Goal: Transaction & Acquisition: Book appointment/travel/reservation

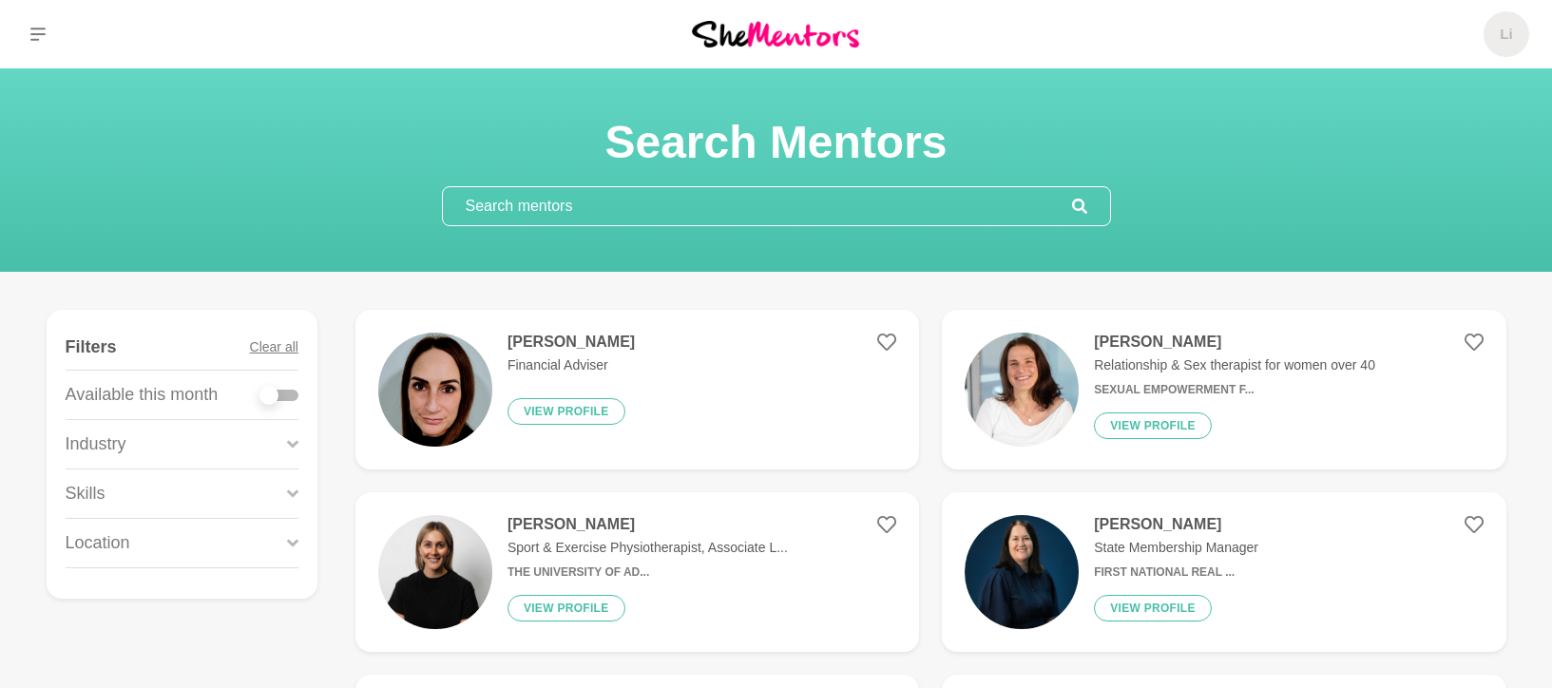
click at [264, 385] on label at bounding box center [279, 391] width 38 height 19
checkbox input "true"
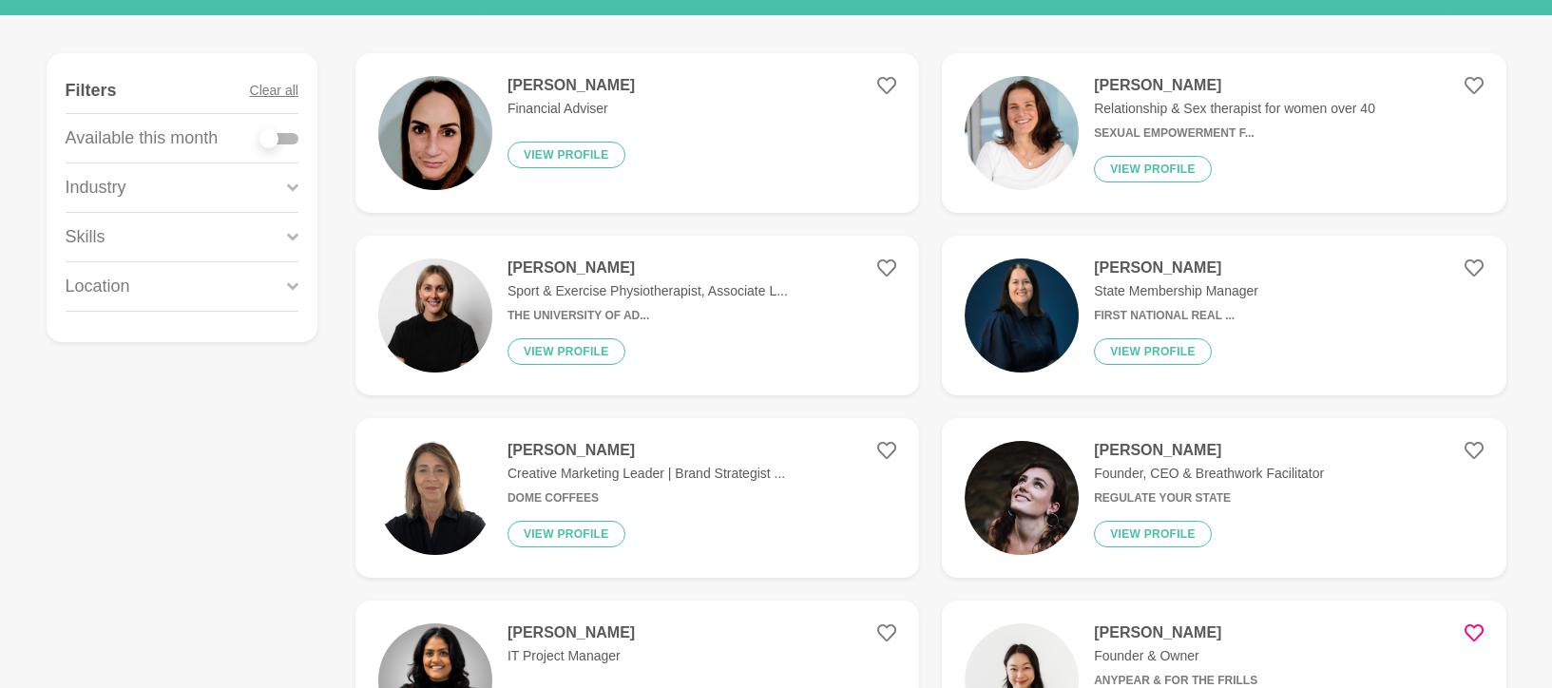
scroll to position [283, 0]
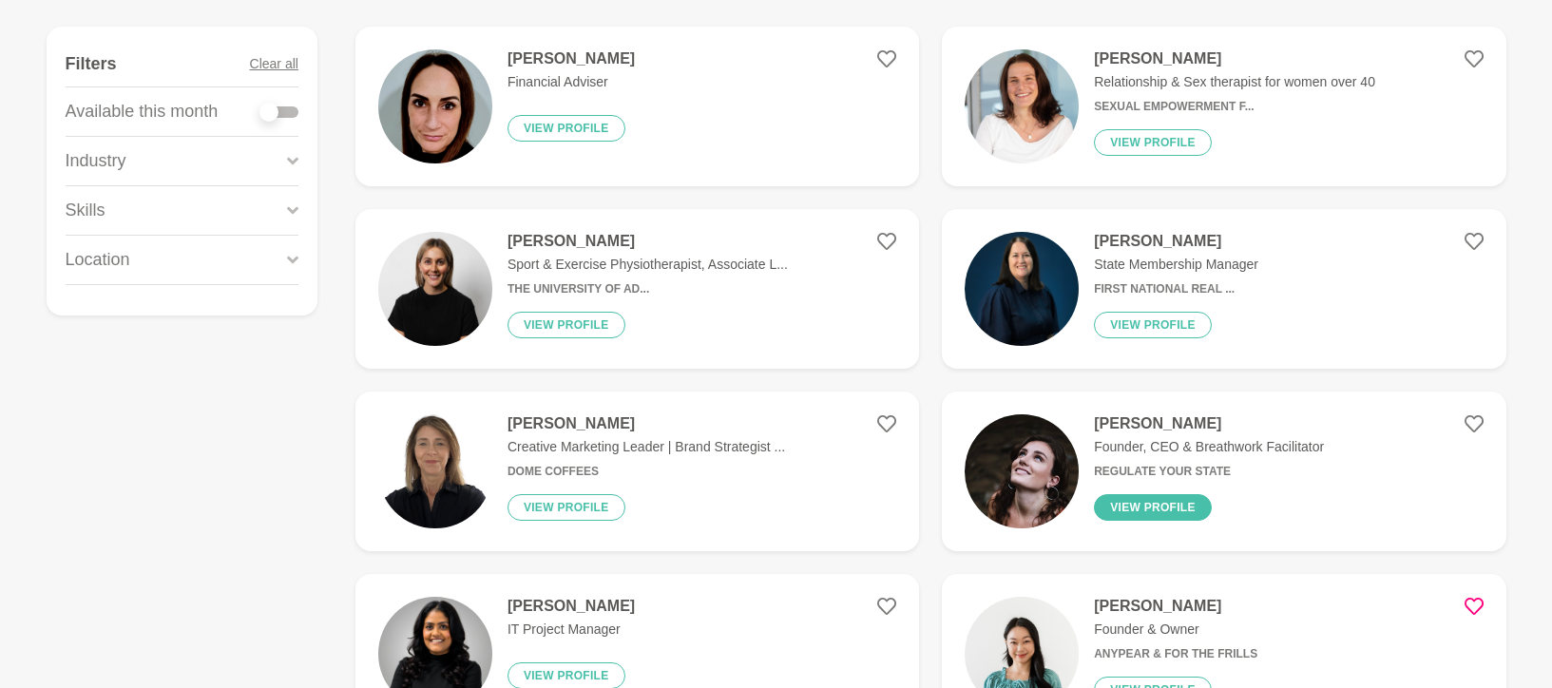
click at [1150, 497] on button "View profile" at bounding box center [1153, 507] width 118 height 27
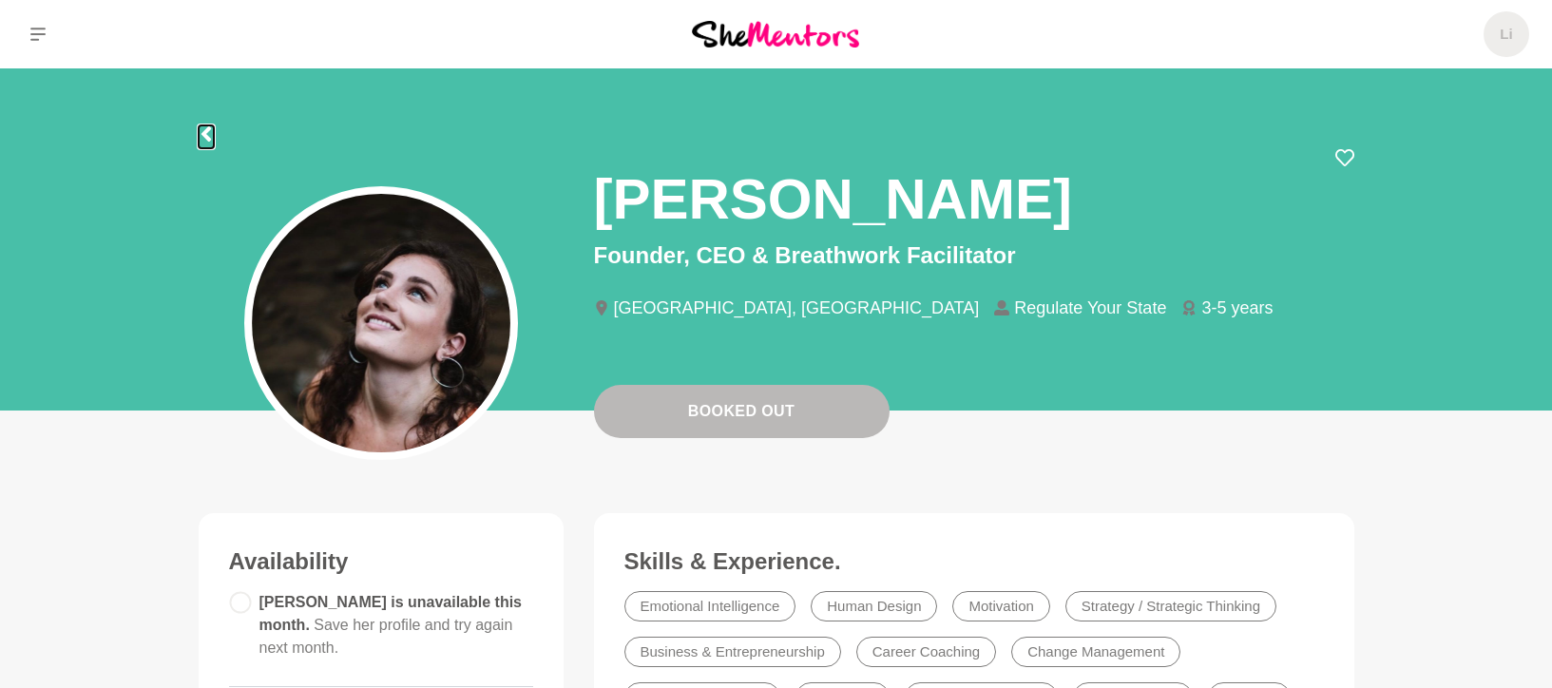
click at [209, 132] on icon at bounding box center [206, 133] width 15 height 15
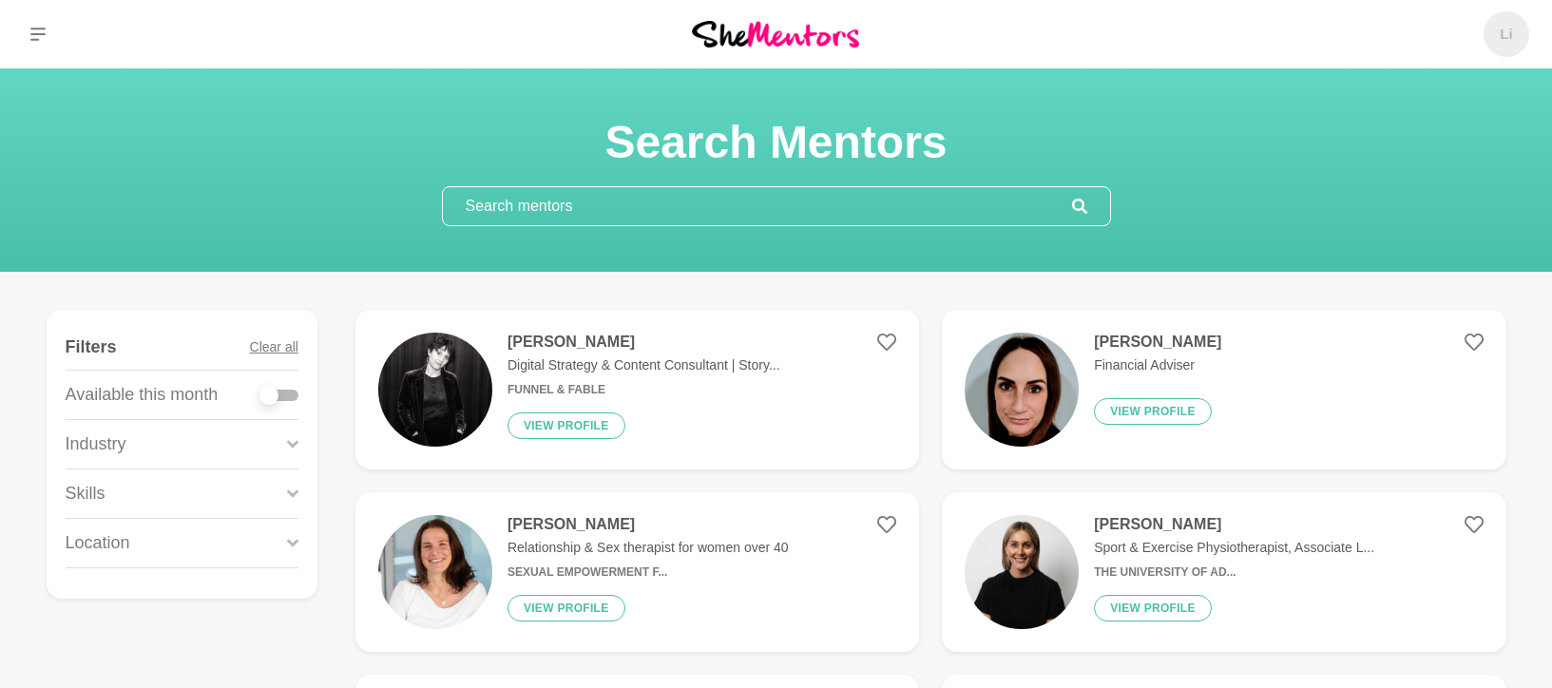
click at [680, 205] on input "text" at bounding box center [757, 206] width 629 height 38
click at [281, 409] on div "Available this month" at bounding box center [182, 395] width 233 height 48
drag, startPoint x: 680, startPoint y: 205, endPoint x: 276, endPoint y: 397, distance: 448.0
click at [276, 397] on div at bounding box center [268, 395] width 19 height 19
checkbox input "true"
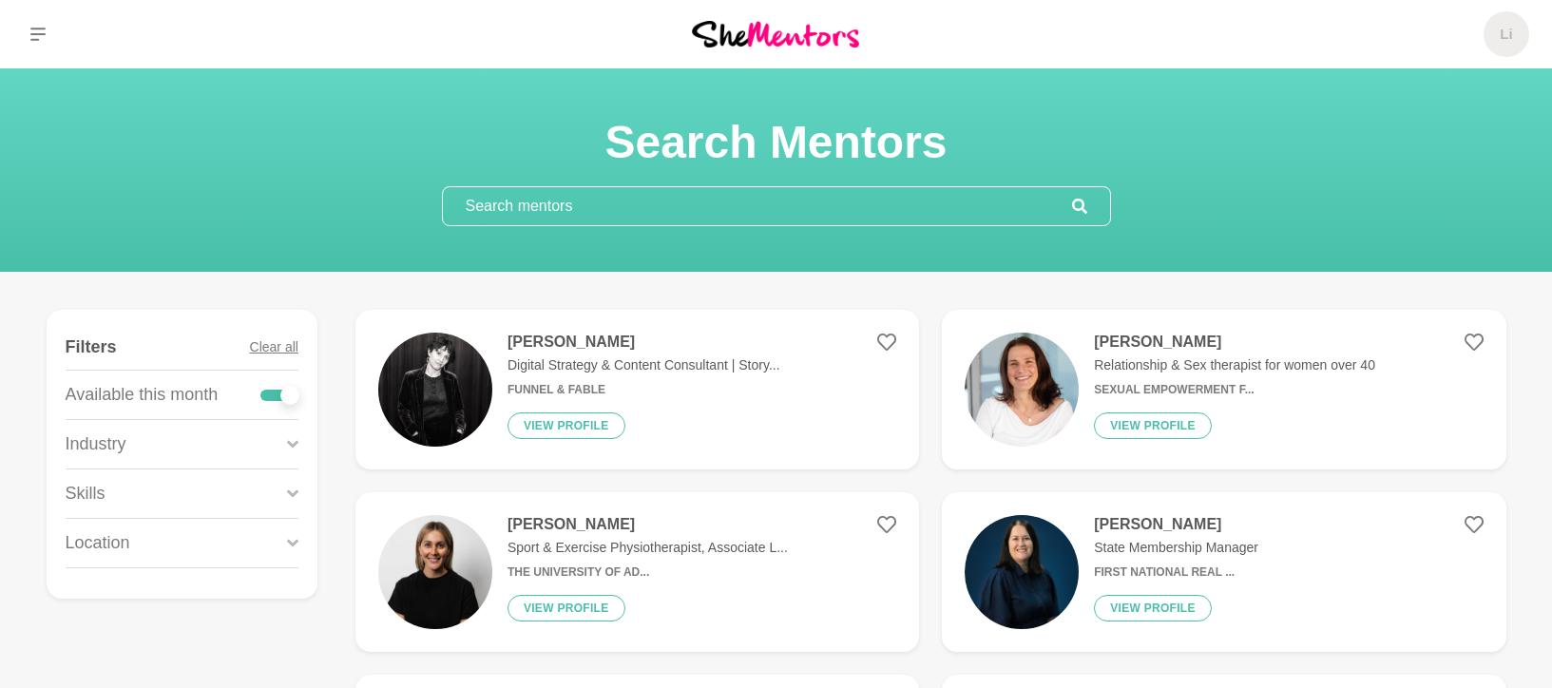
click at [289, 449] on icon at bounding box center [292, 444] width 11 height 26
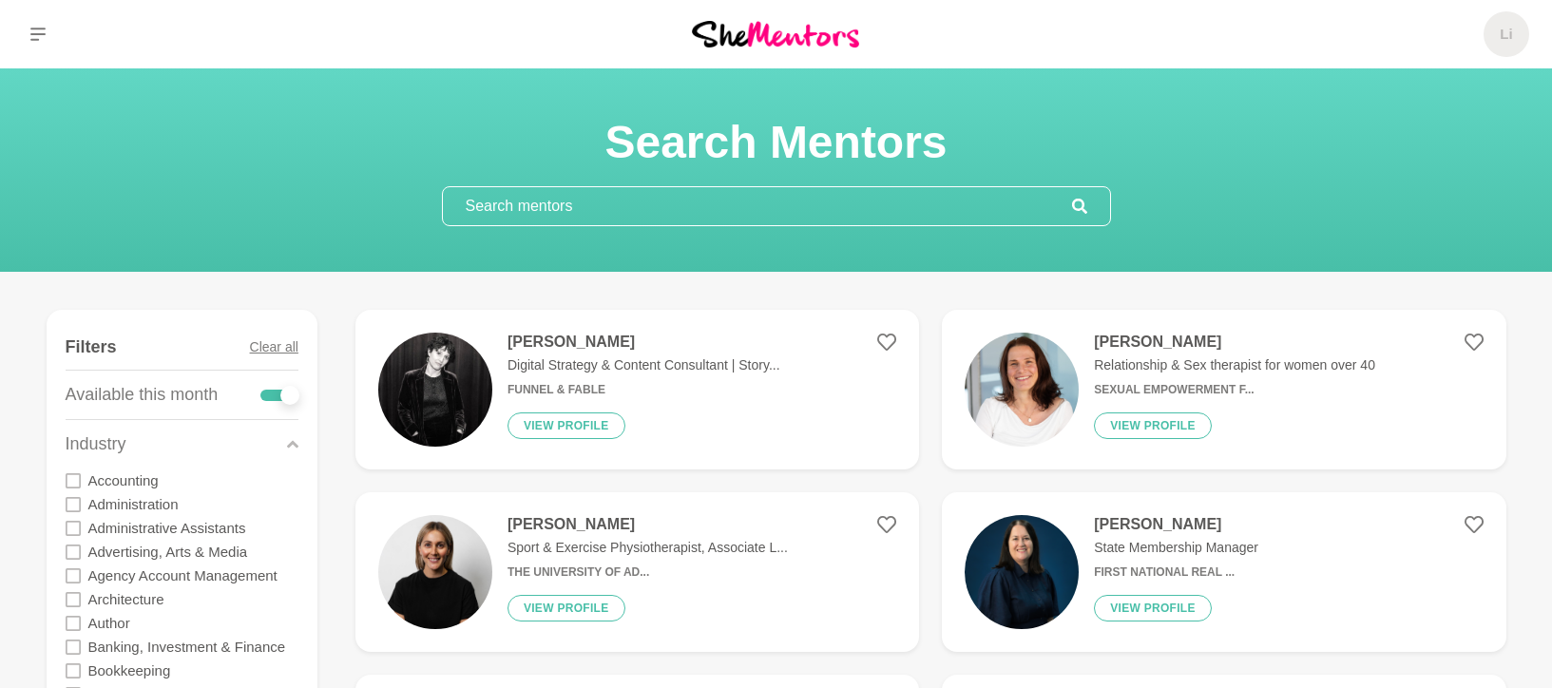
click at [171, 553] on label "Advertising, Arts & Media" at bounding box center [168, 552] width 160 height 24
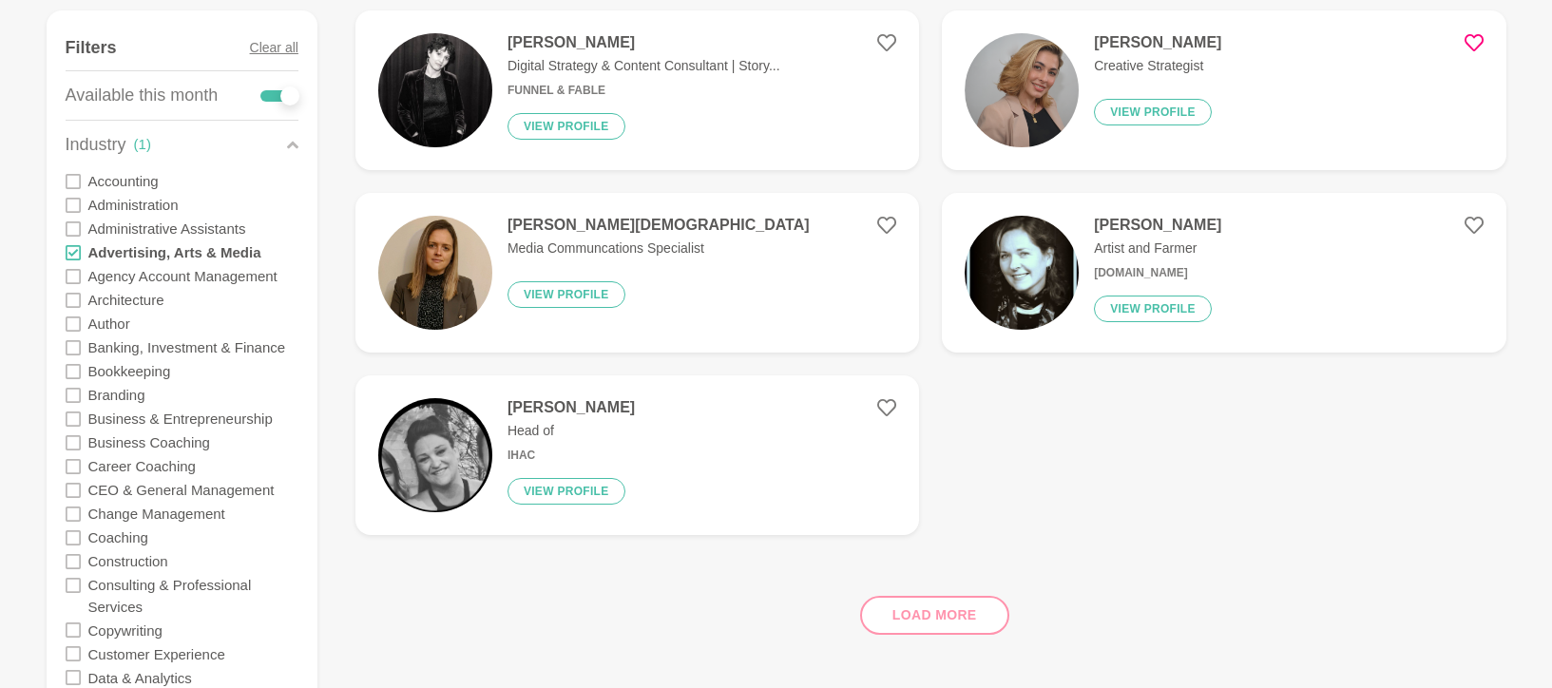
scroll to position [315, 0]
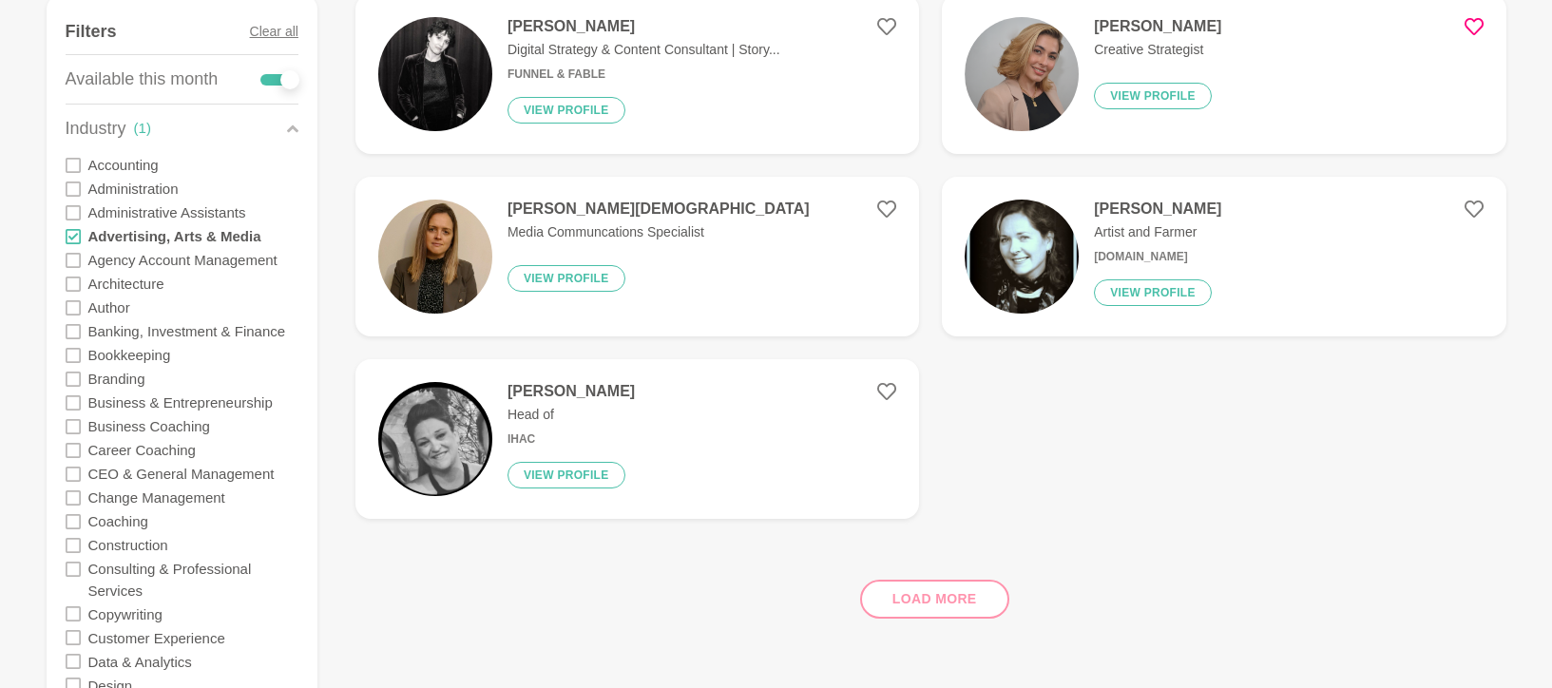
click at [186, 430] on label "Business Coaching" at bounding box center [149, 426] width 122 height 24
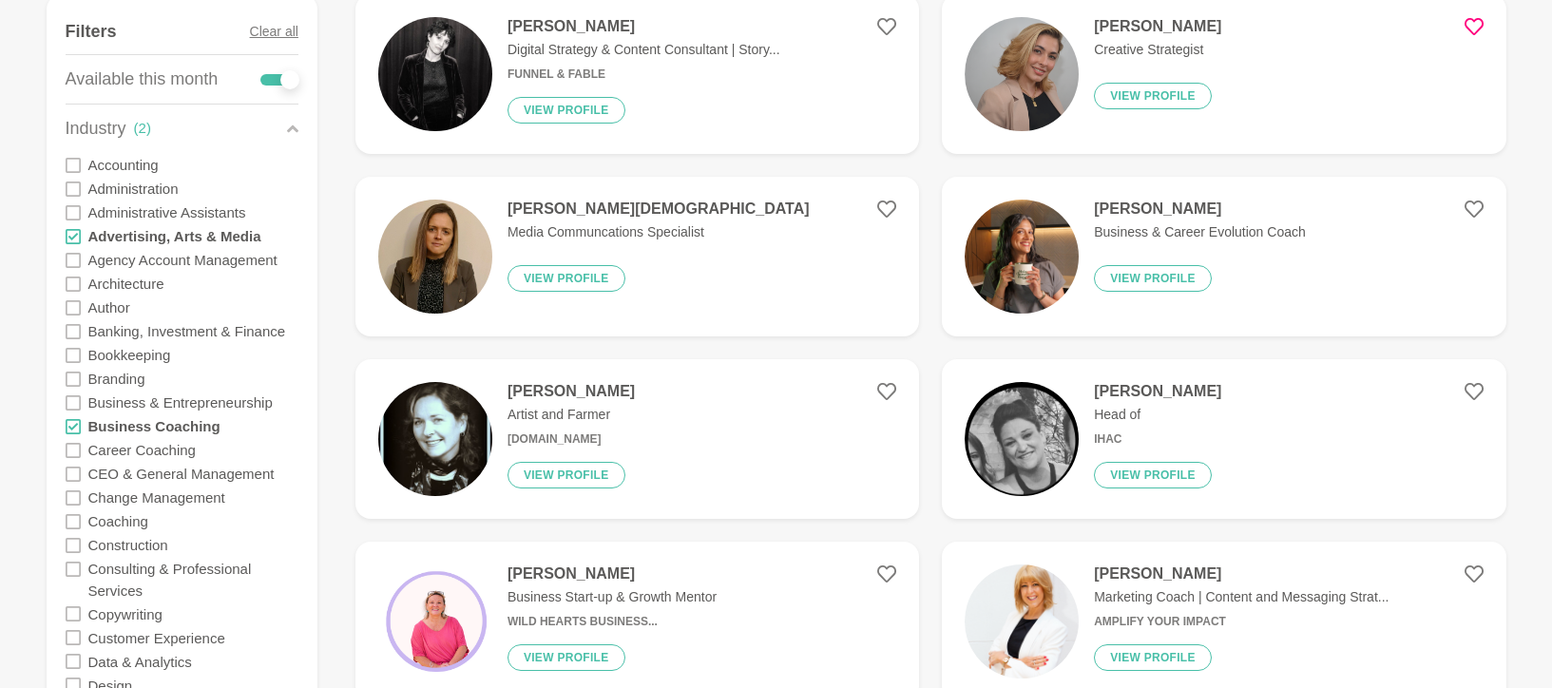
click at [201, 401] on label "Business & Entrepreneurship" at bounding box center [180, 403] width 184 height 24
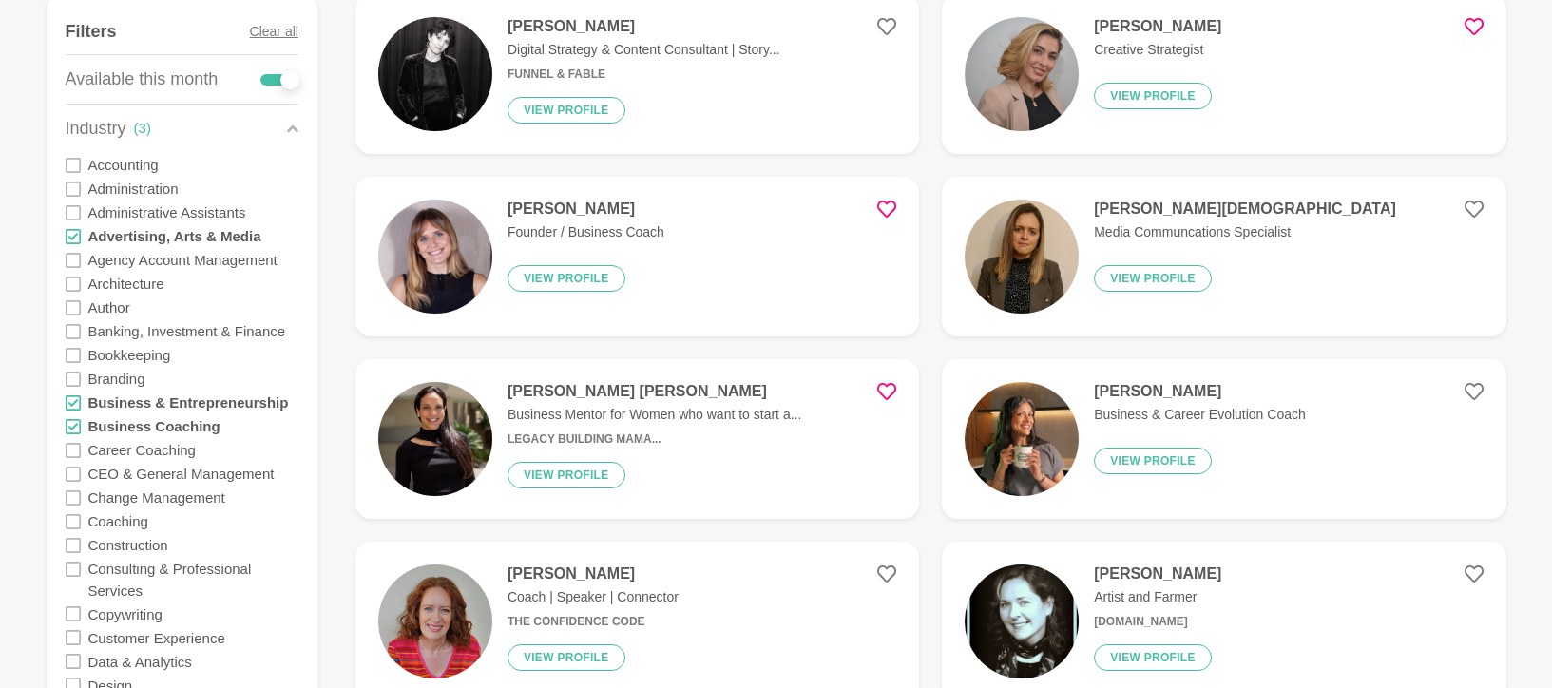
click at [128, 373] on label "Branding" at bounding box center [116, 379] width 57 height 24
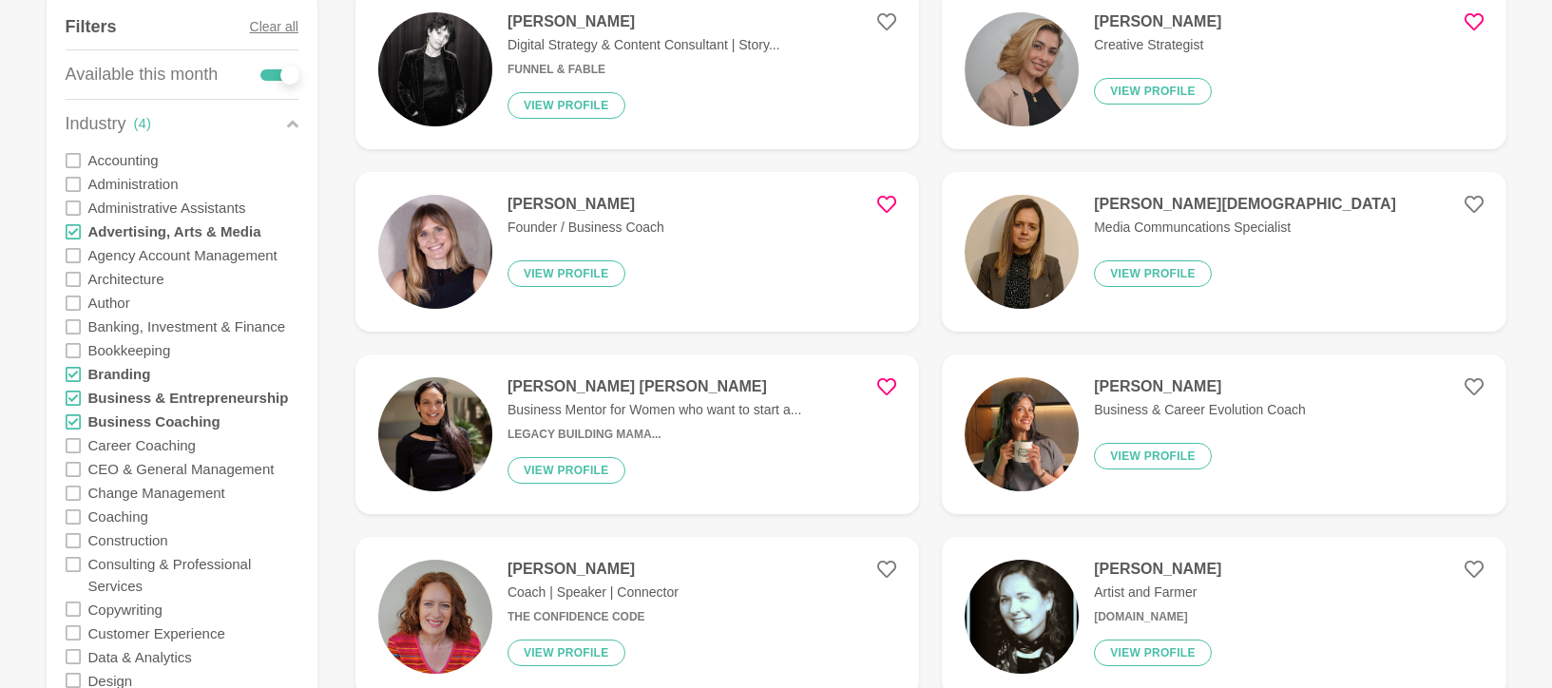
scroll to position [323, 0]
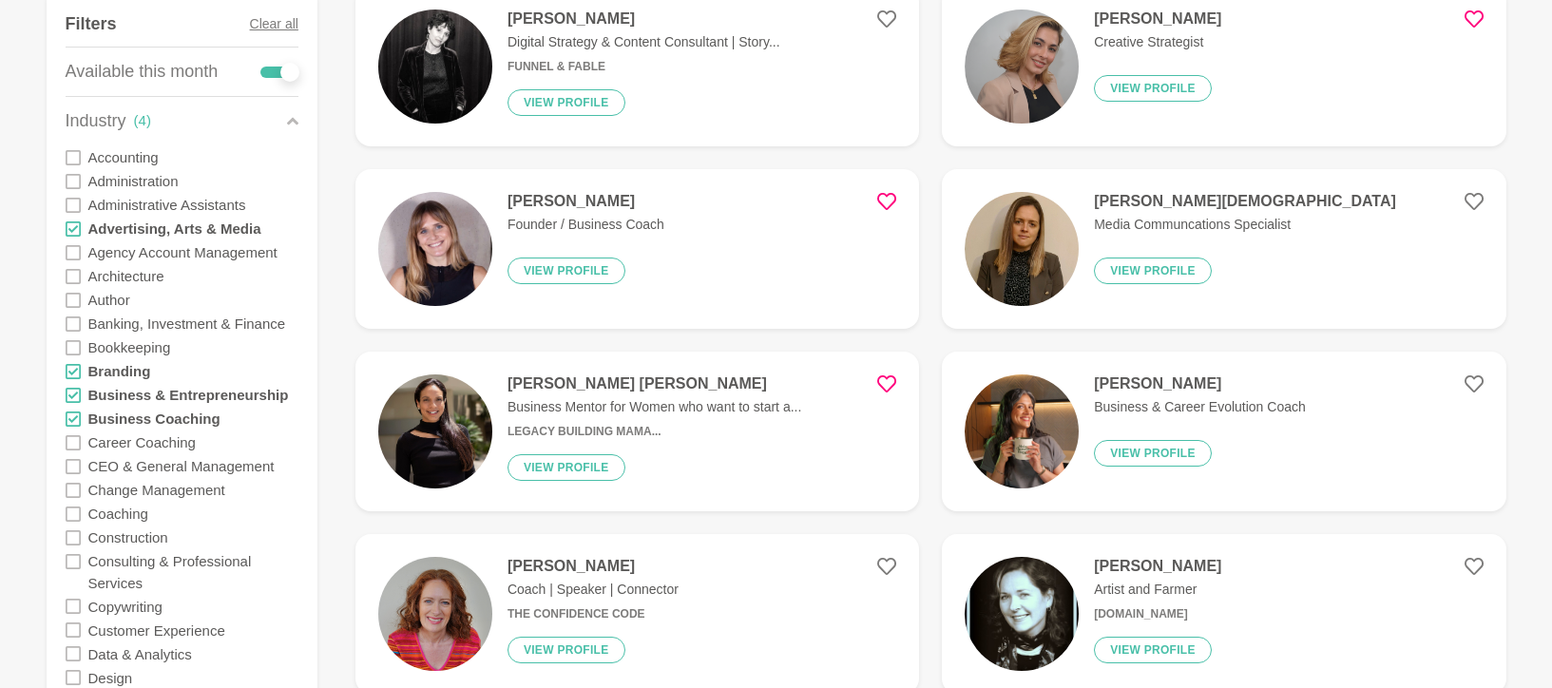
click at [151, 439] on label "Career Coaching" at bounding box center [141, 442] width 107 height 24
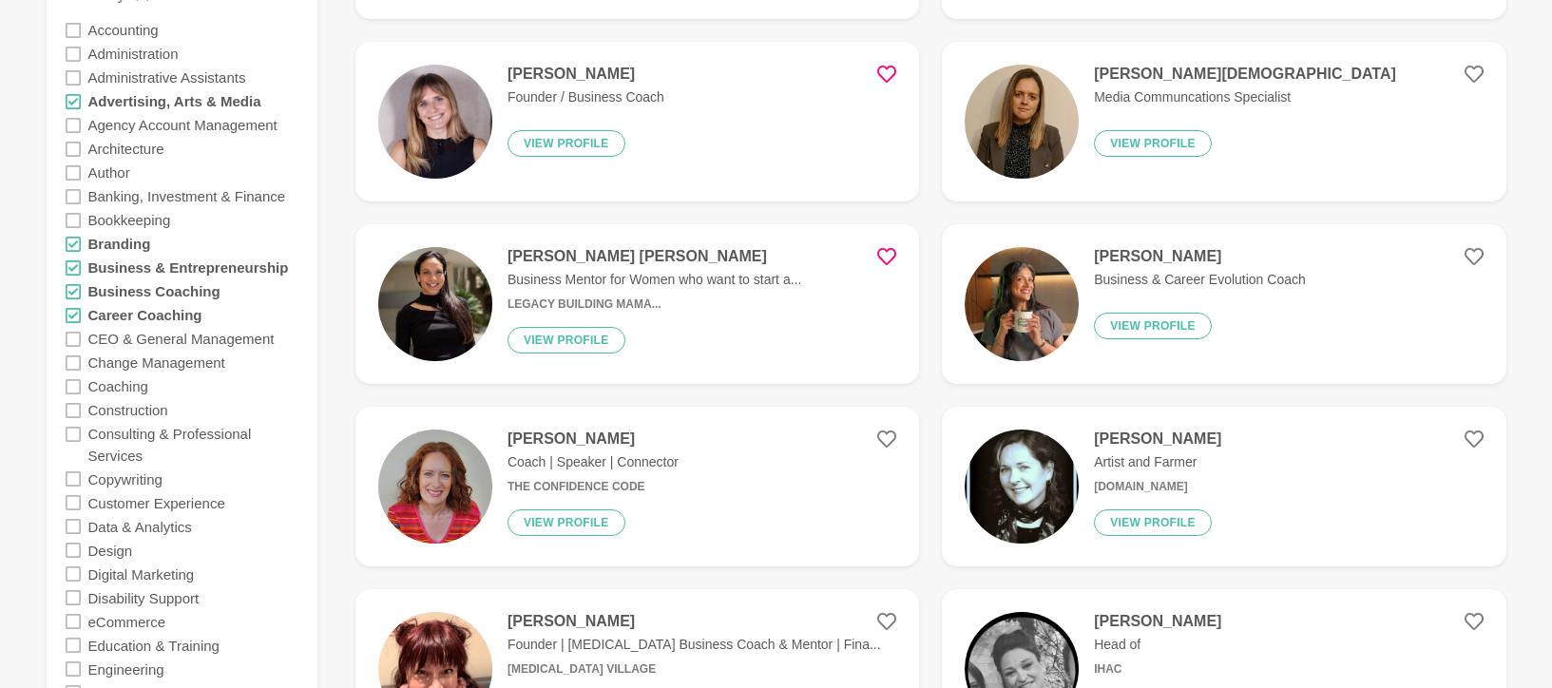
scroll to position [463, 0]
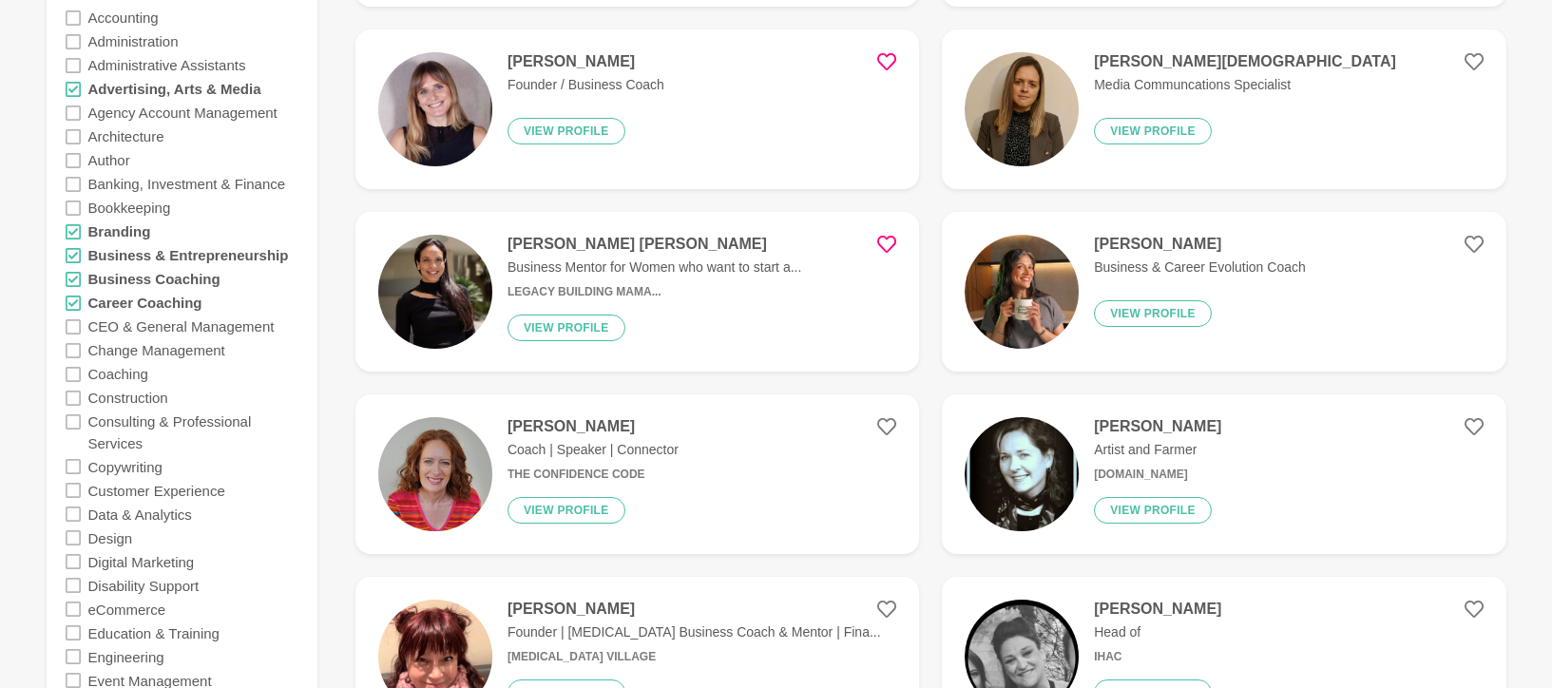
click at [124, 564] on label "Digital Marketing" at bounding box center [141, 561] width 106 height 24
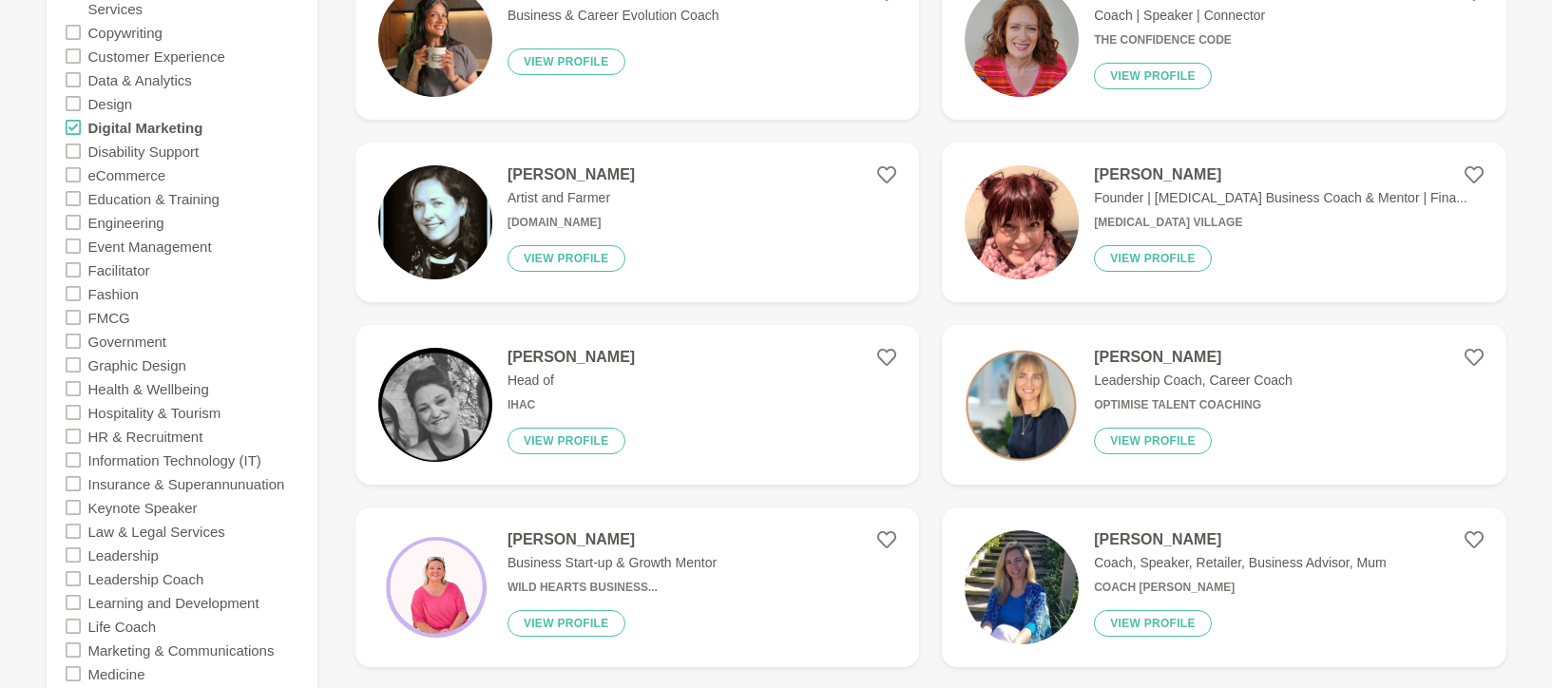
scroll to position [912, 0]
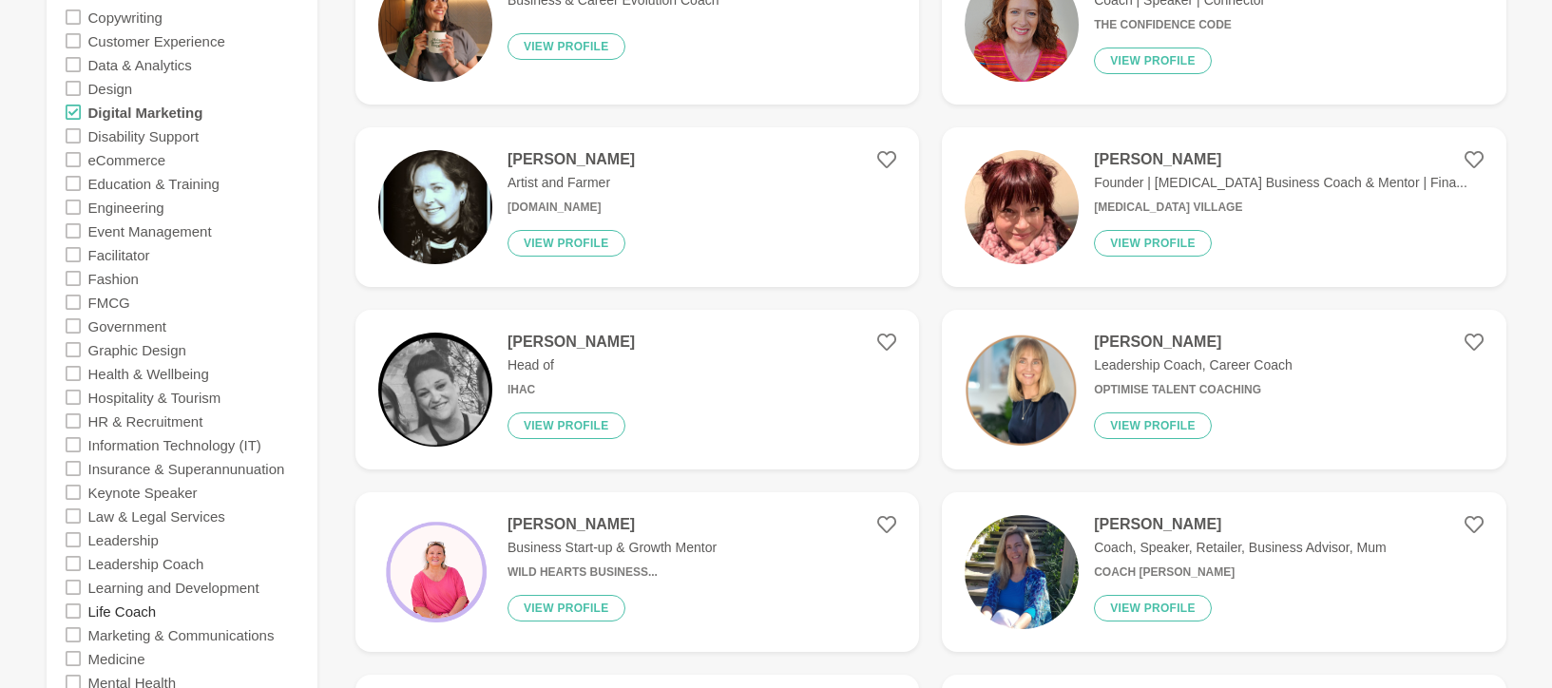
drag, startPoint x: 276, startPoint y: 397, endPoint x: 129, endPoint y: 608, distance: 256.8
click at [129, 608] on label "Life Coach" at bounding box center [122, 611] width 68 height 24
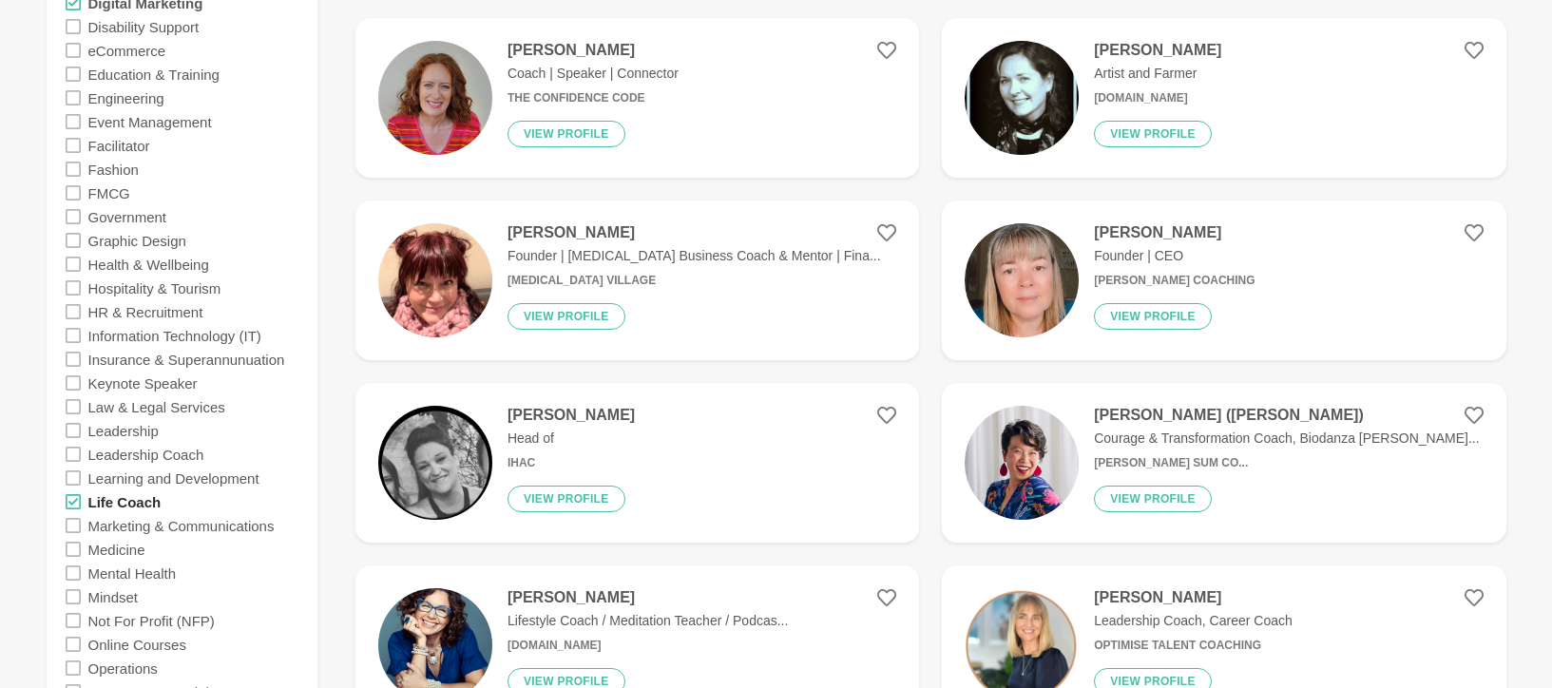
scroll to position [1033, 0]
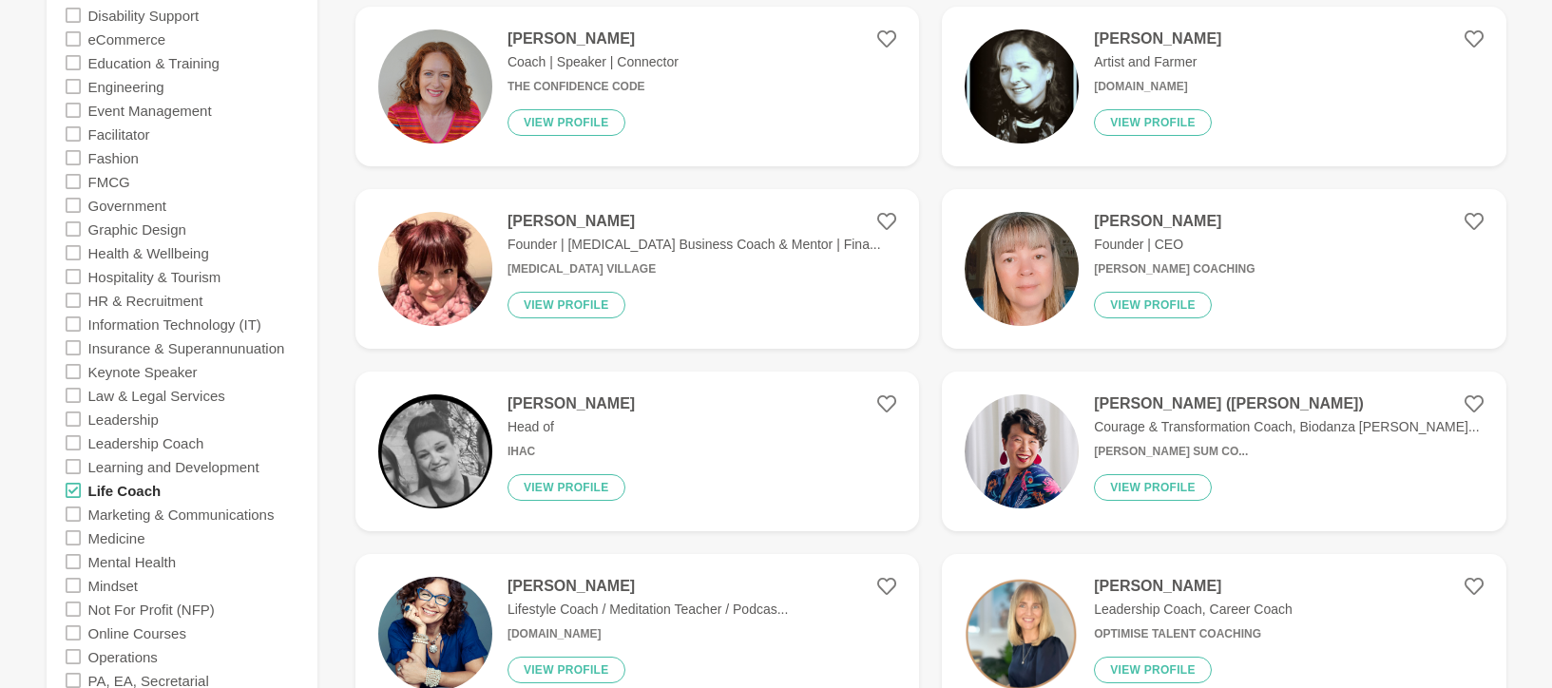
click at [157, 514] on label "Marketing & Communications" at bounding box center [181, 514] width 186 height 24
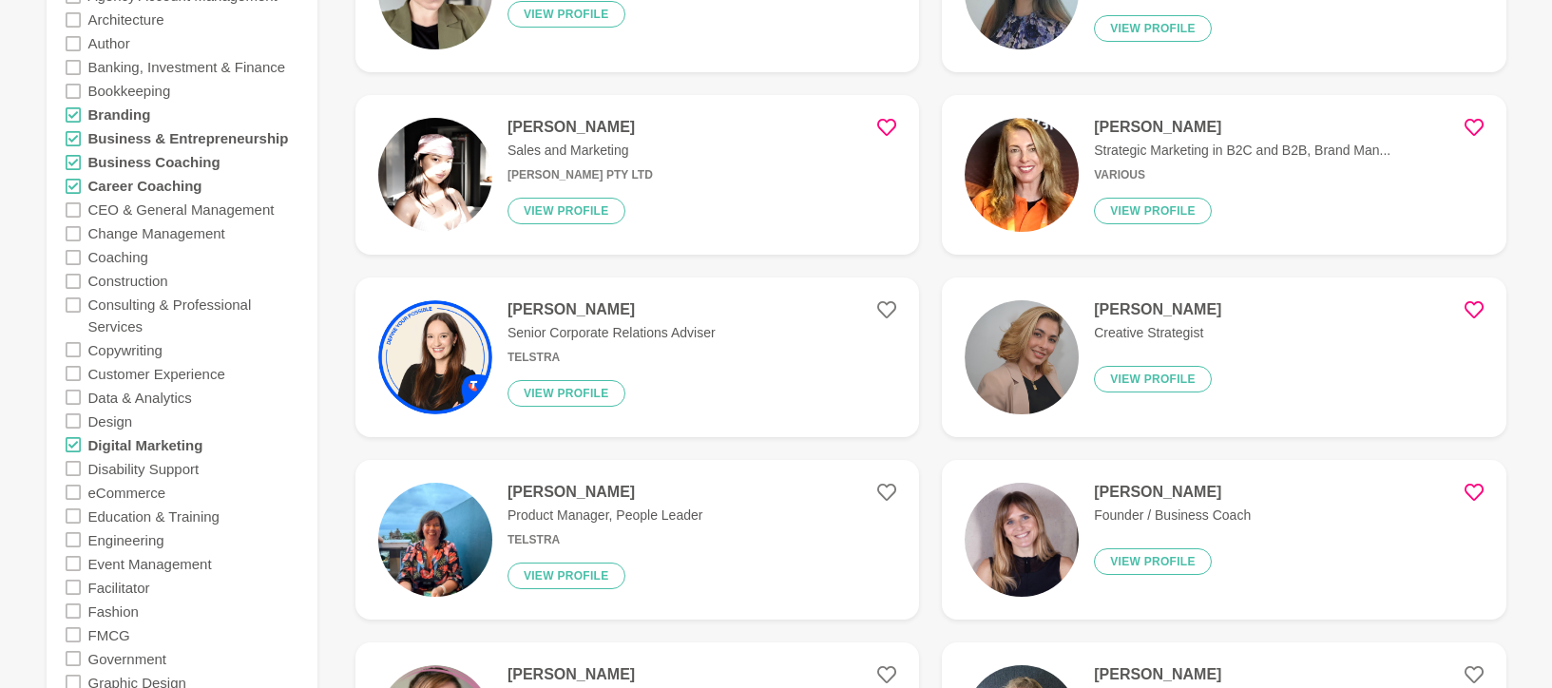
scroll to position [579, 0]
click at [108, 257] on label "Coaching" at bounding box center [118, 258] width 60 height 24
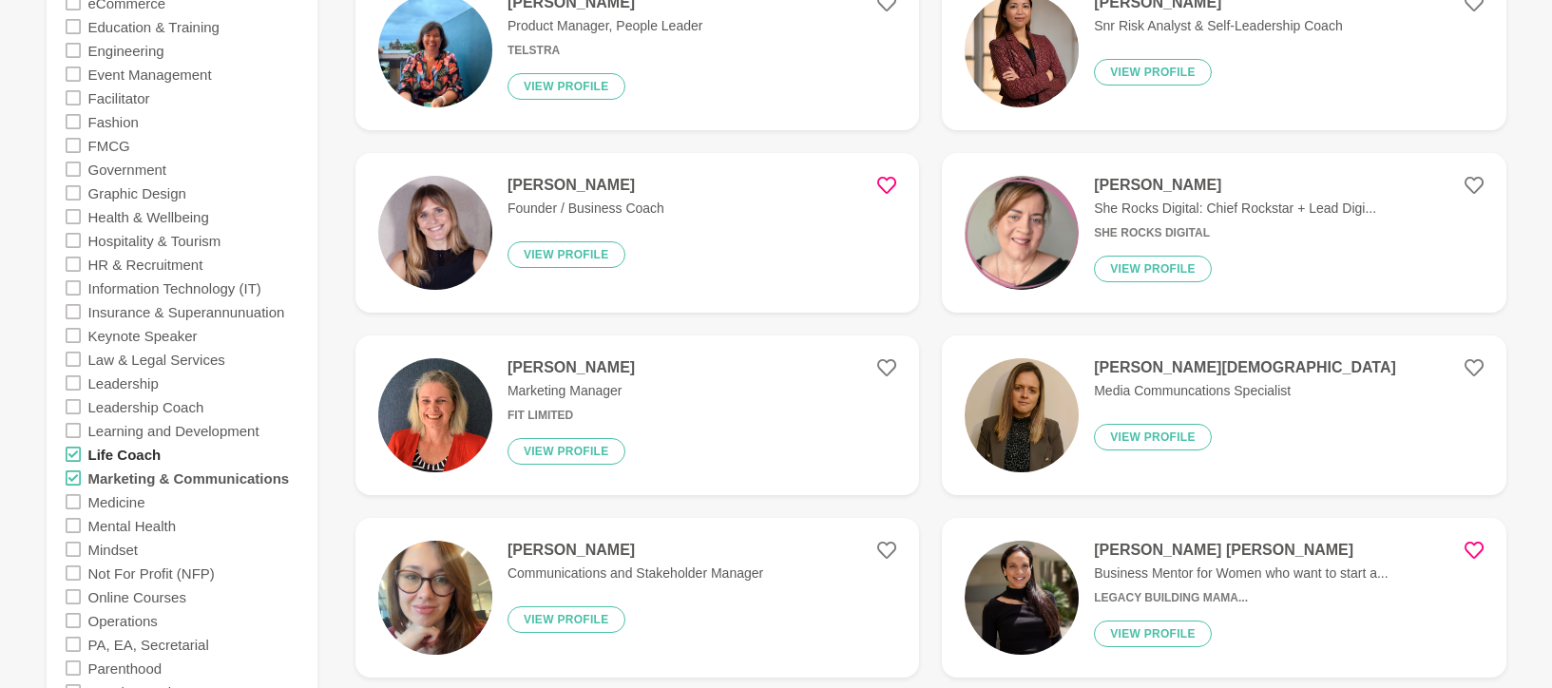
scroll to position [1085, 0]
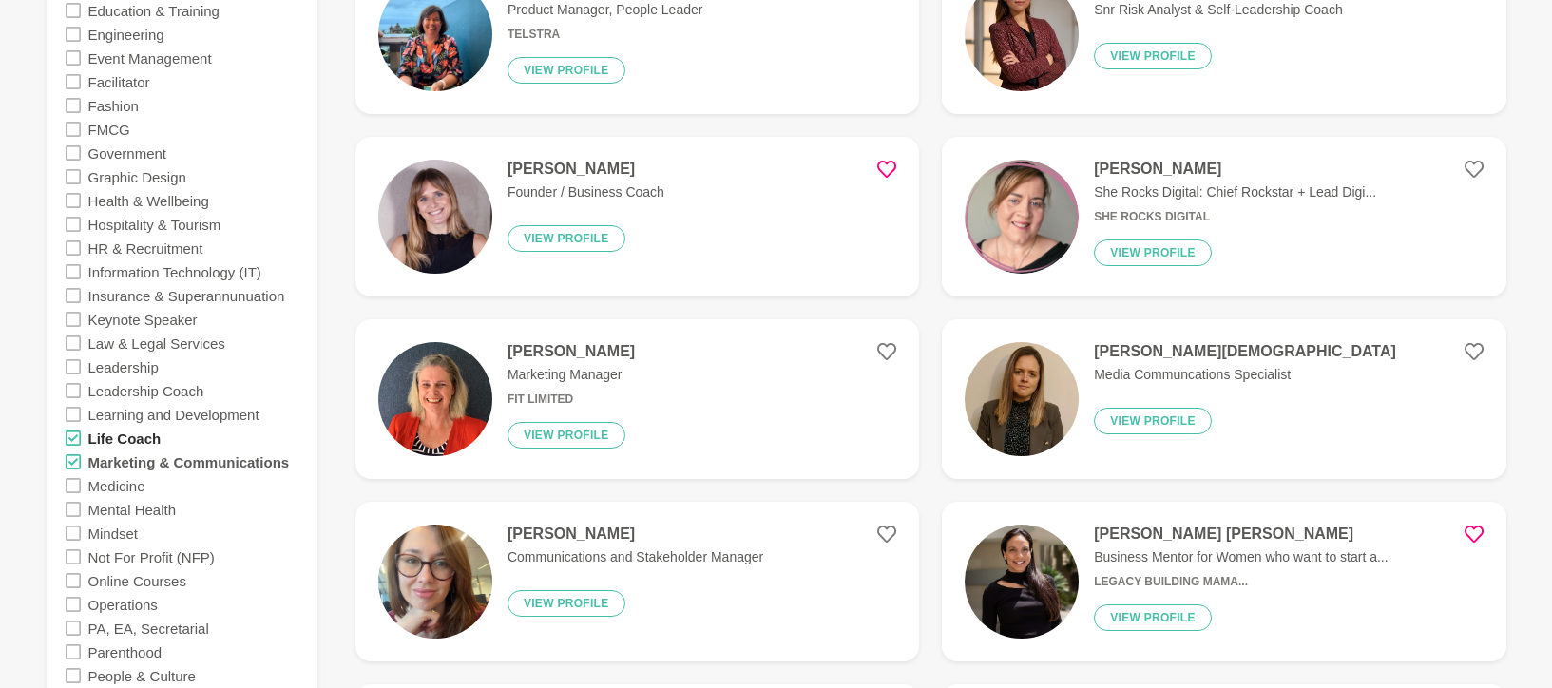
click at [187, 538] on div "Mindset" at bounding box center [182, 533] width 233 height 24
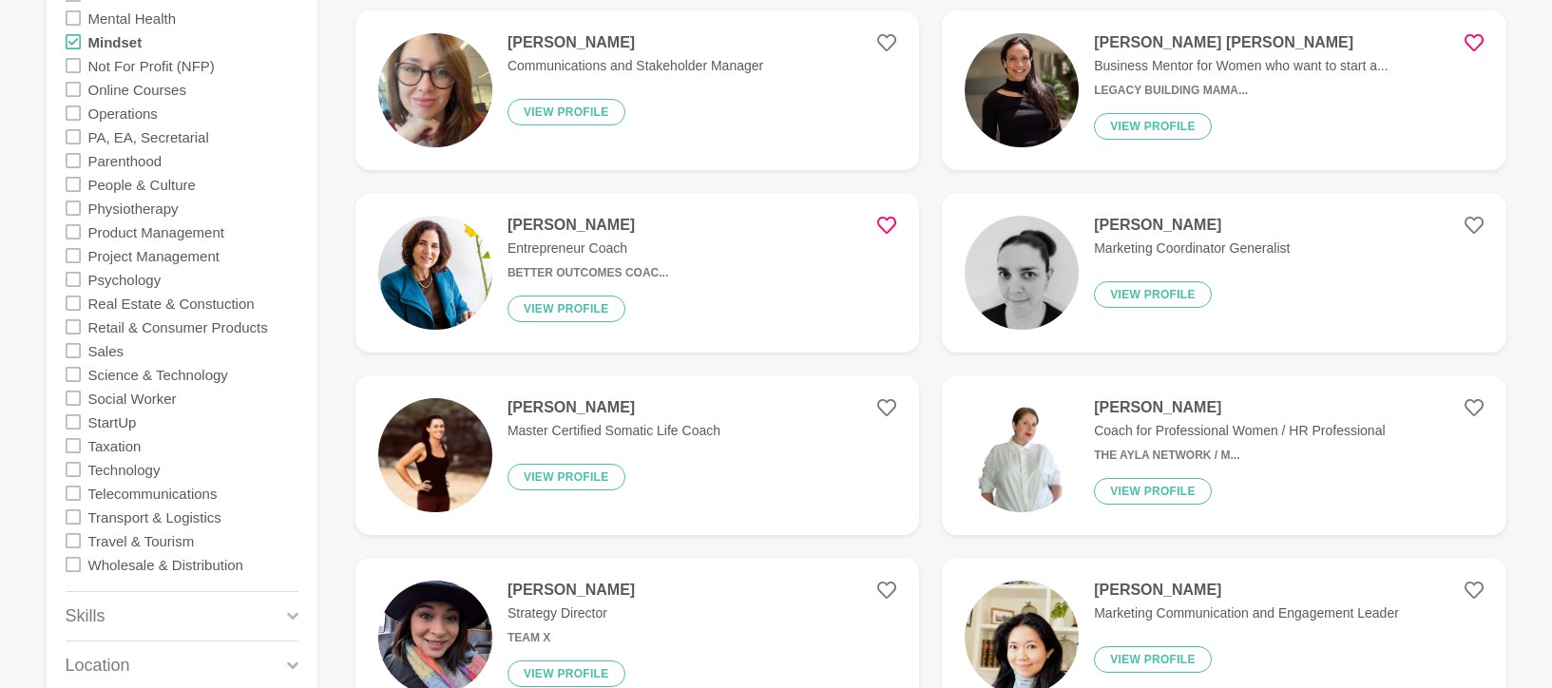
scroll to position [1581, 0]
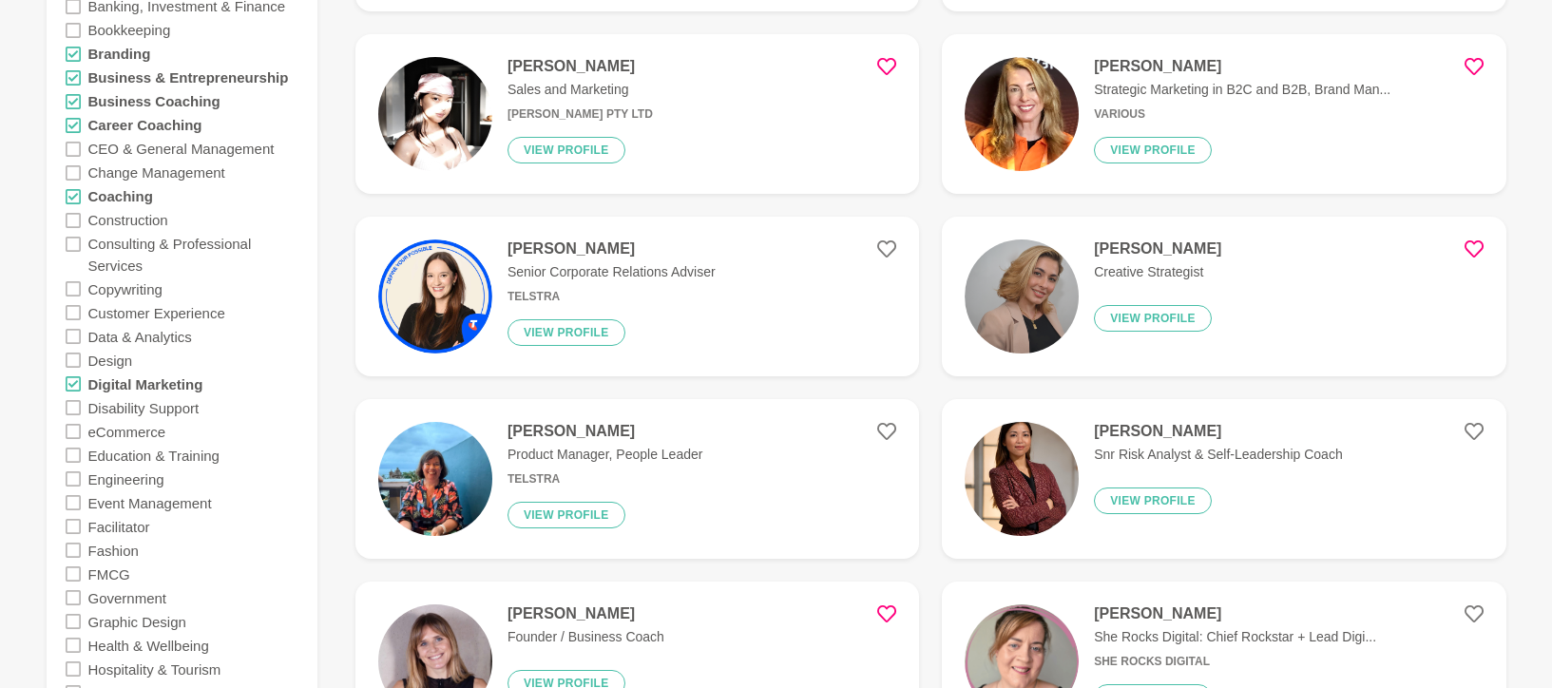
scroll to position [400, 0]
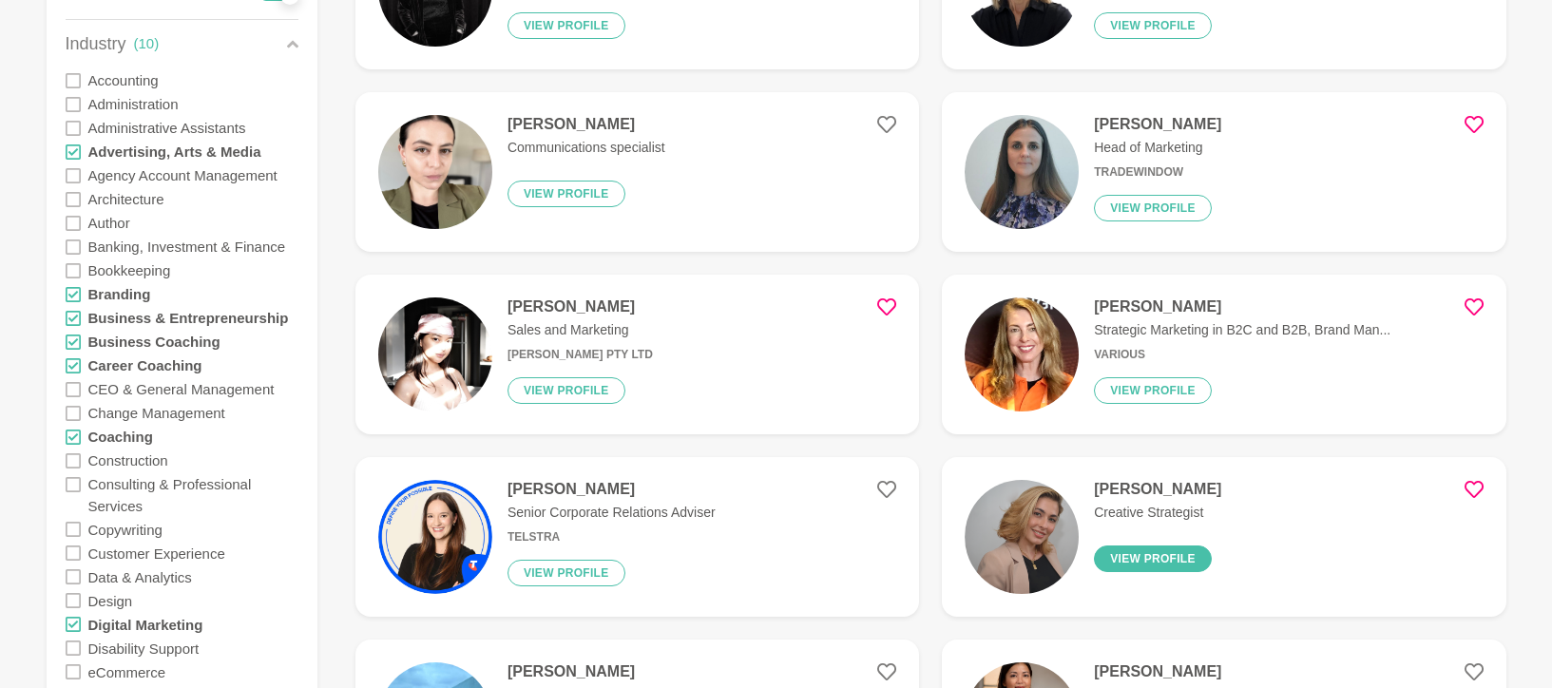
drag, startPoint x: 129, startPoint y: 608, endPoint x: 1135, endPoint y: 554, distance: 1006.9
click at [1135, 554] on button "View profile" at bounding box center [1153, 558] width 118 height 27
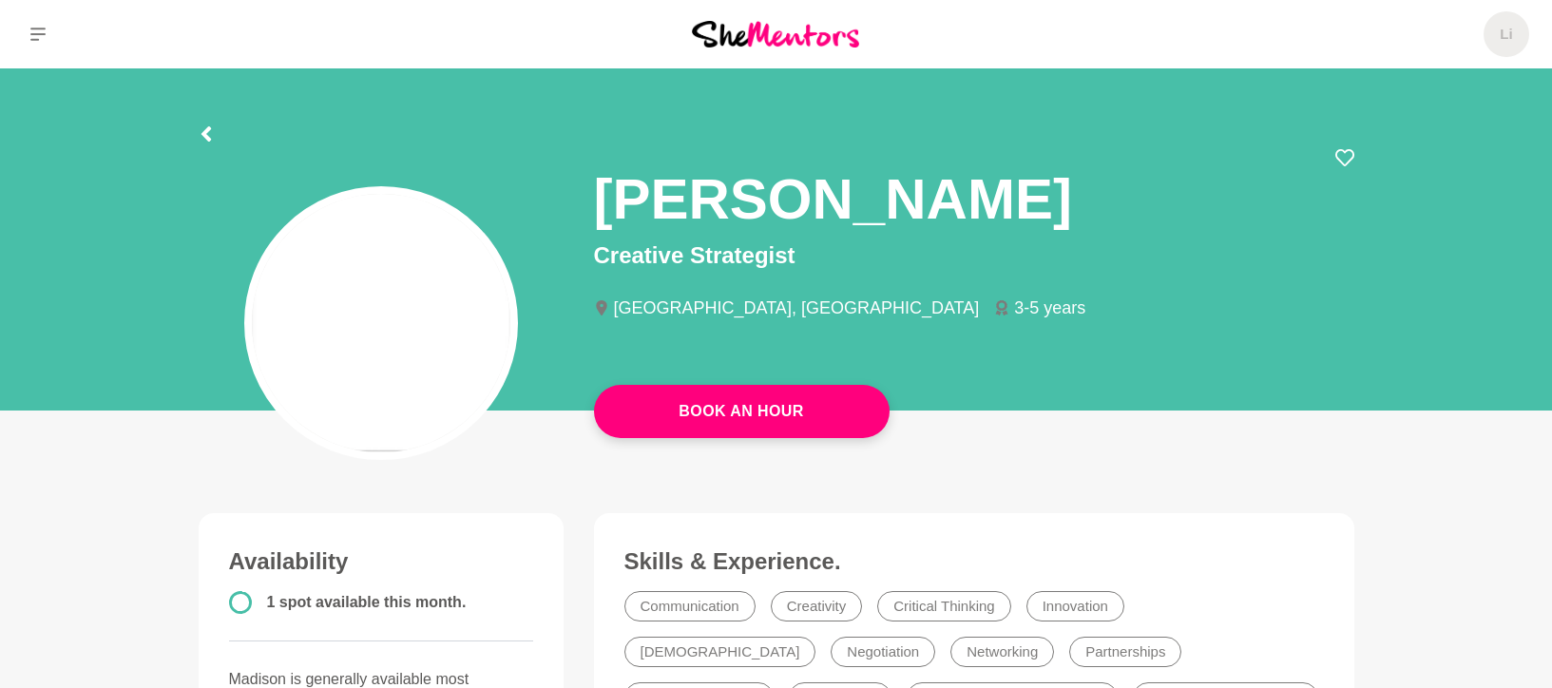
click at [1104, 555] on h3 "Skills & Experience." at bounding box center [973, 561] width 699 height 29
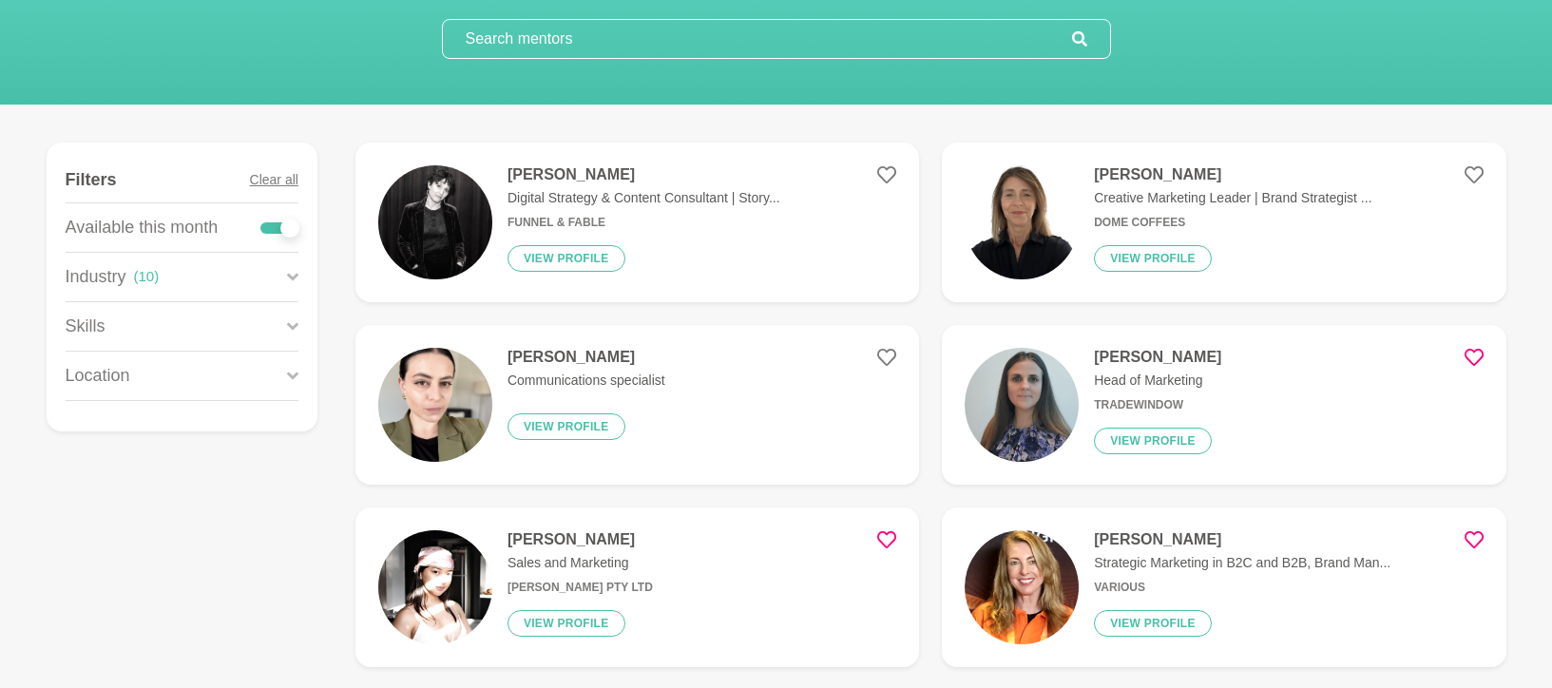
scroll to position [182, 0]
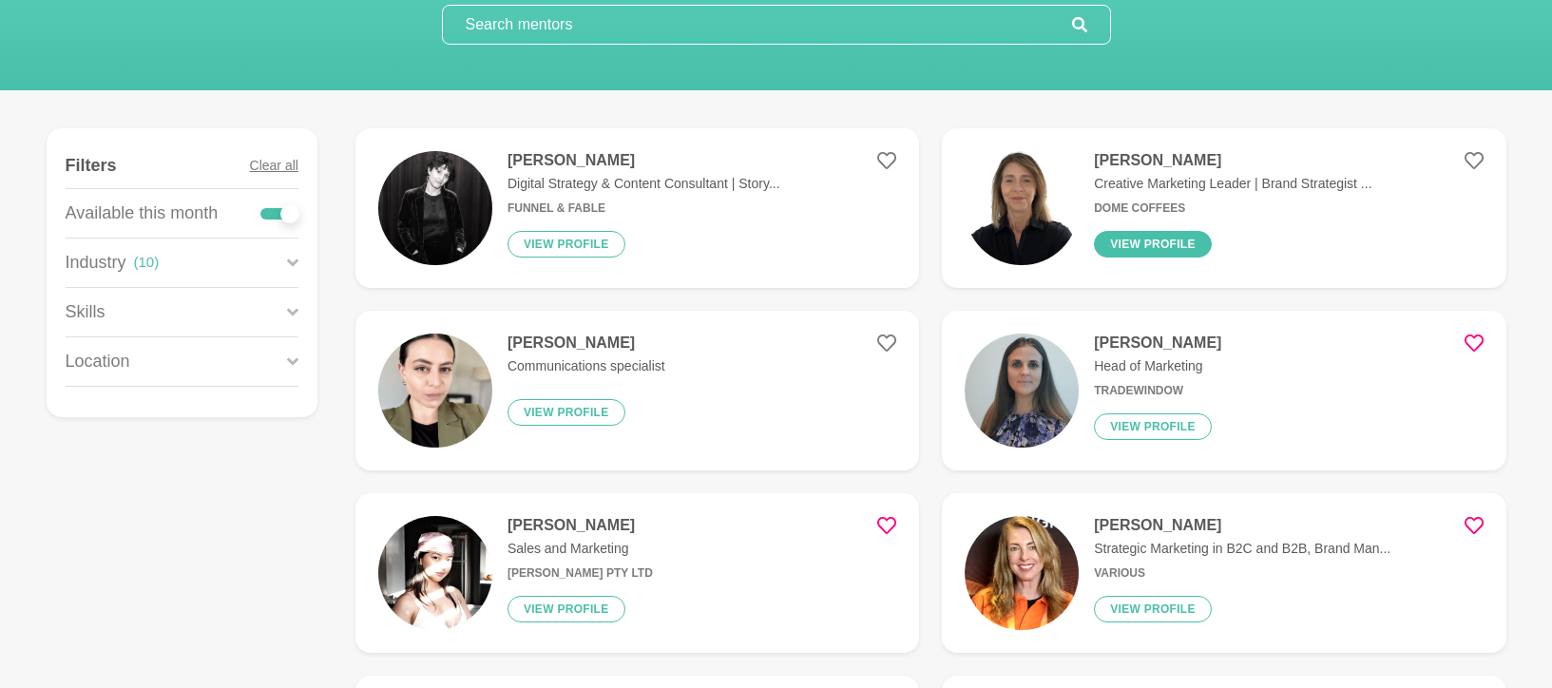
drag, startPoint x: 1135, startPoint y: 554, endPoint x: 1137, endPoint y: 242, distance: 311.7
click at [1137, 242] on button "View profile" at bounding box center [1153, 244] width 118 height 27
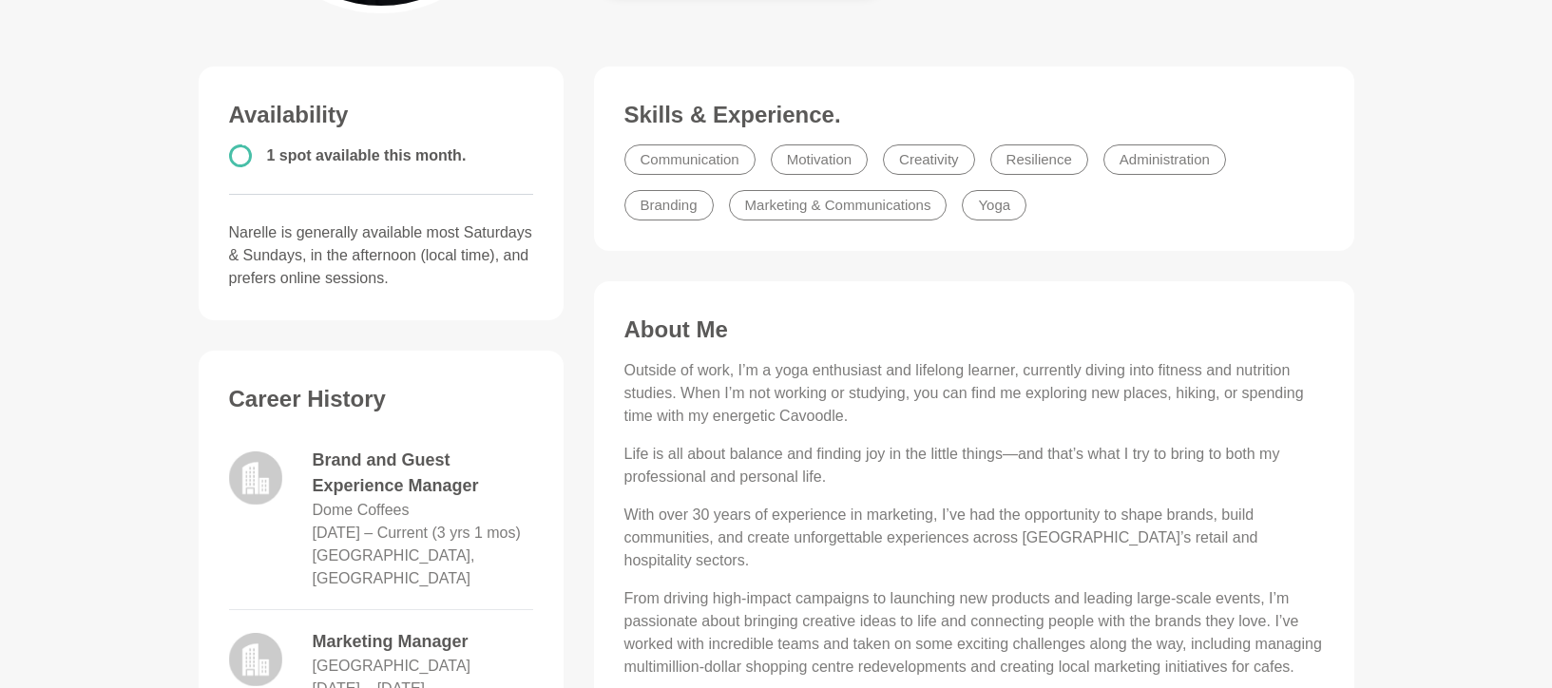
scroll to position [370, 0]
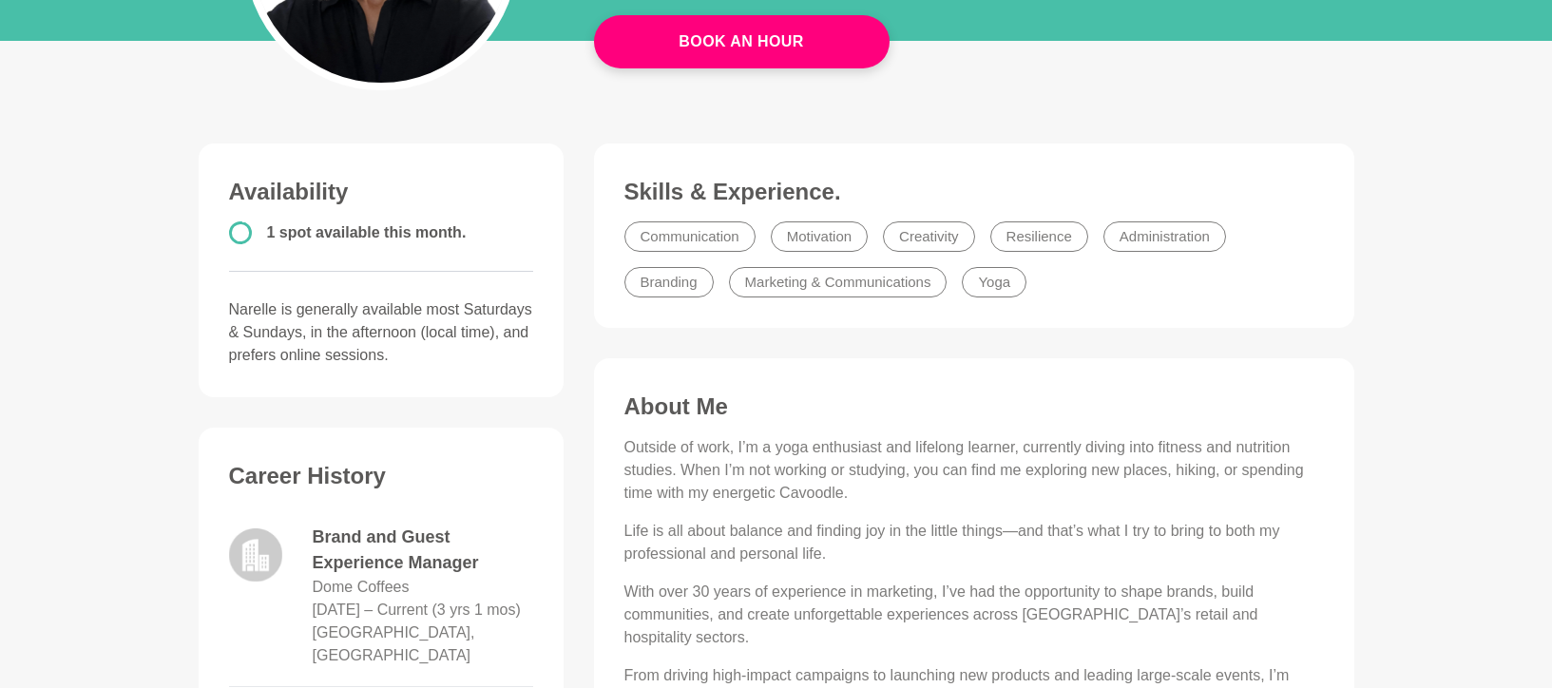
click at [354, 239] on span "1 spot available this month." at bounding box center [367, 232] width 200 height 16
click at [256, 227] on div at bounding box center [244, 232] width 30 height 23
click at [635, 63] on button "Book An Hour" at bounding box center [742, 41] width 296 height 53
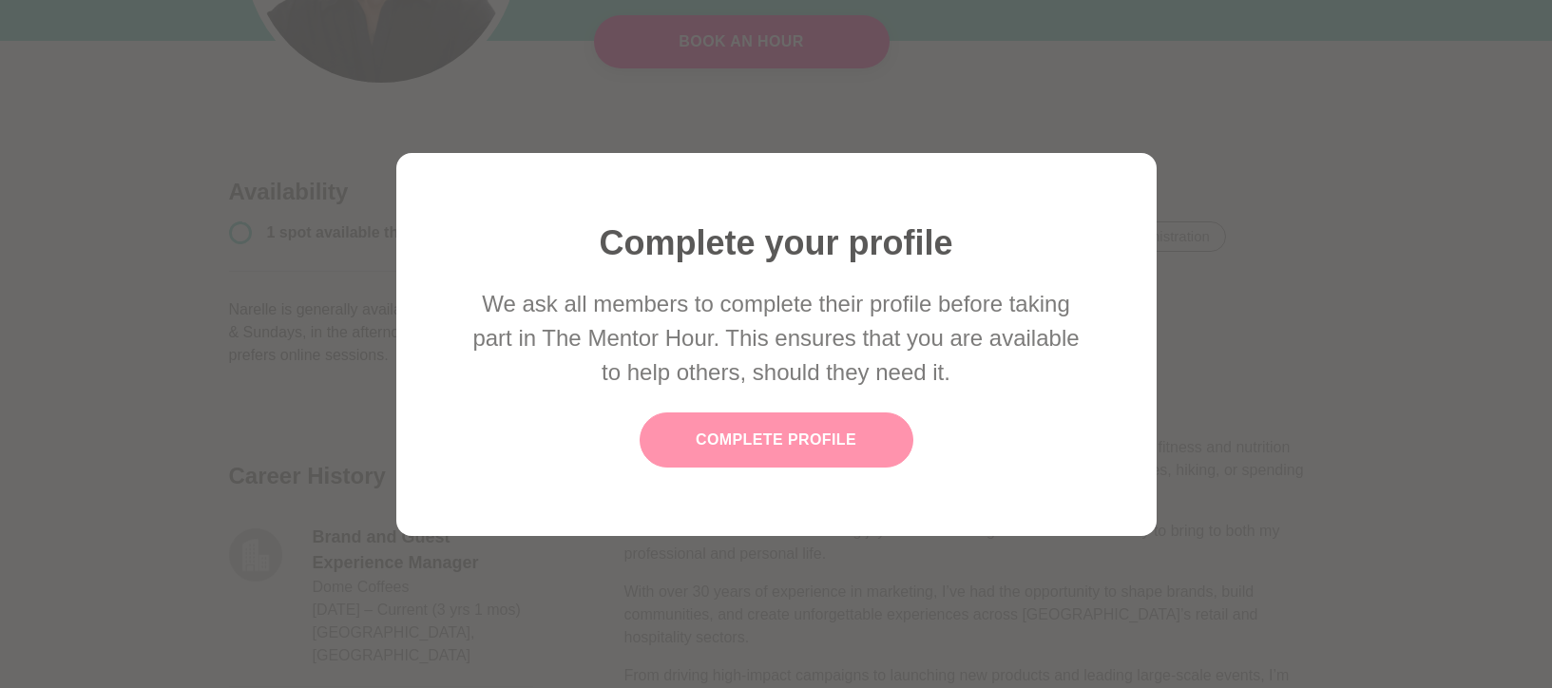
drag, startPoint x: 1137, startPoint y: 242, endPoint x: 778, endPoint y: 430, distance: 404.7
click at [778, 430] on link "Complete Profile" at bounding box center [777, 439] width 274 height 55
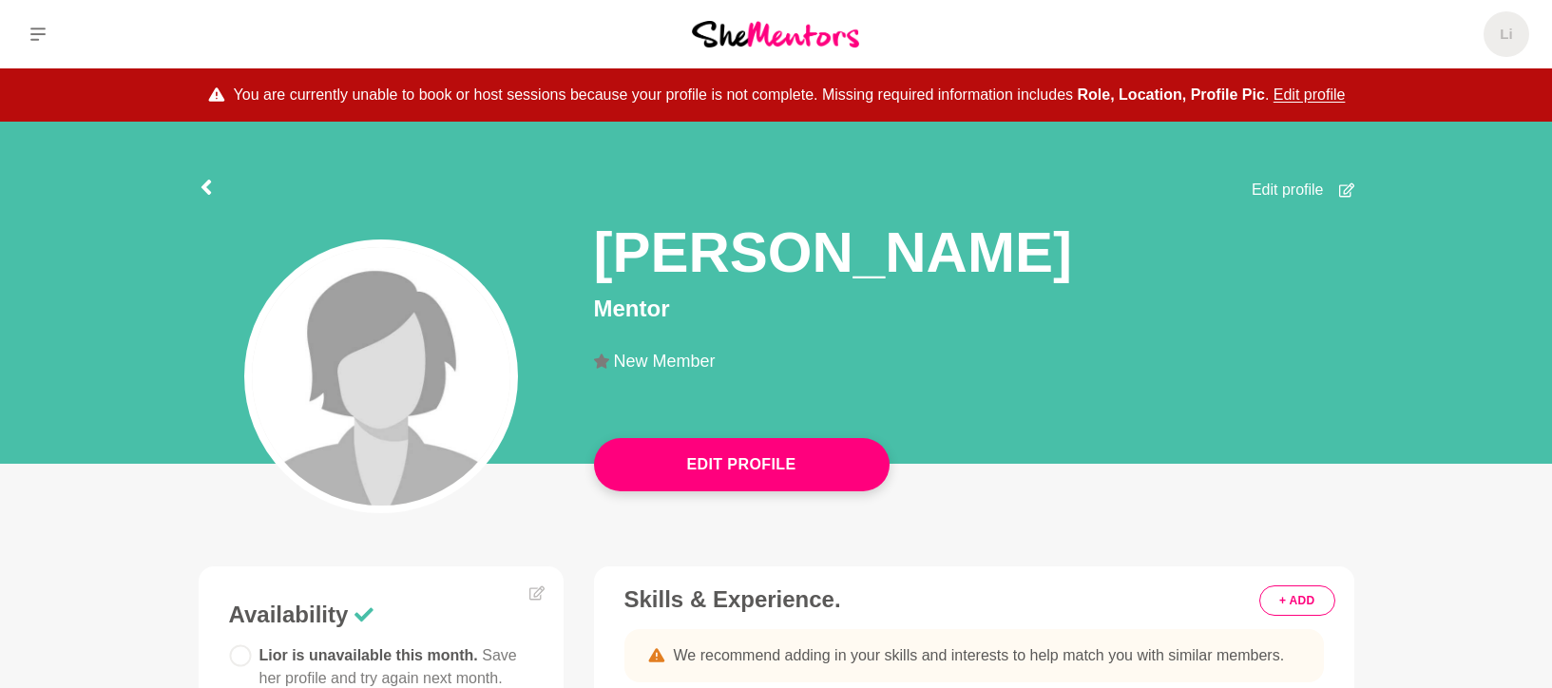
click at [1316, 91] on button "Edit profile" at bounding box center [1309, 95] width 72 height 23
click at [392, 370] on img at bounding box center [381, 376] width 258 height 258
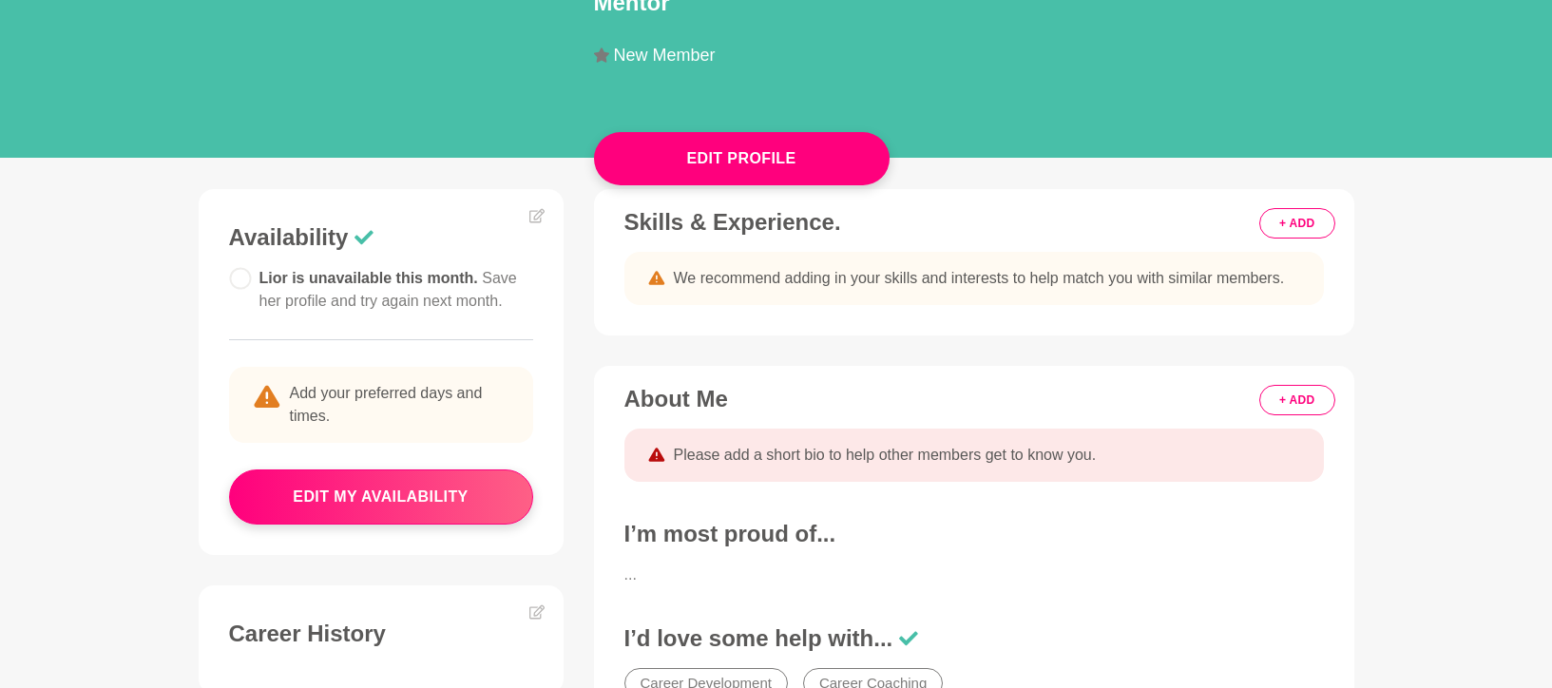
scroll to position [372, 0]
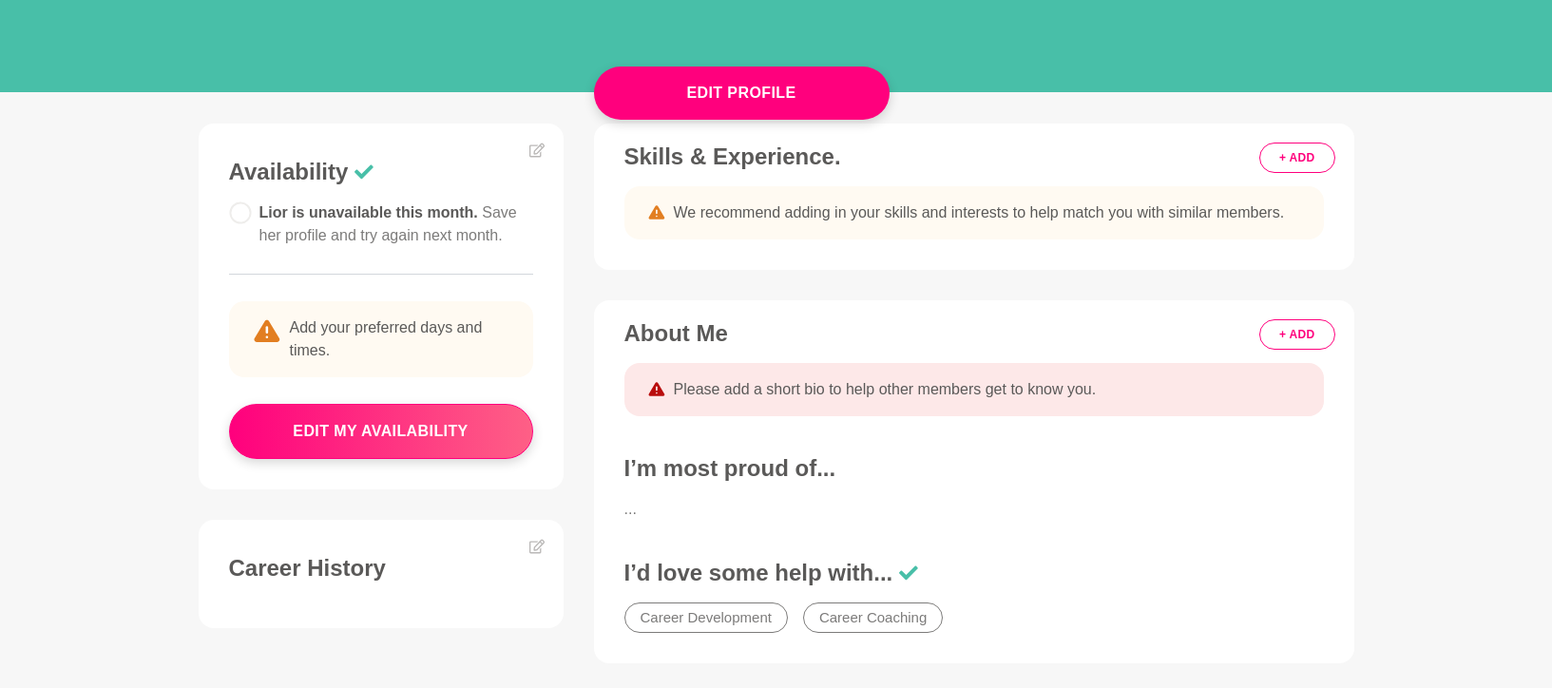
click at [1290, 154] on button "+ ADD" at bounding box center [1296, 158] width 75 height 30
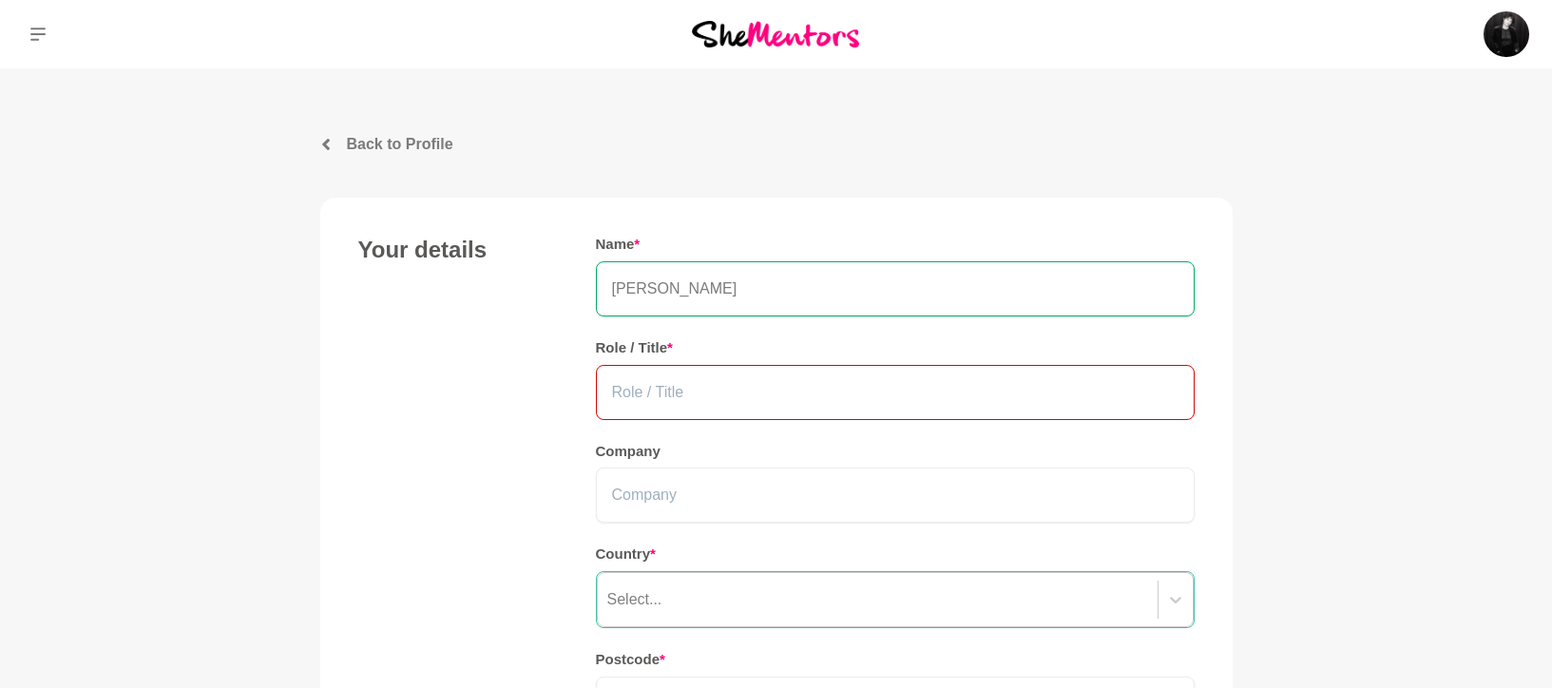
click at [687, 392] on input "text" at bounding box center [895, 392] width 599 height 55
click at [823, 391] on input "text" at bounding box center [895, 392] width 599 height 55
paste input "Digital Strategy & Content Consultant | Storytelling for Social Impact | NFP Gr…"
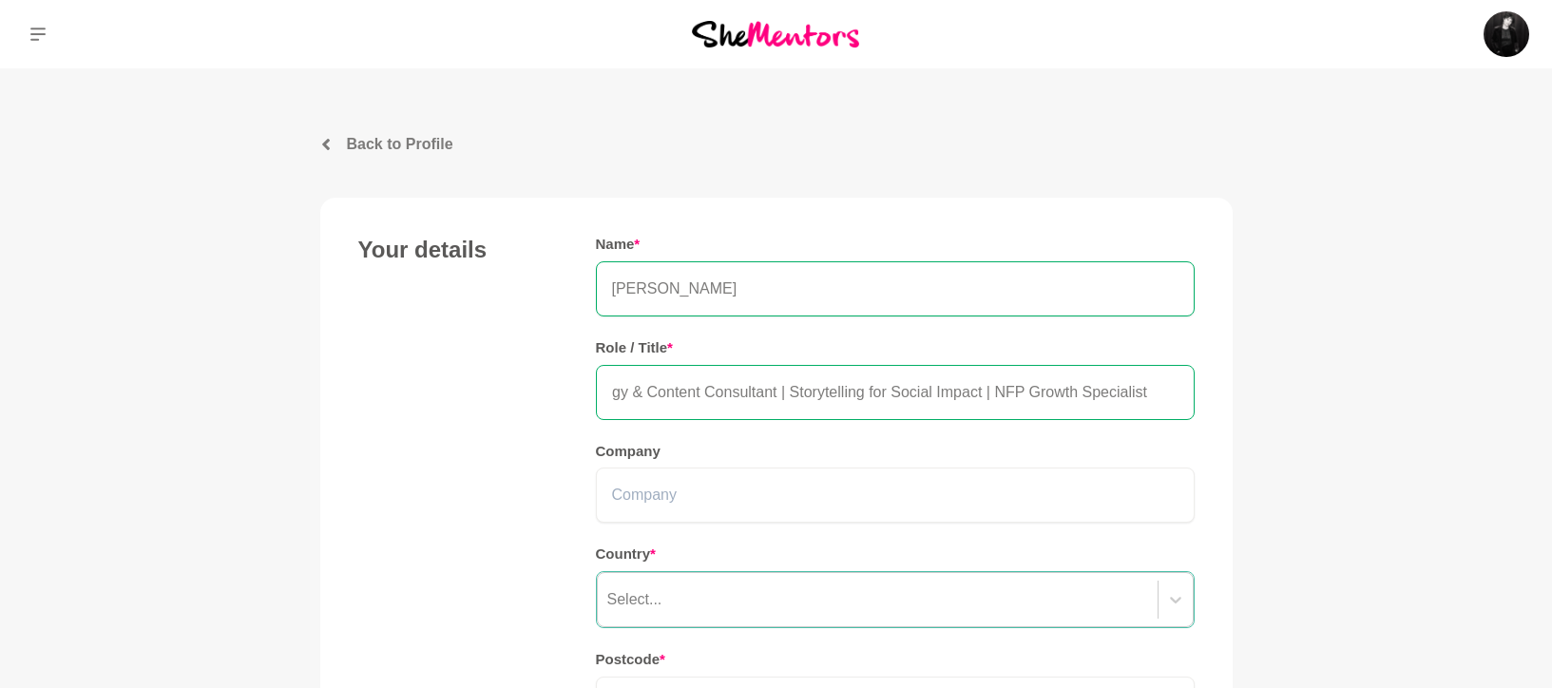
scroll to position [0, 91]
drag, startPoint x: 1168, startPoint y: 392, endPoint x: 986, endPoint y: 384, distance: 181.7
click at [987, 383] on input "Digital Strategy & Content Consultant | Storytelling for Social Impact | NFP Gr…" at bounding box center [895, 392] width 599 height 55
click at [993, 399] on input "Digital Strategy & Content Consultant | Storytelling for Social Impact" at bounding box center [895, 392] width 599 height 55
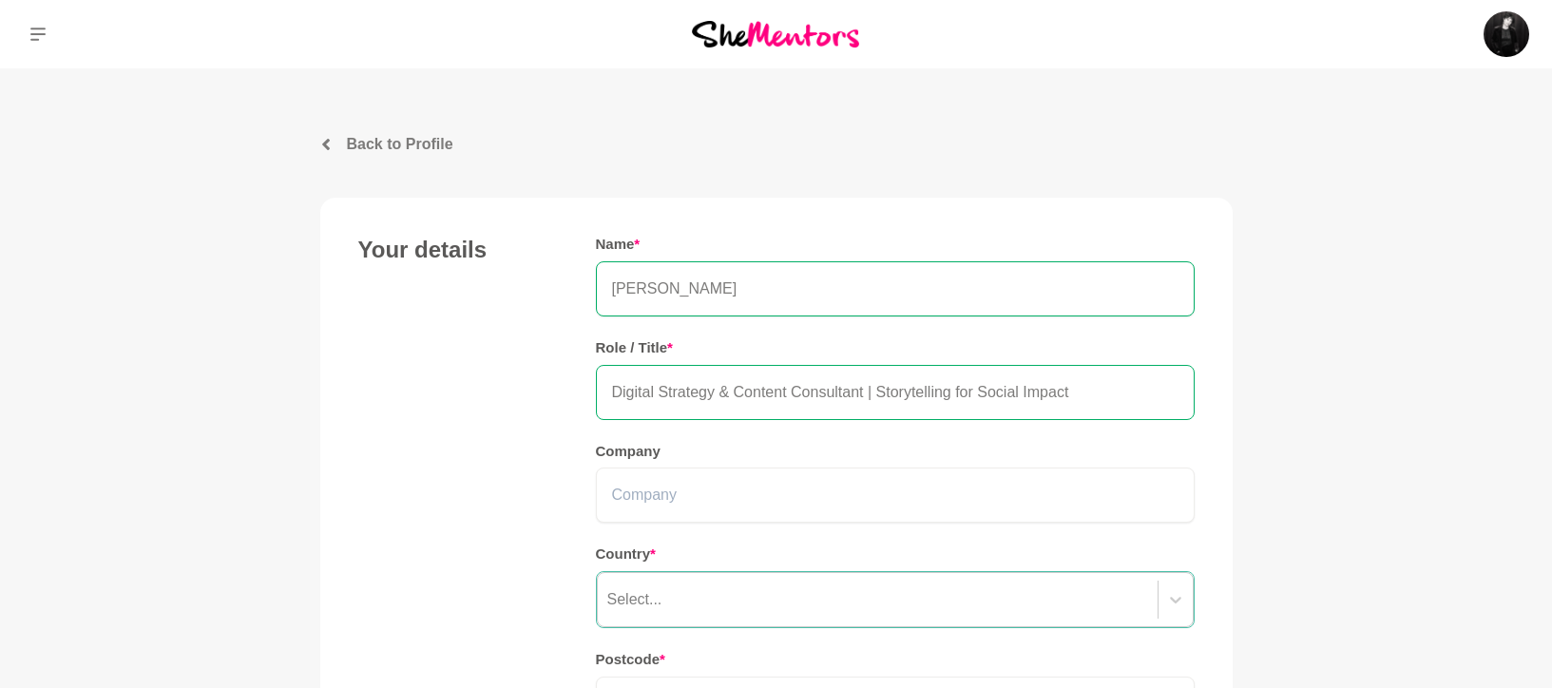
click at [993, 399] on input "Digital Strategy & Content Consultant | Storytelling for Social Impact" at bounding box center [895, 392] width 599 height 55
click at [1135, 396] on input "Digital Strategy & Content Consultant | Storytelling for Impact" at bounding box center [895, 392] width 599 height 55
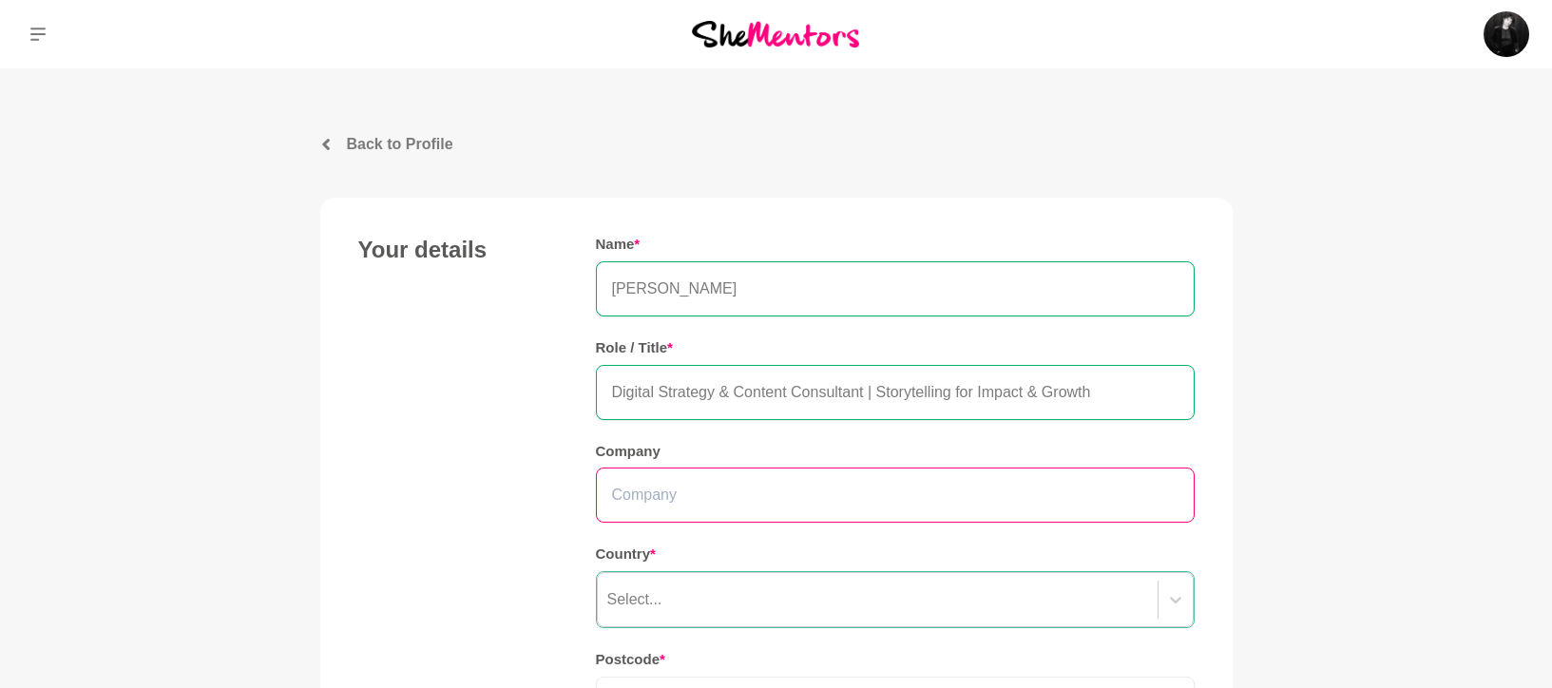
type input "Digital Strategy & Content Consultant | Storytelling for Impact & Growth"
click at [841, 501] on input "text" at bounding box center [895, 495] width 599 height 55
type input "Funnel & Fable"
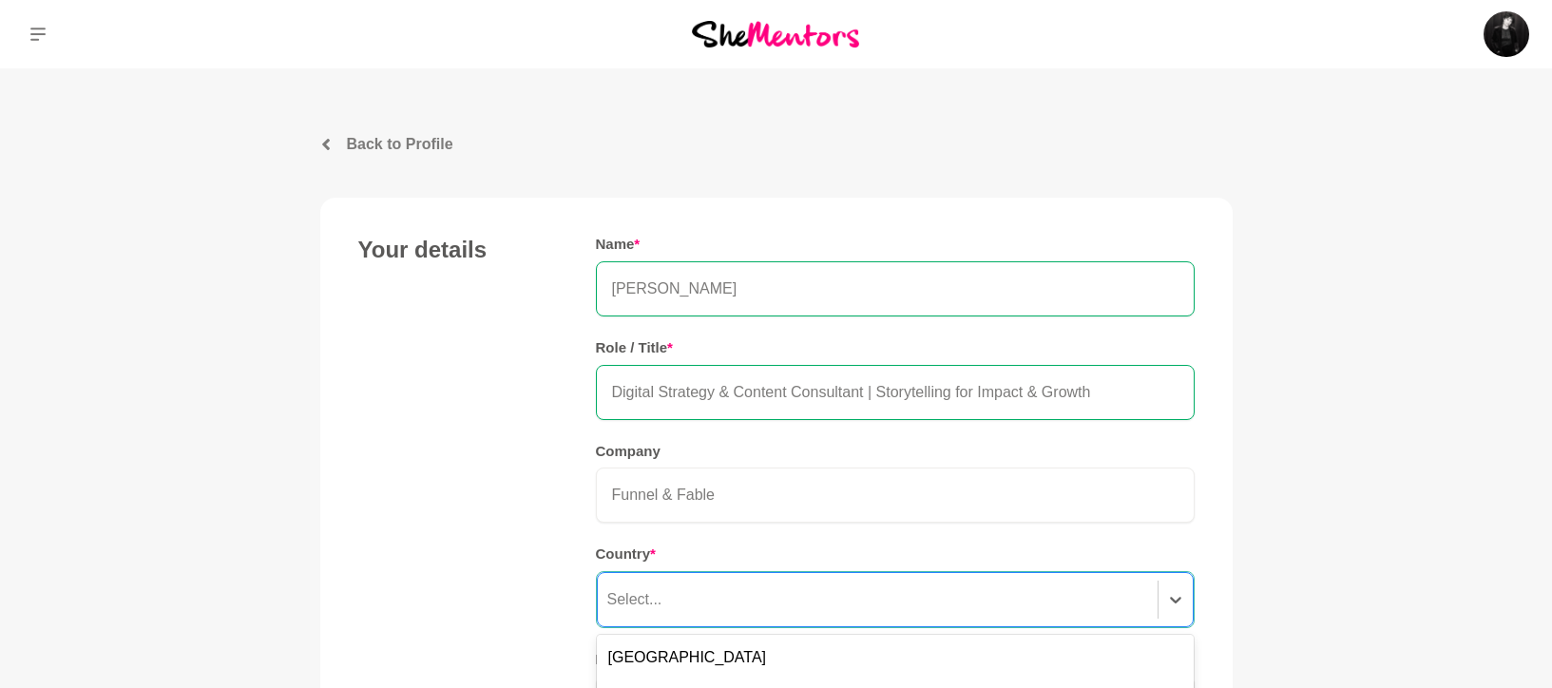
click at [952, 613] on div "option United States focused, 3 of 249. 249 results available. Use Up and Down …" at bounding box center [895, 599] width 599 height 57
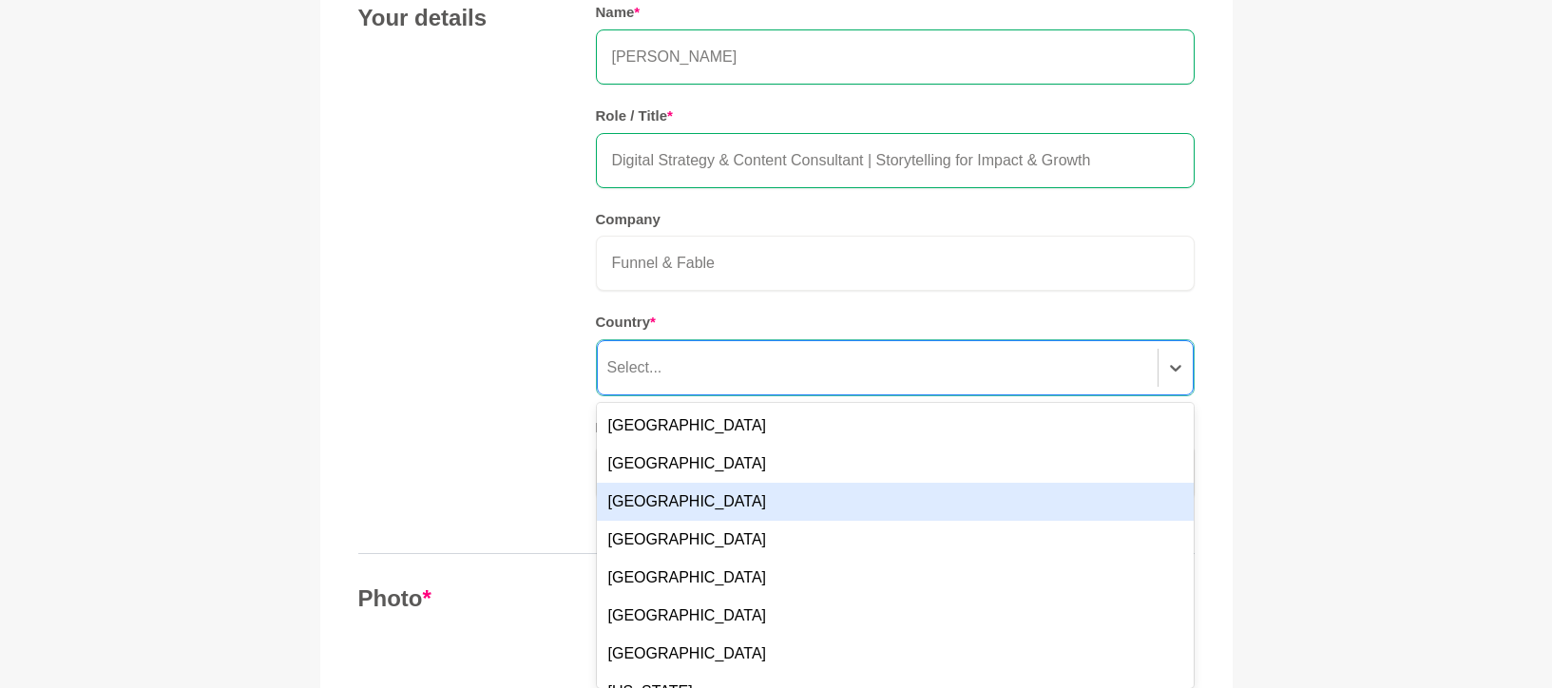
scroll to position [239, 0]
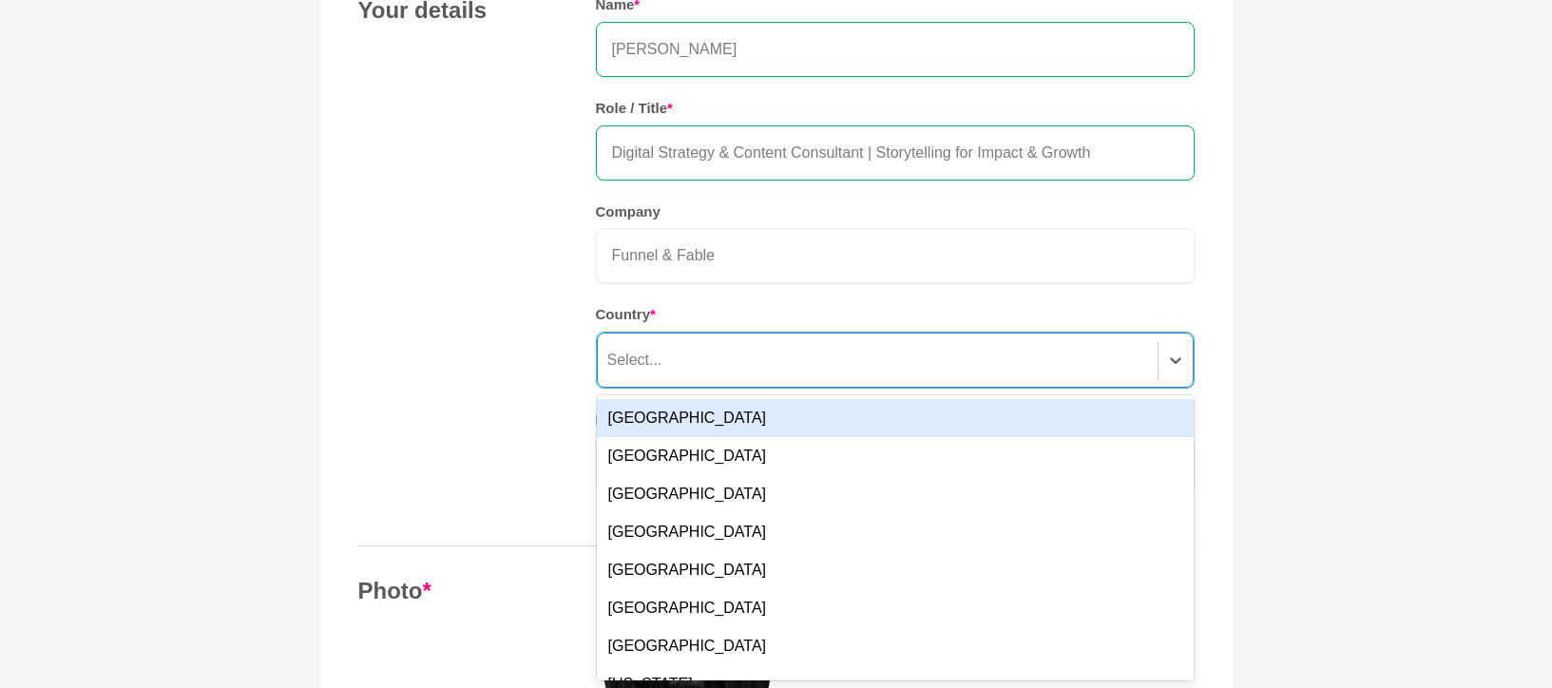
click at [790, 424] on div "[GEOGRAPHIC_DATA]" at bounding box center [895, 418] width 597 height 38
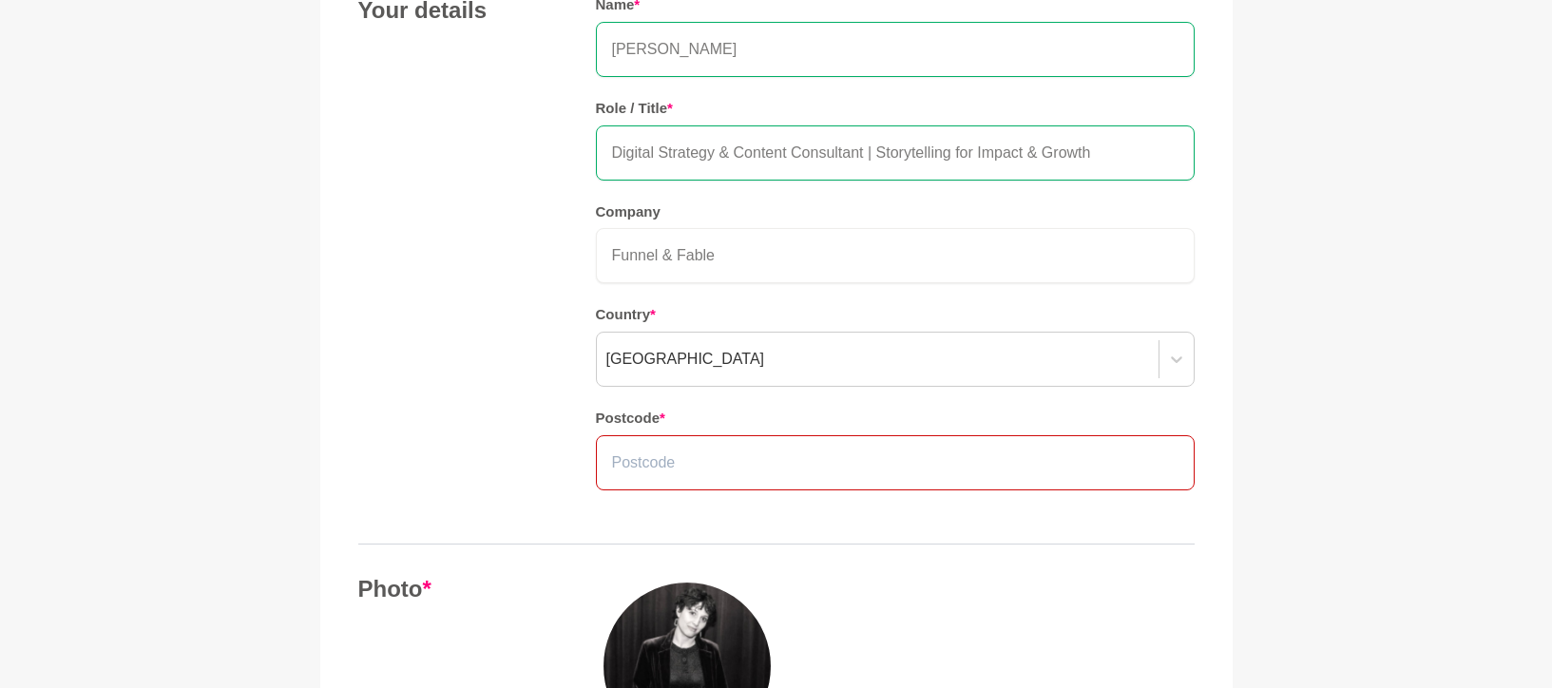
click at [777, 484] on input "text" at bounding box center [895, 462] width 599 height 55
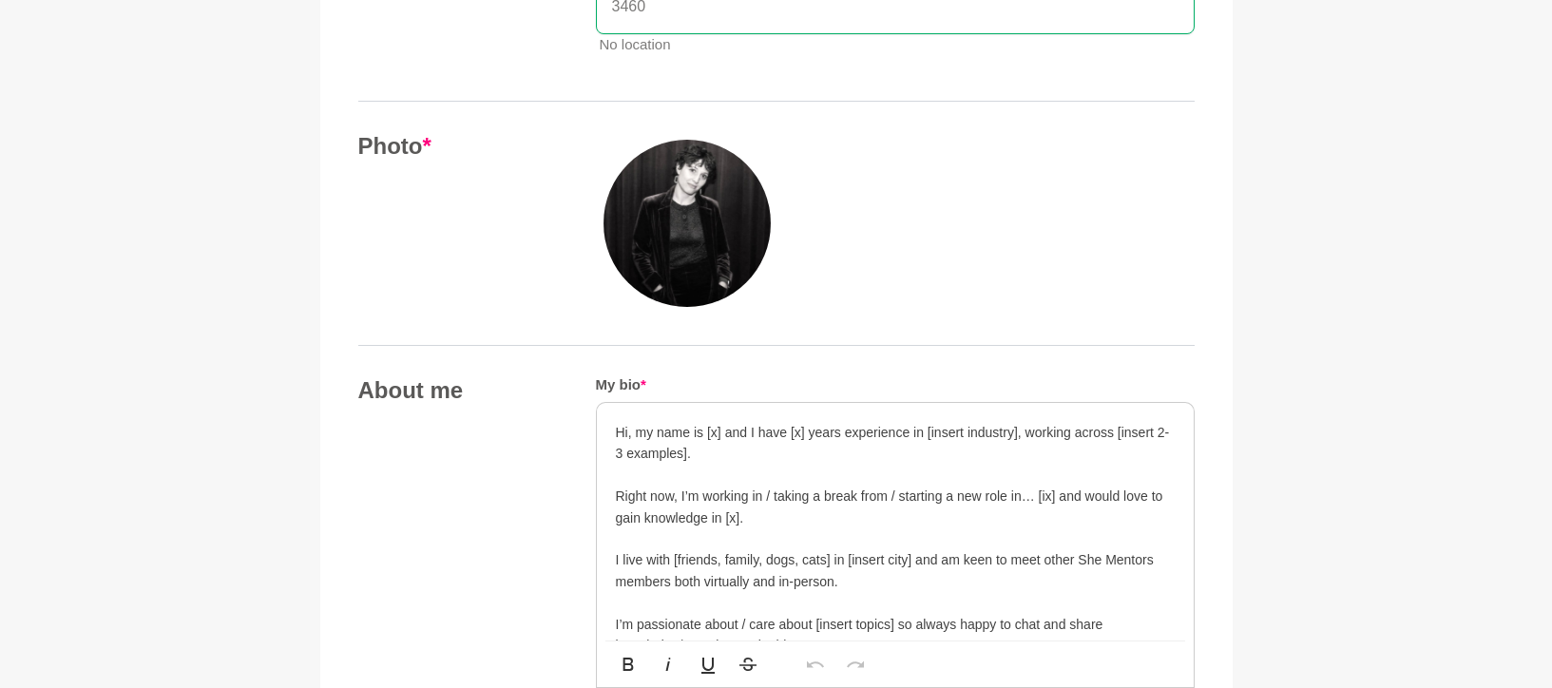
scroll to position [945, 0]
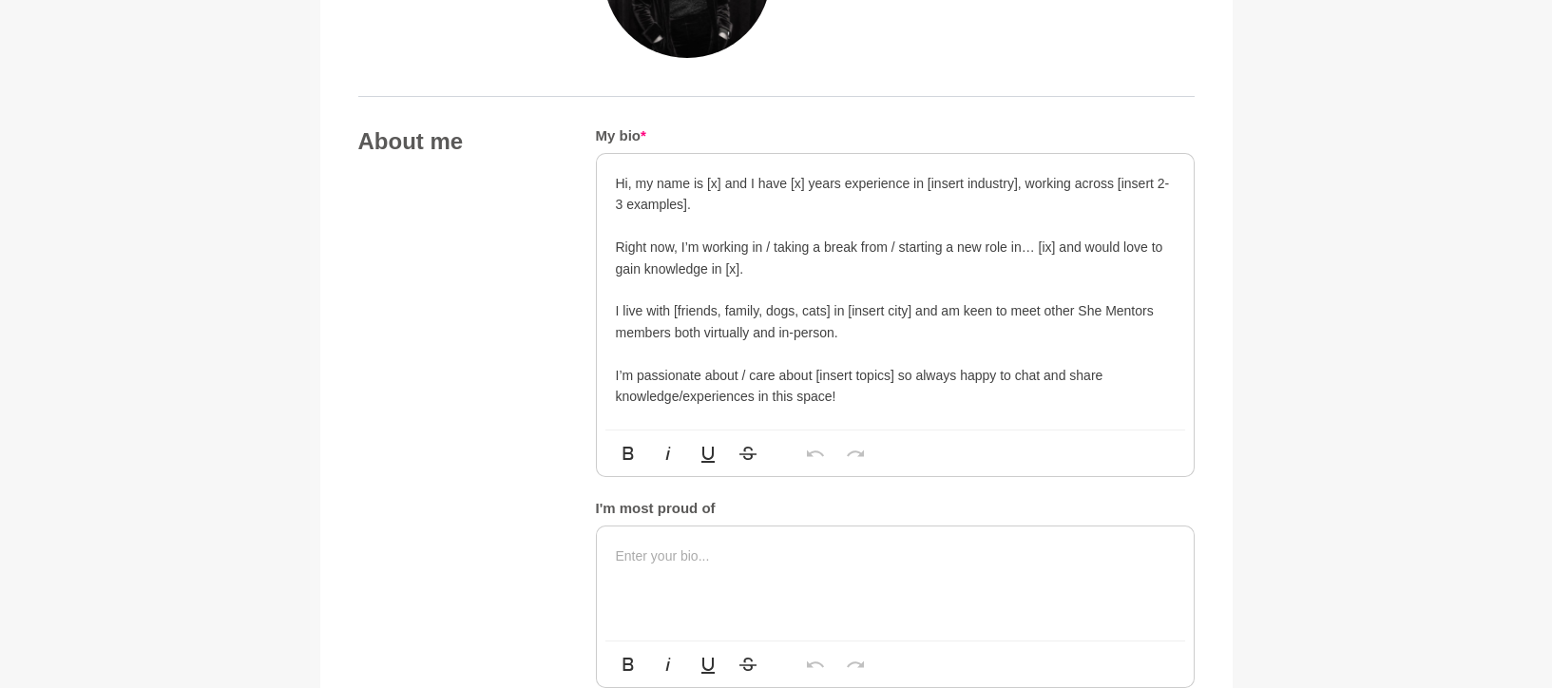
type input "3460"
click at [720, 181] on p "Hi, my name is [x] and I have [x] years experience in [insert industry], workin…" at bounding box center [895, 194] width 559 height 43
drag, startPoint x: 880, startPoint y: 185, endPoint x: 892, endPoint y: 184, distance: 12.4
click at [892, 184] on p "Hi, my name is Lior Albeck-Ripka and I have [x] years experience in [insert ind…" at bounding box center [895, 194] width 559 height 43
drag, startPoint x: 1016, startPoint y: 182, endPoint x: 1113, endPoint y: 185, distance: 97.0
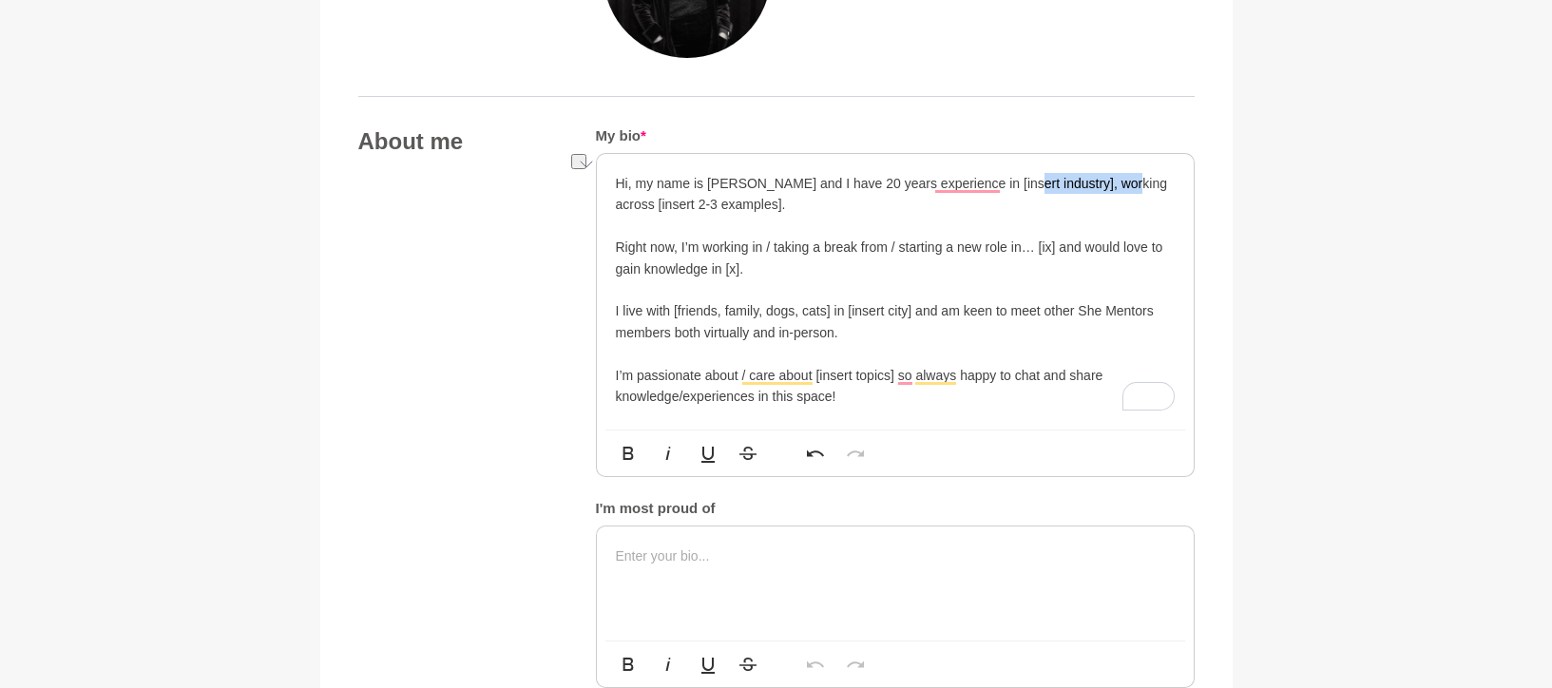
click at [1113, 185] on p "Hi, my name is Lior Albeck-Ripka and I have 20 years experience in [insert indu…" at bounding box center [895, 194] width 559 height 43
click at [972, 179] on p "Hi, my name is Lior Albeck-Ripka and I have 20 years experience in Digital Comm…" at bounding box center [895, 194] width 559 height 43
drag, startPoint x: 794, startPoint y: 204, endPoint x: 922, endPoint y: 207, distance: 127.4
click at [922, 207] on p "Hi, my name is Lior Albeck-Ripka and I have 20 years of experience in Digital C…" at bounding box center [895, 194] width 559 height 43
click at [718, 210] on p "Hi, my name is Lior Albeck-Ripka and I have 20 years of experience in Digital C…" at bounding box center [895, 194] width 559 height 43
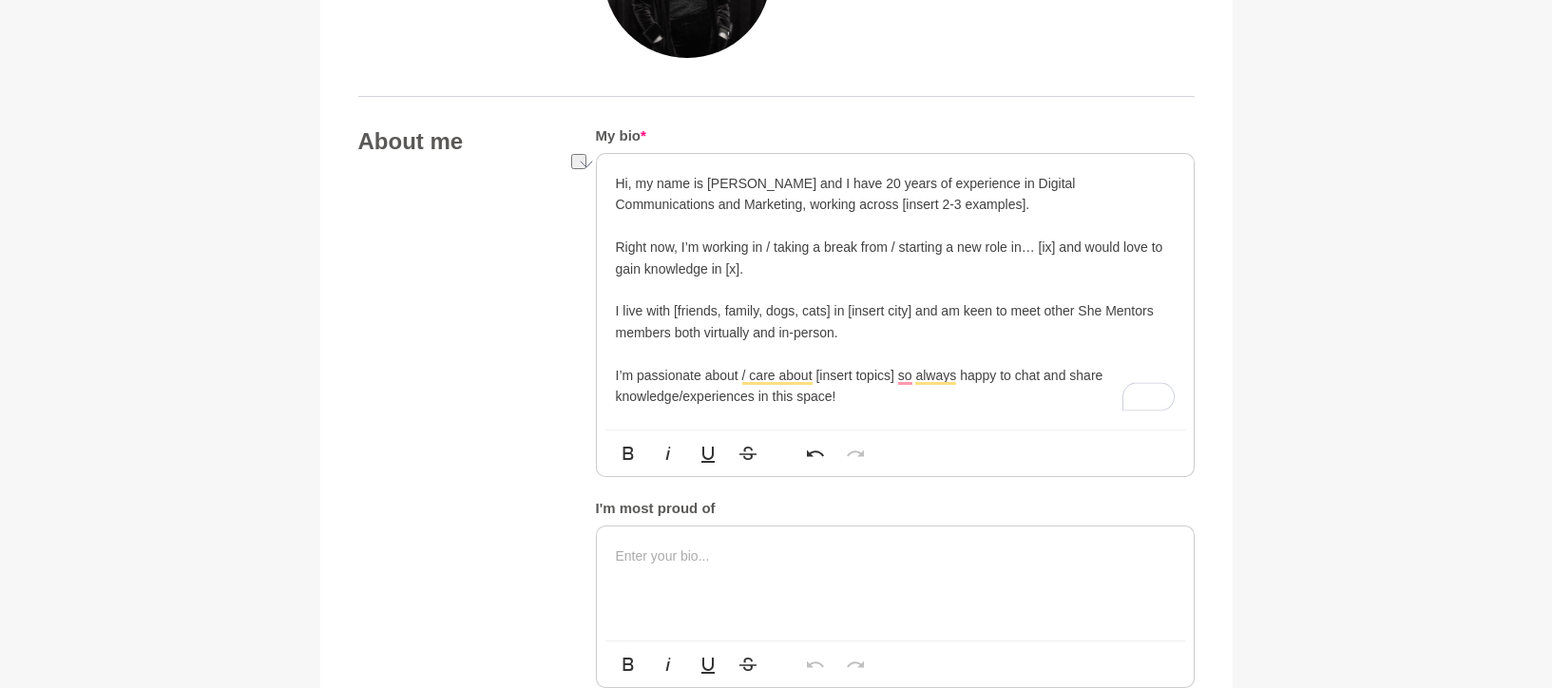
drag, startPoint x: 796, startPoint y: 206, endPoint x: 941, endPoint y: 203, distance: 144.5
click at [941, 203] on p "Hi, my name is Lior Albeck-Ripka and I have 20 years of experience in Digital C…" at bounding box center [895, 194] width 559 height 43
click at [702, 286] on p "To enrich screen reader interactions, please activate Accessibility in Grammarl…" at bounding box center [895, 289] width 559 height 21
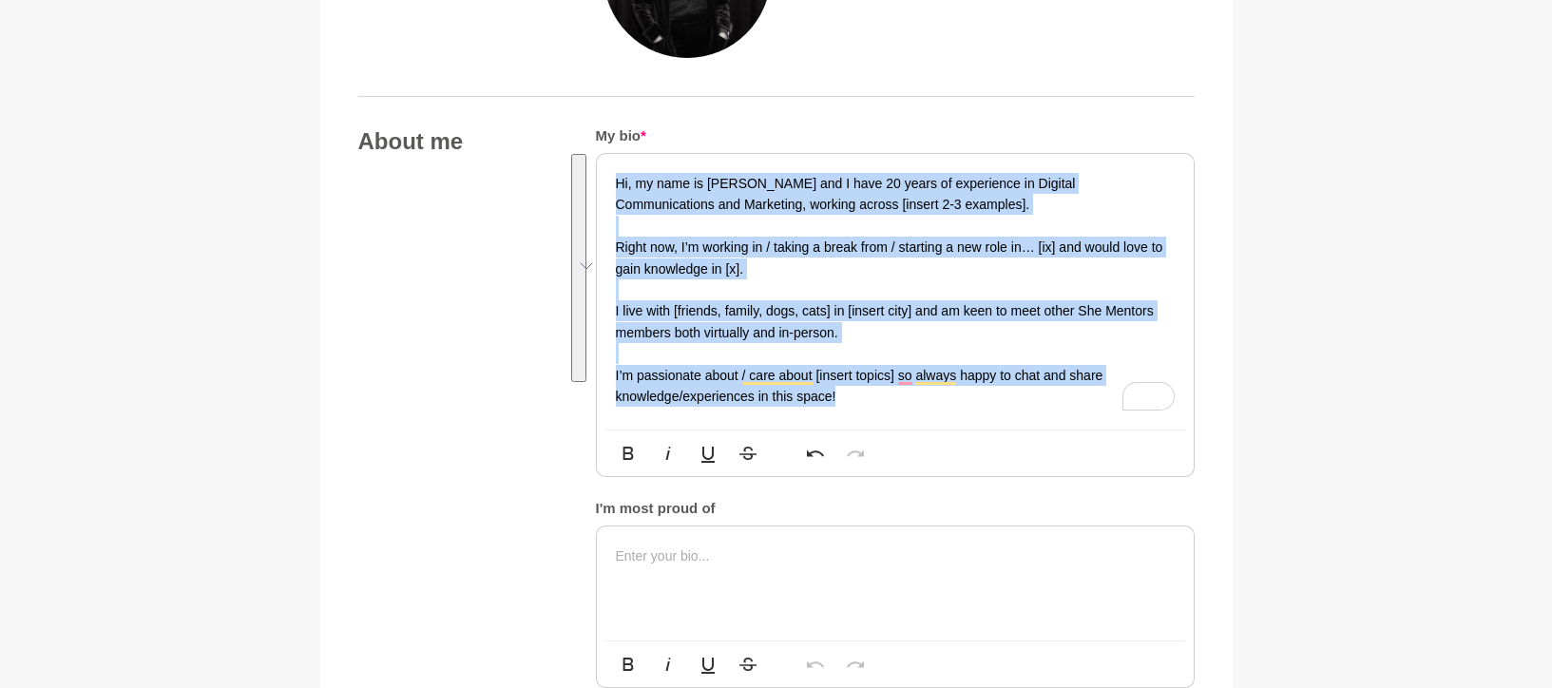
drag, startPoint x: 611, startPoint y: 186, endPoint x: 970, endPoint y: 449, distance: 445.3
click at [970, 449] on div "Hi, my name is Lior Albeck-Ripka and I have 20 years of experience in Digital C…" at bounding box center [895, 315] width 599 height 324
copy div "Hi, my name is Lior Albeck-Ripka and I have 20 years of experience in Digital C…"
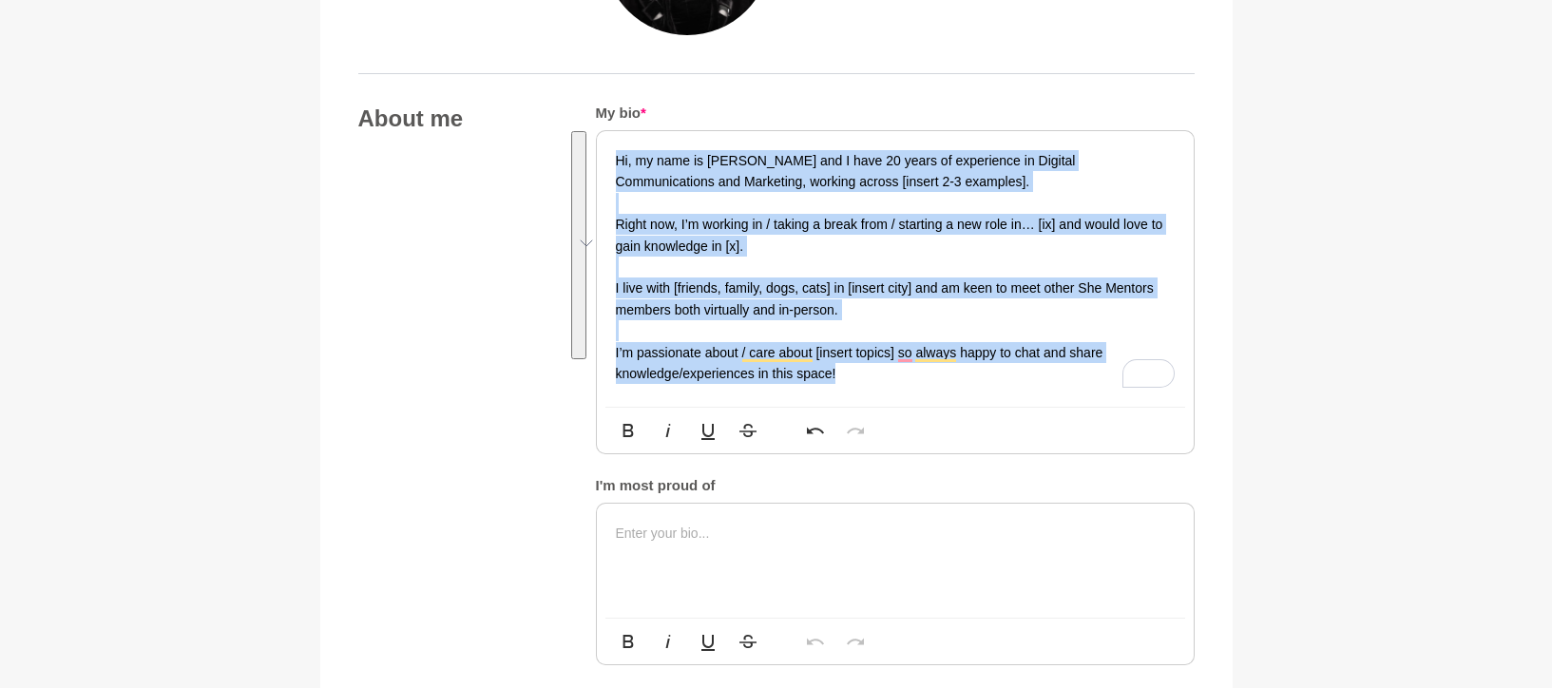
scroll to position [980, 0]
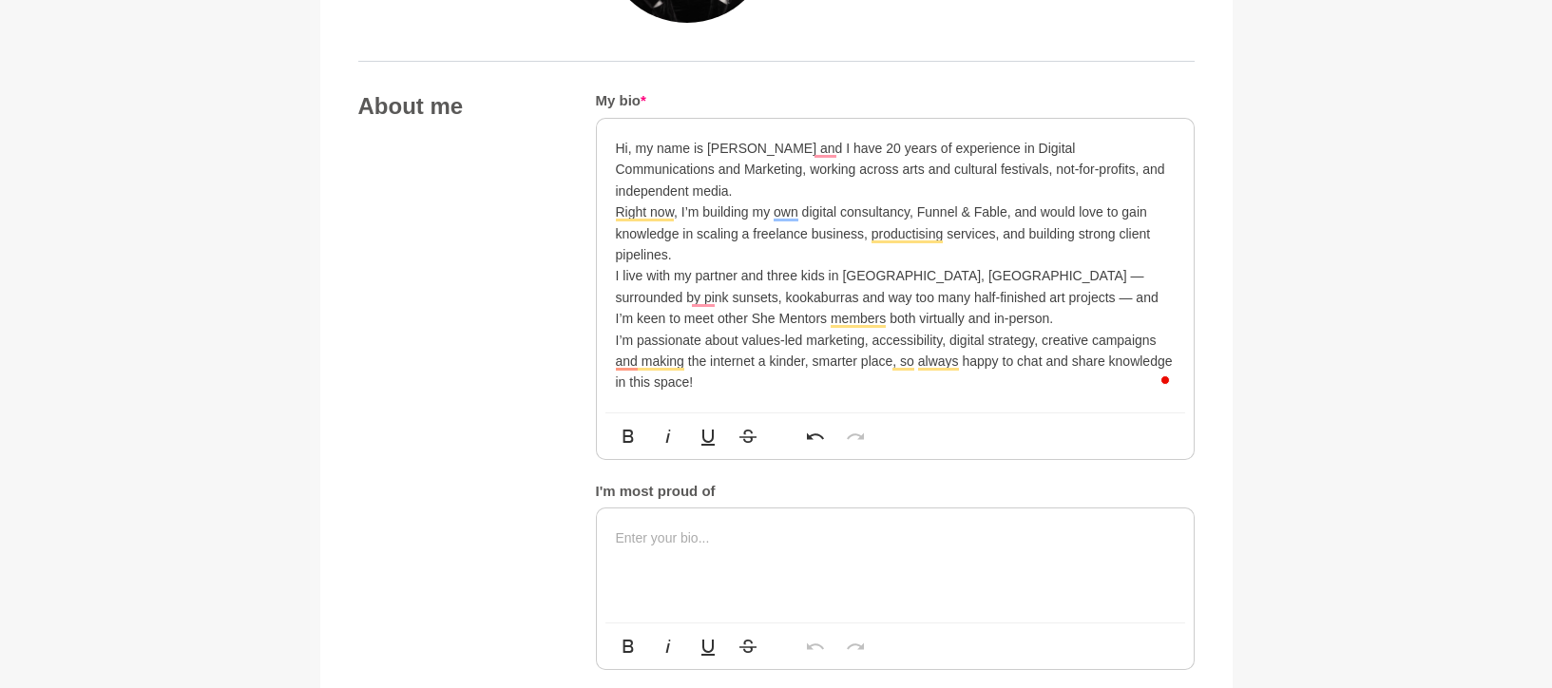
click at [683, 188] on p "Hi, my name is Lior Albeck-Ripka and I have 20 years of experience in Digital C…" at bounding box center [895, 170] width 559 height 64
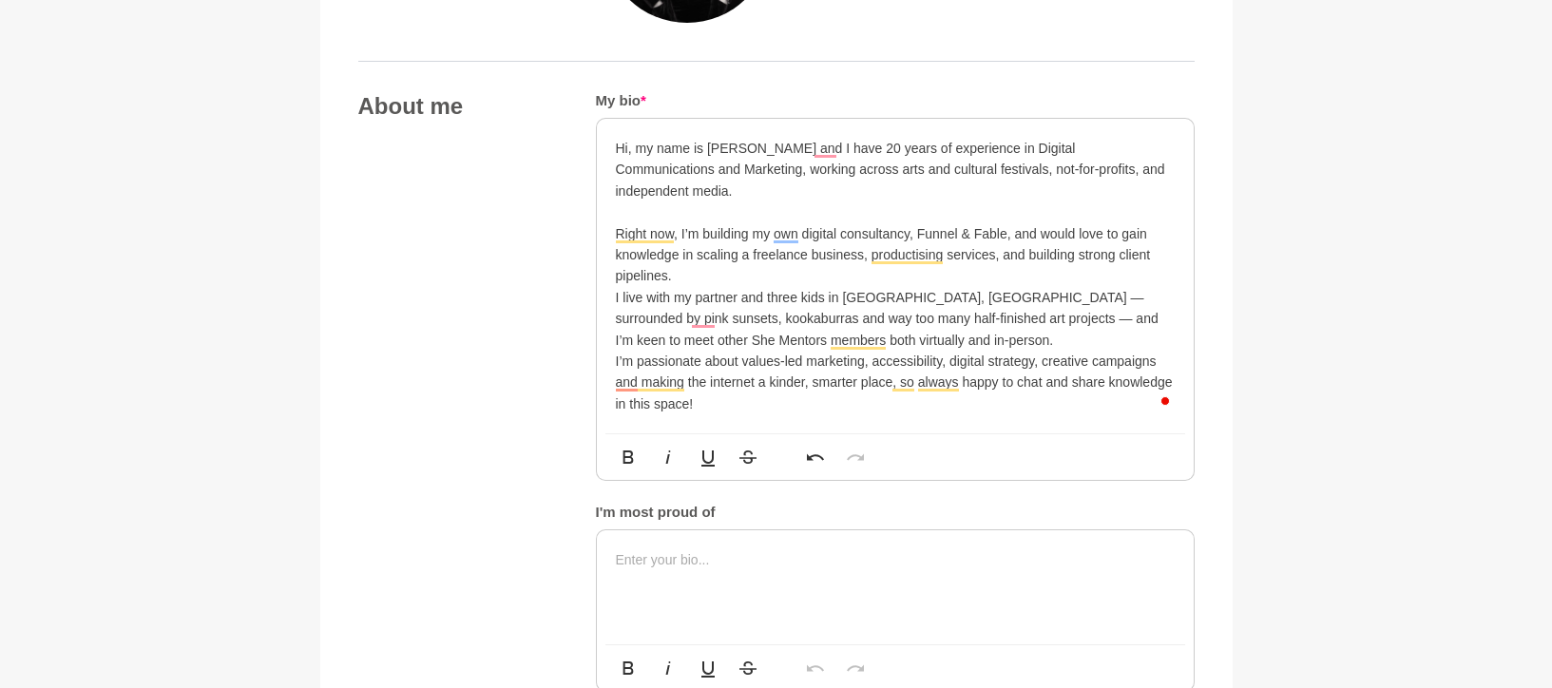
click at [742, 156] on p "Hi, my name is Lior Albeck-Ripka and I have 20 years of experience in Digital C…" at bounding box center [895, 170] width 559 height 64
drag, startPoint x: 705, startPoint y: 146, endPoint x: 808, endPoint y: 150, distance: 102.7
click at [808, 150] on p "Hi, my name is Lior Albeck-Ripka and I have 20 years of experience in Digital C…" at bounding box center [895, 170] width 559 height 64
drag, startPoint x: 1045, startPoint y: 149, endPoint x: 803, endPoint y: 174, distance: 243.6
click at [803, 174] on p "Hi, my name is Lior Albeck-Ripka and I have 20 years of experience in Digital C…" at bounding box center [895, 170] width 559 height 64
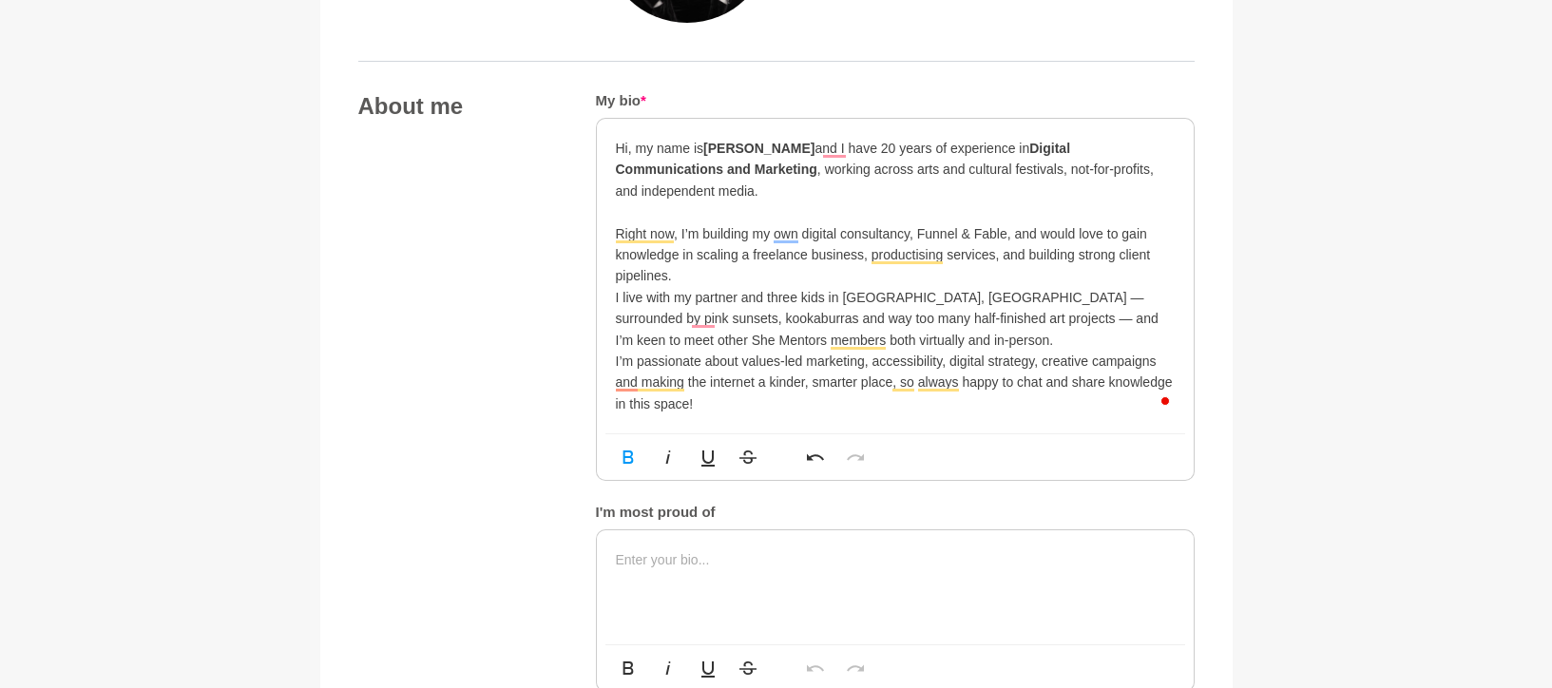
click at [819, 170] on p "Hi, my name is Lior Albeck-Ripka and I have 20 years of experience in Digital C…" at bounding box center [895, 170] width 559 height 64
click at [814, 168] on strong "Digital Communications and Marketing" at bounding box center [843, 159] width 455 height 36
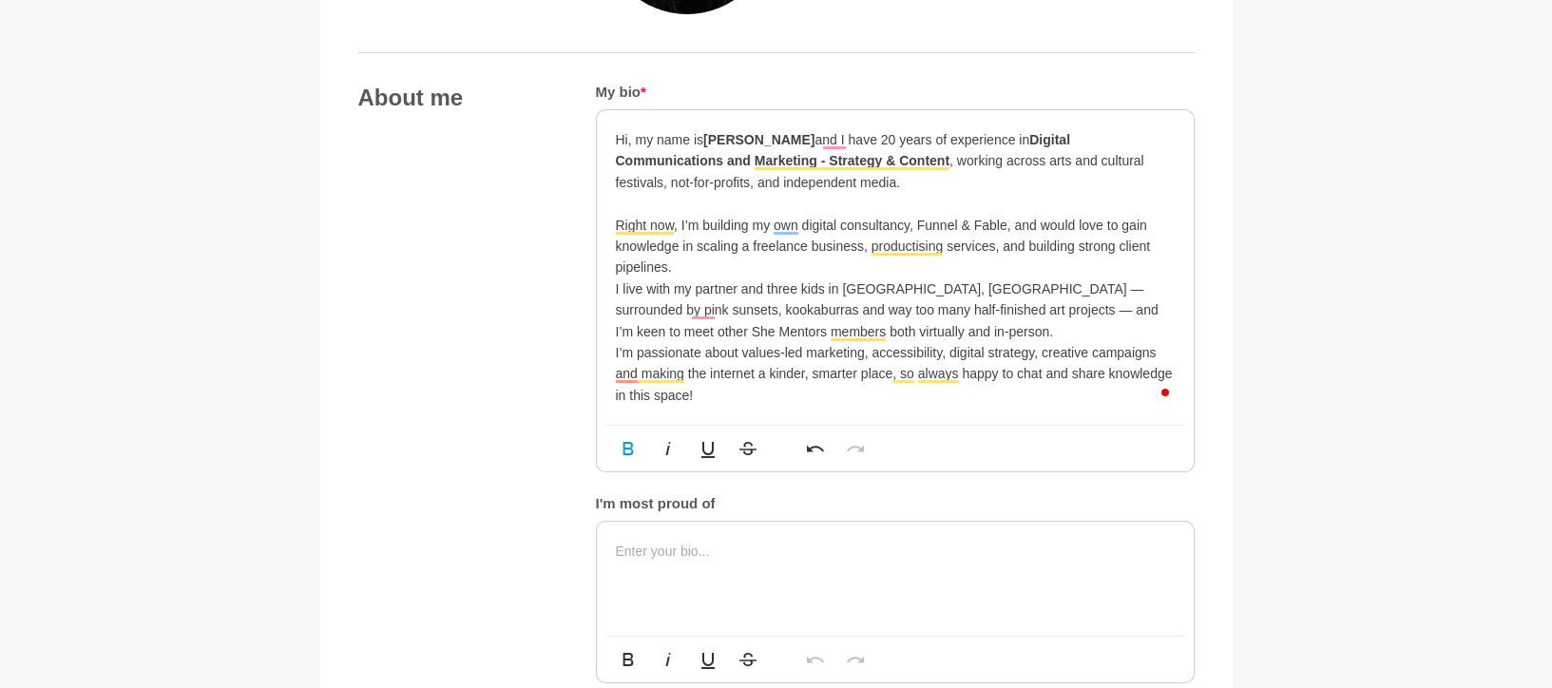
scroll to position [990, 0]
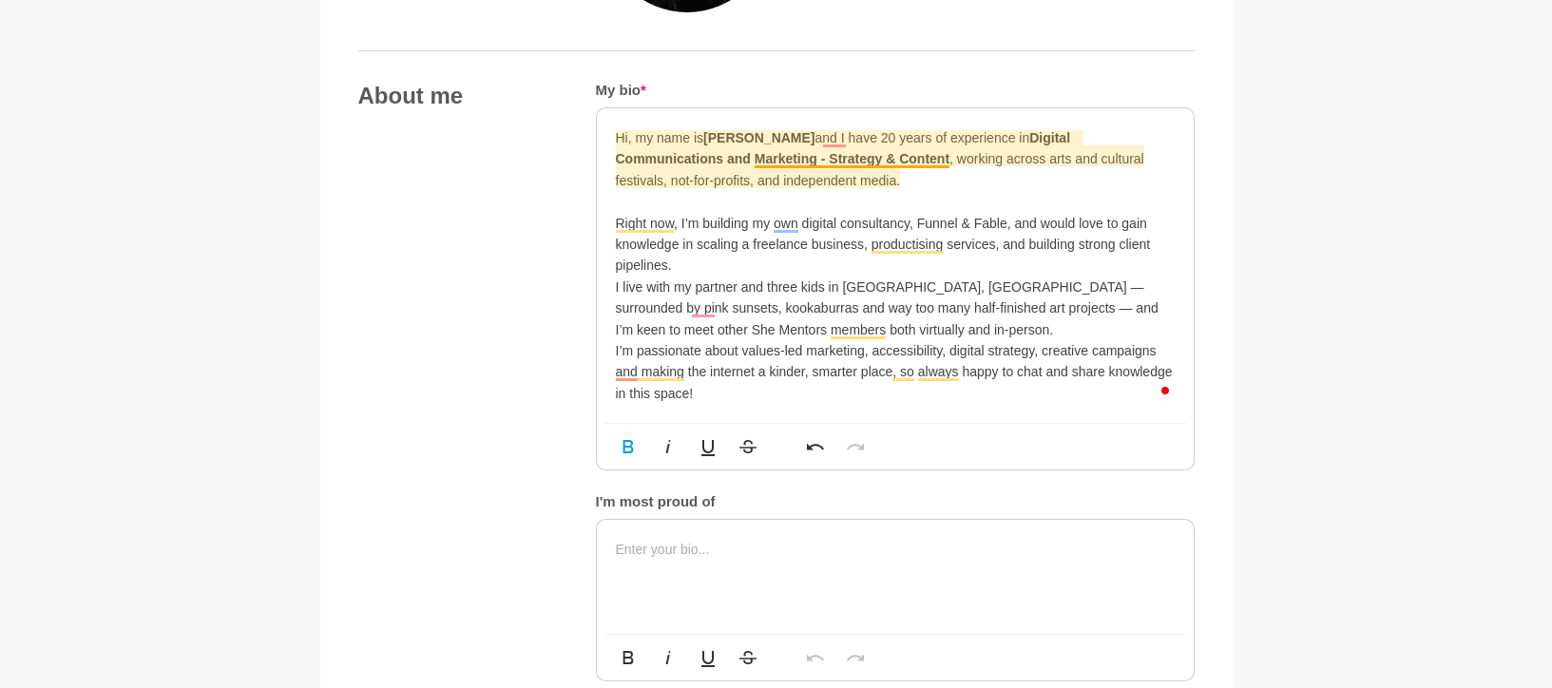
click at [864, 162] on strong "Digital Communications and Marketing - Strategy & Content" at bounding box center [843, 148] width 455 height 36
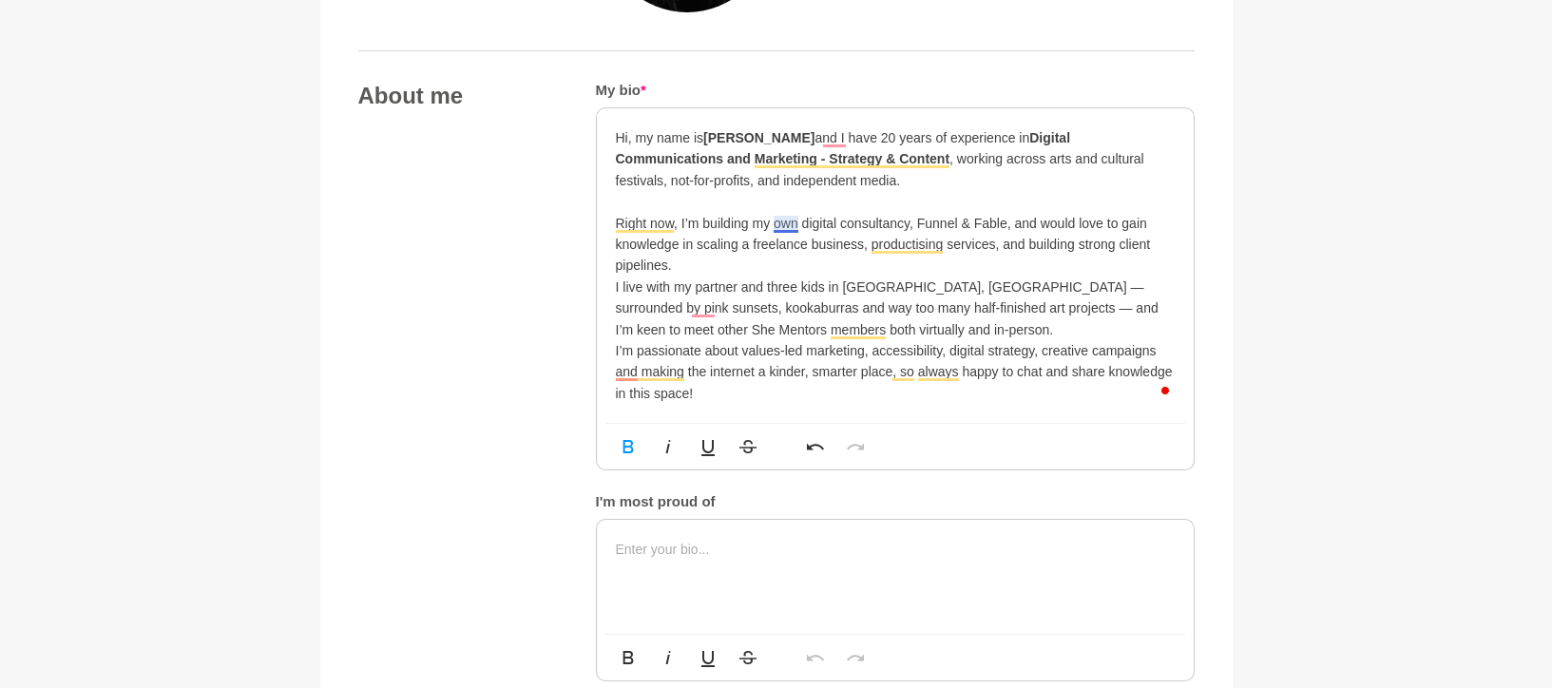
click at [786, 220] on p "Right now, I’m building my own digital consultancy, Funnel & Fable, and would l…" at bounding box center [895, 245] width 559 height 64
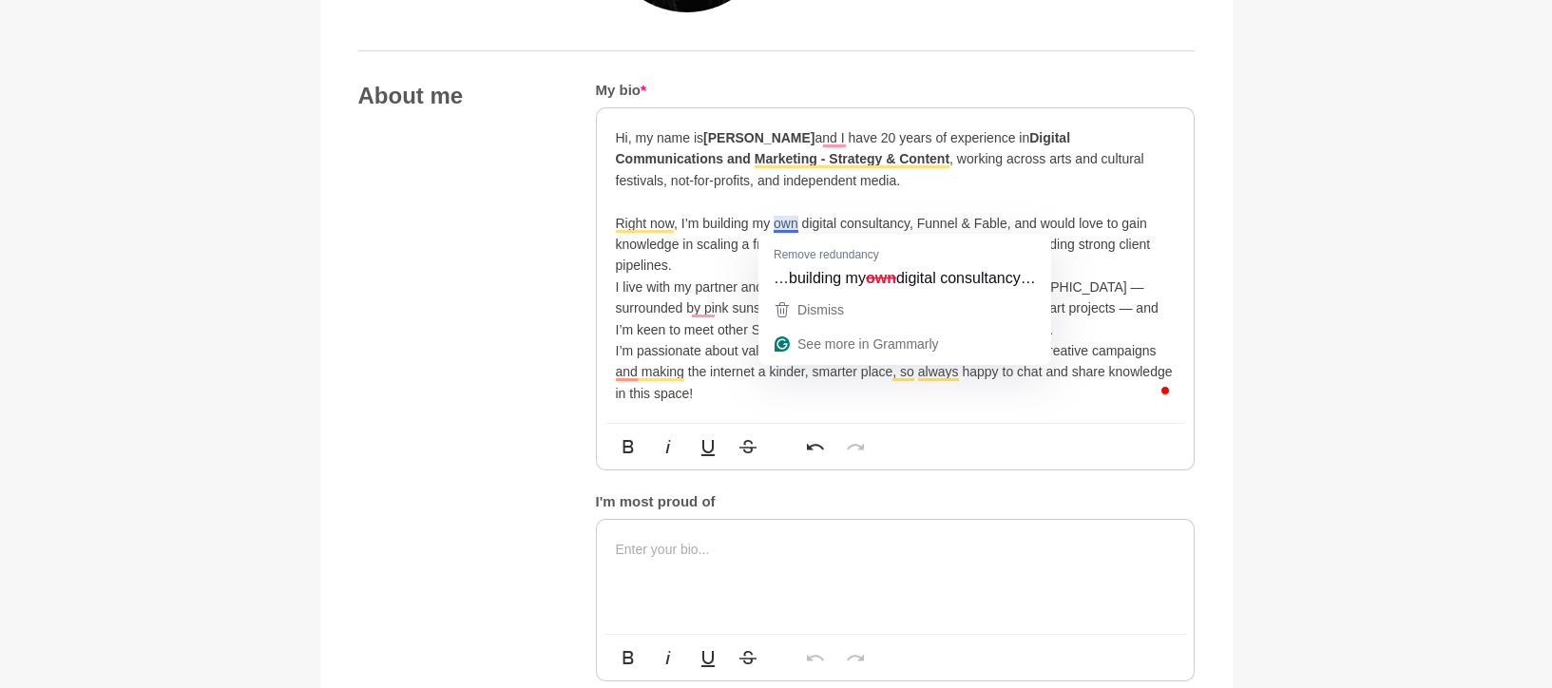
click at [679, 268] on p "Right now, I’m building my own digital consultancy, Funnel & Fable, and would l…" at bounding box center [895, 245] width 559 height 64
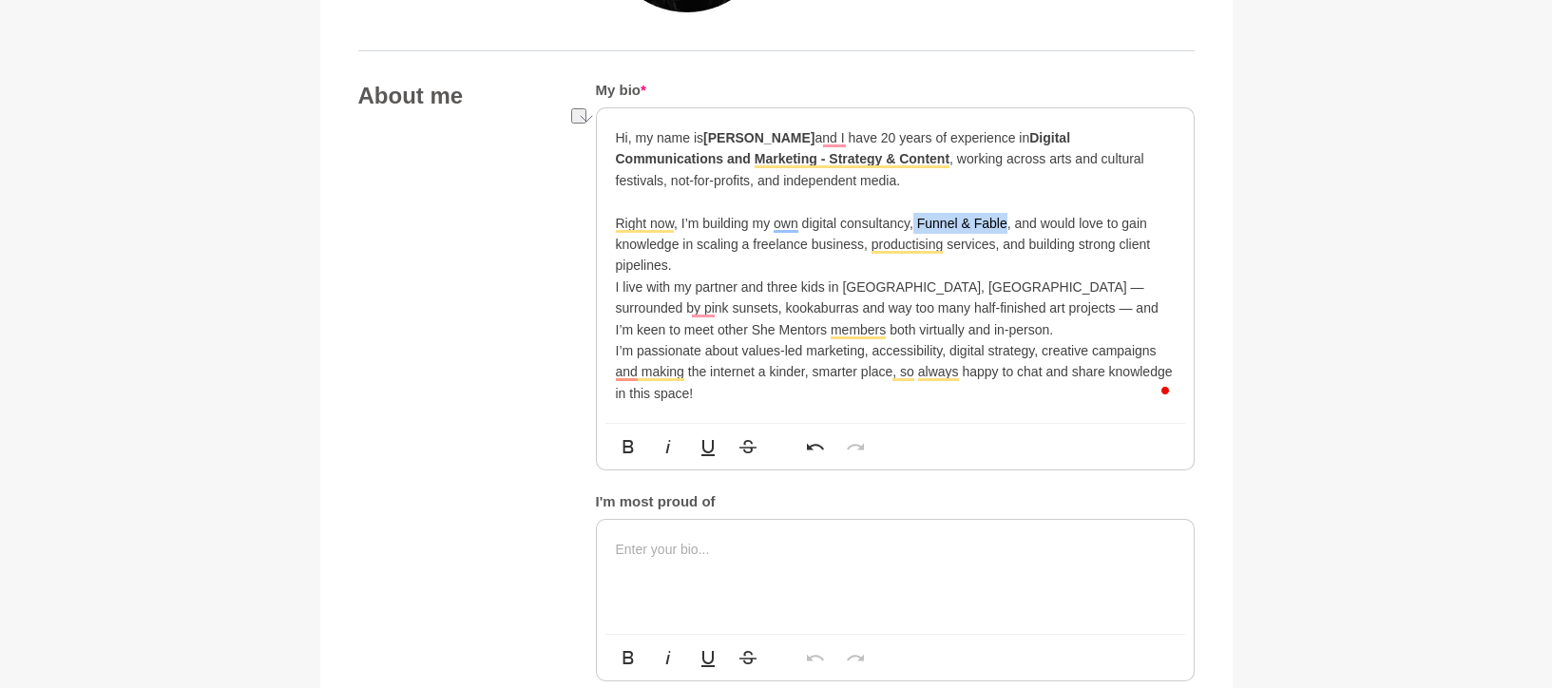
drag, startPoint x: 914, startPoint y: 224, endPoint x: 1003, endPoint y: 224, distance: 89.3
click at [1003, 224] on p "Right now, I’m building my own digital consultancy, Funnel & Fable, and would l…" at bounding box center [895, 245] width 559 height 64
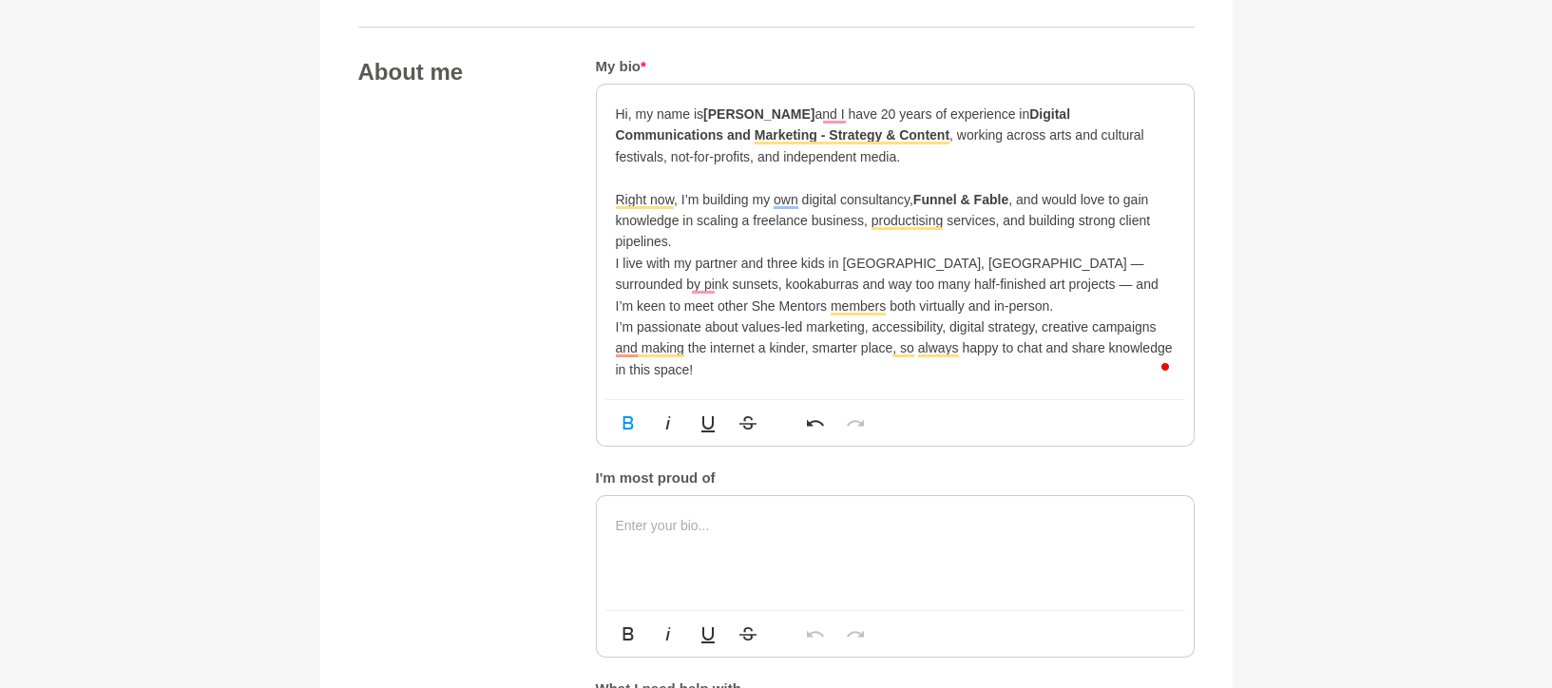
click at [764, 243] on p "Right now, I’m building my own digital consultancy, Funnel & Fable , and would …" at bounding box center [895, 221] width 559 height 64
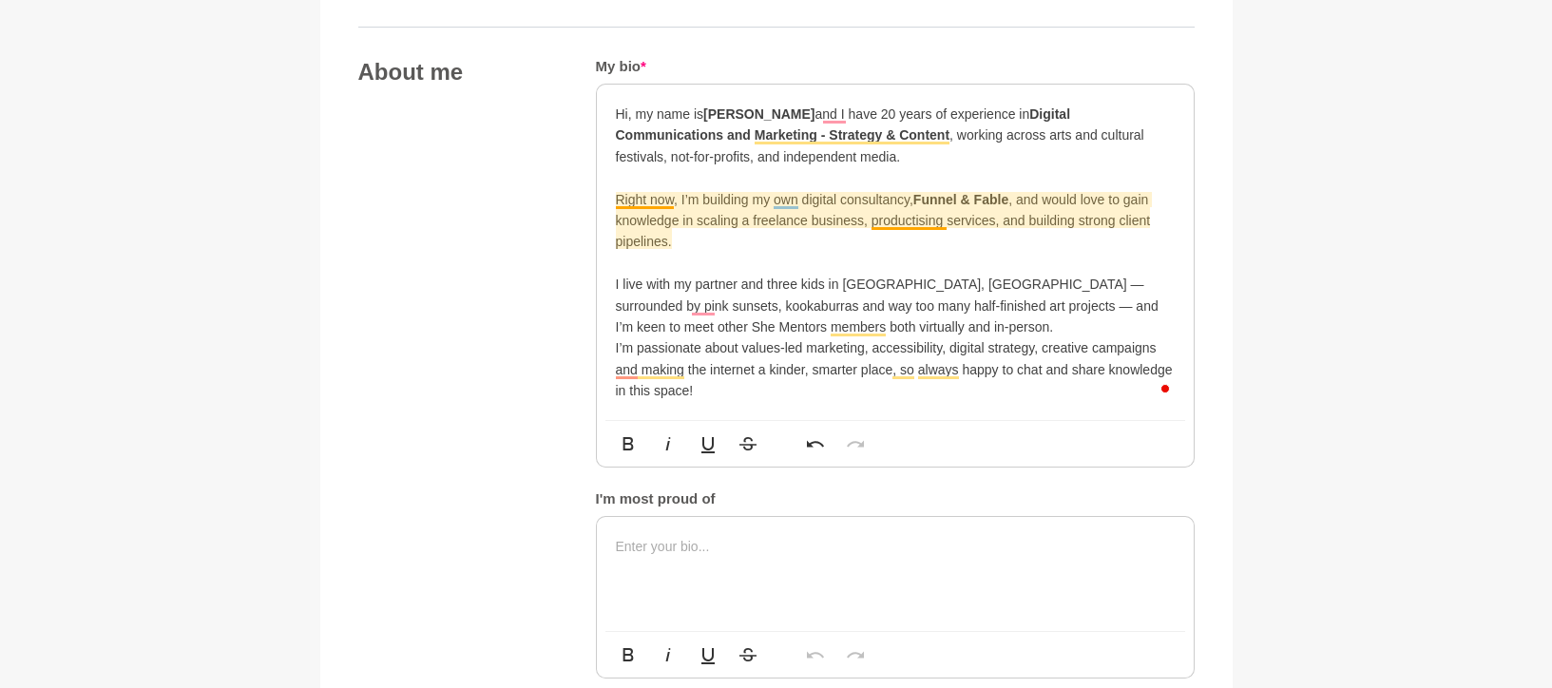
click at [899, 219] on p "Right now, I’m building my own digital consultancy, Funnel & Fable , and would …" at bounding box center [895, 221] width 559 height 64
click at [931, 220] on p "Right now, I’m building my own digital consultancy, Funnel & Fable , and would …" at bounding box center [895, 221] width 559 height 64
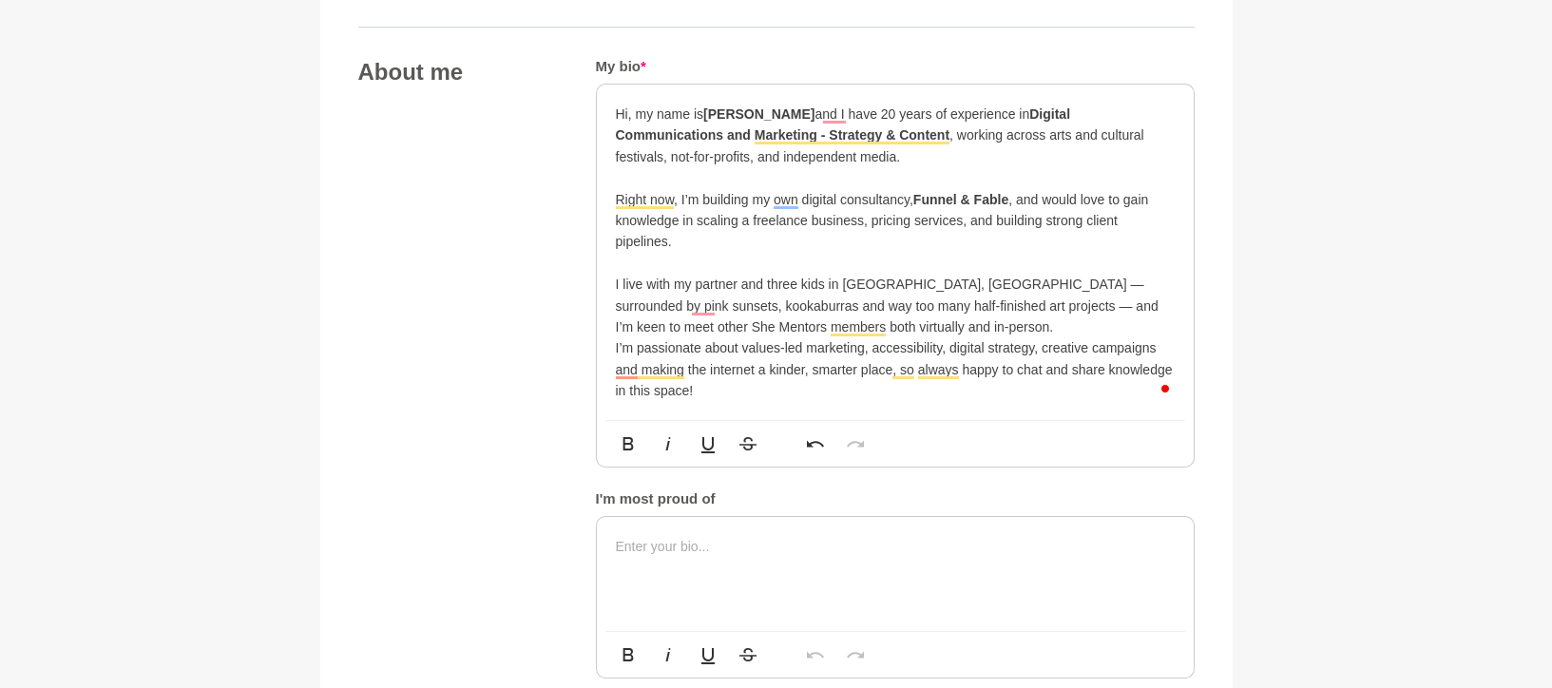
click at [936, 220] on p "Right now, I’m building my own digital consultancy, Funnel & Fable , and would …" at bounding box center [895, 221] width 559 height 64
click at [709, 241] on p "Right now, I’m building my own digital consultancy, Funnel & Fable , and would …" at bounding box center [895, 221] width 559 height 64
click at [699, 298] on p "I live with my partner and three kids in Daylesford, Victoria — surrounded by p…" at bounding box center [895, 302] width 559 height 64
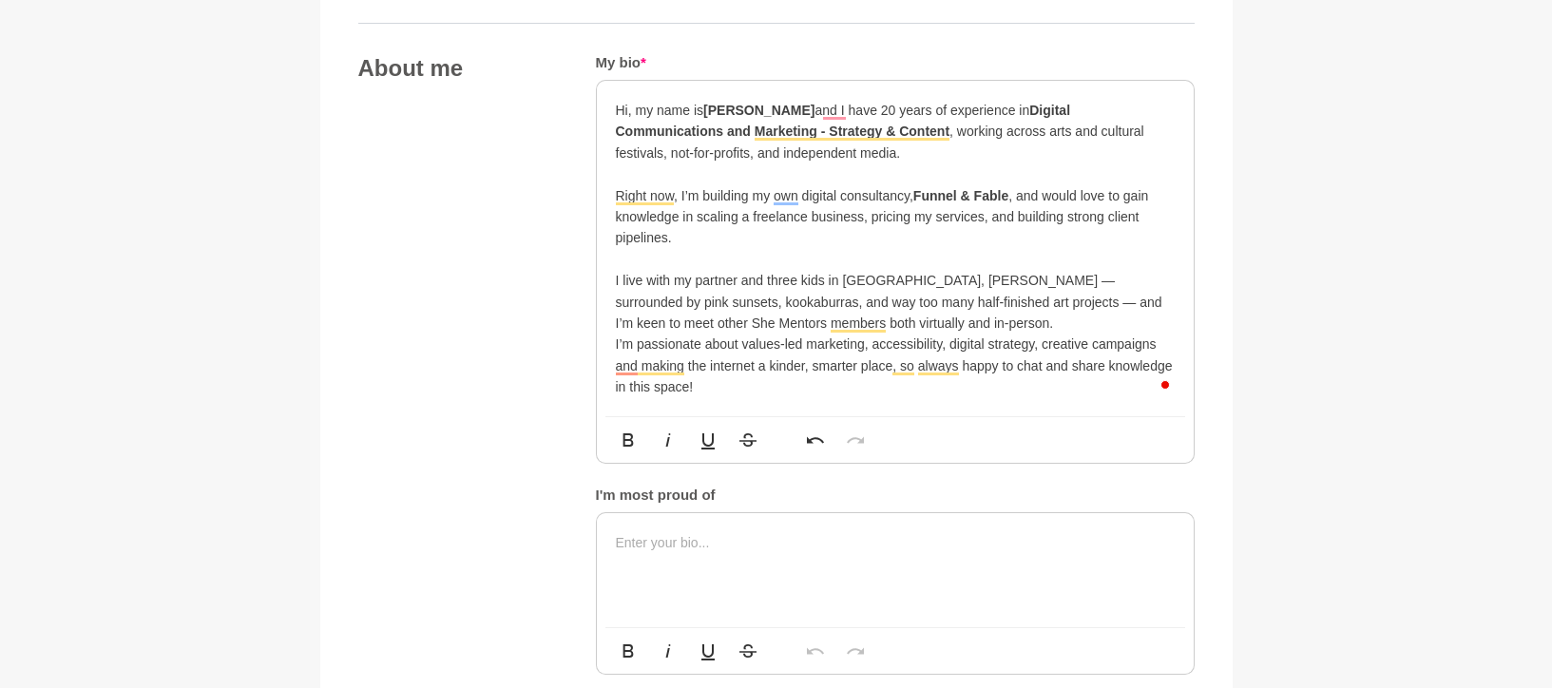
click at [967, 328] on p "I live with my partner and three kids in Daylesford, Victoria — surrounded by p…" at bounding box center [895, 302] width 559 height 64
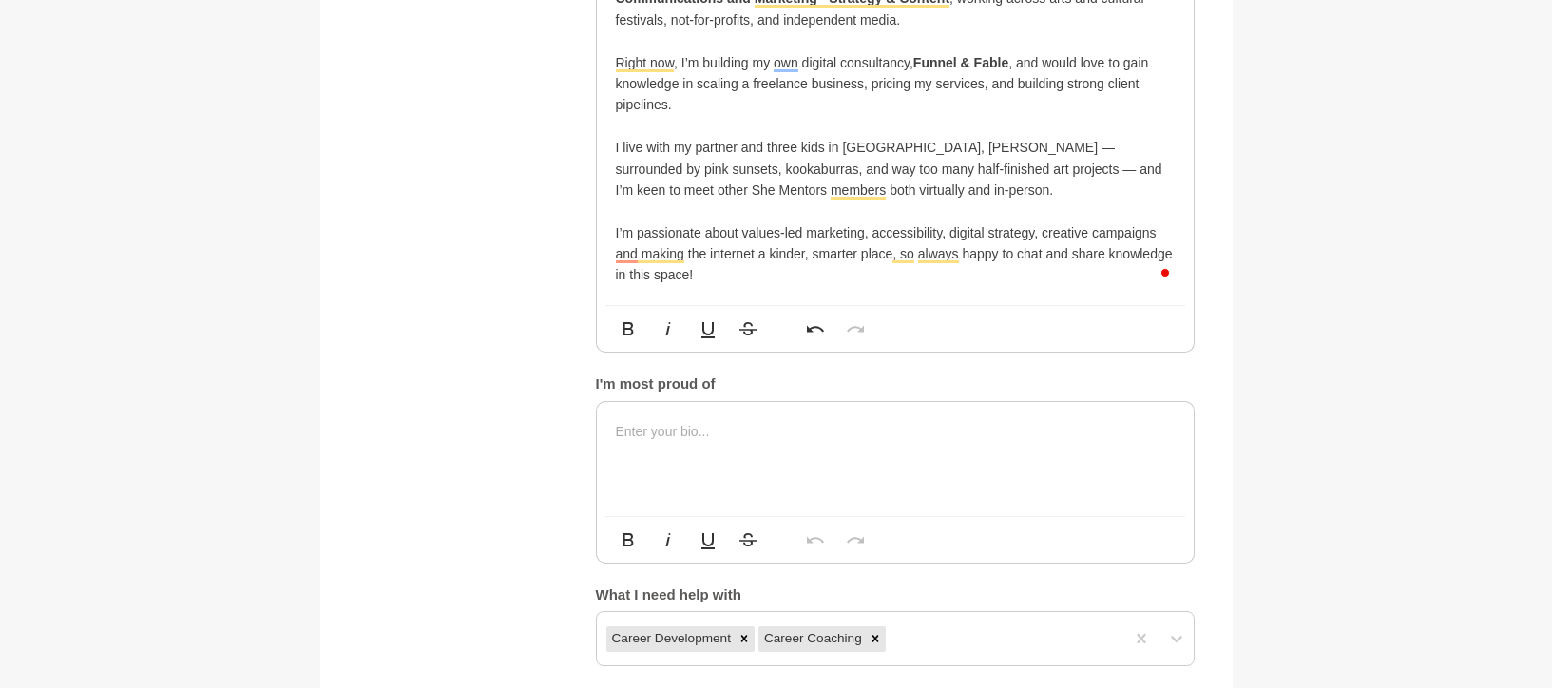
scroll to position [1152, 0]
click at [697, 169] on p "I live with my partner and three kids in Daylesford, Victoria — surrounded by p…" at bounding box center [895, 168] width 559 height 64
drag, startPoint x: 964, startPoint y: 167, endPoint x: 1036, endPoint y: 167, distance: 72.2
click at [1036, 167] on p "I live with my partner and three kids in Daylesford, Victoria — surrounded by p…" at bounding box center [895, 168] width 559 height 64
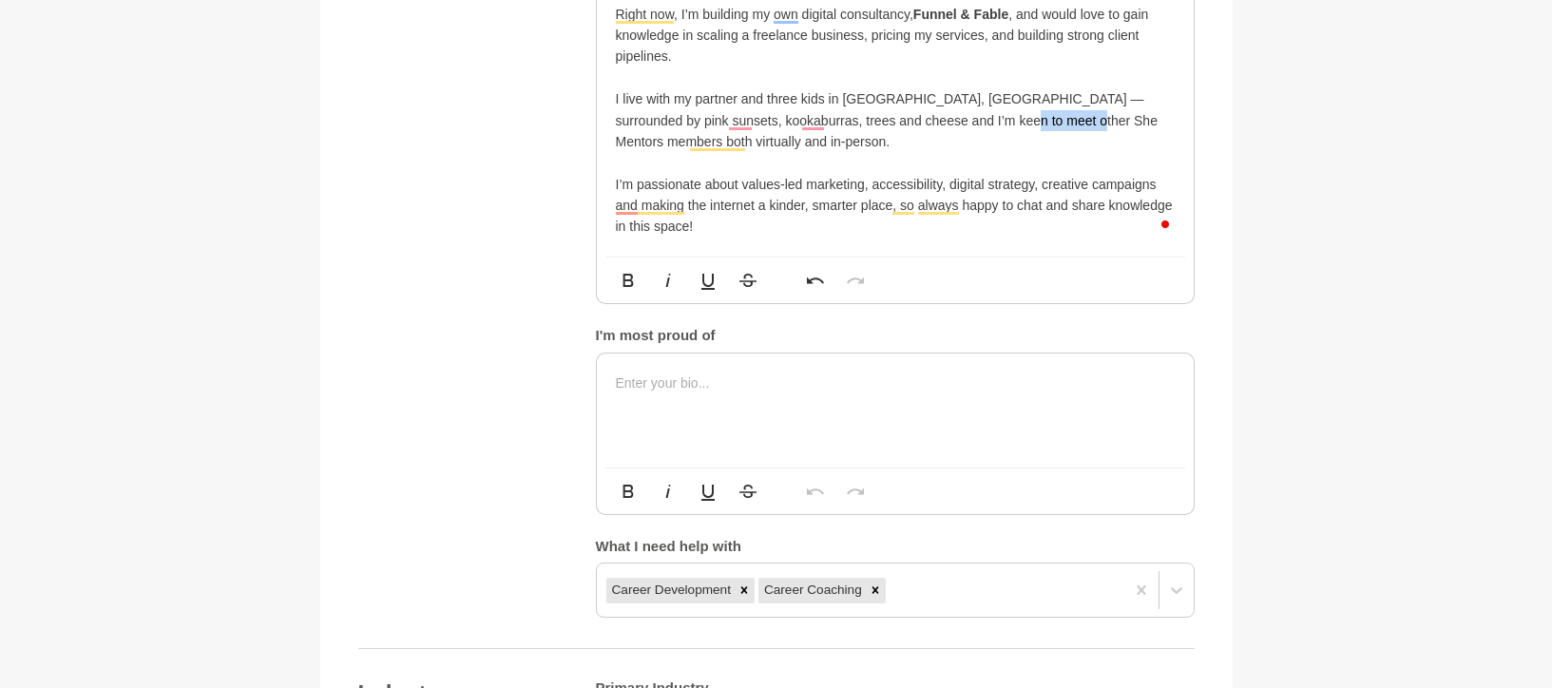
scroll to position [1200, 0]
drag, startPoint x: 1155, startPoint y: 179, endPoint x: 1324, endPoint y: 215, distance: 173.0
click at [1156, 179] on p "I’m passionate about values-led marketing, accessibility, digital strategy, cre…" at bounding box center [895, 205] width 559 height 64
drag, startPoint x: 1135, startPoint y: 208, endPoint x: 1324, endPoint y: 208, distance: 189.1
click at [1138, 208] on p "I’m passionate about values-led marketing, accessibility, digital strategy, cre…" at bounding box center [895, 205] width 559 height 64
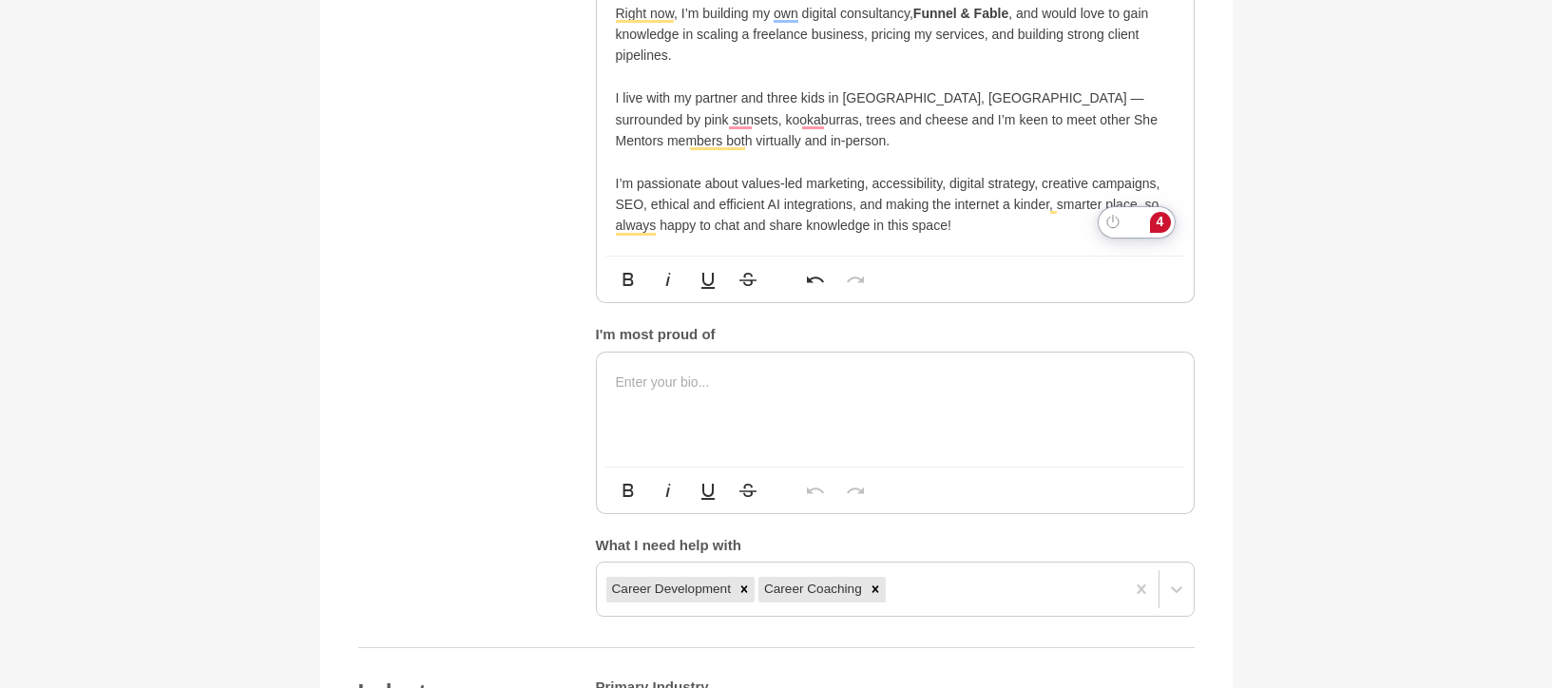
drag, startPoint x: 1060, startPoint y: 208, endPoint x: 1070, endPoint y: 207, distance: 10.5
click at [1060, 208] on p "I’m passionate about values-led marketing, accessibility, digital strategy, cre…" at bounding box center [895, 205] width 559 height 64
click at [641, 229] on p "I’m passionate about values-led marketing, accessibility, digital strategy, cre…" at bounding box center [895, 205] width 559 height 64
drag, startPoint x: 699, startPoint y: 221, endPoint x: 725, endPoint y: 231, distance: 27.4
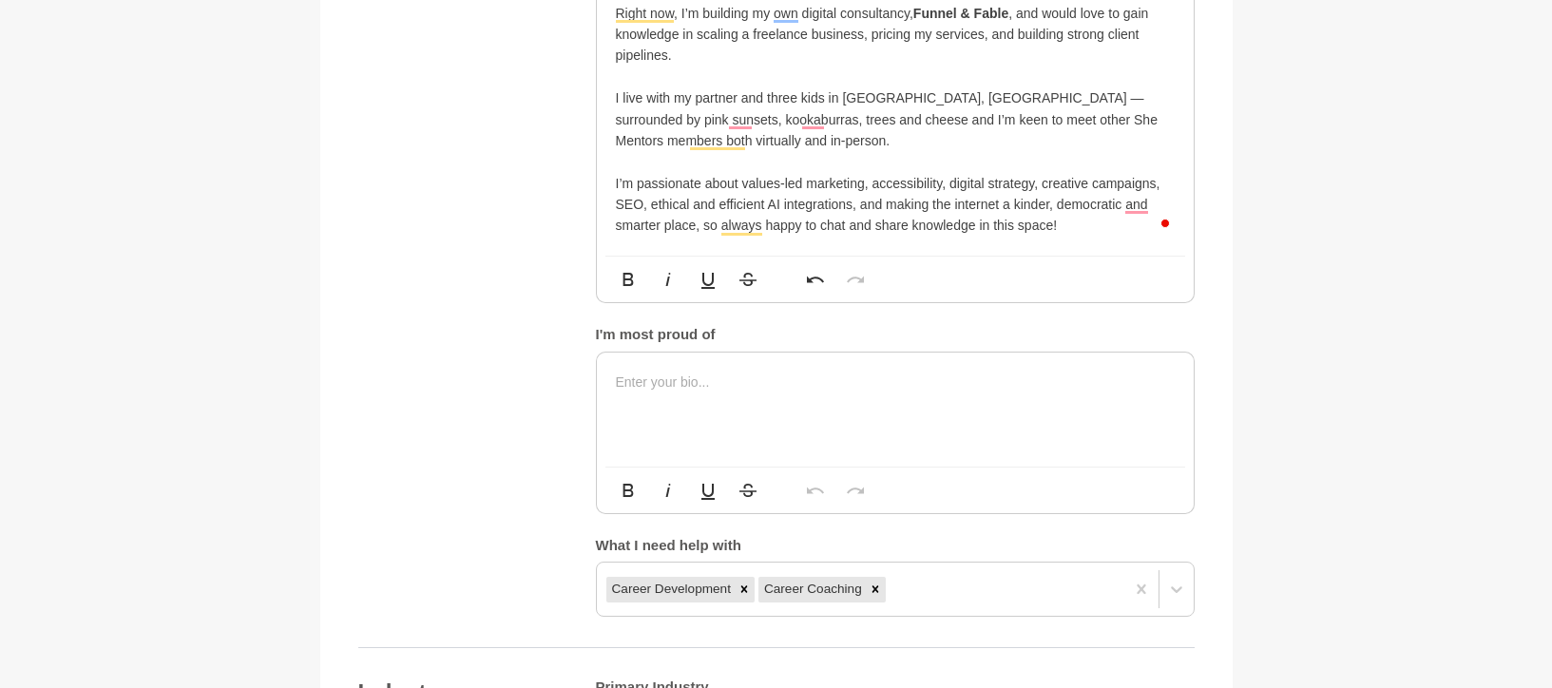
click at [699, 221] on p "I’m passionate about values-led marketing, accessibility, digital strategy, cre…" at bounding box center [895, 205] width 559 height 64
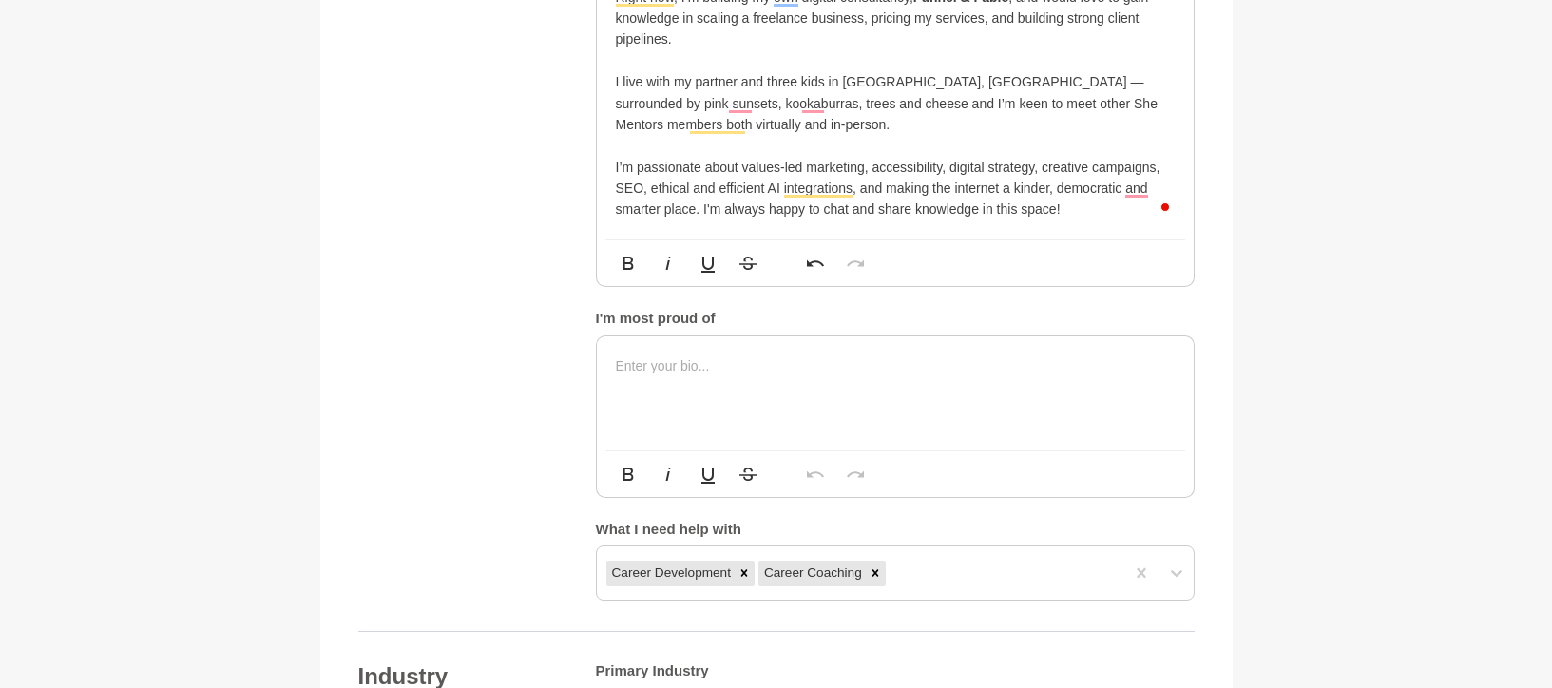
scroll to position [1237, 0]
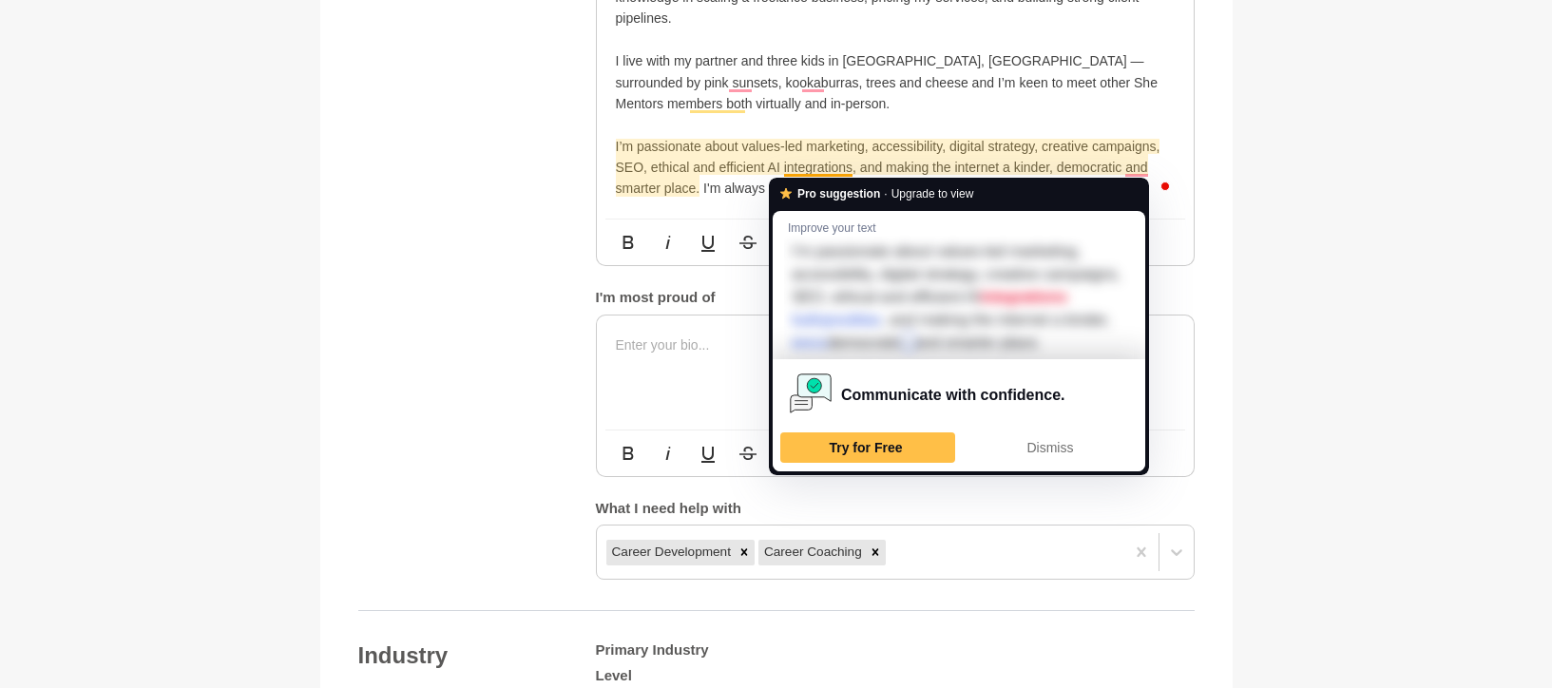
click at [831, 171] on p "I’m passionate about values-led marketing, accessibility, digital strategy, cre…" at bounding box center [895, 168] width 559 height 64
click at [1049, 455] on span "Dismiss" at bounding box center [1049, 447] width 47 height 15
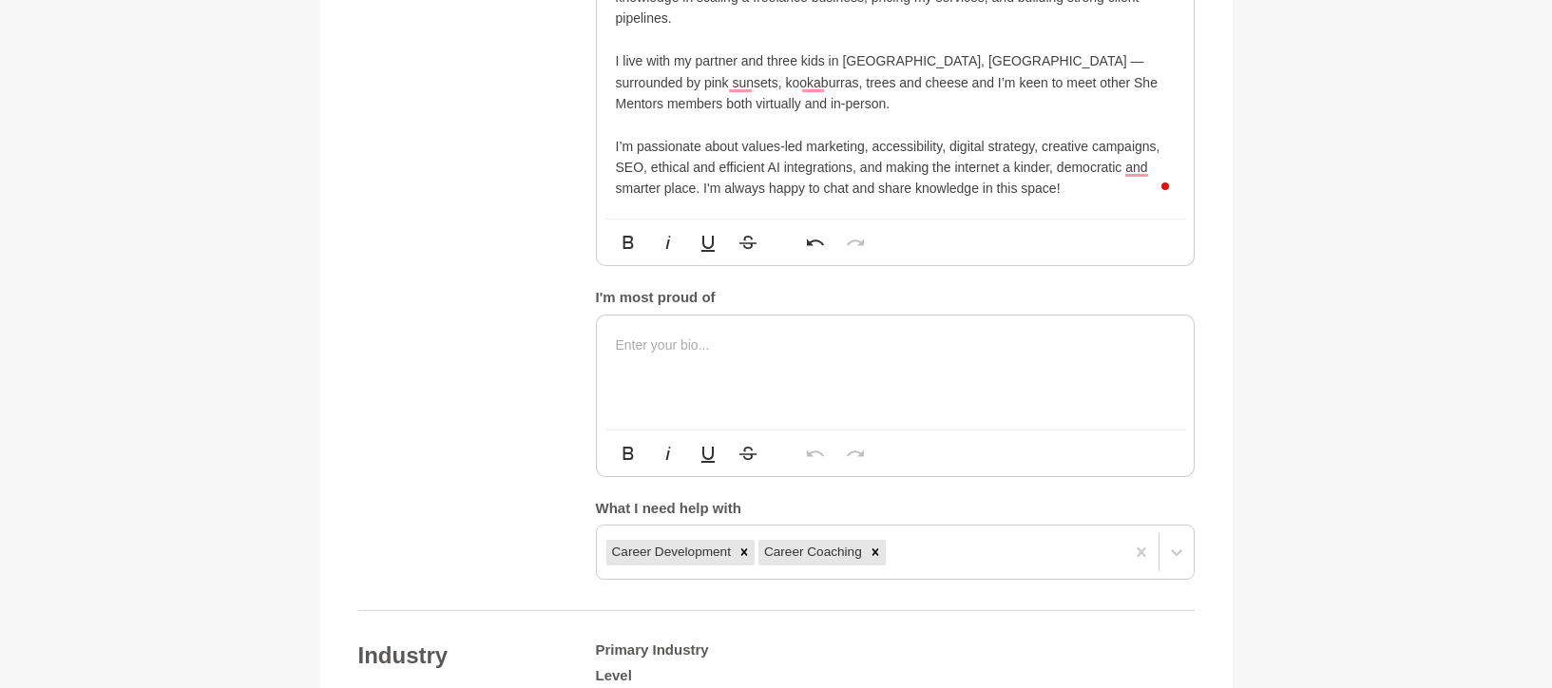
click at [808, 163] on p "I’m passionate about values-led marketing, accessibility, digital strategy, cre…" at bounding box center [895, 168] width 559 height 64
click at [953, 159] on p "I’m passionate about values-led marketing, accessibility, digital strategy, cre…" at bounding box center [895, 168] width 559 height 64
click at [1146, 168] on p "I’m passionate about values-led marketing, accessibility, digital strategy, cre…" at bounding box center [895, 168] width 559 height 64
click at [737, 76] on p "I live with my partner and three kids in Daylesford, Victoria — surrounded by p…" at bounding box center [895, 82] width 559 height 64
click at [817, 80] on p "I live with my partner and three kids in Daylesford, Victoria — surrounded by p…" at bounding box center [895, 82] width 559 height 64
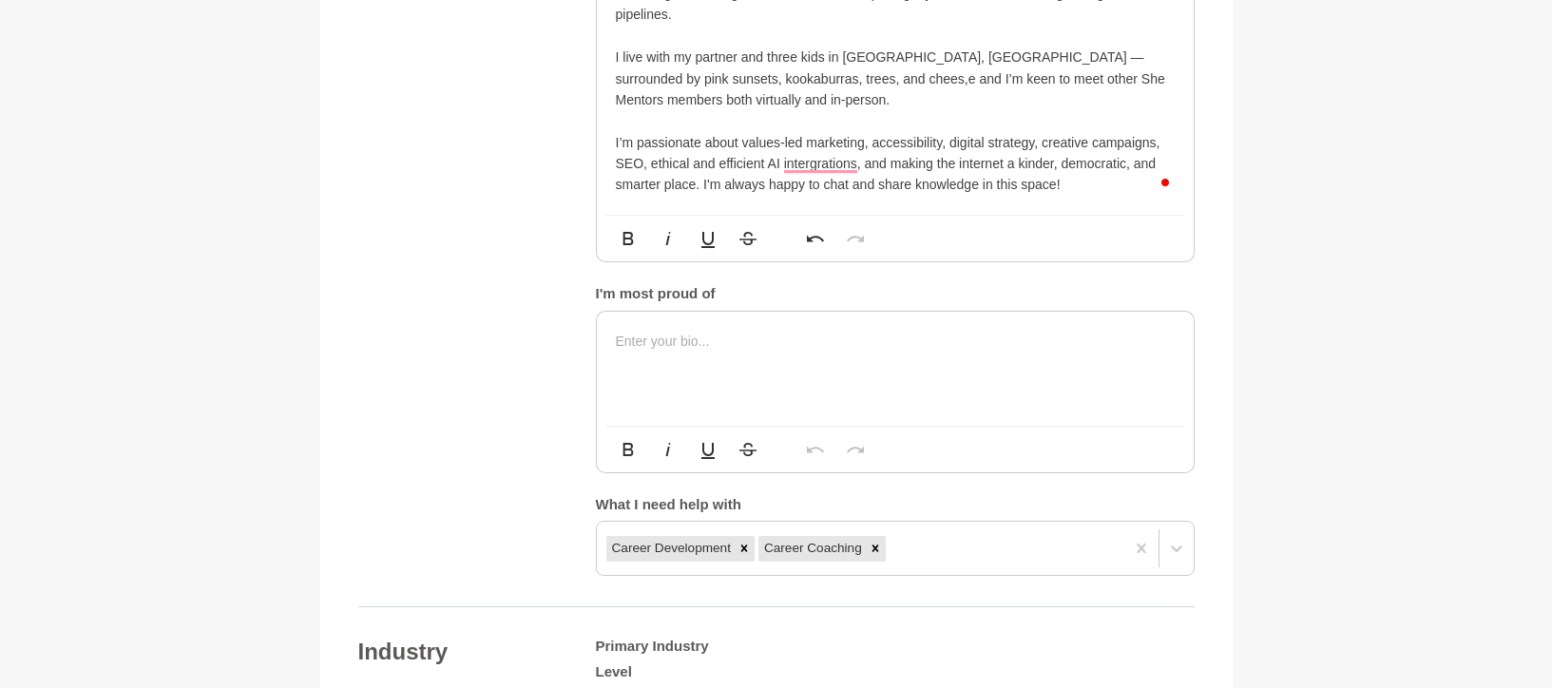
scroll to position [1241, 0]
click at [765, 358] on div at bounding box center [895, 369] width 597 height 114
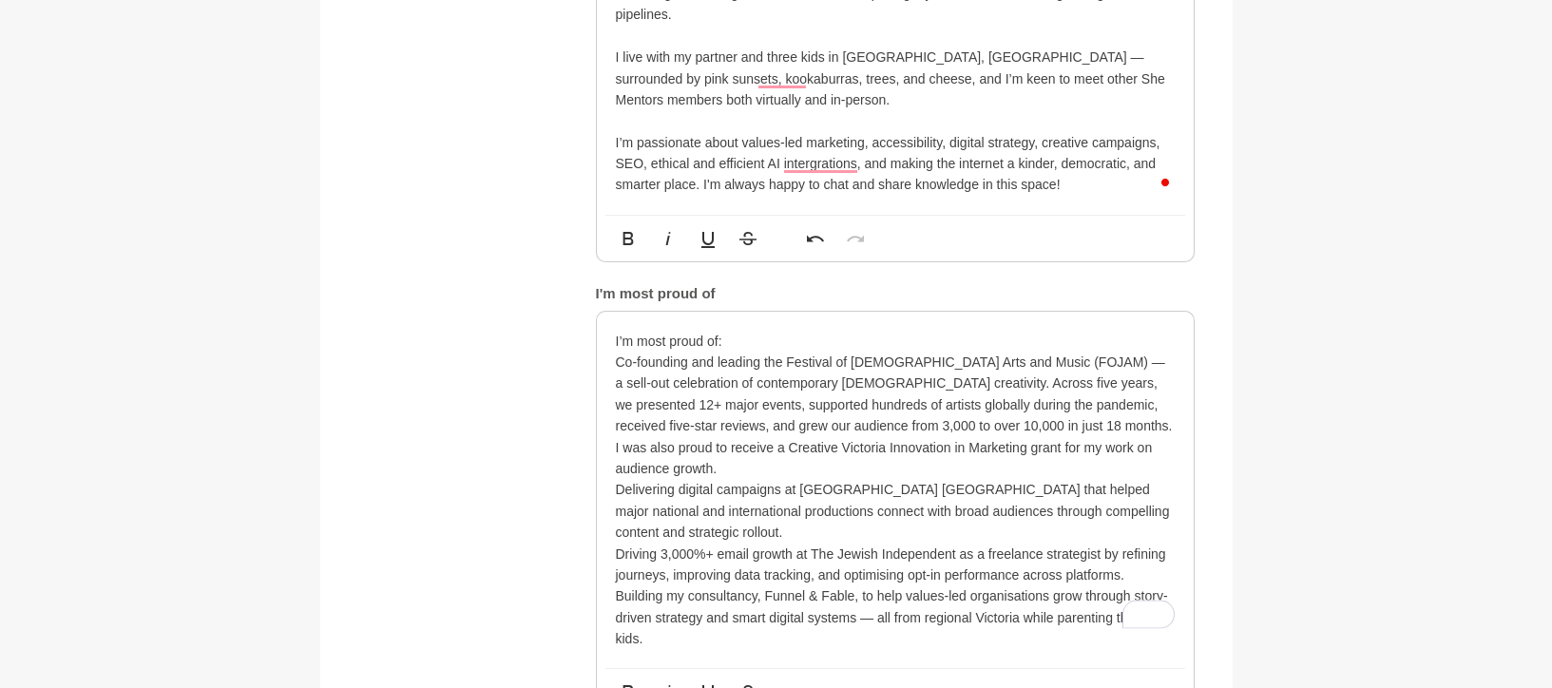
drag, startPoint x: 697, startPoint y: 334, endPoint x: 542, endPoint y: 334, distance: 154.9
click at [542, 334] on div "About me My bio * Hi, my name is Lior Albeck-Ripka and I have 20 years of exper…" at bounding box center [776, 325] width 836 height 988
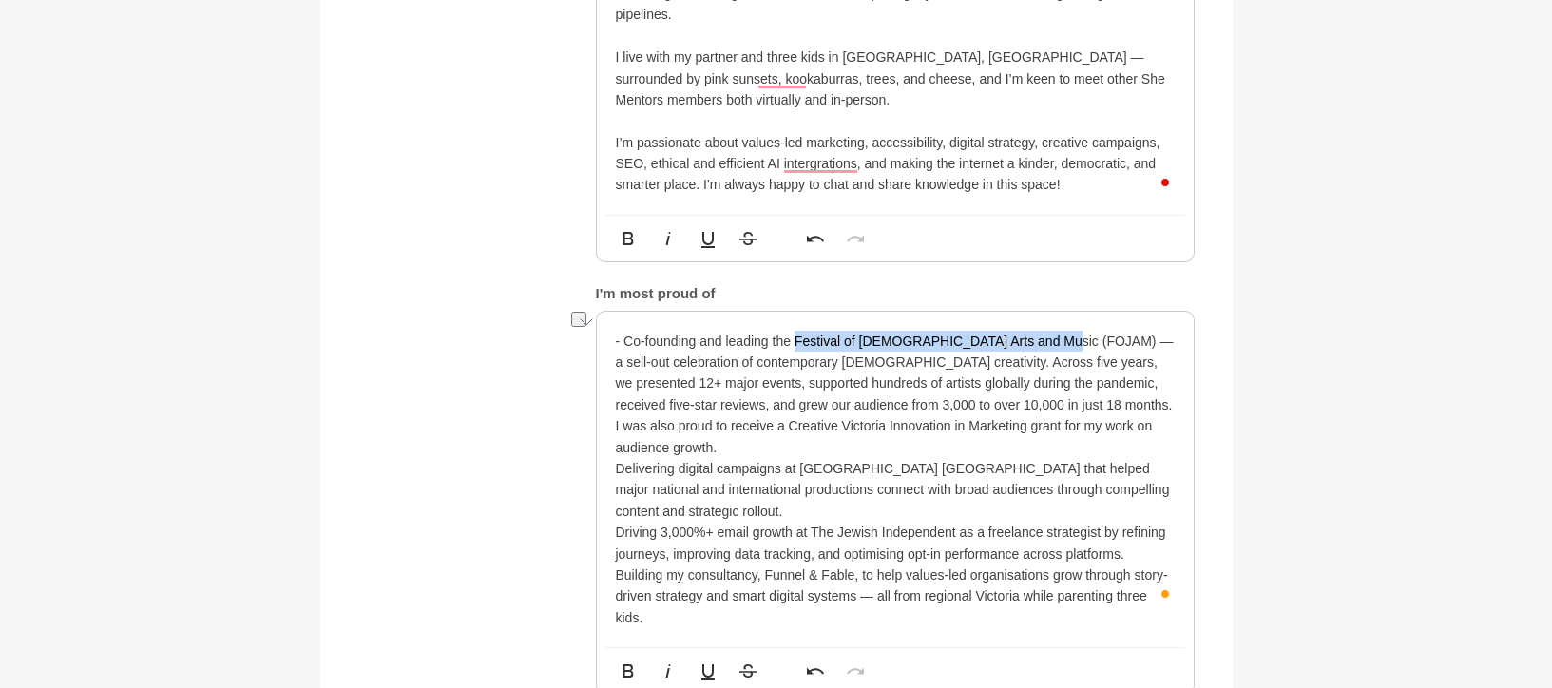
drag, startPoint x: 795, startPoint y: 344, endPoint x: 1052, endPoint y: 337, distance: 256.7
click at [1052, 337] on p "- Co-founding and leading the Festival of Jewish Arts and Music (FOJAM) — a sel…" at bounding box center [895, 394] width 559 height 127
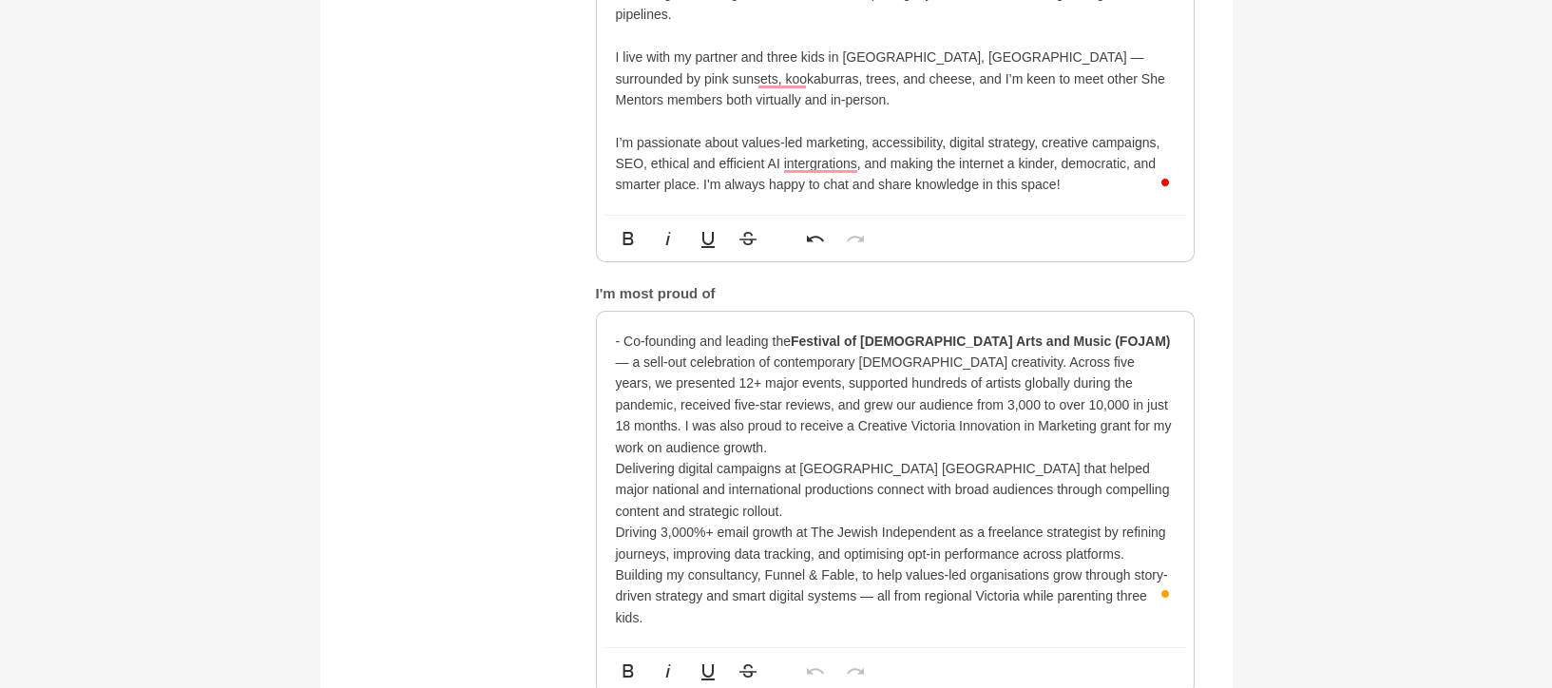
click at [616, 458] on p "Delivering digital campaigns at Arts Centre Melbourne that helped major nationa…" at bounding box center [895, 490] width 559 height 64
drag, startPoint x: 811, startPoint y: 450, endPoint x: 939, endPoint y: 448, distance: 128.3
click at [939, 458] on p "- Delivering digital campaigns at Arts Centre Melbourne that helped major natio…" at bounding box center [895, 490] width 559 height 64
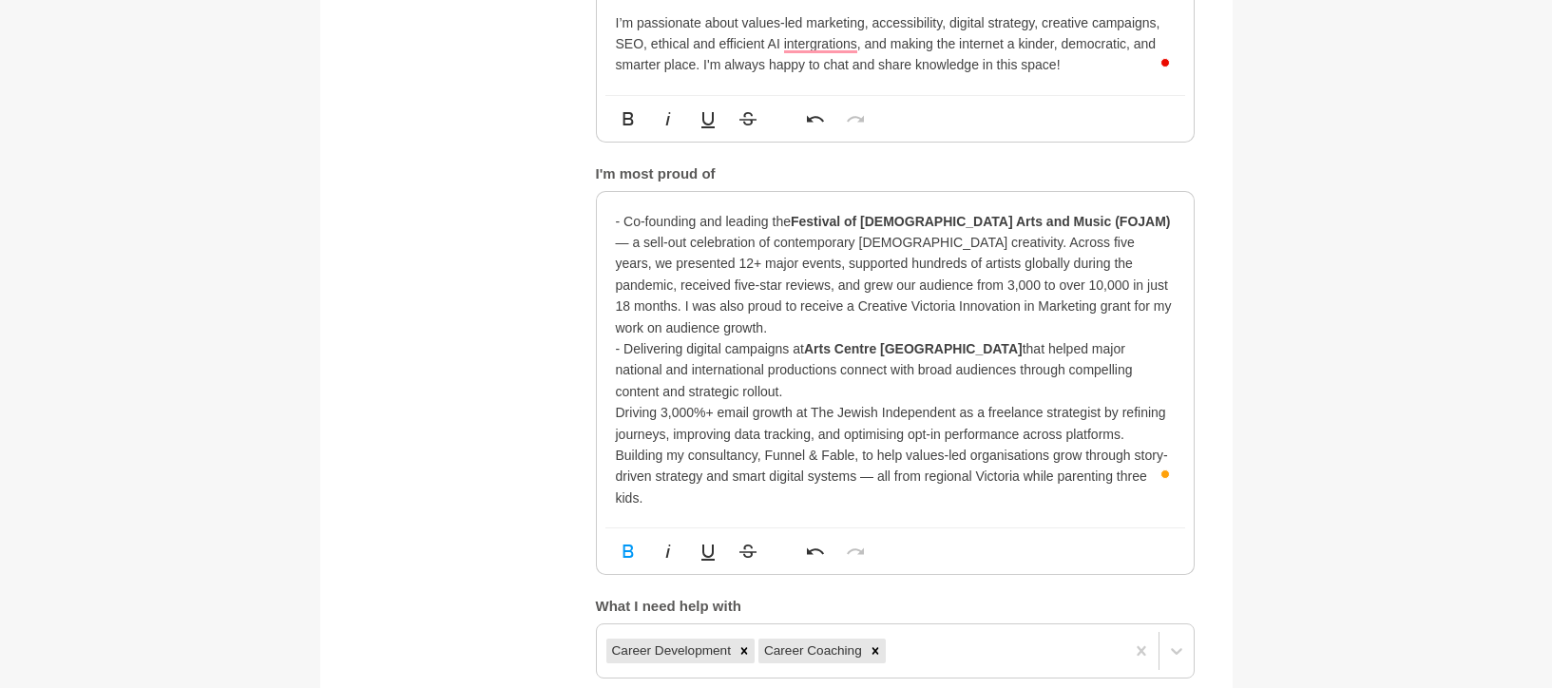
click at [618, 402] on p "Driving 3,000%+ email growth at The Jewish Independent as a freelance strategis…" at bounding box center [895, 423] width 559 height 43
drag, startPoint x: 818, startPoint y: 389, endPoint x: 965, endPoint y: 391, distance: 147.3
click at [965, 402] on p "- Driving 3,000%+ email growth at The Jewish Independent as a freelance strateg…" at bounding box center [895, 423] width 559 height 43
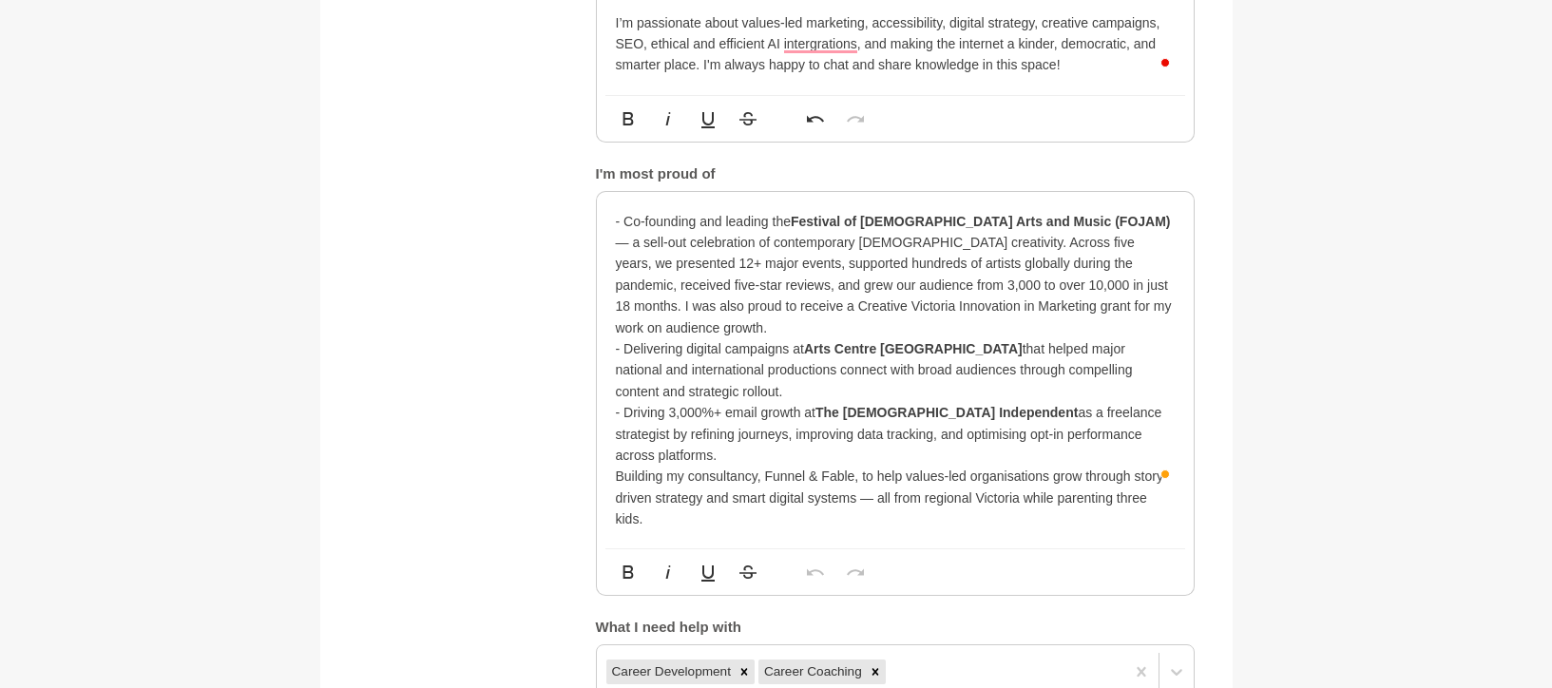
click at [619, 466] on p "Building my consultancy, Funnel & Fable, to help values-led organisations grow …" at bounding box center [895, 498] width 559 height 64
drag, startPoint x: 771, startPoint y: 435, endPoint x: 860, endPoint y: 439, distance: 89.4
click at [860, 466] on p "- Building my consultancy, Funnel & Fable, to help values-led organisations gro…" at bounding box center [895, 498] width 559 height 64
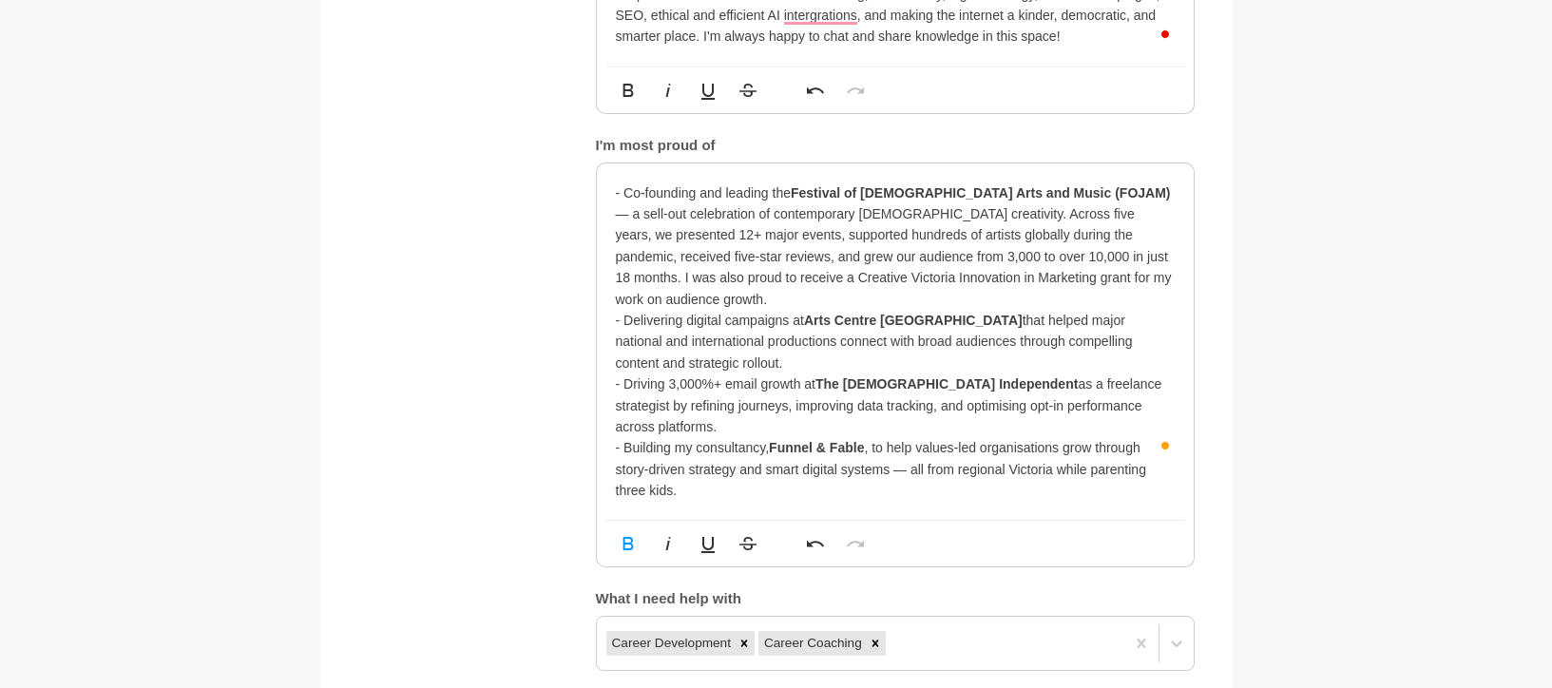
scroll to position [1393, 0]
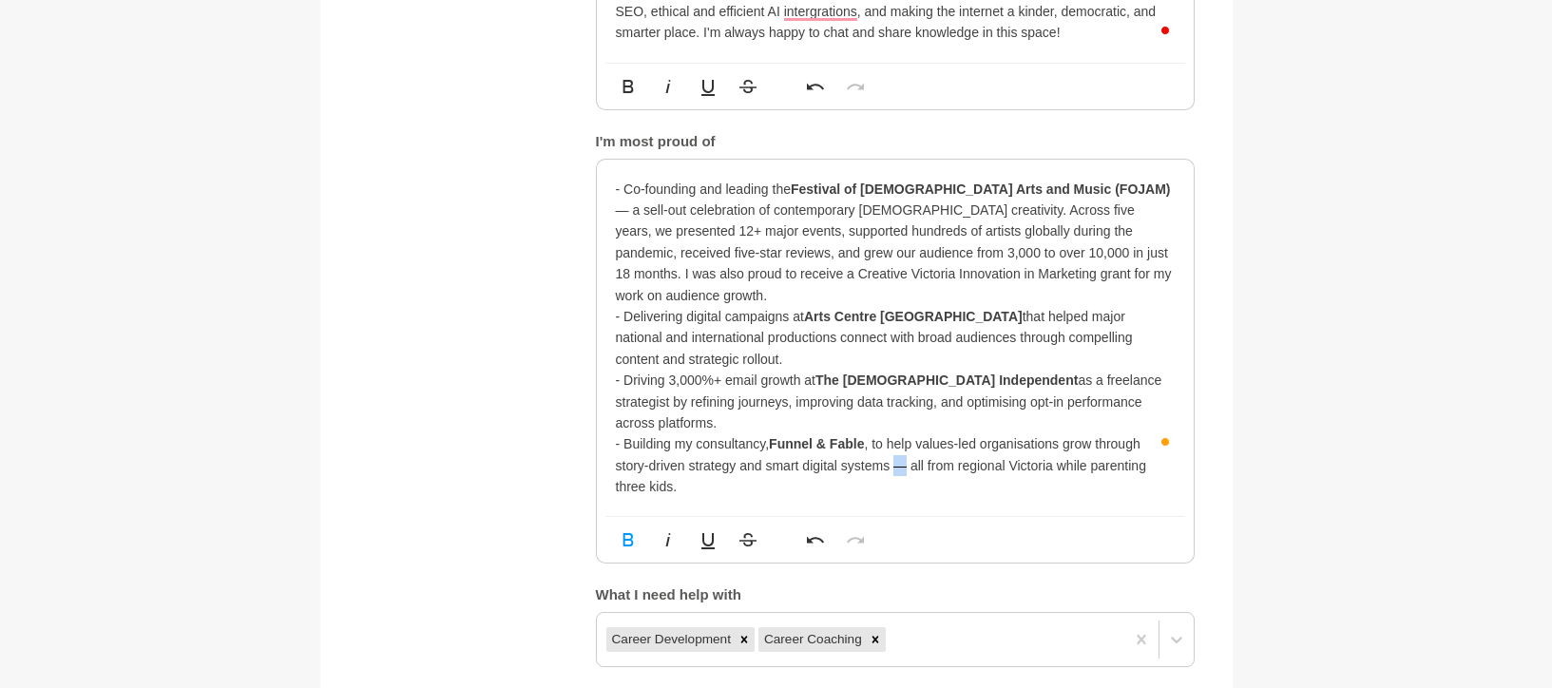
click at [897, 433] on p "- Building my consultancy, Funnel & Fable , to help values-led organisations gr…" at bounding box center [895, 465] width 559 height 64
click at [854, 435] on p "- Building my consultancy, Funnel & Fable , to help values-led organisations gr…" at bounding box center [895, 465] width 559 height 64
click at [617, 187] on p "- Co-founding and leading the Festival of Jewish Arts and Music (FOJAM) — a sel…" at bounding box center [895, 242] width 559 height 127
click at [744, 332] on p "- Delivering digital campaigns at Arts Centre Melbourne that helped major natio…" at bounding box center [895, 338] width 559 height 64
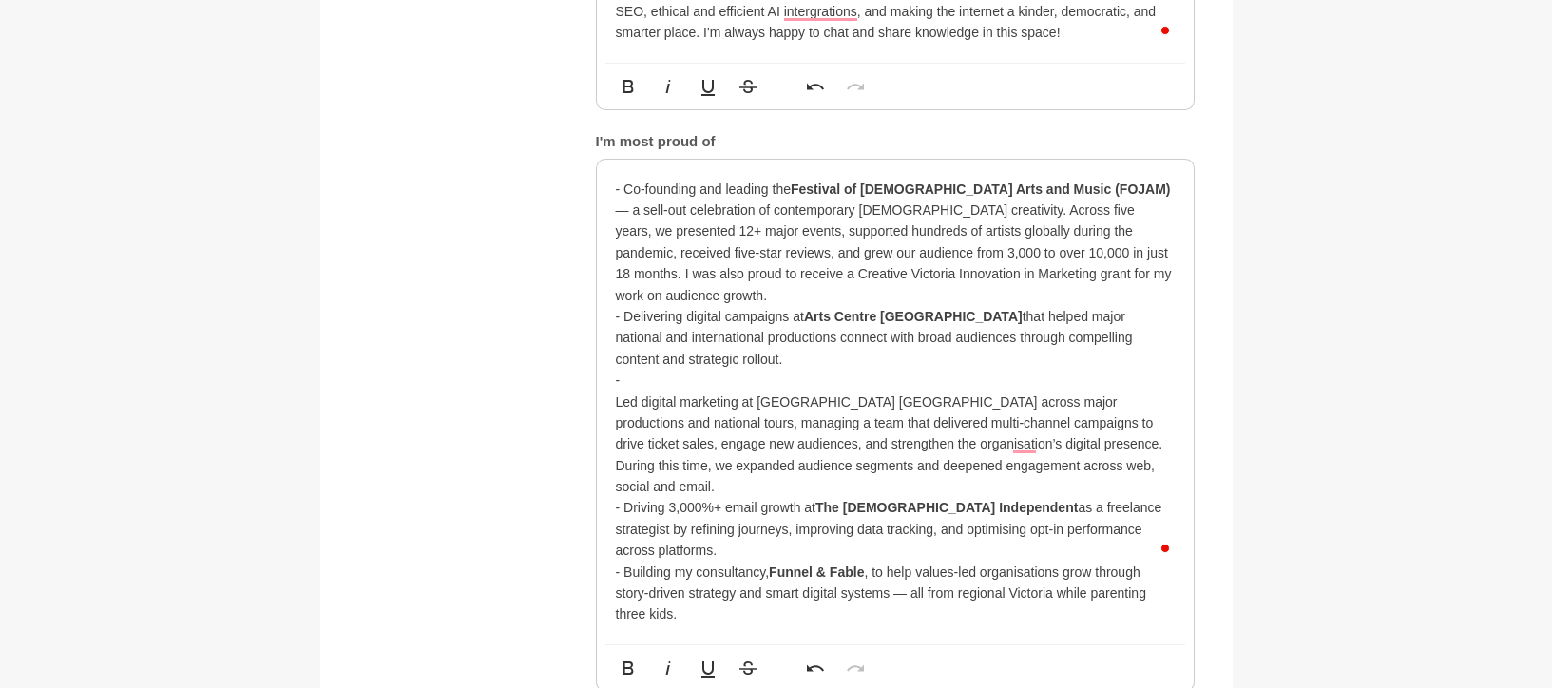
click at [612, 381] on div "- Co-founding and leading the Festival of Jewish Arts and Music (FOJAM) — a sel…" at bounding box center [895, 402] width 597 height 485
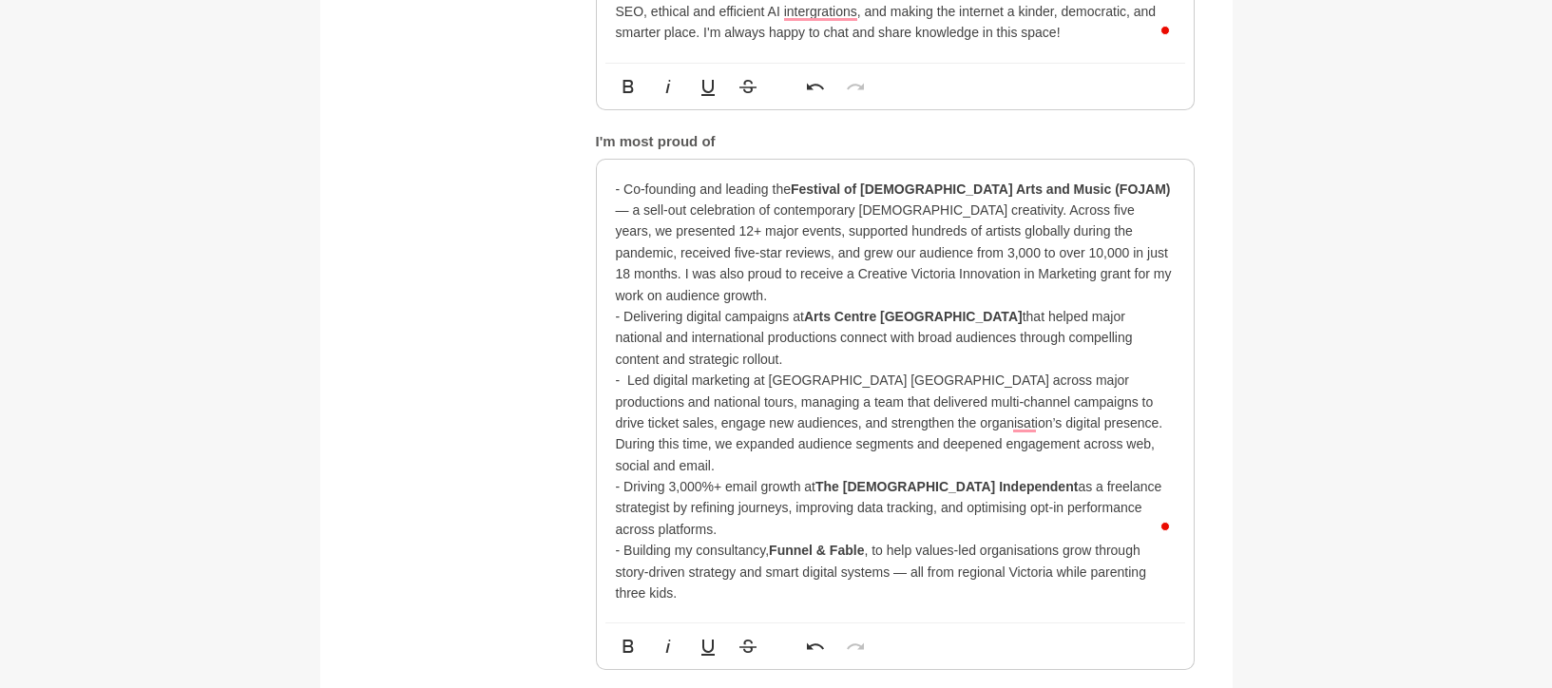
click at [691, 370] on p "- Led digital marketing at Arts Centre Melbourne across major productions and n…" at bounding box center [895, 423] width 559 height 106
click at [769, 370] on p "- Led digital marketing at Arts Centre Melbourne across major productions and n…" at bounding box center [895, 423] width 559 height 106
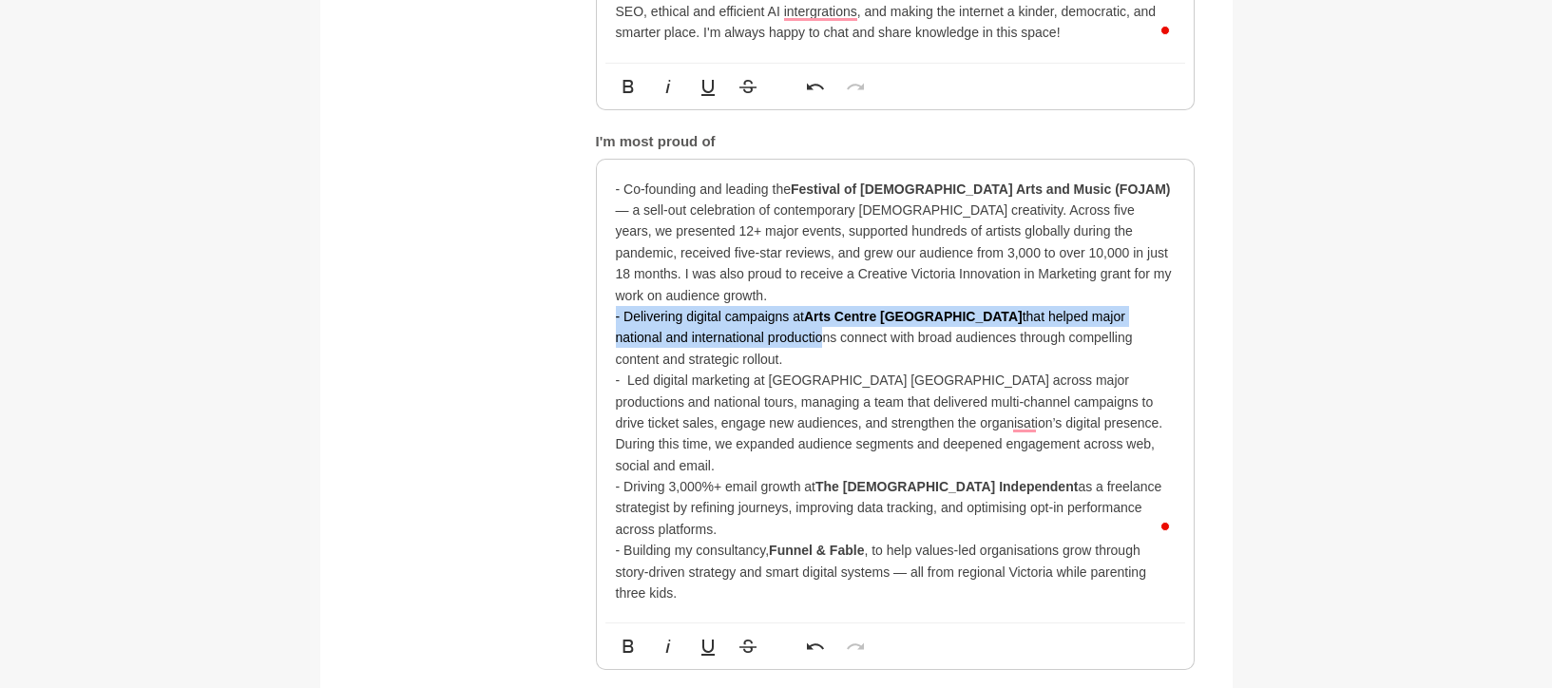
drag, startPoint x: 739, startPoint y: 327, endPoint x: 618, endPoint y: 304, distance: 123.8
click at [617, 306] on p "- Delivering digital campaigns at Arts Centre Melbourne that helped major natio…" at bounding box center [895, 338] width 559 height 64
drag, startPoint x: 729, startPoint y: 330, endPoint x: 599, endPoint y: 298, distance: 133.9
click at [599, 299] on div "- Co-founding and leading the Festival of Jewish Arts and Music (FOJAM) — a sel…" at bounding box center [895, 392] width 597 height 464
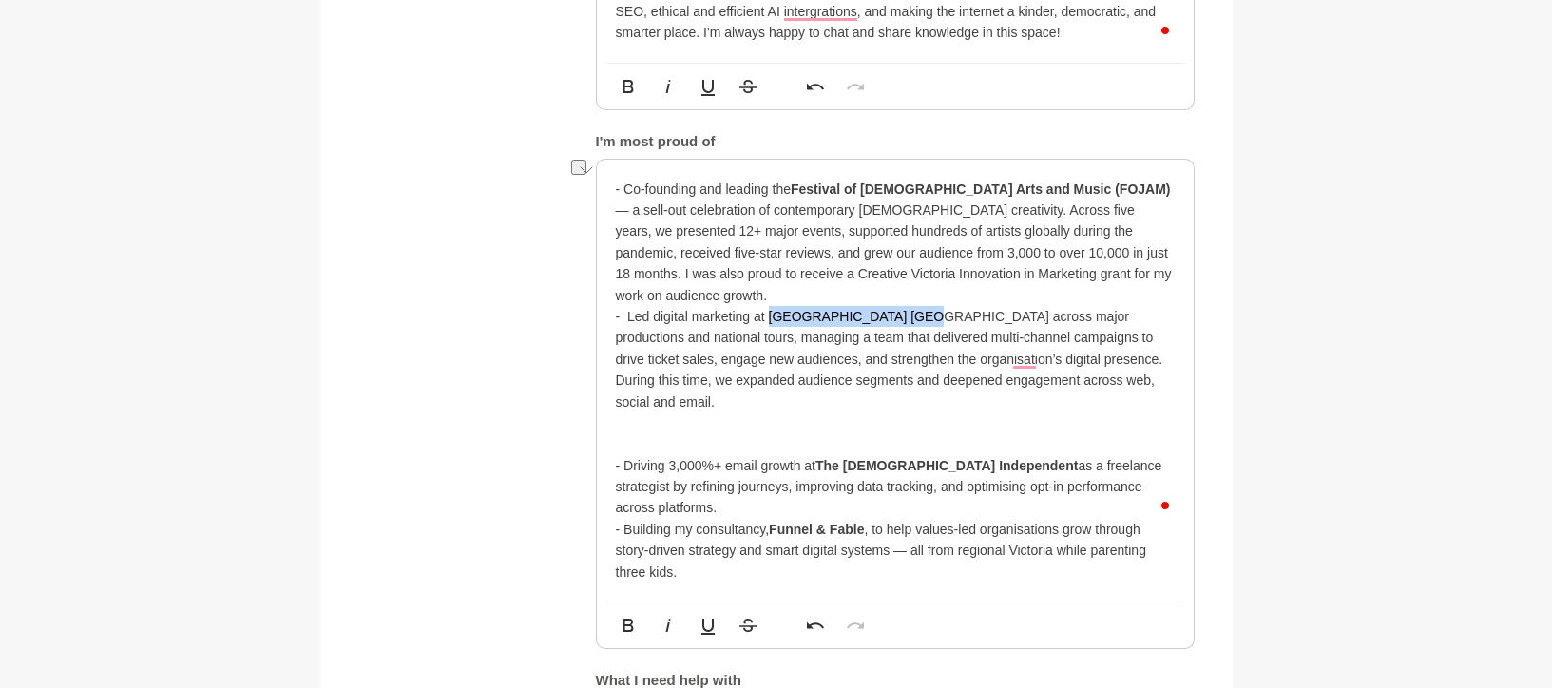
drag, startPoint x: 768, startPoint y: 296, endPoint x: 906, endPoint y: 296, distance: 137.8
click at [906, 306] on p "- Led digital marketing at Arts Centre Melbourne across major productions and n…" at bounding box center [895, 380] width 559 height 149
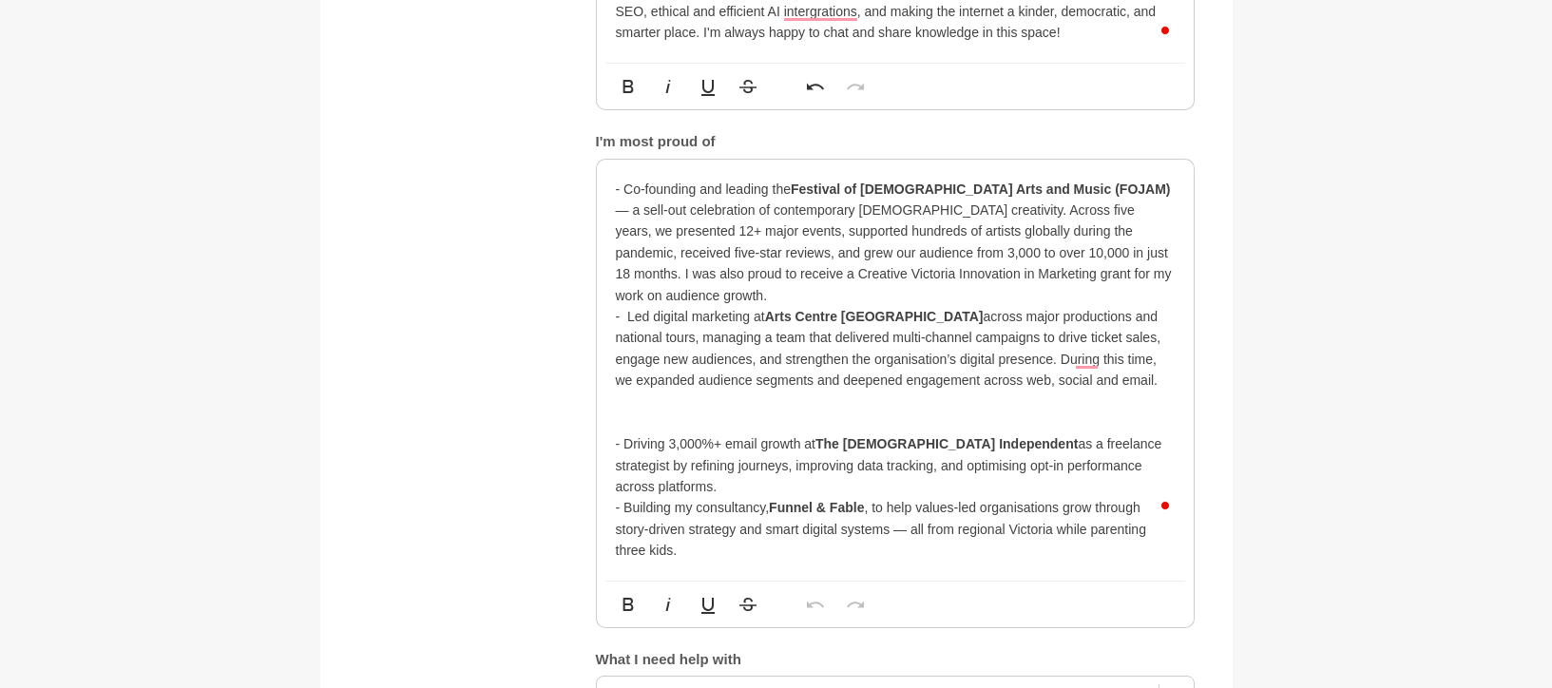
click at [637, 306] on p "- Led digital marketing at Arts Centre Melbourne across major productions and n…" at bounding box center [895, 369] width 559 height 127
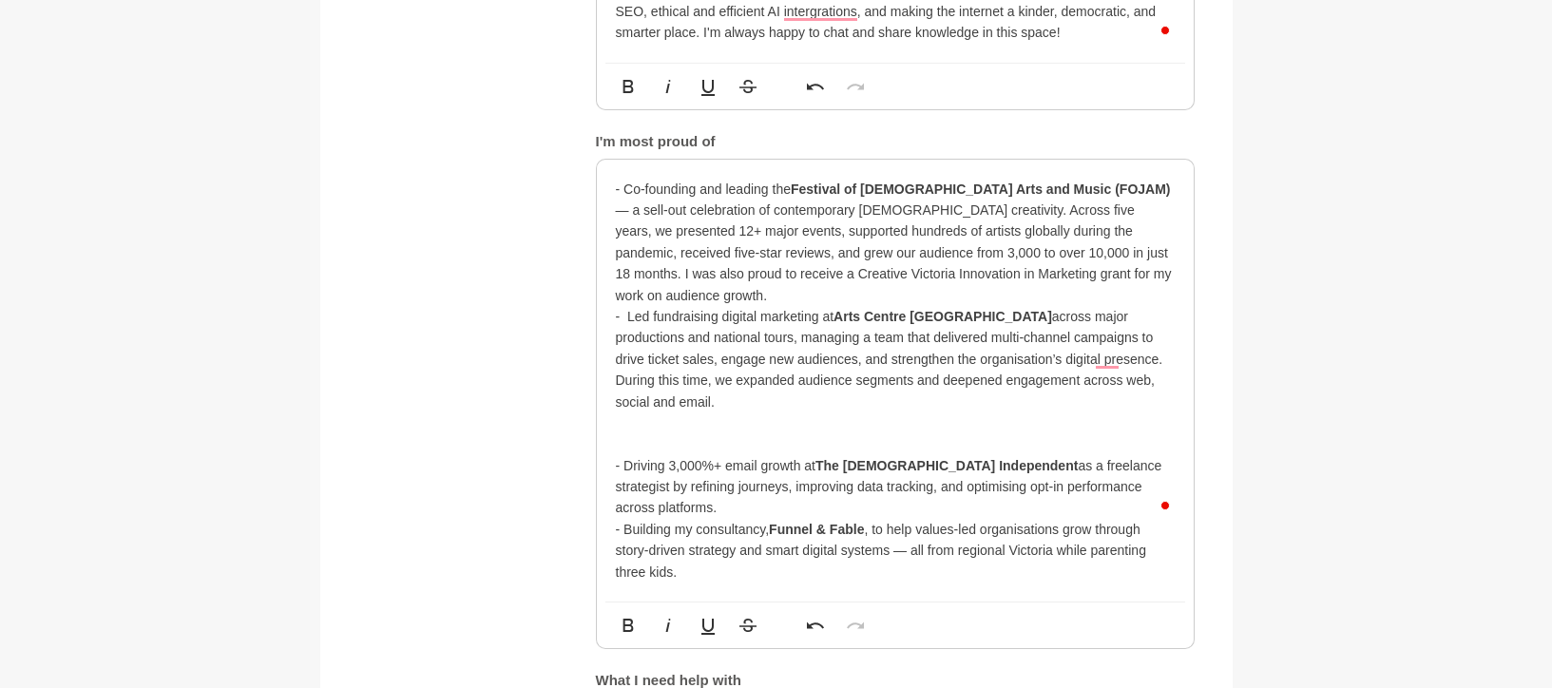
click at [658, 306] on p "- Led fundraising digital marketing at Arts Centre Melbourne across major produ…" at bounding box center [895, 380] width 559 height 149
click at [658, 306] on p "- Led Fundraising digital marketing at Arts Centre Melbourne across major produ…" at bounding box center [895, 380] width 559 height 149
click at [738, 306] on p "- Led fundraising digital marketing at Arts Centre Melbourne across major produ…" at bounding box center [895, 380] width 559 height 149
click at [857, 306] on p "- Led fundraising campaign strategy marketing at Arts Centre Melbourne across m…" at bounding box center [895, 380] width 559 height 149
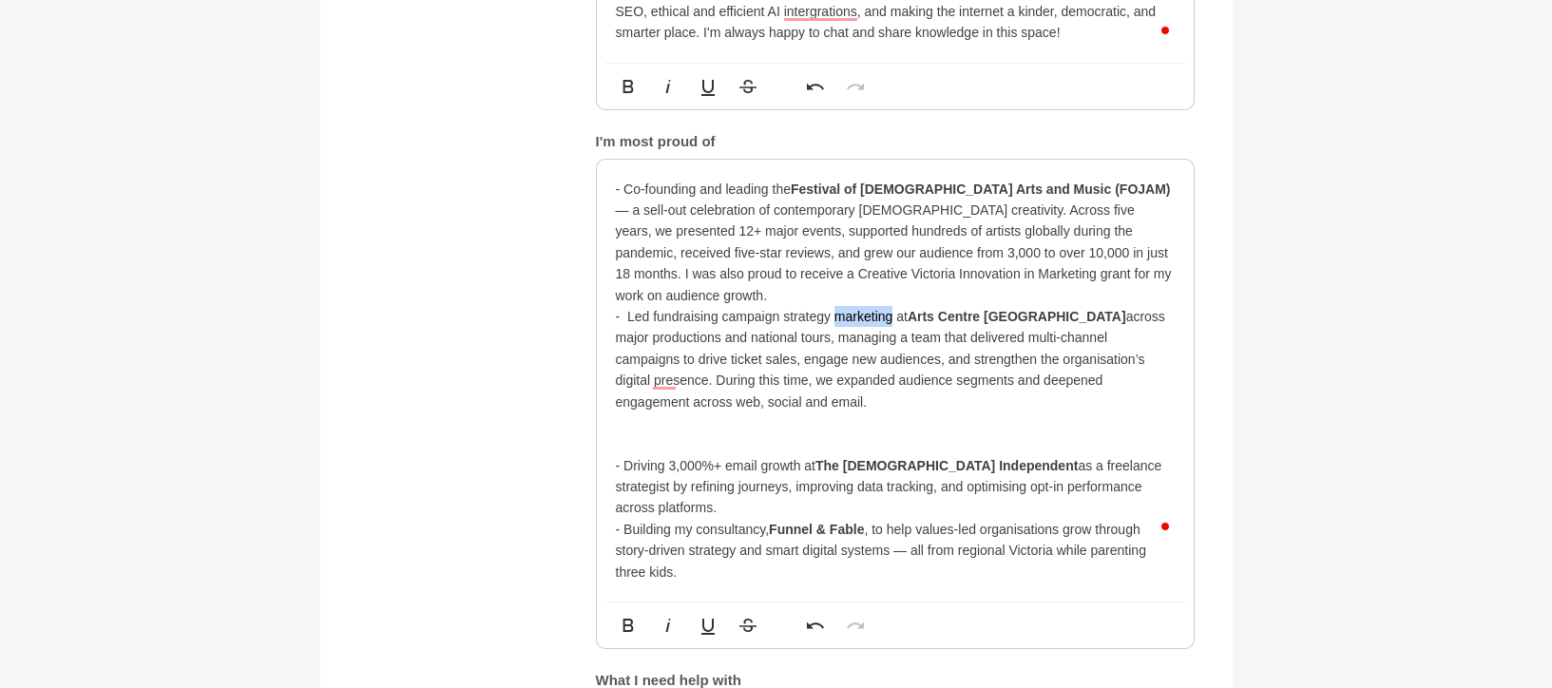
click at [857, 306] on p "- Led fundraising campaign strategy marketing at Arts Centre Melbourne across m…" at bounding box center [895, 380] width 559 height 149
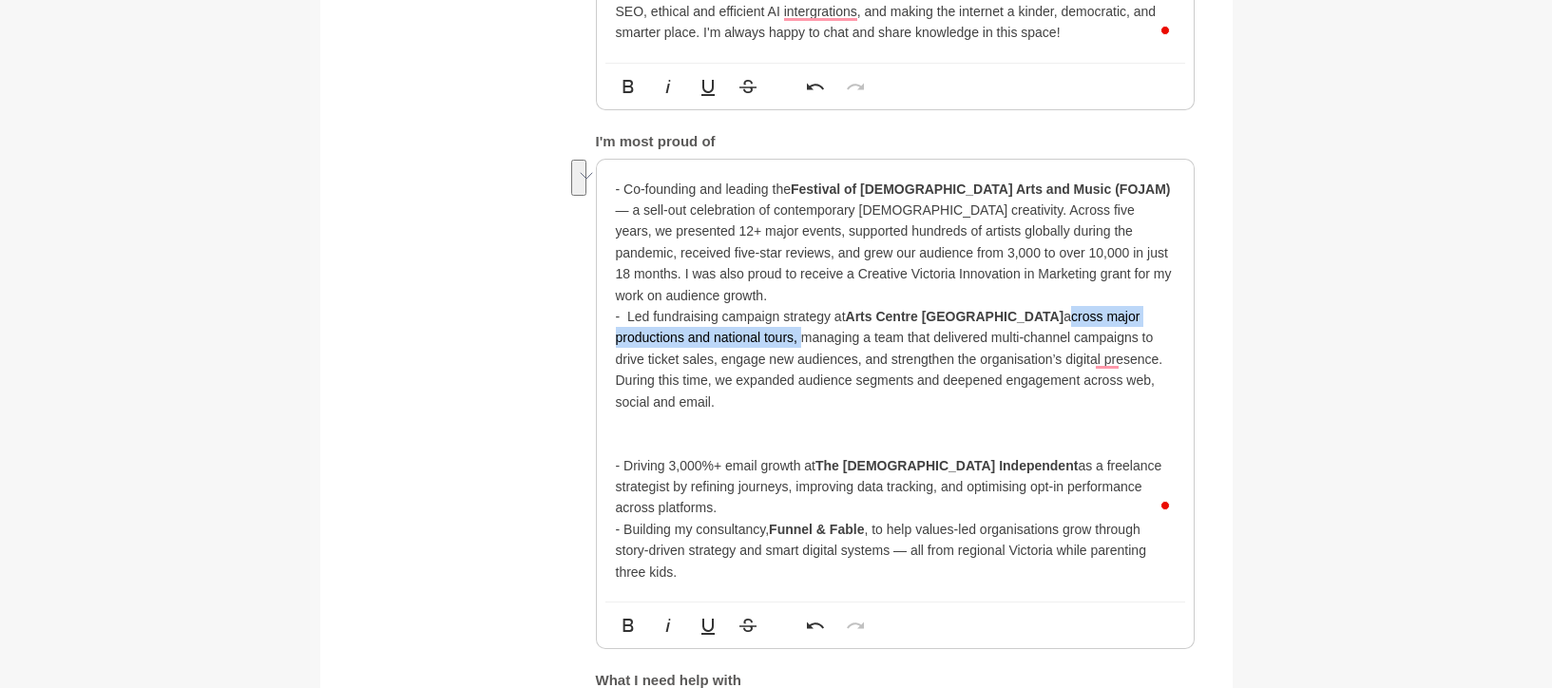
drag, startPoint x: 1002, startPoint y: 295, endPoint x: 702, endPoint y: 315, distance: 300.0
click at [702, 315] on p "- Led fundraising campaign strategy at Arts Centre Melbourne across major produ…" at bounding box center [895, 380] width 559 height 149
click at [896, 342] on p "- Led fundraising campaign strategy at Arts Centre Melbourne across major produ…" at bounding box center [895, 380] width 559 height 149
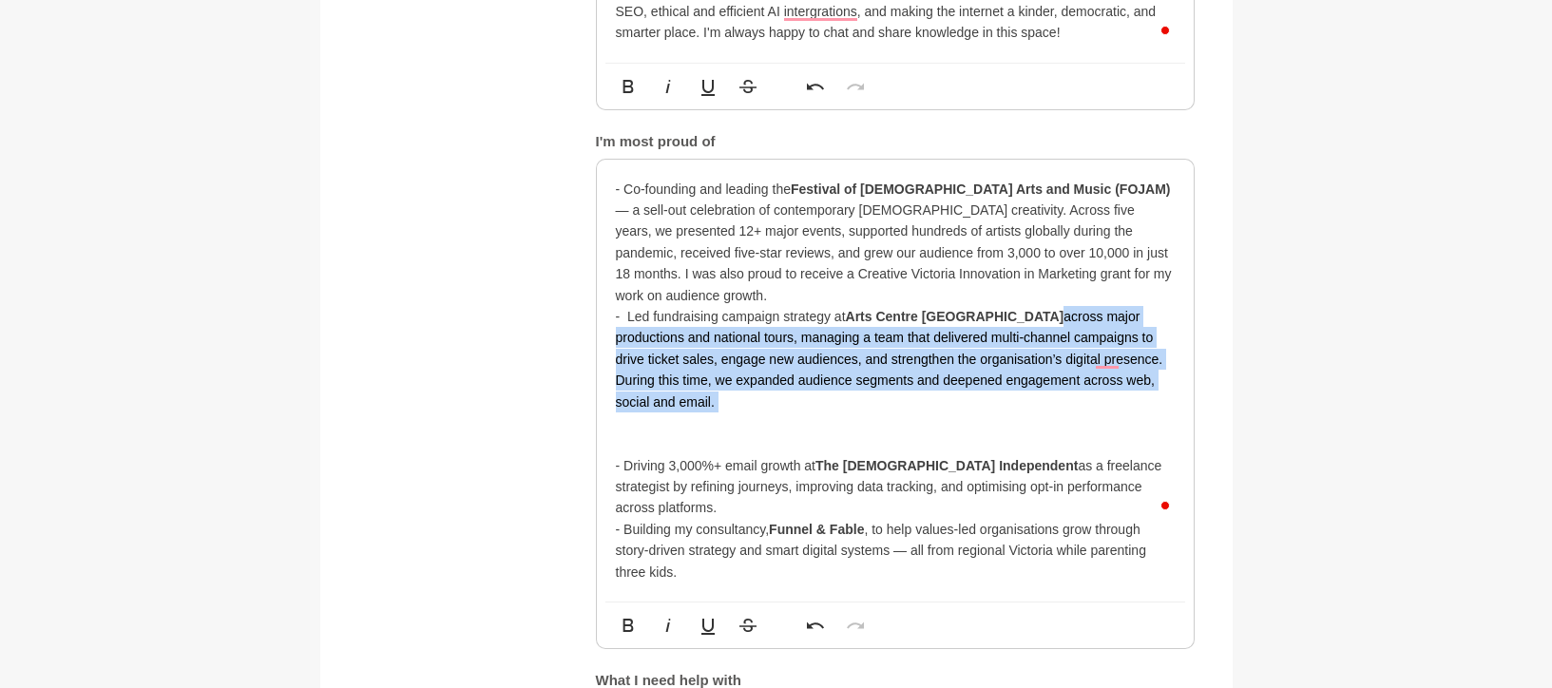
drag, startPoint x: 999, startPoint y: 298, endPoint x: 1186, endPoint y: 372, distance: 201.0
click at [1186, 372] on div "- Co-founding and leading the Festival of Jewish Arts and Music (FOJAM) — a sel…" at bounding box center [895, 381] width 597 height 442
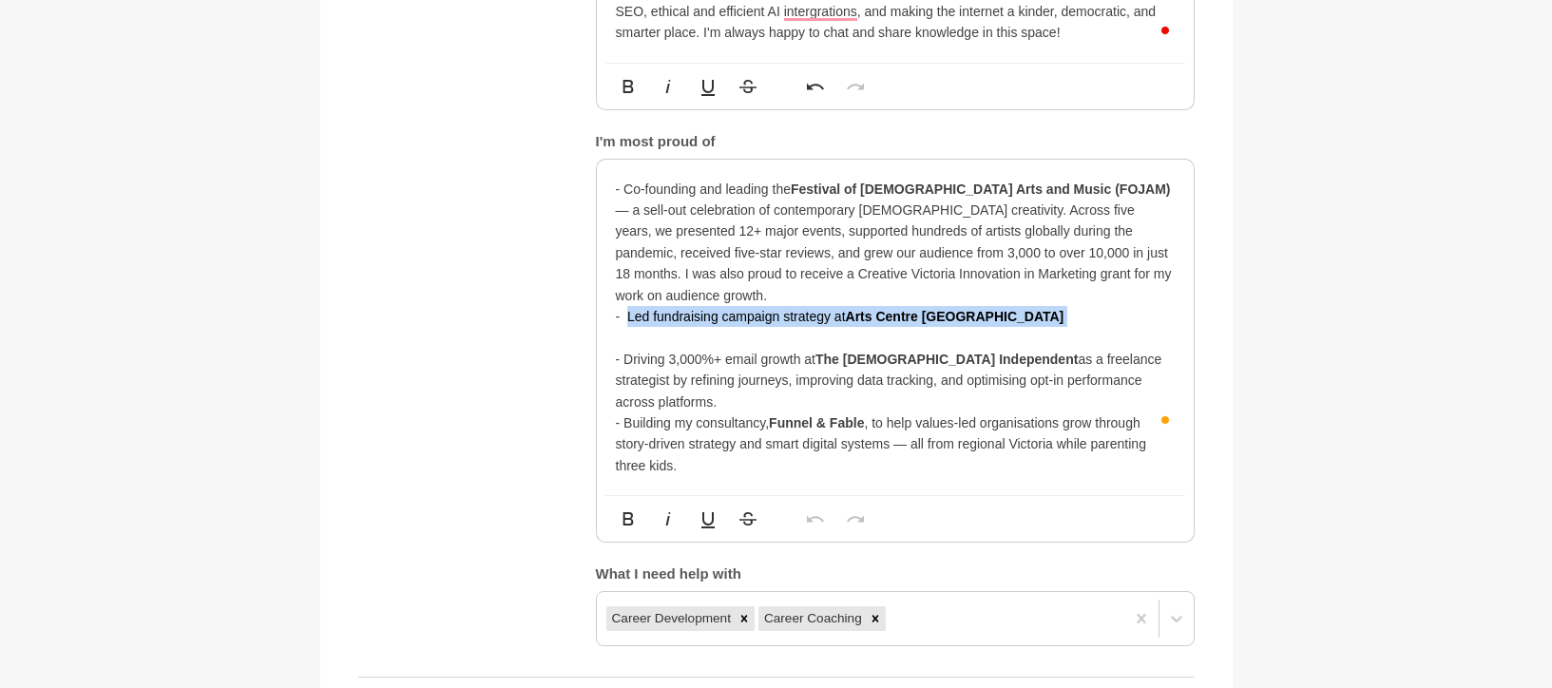
drag, startPoint x: 629, startPoint y: 296, endPoint x: 1003, endPoint y: 316, distance: 374.0
click at [1003, 316] on p "- Led fundraising campaign strategy at Arts Centre Melbourne" at bounding box center [895, 327] width 559 height 43
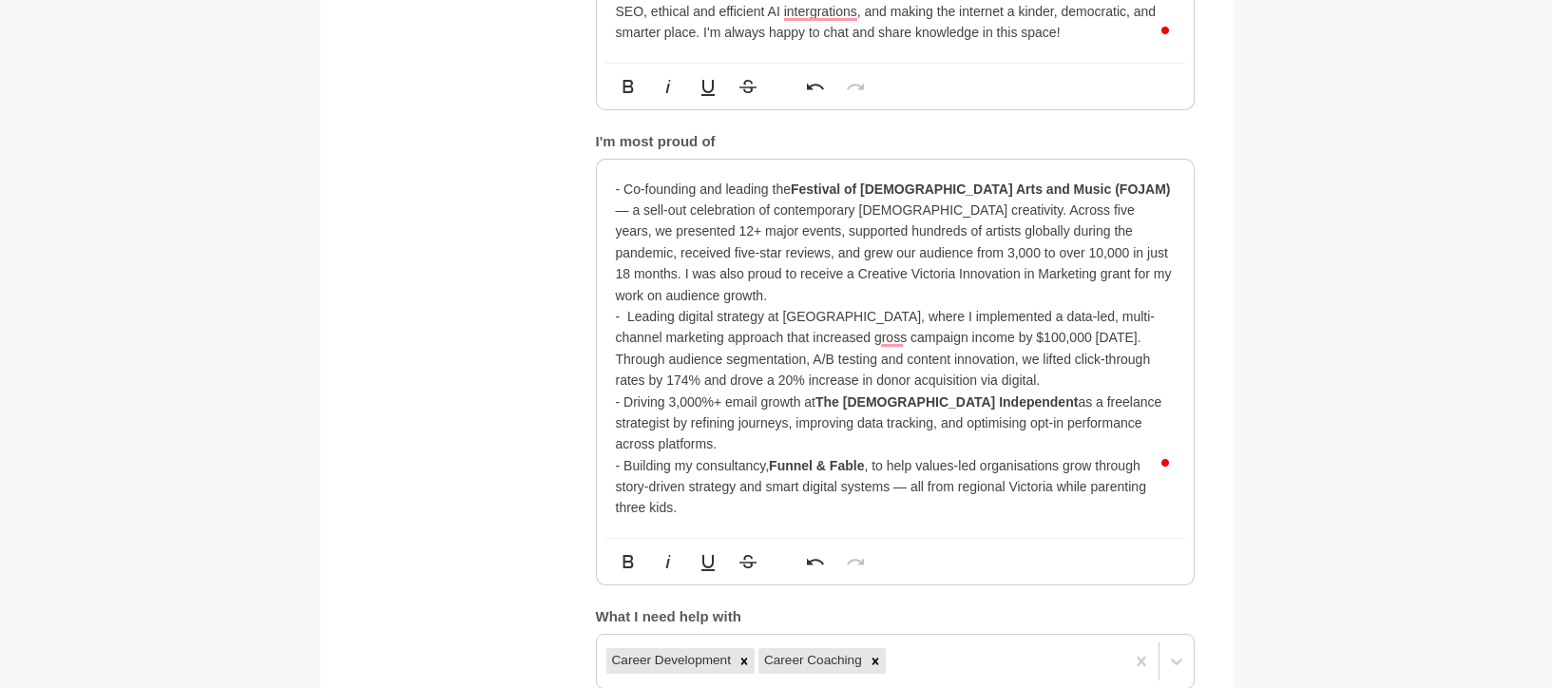
click at [717, 306] on p "- Leading digital strategy at Arts Centre Melbourne, where I implemented a data…" at bounding box center [895, 349] width 559 height 86
drag, startPoint x: 851, startPoint y: 288, endPoint x: 984, endPoint y: 297, distance: 132.4
click at [984, 306] on p "- Leading digital fundraising strategy at Arts Centre Melbourne, where I implem…" at bounding box center [895, 349] width 559 height 86
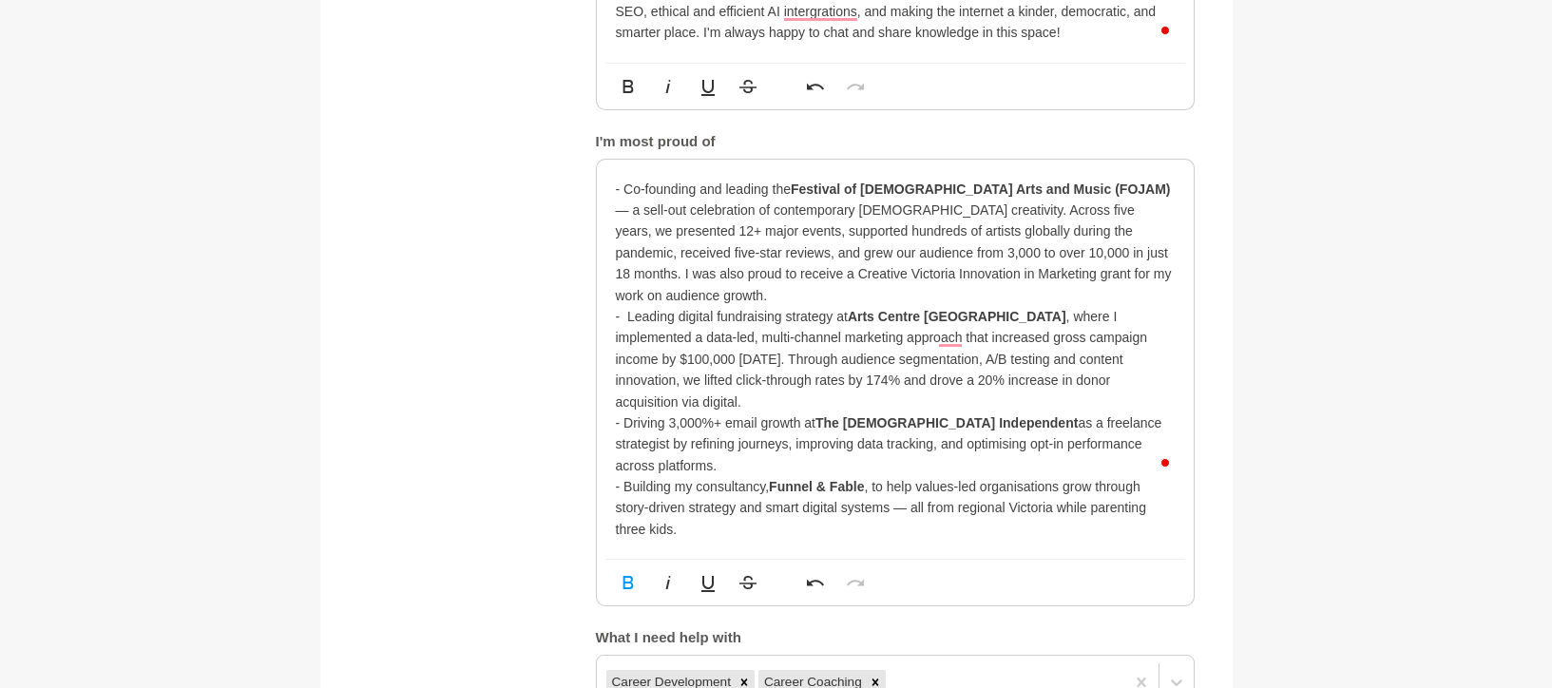
click at [787, 306] on p "- Leading digital fundraising strategy at Arts Centre Melbourne , where I imple…" at bounding box center [895, 359] width 559 height 106
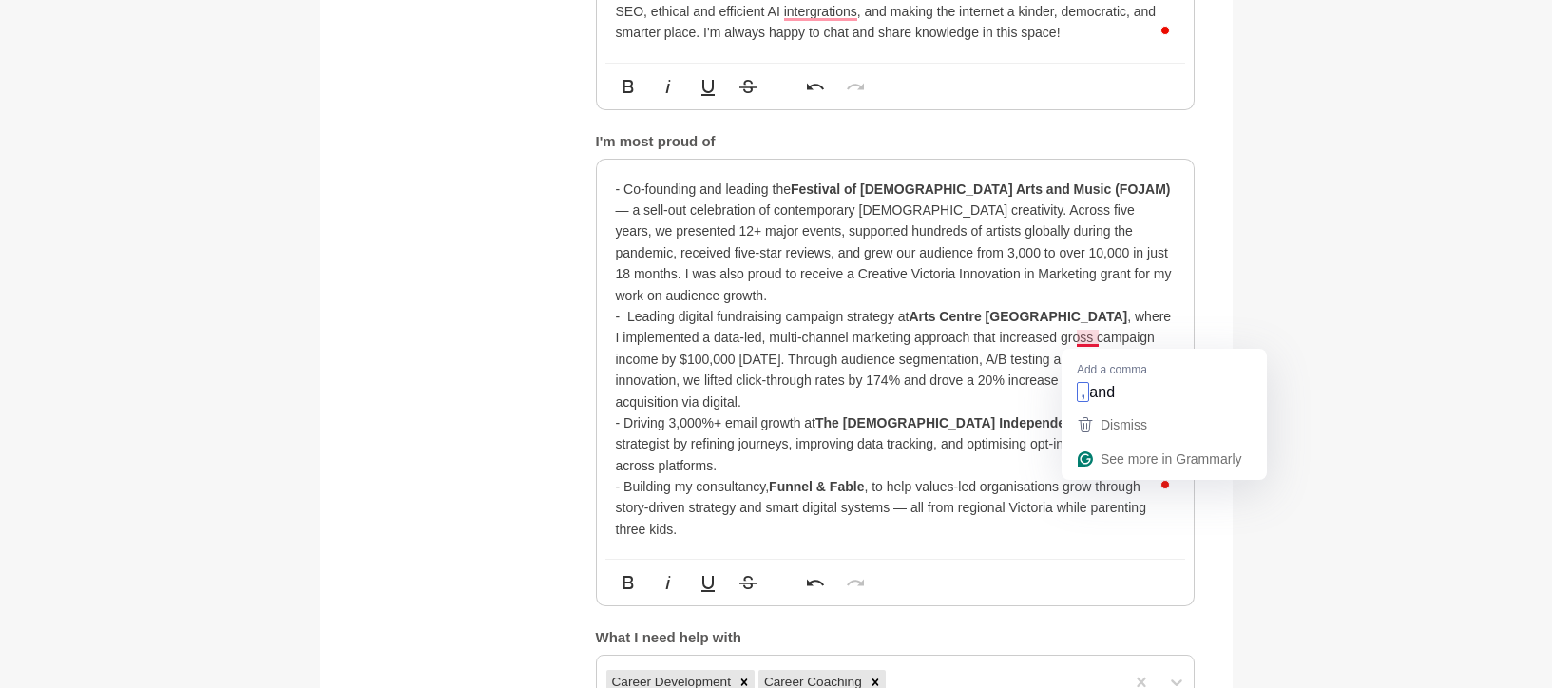
click at [1083, 344] on p "- Leading digital fundraising campaign strategy at Arts Centre Melbourne , wher…" at bounding box center [895, 359] width 559 height 106
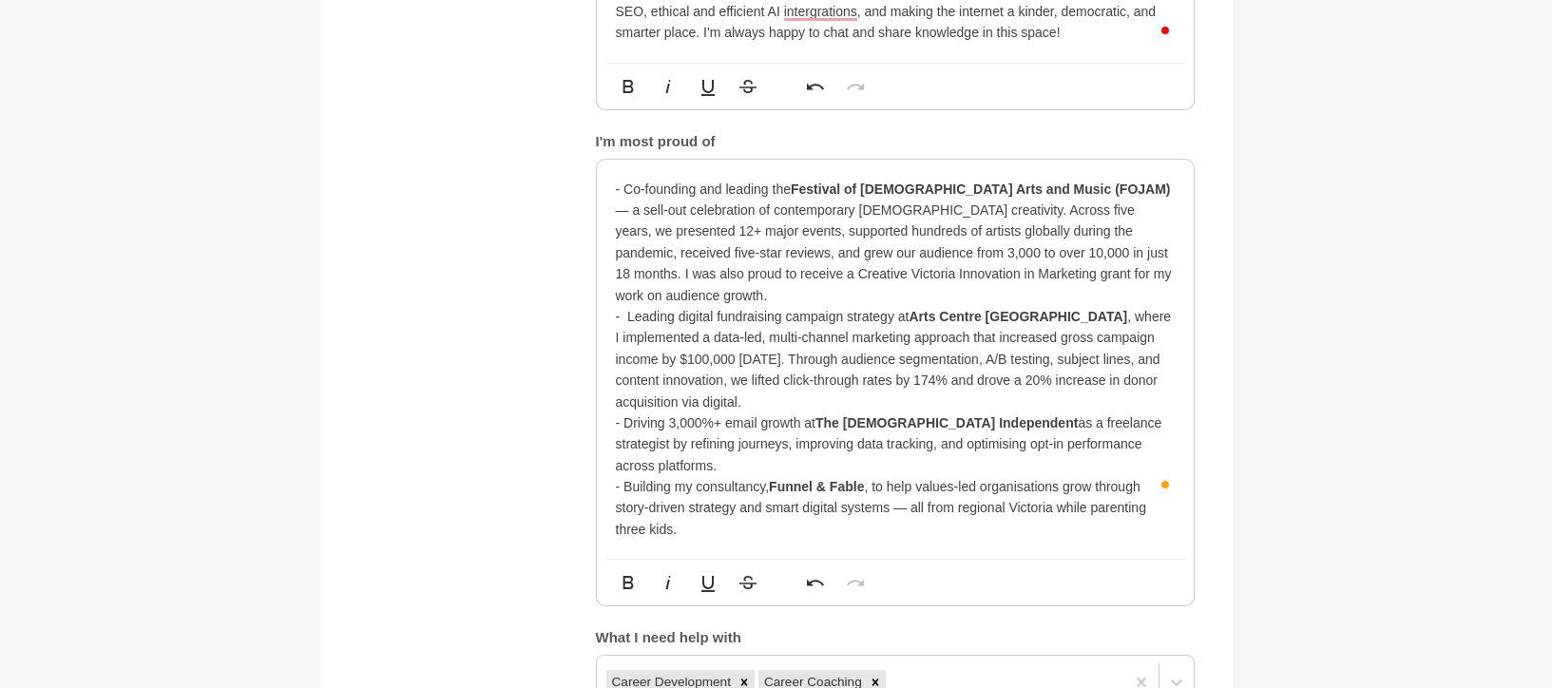
click at [862, 378] on p "- Leading digital fundraising campaign strategy at Arts Centre Melbourne , wher…" at bounding box center [895, 359] width 559 height 106
click at [757, 357] on p "- Leading digital fundraising campaign strategy at Arts Centre Melbourne , wher…" at bounding box center [895, 359] width 559 height 106
click at [848, 507] on div "- Co-founding and leading the Festival of Jewish Arts and Music (FOJAM) — a sel…" at bounding box center [895, 360] width 597 height 400
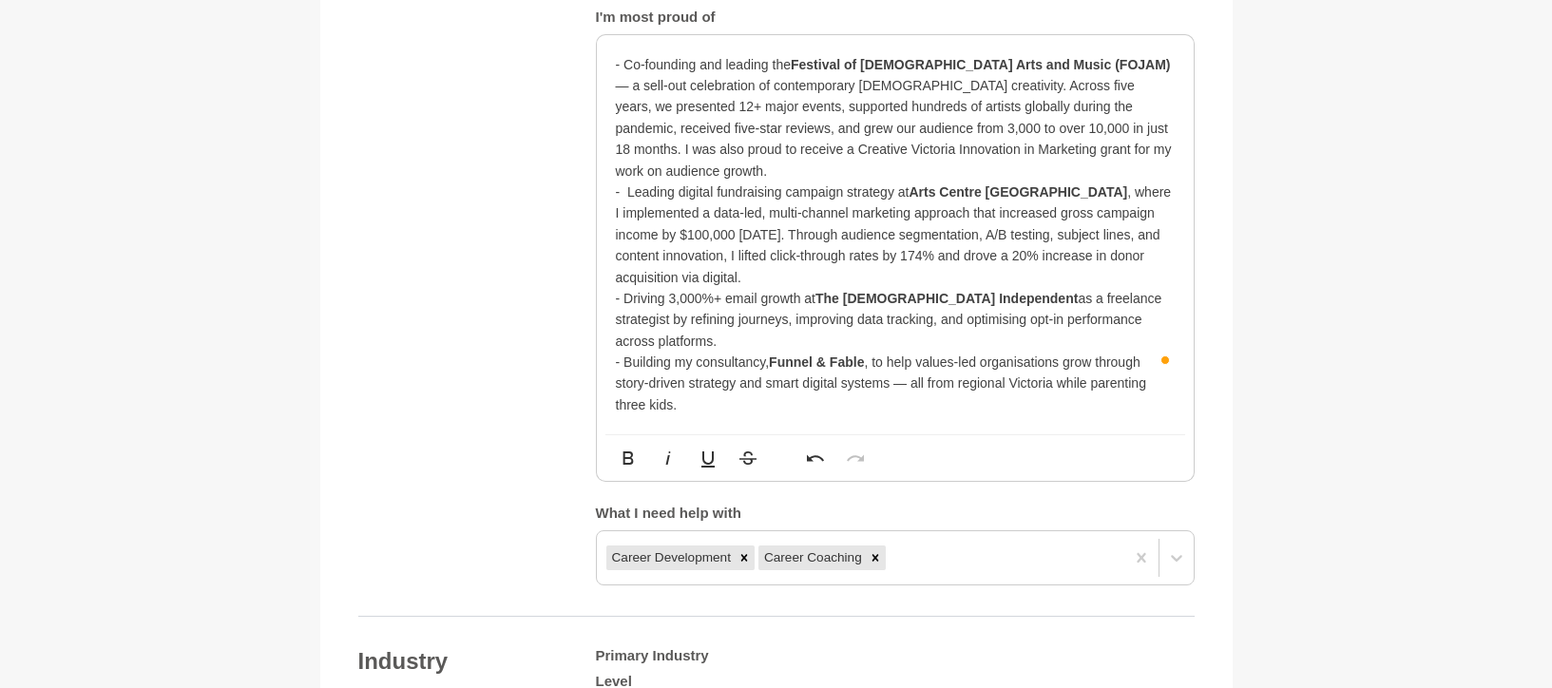
scroll to position [1582, 0]
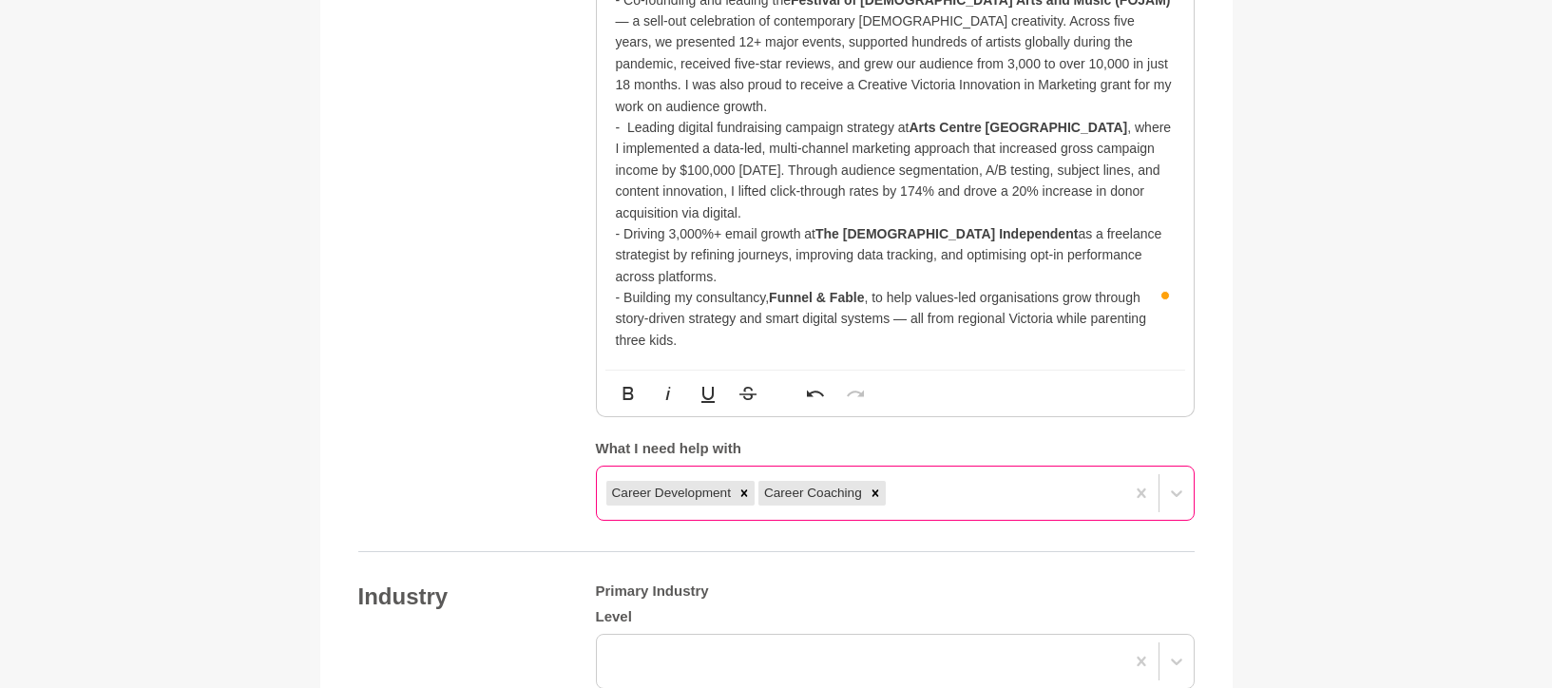
click at [972, 466] on div "Career Development Career Coaching" at bounding box center [895, 493] width 599 height 55
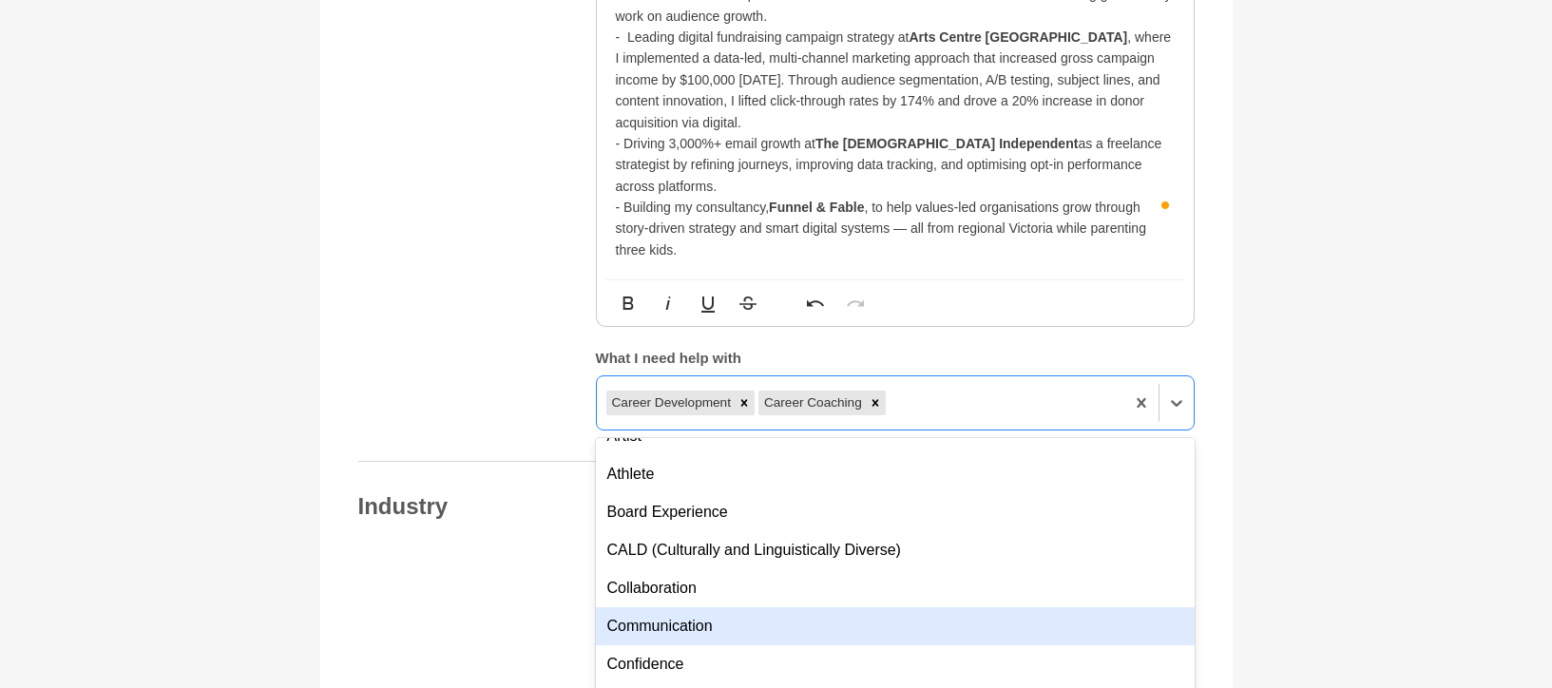
scroll to position [201, 0]
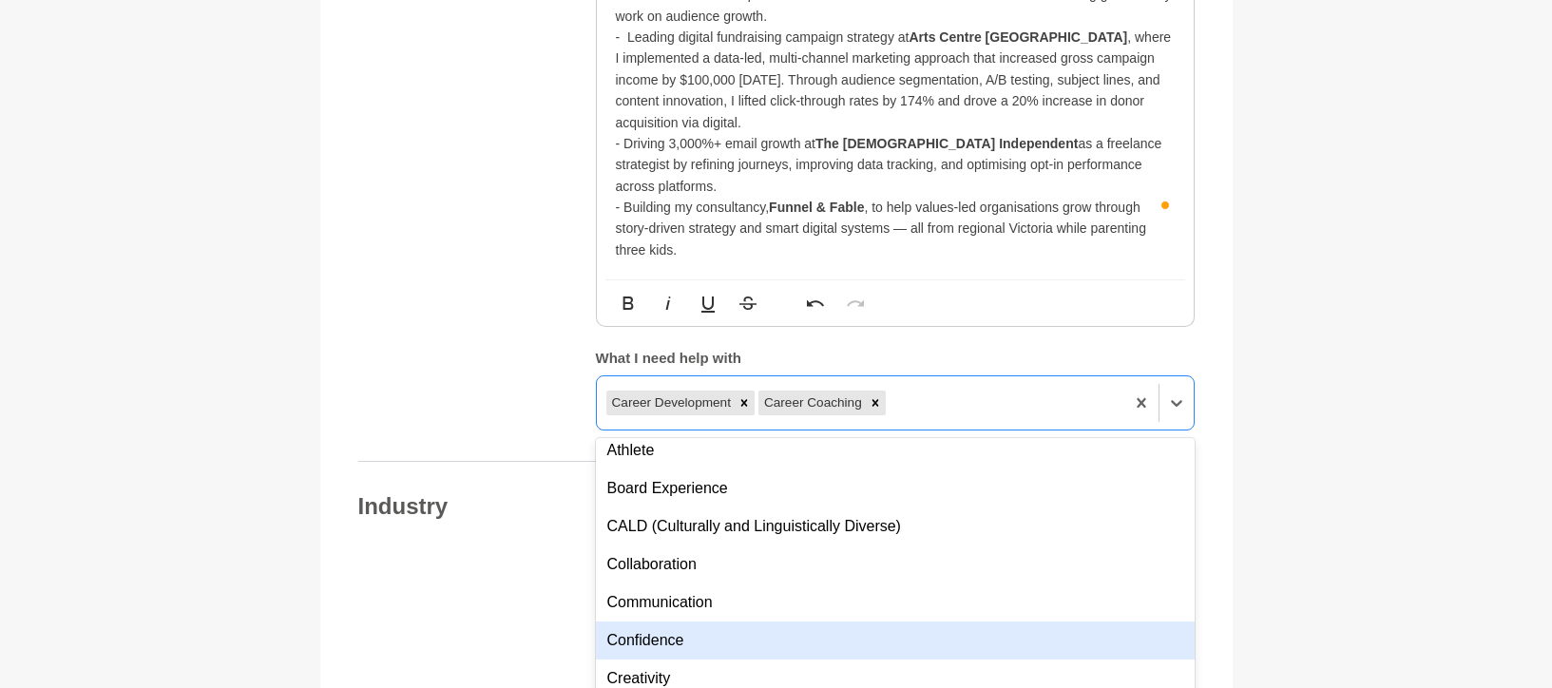
click at [819, 621] on div "Confidence" at bounding box center [895, 640] width 599 height 38
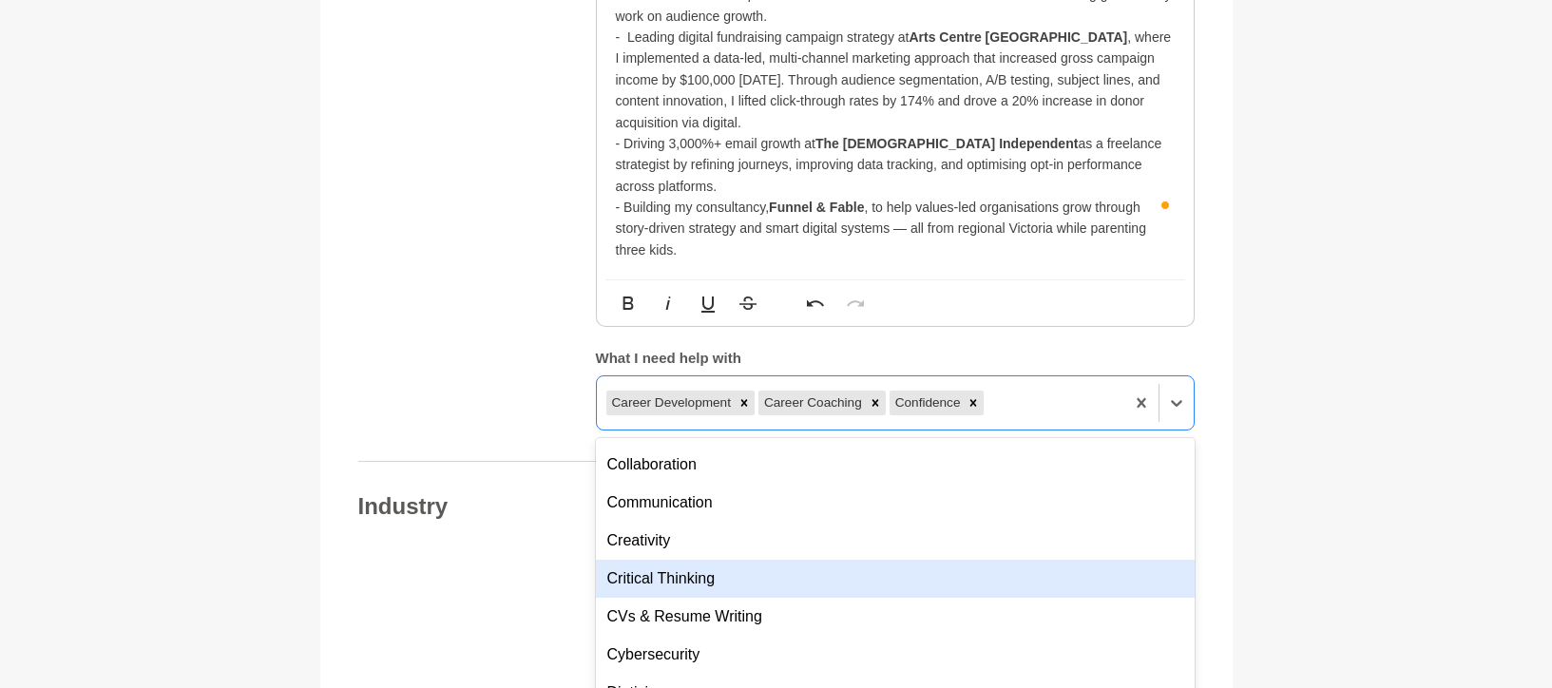
scroll to position [301, 0]
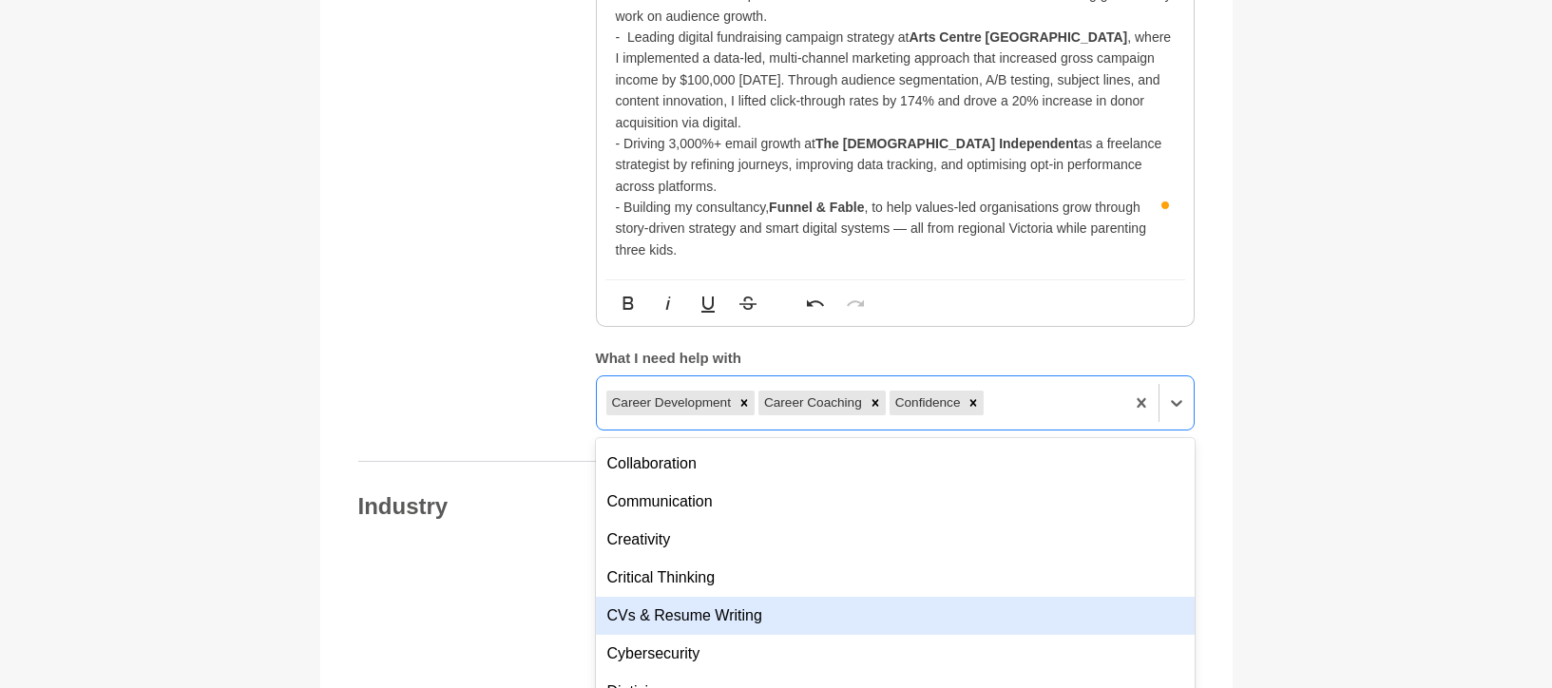
click at [786, 597] on div "CVs & Resume Writing" at bounding box center [895, 616] width 599 height 38
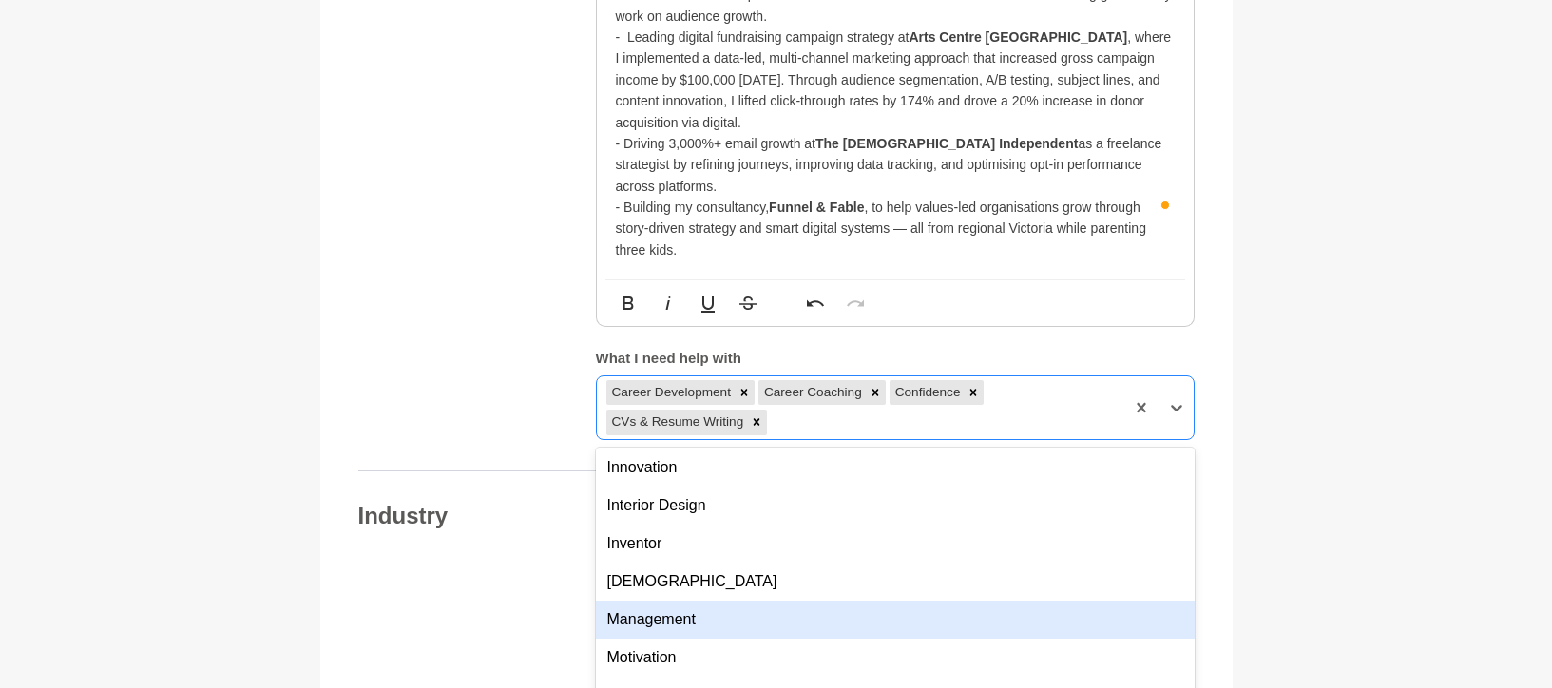
scroll to position [805, 0]
click at [795, 597] on div "Management" at bounding box center [895, 616] width 599 height 38
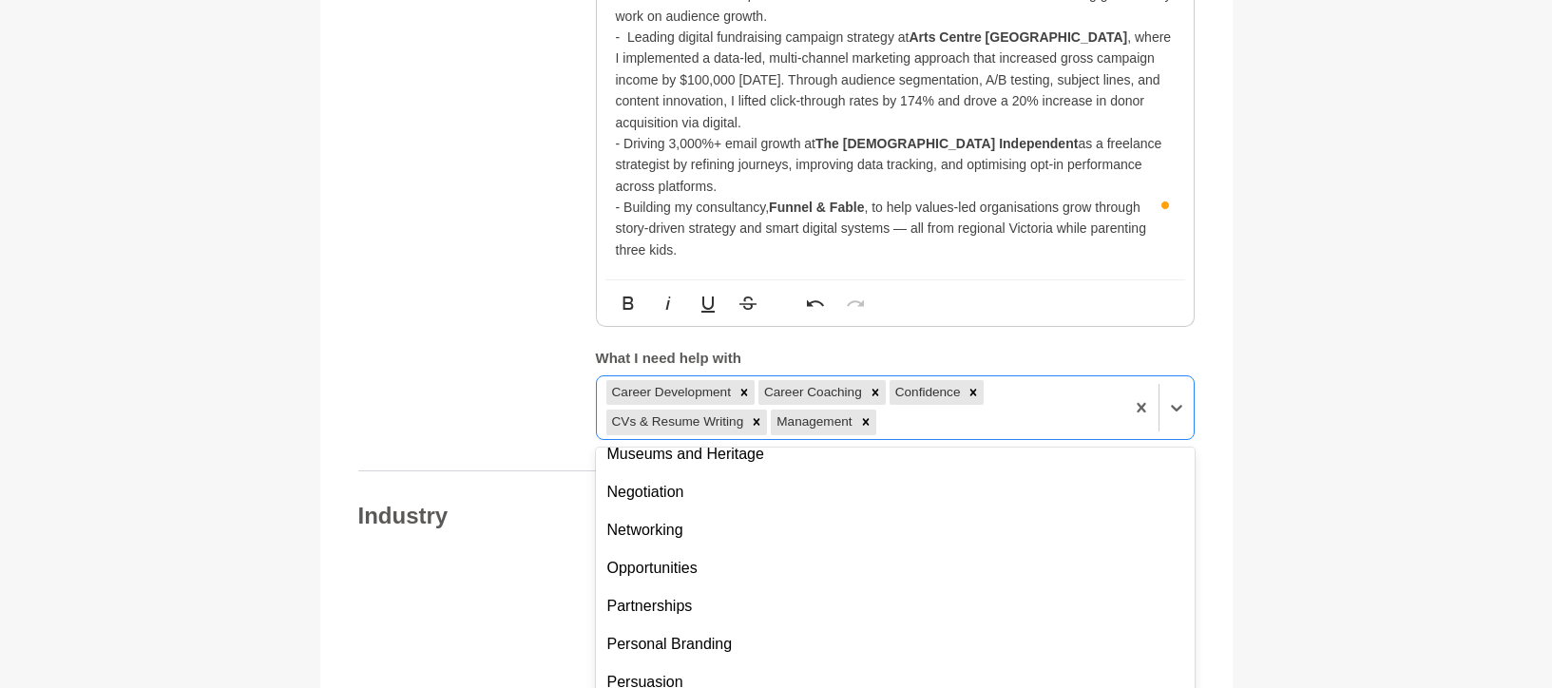
scroll to position [1005, 0]
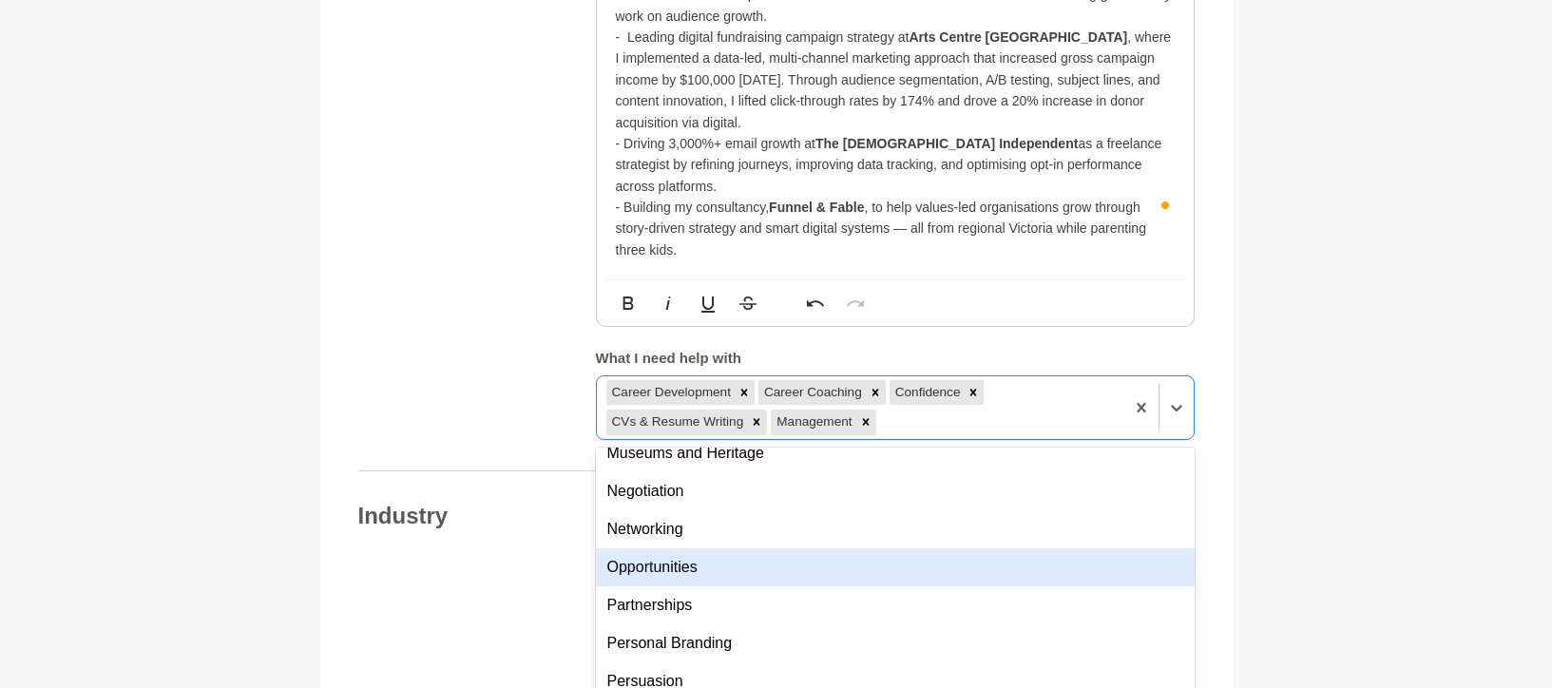
click at [719, 548] on div "Opportunities" at bounding box center [895, 567] width 599 height 38
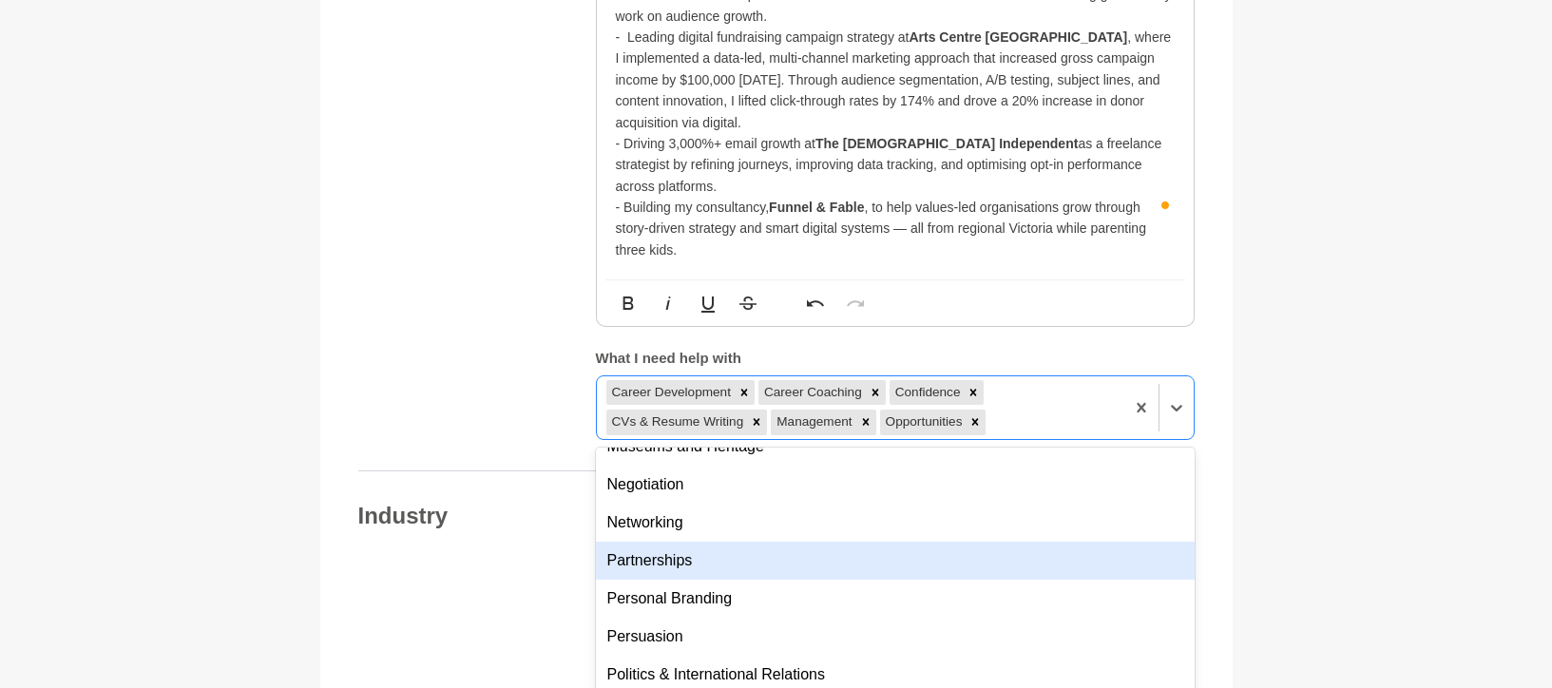
scroll to position [1035, 0]
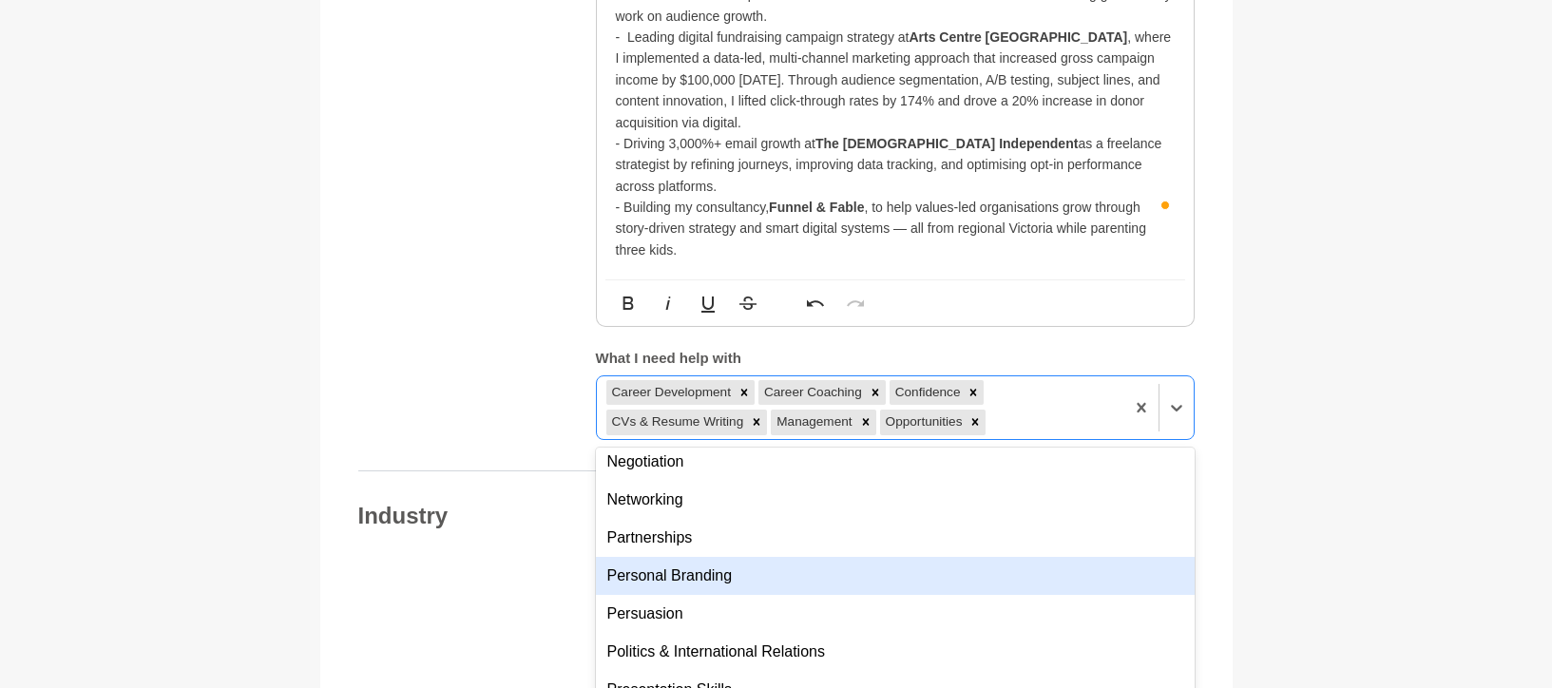
click at [718, 557] on div "Personal Branding" at bounding box center [895, 576] width 599 height 38
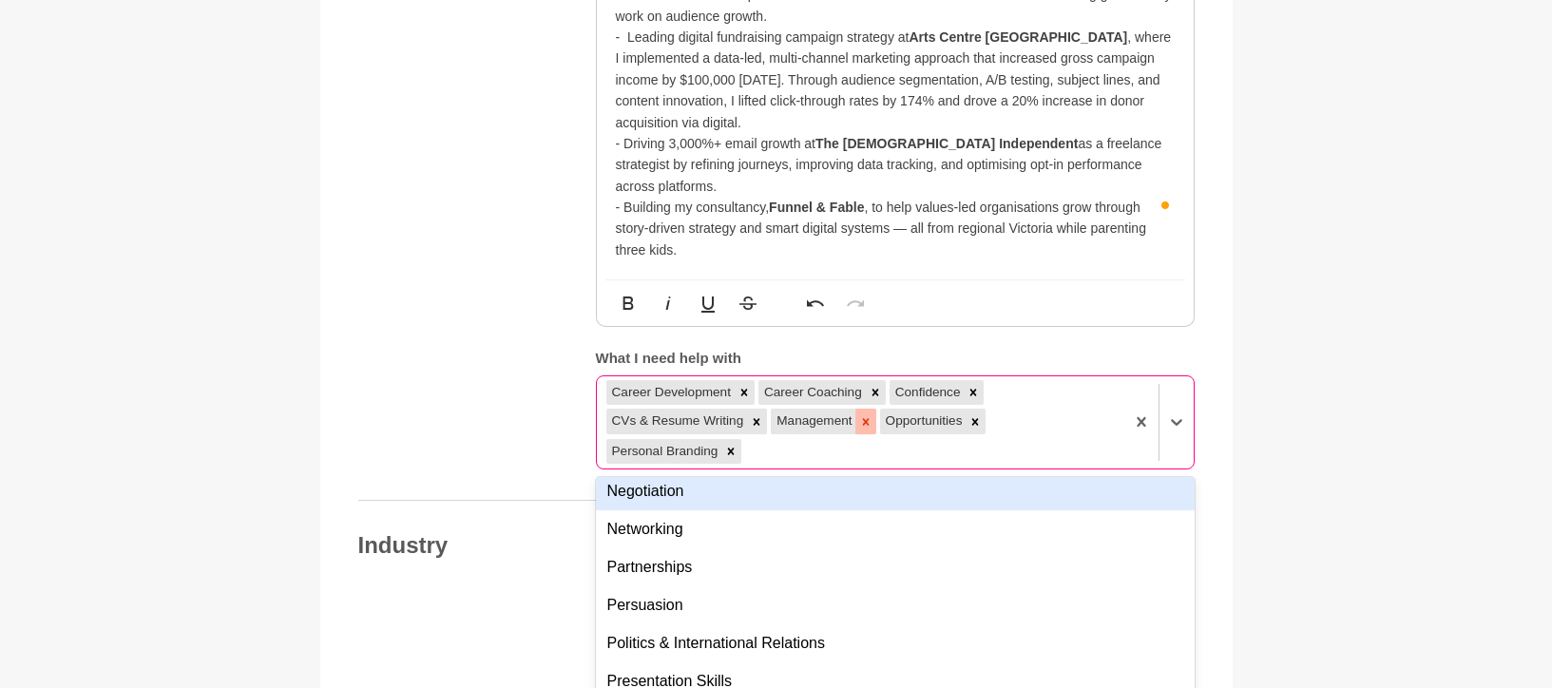
click at [862, 415] on icon at bounding box center [865, 421] width 13 height 13
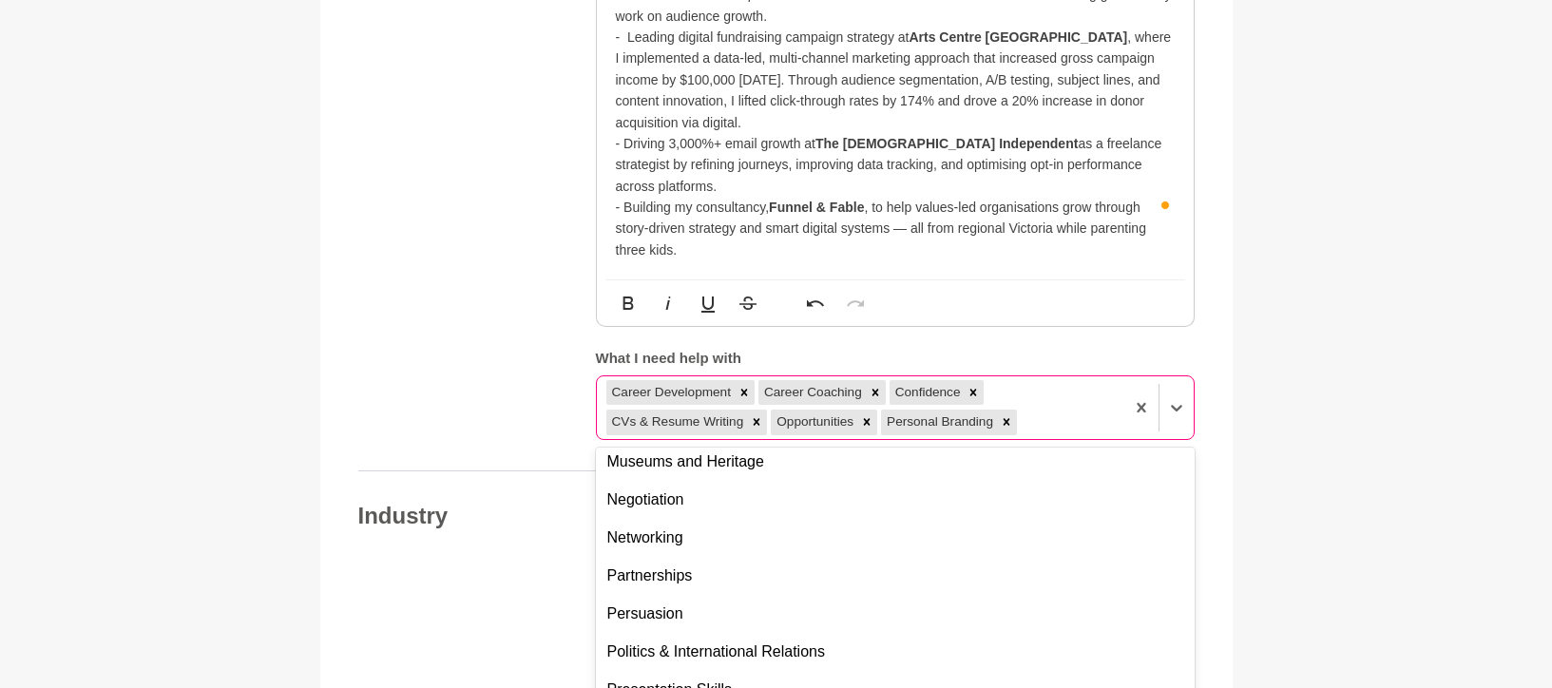
scroll to position [1073, 0]
click at [754, 419] on icon at bounding box center [757, 422] width 7 height 7
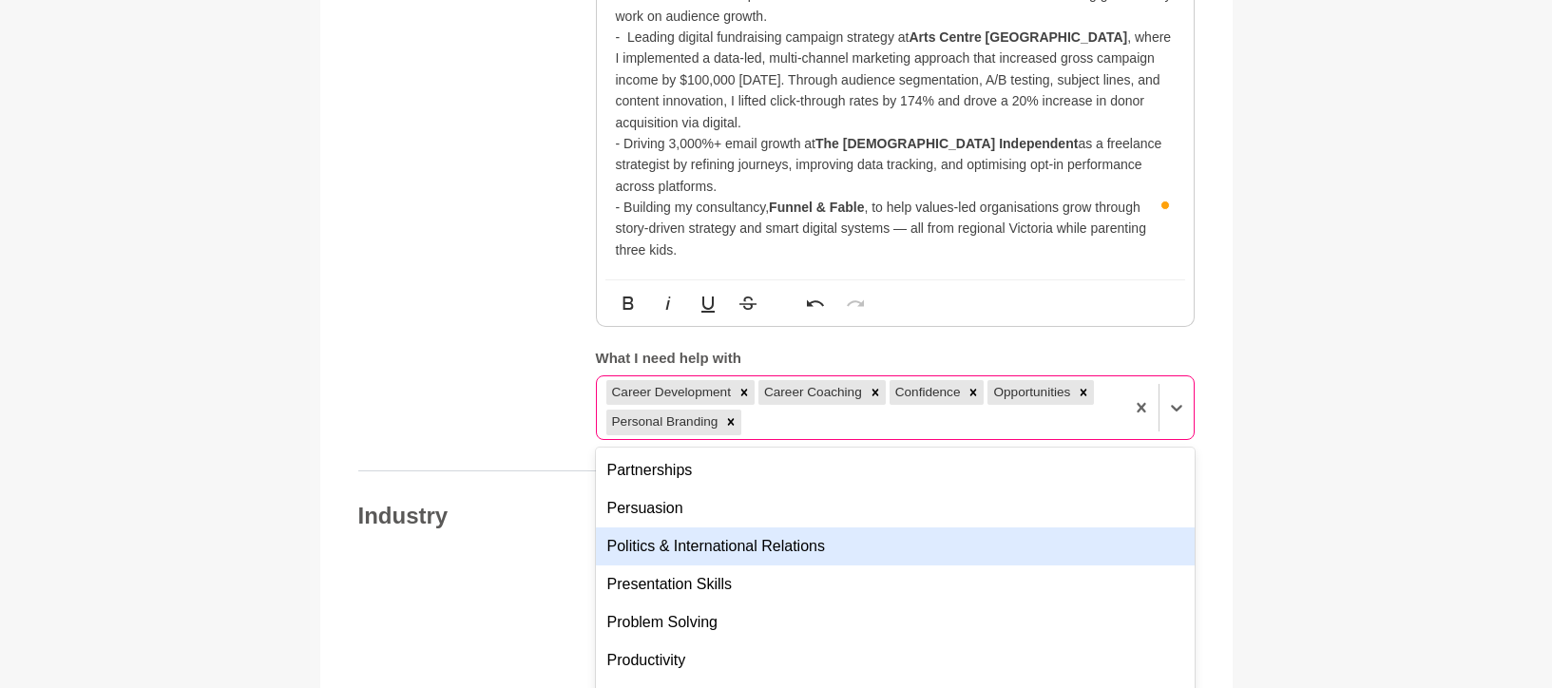
scroll to position [1253, 0]
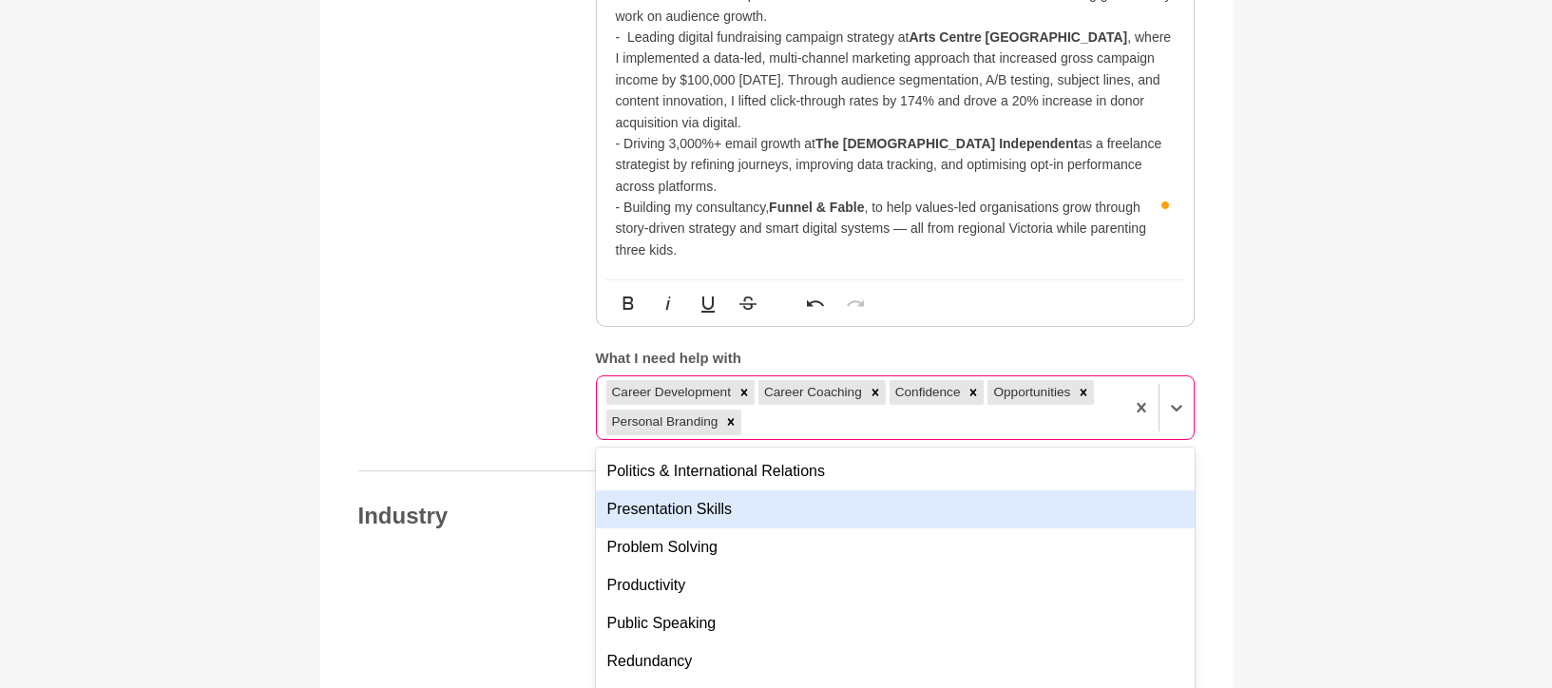
click at [764, 490] on div "Presentation Skills" at bounding box center [895, 509] width 599 height 38
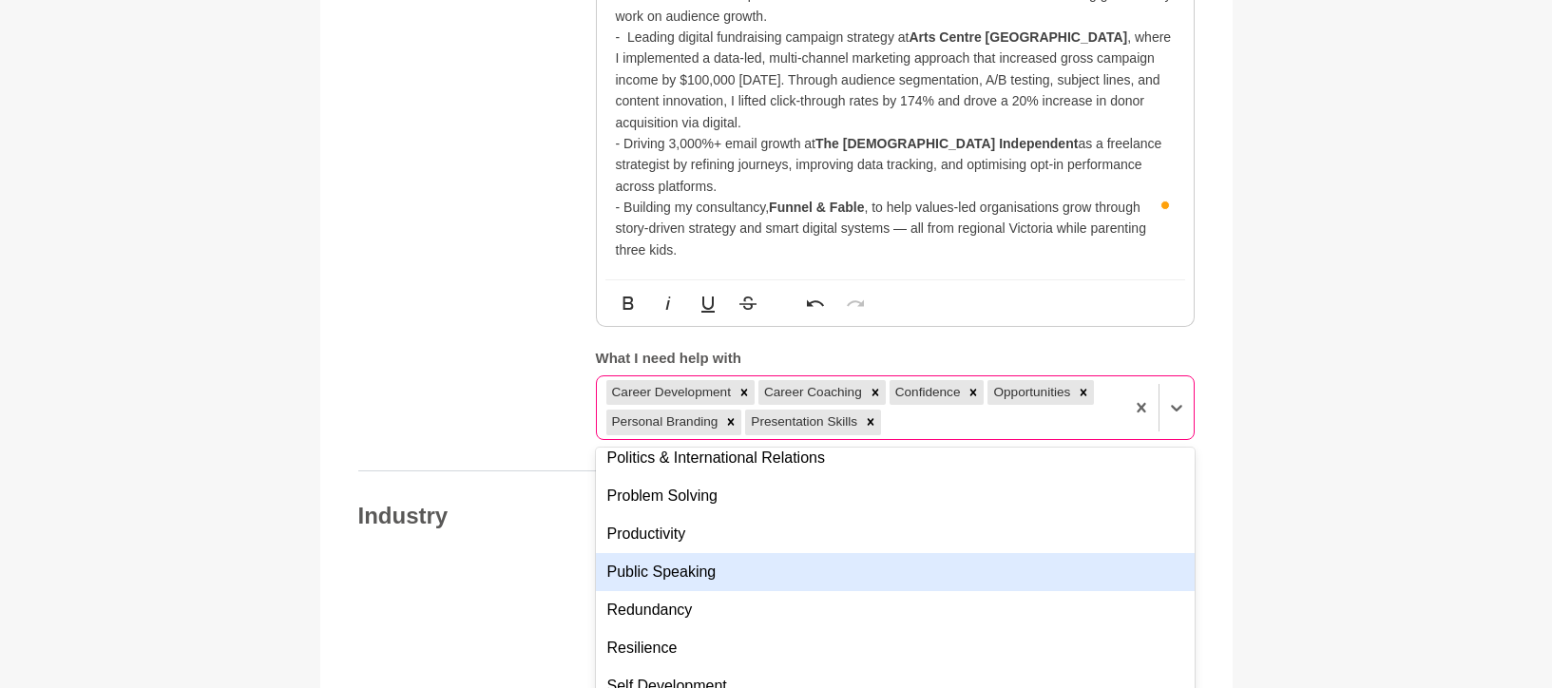
scroll to position [1282, 0]
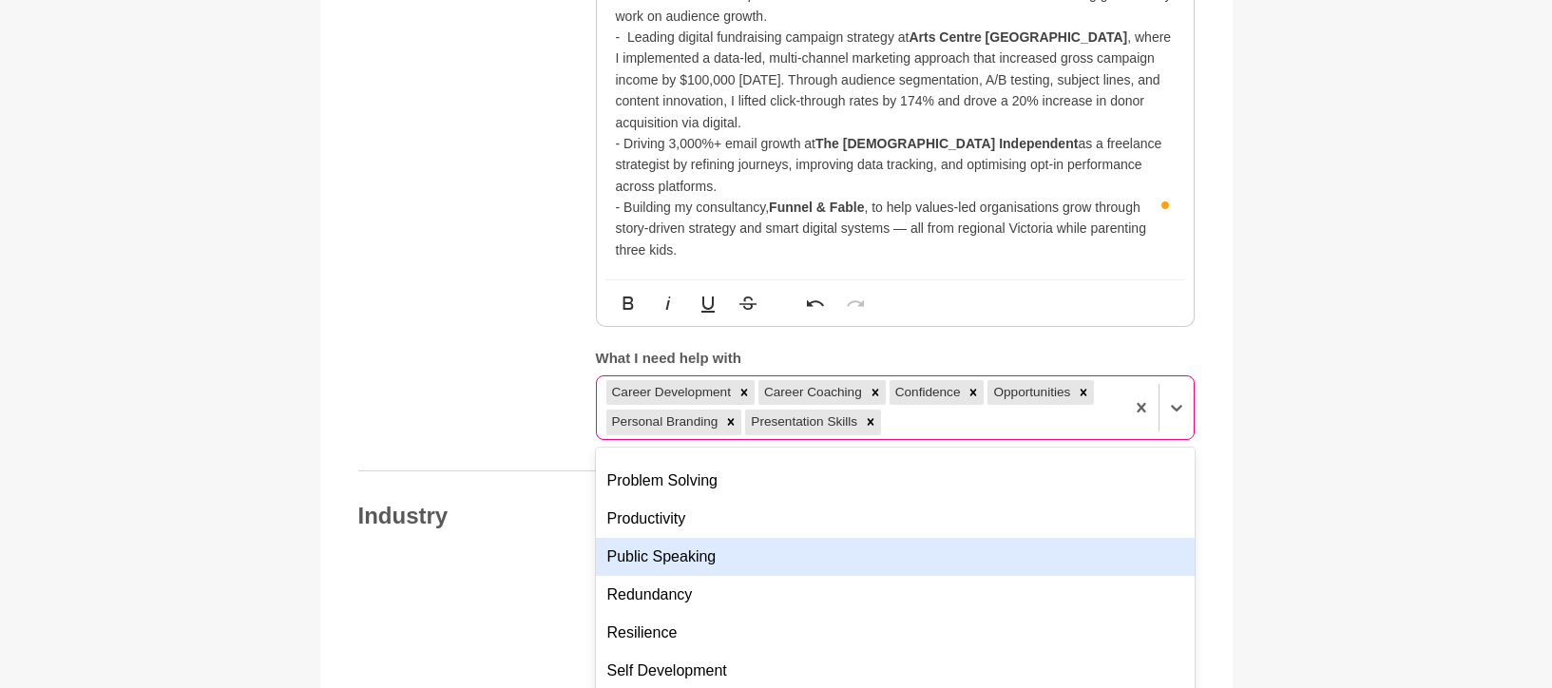
click at [768, 538] on div "Public Speaking" at bounding box center [895, 557] width 599 height 38
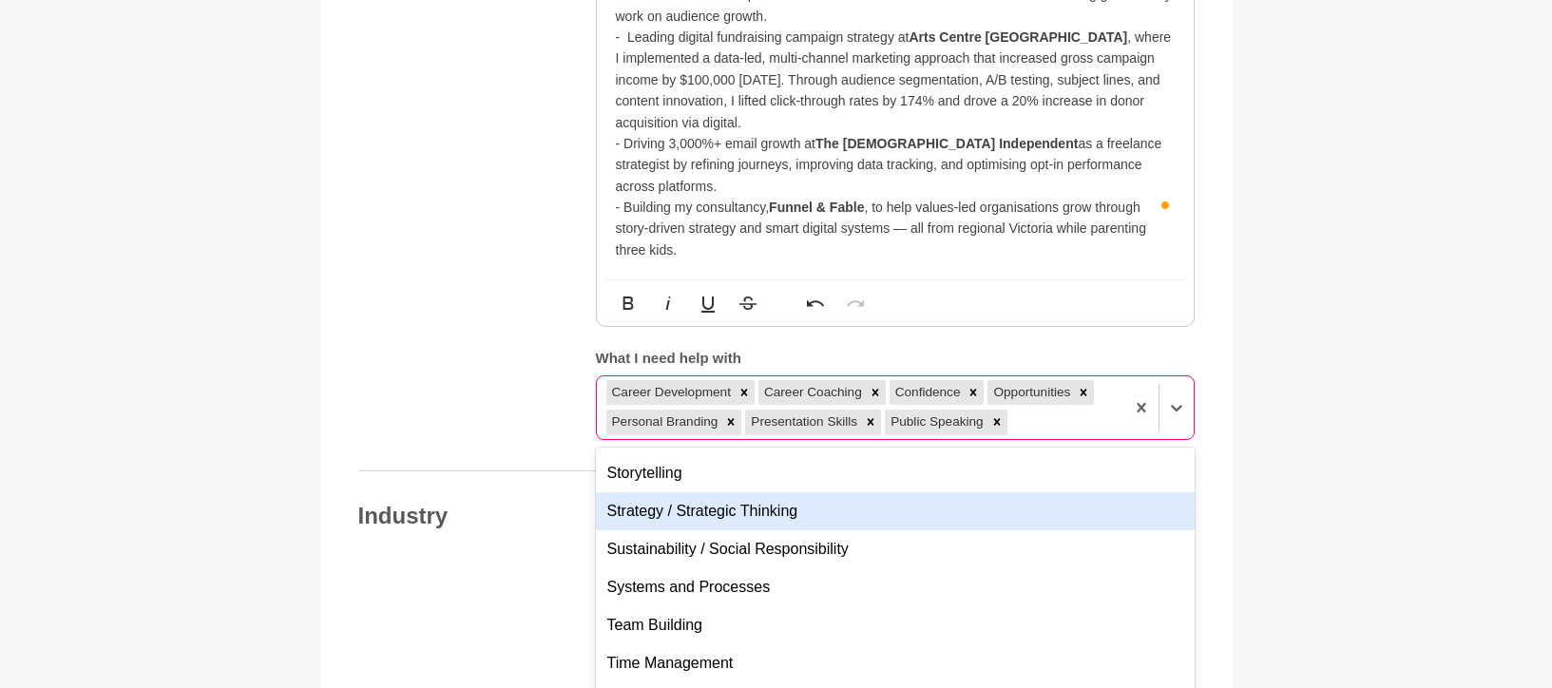
scroll to position [1616, 0]
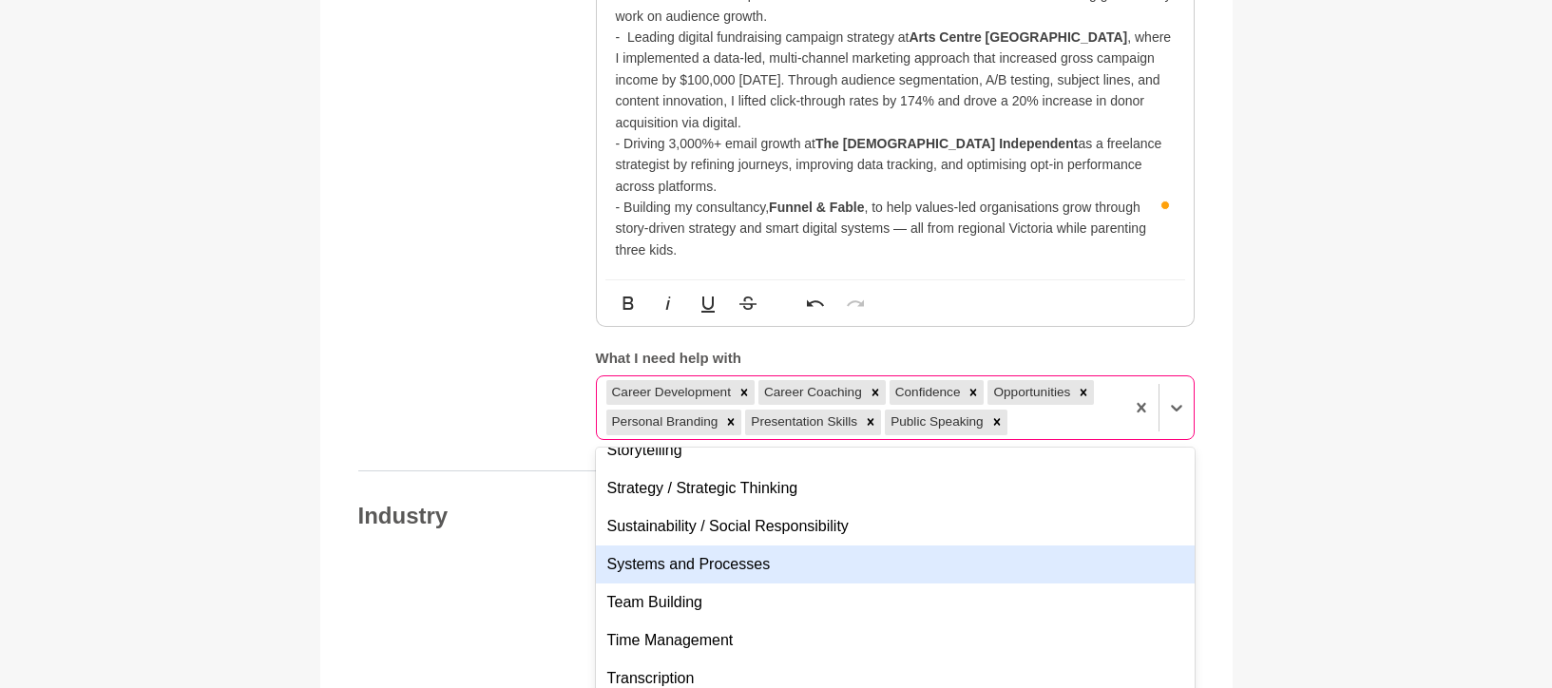
click at [947, 545] on div "Systems and Processes" at bounding box center [895, 564] width 599 height 38
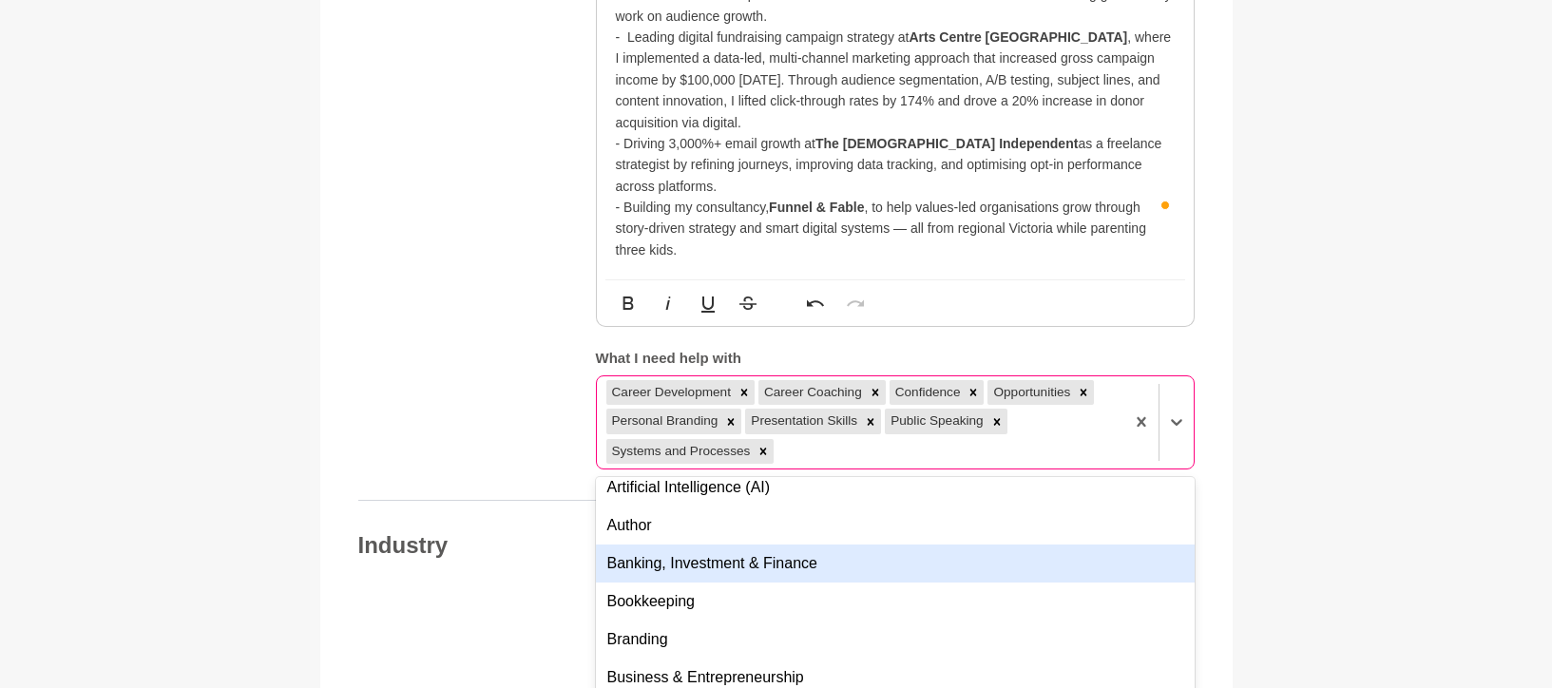
scroll to position [2192, 0]
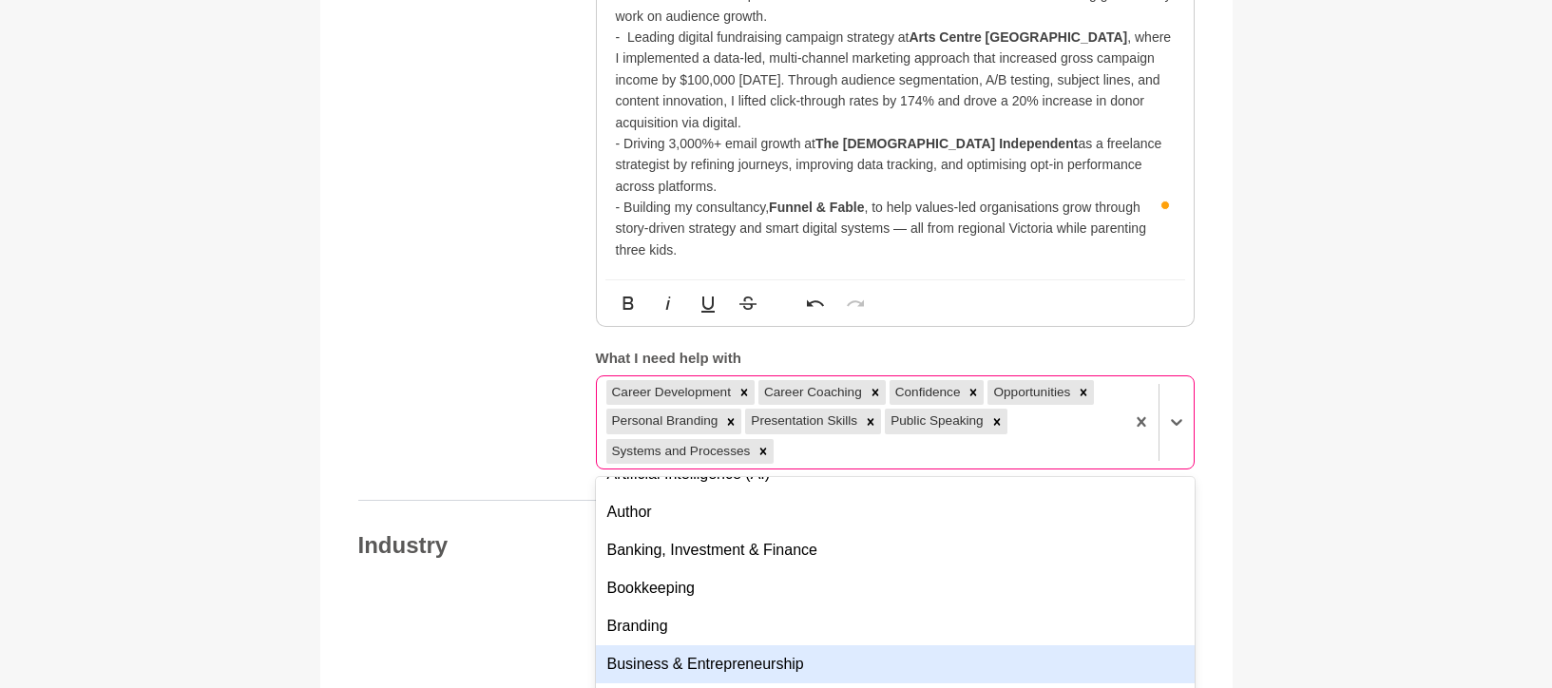
click at [781, 645] on div "Business & Entrepreneurship" at bounding box center [895, 664] width 599 height 38
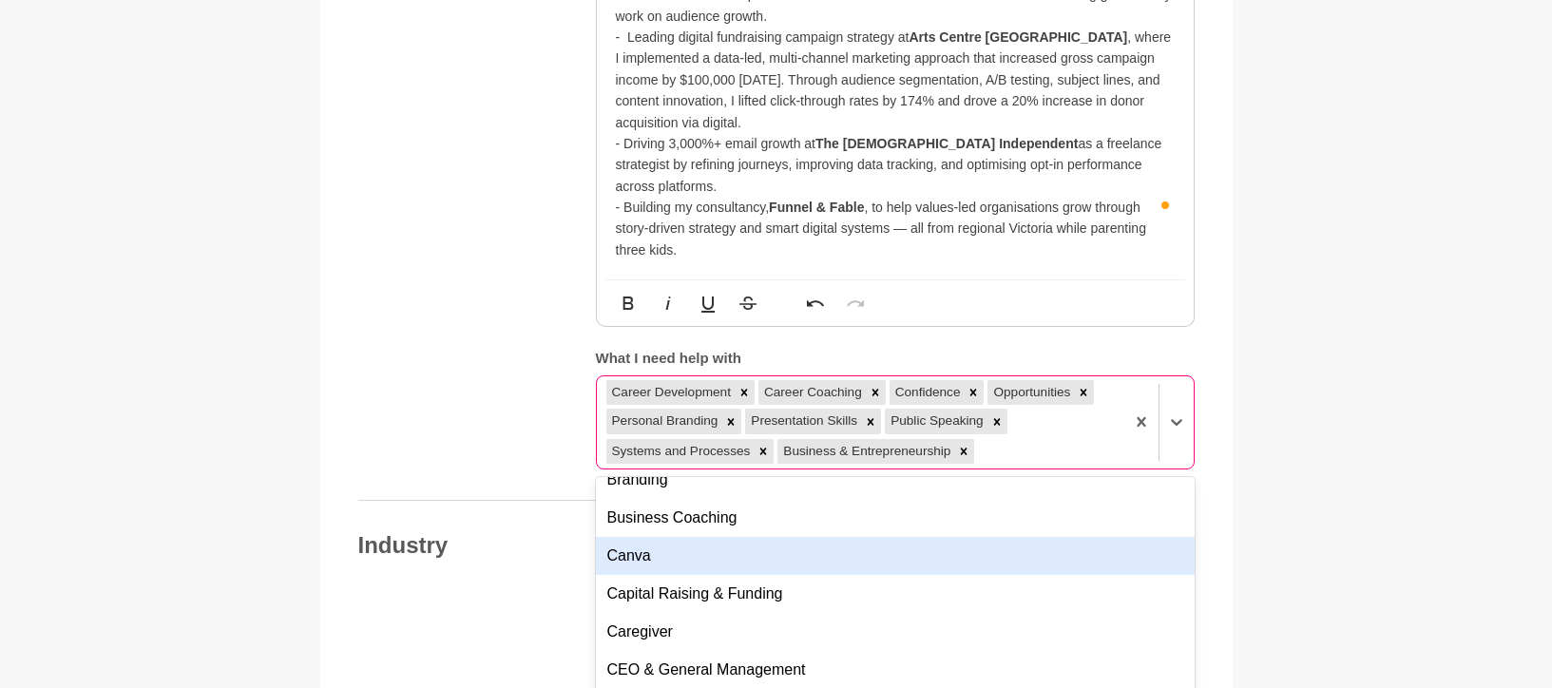
scroll to position [2340, 0]
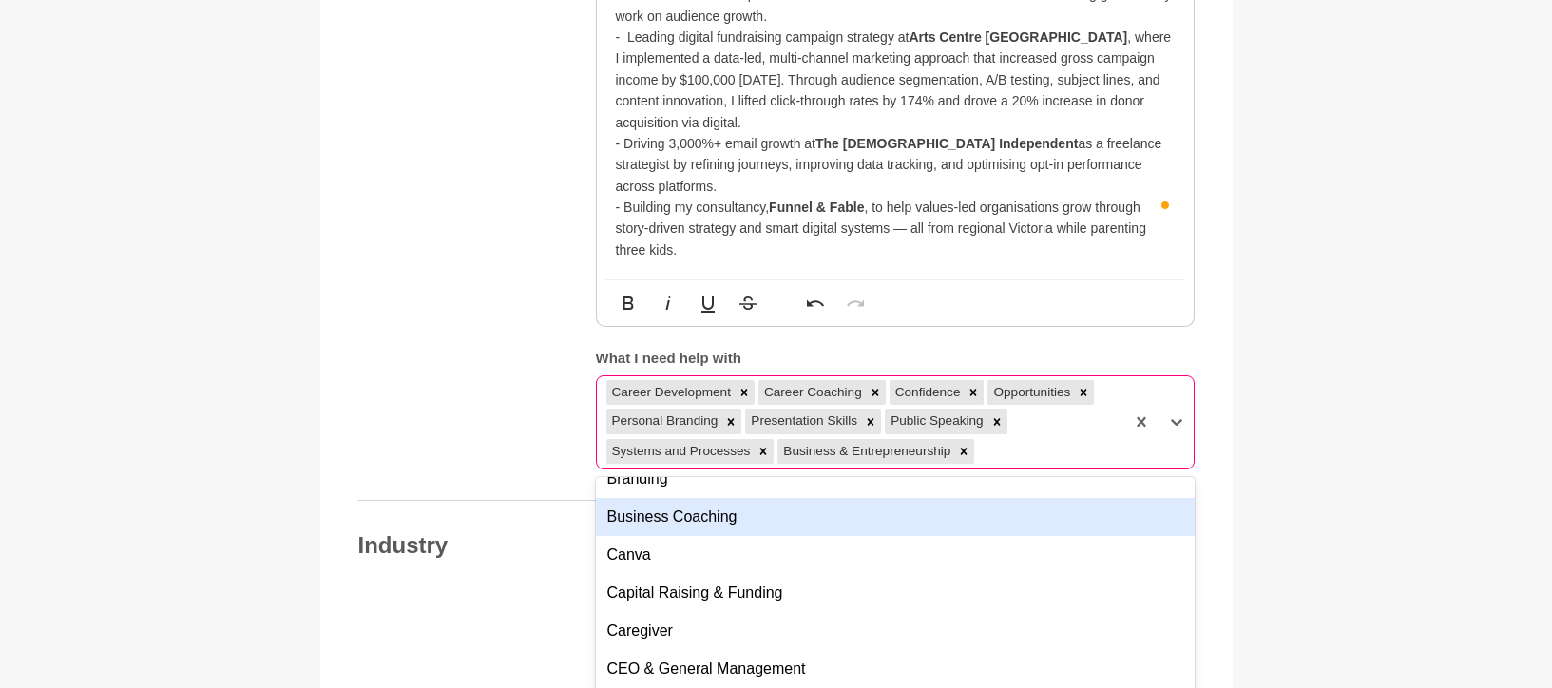
click at [747, 498] on div "Business Coaching" at bounding box center [895, 517] width 599 height 38
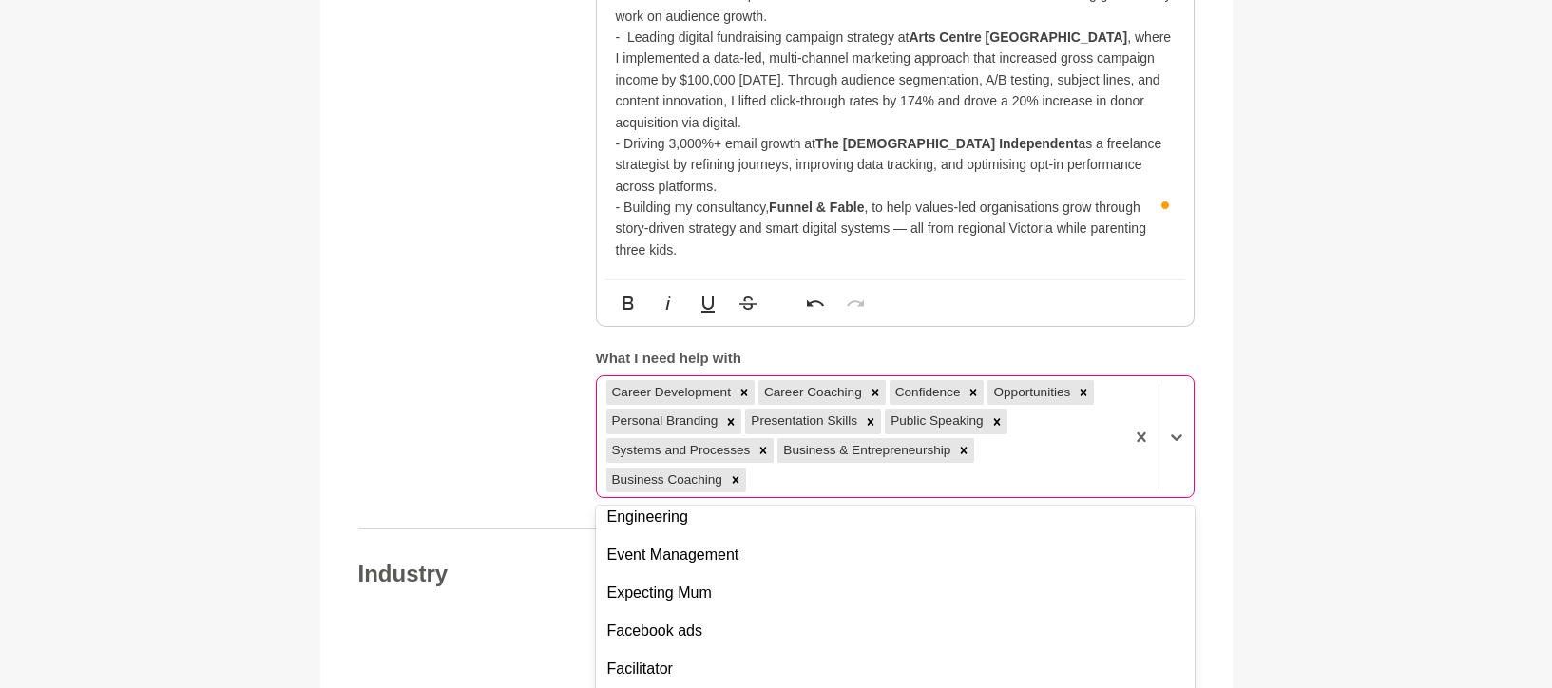
scroll to position [2979, 0]
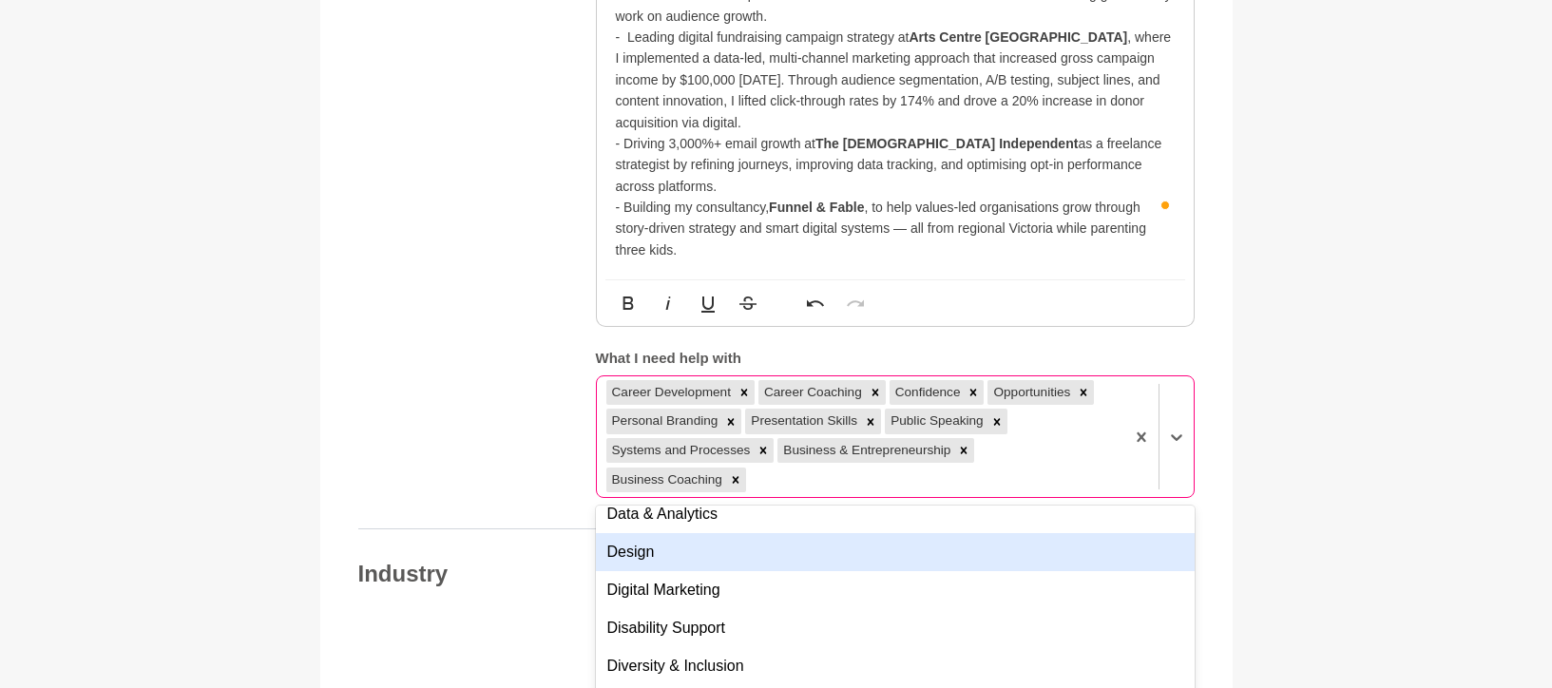
click at [761, 533] on div "Design" at bounding box center [895, 552] width 599 height 38
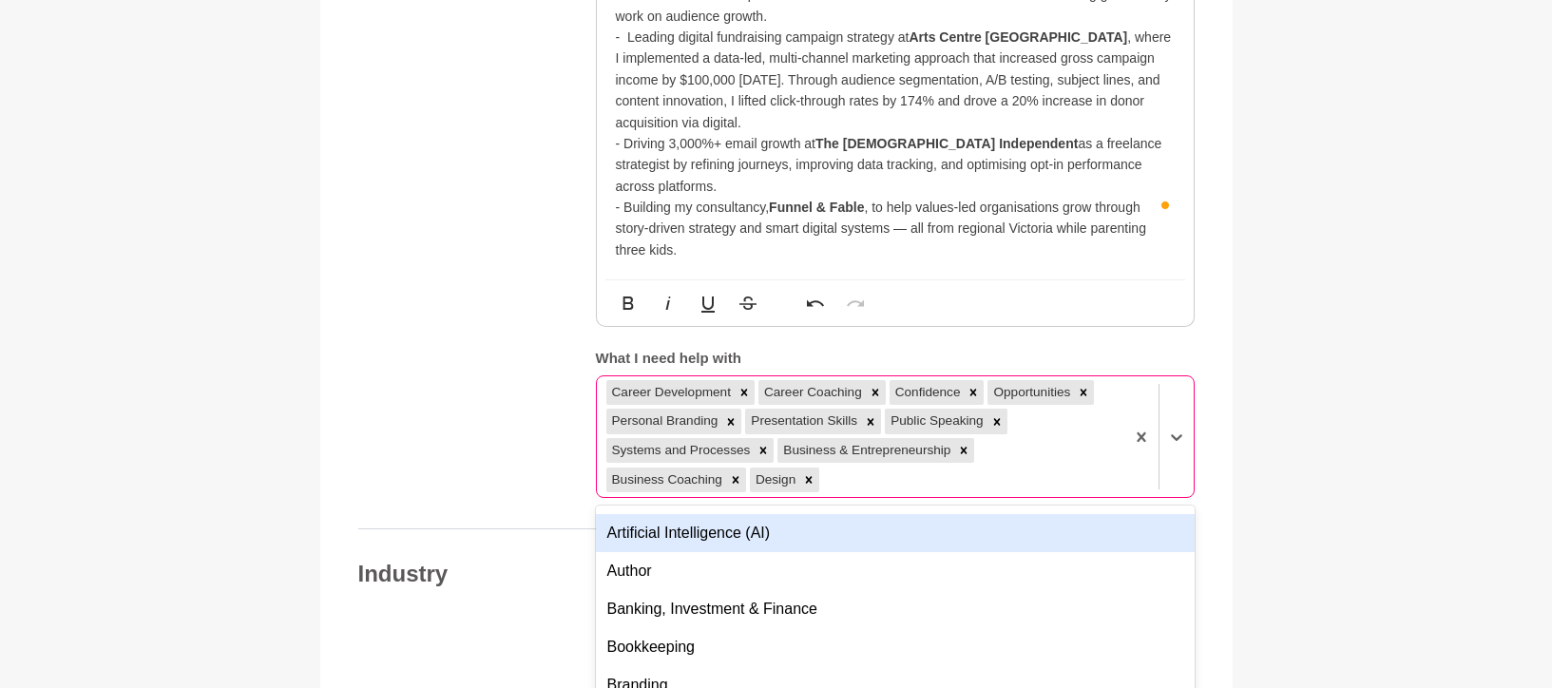
scroll to position [2167, 0]
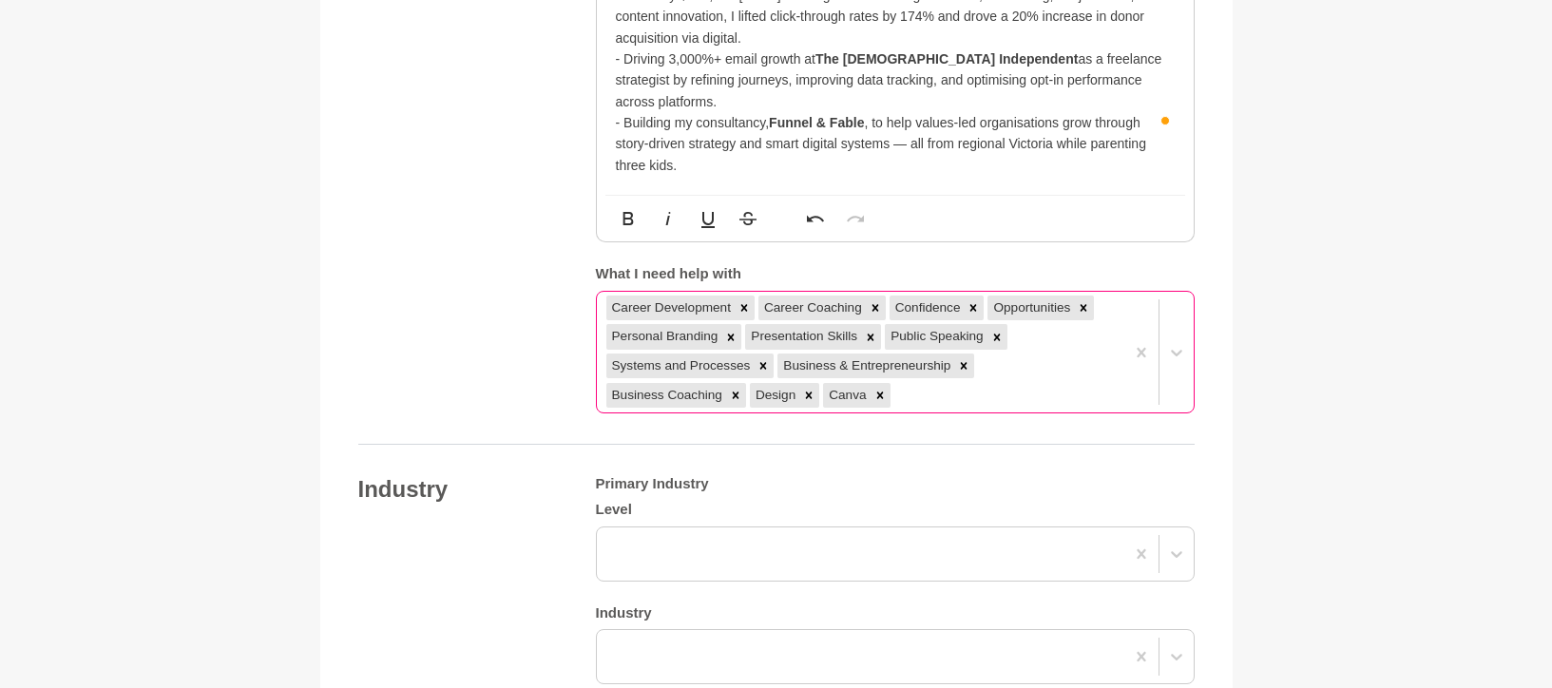
scroll to position [2051, 0]
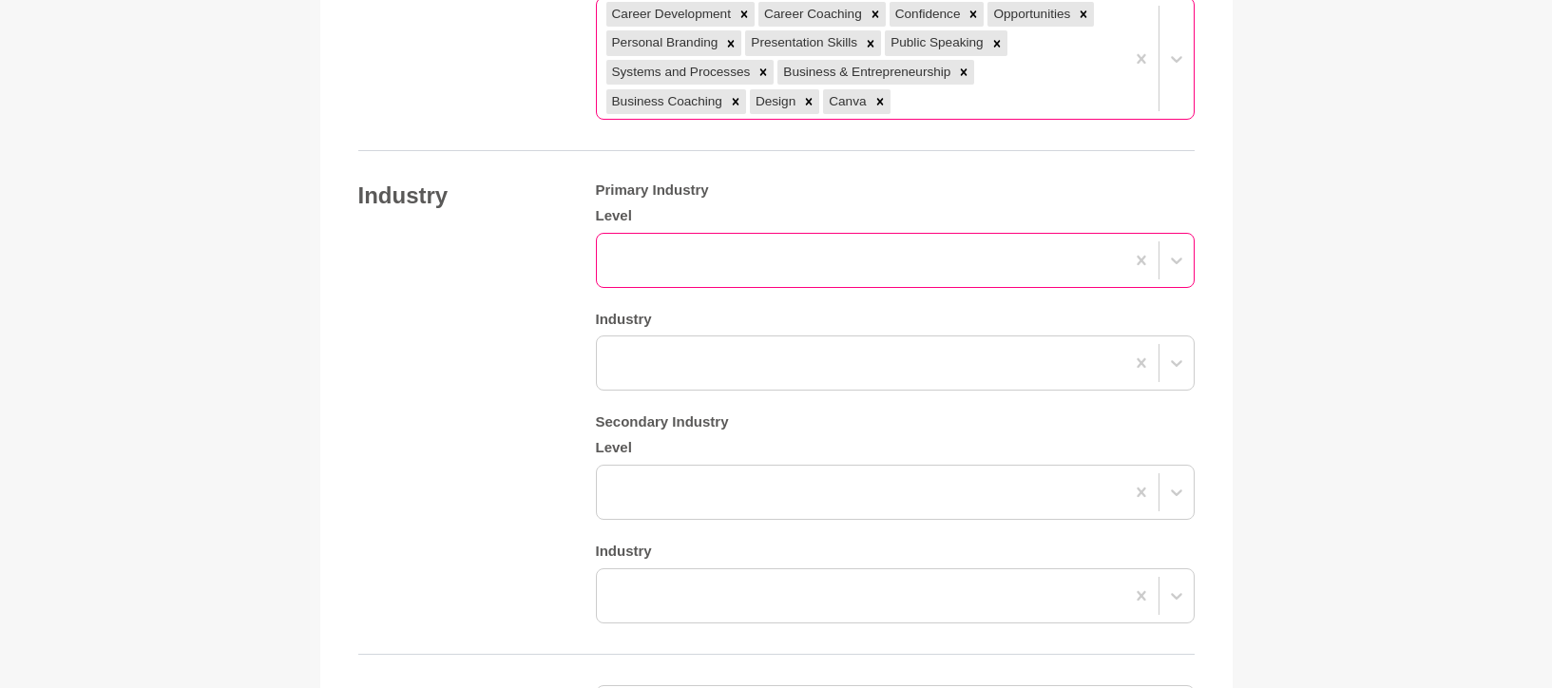
click at [1023, 240] on div at bounding box center [895, 260] width 599 height 55
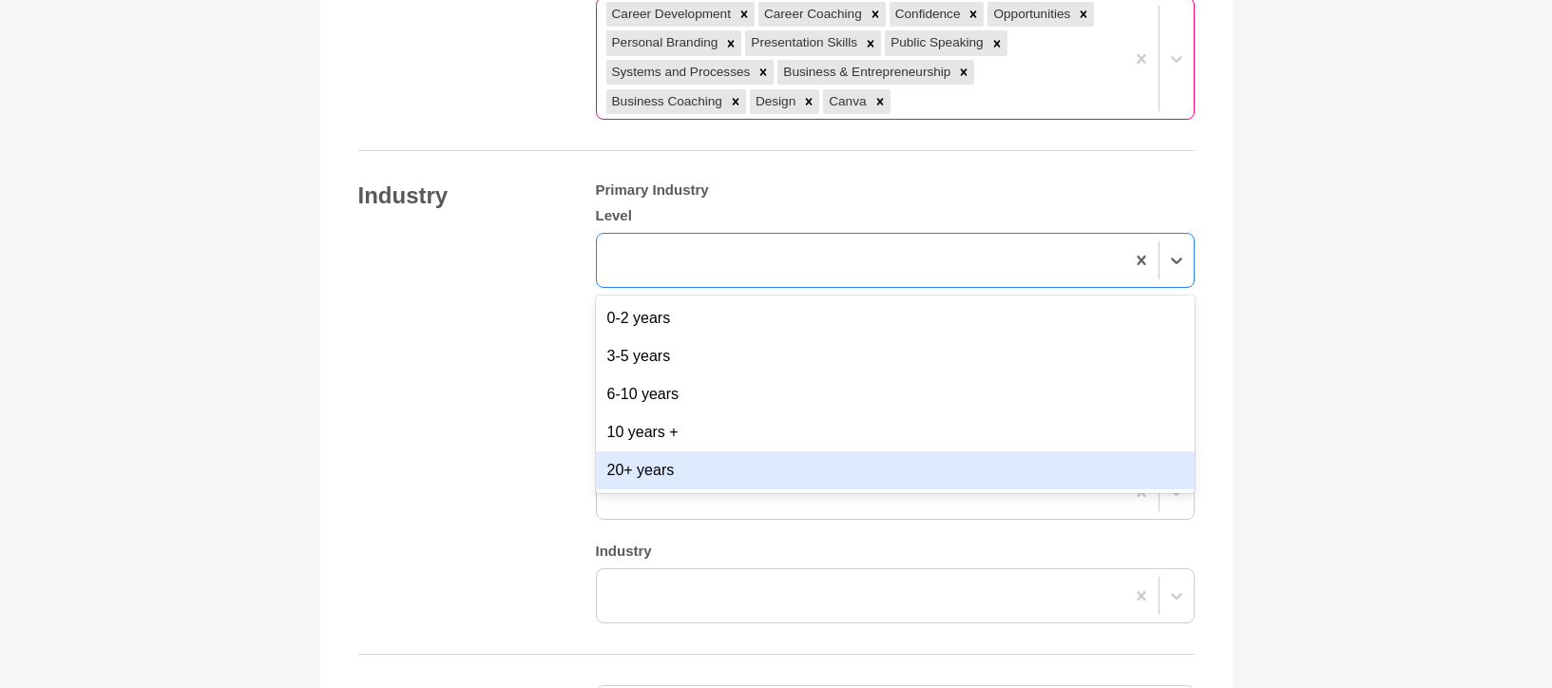
click at [728, 451] on div "20+ years" at bounding box center [895, 470] width 599 height 38
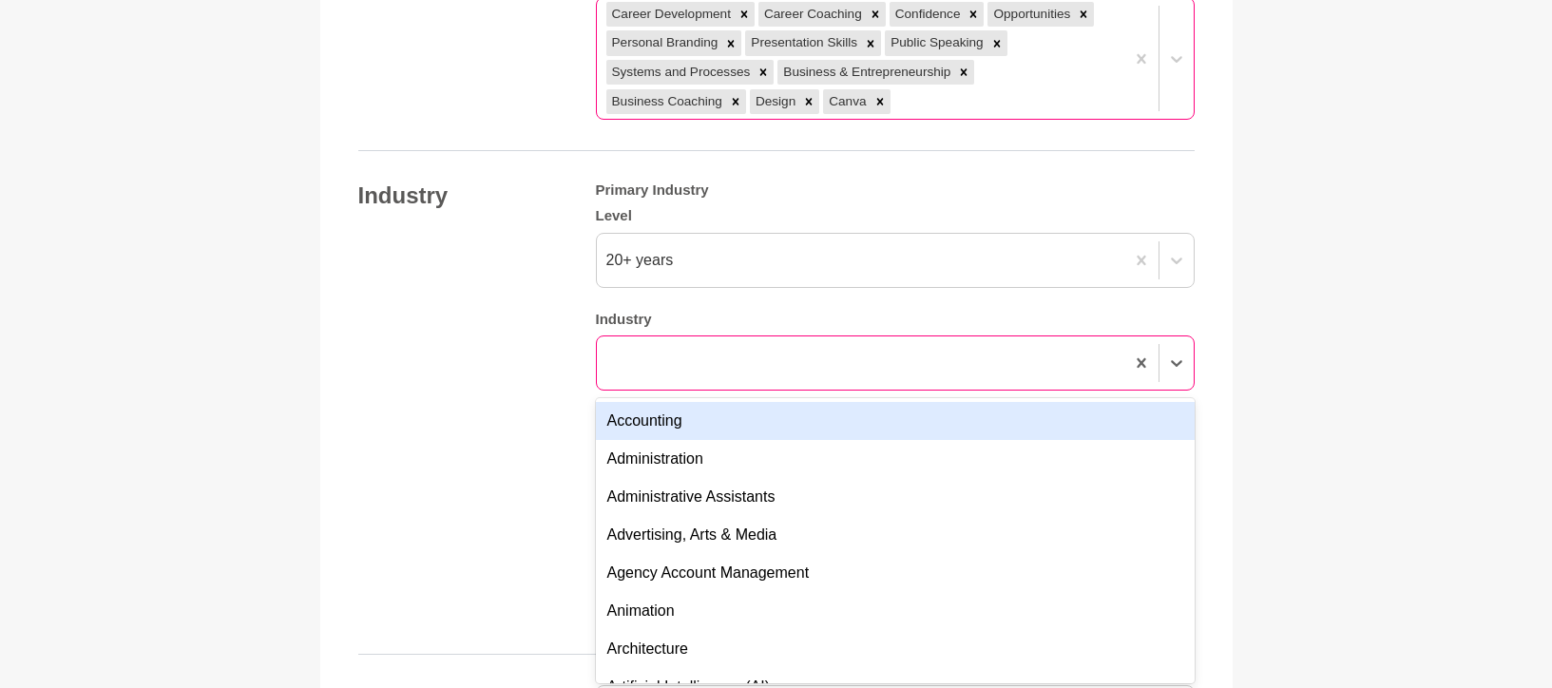
click at [682, 338] on div at bounding box center [895, 362] width 599 height 55
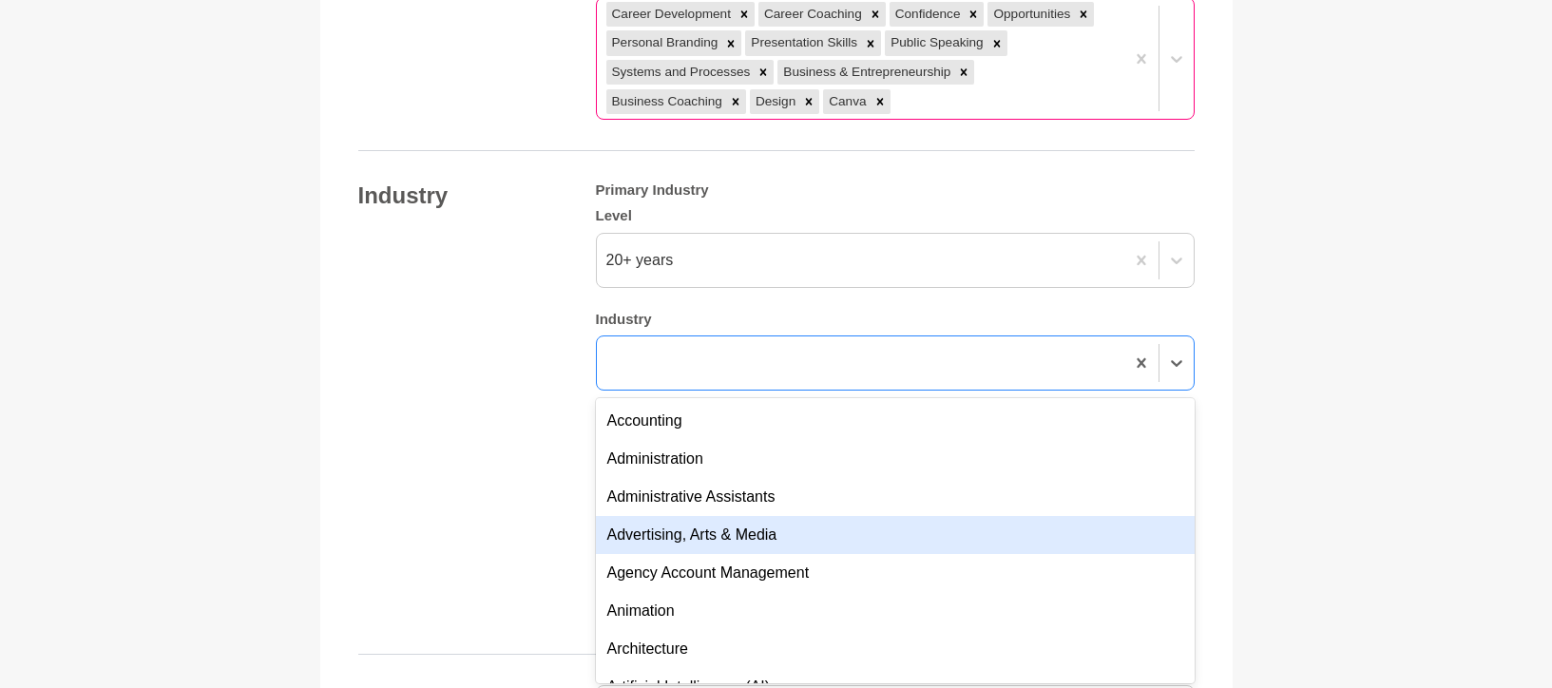
click at [730, 516] on div "Advertising, Arts & Media" at bounding box center [895, 535] width 599 height 38
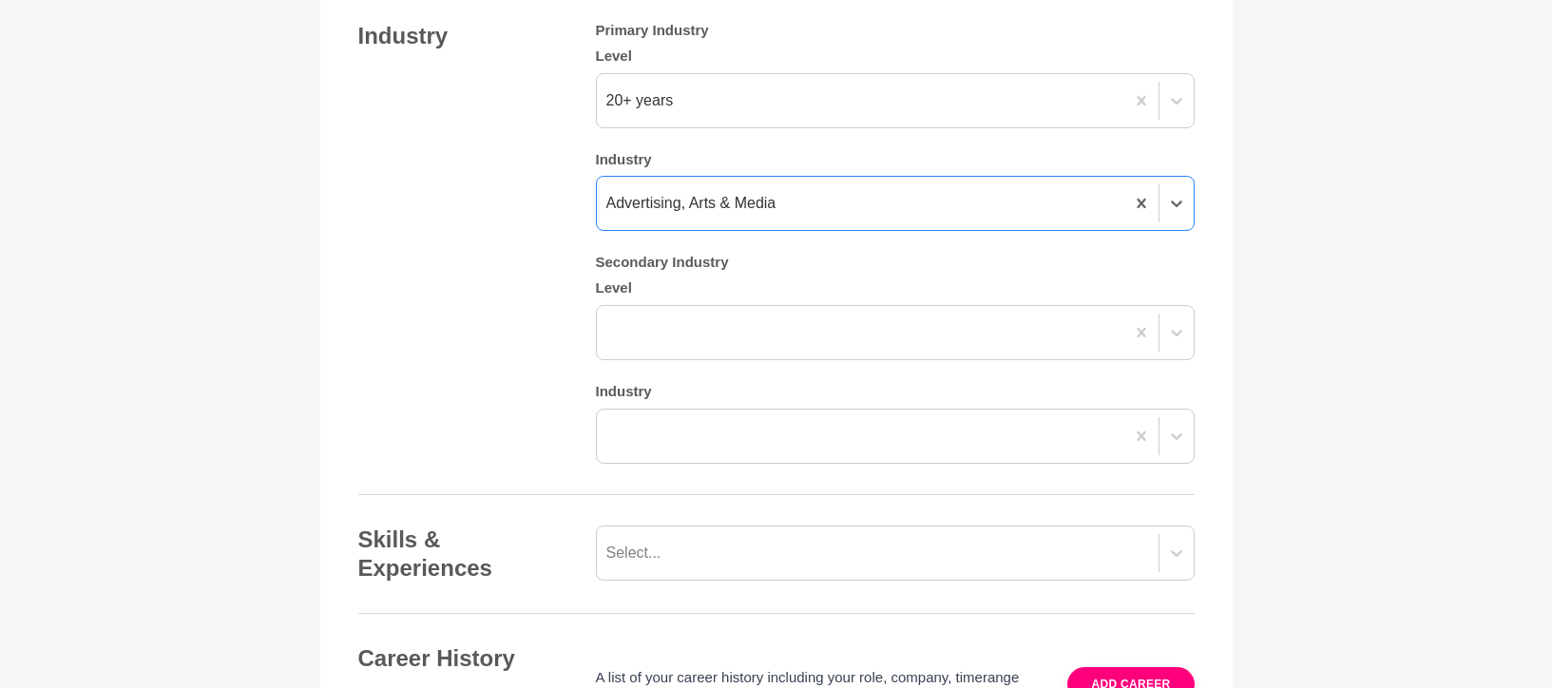
scroll to position [2242, 0]
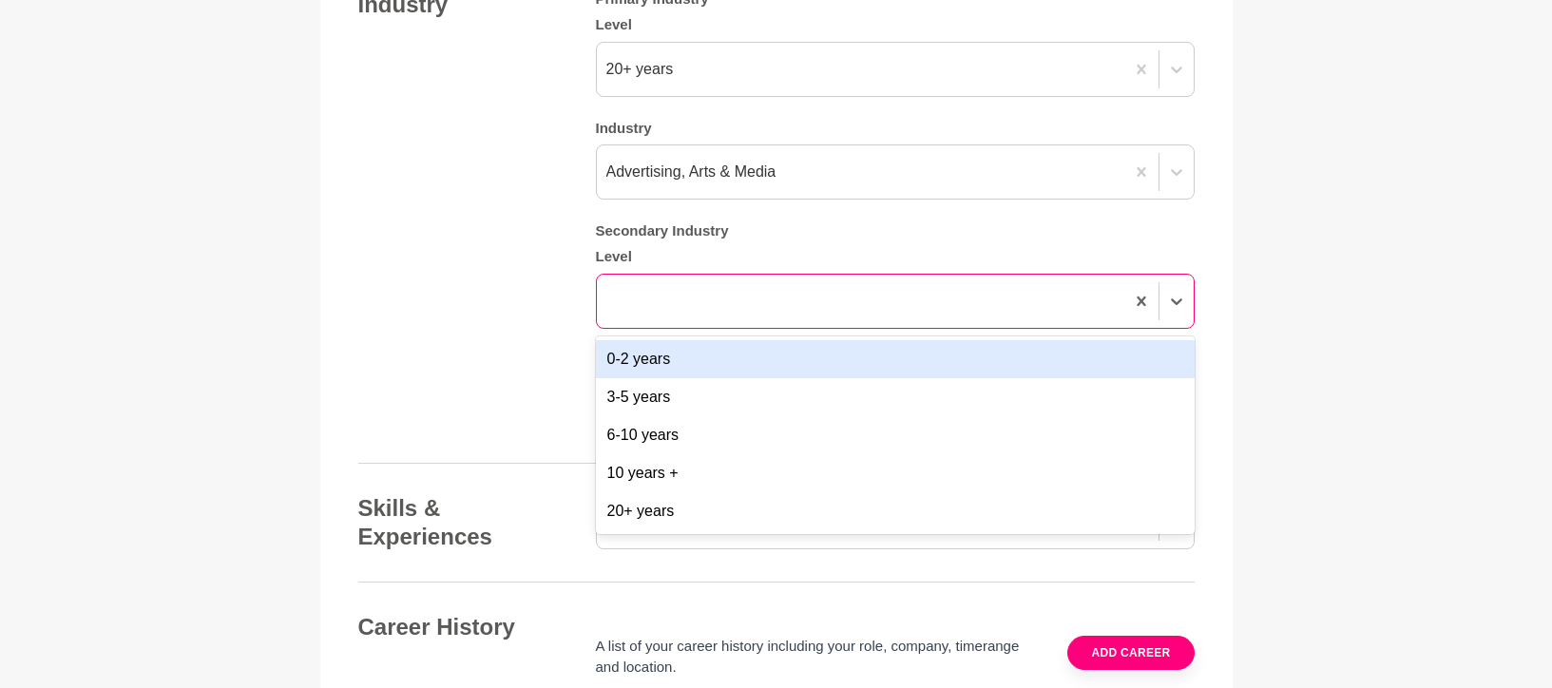
click at [743, 284] on div at bounding box center [860, 301] width 527 height 34
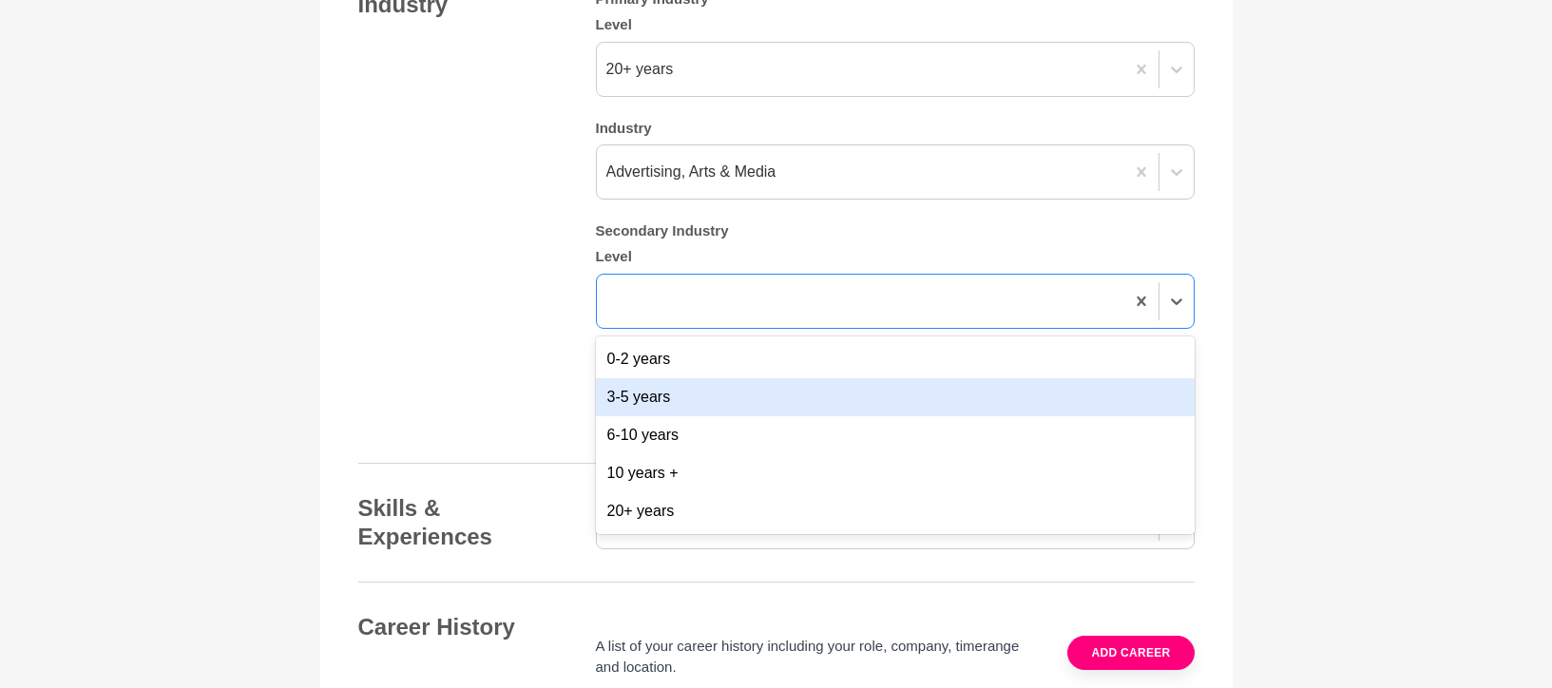
click at [706, 378] on div "3-5 years" at bounding box center [895, 397] width 599 height 38
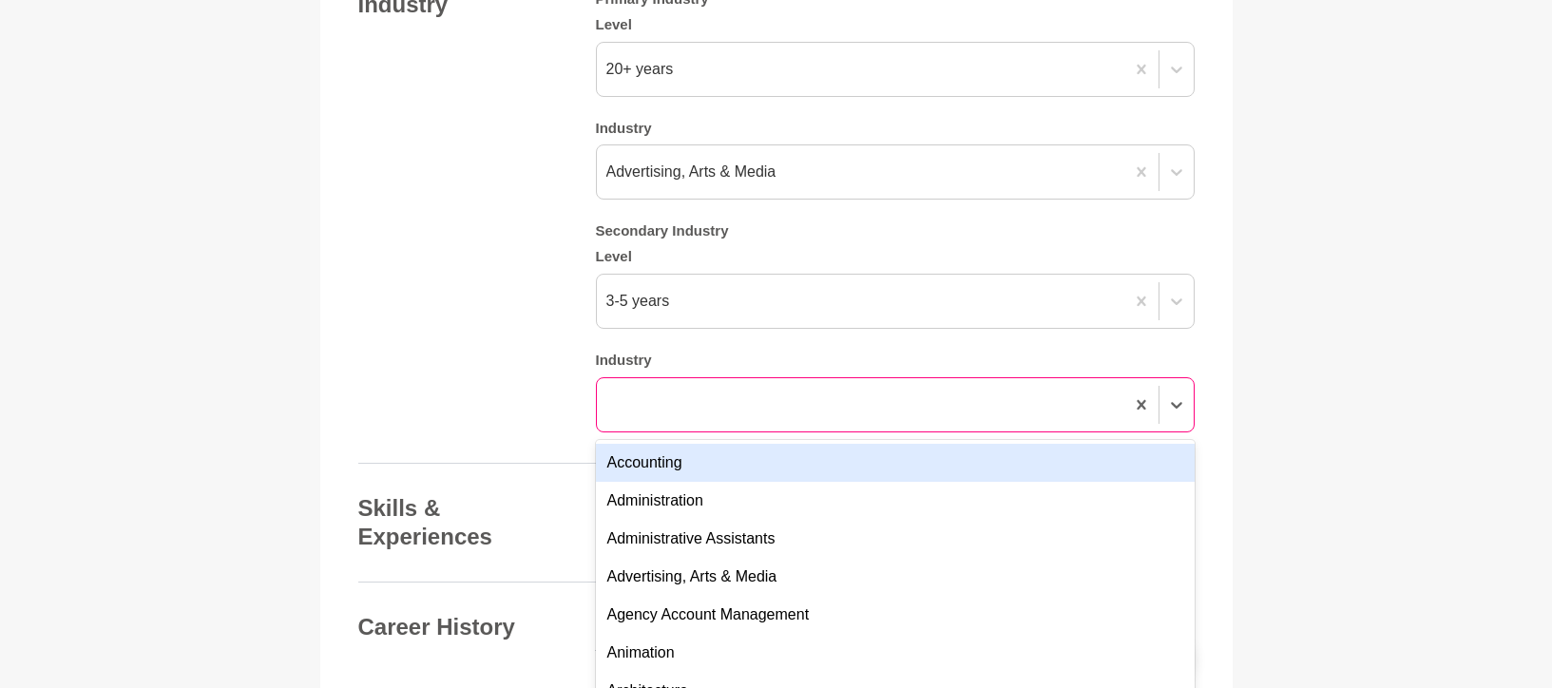
click at [722, 388] on div at bounding box center [860, 405] width 527 height 34
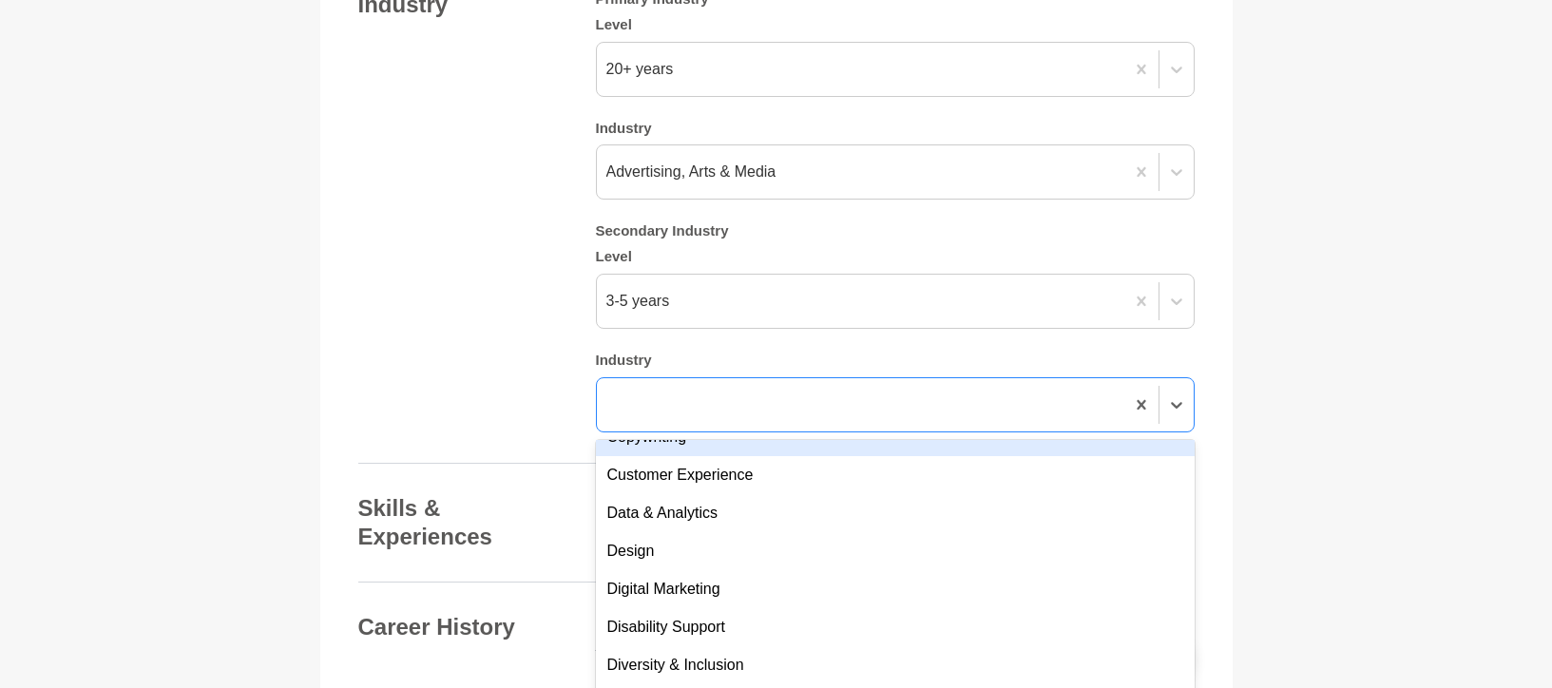
scroll to position [1322, 0]
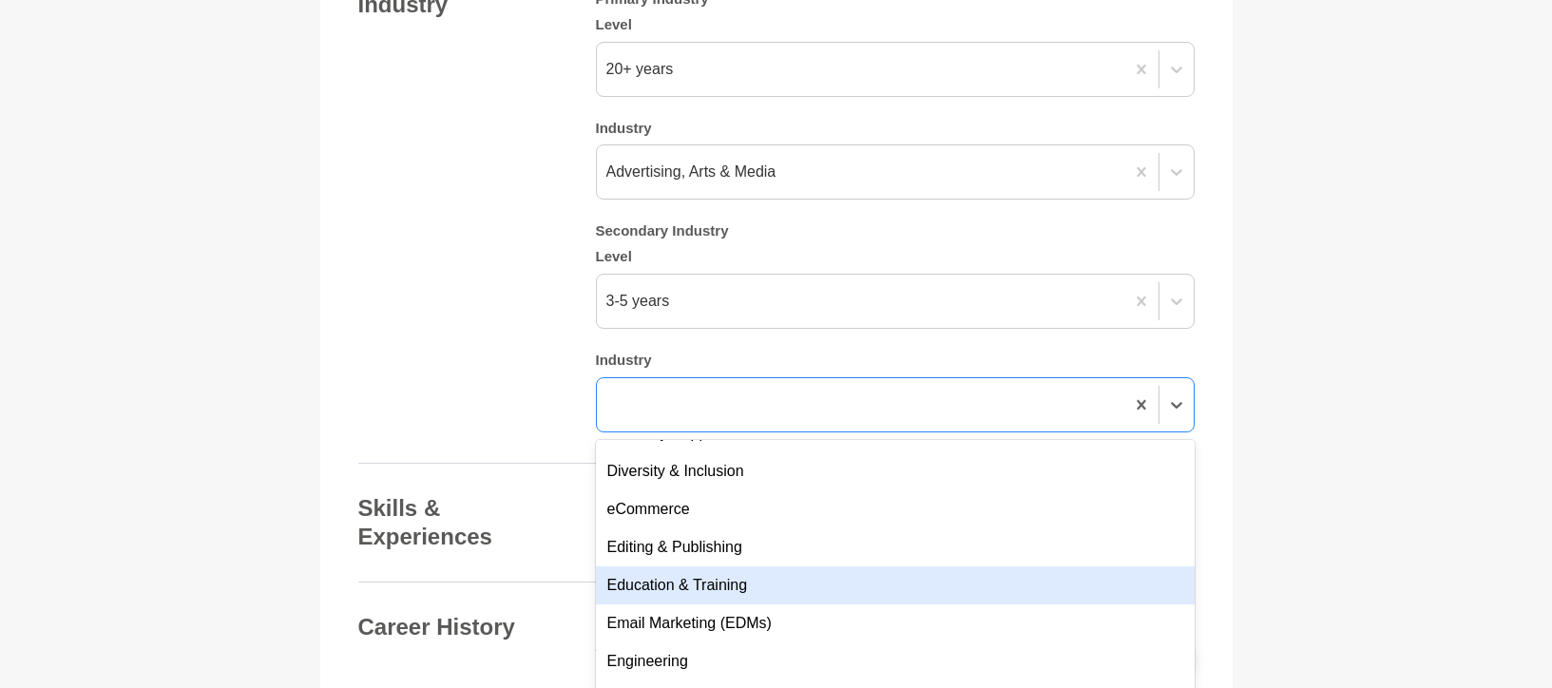
click at [675, 566] on div "Education & Training" at bounding box center [895, 585] width 599 height 38
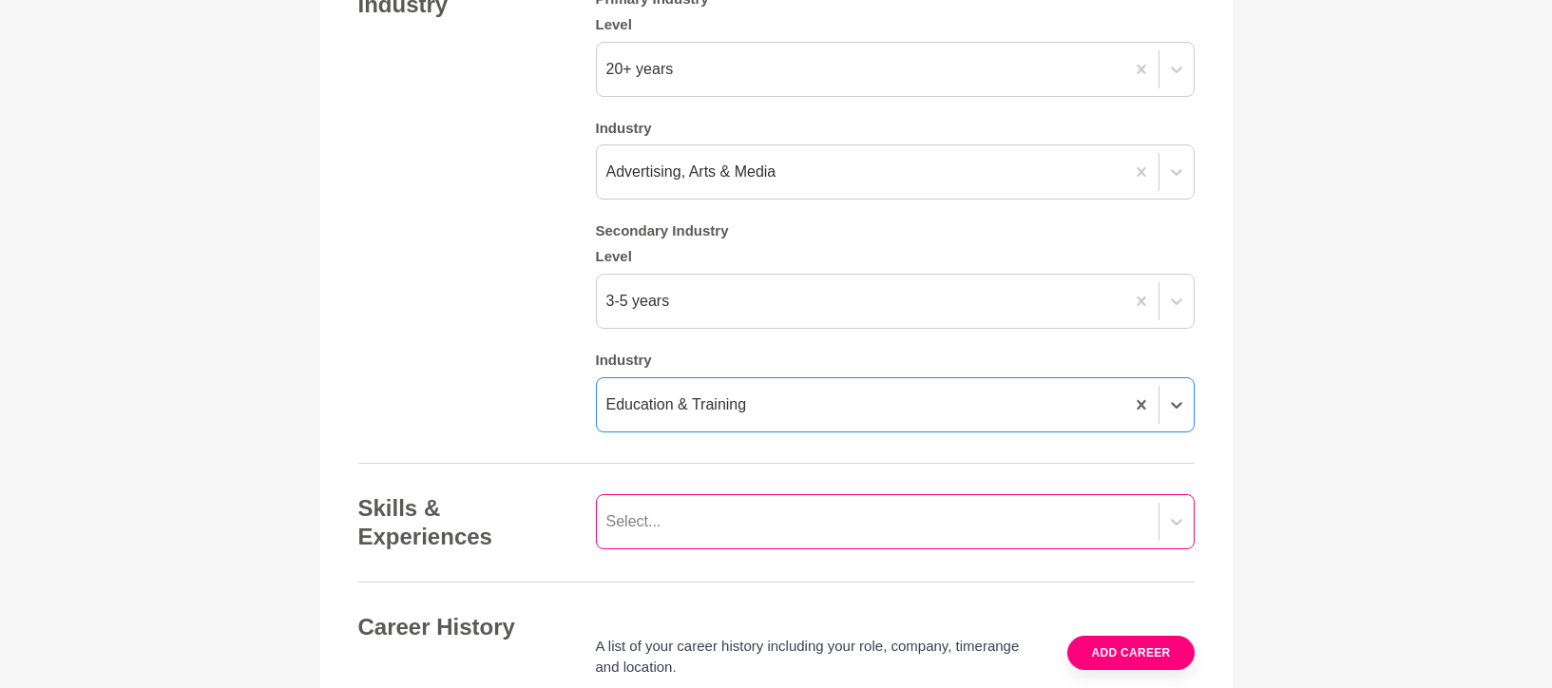
click at [899, 494] on div "Select..." at bounding box center [895, 521] width 599 height 55
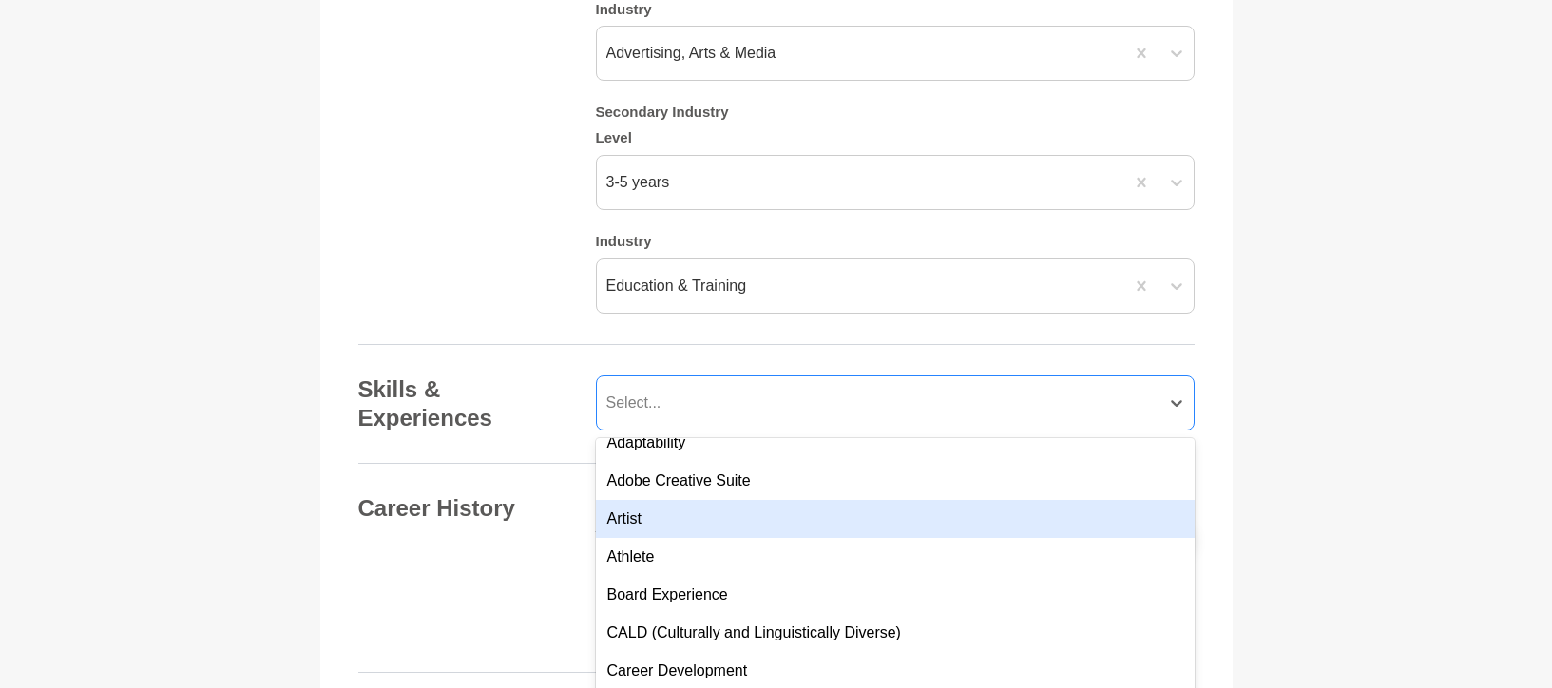
scroll to position [95, 0]
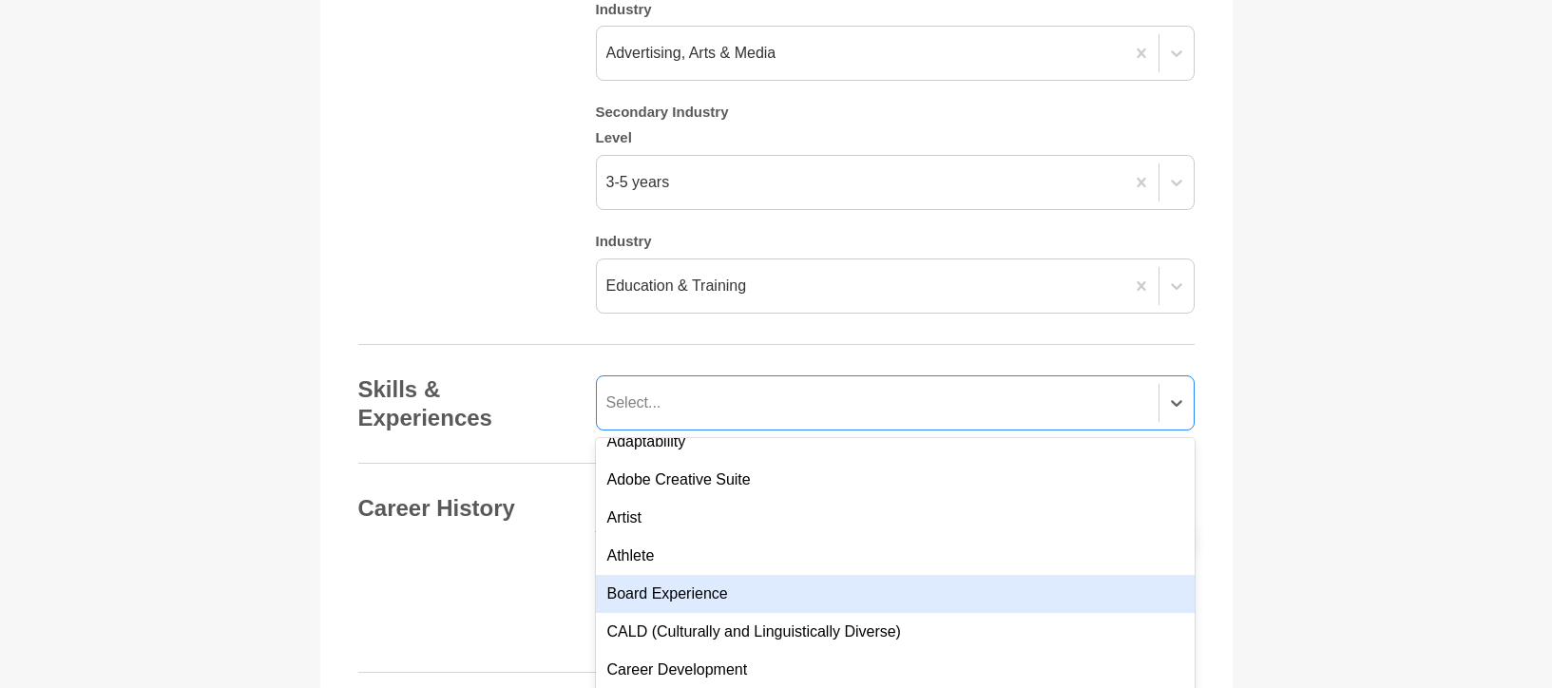
click at [777, 575] on div "Board Experience" at bounding box center [895, 594] width 599 height 38
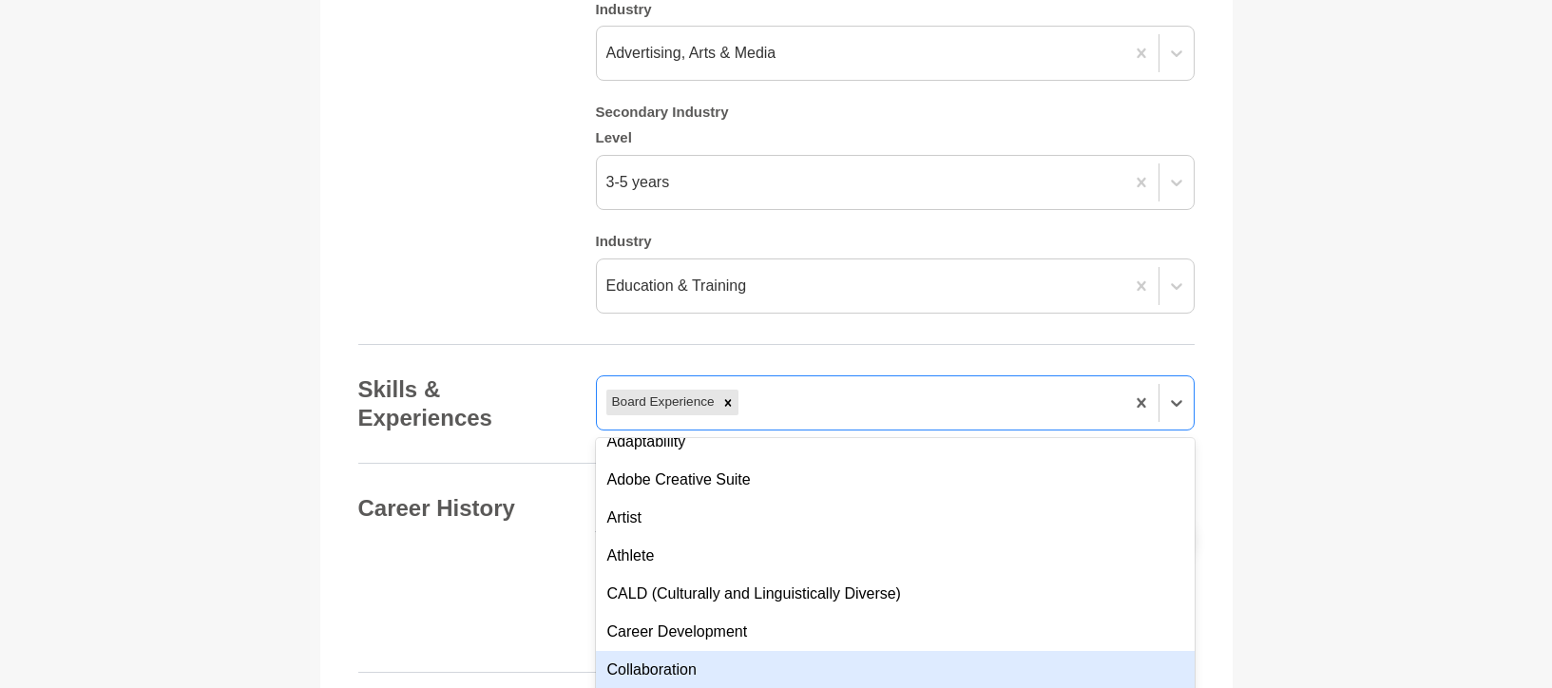
click at [724, 651] on div "Collaboration" at bounding box center [895, 670] width 599 height 38
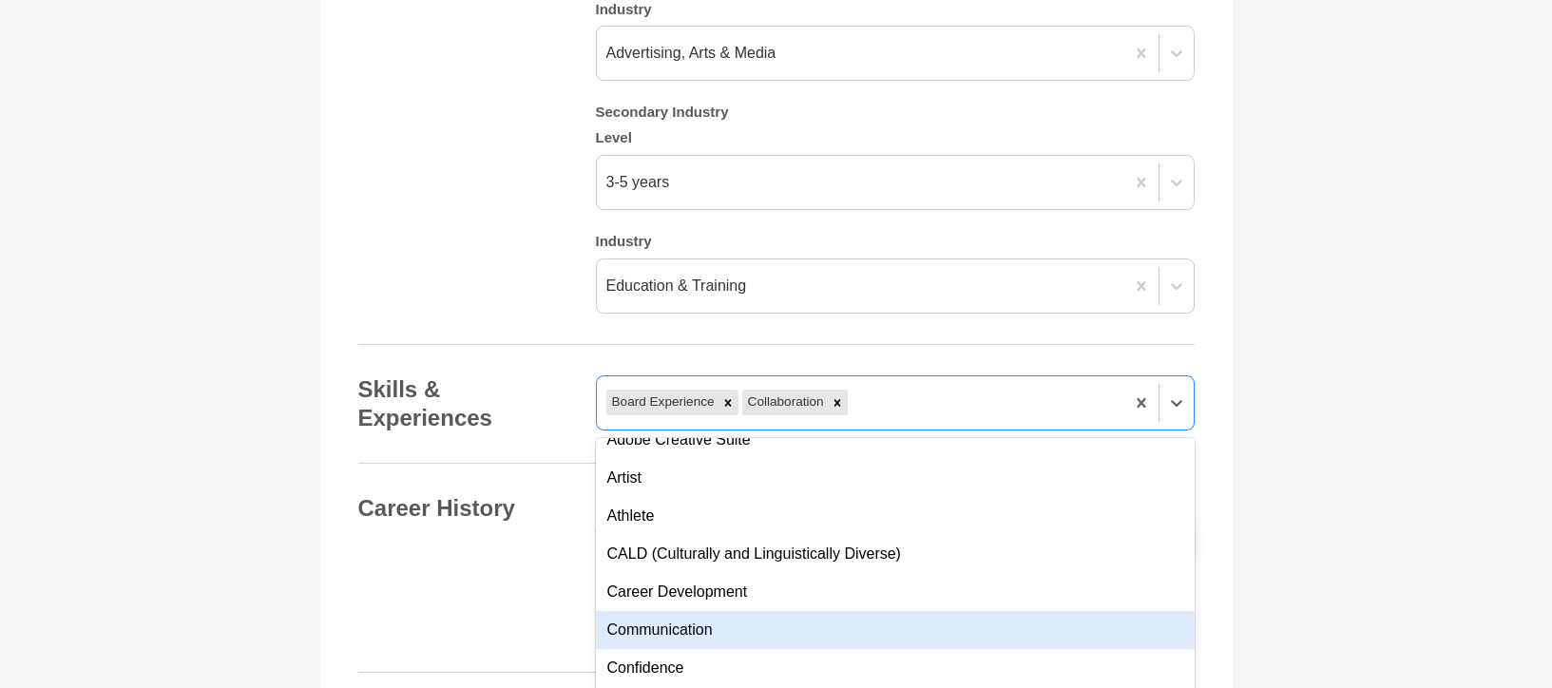
scroll to position [242, 0]
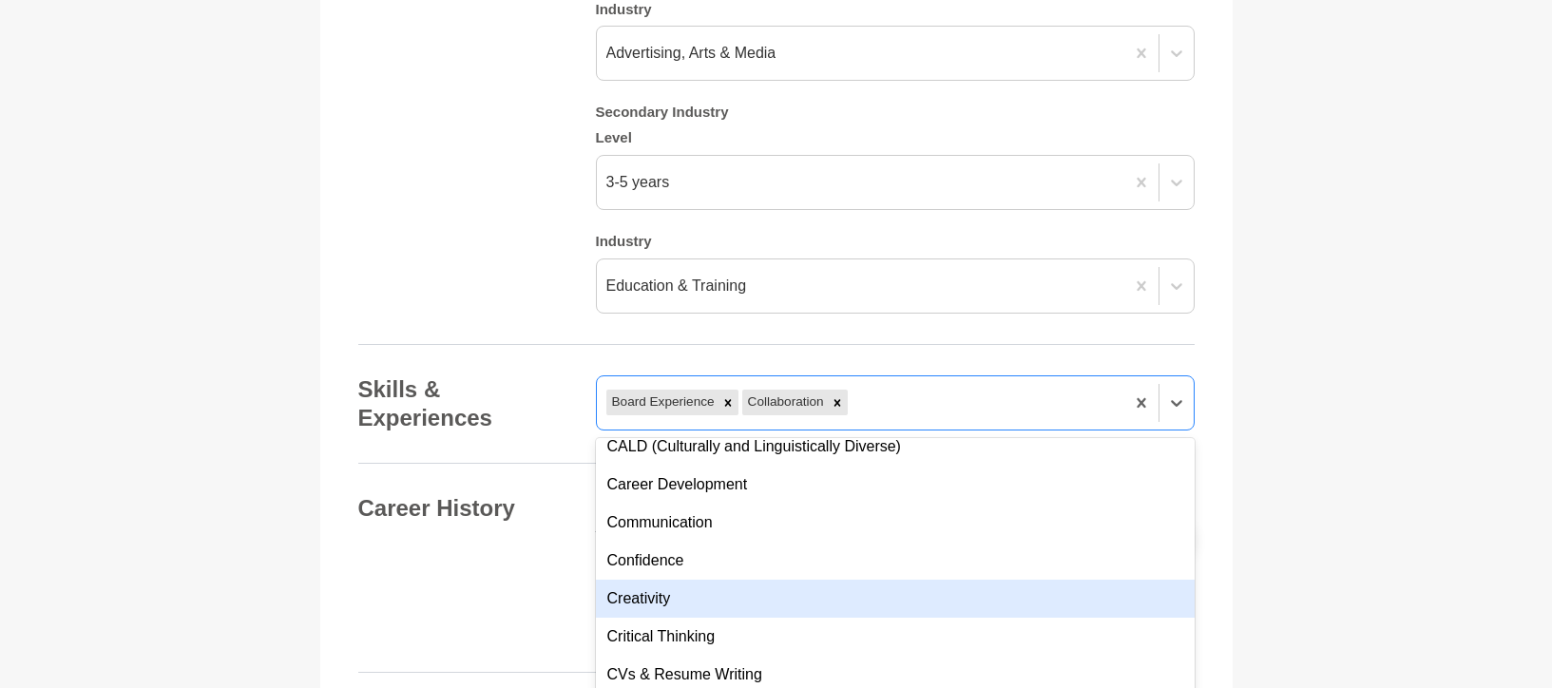
click at [715, 580] on div "Creativity" at bounding box center [895, 599] width 599 height 38
click at [716, 580] on div "Critical Thinking" at bounding box center [895, 599] width 599 height 38
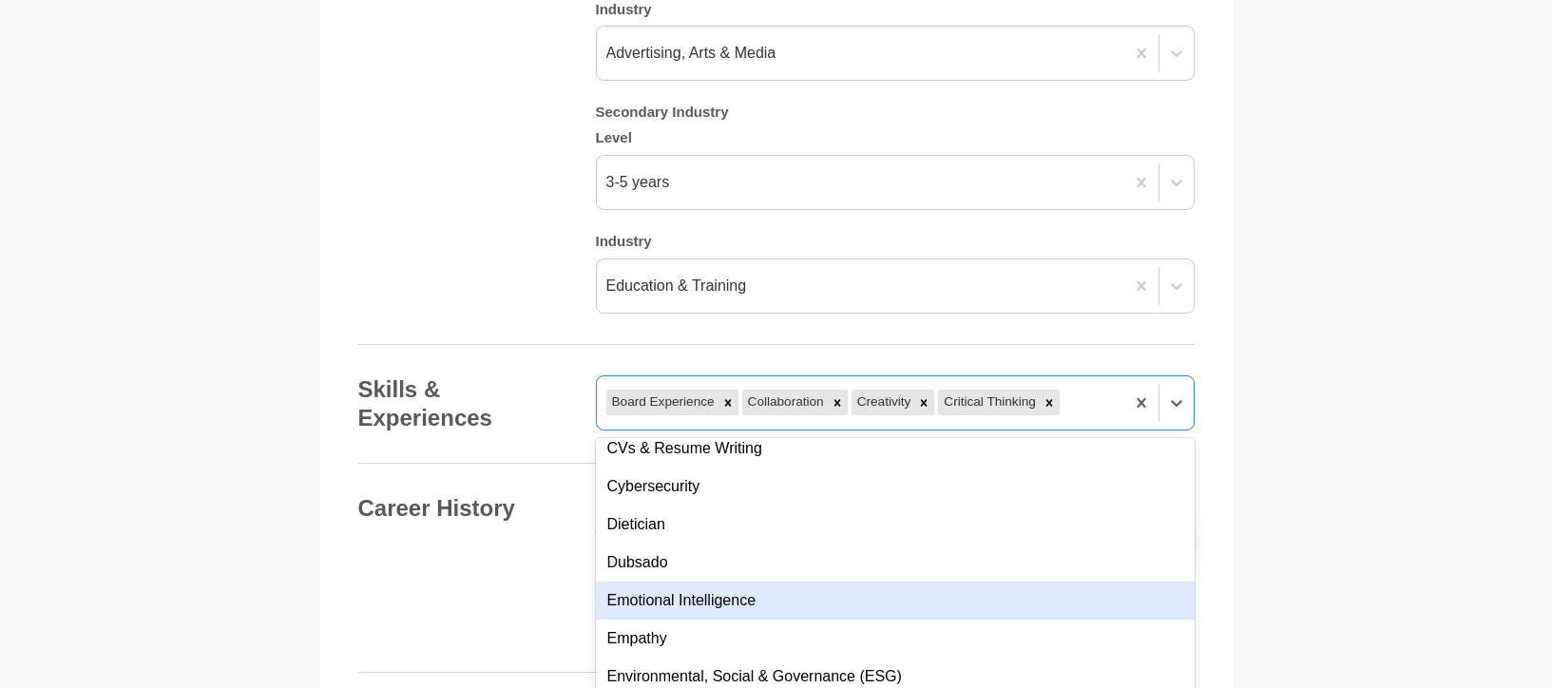
click at [711, 582] on div "Emotional Intelligence" at bounding box center [895, 601] width 599 height 38
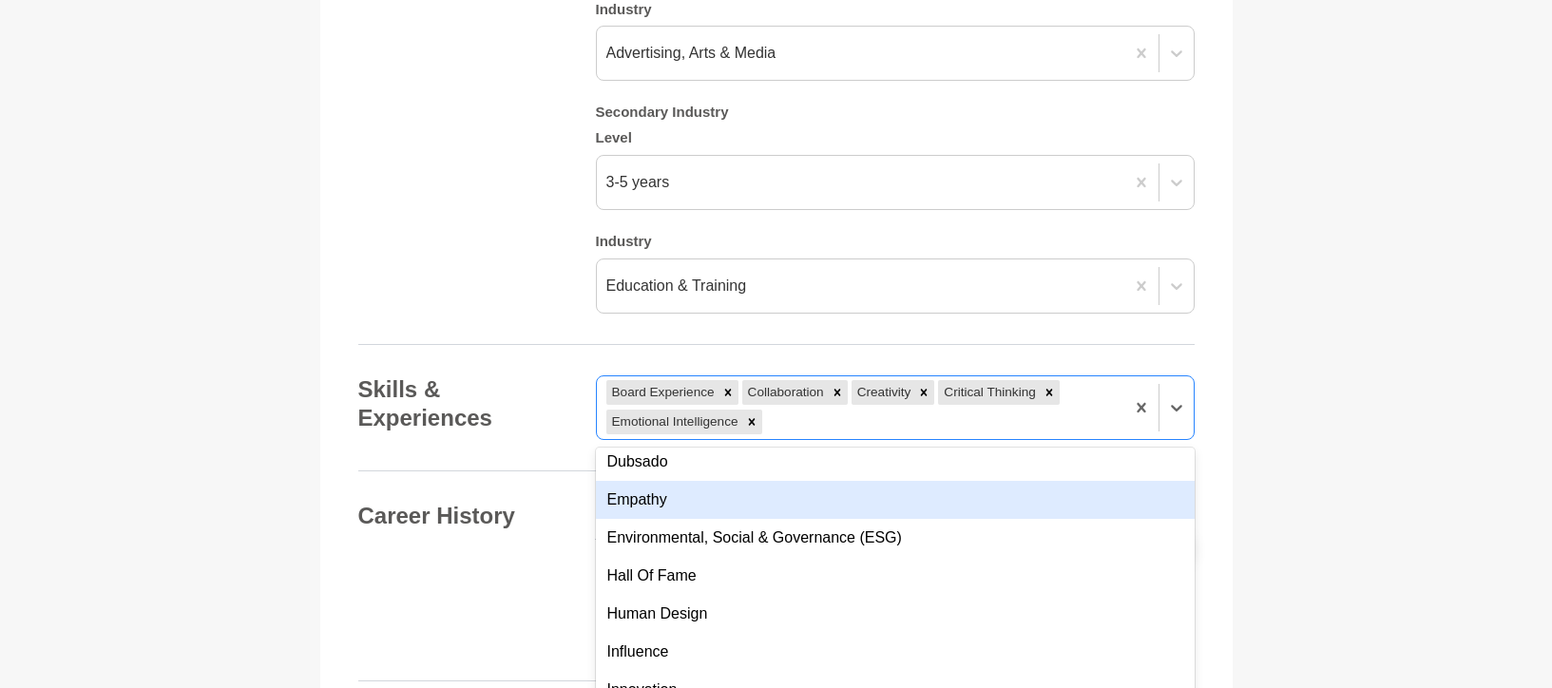
scroll to position [513, 0]
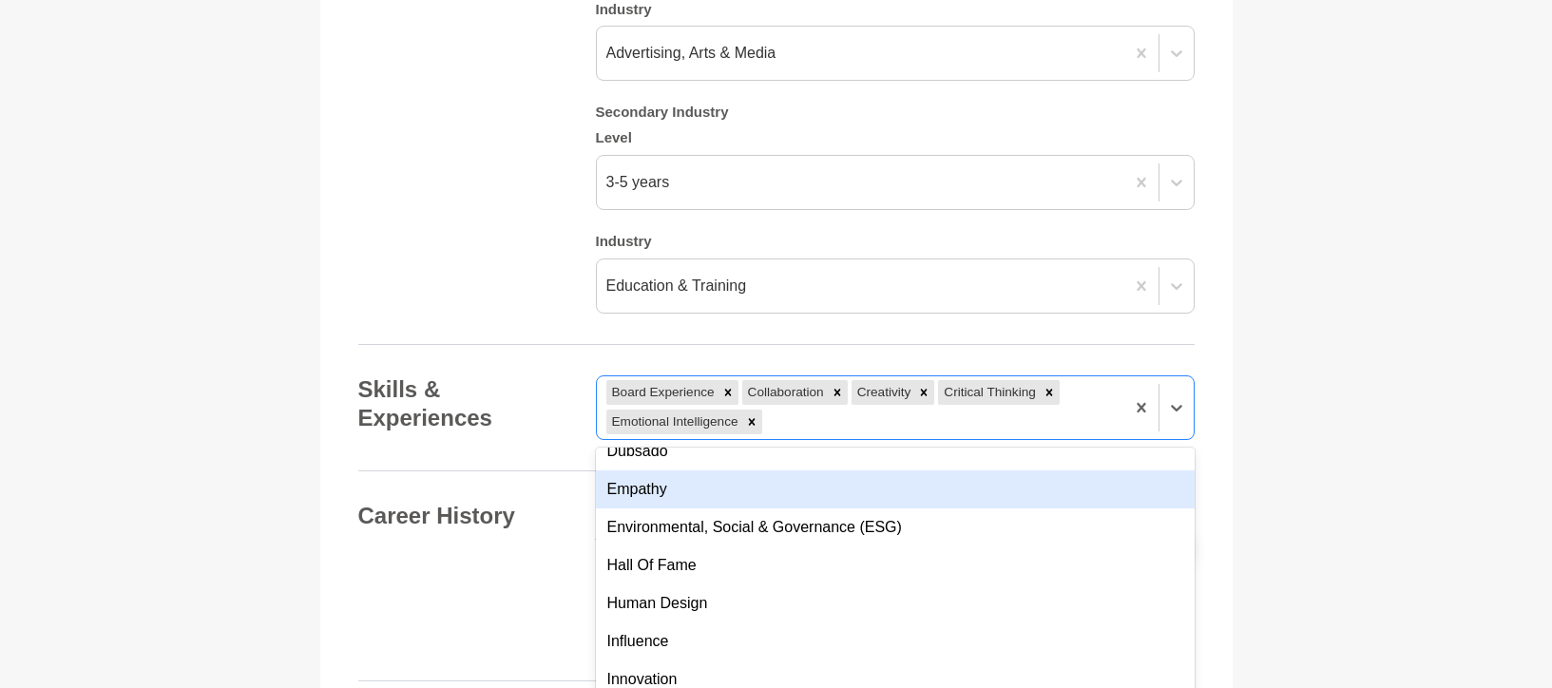
click at [689, 470] on div "Empathy" at bounding box center [895, 489] width 599 height 38
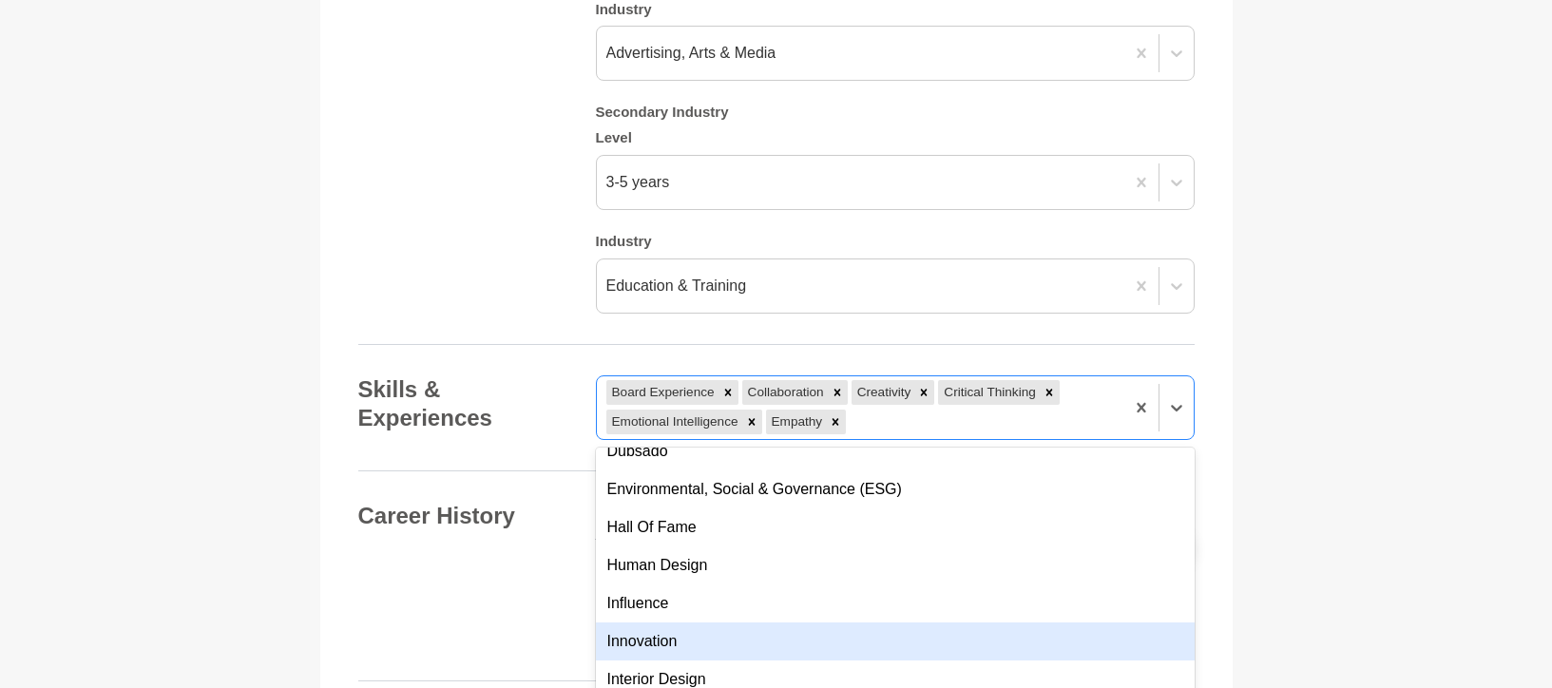
click at [801, 622] on div "Innovation" at bounding box center [895, 641] width 599 height 38
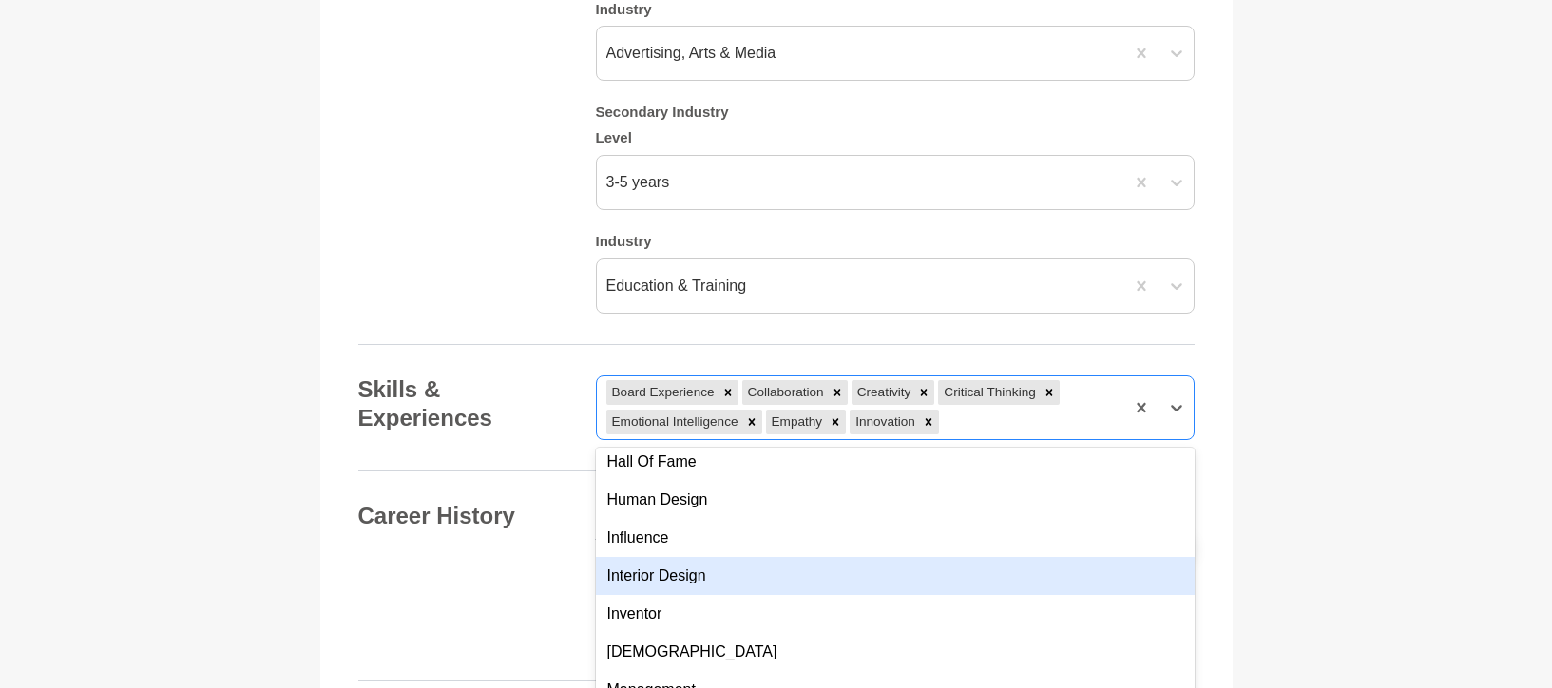
scroll to position [689, 0]
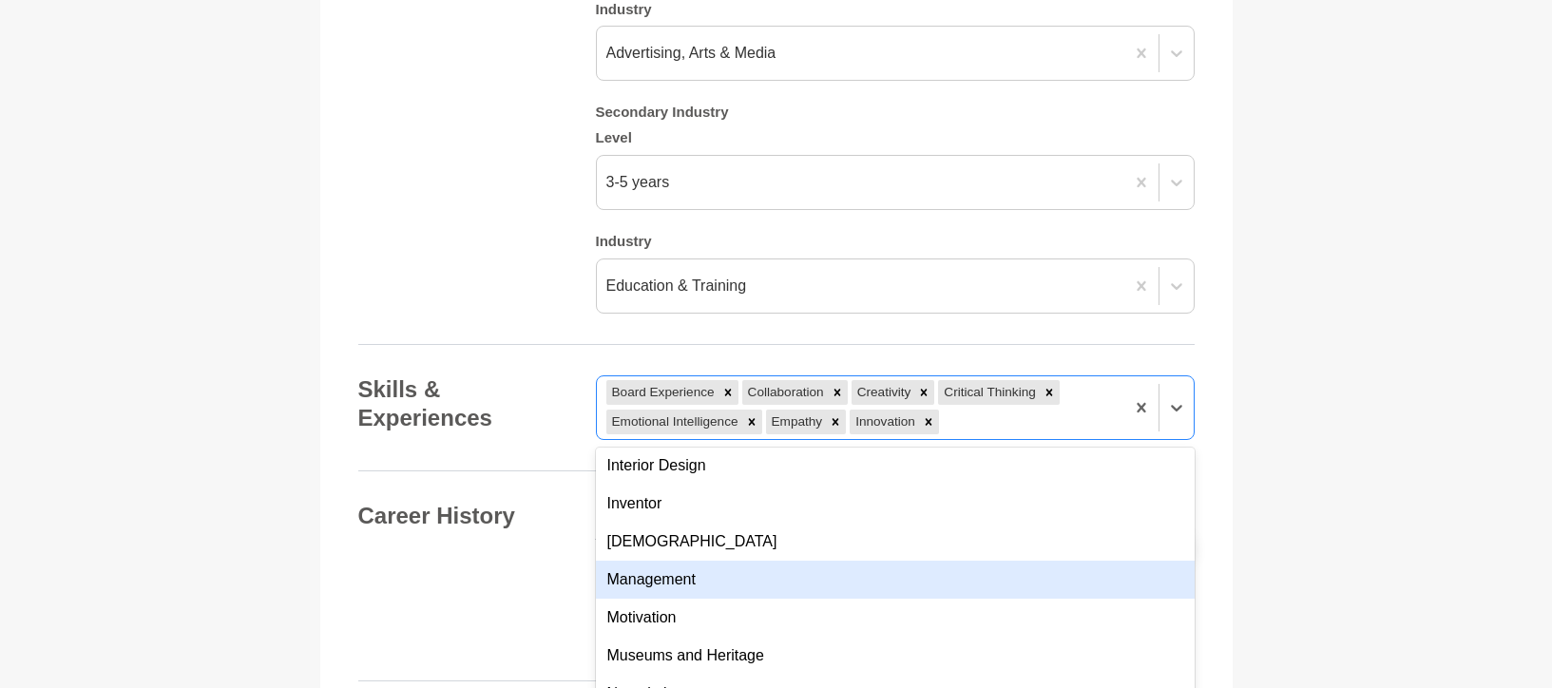
click at [817, 561] on div "Management" at bounding box center [895, 580] width 599 height 38
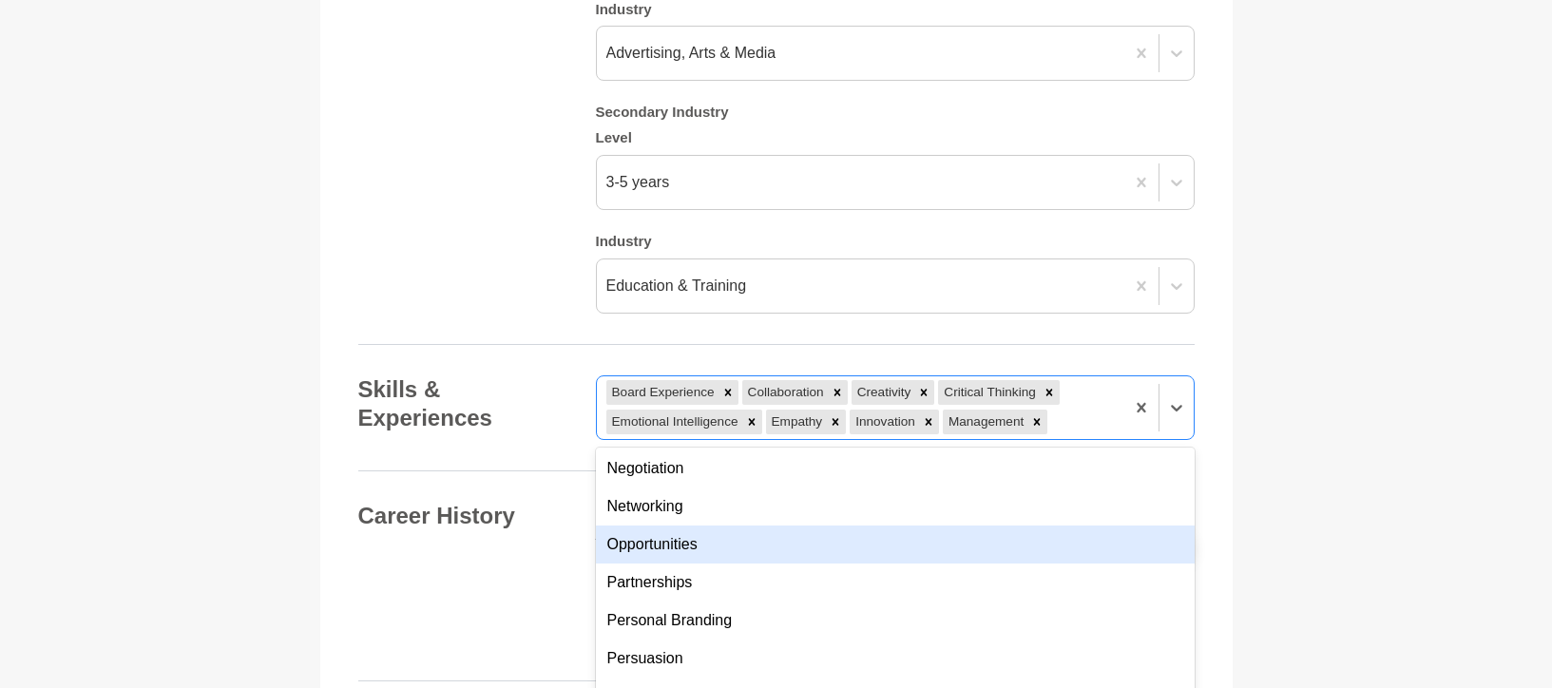
scroll to position [769, 0]
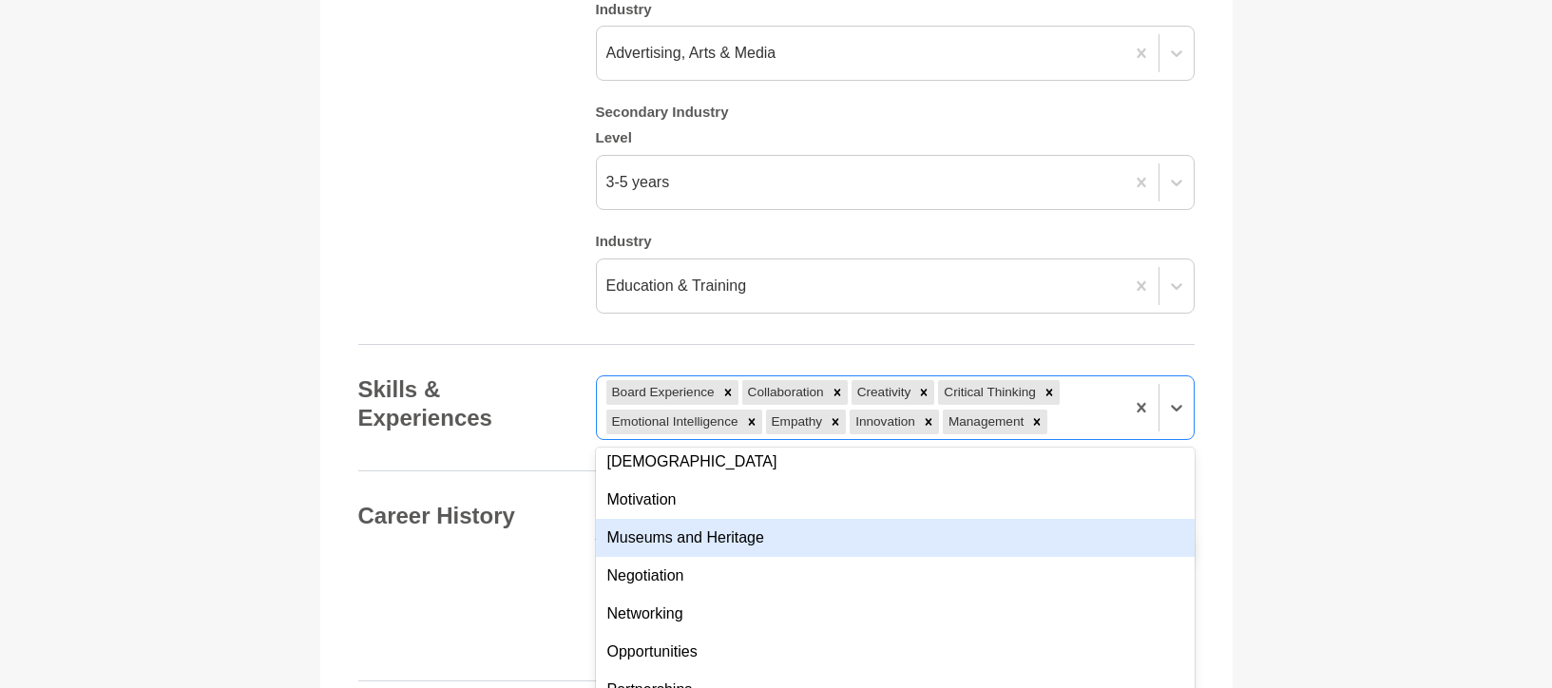
click at [727, 519] on div "Museums and Heritage" at bounding box center [895, 538] width 599 height 38
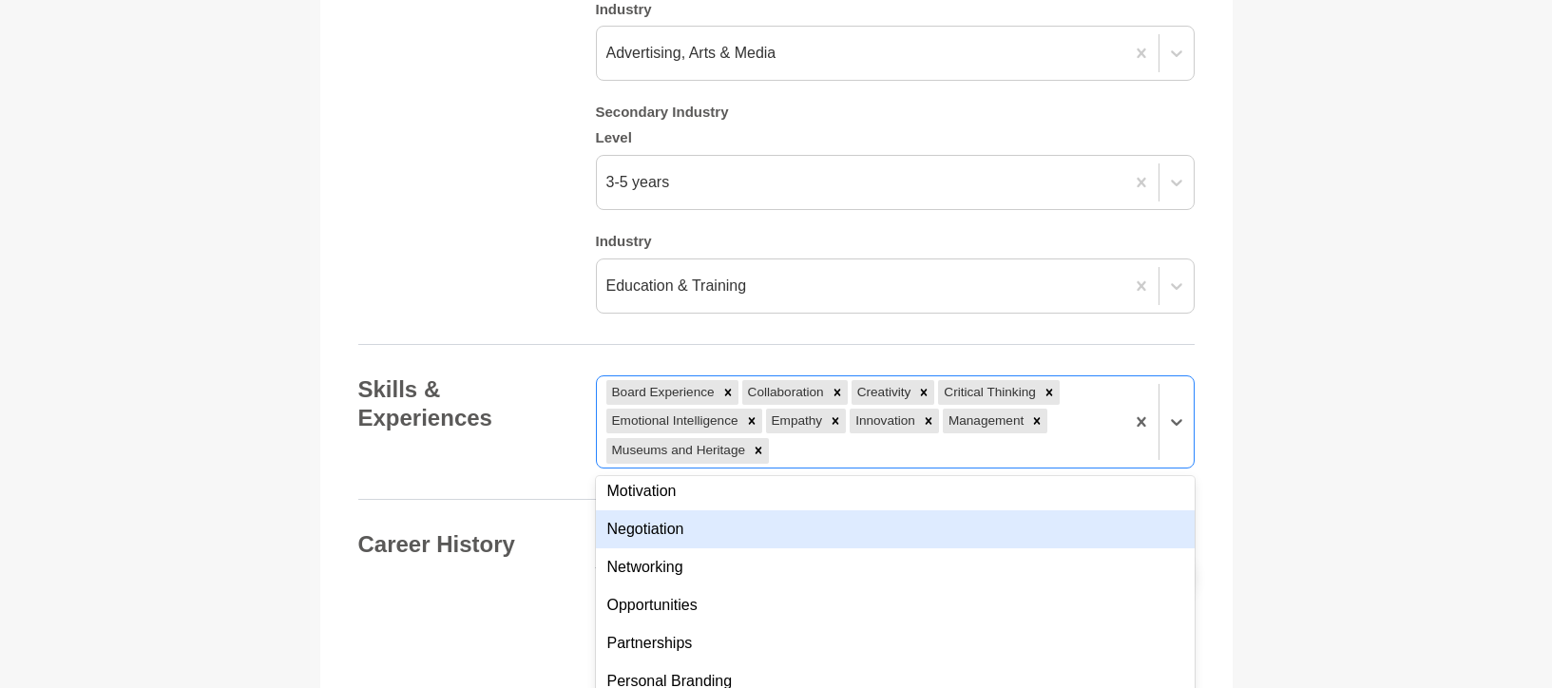
scroll to position [898, 0]
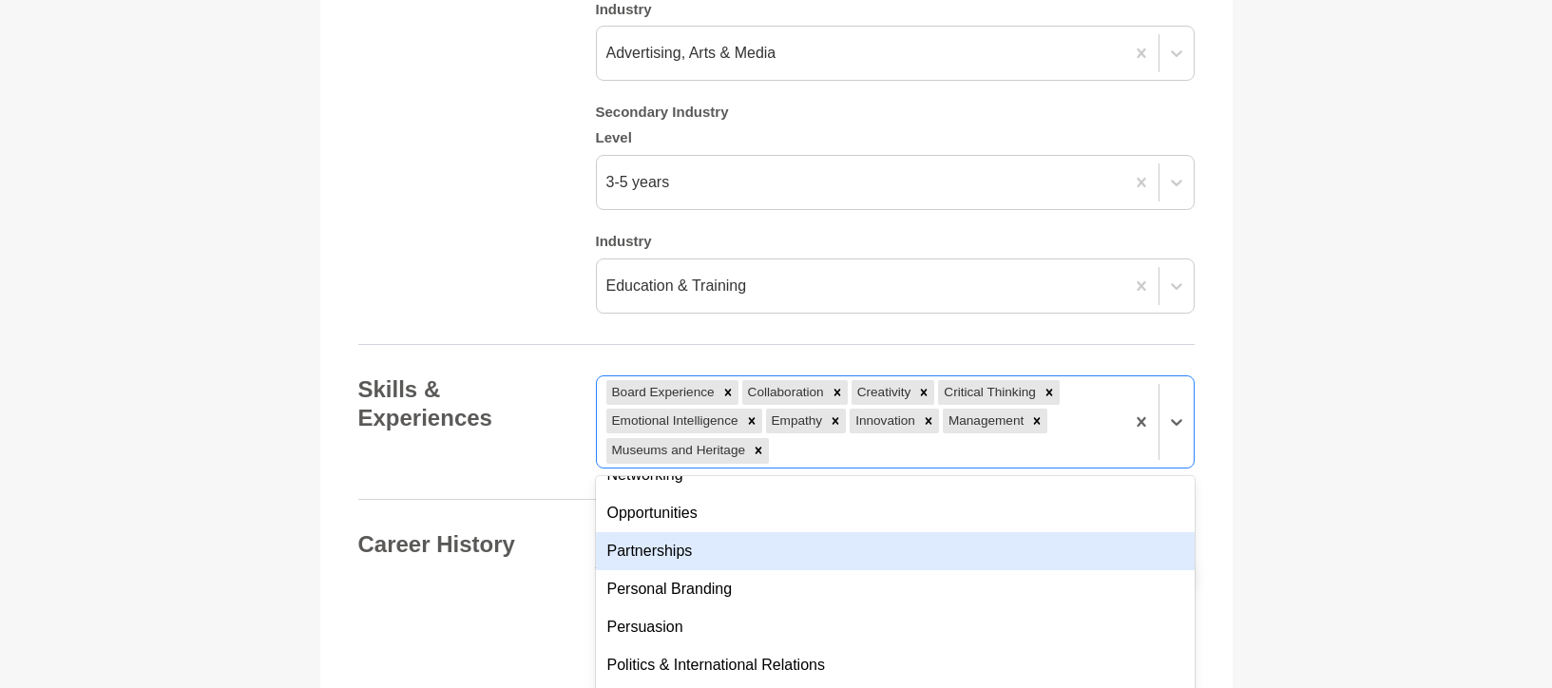
click at [746, 532] on div "Partnerships" at bounding box center [895, 551] width 599 height 38
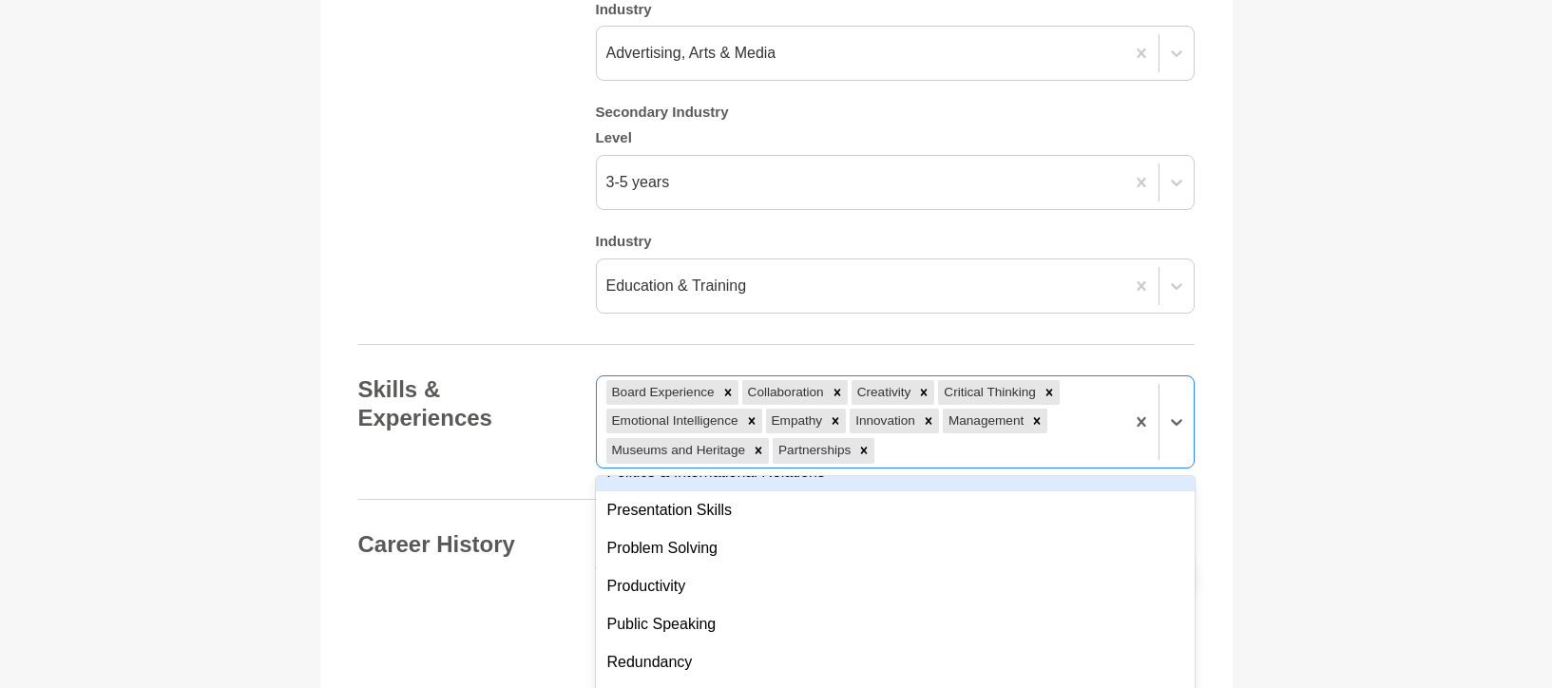
scroll to position [1057, 0]
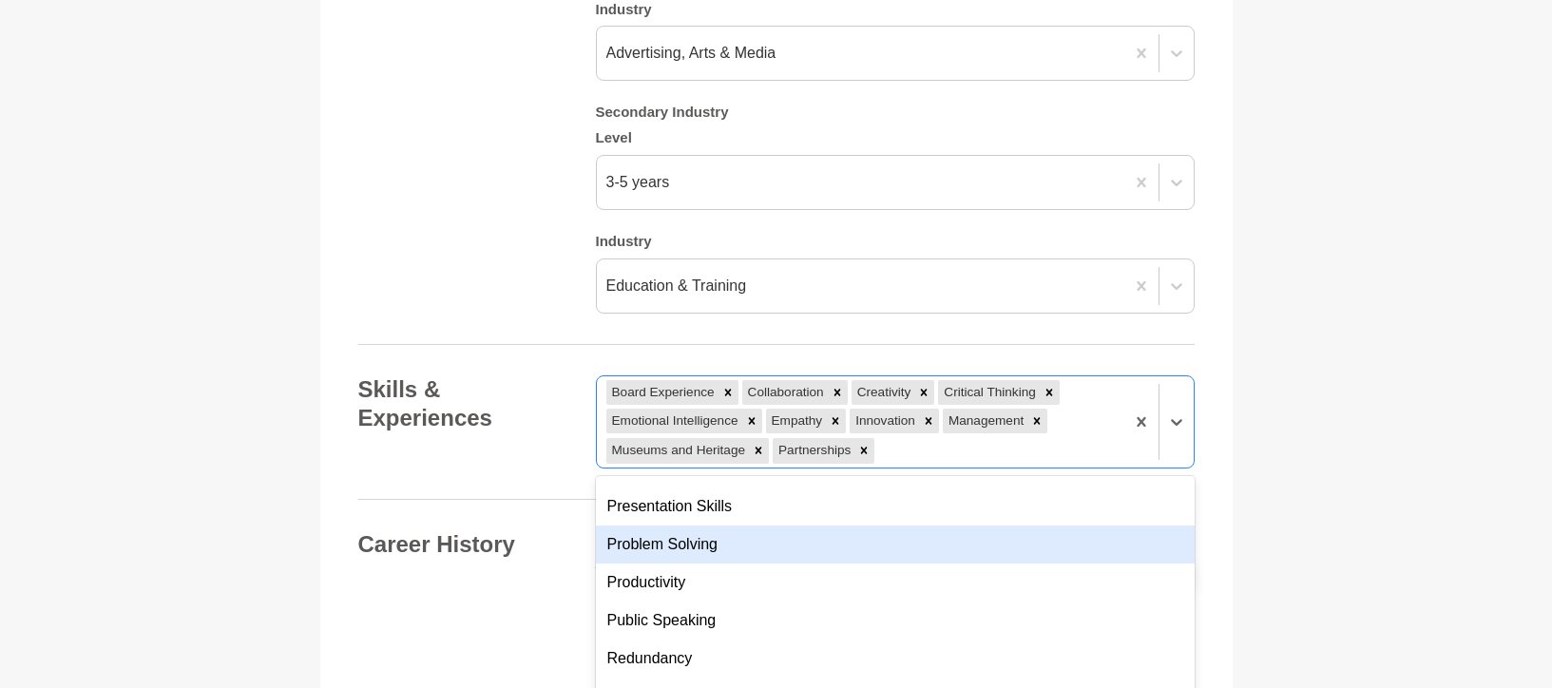
click at [814, 526] on div "Problem Solving" at bounding box center [895, 545] width 599 height 38
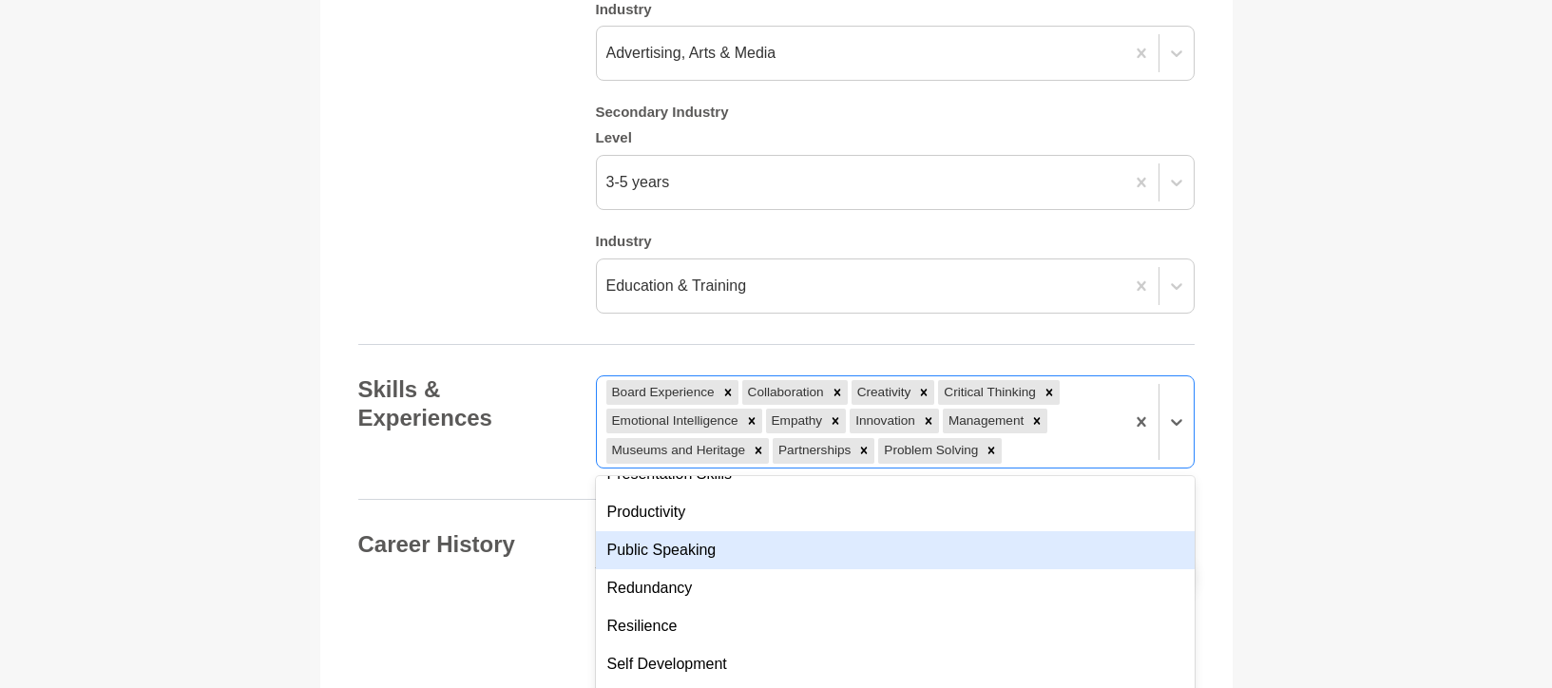
scroll to position [1120, 0]
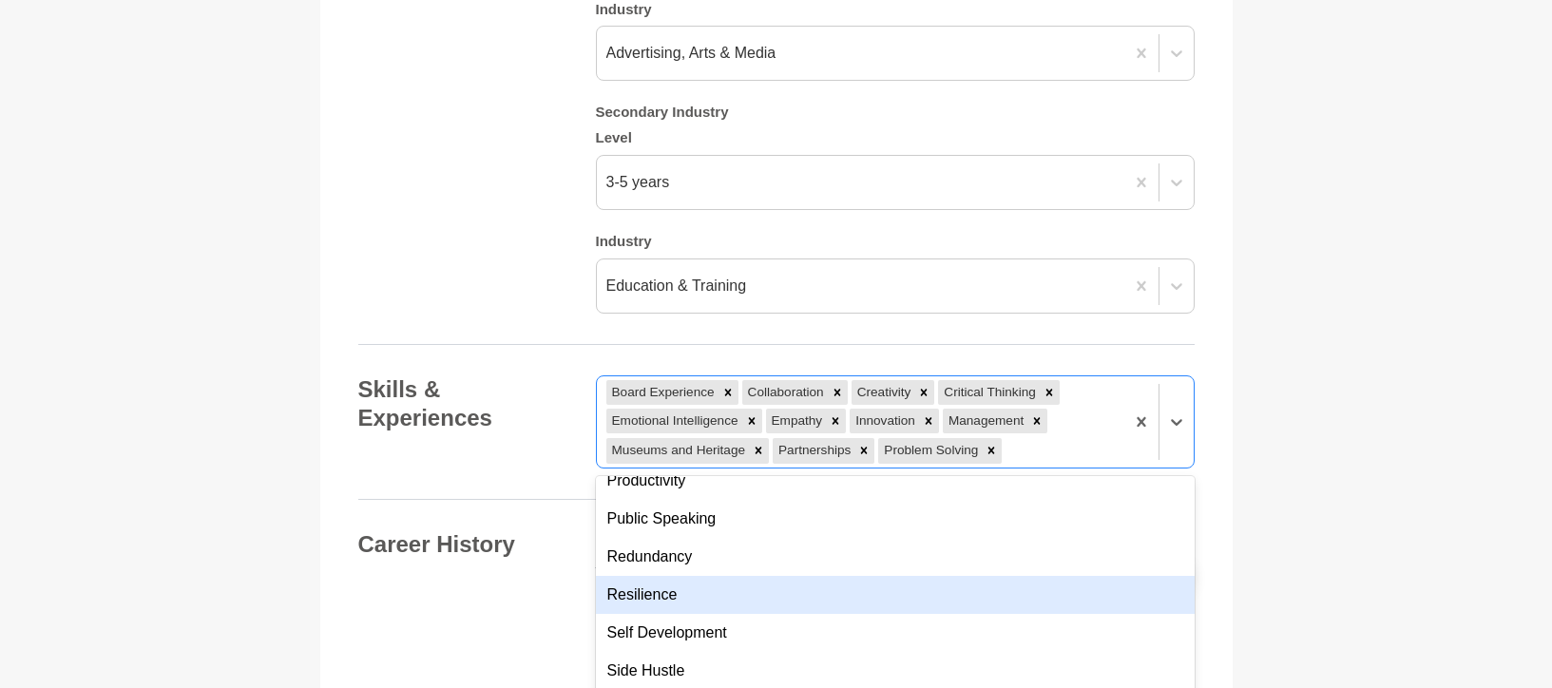
click at [744, 576] on div "Resilience" at bounding box center [895, 595] width 599 height 38
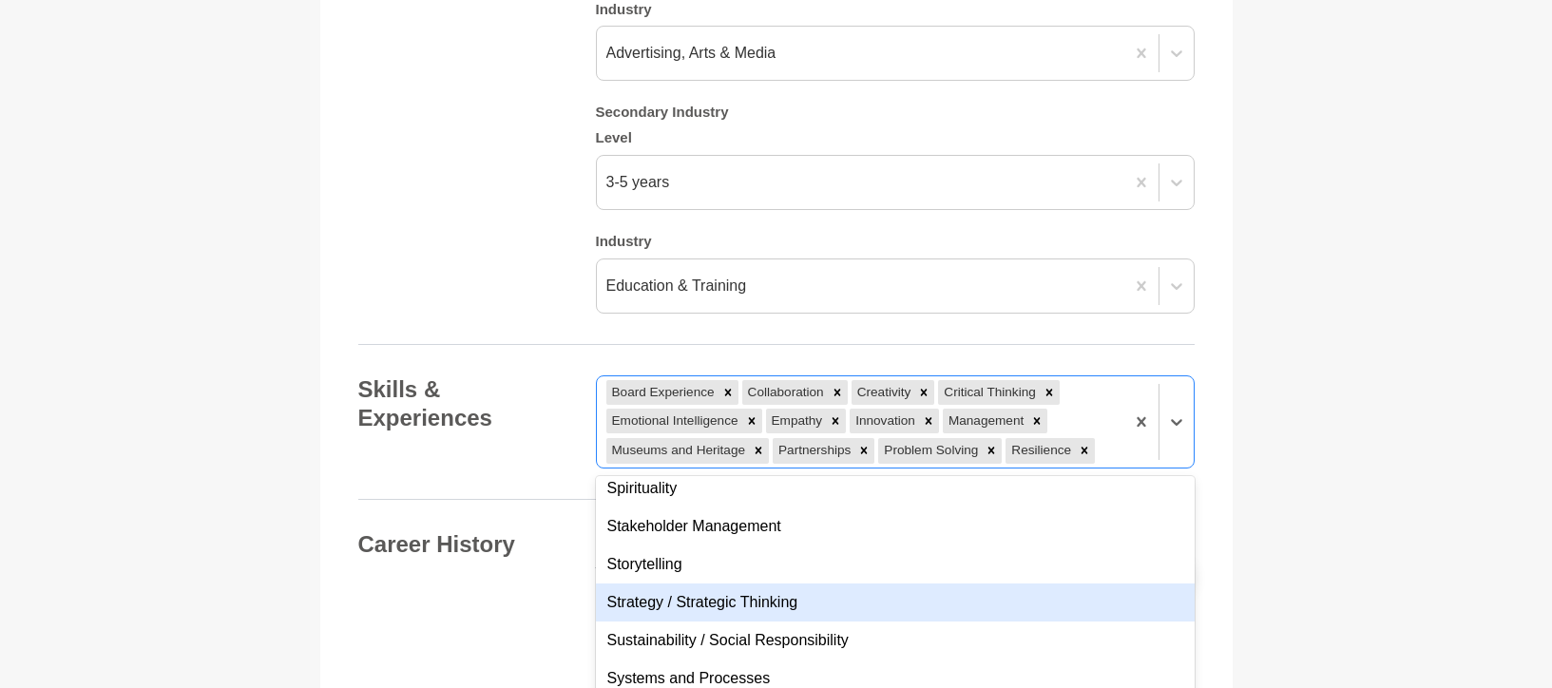
click at [765, 583] on div "Strategy / Strategic Thinking" at bounding box center [895, 602] width 599 height 38
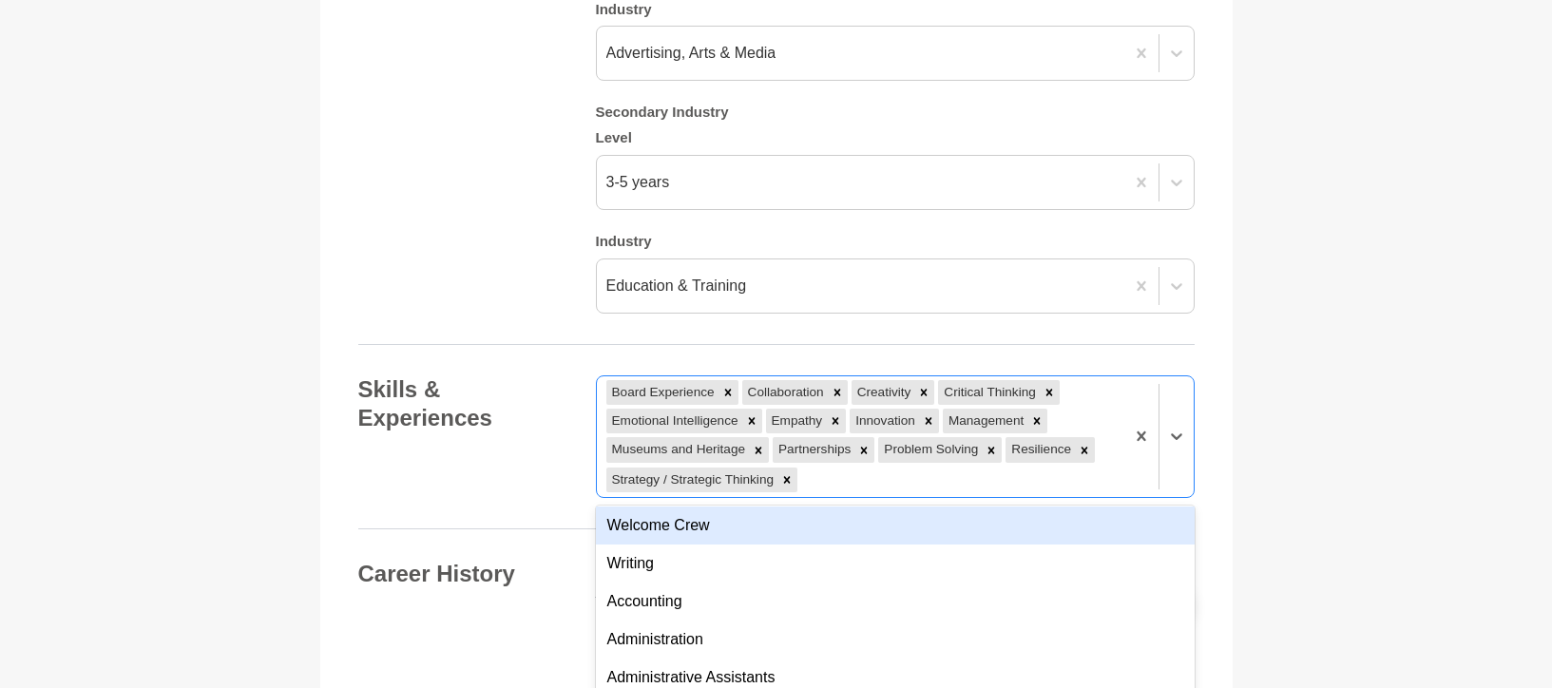
scroll to position [1636, 0]
click at [727, 507] on div "Writing" at bounding box center [895, 526] width 599 height 38
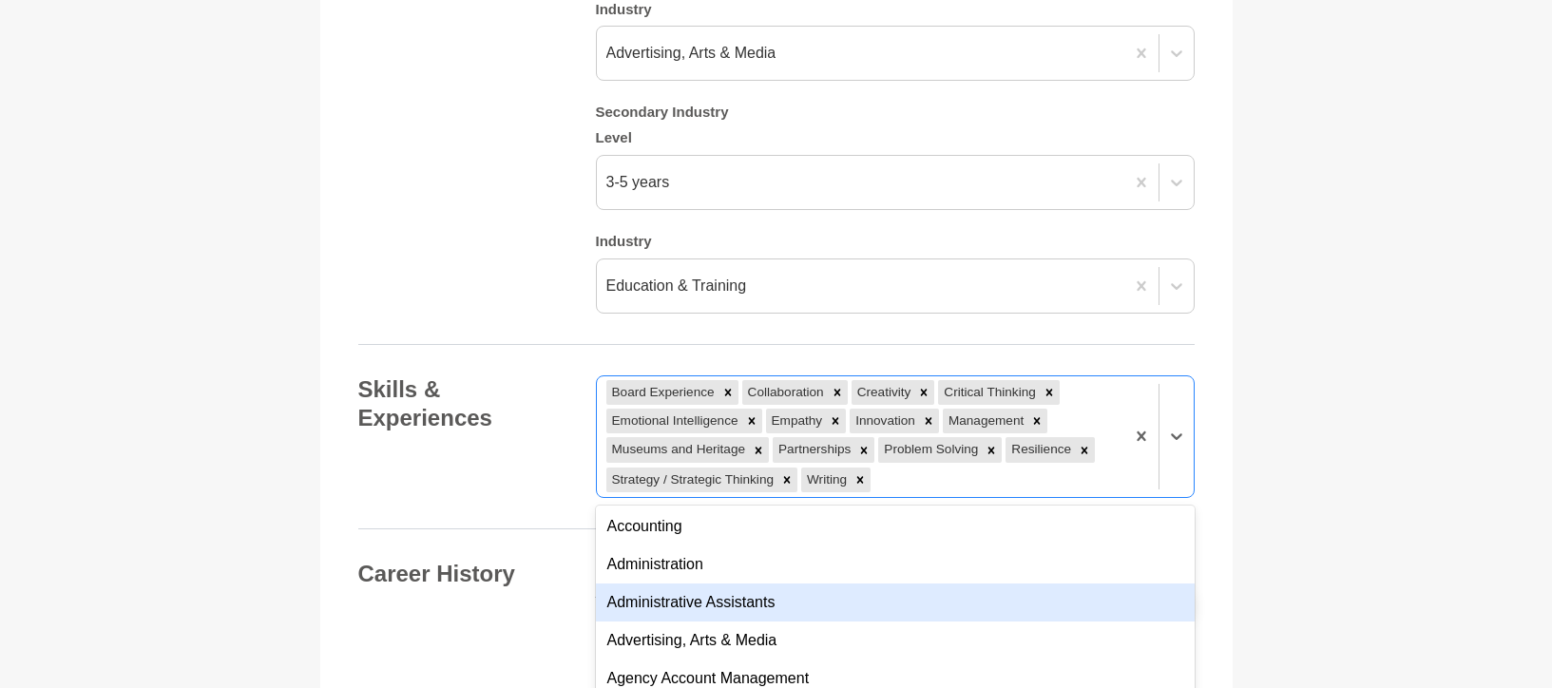
scroll to position [1757, 0]
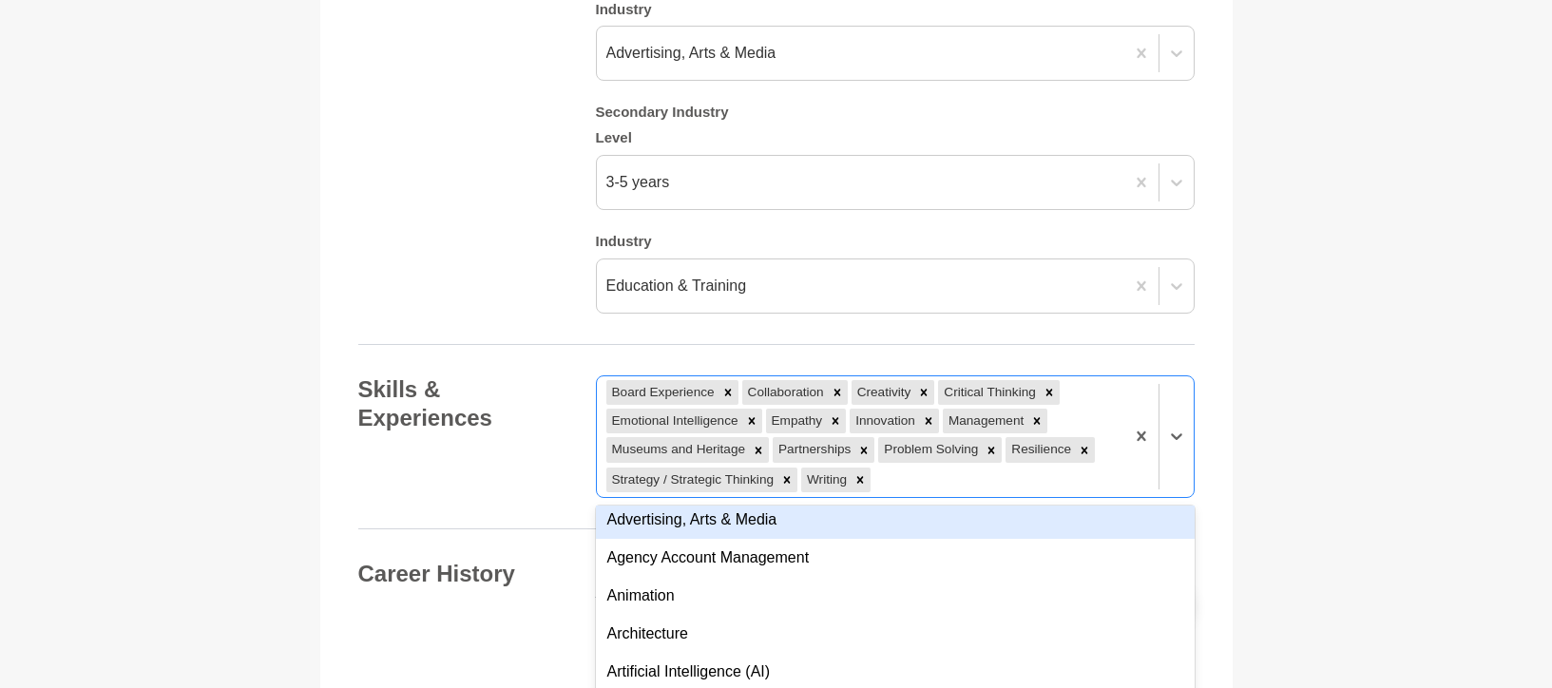
click at [749, 501] on div "Advertising, Arts & Media" at bounding box center [895, 520] width 599 height 38
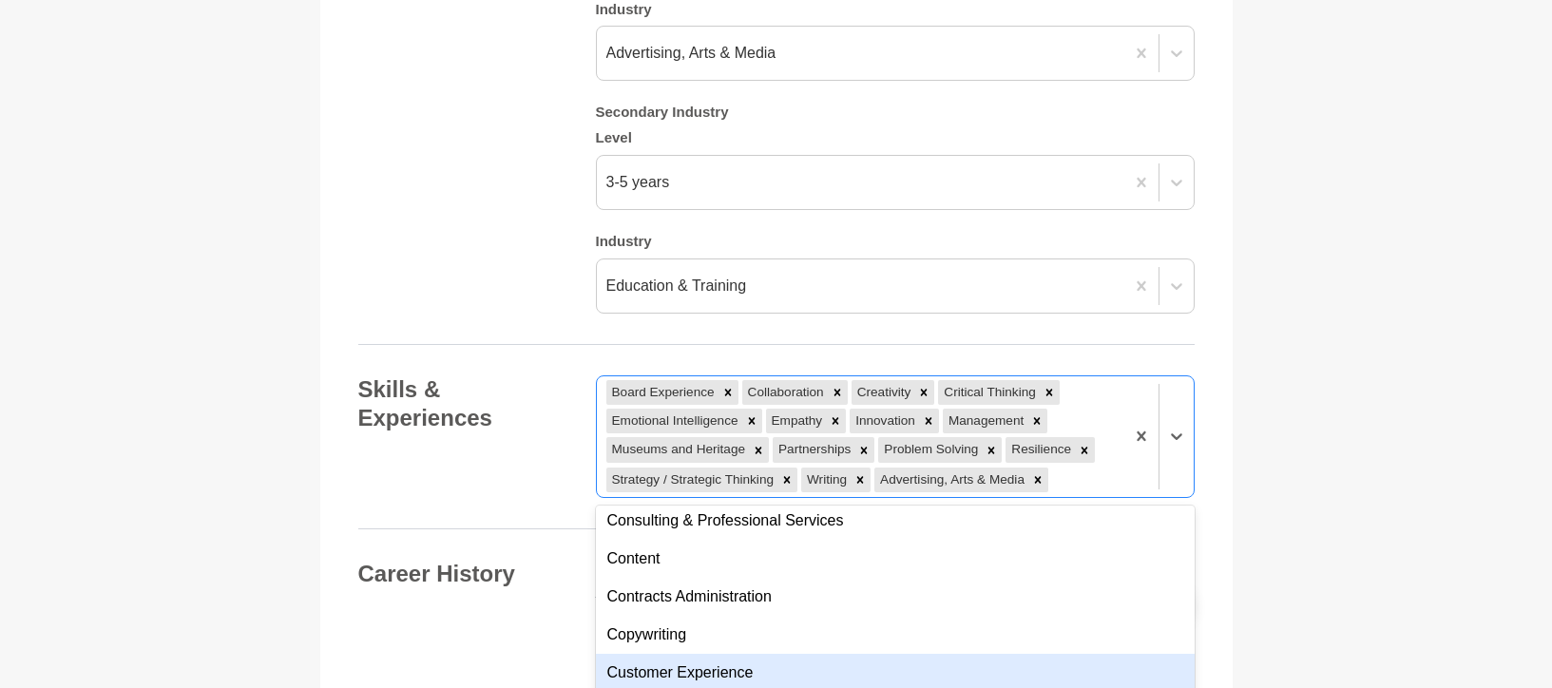
scroll to position [2540, 0]
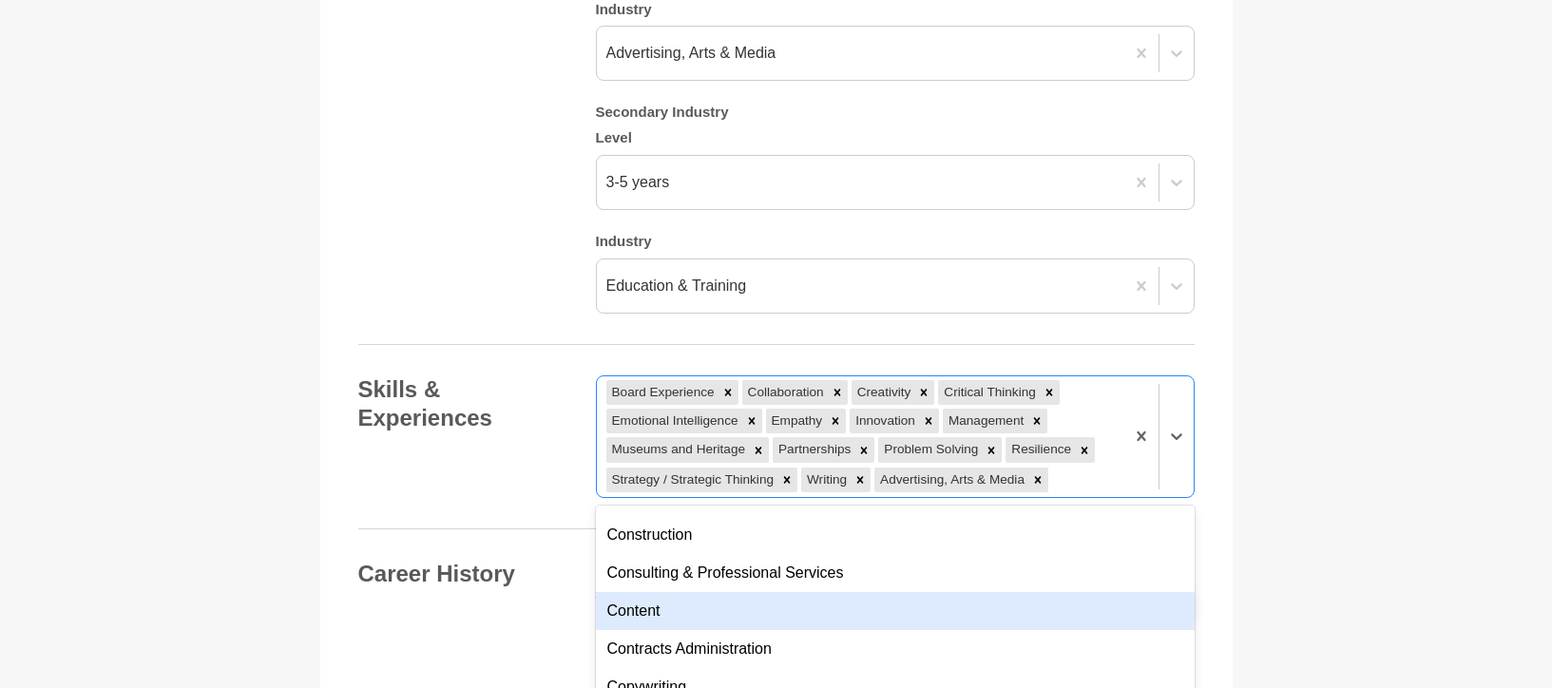
click at [737, 592] on div "Content" at bounding box center [895, 611] width 599 height 38
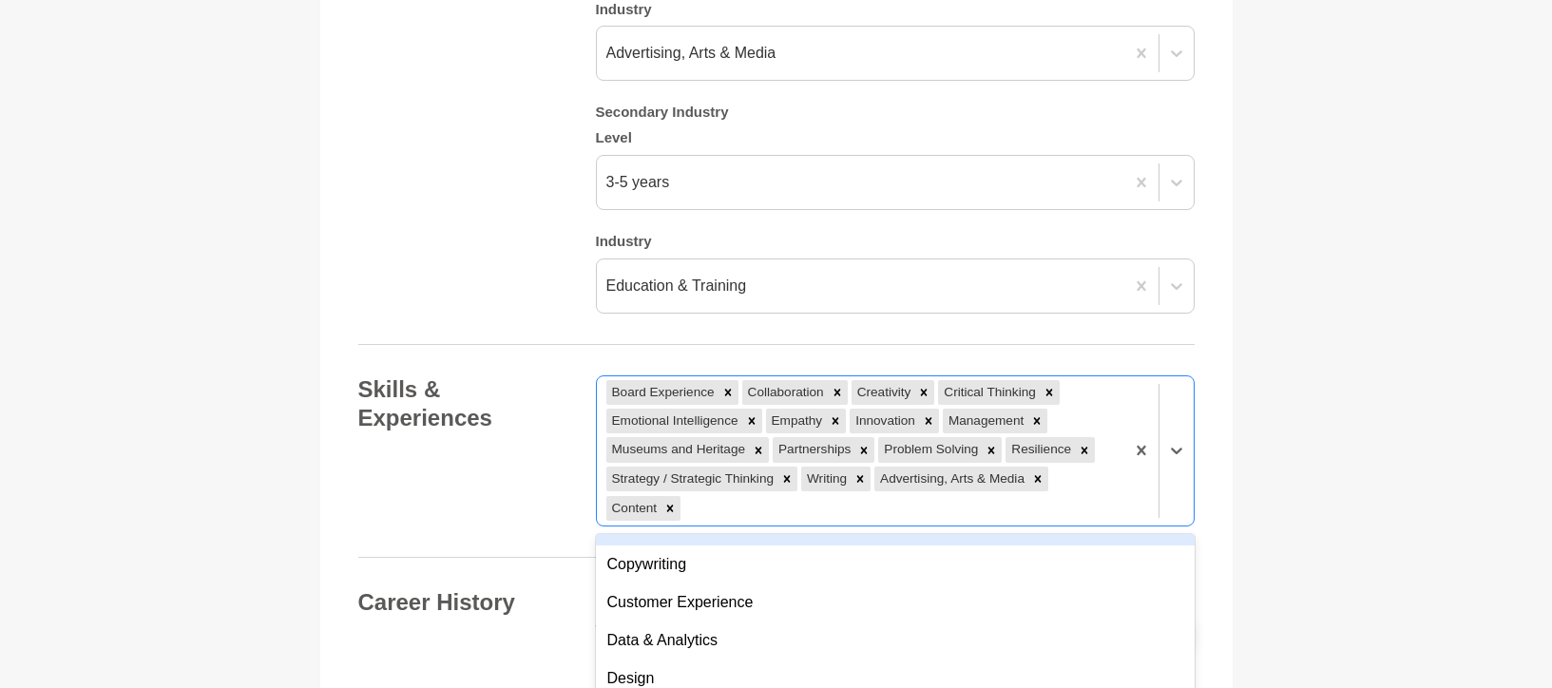
scroll to position [2655, 0]
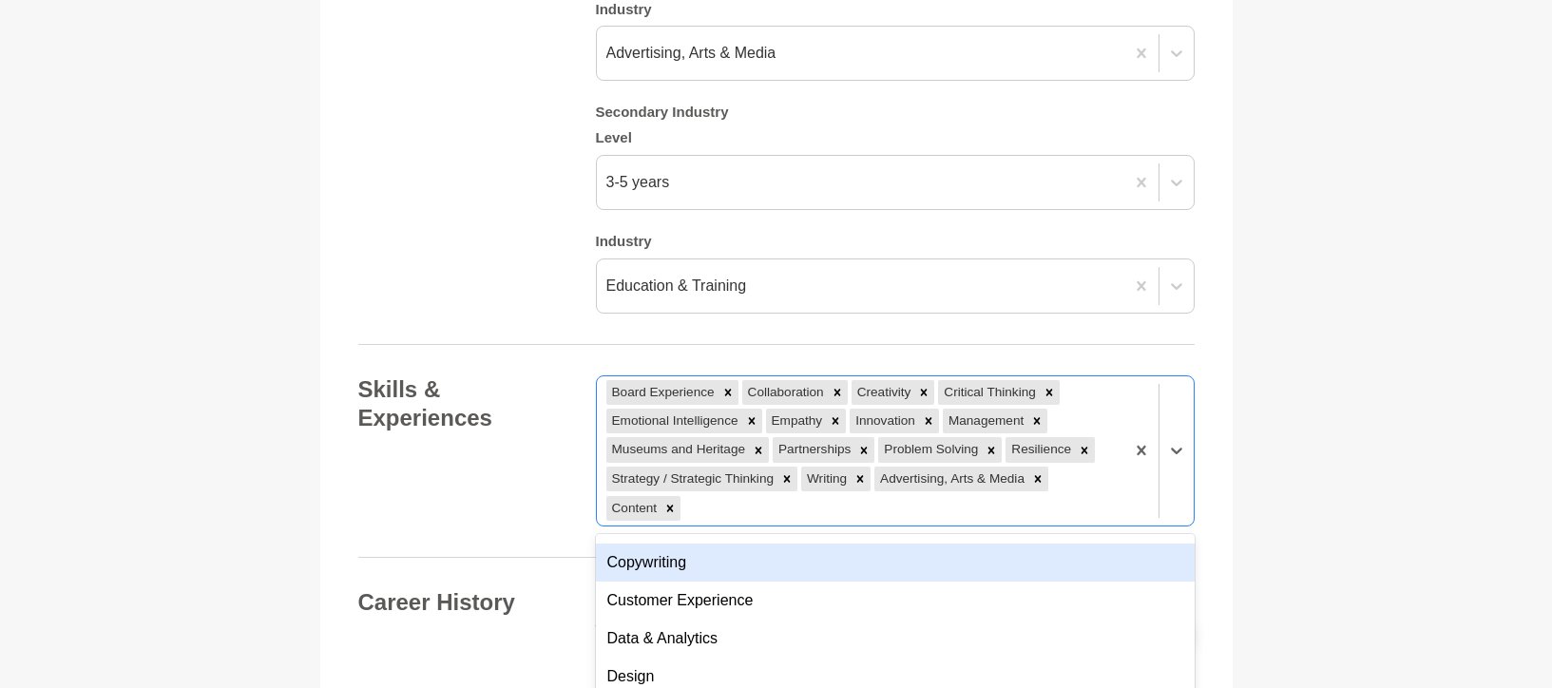
click at [761, 544] on div "Copywriting" at bounding box center [895, 563] width 599 height 38
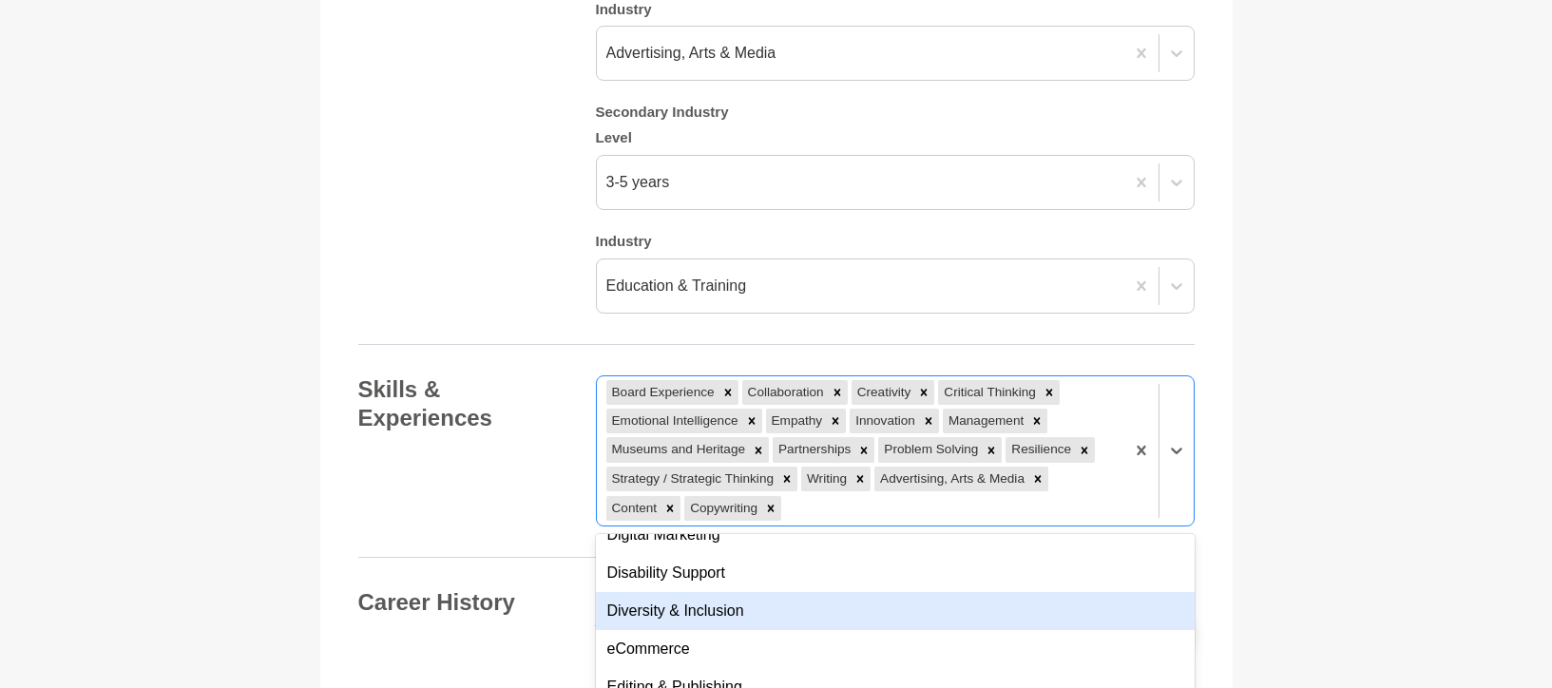
scroll to position [2796, 0]
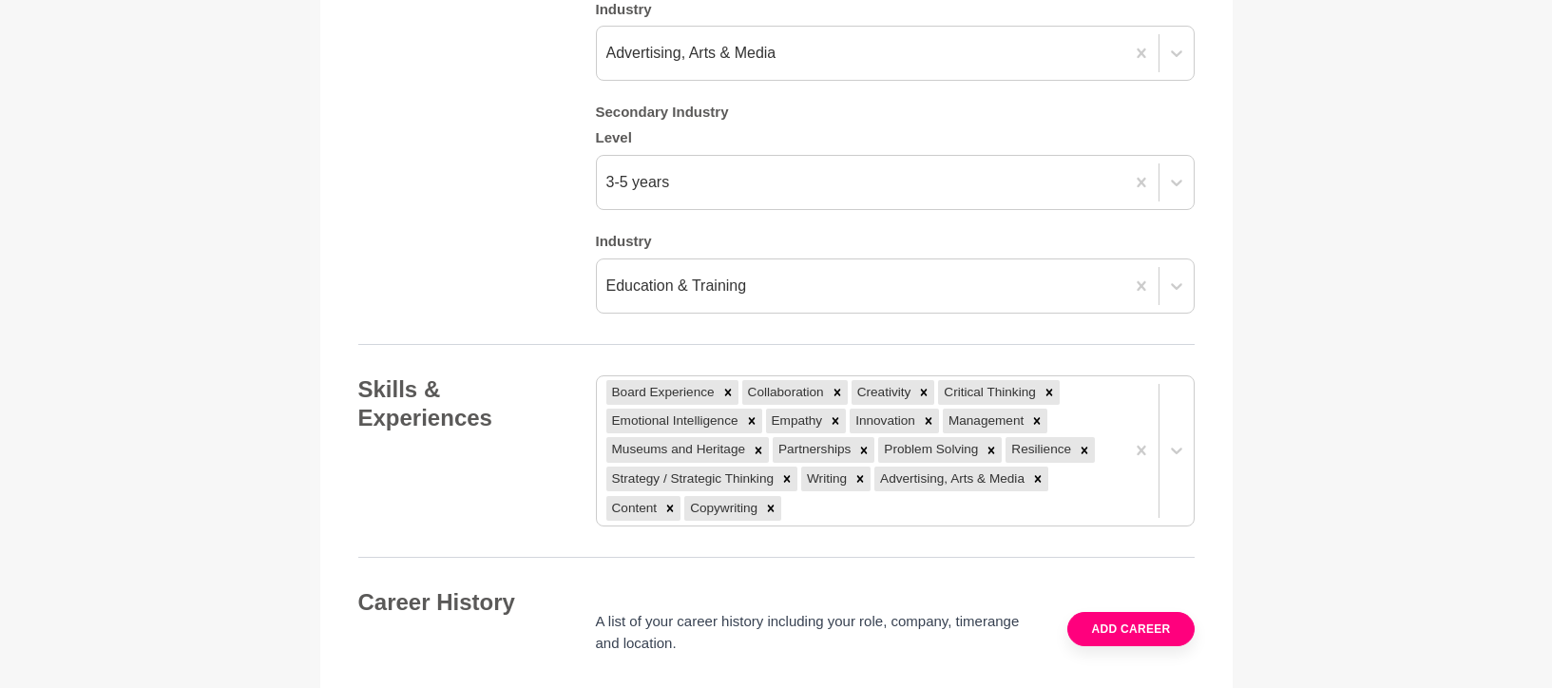
click at [833, 476] on div "Board Experience Collaboration Creativity Critical Thinking Emotional Intellige…" at bounding box center [895, 451] width 599 height 152
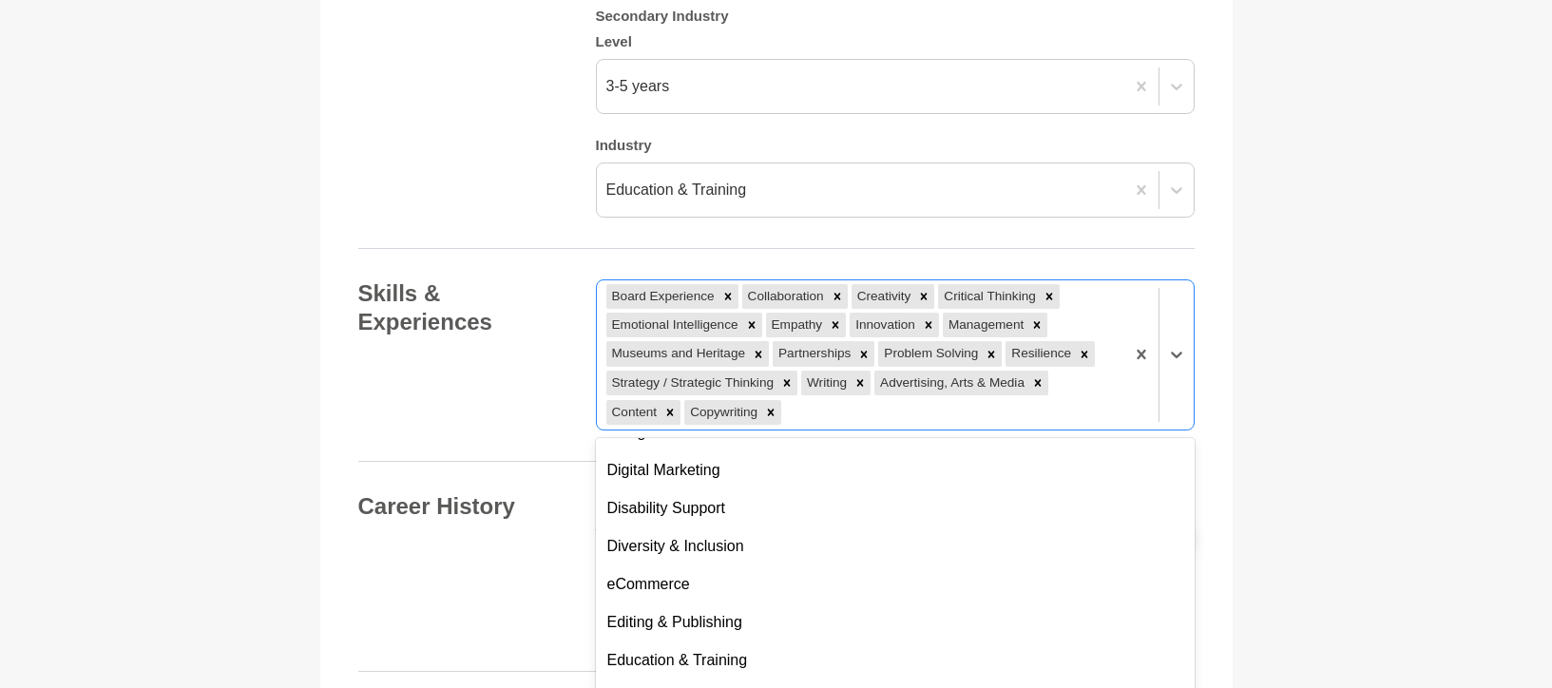
scroll to position [2768, 0]
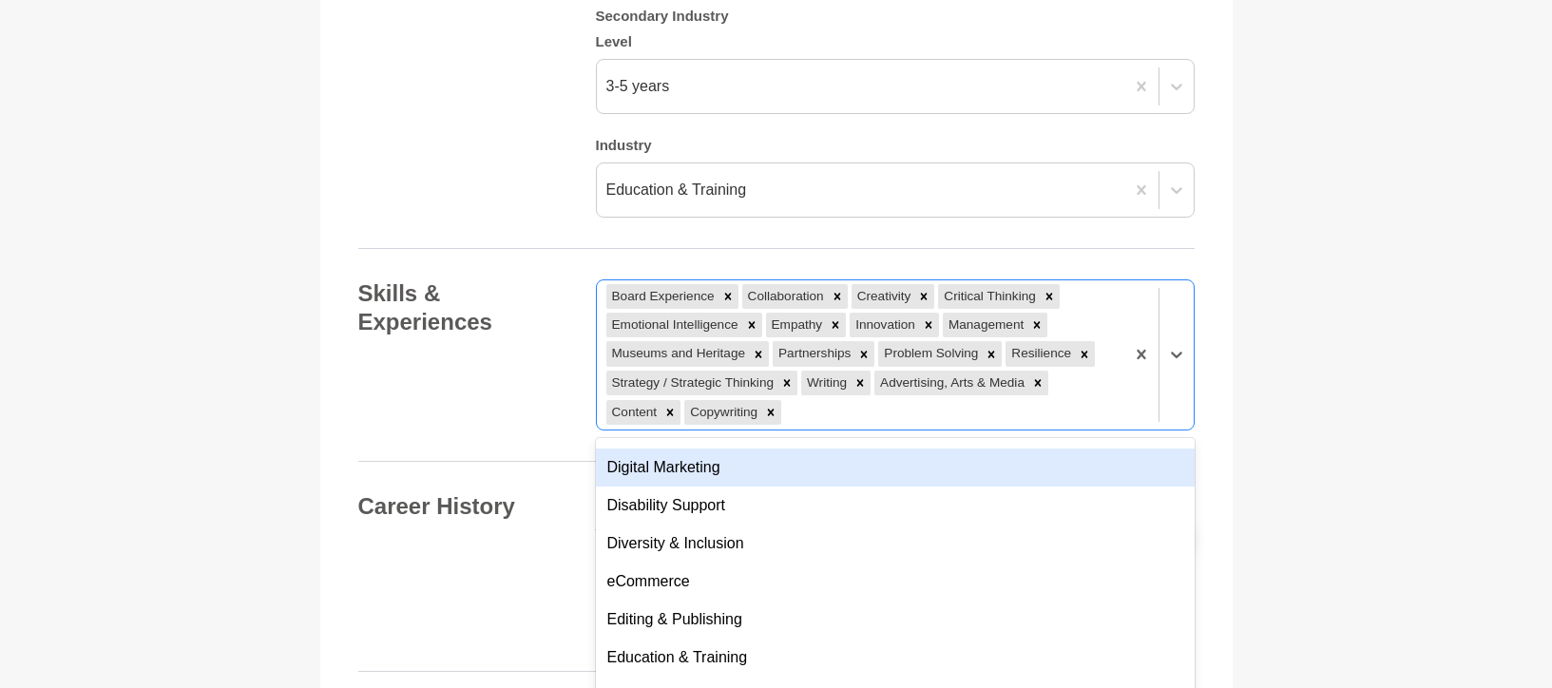
click at [782, 449] on div "Digital Marketing" at bounding box center [895, 468] width 599 height 38
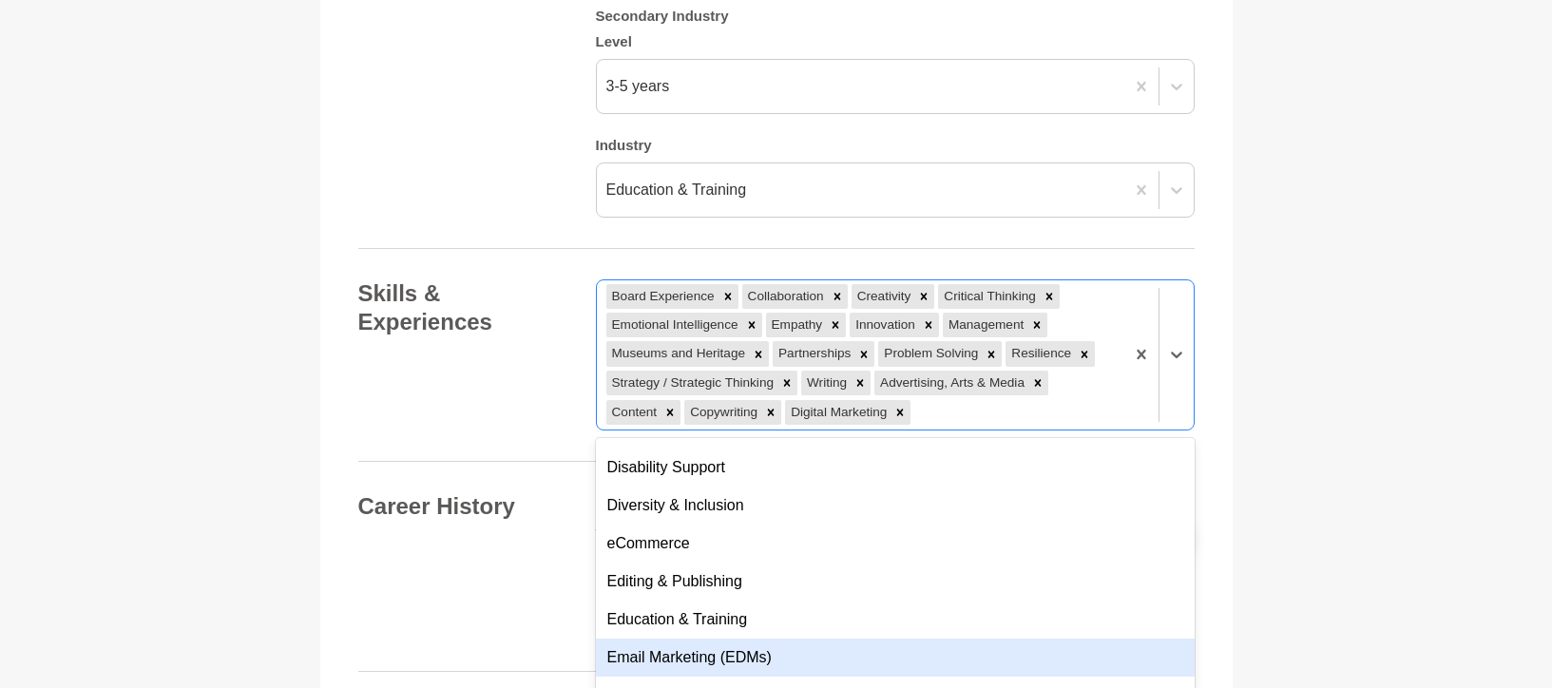
click at [800, 639] on div "Email Marketing (EDMs)" at bounding box center [895, 658] width 599 height 38
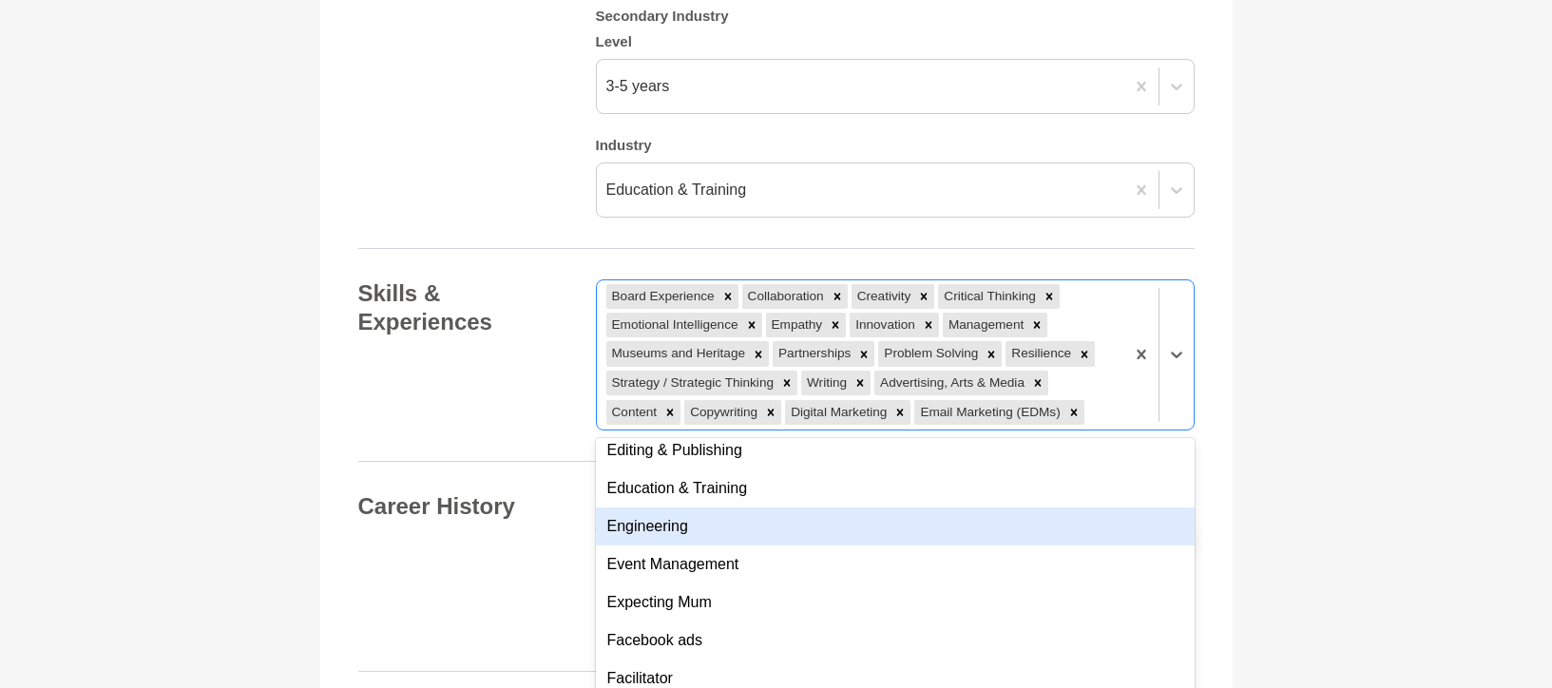
scroll to position [2971, 0]
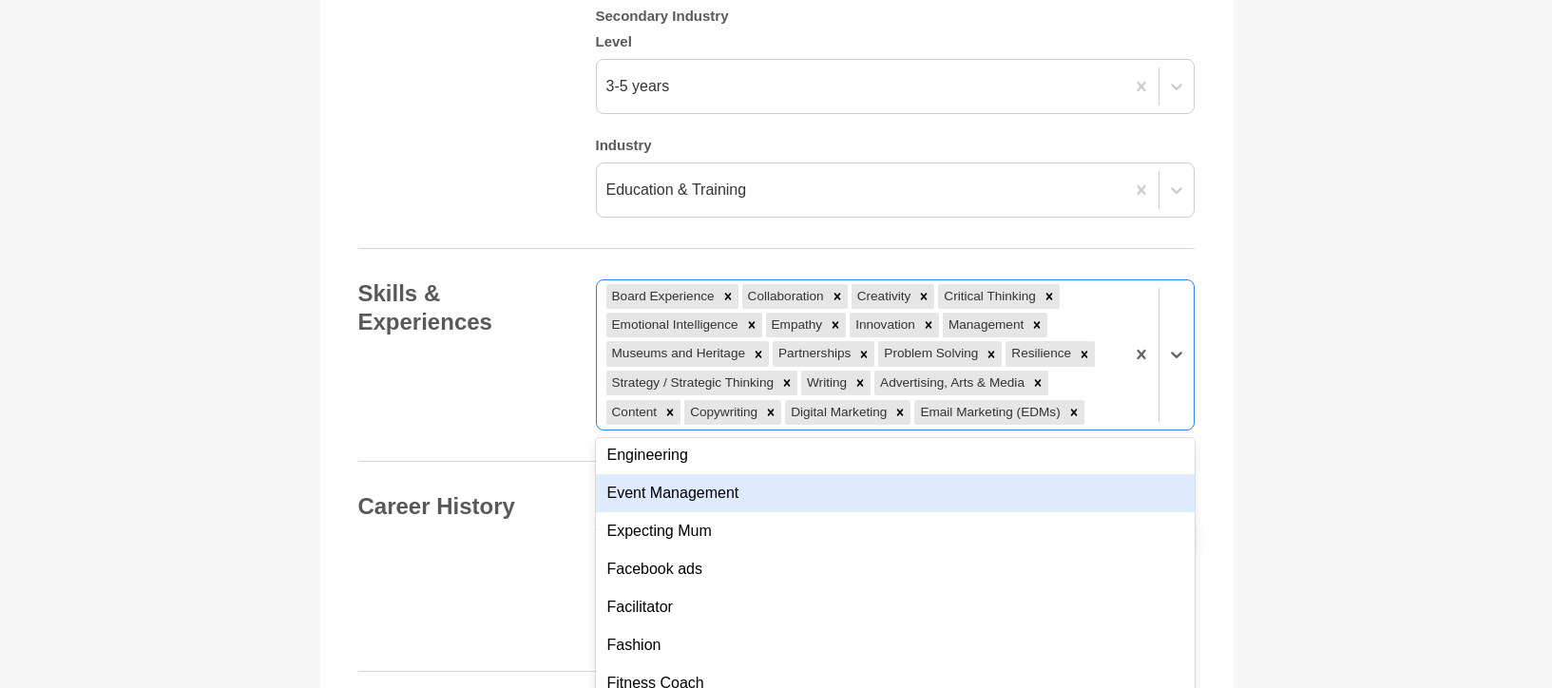
click at [779, 474] on div "Event Management" at bounding box center [895, 493] width 599 height 38
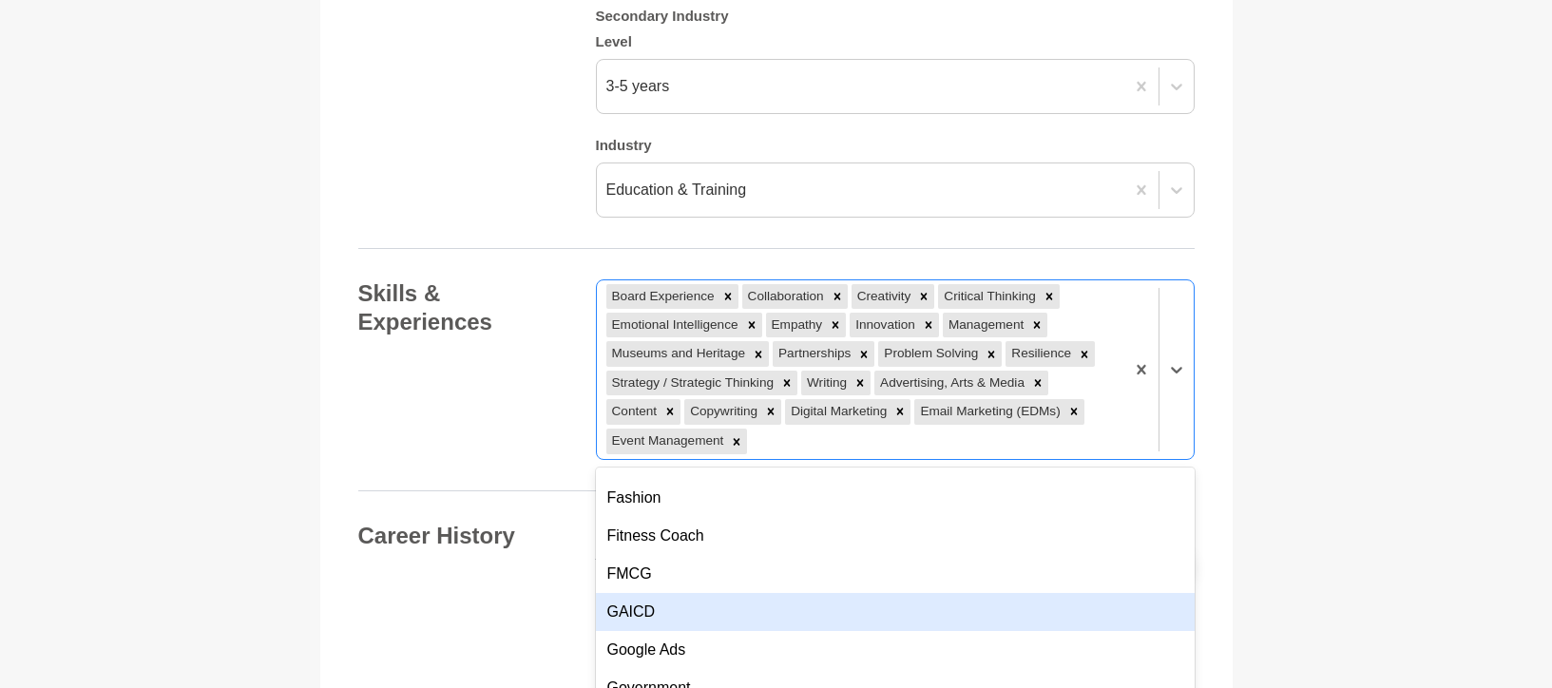
scroll to position [3232, 0]
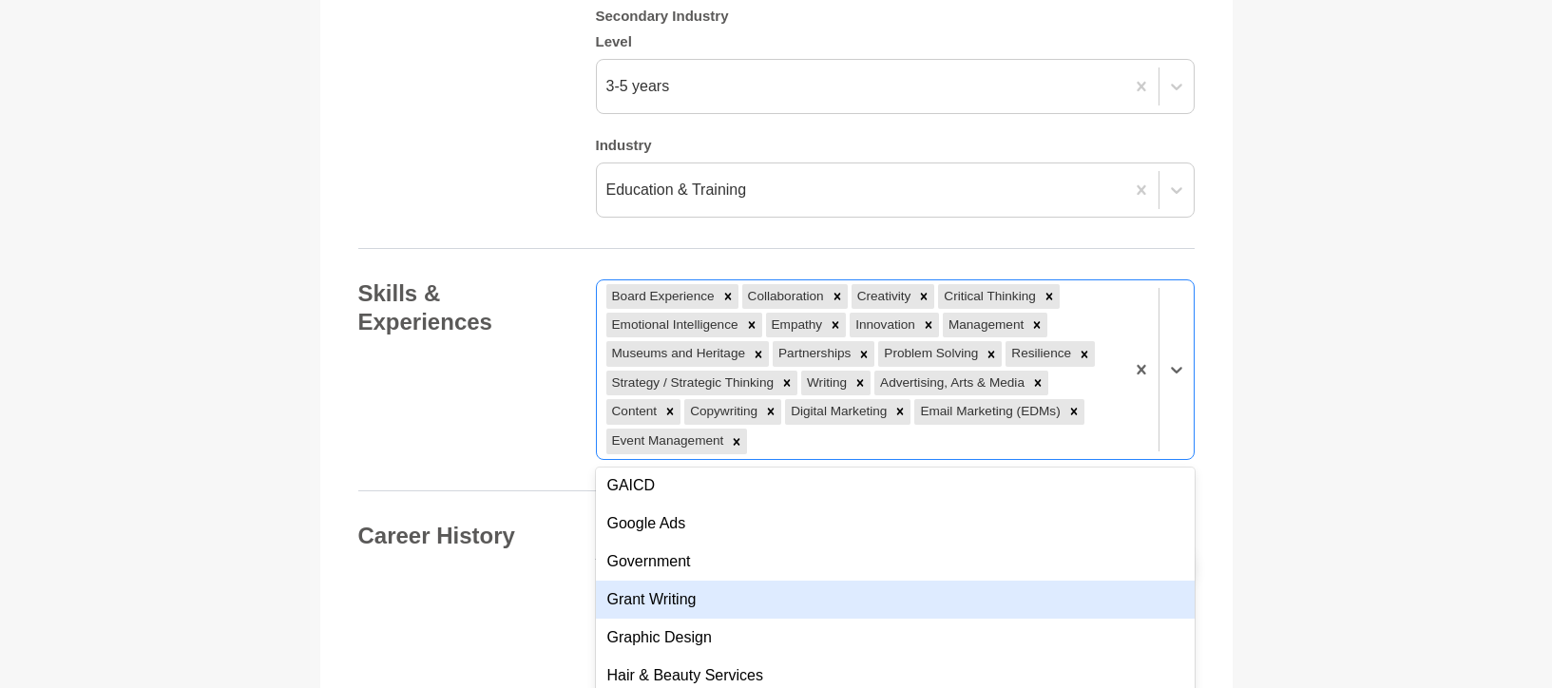
click at [793, 581] on div "Grant Writing" at bounding box center [895, 600] width 599 height 38
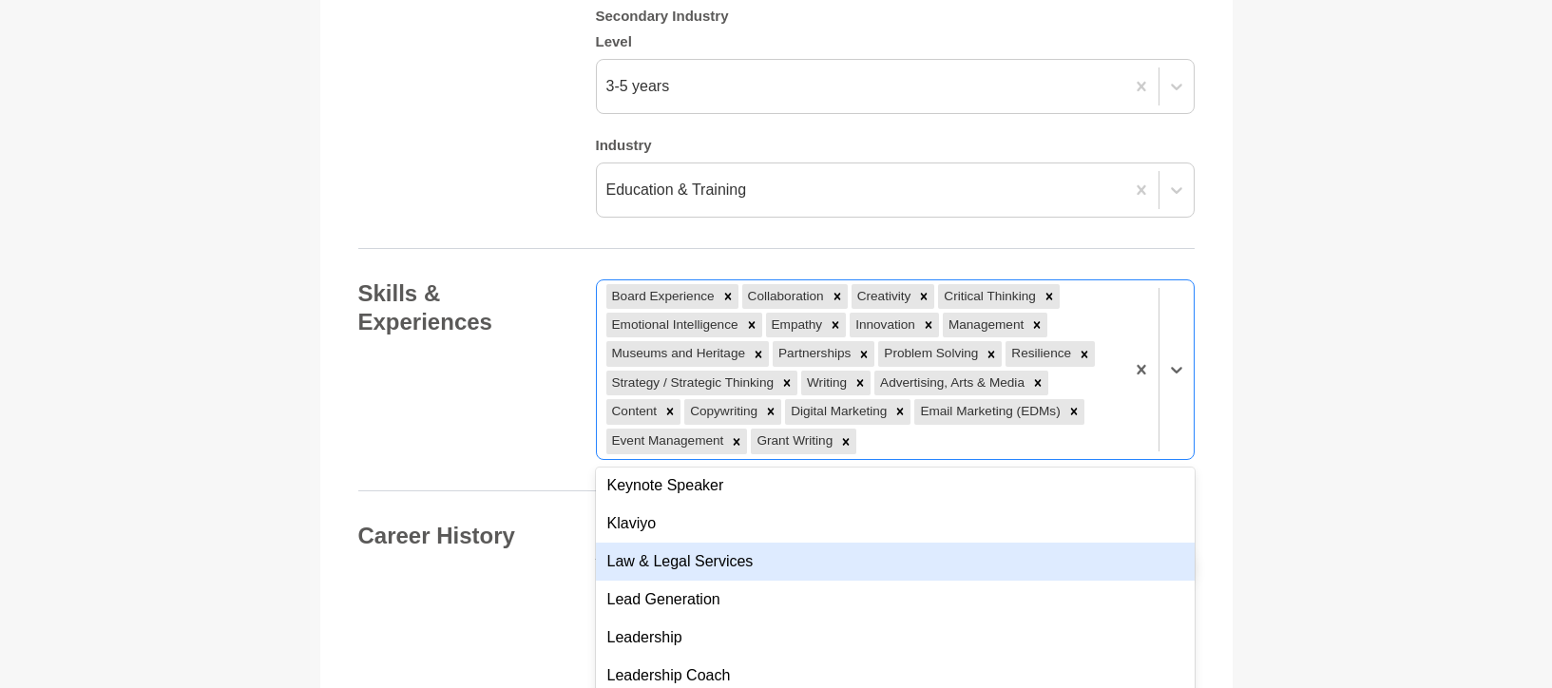
scroll to position [3872, 0]
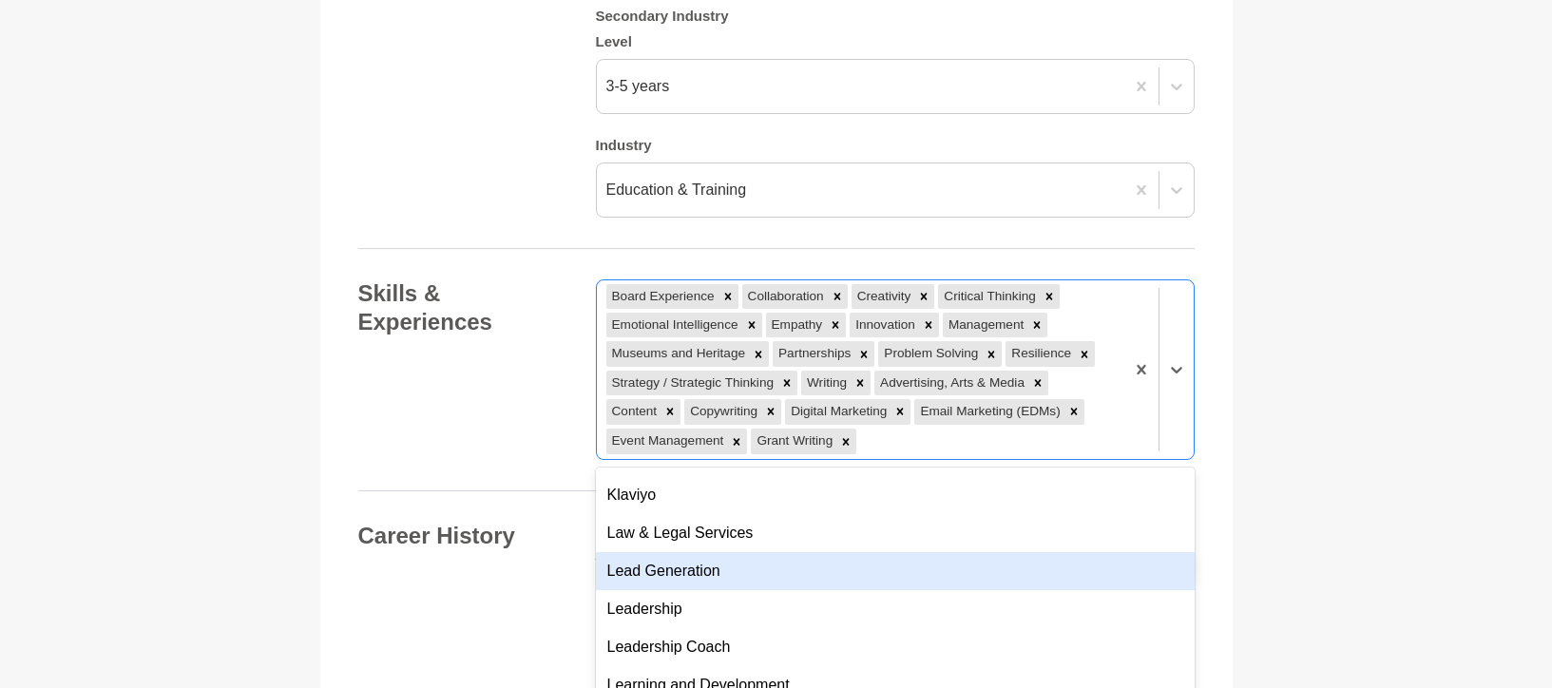
click at [773, 552] on div "Lead Generation" at bounding box center [895, 571] width 599 height 38
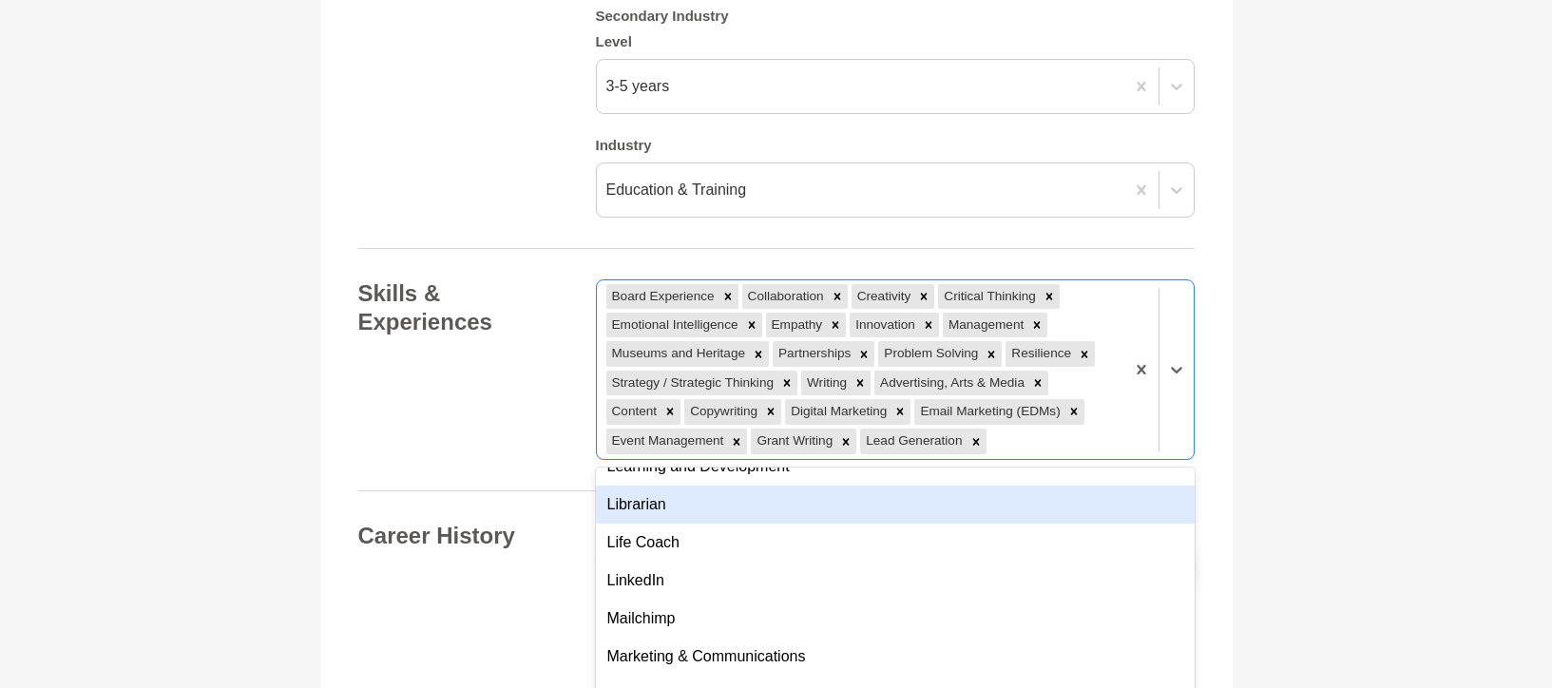
scroll to position [4057, 0]
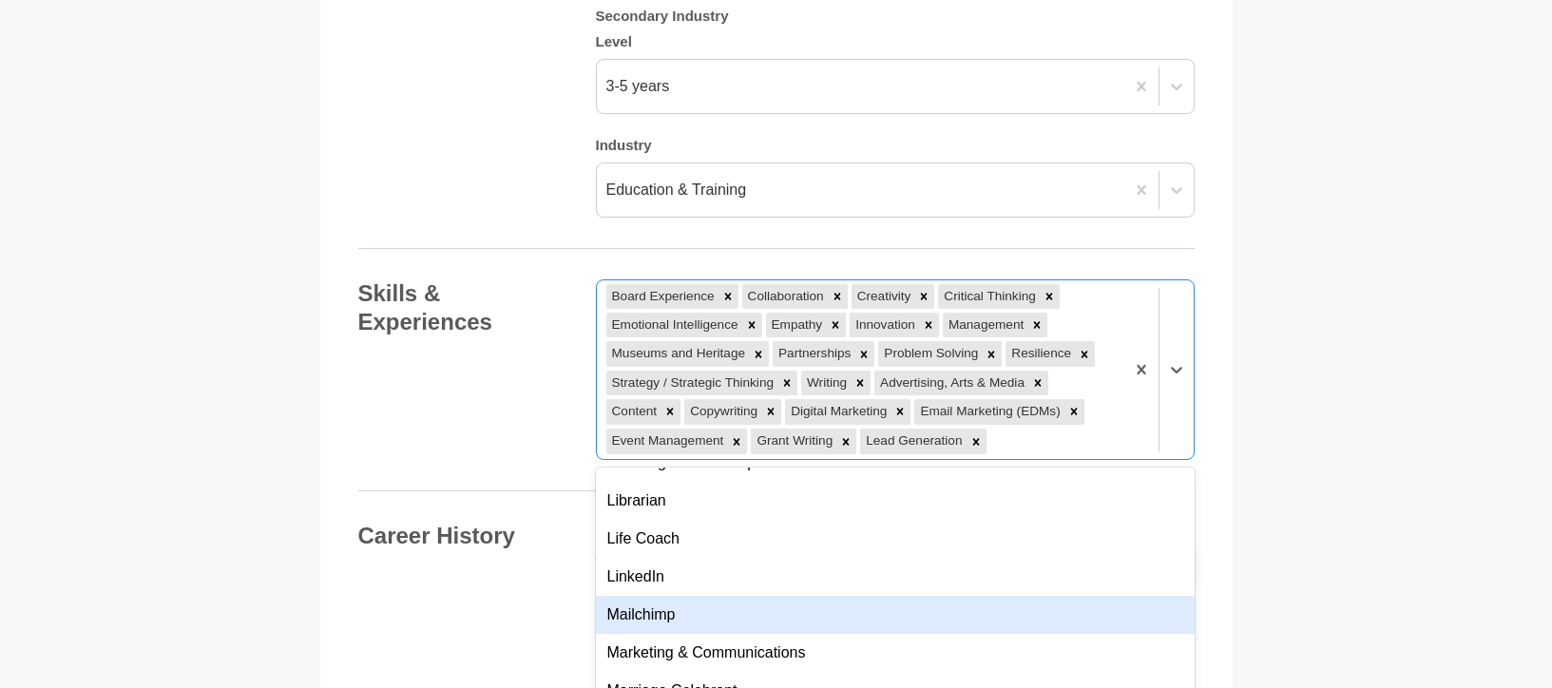
click at [852, 596] on div "Mailchimp" at bounding box center [895, 615] width 599 height 38
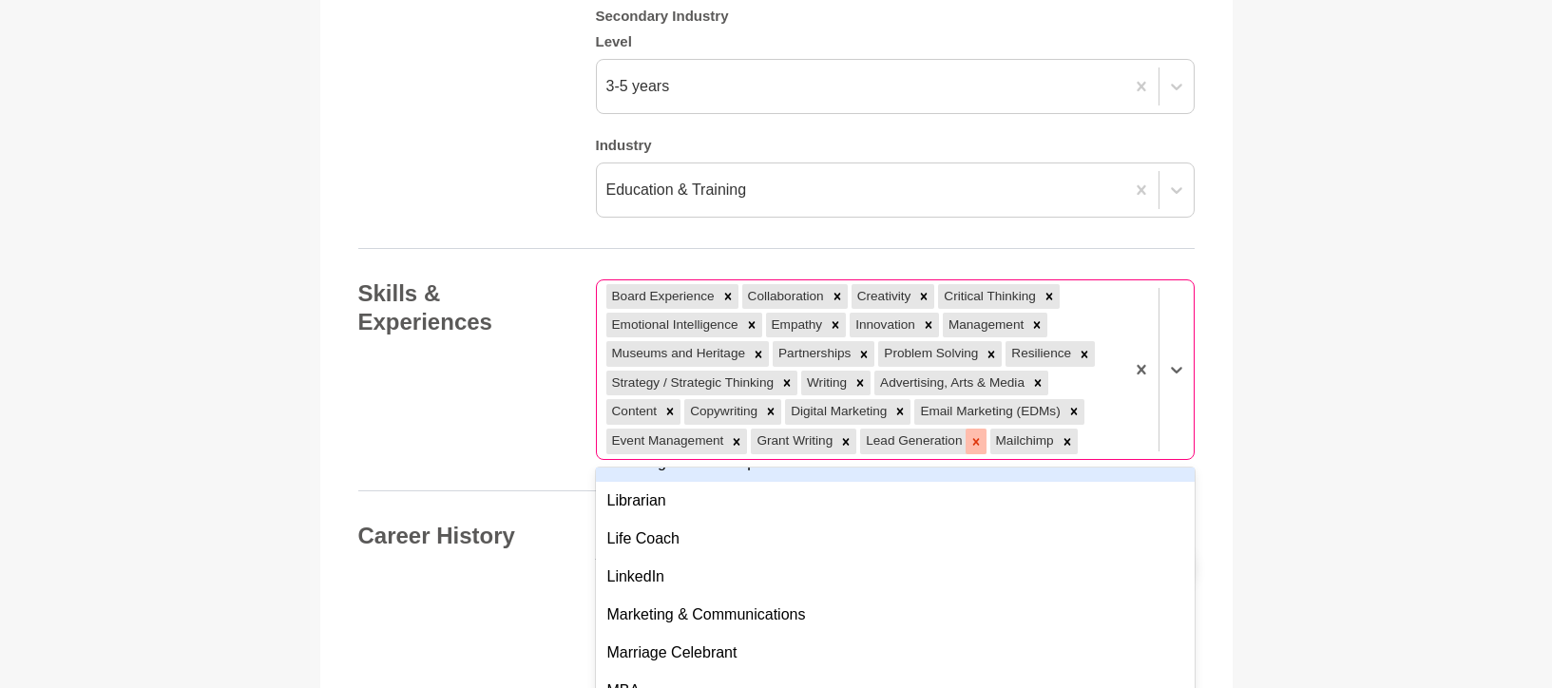
click at [976, 435] on icon at bounding box center [975, 441] width 13 height 13
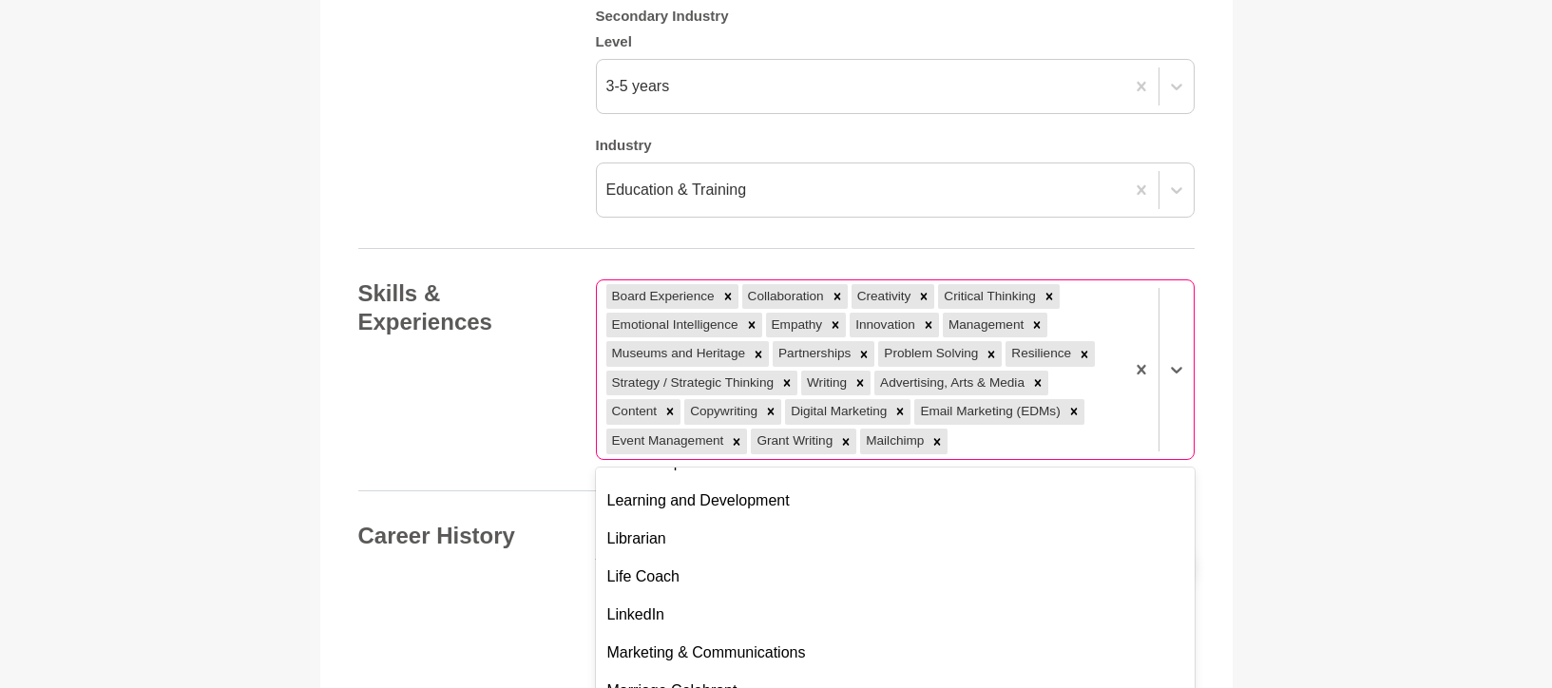
scroll to position [4095, 0]
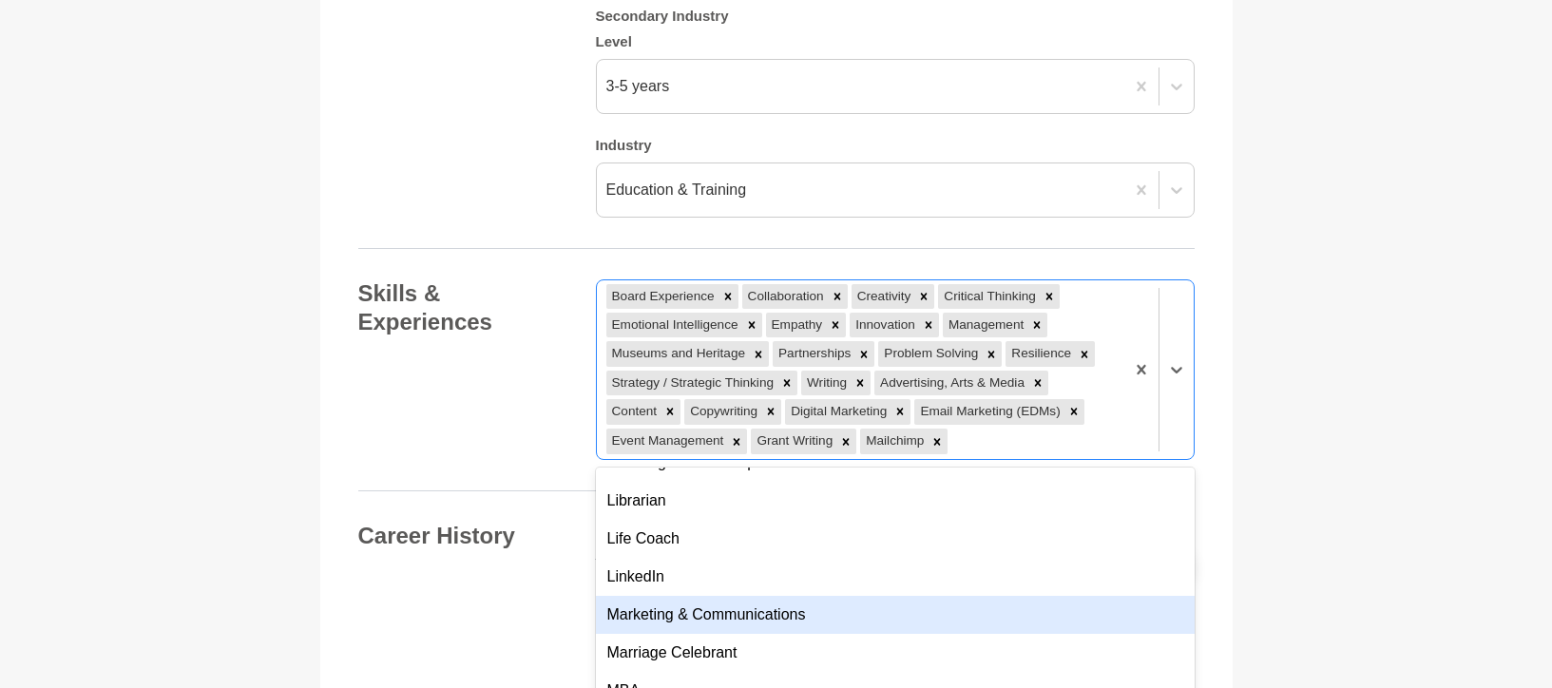
click at [831, 596] on div "Marketing & Communications" at bounding box center [895, 615] width 599 height 38
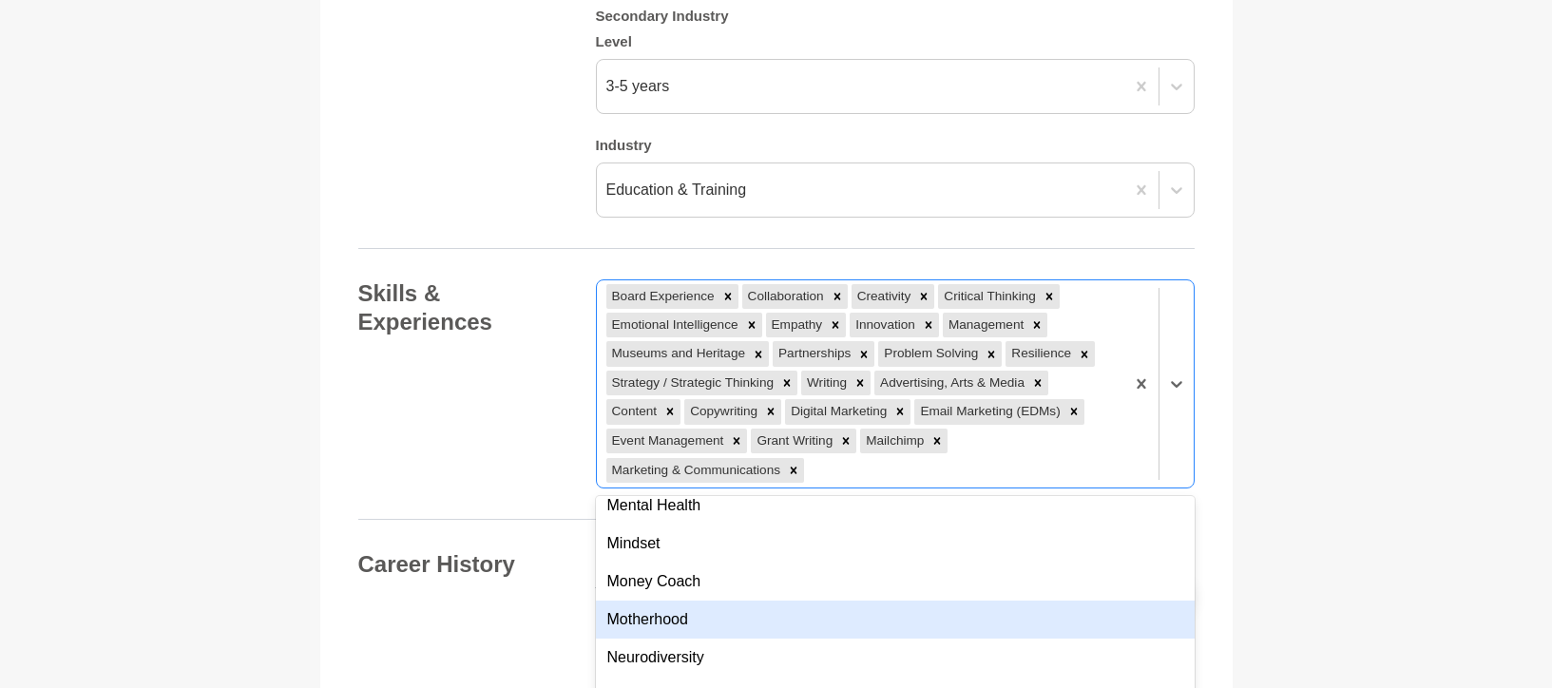
scroll to position [4410, 0]
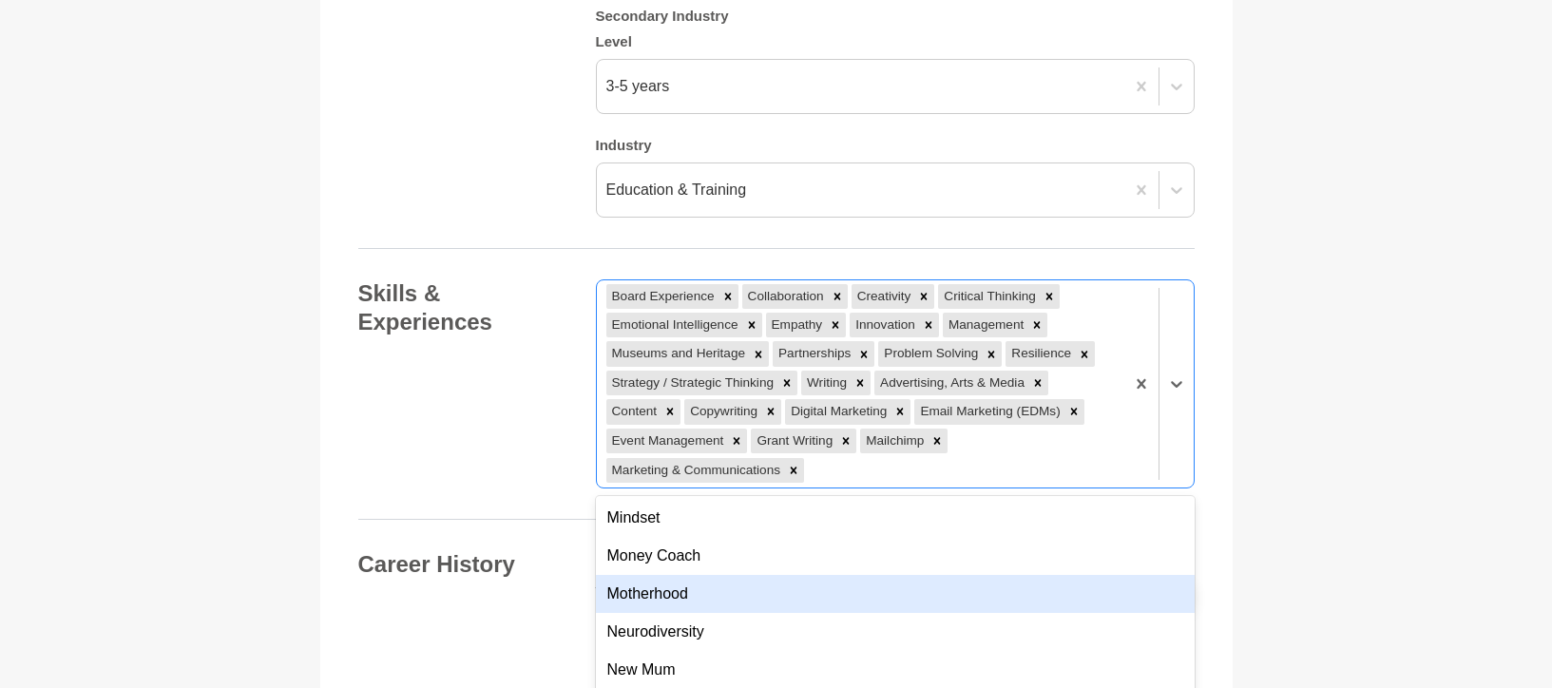
click at [831, 575] on div "Motherhood" at bounding box center [895, 594] width 599 height 38
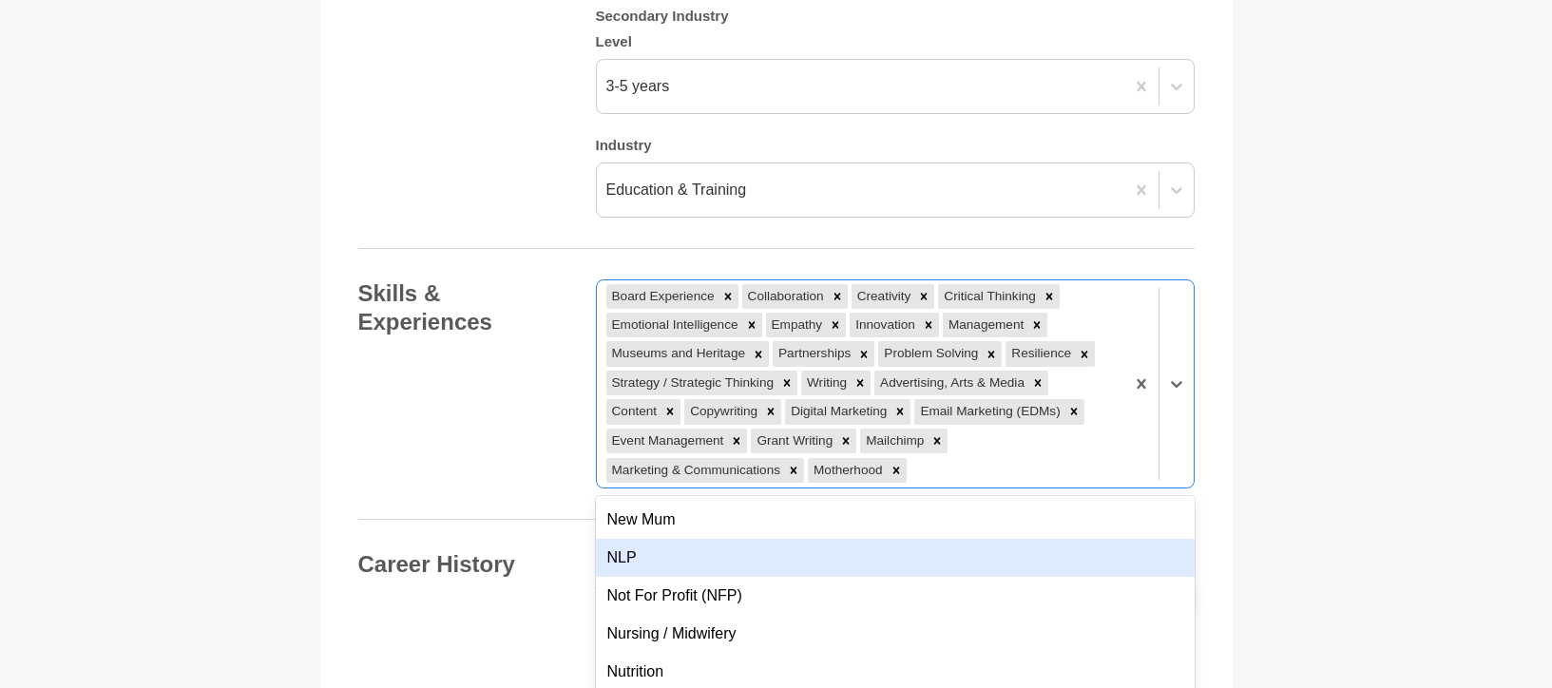
scroll to position [4485, 0]
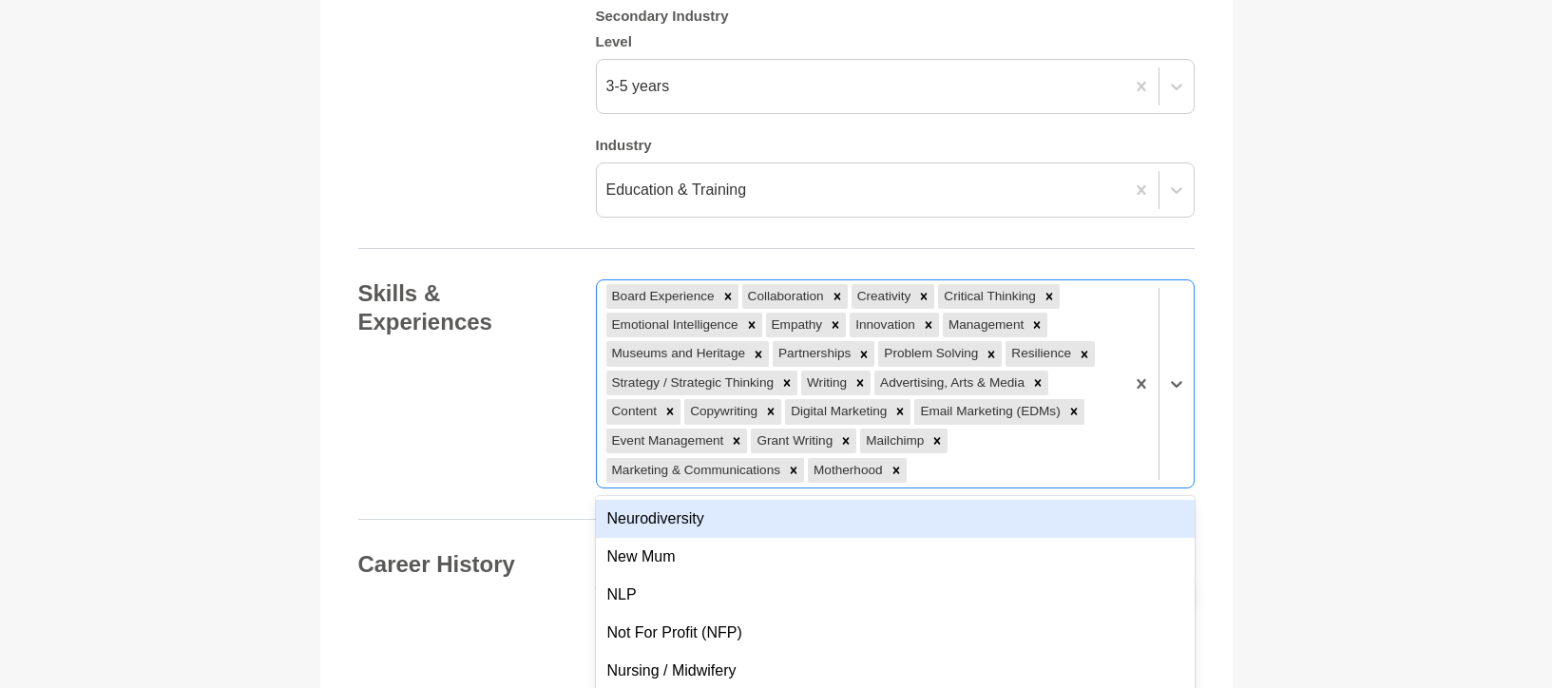
click at [774, 500] on div "Neurodiversity" at bounding box center [895, 519] width 599 height 38
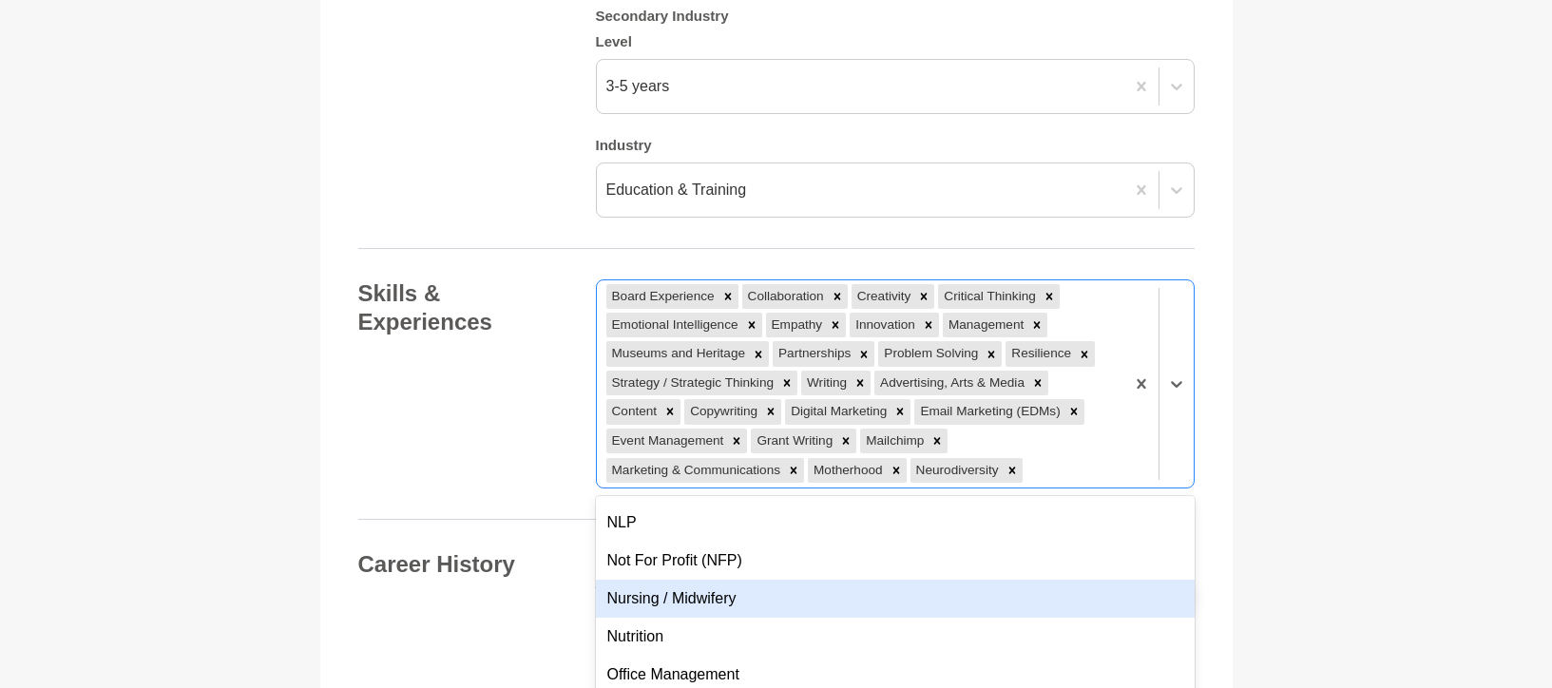
scroll to position [4521, 0]
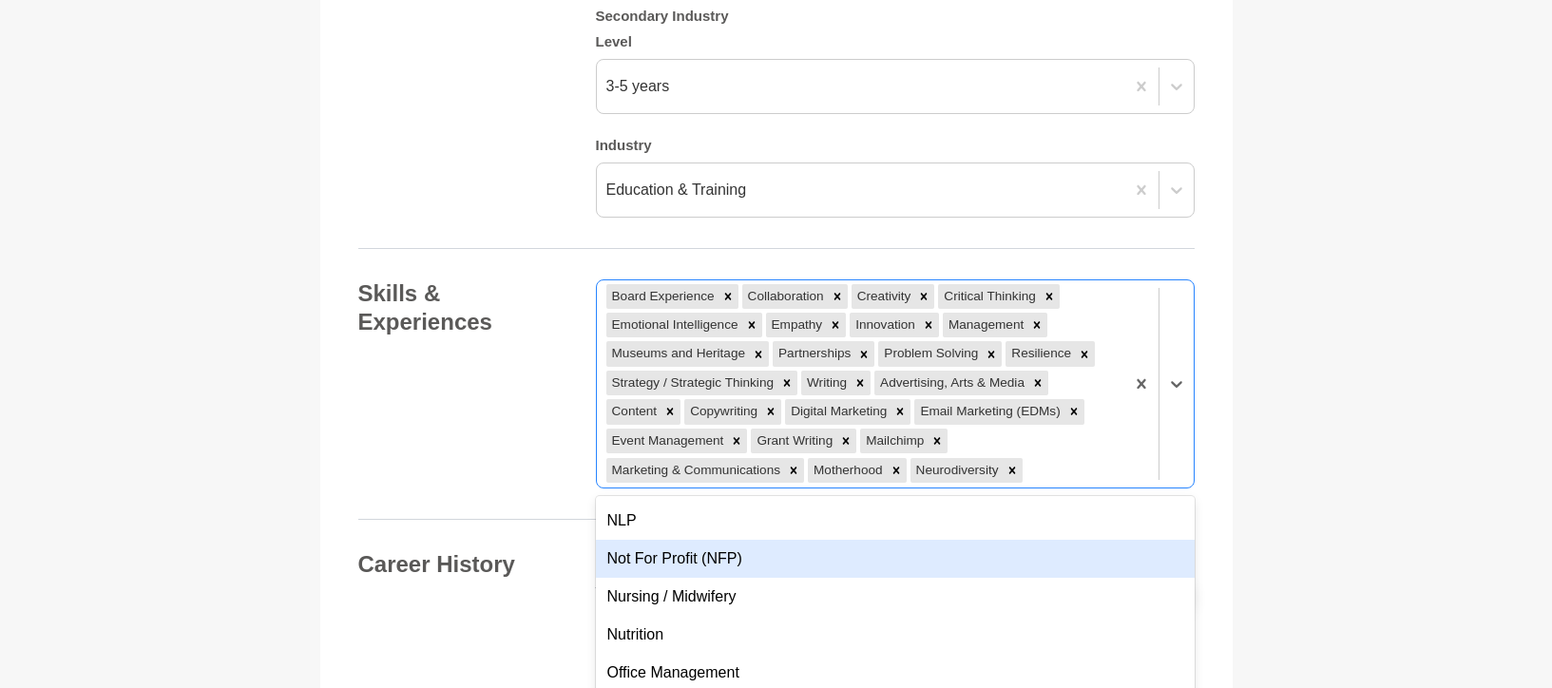
click at [870, 540] on div "Not For Profit (NFP)" at bounding box center [895, 559] width 599 height 38
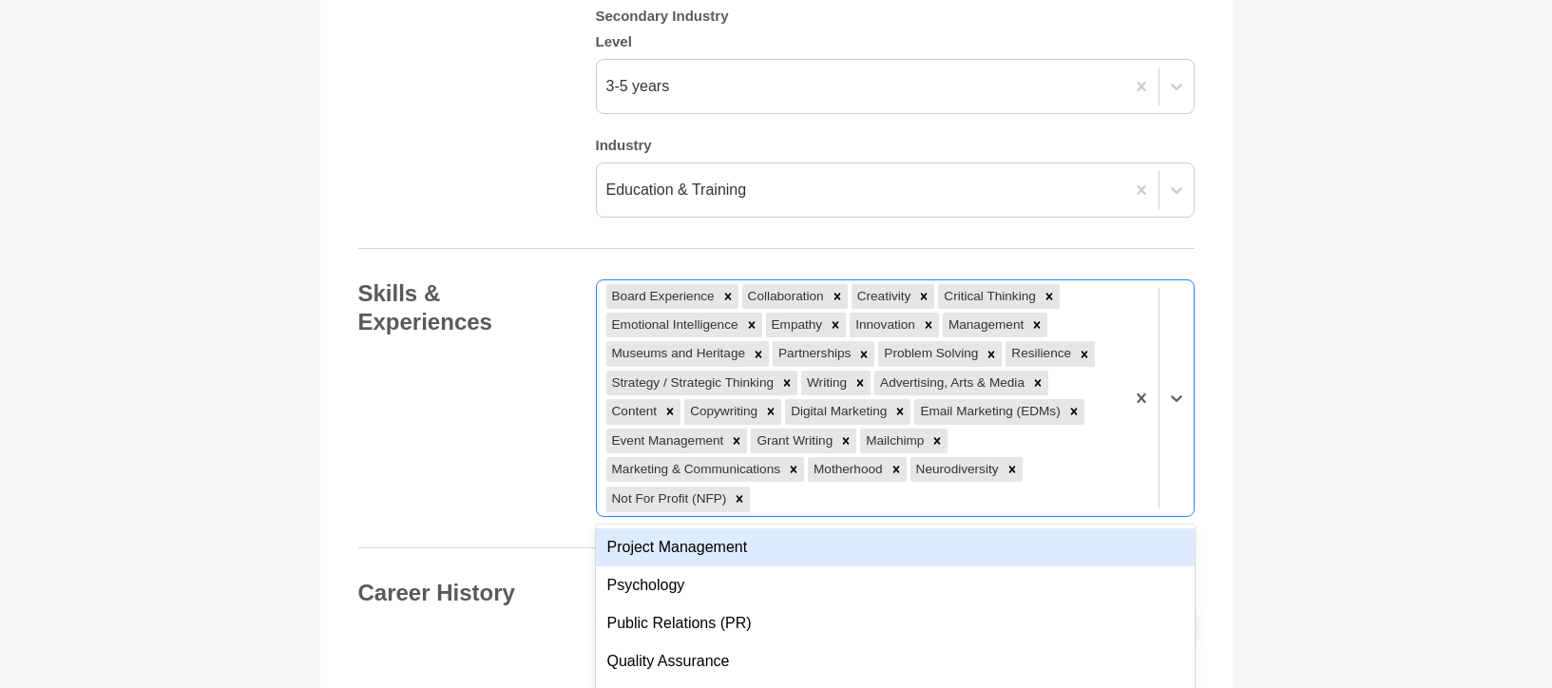
scroll to position [5265, 0]
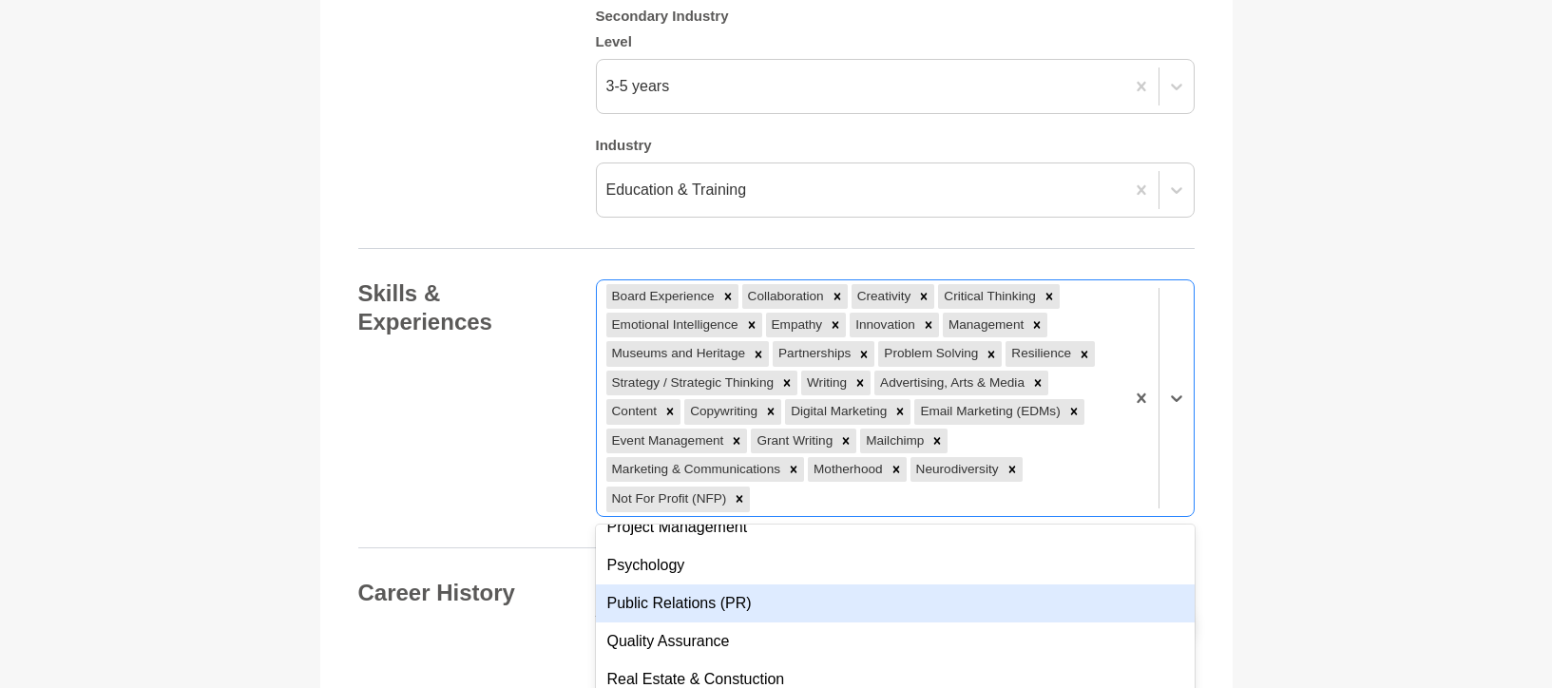
click at [867, 584] on div "Public Relations (PR)" at bounding box center [895, 603] width 599 height 38
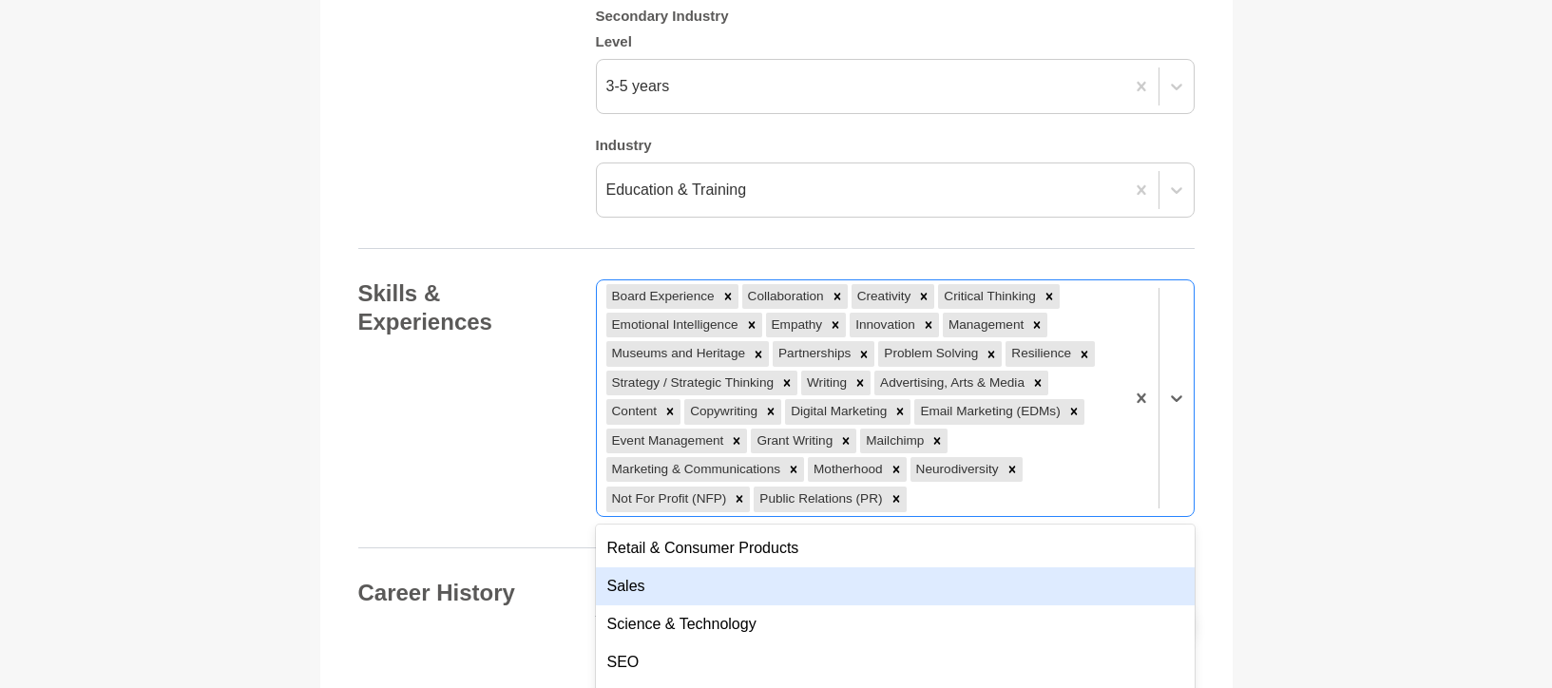
scroll to position [5591, 0]
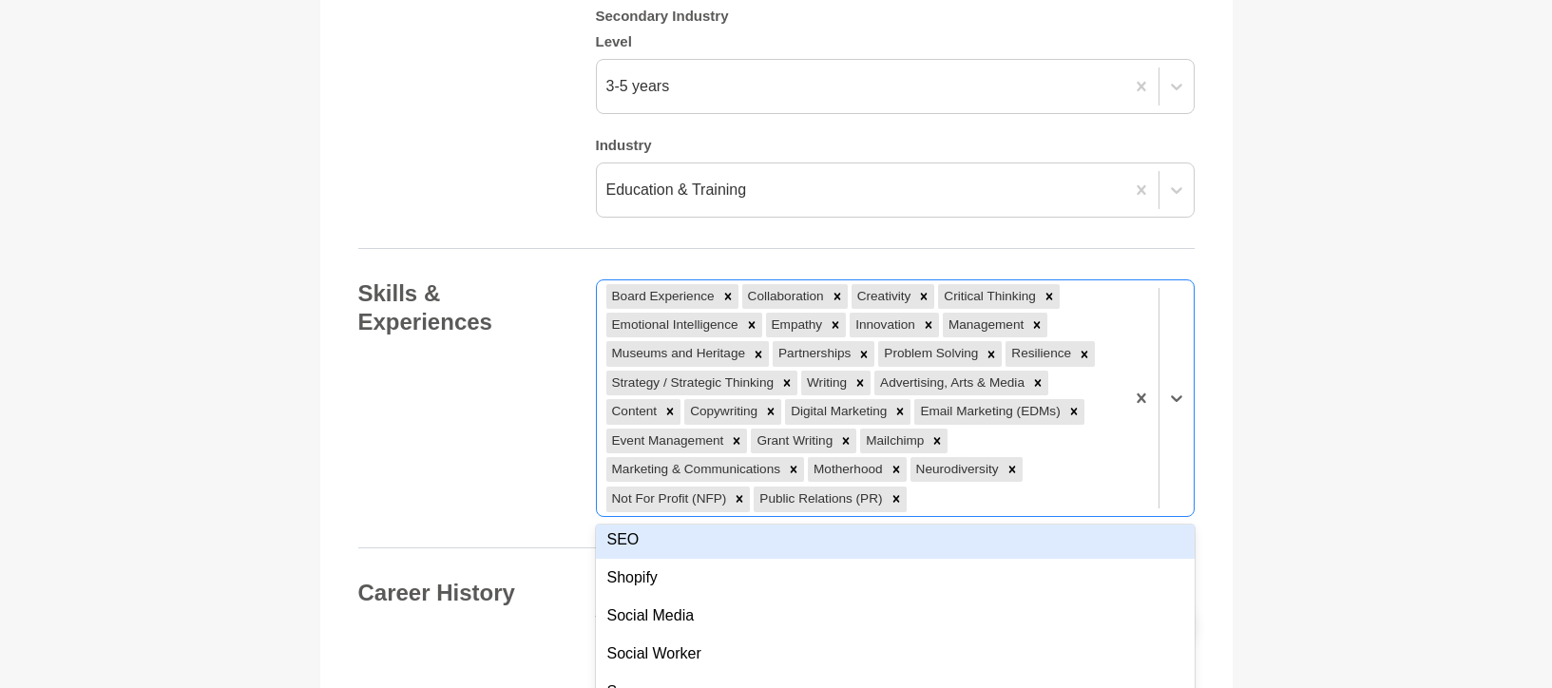
click at [751, 521] on div "SEO" at bounding box center [895, 540] width 599 height 38
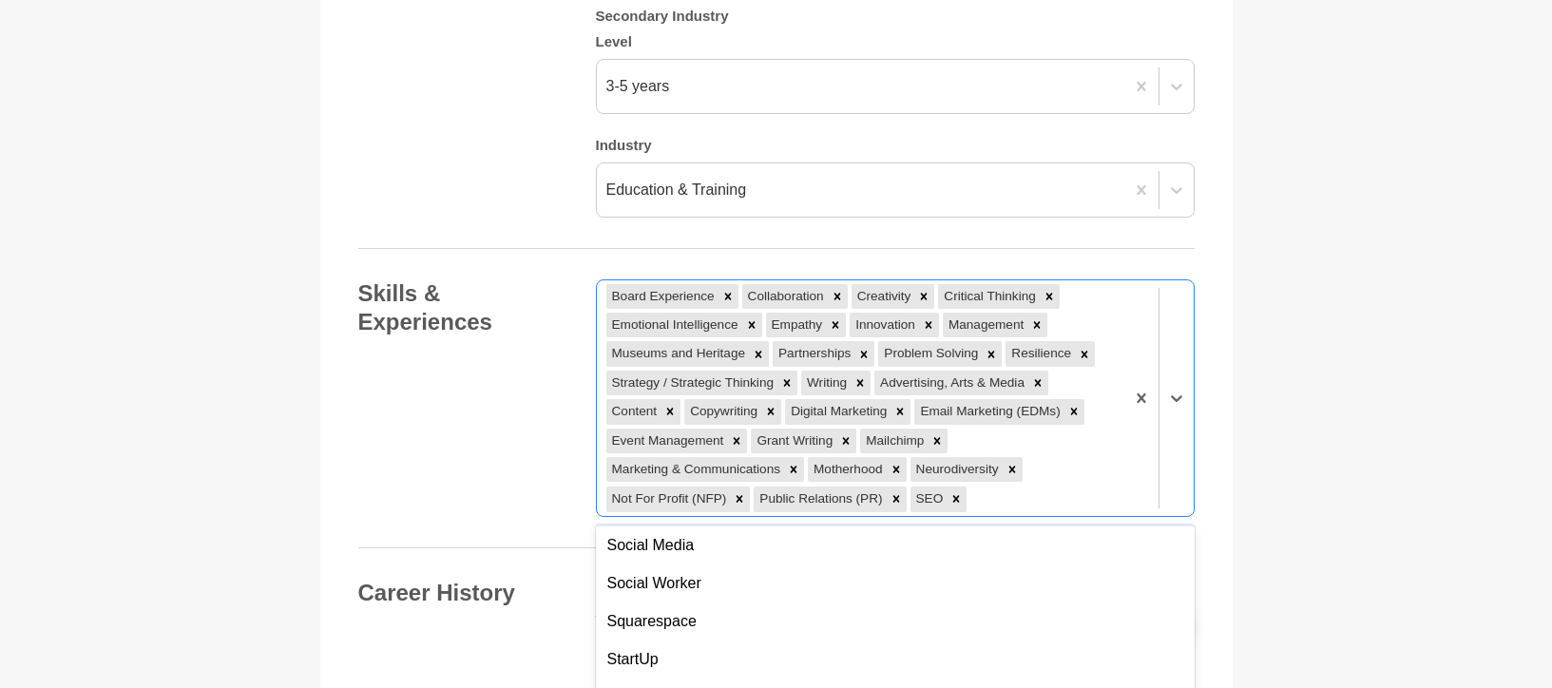
scroll to position [5616, 0]
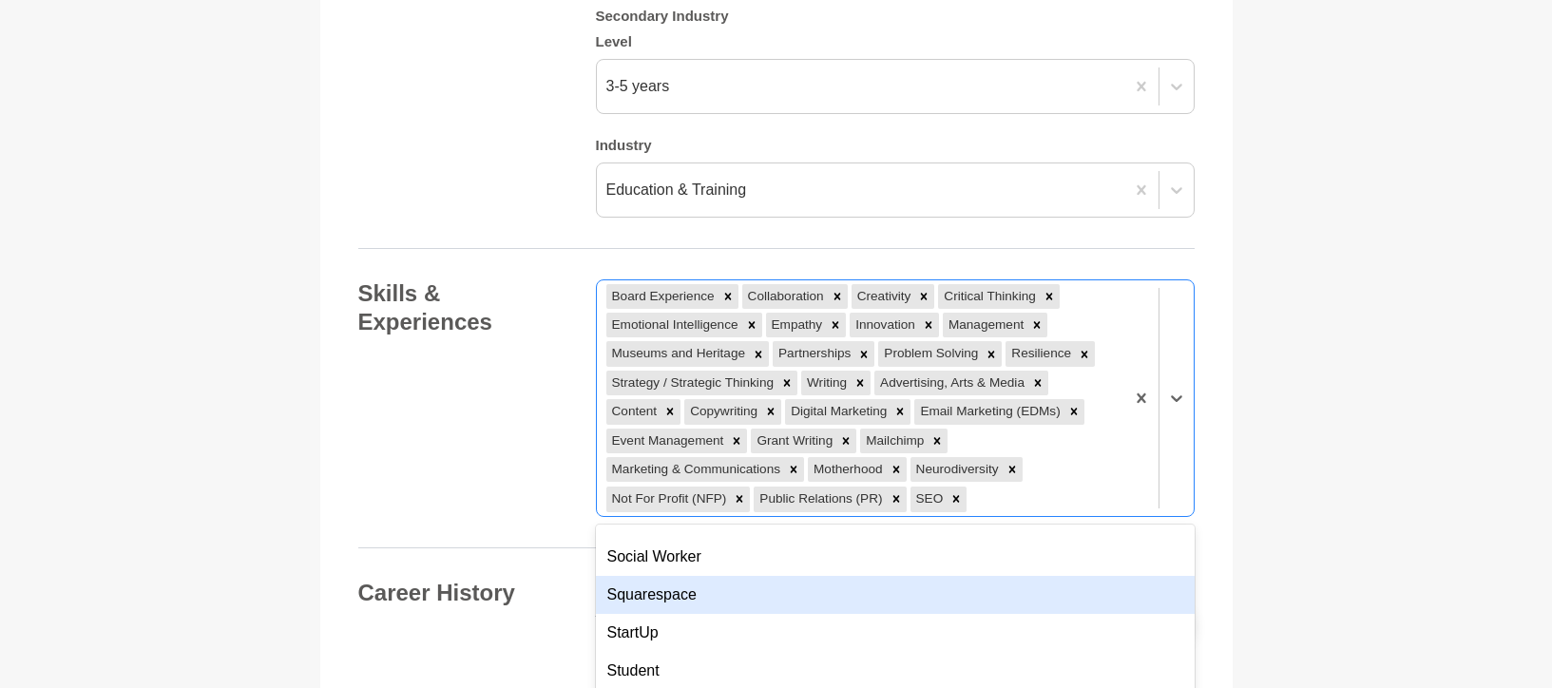
click at [797, 576] on div "Squarespace" at bounding box center [895, 595] width 599 height 38
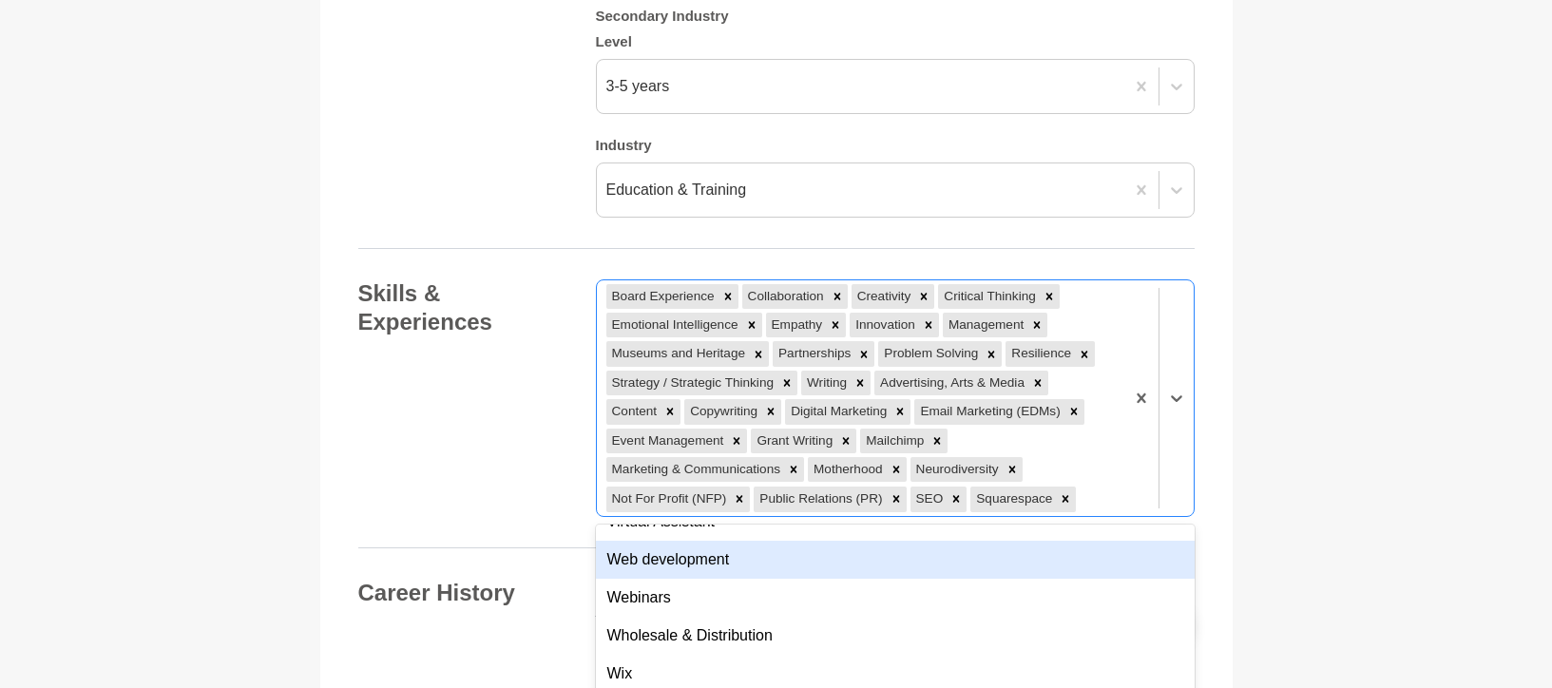
scroll to position [6260, 0]
click at [824, 540] on div "Web development" at bounding box center [895, 559] width 599 height 38
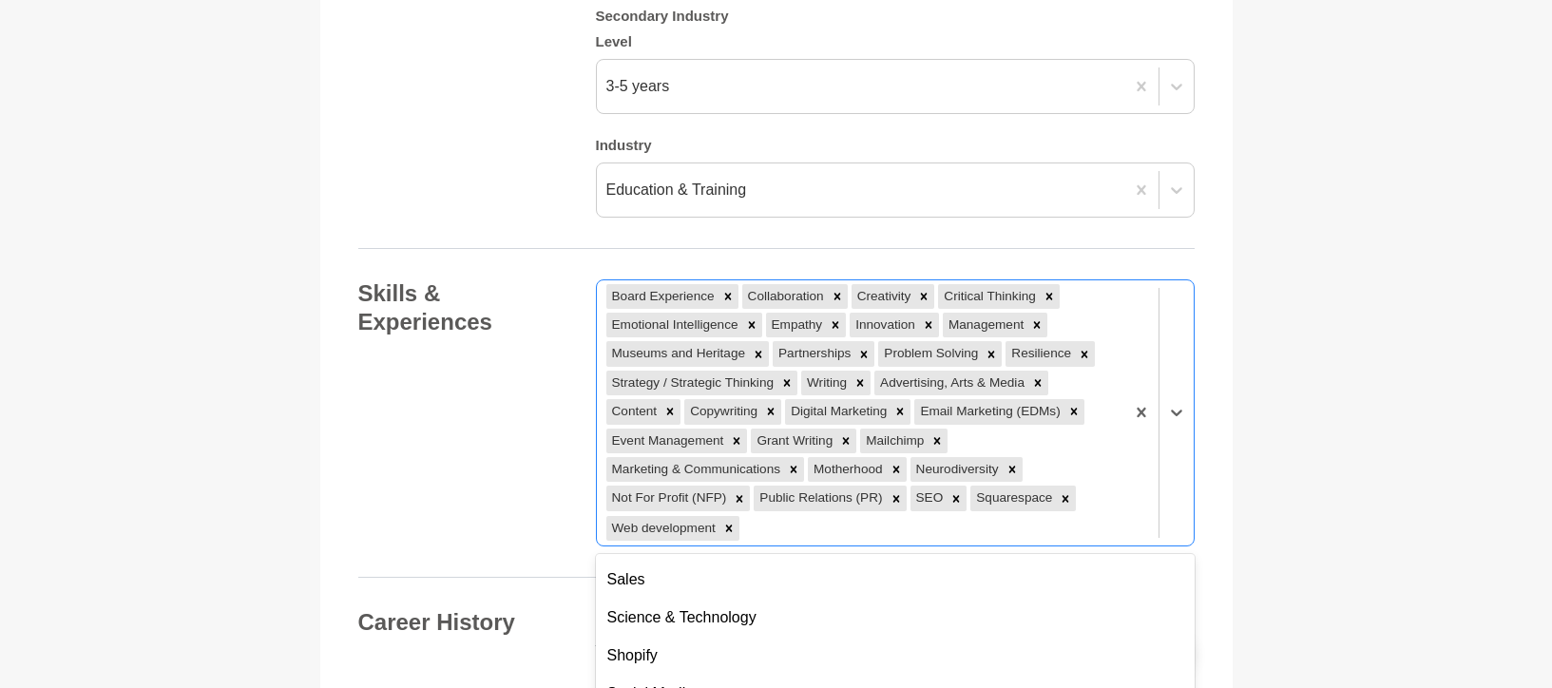
scroll to position [5474, 0]
click at [774, 672] on div "Social Media" at bounding box center [895, 691] width 599 height 38
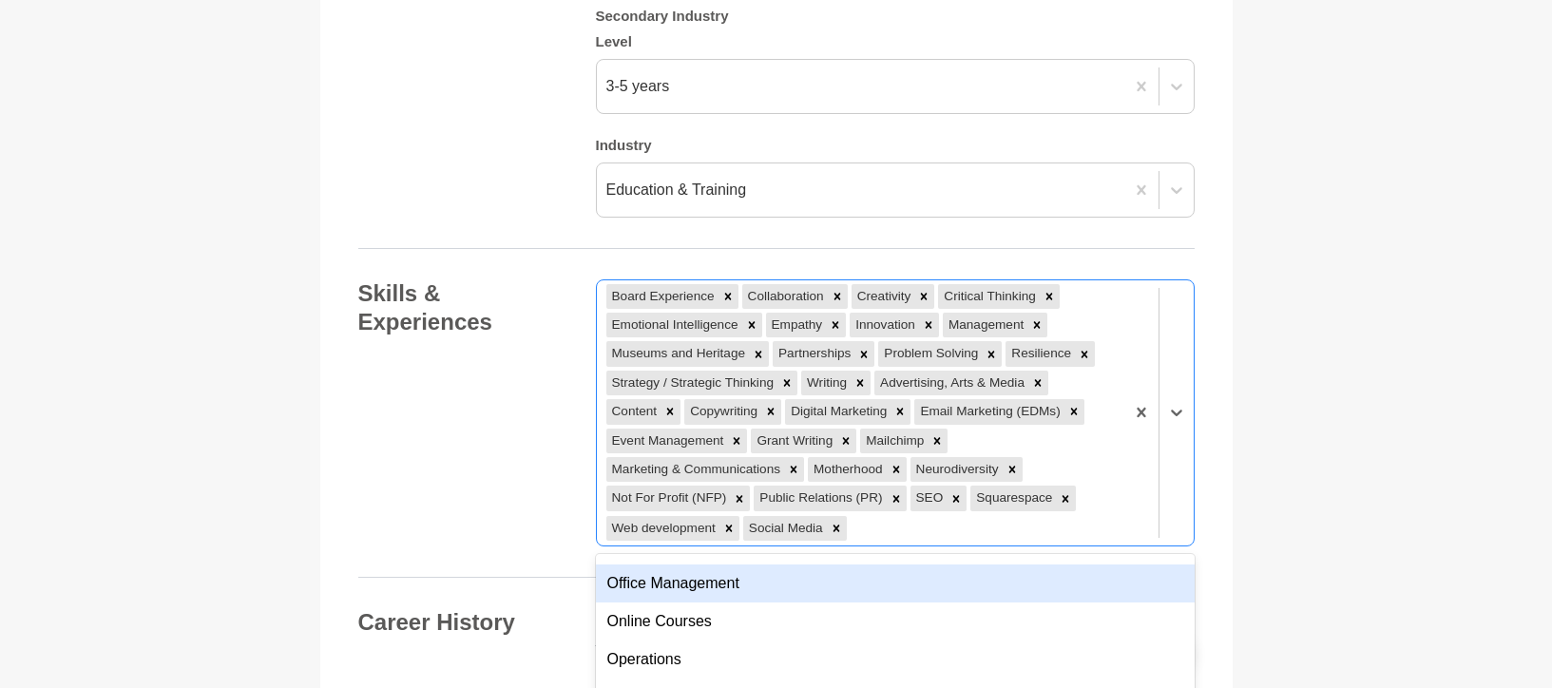
scroll to position [4619, 0]
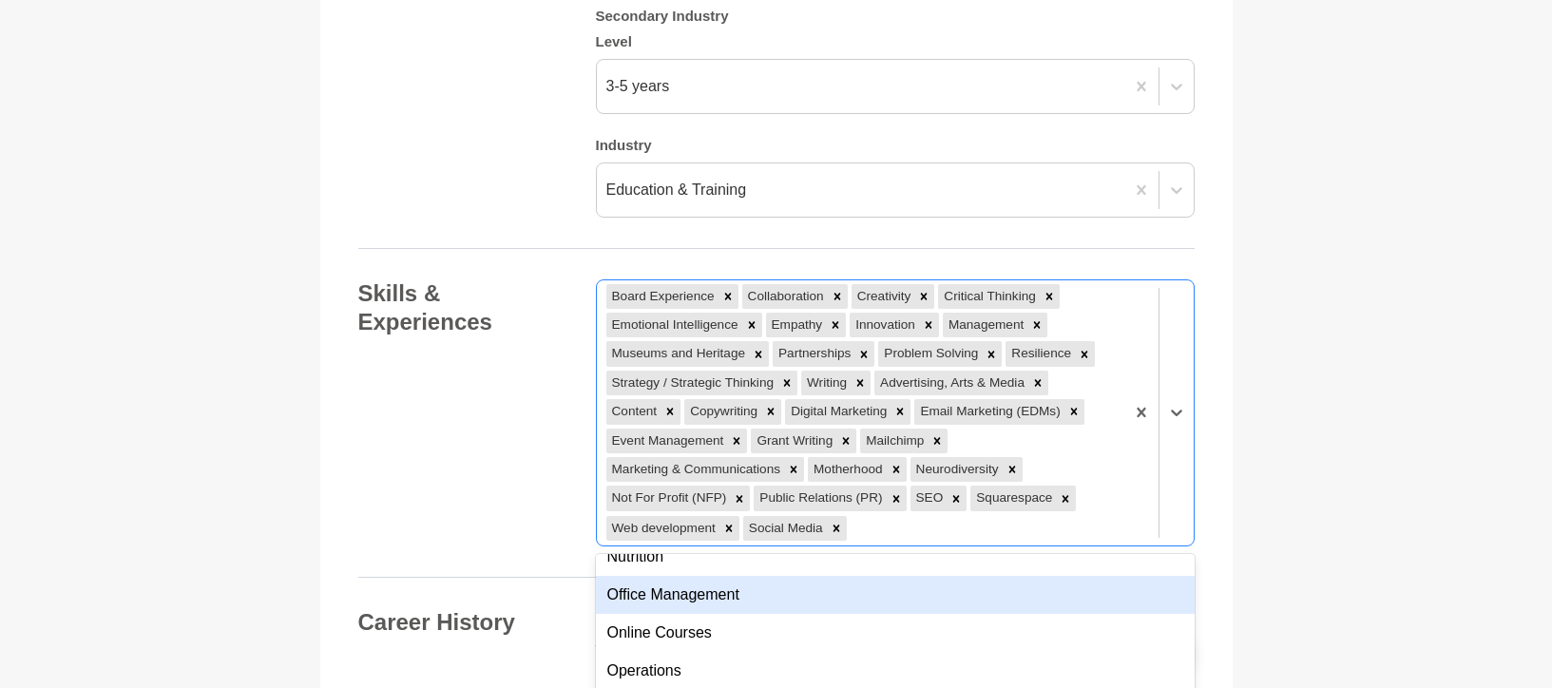
click at [524, 439] on div "Skills & Experiences option Social Media, selected. option Office Management fo…" at bounding box center [776, 412] width 836 height 267
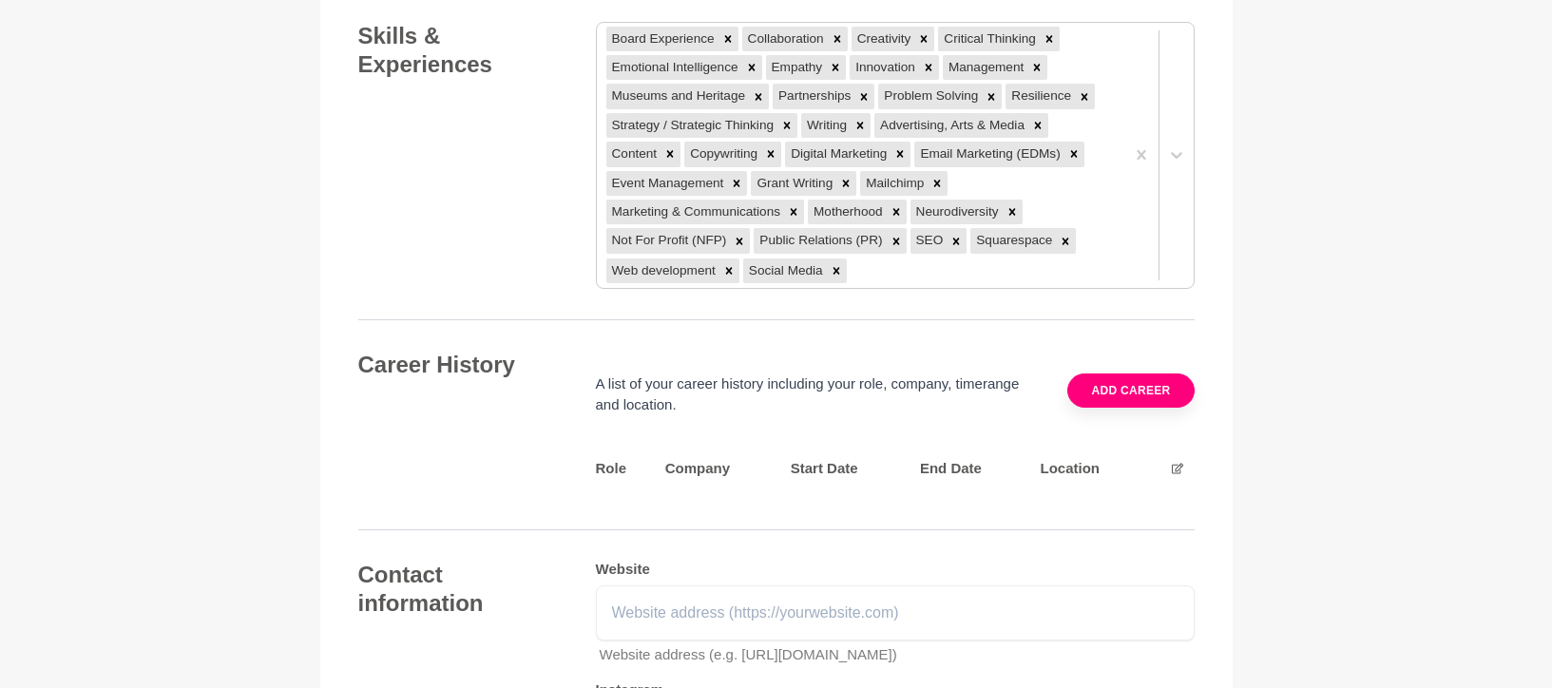
scroll to position [2798, 0]
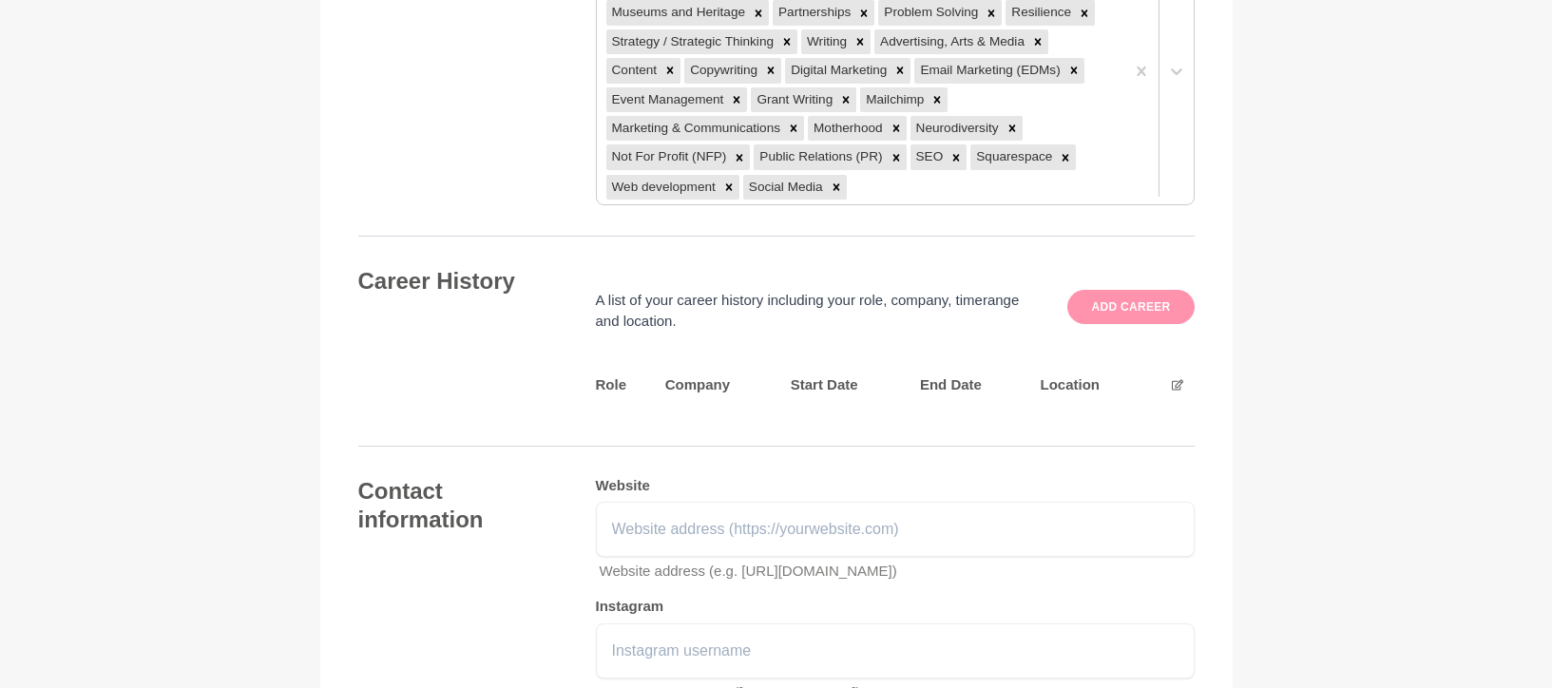
click at [1156, 290] on button "Add career" at bounding box center [1130, 307] width 126 height 34
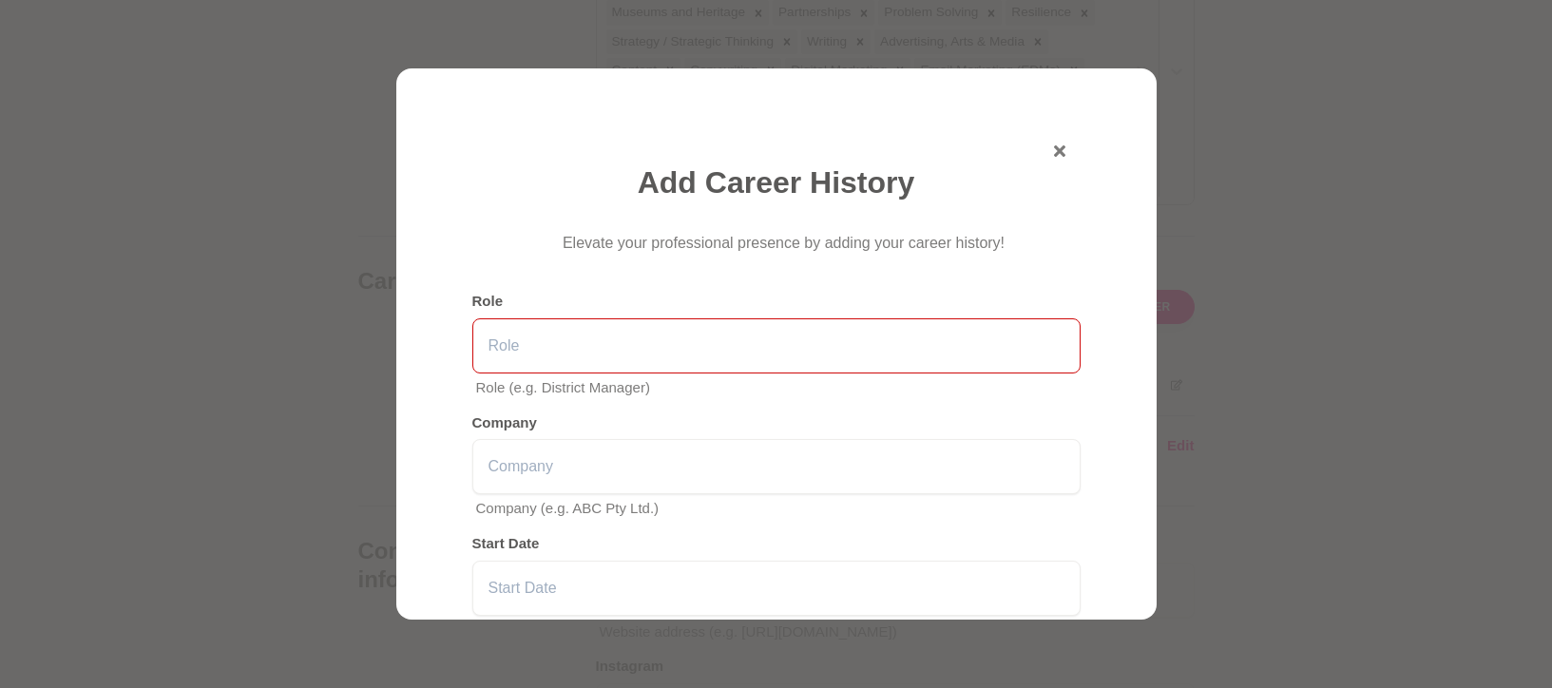
click at [740, 333] on input "text" at bounding box center [776, 345] width 608 height 55
paste input "Audience Growth Consultant I Digital Marketing Strategist I Content for eyeball…"
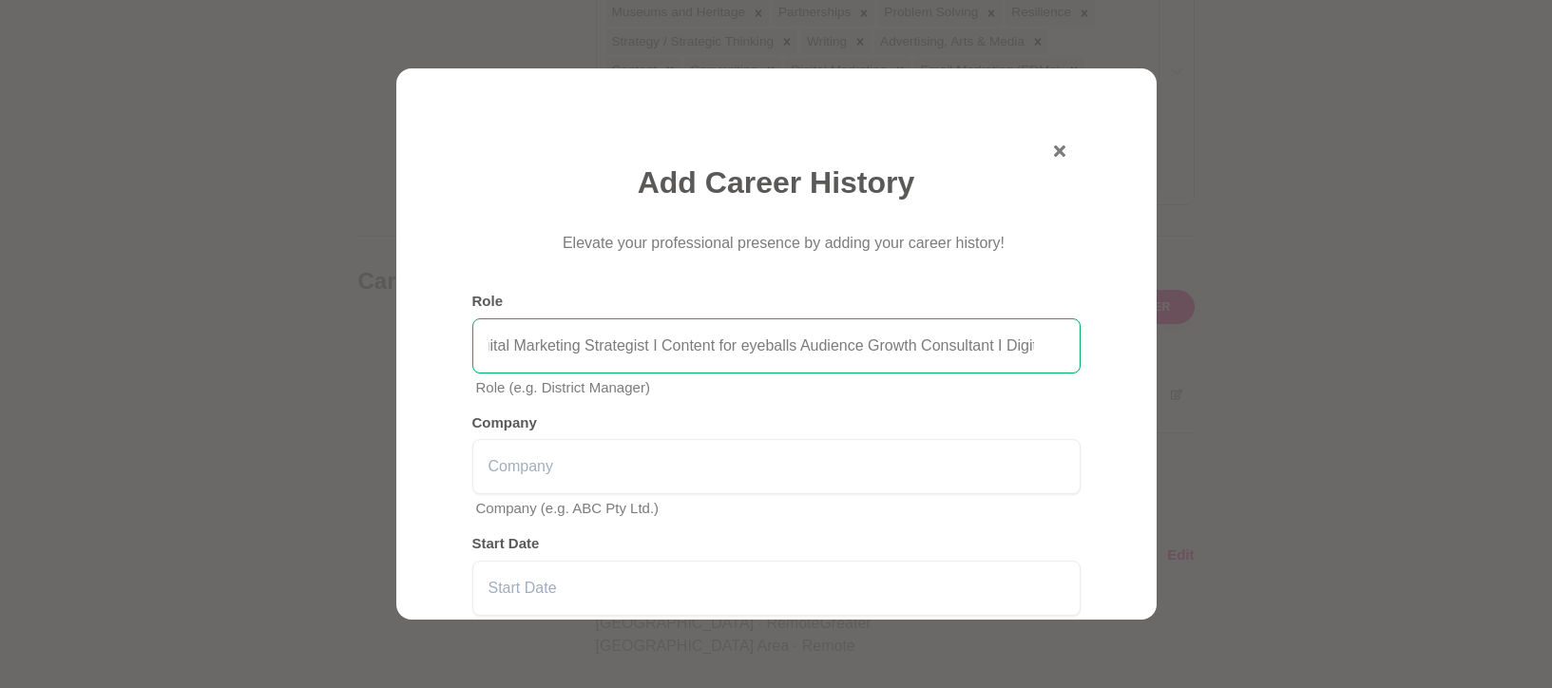
scroll to position [0, 0]
drag, startPoint x: 1041, startPoint y: 353, endPoint x: -164, endPoint y: 345, distance: 1205.0
click at [719, 363] on input "Audience Growth Consultant I Digital Marketing Strategist I Content for eyeball…" at bounding box center [776, 345] width 608 height 55
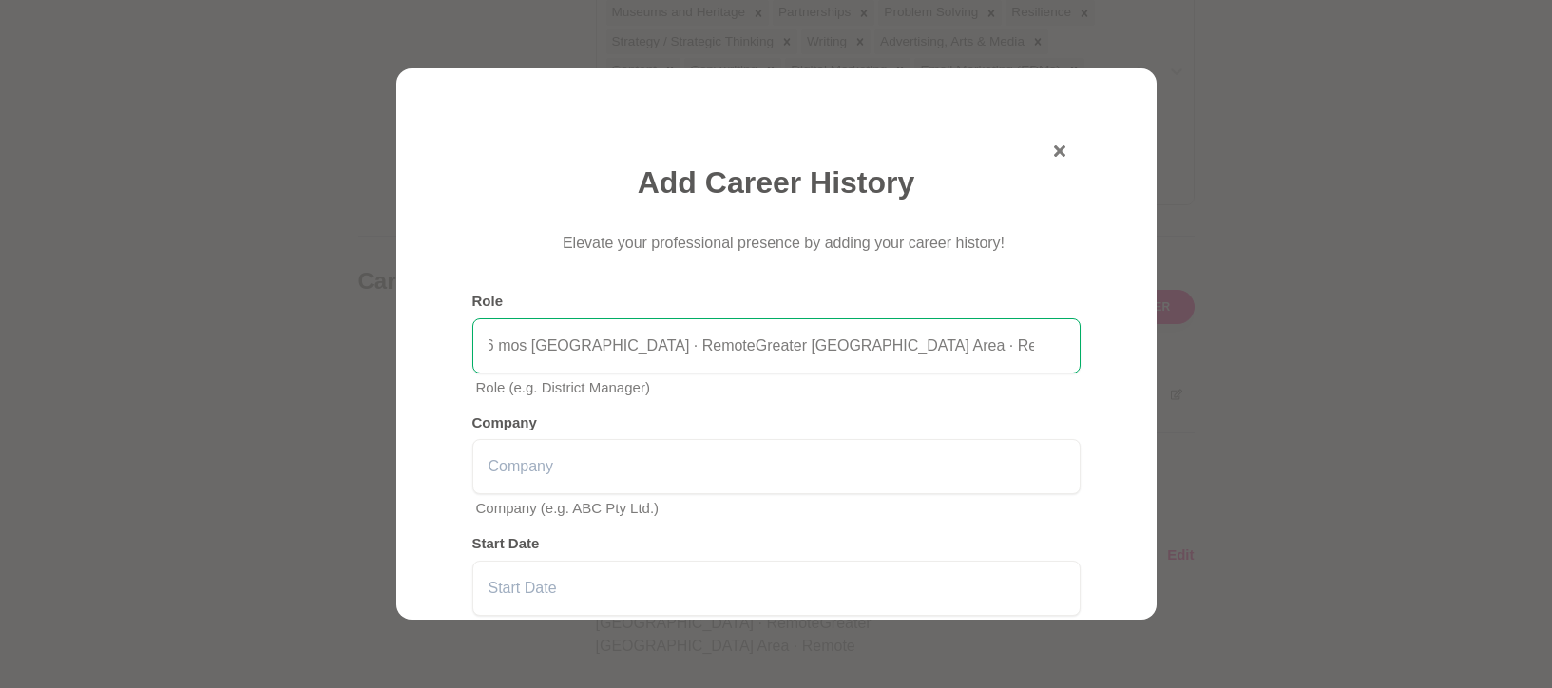
drag, startPoint x: 887, startPoint y: 346, endPoint x: 1301, endPoint y: 347, distance: 414.3
click at [1301, 347] on section "Add Career History Elevate your professional presence by adding your career his…" at bounding box center [776, 344] width 1552 height 688
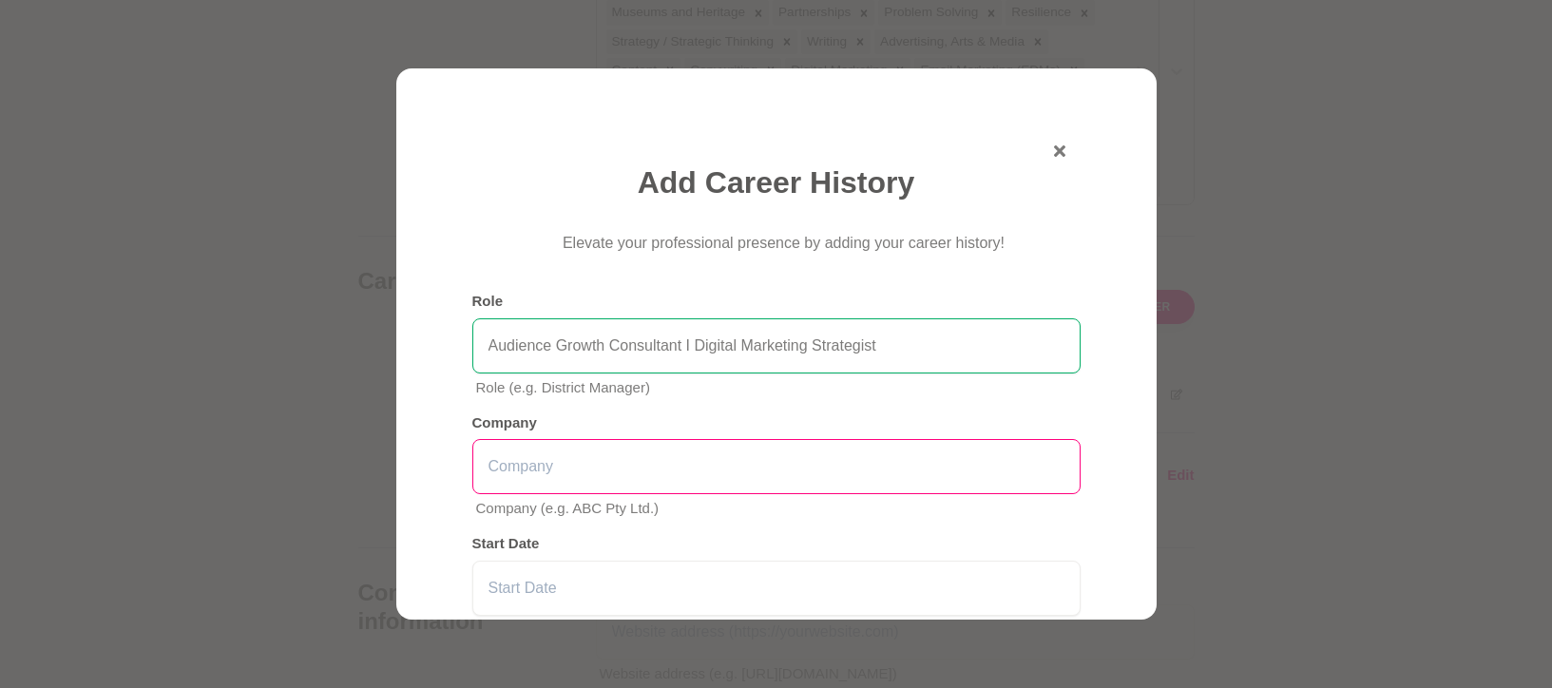
type input "Audience Growth Consultant I Digital Marketing Strategist"
click at [801, 459] on input "text" at bounding box center [776, 466] width 608 height 55
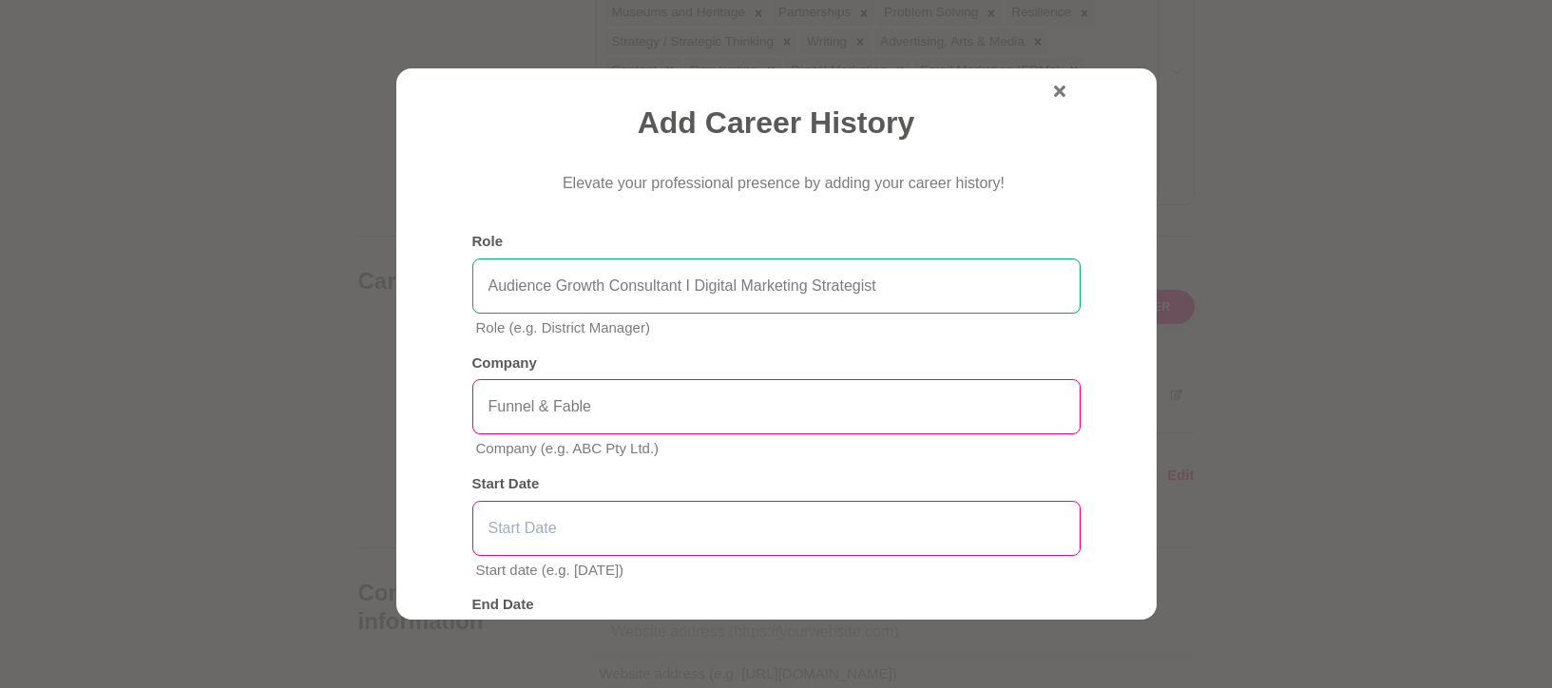
scroll to position [86, 0]
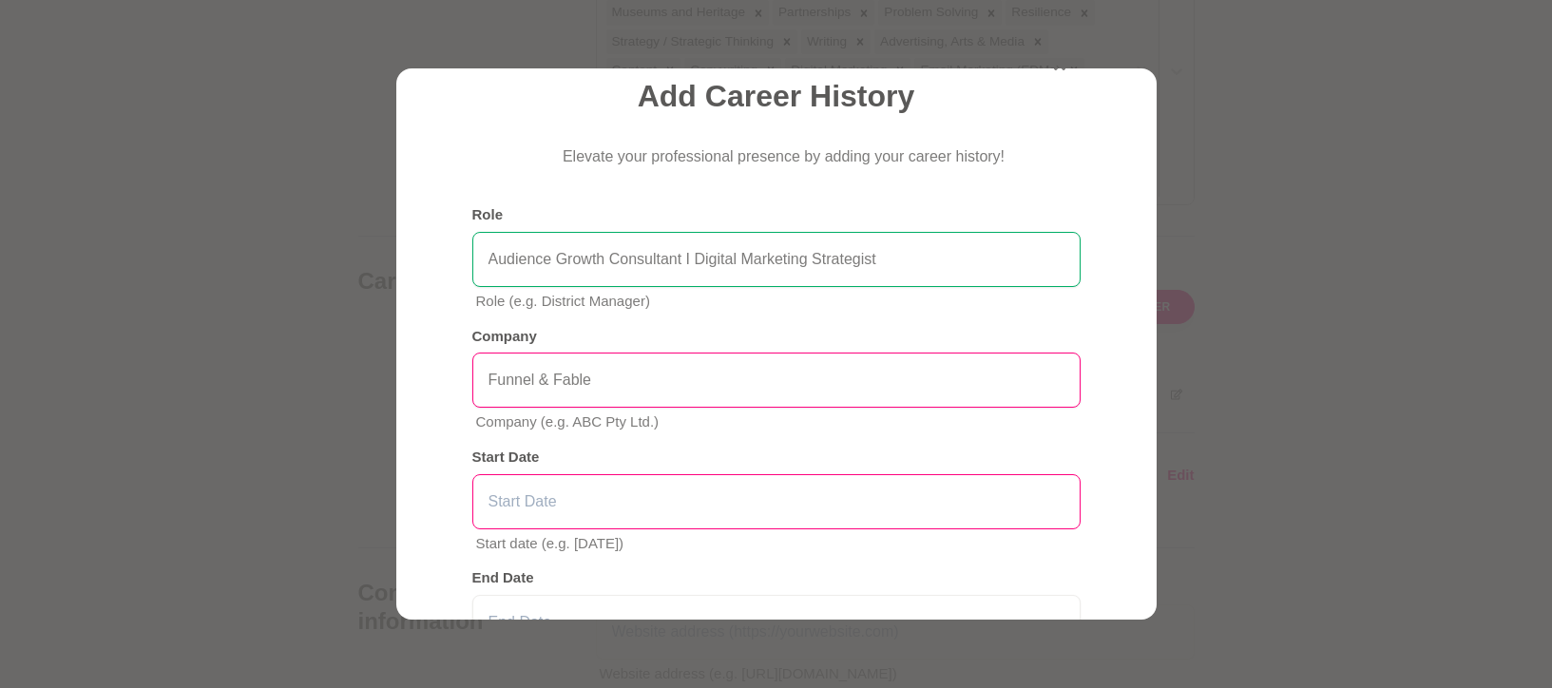
type input "Funnel & Fable"
click at [511, 486] on input "text" at bounding box center [776, 501] width 608 height 55
click at [486, 496] on input "2024" at bounding box center [776, 501] width 608 height 55
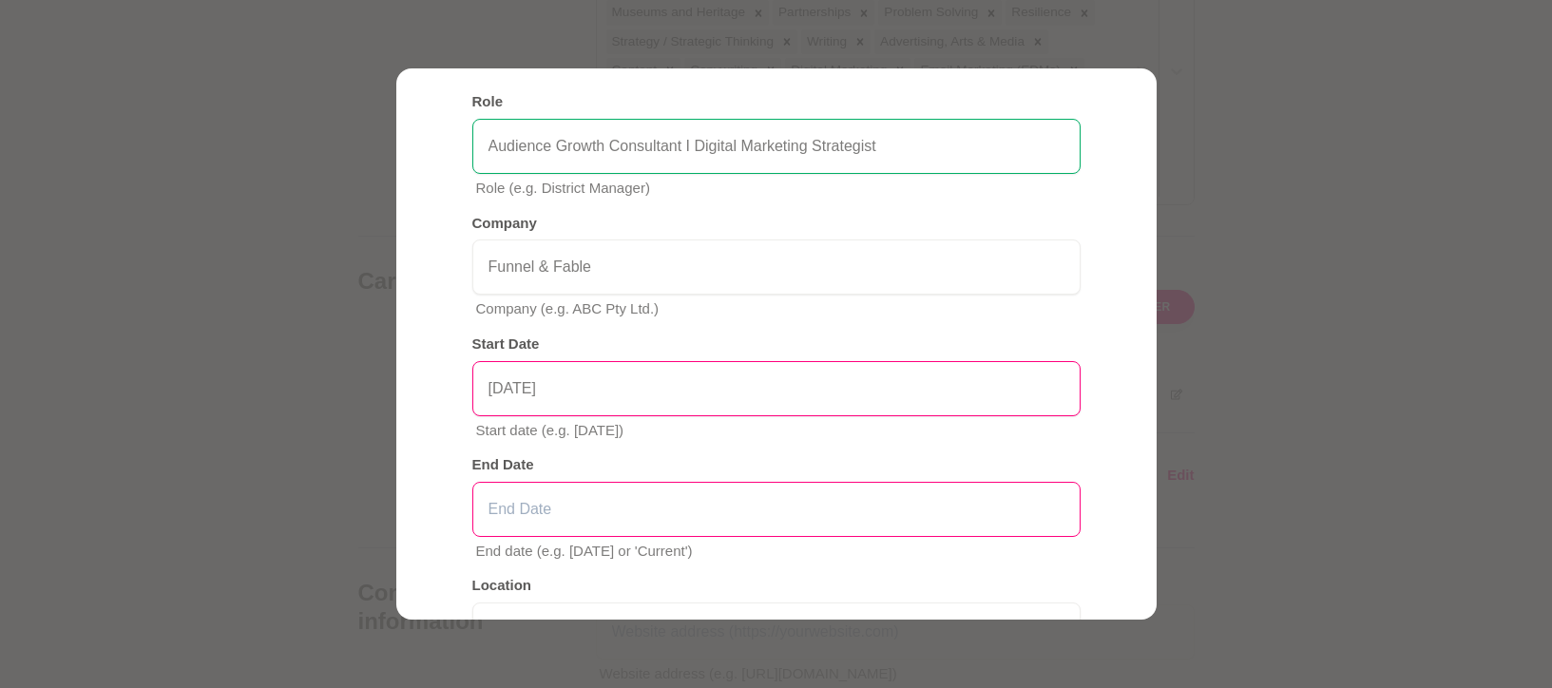
scroll to position [201, 0]
type input "August 2024"
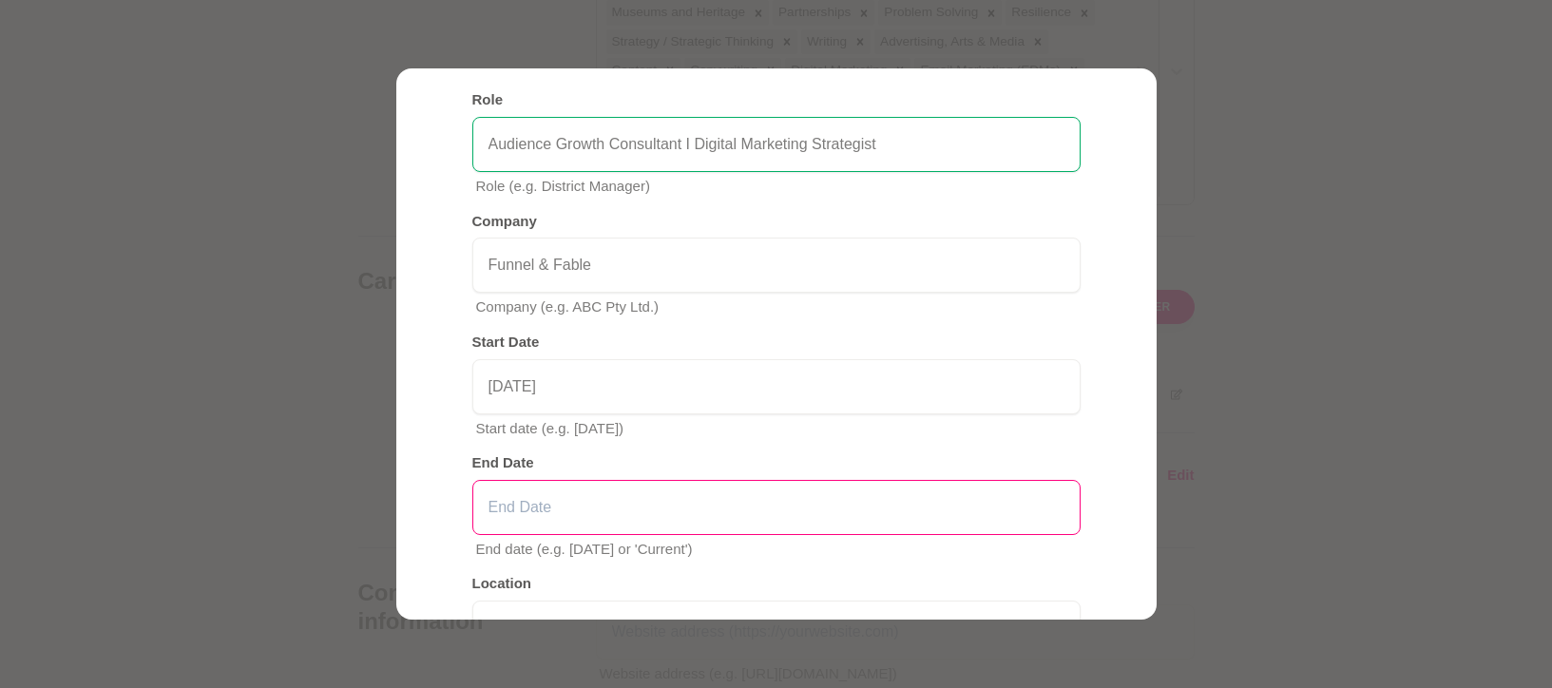
click at [570, 500] on input "text" at bounding box center [776, 507] width 608 height 55
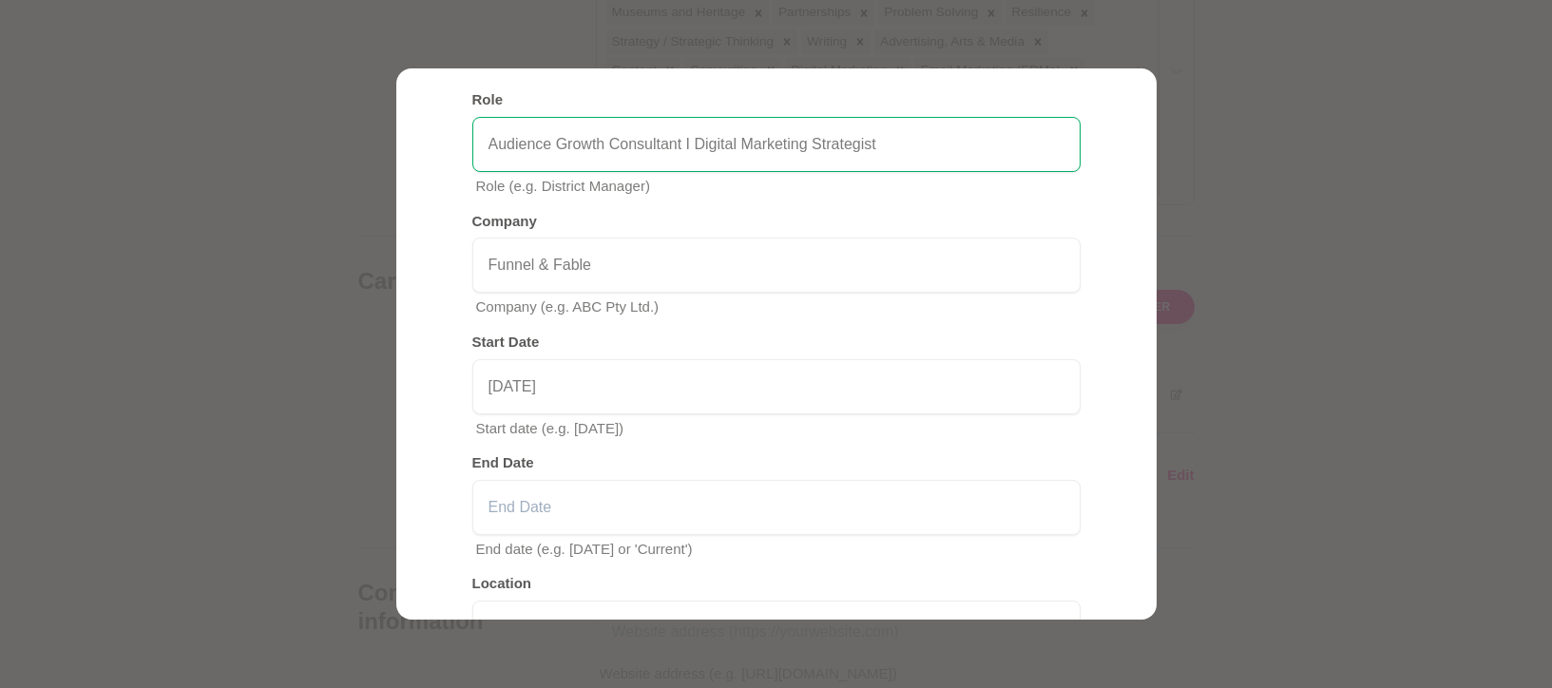
click at [458, 415] on div "Add Career History Elevate your professional presence by adding your career his…" at bounding box center [776, 433] width 654 height 1040
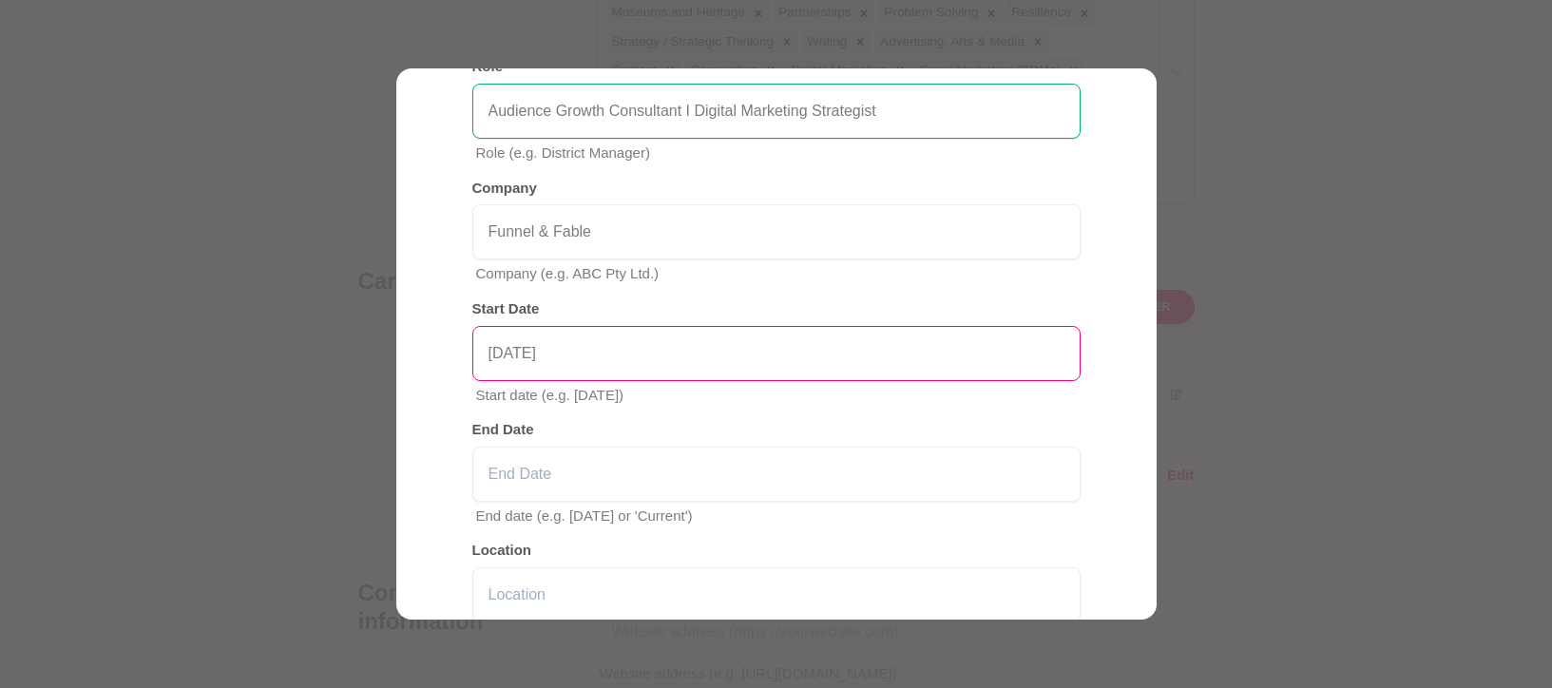
scroll to position [205, 0]
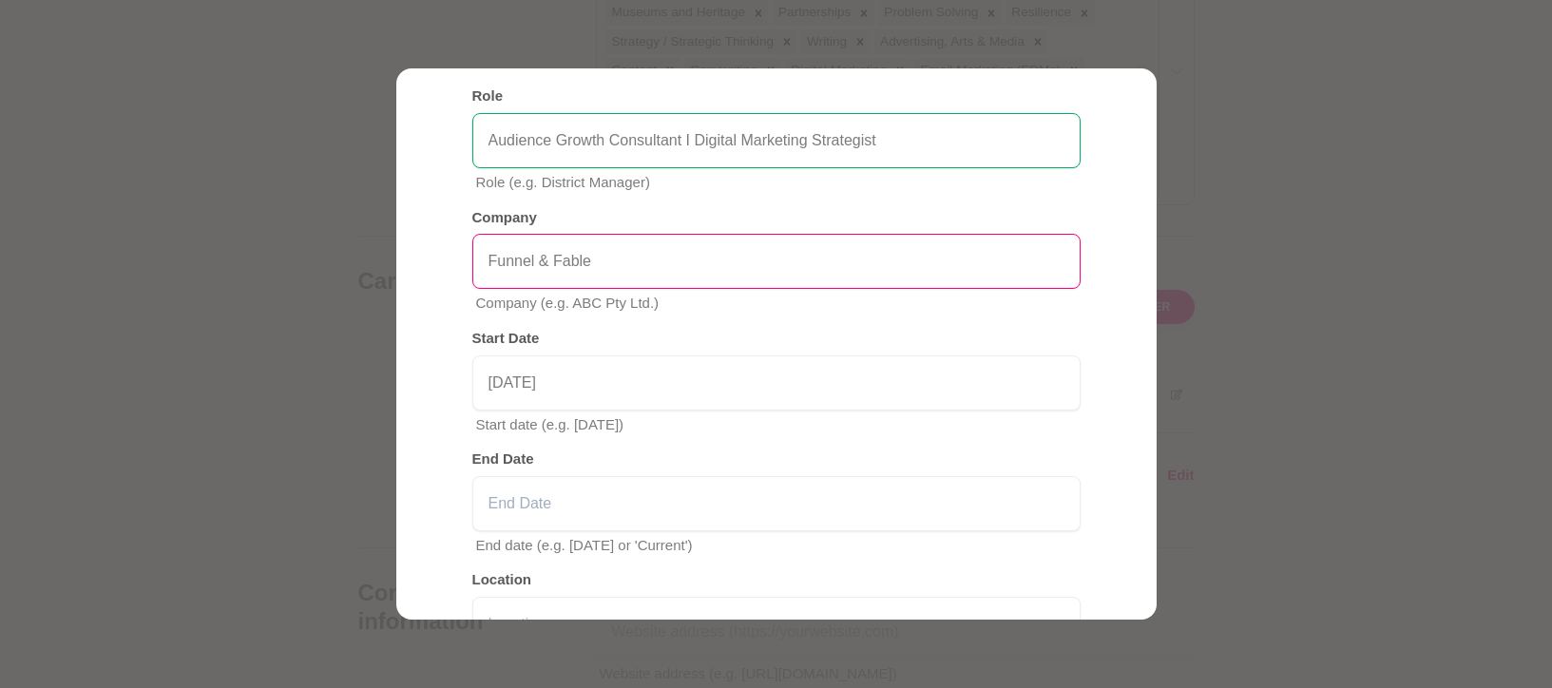
drag, startPoint x: 615, startPoint y: 259, endPoint x: 397, endPoint y: 229, distance: 219.7
click at [397, 229] on div "Add Career History Elevate your professional presence by adding your career his…" at bounding box center [776, 343] width 760 height 550
type input "The Jewish Independent"
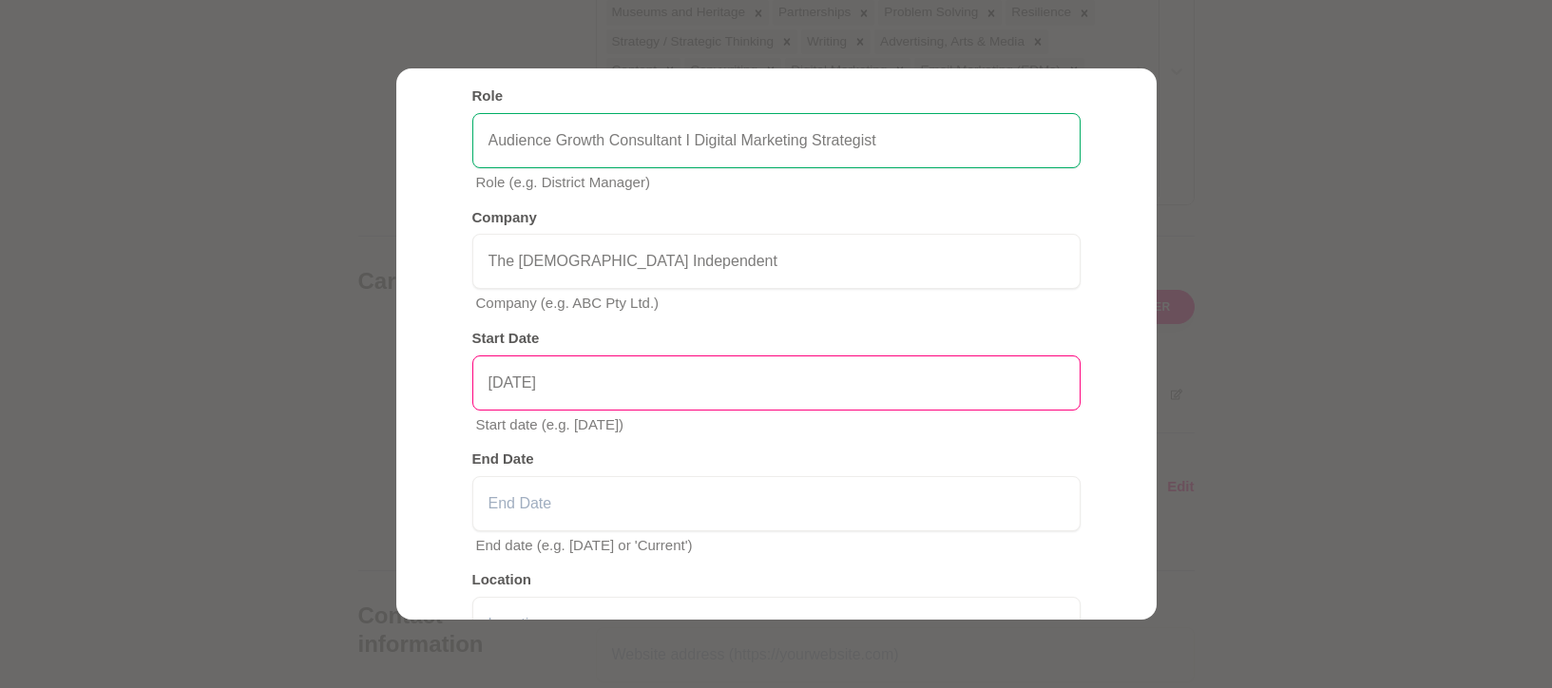
click at [609, 382] on input "August 2024" at bounding box center [776, 382] width 608 height 55
click at [553, 384] on input "August 2024" at bounding box center [776, 382] width 608 height 55
click at [515, 385] on input "August 2024" at bounding box center [776, 382] width 608 height 55
click at [568, 384] on input "March 2024" at bounding box center [776, 382] width 608 height 55
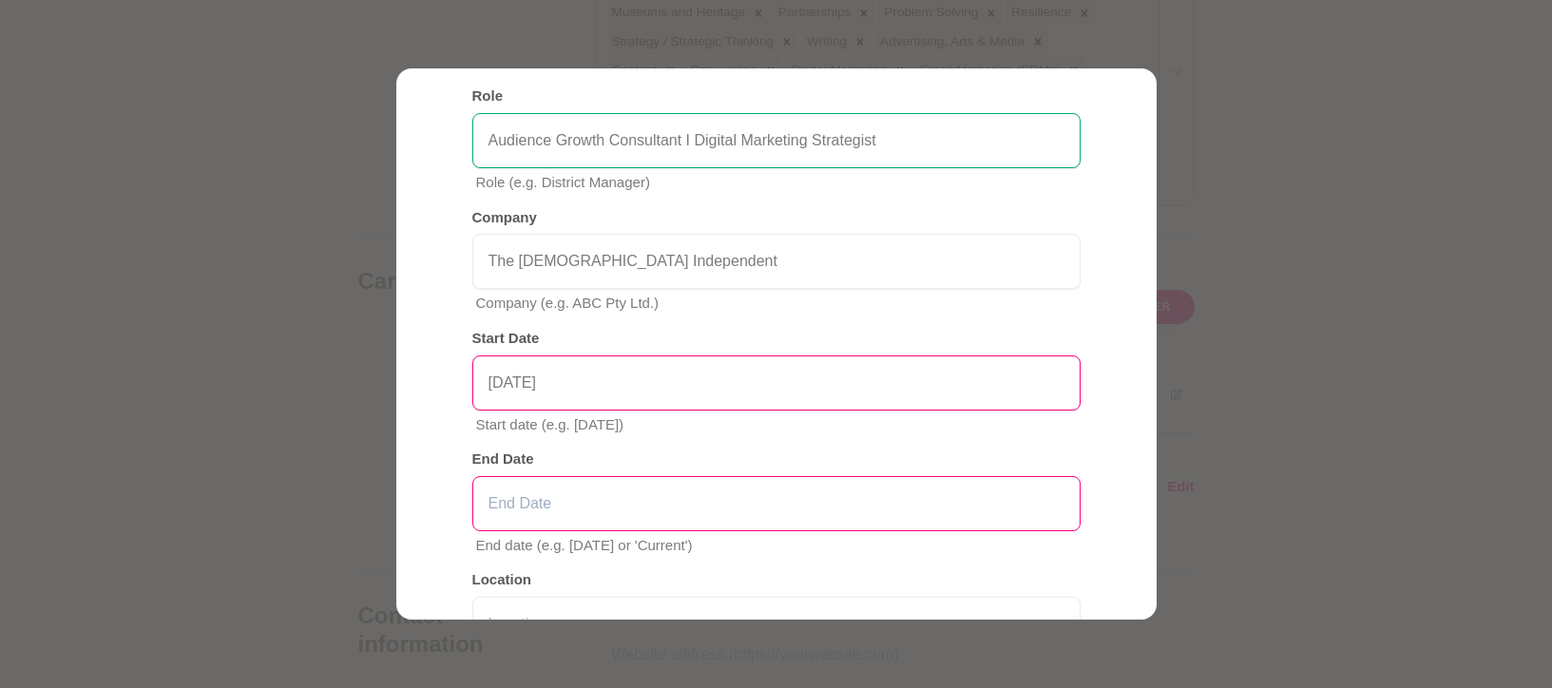
type input "March 2025"
click at [614, 500] on input "text" at bounding box center [776, 503] width 608 height 55
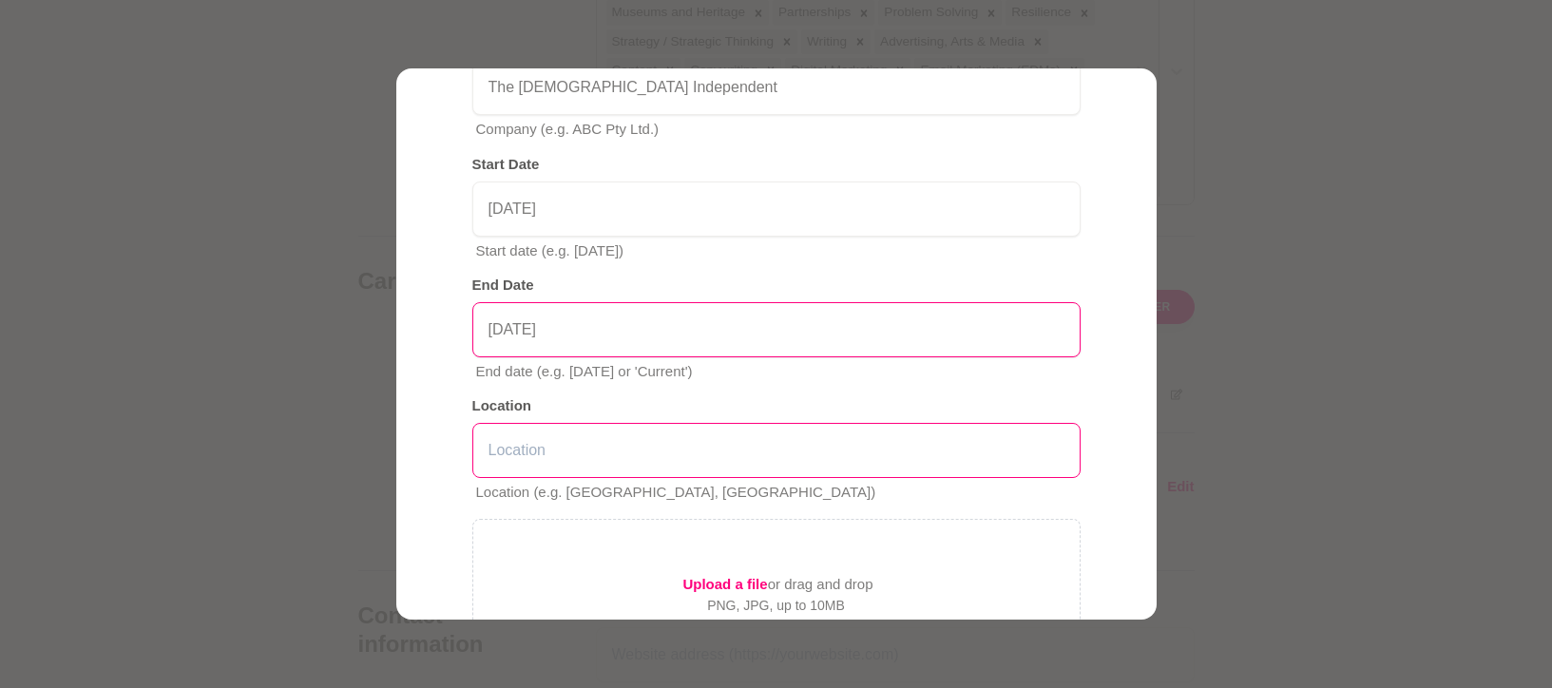
type input "September 2025"
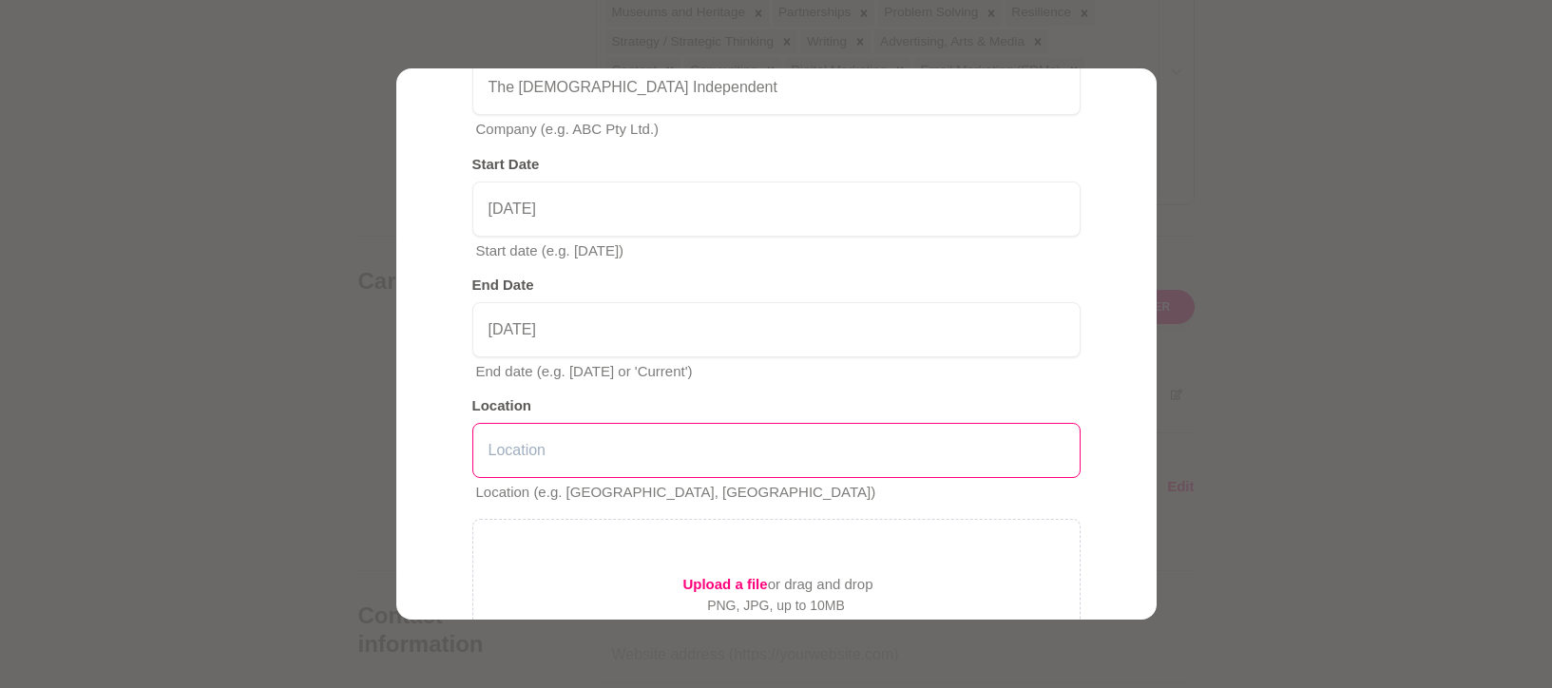
click at [558, 459] on input "text" at bounding box center [776, 450] width 608 height 55
click at [542, 446] on input "Remote Victoria" at bounding box center [776, 450] width 608 height 55
type input "Remote, Victoria"
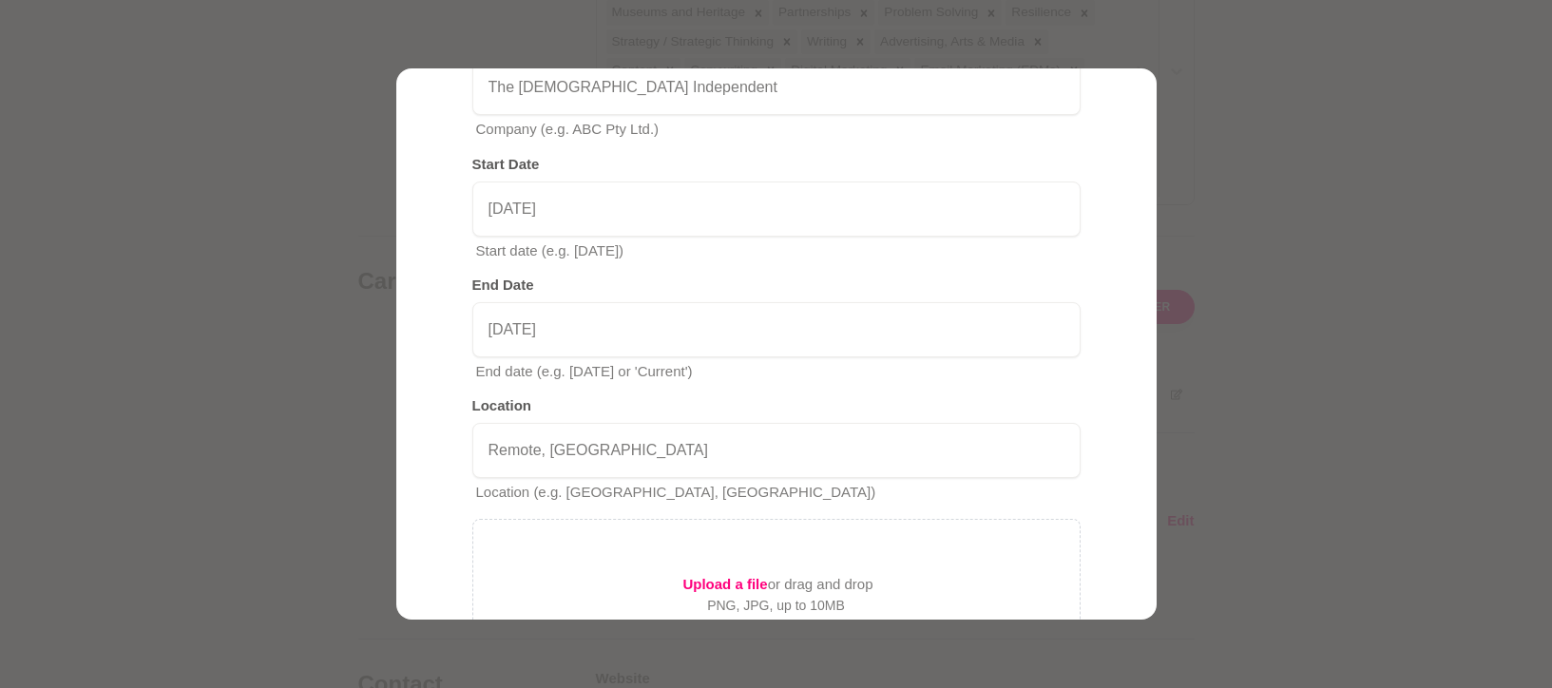
click at [686, 524] on div "Upload a file or drag and drop PNG, JPG, up to 10MB 500px × 500px recommended" at bounding box center [776, 598] width 608 height 158
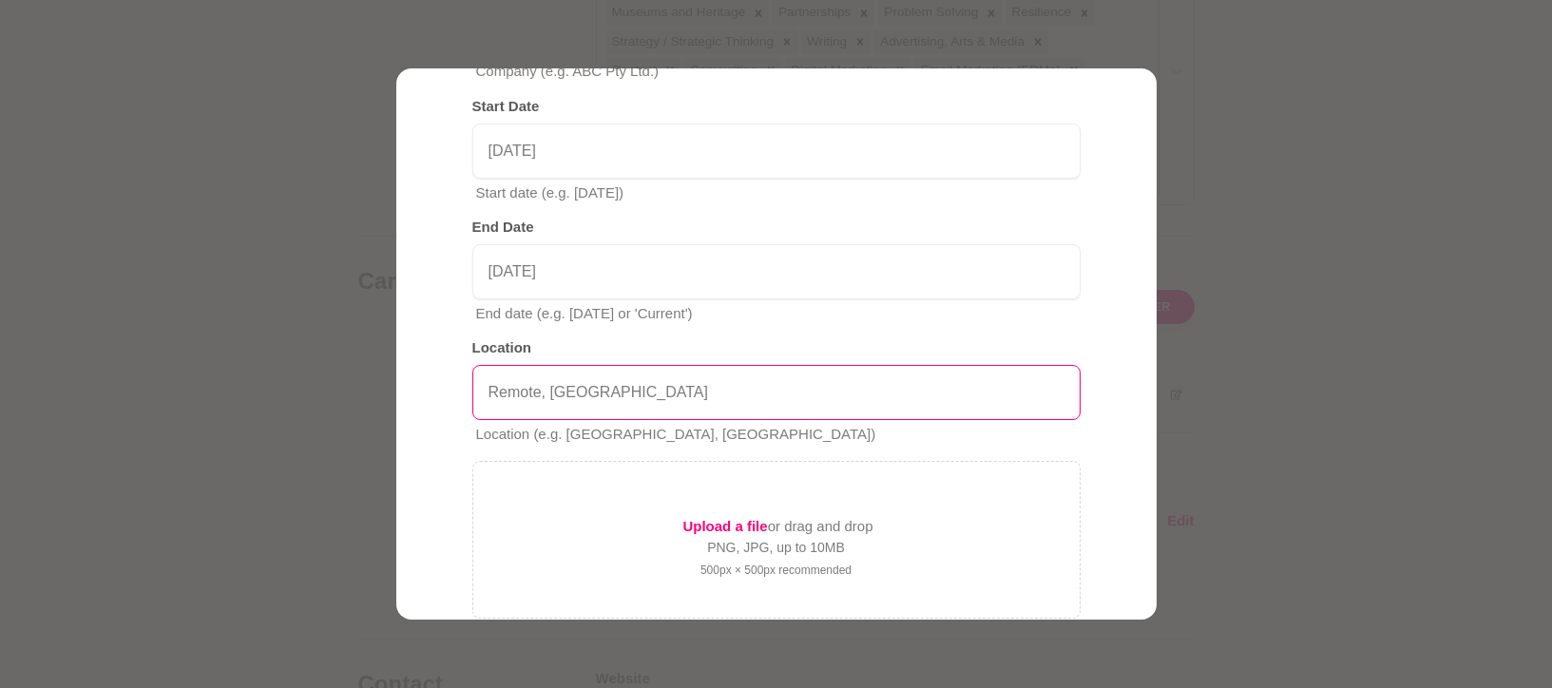
scroll to position [581, 0]
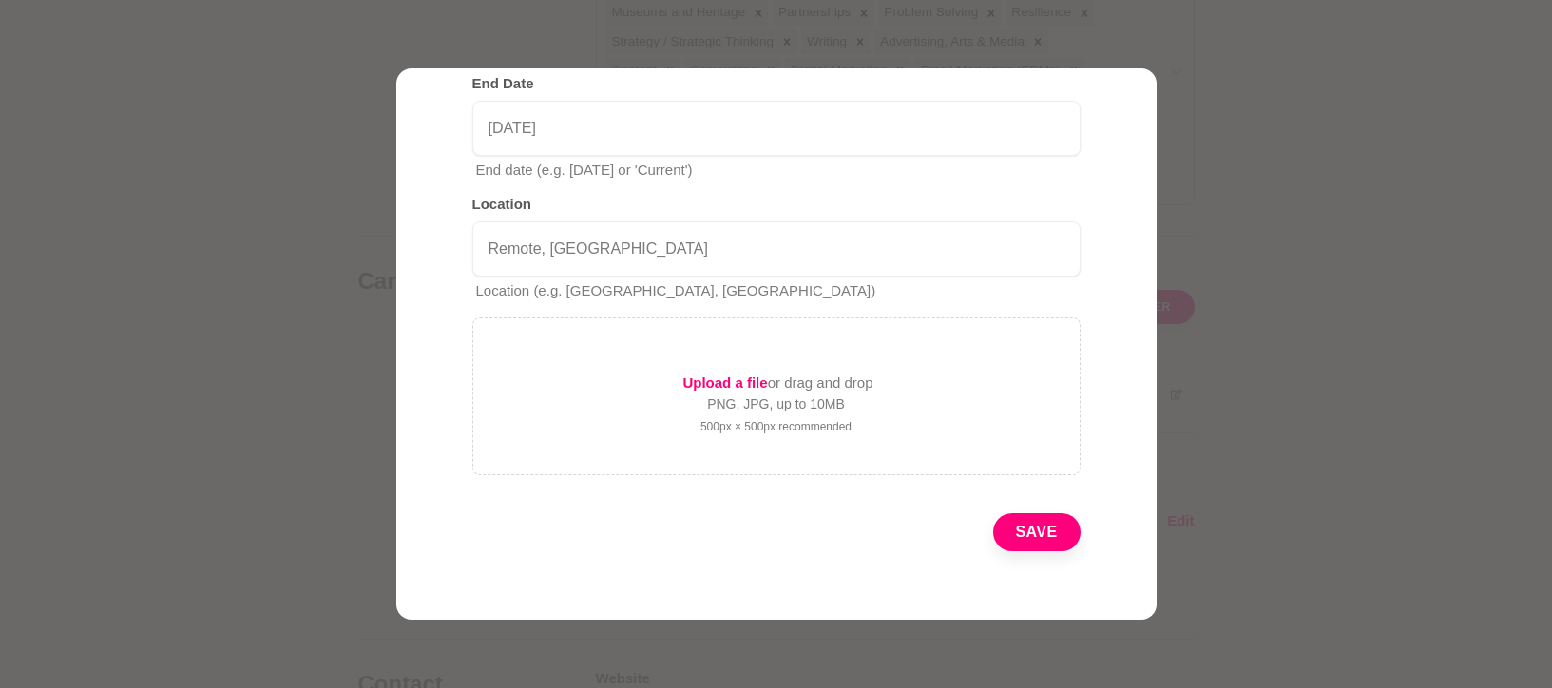
click at [1026, 532] on button "Save" at bounding box center [1036, 532] width 87 height 38
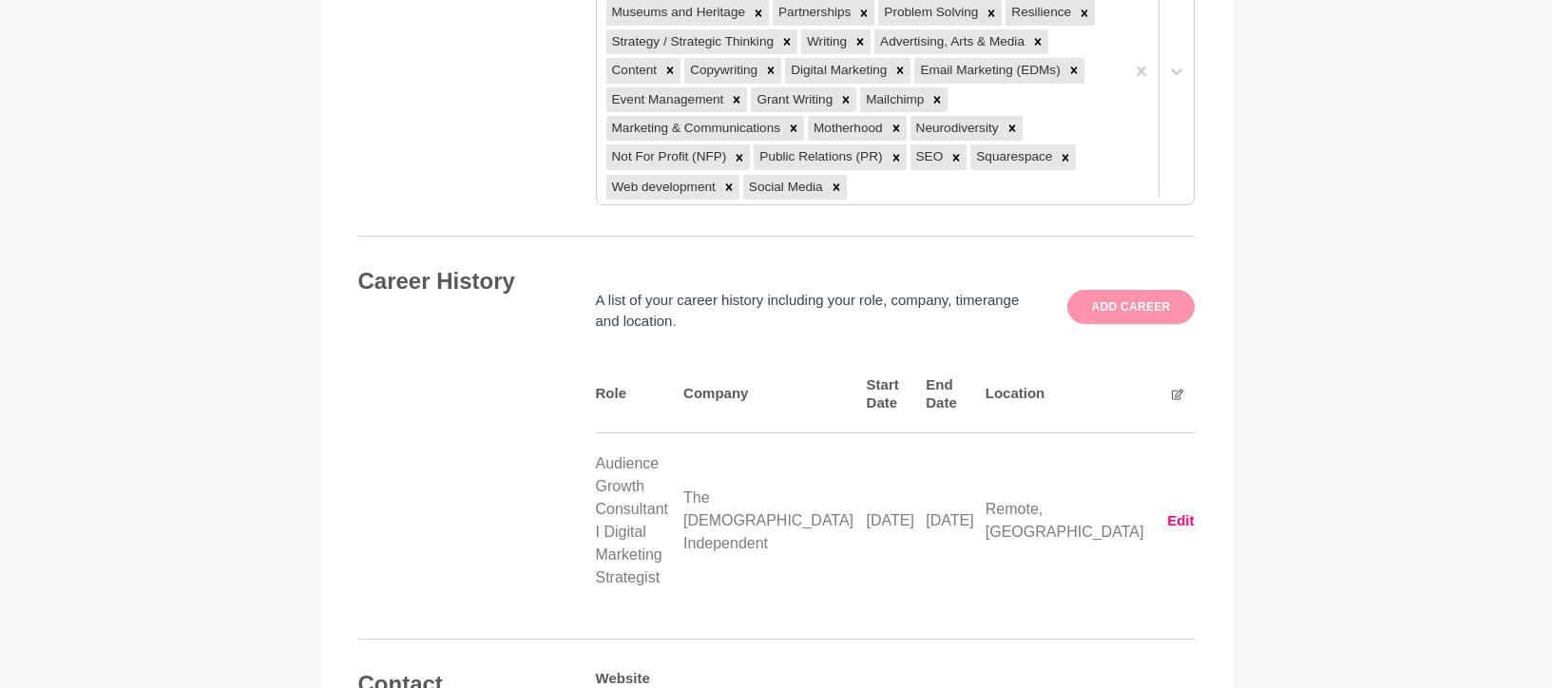
click at [1099, 290] on button "Add career" at bounding box center [1130, 307] width 126 height 34
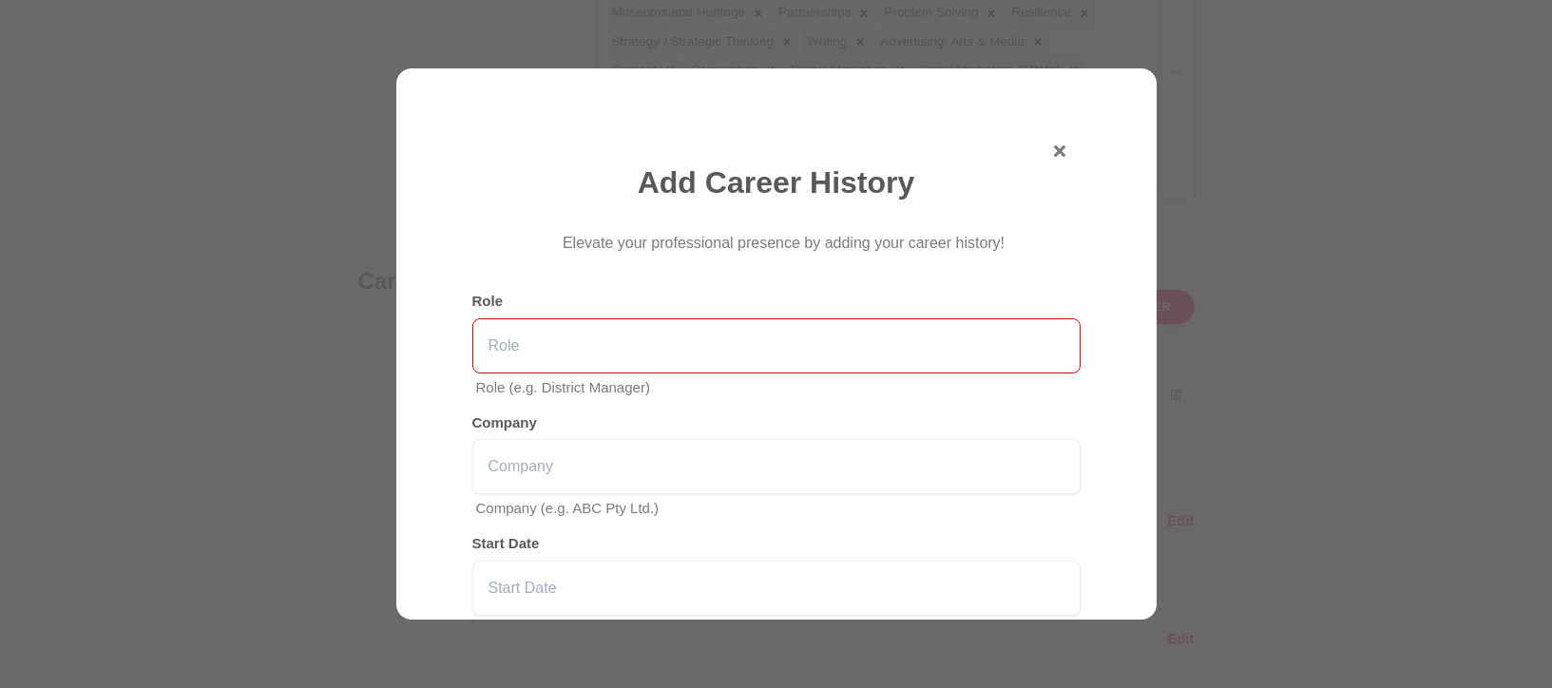
click at [680, 359] on input "text" at bounding box center [776, 345] width 608 height 55
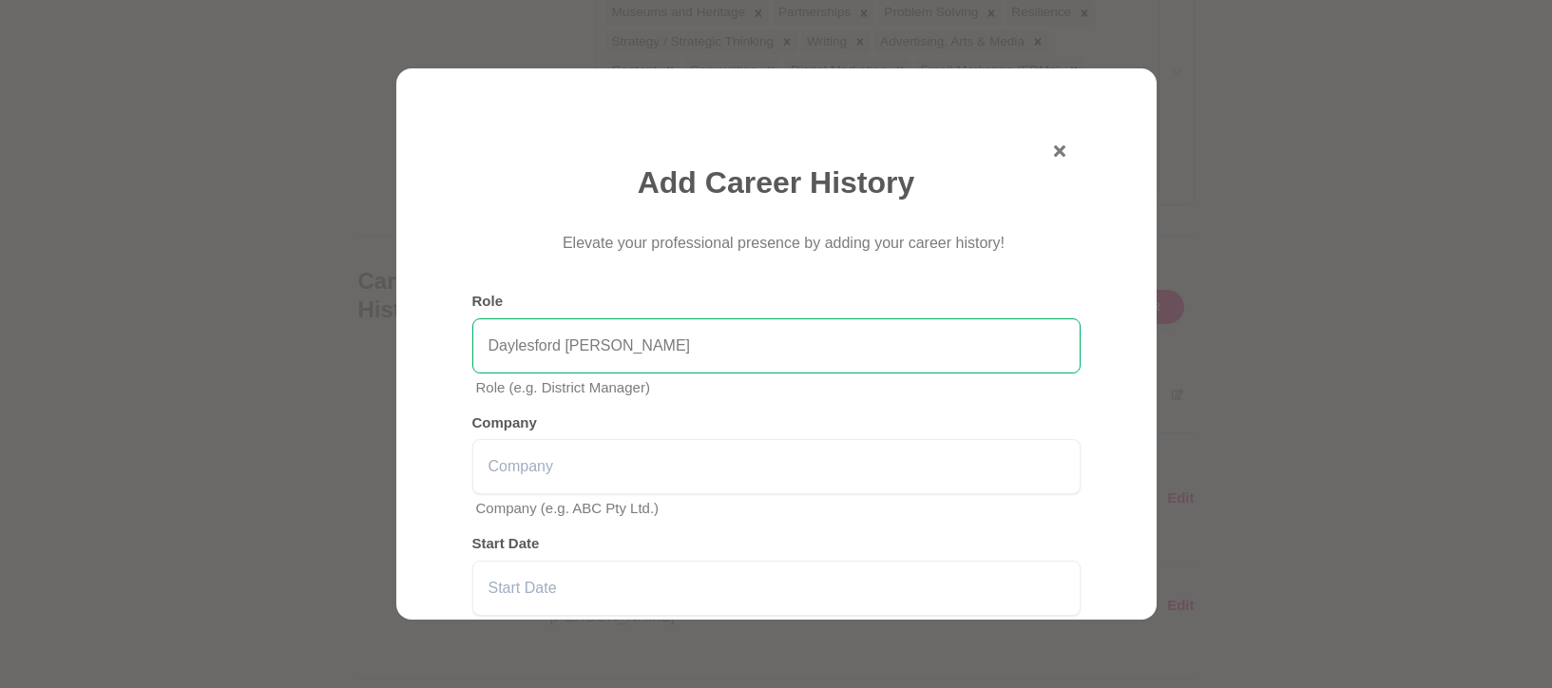
type input "Daylesford Dharma School"
drag, startPoint x: 725, startPoint y: 336, endPoint x: 418, endPoint y: 315, distance: 307.7
click at [418, 315] on div "Add Career History Elevate your professional presence by adding your career his…" at bounding box center [776, 343] width 760 height 550
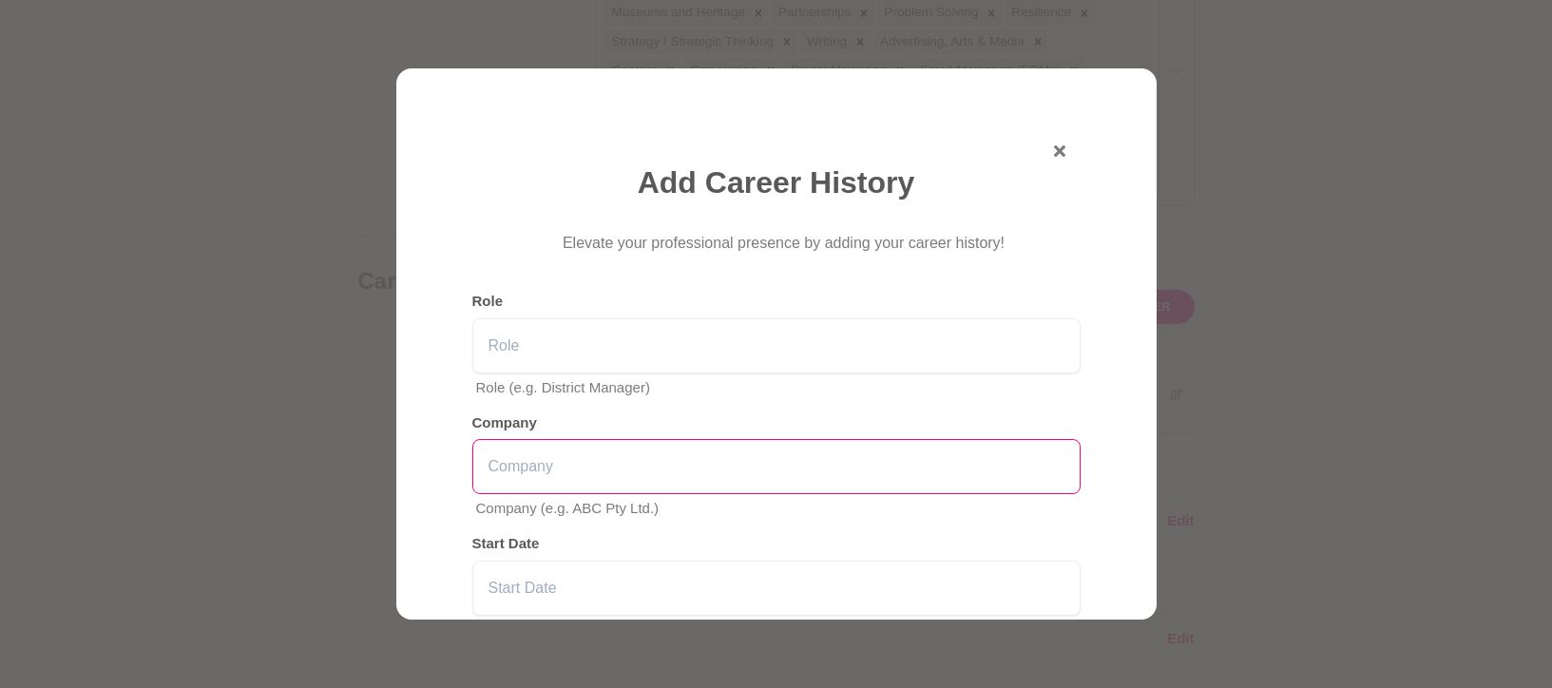
click at [681, 459] on input "text" at bounding box center [776, 466] width 608 height 55
paste input "Daylesford Dharma School"
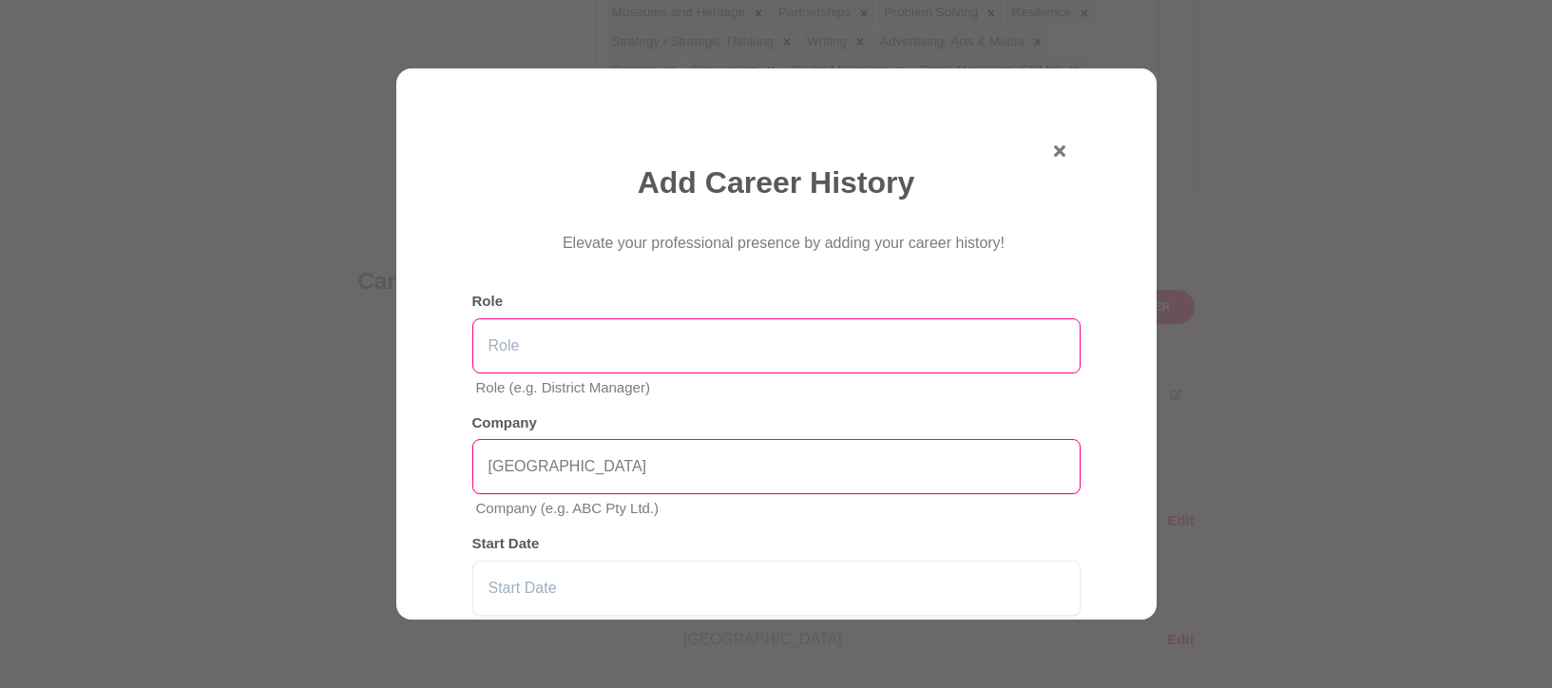
type input "Daylesford Dharma School"
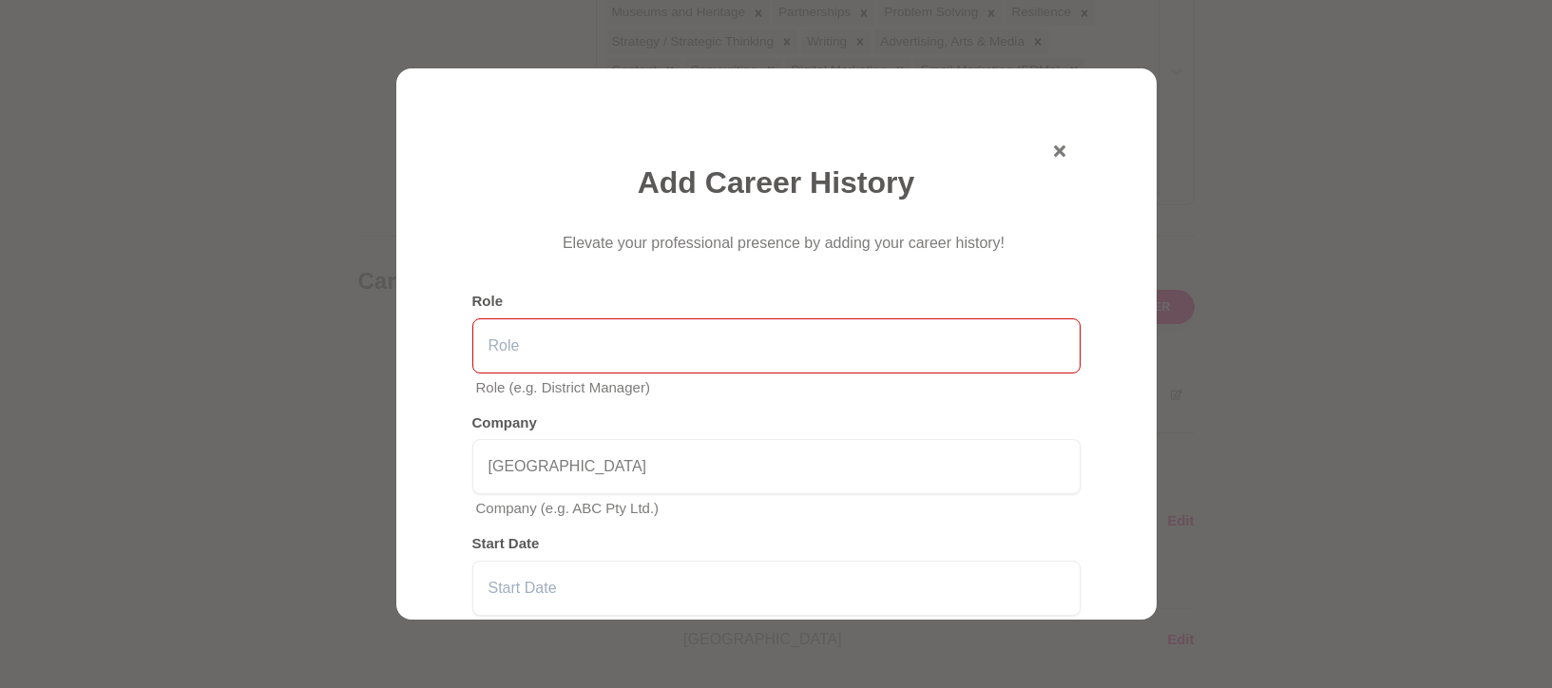
click at [574, 358] on input "text" at bounding box center [776, 345] width 608 height 55
paste input "Daylesford Dharma School"
type input "Daylesford Dharma School"
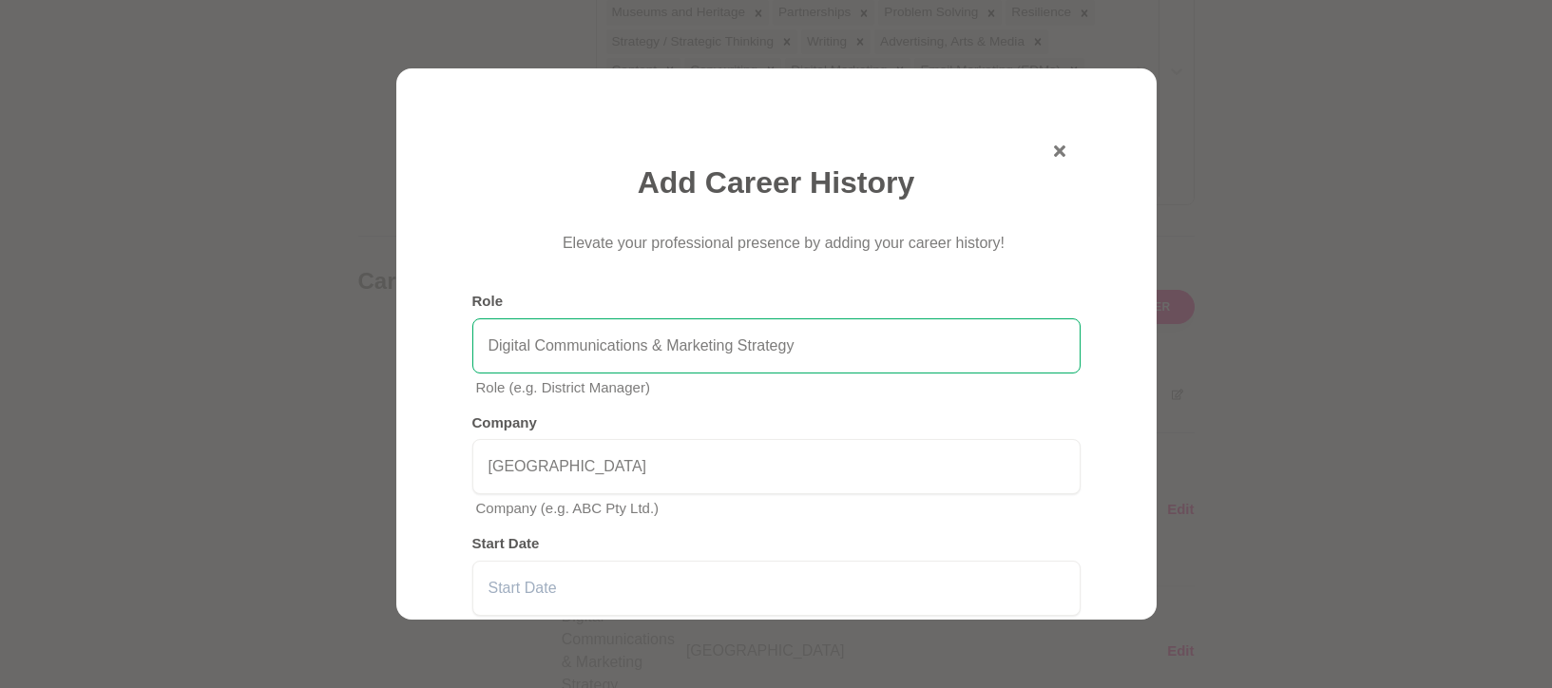
scroll to position [143, 0]
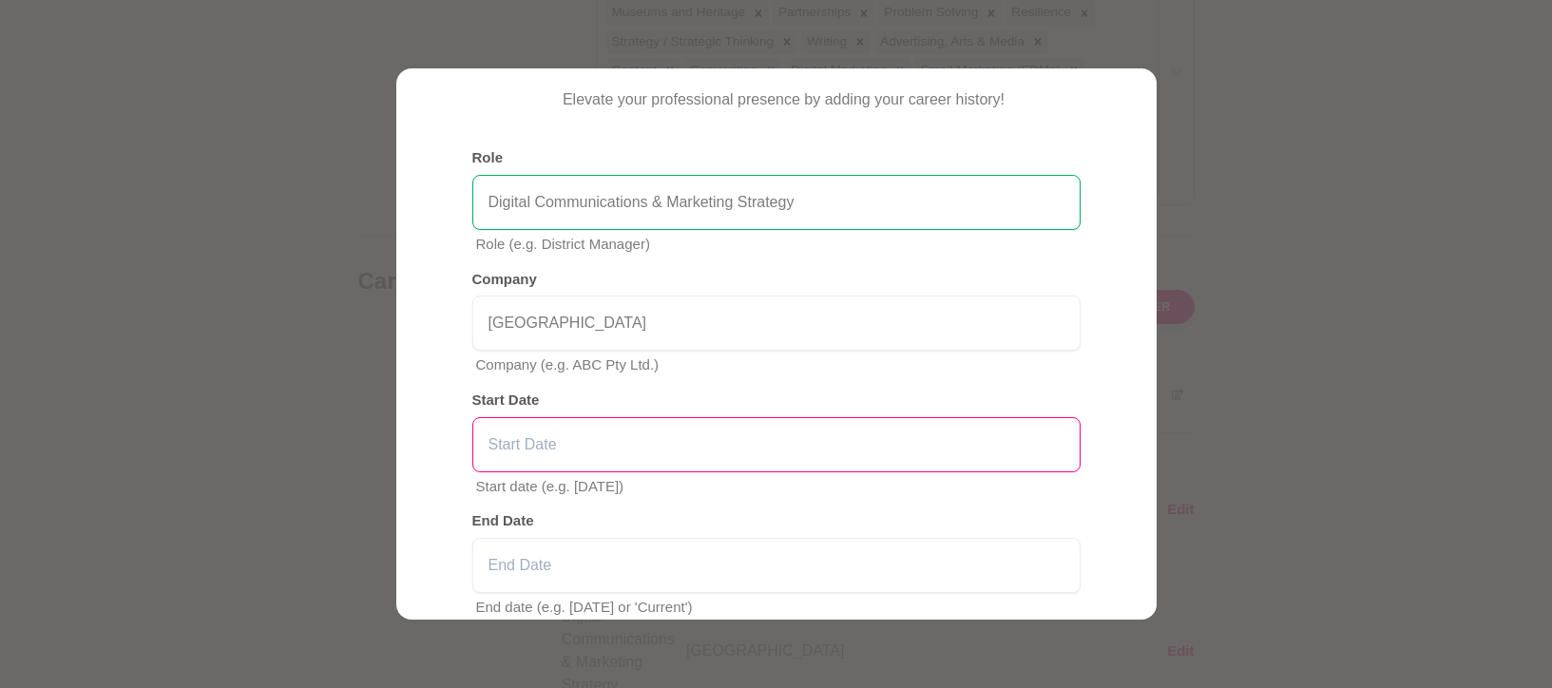
type input "Digital Communications & Marketing Strategy"
click at [668, 438] on input "text" at bounding box center [776, 444] width 608 height 55
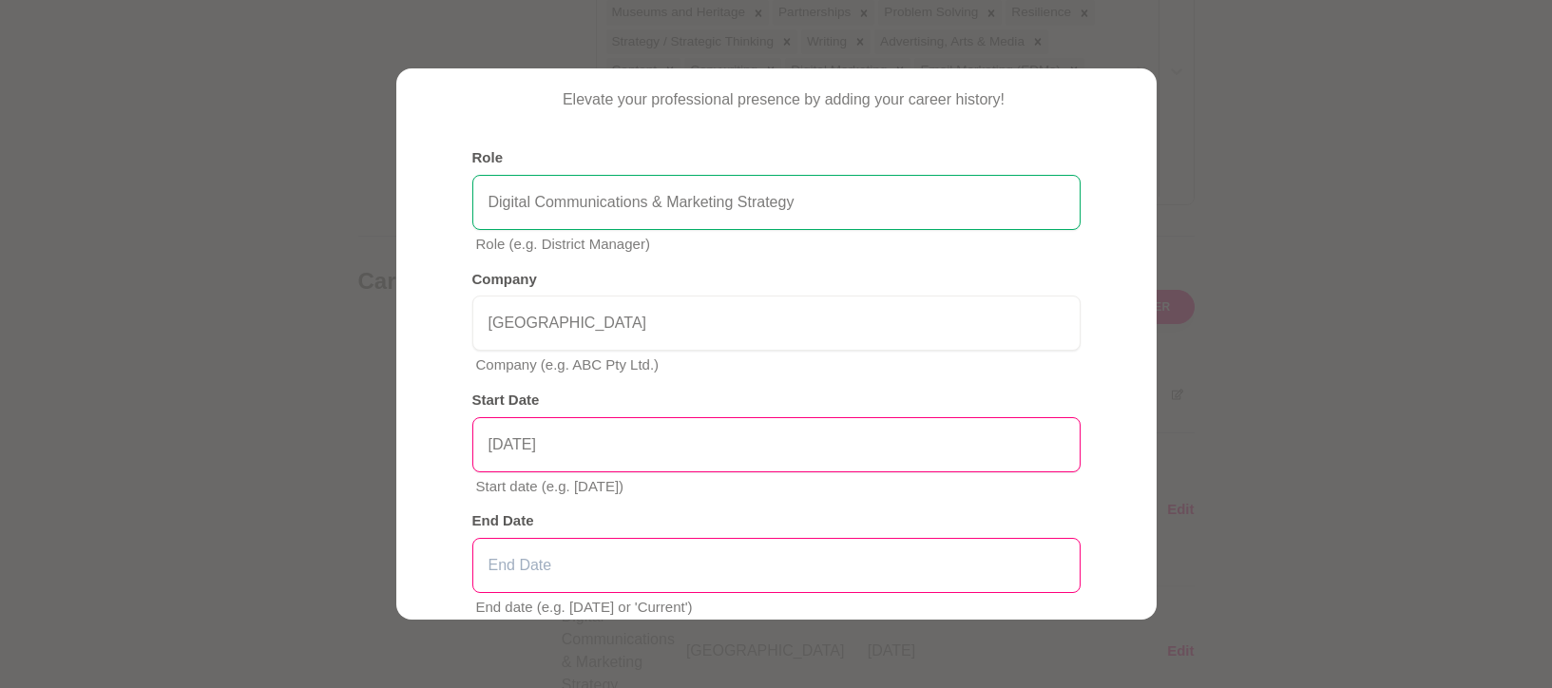
type input "August 2024"
click at [626, 555] on input "text" at bounding box center [776, 565] width 608 height 55
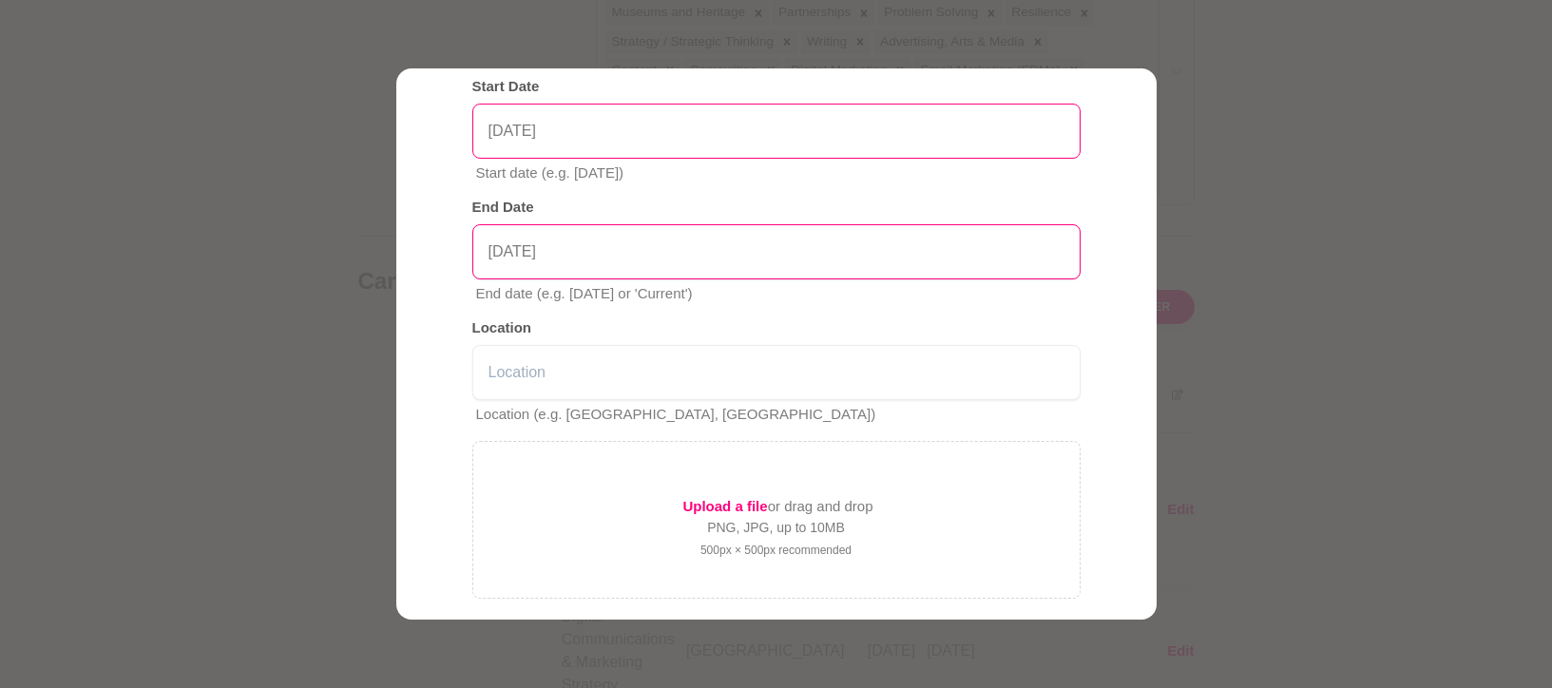
scroll to position [467, 0]
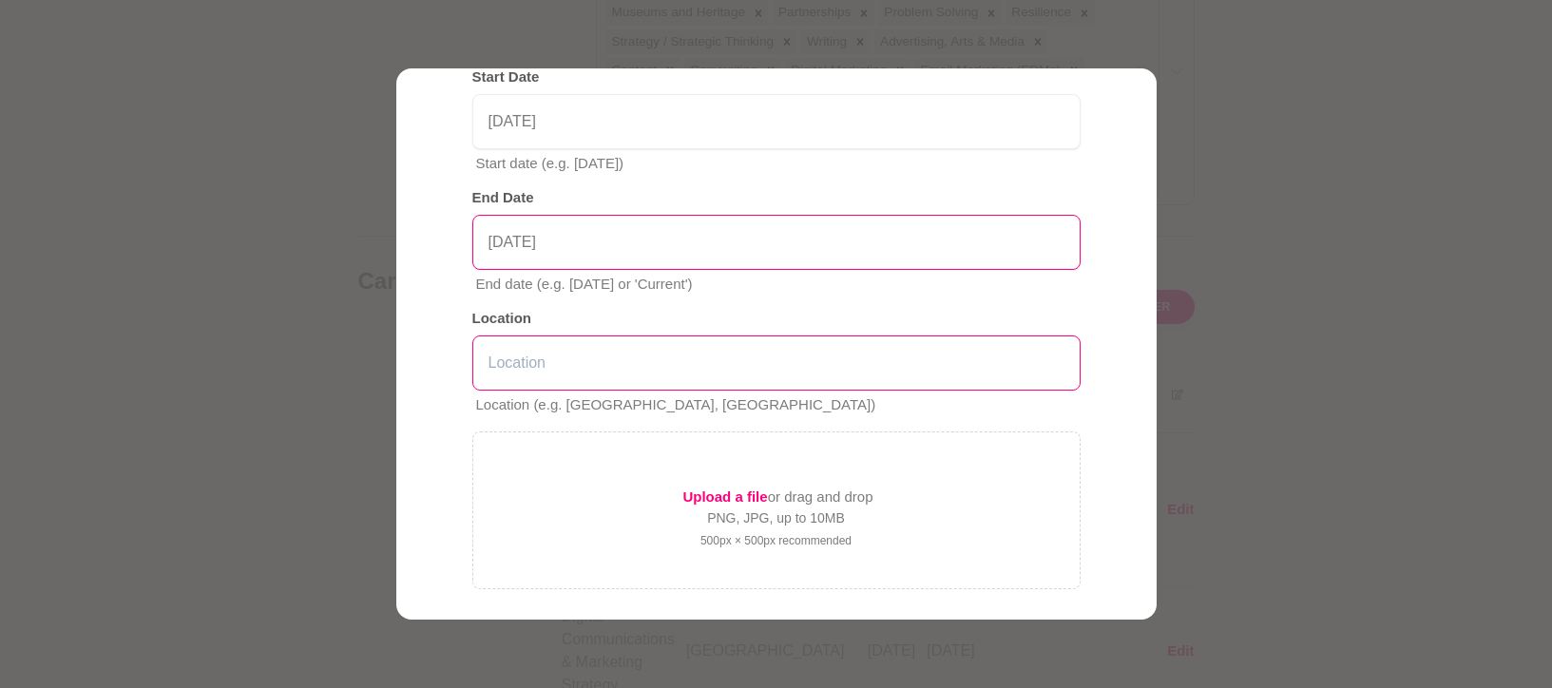
type input "August 2025"
click at [655, 373] on input "text" at bounding box center [776, 362] width 608 height 55
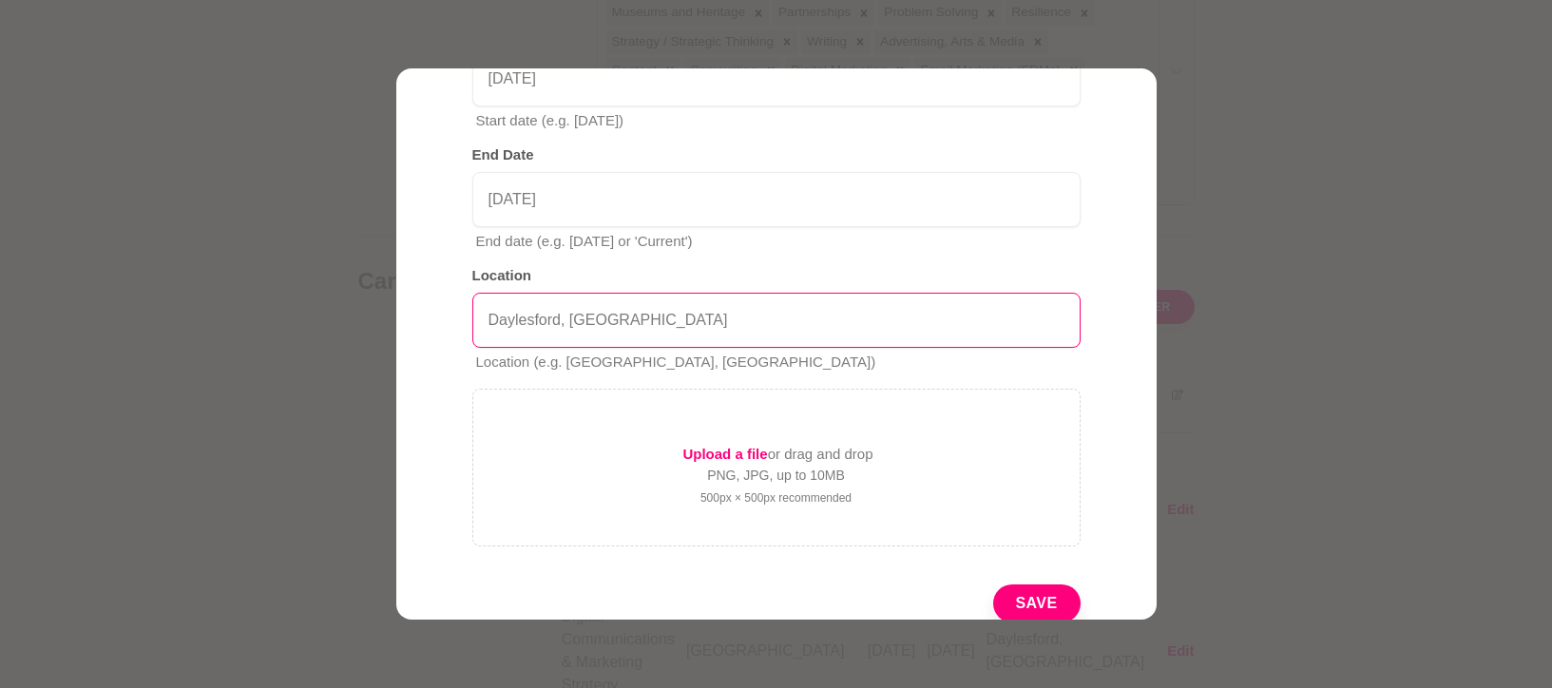
scroll to position [581, 0]
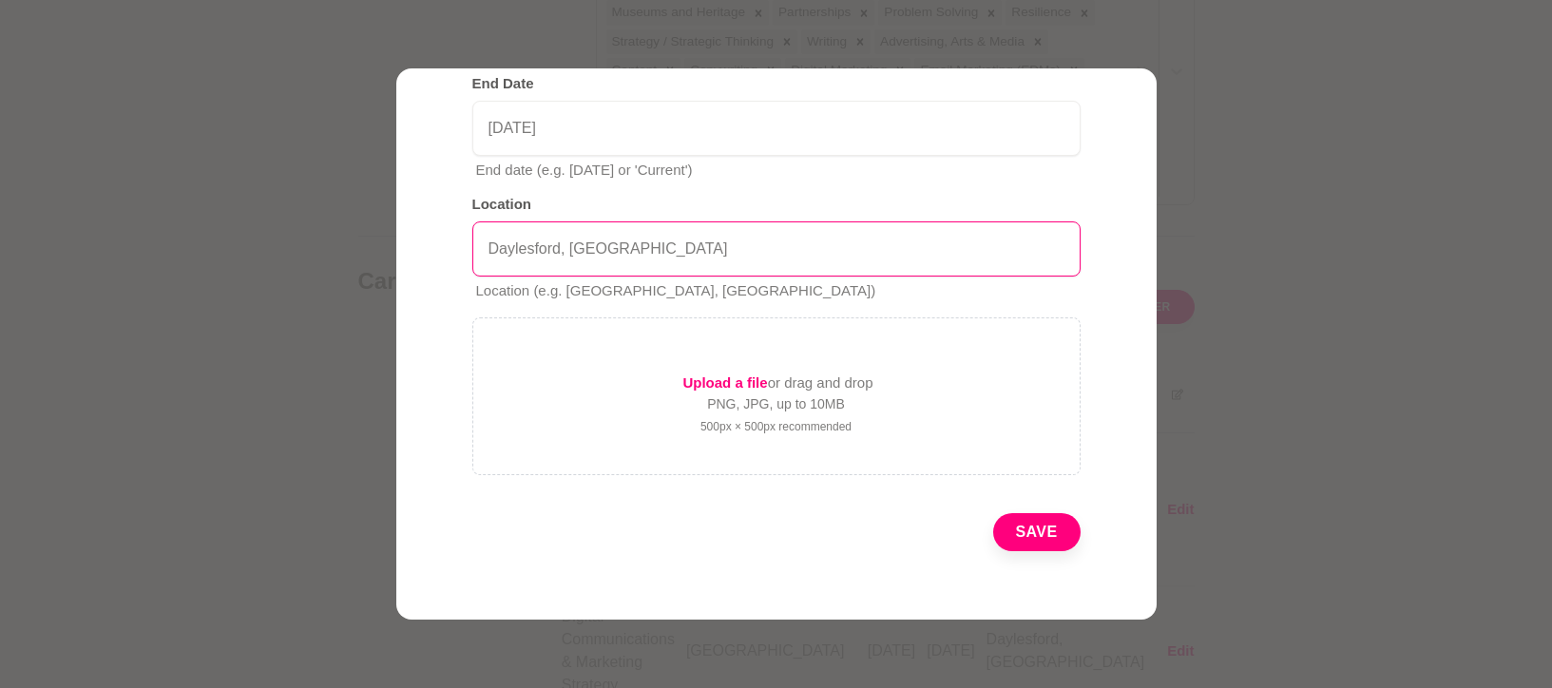
type input "Daylesford, Victoria"
click at [1011, 523] on button "Save" at bounding box center [1036, 532] width 87 height 38
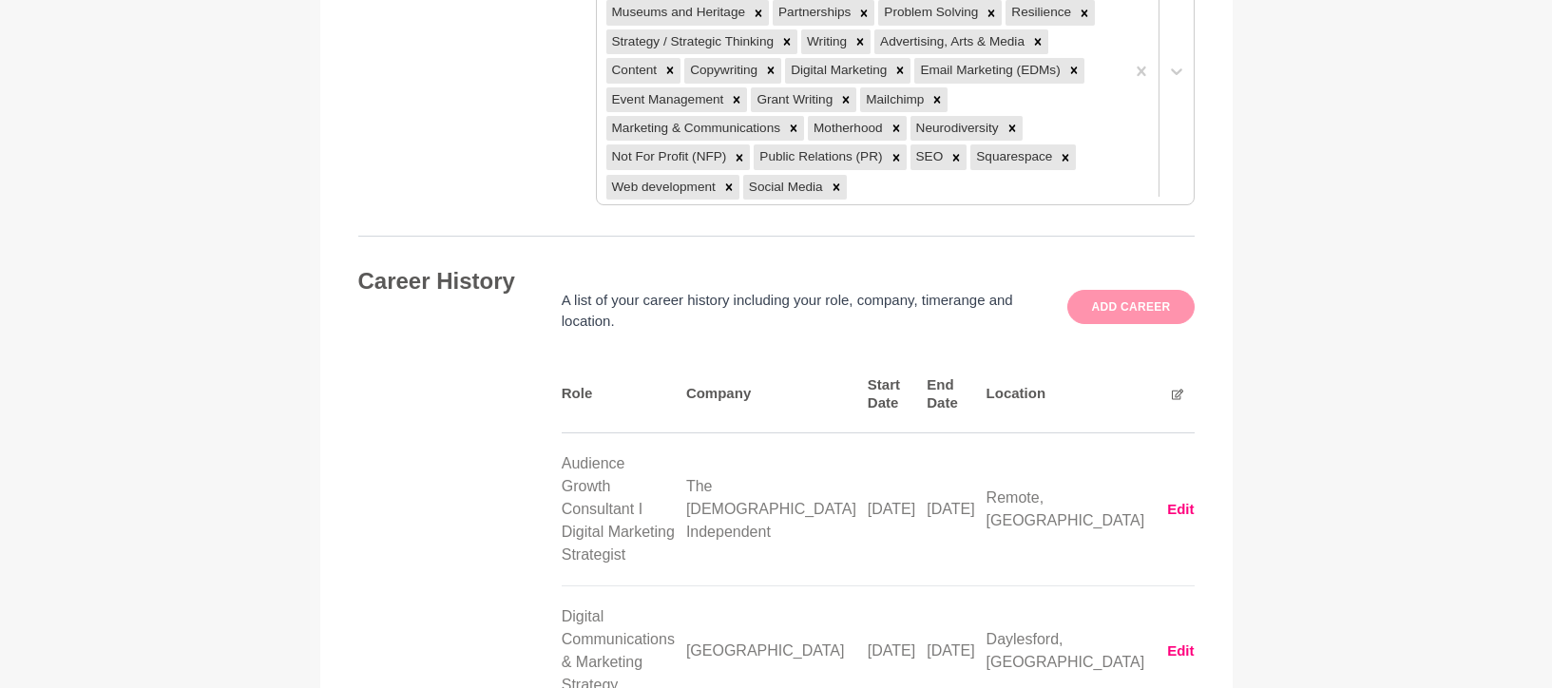
click at [1137, 290] on button "Add career" at bounding box center [1130, 307] width 126 height 34
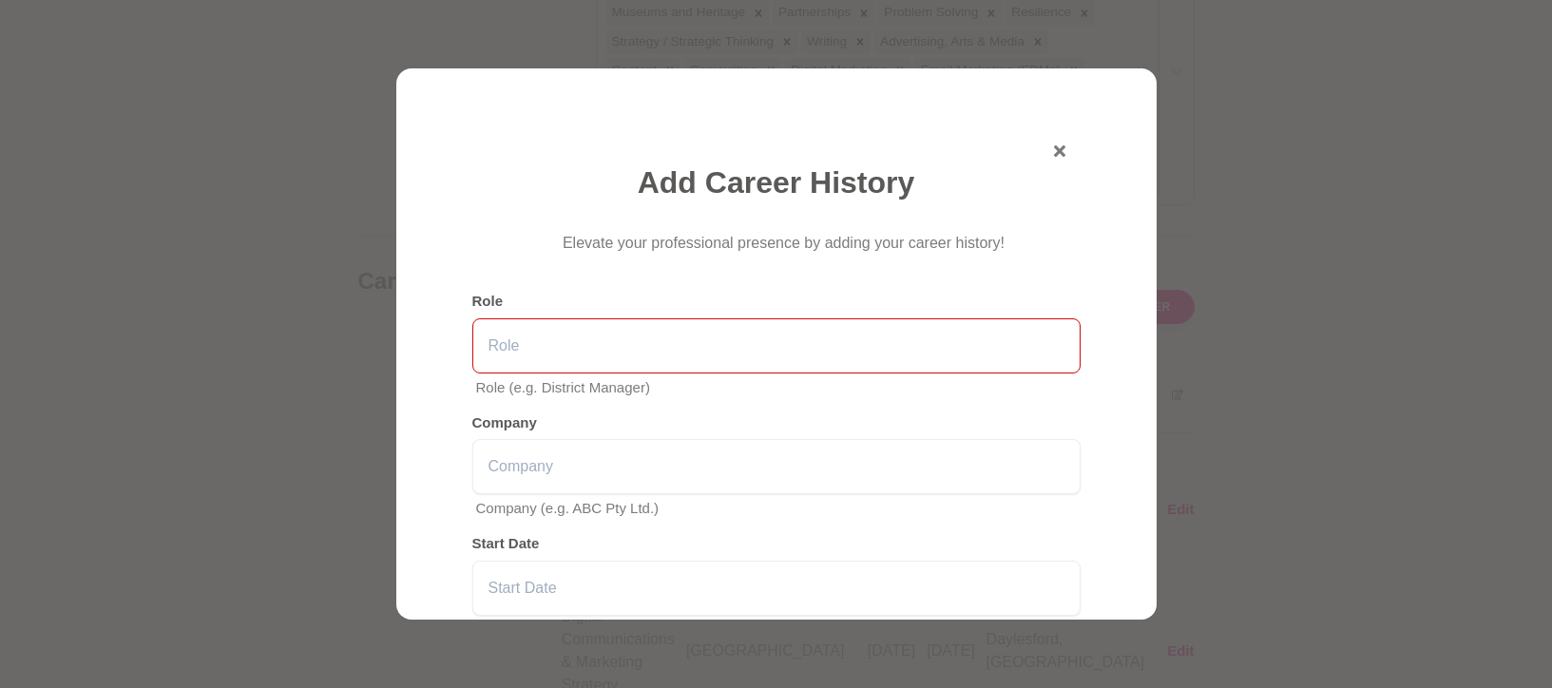
click at [610, 339] on input "text" at bounding box center [776, 345] width 608 height 55
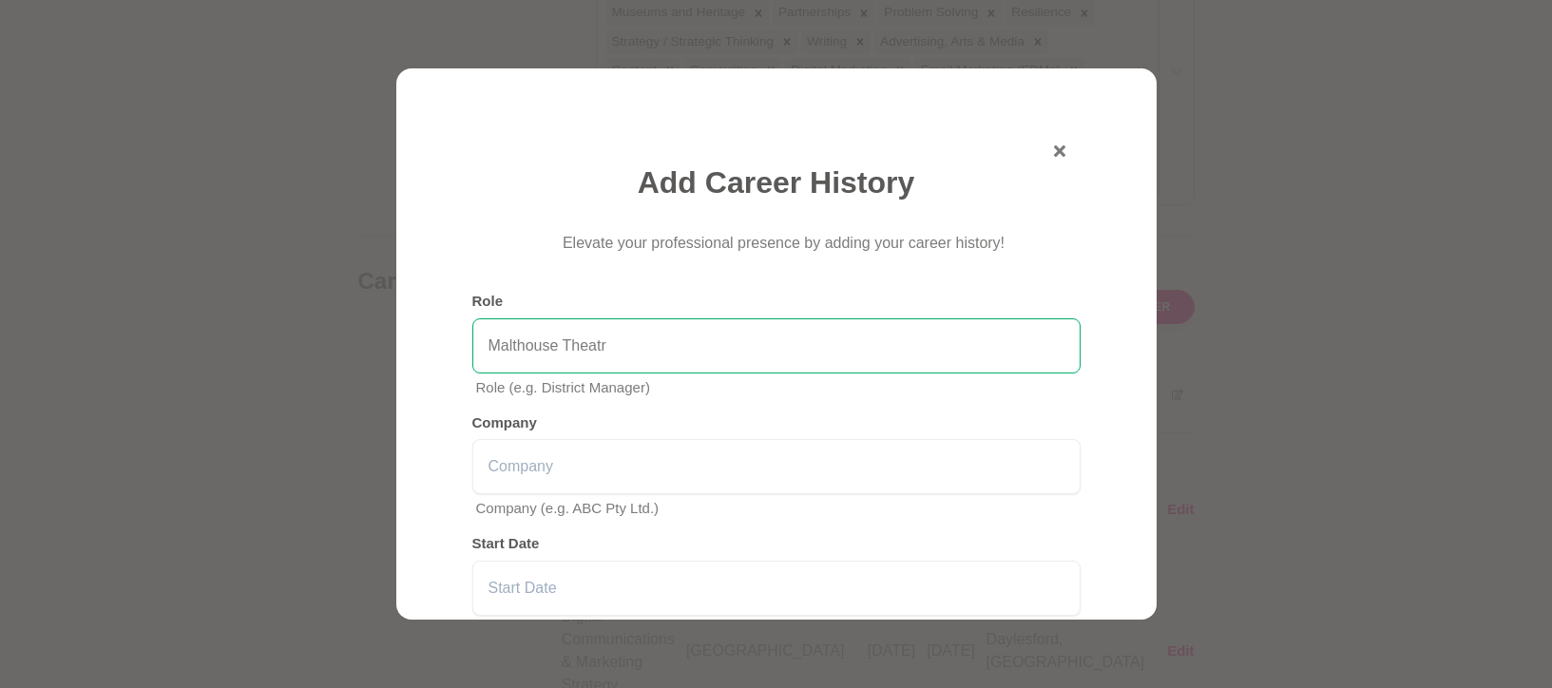
type input "Malthouse Theatre"
drag, startPoint x: 672, startPoint y: 340, endPoint x: 399, endPoint y: 325, distance: 273.2
click at [399, 325] on div "Add Career History Elevate your professional presence by adding your career his…" at bounding box center [776, 343] width 760 height 550
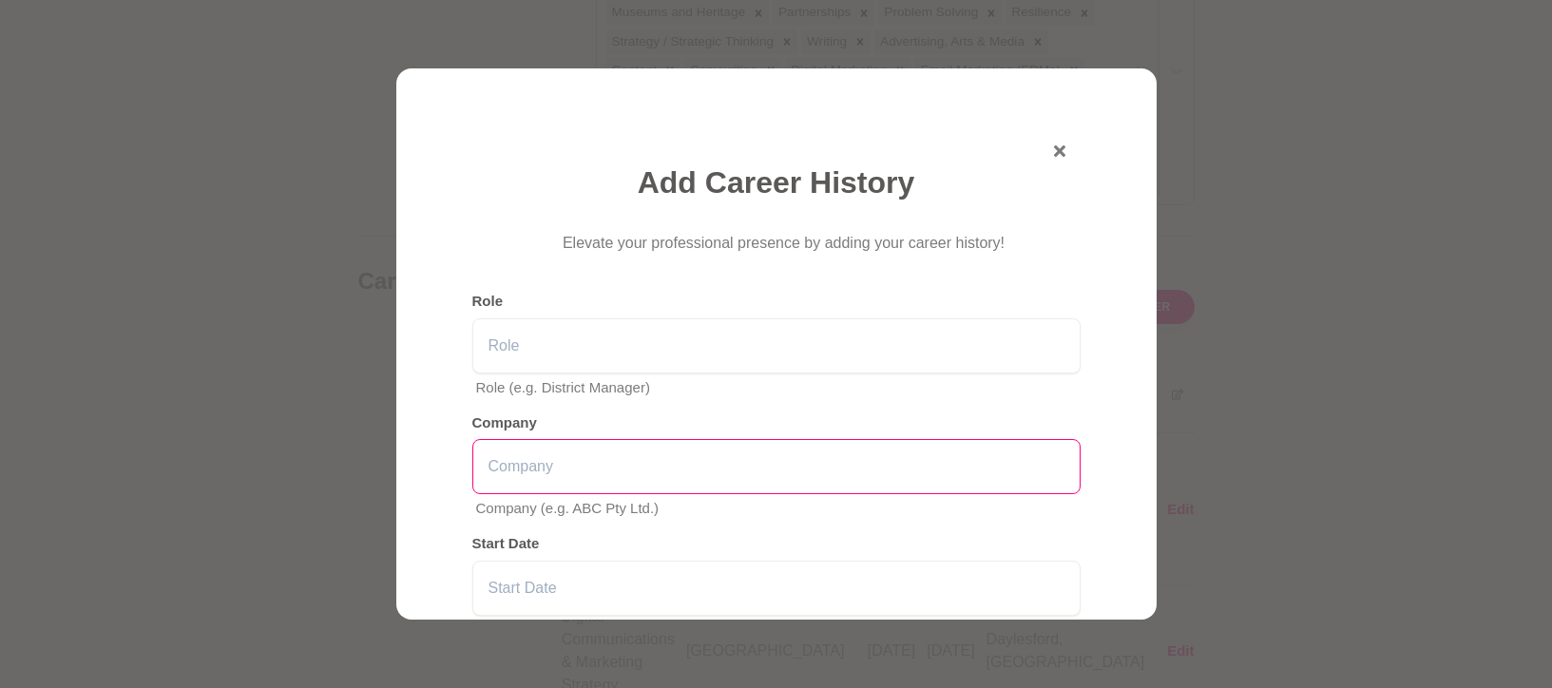
click at [635, 458] on input "text" at bounding box center [776, 466] width 608 height 55
paste input "Malthouse Theatre"
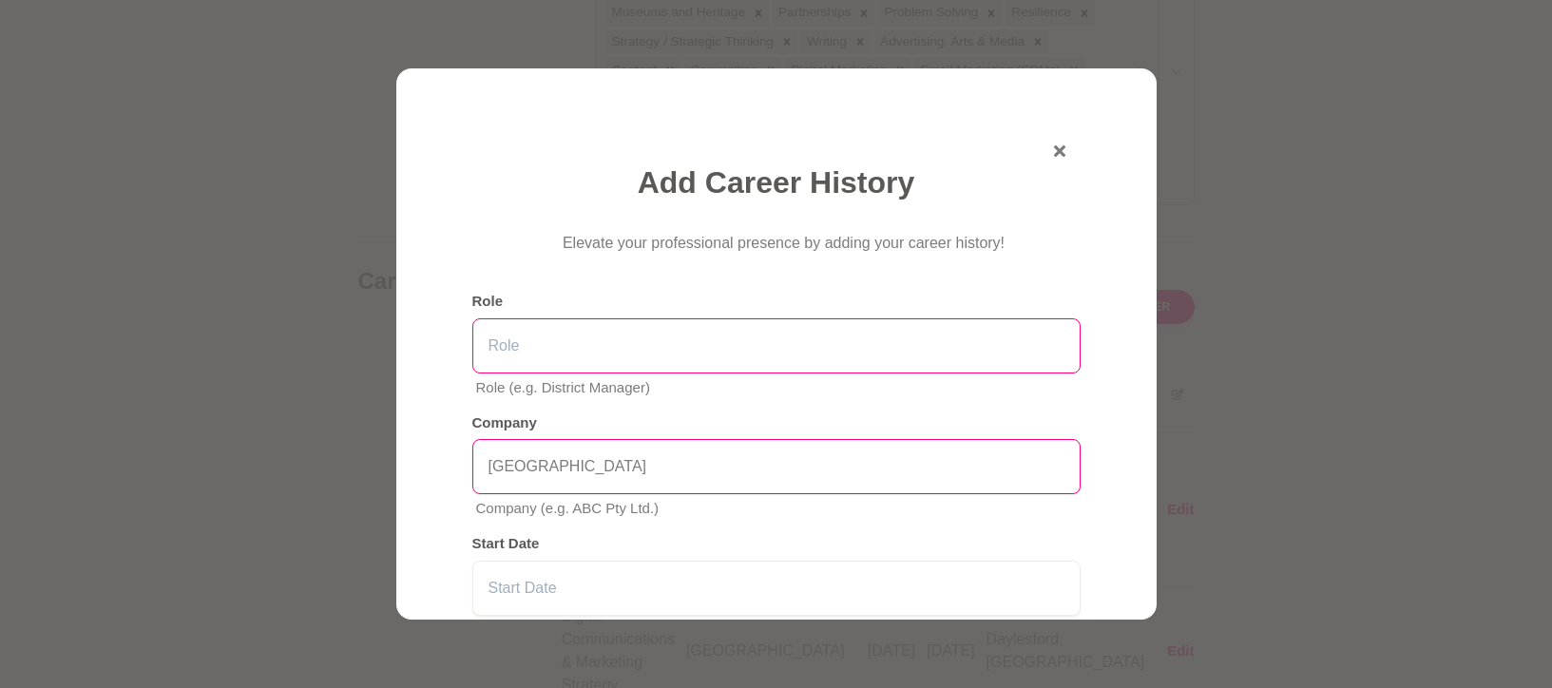
type input "Malthouse Theatre"
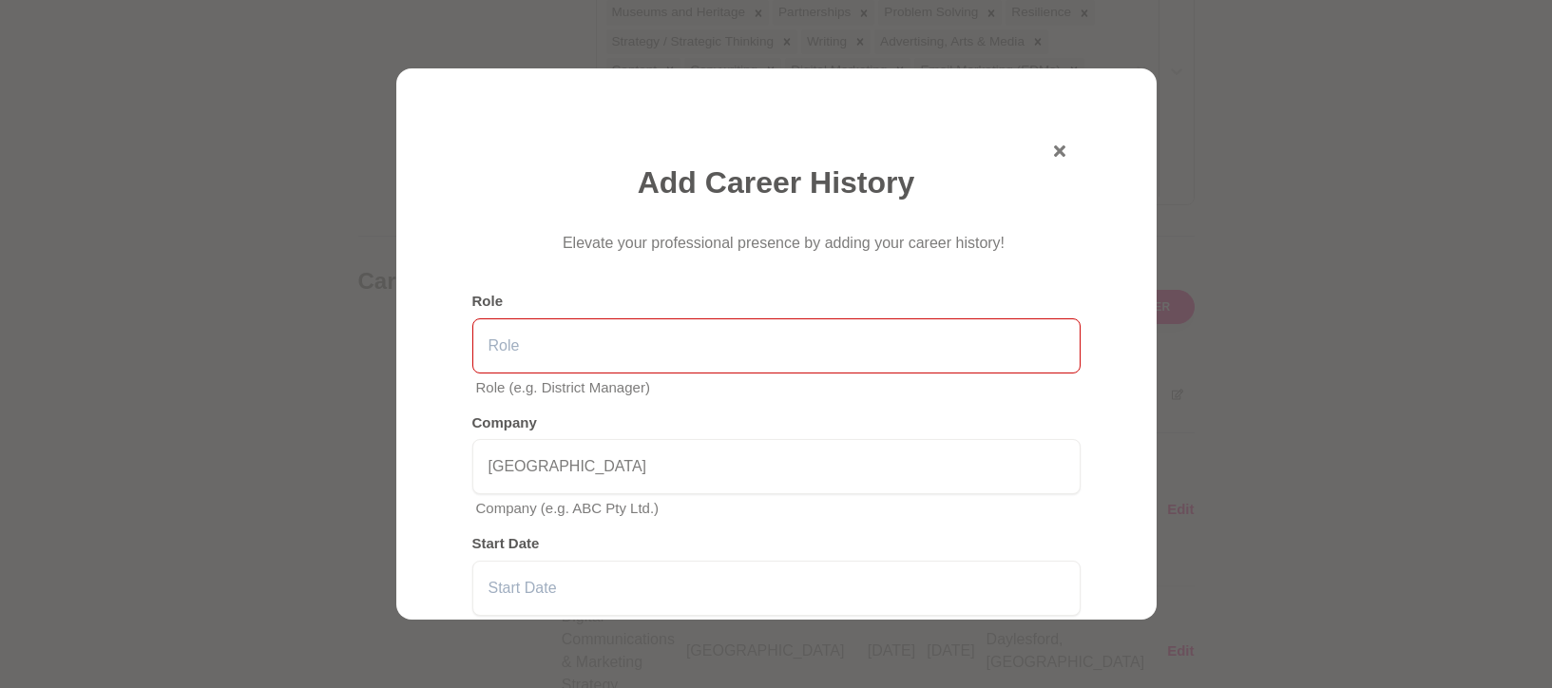
click at [526, 343] on input "text" at bounding box center [776, 345] width 608 height 55
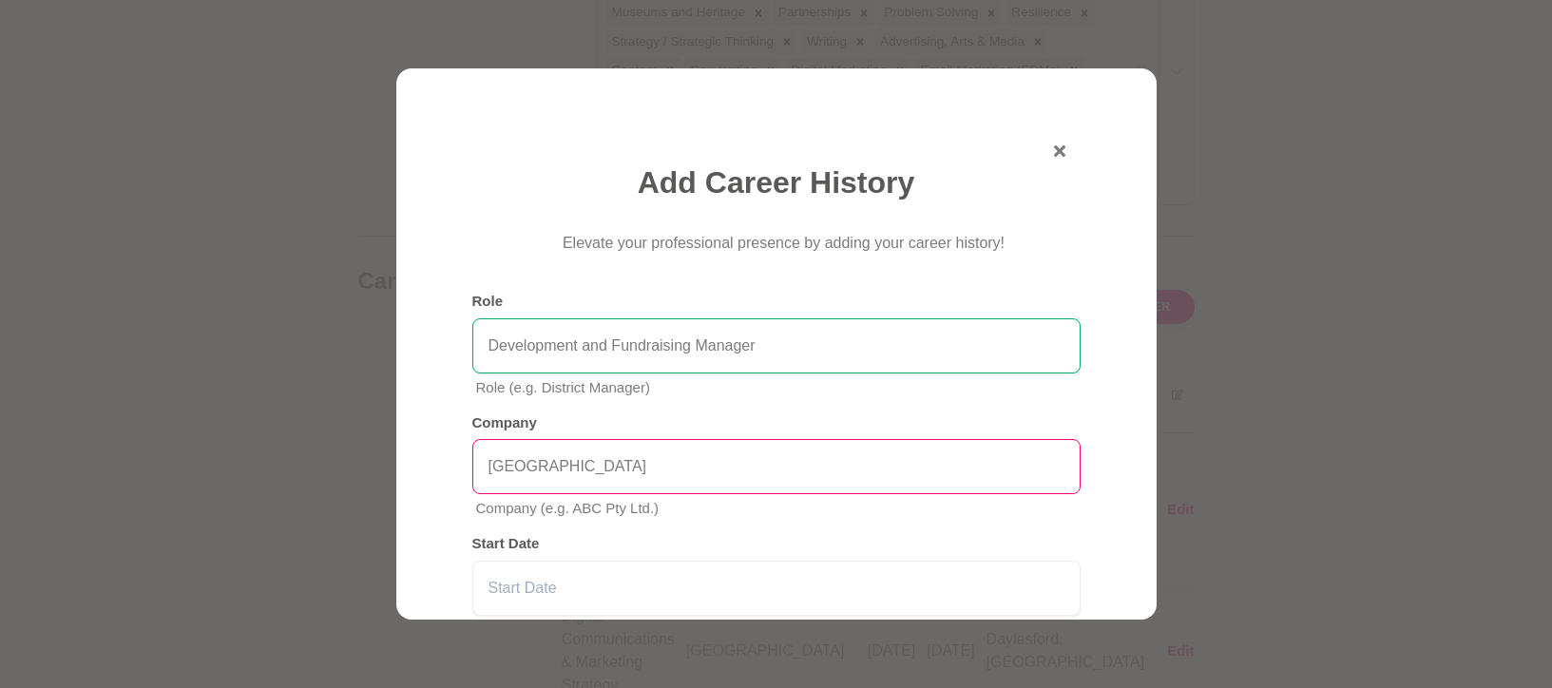
scroll to position [183, 0]
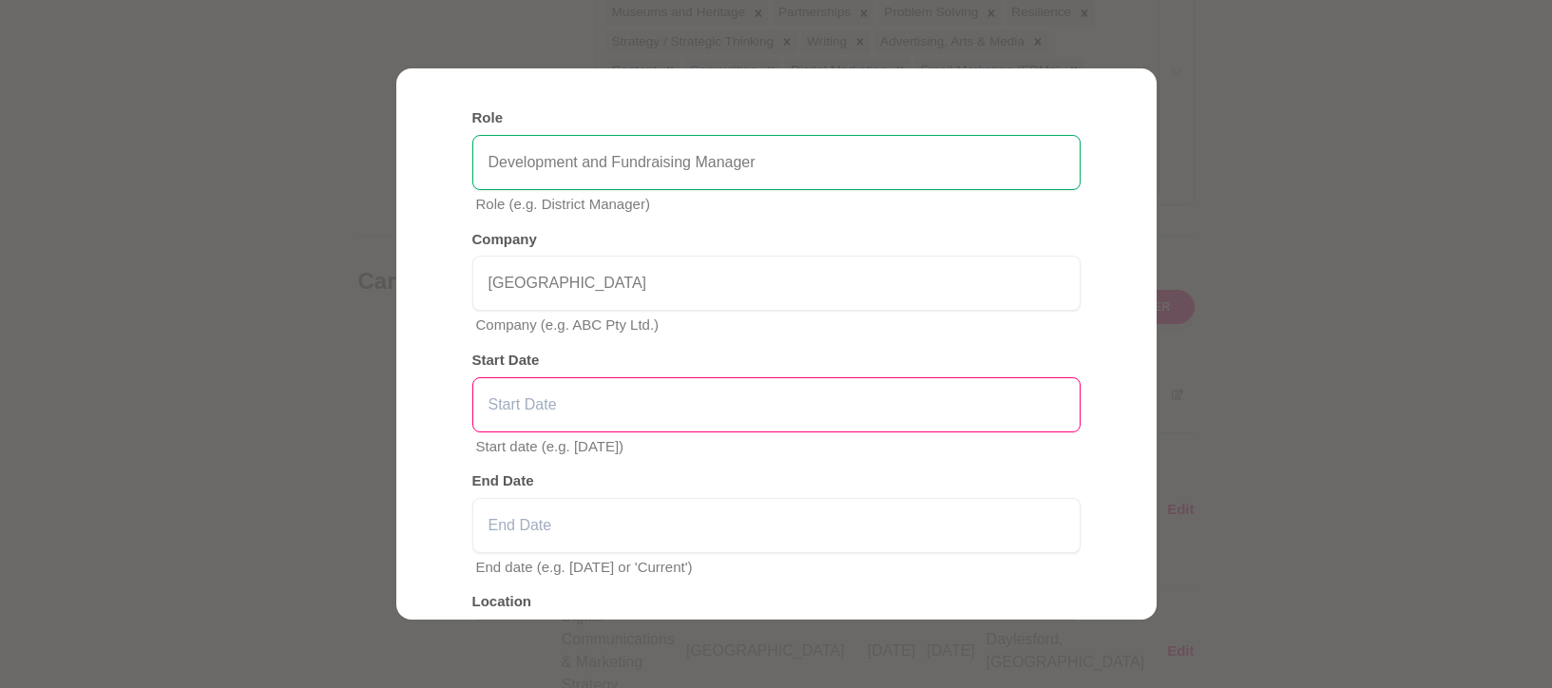
type input "Development and Fundraising Manager"
click at [561, 403] on input "text" at bounding box center [776, 404] width 608 height 55
type input "March 2024"
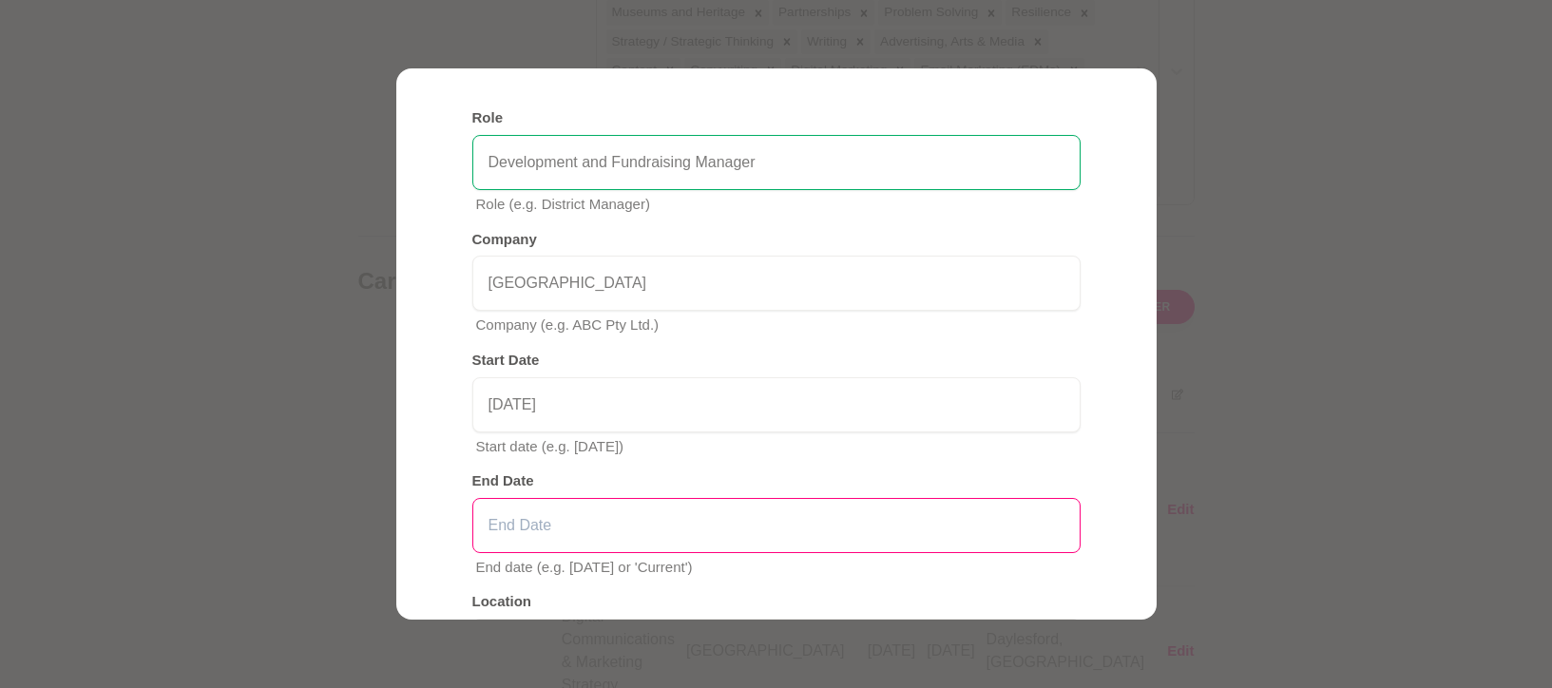
click at [624, 520] on input "text" at bounding box center [776, 525] width 608 height 55
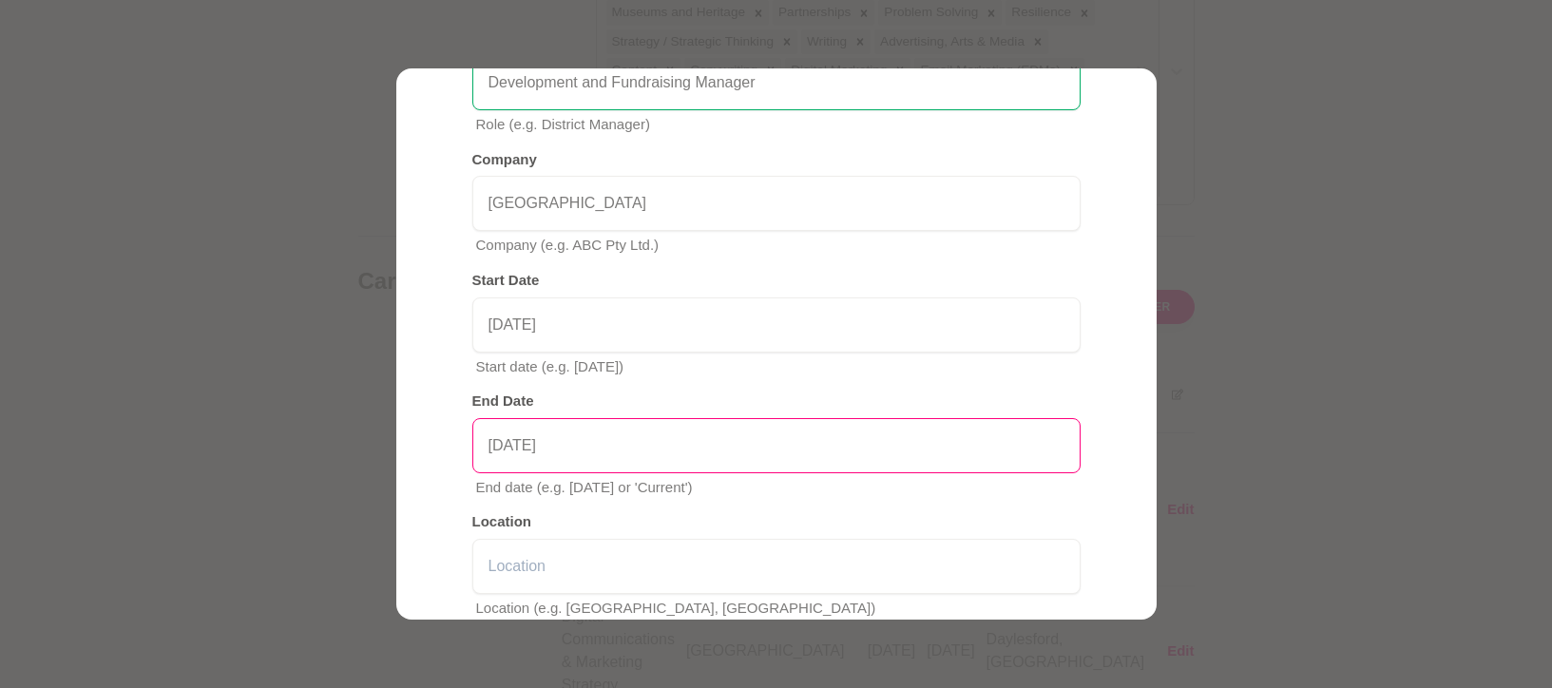
scroll to position [365, 0]
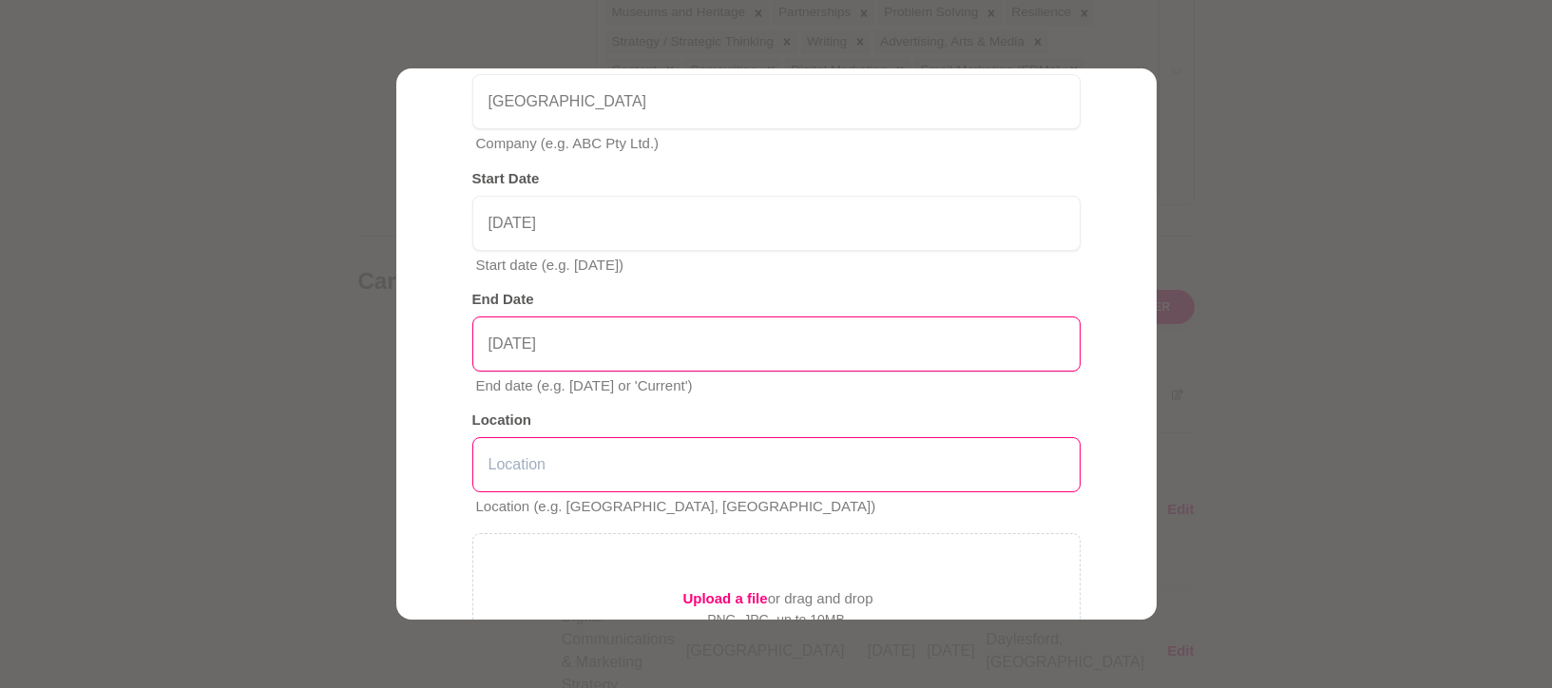
type input "August 2024"
click at [618, 456] on input "text" at bounding box center [776, 464] width 608 height 55
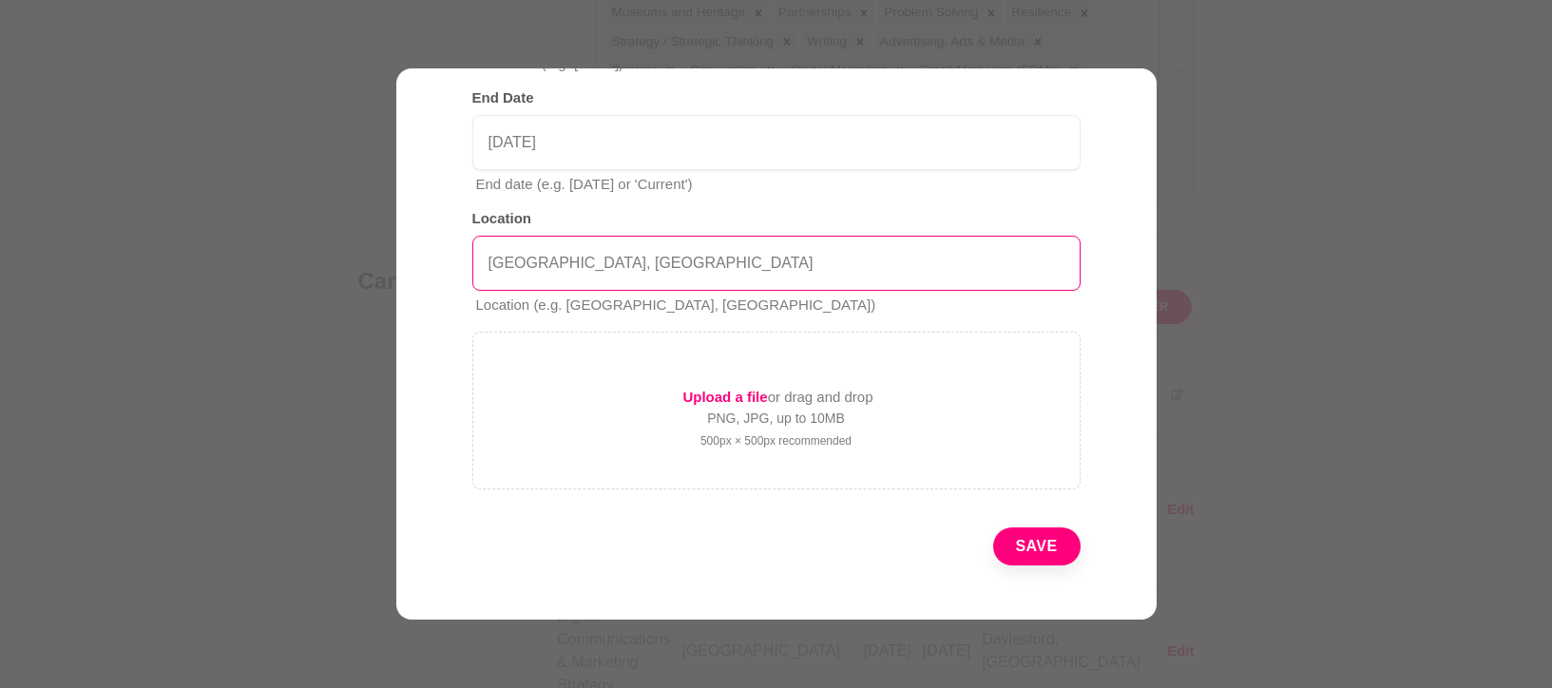
scroll to position [581, 0]
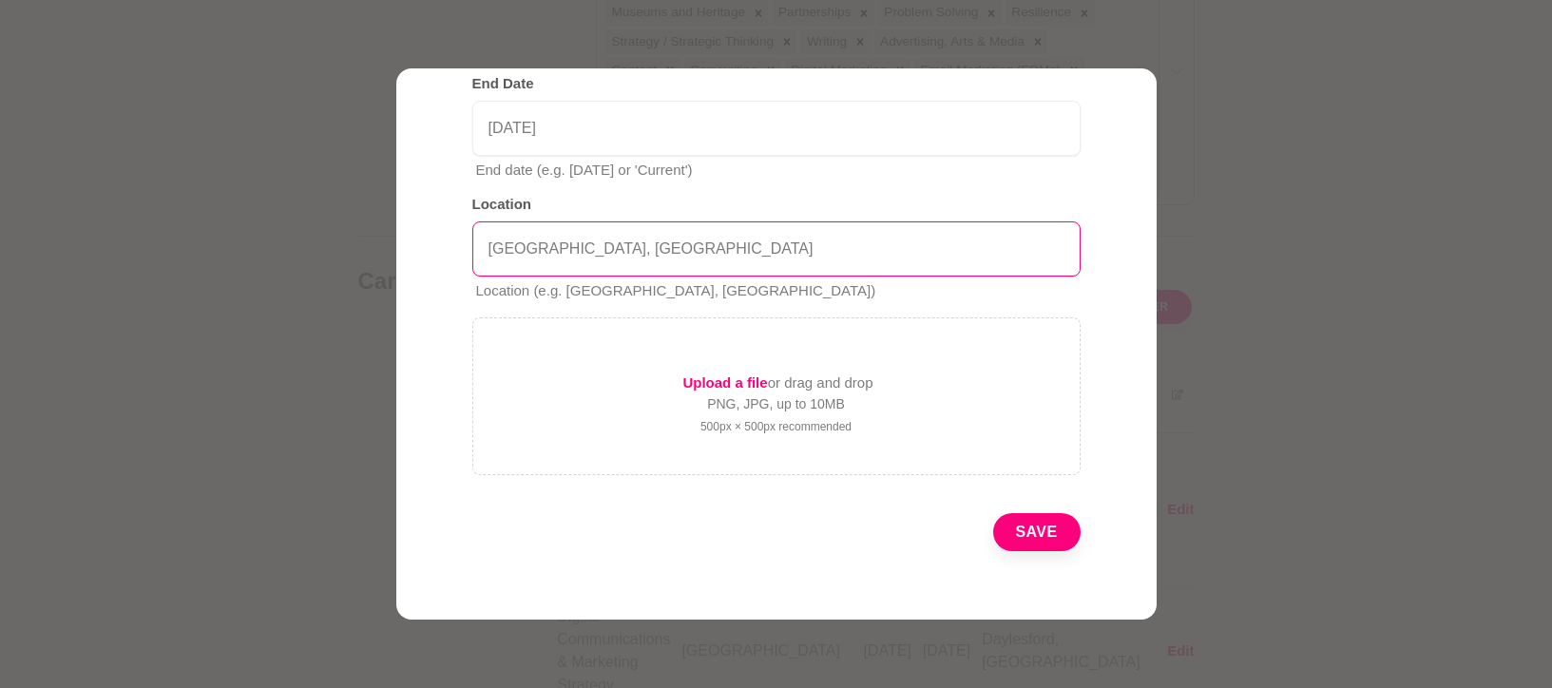
type input "Melbourne, Victoria"
click at [1013, 533] on button "Save" at bounding box center [1036, 532] width 87 height 38
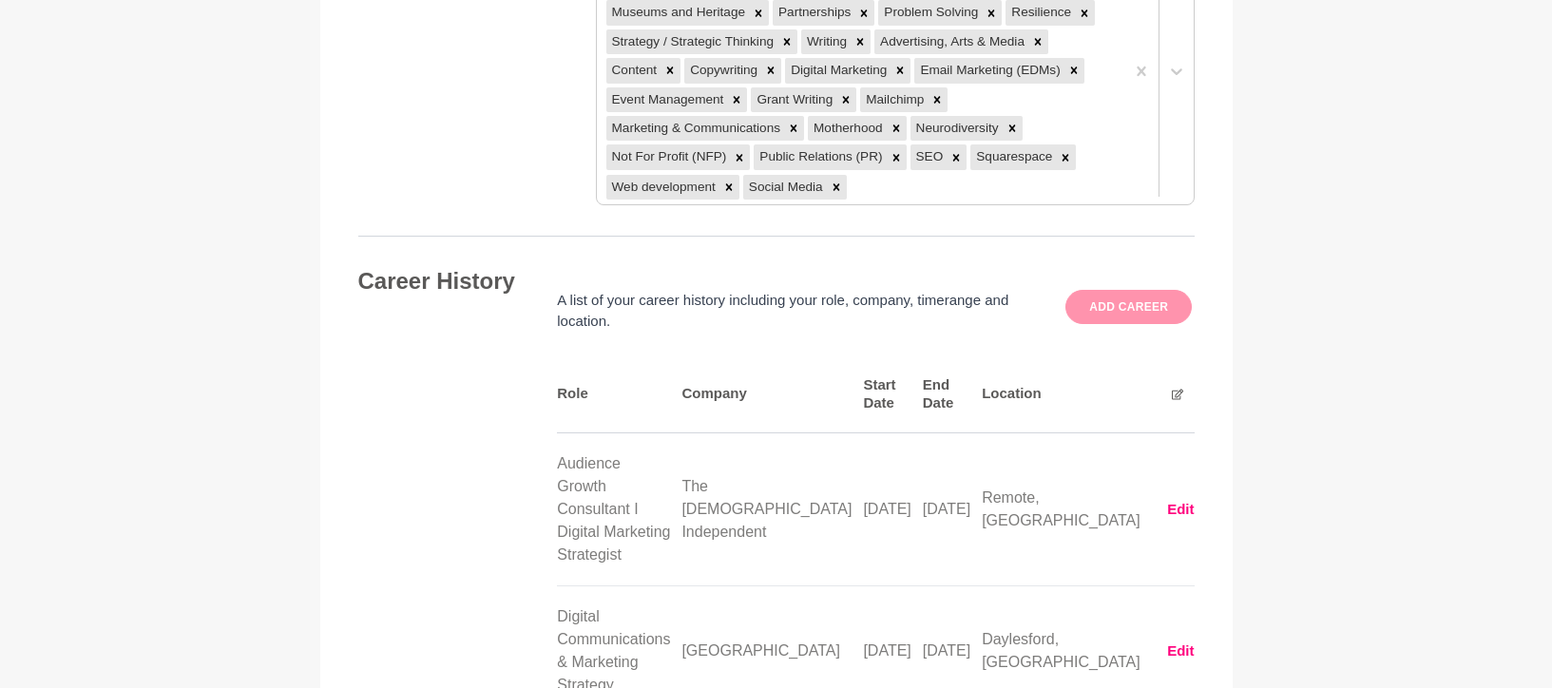
click at [1152, 290] on button "Add career" at bounding box center [1128, 307] width 126 height 34
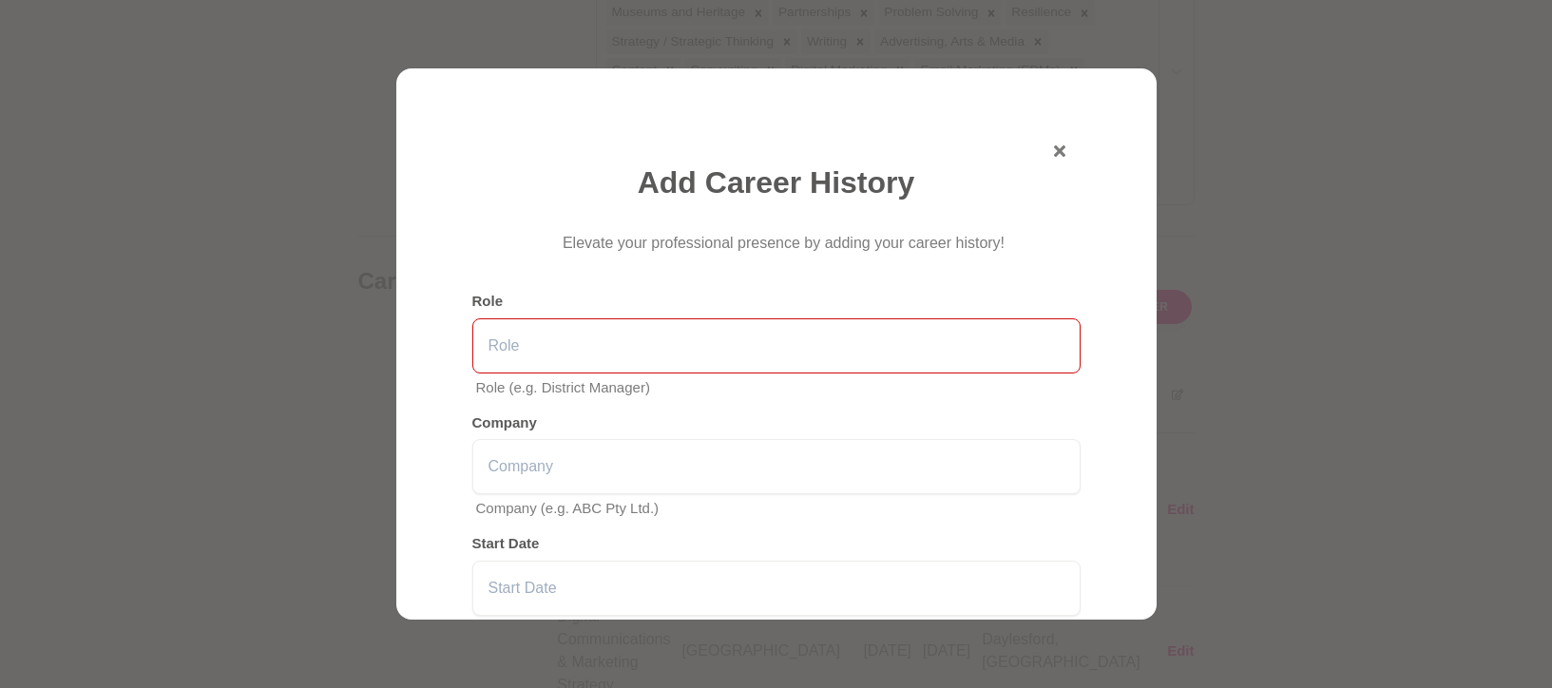
click at [562, 356] on input "text" at bounding box center [776, 345] width 608 height 55
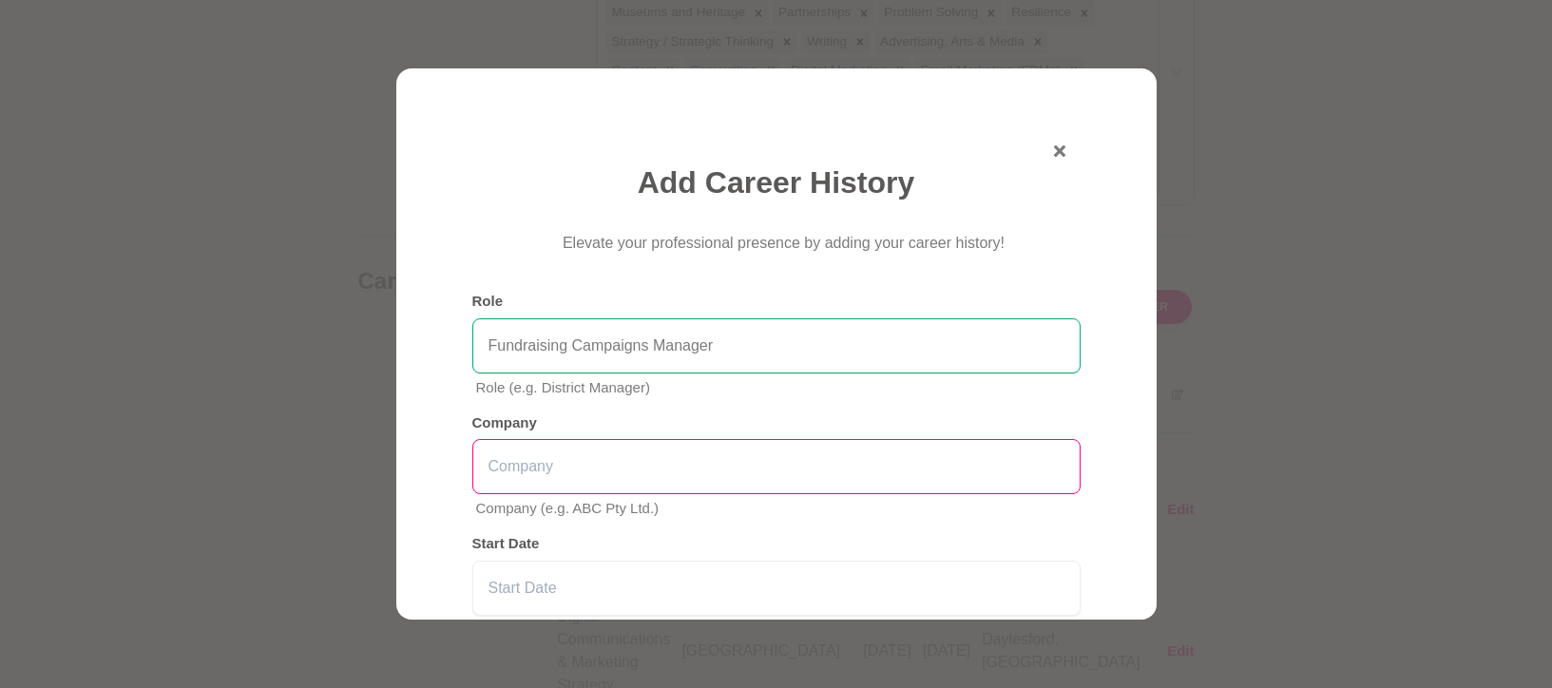
type input "Fundraising Campaigns Manager"
click at [657, 459] on input "text" at bounding box center [776, 466] width 608 height 55
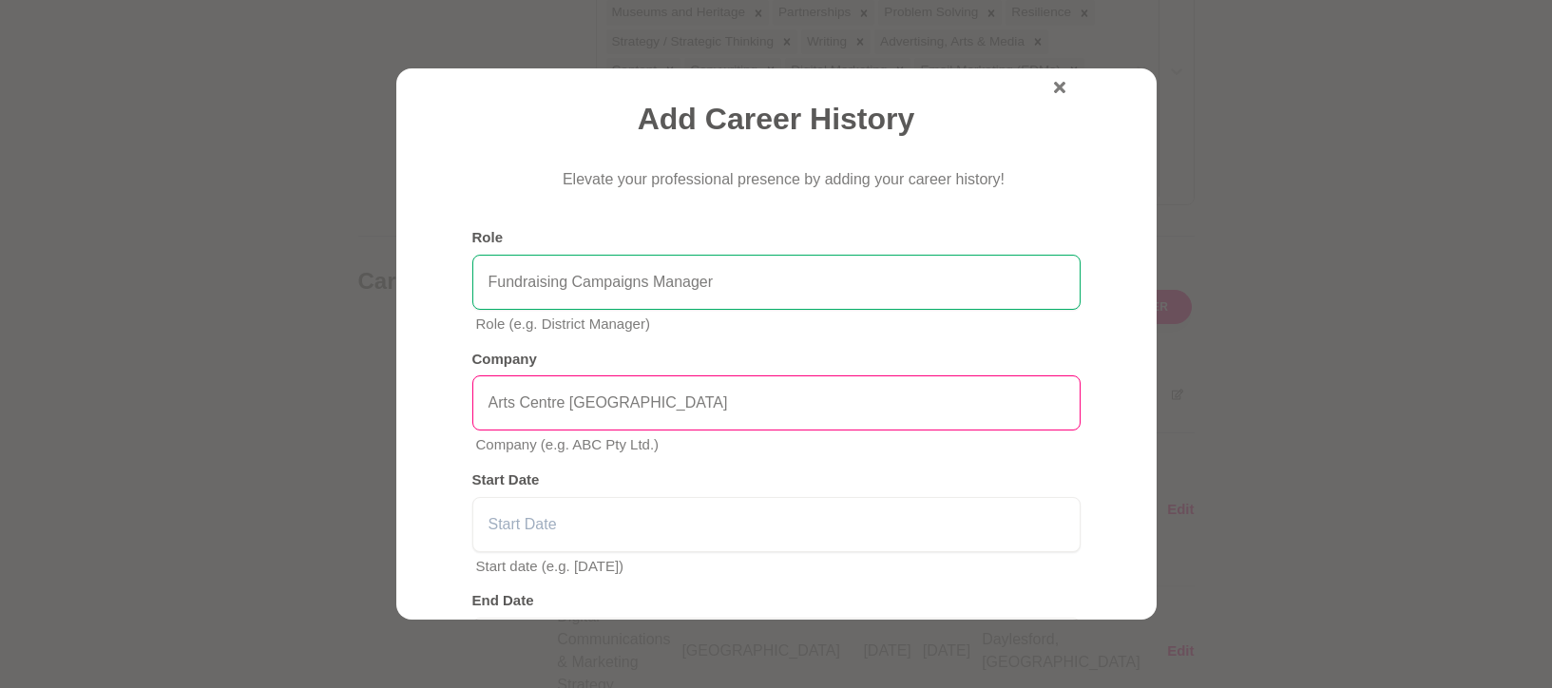
scroll to position [179, 0]
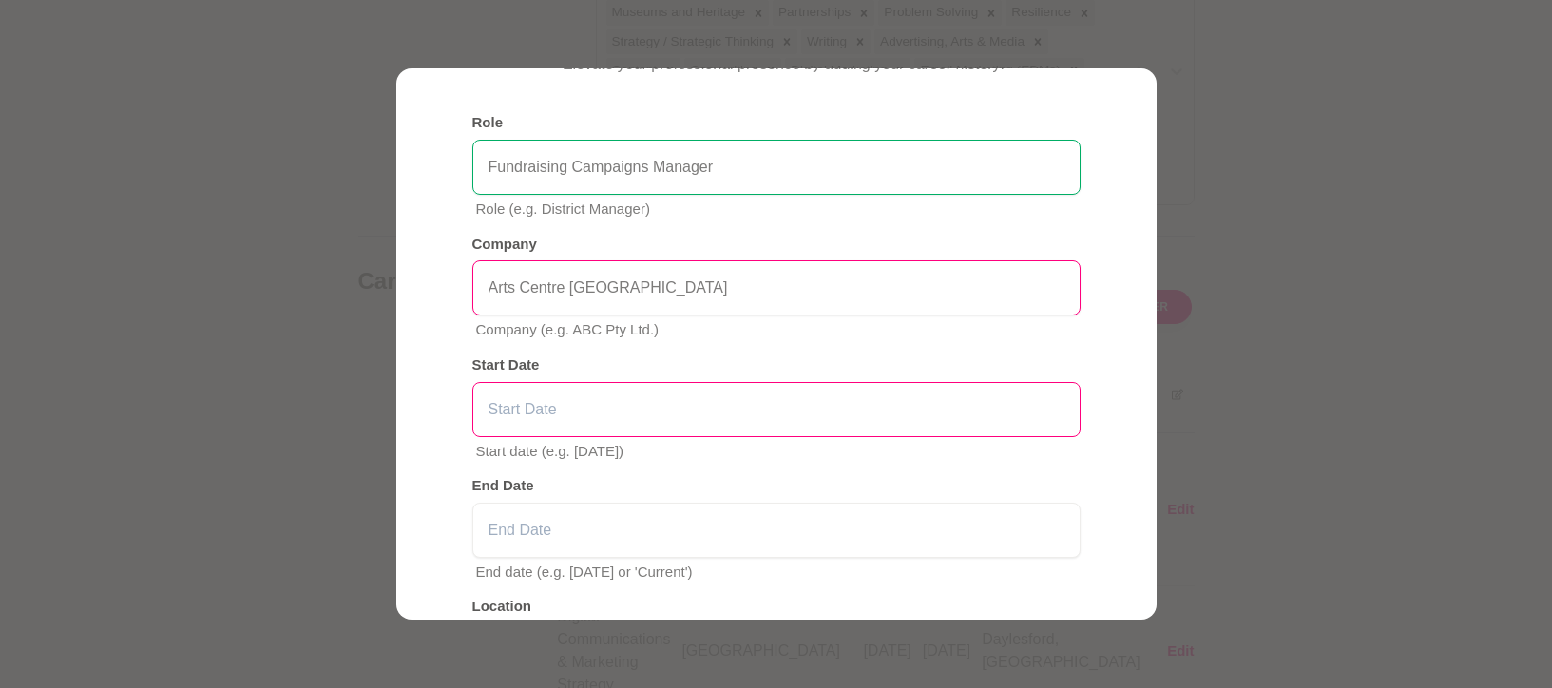
type input "Arts Centre Melbourne"
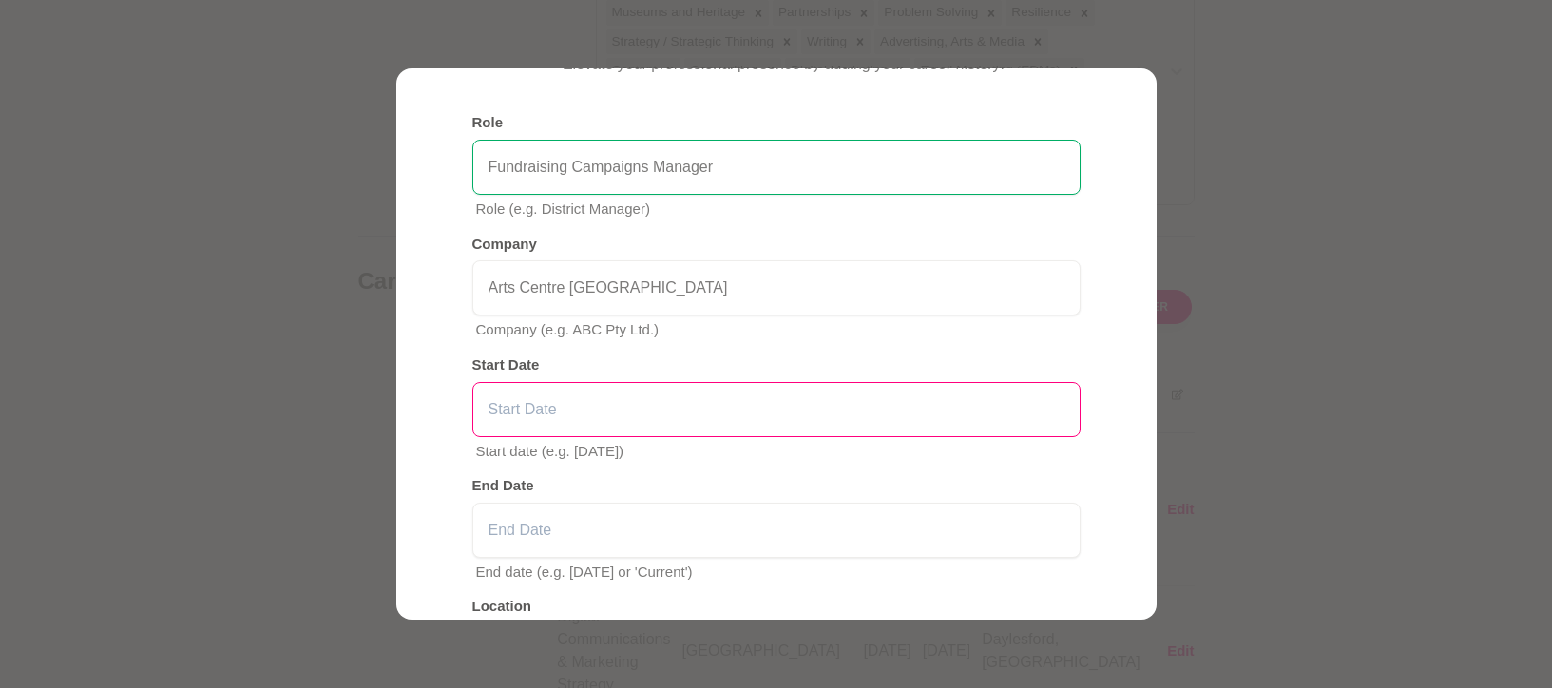
click at [621, 396] on input "text" at bounding box center [776, 409] width 608 height 55
type input "March 2023"
click at [815, 461] on p "Start date (e.g. October 2019)" at bounding box center [778, 452] width 604 height 22
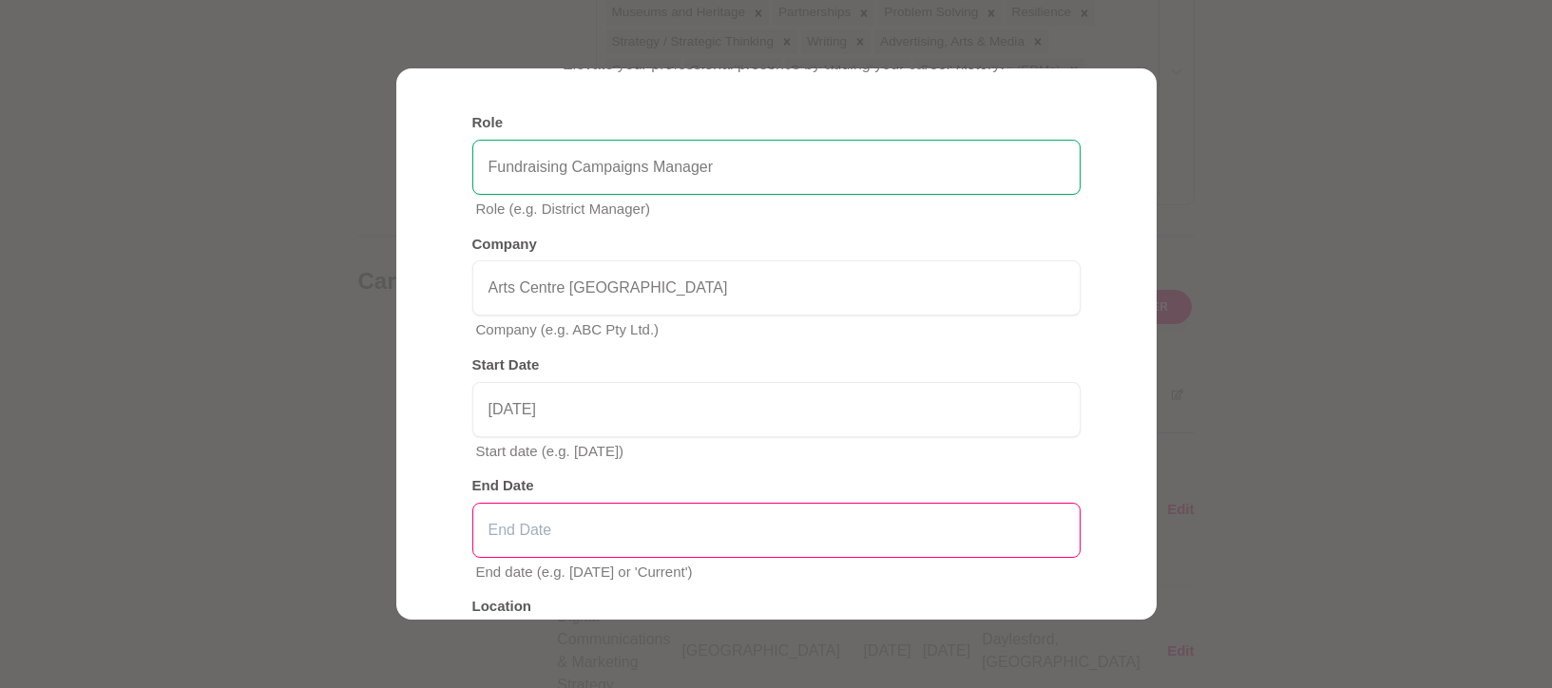
click at [642, 516] on input "text" at bounding box center [776, 530] width 608 height 55
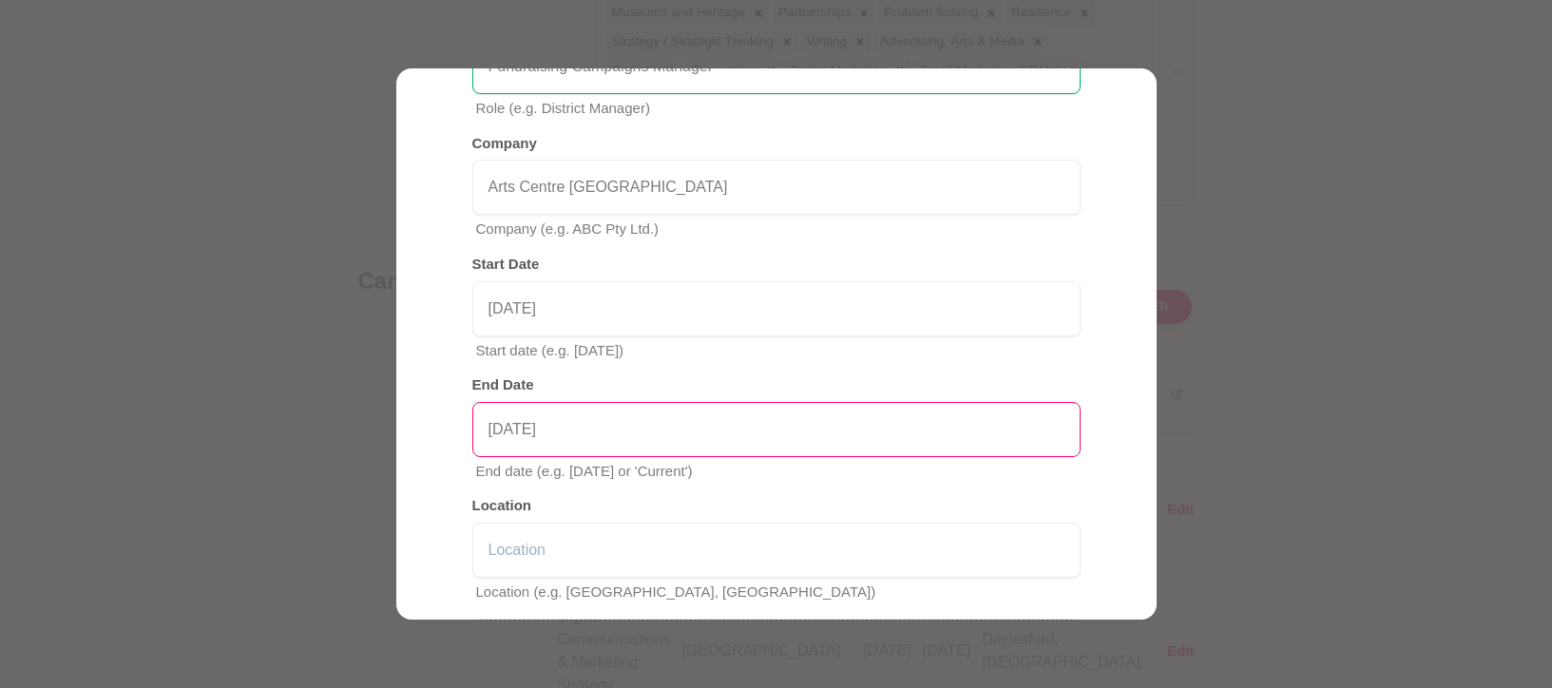
scroll to position [359, 0]
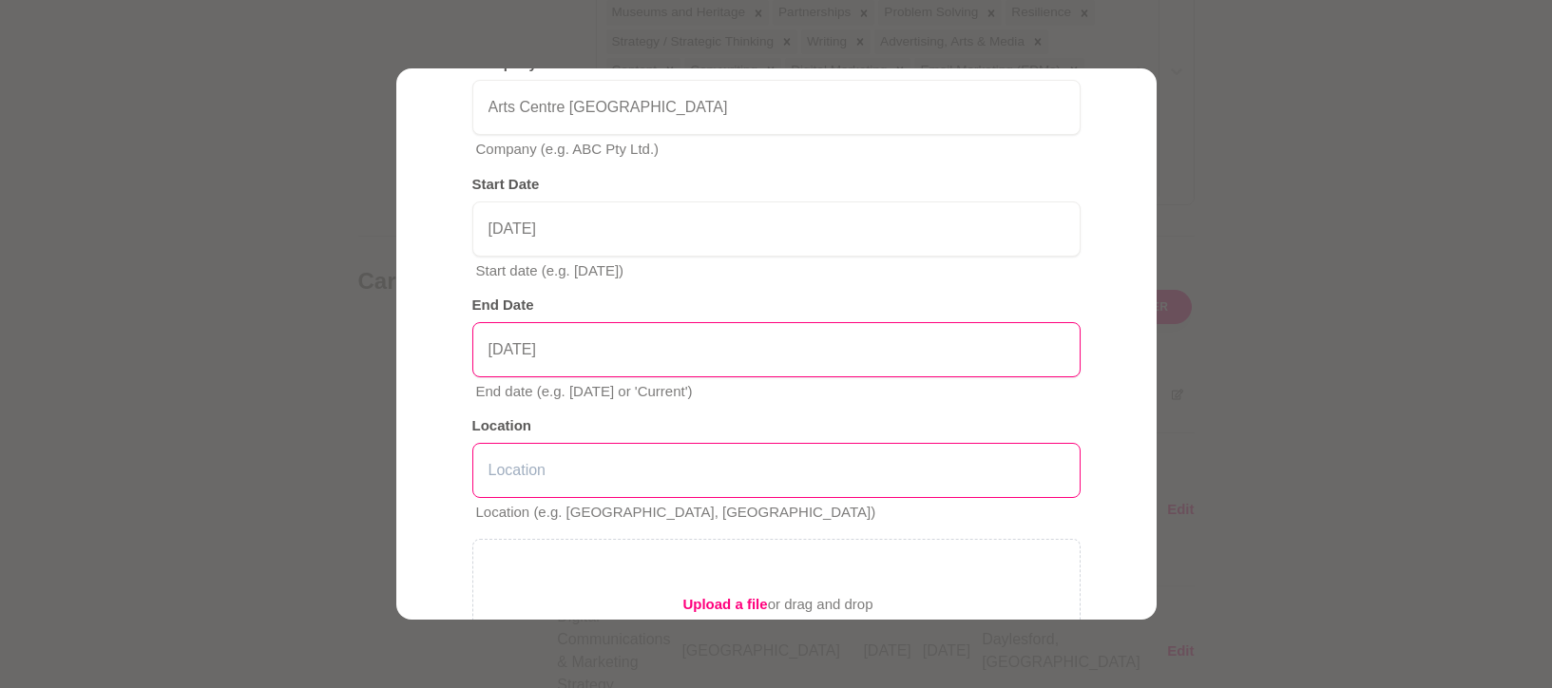
type input "August 2023"
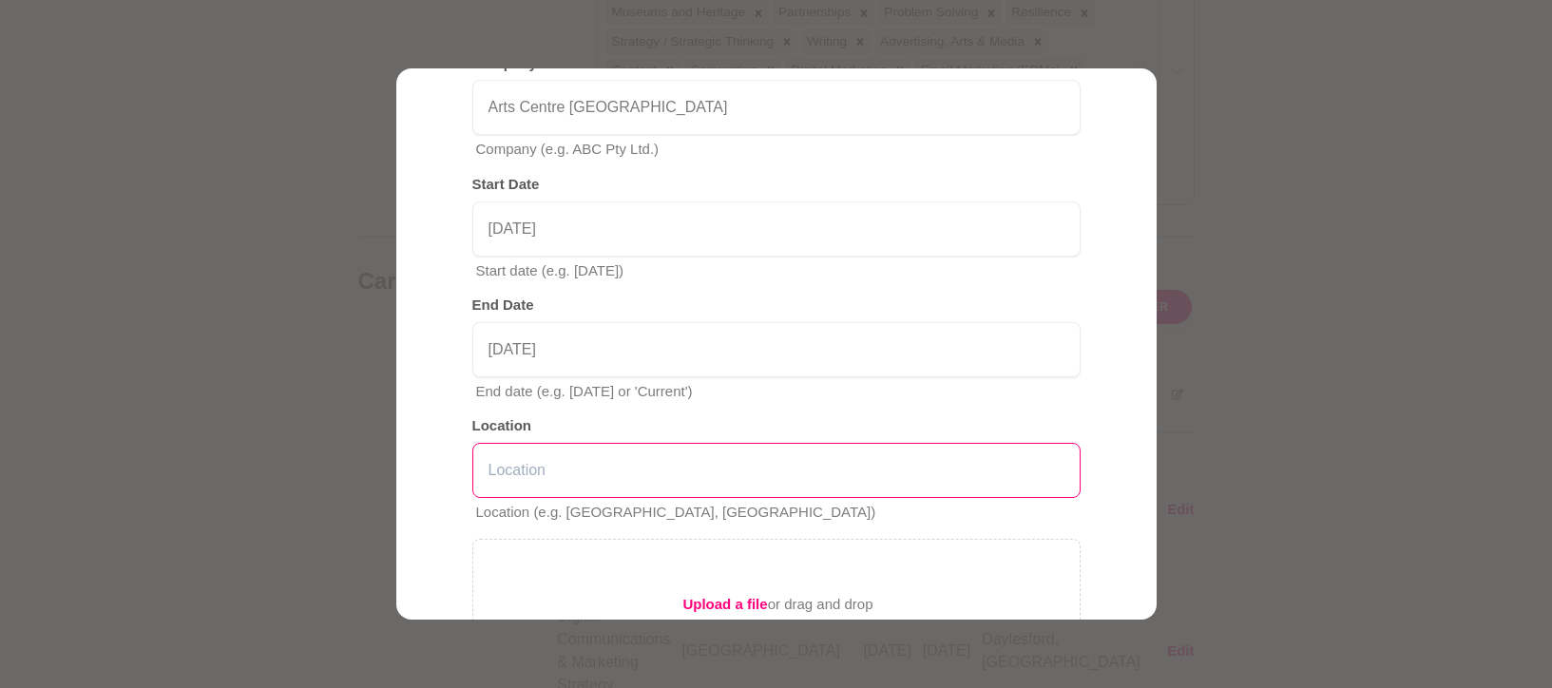
click at [603, 494] on input "text" at bounding box center [776, 470] width 608 height 55
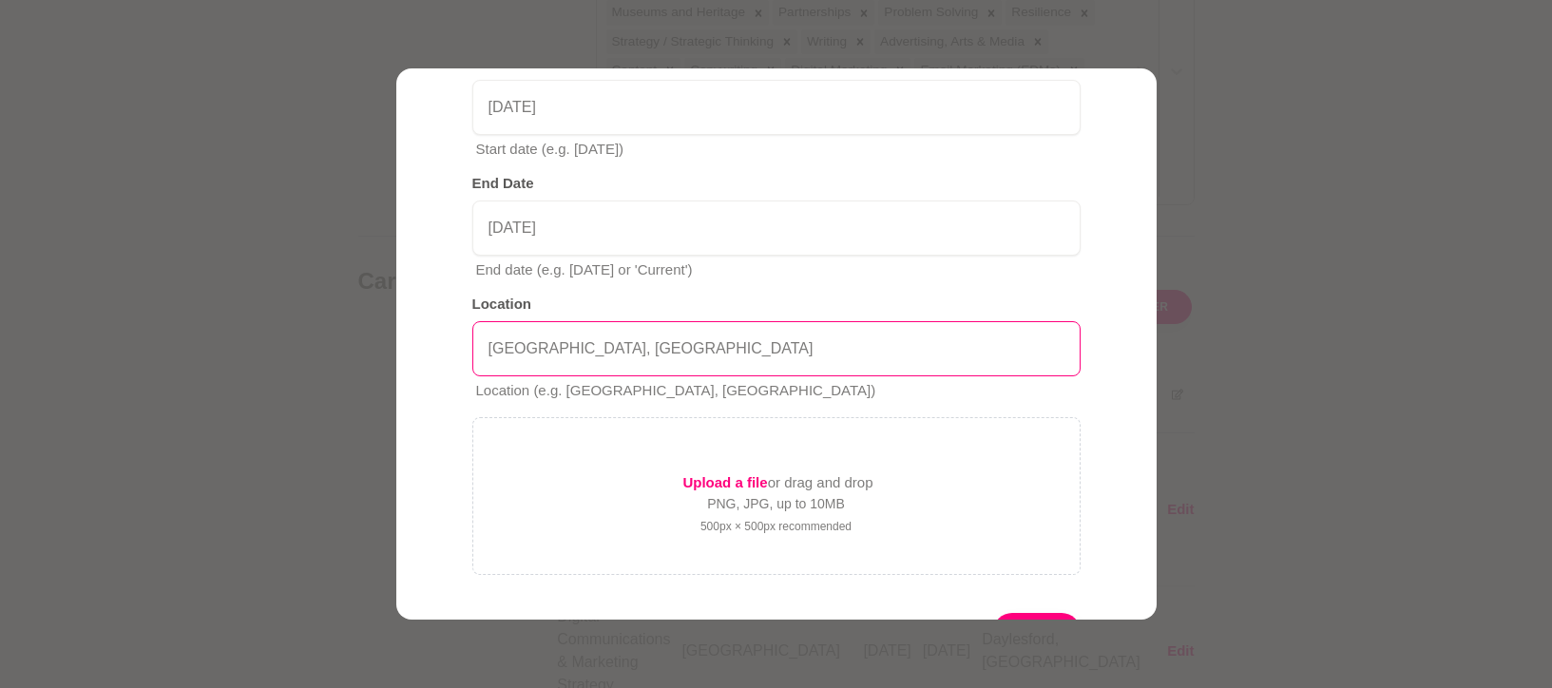
scroll to position [581, 0]
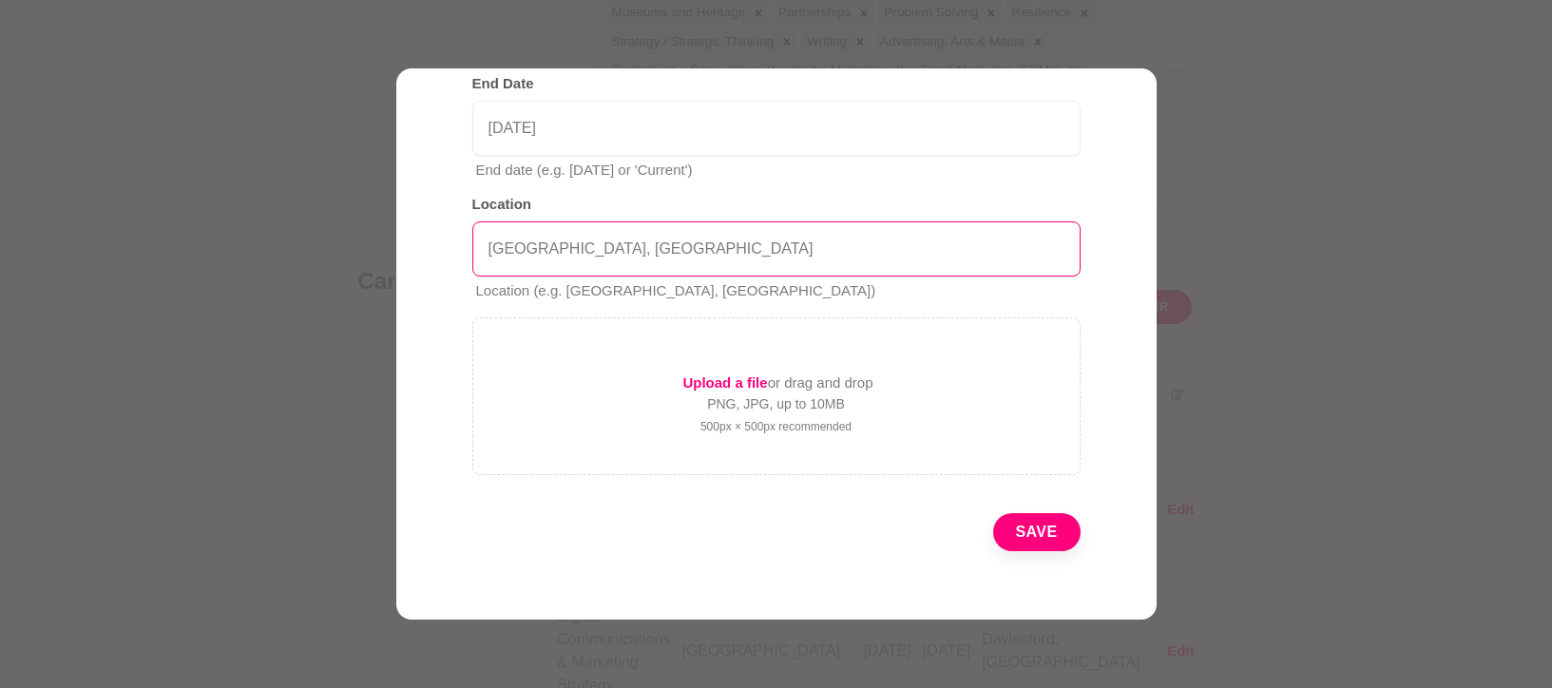
type input "Melbourne, Victoria"
click at [1024, 526] on button "Save" at bounding box center [1036, 532] width 87 height 38
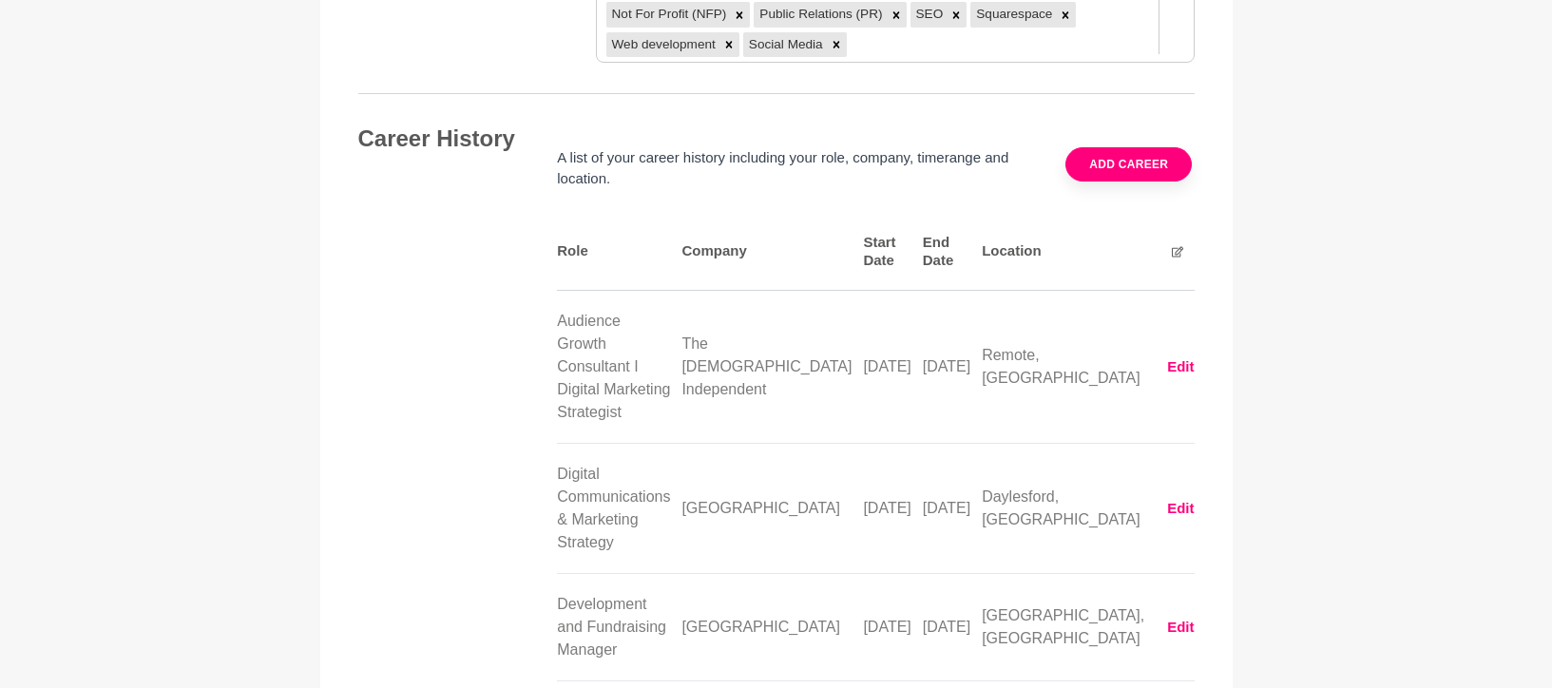
scroll to position [2943, 0]
click at [1162, 144] on button "Add career" at bounding box center [1128, 161] width 126 height 34
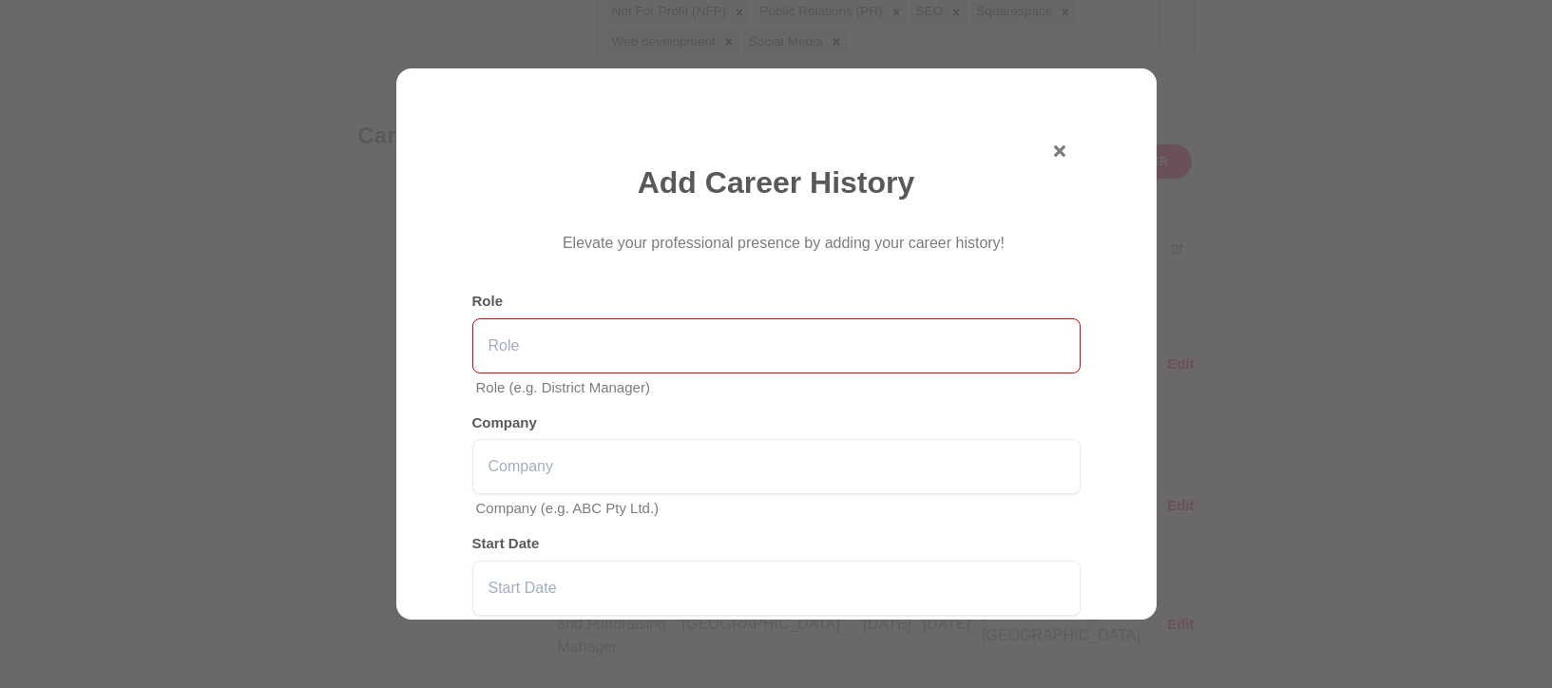
click at [768, 347] on input "text" at bounding box center [776, 345] width 608 height 55
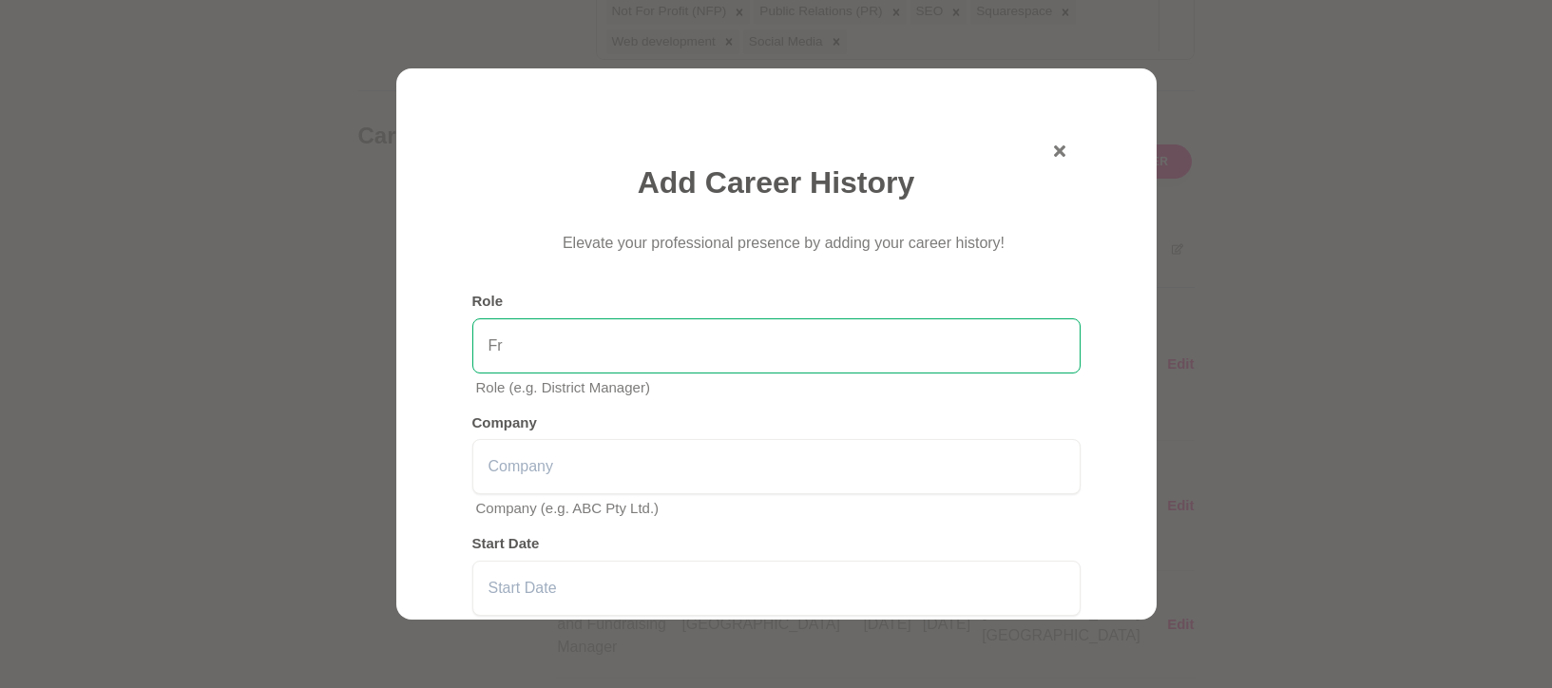
type input "F"
click at [535, 348] on input "Freelance Events & Artist Managment" at bounding box center [776, 345] width 608 height 55
click at [816, 340] on input "Co-Founder - Events & Artist Managment" at bounding box center [776, 345] width 608 height 55
click at [836, 355] on input "Co-Founder - Events & Artist Managment Consultancy" at bounding box center [776, 345] width 608 height 55
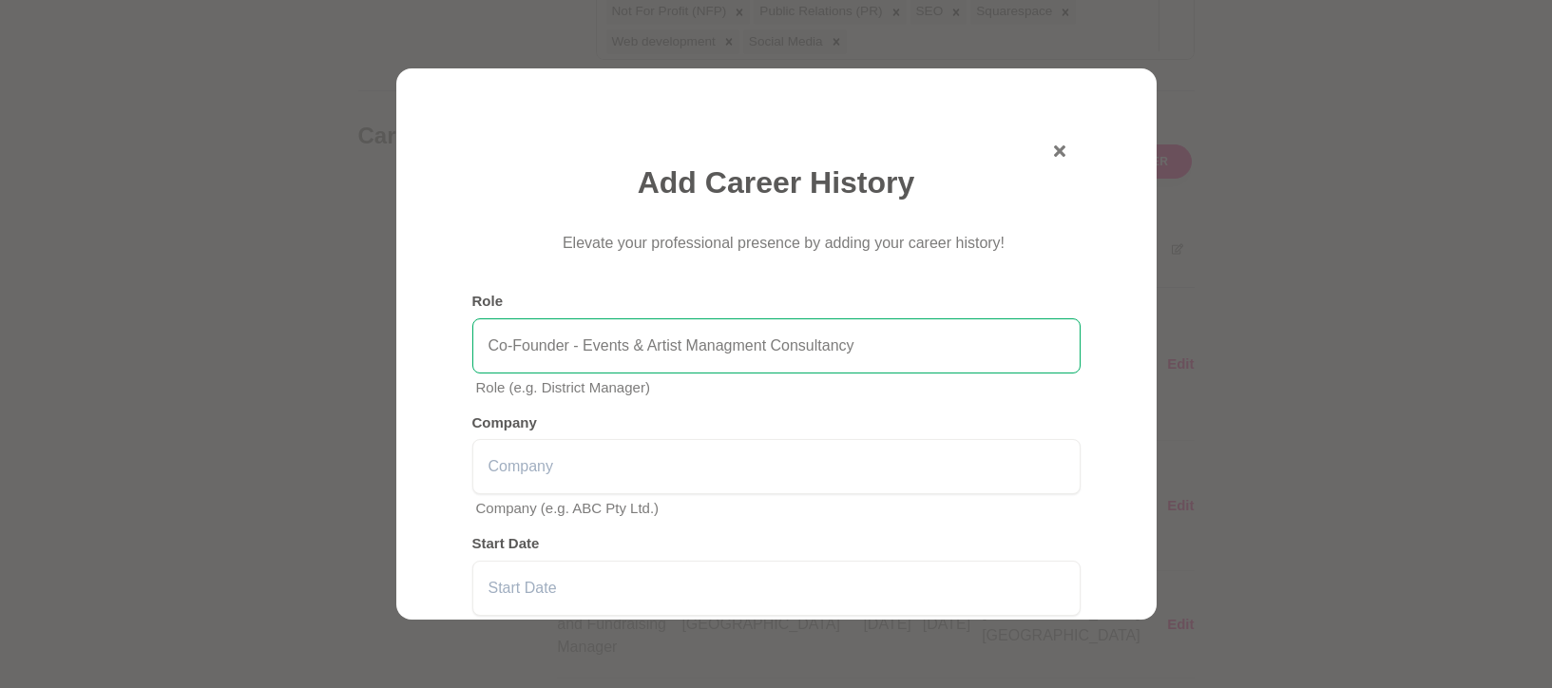
click at [835, 354] on input "Co-Founder - Events & Artist Managment Consultancy" at bounding box center [776, 345] width 608 height 55
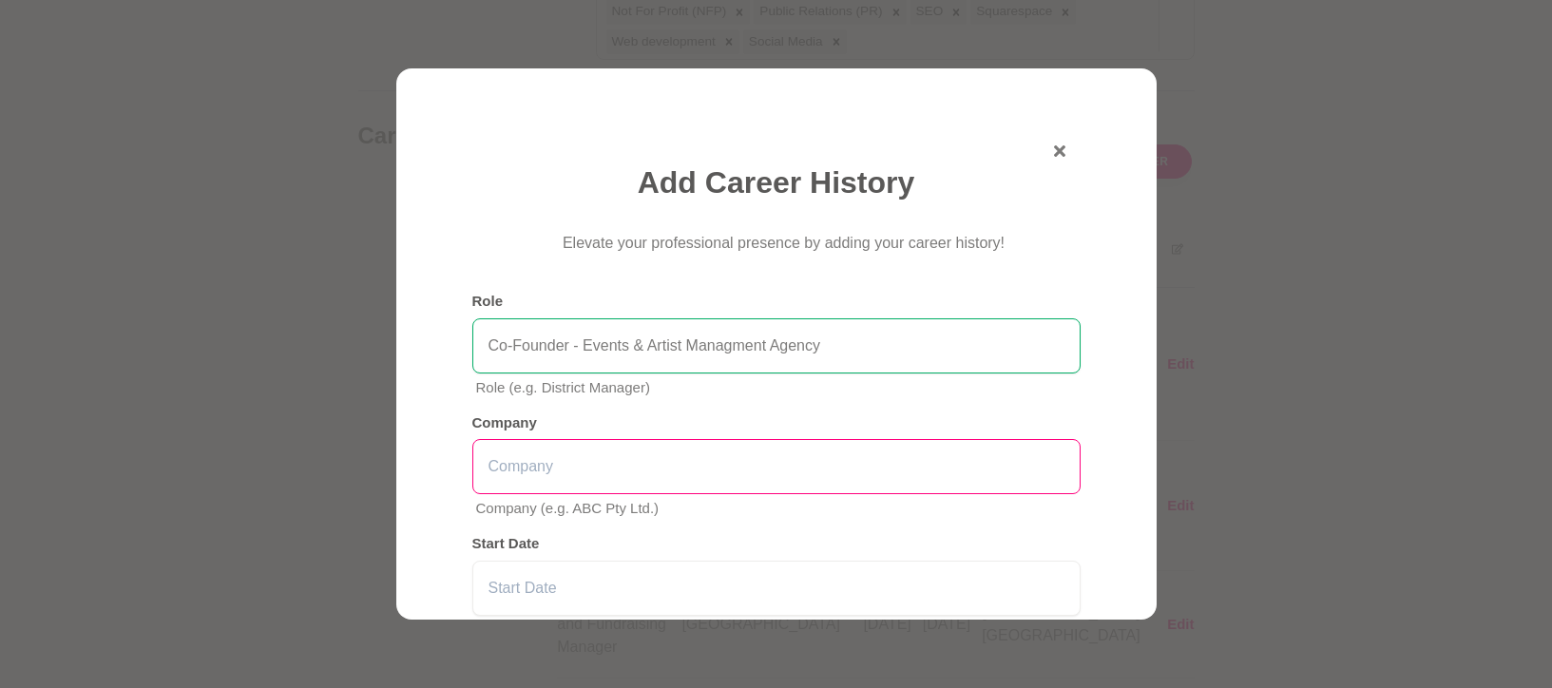
type input "Co-Founder - Events & Artist Managment Agency"
click at [753, 453] on input "text" at bounding box center [776, 466] width 608 height 55
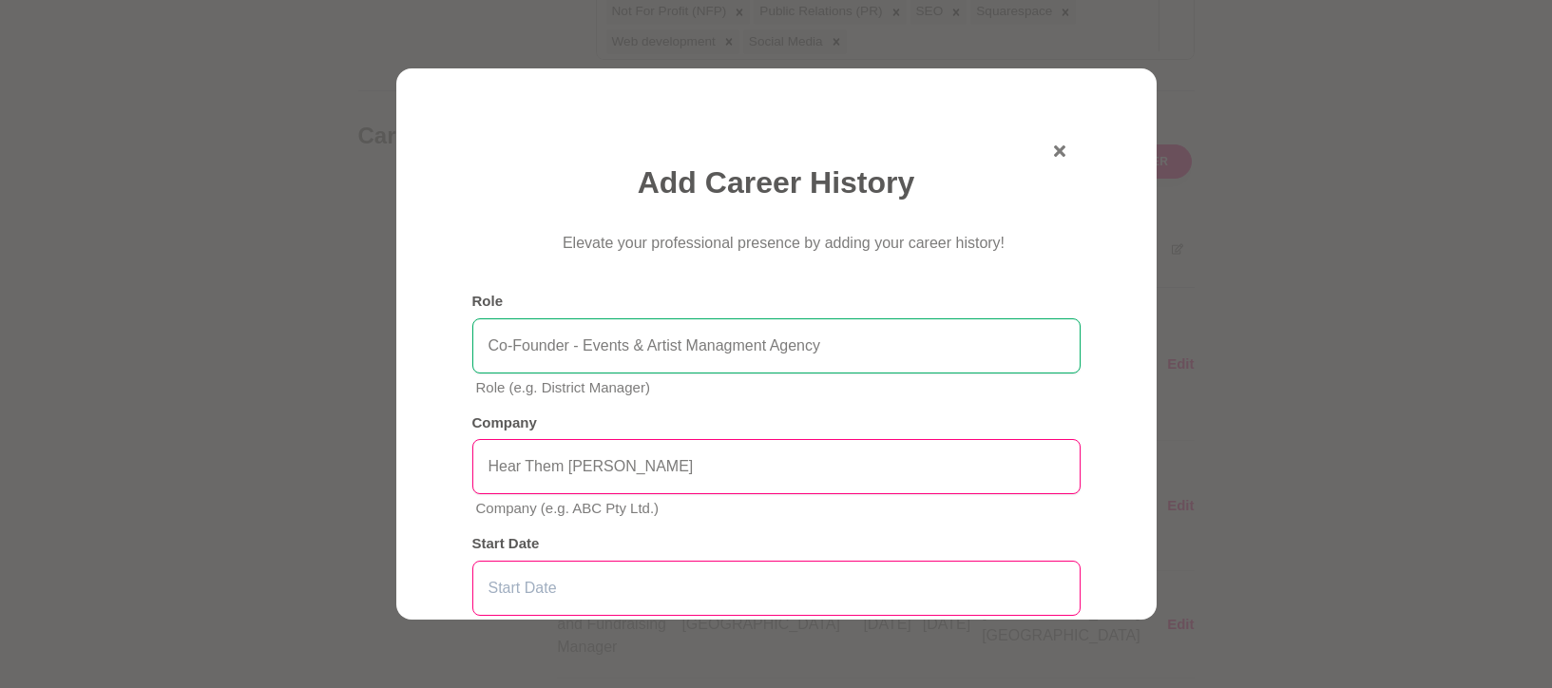
type input "Hear Them Holler"
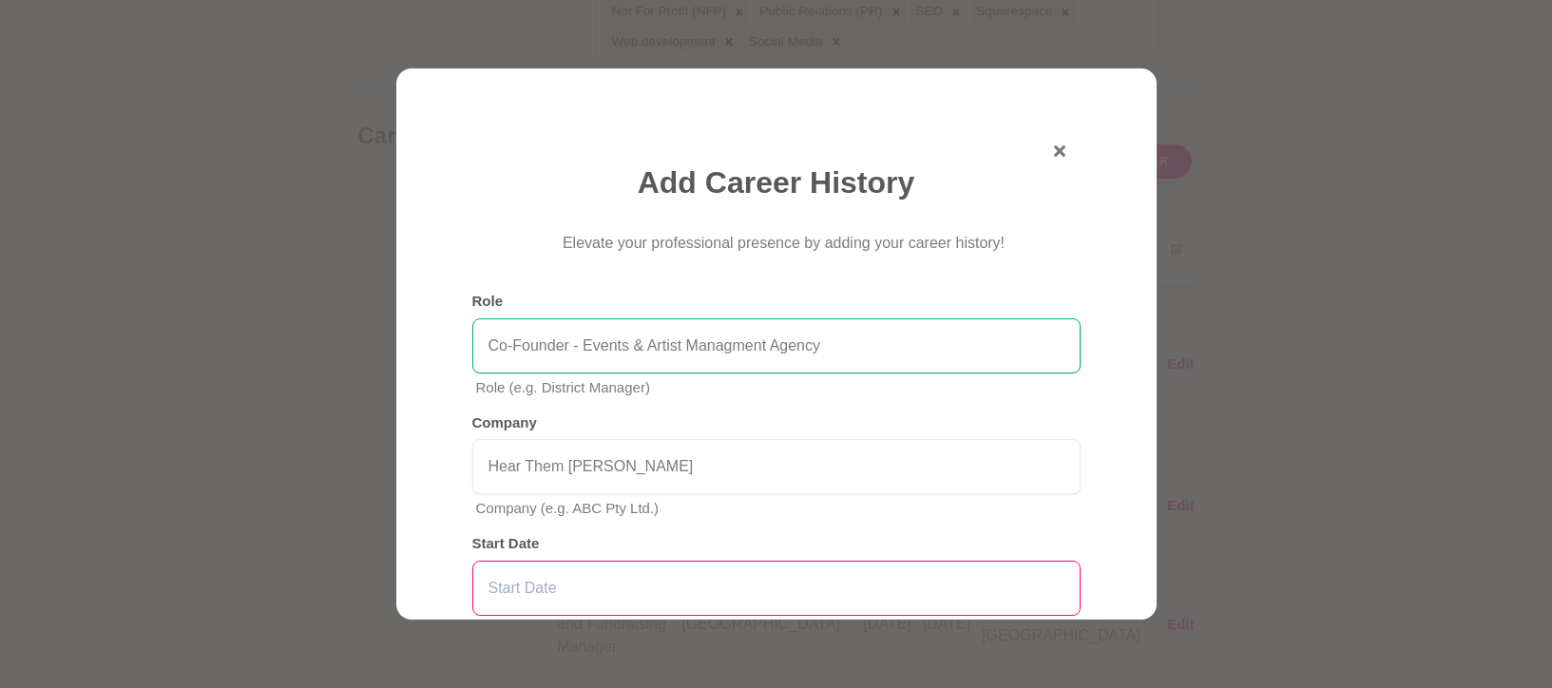
click at [783, 589] on input "text" at bounding box center [776, 588] width 608 height 55
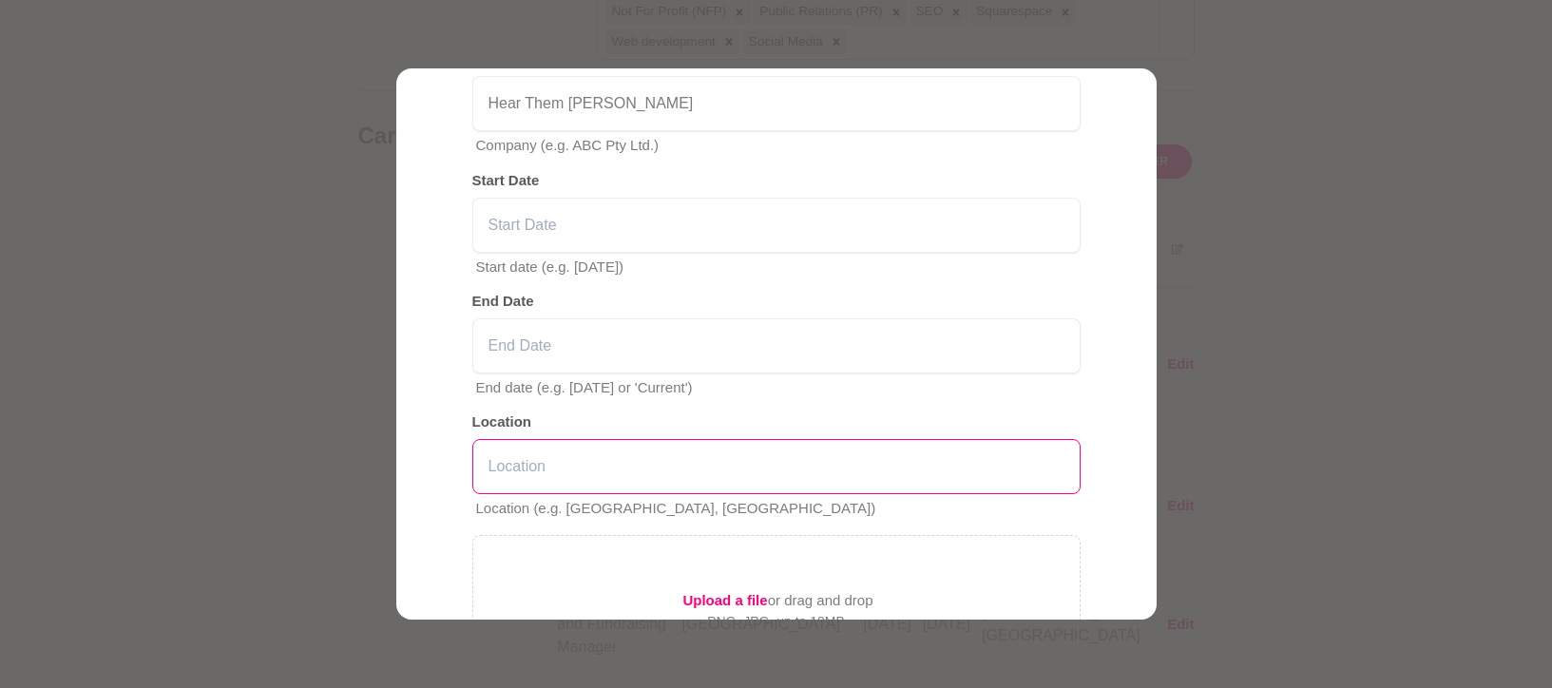
click at [508, 464] on input "text" at bounding box center [776, 466] width 608 height 55
type input "March 2015"
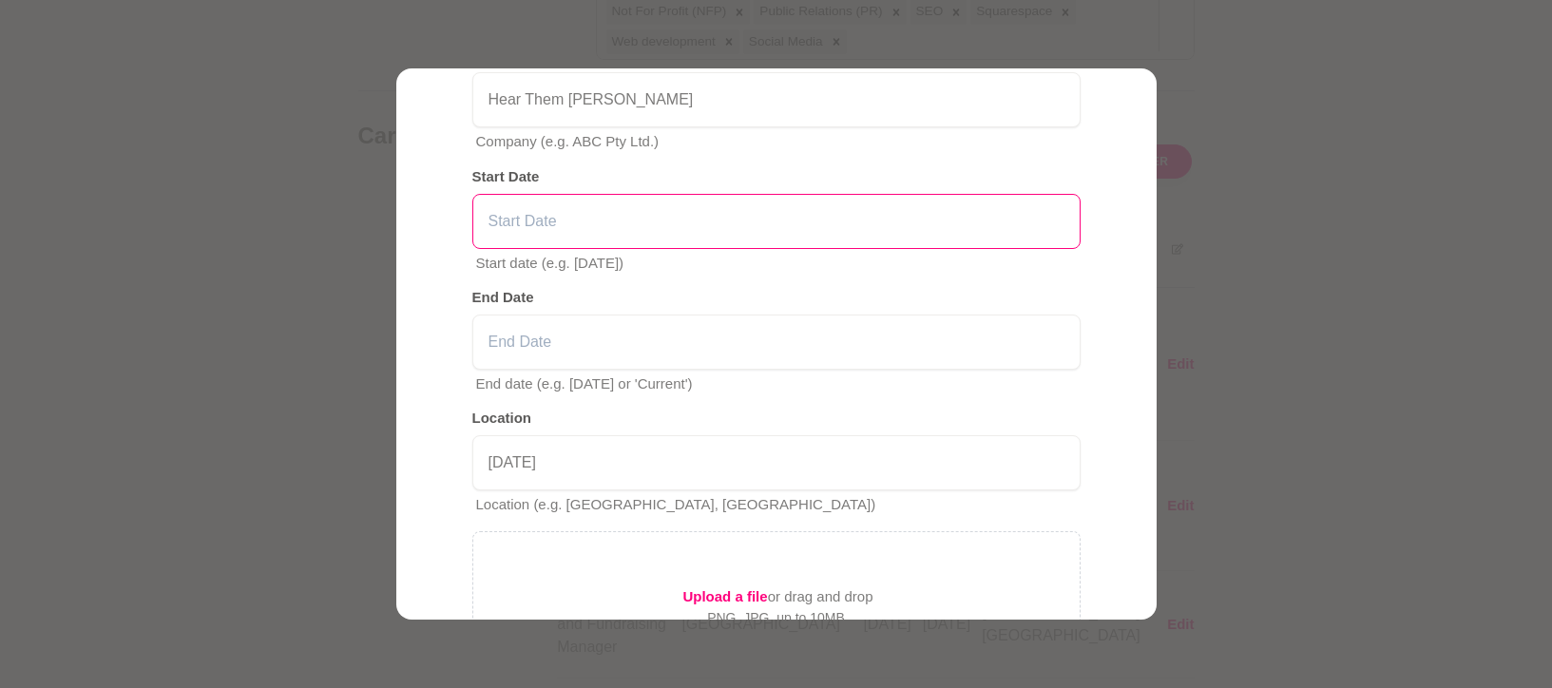
click at [573, 224] on input "text" at bounding box center [776, 221] width 608 height 55
type input "March 2015"
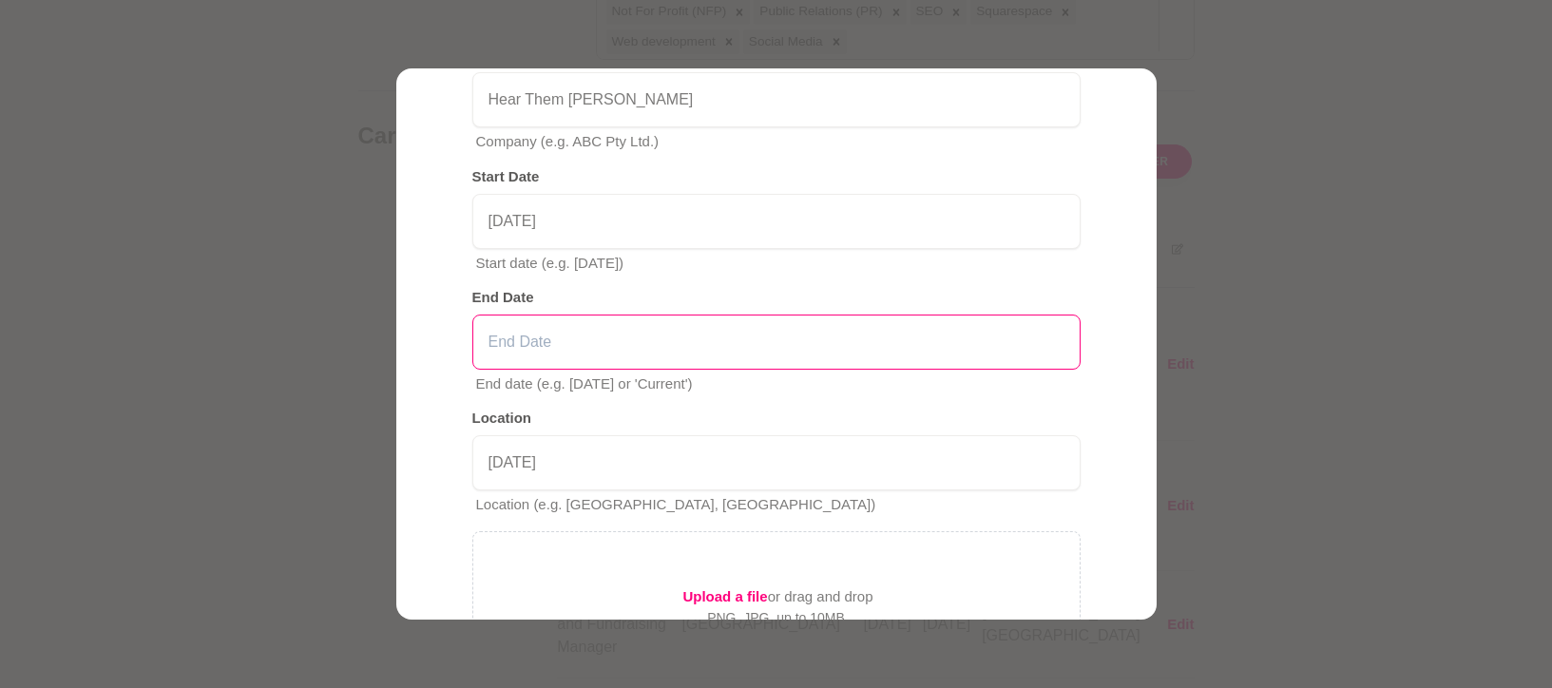
click at [548, 318] on input "text" at bounding box center [776, 342] width 608 height 55
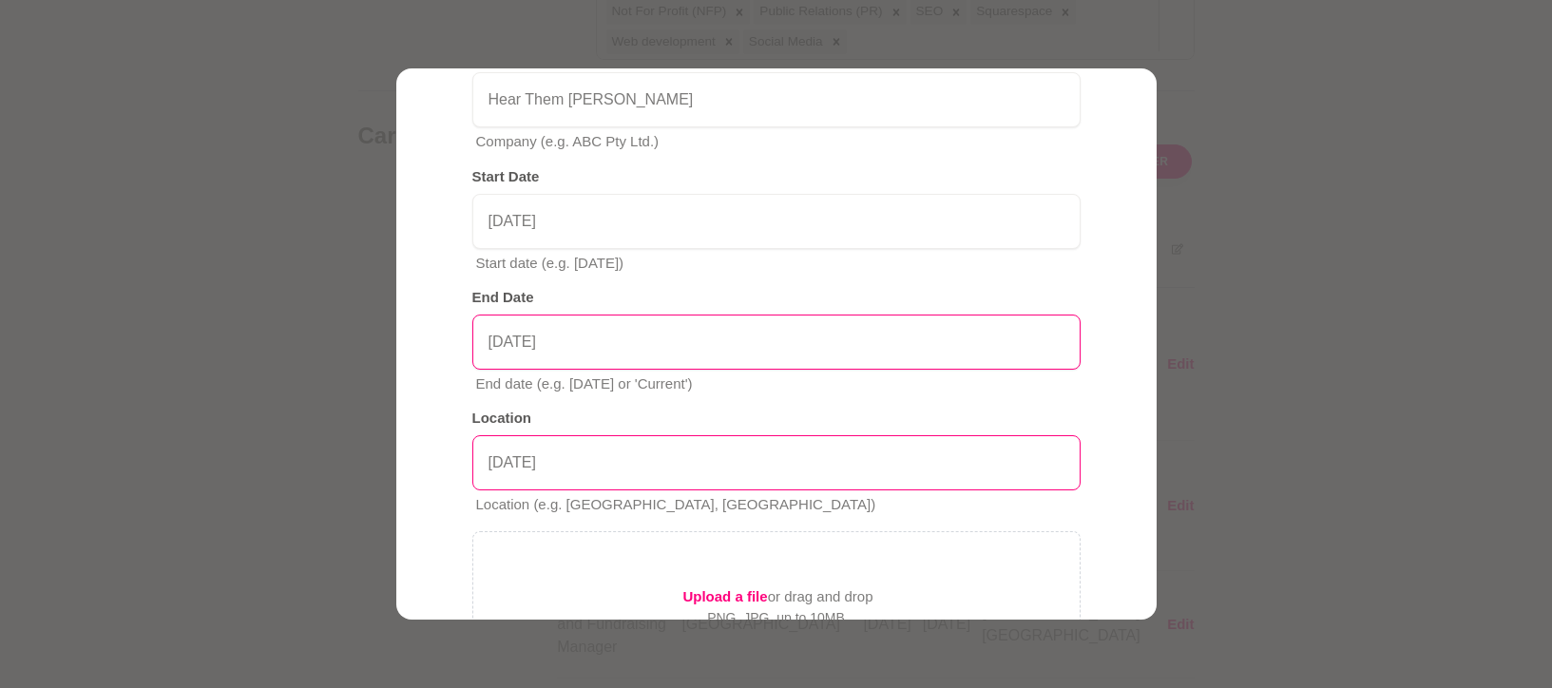
type input "March 2023"
drag, startPoint x: 597, startPoint y: 451, endPoint x: 406, endPoint y: 426, distance: 192.7
click at [392, 425] on section "Add Career History Elevate your professional presence by adding your career his…" at bounding box center [776, 344] width 1552 height 688
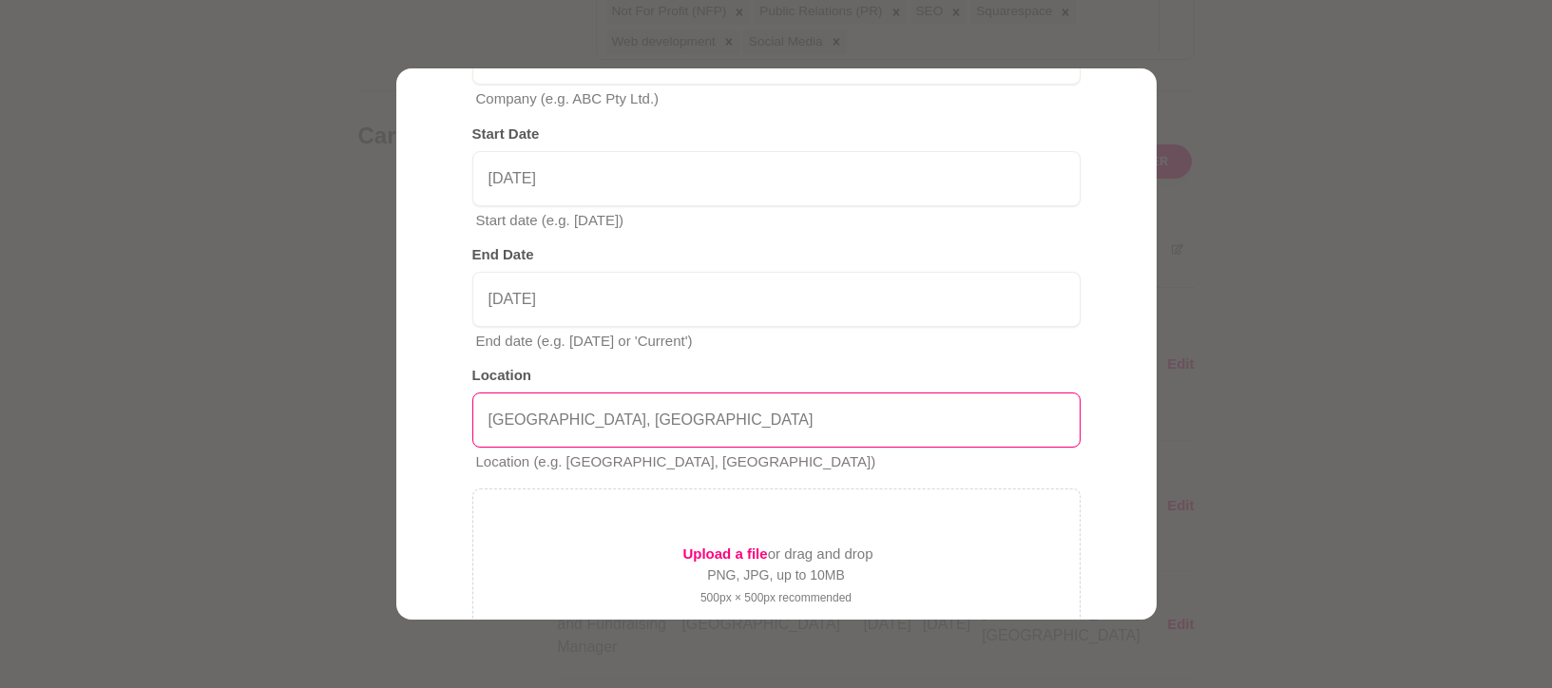
scroll to position [581, 0]
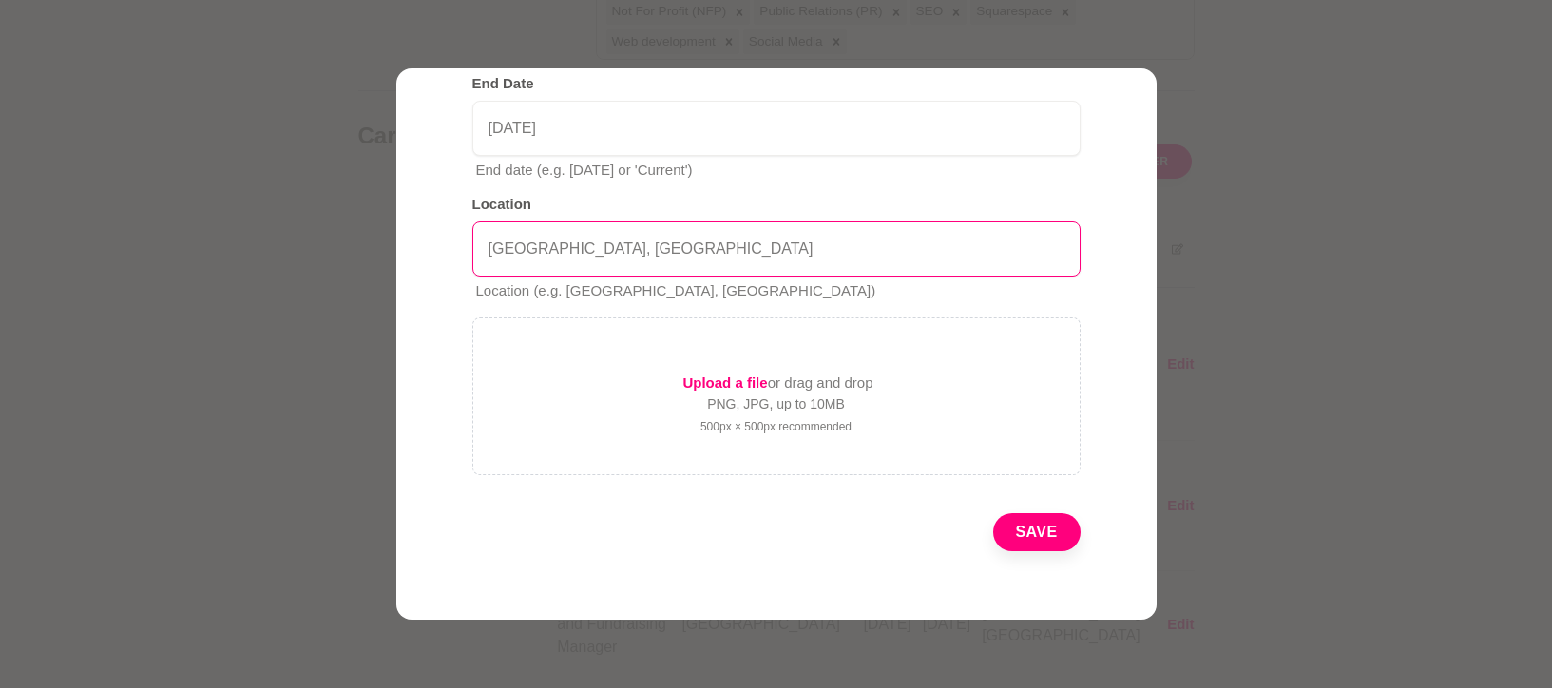
type input "Melbourne, Victoria"
click at [1022, 542] on button "Save" at bounding box center [1036, 532] width 87 height 38
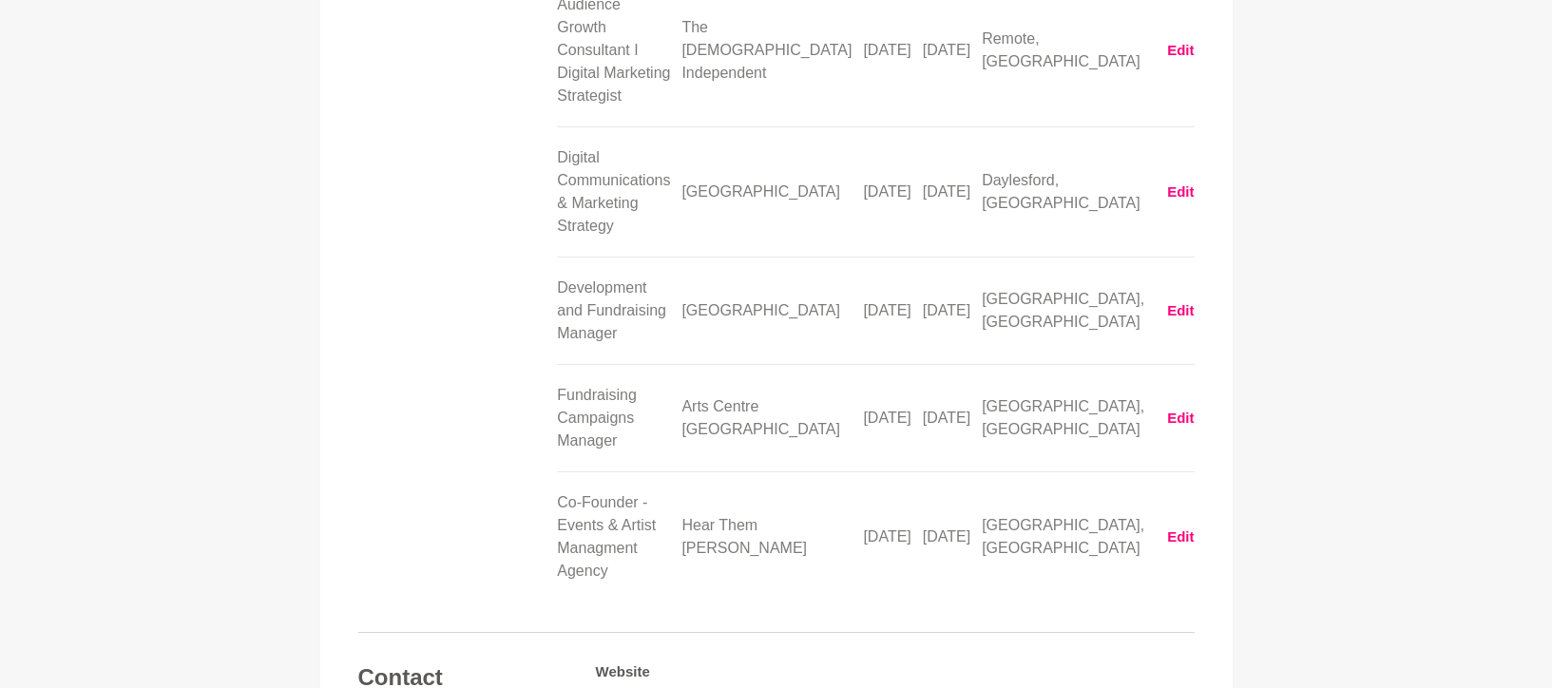
scroll to position [3263, 0]
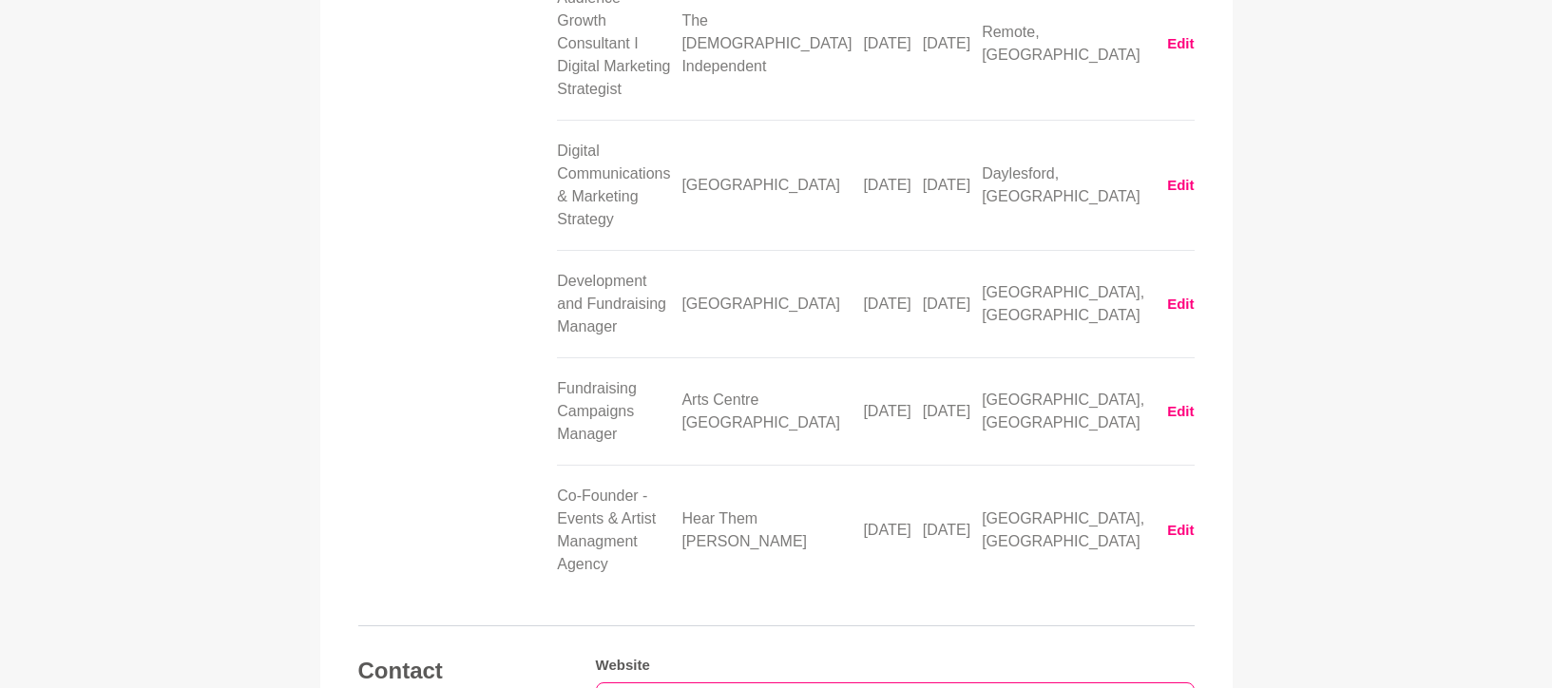
type input "[DOMAIN_NAME]"
paste input "[URL][DOMAIN_NAME]"
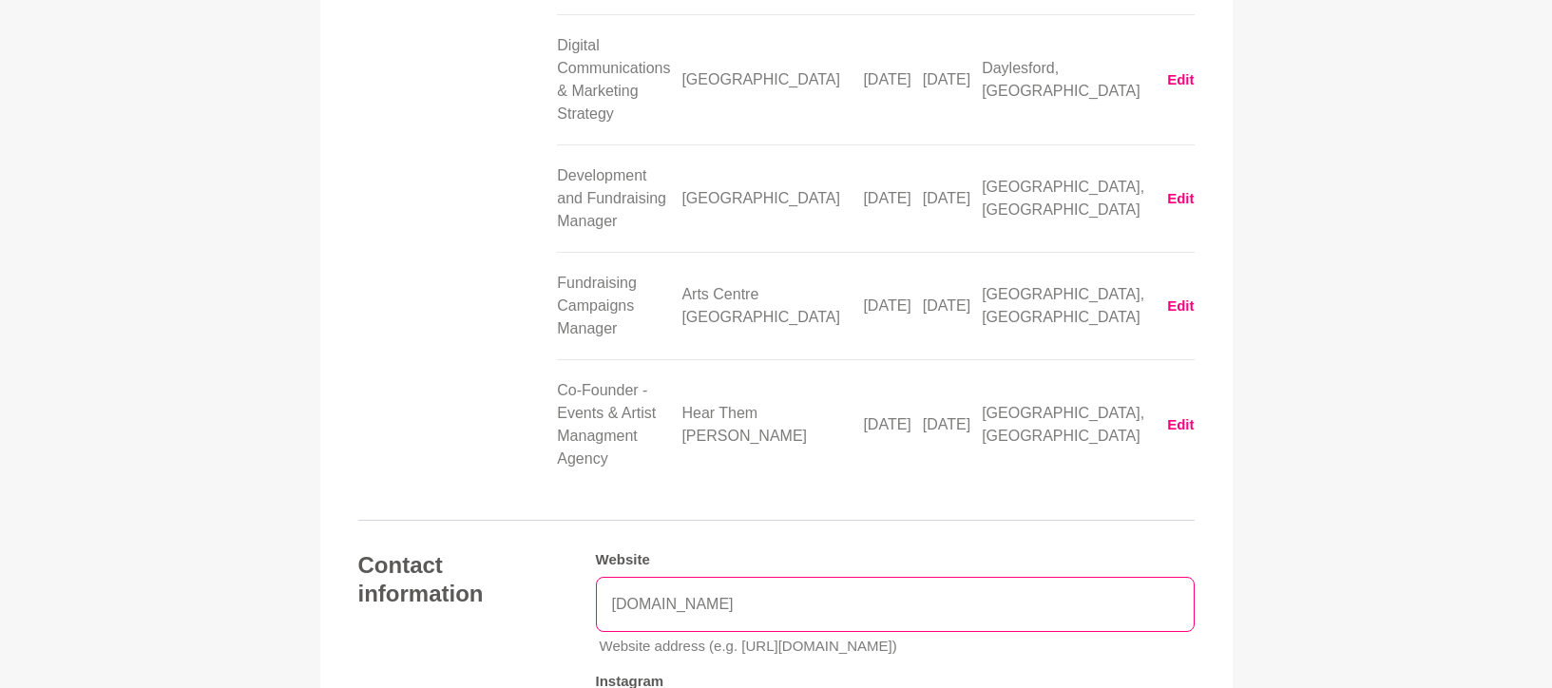
scroll to position [3622, 0]
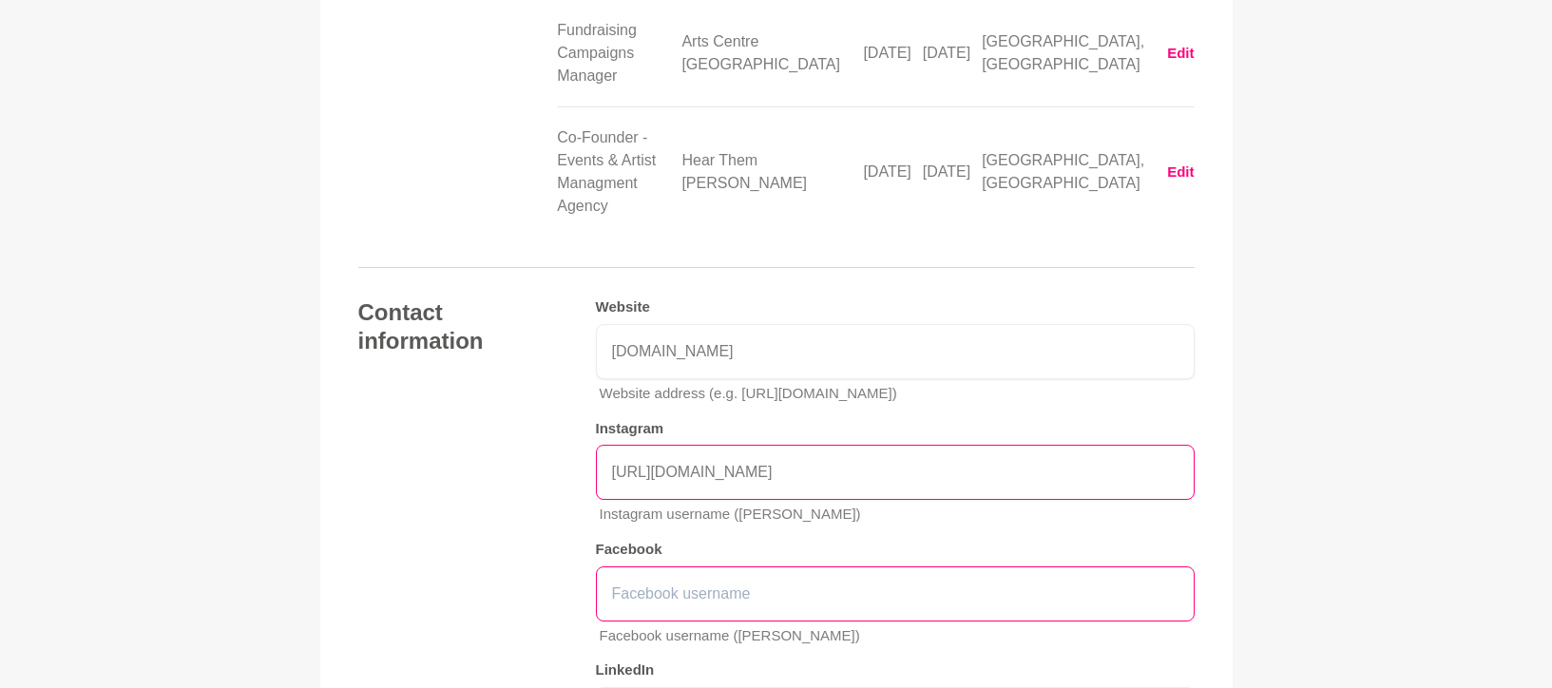
type input "[URL][DOMAIN_NAME]"
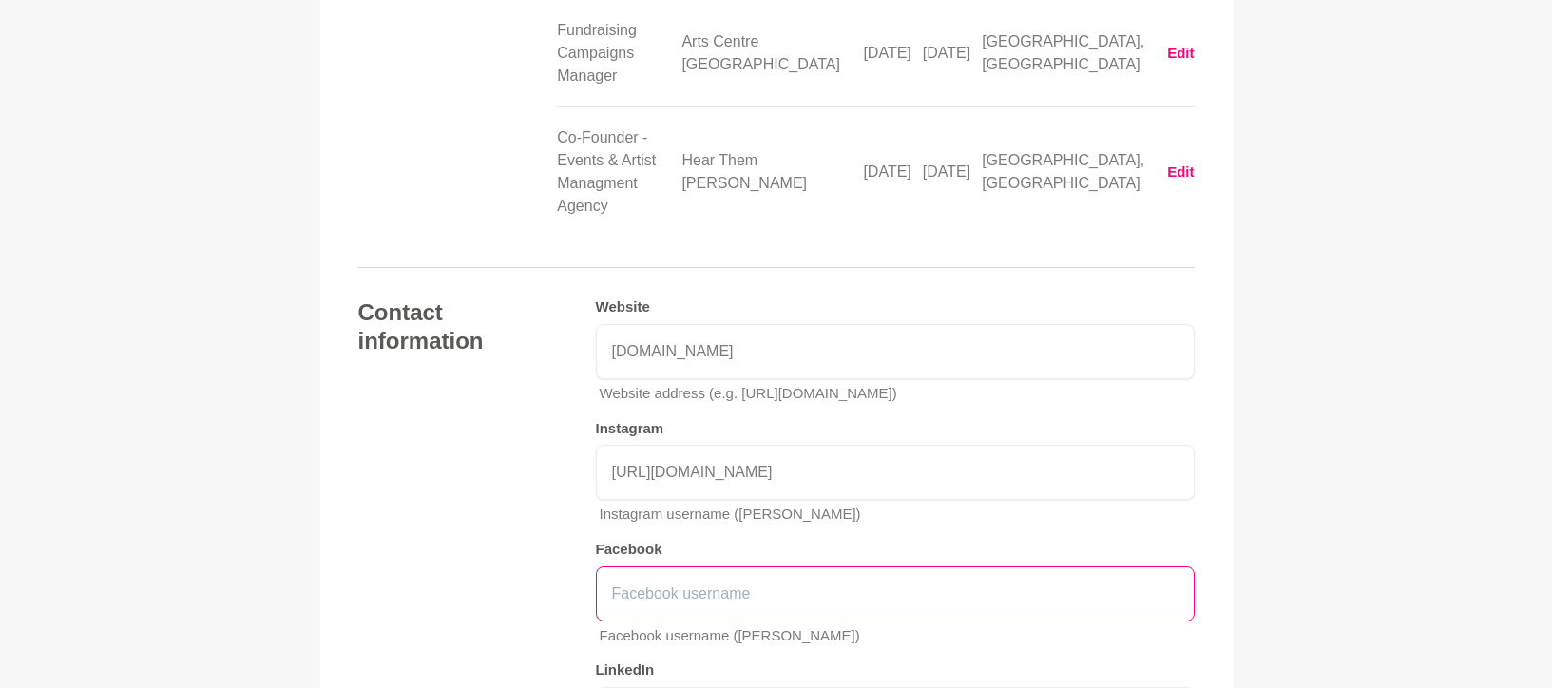
click at [676, 566] on input "text" at bounding box center [895, 593] width 599 height 55
paste input "[URL][DOMAIN_NAME]"
type input "[URL][DOMAIN_NAME]"
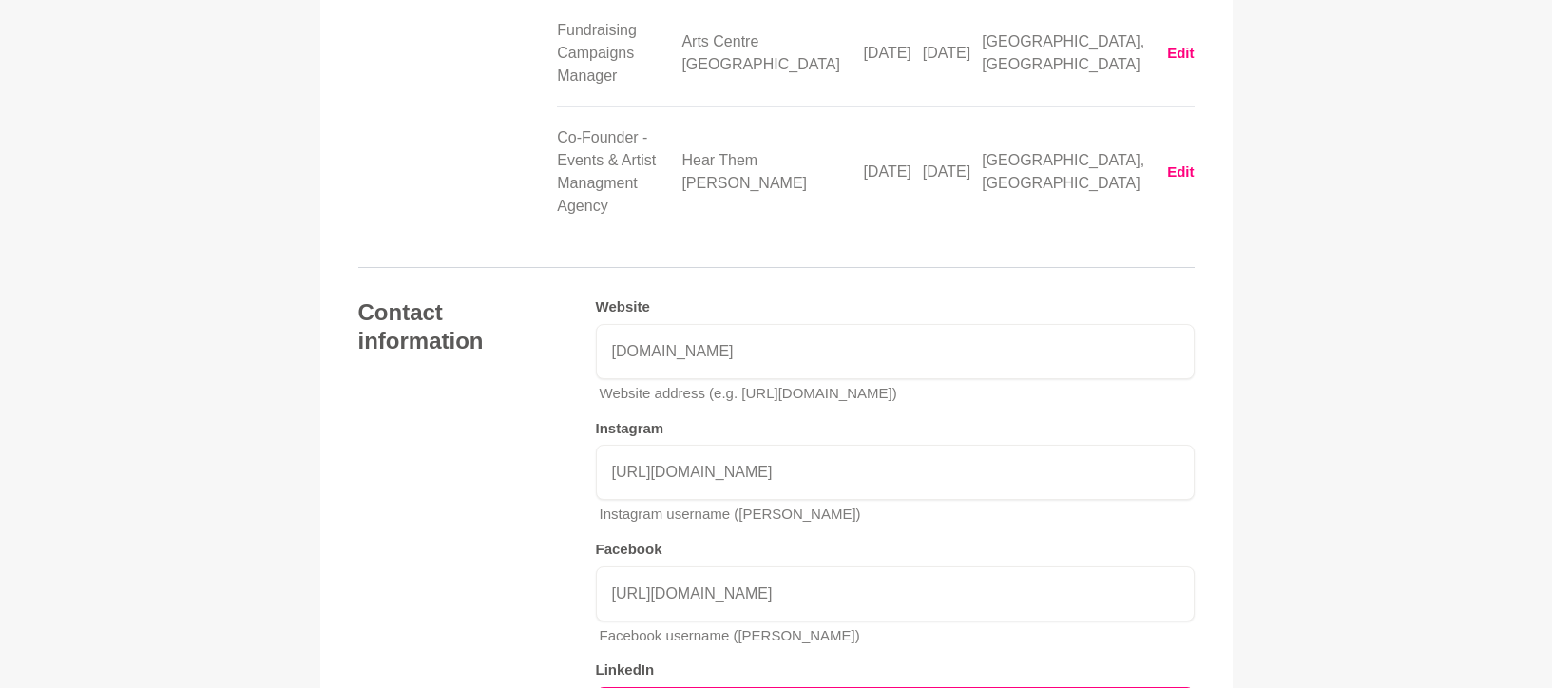
paste input "https://www.linkedin.com/in/lioralbeckripka/"
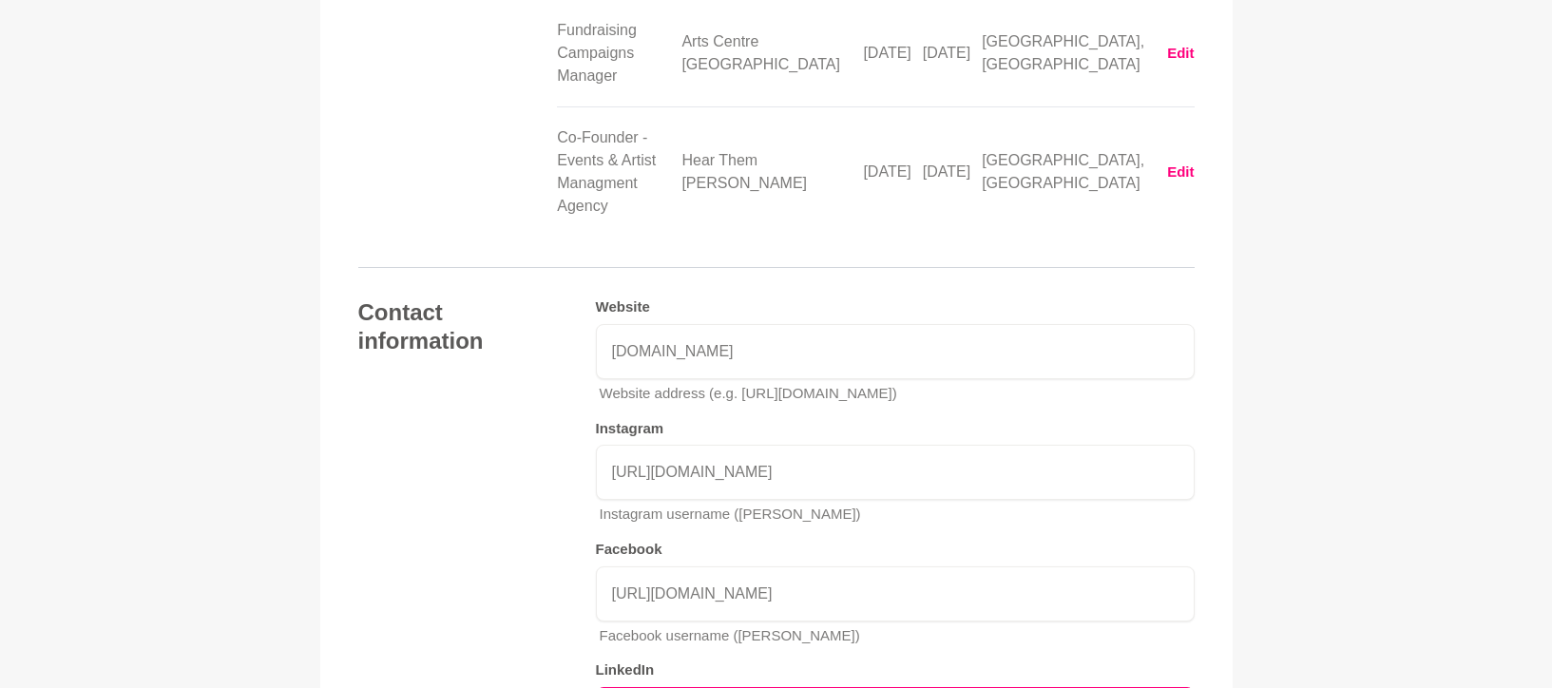
paste input "https://www.linkedin.com/in/lioralbeckripka/"
type input "https://www.linhttps://www.linkedin.com/in/lioralbeckripka/kedin.com/in/lioralb…"
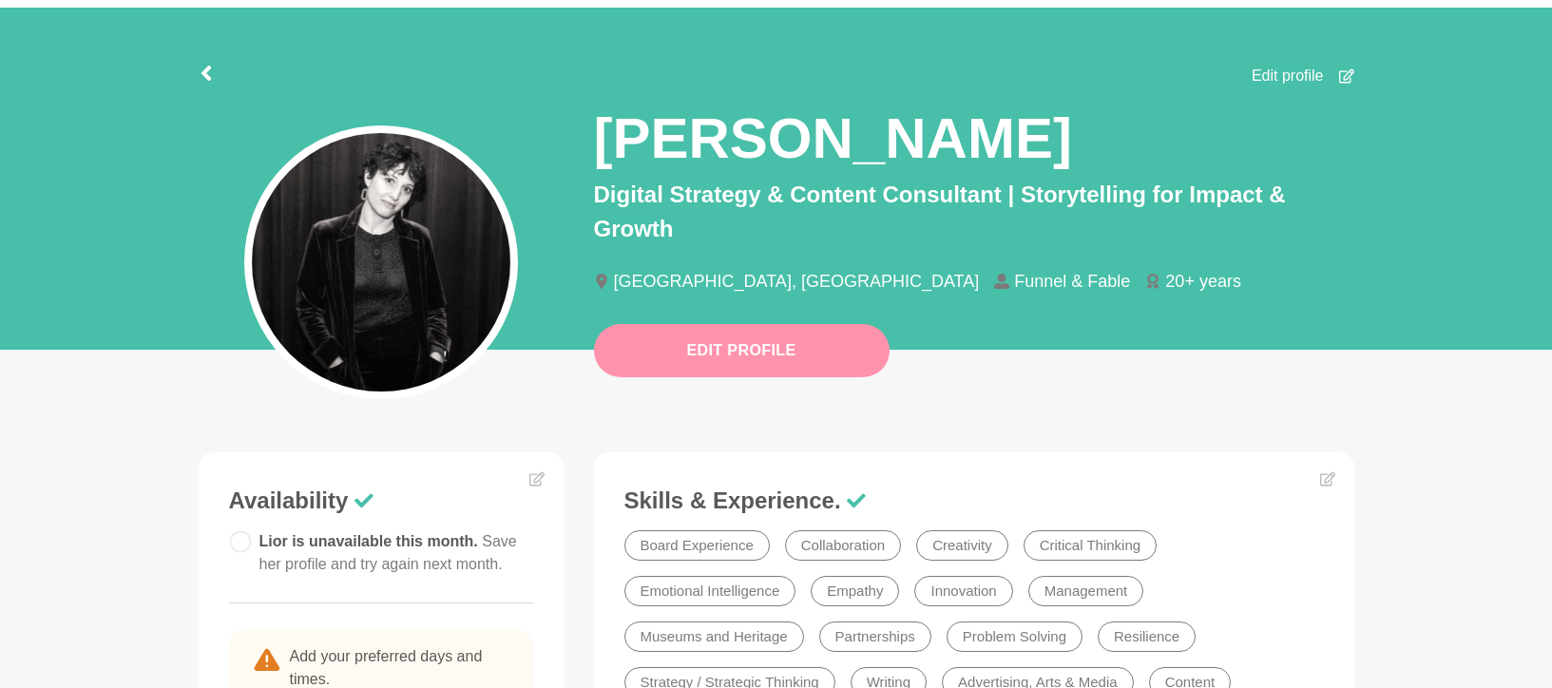
scroll to position [70, 0]
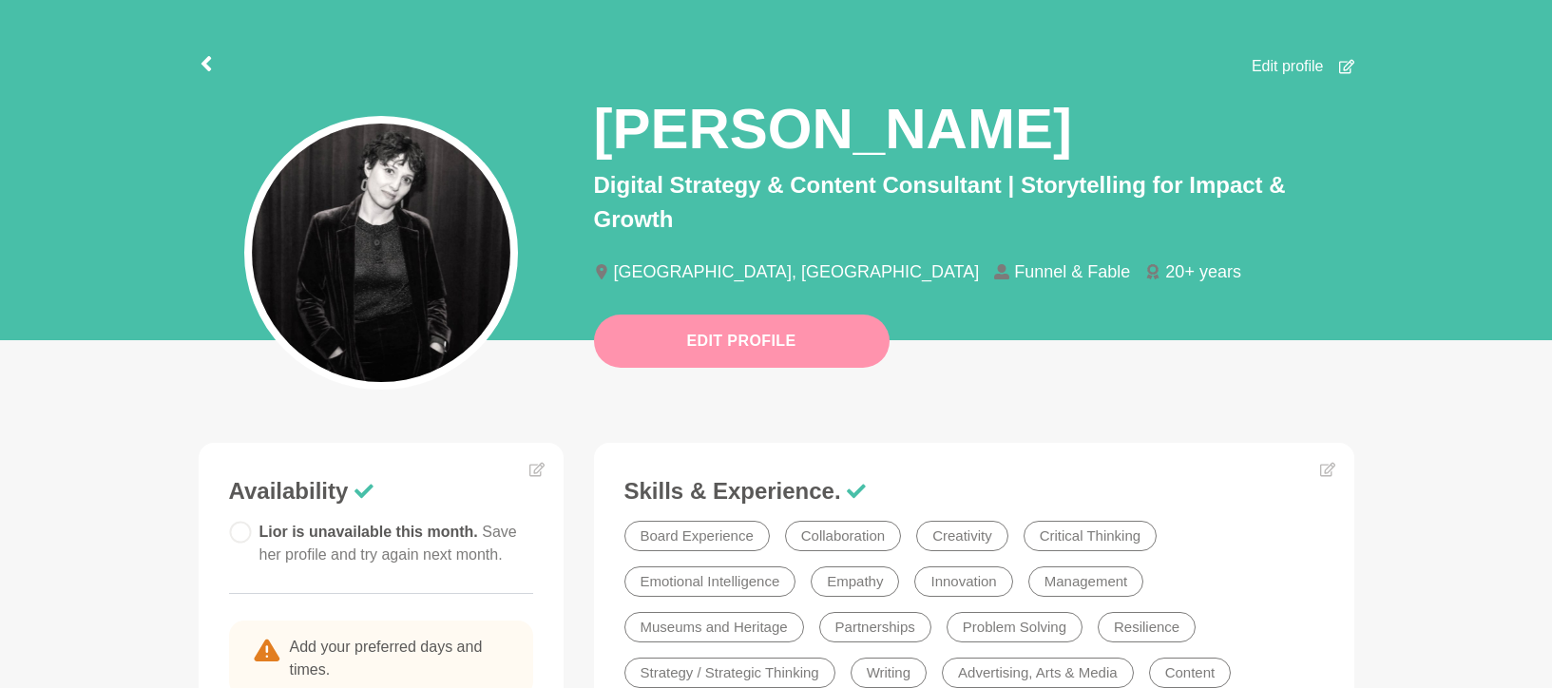
click at [759, 346] on button "Edit Profile" at bounding box center [742, 341] width 296 height 53
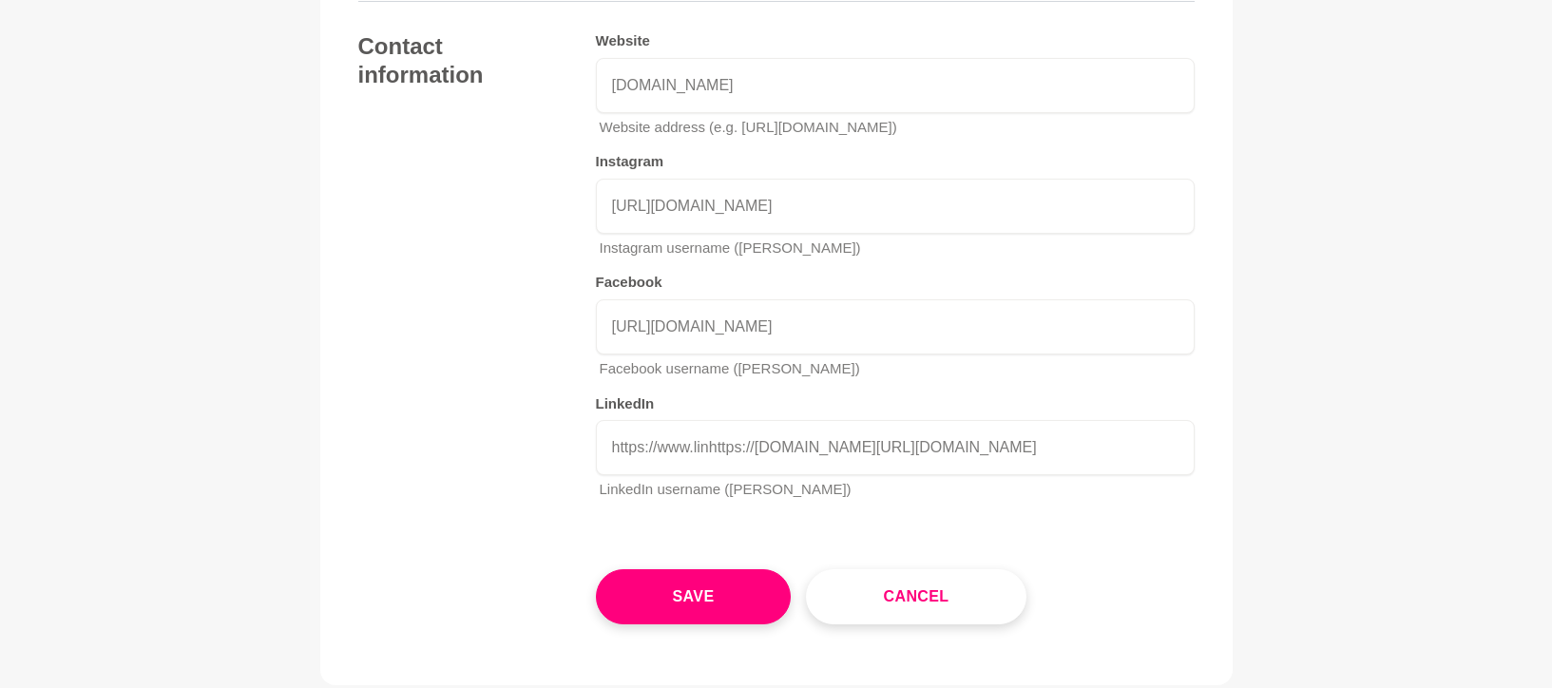
scroll to position [4023, 0]
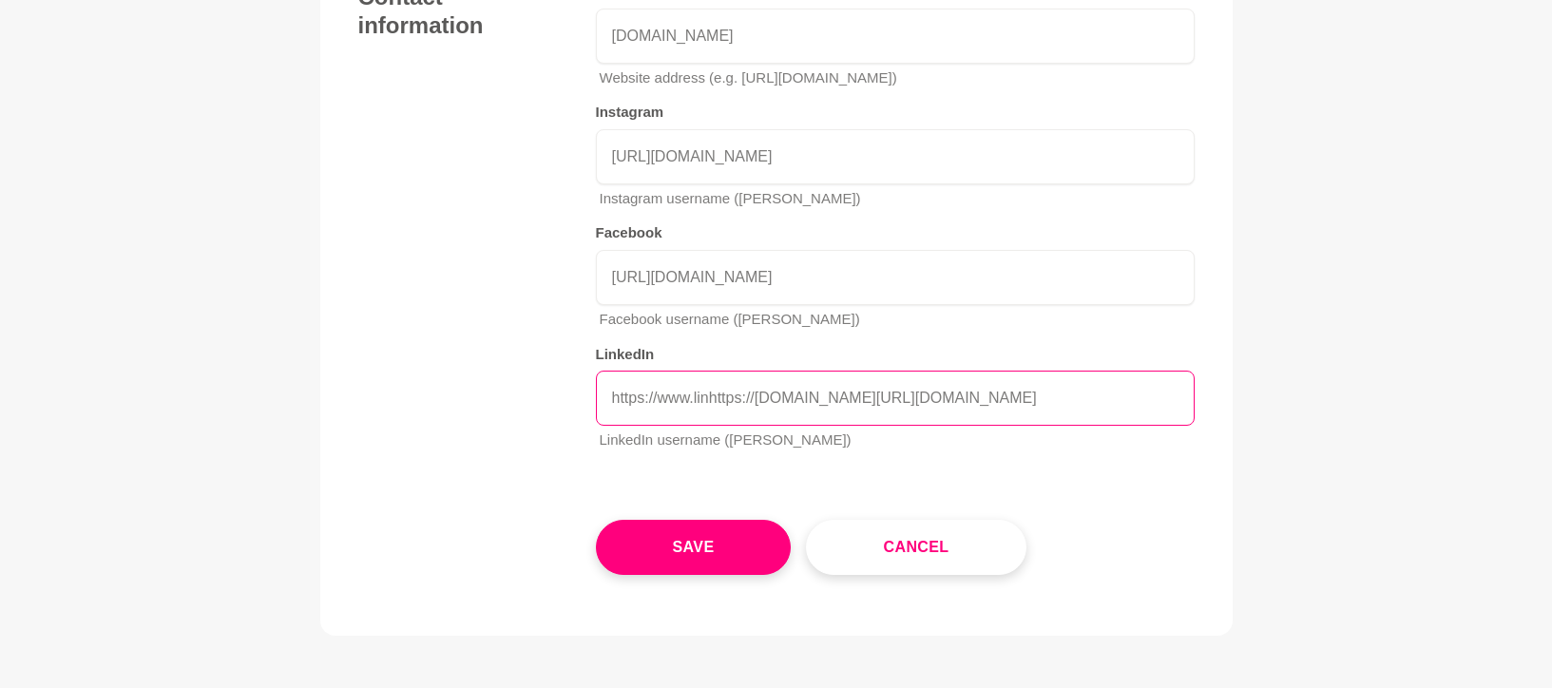
click at [720, 371] on input "https://www.linhttps://www.linkedin.com/in/lioralbeckripka/kedin.com/in/lioralb…" at bounding box center [895, 398] width 599 height 55
drag, startPoint x: 1183, startPoint y: 200, endPoint x: 359, endPoint y: 168, distance: 824.5
click at [359, 168] on div "Contact information Website www.funnelandfable.com Website address (e.g. https:…" at bounding box center [776, 225] width 836 height 484
click at [671, 371] on input "https://www.linhttps://www.linkedin.com/in/lioralbeckripka/kedin.com/in/lioralb…" at bounding box center [895, 398] width 599 height 55
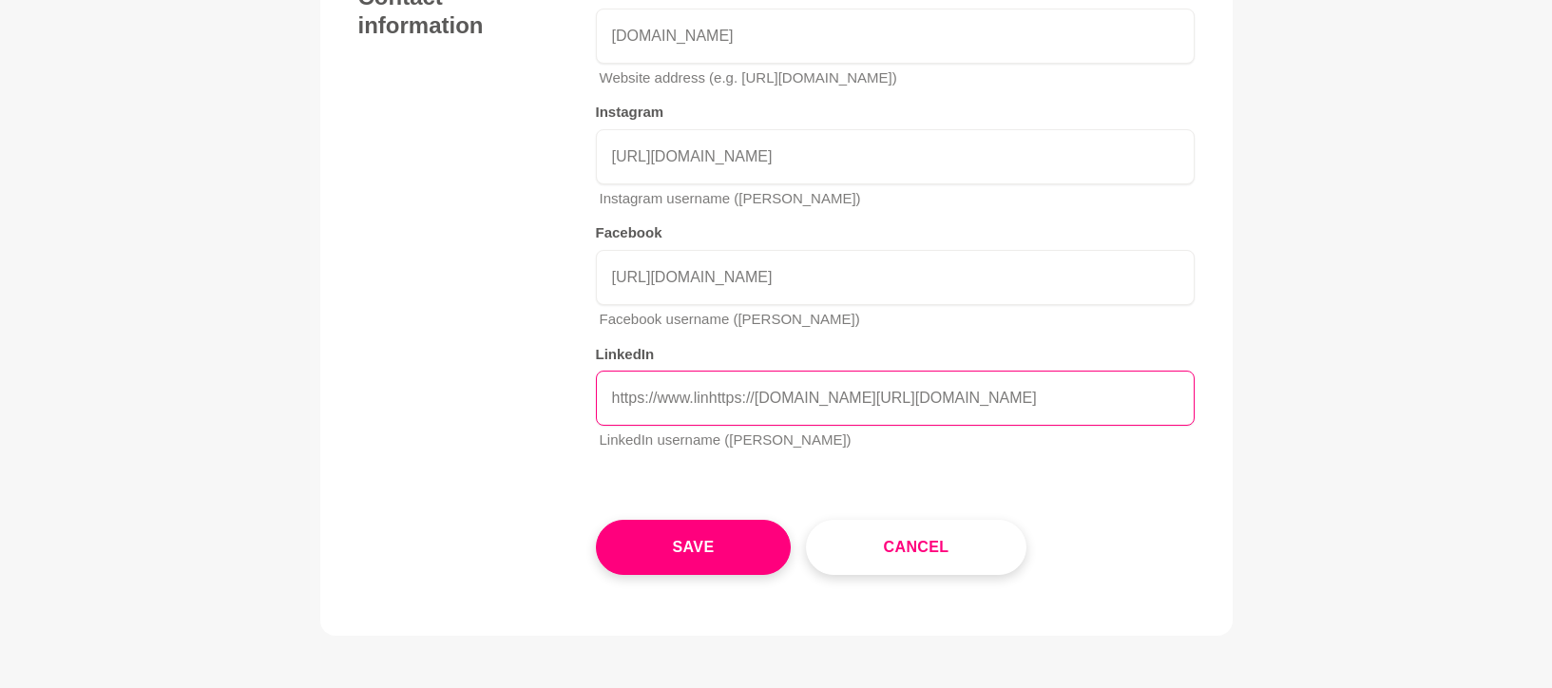
drag, startPoint x: 712, startPoint y: 199, endPoint x: 437, endPoint y: 179, distance: 275.4
click at [437, 179] on div "Contact information Website www.funnelandfable.com Website address (e.g. https:…" at bounding box center [776, 225] width 836 height 484
click at [1133, 371] on input "https://www.linkedin.com/in/lioralbeckripka/kedin.com/in/lioralbeckripka/" at bounding box center [895, 398] width 599 height 55
click at [1140, 371] on input "https://www.linkedin.com/in/lioralbeckripka/kedin.com/in/lioralbeckripka/" at bounding box center [895, 398] width 599 height 55
drag, startPoint x: 908, startPoint y: 198, endPoint x: 1229, endPoint y: 202, distance: 320.3
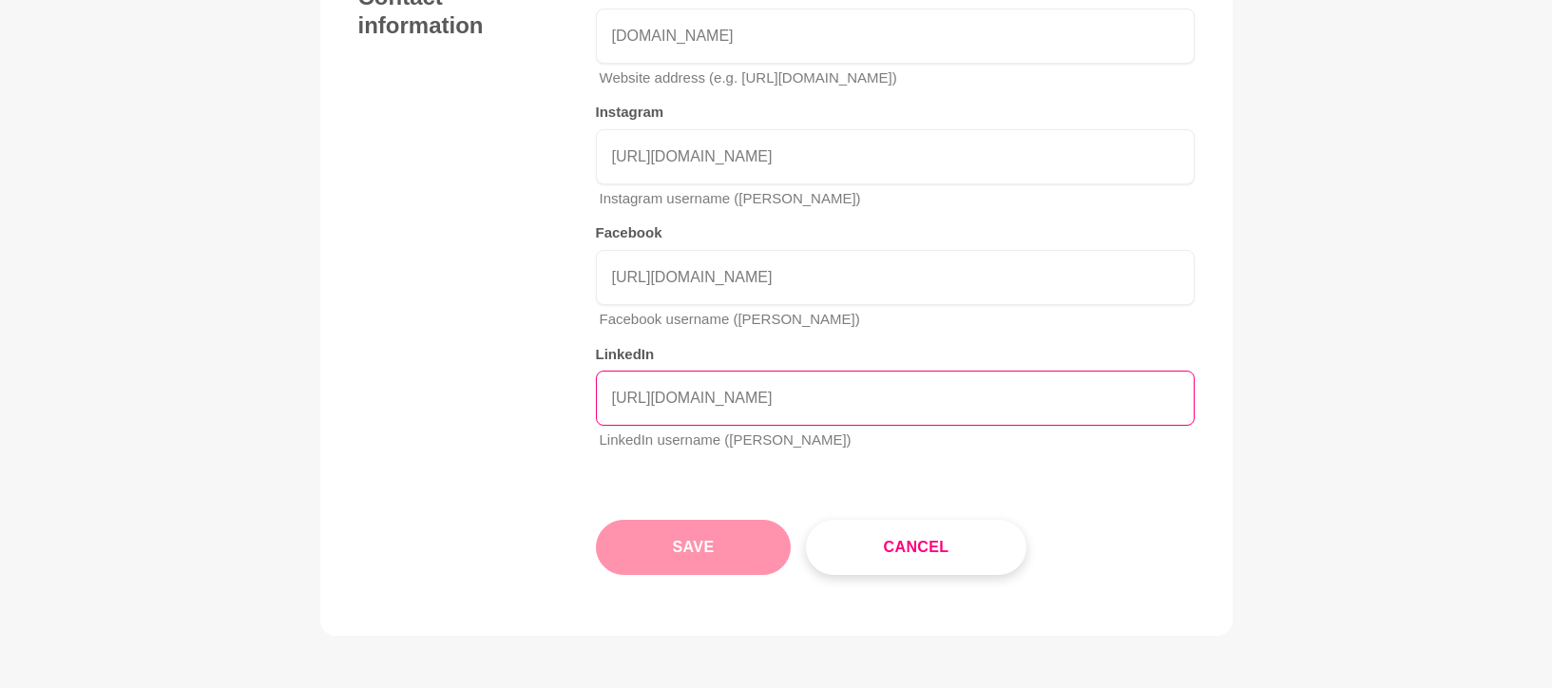
type input "[URL][DOMAIN_NAME]"
click at [726, 520] on button "Save" at bounding box center [694, 547] width 196 height 55
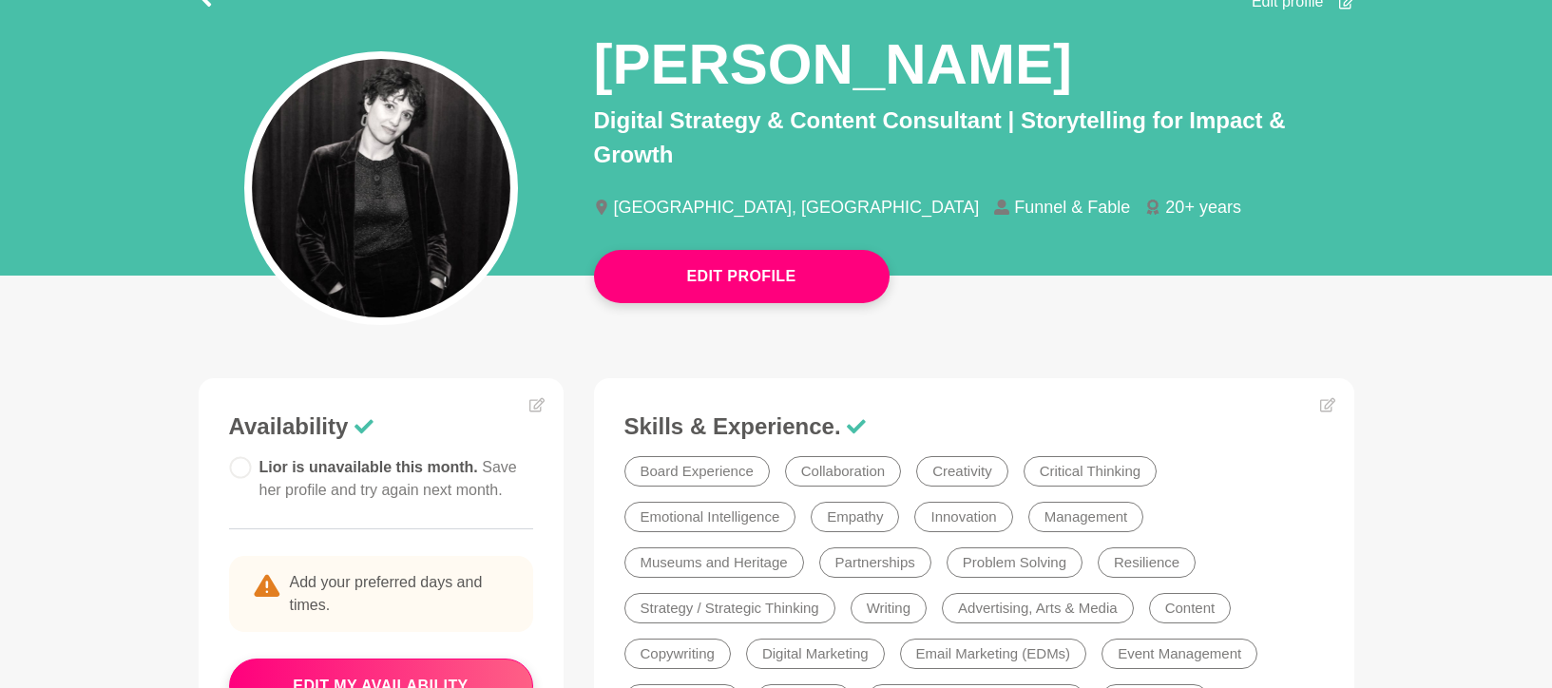
scroll to position [296, 0]
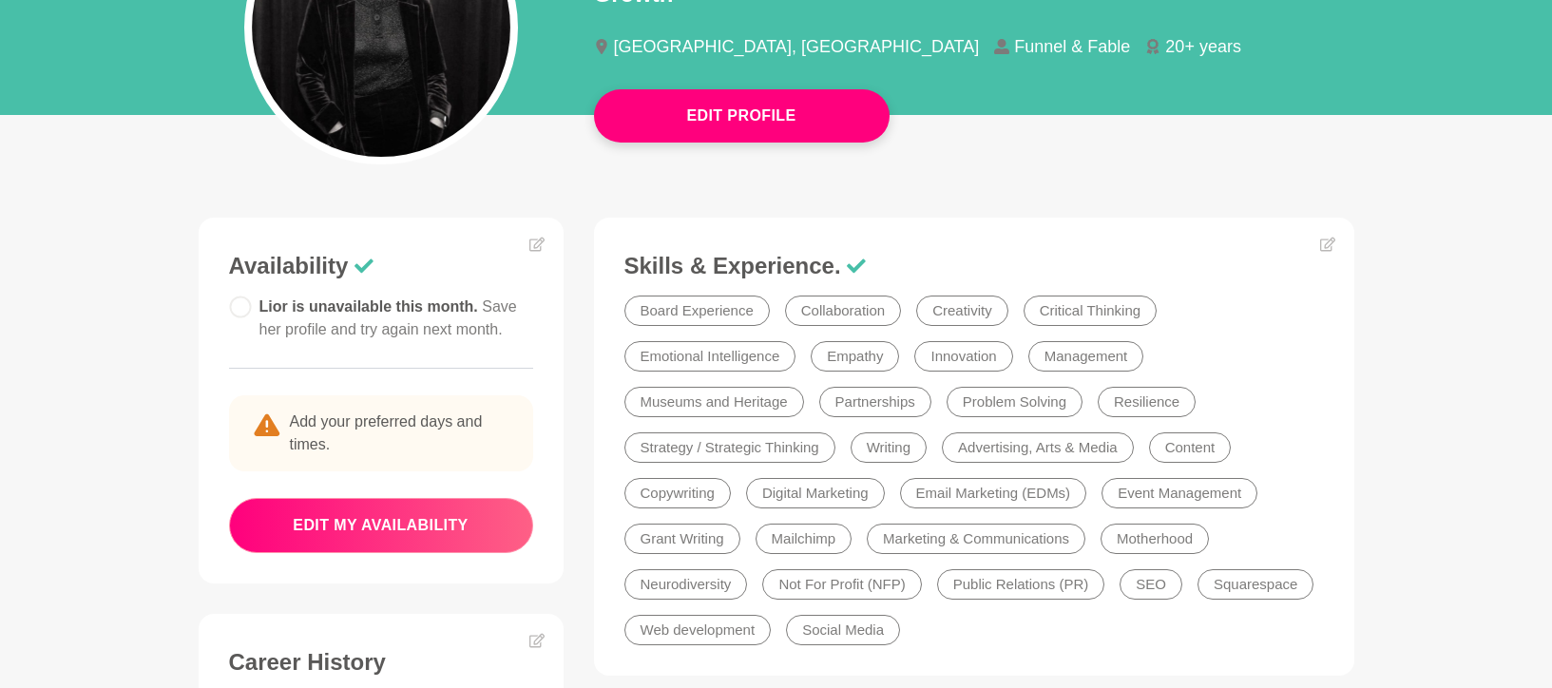
click at [412, 527] on button "edit my availability" at bounding box center [381, 525] width 304 height 55
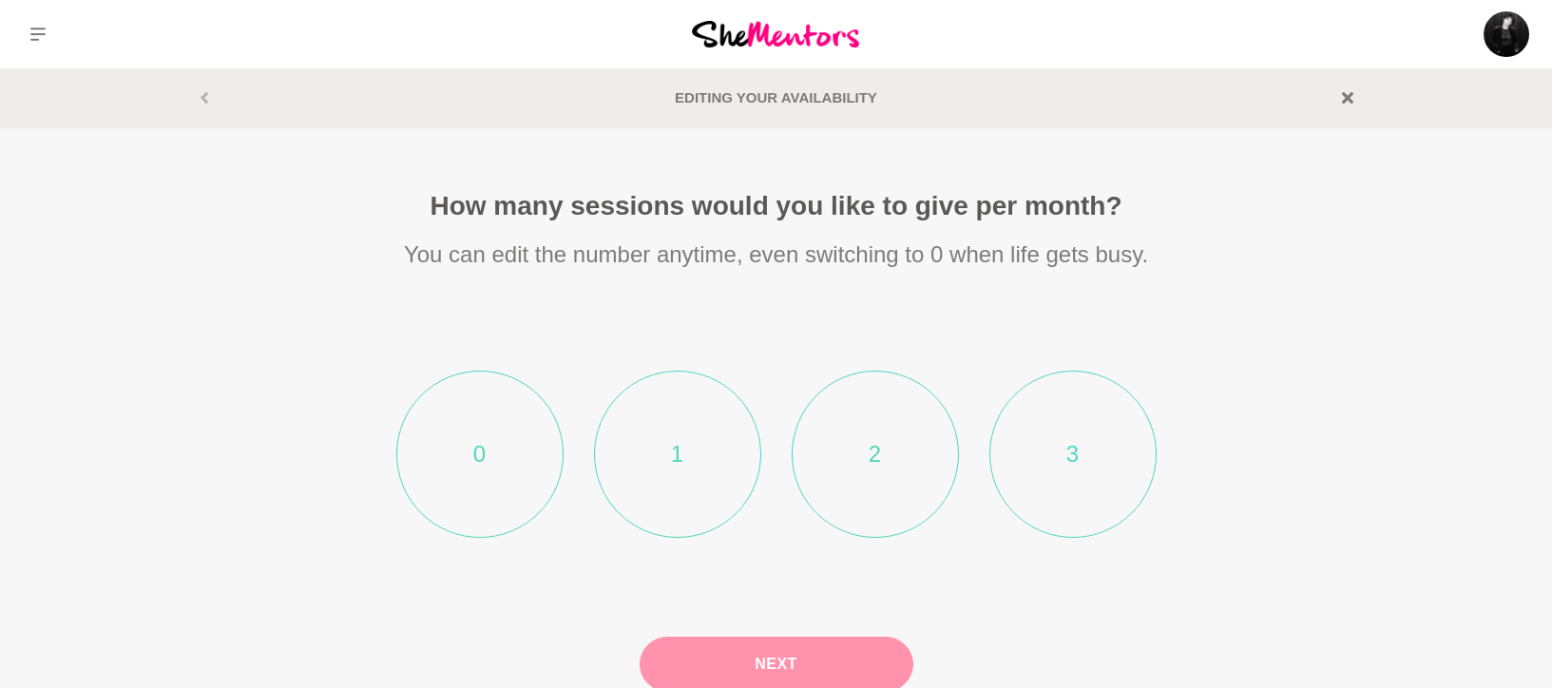
click at [892, 460] on li "2" at bounding box center [875, 454] width 167 height 167
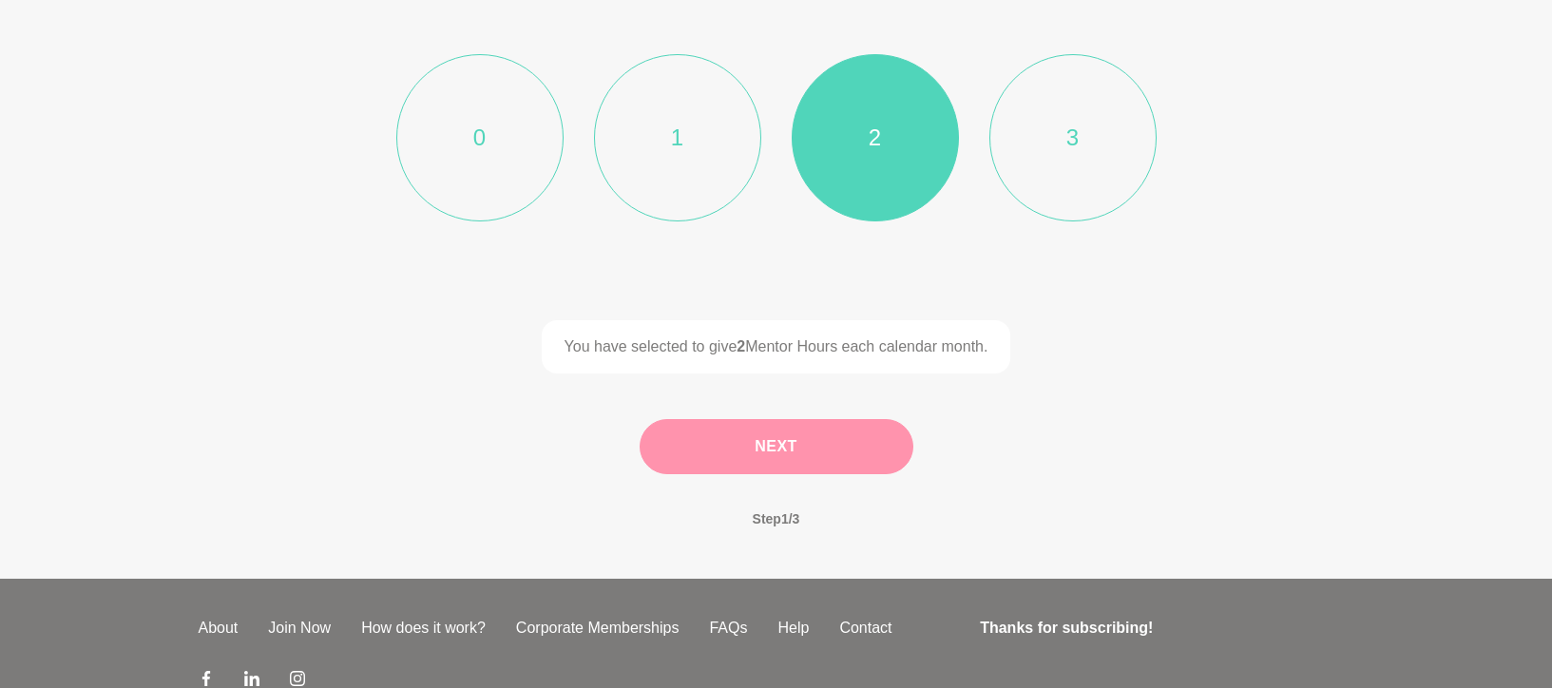
click at [794, 450] on button "Next" at bounding box center [777, 446] width 274 height 55
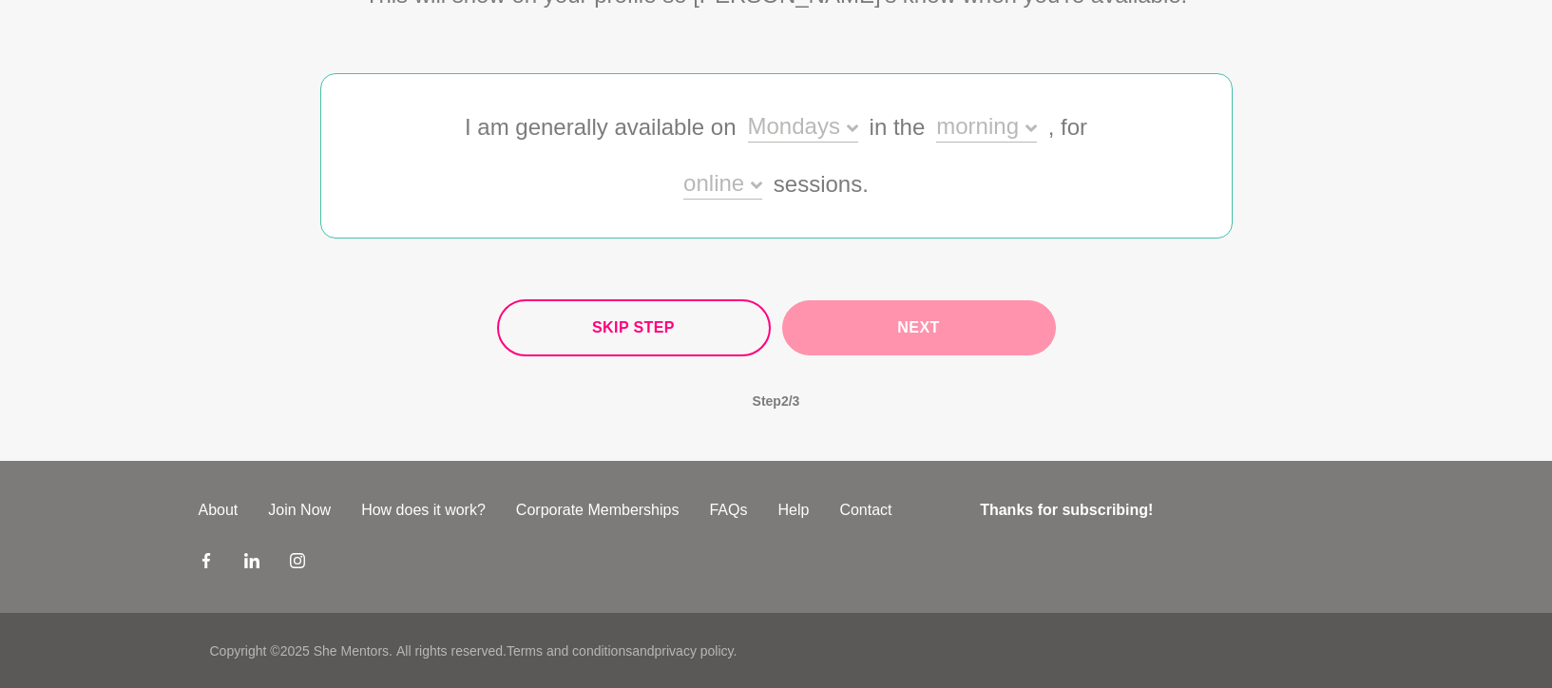
click at [838, 122] on div "Mondays" at bounding box center [803, 129] width 110 height 28
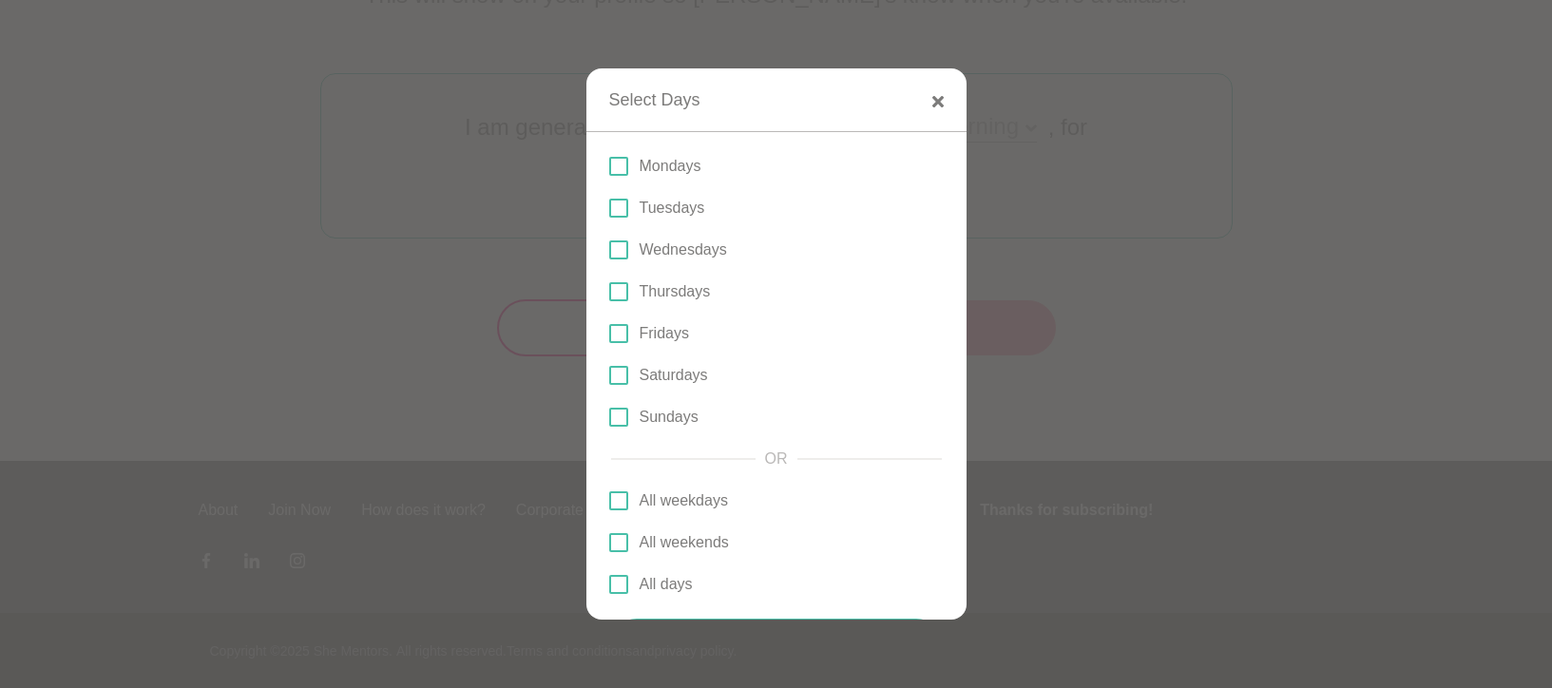
click at [672, 339] on p "Fridays" at bounding box center [664, 333] width 49 height 23
click at [609, 334] on input "Fridays" at bounding box center [609, 334] width 0 height 0
click at [627, 203] on span at bounding box center [618, 208] width 19 height 19
click at [609, 208] on input "Tuesdays" at bounding box center [609, 208] width 0 height 0
click at [659, 204] on p "Tuesdays" at bounding box center [674, 208] width 69 height 23
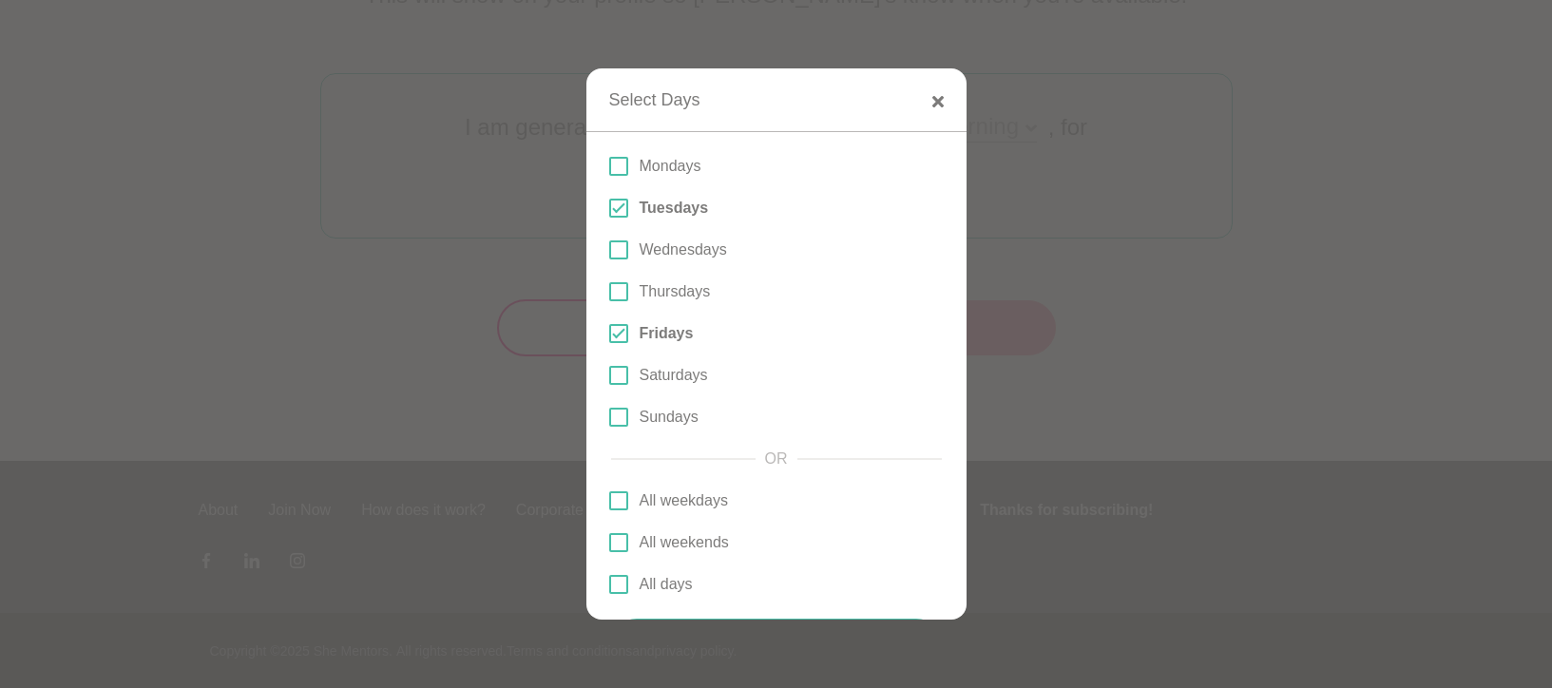
click at [609, 208] on input "Tuesdays" at bounding box center [609, 208] width 0 height 0
click at [656, 296] on p "Thursdays" at bounding box center [675, 291] width 71 height 23
click at [609, 292] on input "Thursdays" at bounding box center [609, 292] width 0 height 0
click at [1125, 246] on div at bounding box center [776, 344] width 1552 height 688
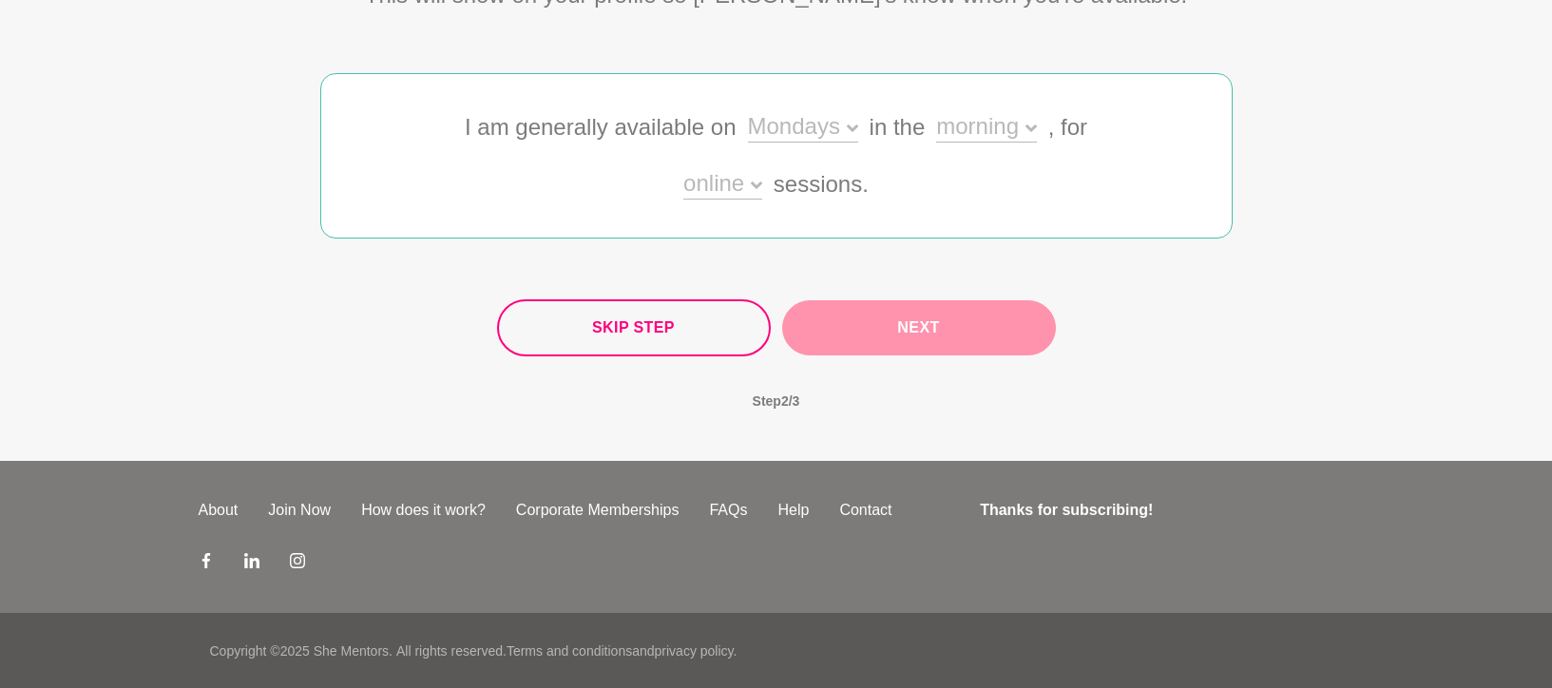
click at [899, 334] on div "Skip Step Next" at bounding box center [776, 327] width 559 height 57
click at [968, 131] on div "morning" at bounding box center [986, 129] width 100 height 28
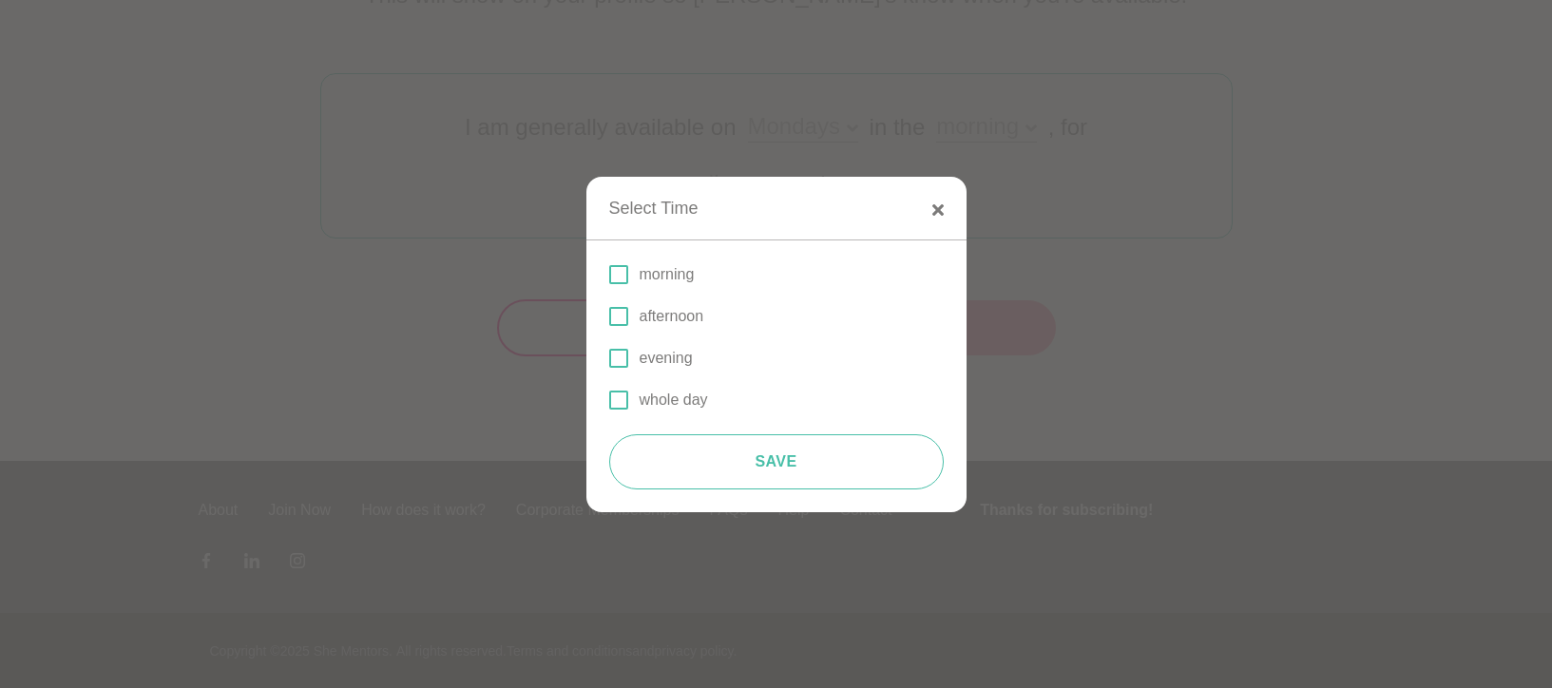
click at [673, 270] on p "morning" at bounding box center [667, 274] width 55 height 23
click at [609, 275] on input "morning" at bounding box center [609, 275] width 0 height 0
click at [836, 492] on div "morning afternoon evening whole day Save" at bounding box center [776, 376] width 380 height 272
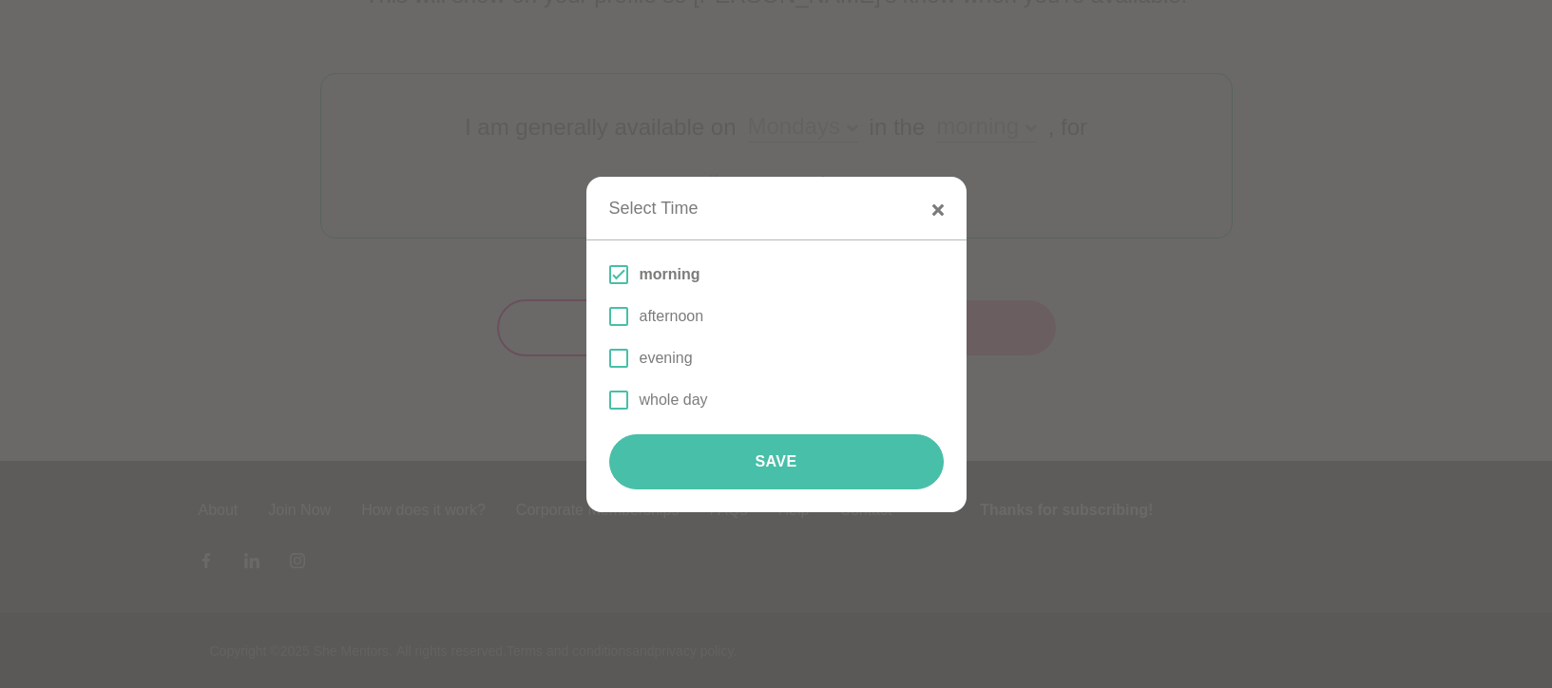
click at [824, 459] on button "Save" at bounding box center [776, 461] width 334 height 55
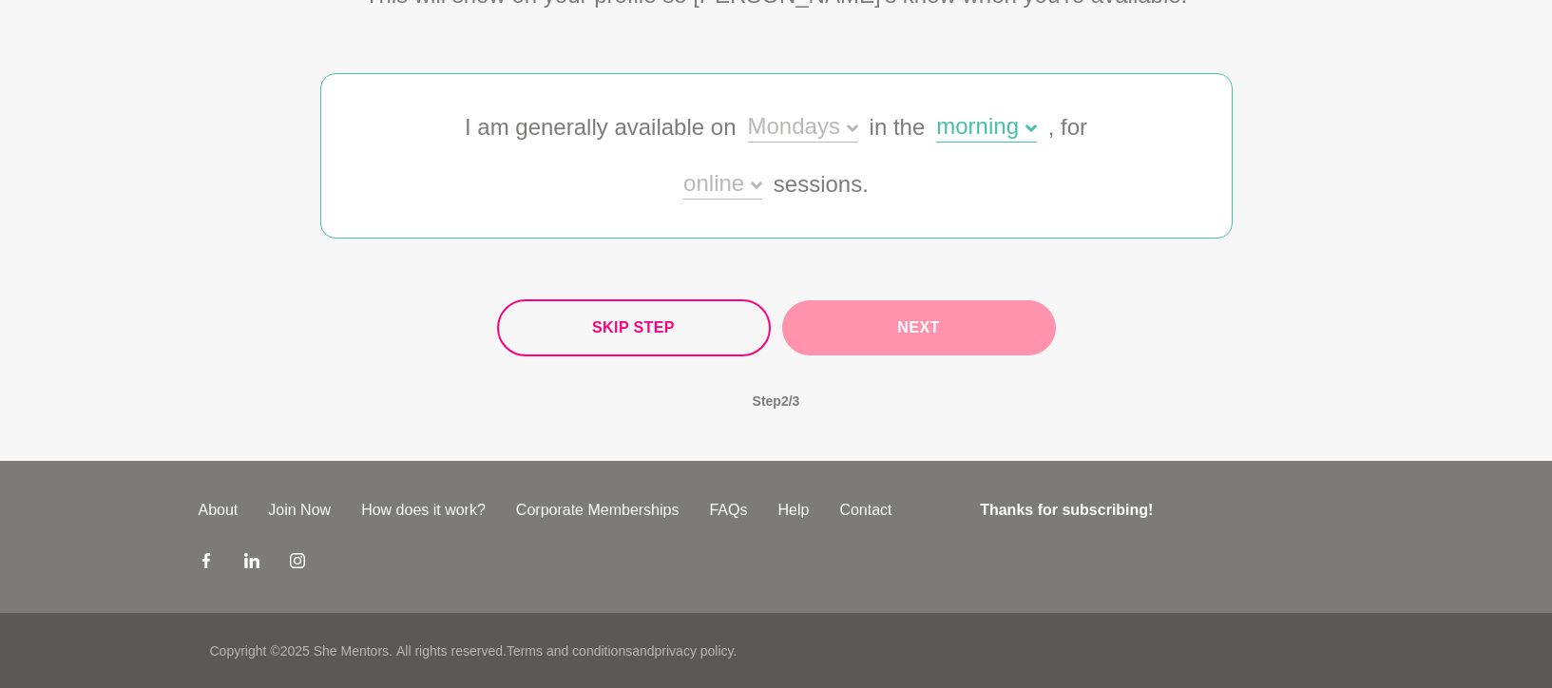
click at [966, 133] on div "morning" at bounding box center [986, 129] width 100 height 28
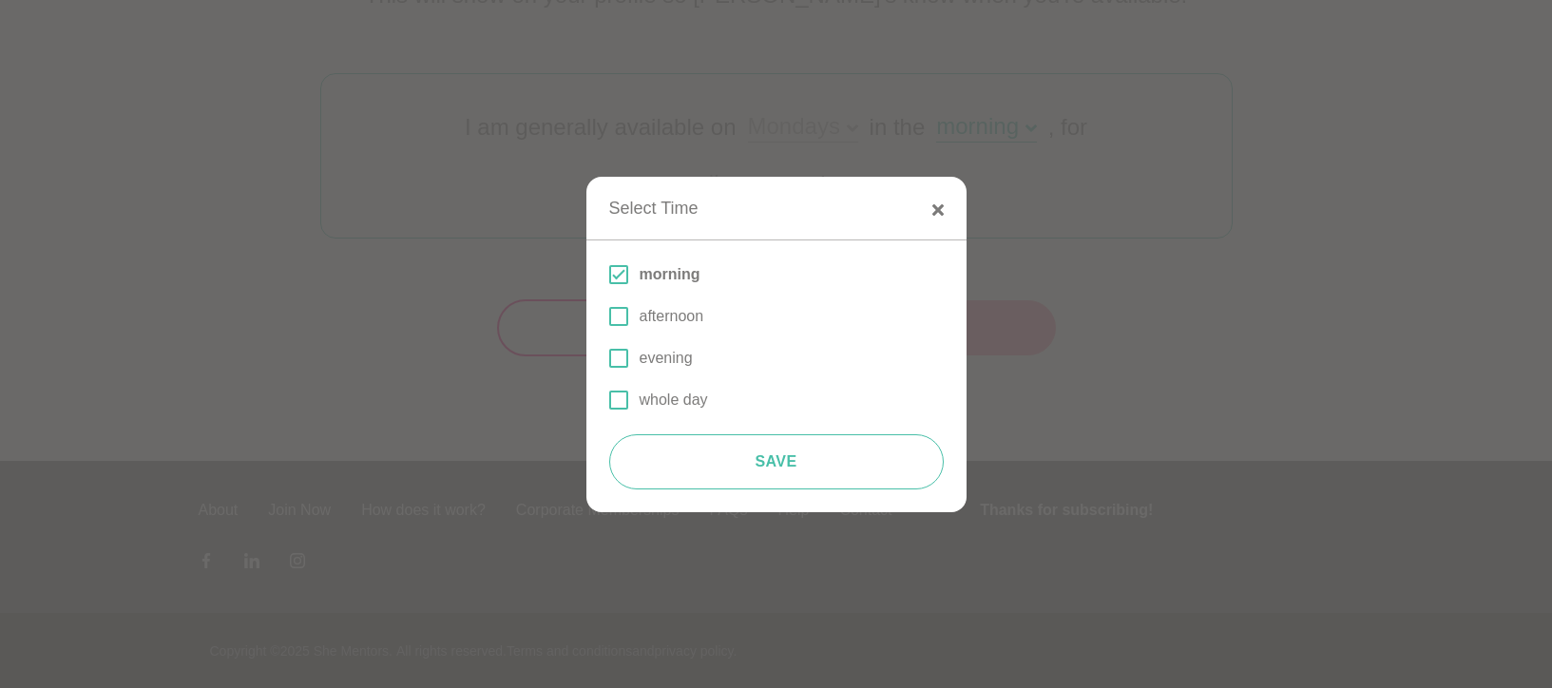
click at [1195, 277] on div at bounding box center [776, 344] width 1552 height 688
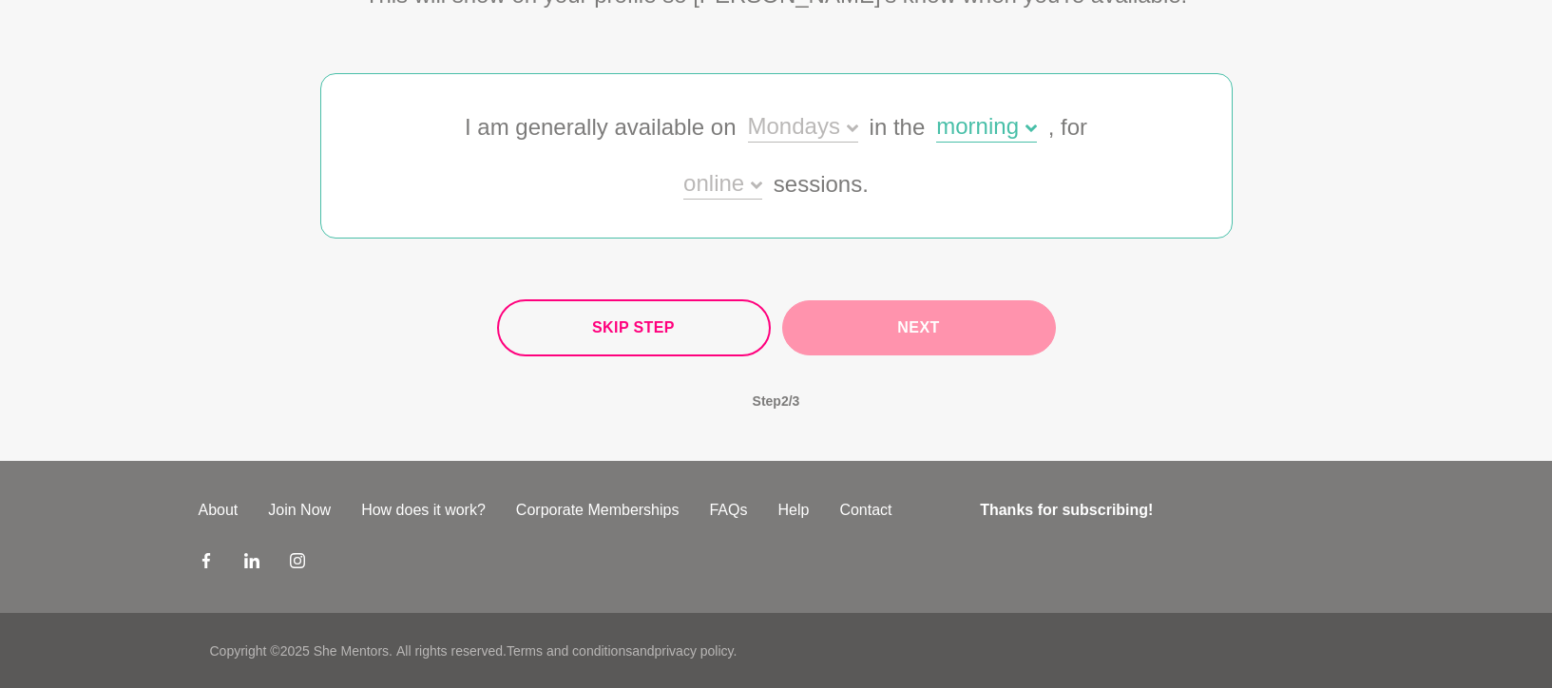
click at [725, 188] on div "online" at bounding box center [722, 186] width 79 height 28
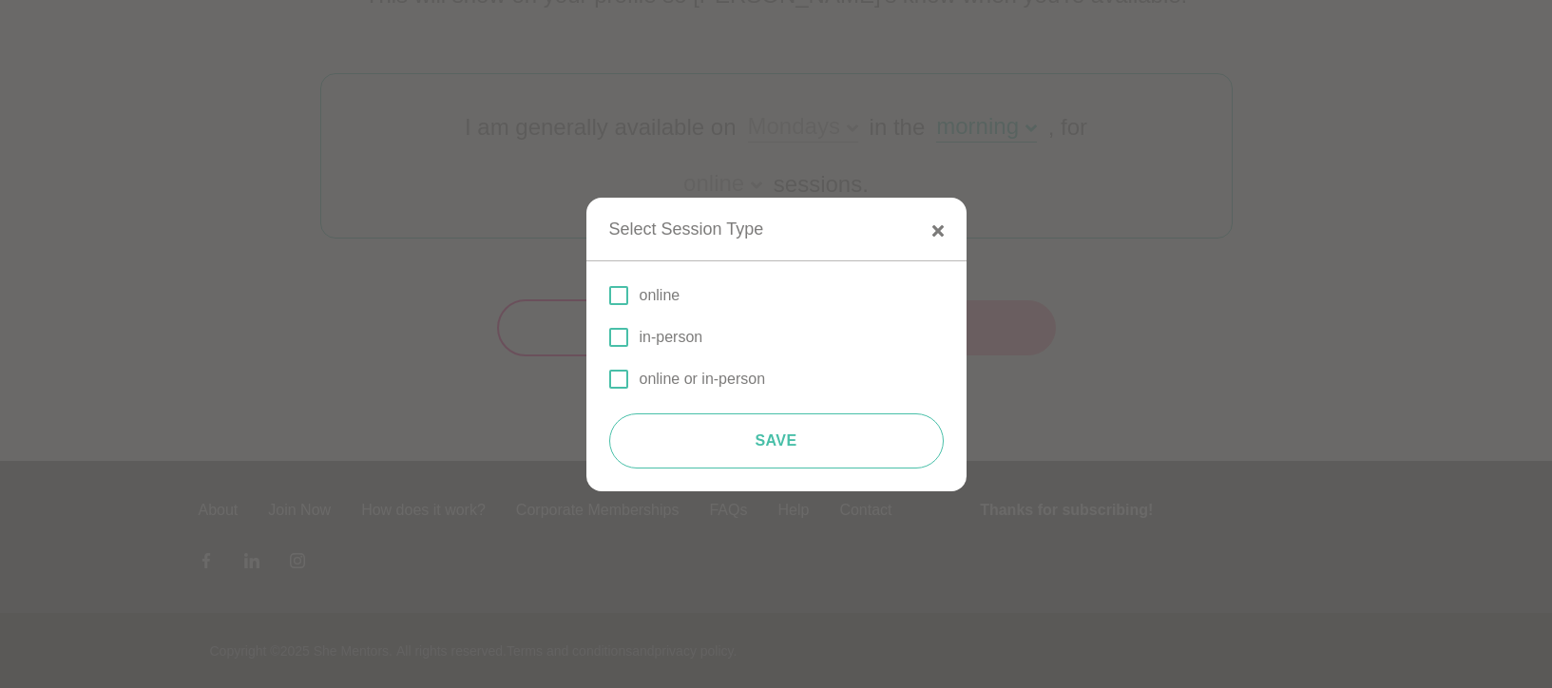
click at [644, 299] on p "online" at bounding box center [660, 295] width 41 height 23
click at [609, 296] on input "online" at bounding box center [609, 296] width 0 height 0
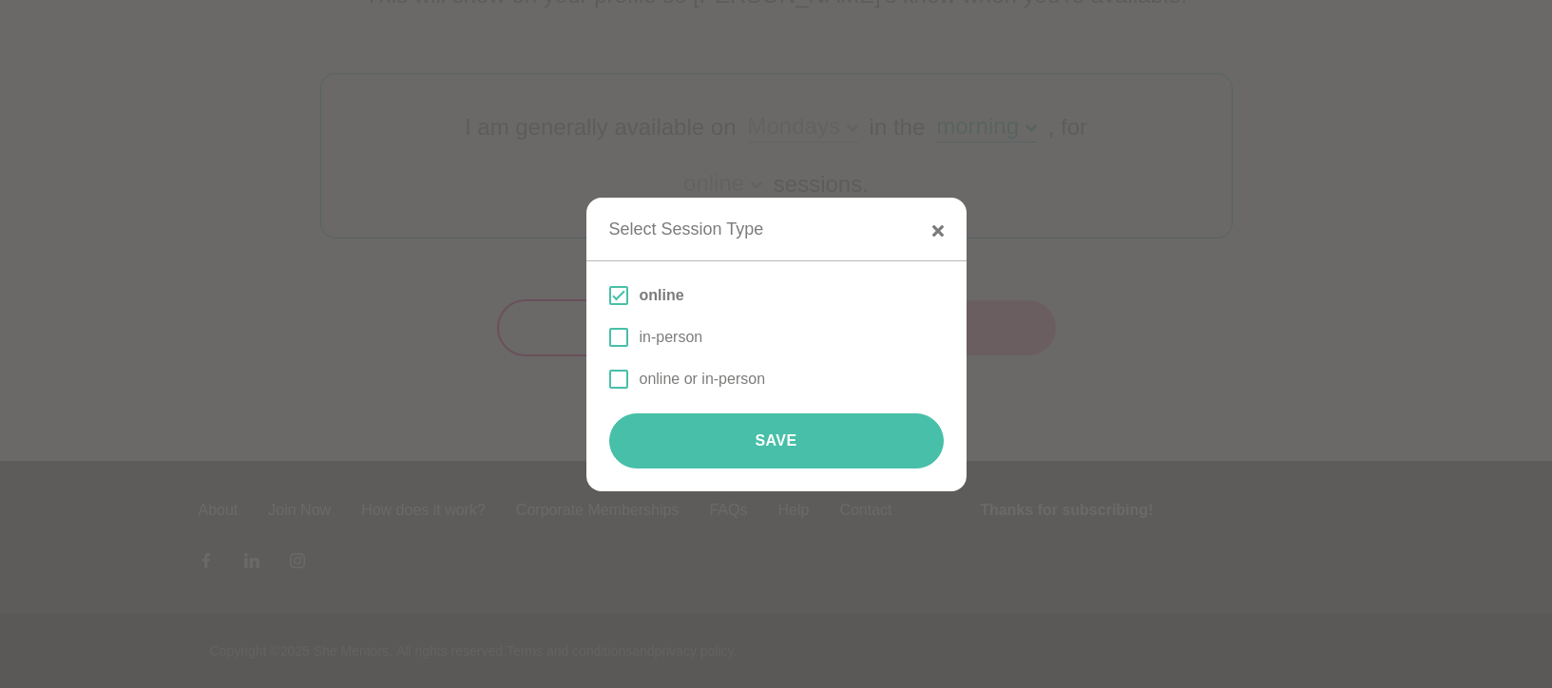
click at [852, 423] on button "Save" at bounding box center [776, 440] width 334 height 55
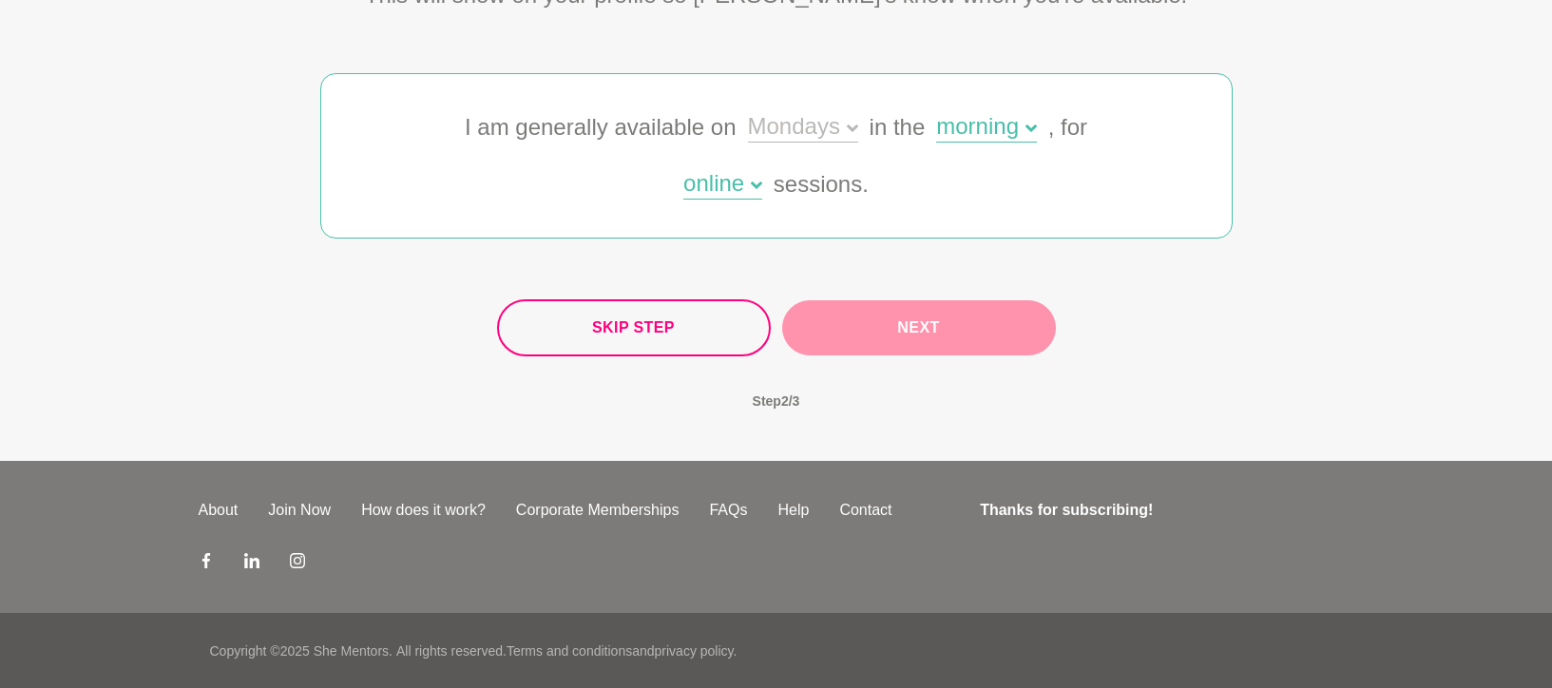
click at [887, 305] on div "Skip Step Next" at bounding box center [776, 327] width 559 height 57
click at [891, 329] on div "Skip Step Next" at bounding box center [776, 327] width 559 height 57
click at [818, 133] on div "Mondays" at bounding box center [803, 129] width 110 height 28
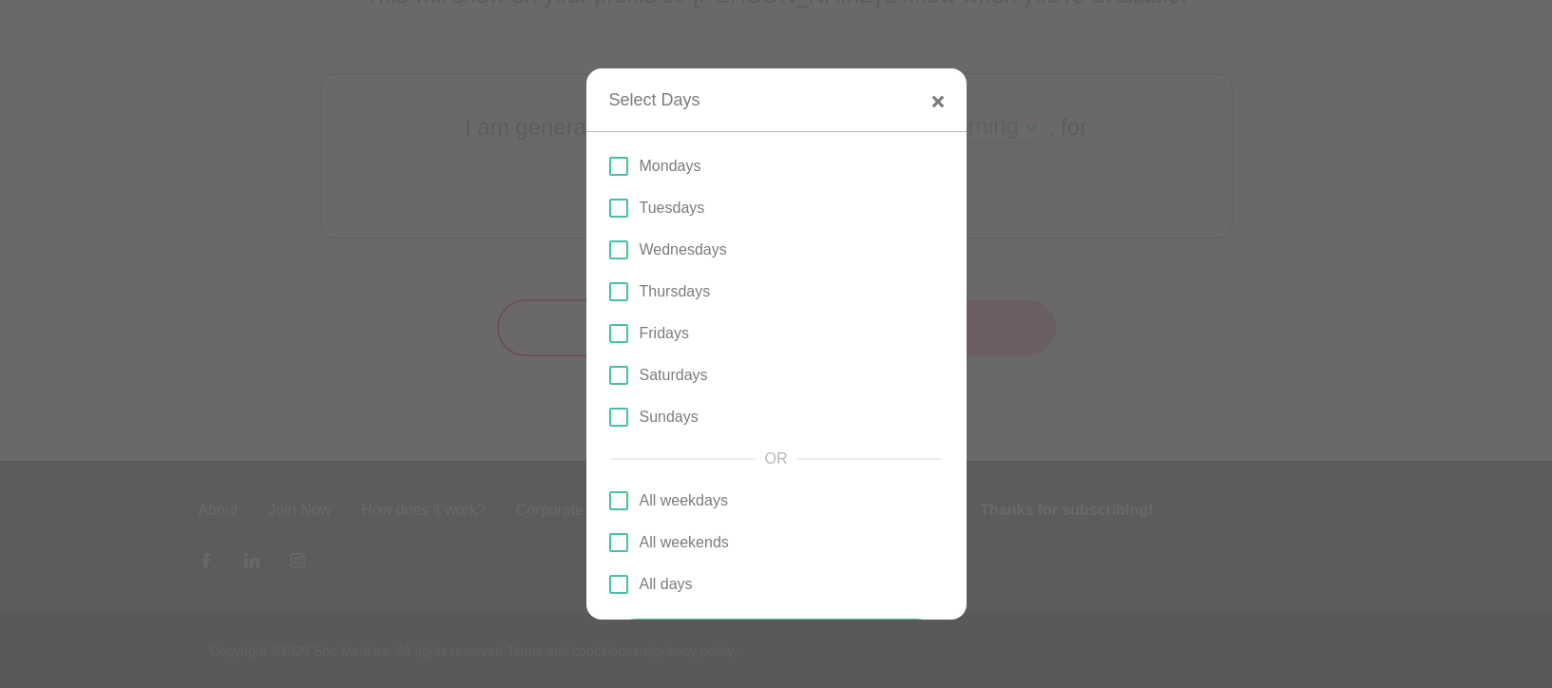
click at [642, 339] on p "Fridays" at bounding box center [664, 333] width 49 height 23
click at [609, 334] on input "Fridays" at bounding box center [609, 334] width 0 height 0
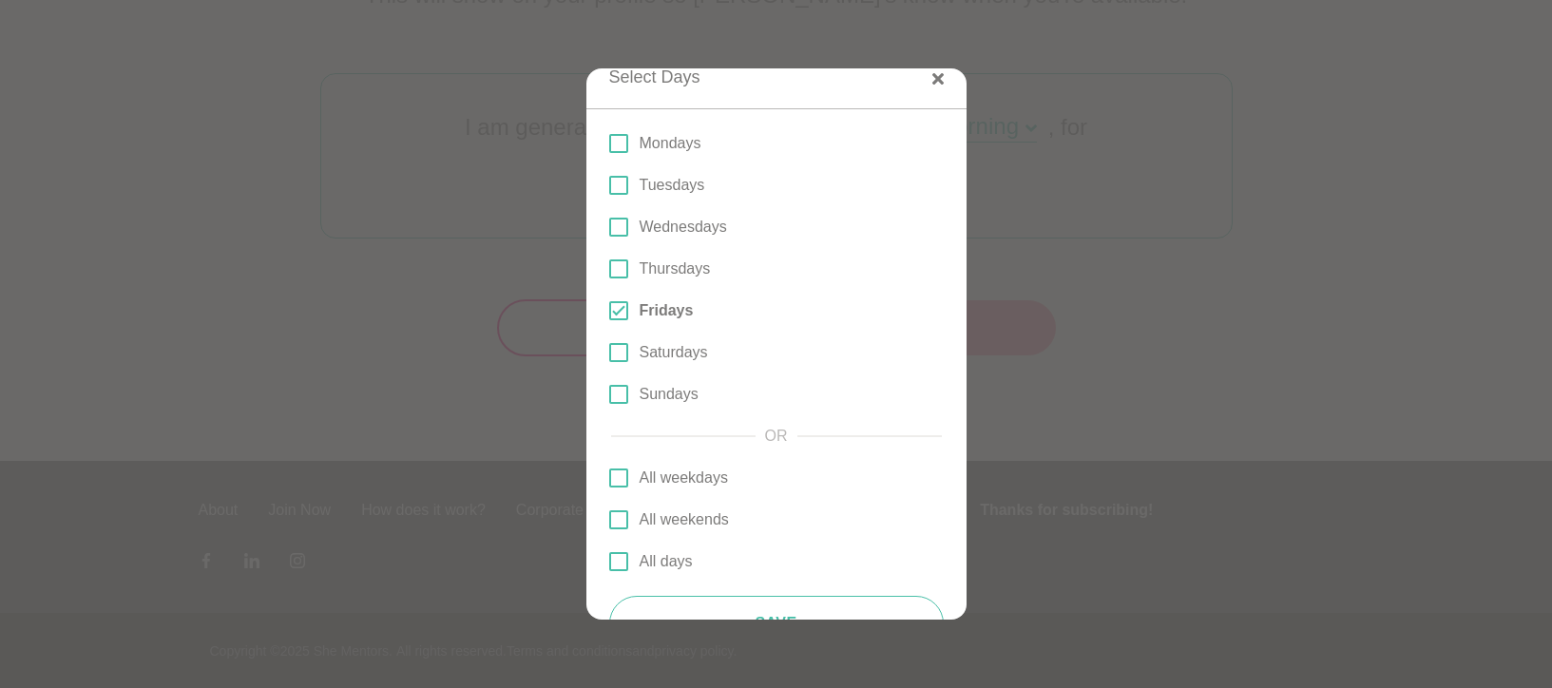
click at [622, 258] on label "Thursdays" at bounding box center [776, 269] width 334 height 23
click at [609, 269] on input "Thursdays" at bounding box center [609, 269] width 0 height 0
click at [624, 269] on span at bounding box center [618, 268] width 19 height 19
click at [609, 269] on input "Thursdays" at bounding box center [609, 269] width 0 height 0
click at [622, 235] on span at bounding box center [618, 227] width 19 height 19
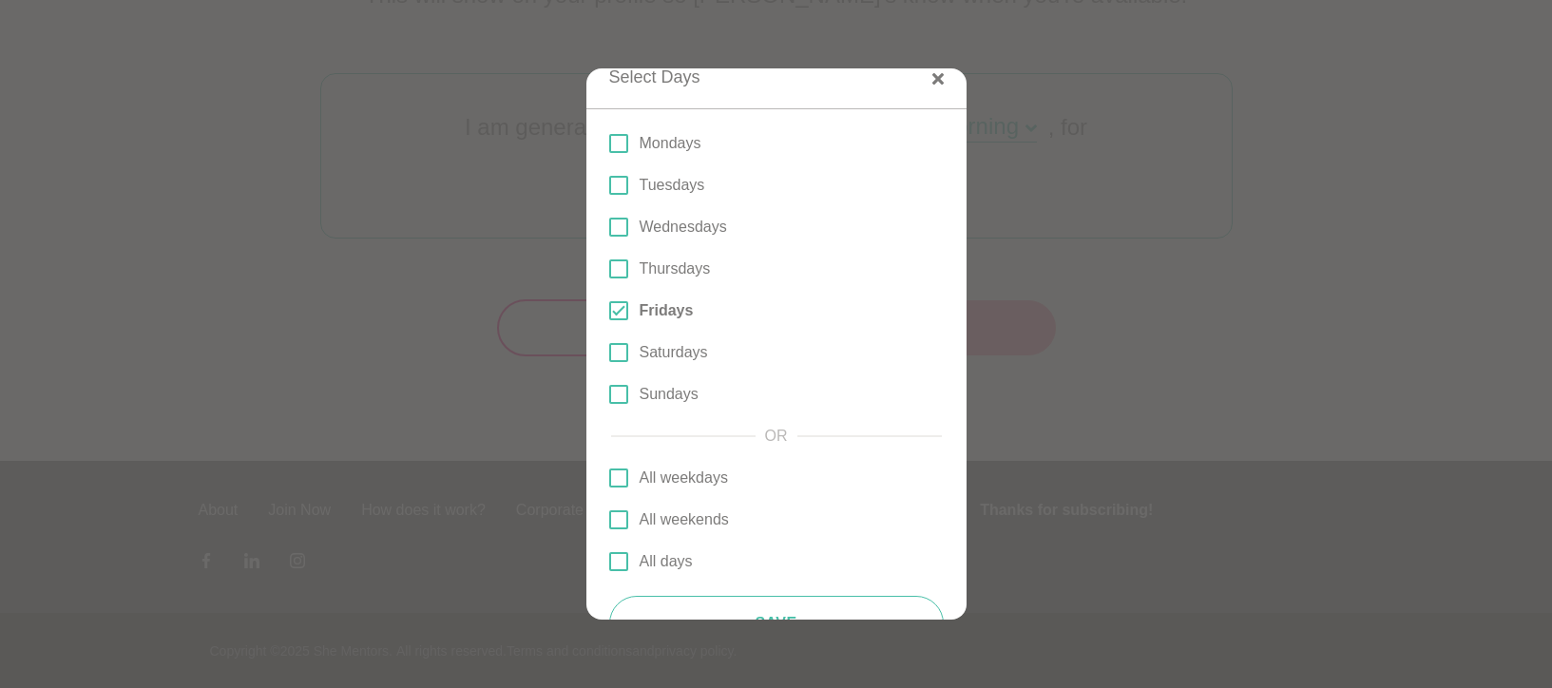
click at [609, 227] on input "Wednesdays" at bounding box center [609, 227] width 0 height 0
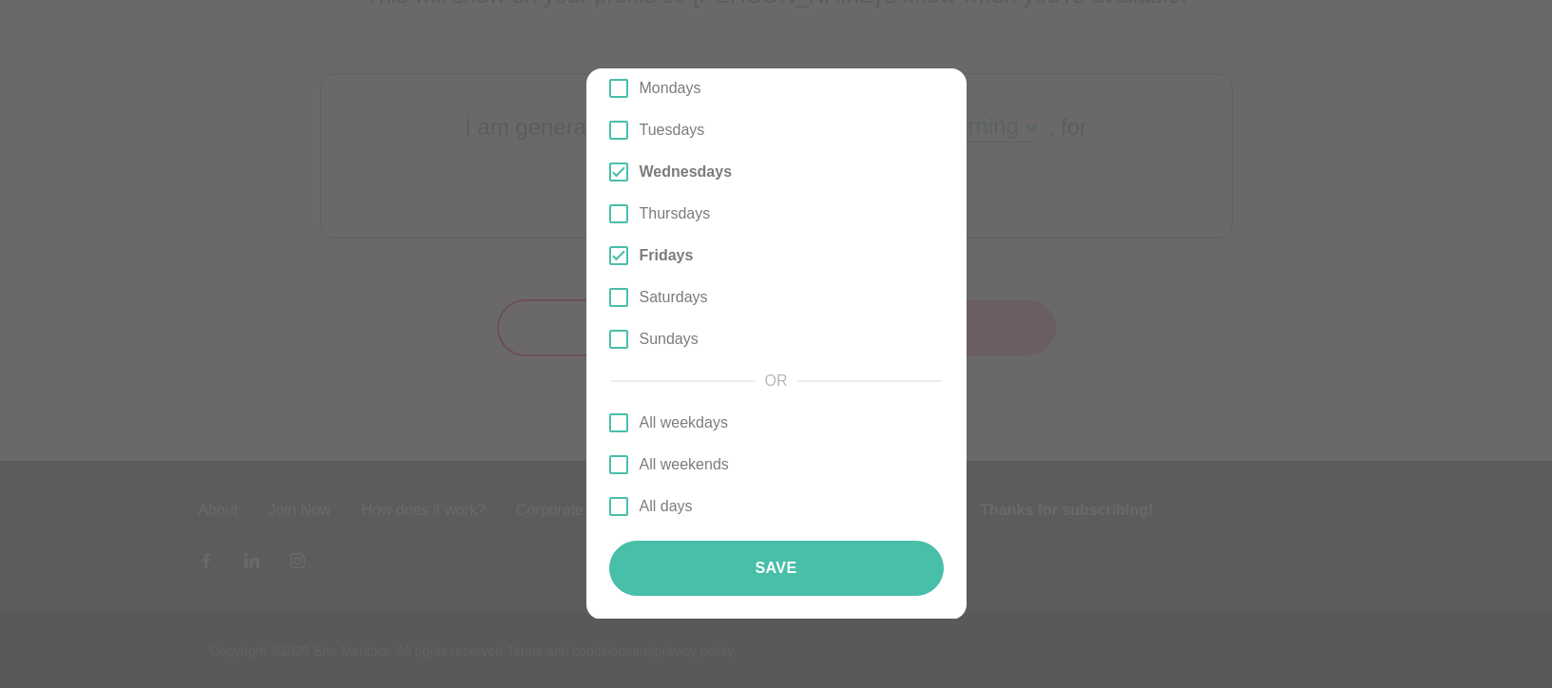
click at [807, 570] on button "Save" at bounding box center [776, 568] width 334 height 55
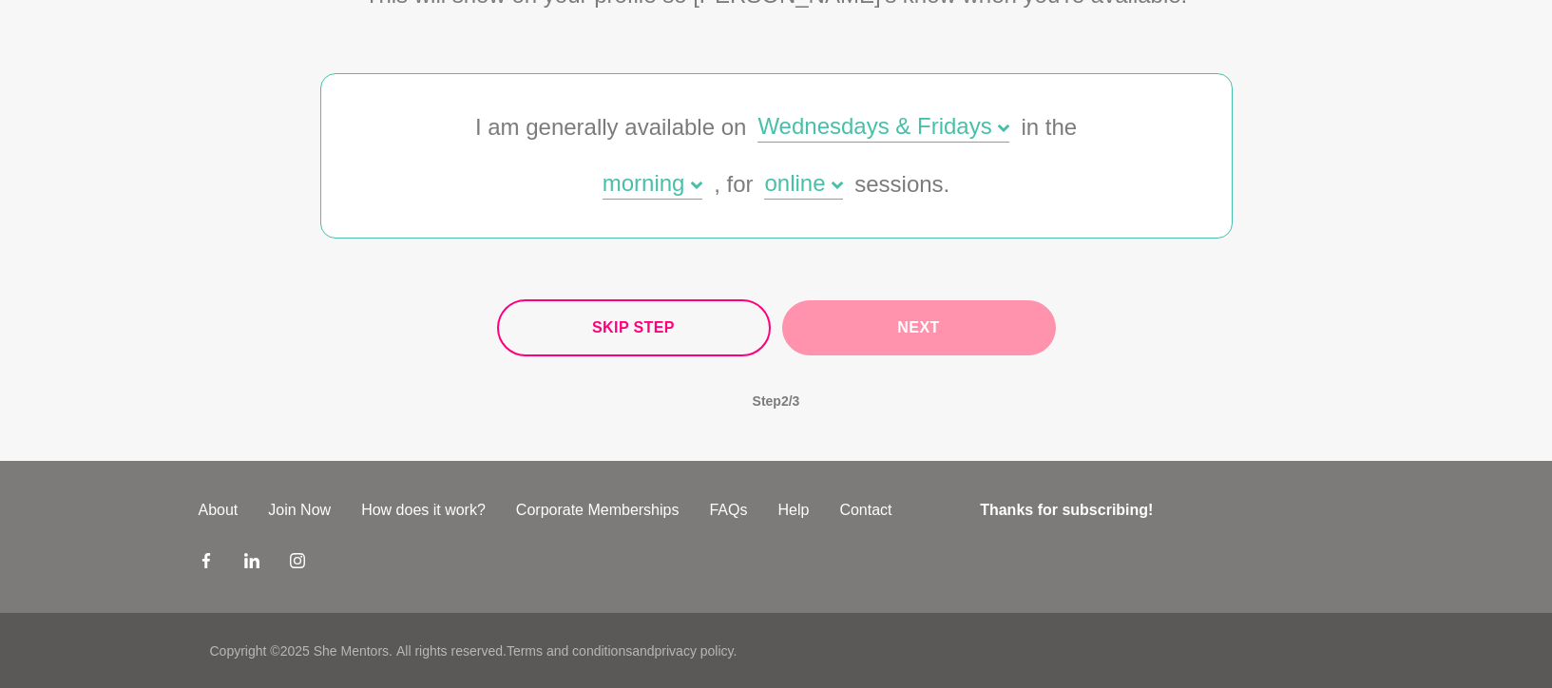
click at [933, 319] on button "Next" at bounding box center [919, 327] width 274 height 55
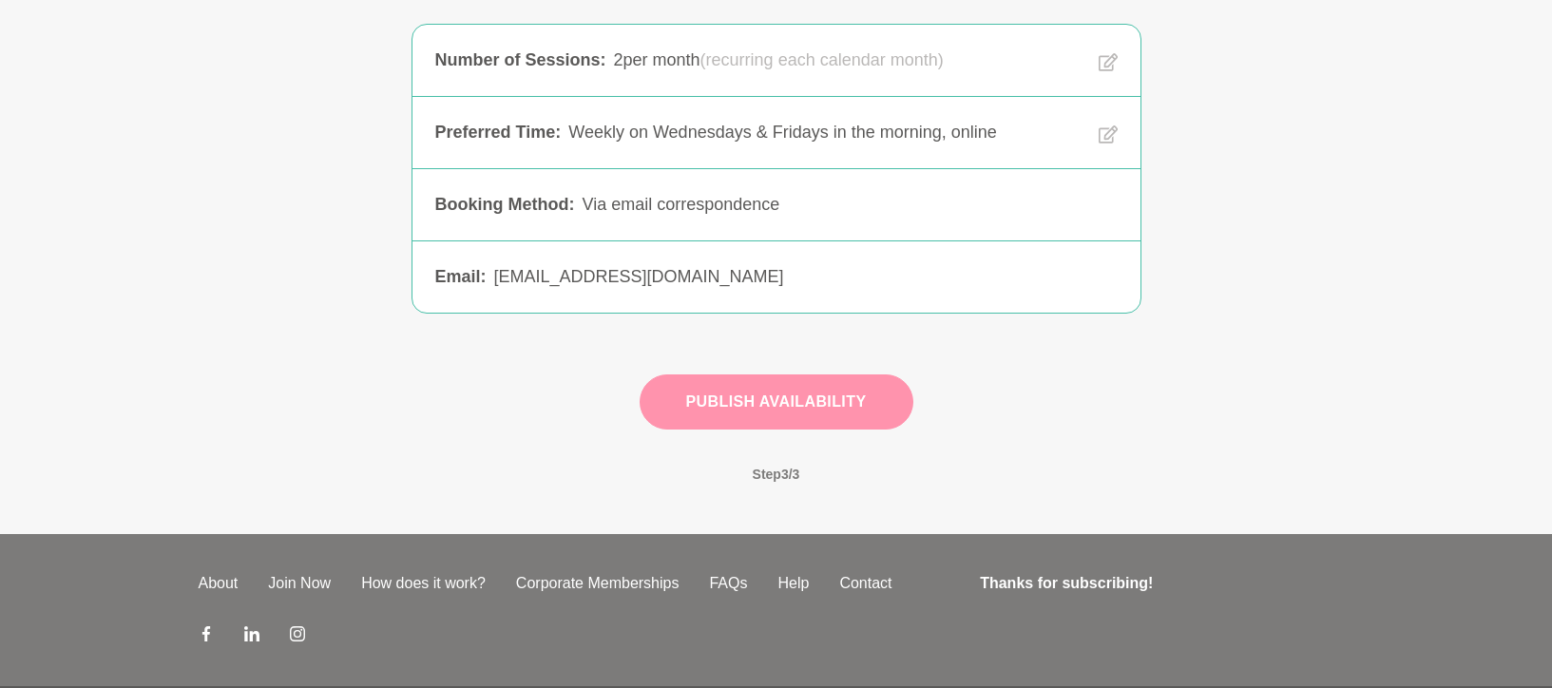
click at [767, 395] on button "Publish Availability" at bounding box center [777, 401] width 274 height 55
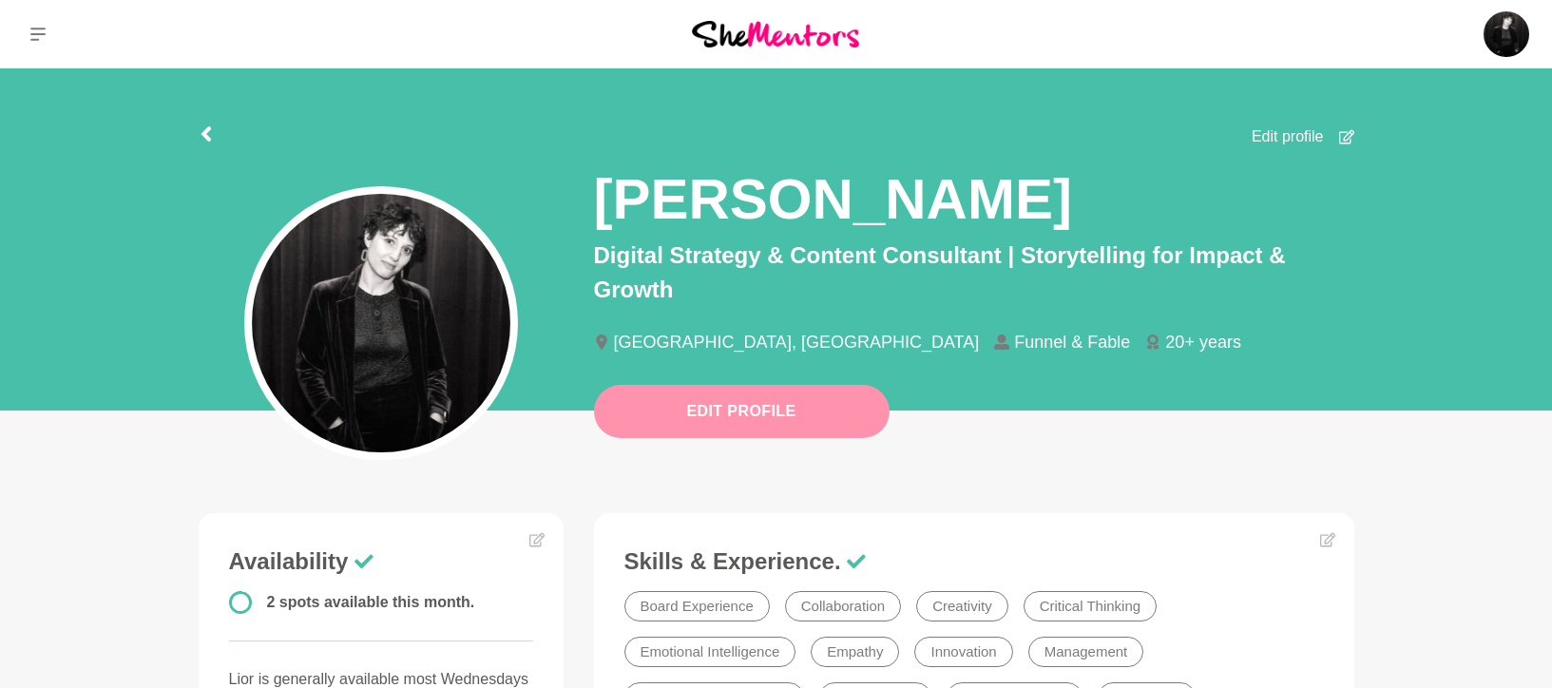
click at [768, 401] on button "Edit Profile" at bounding box center [742, 411] width 296 height 53
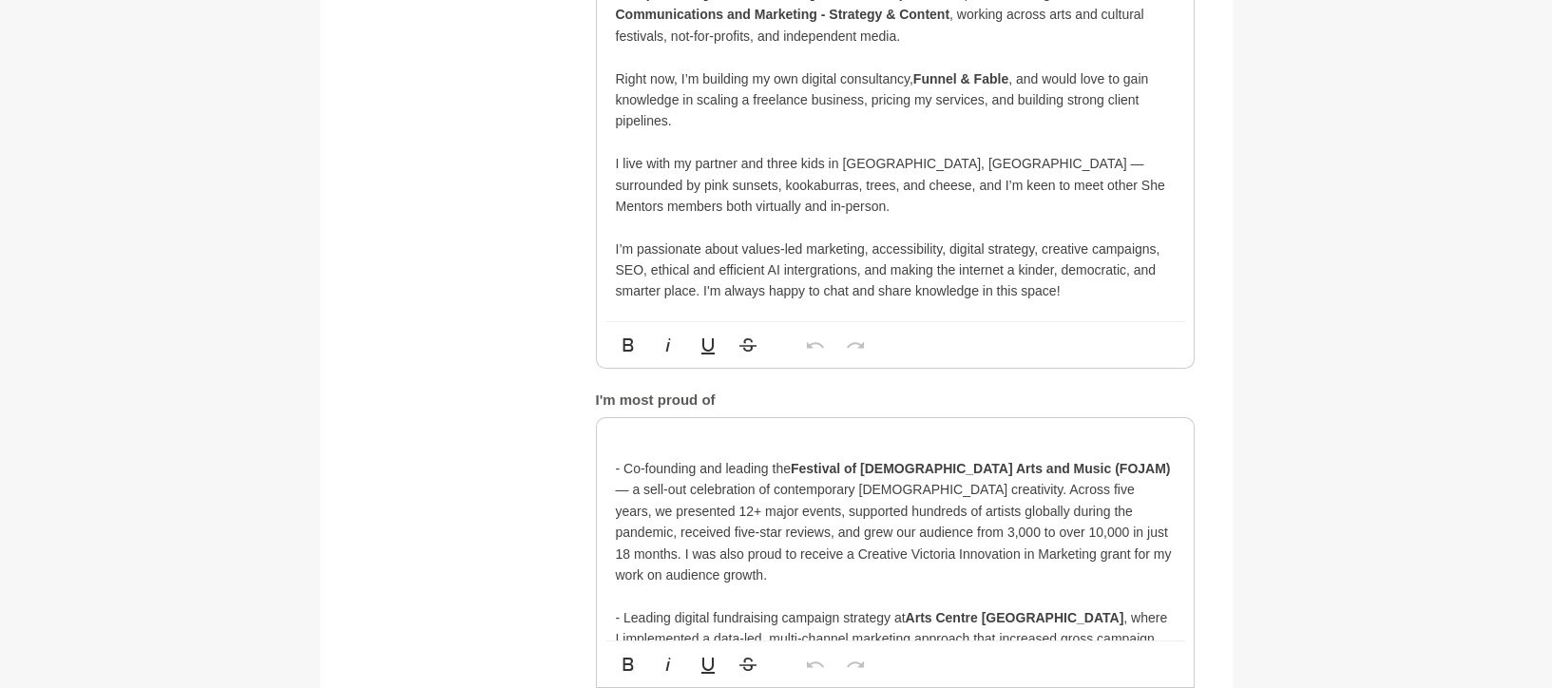
scroll to position [1200, 0]
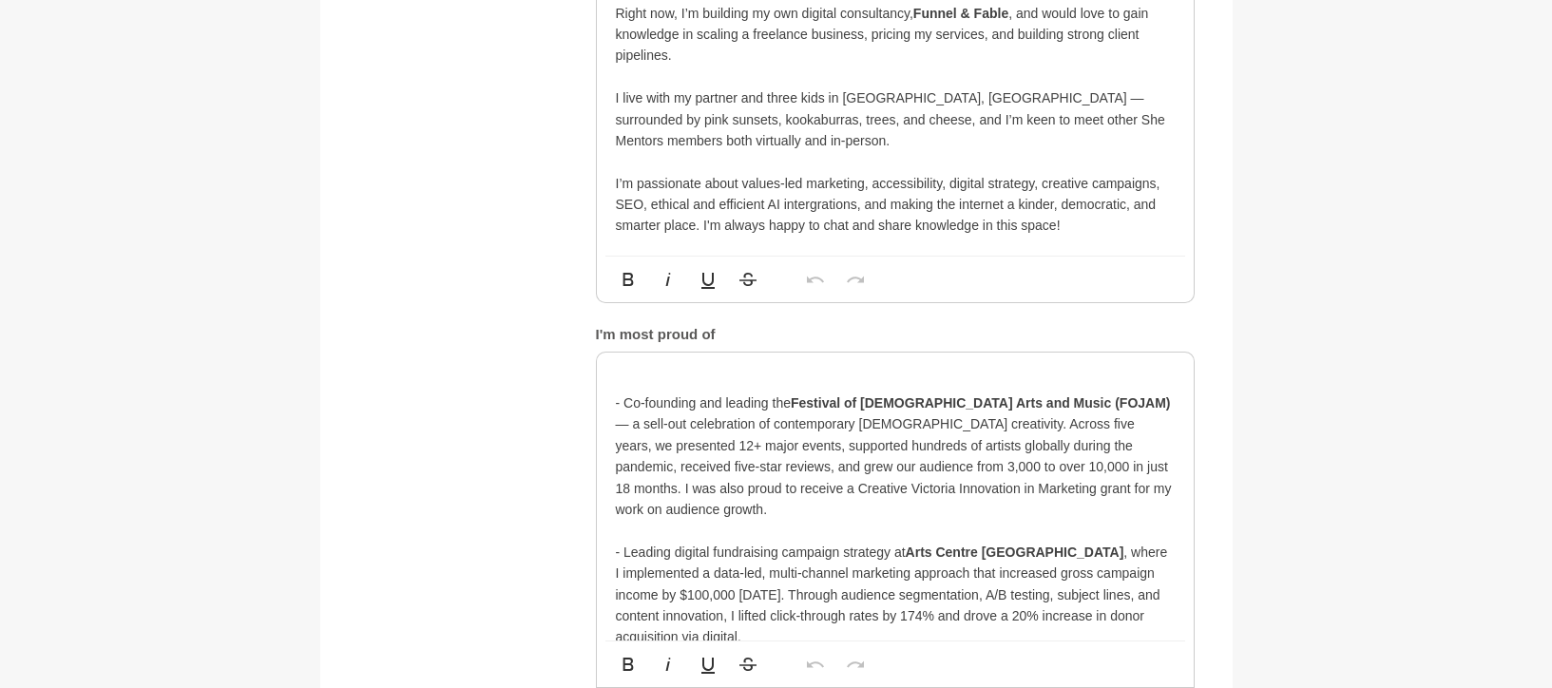
click at [621, 401] on p "- Co-founding and leading the Festival of Jewish Arts and Music (FOJAM) — a sel…" at bounding box center [895, 455] width 559 height 127
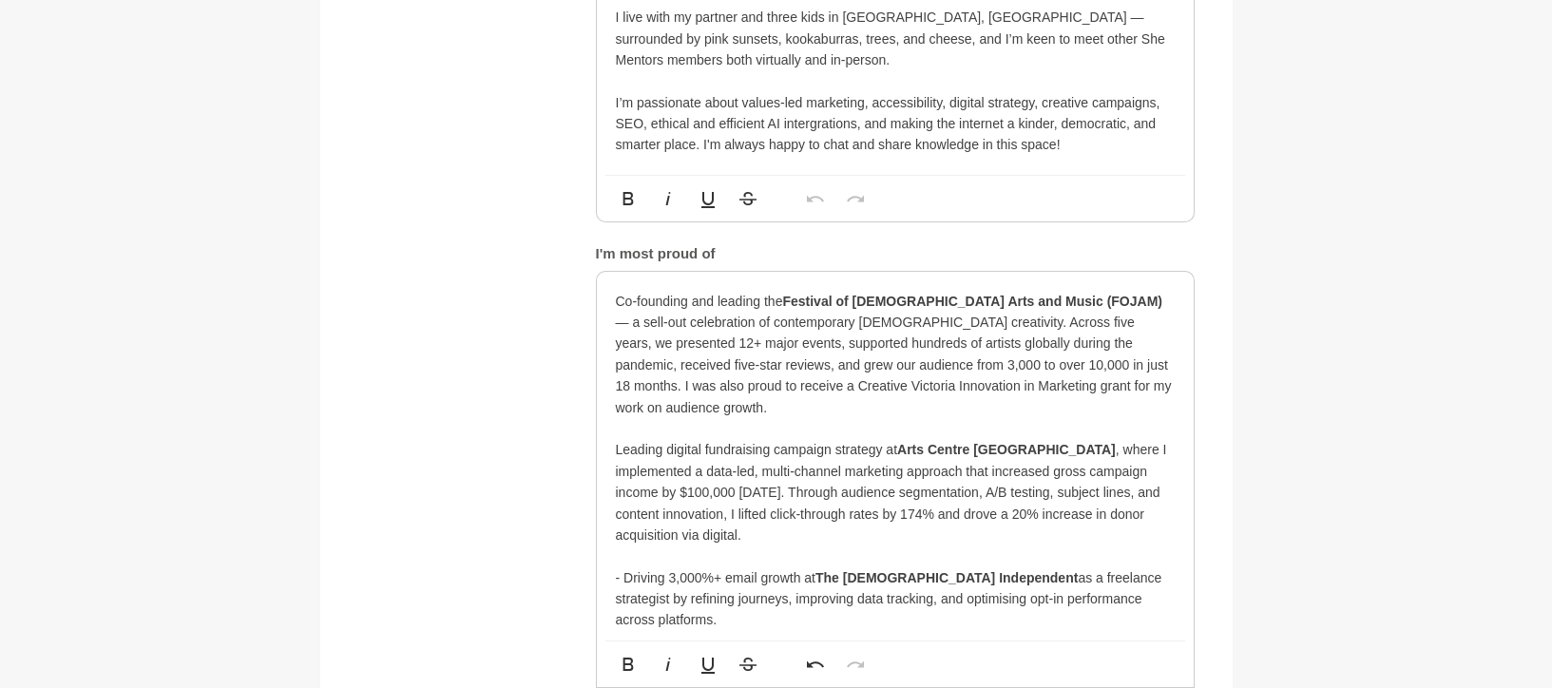
scroll to position [1282, 0]
drag, startPoint x: 622, startPoint y: 560, endPoint x: 559, endPoint y: 553, distance: 64.0
click at [566, 554] on div "About me My bio * Hi, my name is Lior Albeck-Ripka and I have 20 years of exper…" at bounding box center [776, 371] width 836 height 1162
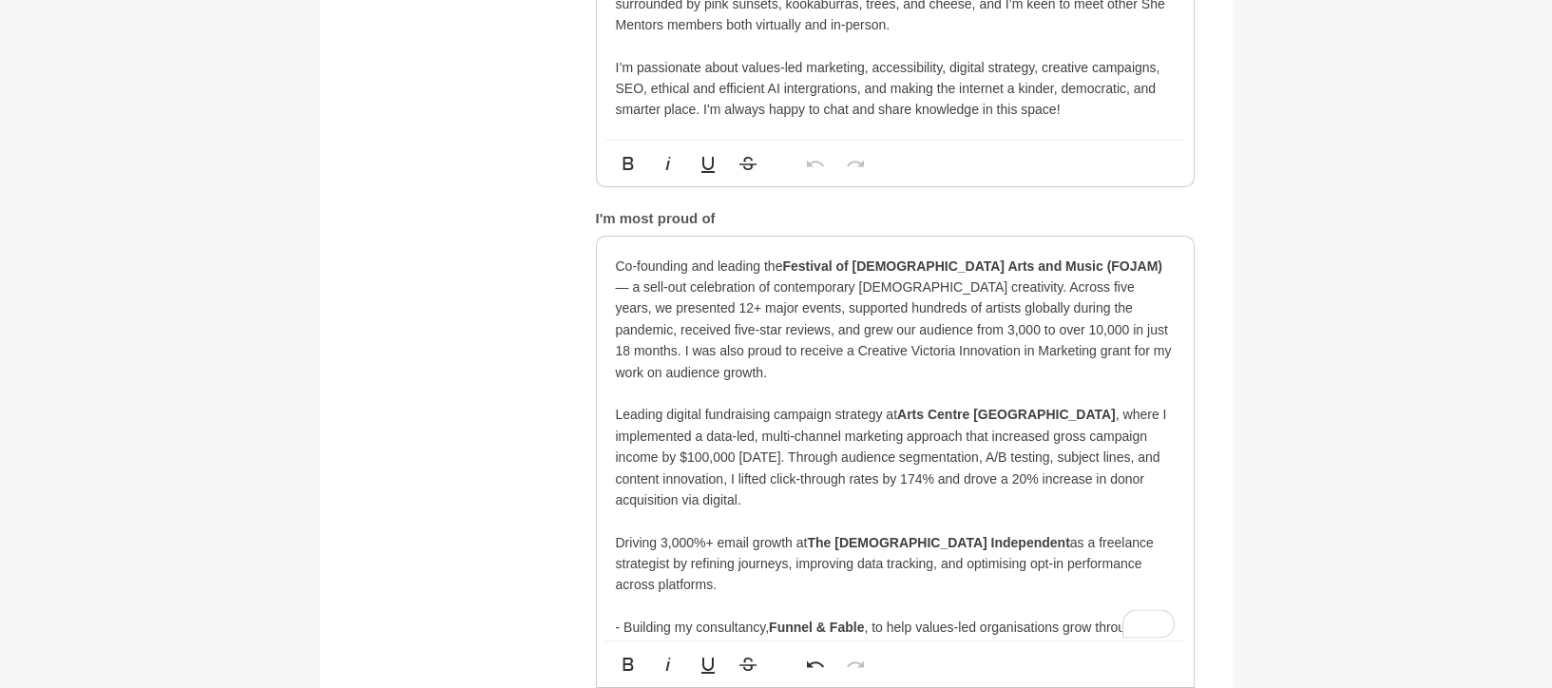
scroll to position [1320, 0]
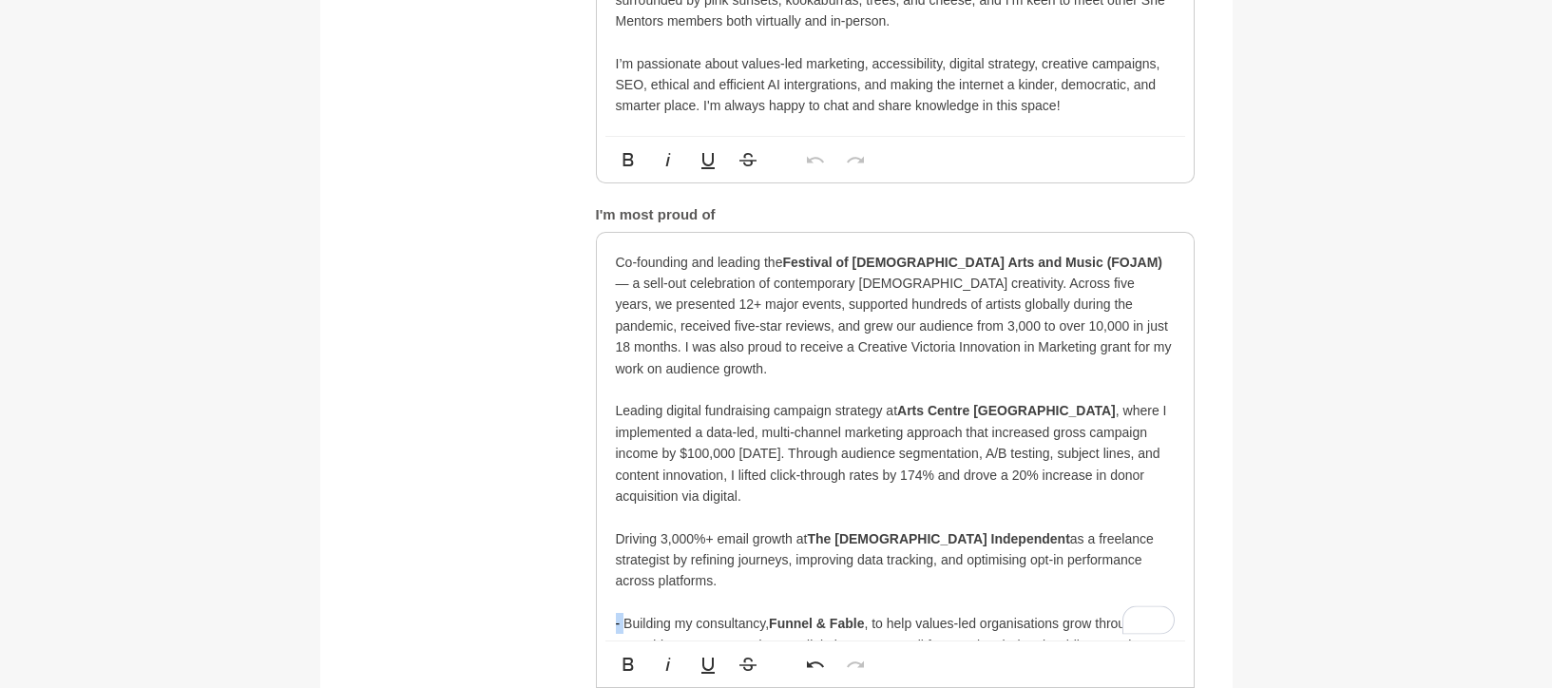
drag, startPoint x: 622, startPoint y: 583, endPoint x: 566, endPoint y: 583, distance: 56.1
click at [566, 583] on div "About me My bio * Hi, my name is Lior Albeck-Ripka and I have 20 years of exper…" at bounding box center [776, 333] width 836 height 1162
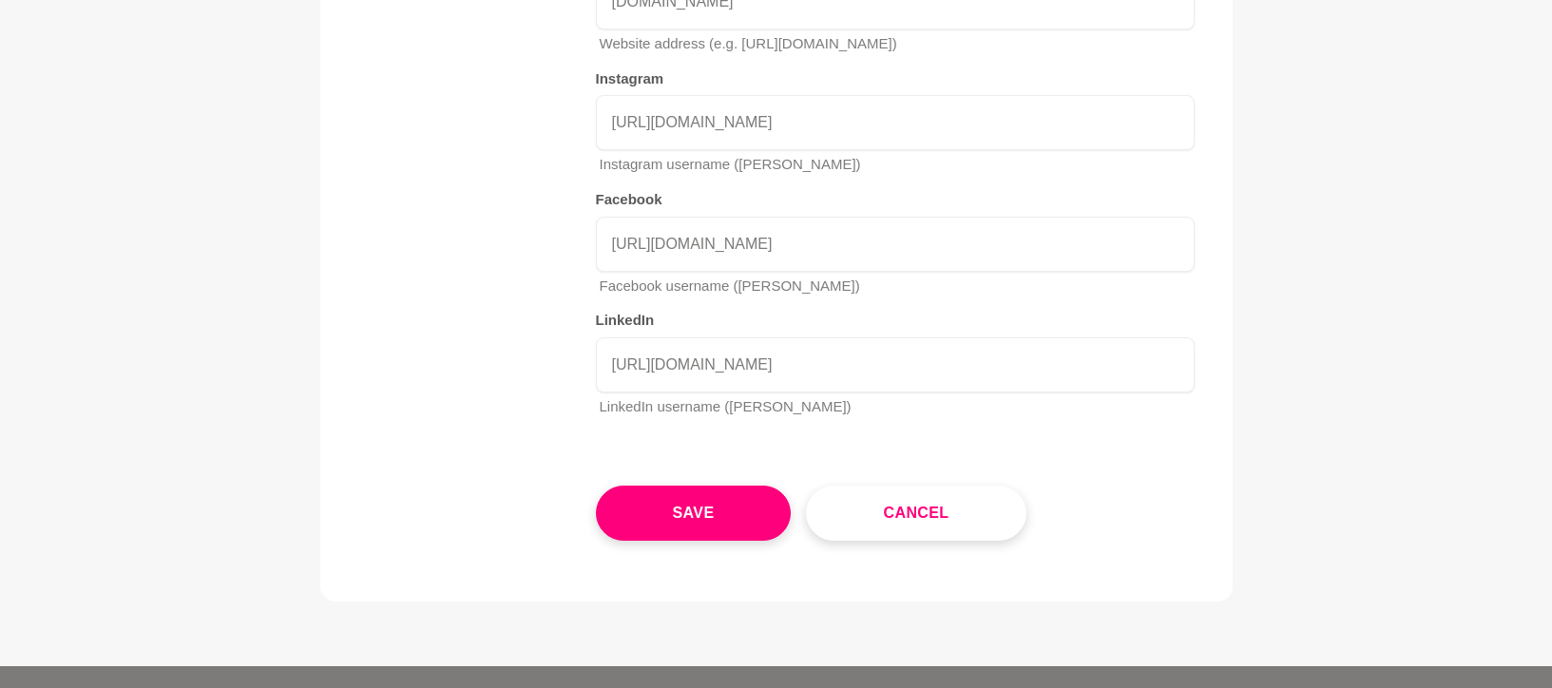
scroll to position [4040, 0]
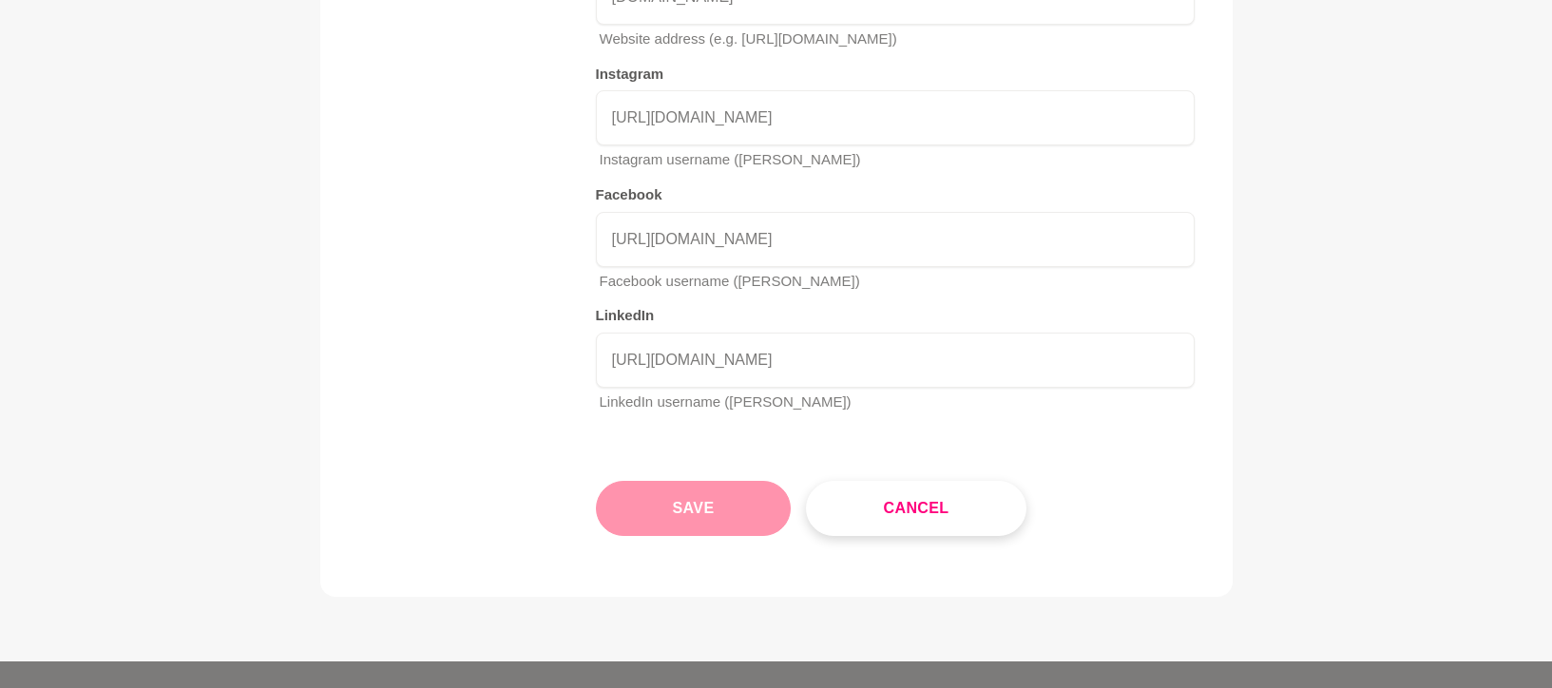
click at [713, 481] on button "Save" at bounding box center [694, 508] width 196 height 55
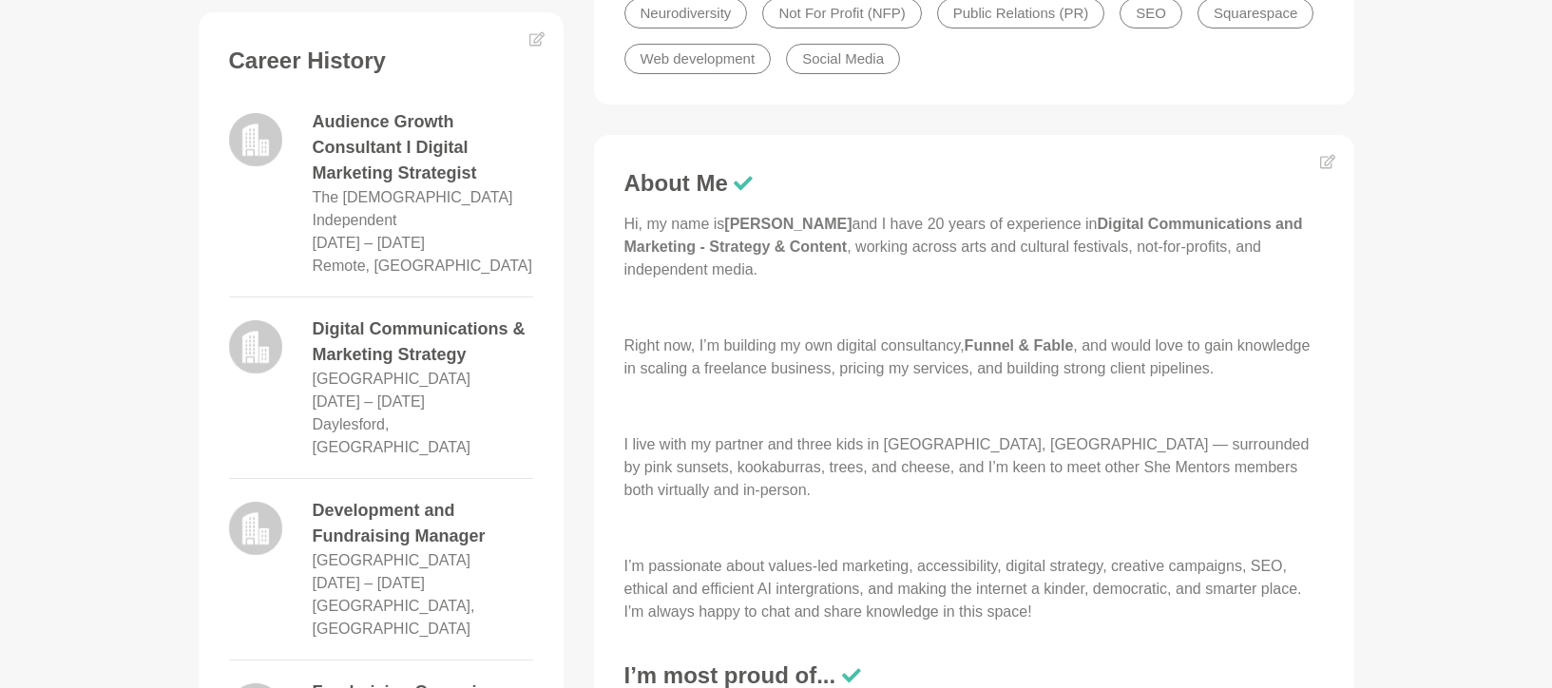
scroll to position [124, 0]
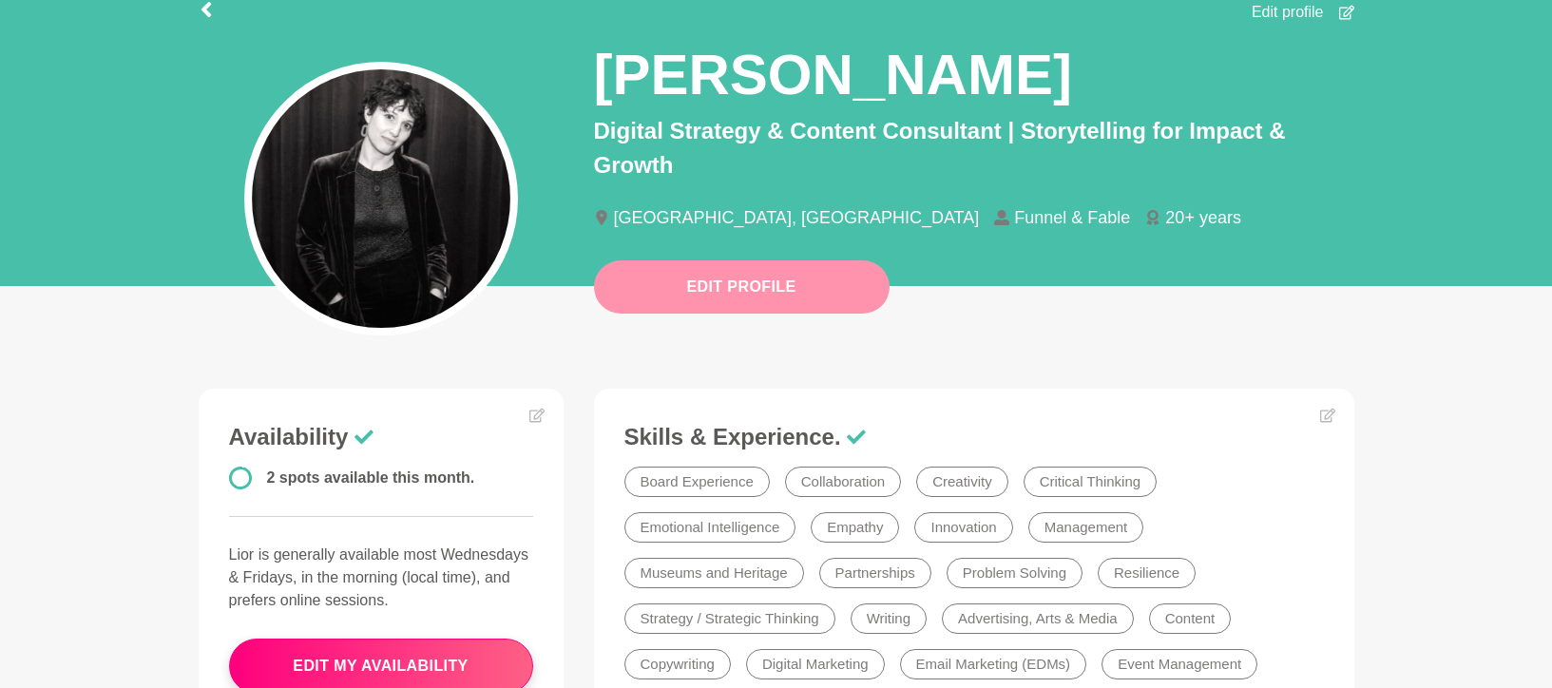
click at [721, 292] on button "Edit Profile" at bounding box center [742, 286] width 296 height 53
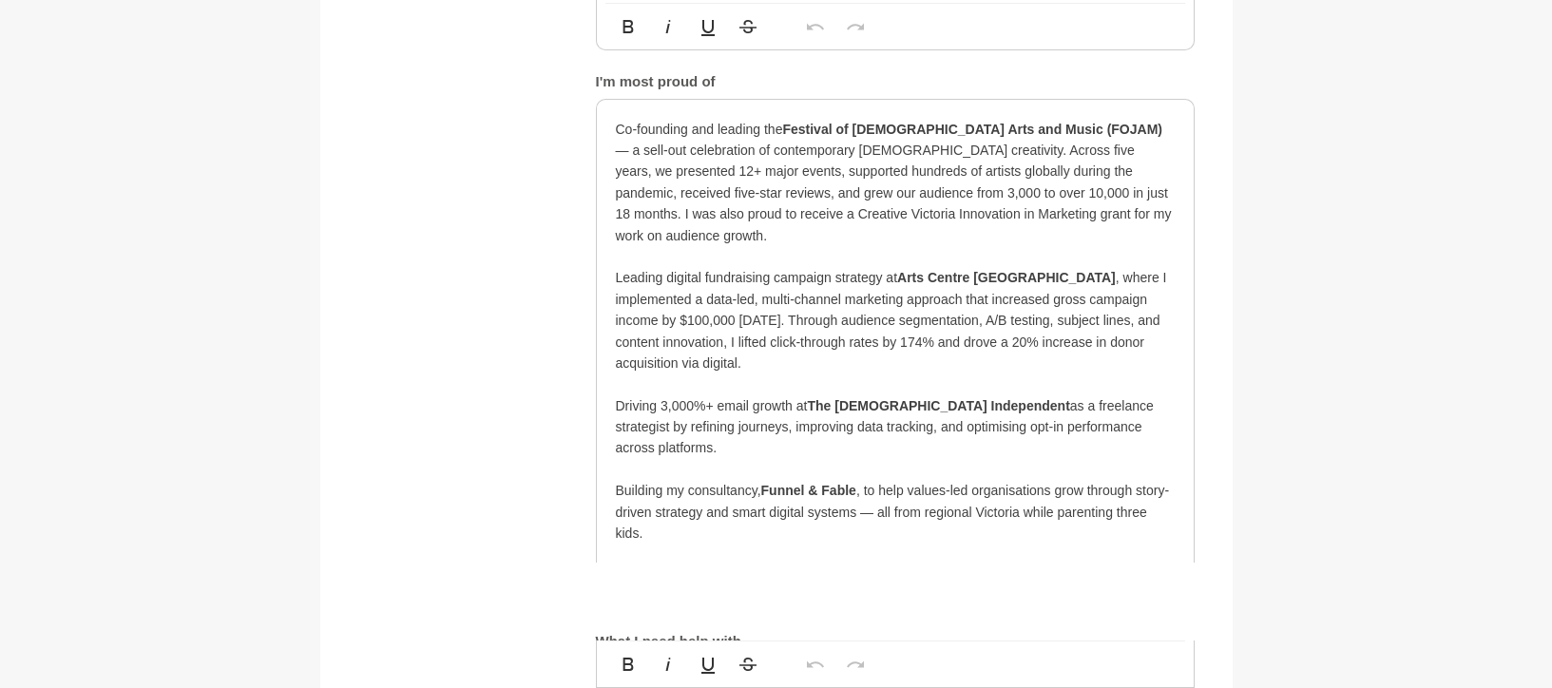
scroll to position [1546, 0]
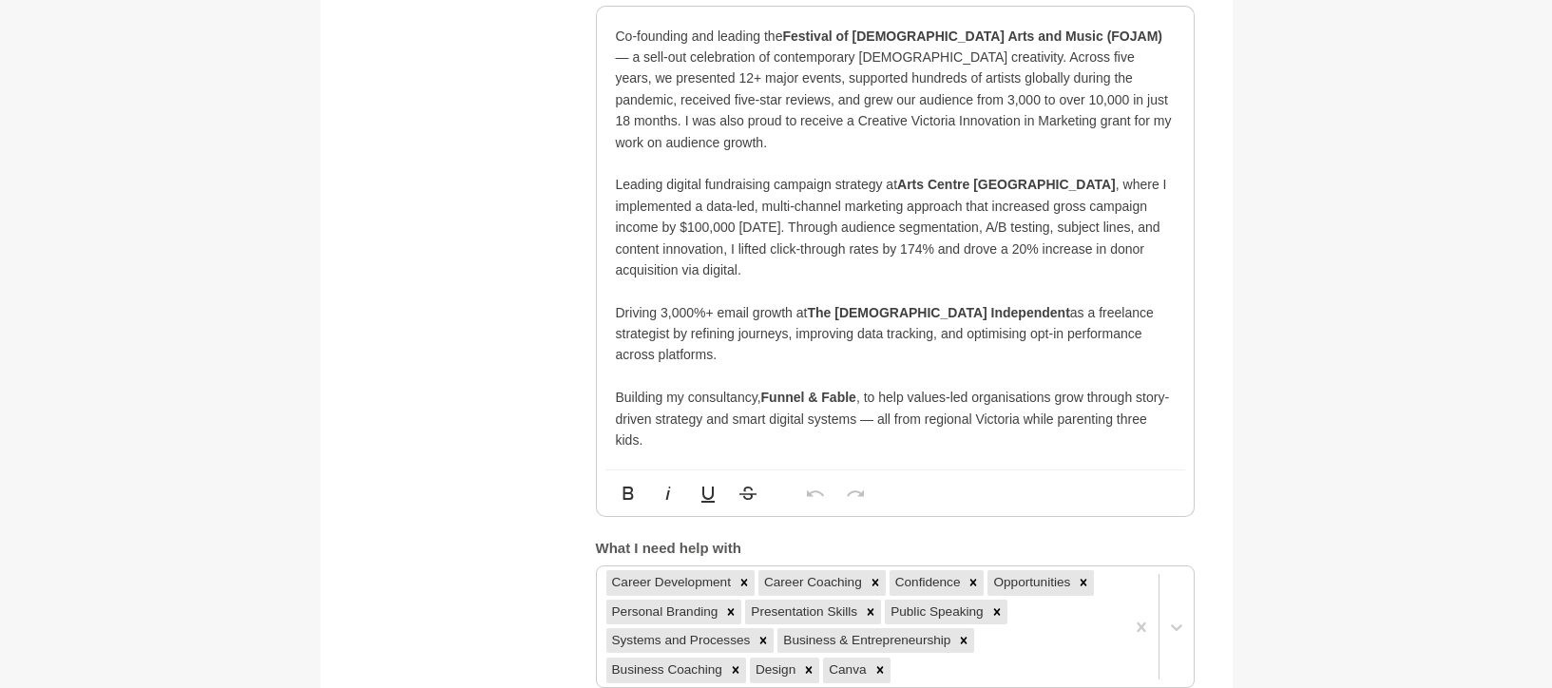
click at [638, 366] on li at bounding box center [895, 376] width 559 height 21
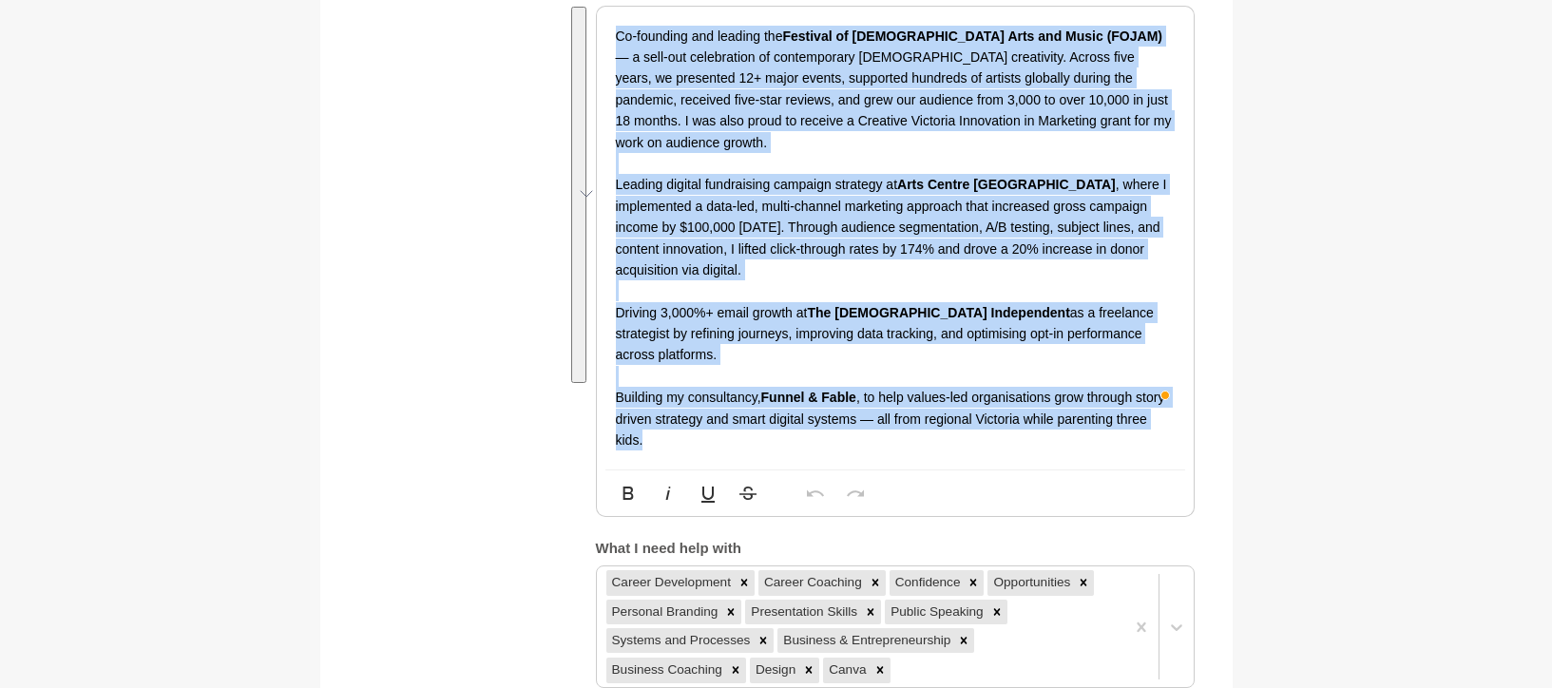
drag, startPoint x: 670, startPoint y: 411, endPoint x: 575, endPoint y: 31, distance: 390.9
click at [575, 31] on div "About me My bio * Hi, my name is Lior Albeck-Ripka and I have 20 years of exper…" at bounding box center [776, 107] width 836 height 1162
copy div "Co-founding and leading the Festival of Jewish Arts and Music (FOJAM) — a sell-…"
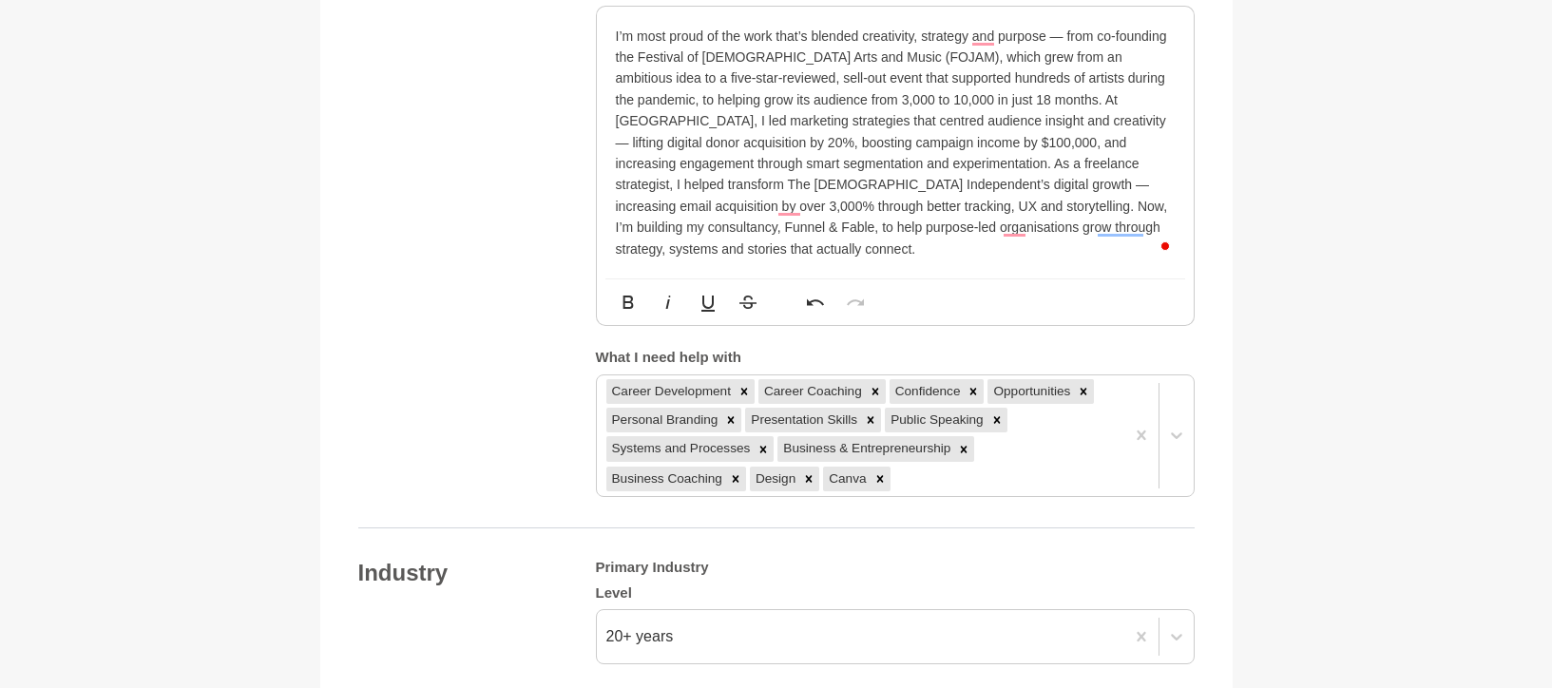
scroll to position [1369, 0]
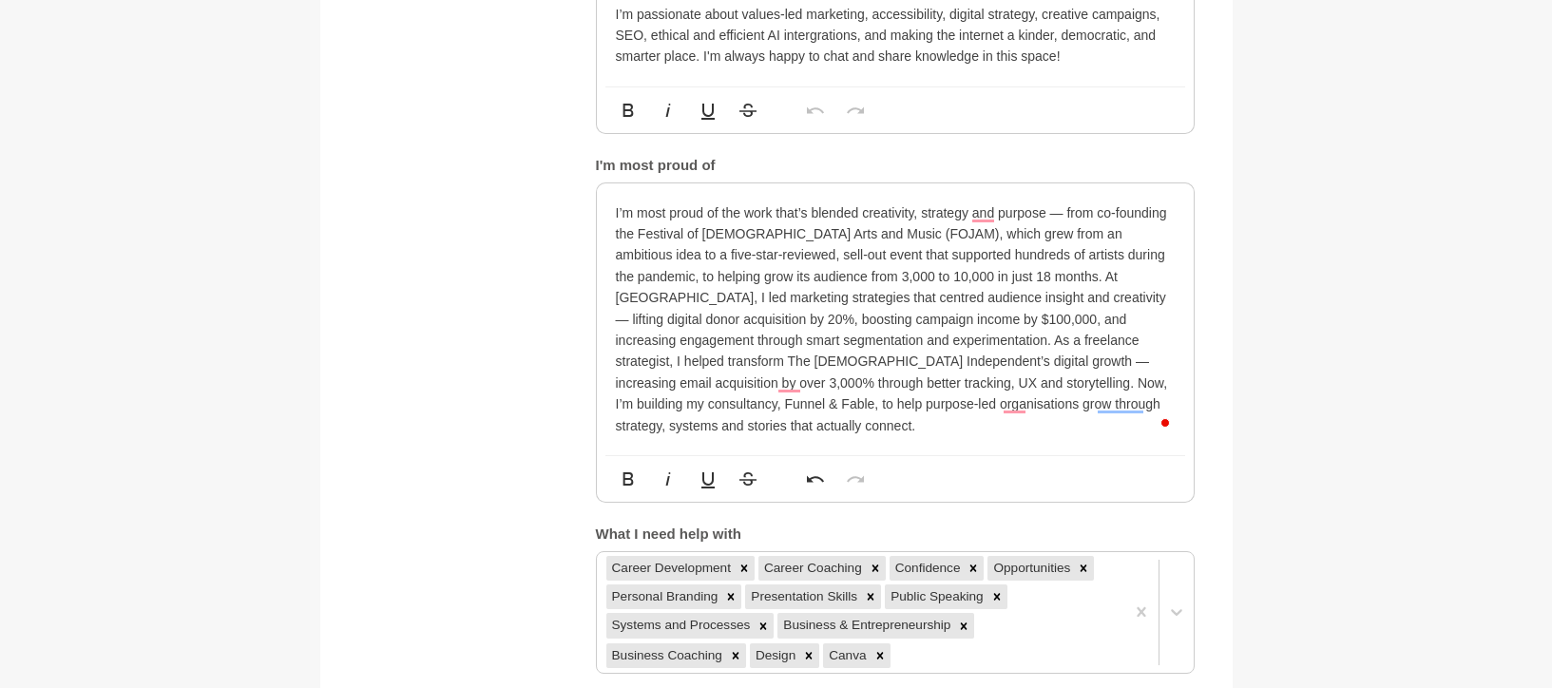
click at [970, 211] on p "I’m most proud of the work that’s blended creativity, strategy and purpose — fr…" at bounding box center [895, 319] width 559 height 234
click at [993, 213] on p "I’m most proud of the work that’s blended creativity, strategy and purpose — fr…" at bounding box center [895, 319] width 559 height 234
click at [999, 207] on p "I’m most proud of the work that’s blended creativity, strategy, and purpose — f…" at bounding box center [895, 319] width 559 height 234
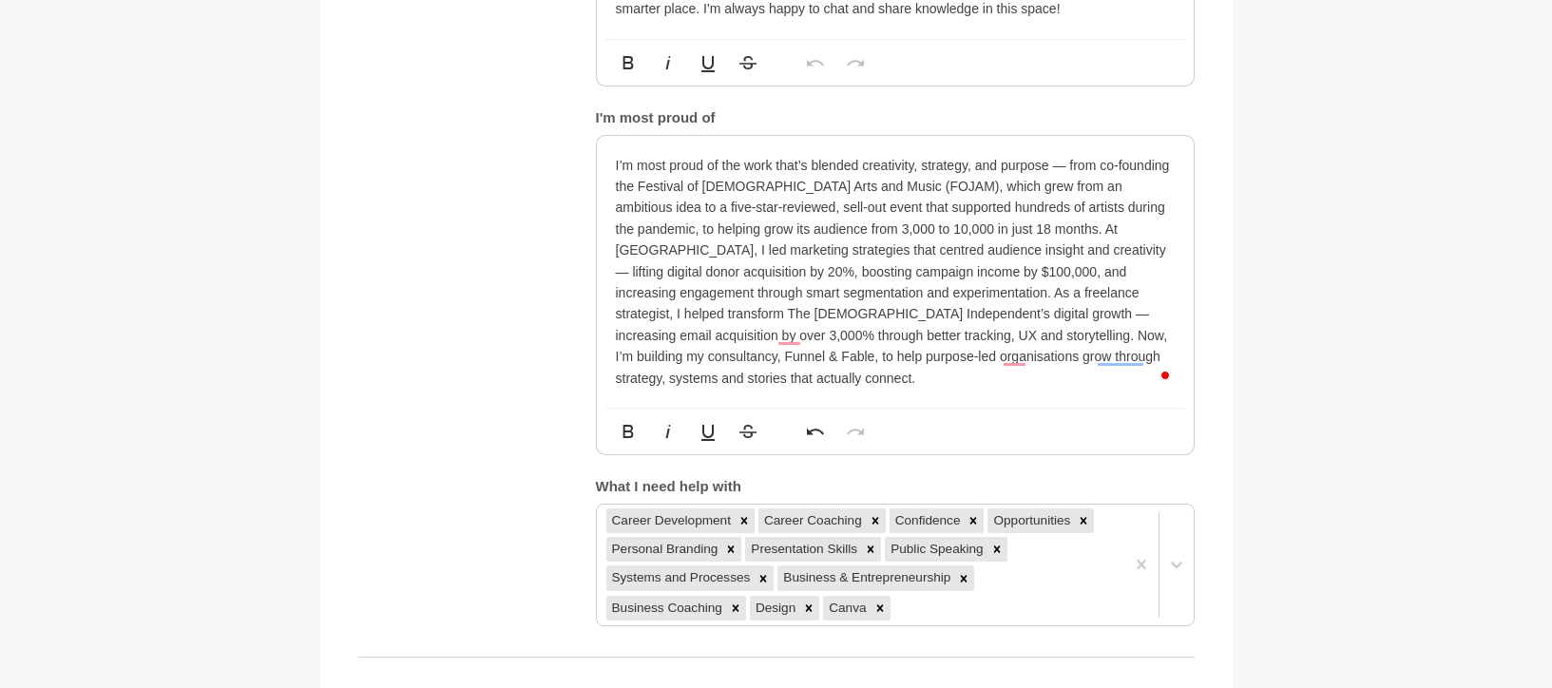
scroll to position [1419, 0]
click at [1014, 356] on p "I’m most proud of the work that’s blended creativity, strategy, and purpose — f…" at bounding box center [895, 270] width 559 height 234
click at [1114, 354] on p "I’m most proud of the work that’s blended creativity, strategy, and purpose — f…" at bounding box center [895, 270] width 559 height 234
drag, startPoint x: 1078, startPoint y: 329, endPoint x: 1167, endPoint y: 331, distance: 89.3
click at [1167, 331] on p "I’m most proud of the work that’s blended creativity, strategy, and purpose — f…" at bounding box center [895, 270] width 559 height 234
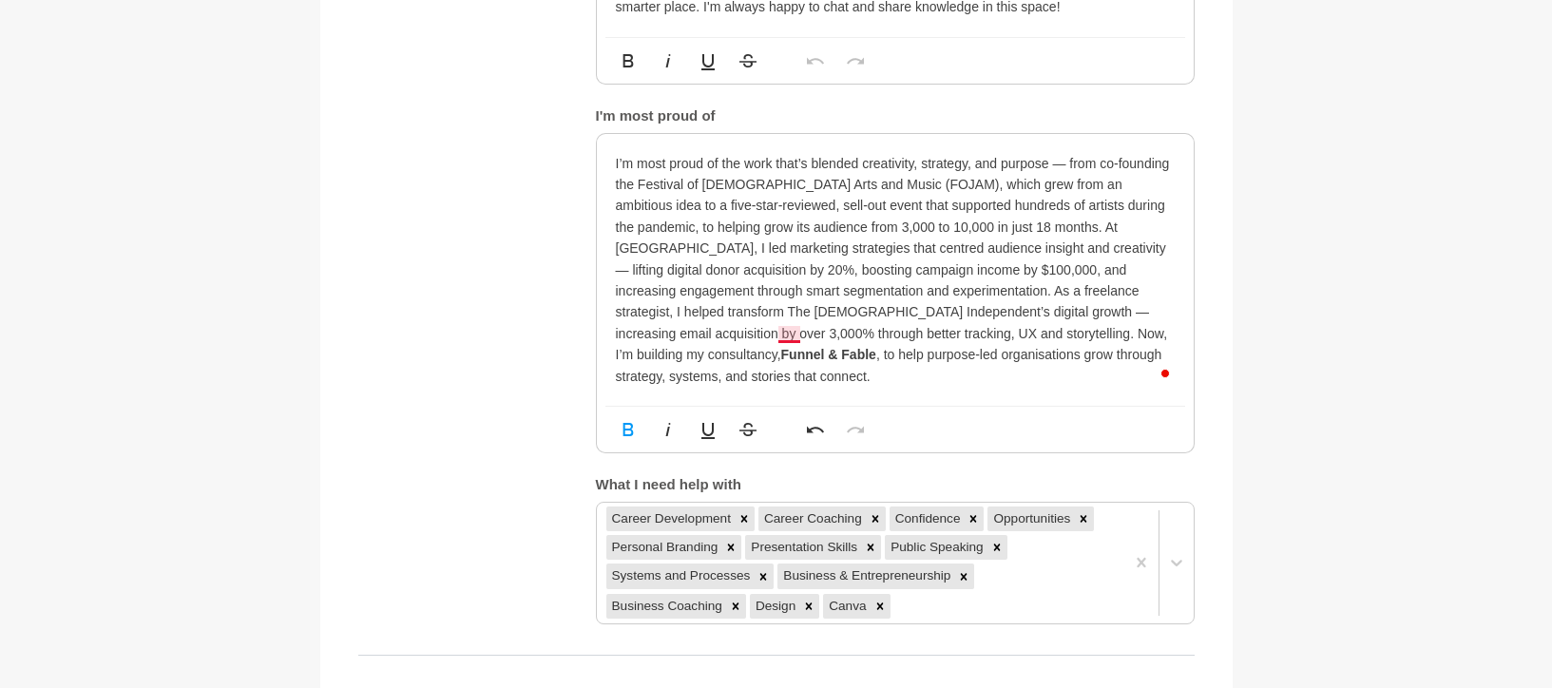
click at [790, 334] on p "I’m most proud of the work that’s blended creativity, strategy, and purpose — f…" at bounding box center [895, 270] width 559 height 234
drag, startPoint x: 637, startPoint y: 184, endPoint x: 833, endPoint y: 183, distance: 196.7
click at [833, 183] on p "I’m most proud of the work that’s blended creativity, strategy, and purpose — f…" at bounding box center [895, 270] width 559 height 234
drag, startPoint x: 1021, startPoint y: 226, endPoint x: 1152, endPoint y: 232, distance: 131.3
click at [1152, 232] on p "I’m most proud of the work that’s blended creativity, strategy, and purpose — f…" at bounding box center [895, 270] width 559 height 234
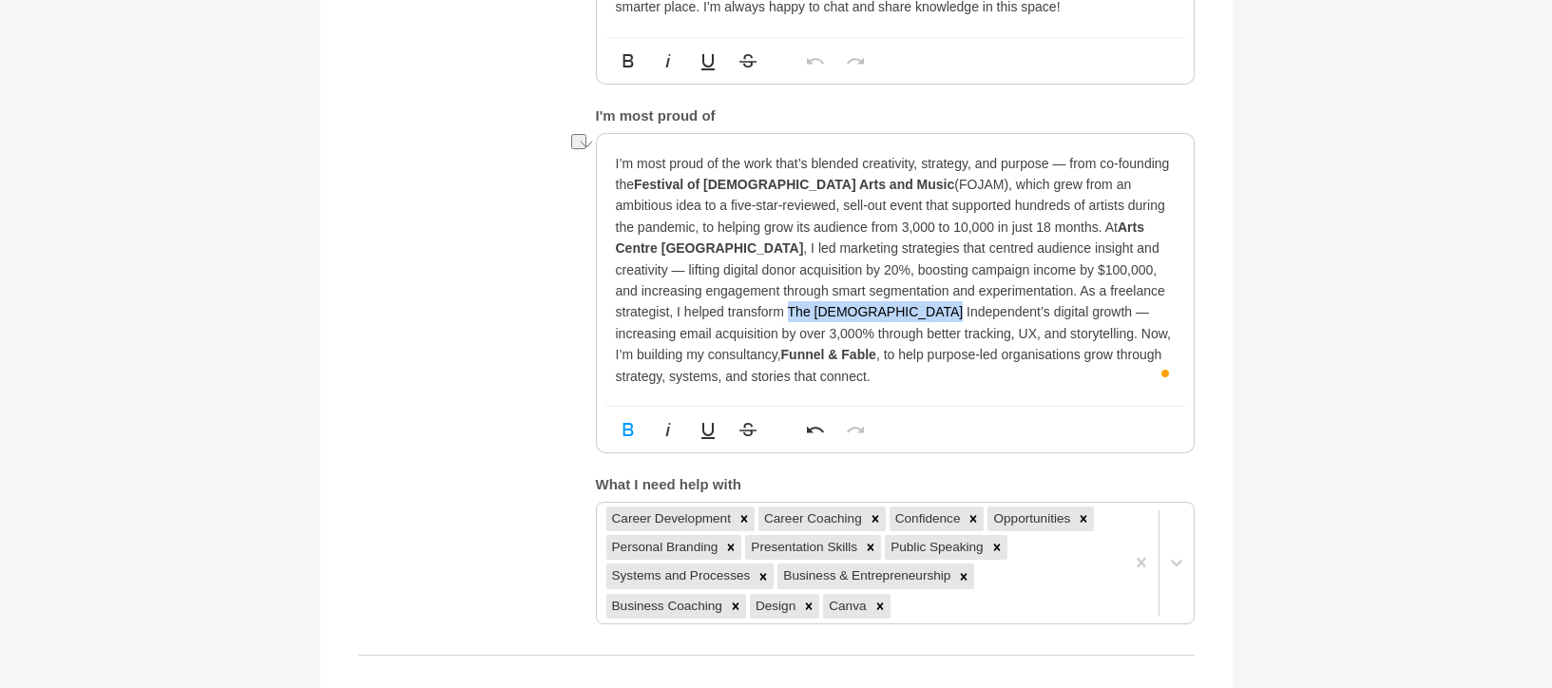
drag, startPoint x: 610, startPoint y: 307, endPoint x: 759, endPoint y: 312, distance: 149.3
click at [759, 312] on div "I’m most proud of the work that’s blended creativity, strategy, and purpose — f…" at bounding box center [895, 270] width 597 height 272
click at [717, 375] on p "I’m most proud of the work that’s blended creativity, strategy, and purpose — f…" at bounding box center [895, 270] width 559 height 234
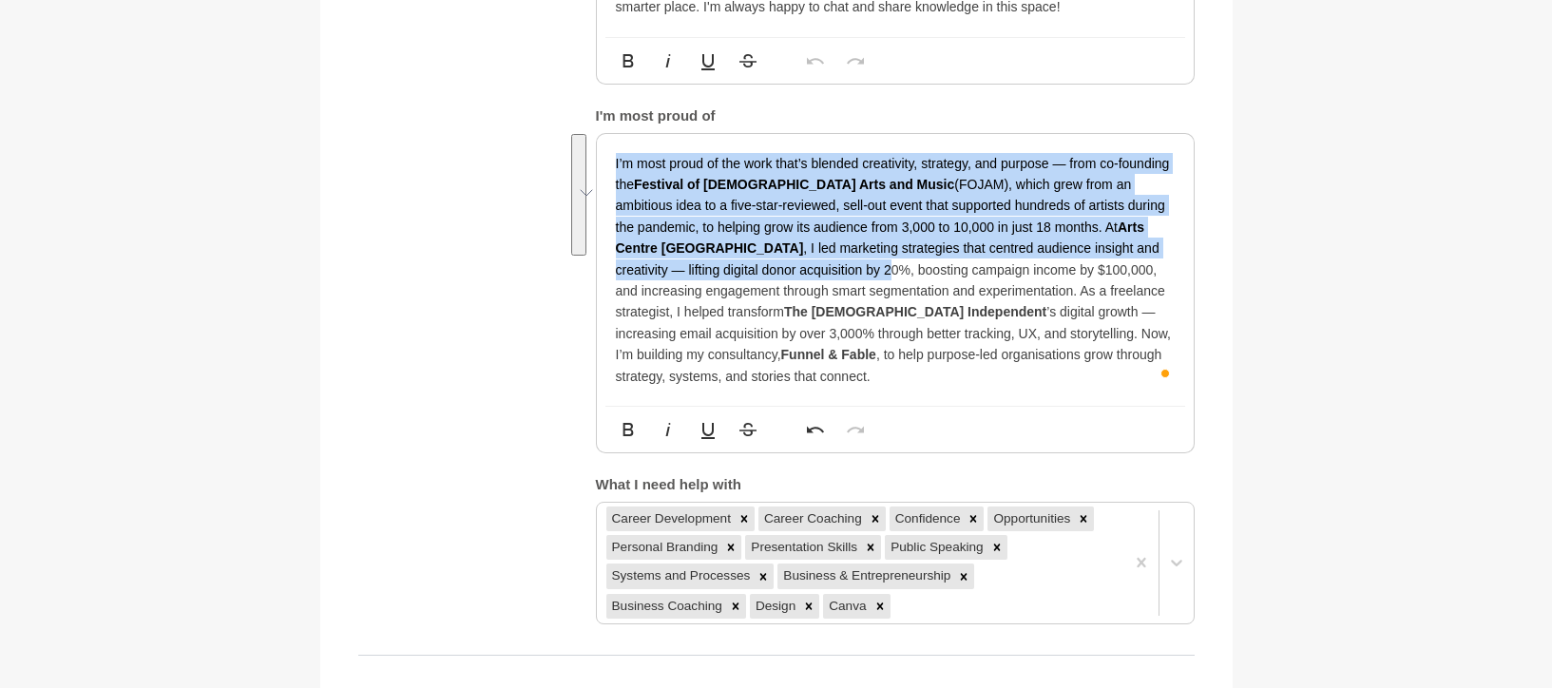
drag, startPoint x: 607, startPoint y: 156, endPoint x: 710, endPoint y: 267, distance: 151.3
click at [710, 267] on div "I’m most proud of the work that’s blended creativity, strategy, and purpose — f…" at bounding box center [895, 270] width 597 height 272
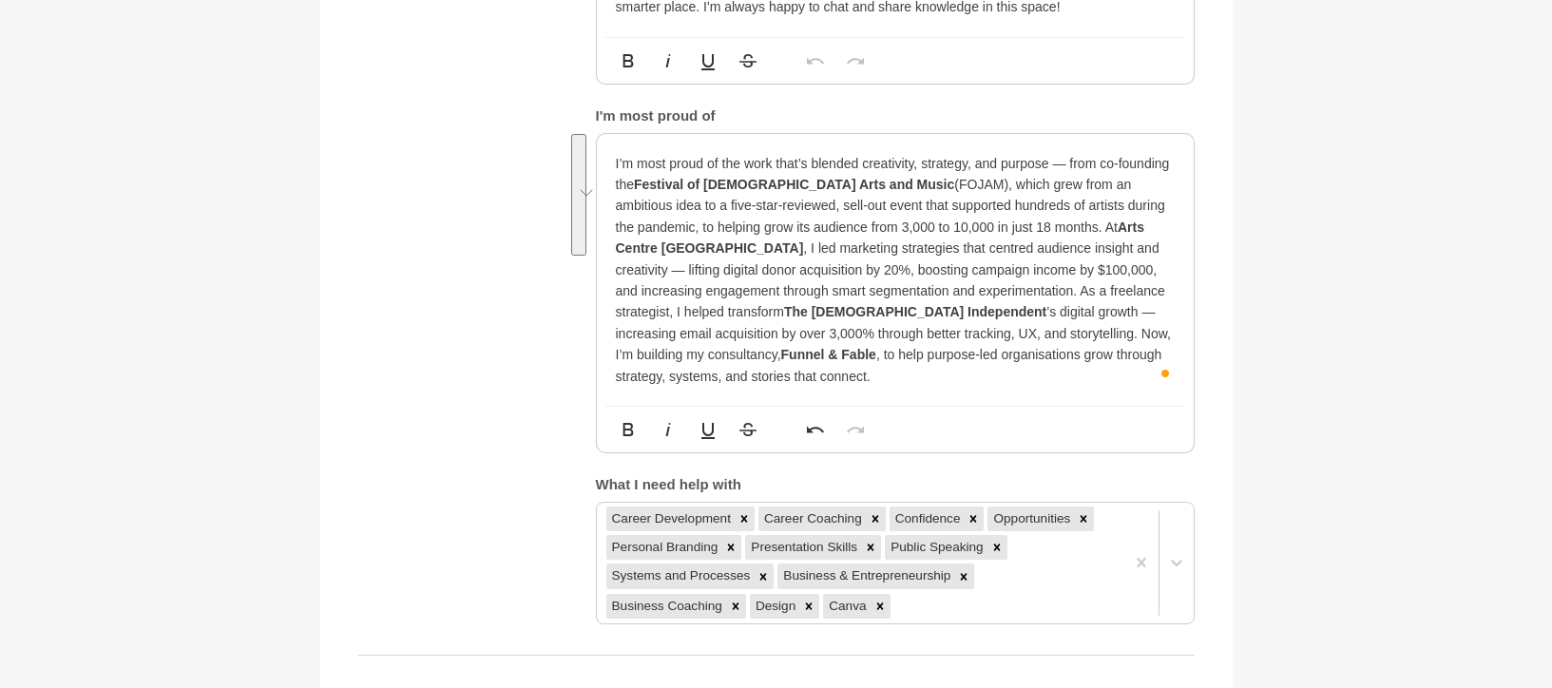
click at [710, 369] on p "I’m most proud of the work that’s blended creativity, strategy, and purpose — f…" at bounding box center [895, 270] width 559 height 234
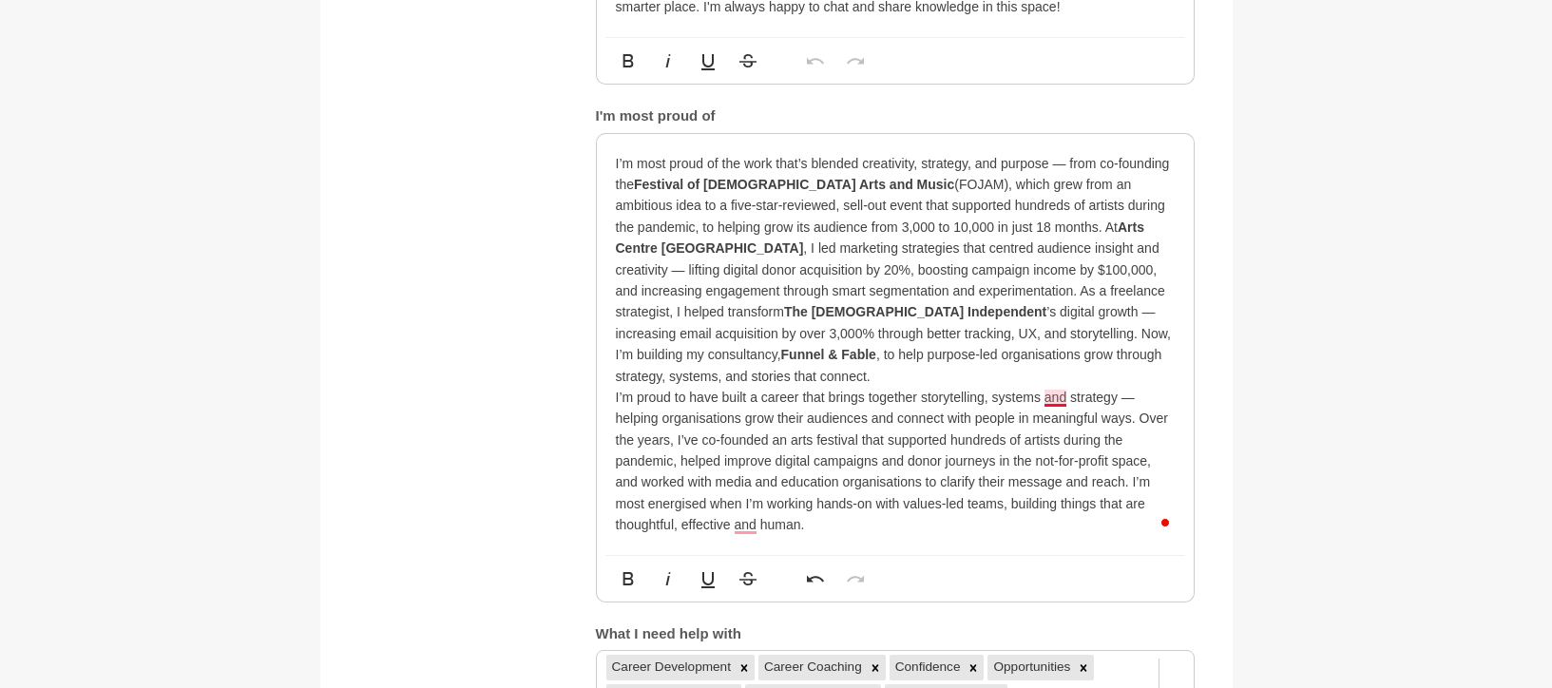
click at [1054, 393] on p "I’m proud to have built a career that brings together storytelling, systems and…" at bounding box center [895, 461] width 559 height 149
click at [991, 397] on p "I’m proud to have built a career that brings together storytelling, systems, an…" at bounding box center [895, 461] width 559 height 149
drag, startPoint x: 1127, startPoint y: 397, endPoint x: 1143, endPoint y: 400, distance: 16.4
click at [1147, 398] on p "I’m proud to have built a career that brings together storytelling, systems, an…" at bounding box center [895, 461] width 559 height 149
click at [1120, 394] on p "I’m proud to have built a career that brings together storytelling, systems, an…" at bounding box center [895, 461] width 559 height 149
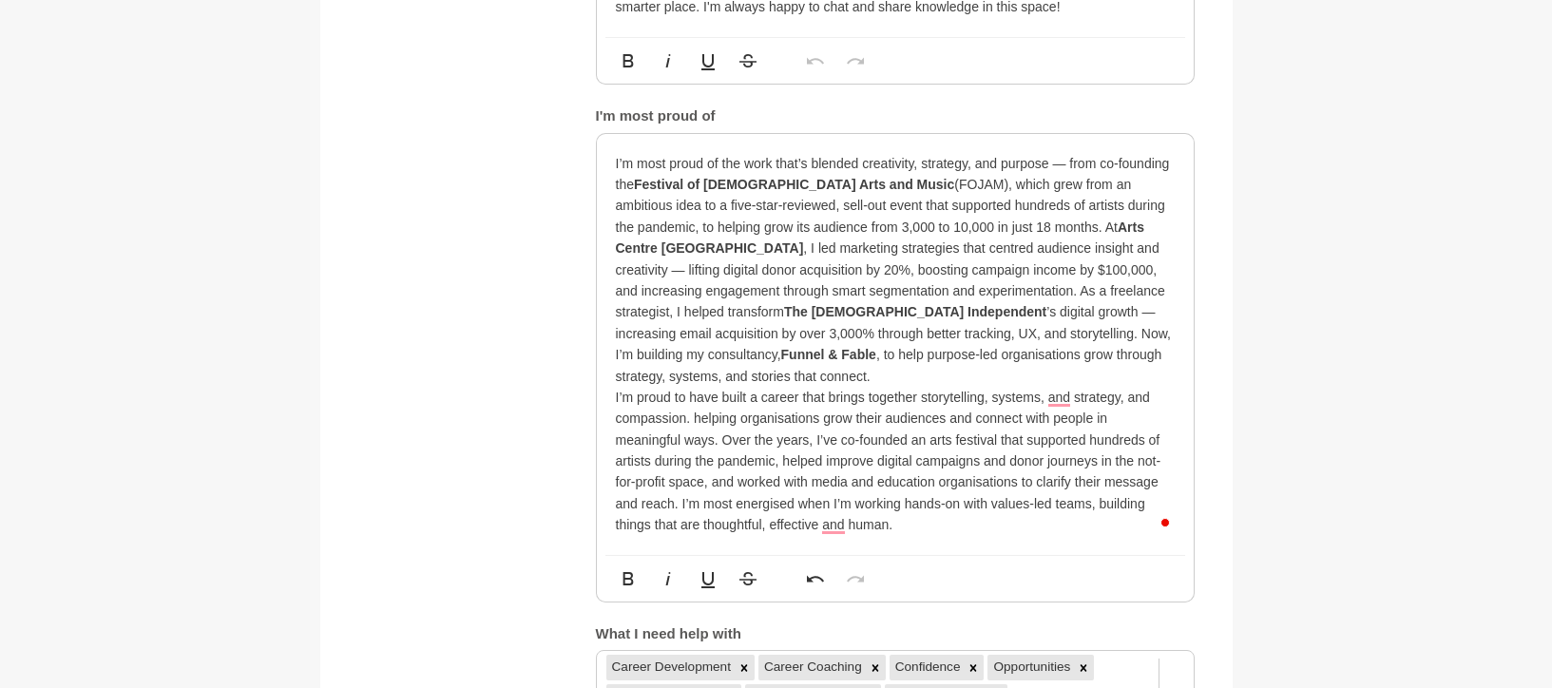
click at [919, 395] on p "I’m proud to have built a career that brings together storytelling, systems, an…" at bounding box center [895, 461] width 559 height 149
drag, startPoint x: 1120, startPoint y: 396, endPoint x: 694, endPoint y: 418, distance: 427.2
click at [694, 418] on p "I’m proud to have built a career that brings together storytelling, systems, an…" at bounding box center [895, 461] width 559 height 149
click at [798, 420] on p "I’m proud to have built a career that brings together storytelling, systems, an…" at bounding box center [895, 461] width 559 height 149
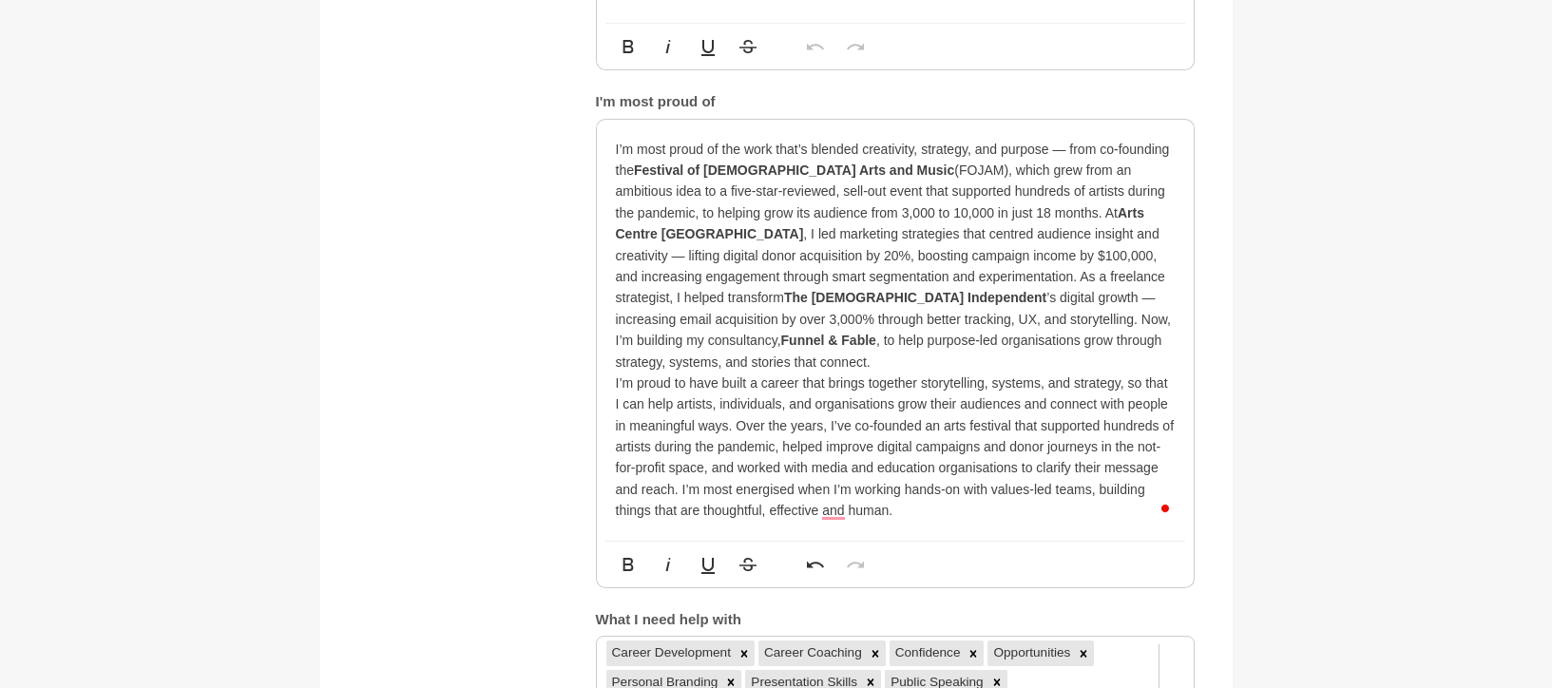
scroll to position [1448, 0]
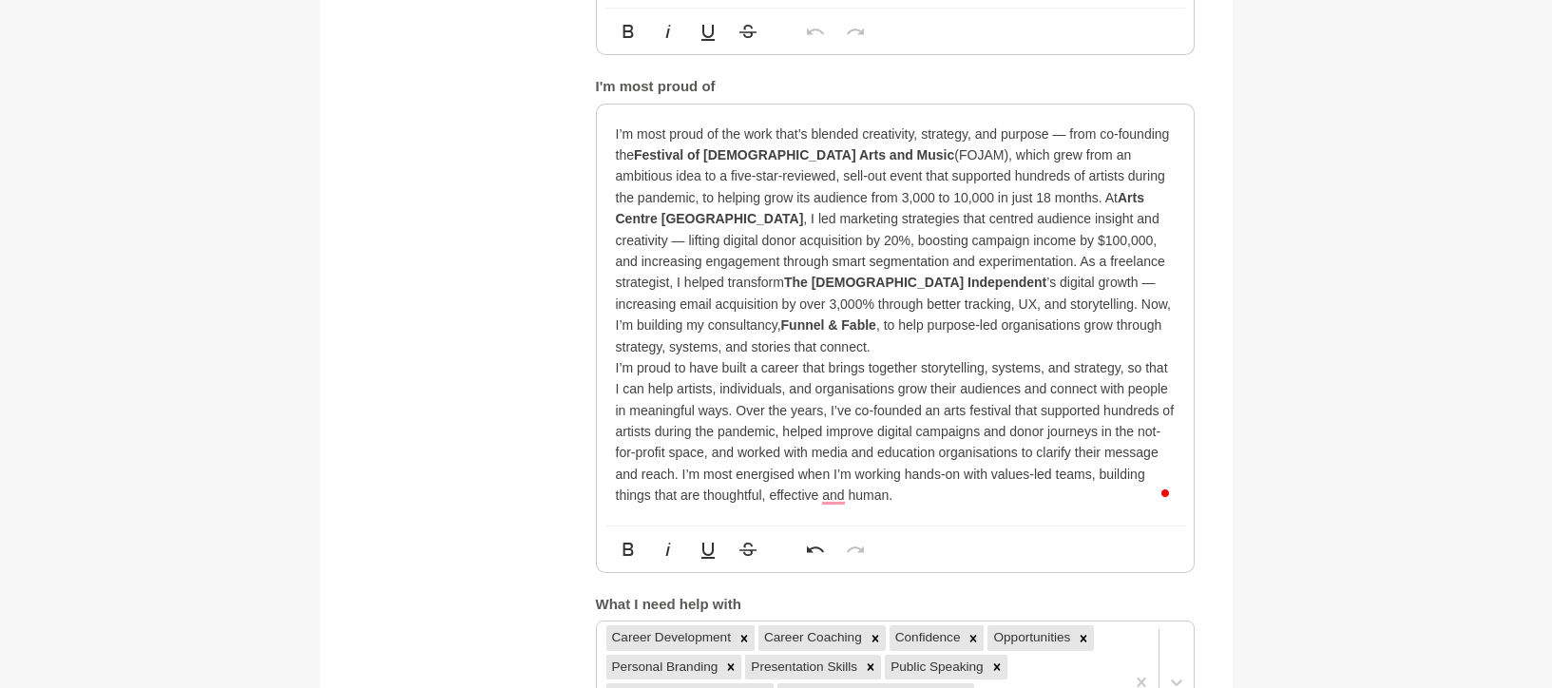
click at [932, 411] on p "I’m proud to have built a career that brings together storytelling, systems, an…" at bounding box center [895, 431] width 559 height 149
click at [1092, 411] on p "I’m proud to have built a career that brings together storytelling, systems, an…" at bounding box center [895, 431] width 559 height 149
drag, startPoint x: 859, startPoint y: 409, endPoint x: 918, endPoint y: 411, distance: 59.0
click at [918, 411] on p "I’m proud to have built a career that brings together storytelling, systems, an…" at bounding box center [895, 431] width 559 height 149
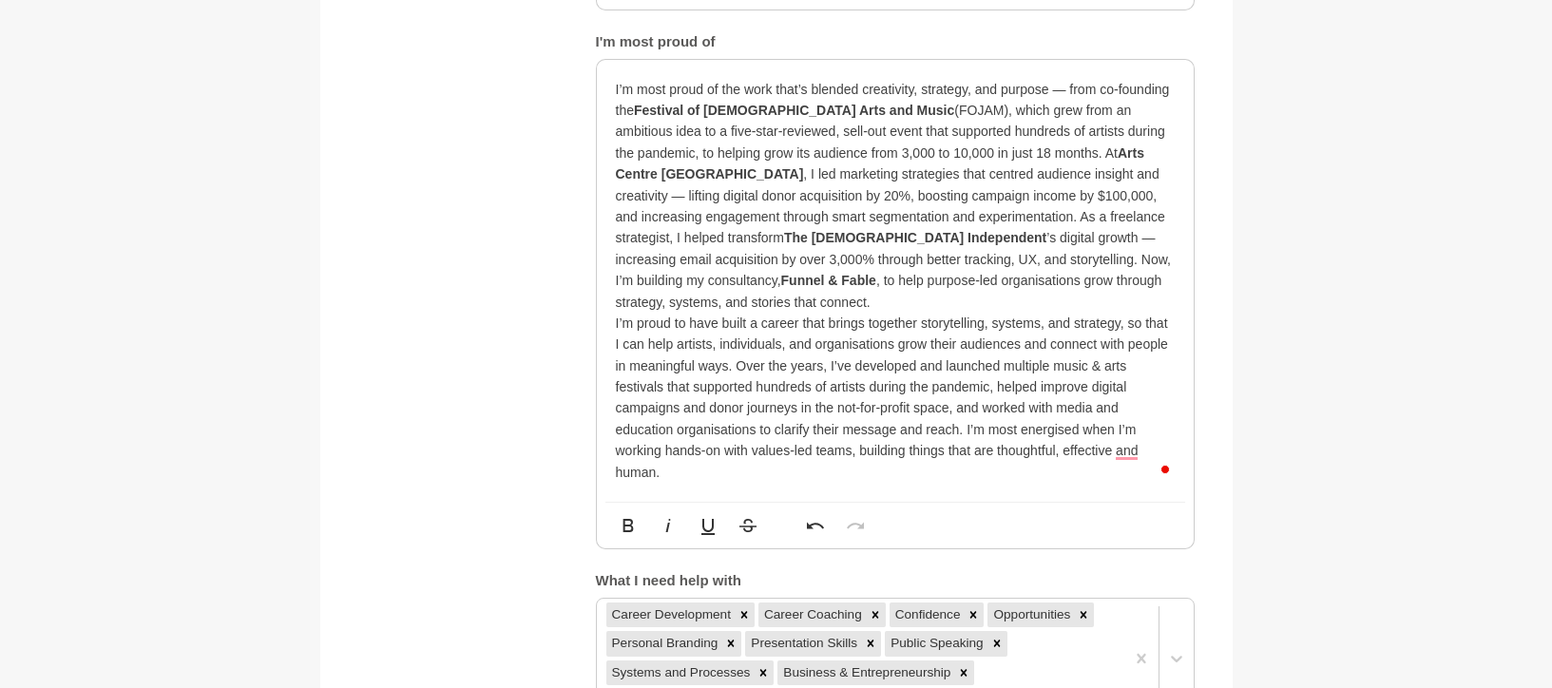
scroll to position [1496, 0]
click at [1118, 449] on p "I’m proud to have built a career that brings together storytelling, systems, an…" at bounding box center [895, 395] width 559 height 170
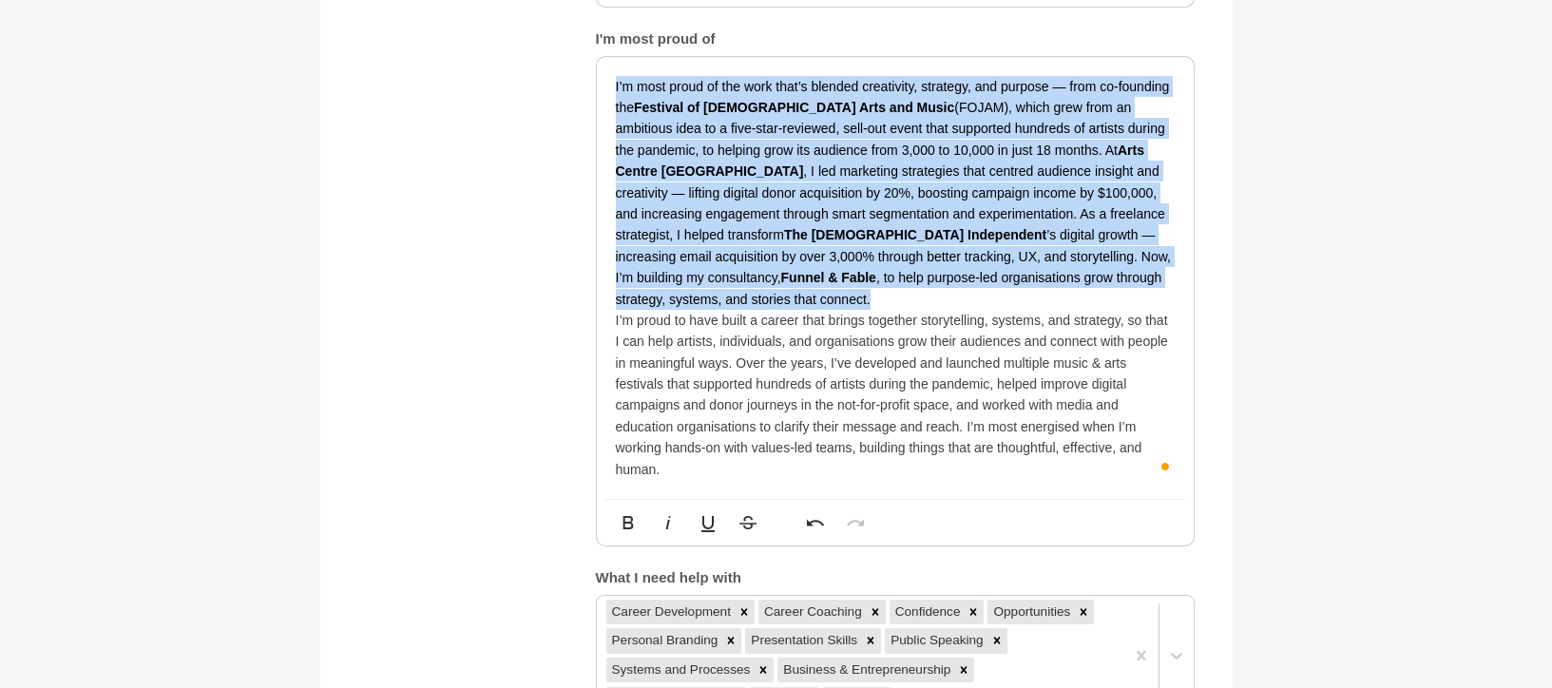
drag, startPoint x: 777, startPoint y: 293, endPoint x: 537, endPoint y: 81, distance: 320.5
click at [538, 81] on div "About me My bio * Hi, my name is Lior Albeck-Ripka and I have 20 years of exper…" at bounding box center [776, 146] width 836 height 1141
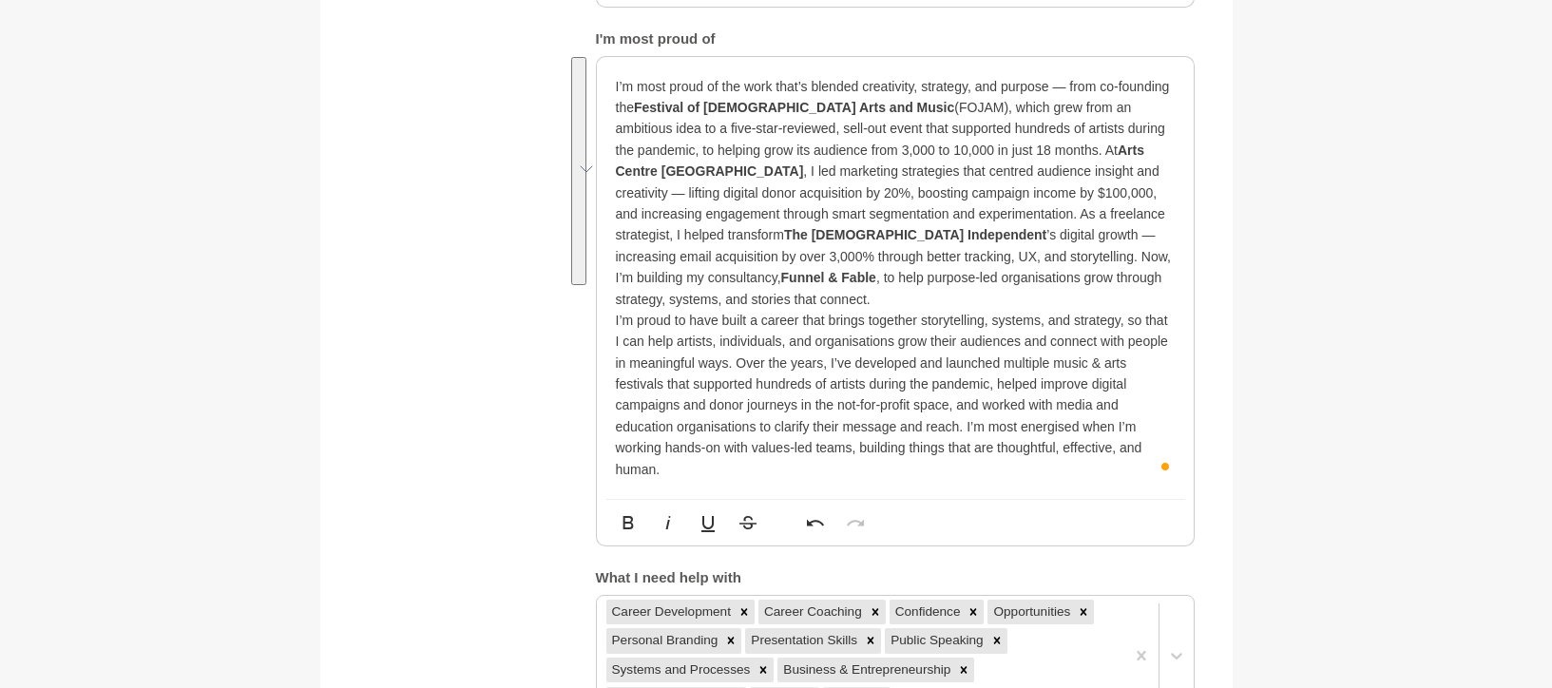
click at [877, 220] on p "I’m most proud of the work that’s blended creativity, strategy, and purpose — f…" at bounding box center [895, 193] width 559 height 234
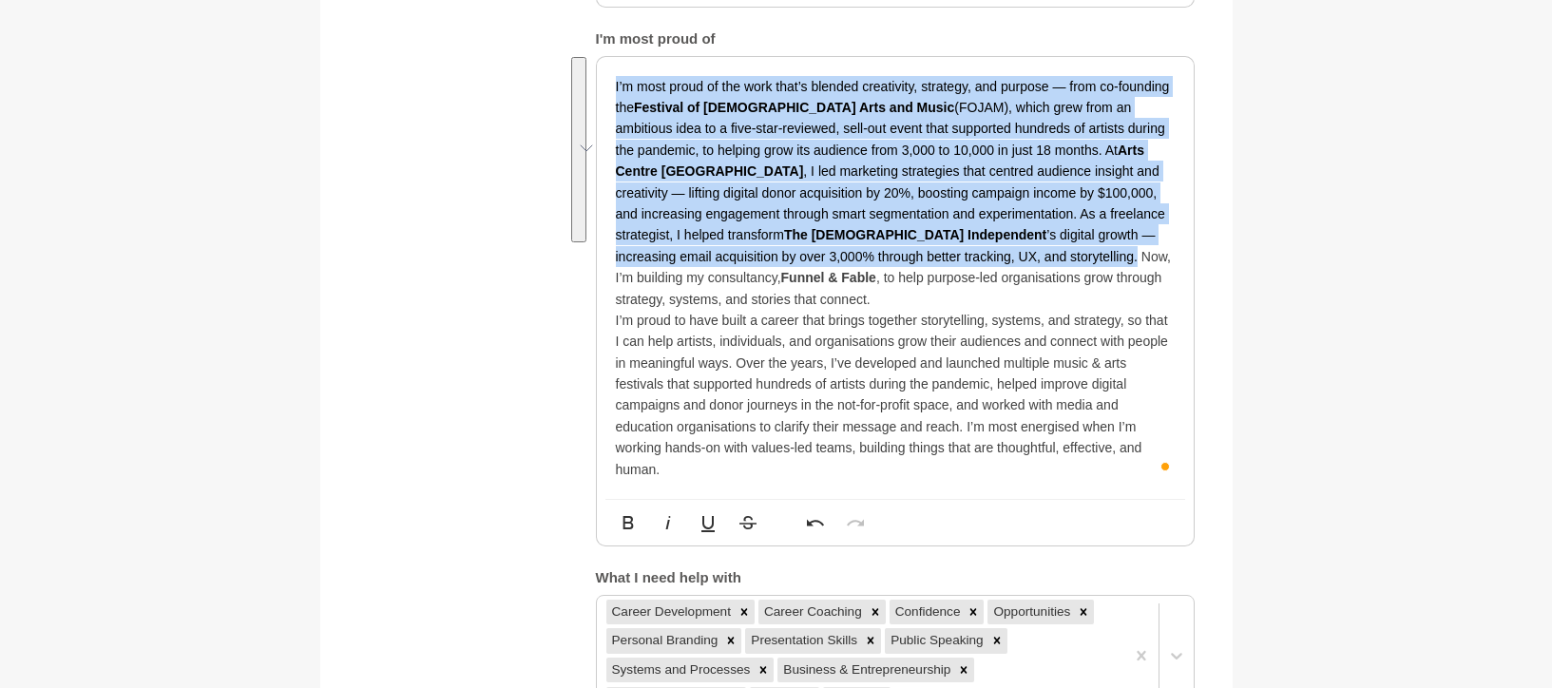
drag, startPoint x: 841, startPoint y: 235, endPoint x: 542, endPoint y: 10, distance: 374.6
click at [542, 10] on div "About me My bio * Hi, my name is Lior Albeck-Ripka and I have 20 years of exper…" at bounding box center [776, 146] width 836 height 1141
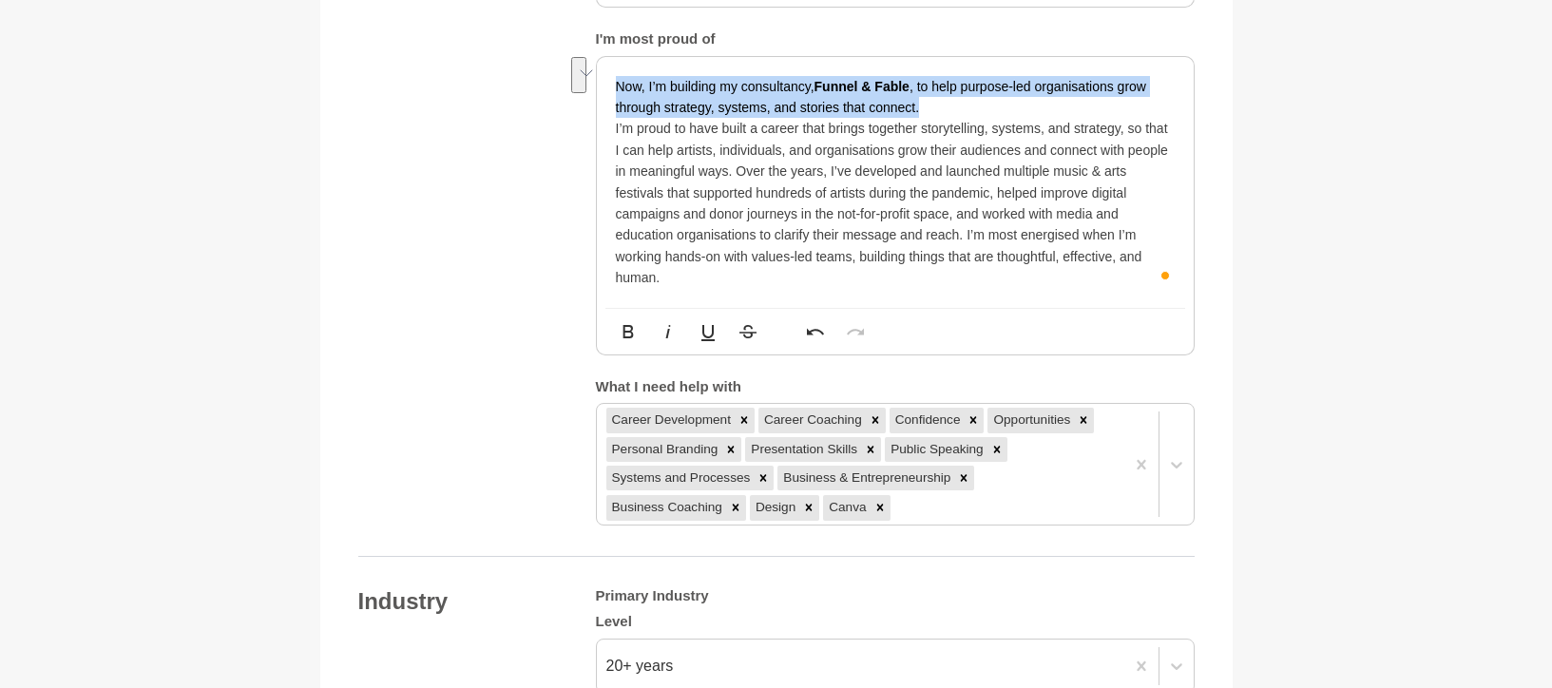
drag, startPoint x: 940, startPoint y: 99, endPoint x: 554, endPoint y: 41, distance: 390.1
click at [554, 41] on div "About me My bio * Hi, my name is Lior Albeck-Ripka and I have 20 years of exper…" at bounding box center [776, 50] width 836 height 949
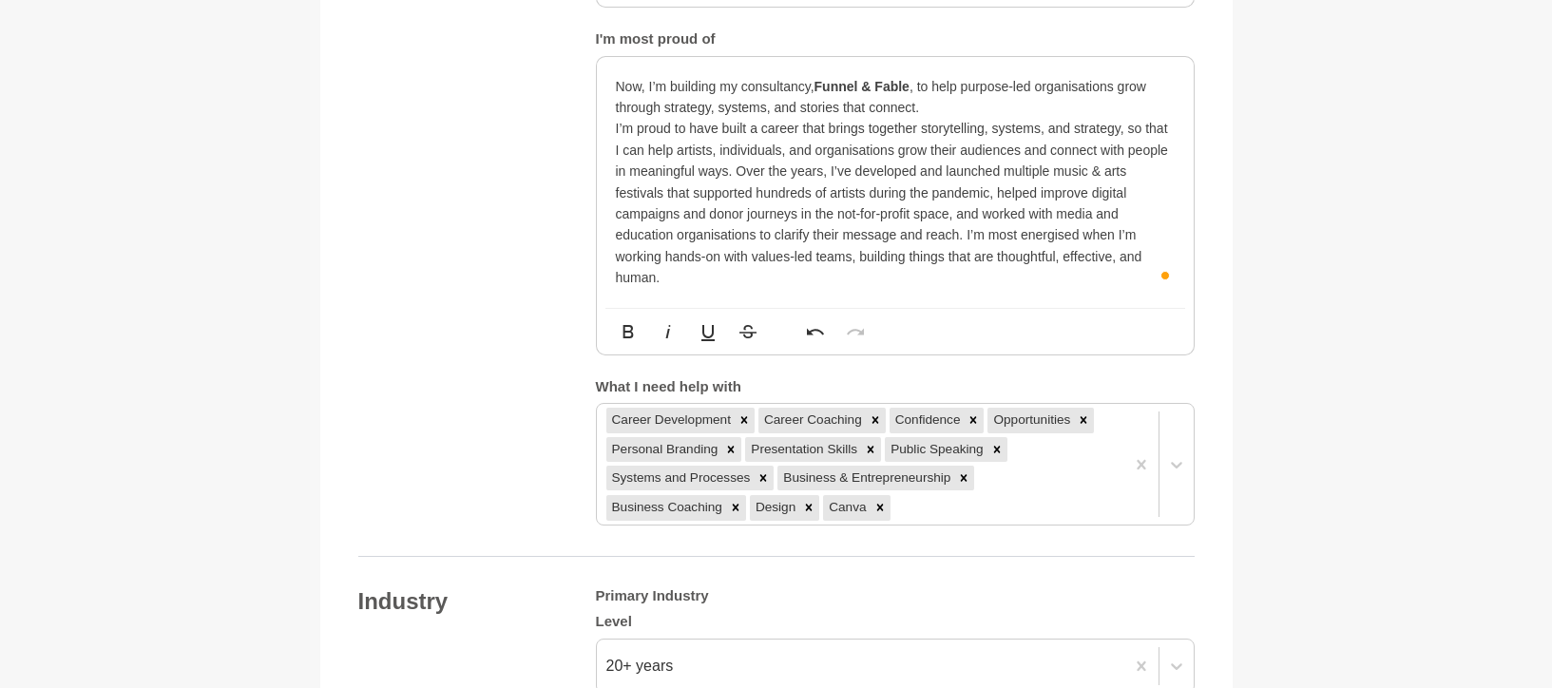
click at [707, 275] on p "I’m proud to have built a career that brings together storytelling, systems, an…" at bounding box center [895, 203] width 559 height 170
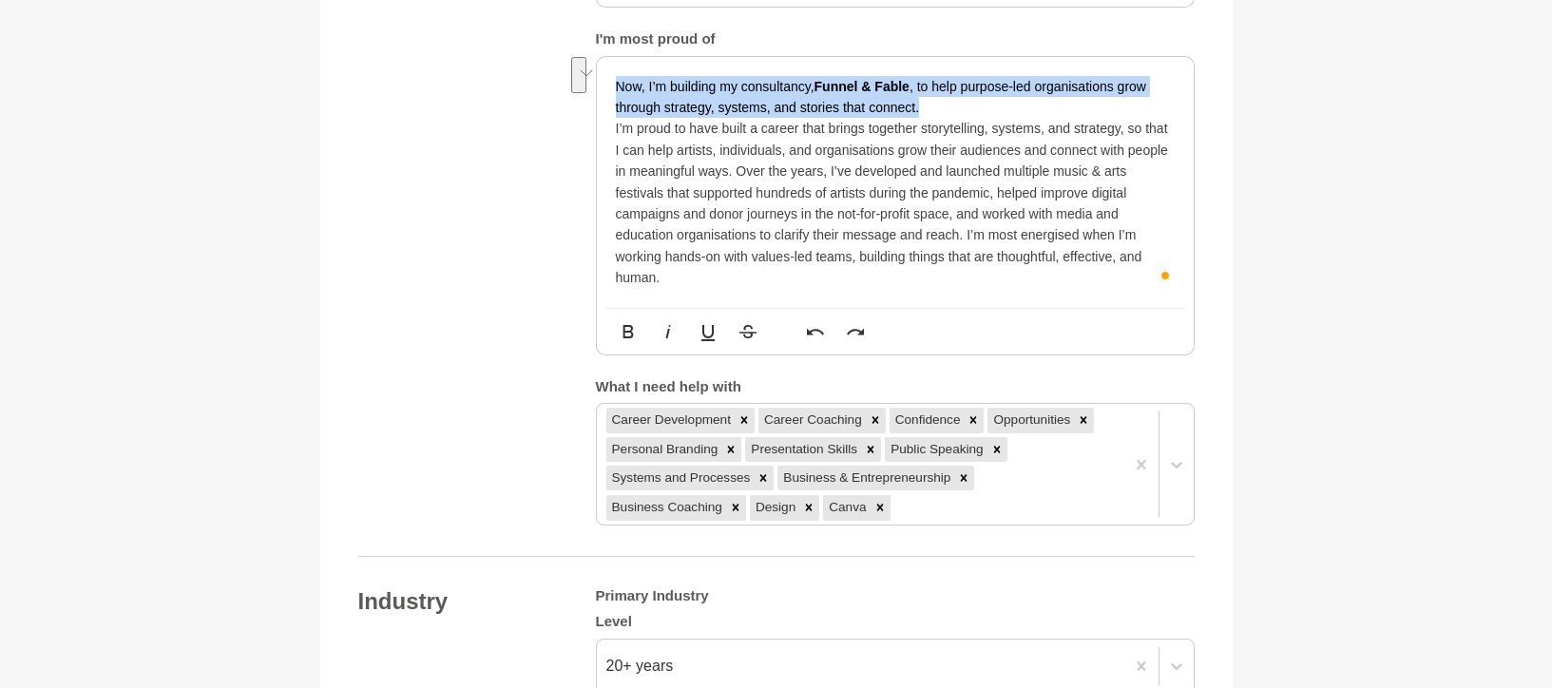
drag, startPoint x: 833, startPoint y: 78, endPoint x: 487, endPoint y: 17, distance: 352.1
click at [487, 17] on div "About me My bio * Hi, my name is Lior Albeck-Ripka and I have 20 years of exper…" at bounding box center [776, 50] width 836 height 949
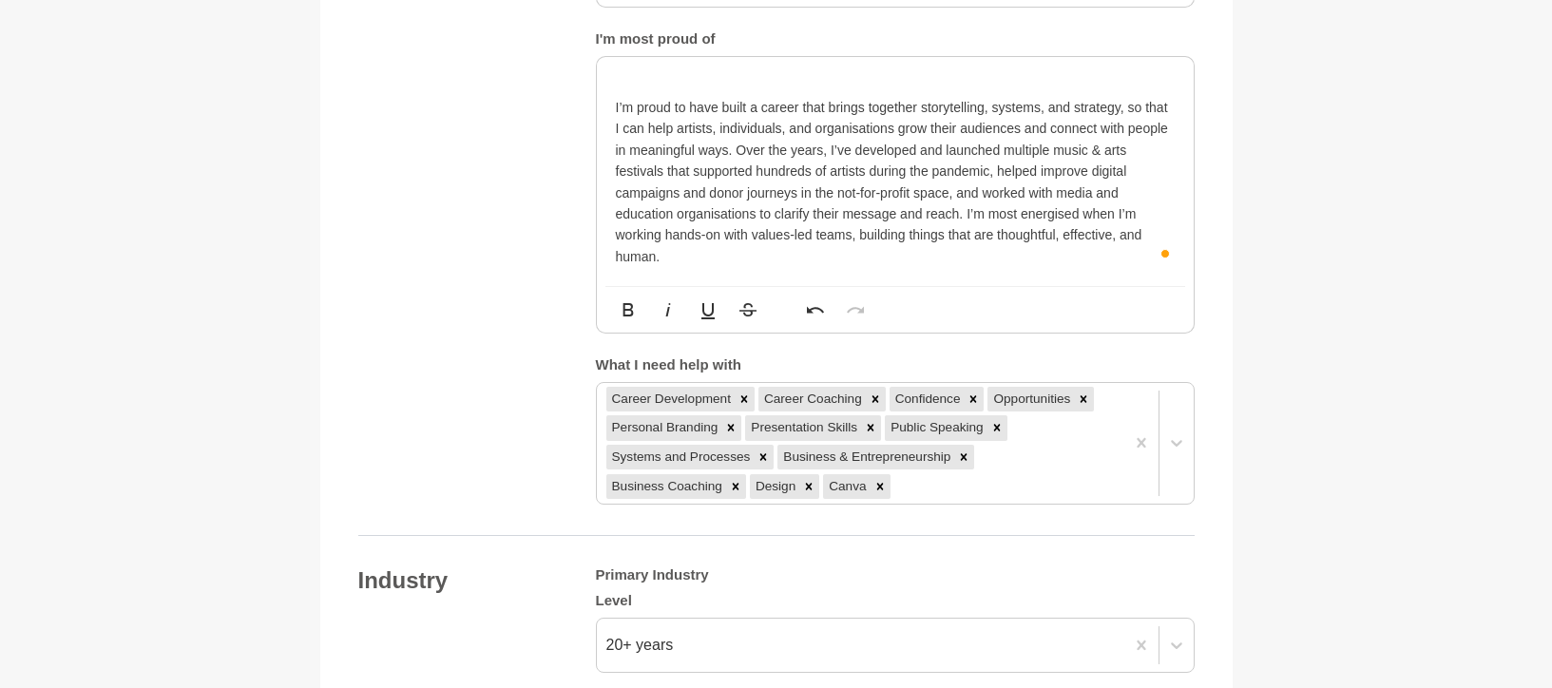
click at [734, 258] on p "I’m proud to have built a career that brings together storytelling, systems, an…" at bounding box center [895, 182] width 559 height 170
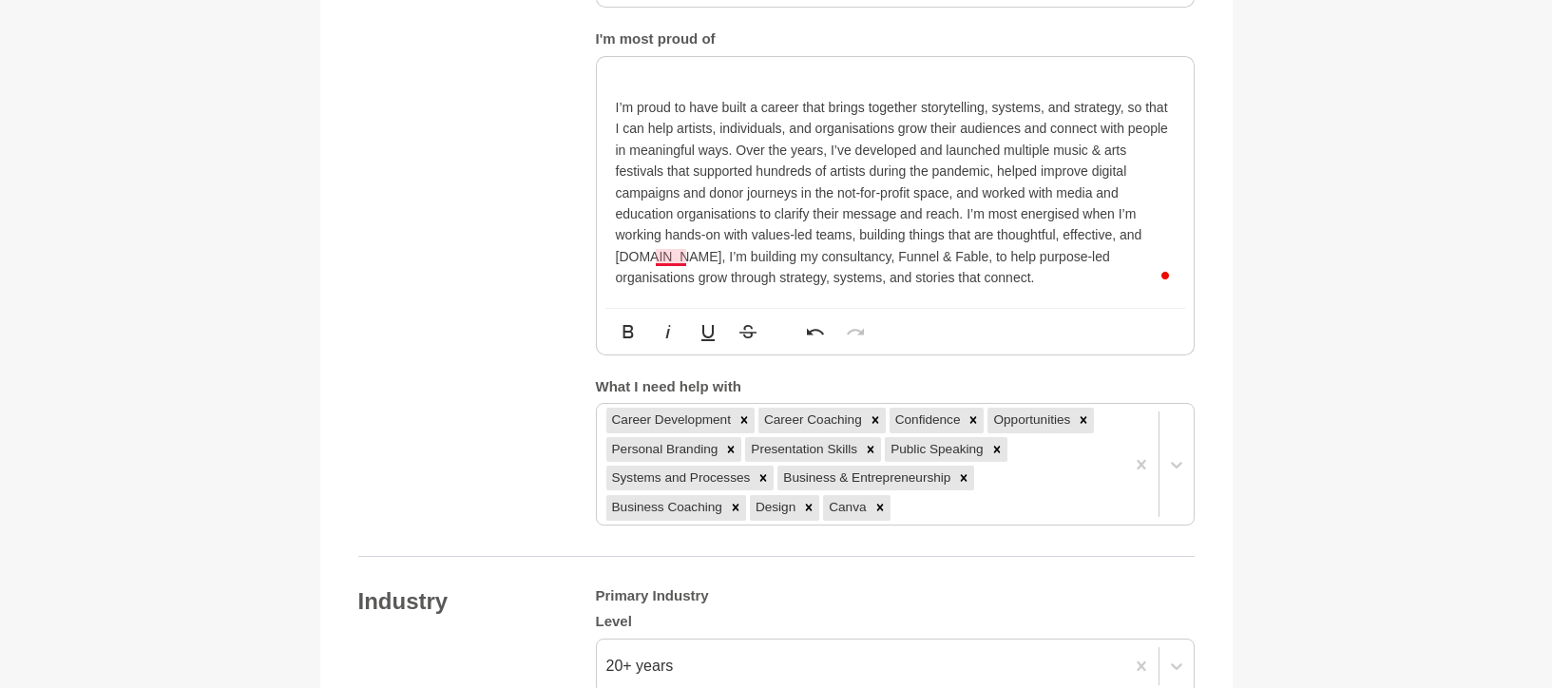
click at [660, 254] on p "I’m proud to have built a career that brings together storytelling, systems, an…" at bounding box center [895, 193] width 559 height 192
click at [717, 254] on p "I’m proud to have built a career that brings together storytelling, systems, an…" at bounding box center [895, 193] width 559 height 192
drag, startPoint x: 946, startPoint y: 258, endPoint x: 1034, endPoint y: 254, distance: 87.5
click at [1034, 254] on p "I’m proud to have built a career that brings together storytelling, systems, an…" at bounding box center [895, 193] width 559 height 192
click at [1189, 258] on div "I’m proud to have built a career that brings together storytelling, systems, an…" at bounding box center [895, 182] width 597 height 251
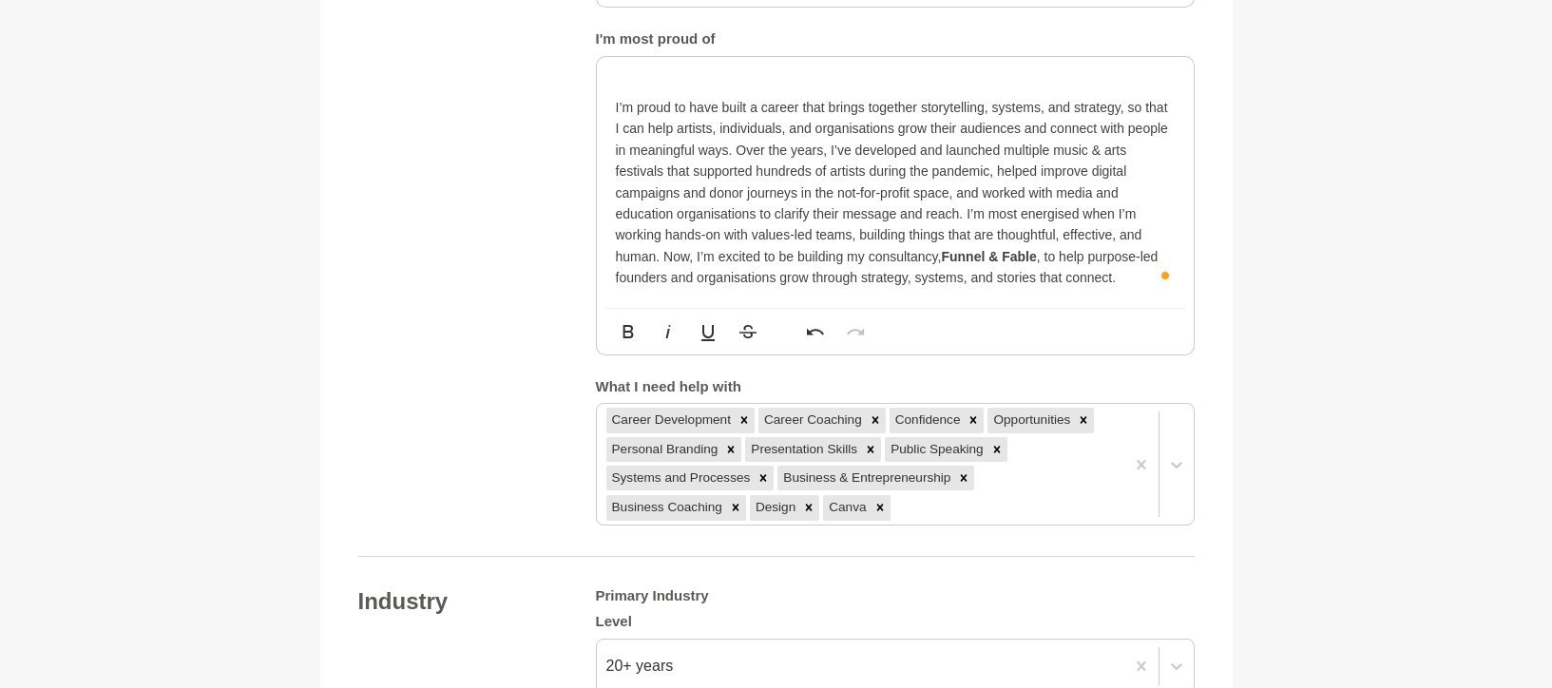
click at [642, 79] on p "To enrich screen reader interactions, please activate Accessibility in Grammarl…" at bounding box center [895, 86] width 559 height 21
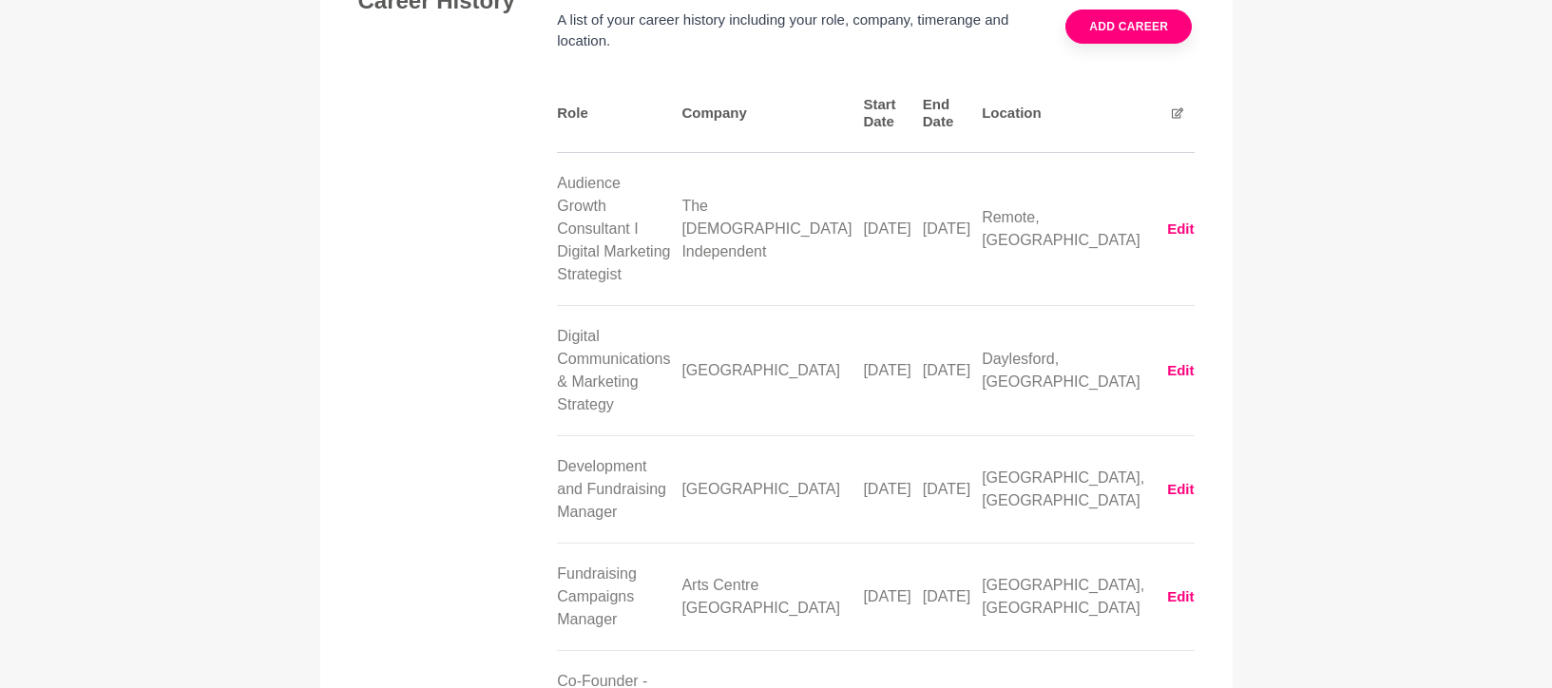
scroll to position [3546, 0]
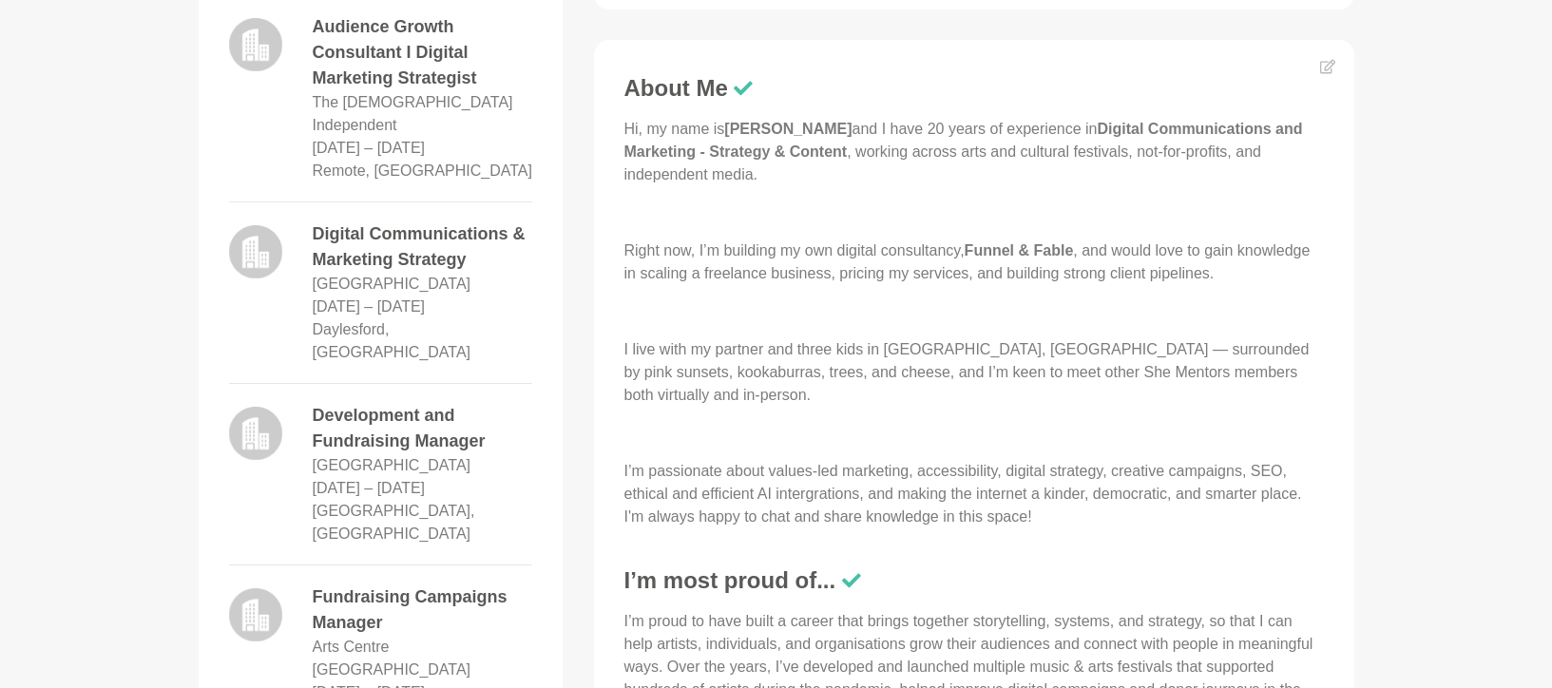
scroll to position [744, 0]
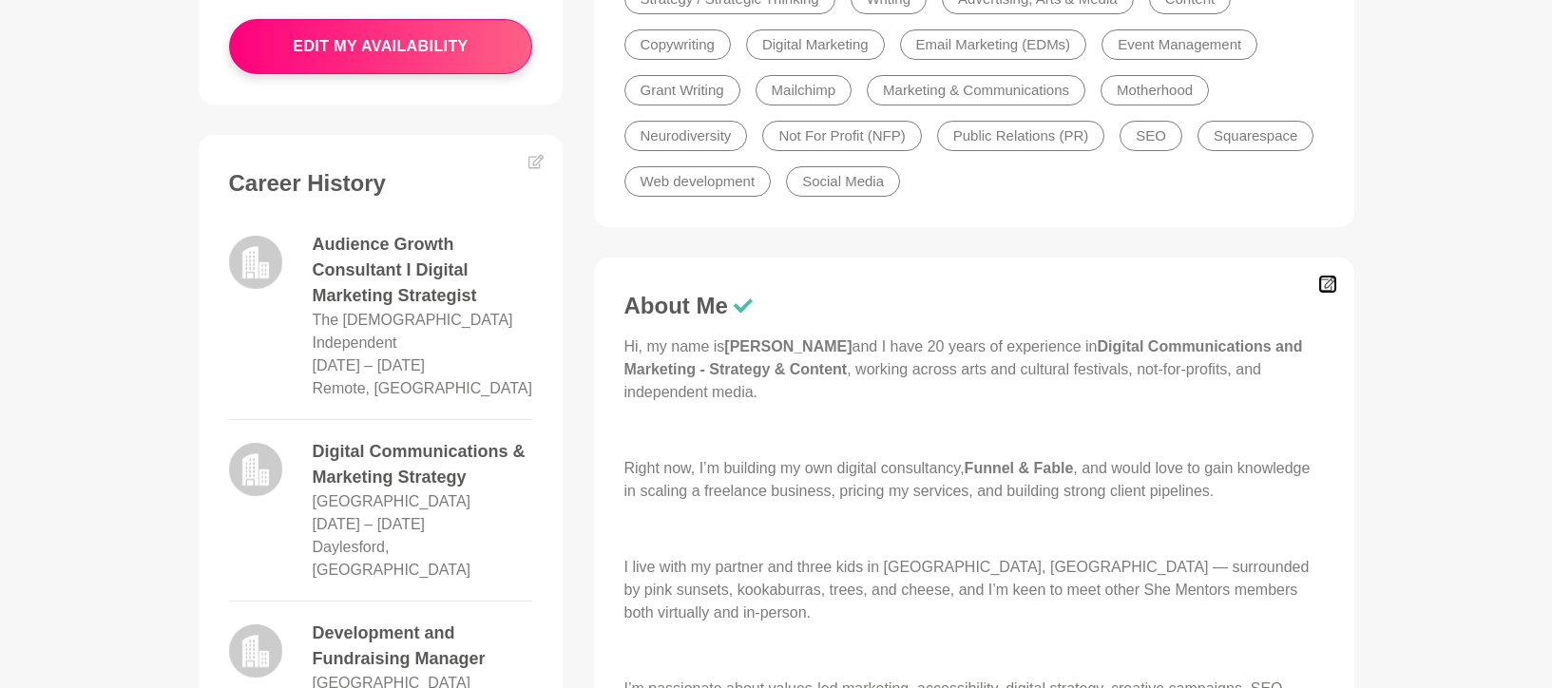
click at [1331, 286] on icon at bounding box center [1327, 284] width 15 height 15
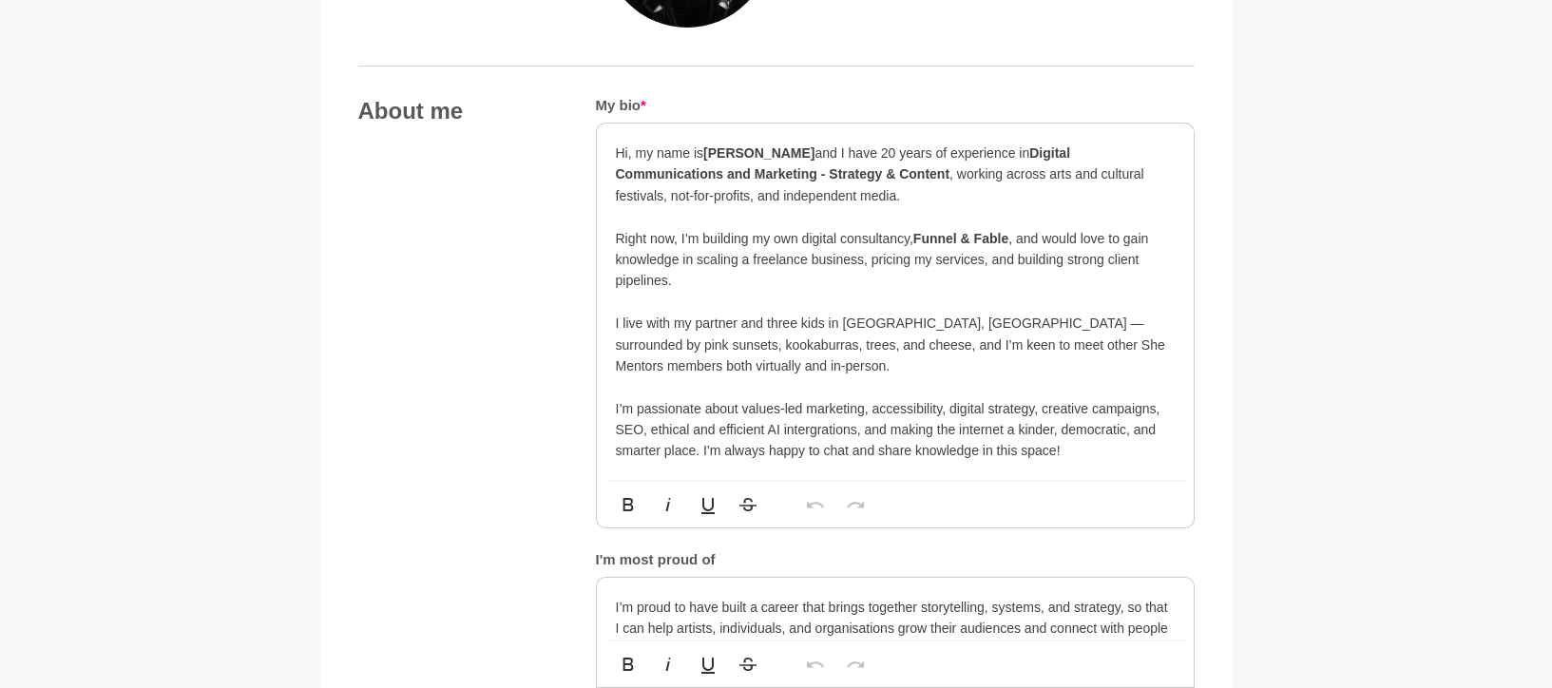
scroll to position [976, 0]
click at [617, 236] on p "Right now, I’m building my own digital consultancy, Funnel & Fable , and would …" at bounding box center [895, 259] width 559 height 64
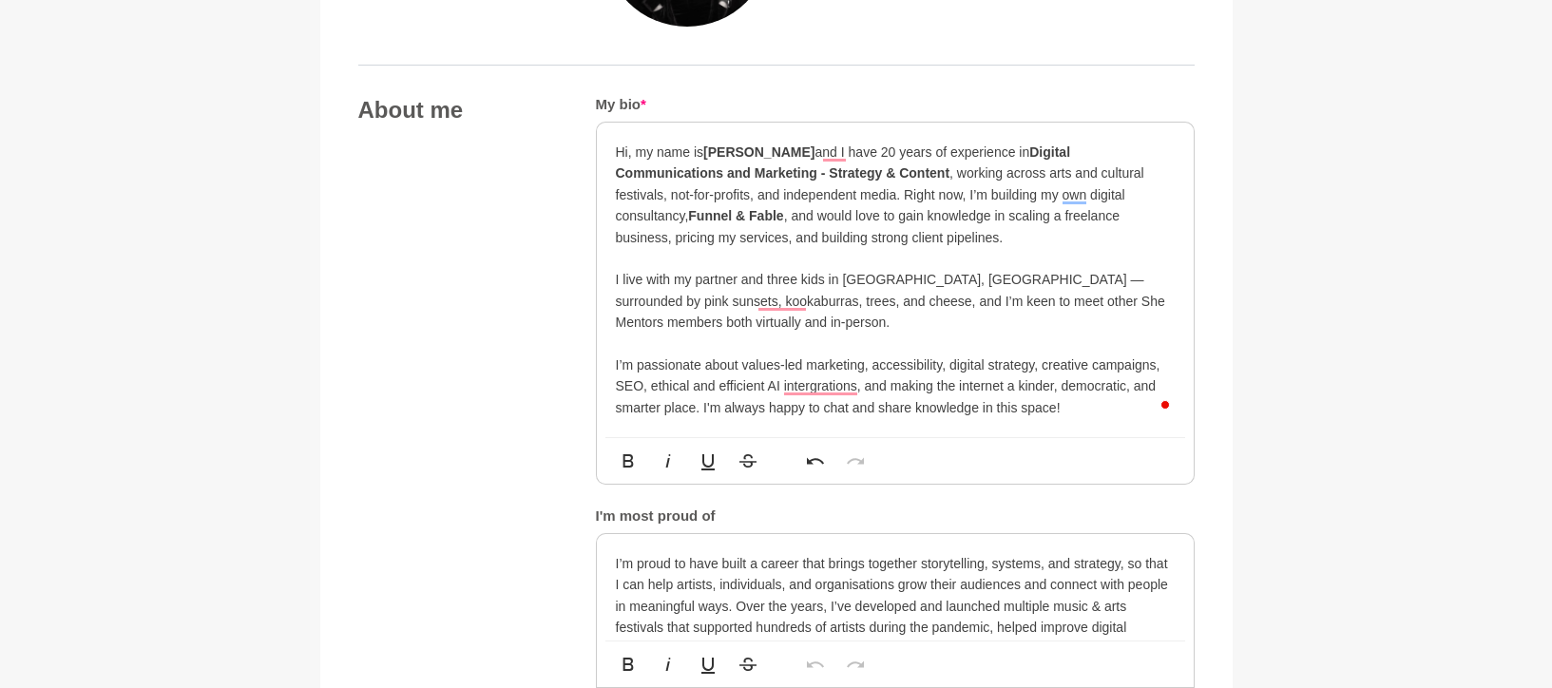
click at [611, 364] on div "Hi, my name is Lior Albeck-Ripka and I have 20 years of experience in Digital C…" at bounding box center [895, 280] width 597 height 315
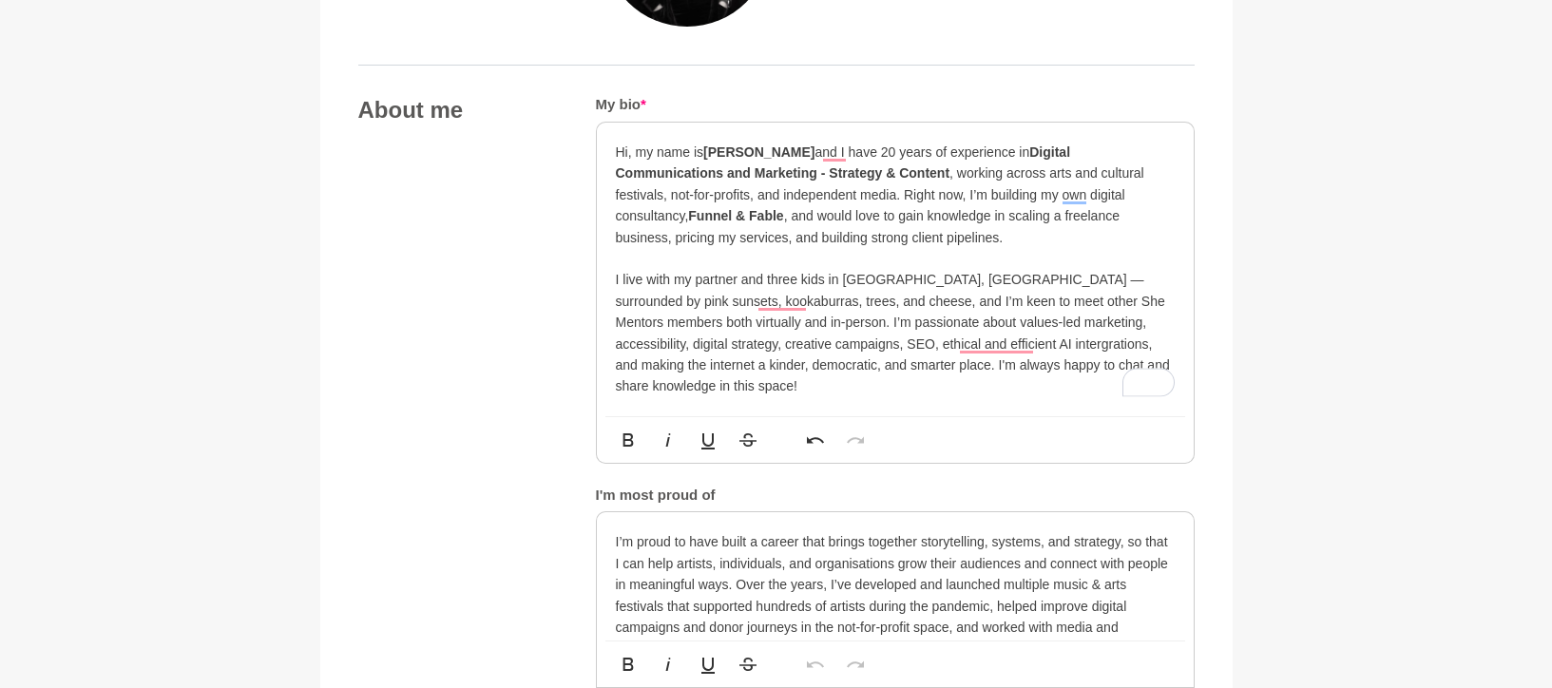
click at [610, 278] on div "Hi, my name is Lior Albeck-Ripka and I have 20 years of experience in Digital C…" at bounding box center [895, 270] width 597 height 294
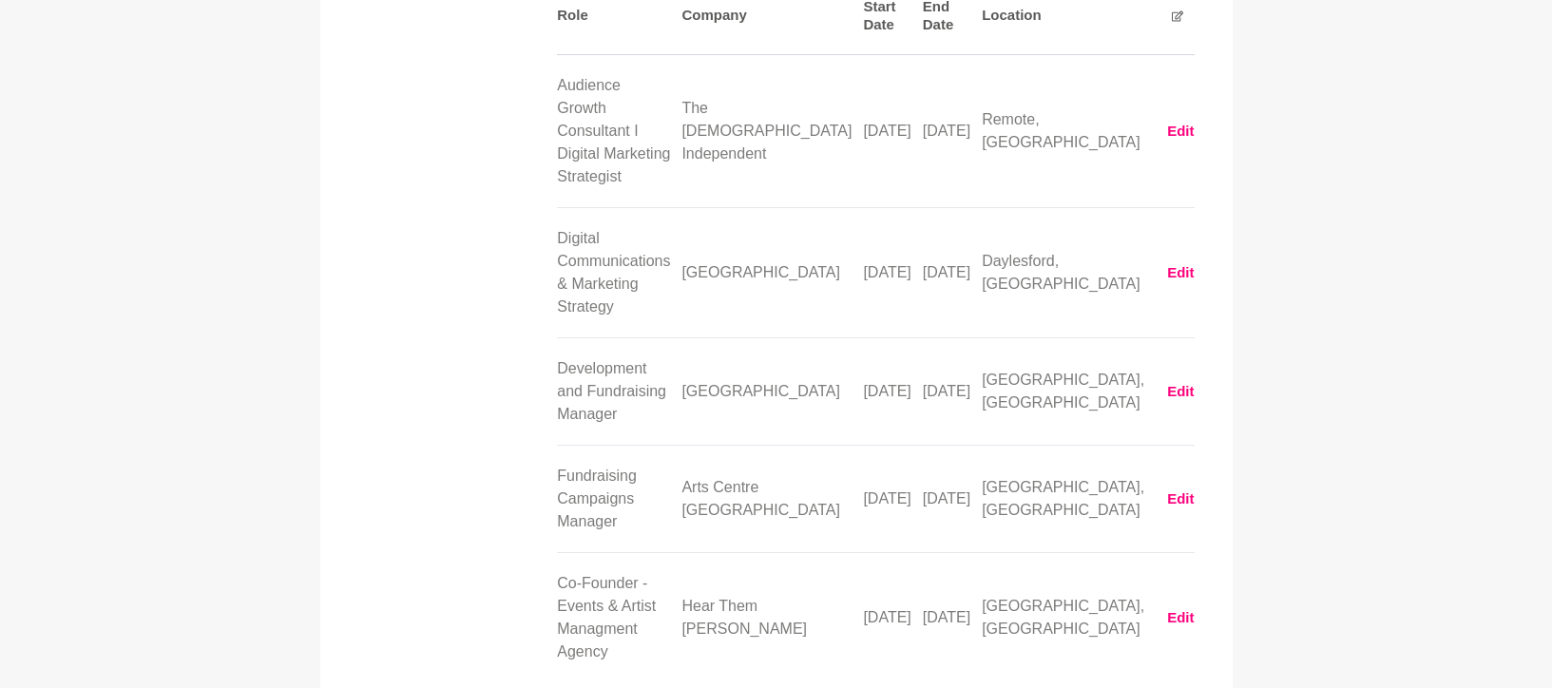
scroll to position [3515, 0]
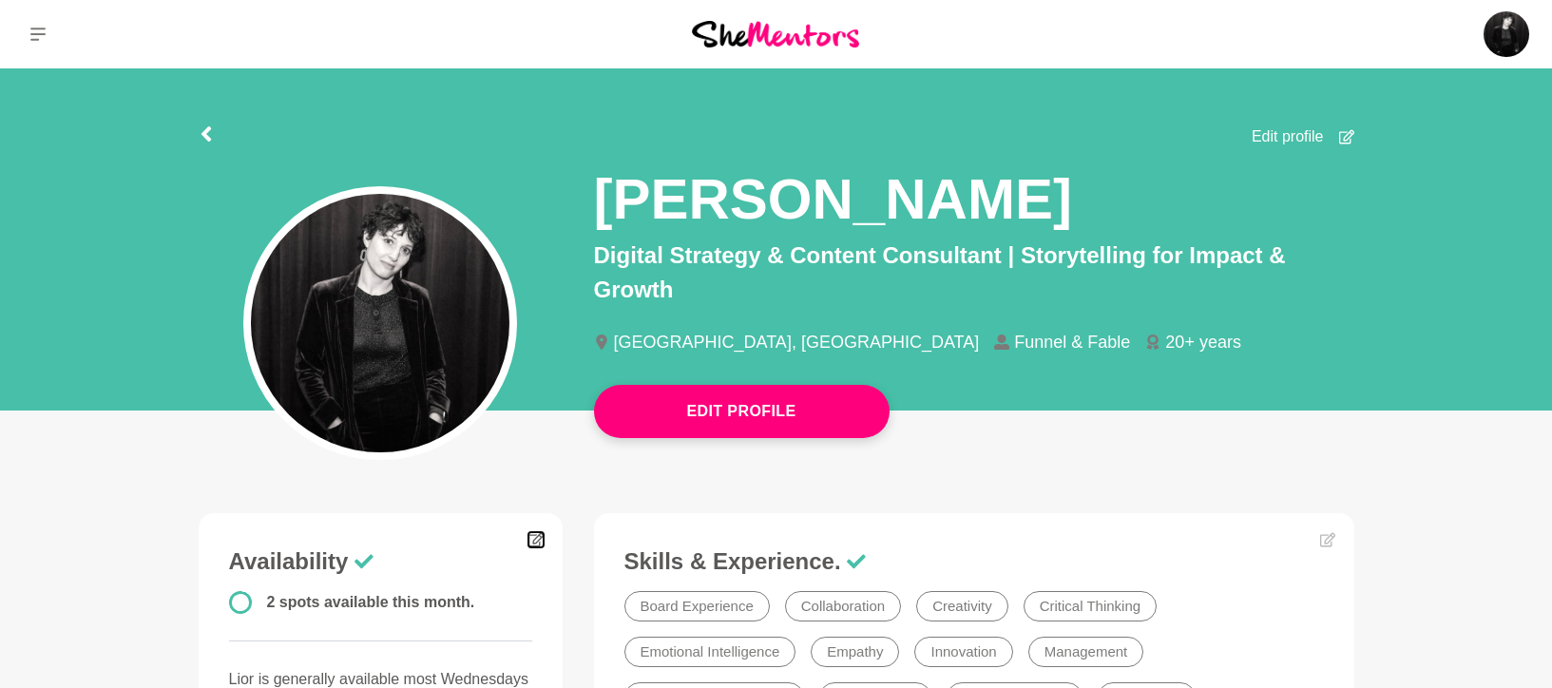
click at [538, 545] on icon at bounding box center [535, 540] width 15 height 14
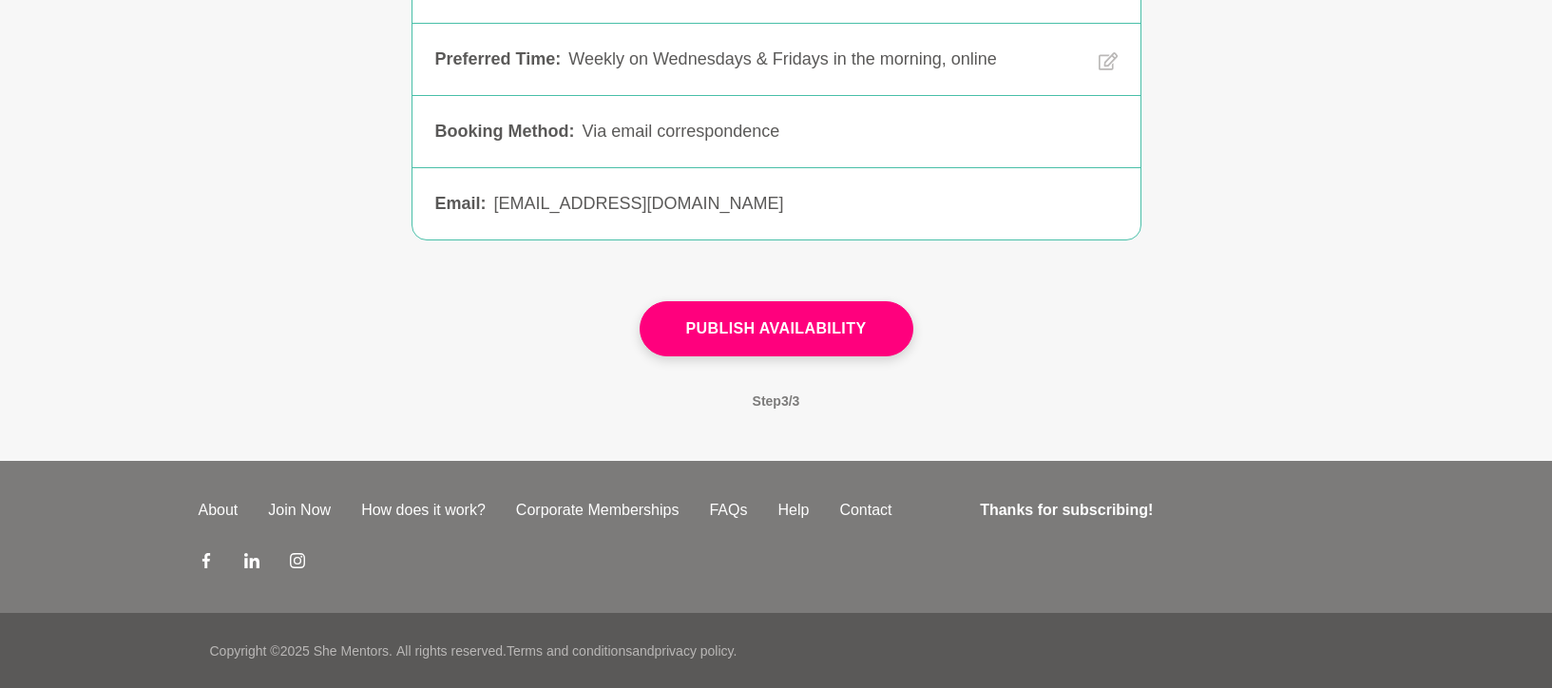
scroll to position [172, 0]
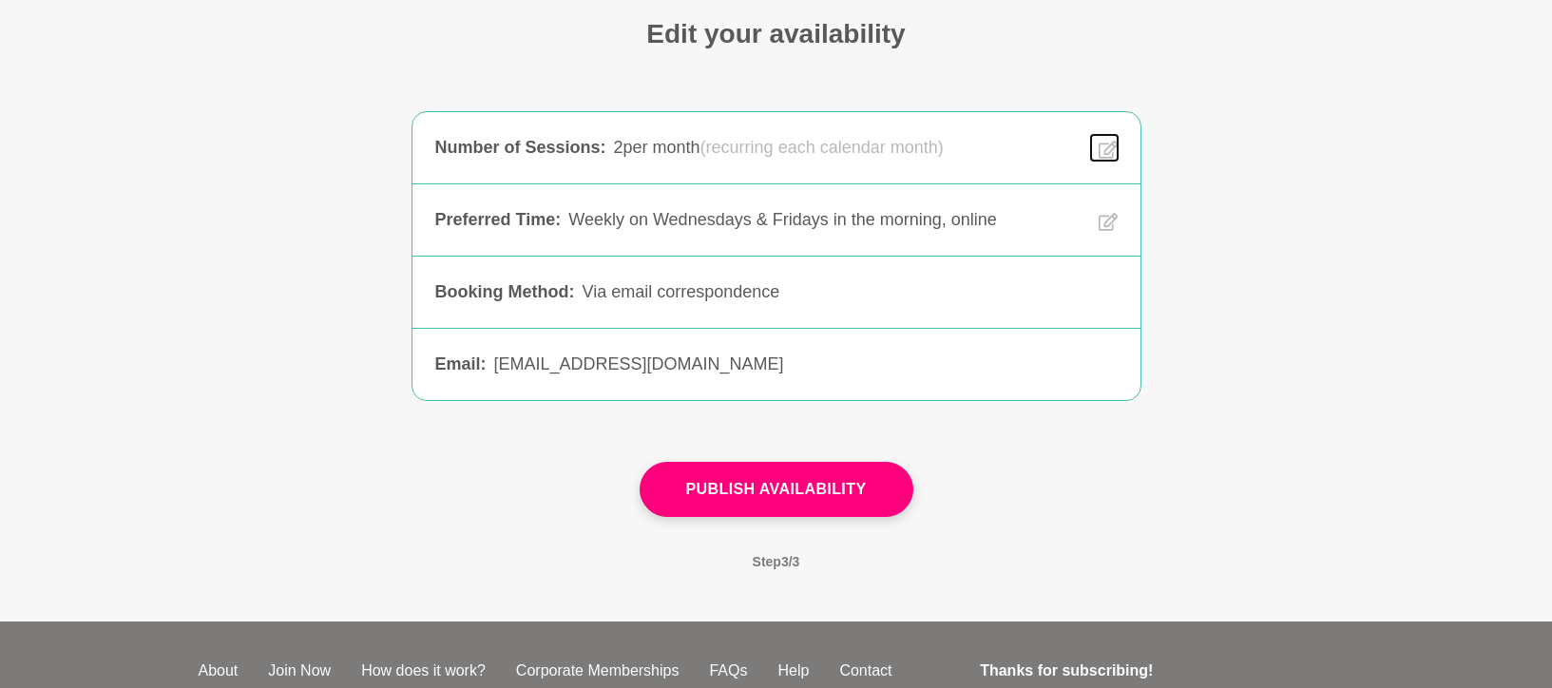
click at [1094, 137] on button at bounding box center [1104, 148] width 27 height 26
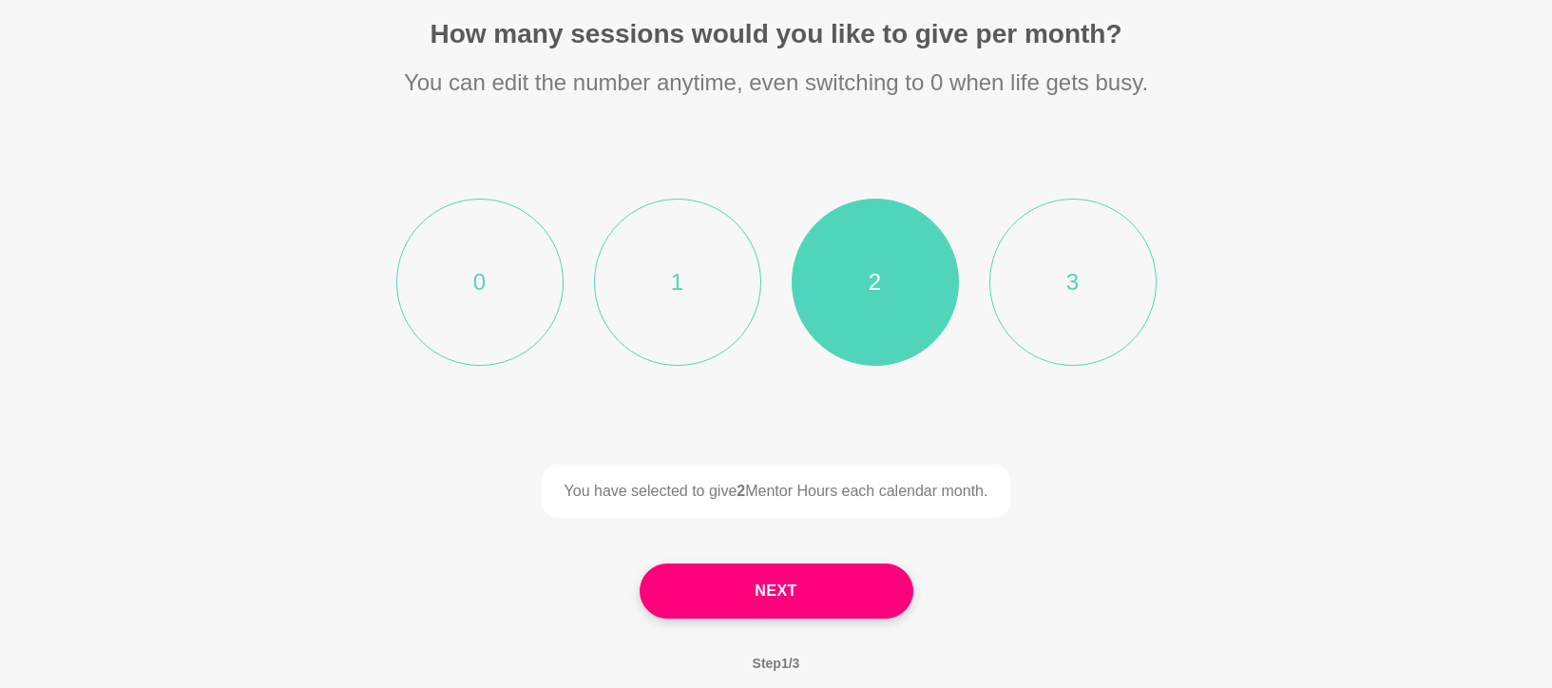
click at [470, 309] on li "0" at bounding box center [479, 282] width 167 height 167
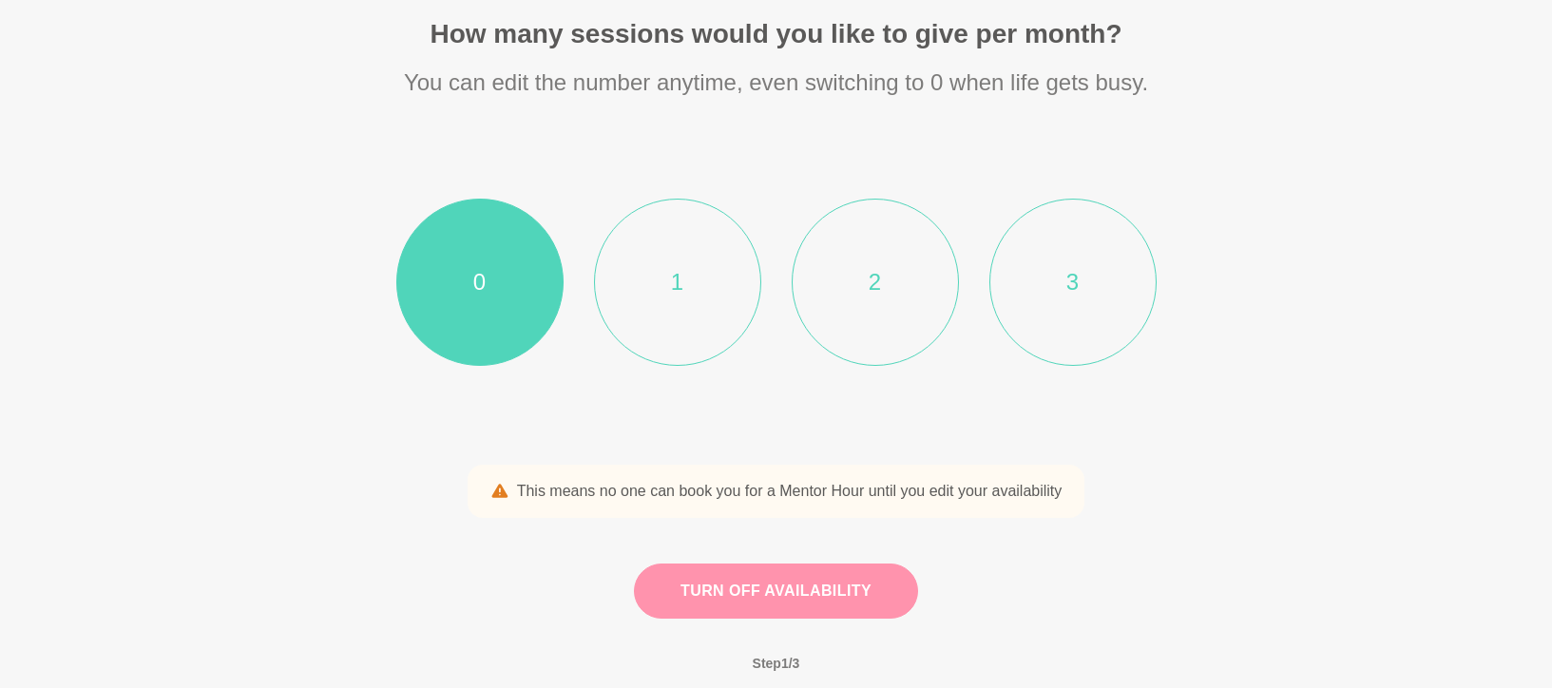
click at [755, 582] on button "Turn off availability" at bounding box center [776, 591] width 284 height 55
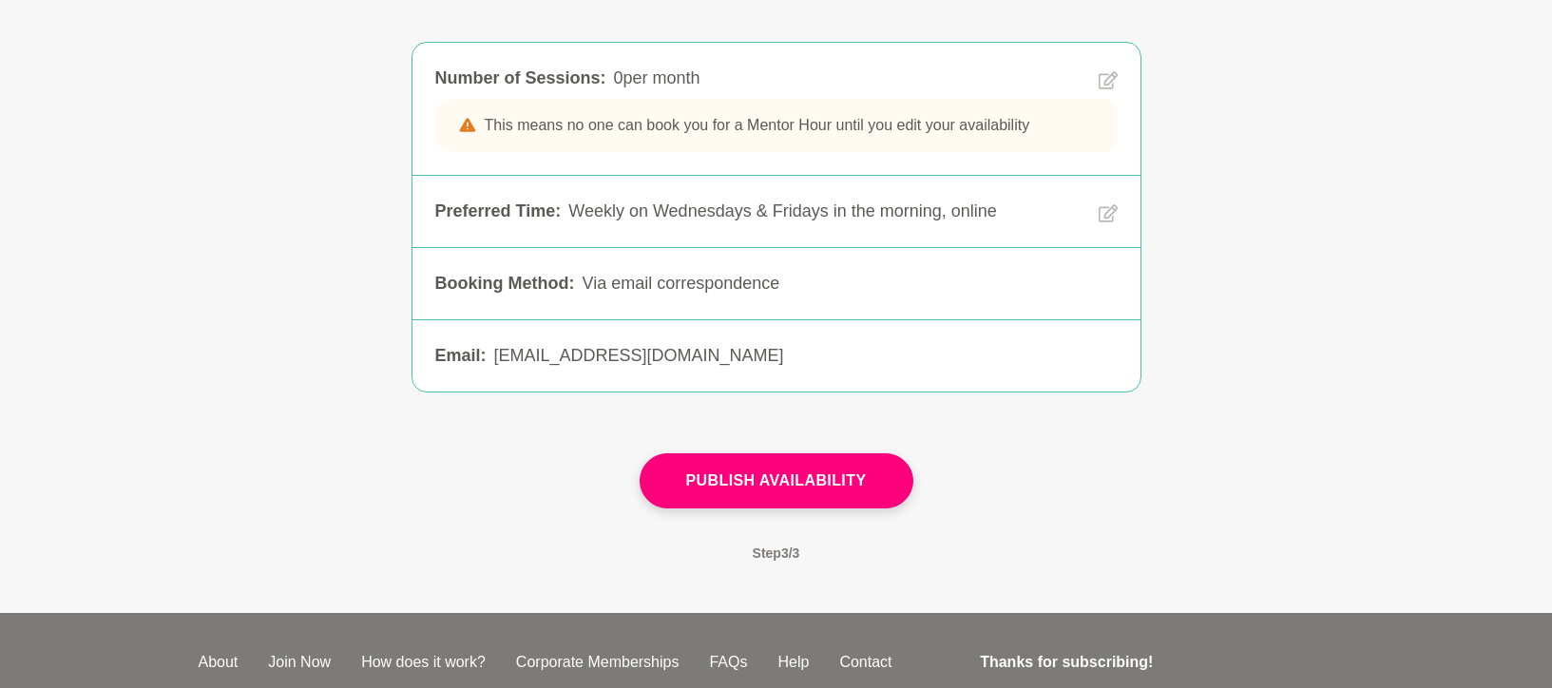
scroll to position [346, 0]
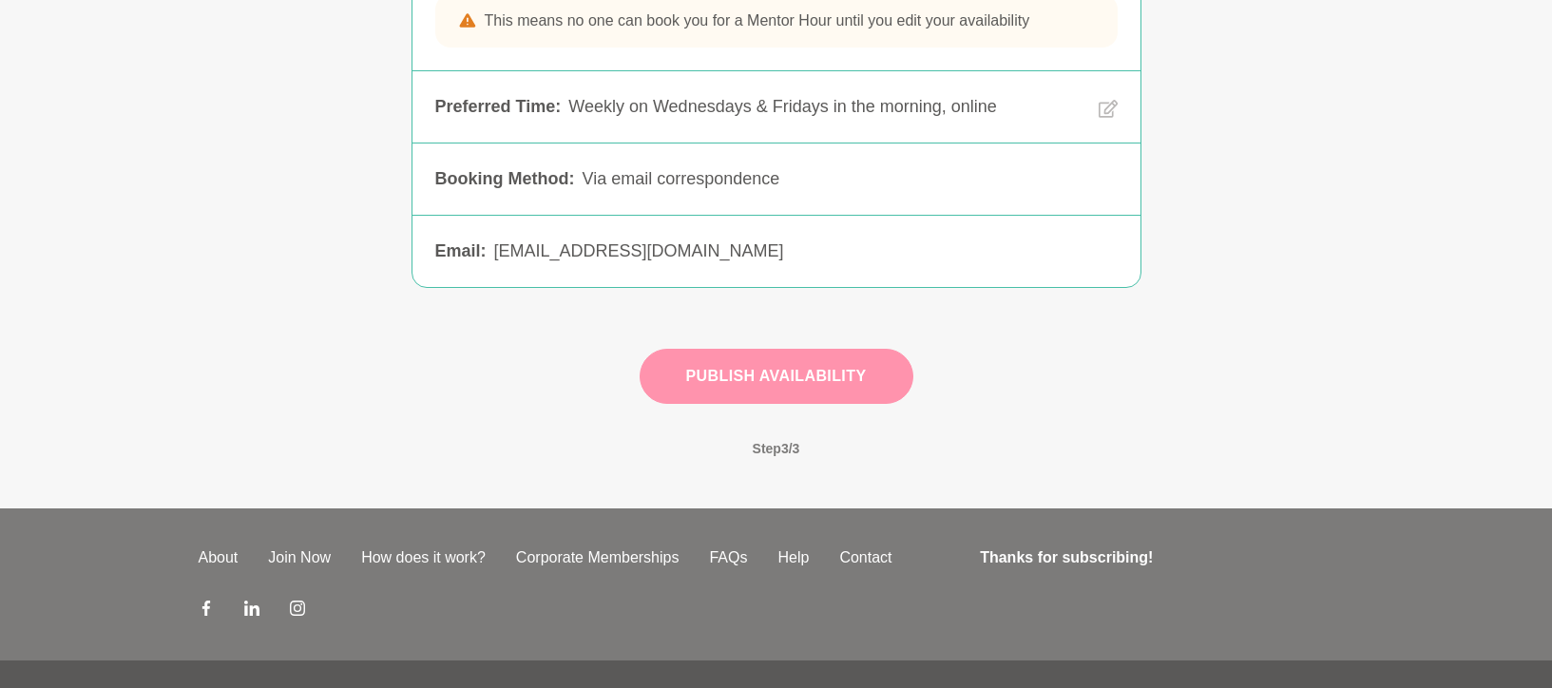
click at [763, 373] on button "Publish Availability" at bounding box center [777, 376] width 274 height 55
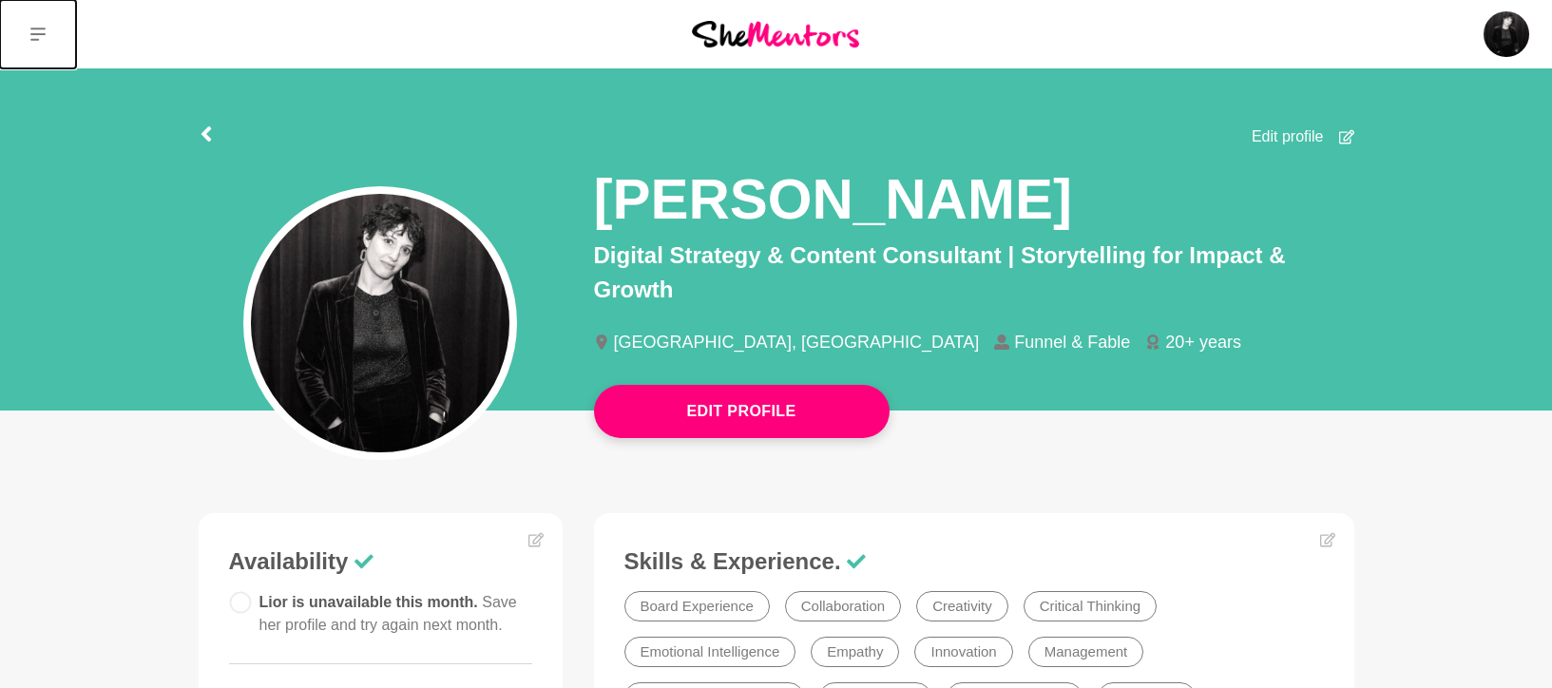
click at [49, 33] on button at bounding box center [38, 34] width 76 height 68
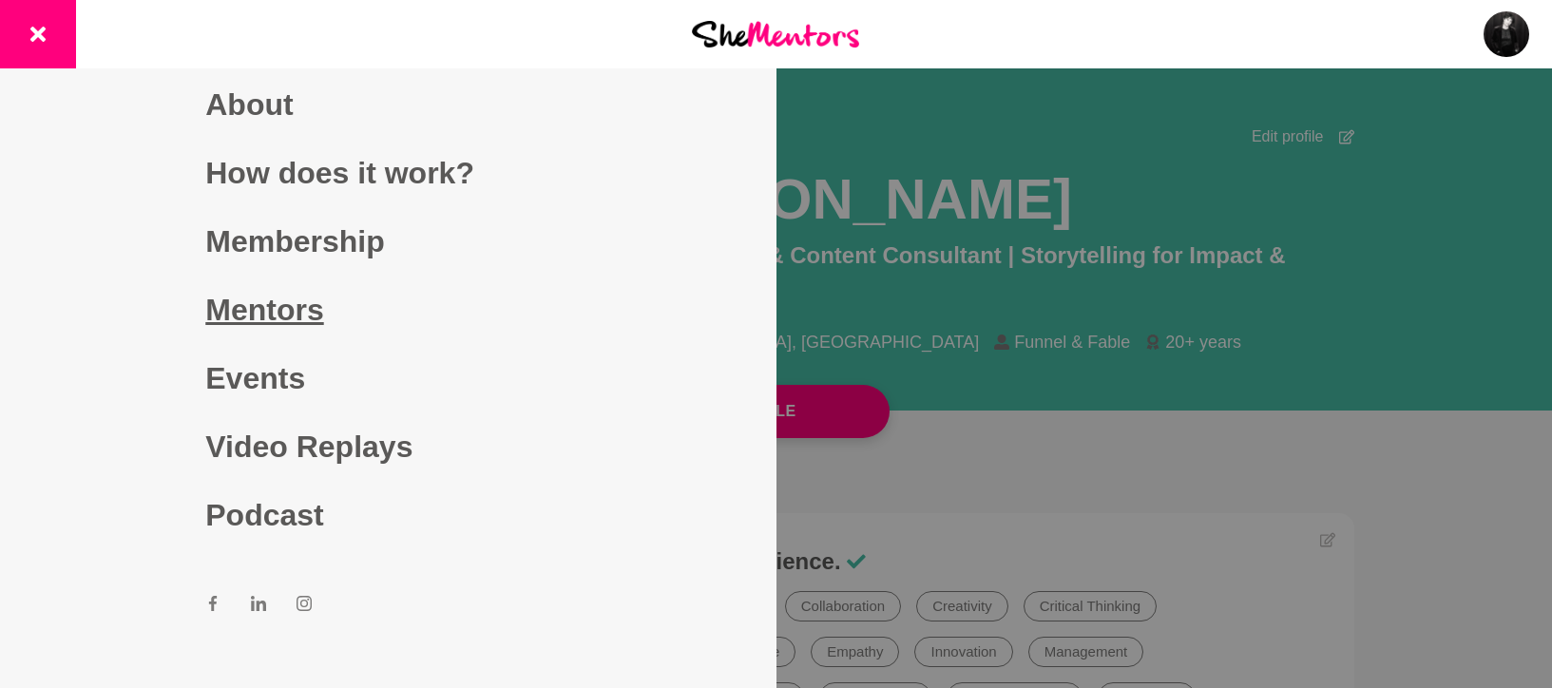
click at [292, 294] on link "Mentors" at bounding box center [387, 310] width 365 height 68
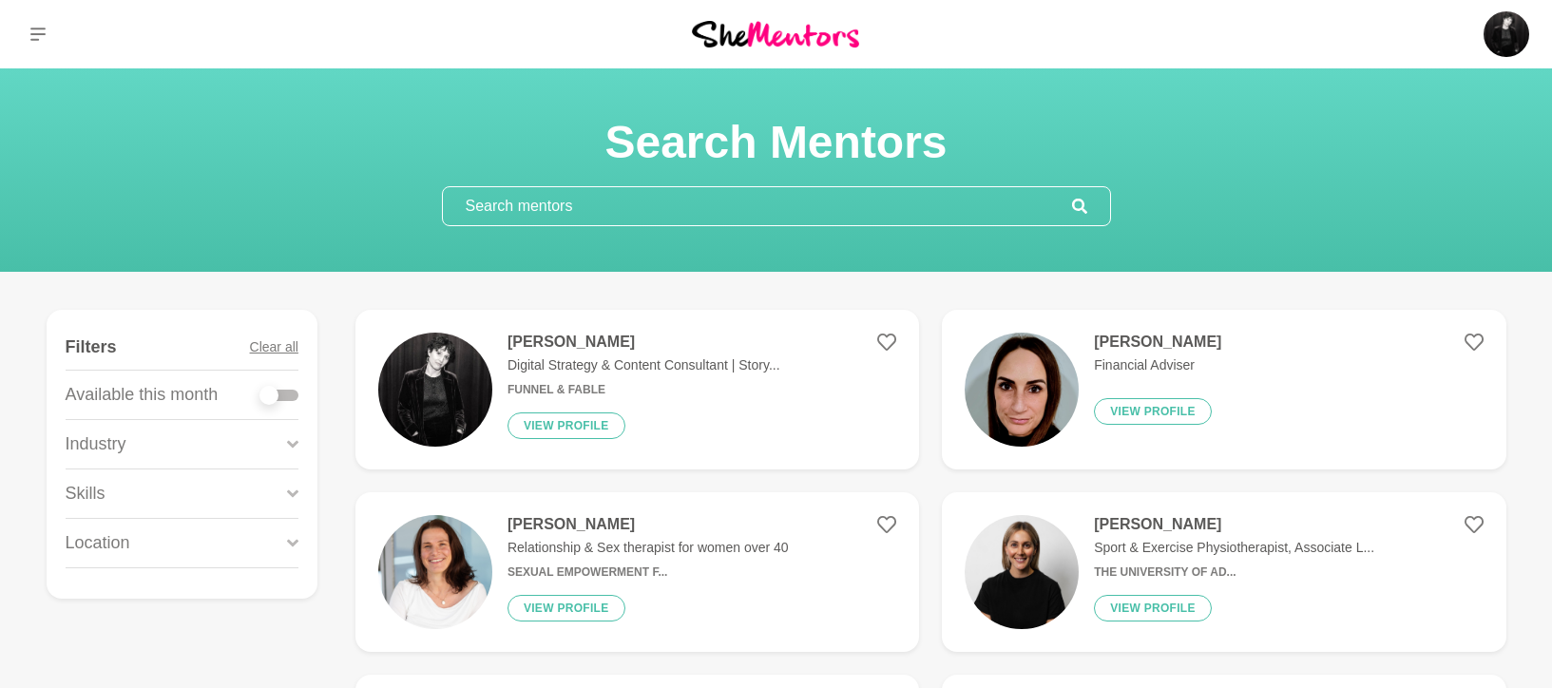
click at [252, 392] on div "Available this month" at bounding box center [182, 395] width 233 height 48
click at [278, 391] on div at bounding box center [279, 395] width 38 height 11
checkbox input "true"
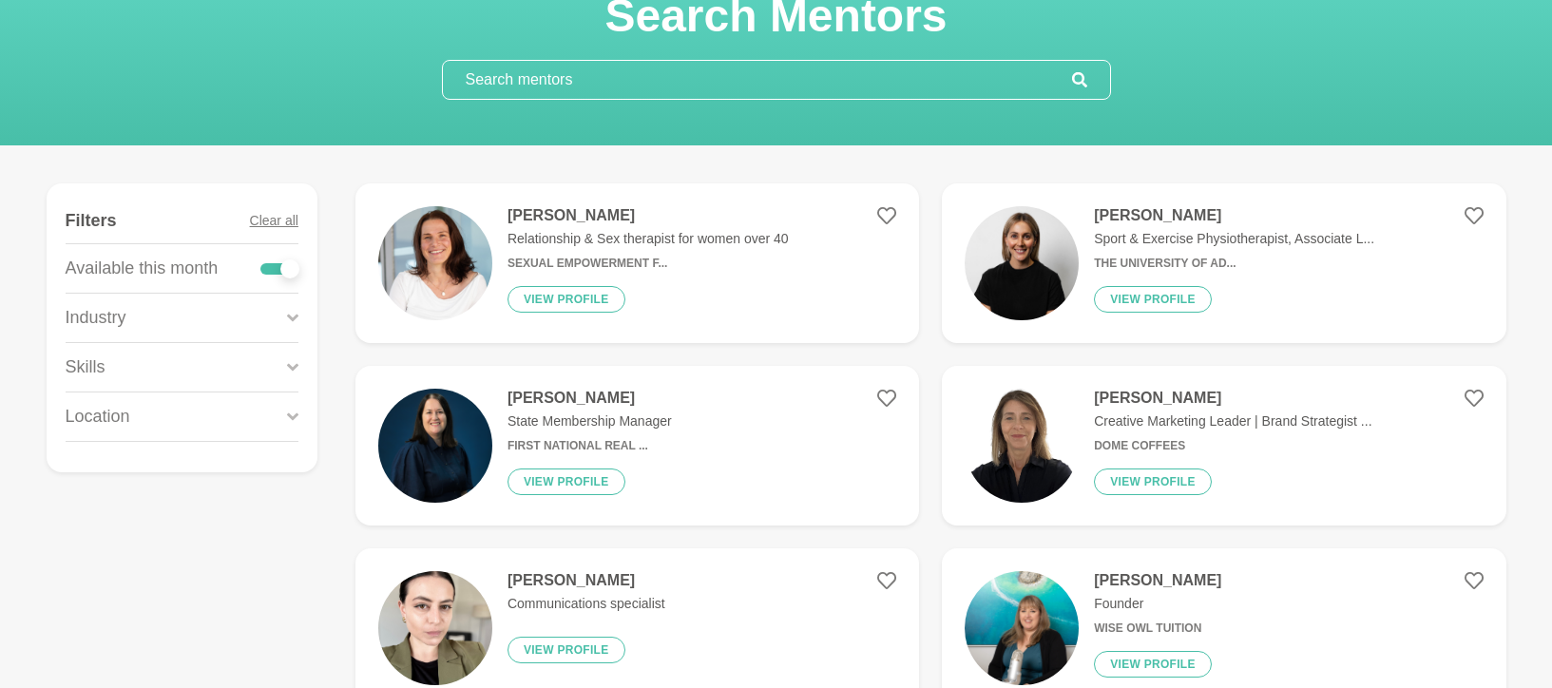
scroll to position [131, 0]
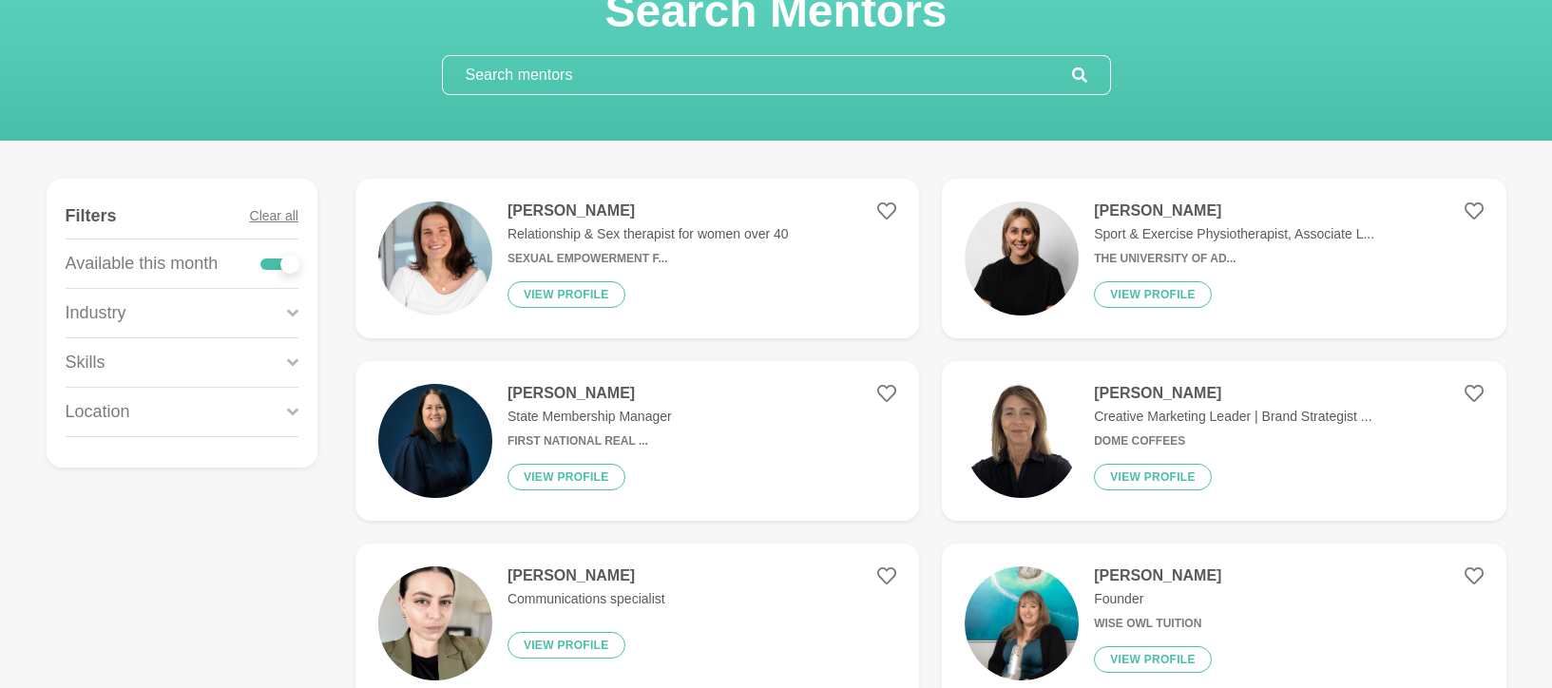
click at [275, 318] on div "Industry" at bounding box center [182, 313] width 233 height 48
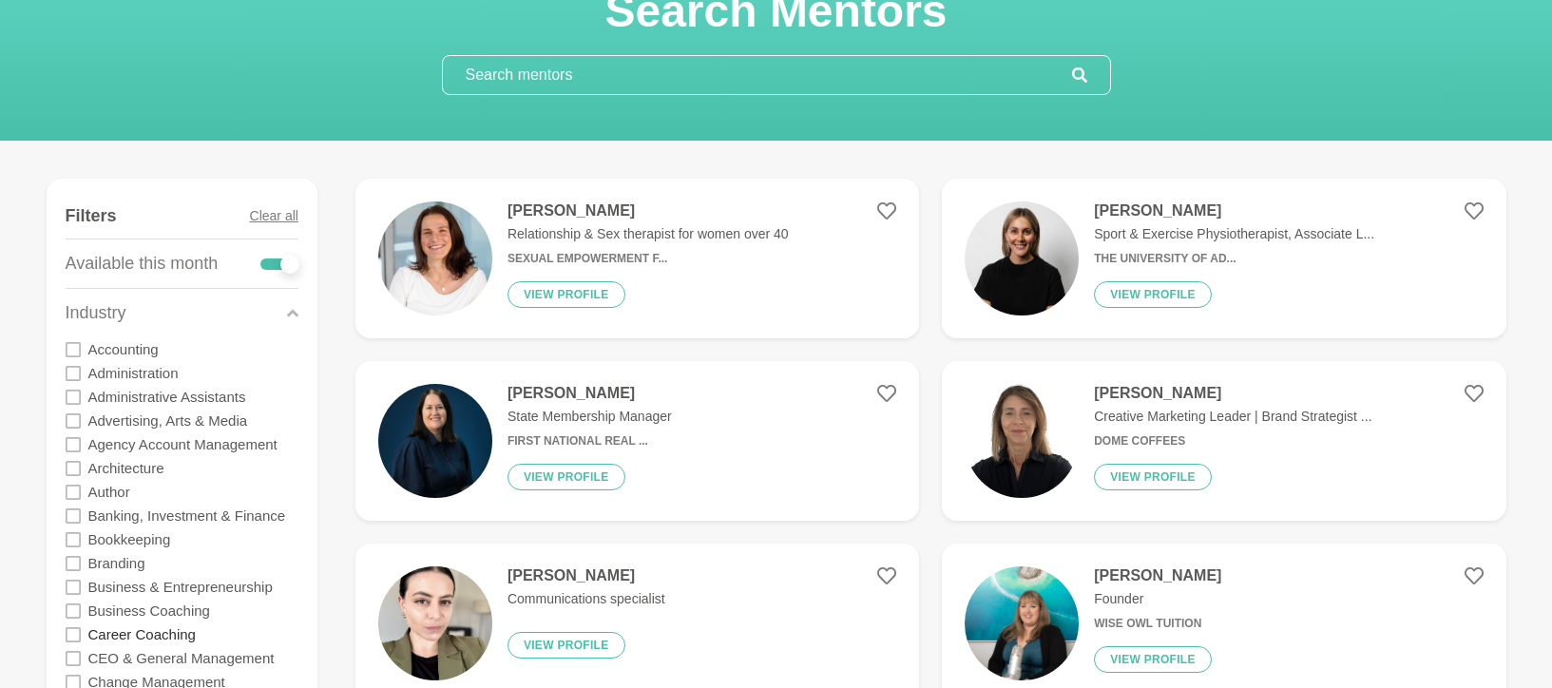
click at [129, 630] on label "Career Coaching" at bounding box center [141, 634] width 107 height 24
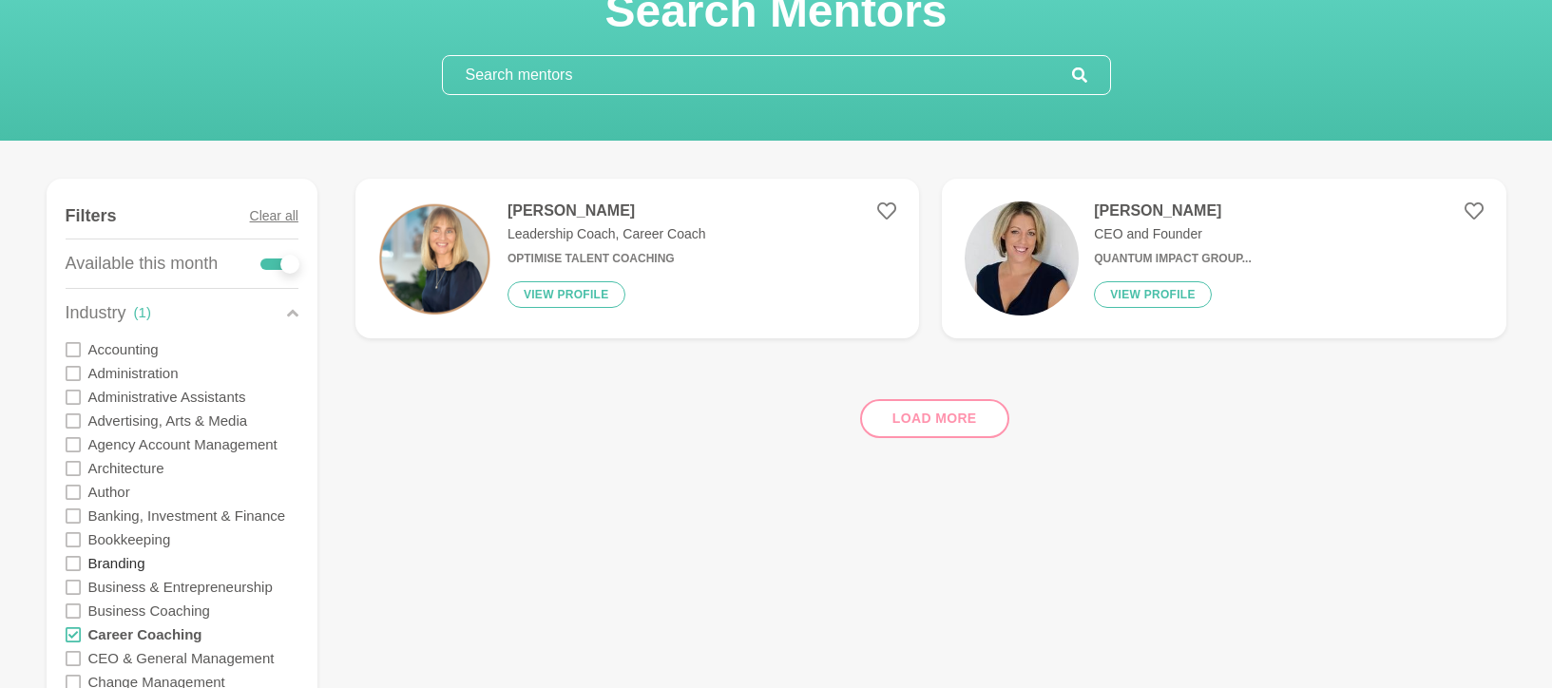
click at [97, 568] on label "Branding" at bounding box center [116, 563] width 57 height 24
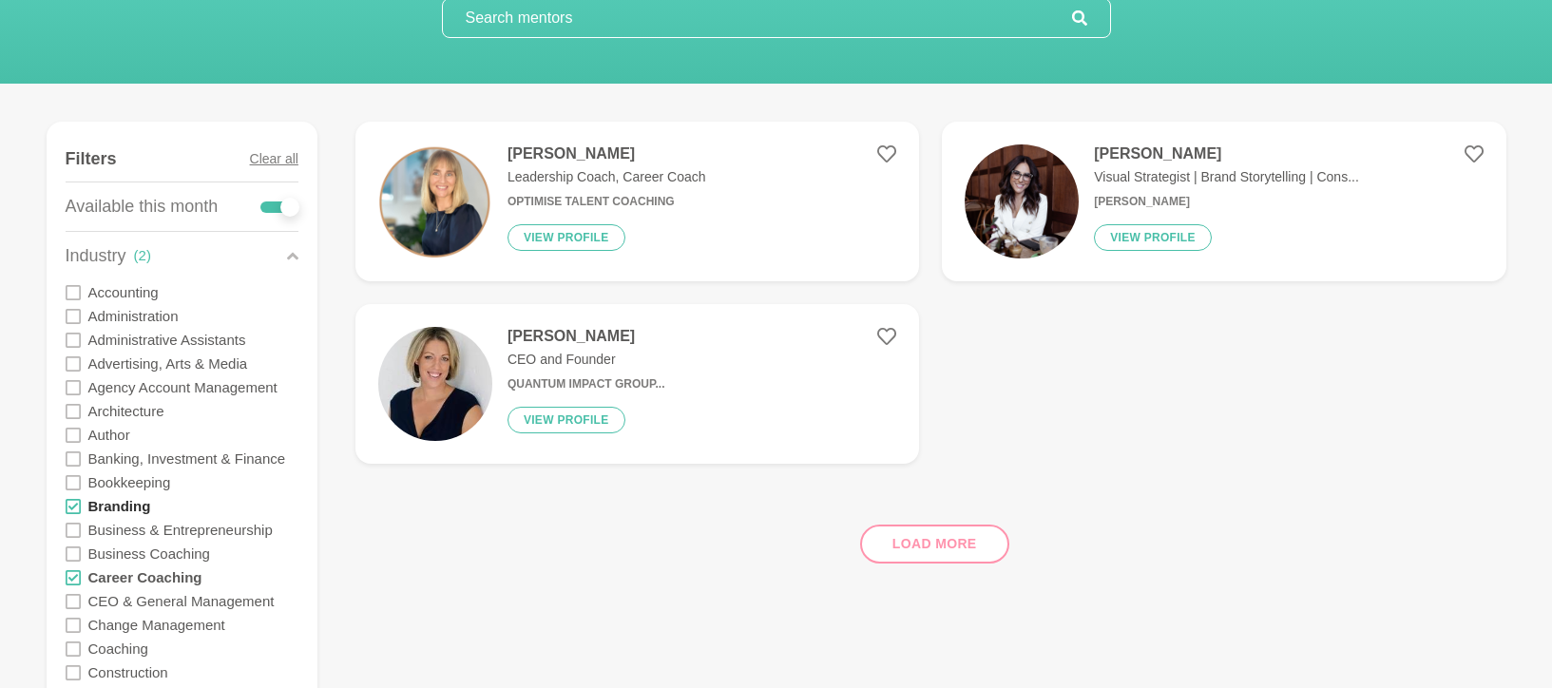
scroll to position [234, 0]
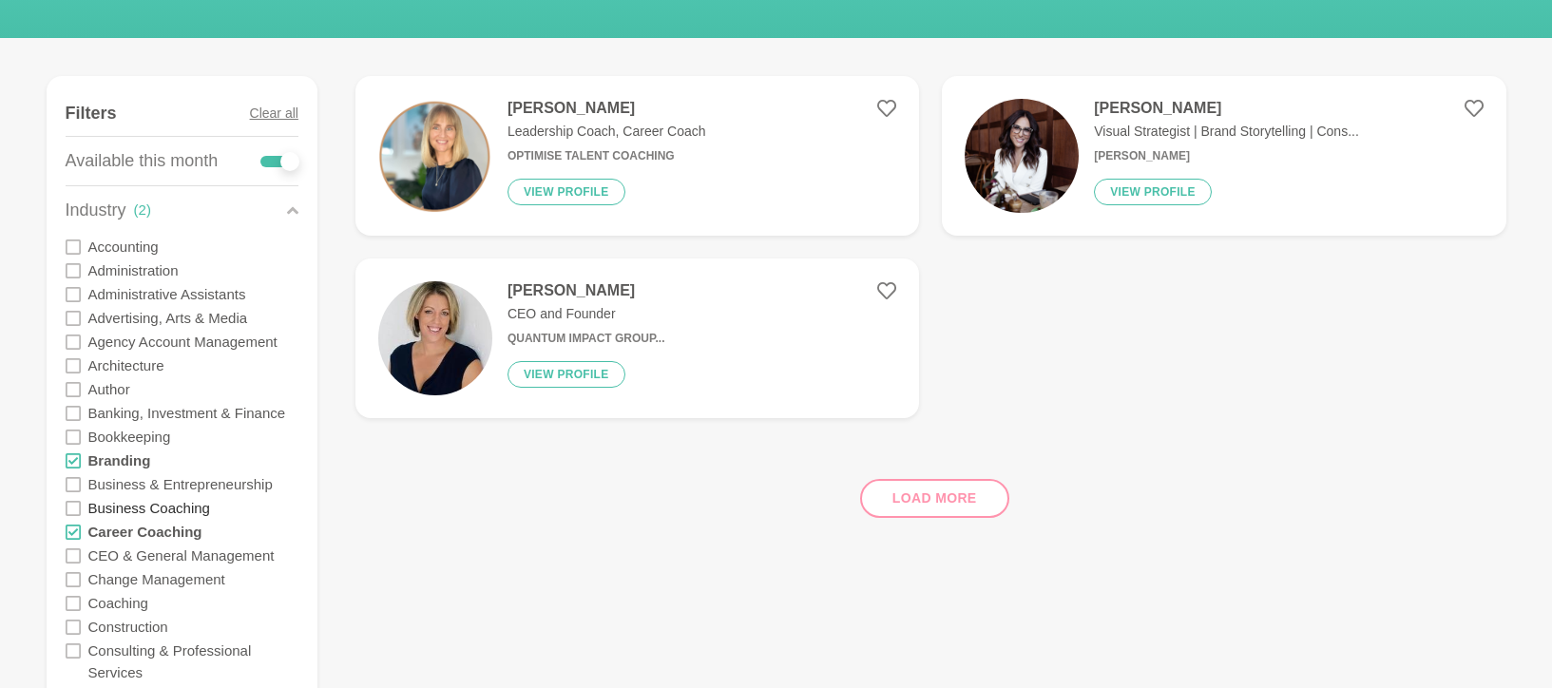
click at [90, 501] on label "Business Coaching" at bounding box center [149, 508] width 122 height 24
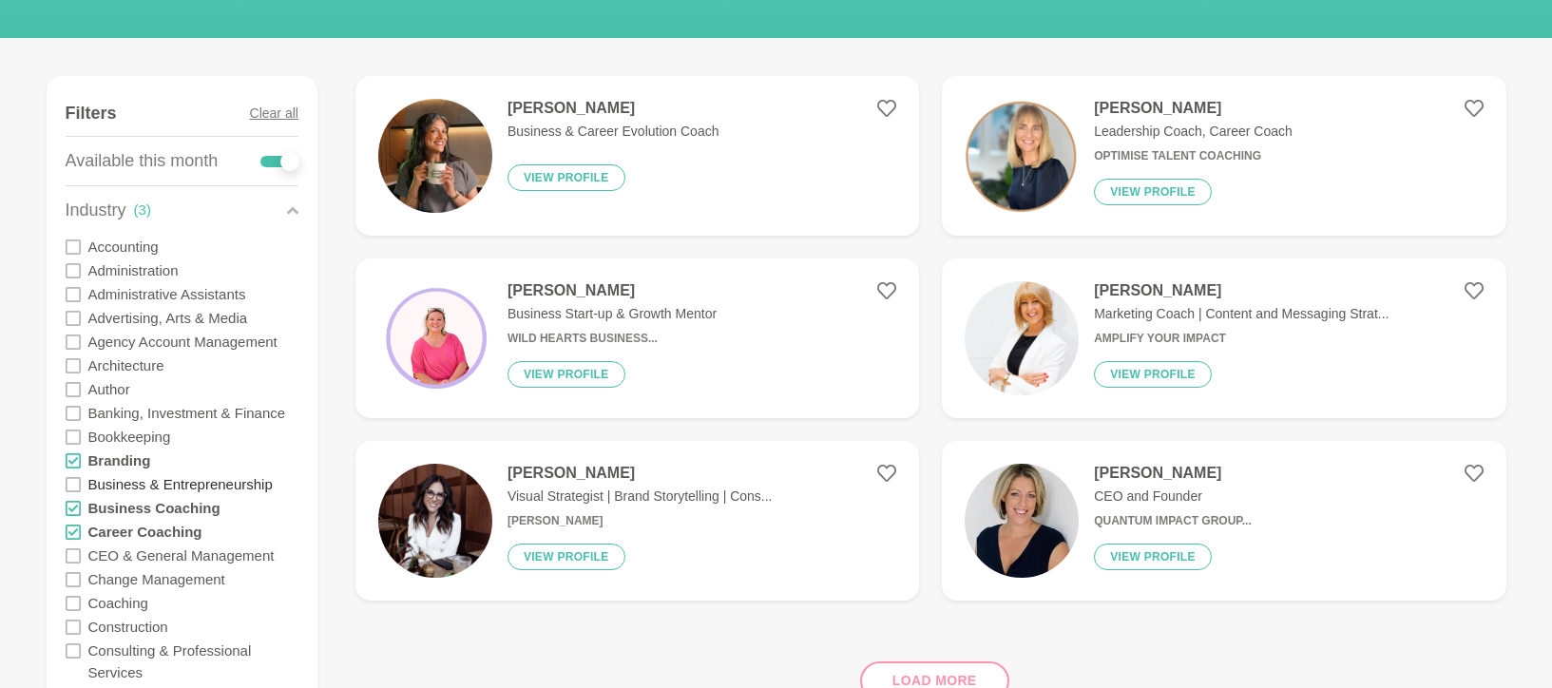
click at [202, 483] on label "Business & Entrepreneurship" at bounding box center [180, 484] width 184 height 24
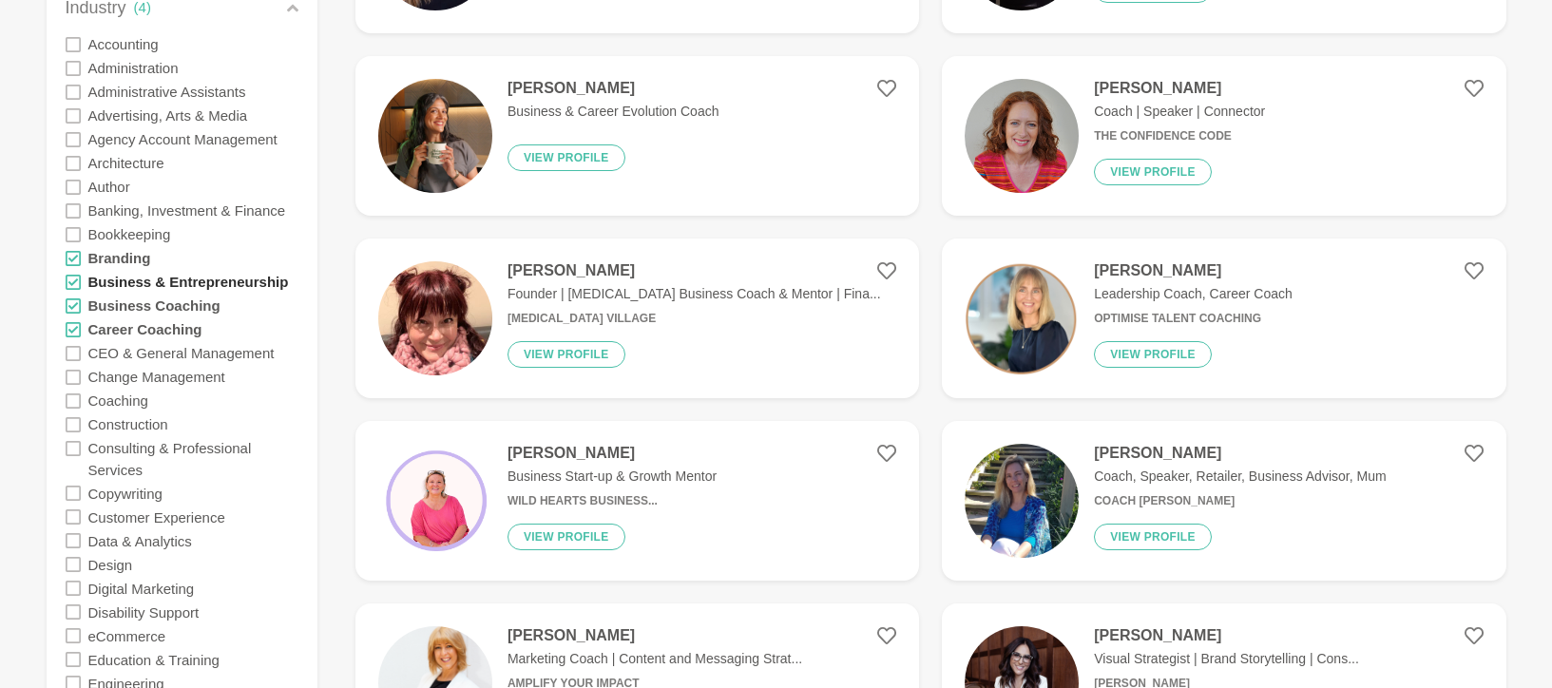
scroll to position [482, 0]
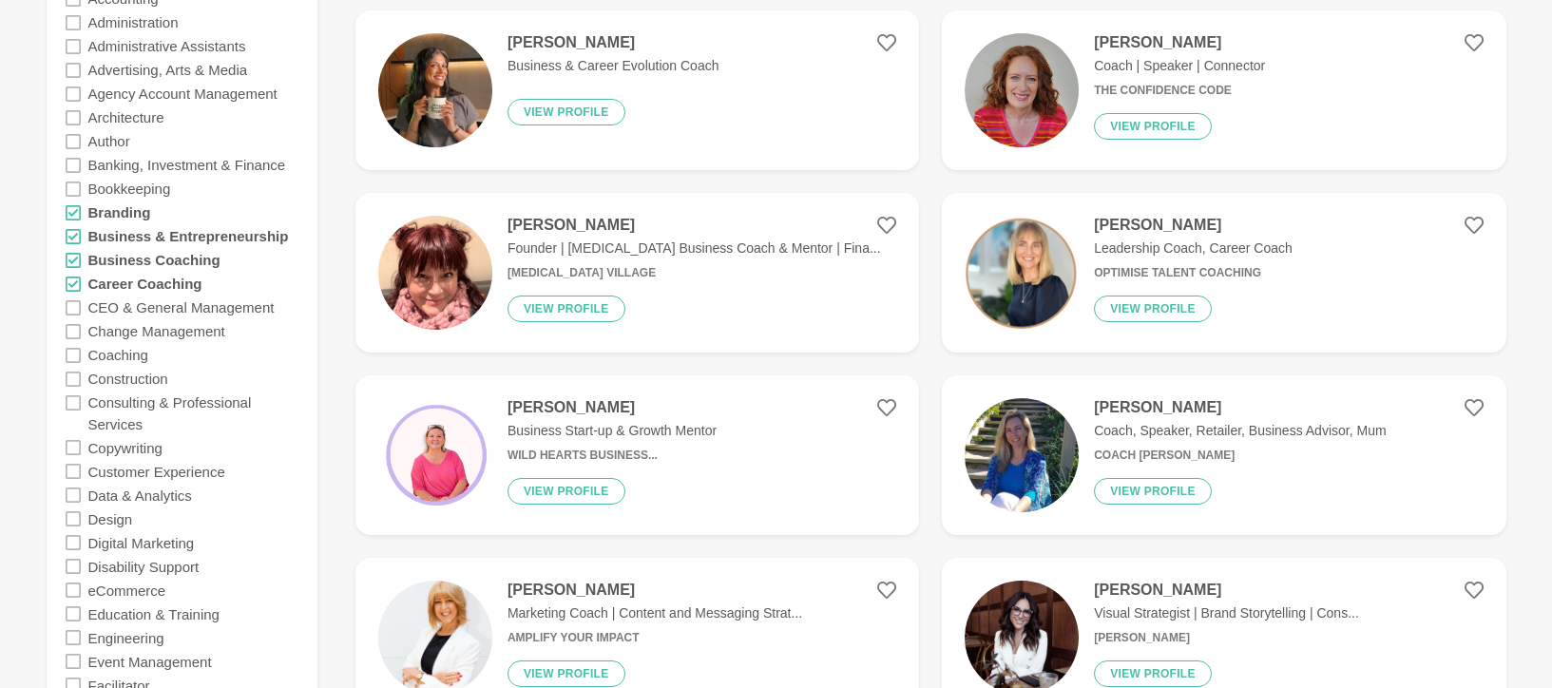
click at [189, 449] on div "Copywriting" at bounding box center [182, 447] width 233 height 24
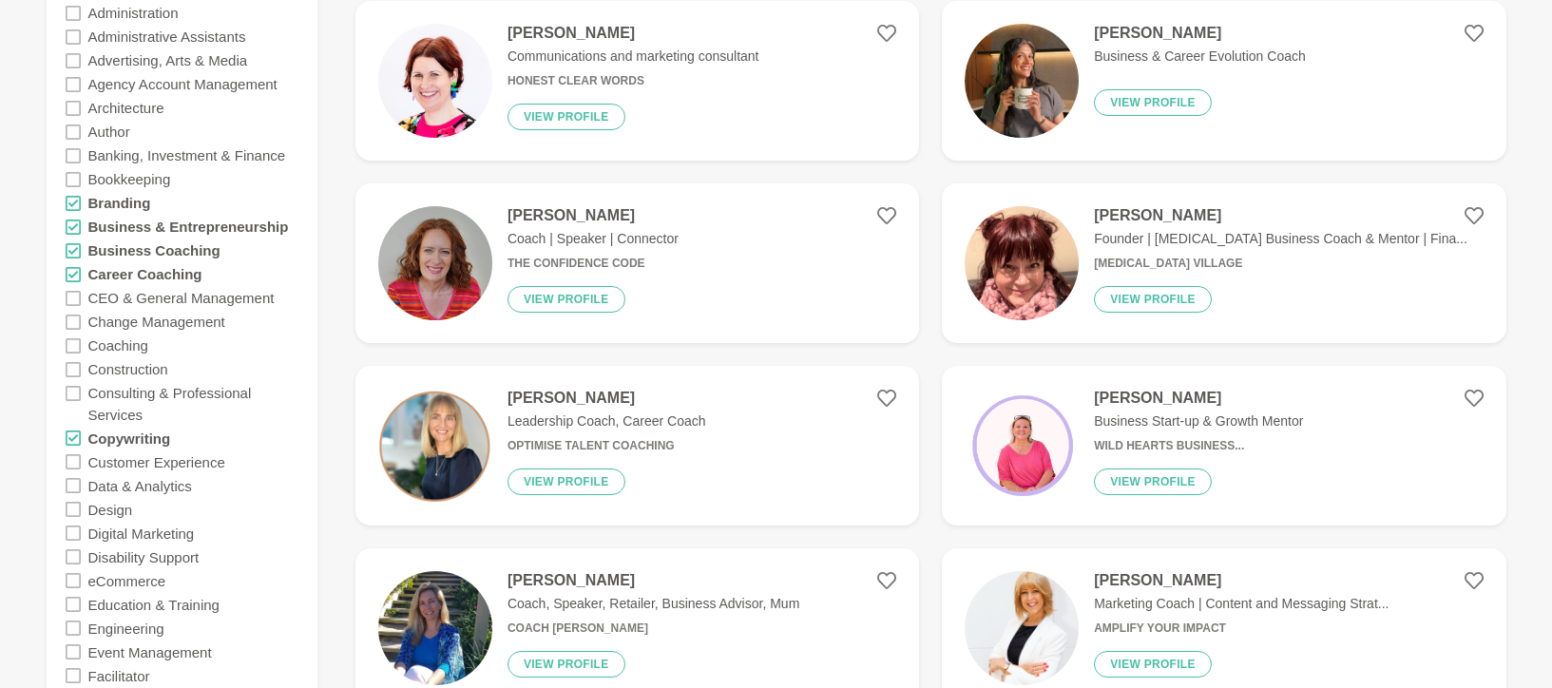
scroll to position [505, 0]
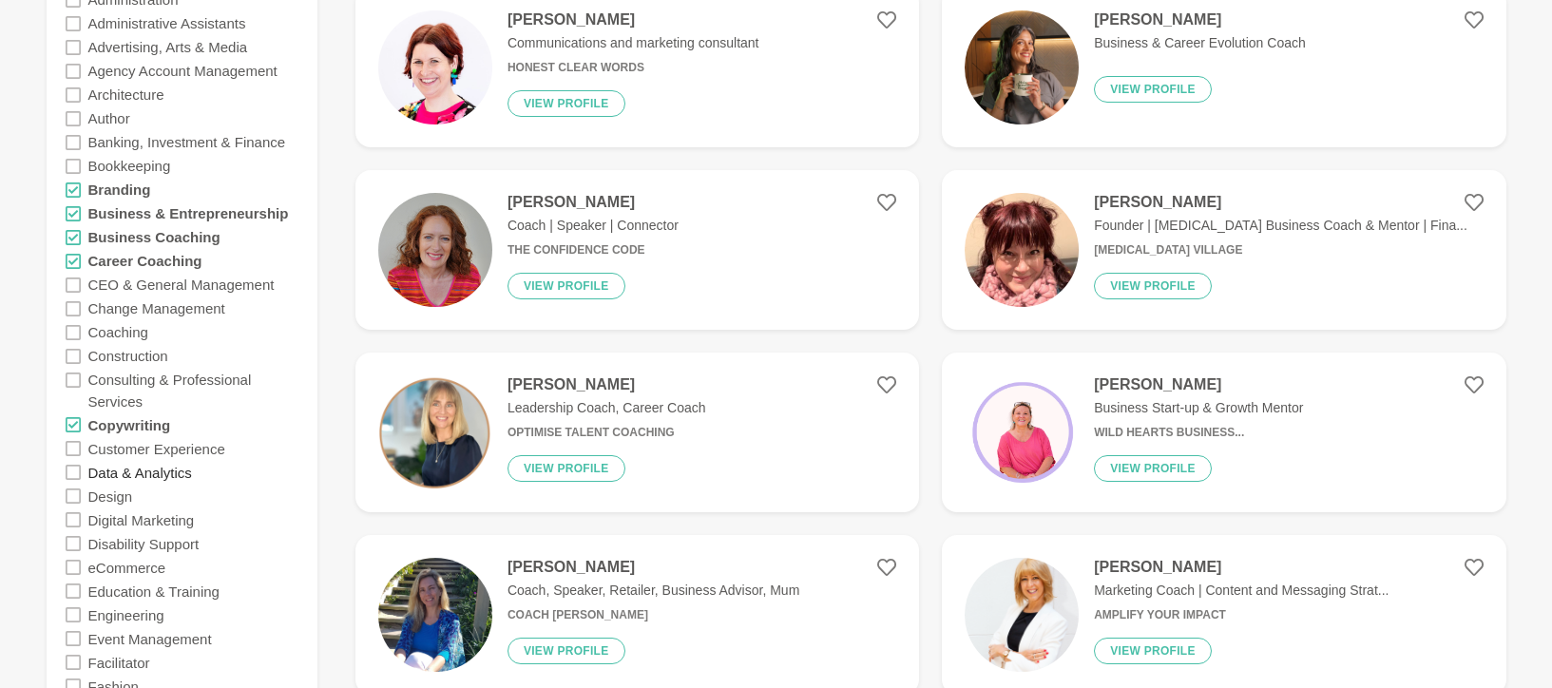
click at [166, 467] on label "Data & Analytics" at bounding box center [140, 472] width 104 height 24
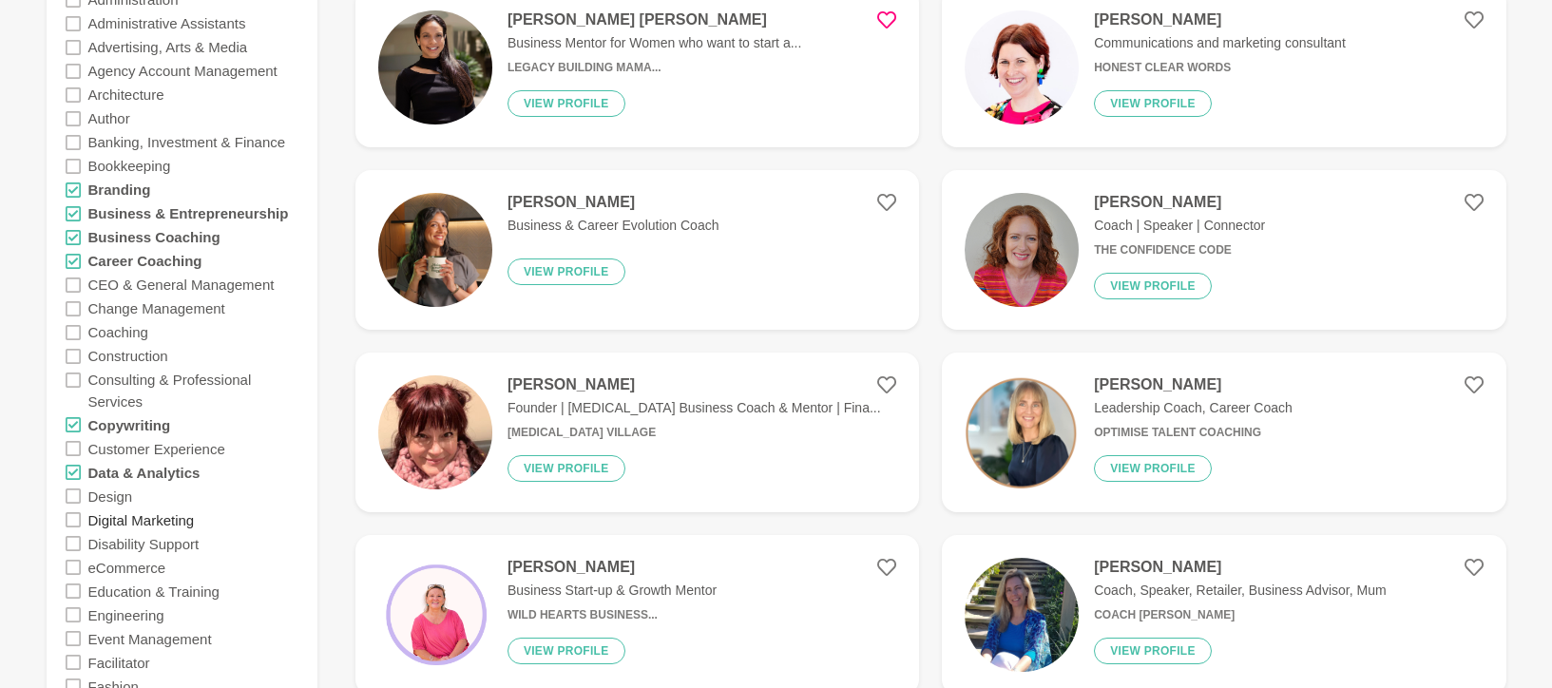
click at [190, 524] on label "Digital Marketing" at bounding box center [141, 519] width 106 height 24
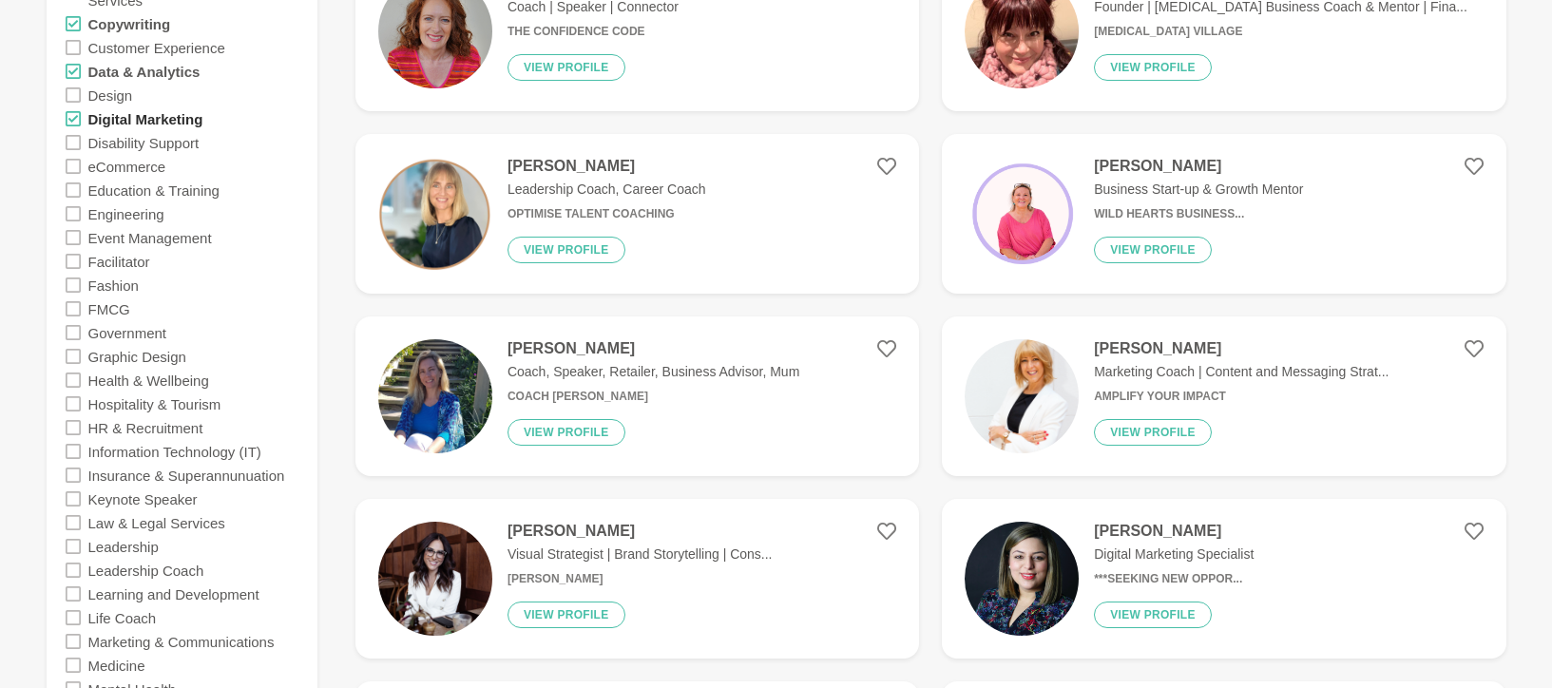
scroll to position [908, 0]
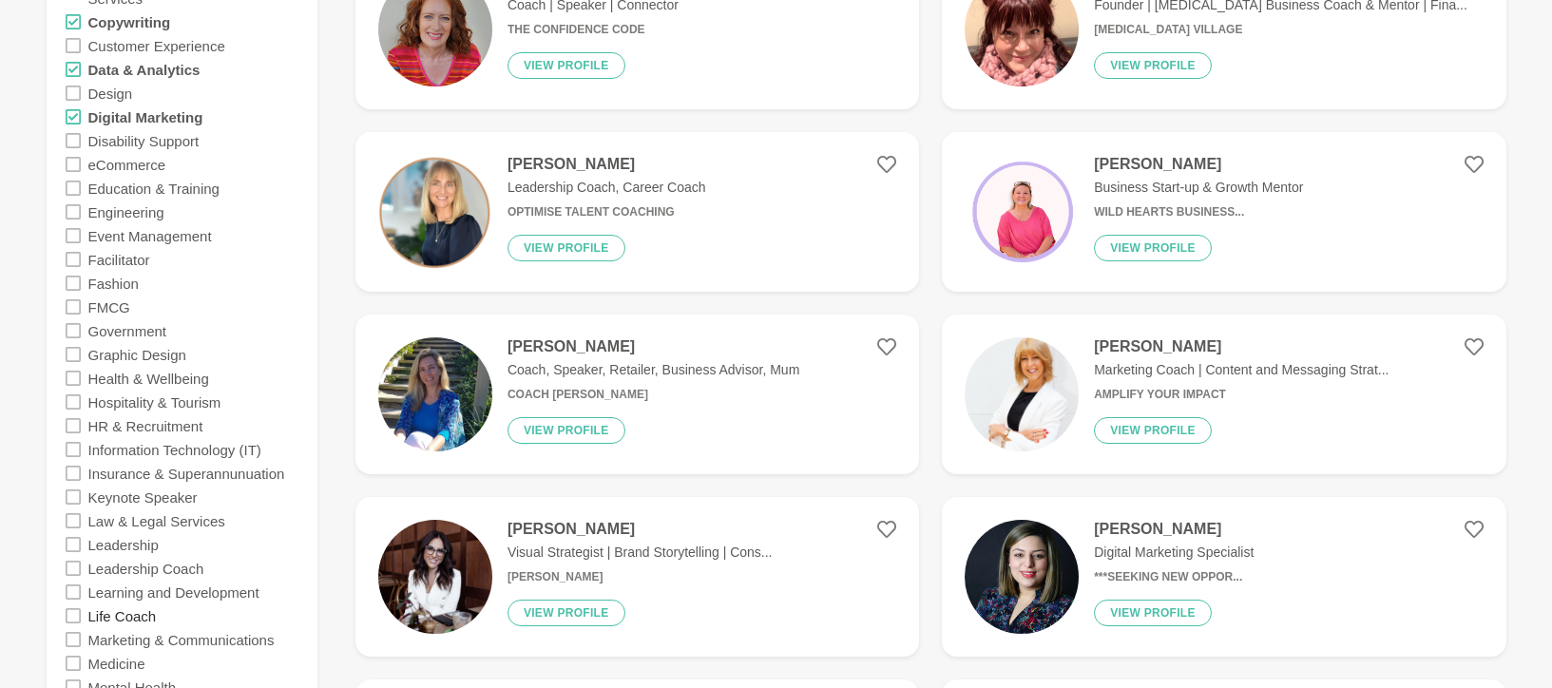
click at [143, 610] on label "Life Coach" at bounding box center [122, 615] width 68 height 24
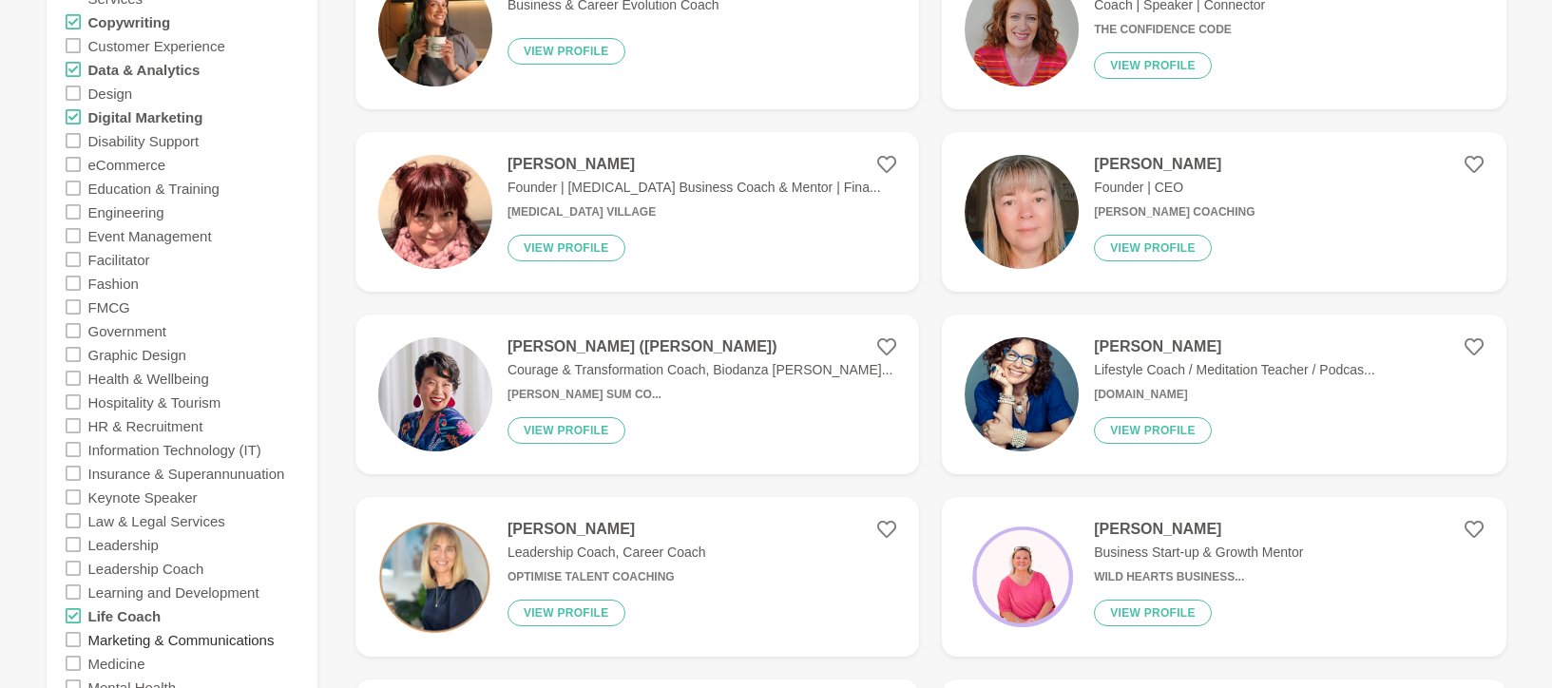
click at [171, 637] on label "Marketing & Communications" at bounding box center [181, 639] width 186 height 24
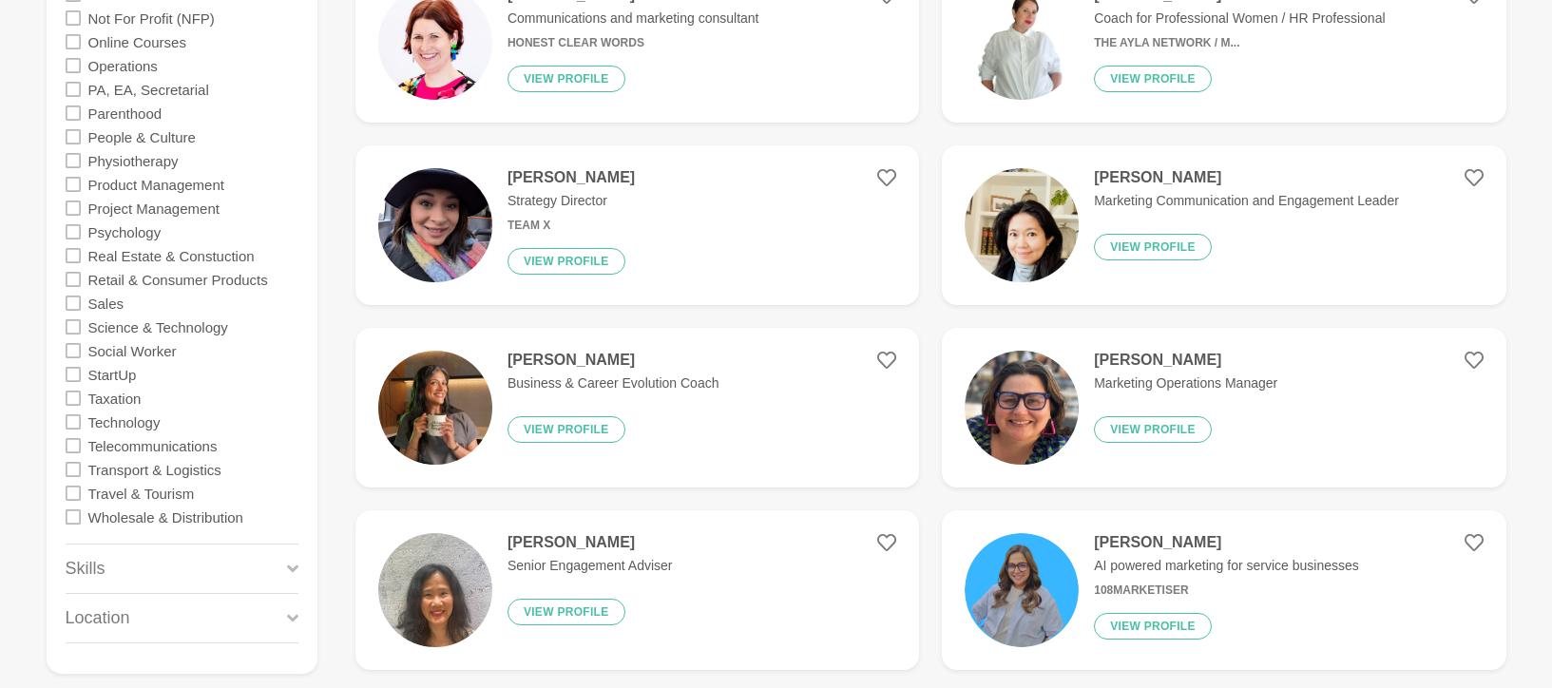
scroll to position [1737, 0]
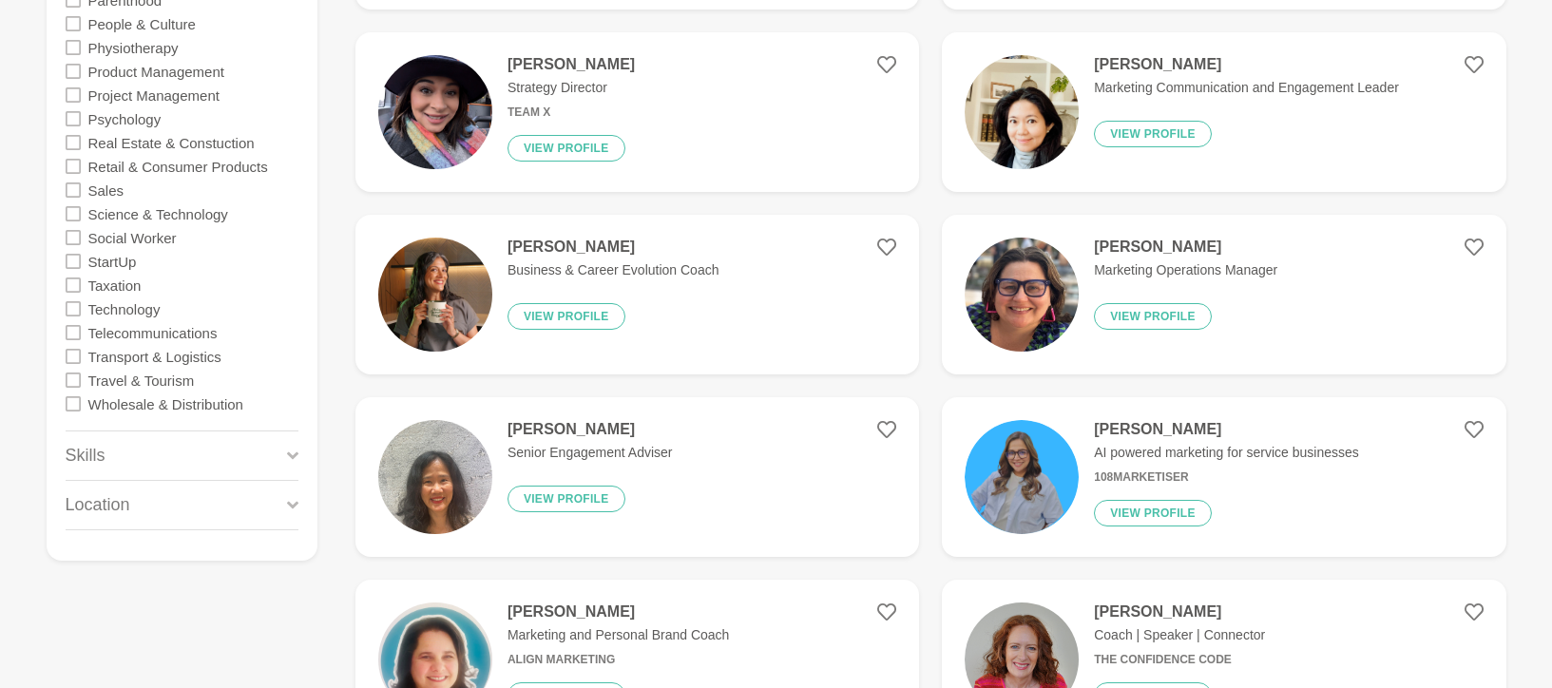
click at [294, 461] on icon at bounding box center [292, 456] width 11 height 26
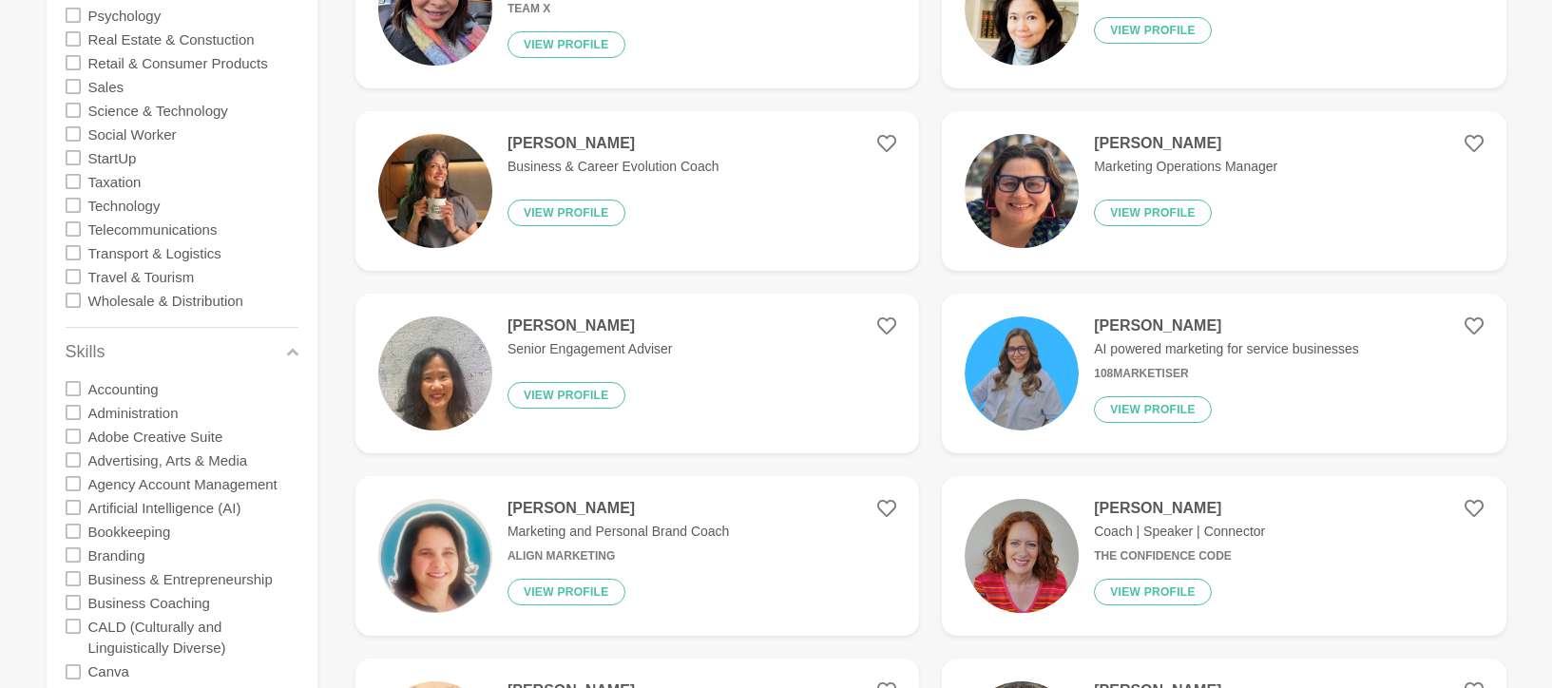
scroll to position [2069, 0]
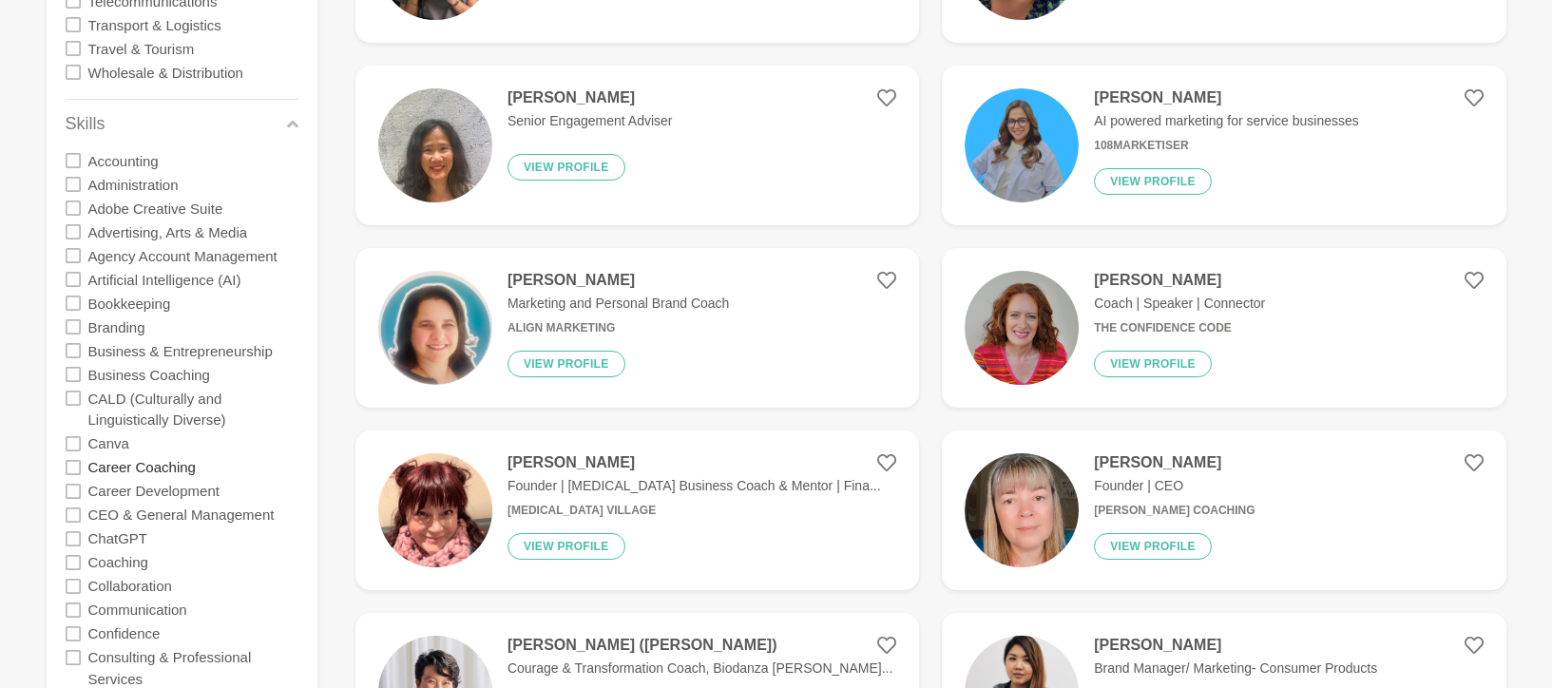
click at [154, 468] on label "Career Coaching" at bounding box center [141, 467] width 107 height 24
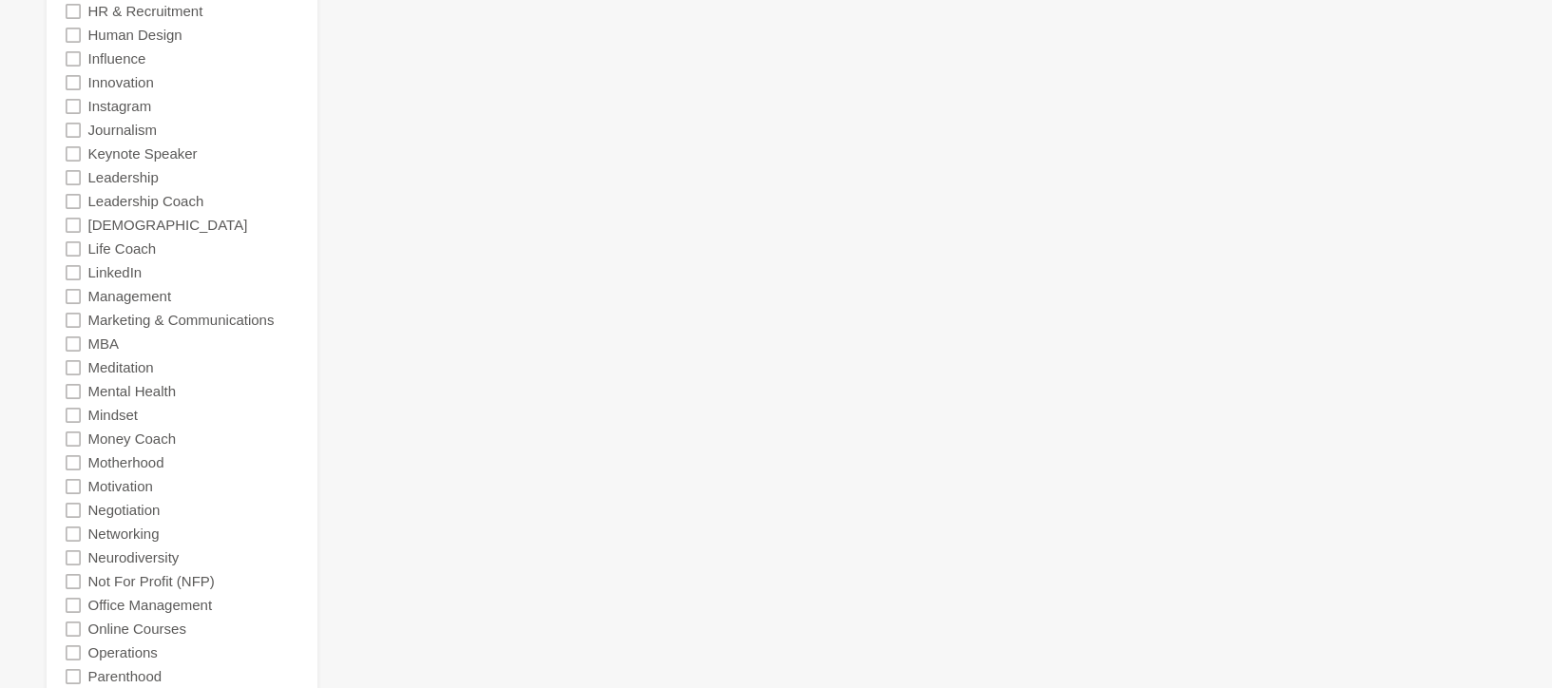
click at [79, 250] on icon at bounding box center [73, 248] width 15 height 15
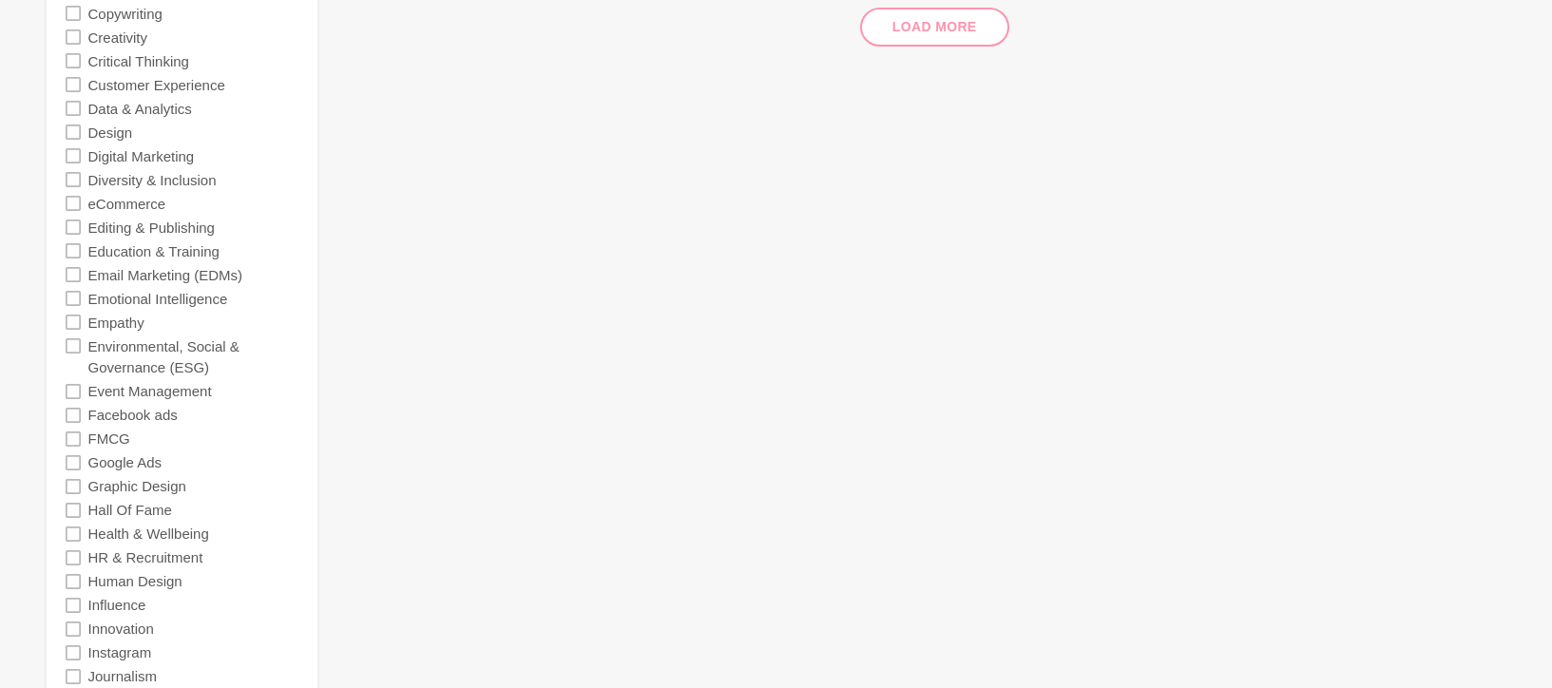
click at [72, 155] on icon at bounding box center [73, 155] width 15 height 15
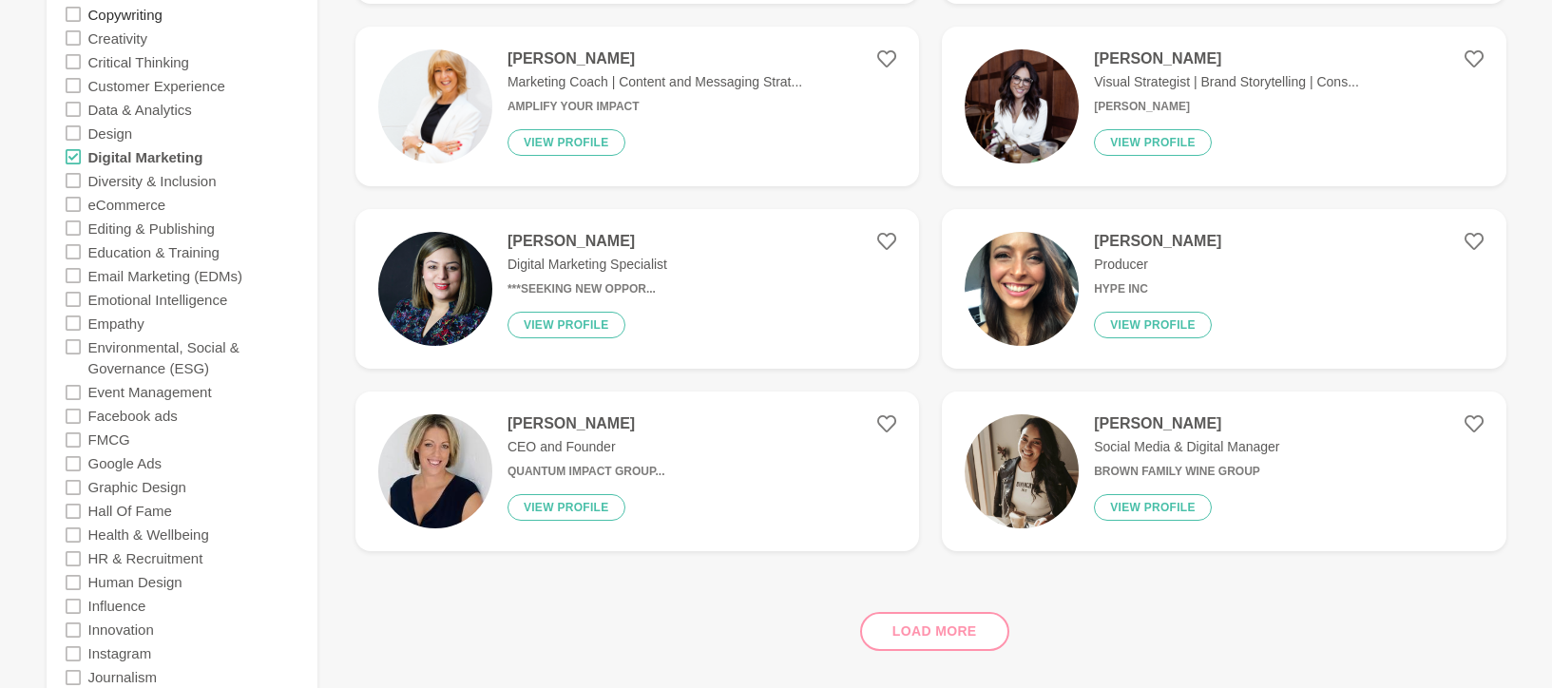
scroll to position [1898, 0]
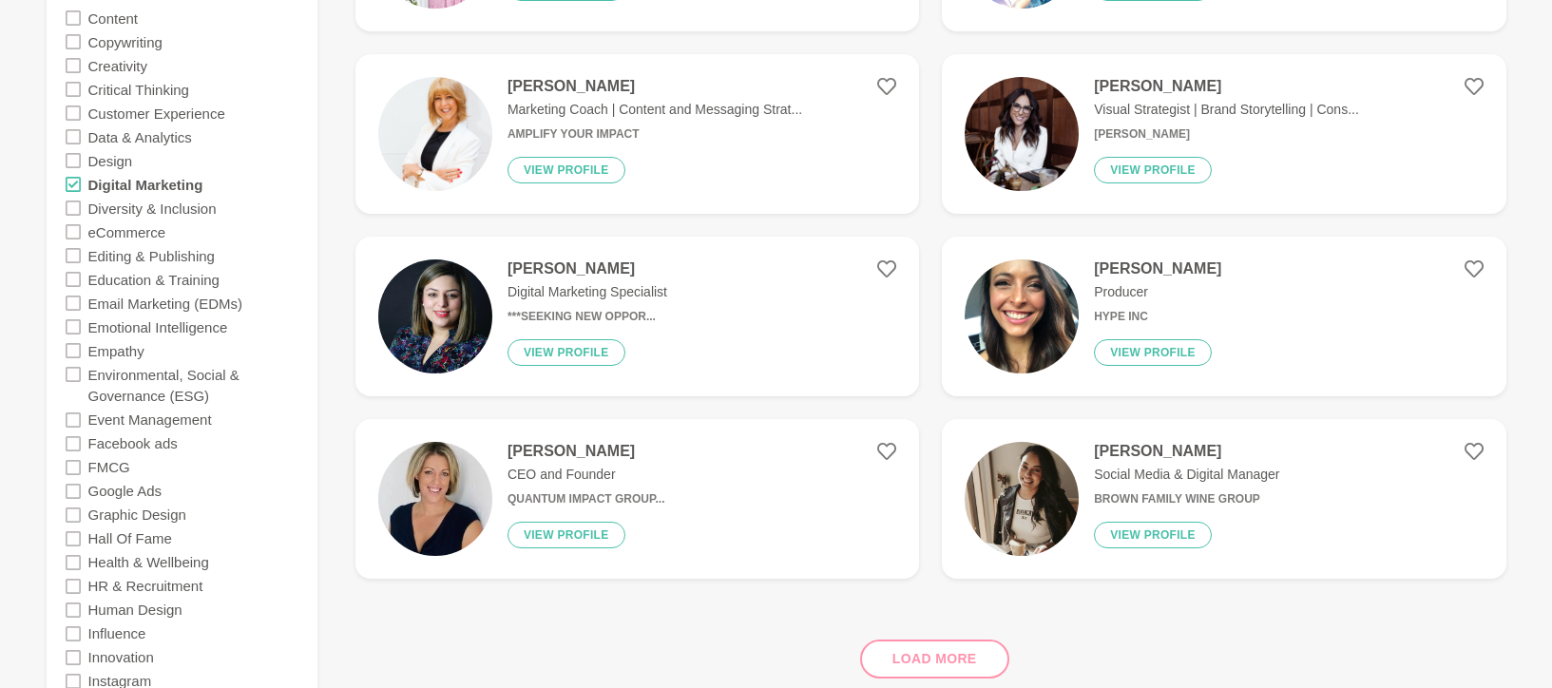
click at [81, 20] on div "Content" at bounding box center [182, 18] width 233 height 24
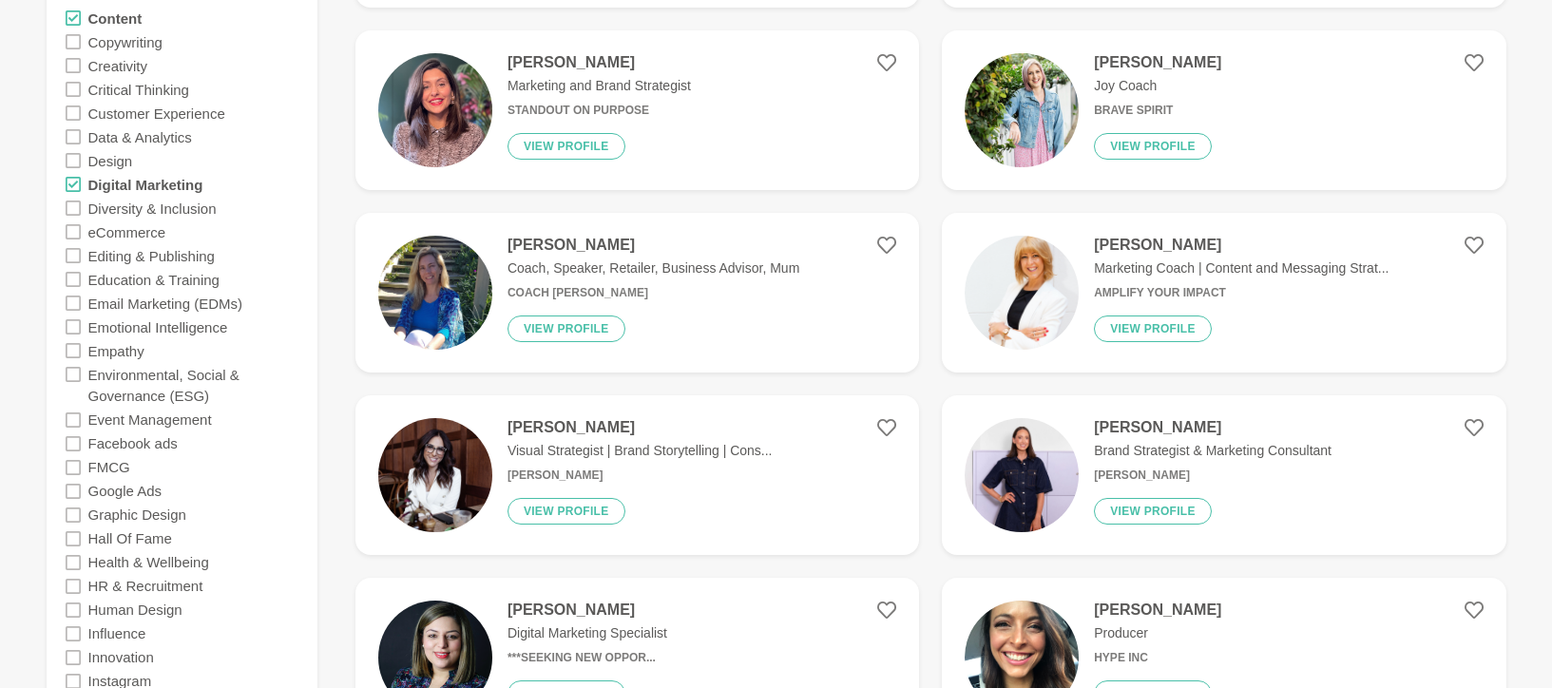
click at [74, 43] on icon at bounding box center [73, 41] width 15 height 15
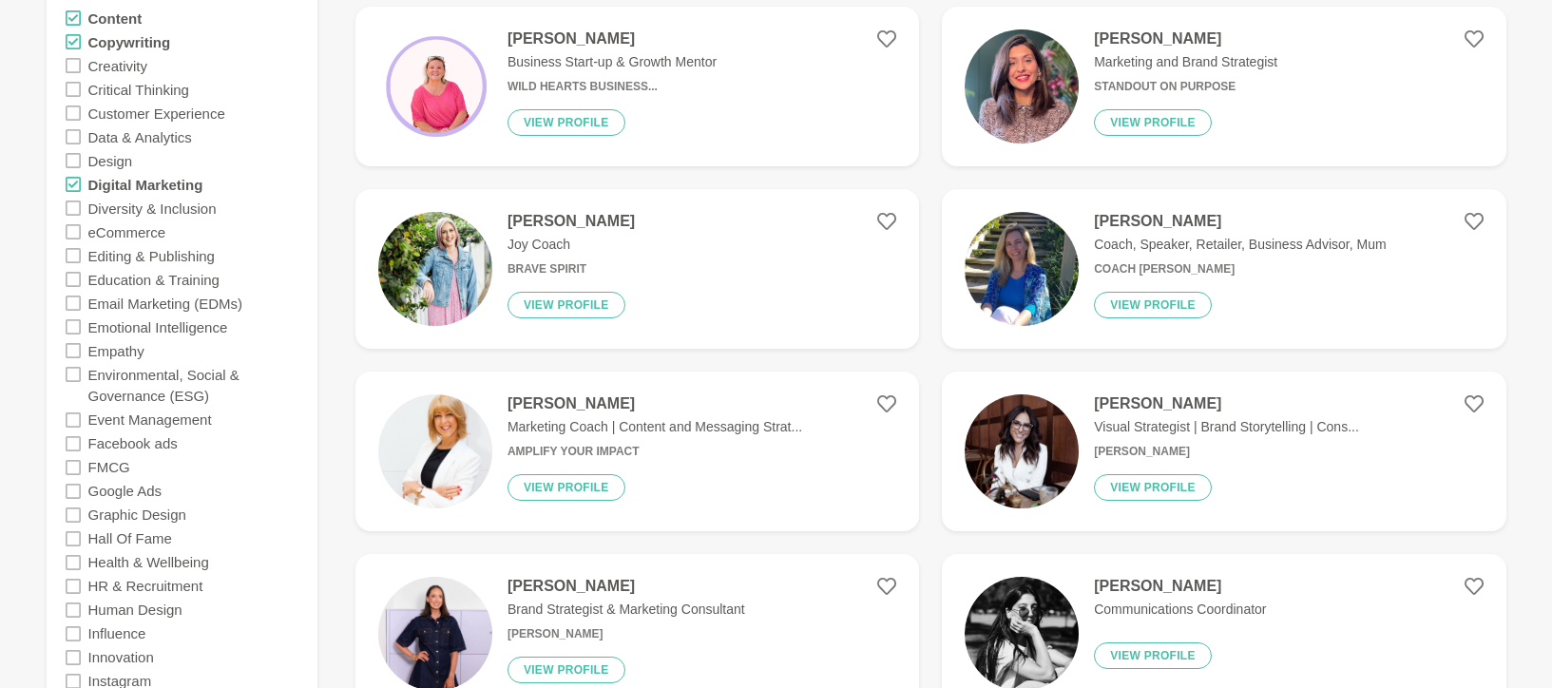
click at [75, 62] on icon at bounding box center [73, 65] width 15 height 15
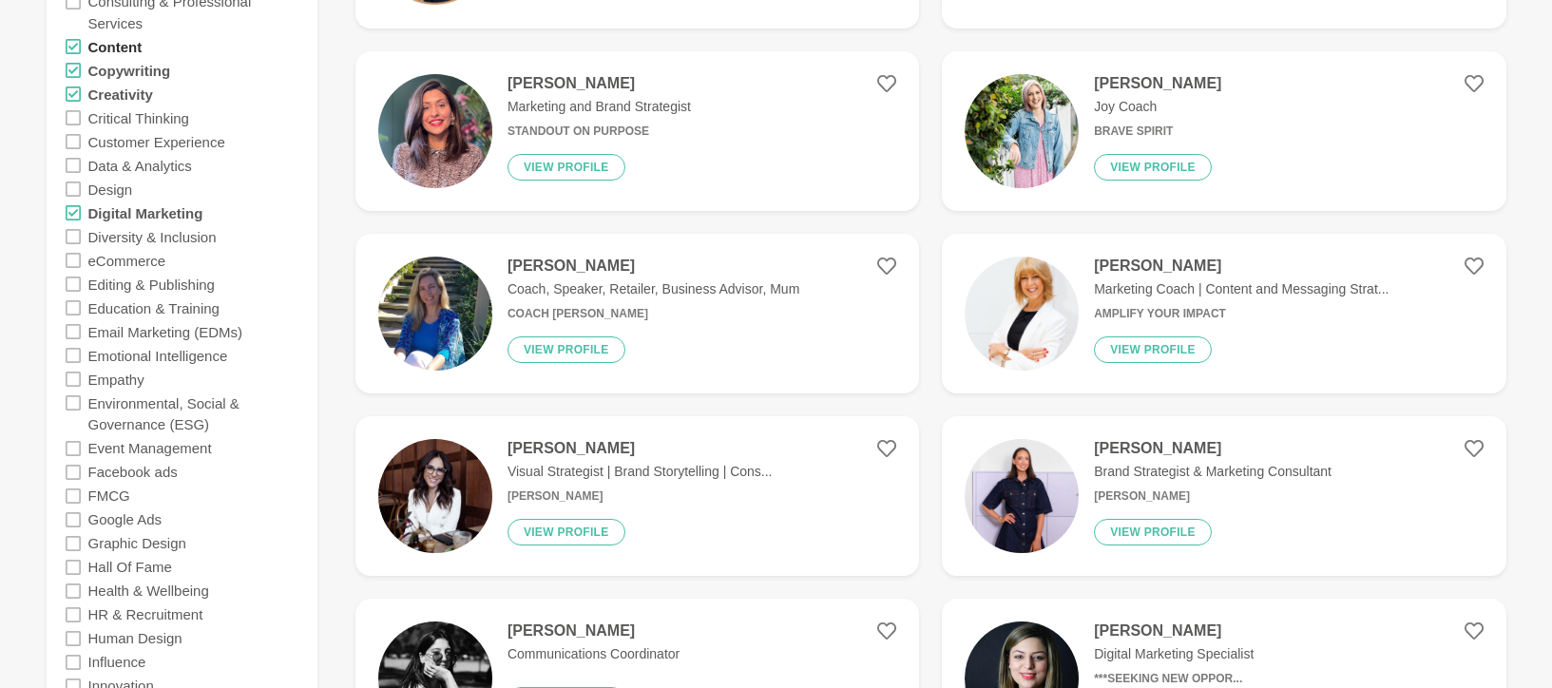
scroll to position [1945, 0]
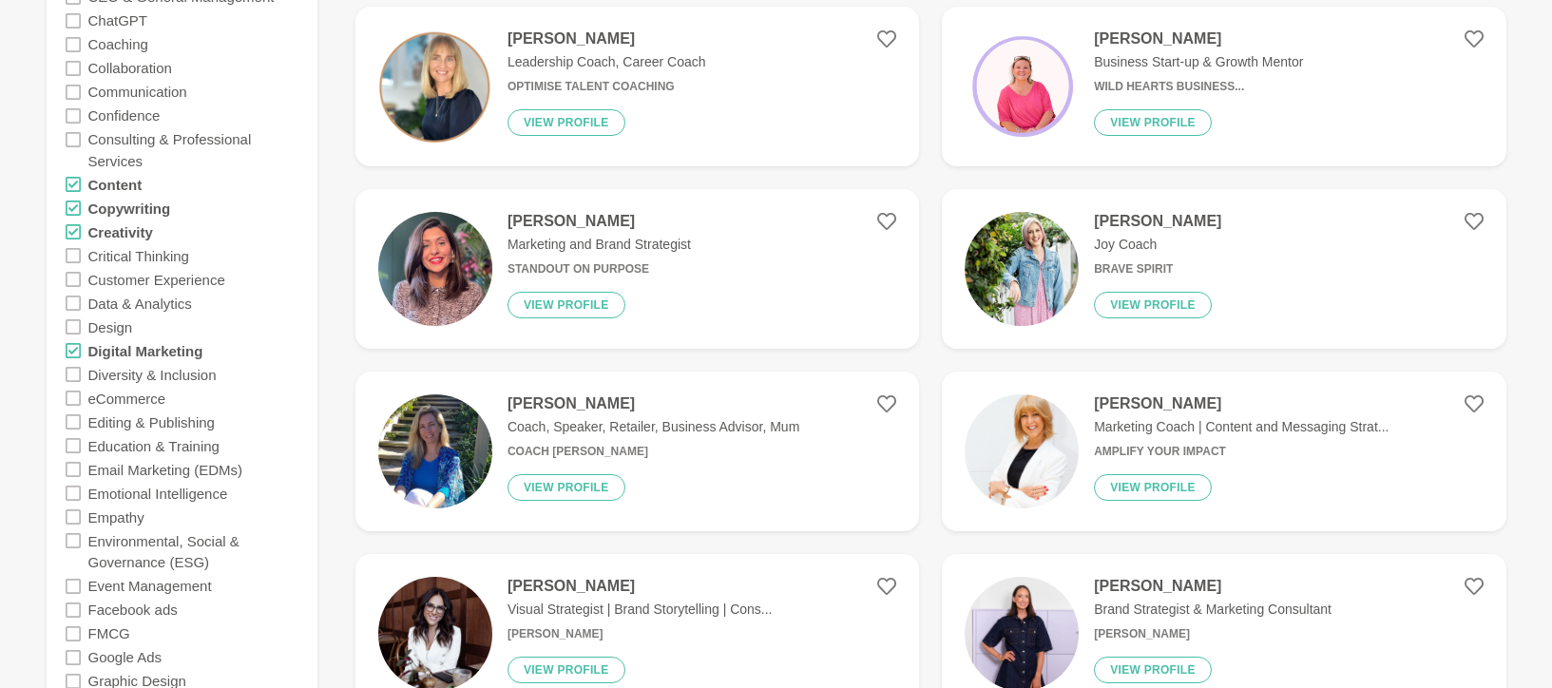
click at [76, 113] on icon at bounding box center [73, 115] width 15 height 15
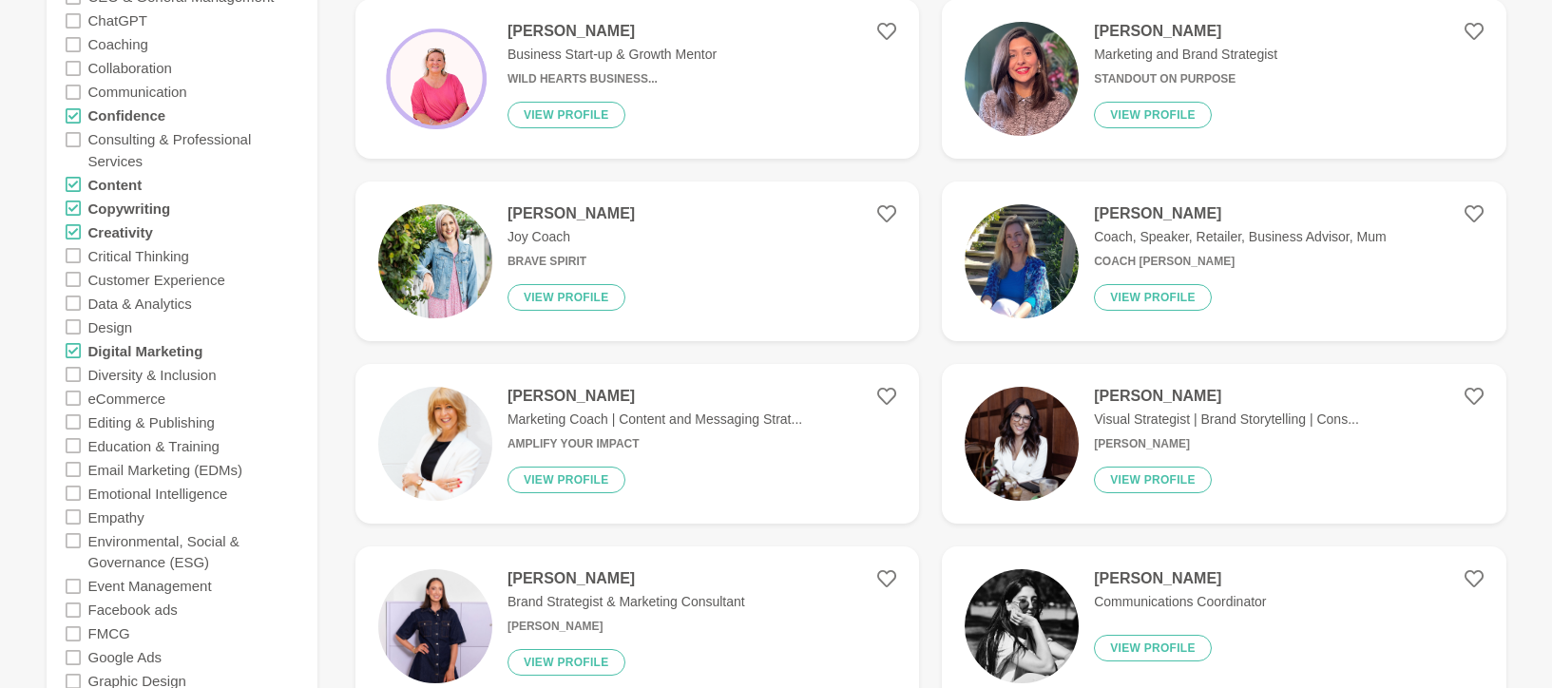
click at [73, 85] on icon at bounding box center [73, 92] width 15 height 15
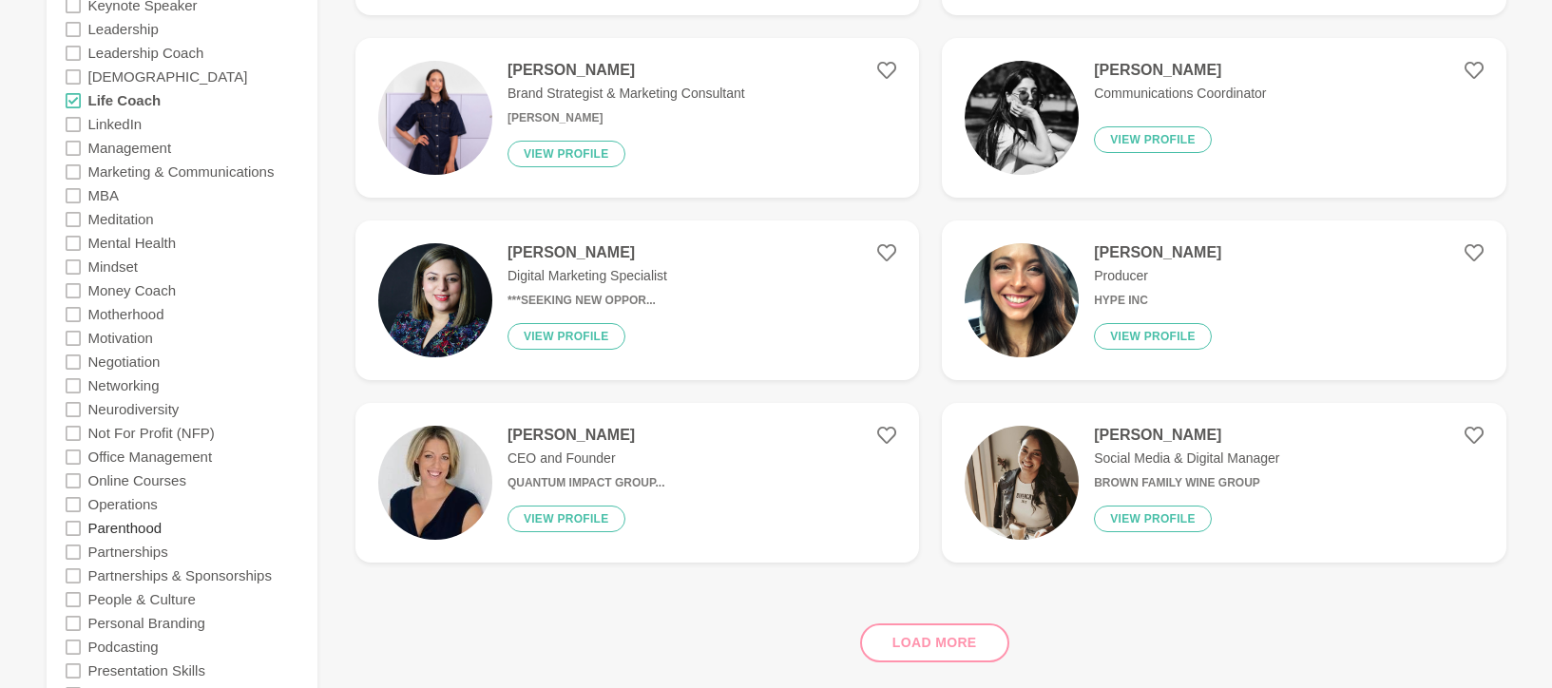
scroll to position [3212, 0]
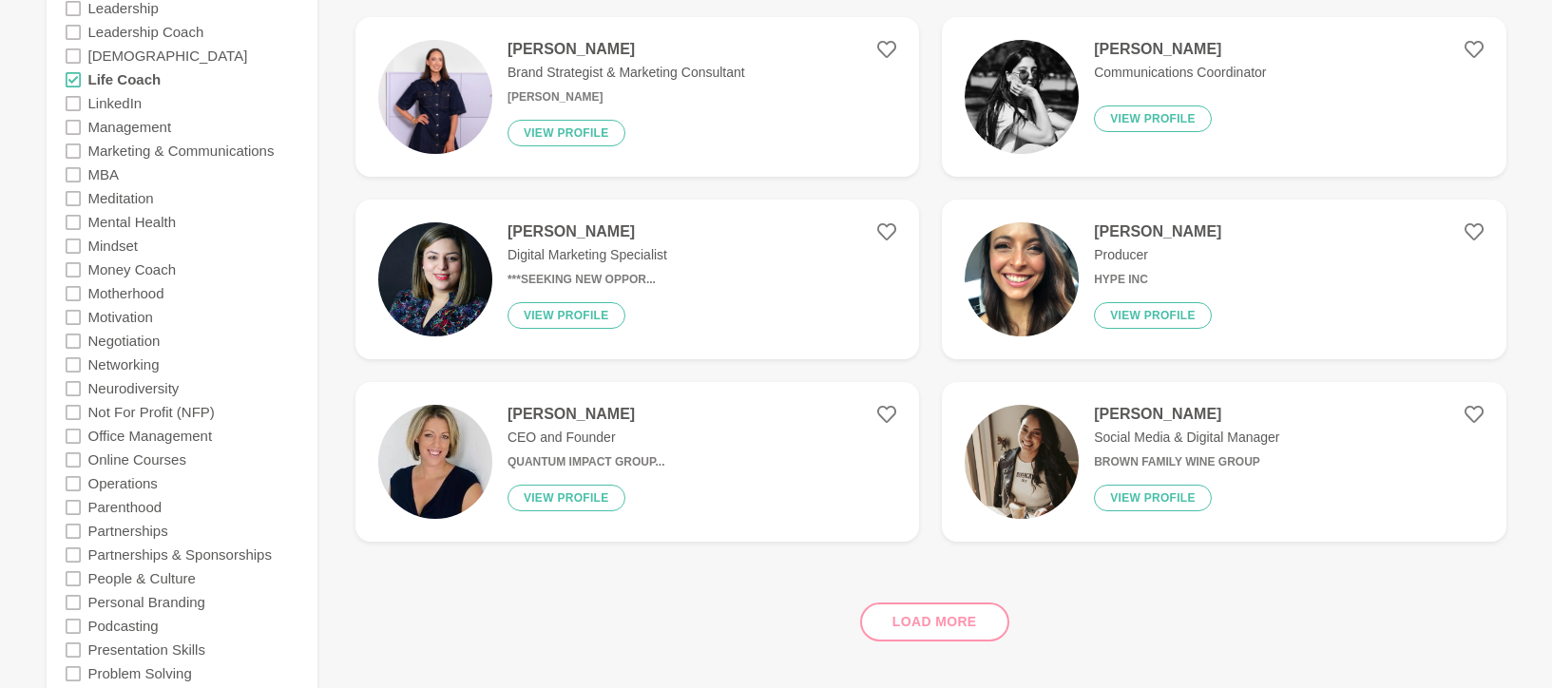
click at [70, 602] on icon at bounding box center [73, 602] width 15 height 15
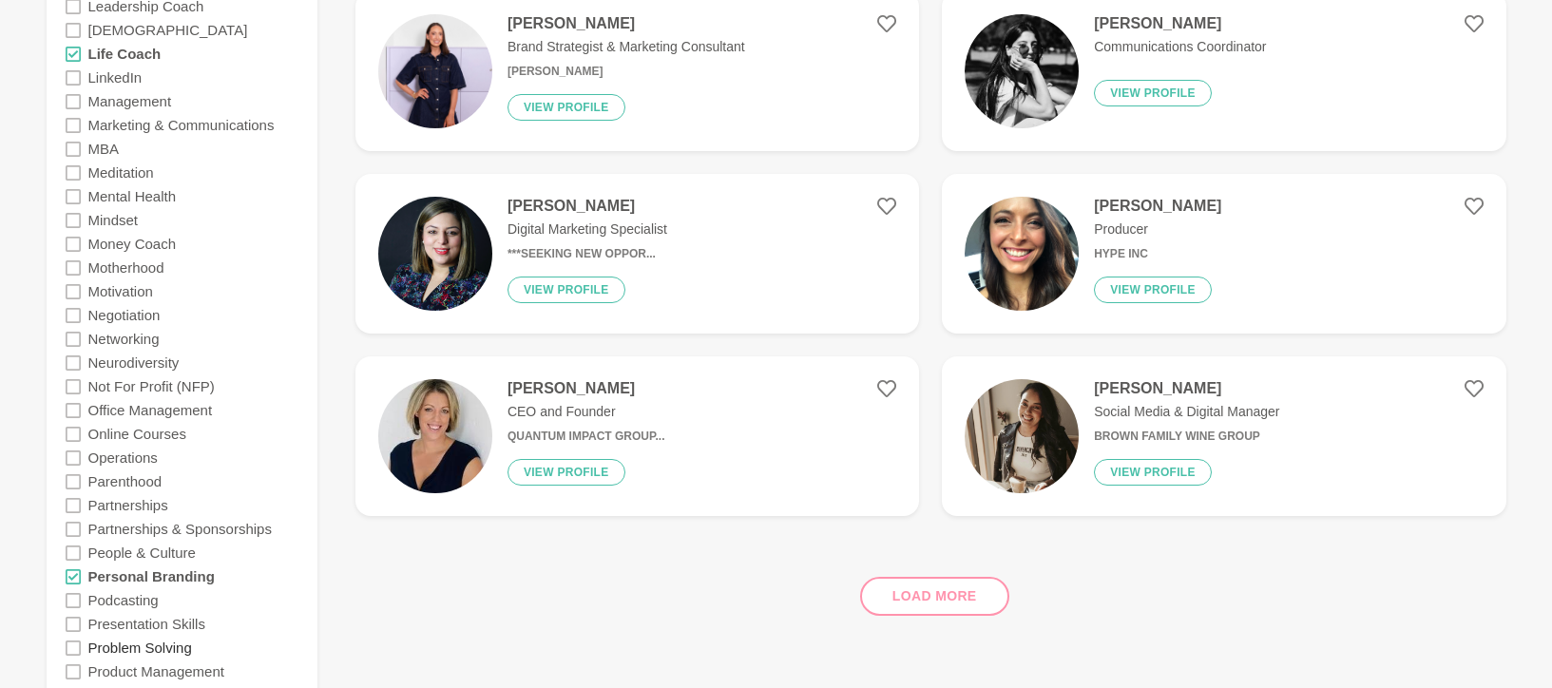
scroll to position [3247, 0]
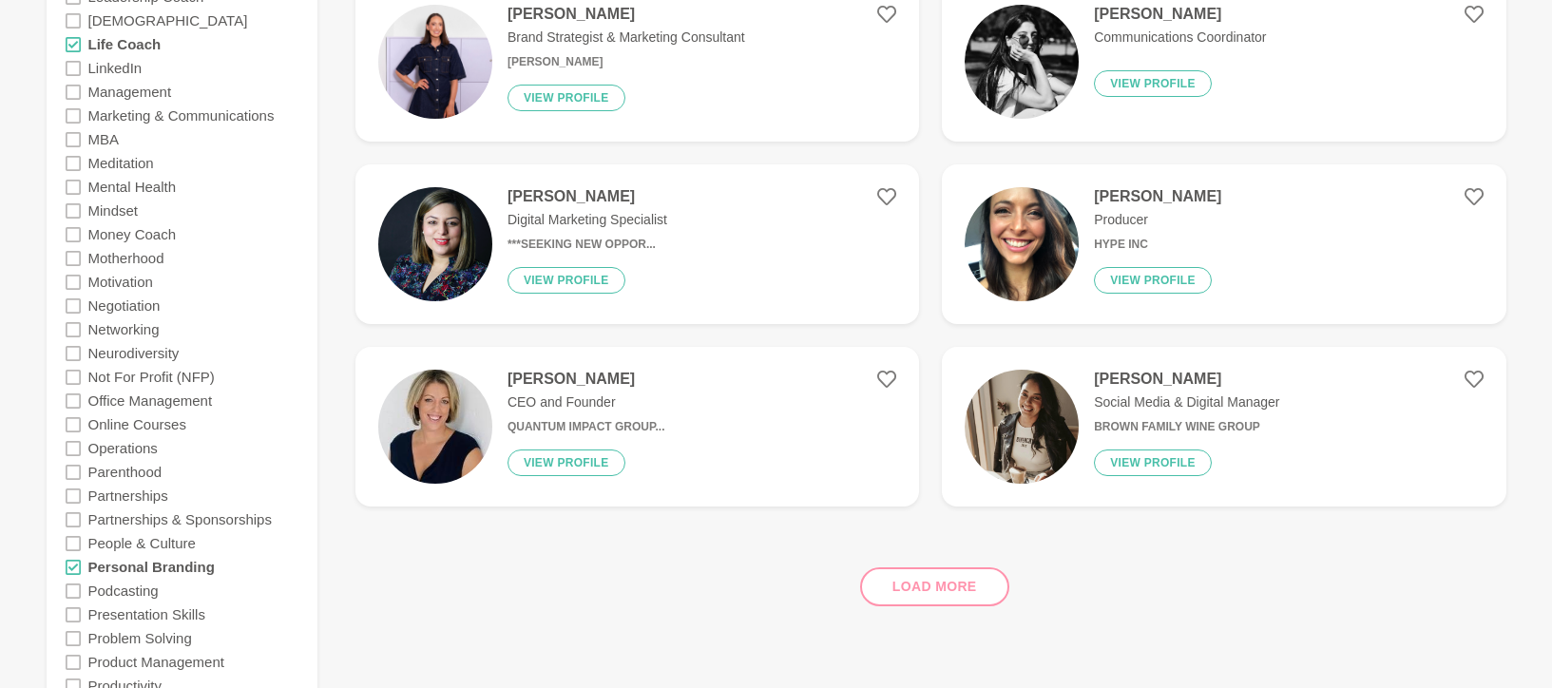
click at [76, 617] on icon at bounding box center [73, 614] width 15 height 15
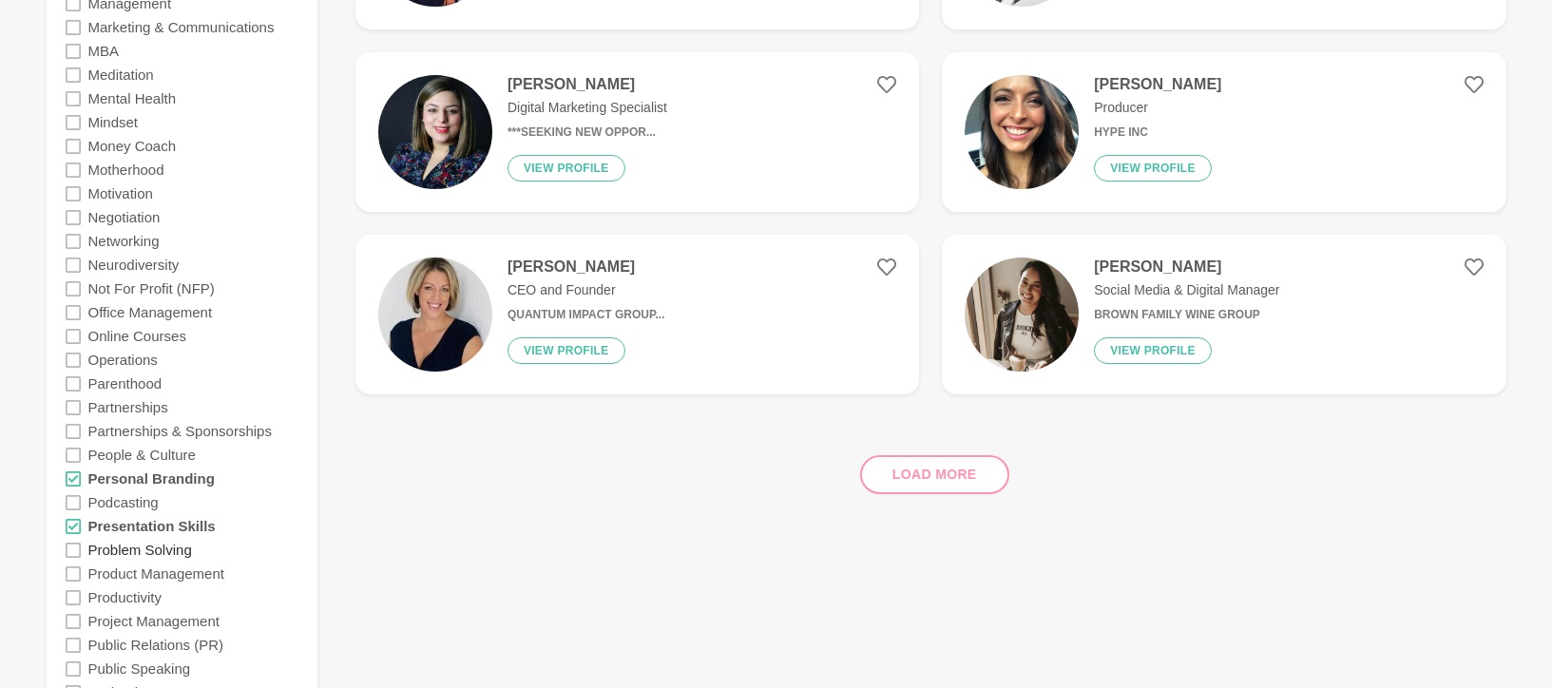
scroll to position [3381, 0]
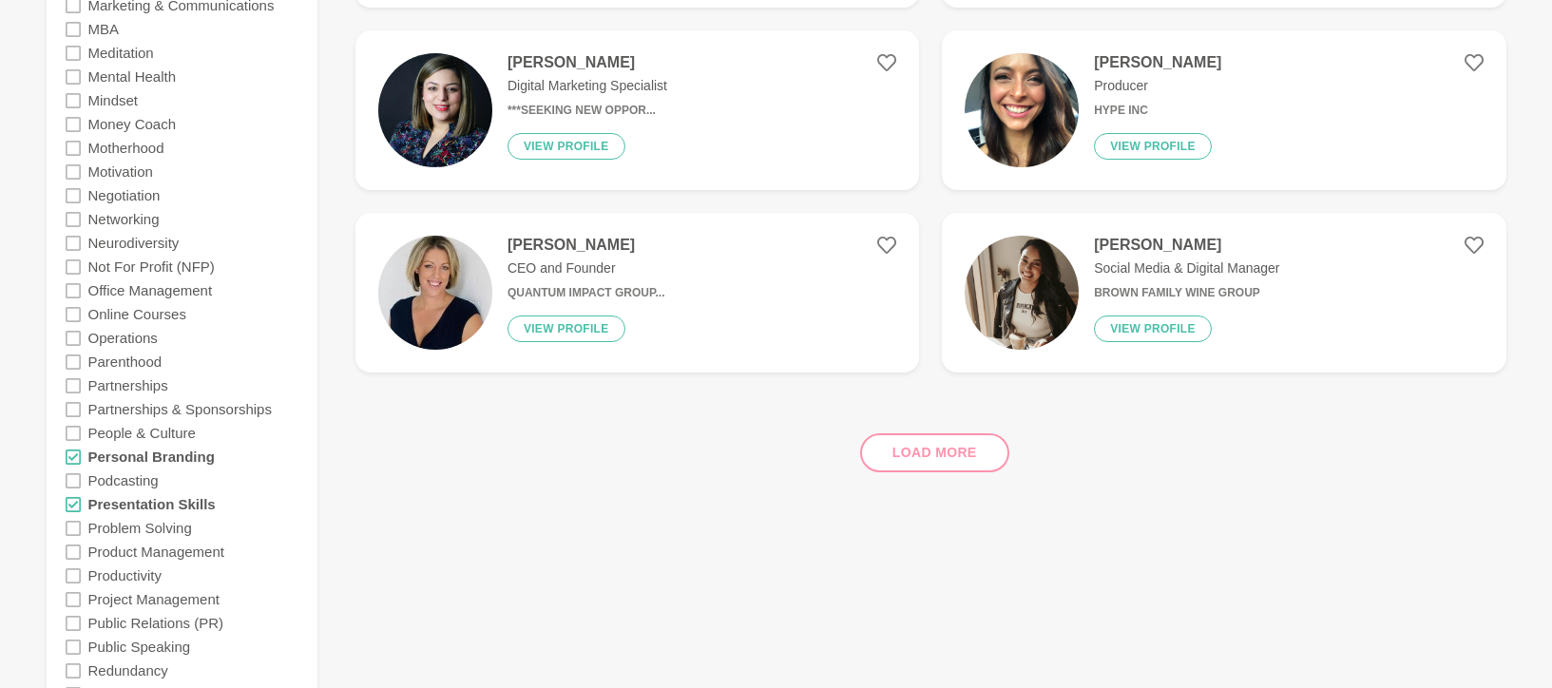
click at [69, 640] on icon at bounding box center [73, 647] width 15 height 15
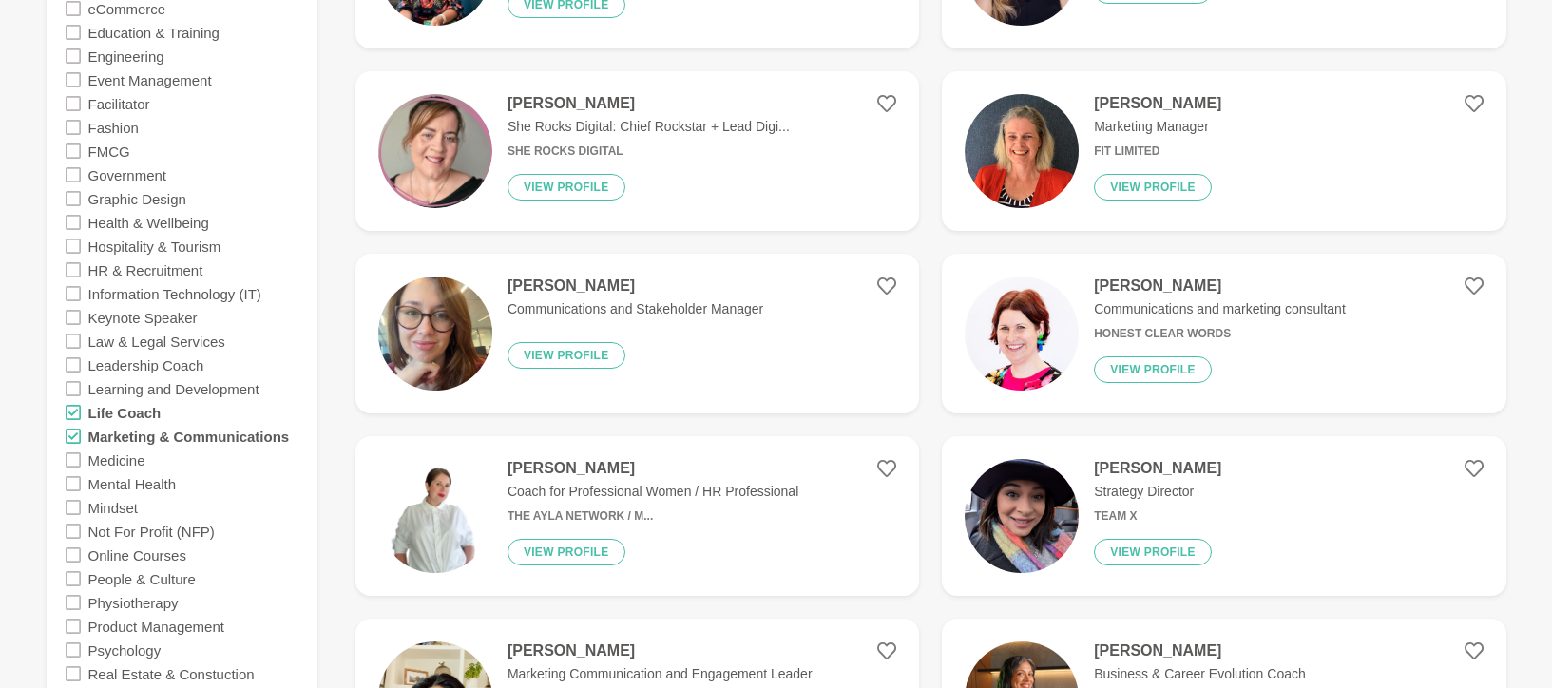
scroll to position [63, 0]
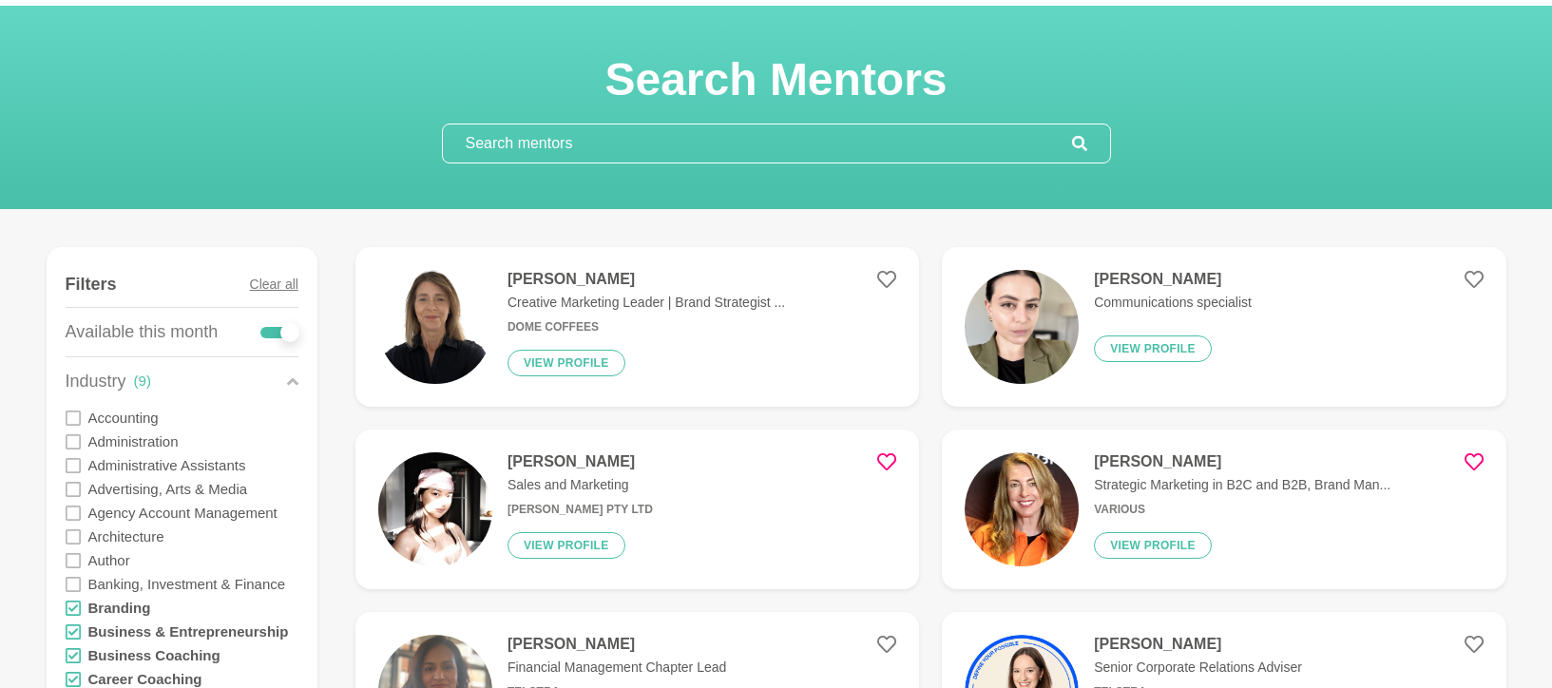
click at [282, 361] on div "Industry ( 9 )" at bounding box center [182, 381] width 233 height 48
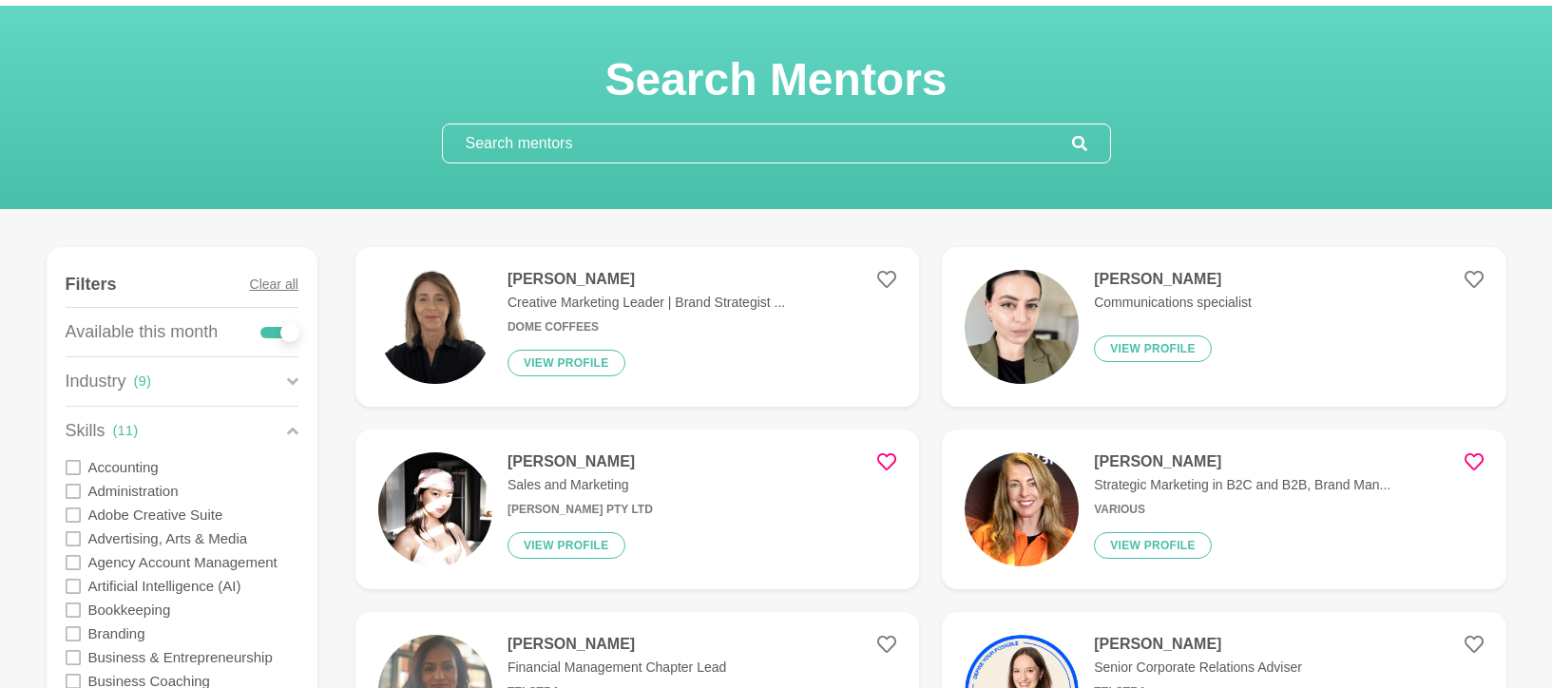
click at [292, 422] on icon at bounding box center [292, 431] width 11 height 26
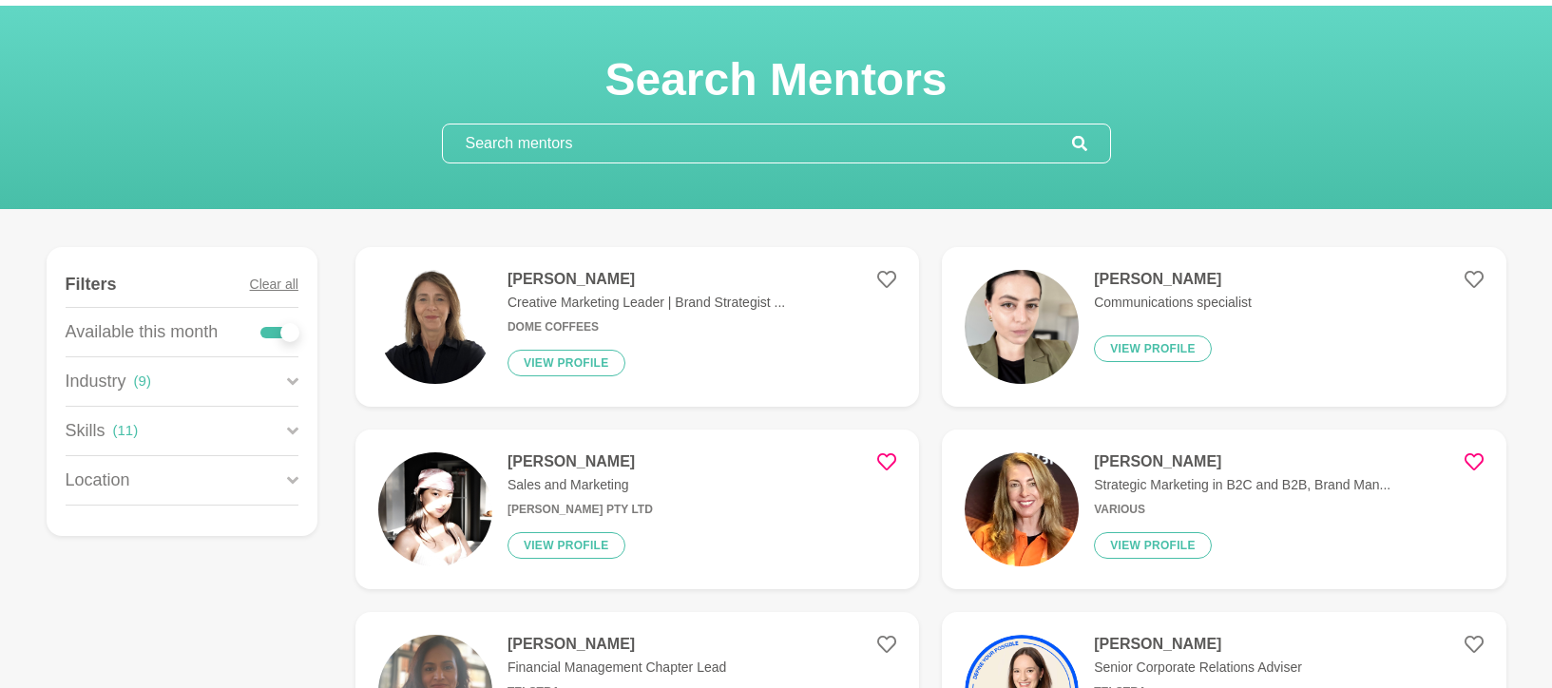
click at [902, 281] on figure "Narelle Sisley Creative Marketing Leader | Brand Strategist ... Dome Coffees Vi…" at bounding box center [637, 327] width 564 height 160
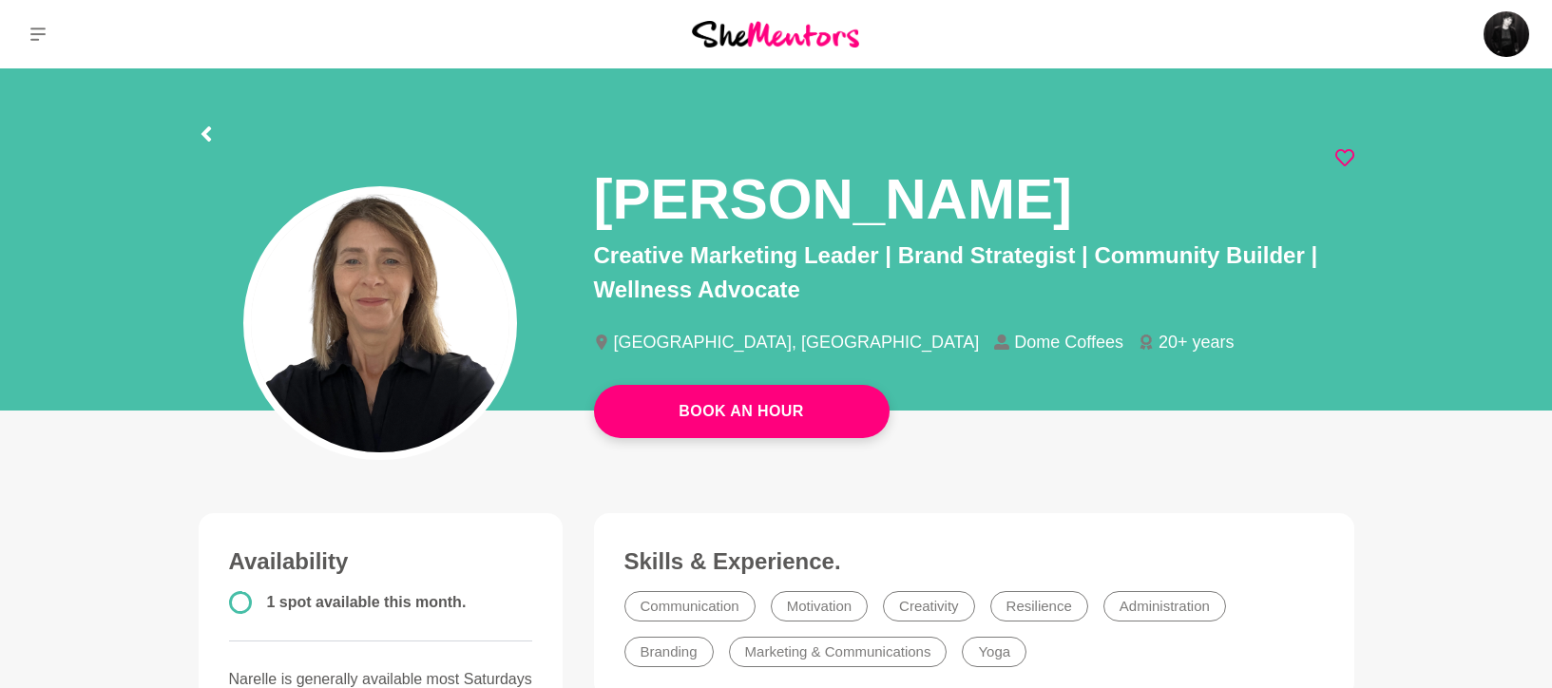
click at [1342, 153] on icon at bounding box center [1344, 157] width 19 height 19
click at [207, 141] on icon at bounding box center [206, 133] width 15 height 15
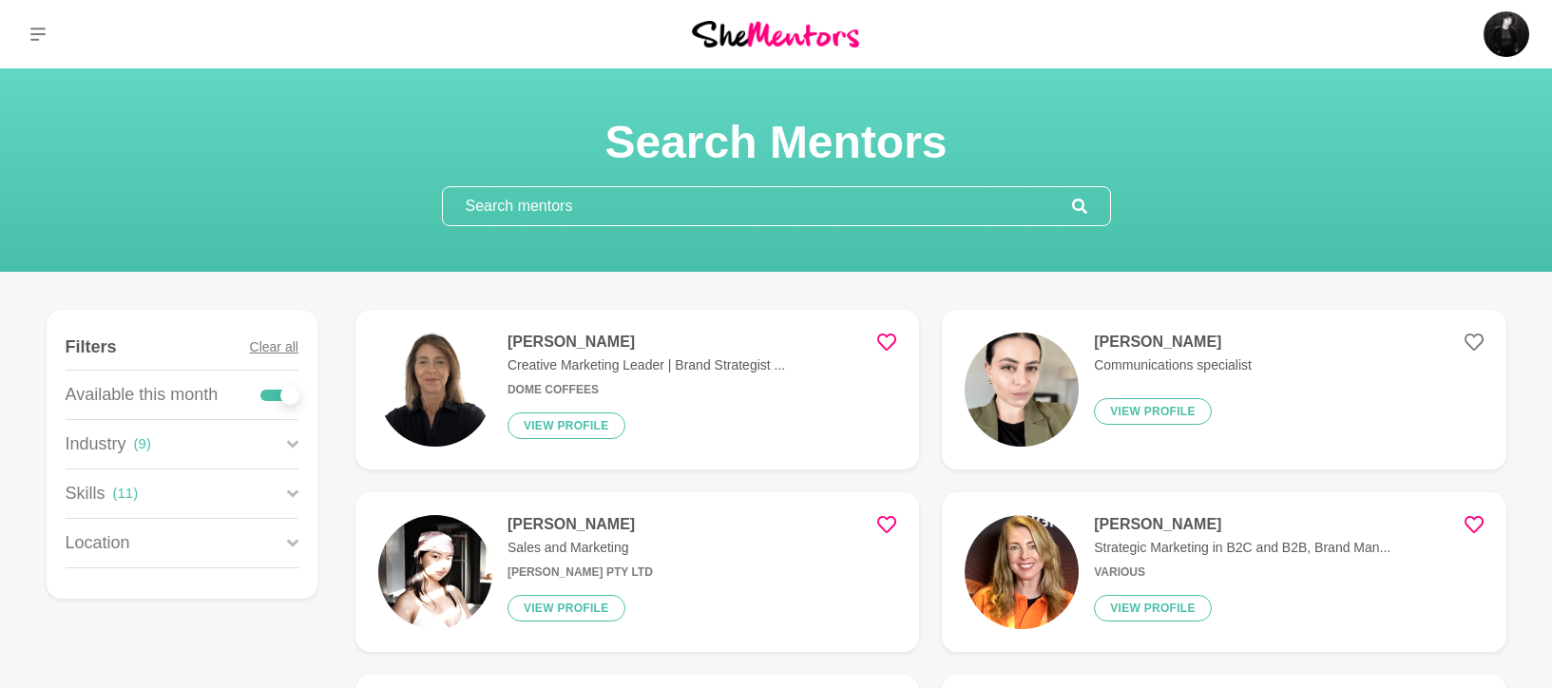
click at [1214, 352] on div "Aurora Francois Communications specialist View profile" at bounding box center [1165, 390] width 173 height 114
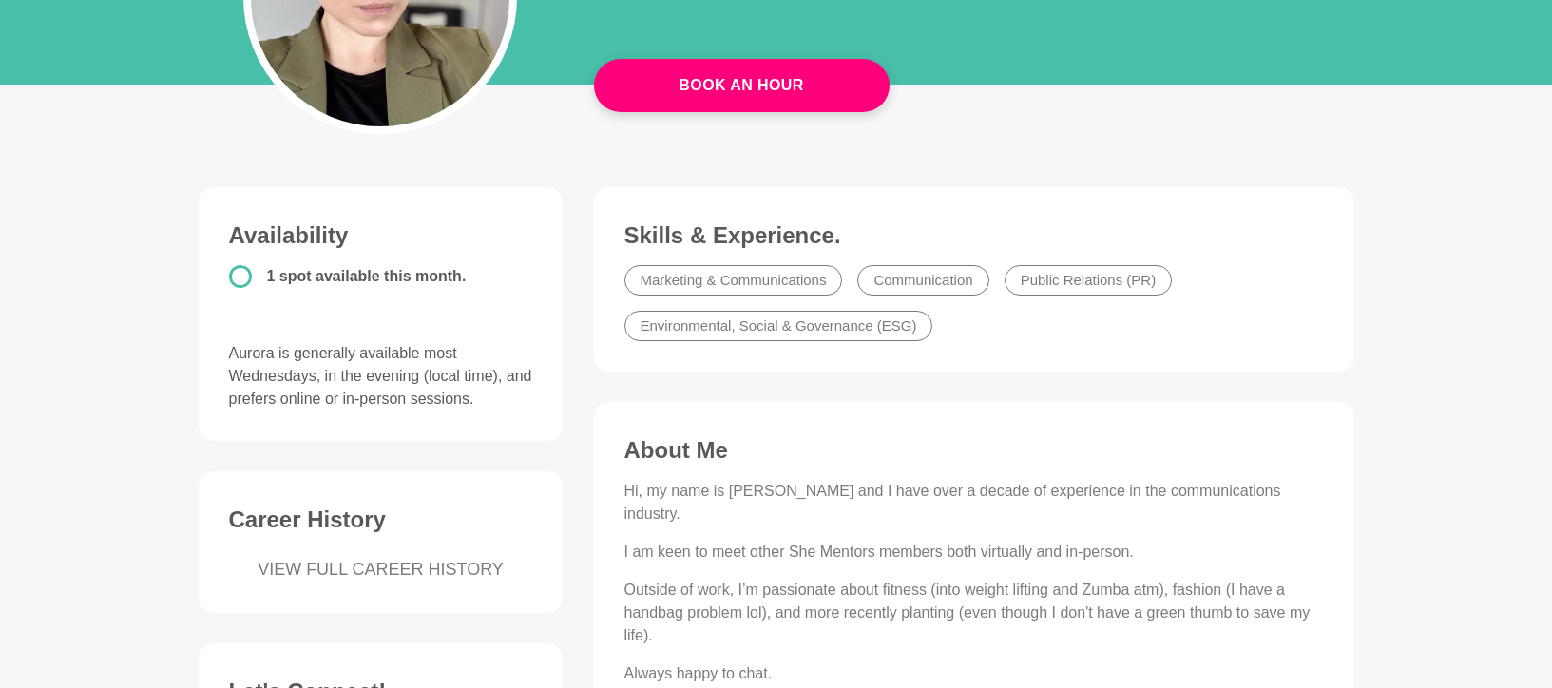
scroll to position [516, 0]
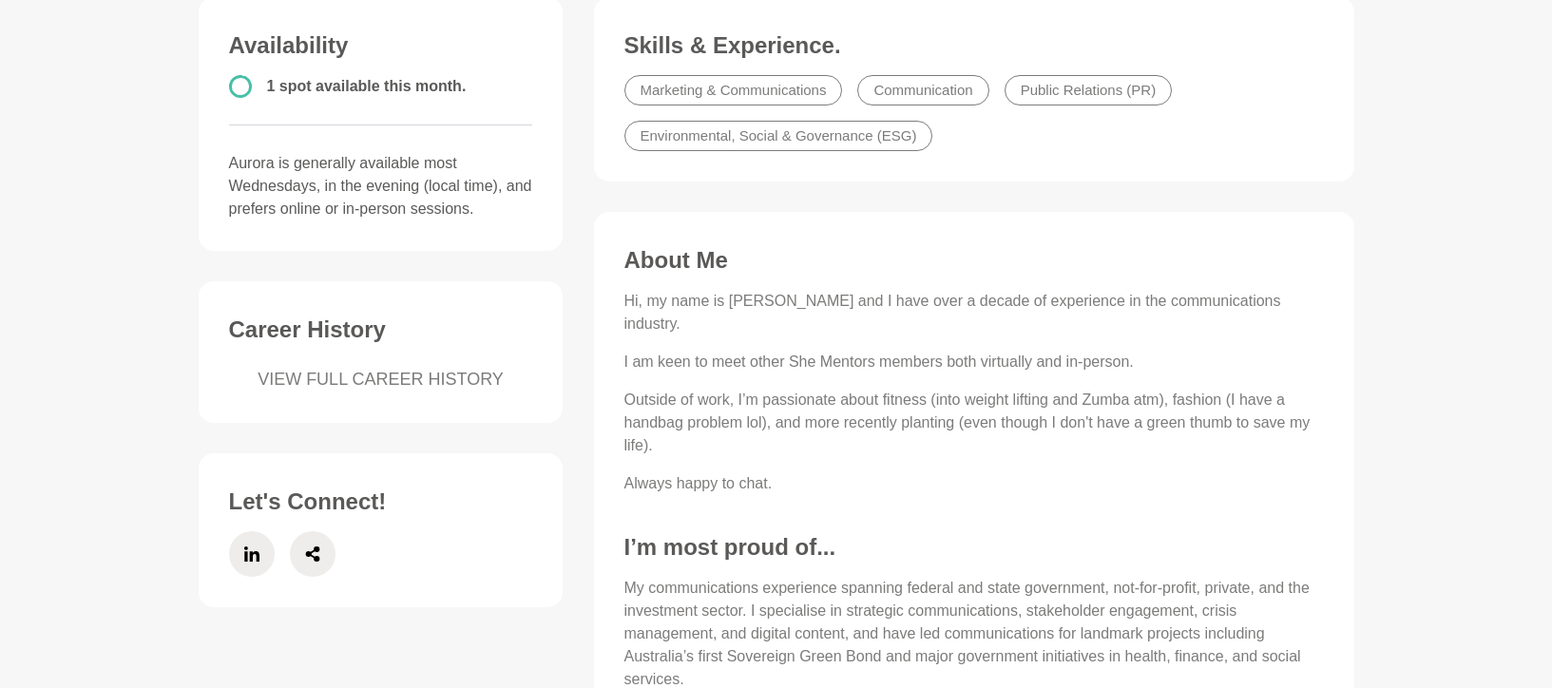
click at [381, 376] on link "VIEW FULL CAREER HISTORY" at bounding box center [381, 380] width 304 height 26
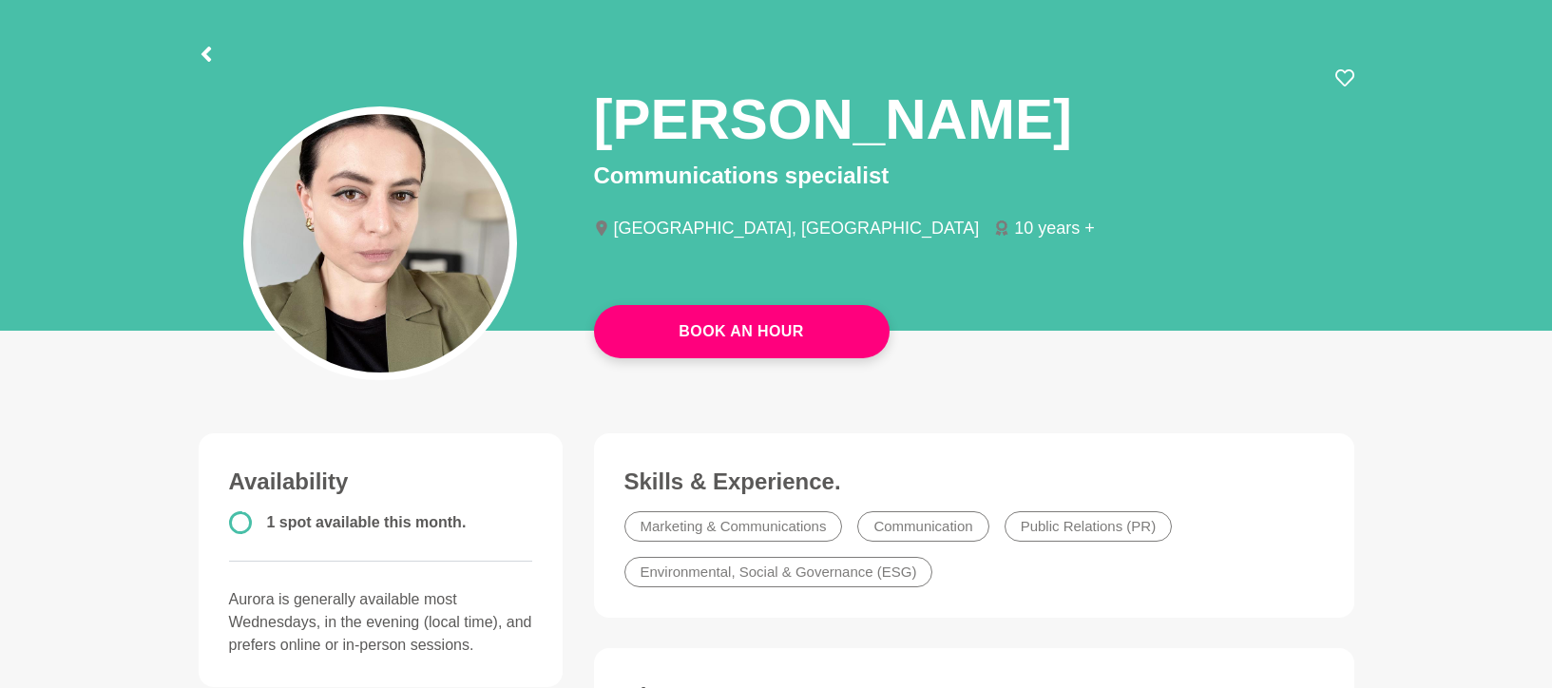
scroll to position [0, 0]
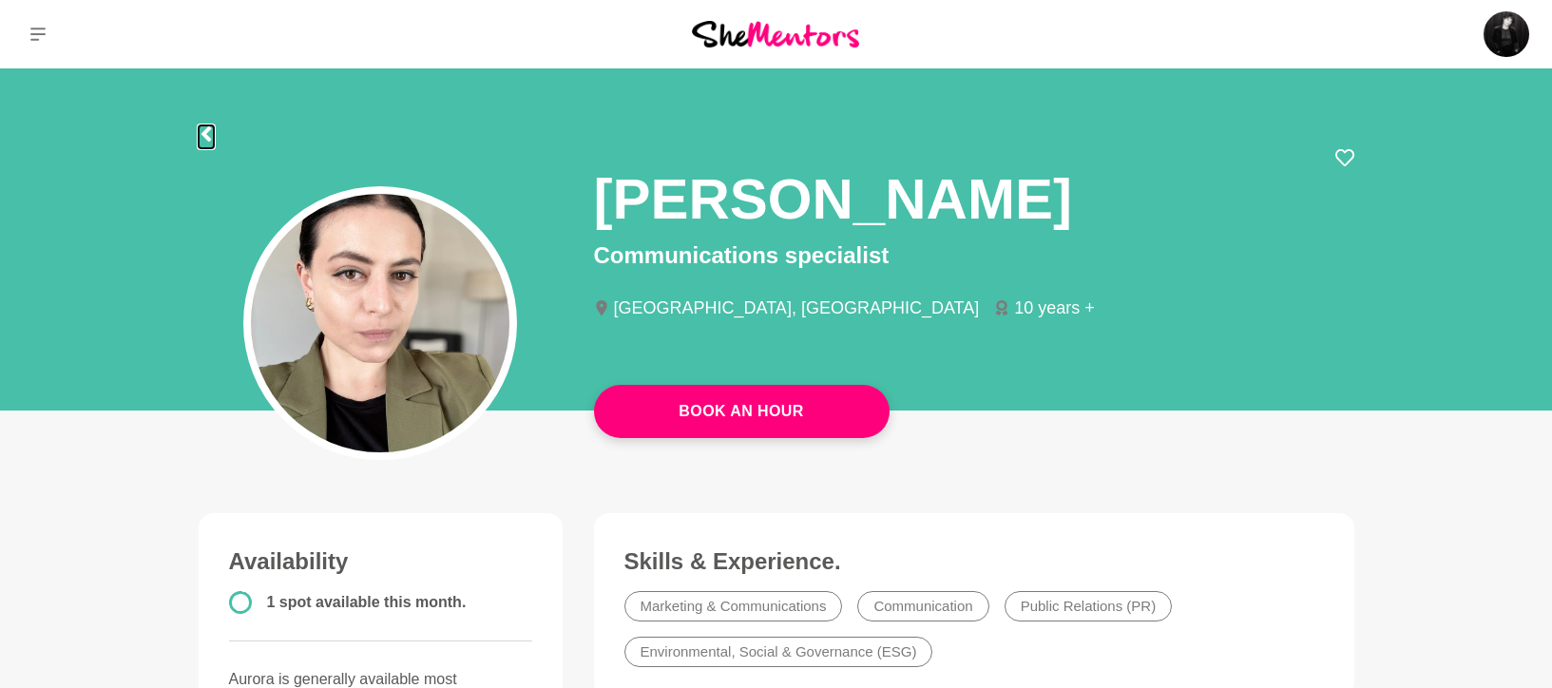
click at [210, 133] on icon at bounding box center [206, 133] width 15 height 15
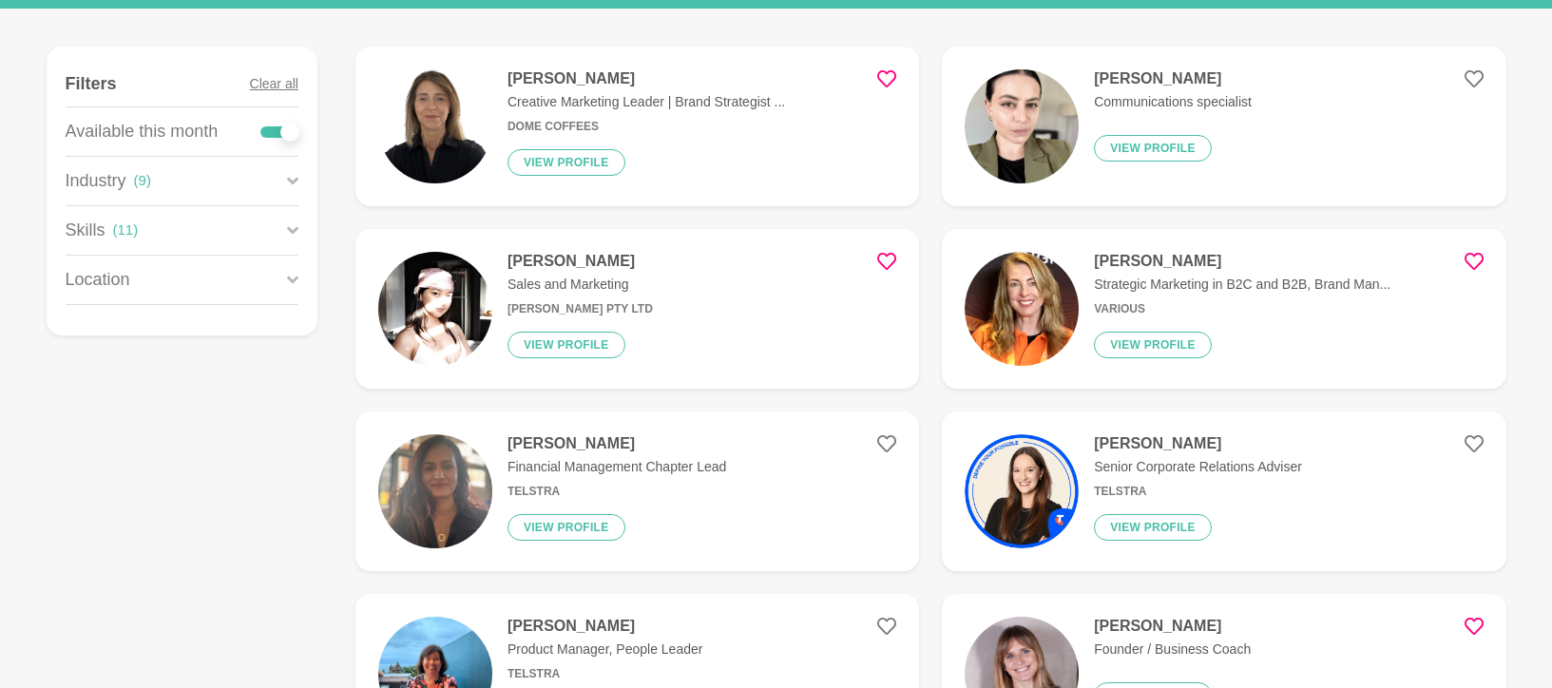
scroll to position [285, 0]
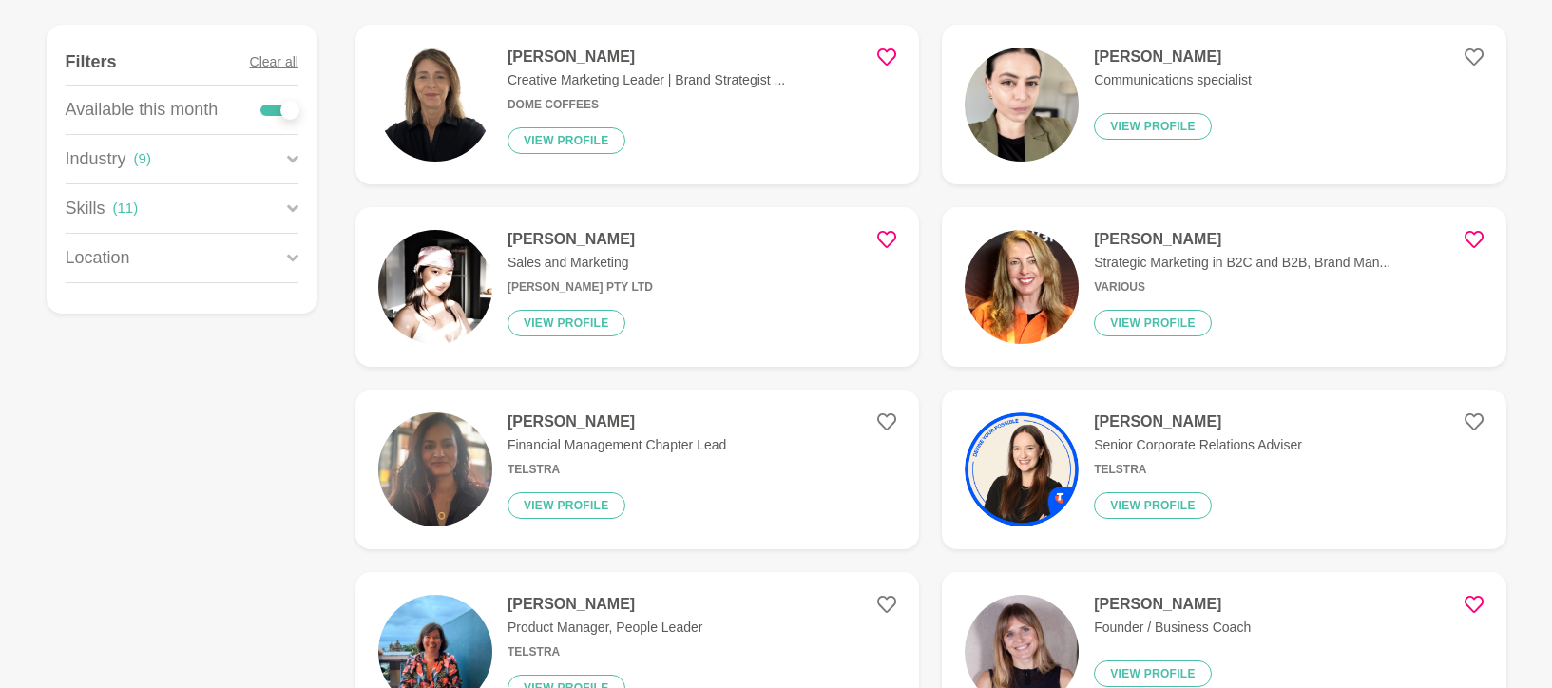
click at [1130, 240] on h4 "[PERSON_NAME]" at bounding box center [1242, 239] width 296 height 19
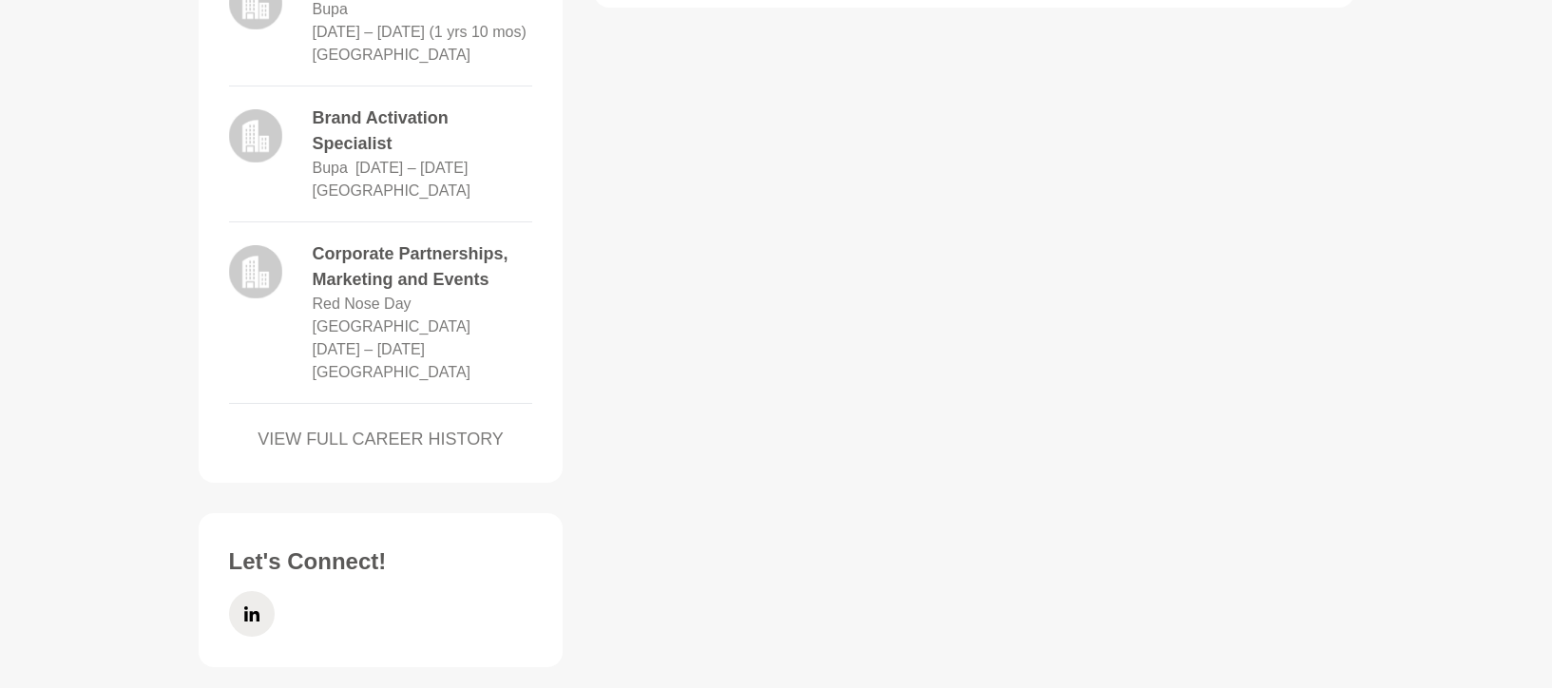
scroll to position [1894, 0]
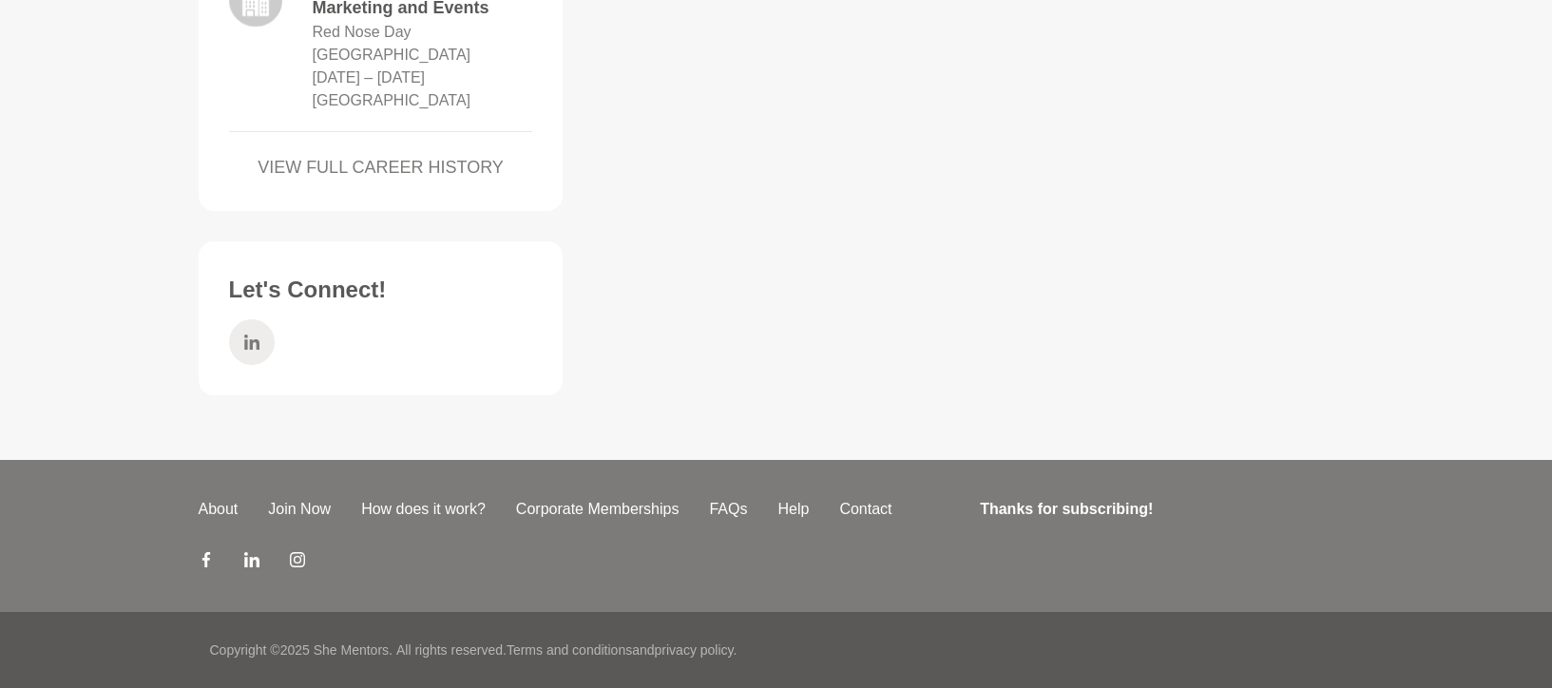
click at [263, 343] on span at bounding box center [252, 342] width 46 height 46
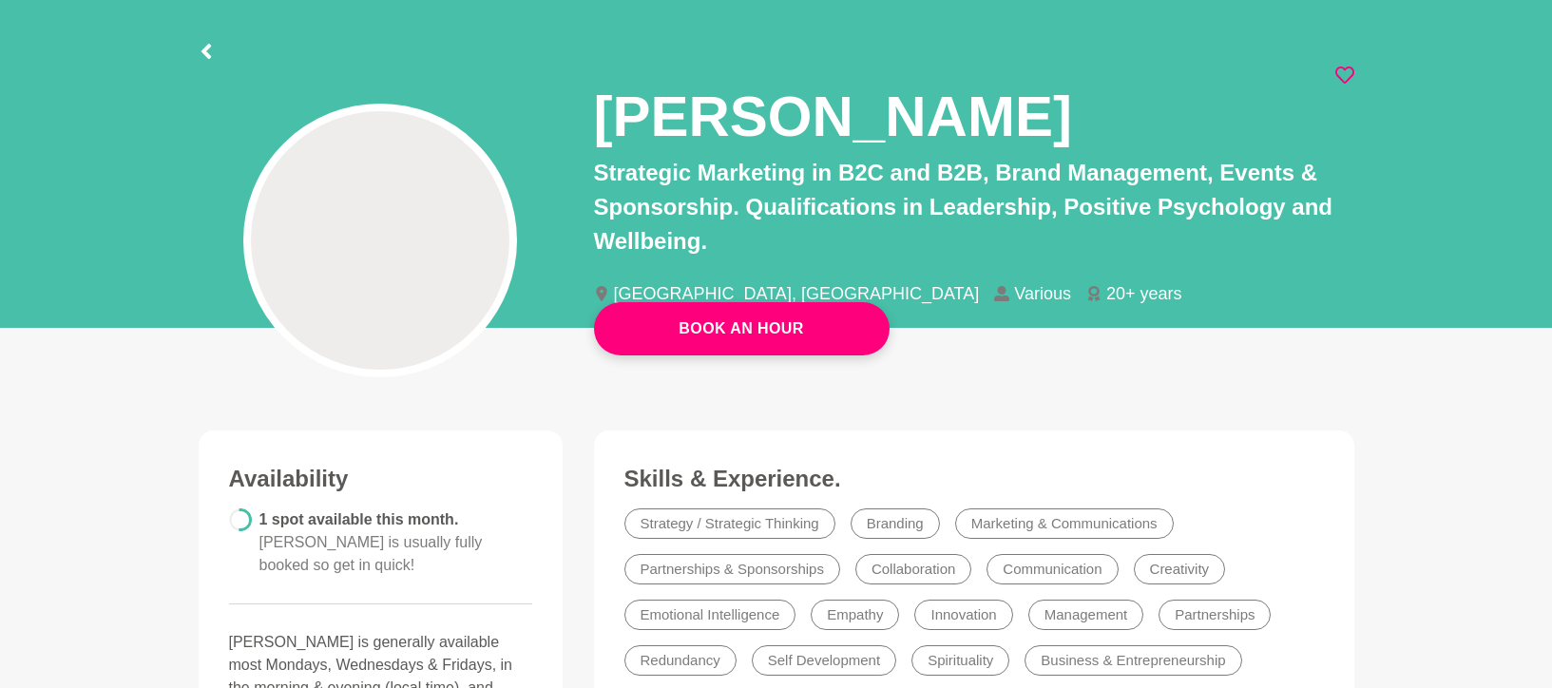
scroll to position [33, 0]
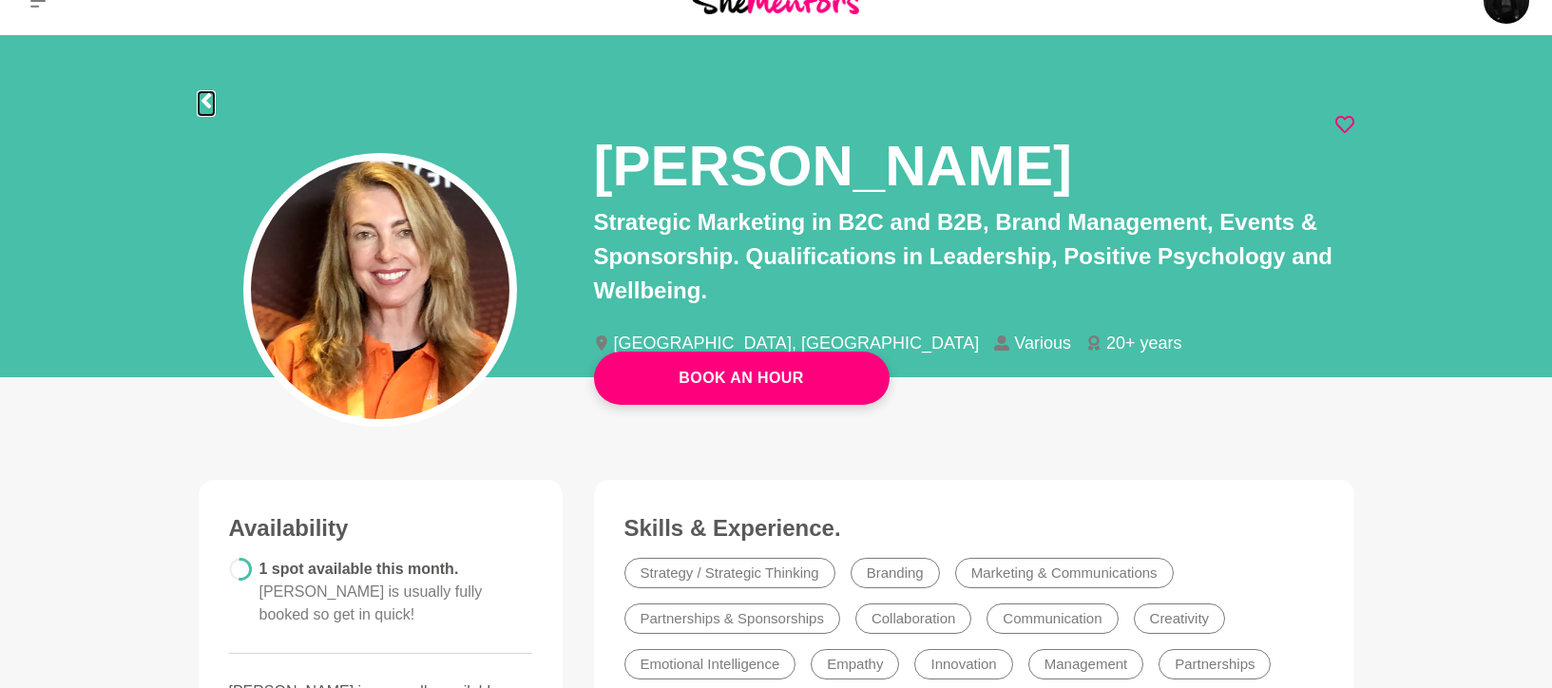
click at [211, 103] on icon at bounding box center [206, 100] width 15 height 15
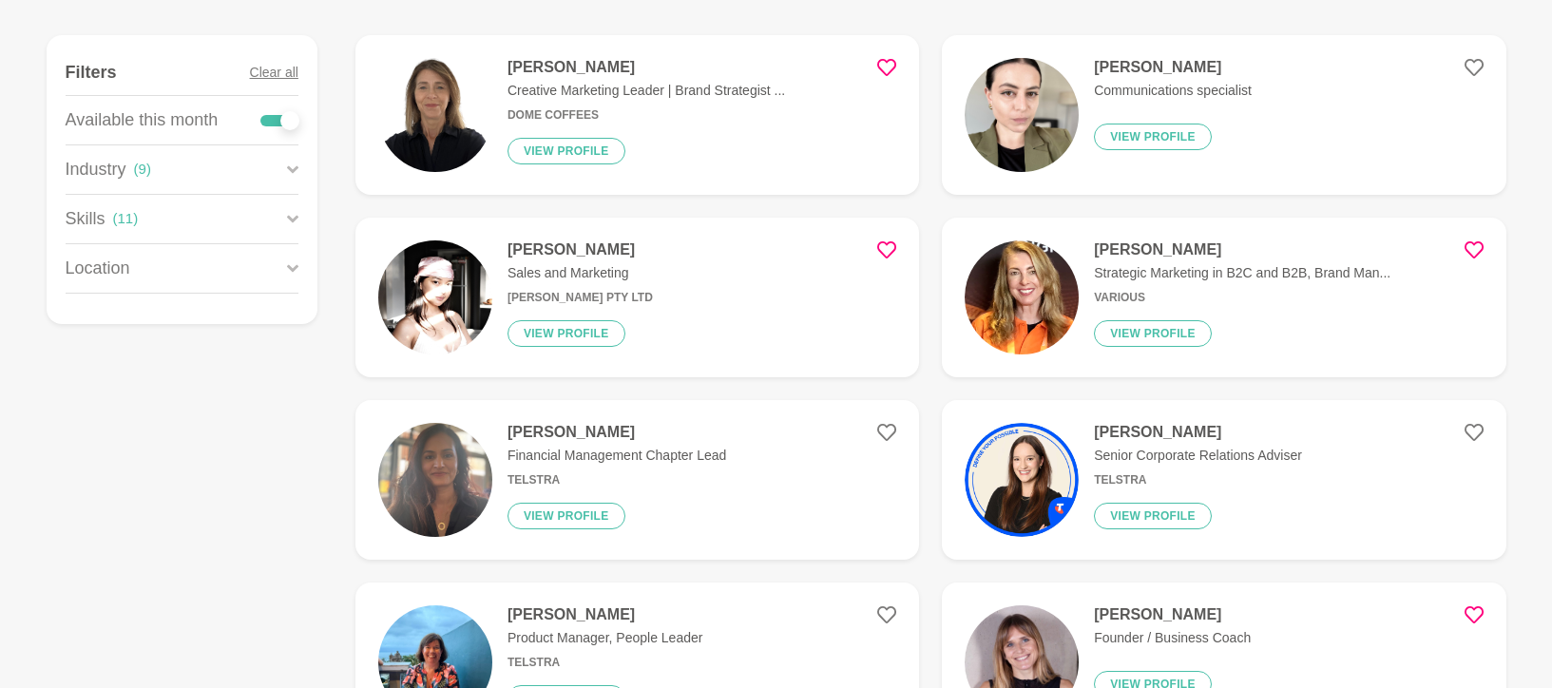
scroll to position [363, 0]
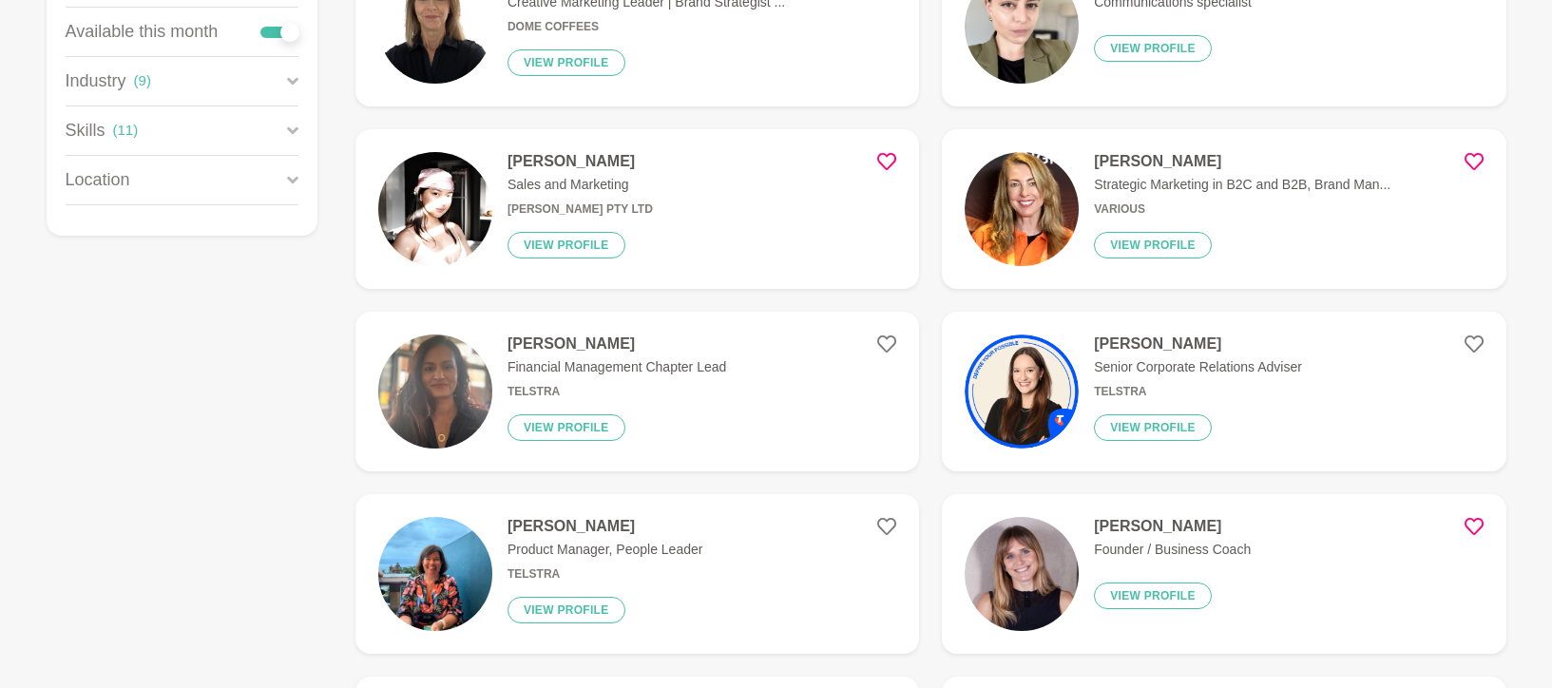
click at [1216, 364] on p "Senior Corporate Relations Adviser" at bounding box center [1198, 367] width 208 height 20
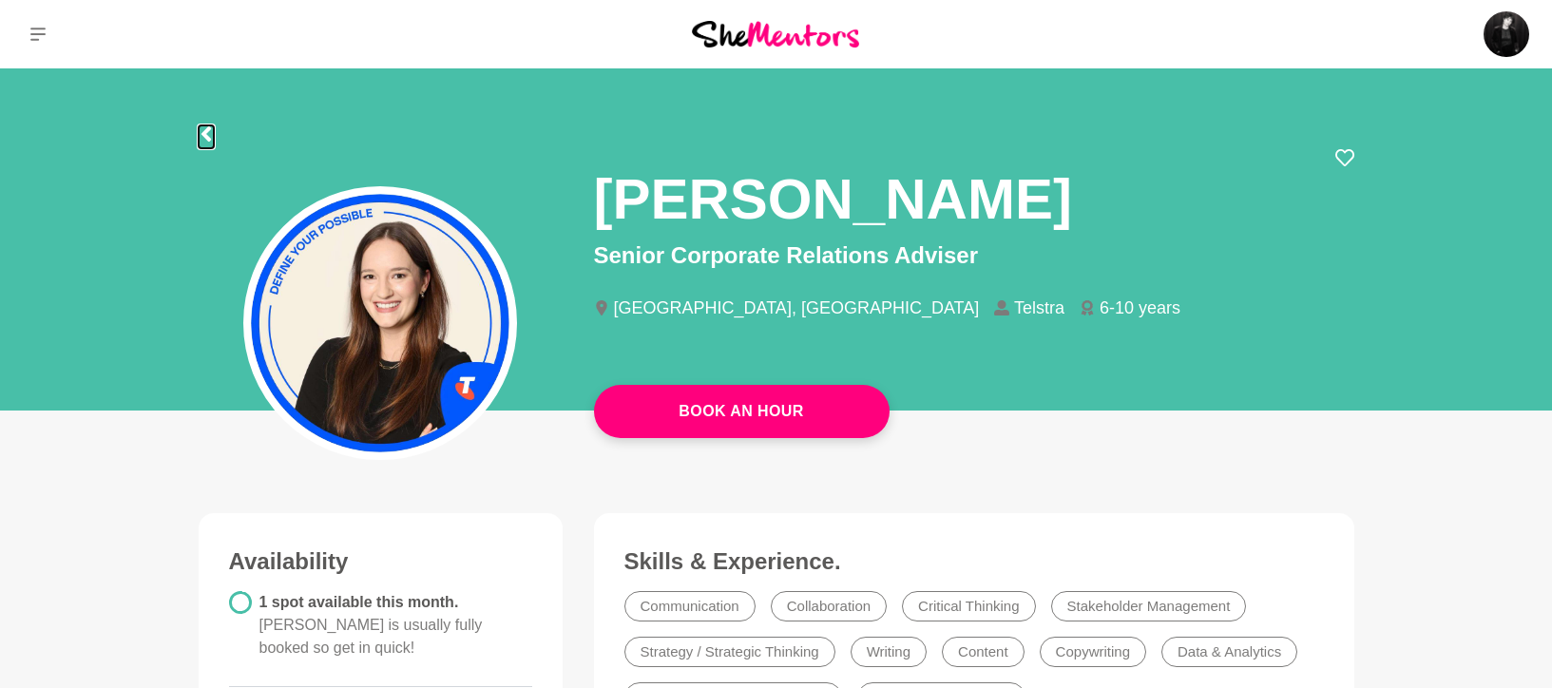
click at [208, 142] on button at bounding box center [206, 136] width 15 height 23
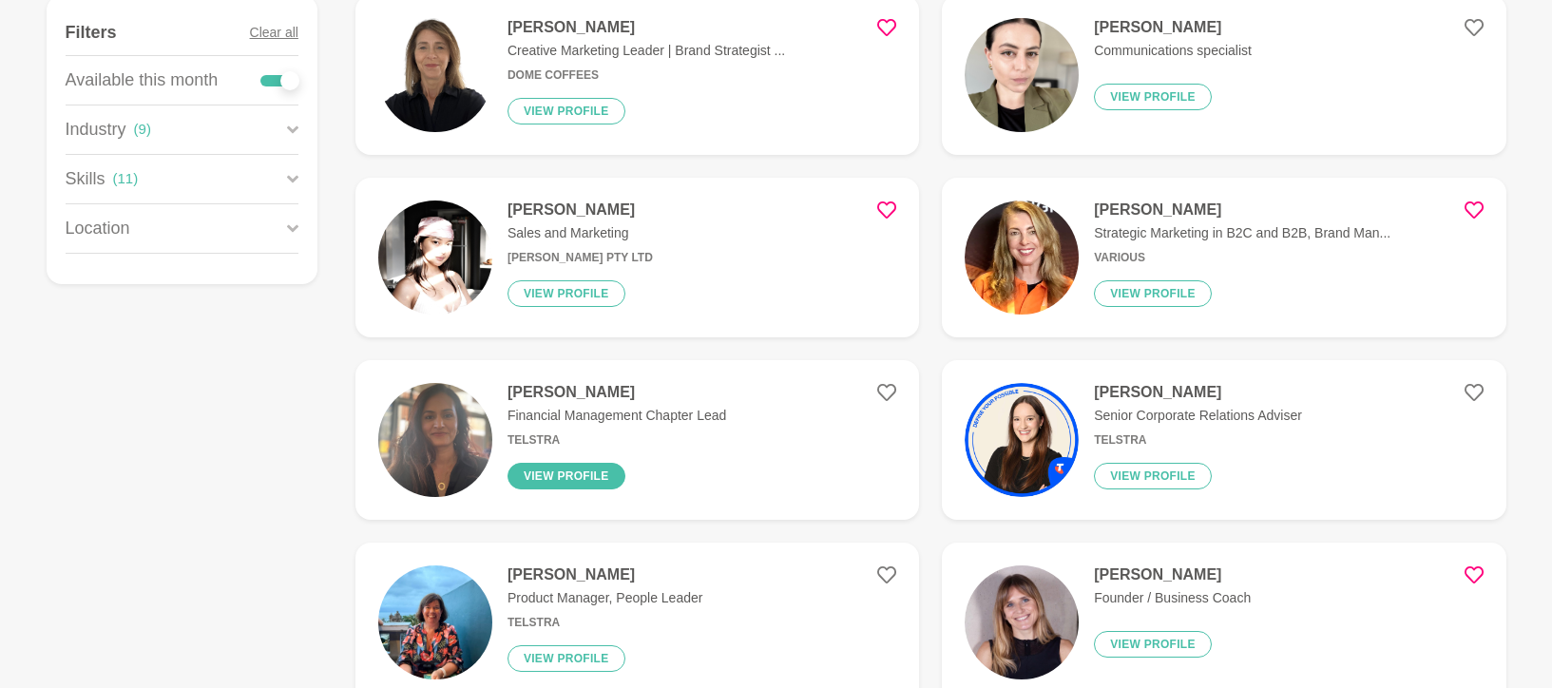
scroll to position [328, 0]
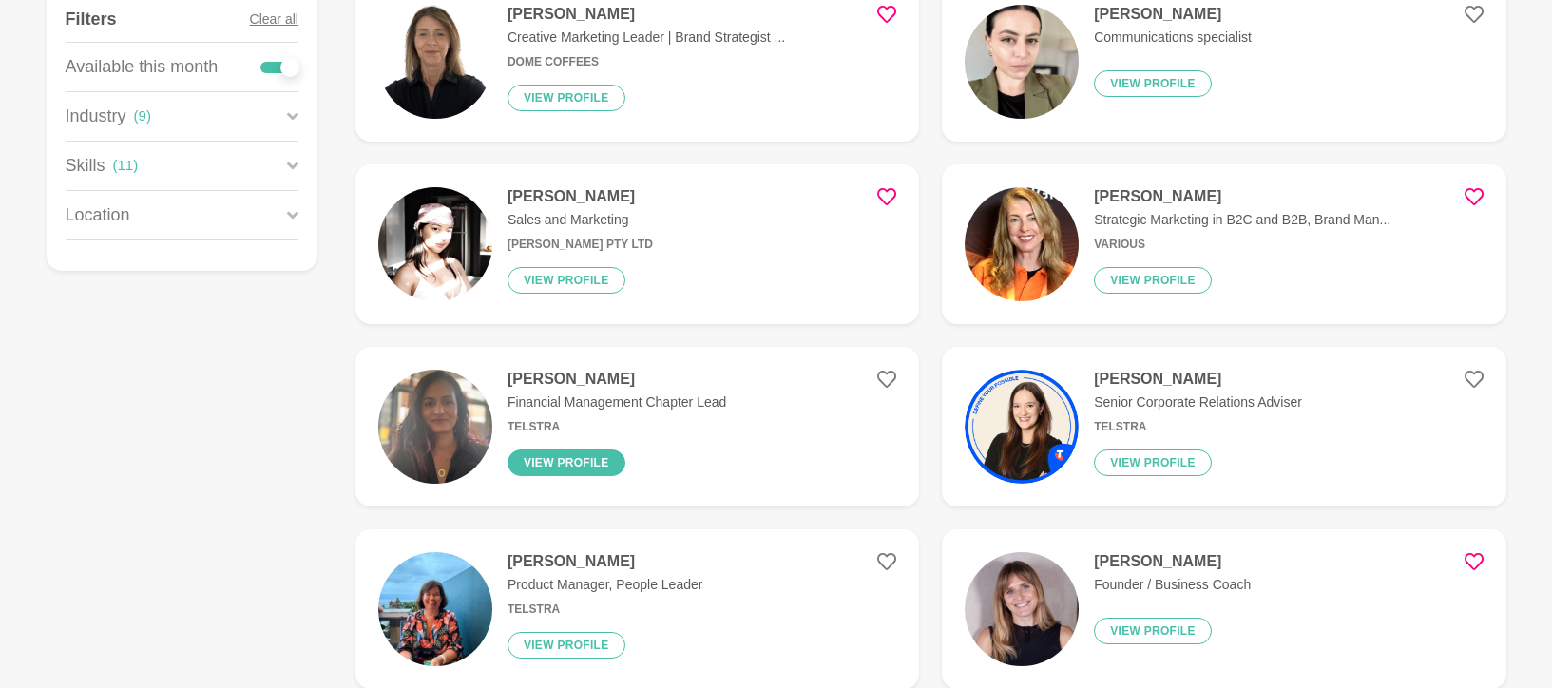
click at [530, 466] on button "View profile" at bounding box center [566, 462] width 118 height 27
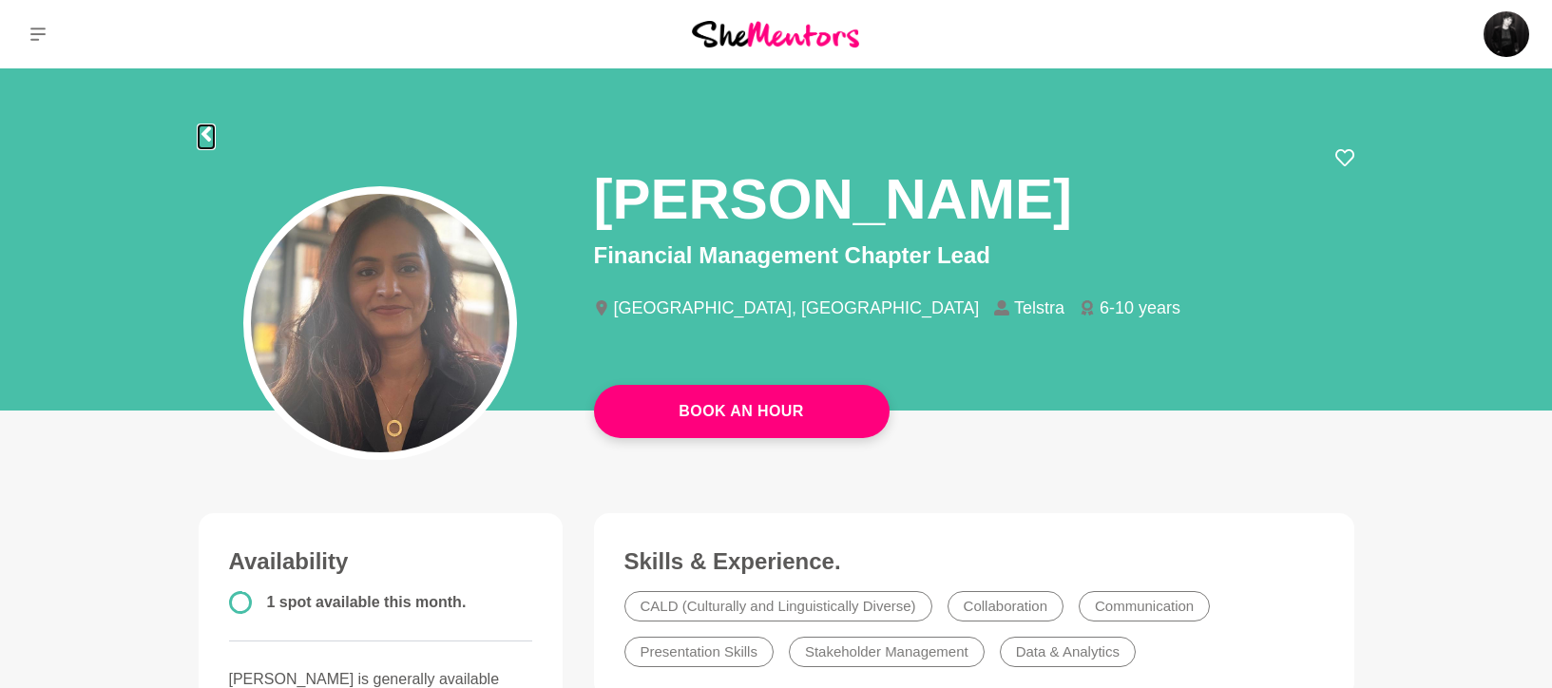
click at [206, 130] on icon at bounding box center [206, 133] width 10 height 15
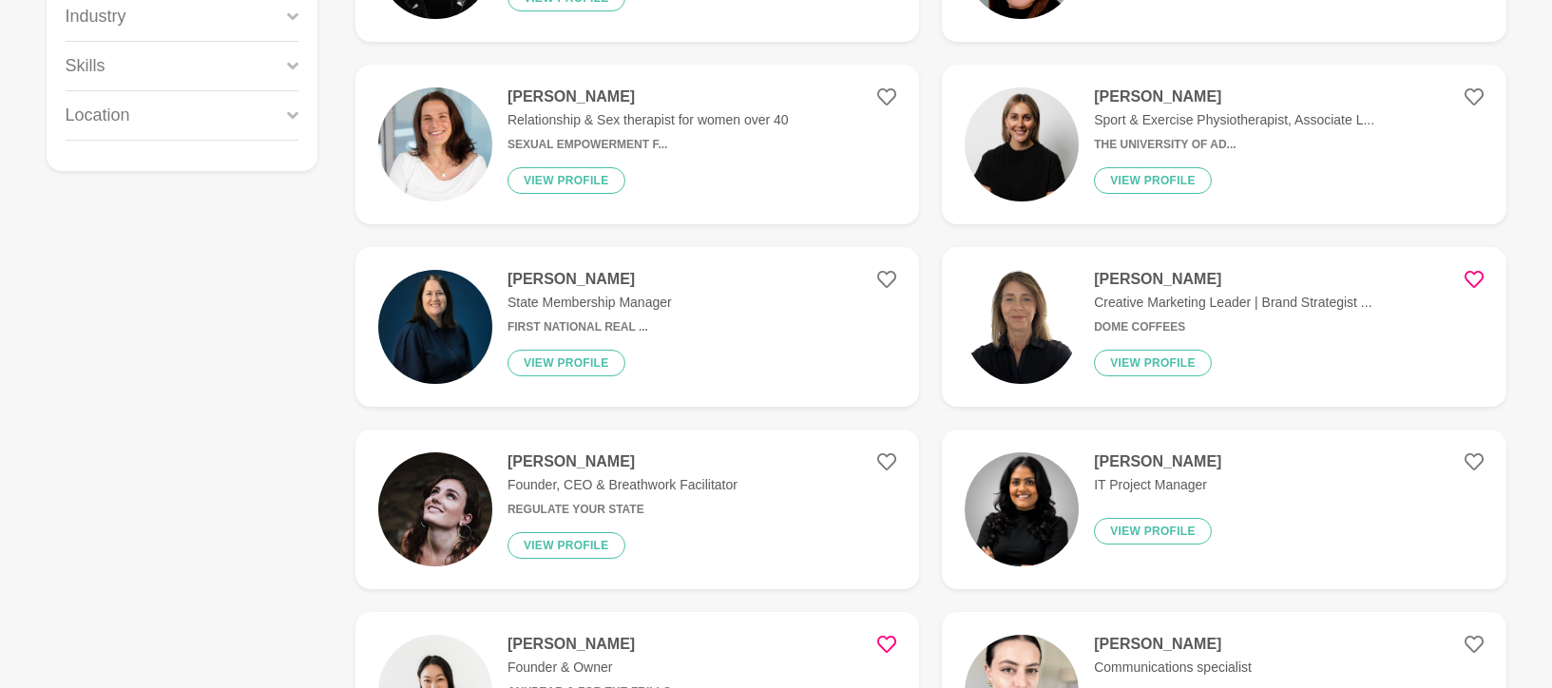
scroll to position [630, 0]
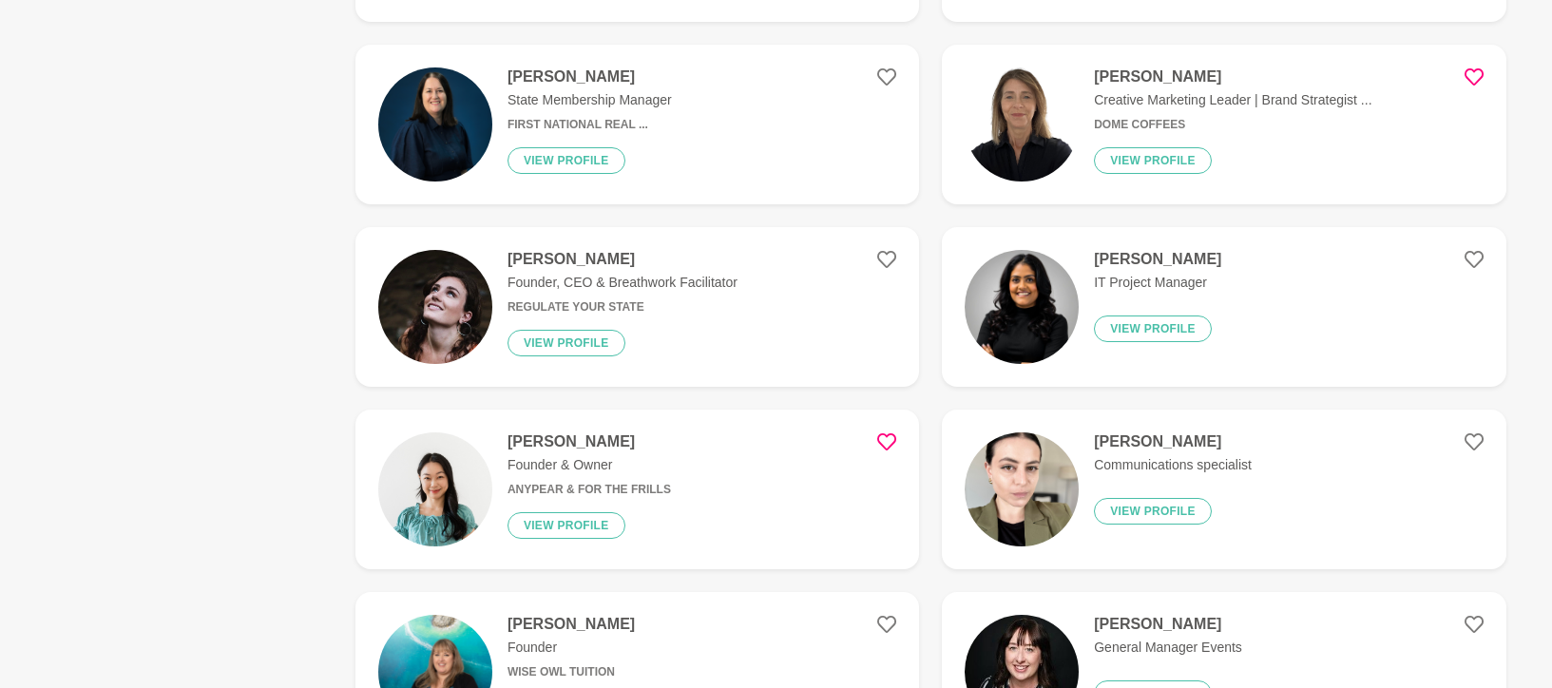
click at [1126, 261] on h4 "[PERSON_NAME]" at bounding box center [1157, 259] width 127 height 19
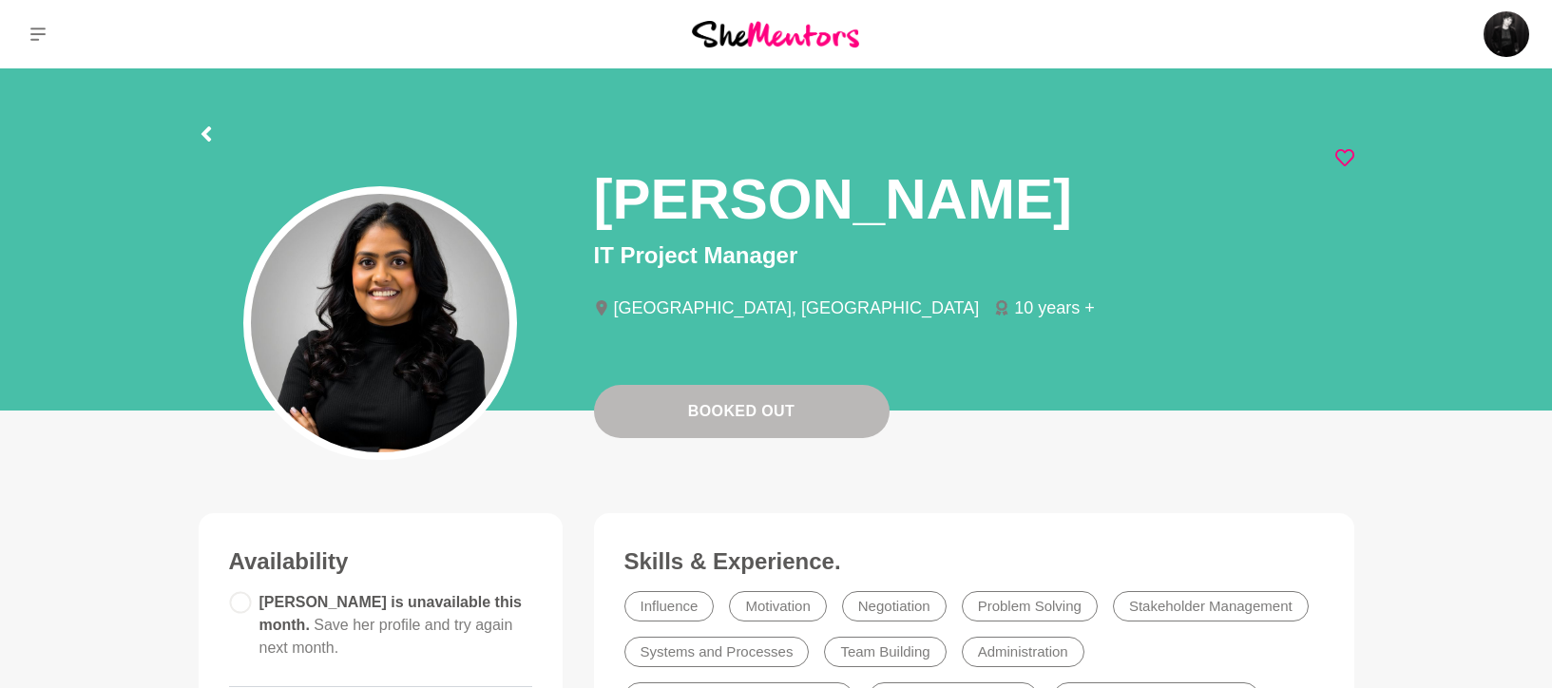
click at [1348, 161] on icon at bounding box center [1344, 157] width 19 height 17
click at [209, 134] on icon at bounding box center [206, 133] width 15 height 15
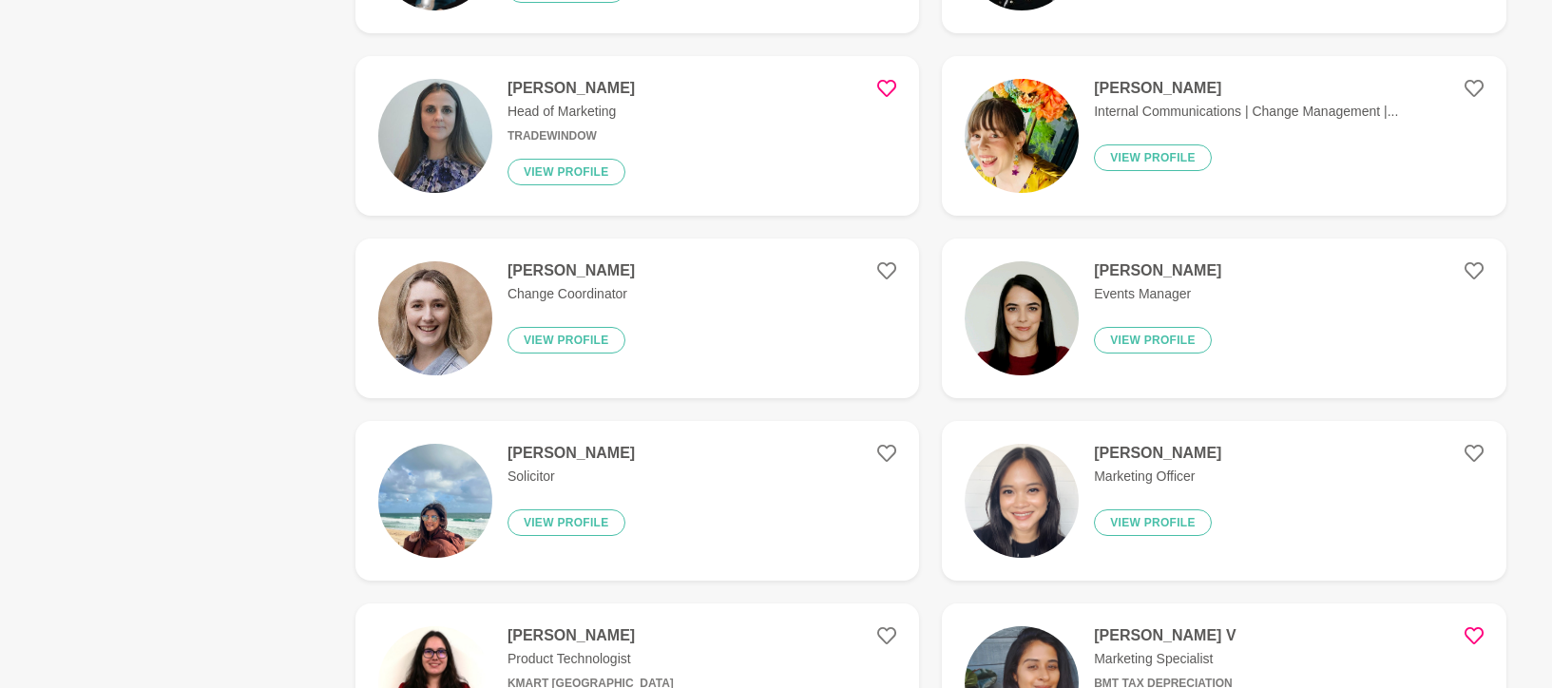
click at [525, 98] on h4 "[PERSON_NAME]" at bounding box center [570, 88] width 127 height 19
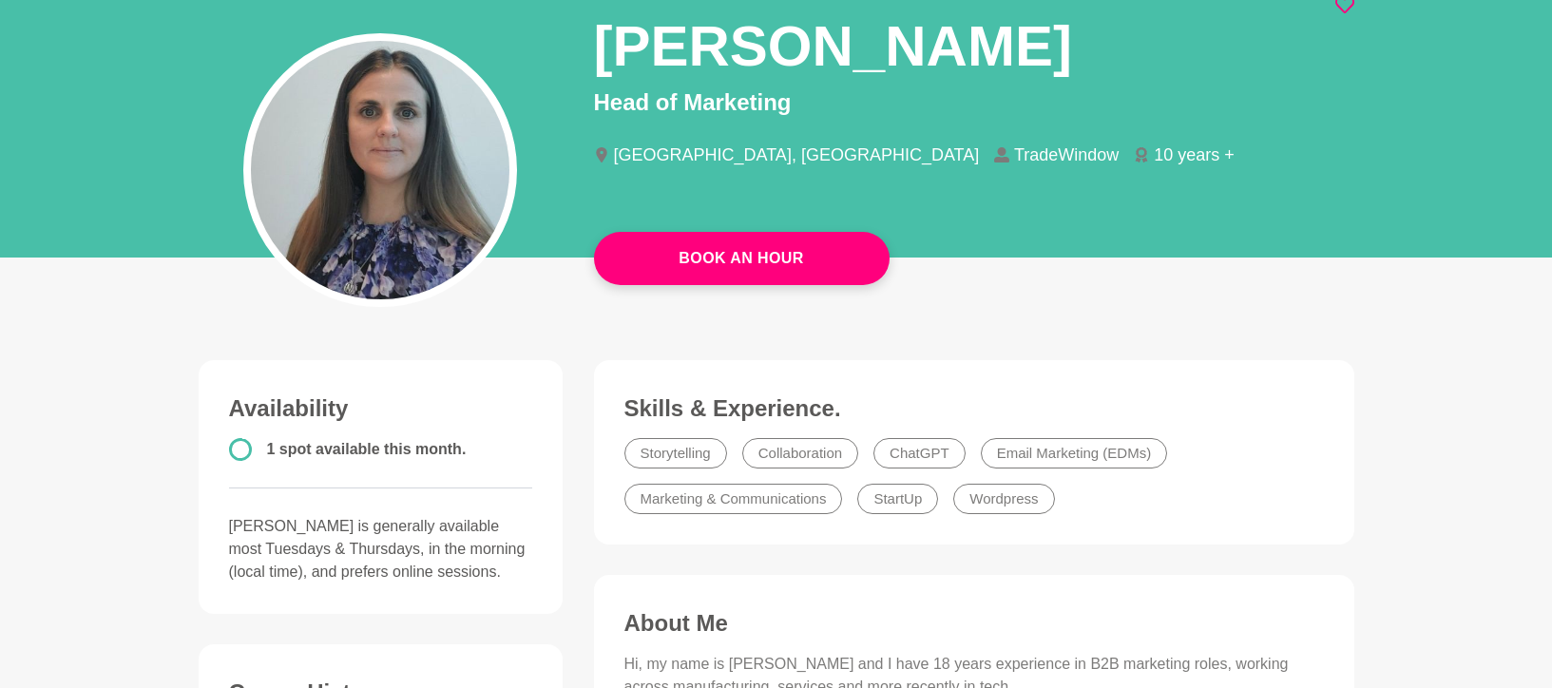
scroll to position [182, 0]
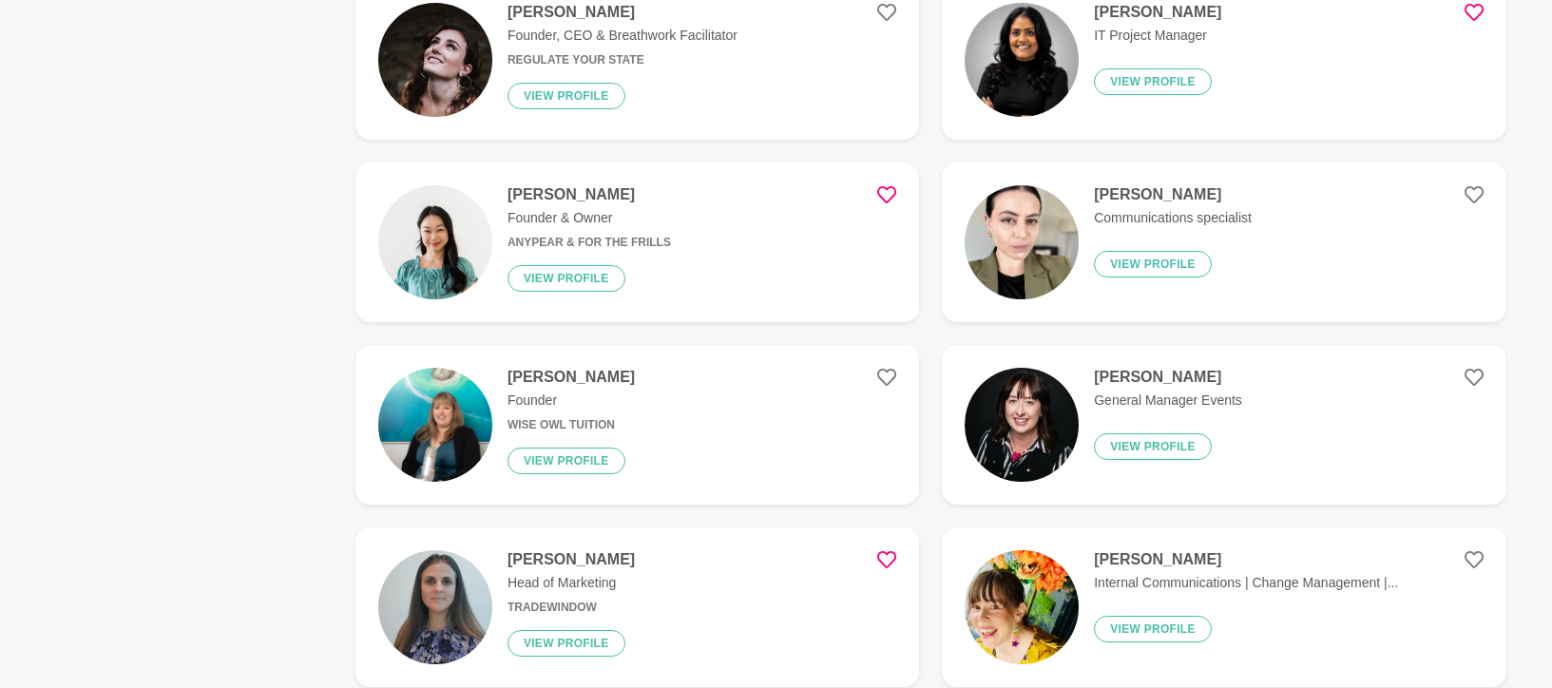
scroll to position [879, 0]
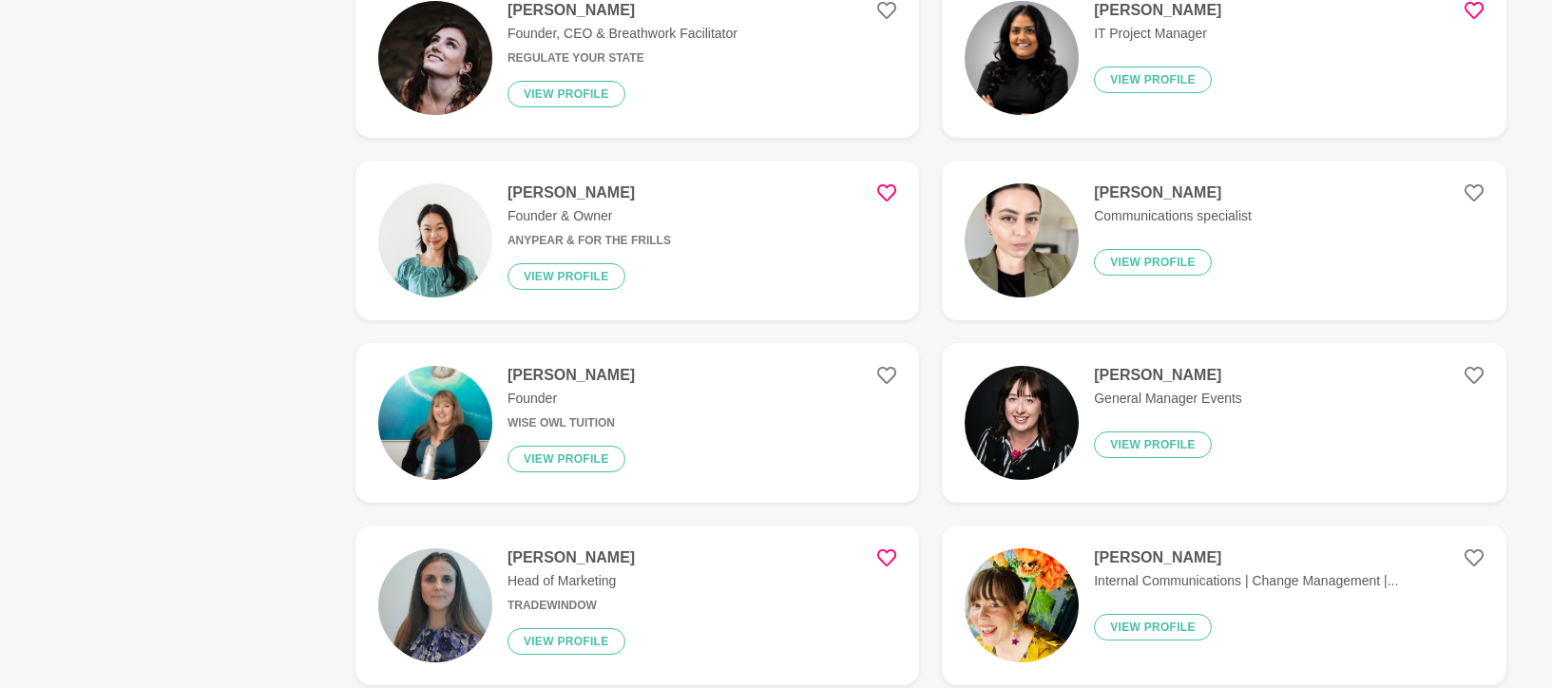
click at [533, 412] on div "Emily Fogg Founder Wise Owl Tuition View profile" at bounding box center [563, 423] width 143 height 114
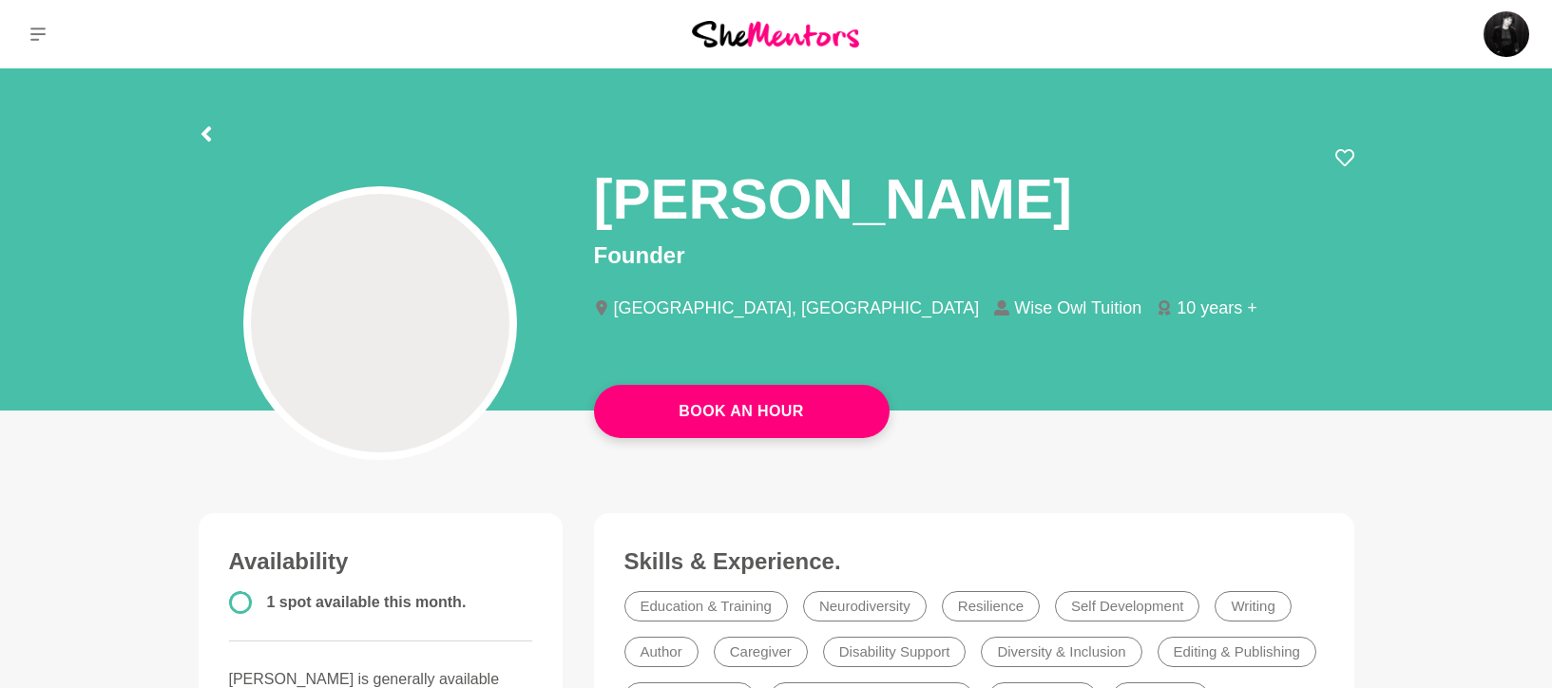
scroll to position [381, 0]
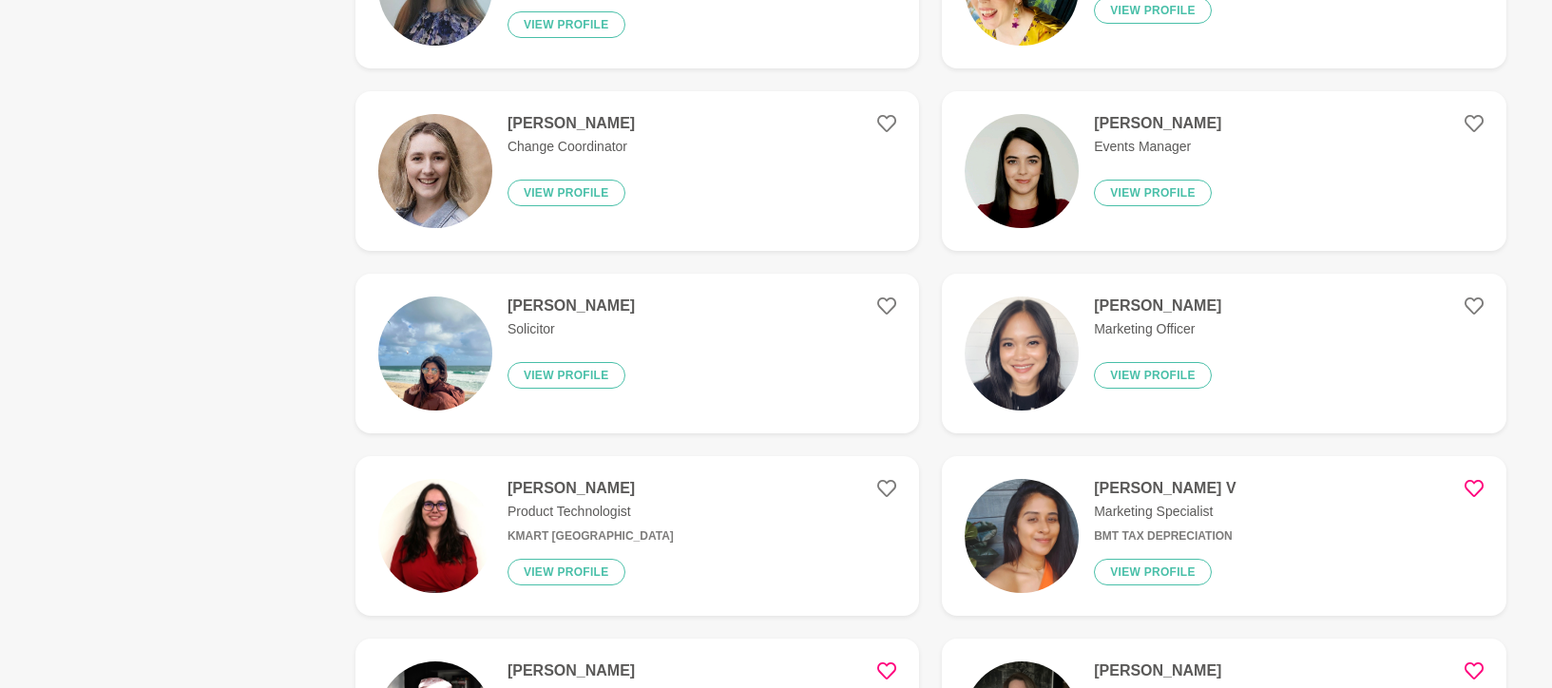
scroll to position [1657, 0]
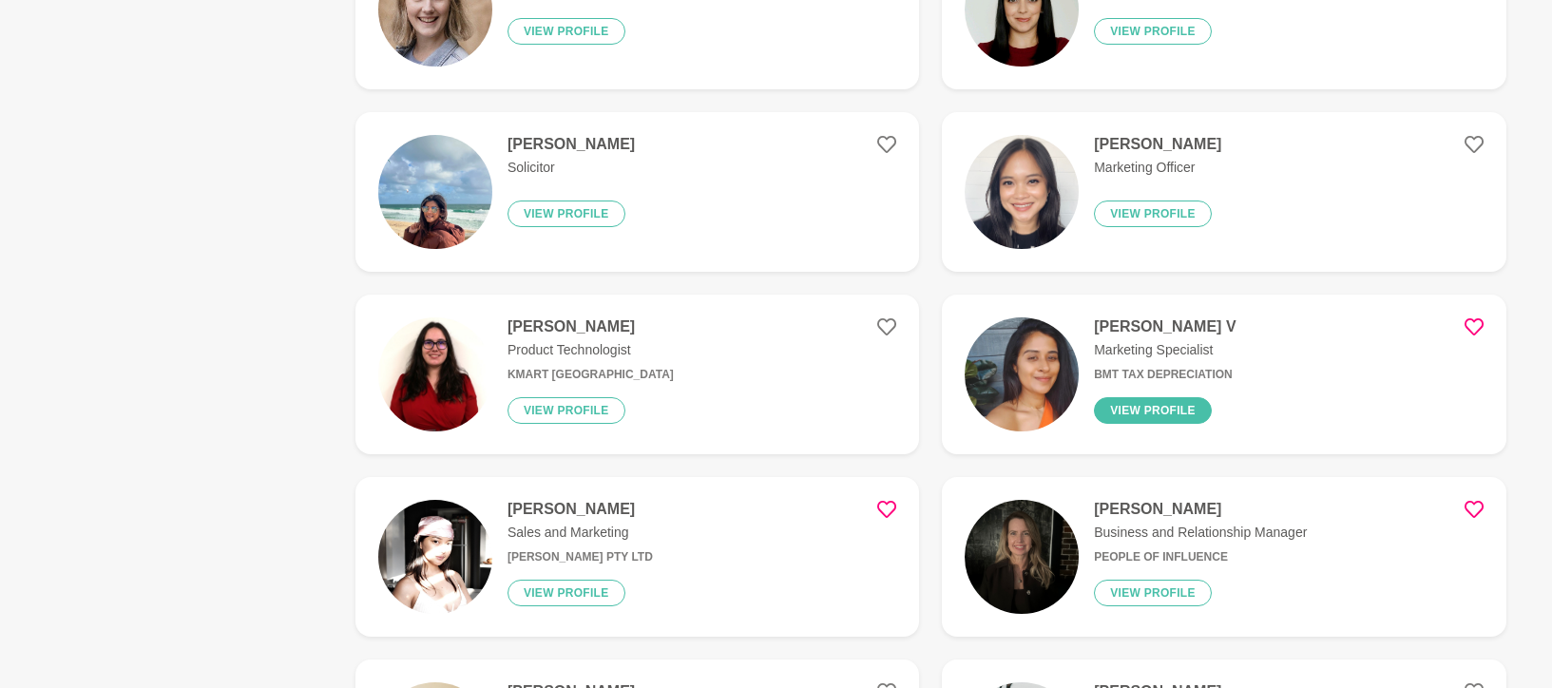
click at [1167, 407] on button "View profile" at bounding box center [1153, 410] width 118 height 27
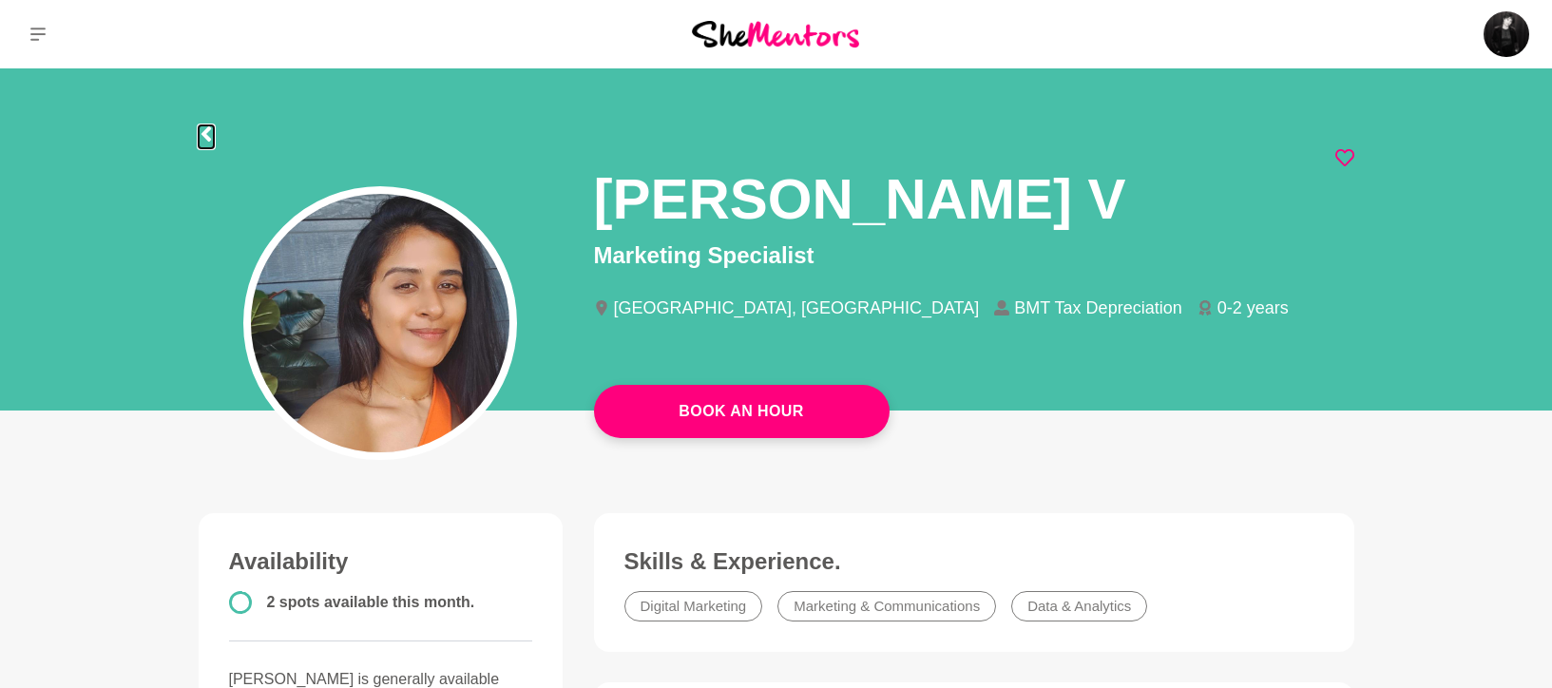
click at [207, 132] on icon at bounding box center [206, 133] width 15 height 15
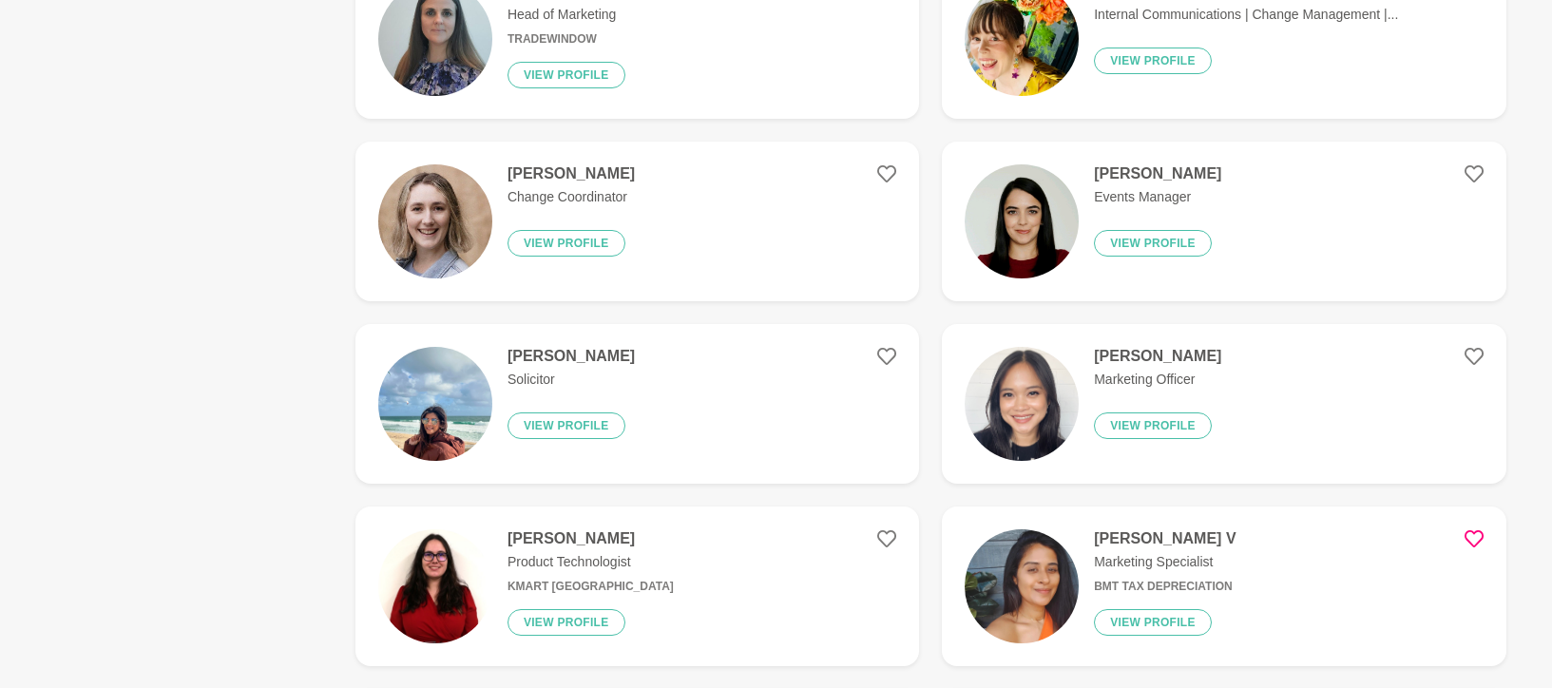
scroll to position [1824, 0]
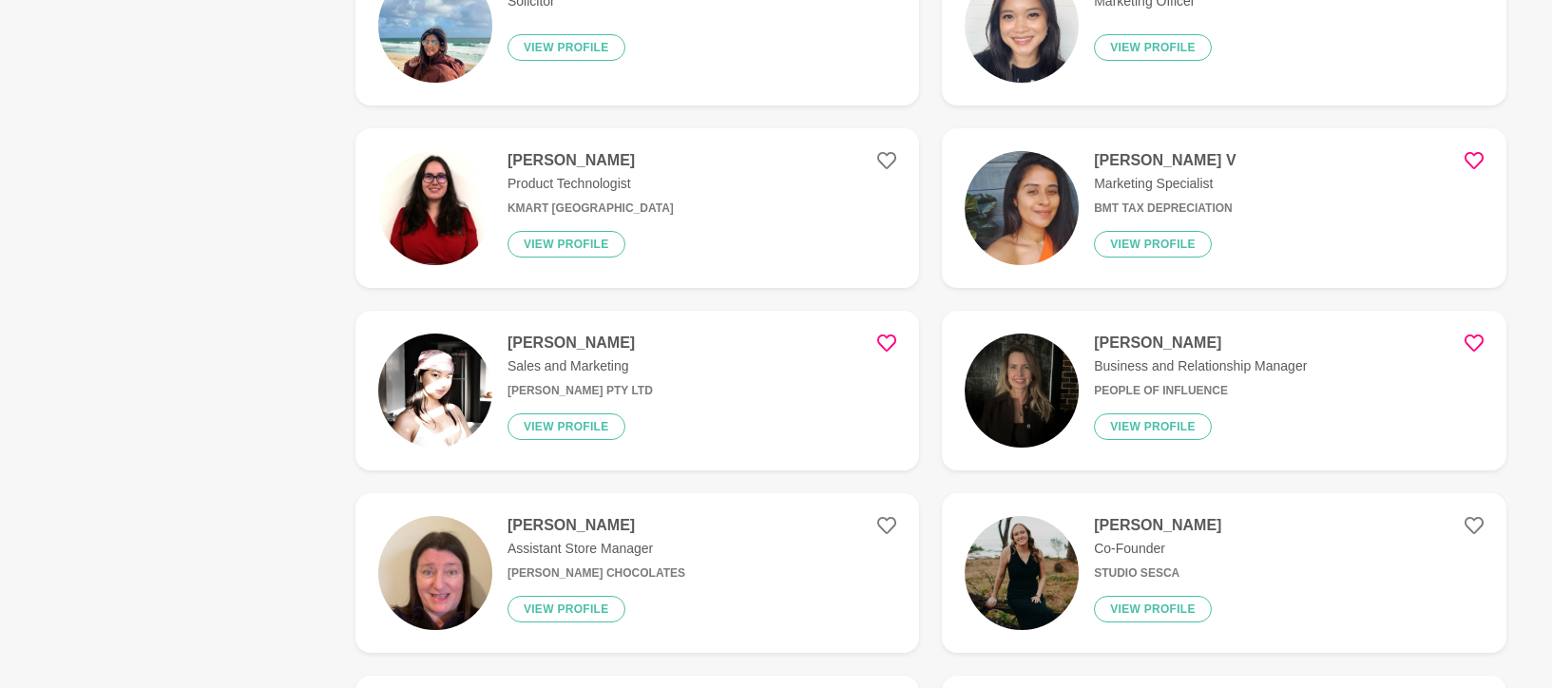
click at [566, 166] on h4 "[PERSON_NAME]" at bounding box center [590, 160] width 166 height 19
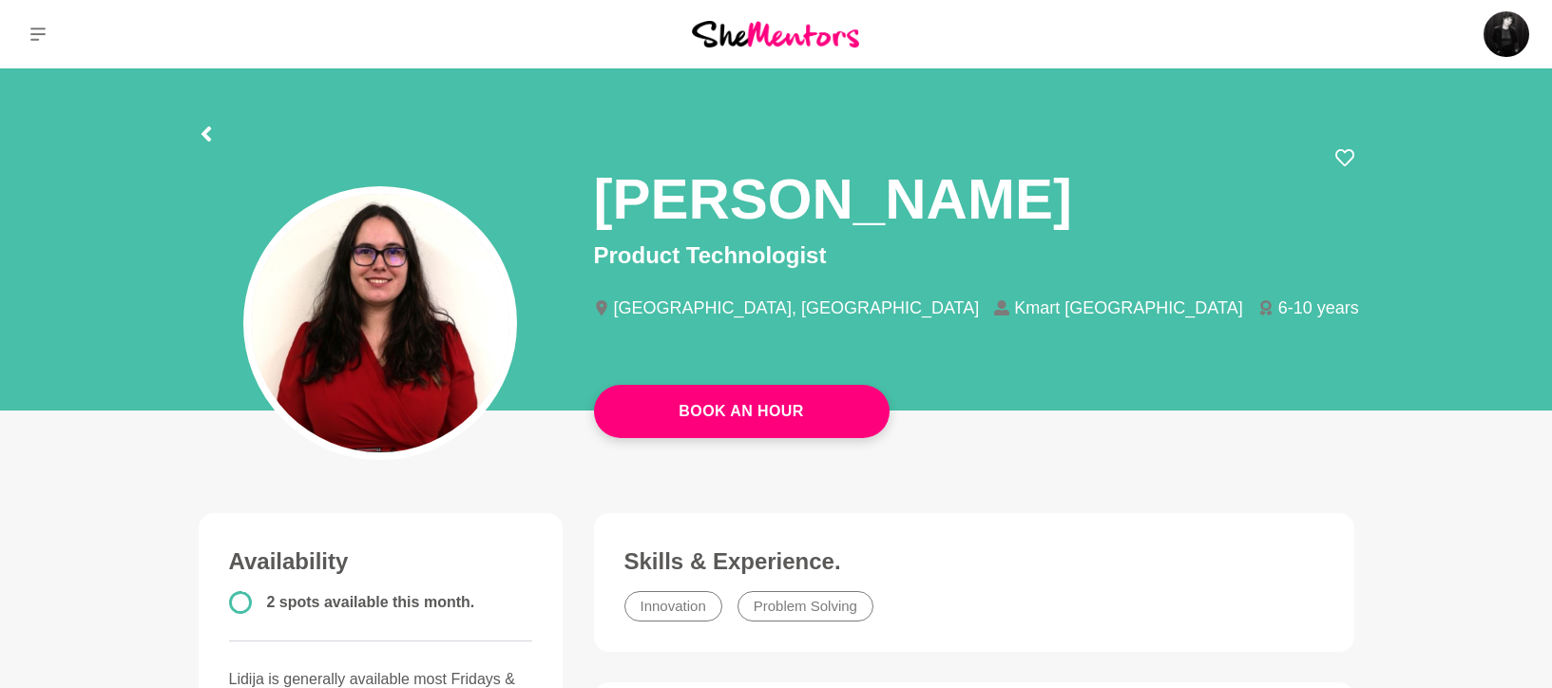
click at [218, 133] on div at bounding box center [777, 131] width 1156 height 34
click at [200, 130] on icon at bounding box center [206, 133] width 15 height 15
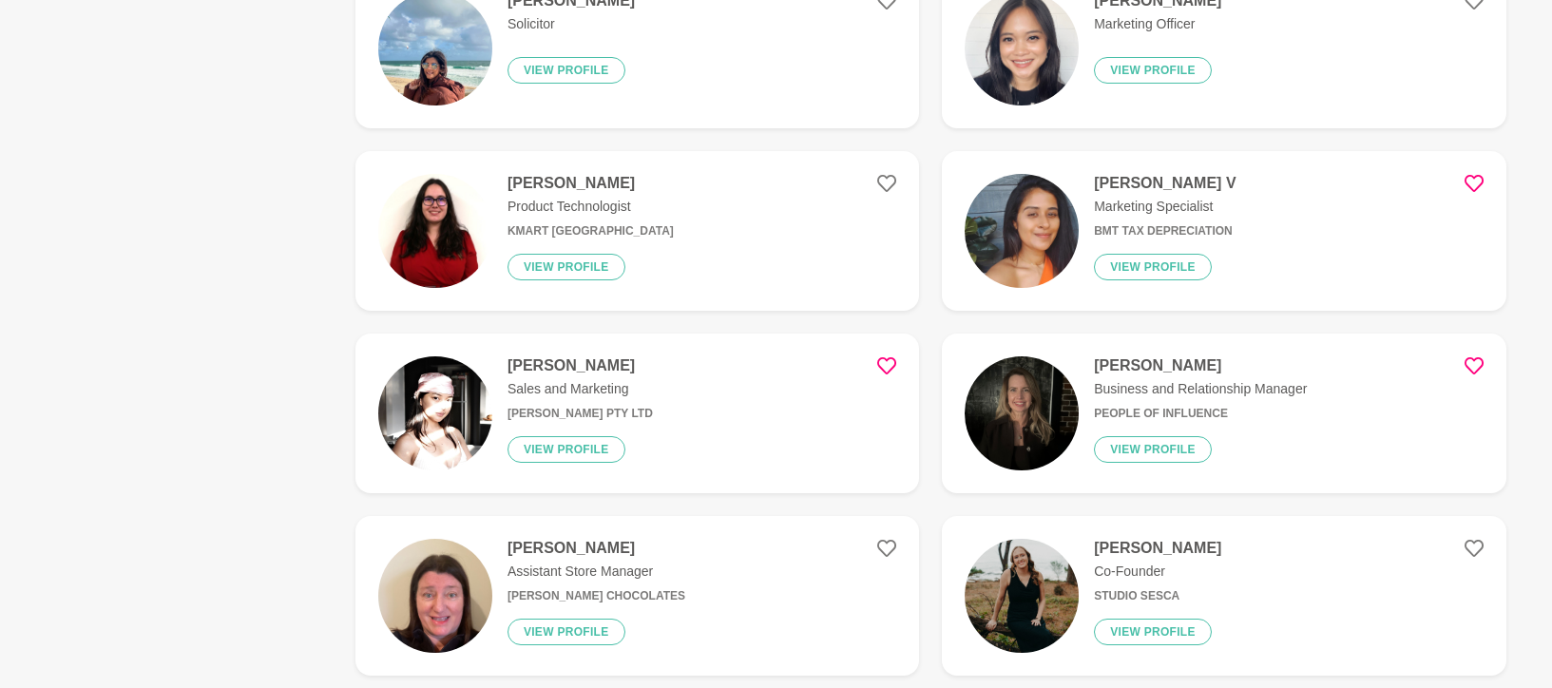
scroll to position [1803, 0]
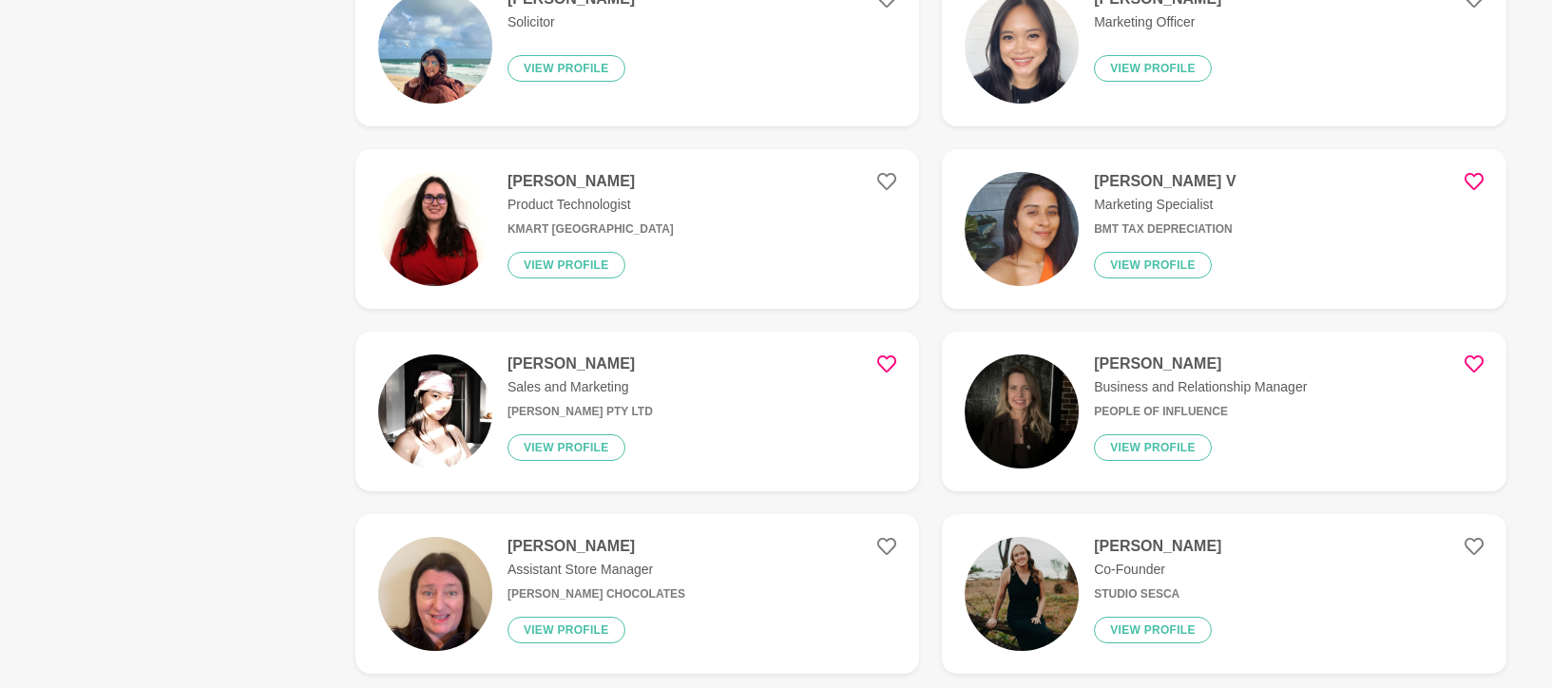
click at [1150, 370] on h4 "[PERSON_NAME]" at bounding box center [1200, 363] width 213 height 19
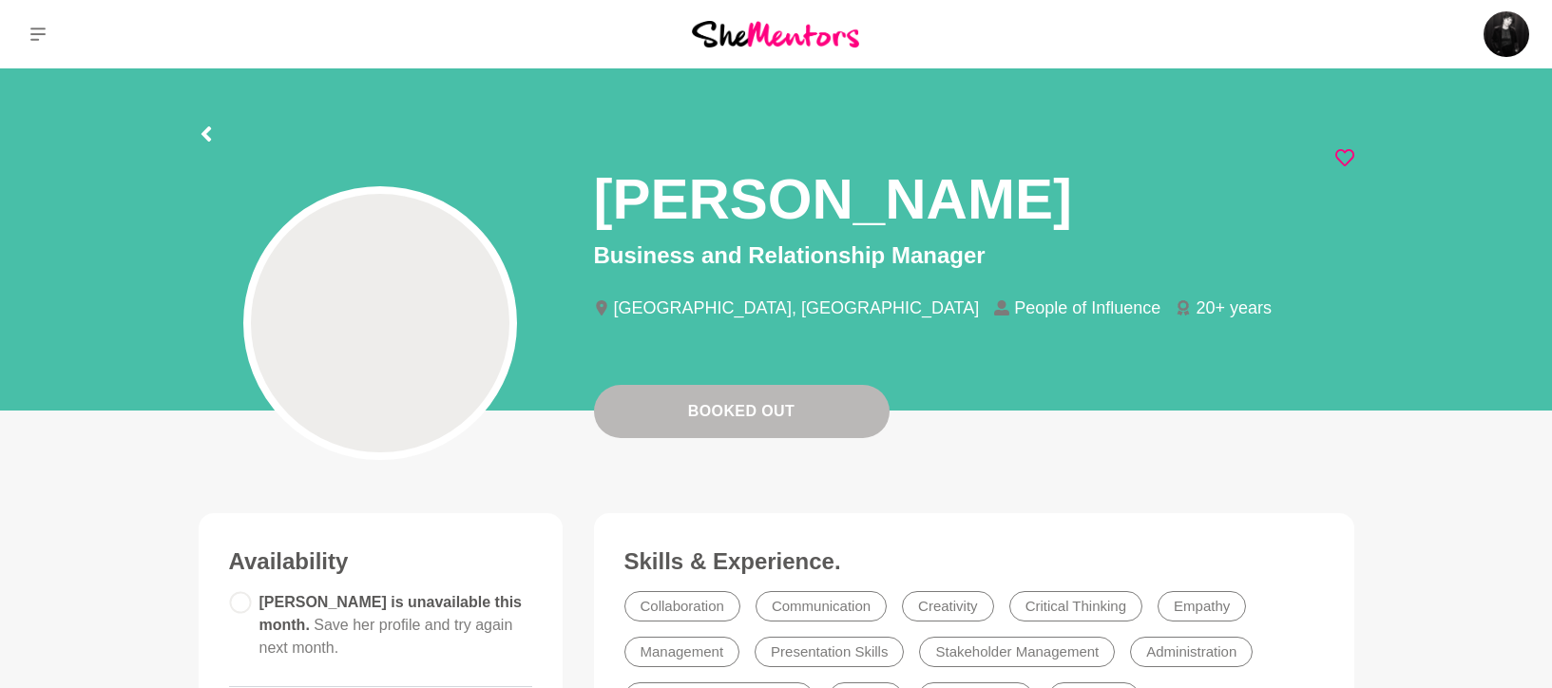
click at [1353, 158] on div "Marisse van den Berg Business and Relationship Manager Sydney, Australia People…" at bounding box center [974, 249] width 791 height 202
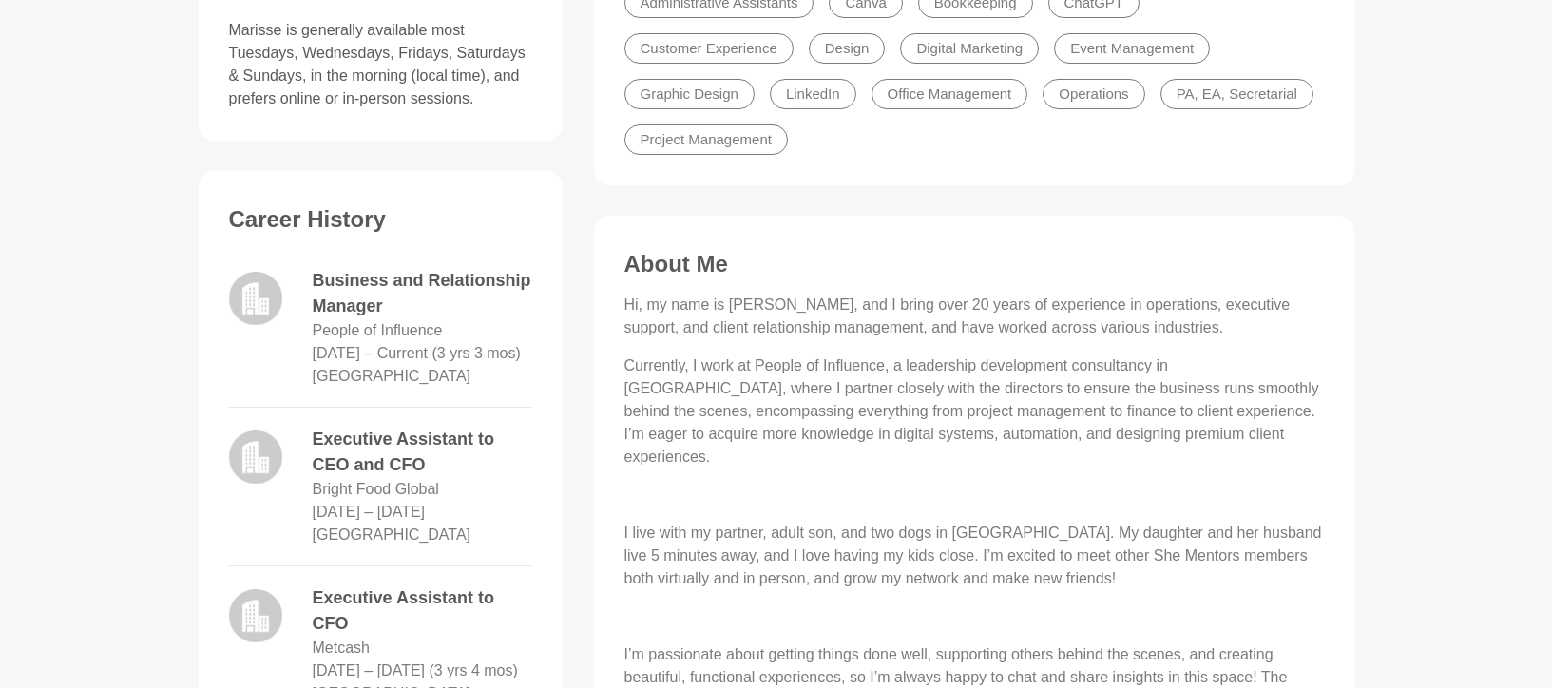
scroll to position [200, 0]
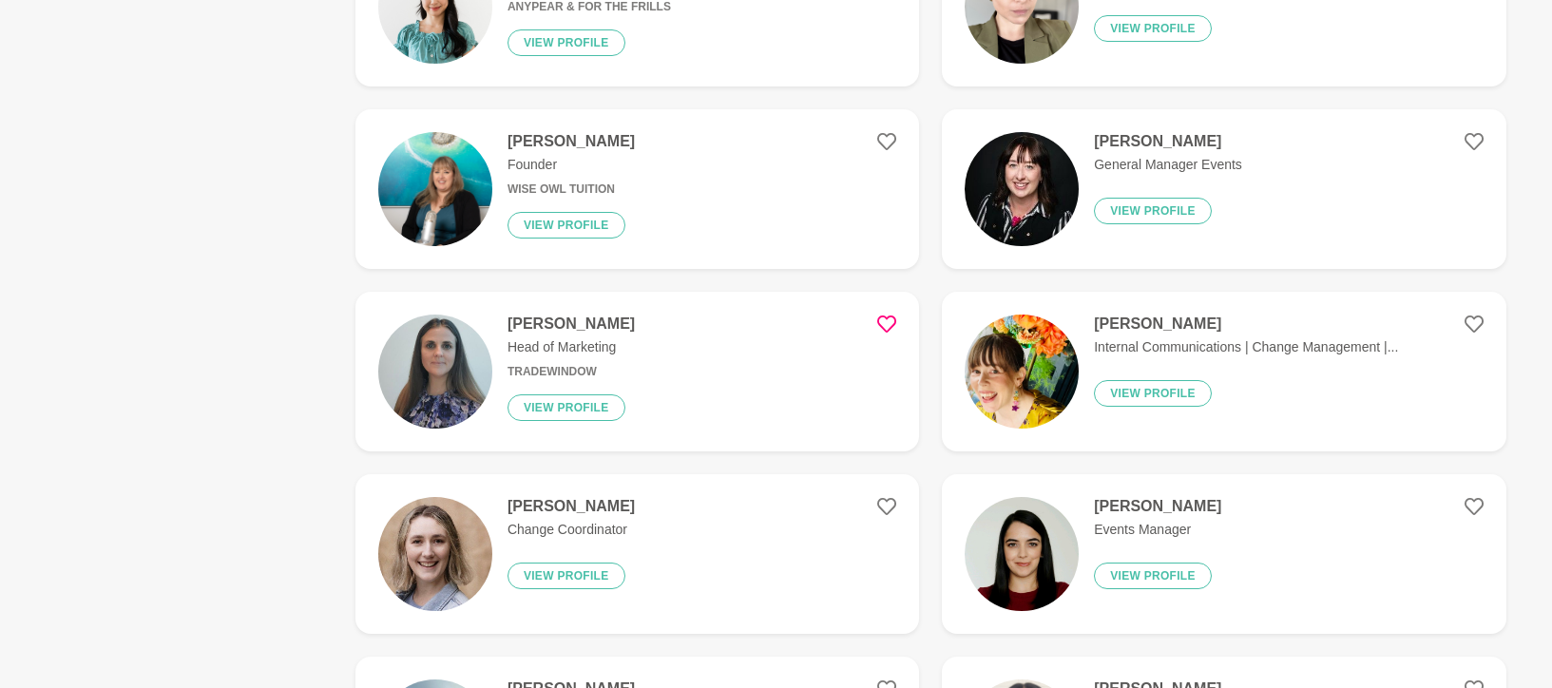
scroll to position [952, 0]
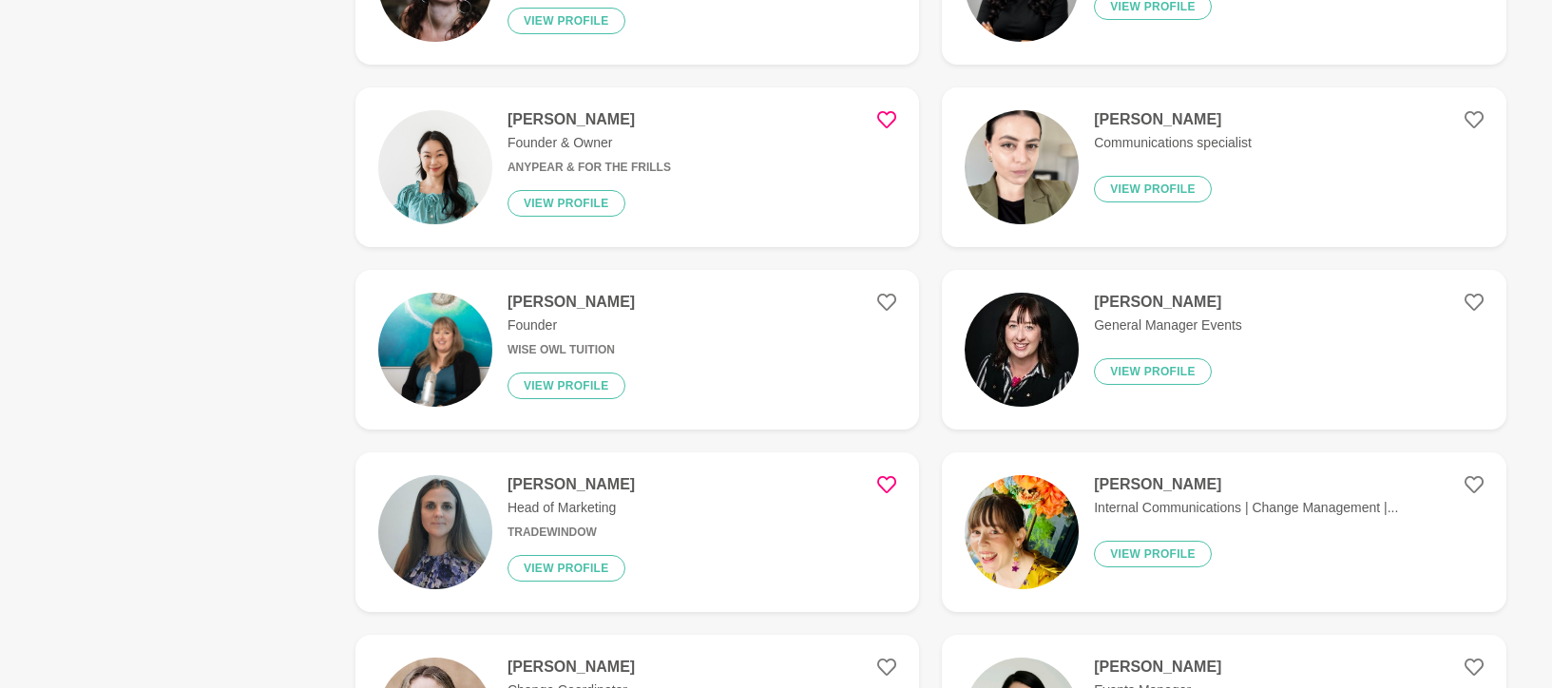
click at [489, 172] on img at bounding box center [435, 167] width 114 height 114
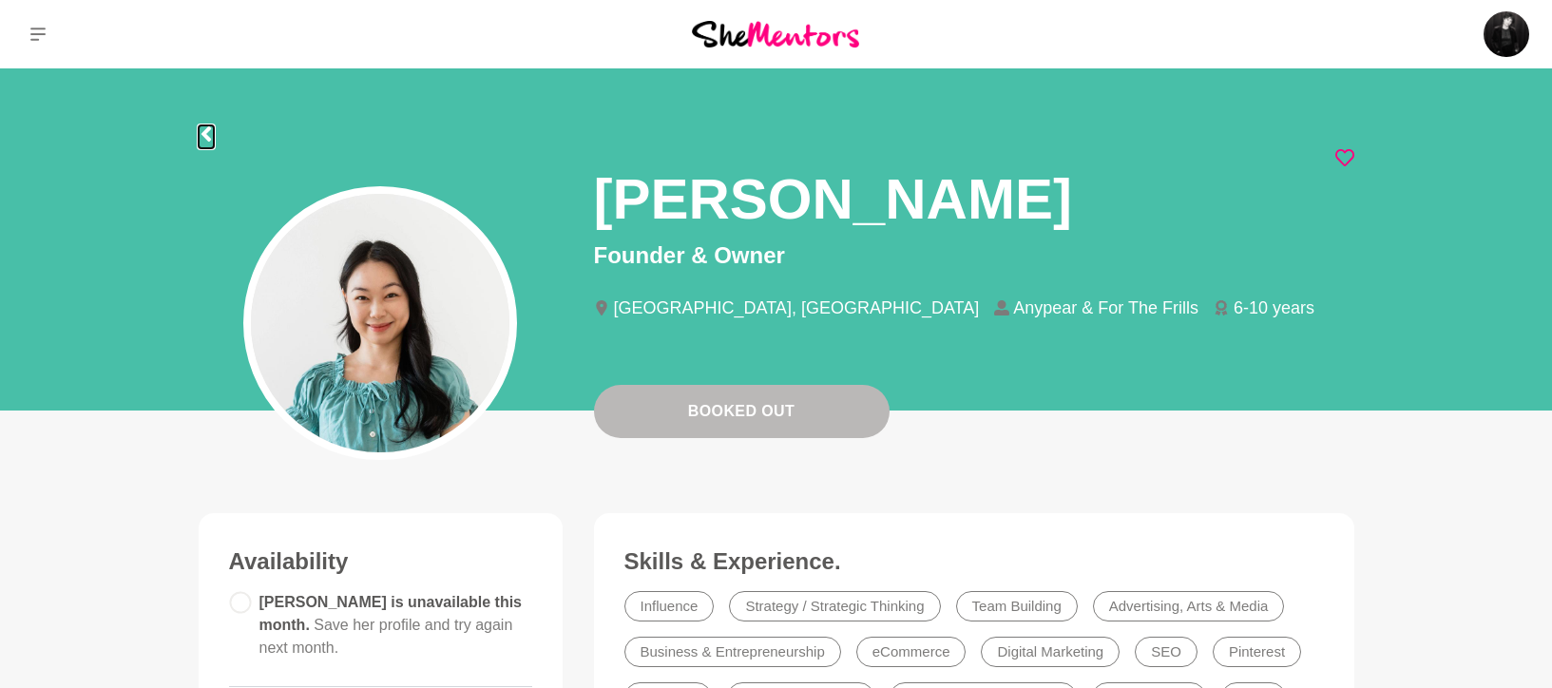
click at [208, 129] on icon at bounding box center [206, 133] width 10 height 15
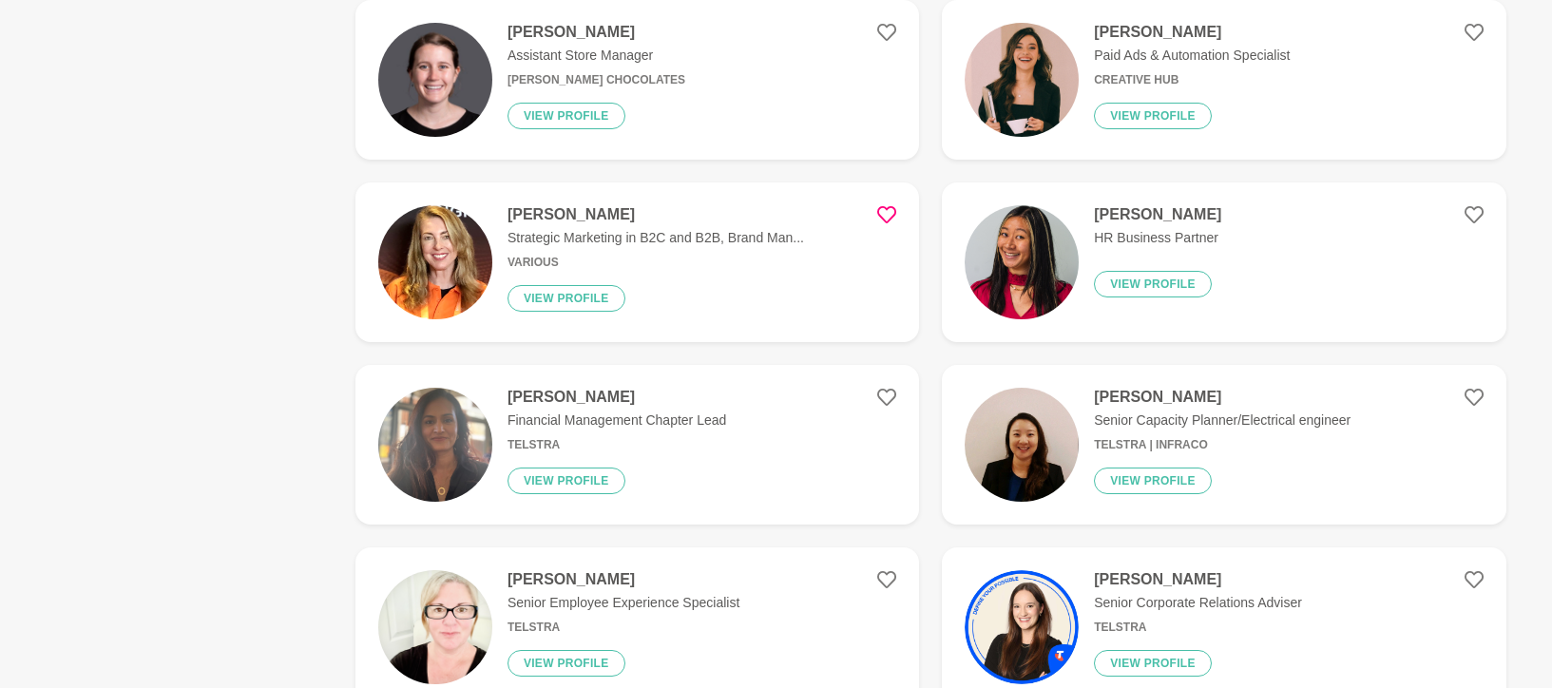
scroll to position [3411, 0]
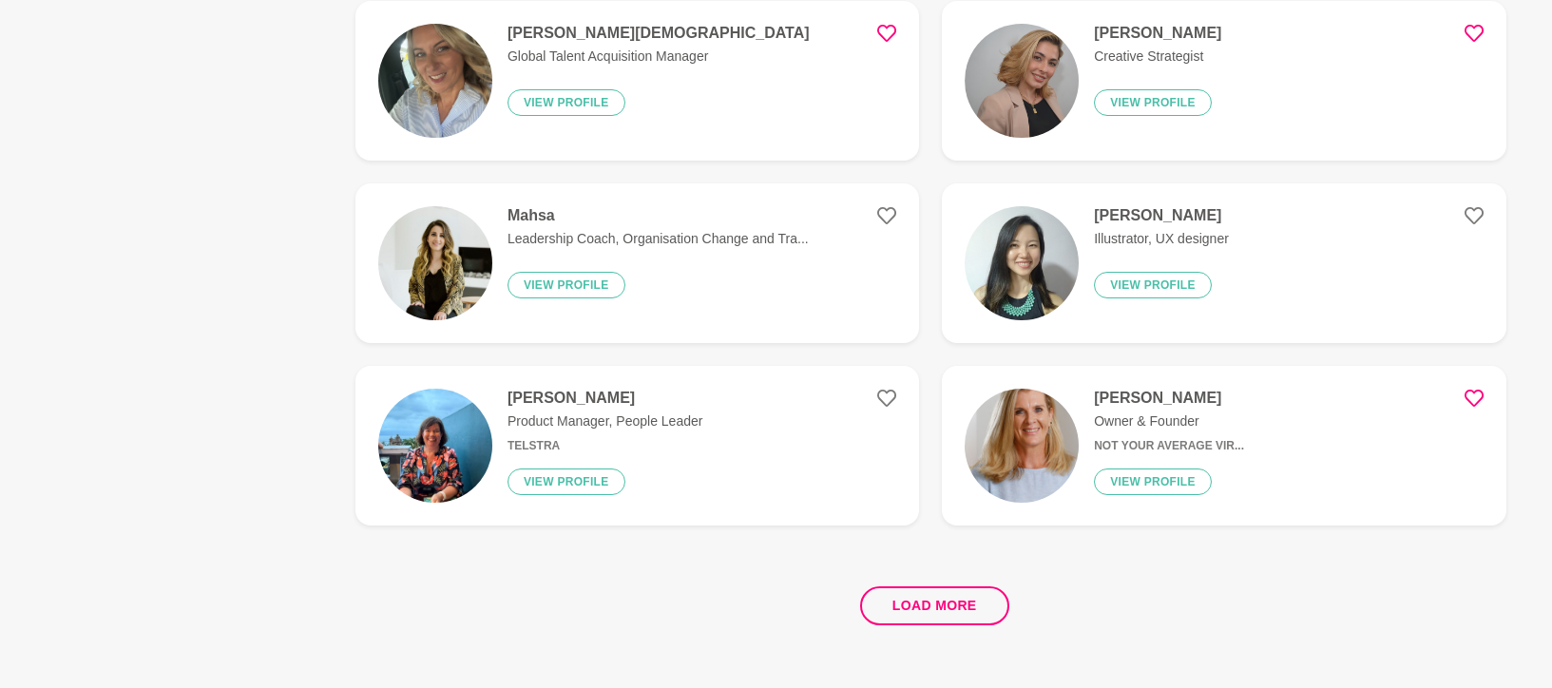
click at [552, 414] on p "Product Manager, People Leader" at bounding box center [604, 421] width 195 height 20
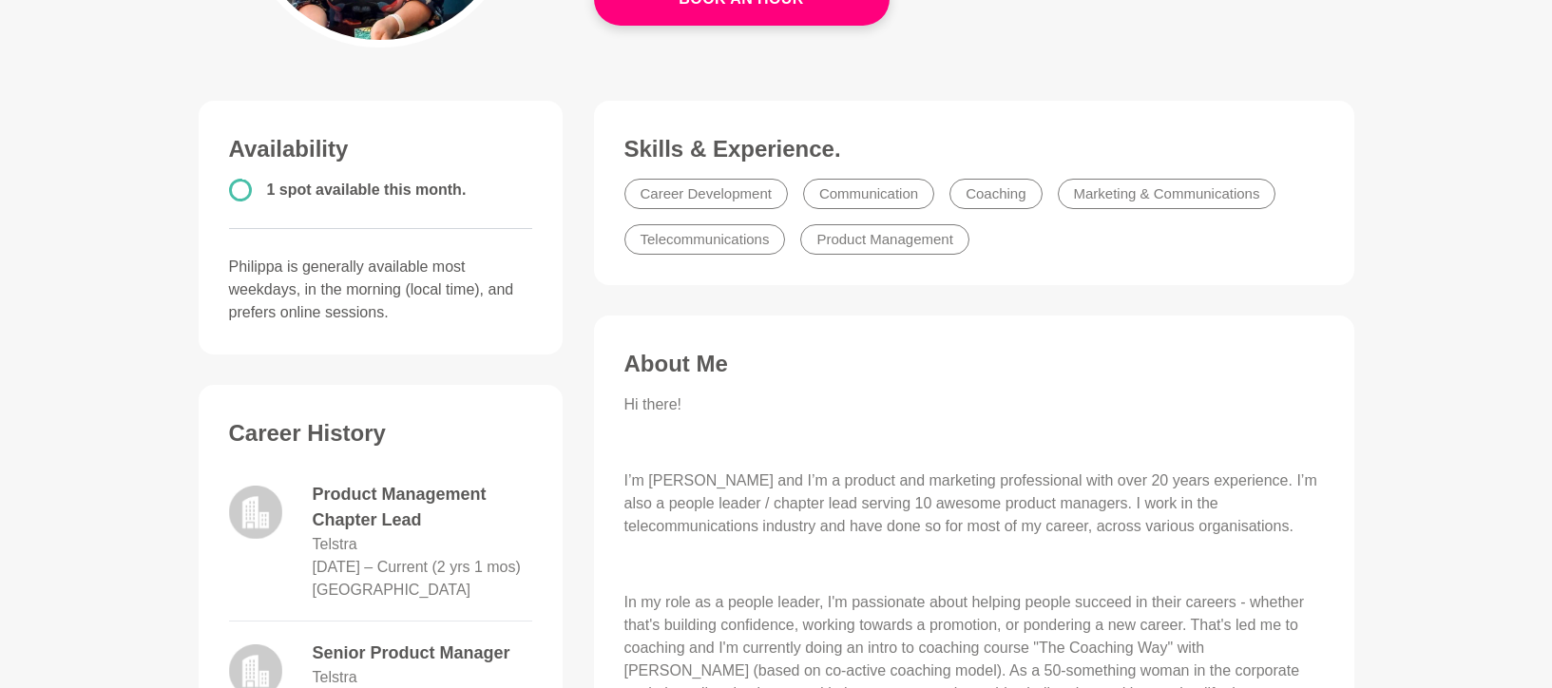
scroll to position [288, 0]
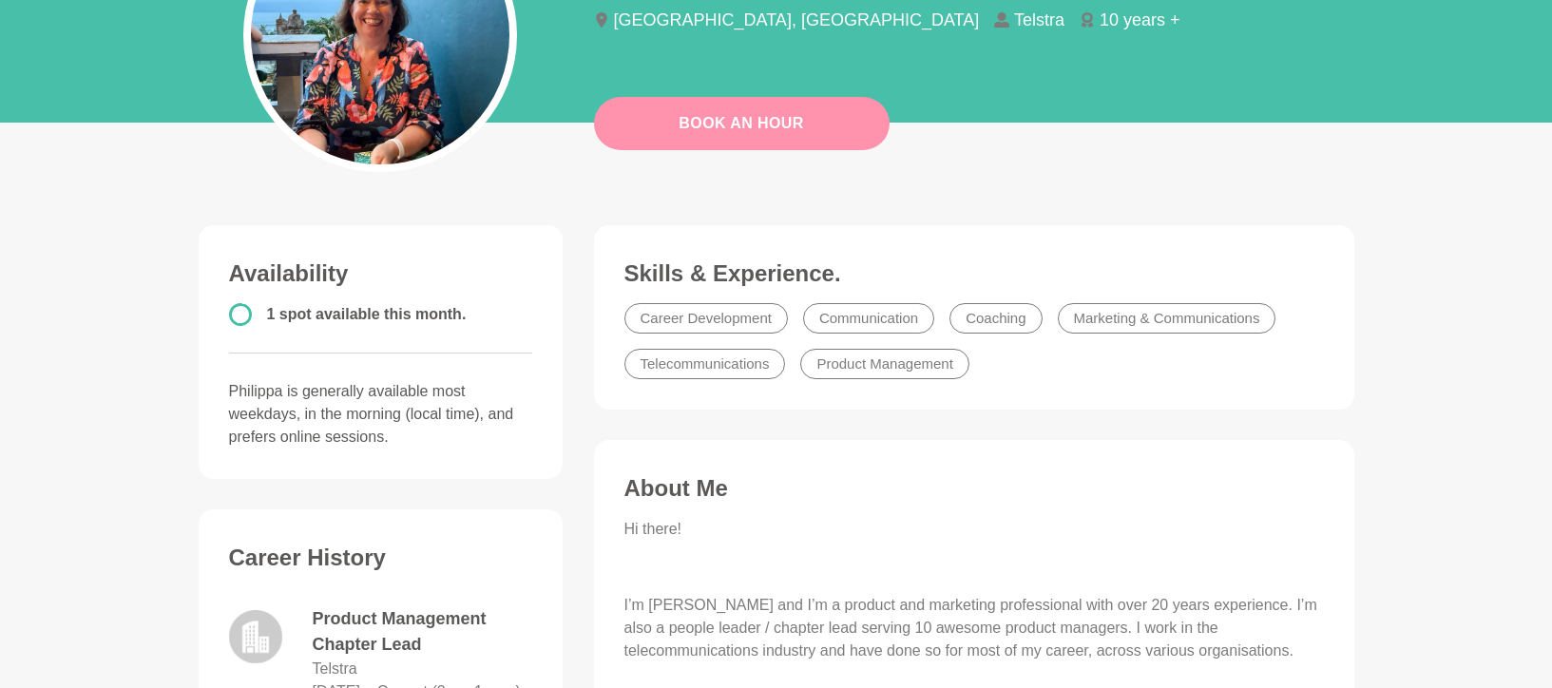
click at [773, 122] on link "Book An Hour" at bounding box center [742, 123] width 296 height 53
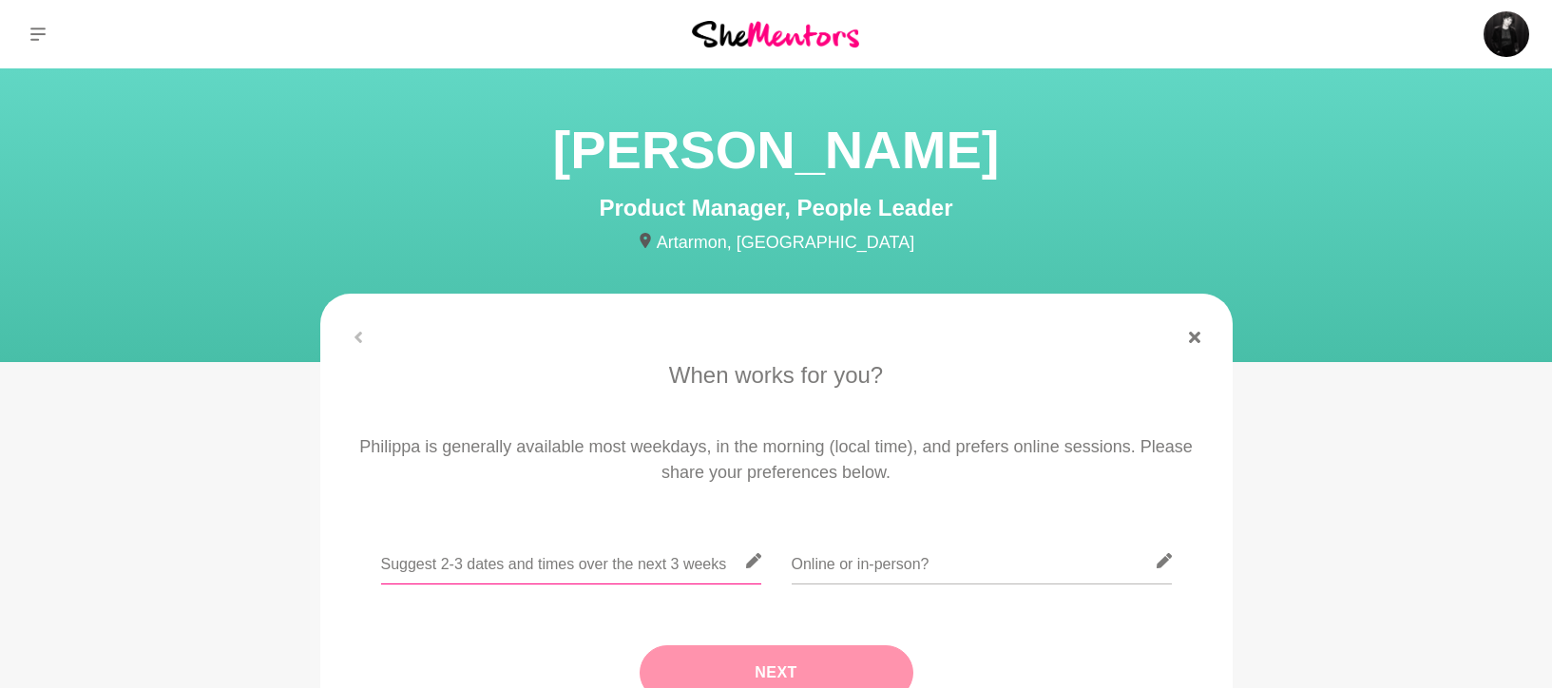
click at [710, 568] on input "text" at bounding box center [571, 561] width 380 height 47
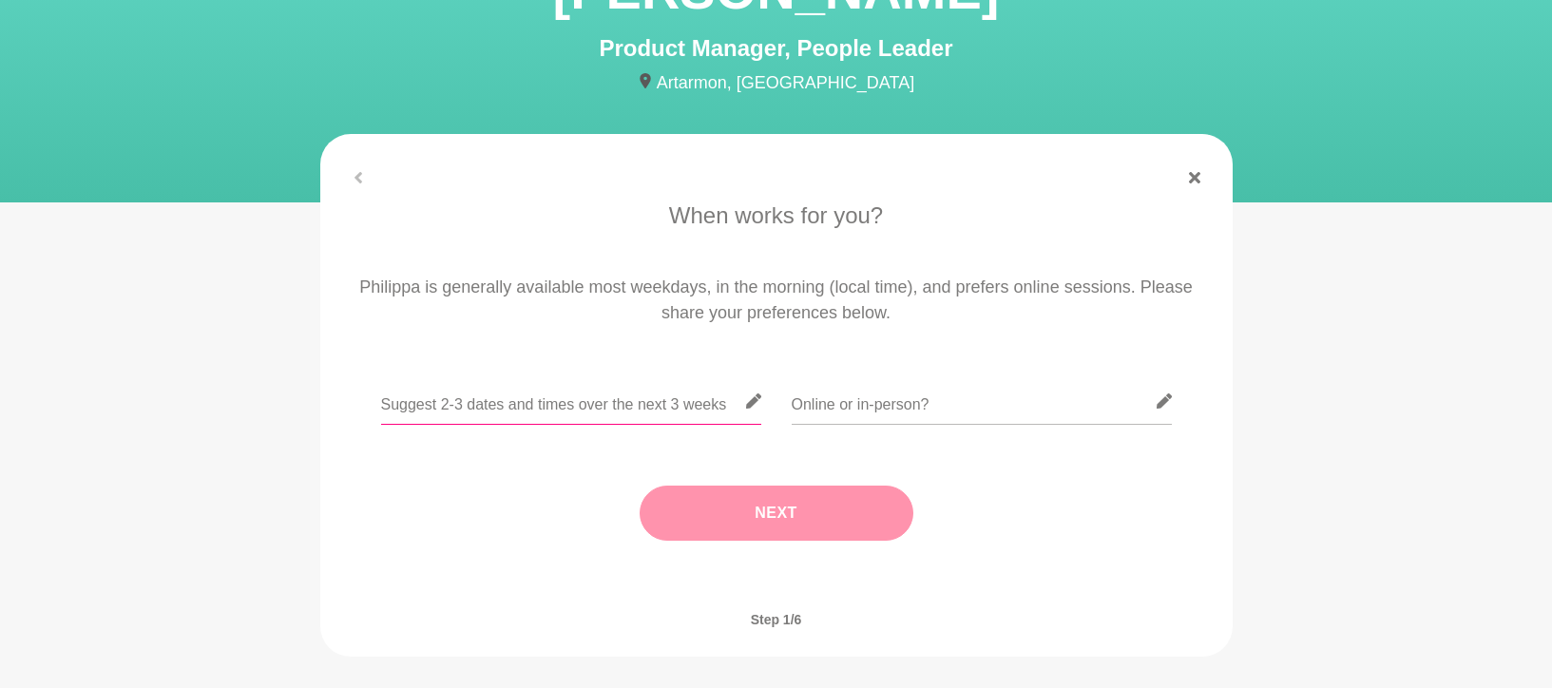
scroll to position [170, 0]
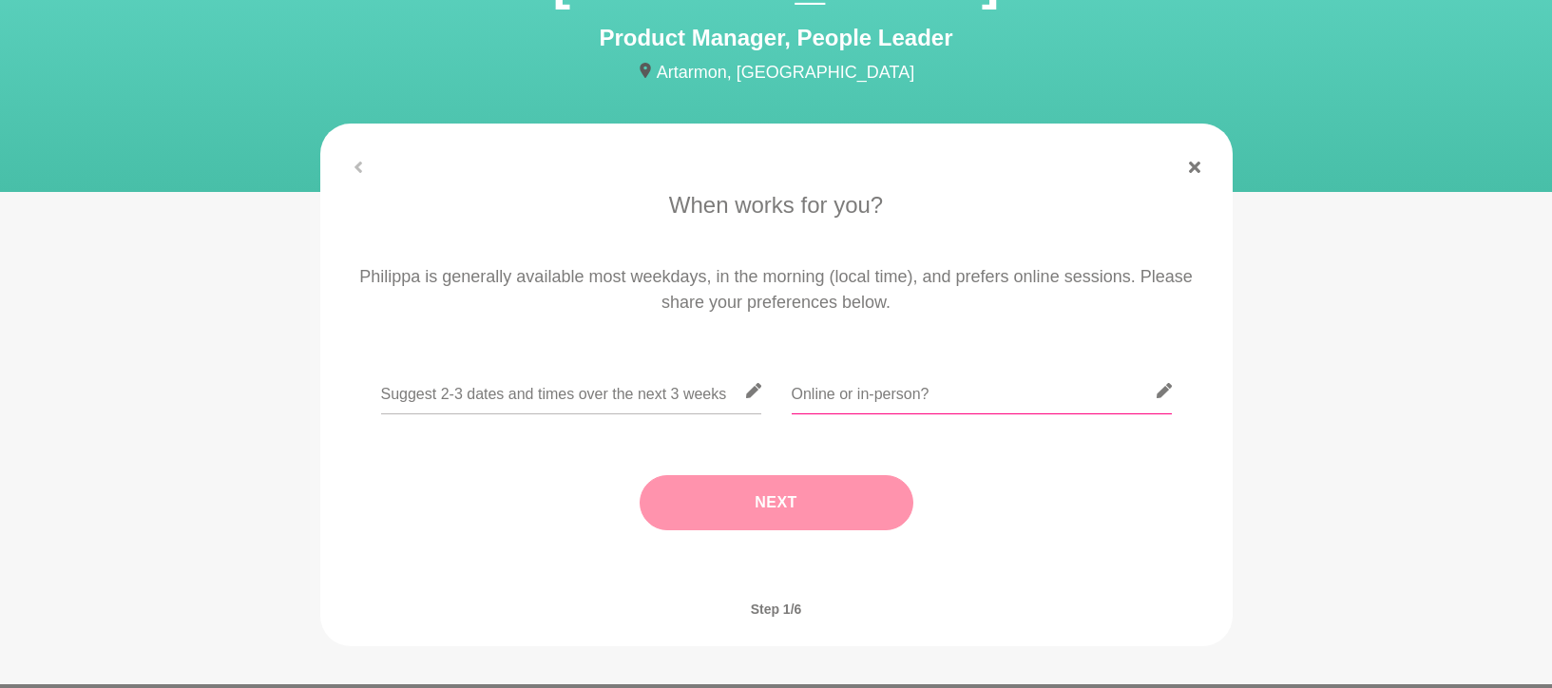
click at [990, 392] on input "text" at bounding box center [982, 391] width 380 height 47
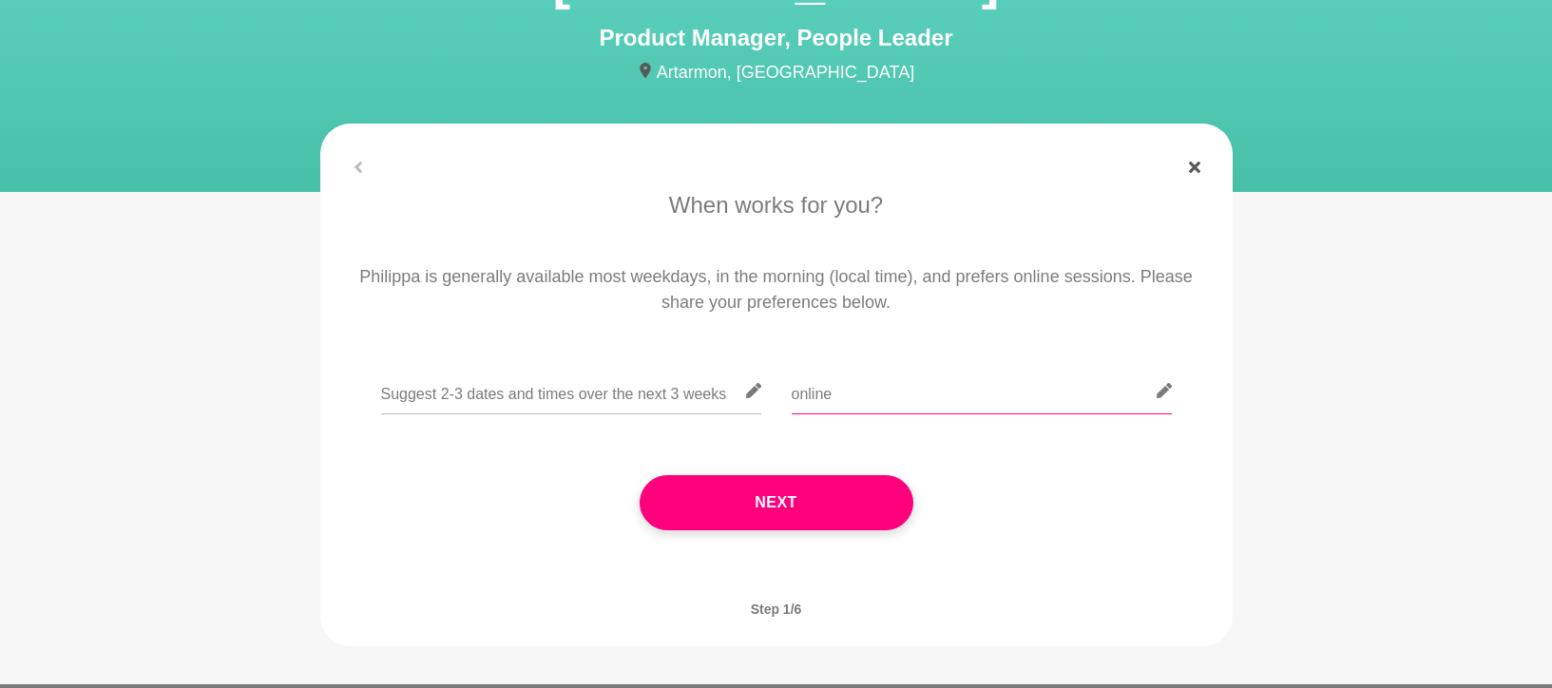
type input "online"
click at [1191, 170] on icon at bounding box center [1194, 167] width 11 height 11
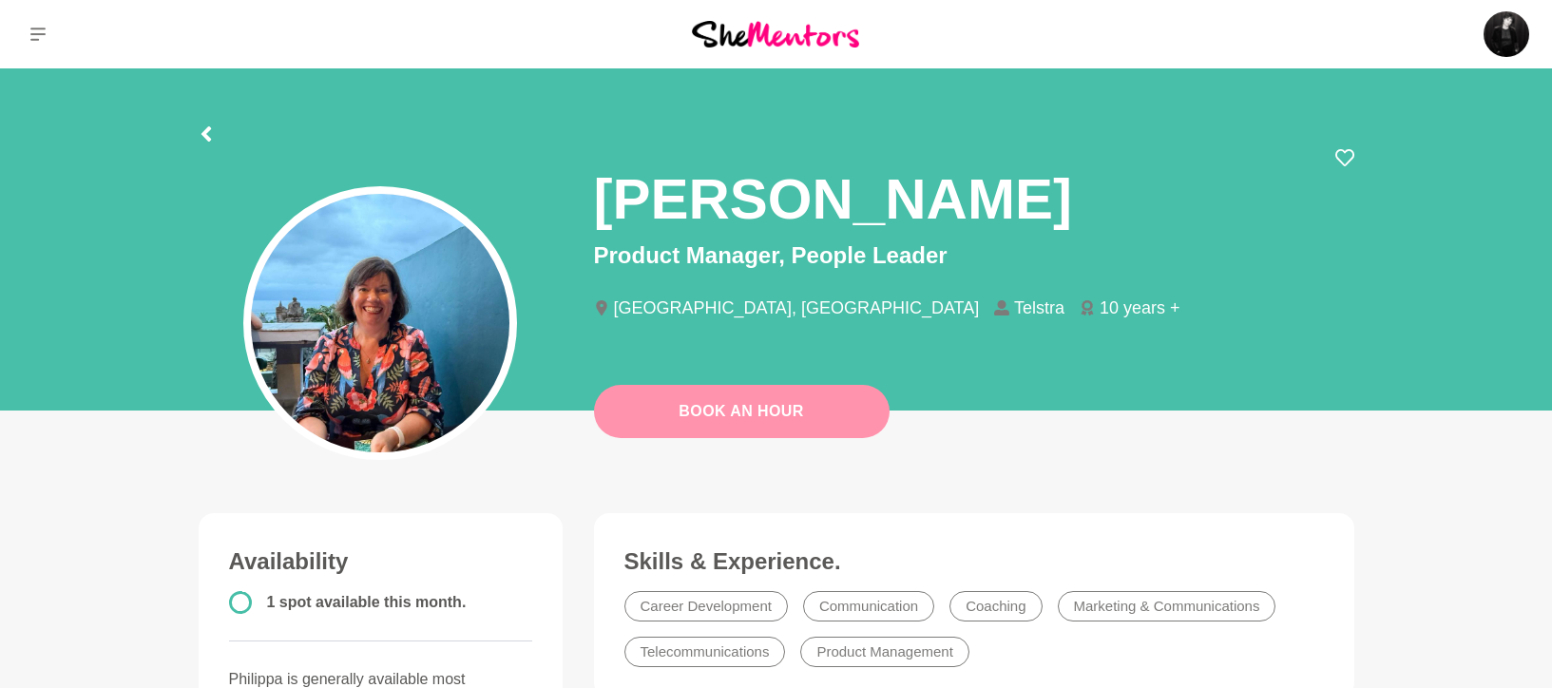
click at [698, 403] on link "Book An Hour" at bounding box center [742, 411] width 296 height 53
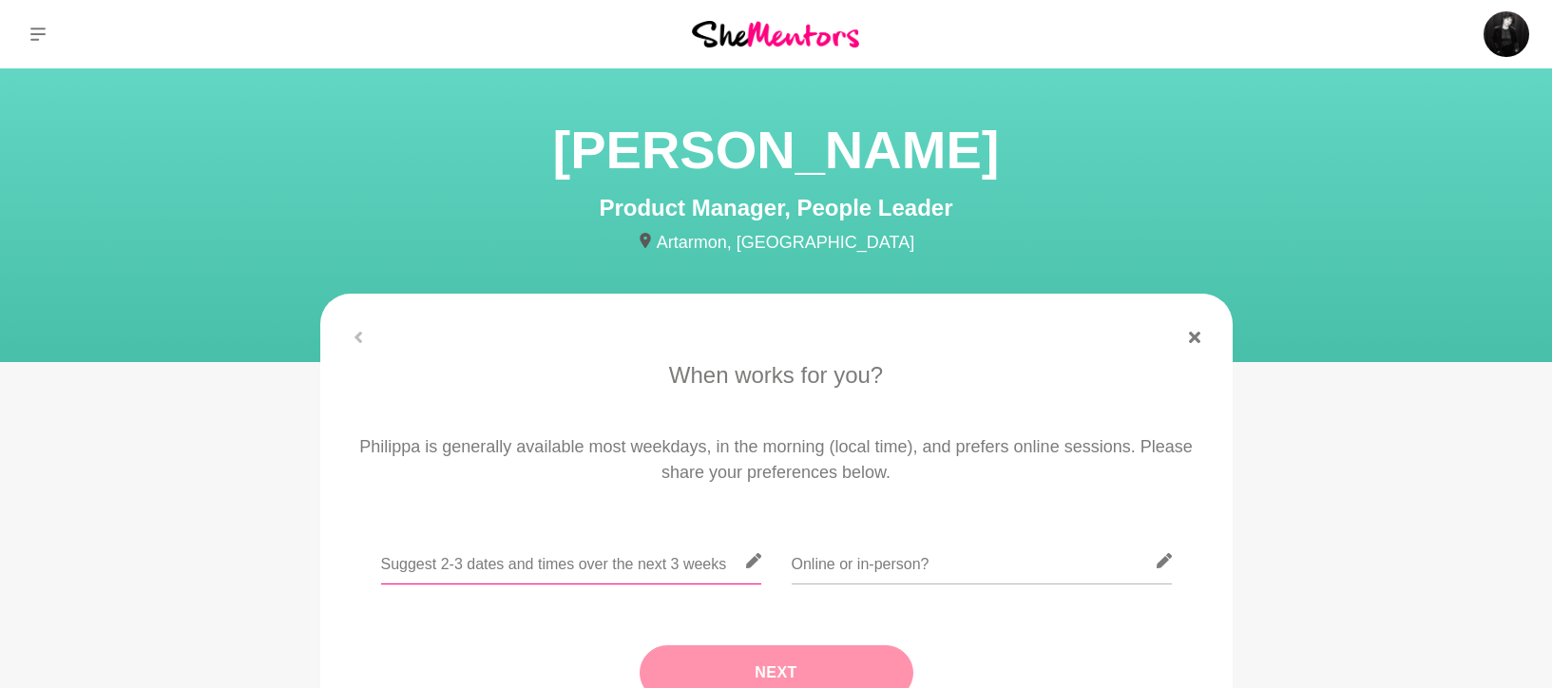
click at [543, 567] on input "text" at bounding box center [571, 561] width 380 height 47
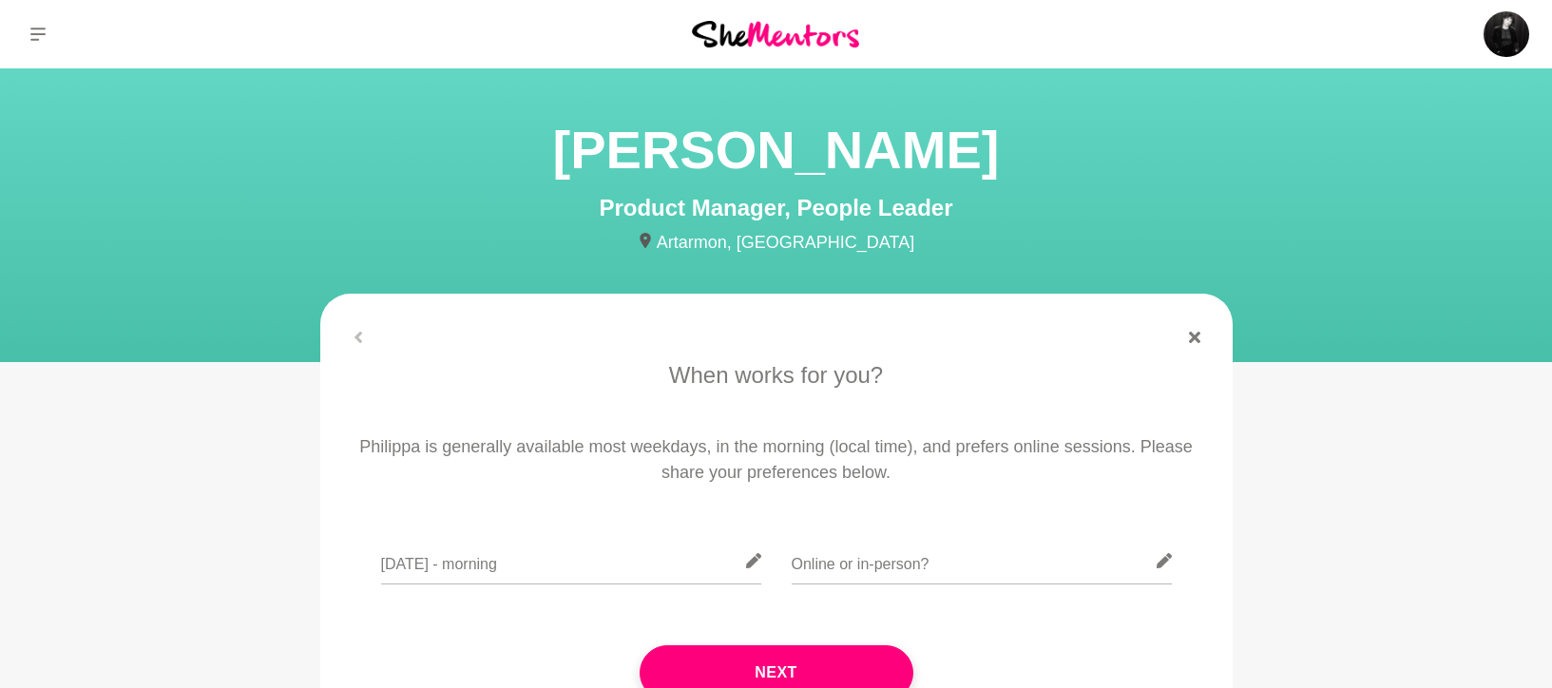
click at [752, 564] on icon at bounding box center [752, 560] width 15 height 15
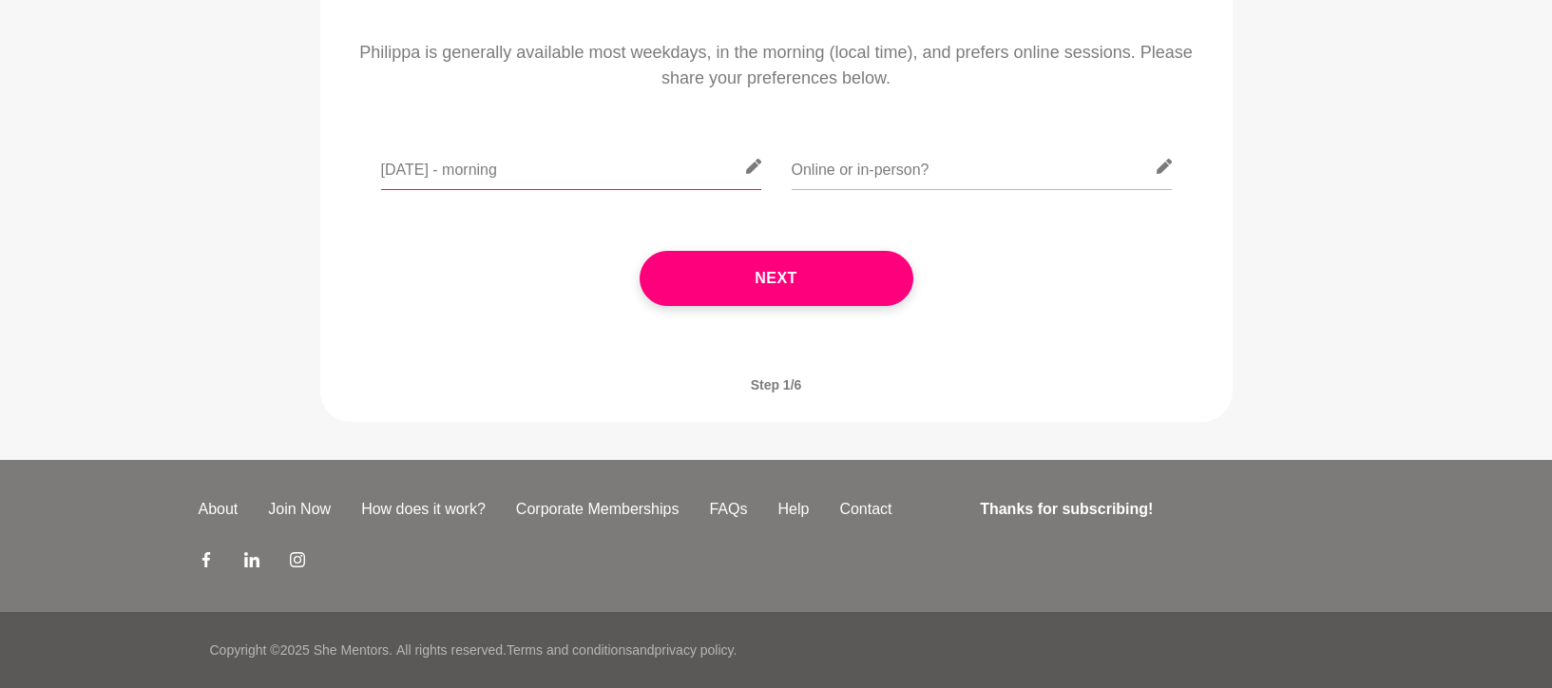
click at [575, 182] on input "Friday 29 August - morning" at bounding box center [571, 166] width 380 height 47
click at [691, 171] on input "Friday 29 August - morning, Tuesday 2 September, morning," at bounding box center [571, 166] width 380 height 47
drag, startPoint x: 465, startPoint y: 179, endPoint x: 261, endPoint y: 150, distance: 205.3
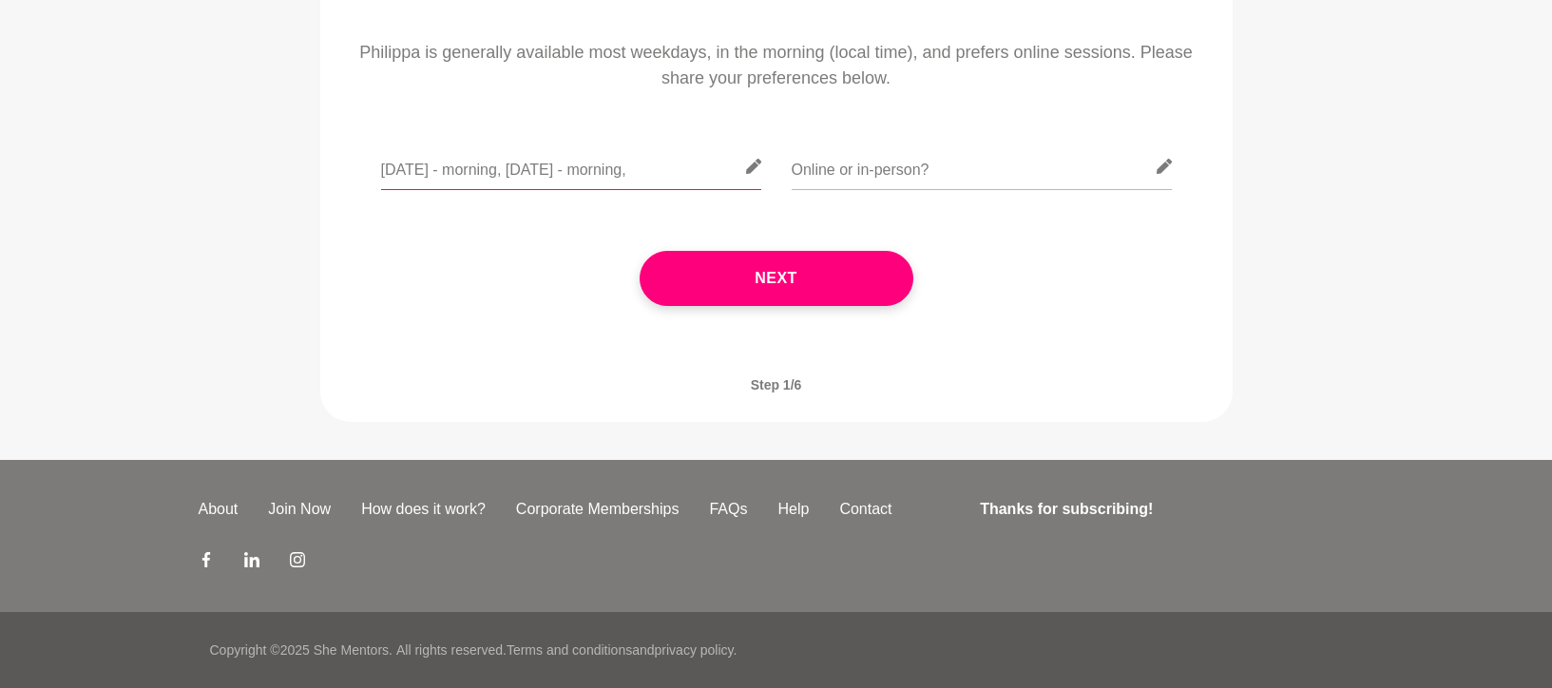
click at [261, 150] on main "Philippa Horton Product Manager, People Leader Artarmon, Australia When works f…" at bounding box center [776, 67] width 1552 height 786
drag, startPoint x: 648, startPoint y: 175, endPoint x: 350, endPoint y: 148, distance: 299.6
click at [350, 148] on div "Friday 29 August - morning, Tuesday 2 September - morning," at bounding box center [776, 177] width 859 height 69
click at [384, 170] on input "Friday 29 August - morning, Tuesday 2 September - morning," at bounding box center [571, 166] width 380 height 47
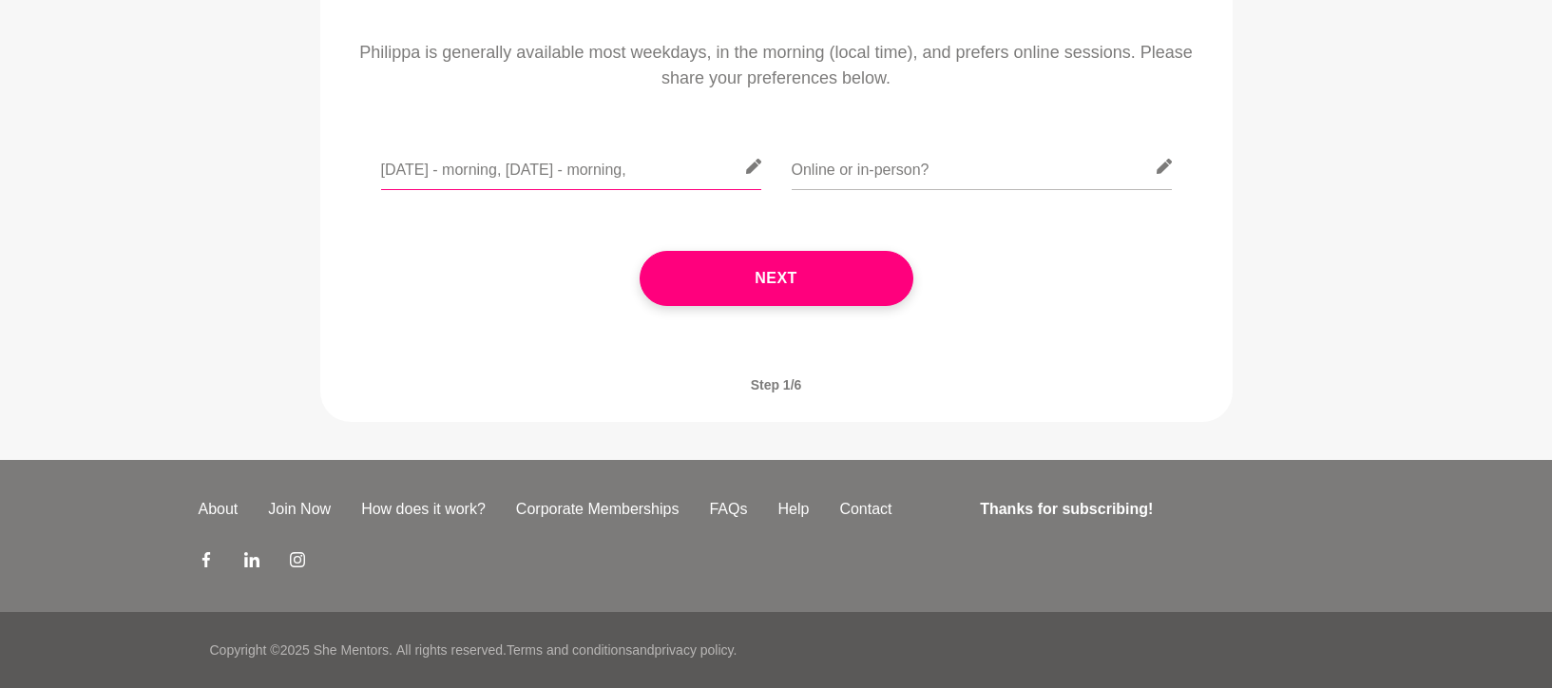
drag, startPoint x: 542, startPoint y: 163, endPoint x: 774, endPoint y: 162, distance: 231.9
click at [774, 162] on div "Friday 29 August - morning, Tuesday 2 September - morning," at bounding box center [776, 177] width 859 height 69
click at [678, 166] on input "Friday 29 August - morning, Tuesday 2 September - morning," at bounding box center [571, 166] width 380 height 47
drag, startPoint x: 623, startPoint y: 168, endPoint x: 719, endPoint y: 162, distance: 96.1
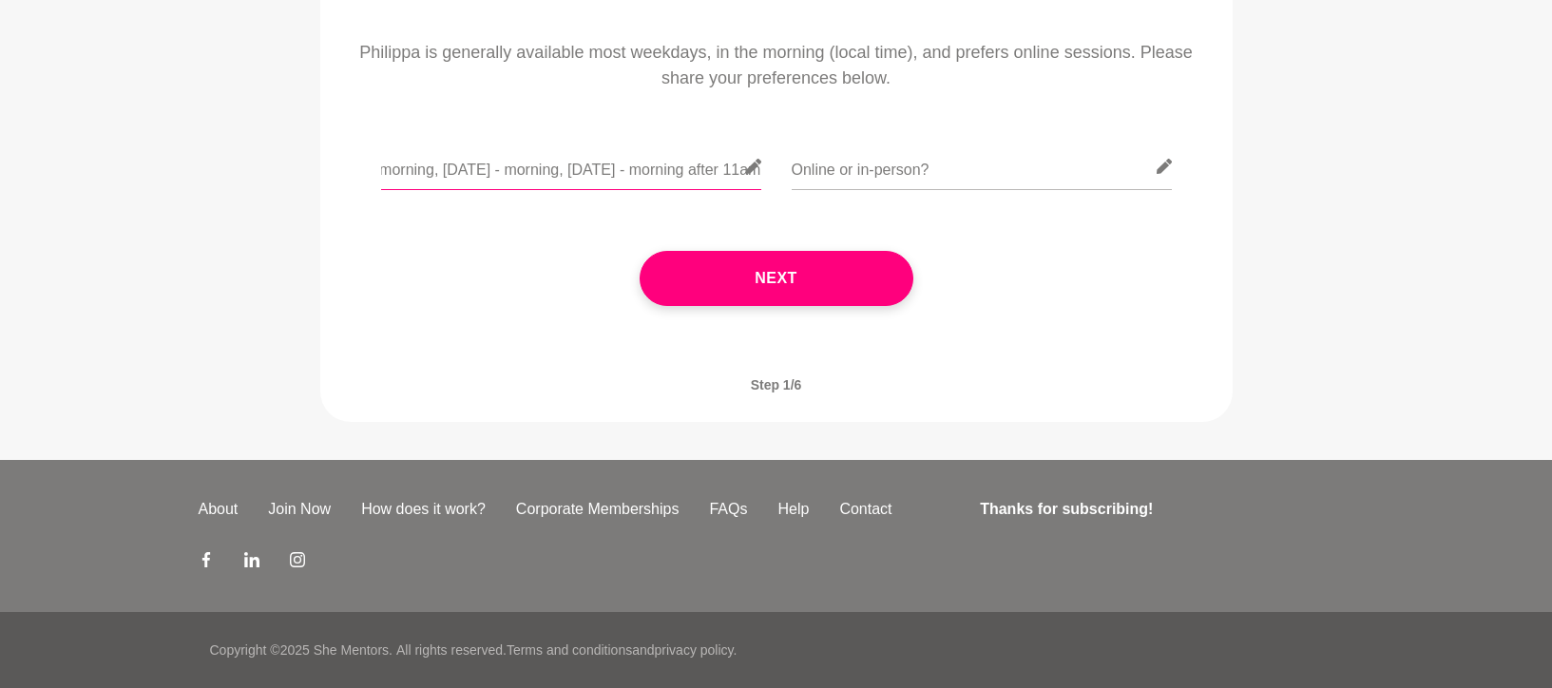
click at [720, 162] on input "Friday 29 August - morning, Tuesday 2 September - morning, Friday 5 September -…" at bounding box center [571, 166] width 380 height 47
type input "Friday 29 August - morning, Tuesday 2 September - morning, Friday 5 September -…"
click at [965, 166] on input "text" at bounding box center [982, 166] width 380 height 47
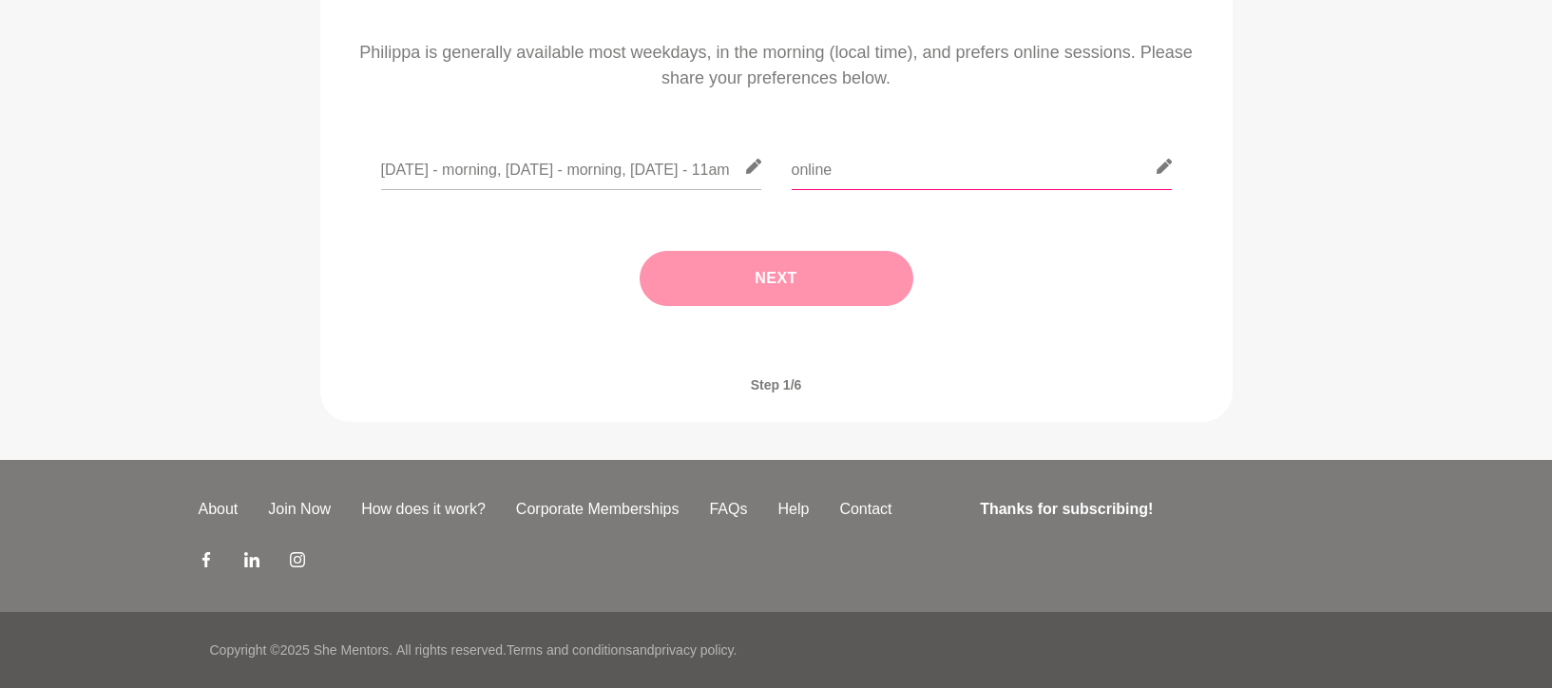
type input "online"
click at [757, 277] on button "Next" at bounding box center [777, 278] width 274 height 55
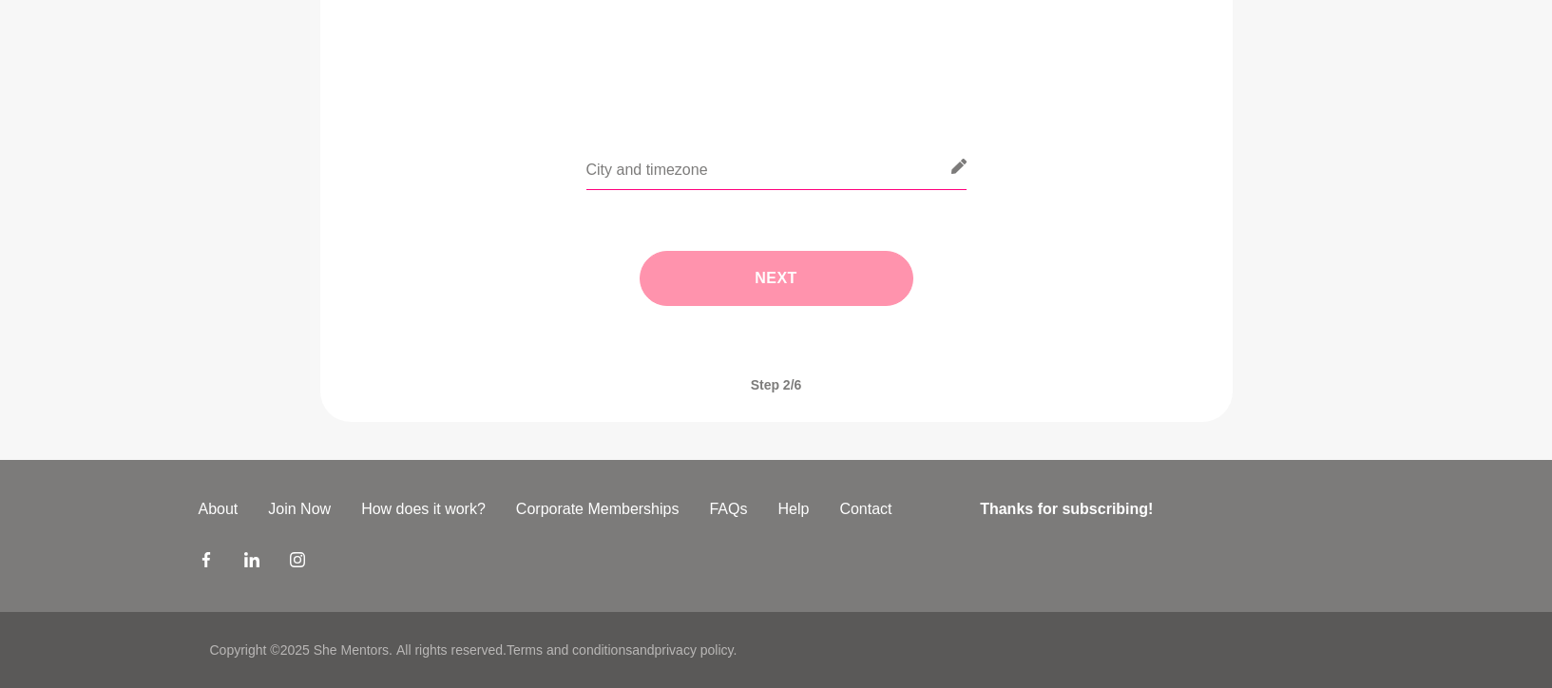
click at [730, 174] on input "text" at bounding box center [776, 166] width 380 height 47
type input "Melbourne, Australia (AEDT)"
click at [699, 279] on button "Next" at bounding box center [777, 278] width 274 height 55
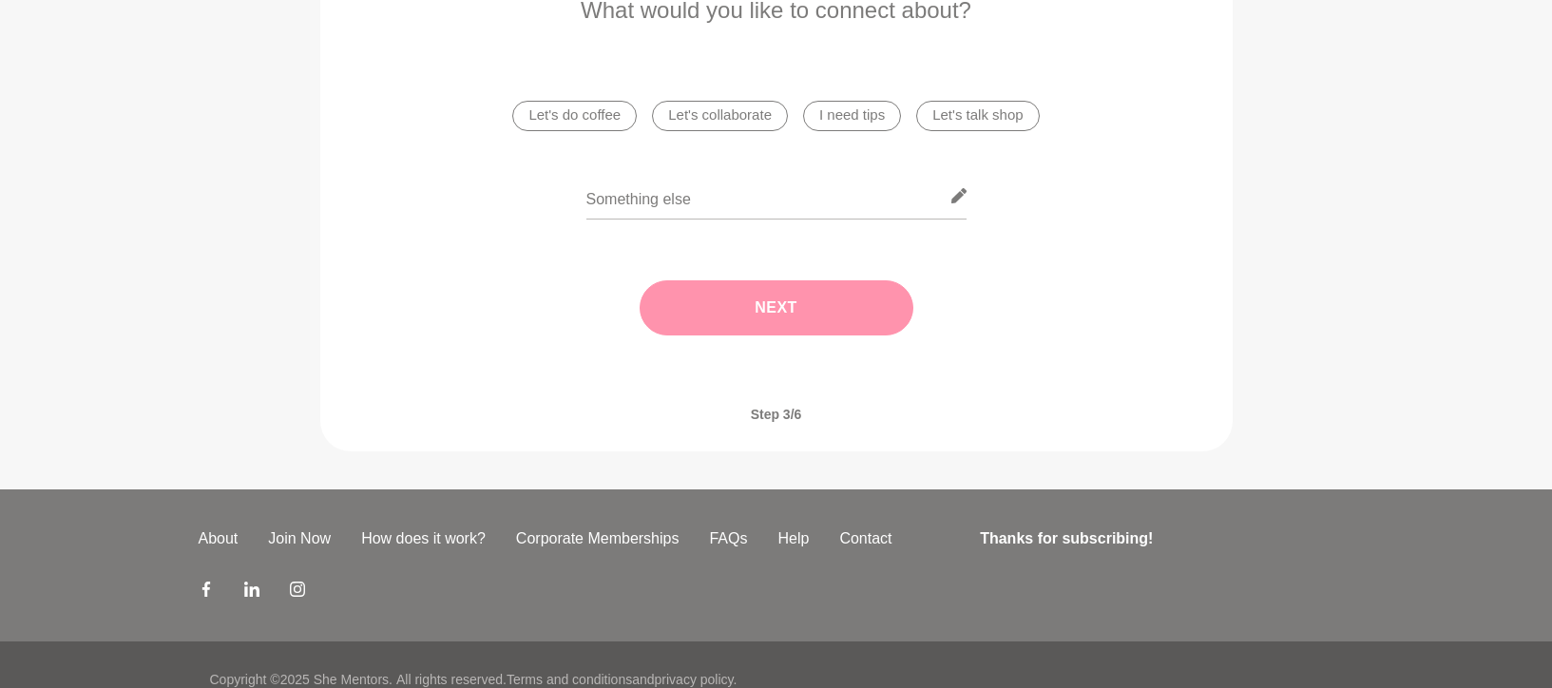
scroll to position [363, 0]
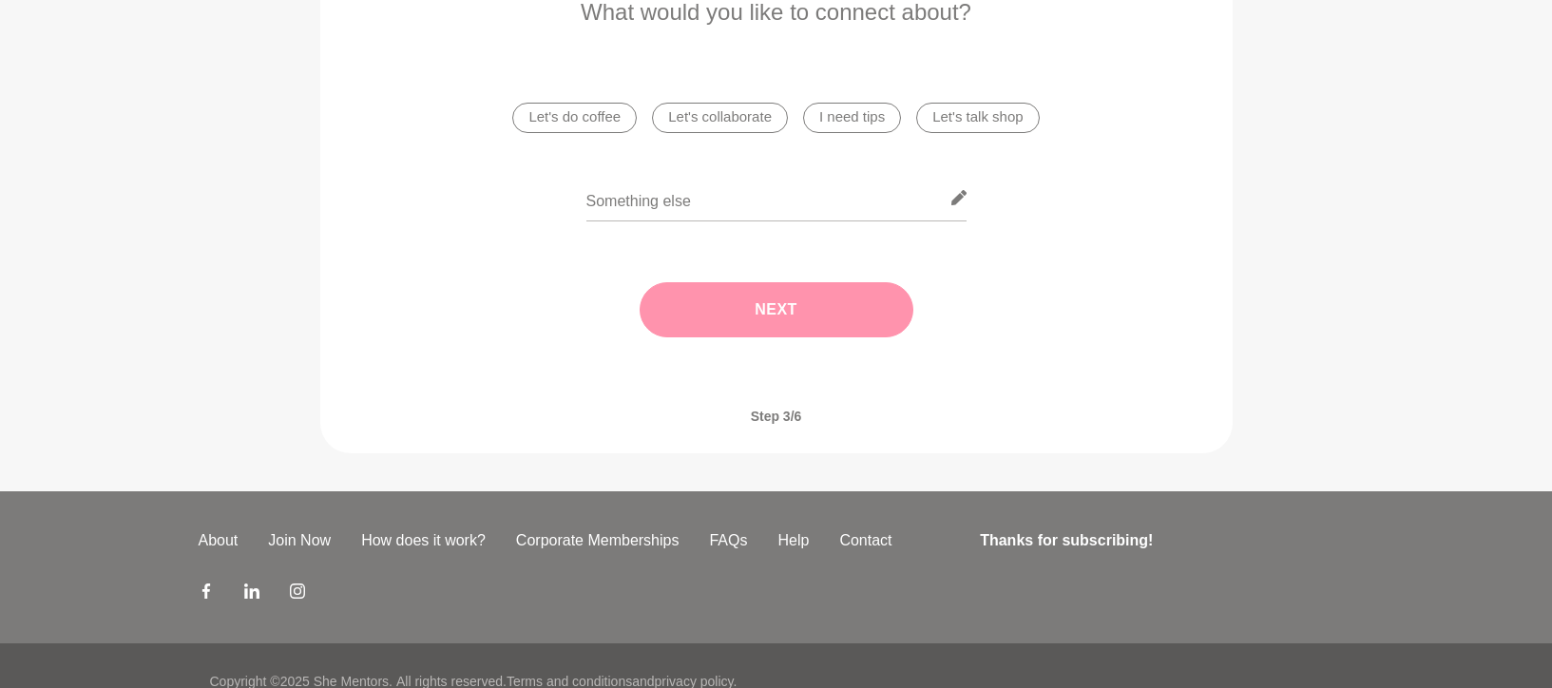
click at [854, 115] on li "I need tips" at bounding box center [852, 118] width 98 height 30
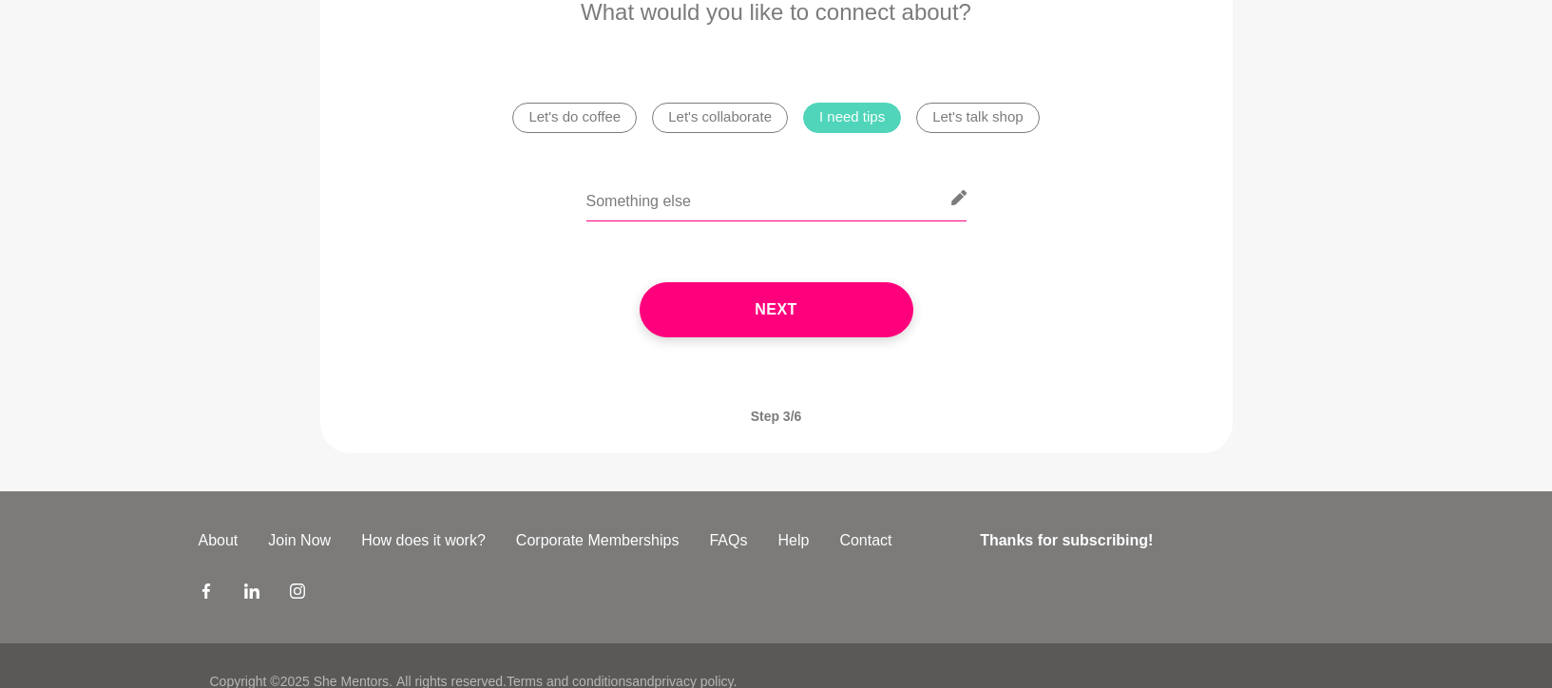
click at [753, 196] on input "text" at bounding box center [776, 198] width 380 height 47
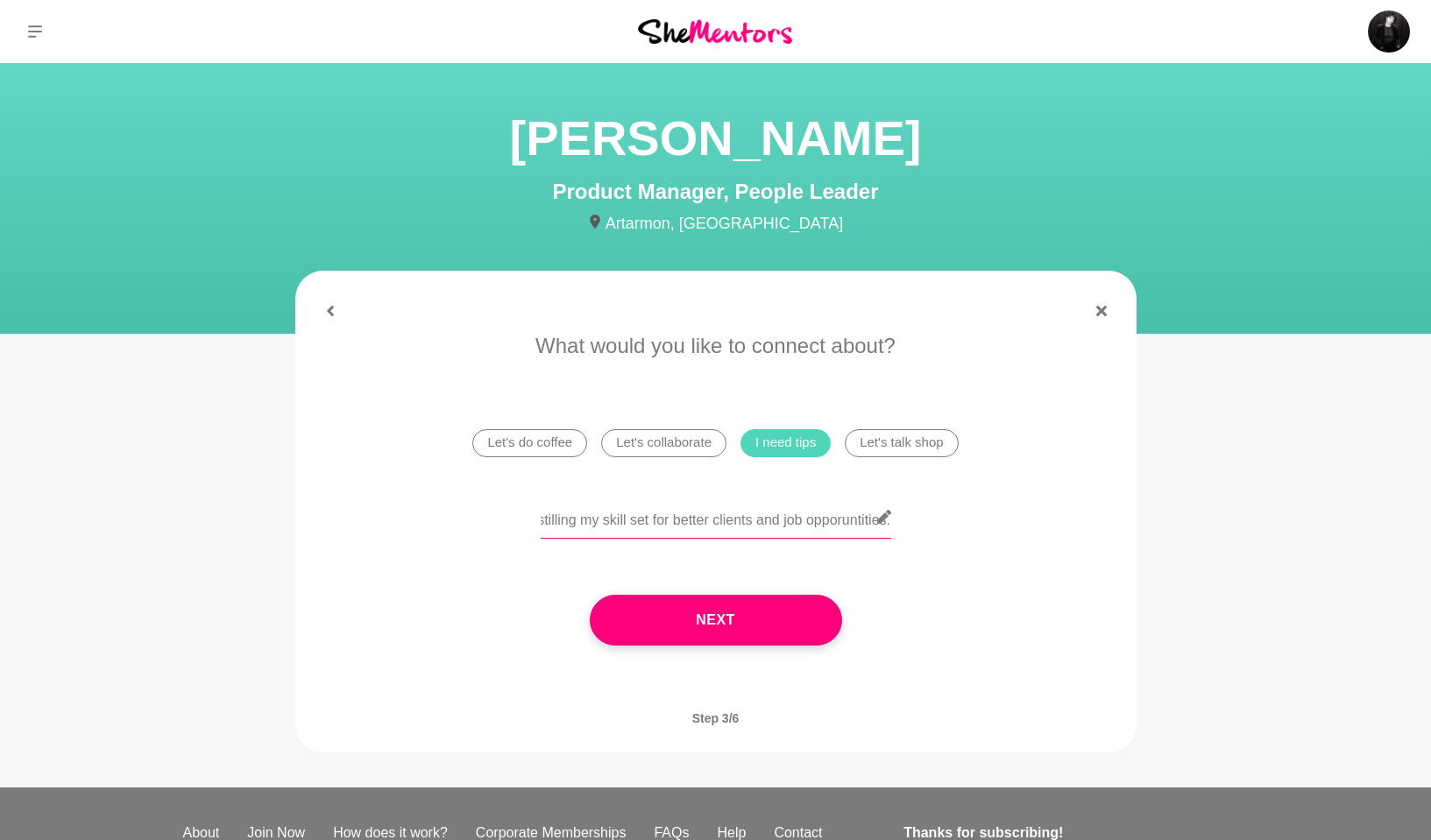
scroll to position [0, 172]
click at [844, 518] on input "I would love some help distilling my skill set for better clients and job oppor…" at bounding box center [716, 517] width 350 height 43
drag, startPoint x: 846, startPoint y: 517, endPoint x: 954, endPoint y: 516, distance: 108.0
click at [954, 516] on div "I would love some help distilling my skill set for better clients and job oppor…" at bounding box center [716, 527] width 792 height 64
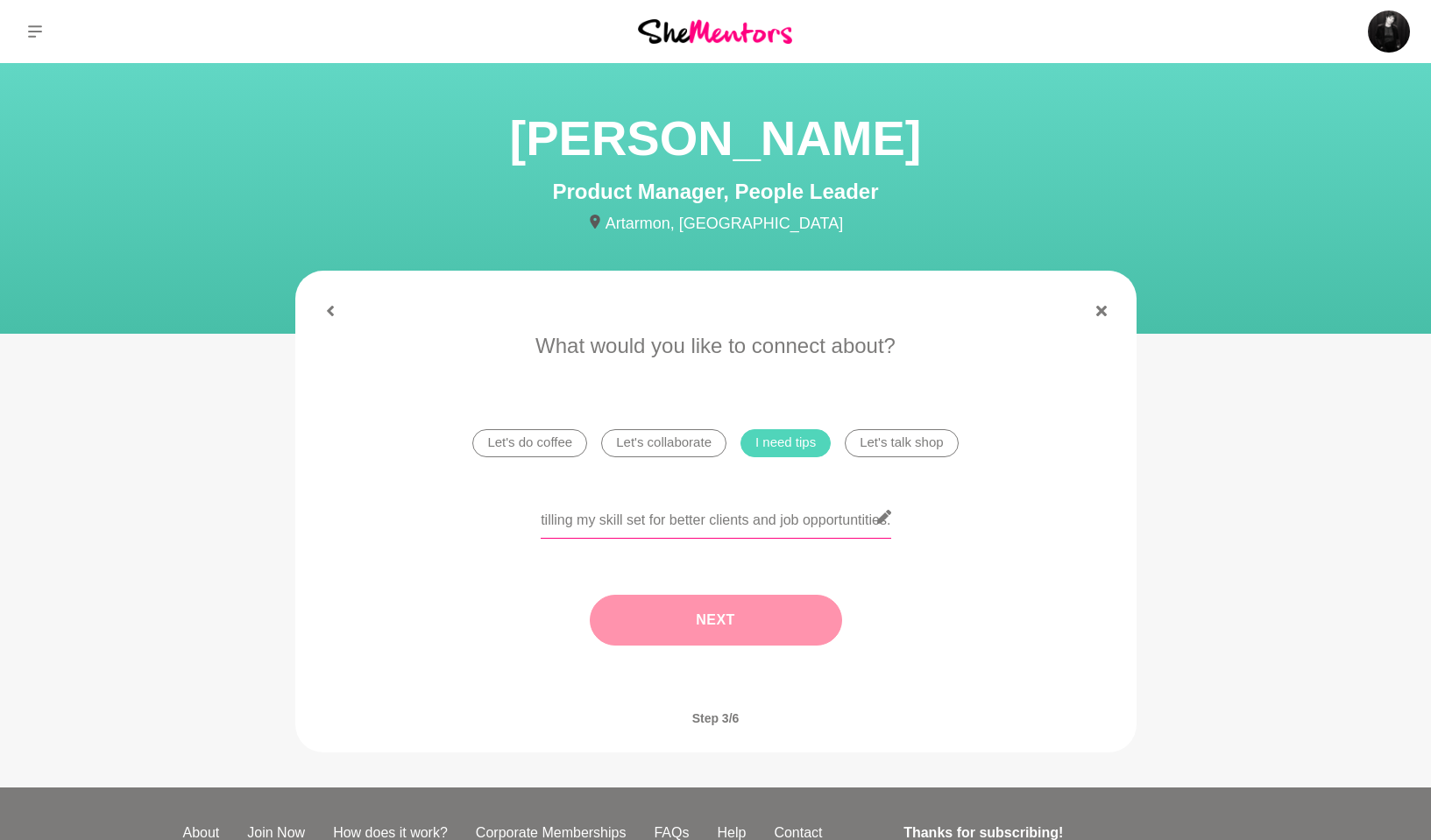
type input "I would love some help distilling my skill set for better clients and job oppor…"
click at [747, 625] on button "Next" at bounding box center [716, 620] width 253 height 51
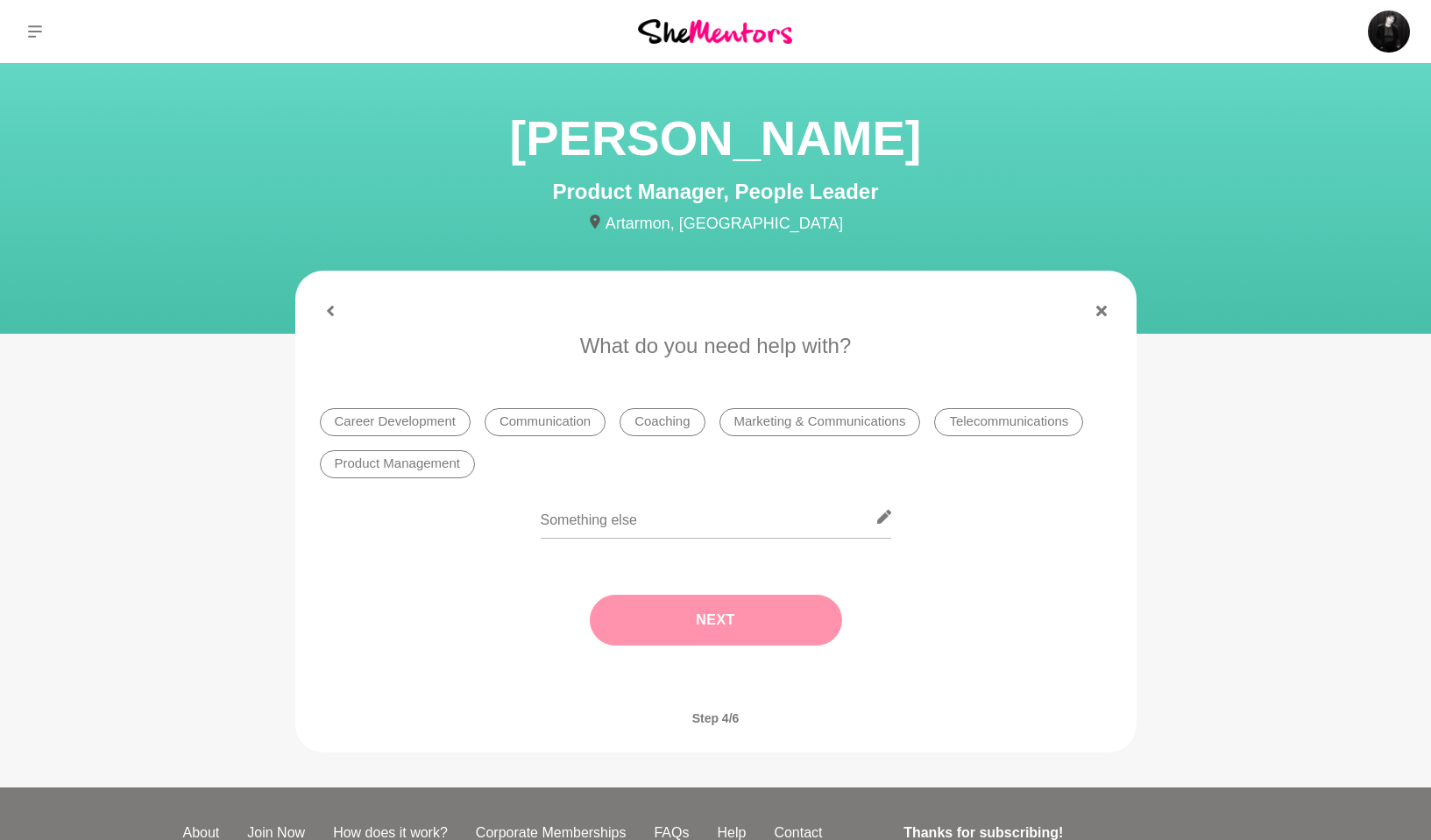
click at [406, 421] on li "Career Development" at bounding box center [395, 422] width 150 height 28
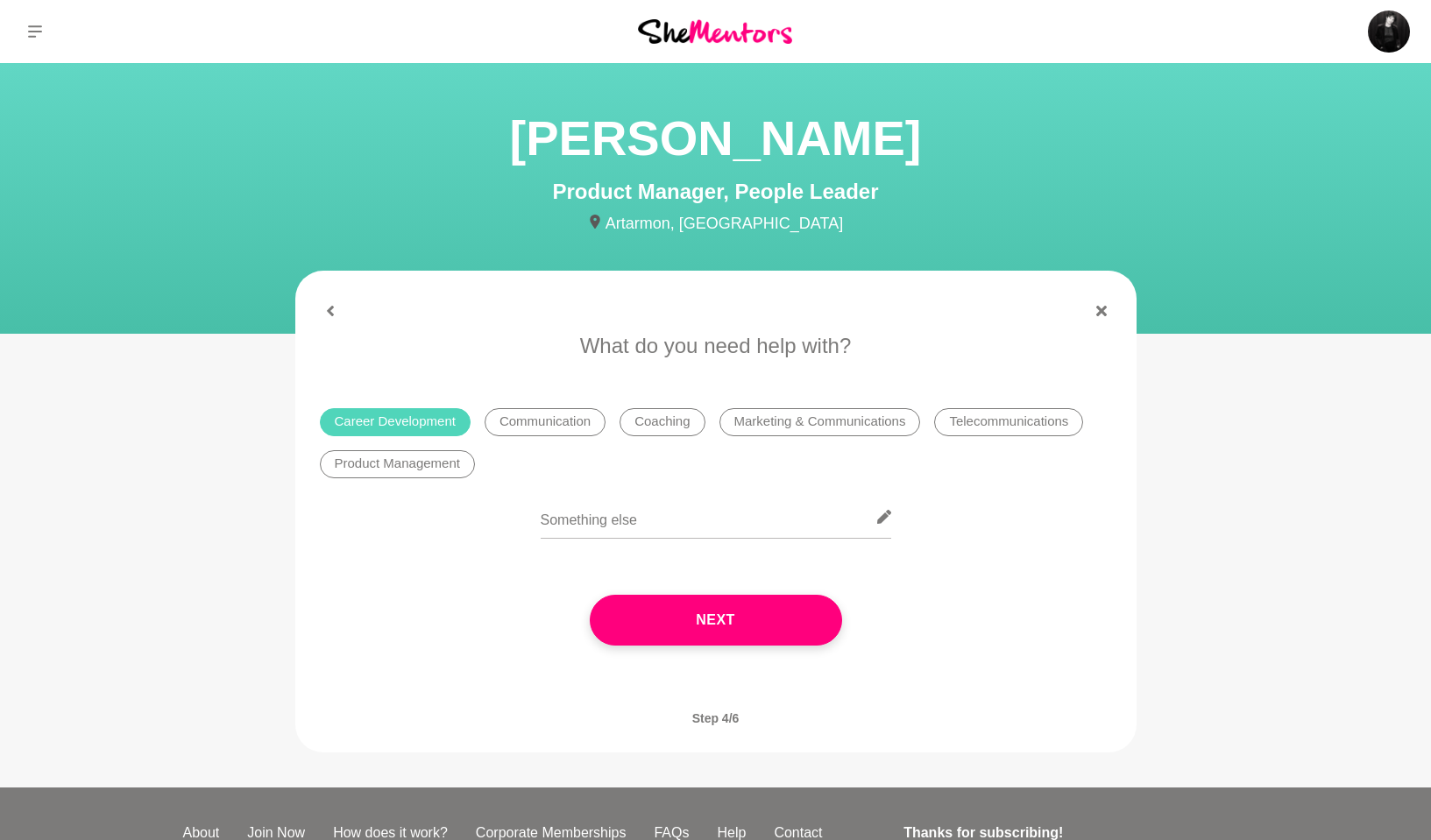
click at [681, 423] on li "Coaching" at bounding box center [662, 422] width 85 height 28
click at [521, 417] on li "Communication" at bounding box center [545, 422] width 121 height 28
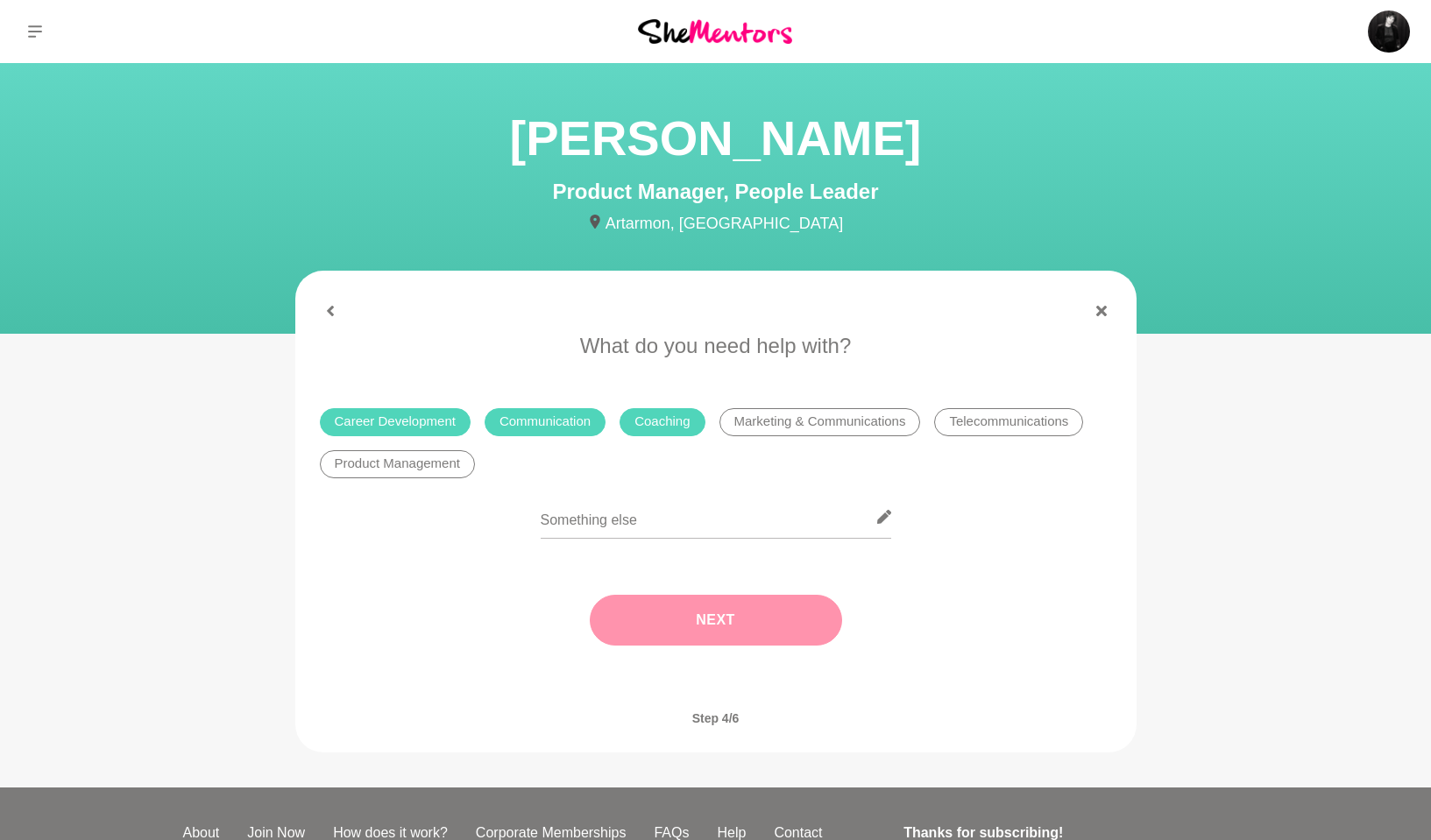
click at [758, 610] on button "Next" at bounding box center [716, 620] width 253 height 51
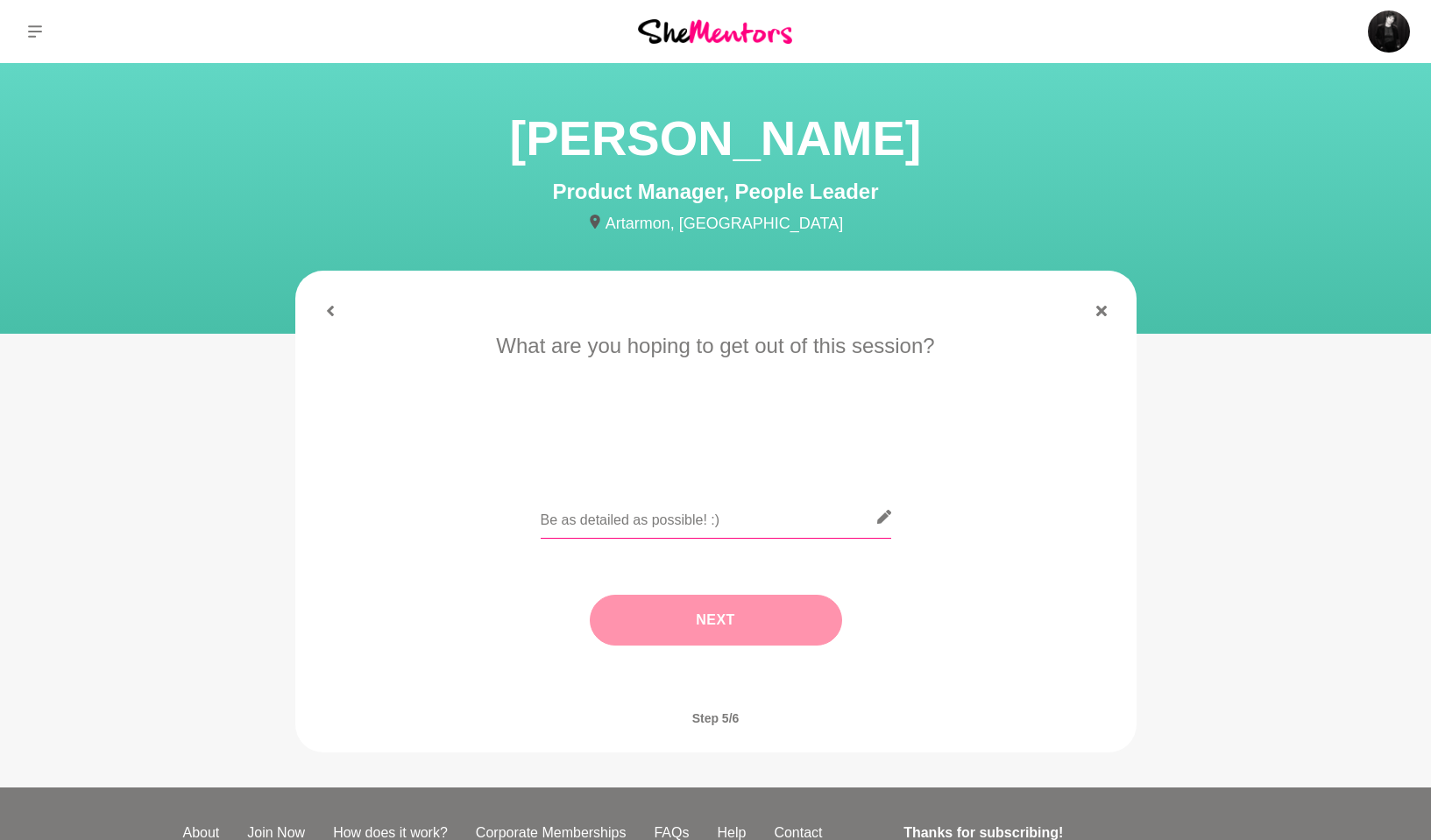
click at [657, 520] on input "text" at bounding box center [716, 517] width 350 height 43
click at [1091, 309] on link at bounding box center [1102, 311] width 42 height 10
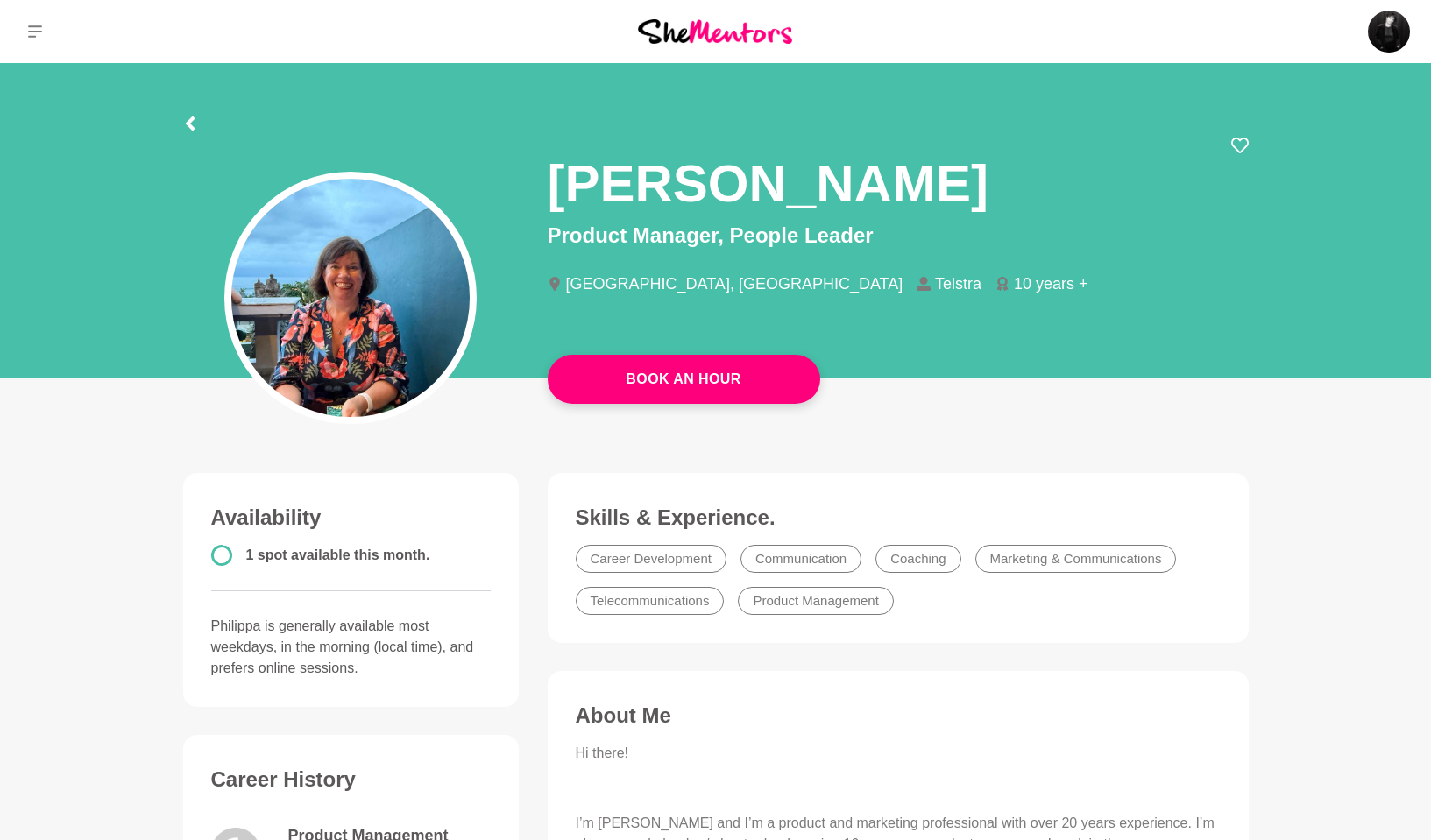
click at [190, 114] on div at bounding box center [190, 121] width 14 height 31
click at [192, 121] on icon at bounding box center [190, 123] width 9 height 14
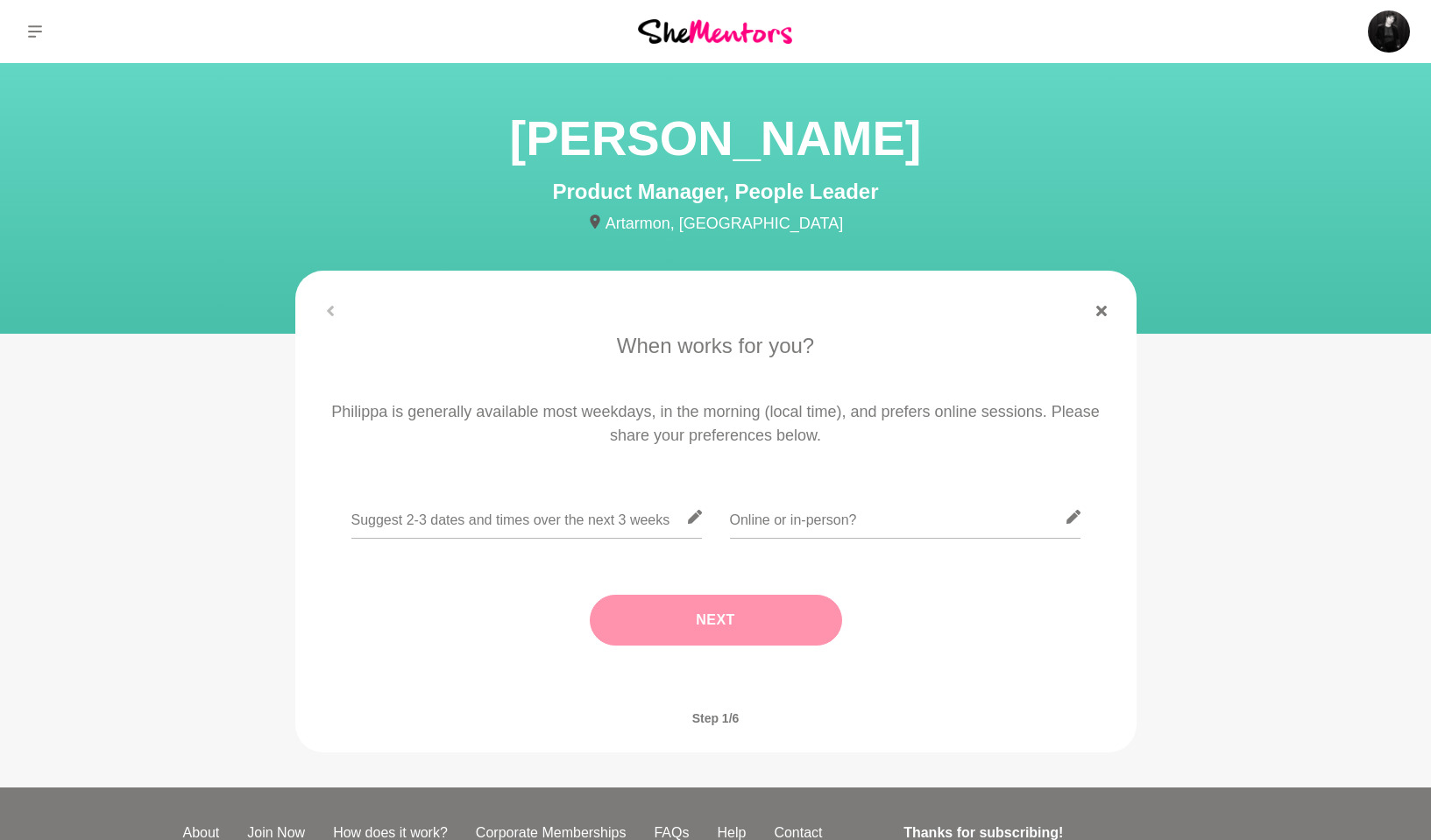
click at [192, 121] on div "Philippa Horton Product Manager, People Leader Artarmon, Australia" at bounding box center [716, 171] width 1389 height 131
click at [1105, 310] on icon at bounding box center [1101, 311] width 10 height 10
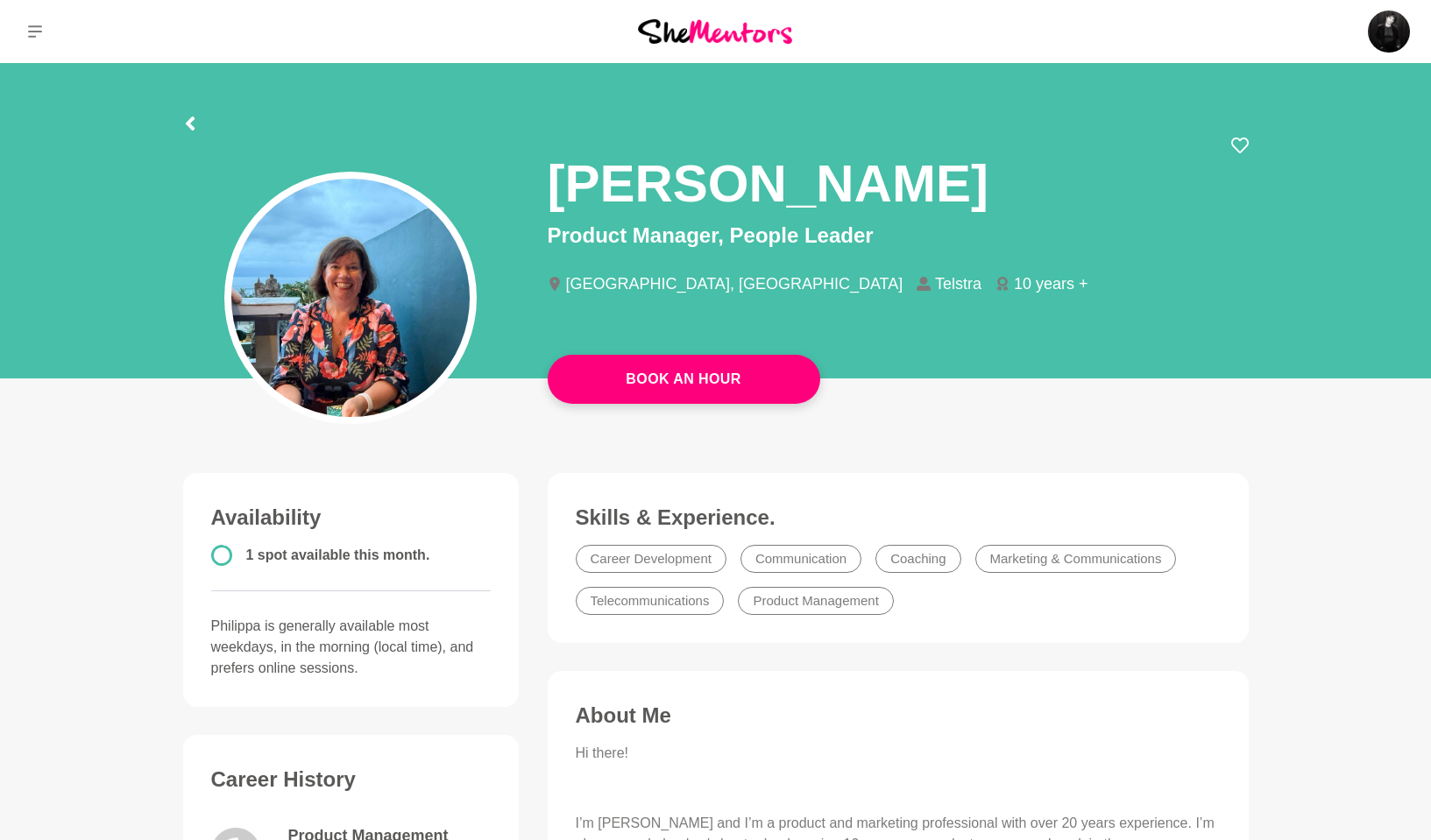
click at [201, 120] on div at bounding box center [716, 121] width 1066 height 31
click at [188, 119] on icon at bounding box center [190, 123] width 9 height 14
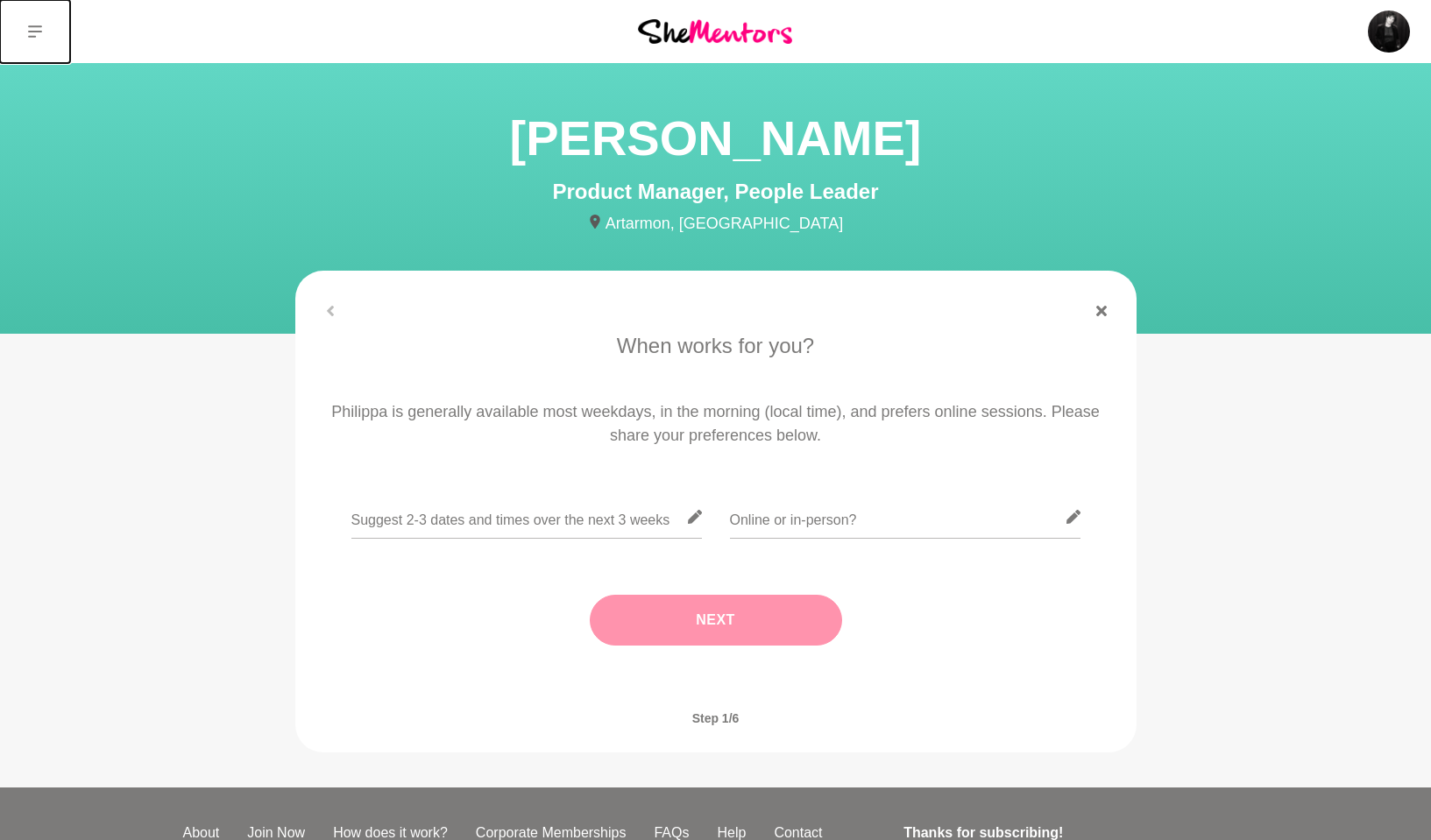
click at [35, 27] on icon at bounding box center [34, 31] width 14 height 14
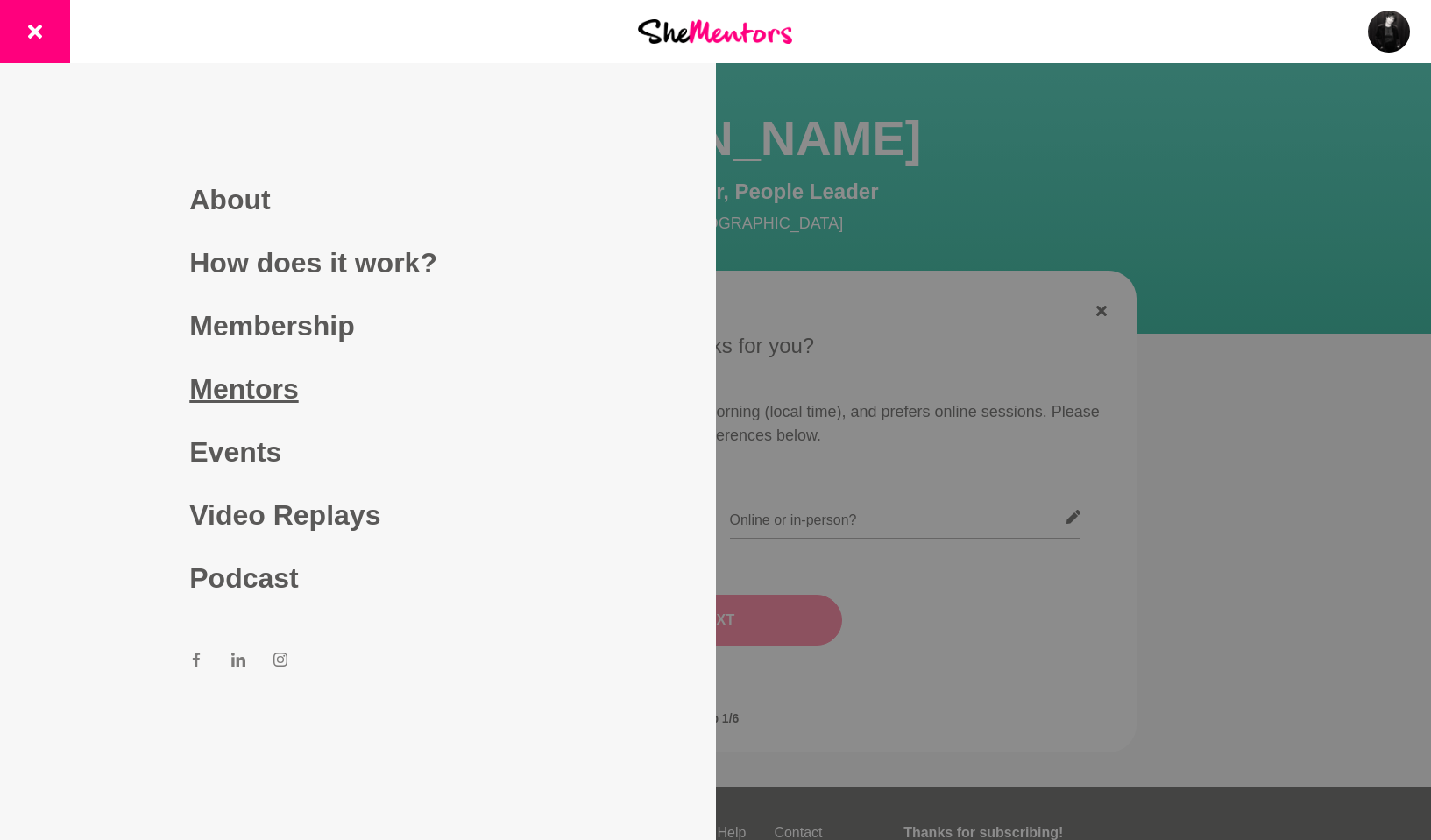
click at [209, 386] on link "Mentors" at bounding box center [357, 389] width 337 height 63
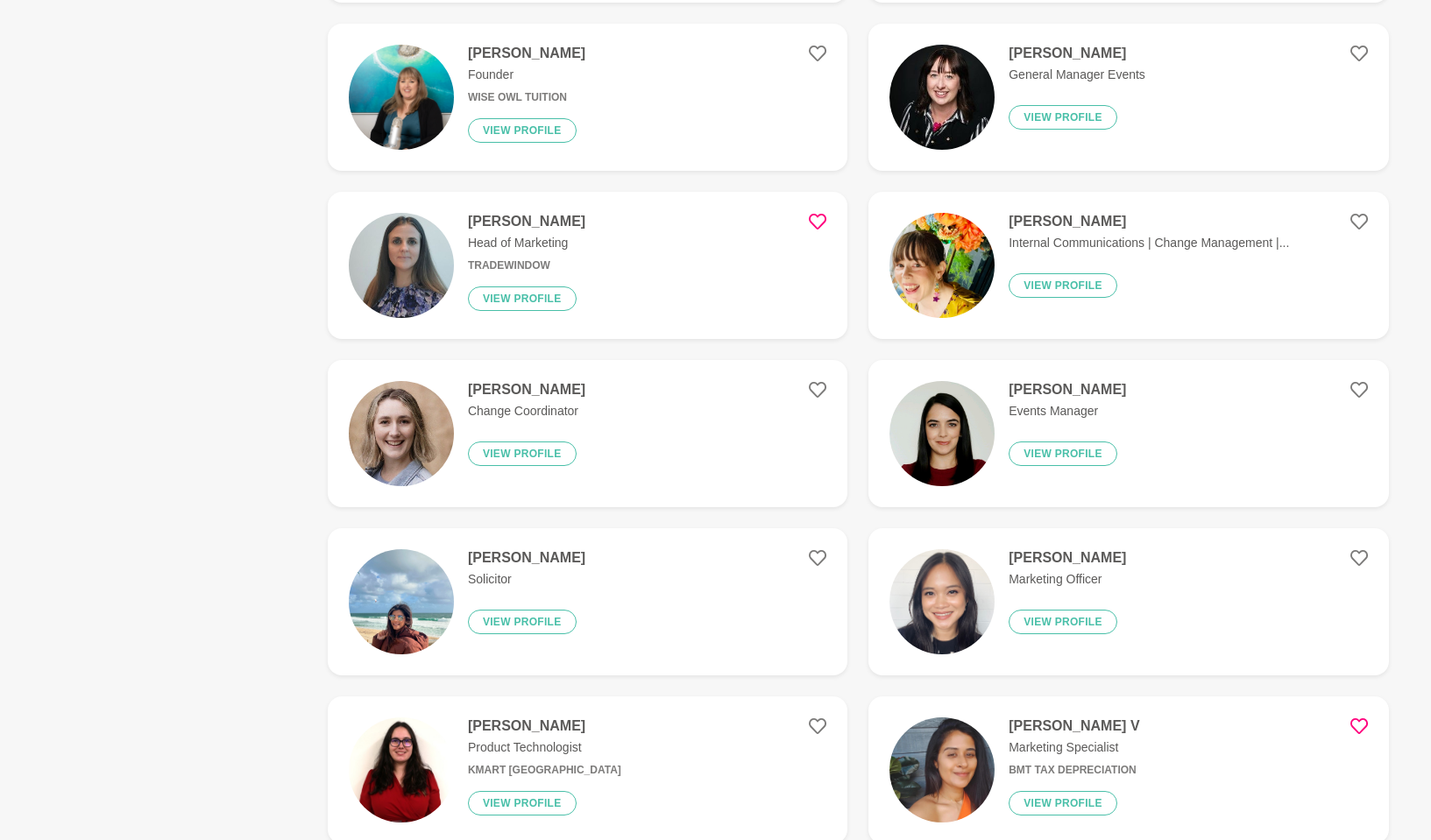
scroll to position [1419, 0]
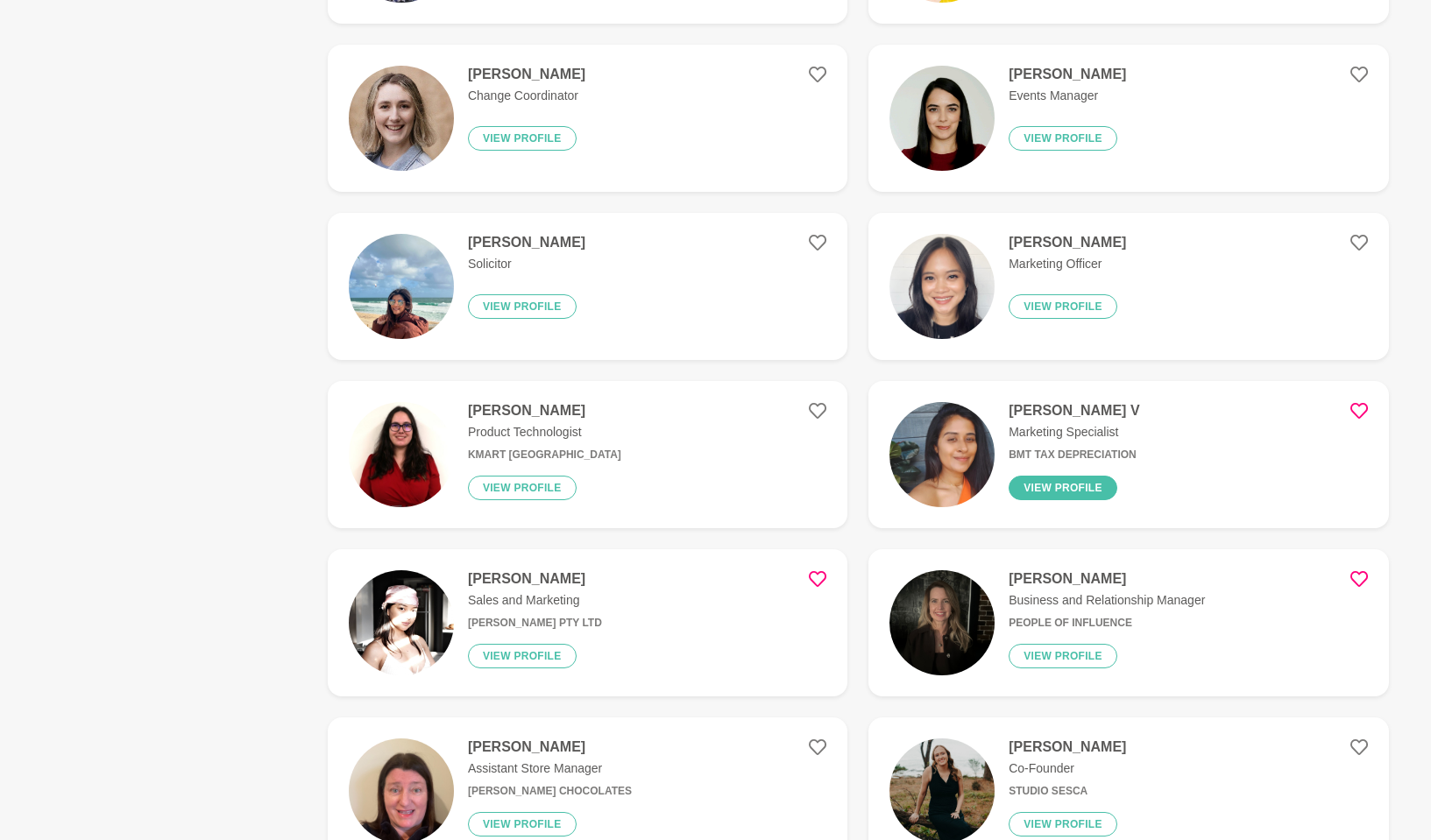
click at [1055, 477] on button "View profile" at bounding box center [1063, 488] width 109 height 25
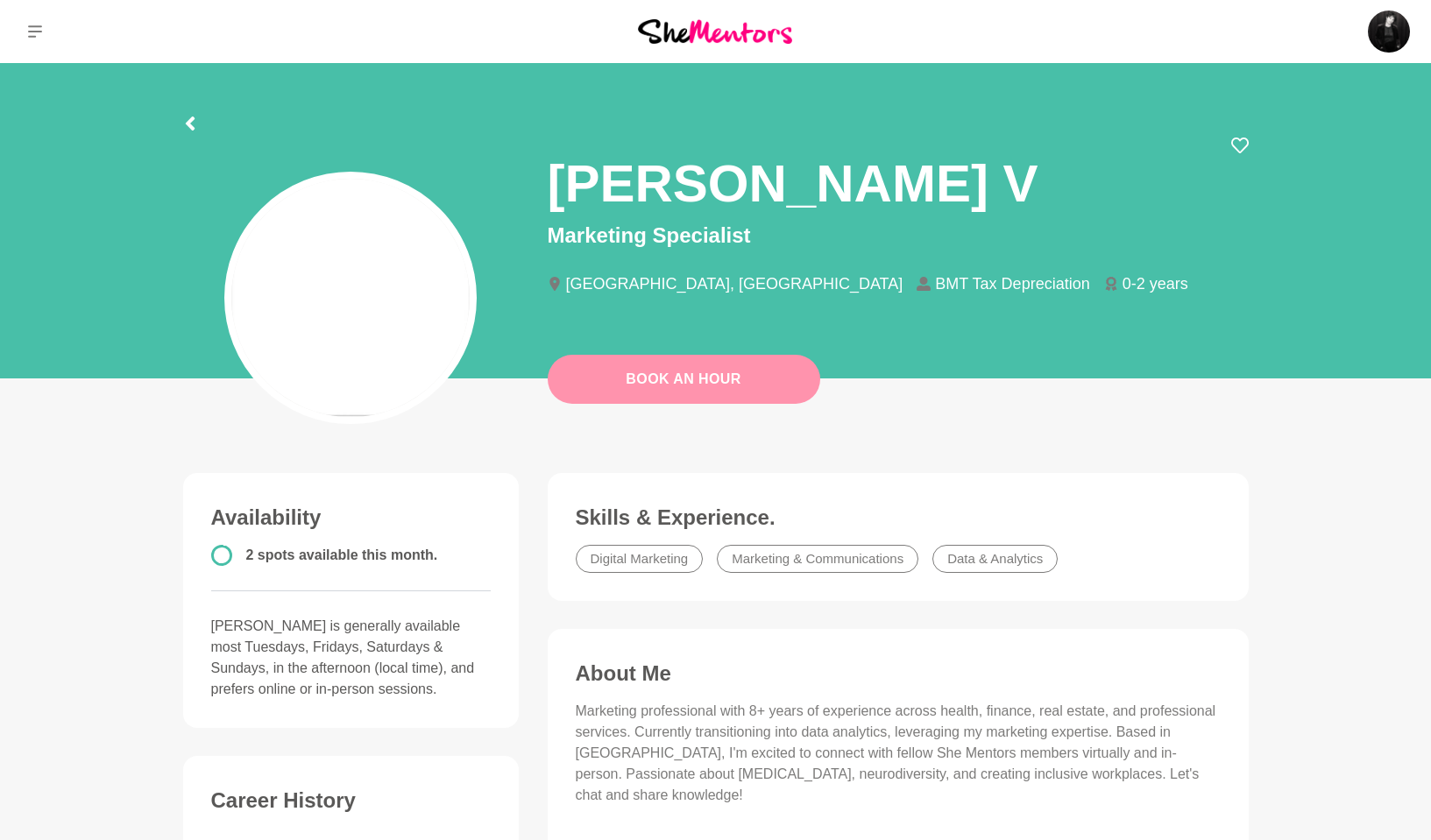
click at [675, 379] on link "Book An Hour" at bounding box center [684, 379] width 273 height 49
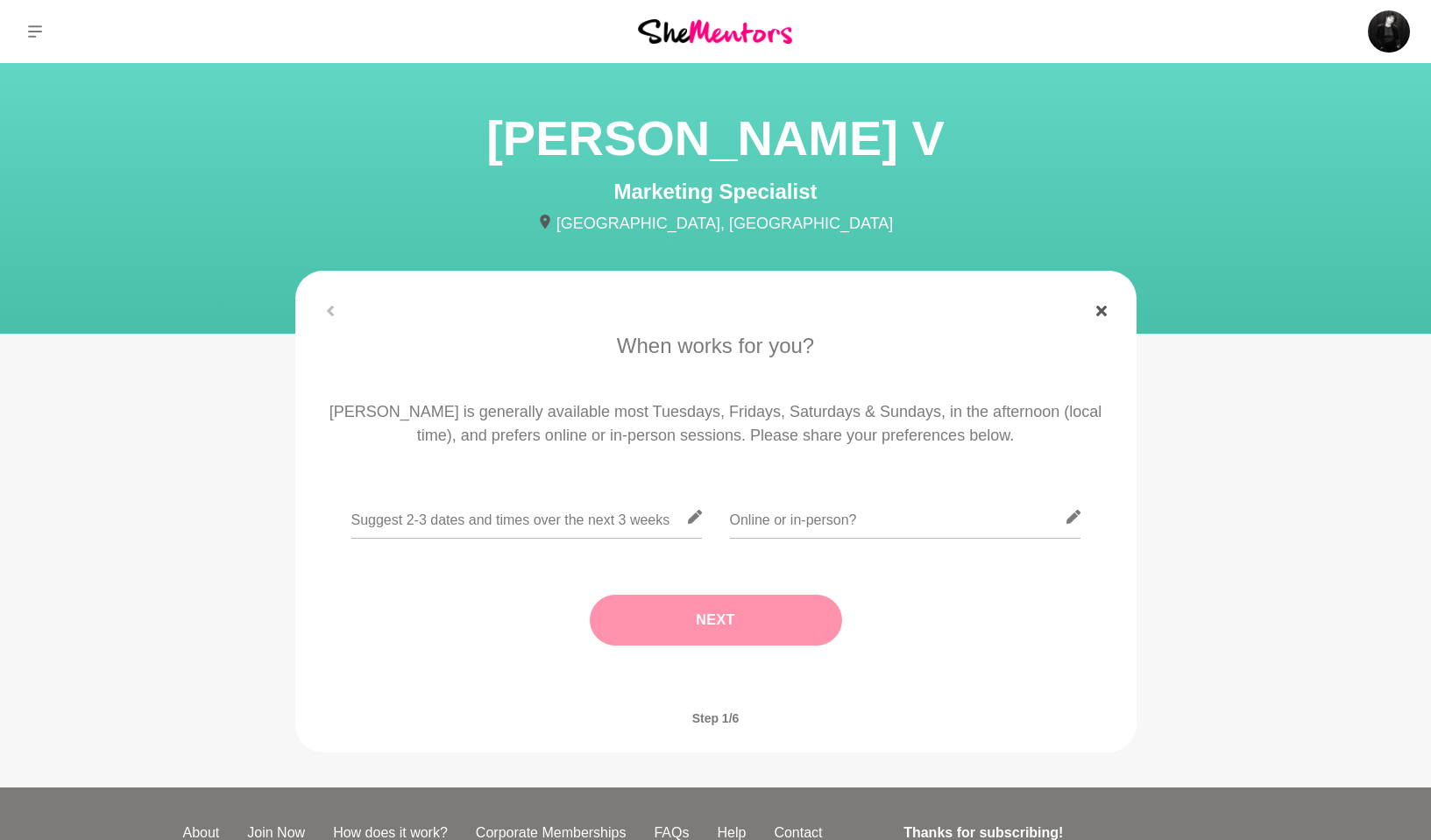
click at [1104, 310] on icon at bounding box center [1101, 311] width 10 height 10
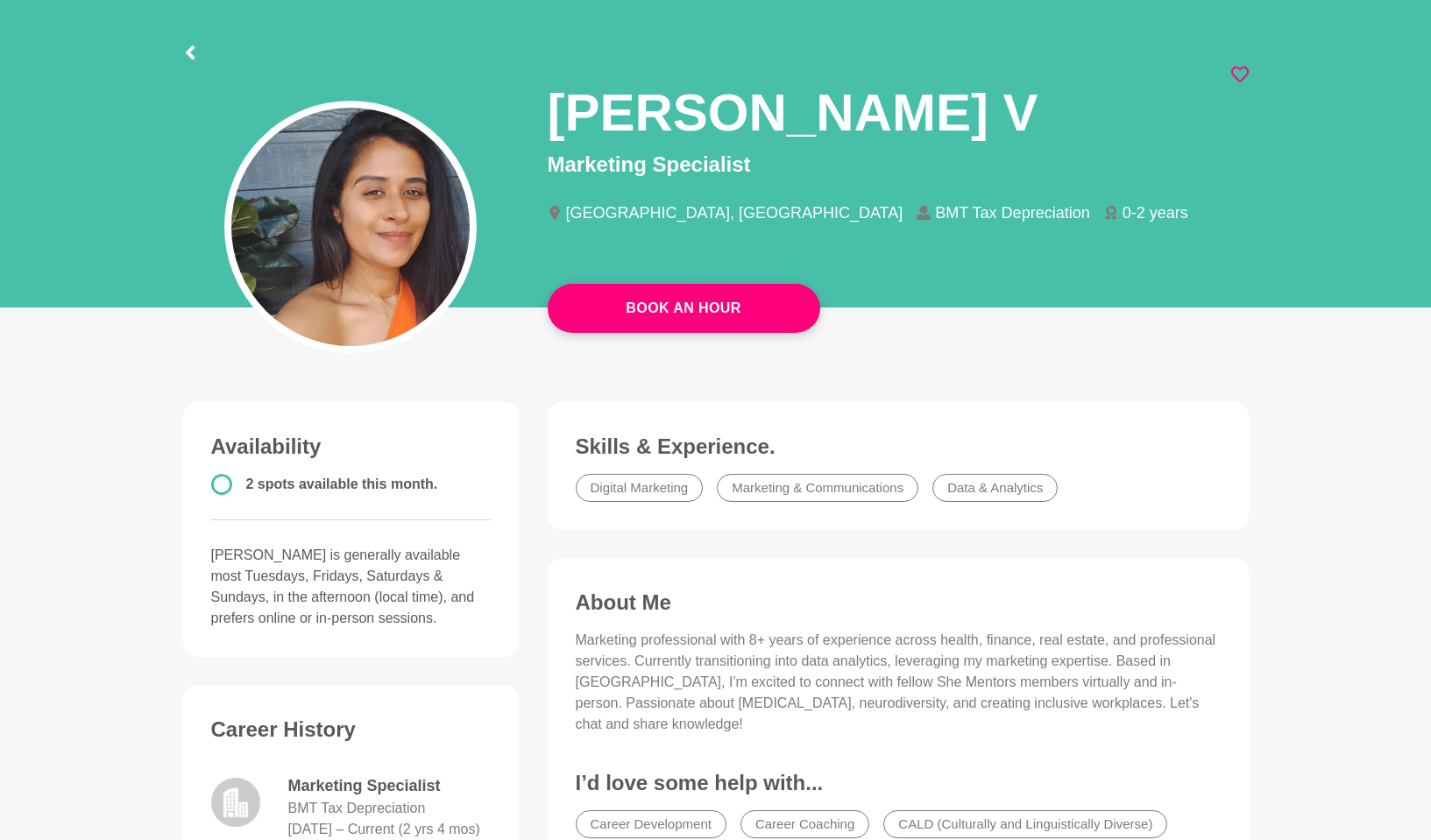
scroll to position [148, 0]
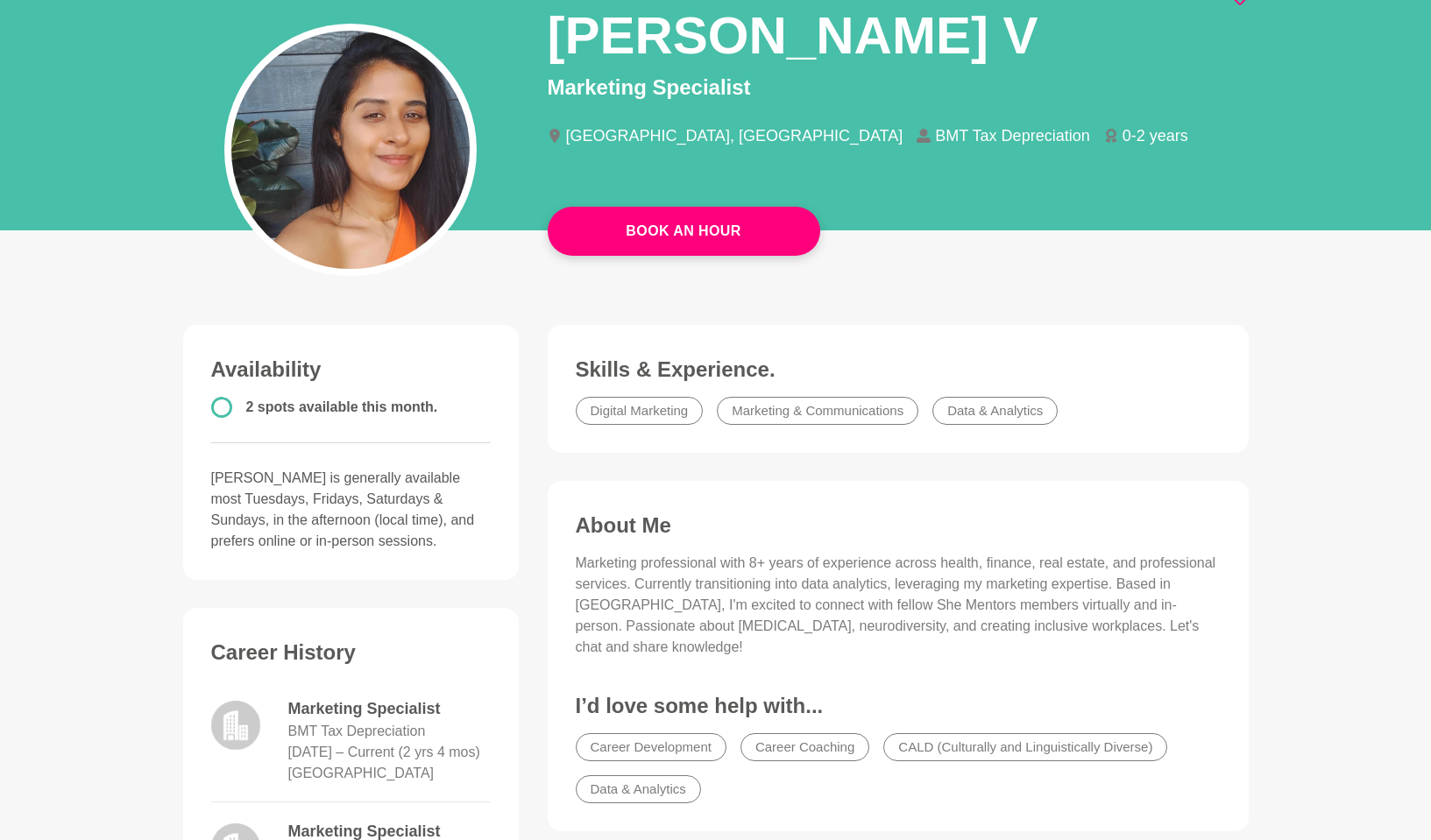
click at [648, 633] on li "Data & Analytics" at bounding box center [638, 789] width 125 height 28
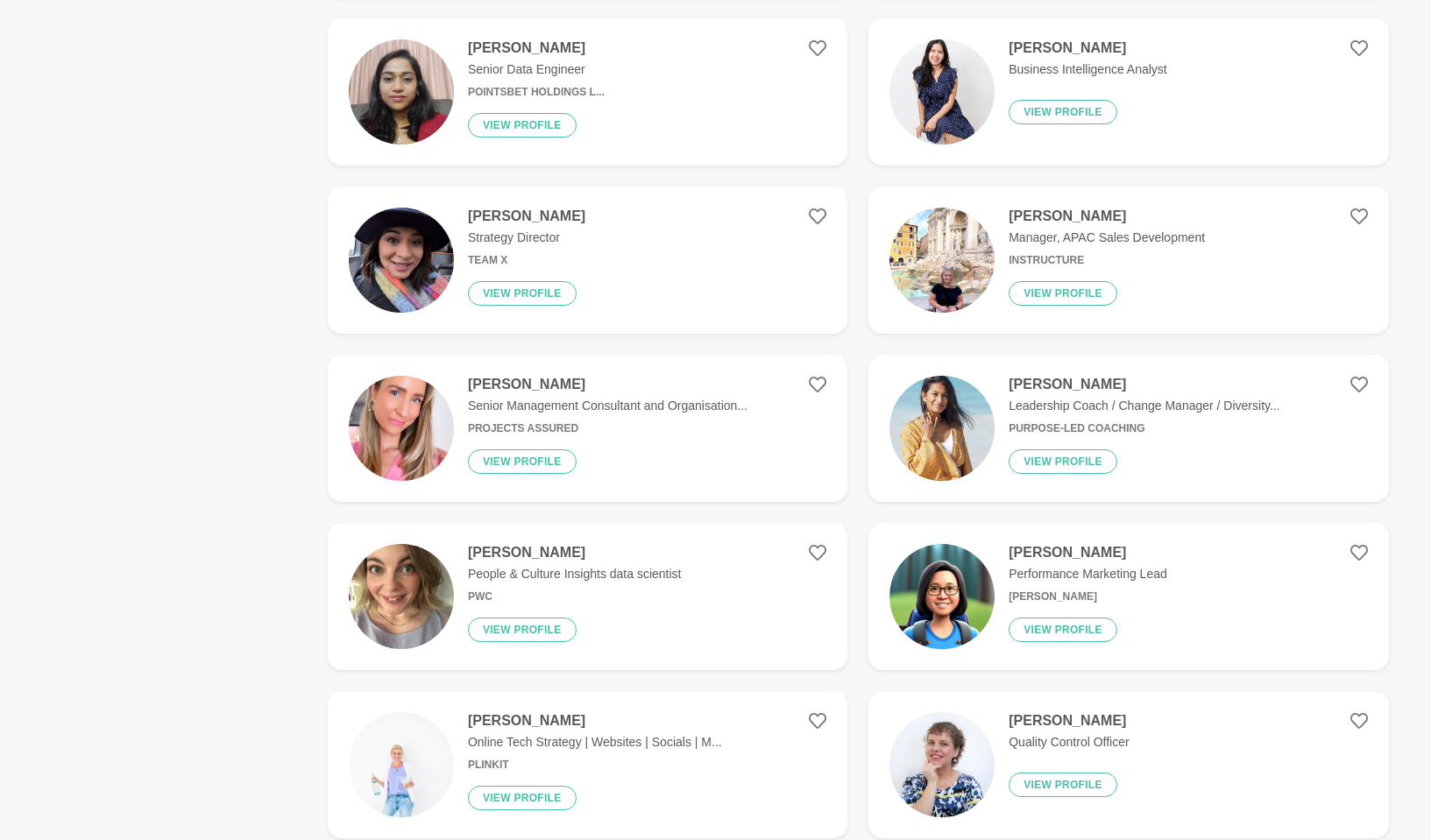
scroll to position [1111, 0]
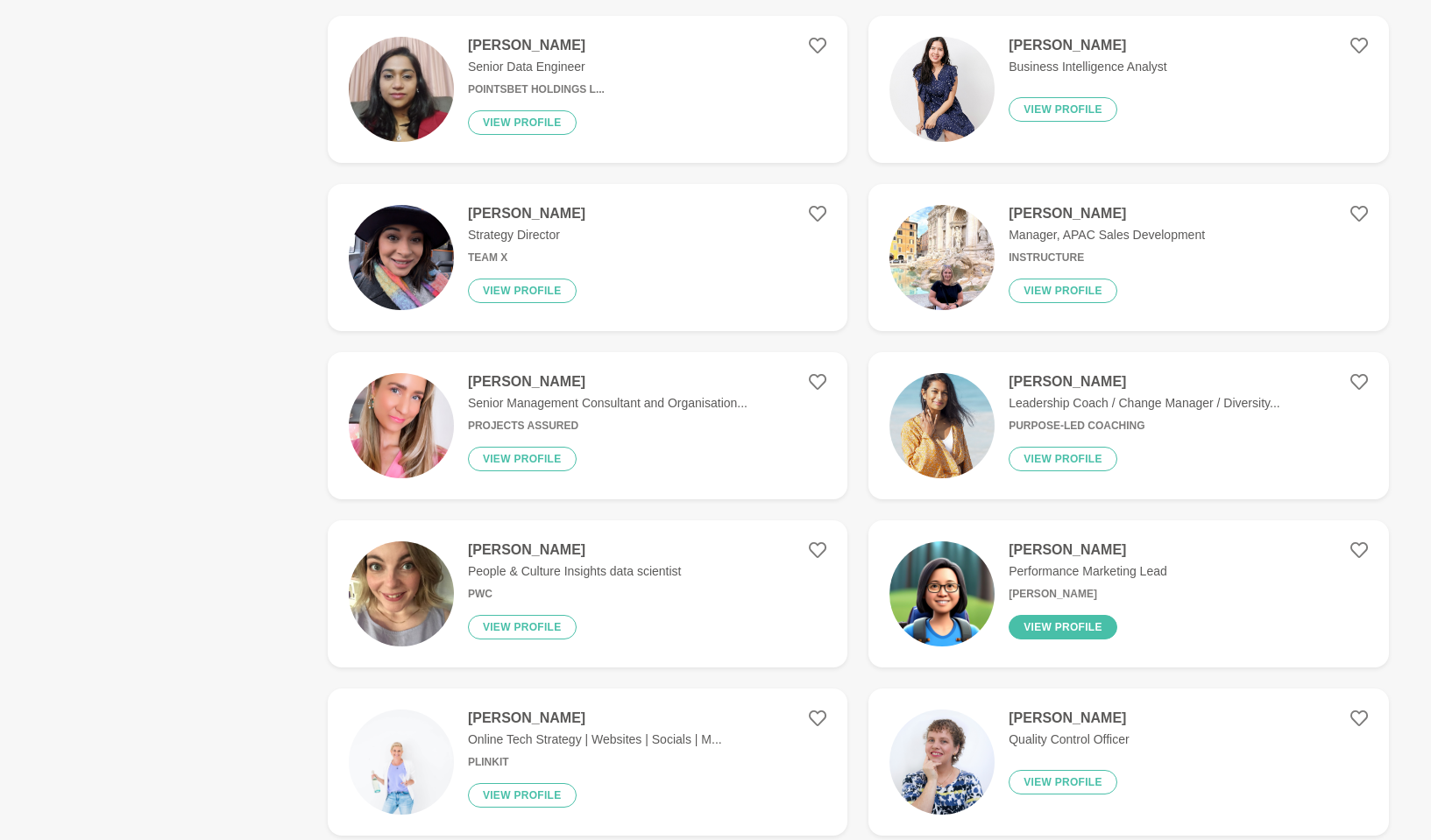
click at [1070, 621] on button "View profile" at bounding box center [1063, 627] width 109 height 25
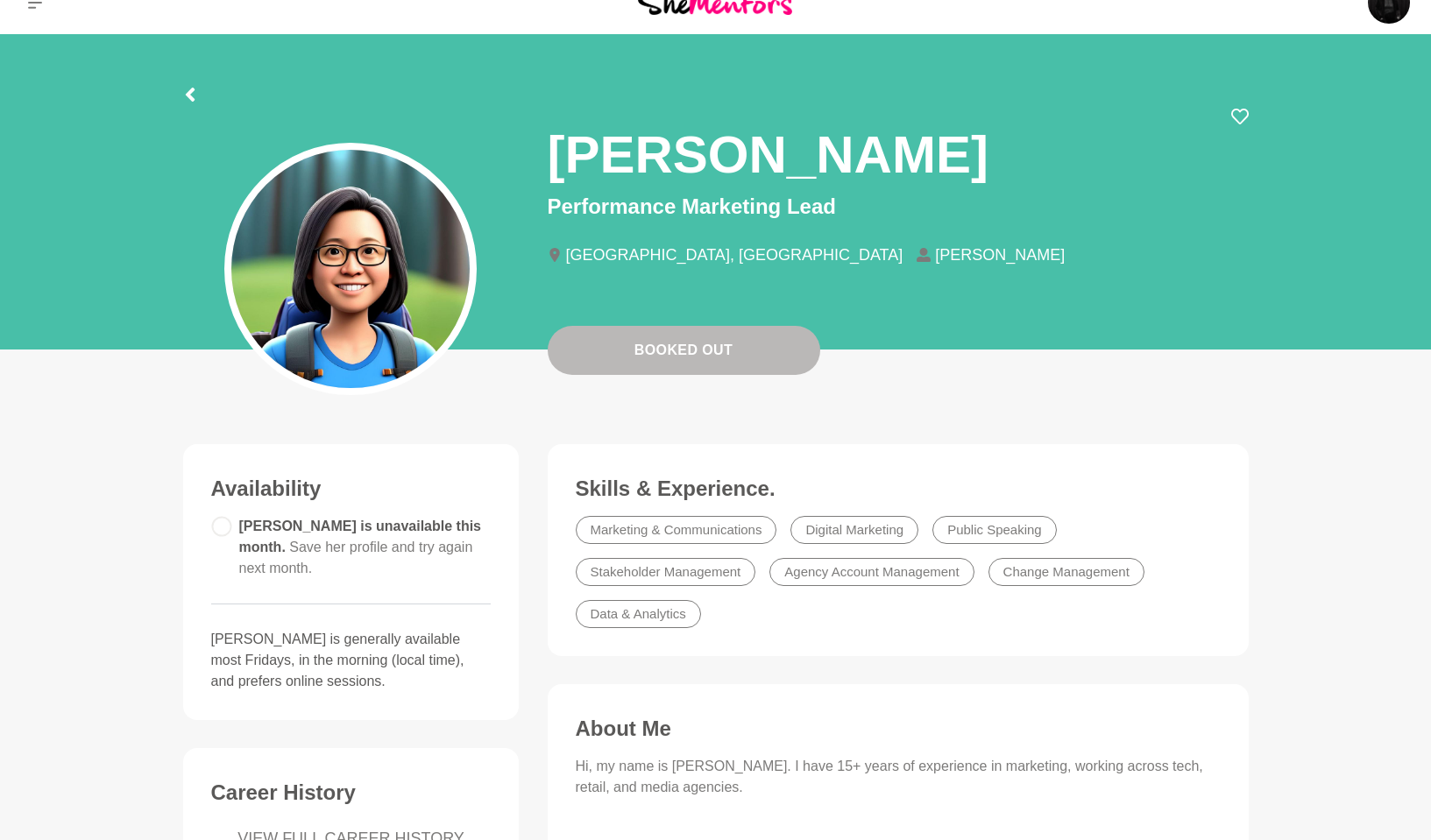
scroll to position [58, 0]
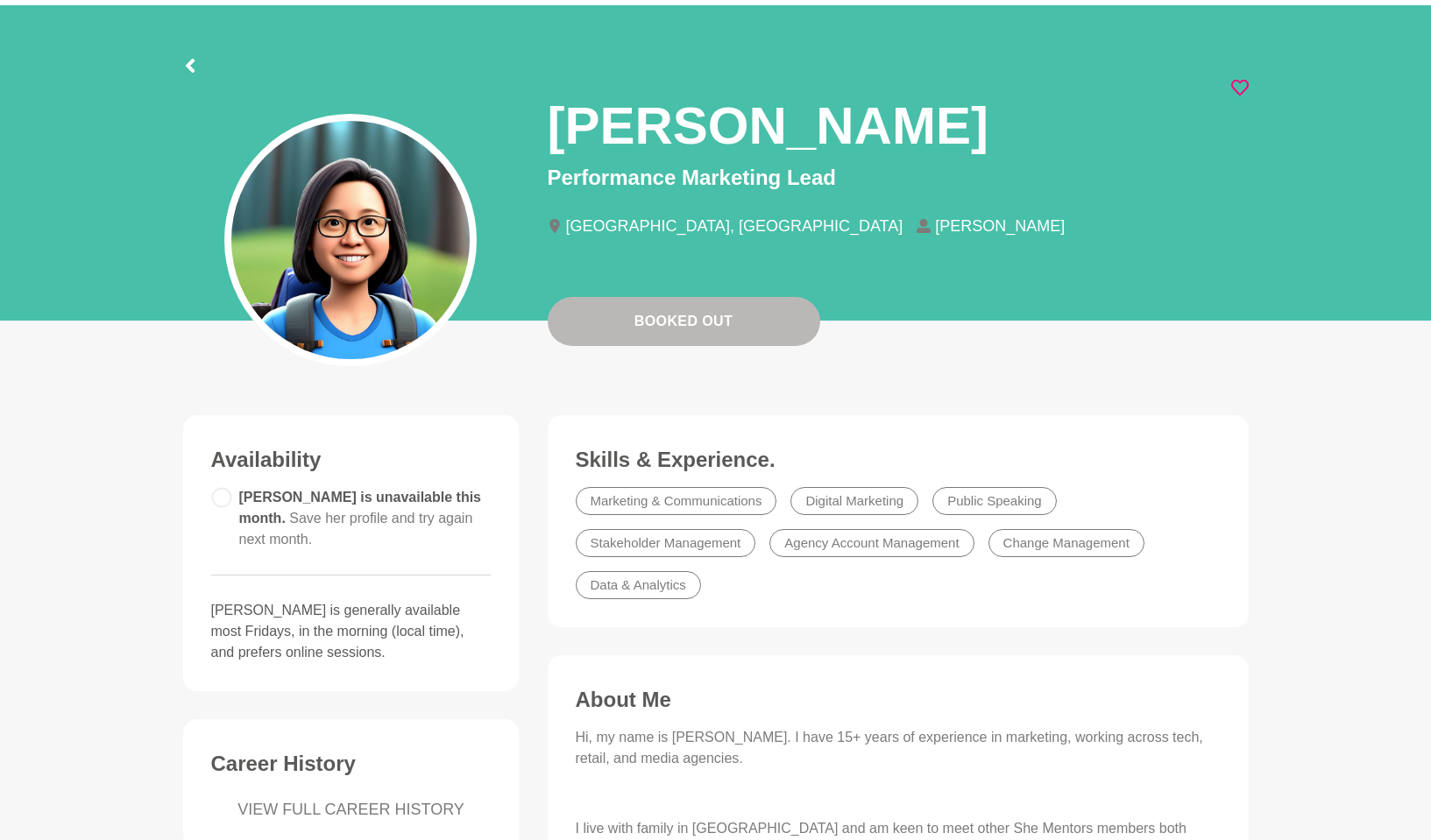
click at [1242, 89] on icon at bounding box center [1239, 88] width 18 height 18
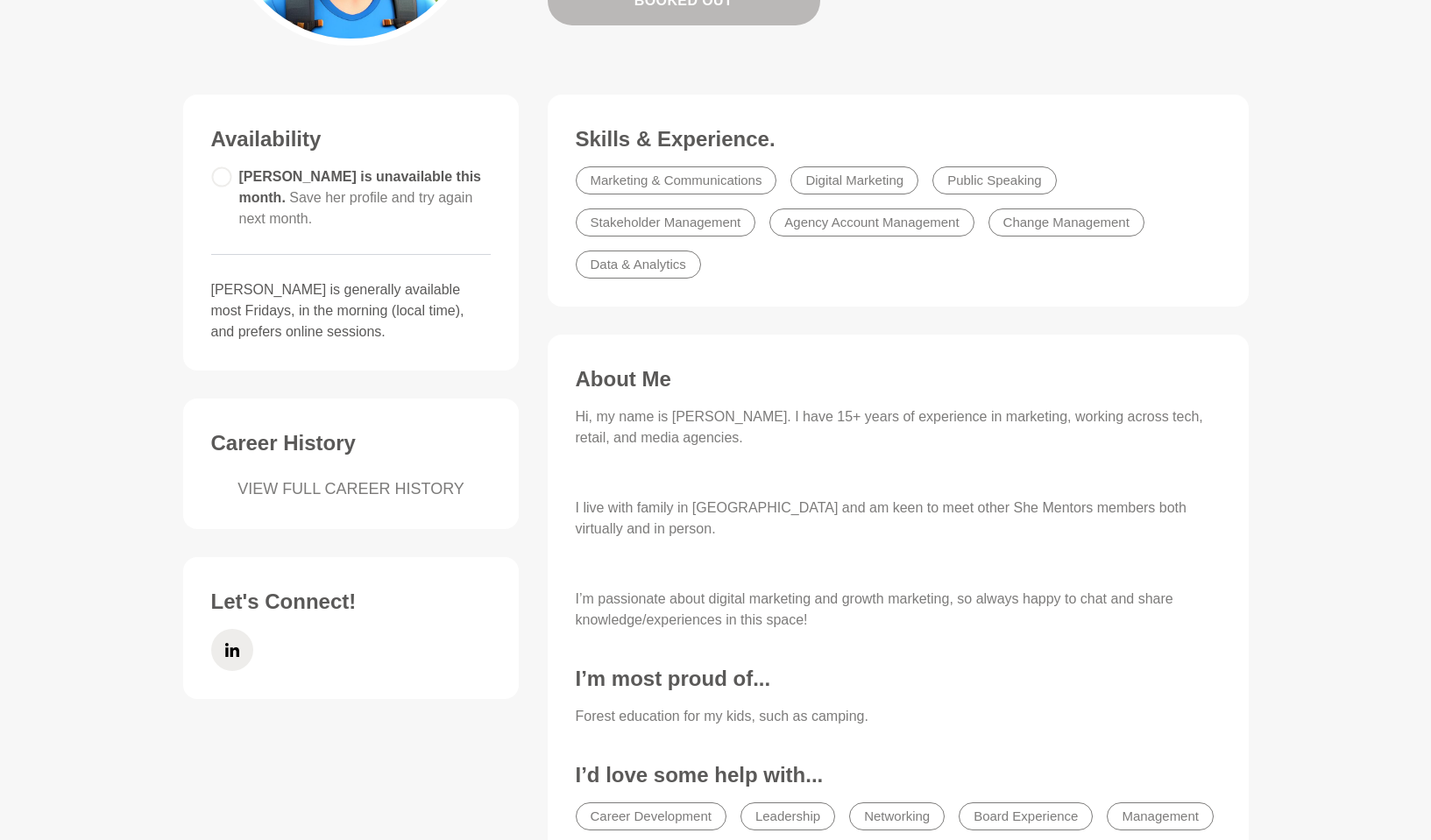
scroll to position [695, 0]
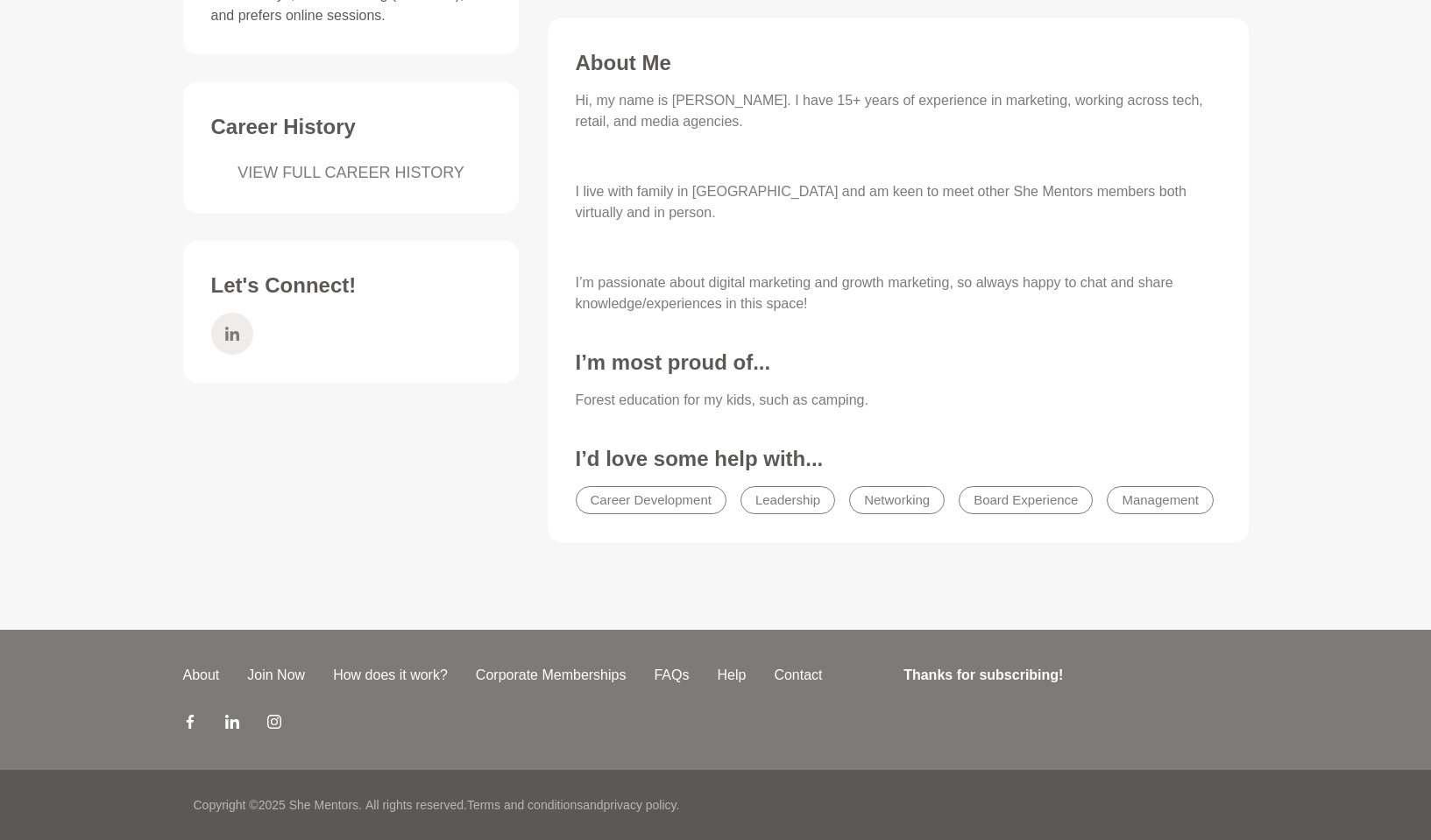
click at [235, 315] on icon at bounding box center [231, 334] width 14 height 42
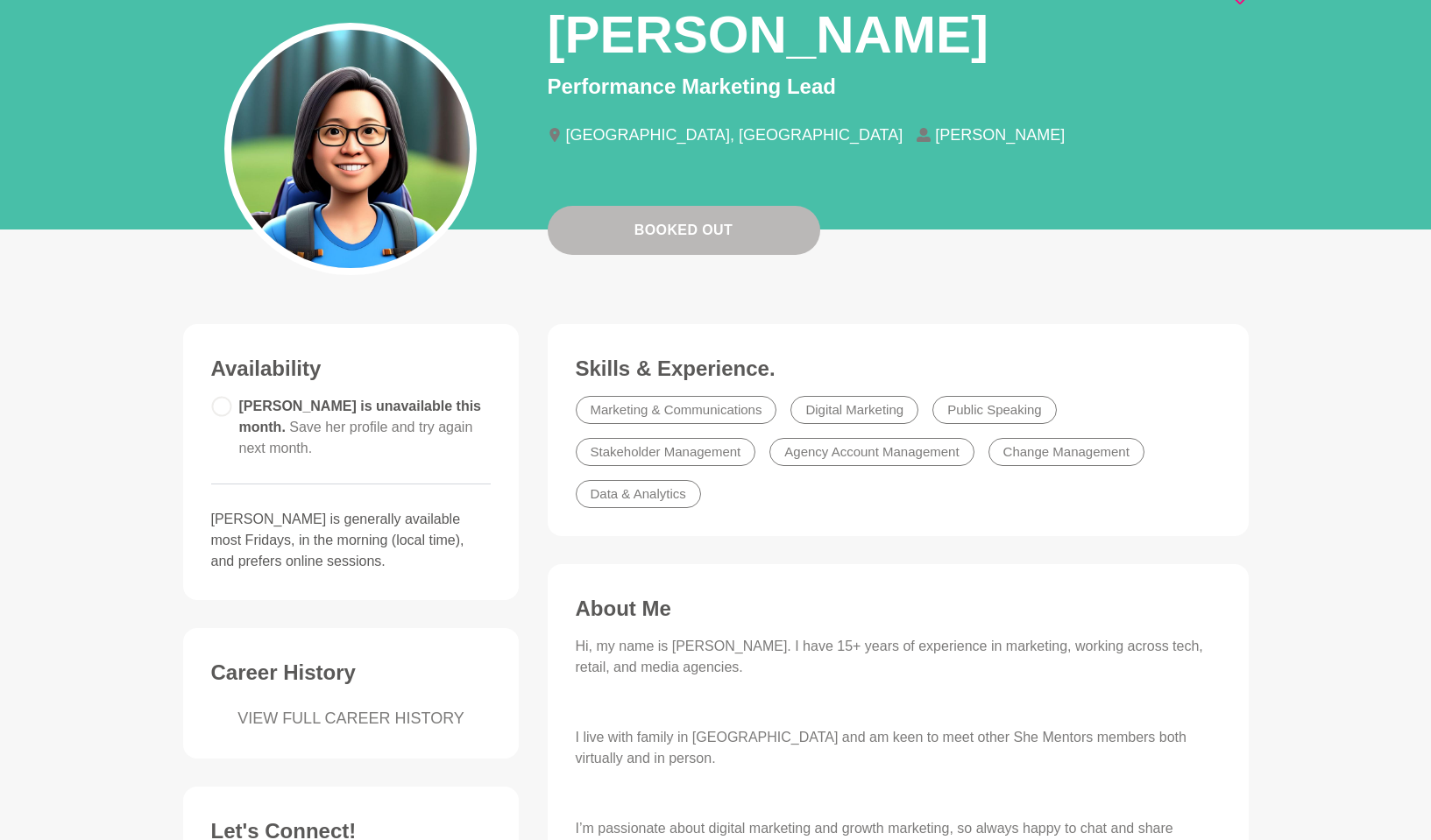
scroll to position [0, 0]
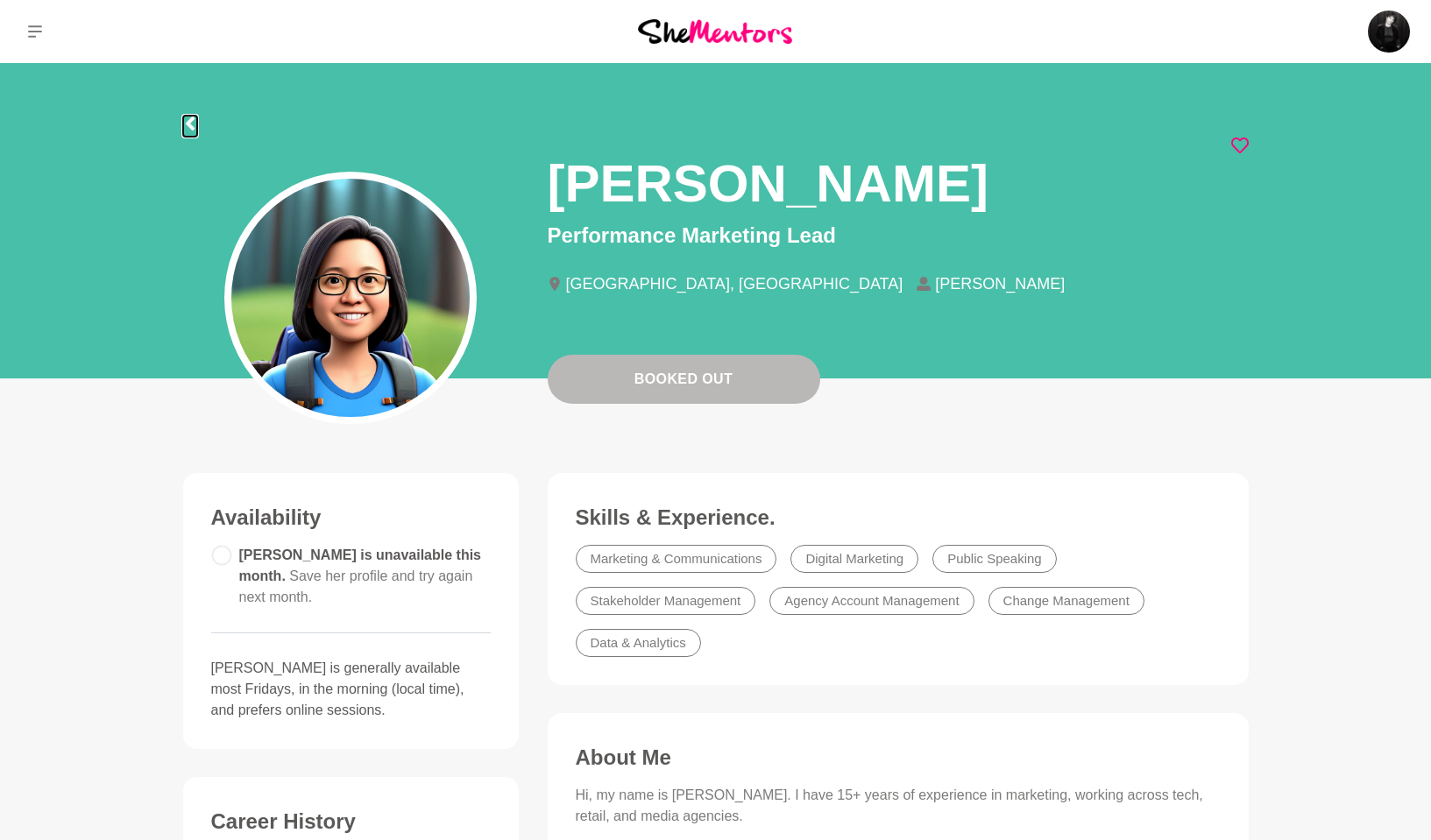
click at [189, 118] on icon at bounding box center [190, 123] width 9 height 14
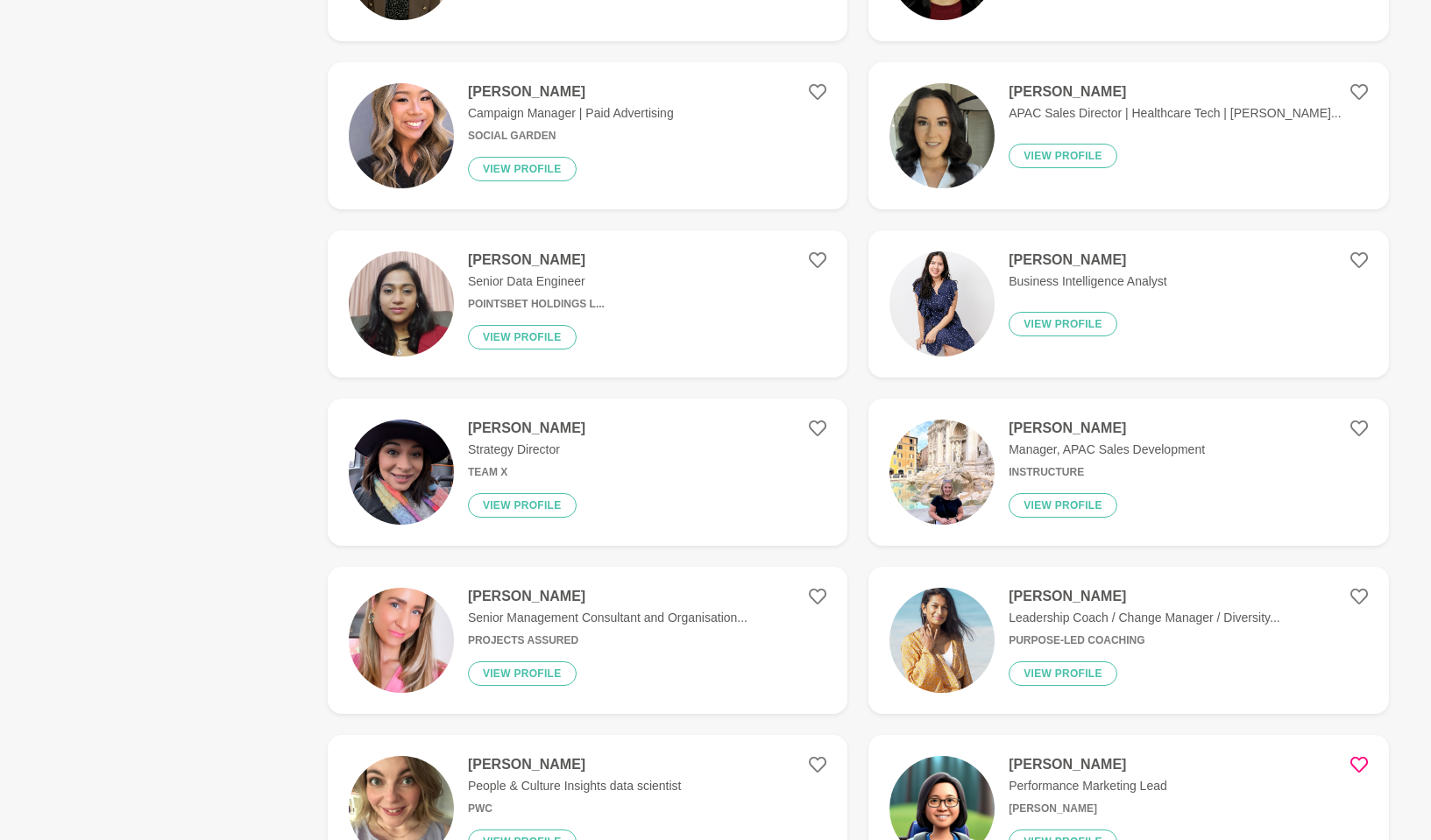
scroll to position [907, 0]
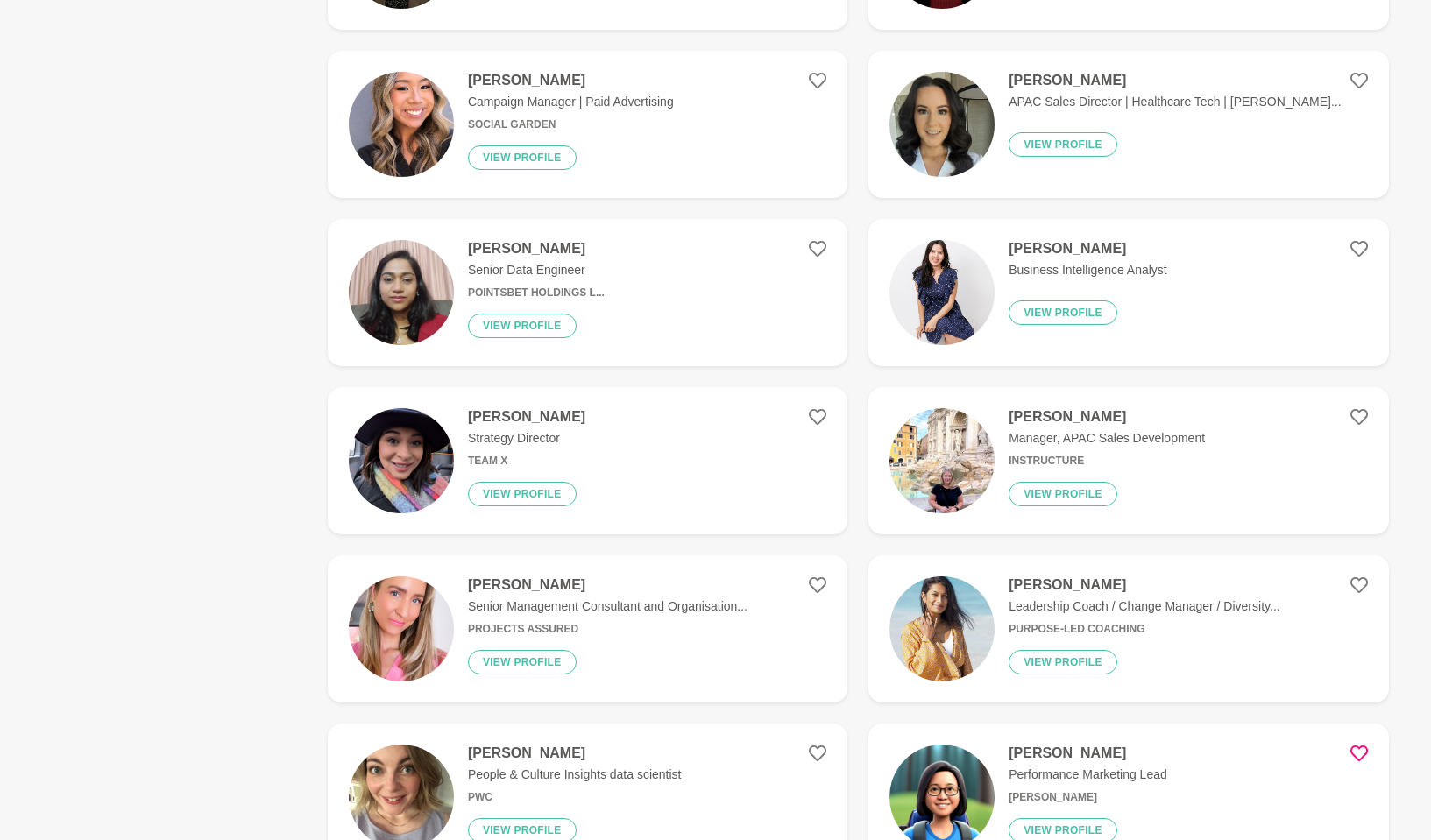
click at [497, 418] on h4 "Radhika Pabari" at bounding box center [526, 417] width 117 height 18
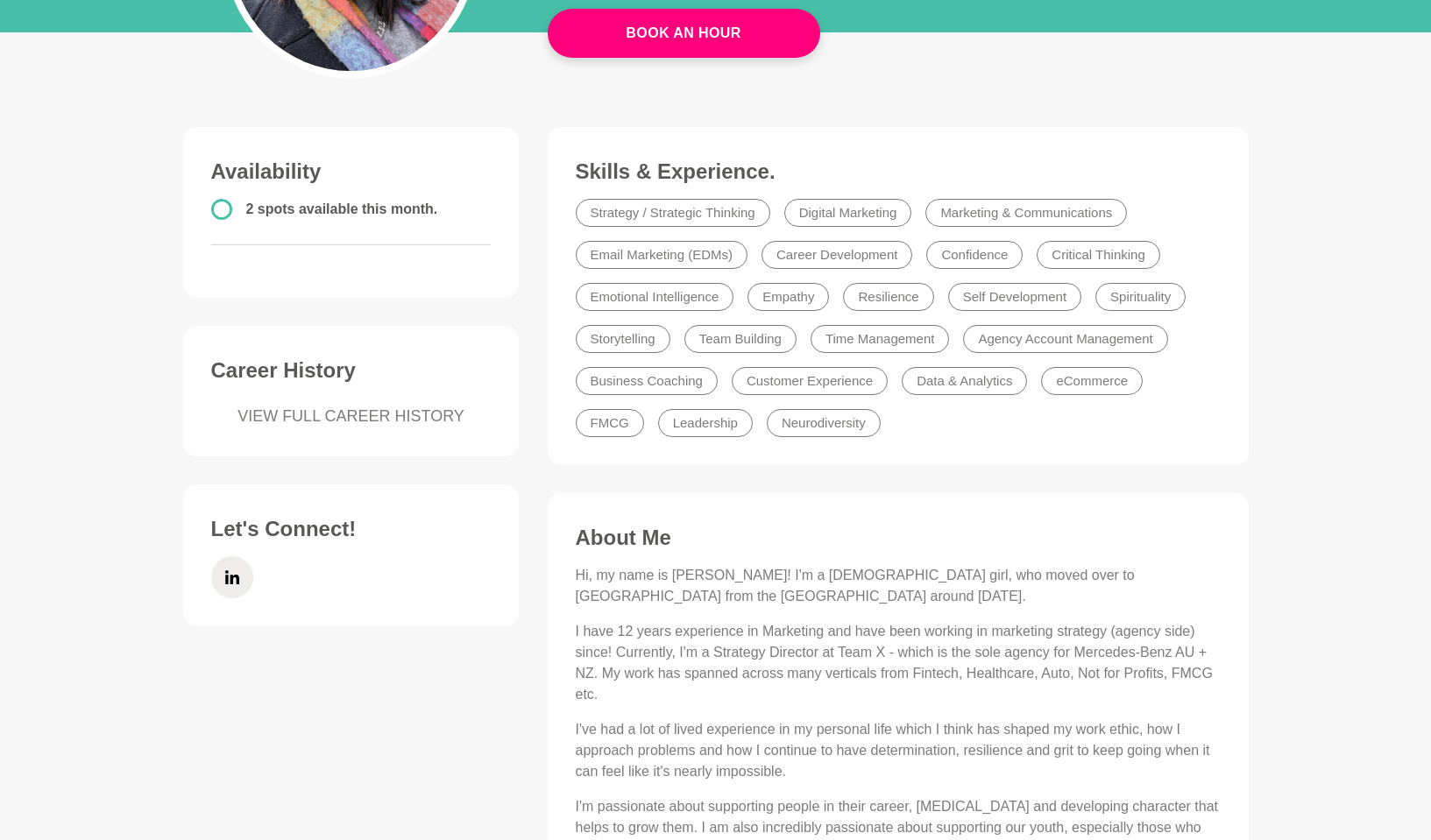
scroll to position [345, 0]
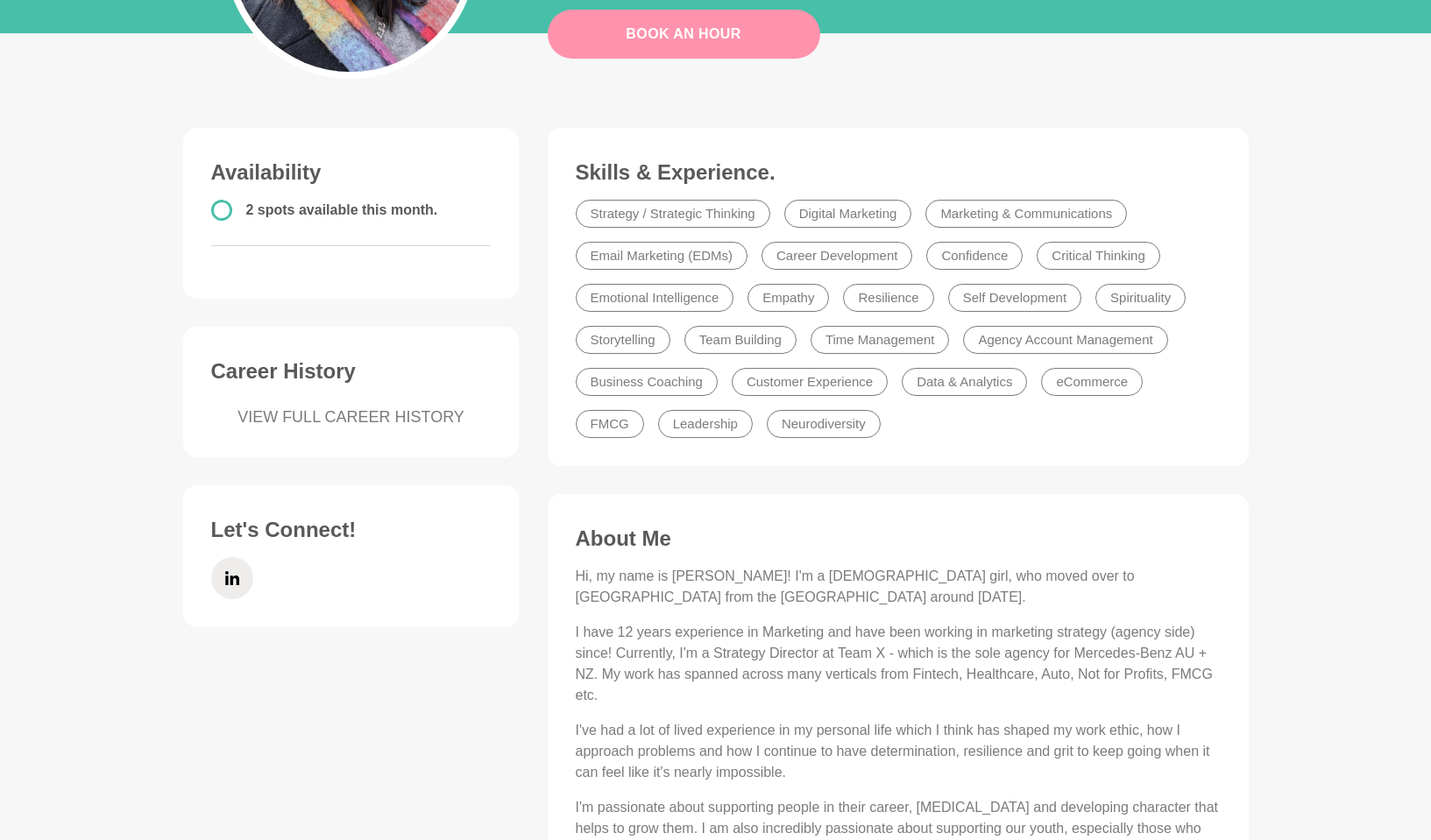
click at [696, 24] on link "Book An Hour" at bounding box center [684, 33] width 273 height 49
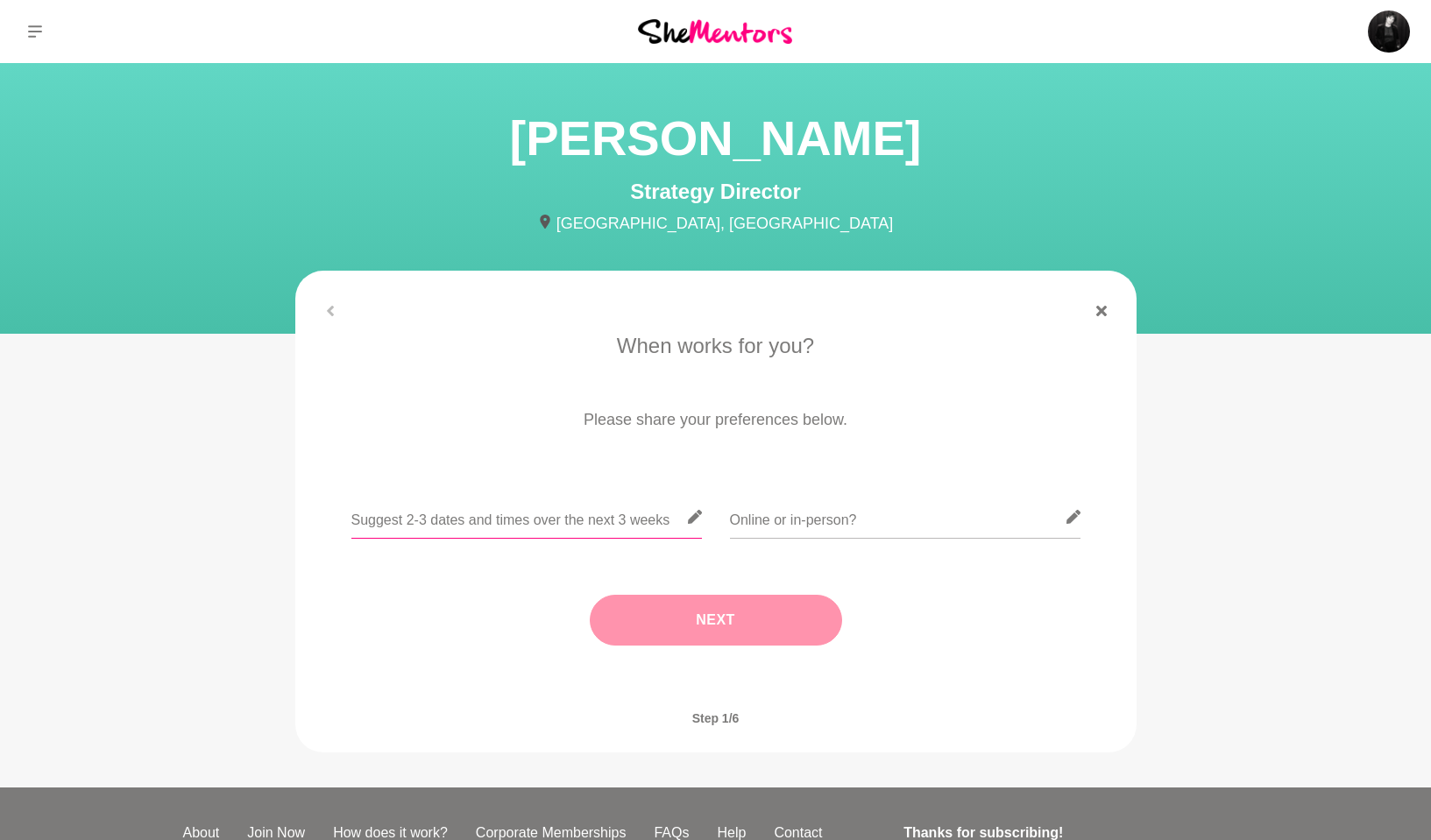
click at [571, 517] on input "text" at bounding box center [526, 517] width 350 height 43
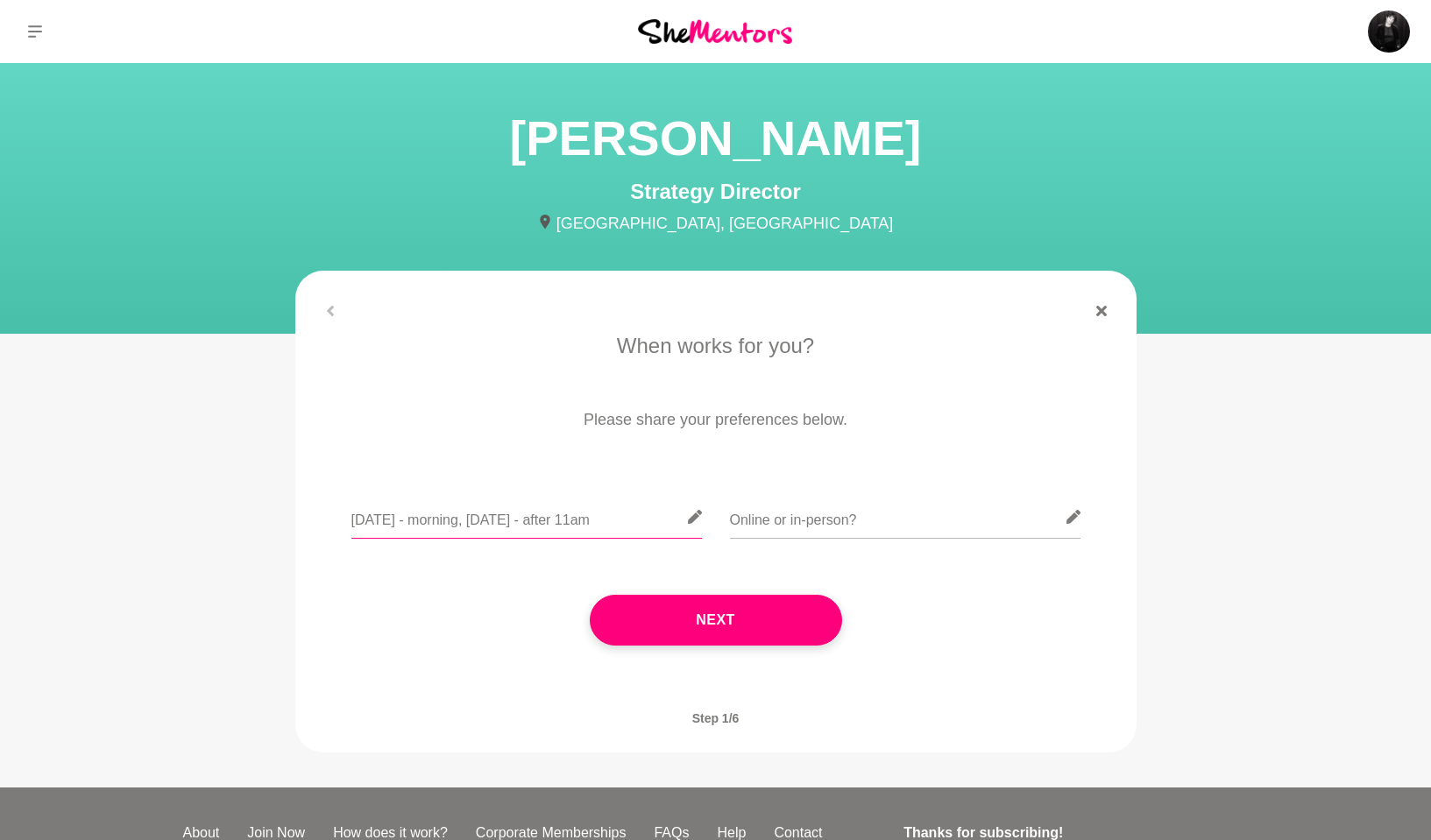
scroll to position [0, 31]
type input "Friday 29 August - morning, Friday 5 September - after 11am"
click at [933, 536] on input "text" at bounding box center [905, 517] width 350 height 43
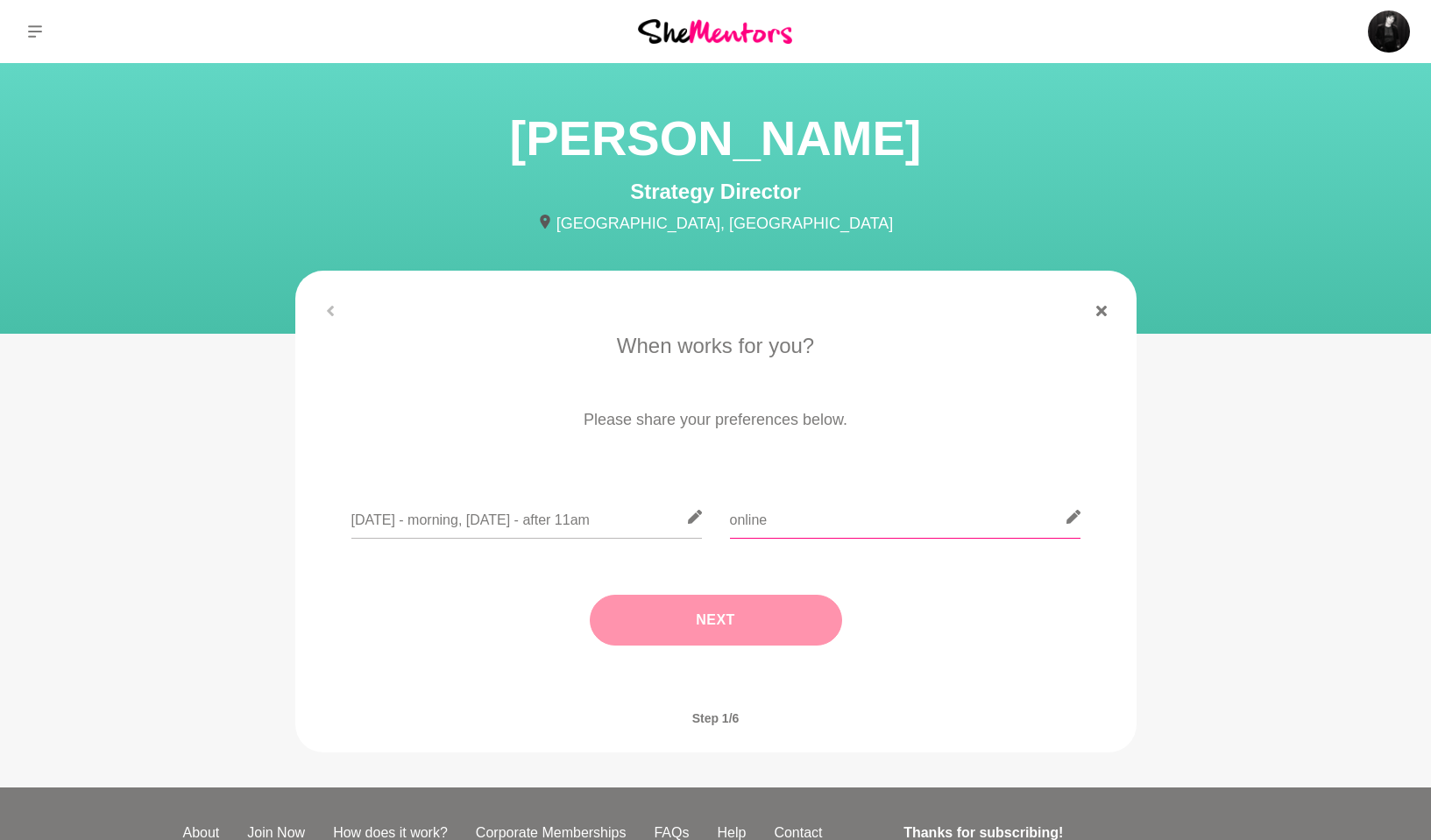
type input "online"
click at [732, 616] on button "Next" at bounding box center [716, 620] width 253 height 51
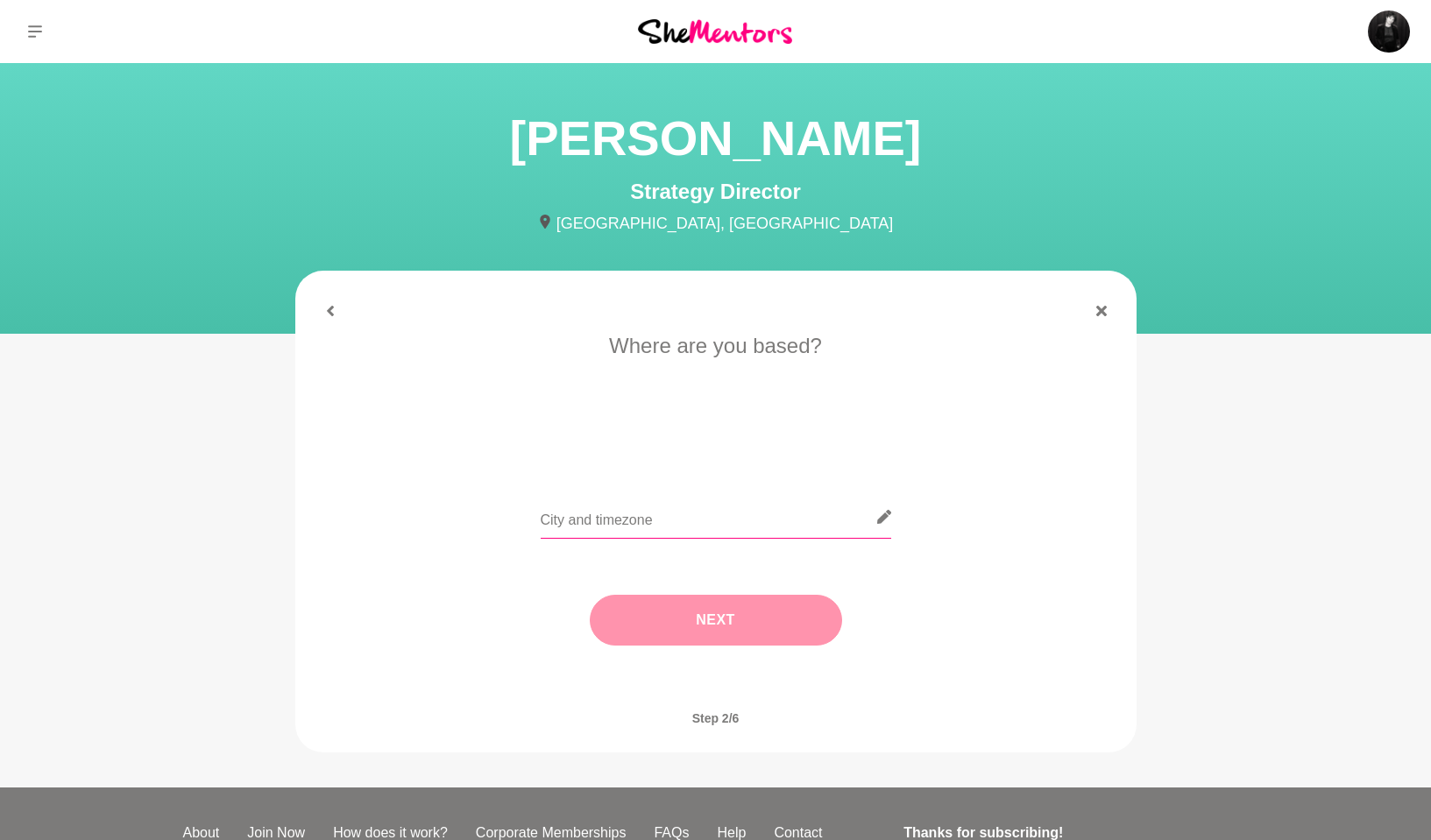
click at [678, 507] on input "text" at bounding box center [716, 517] width 350 height 43
type input "Melbourne, Victoria (AEDT)"
click at [686, 618] on button "Next" at bounding box center [716, 620] width 253 height 51
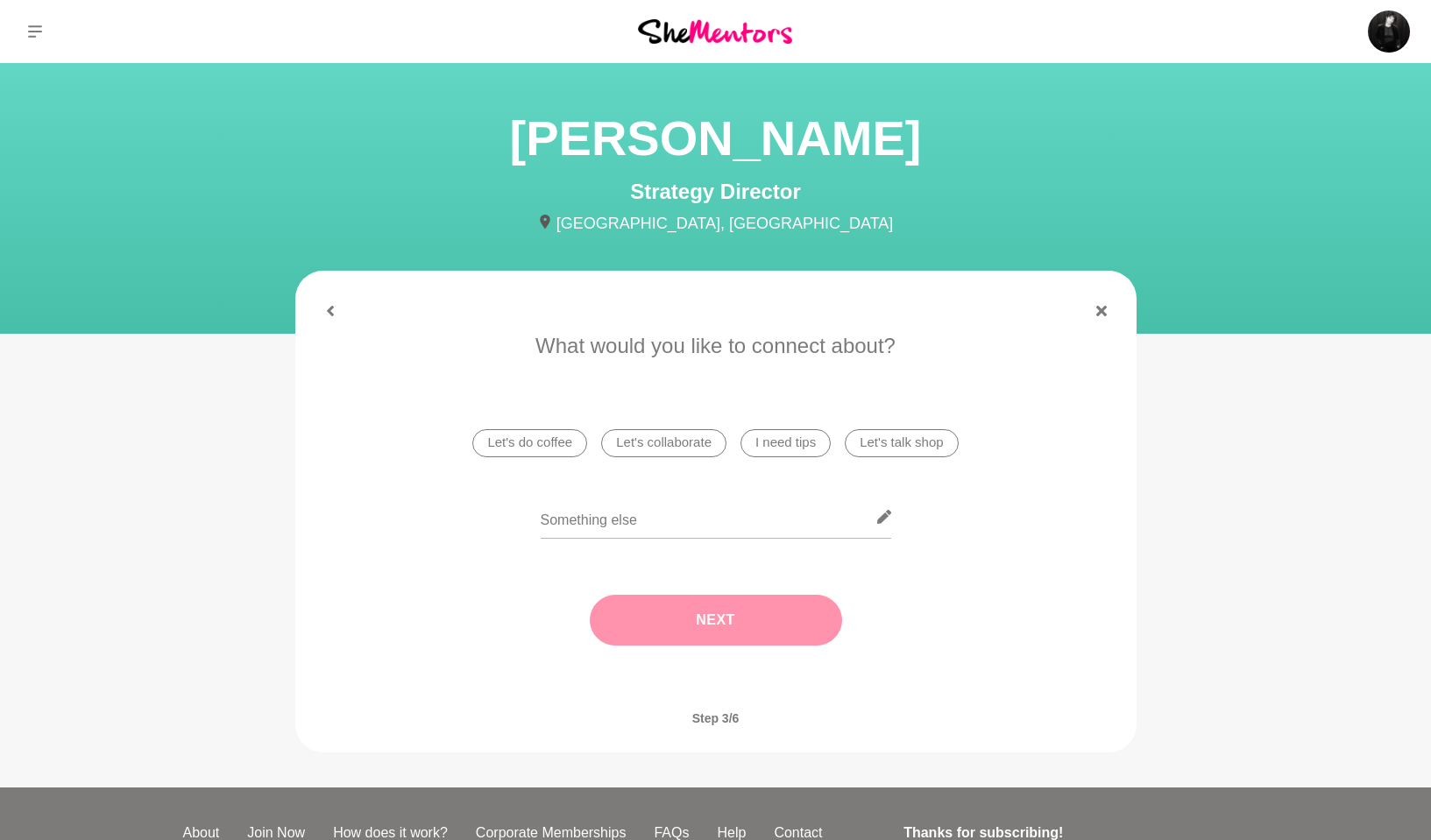
click at [867, 443] on li "Let's talk shop" at bounding box center [901, 444] width 113 height 28
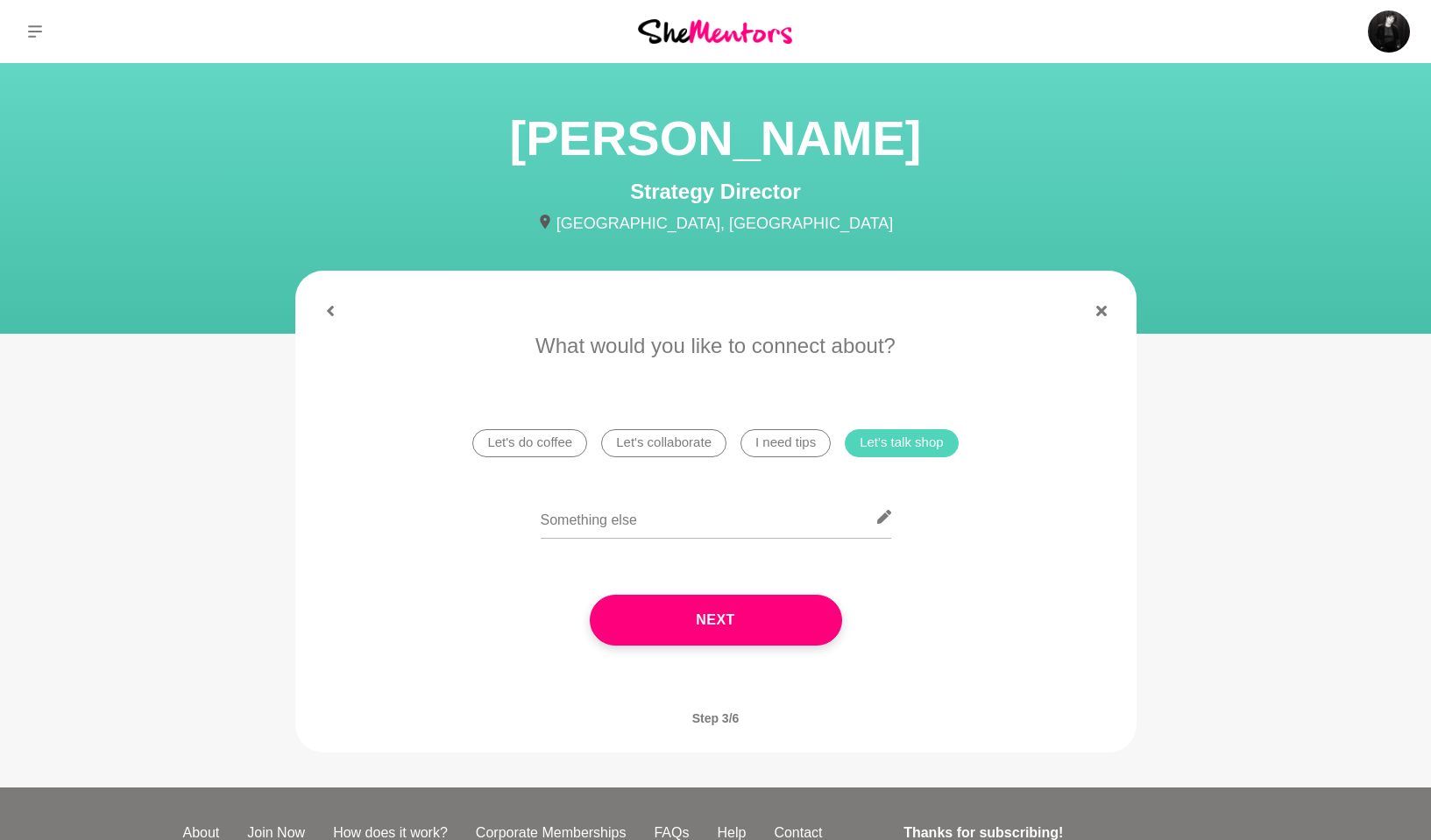
click at [780, 438] on li "I need tips" at bounding box center [786, 444] width 90 height 28
click at [676, 440] on li "Let's collaborate" at bounding box center [664, 444] width 125 height 28
click at [772, 519] on input "text" at bounding box center [716, 517] width 350 height 43
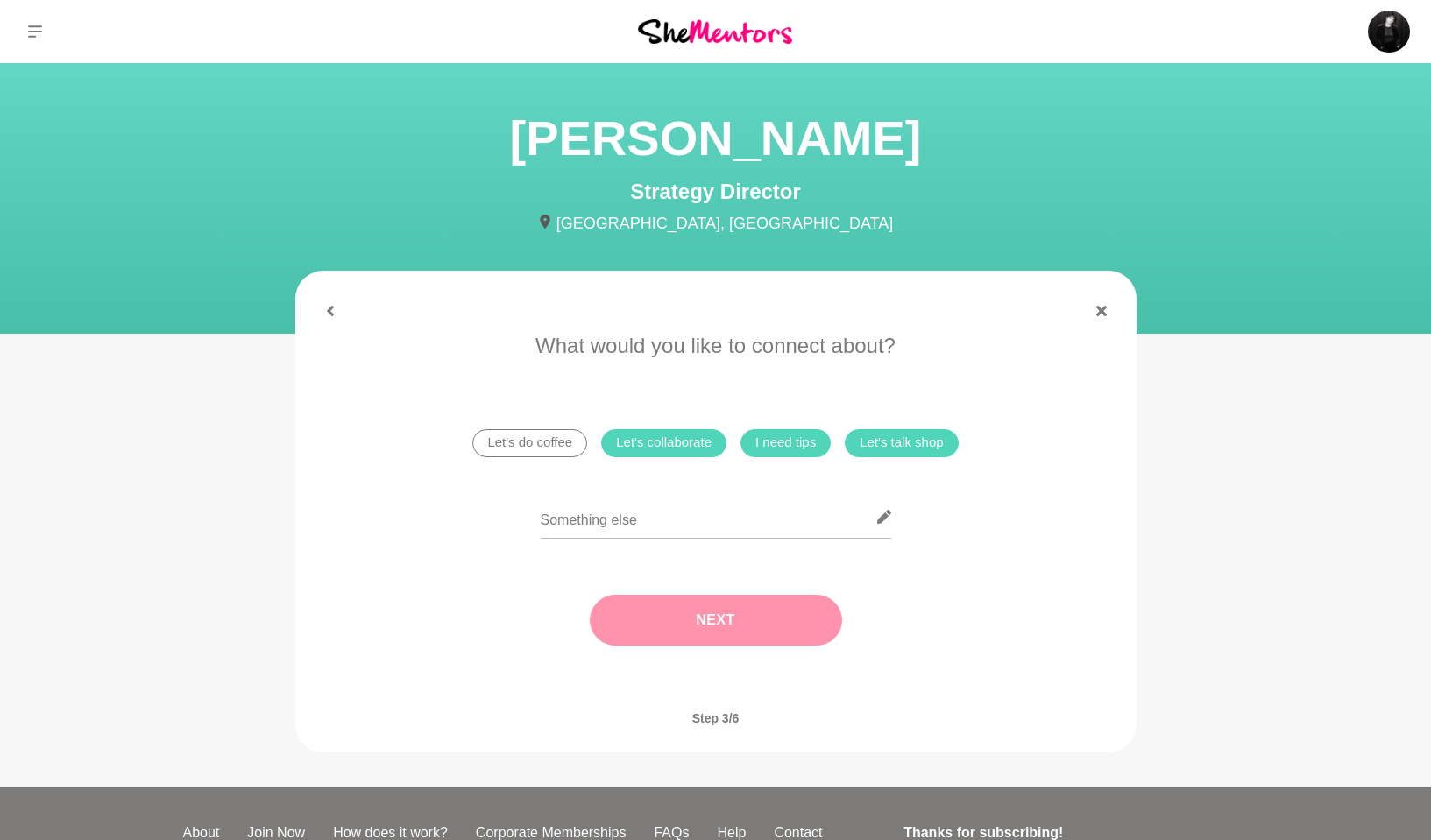
click at [732, 630] on button "Next" at bounding box center [716, 620] width 253 height 51
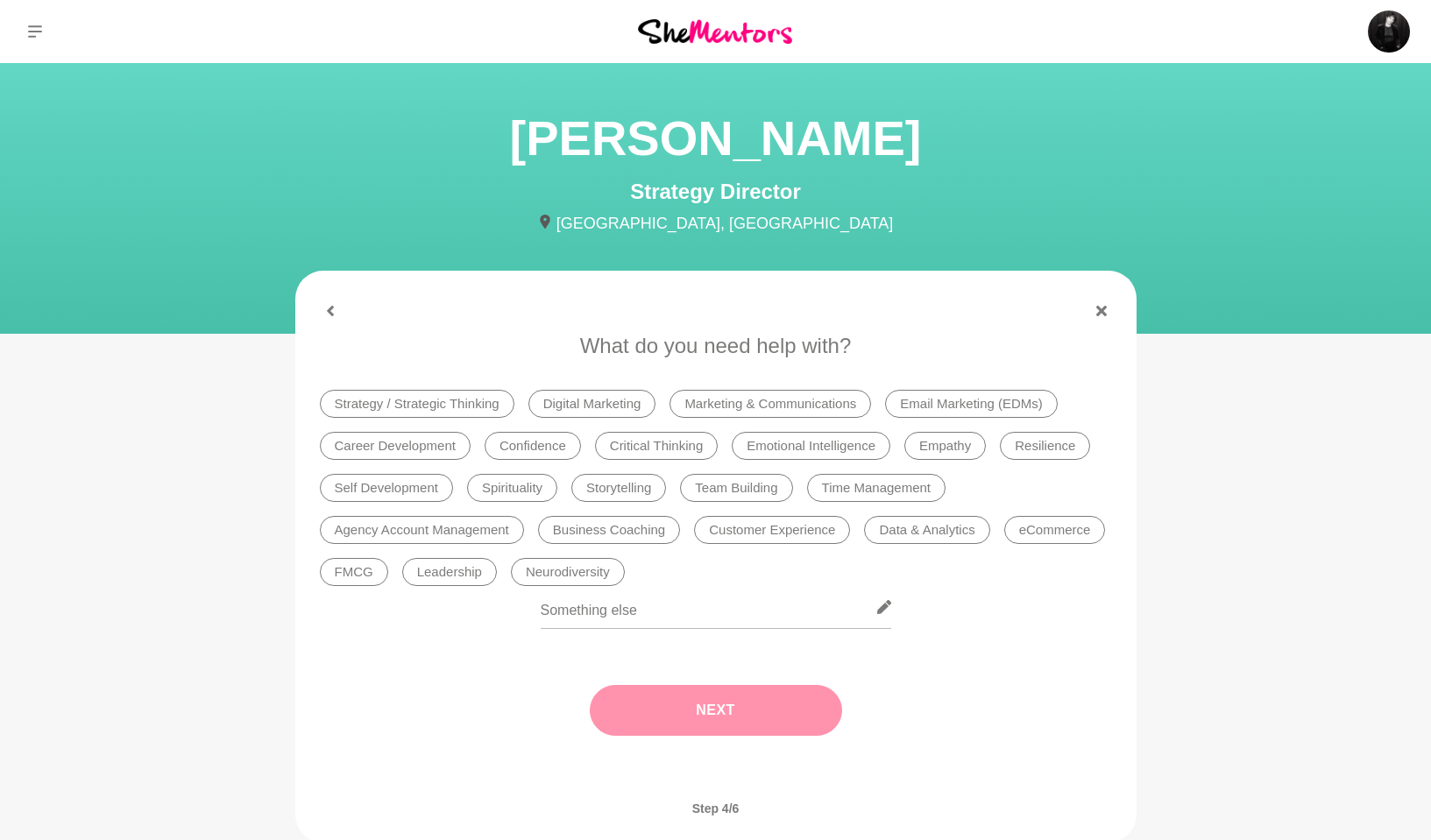
click at [449, 401] on li "Strategy / Strategic Thinking" at bounding box center [417, 404] width 195 height 28
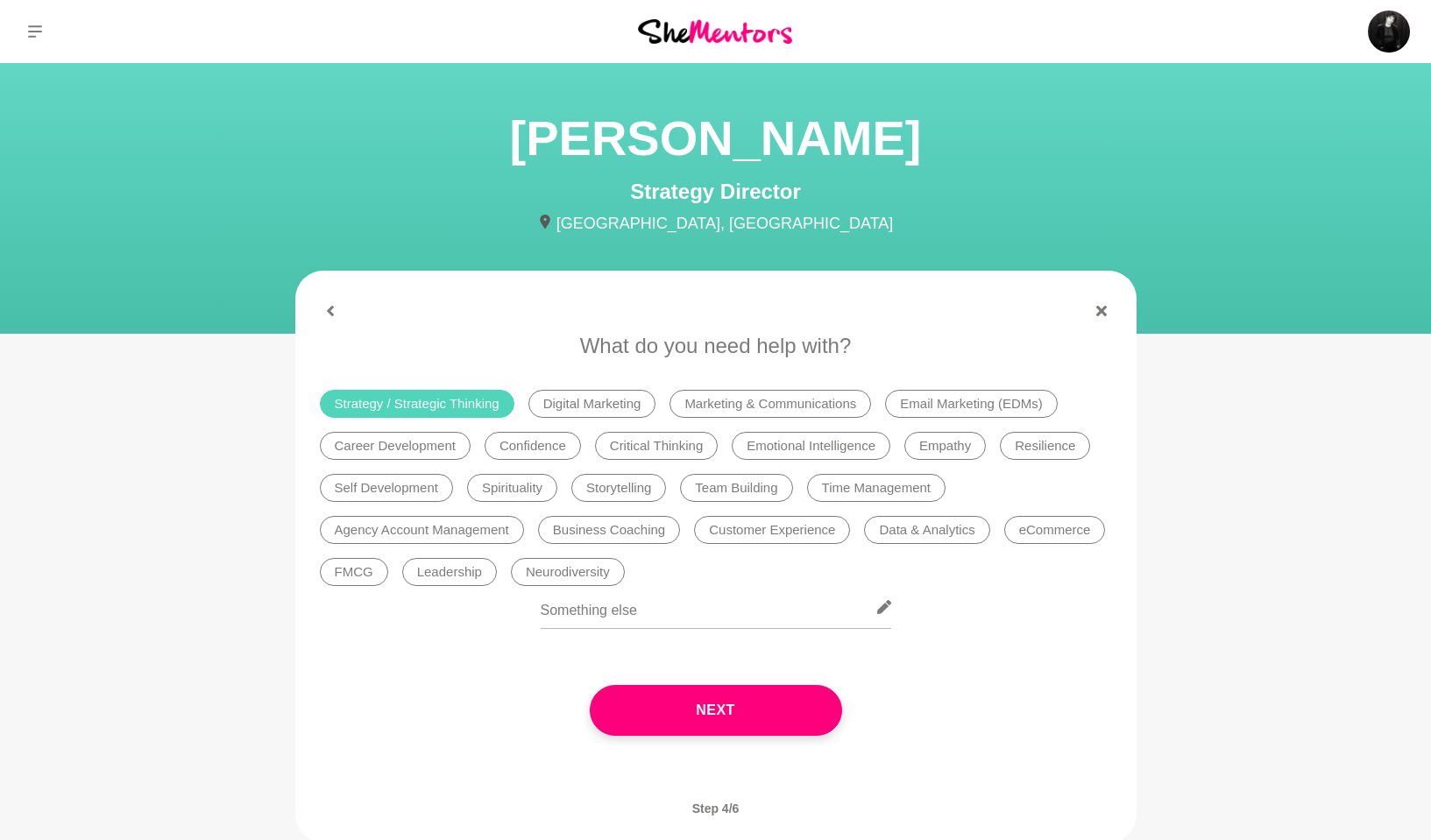
click at [400, 446] on li "Career Development" at bounding box center [395, 445] width 150 height 28
click at [547, 450] on li "Confidence" at bounding box center [533, 445] width 97 height 28
click at [640, 439] on li "Critical Thinking" at bounding box center [656, 445] width 123 height 28
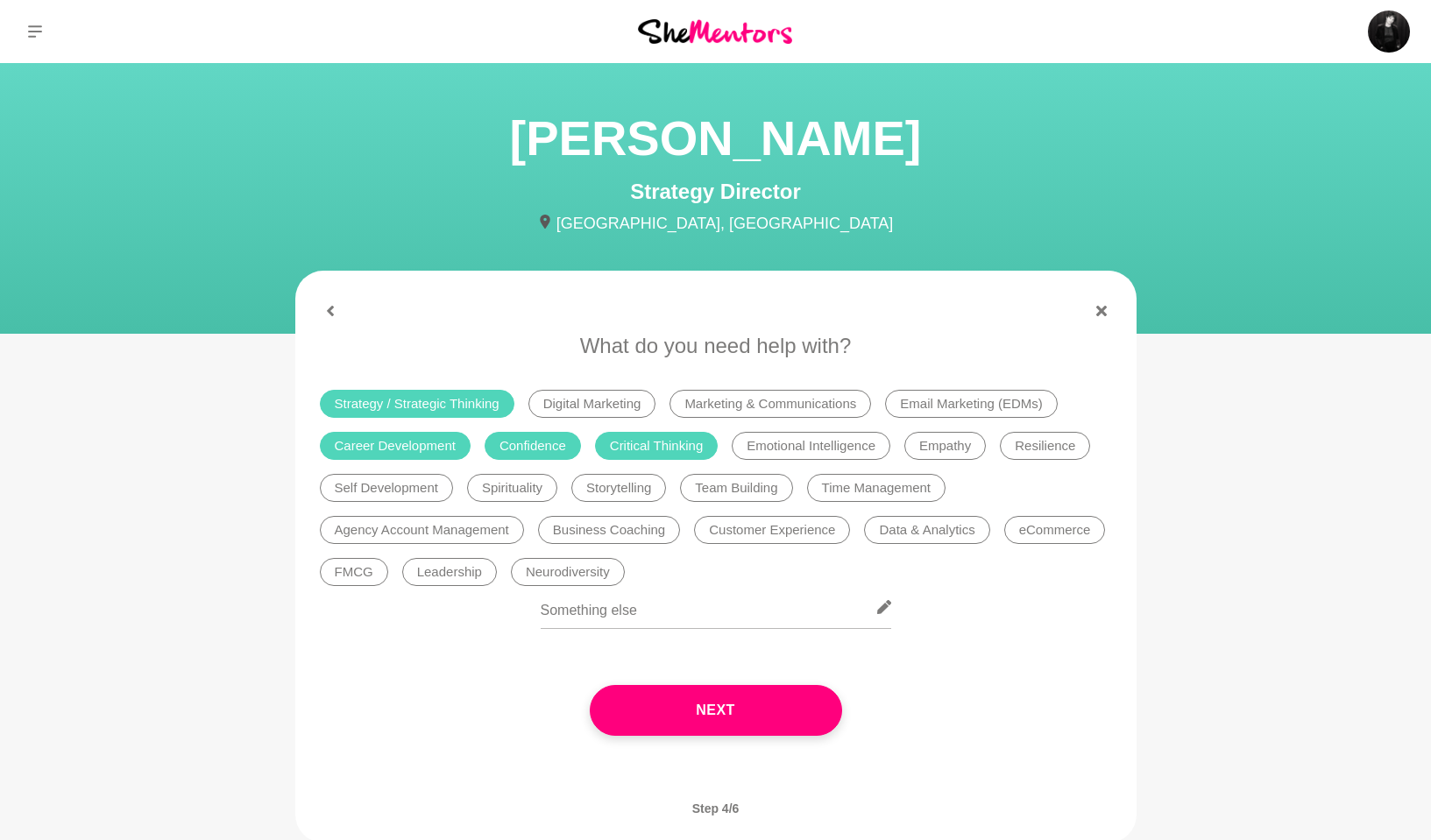
click at [425, 482] on li "Self Development" at bounding box center [386, 488] width 133 height 28
click at [865, 490] on li "Time Management" at bounding box center [876, 488] width 139 height 28
drag, startPoint x: 587, startPoint y: 534, endPoint x: 742, endPoint y: 534, distance: 155.0
click at [587, 534] on li "Business Coaching" at bounding box center [609, 530] width 142 height 28
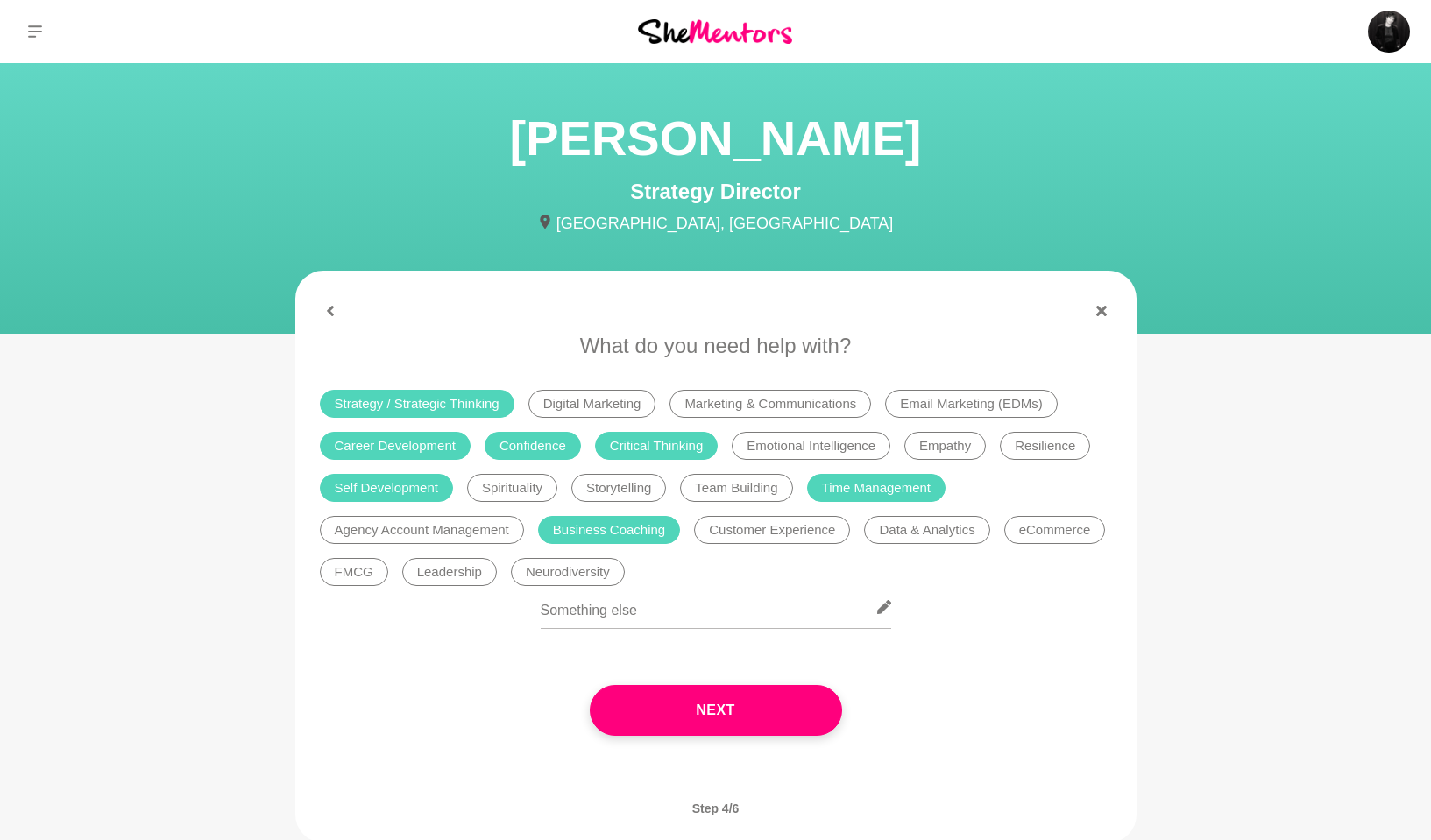
click at [557, 575] on li "Neurodiversity" at bounding box center [568, 572] width 114 height 28
click at [634, 609] on input "text" at bounding box center [716, 608] width 350 height 43
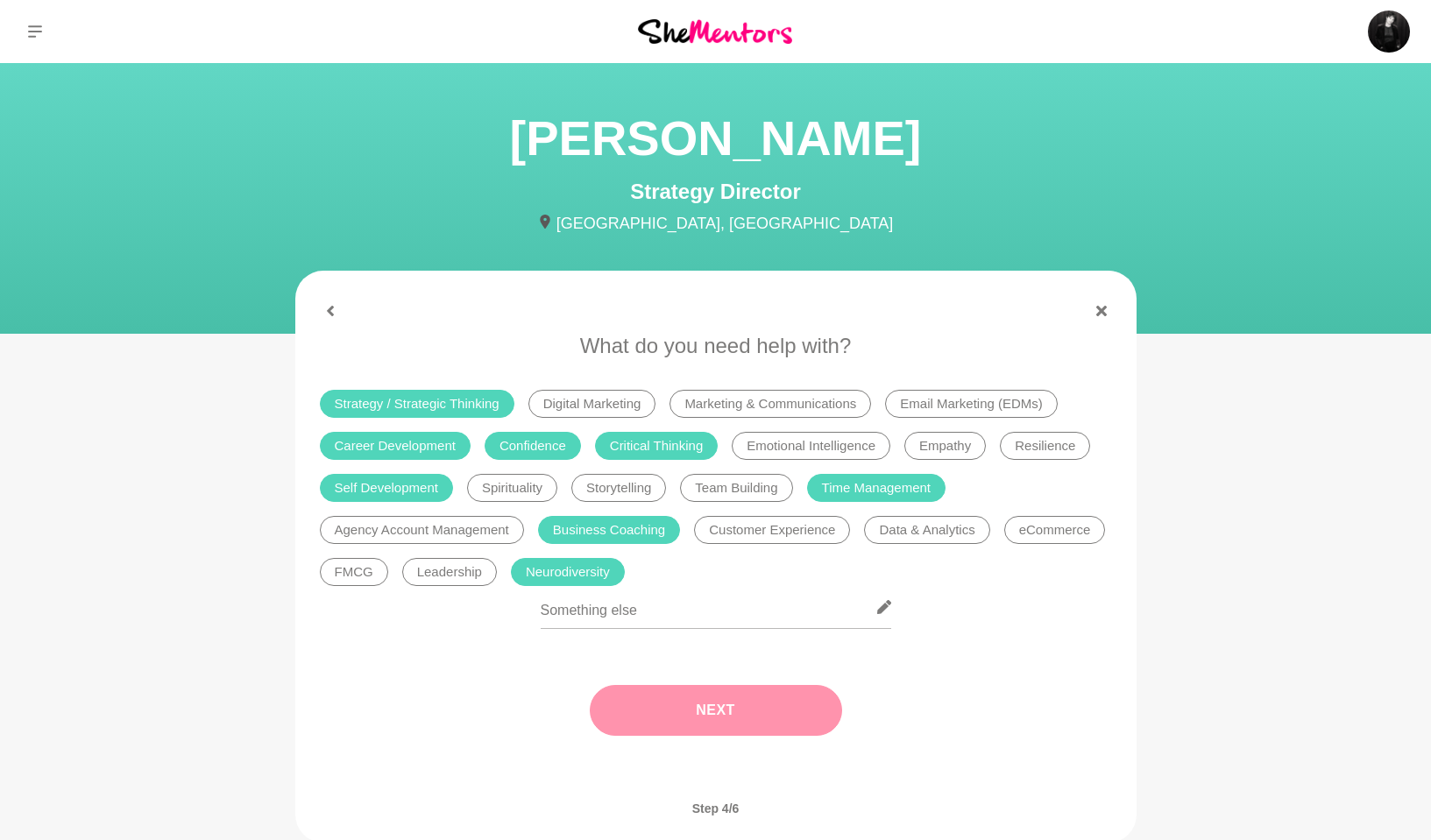
click at [680, 633] on button "Next" at bounding box center [716, 710] width 253 height 51
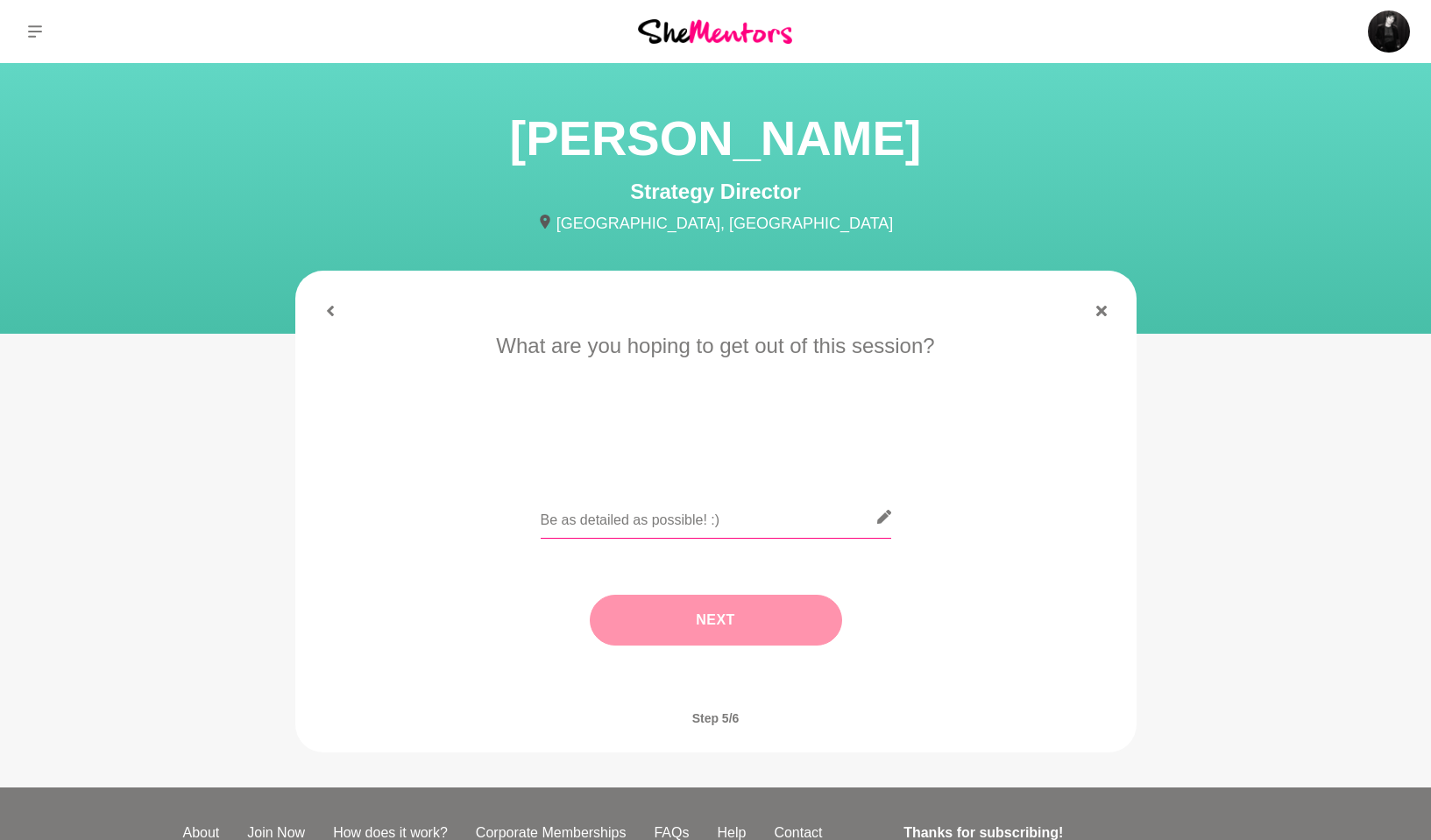
click at [607, 529] on input "text" at bounding box center [716, 517] width 350 height 43
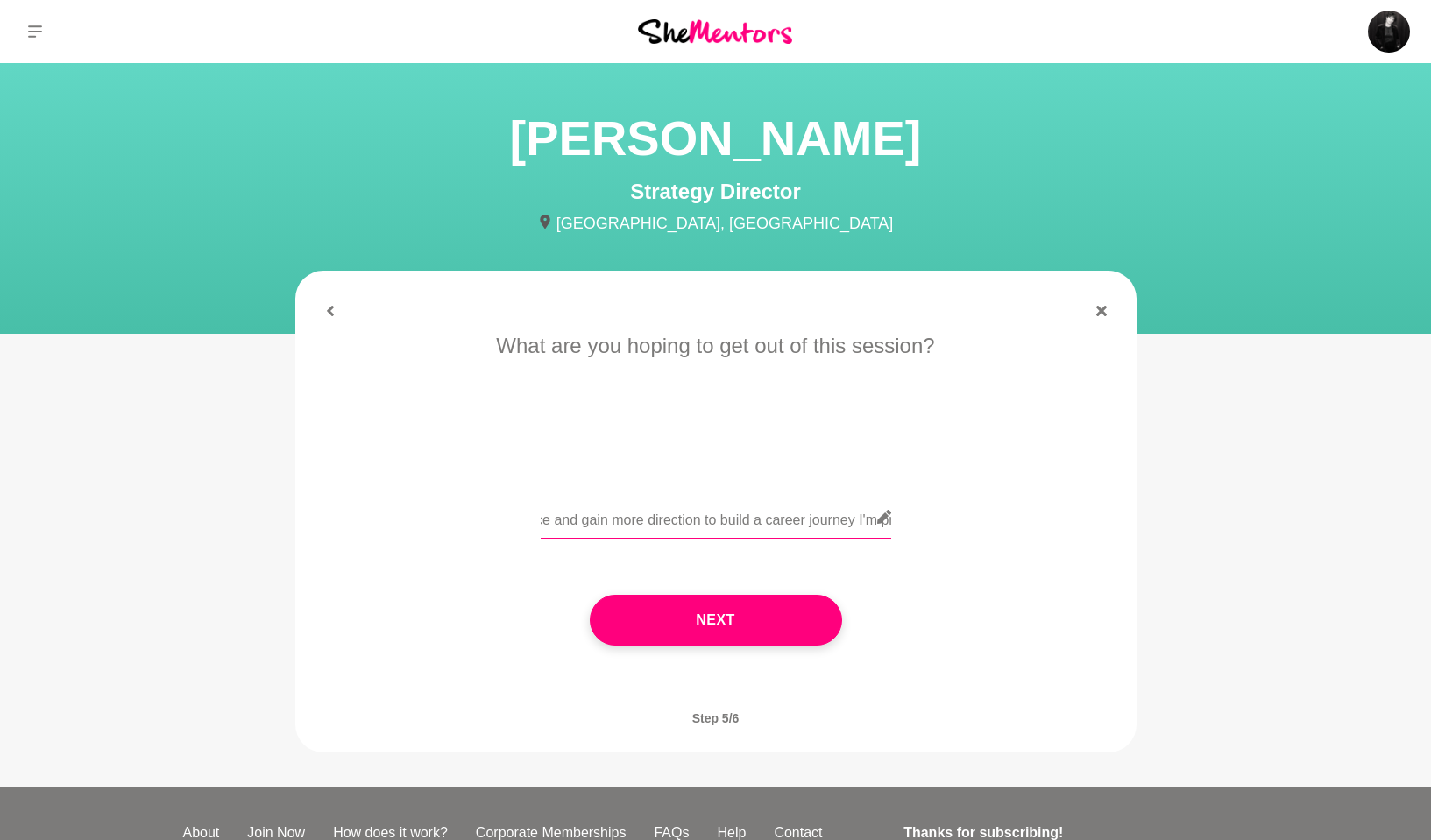
scroll to position [0, 1435]
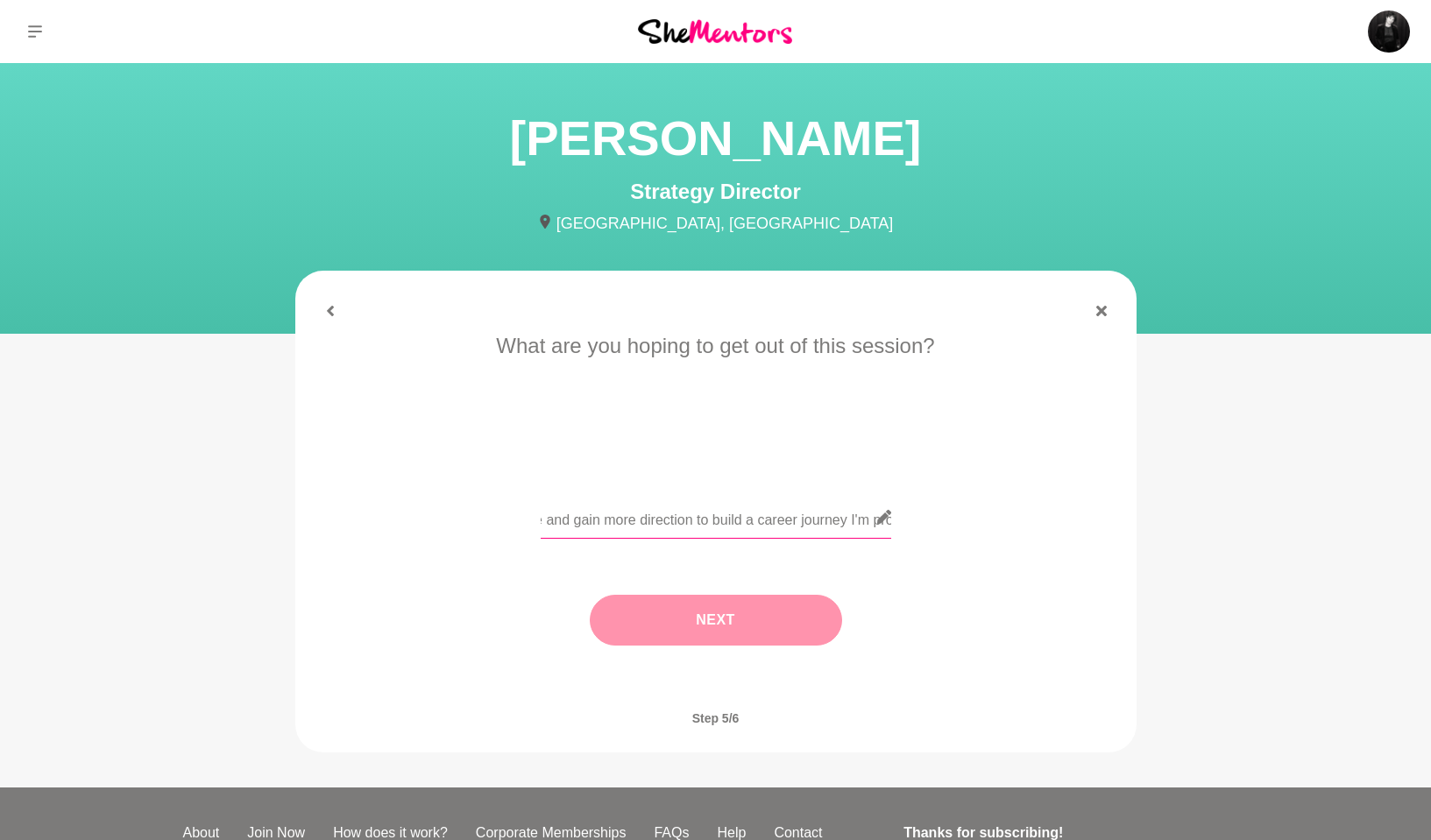
type input "Hi Radhika, I saw your profile and was instantly drawn to your focussed career …"
click at [727, 619] on button "Next" at bounding box center [716, 620] width 253 height 51
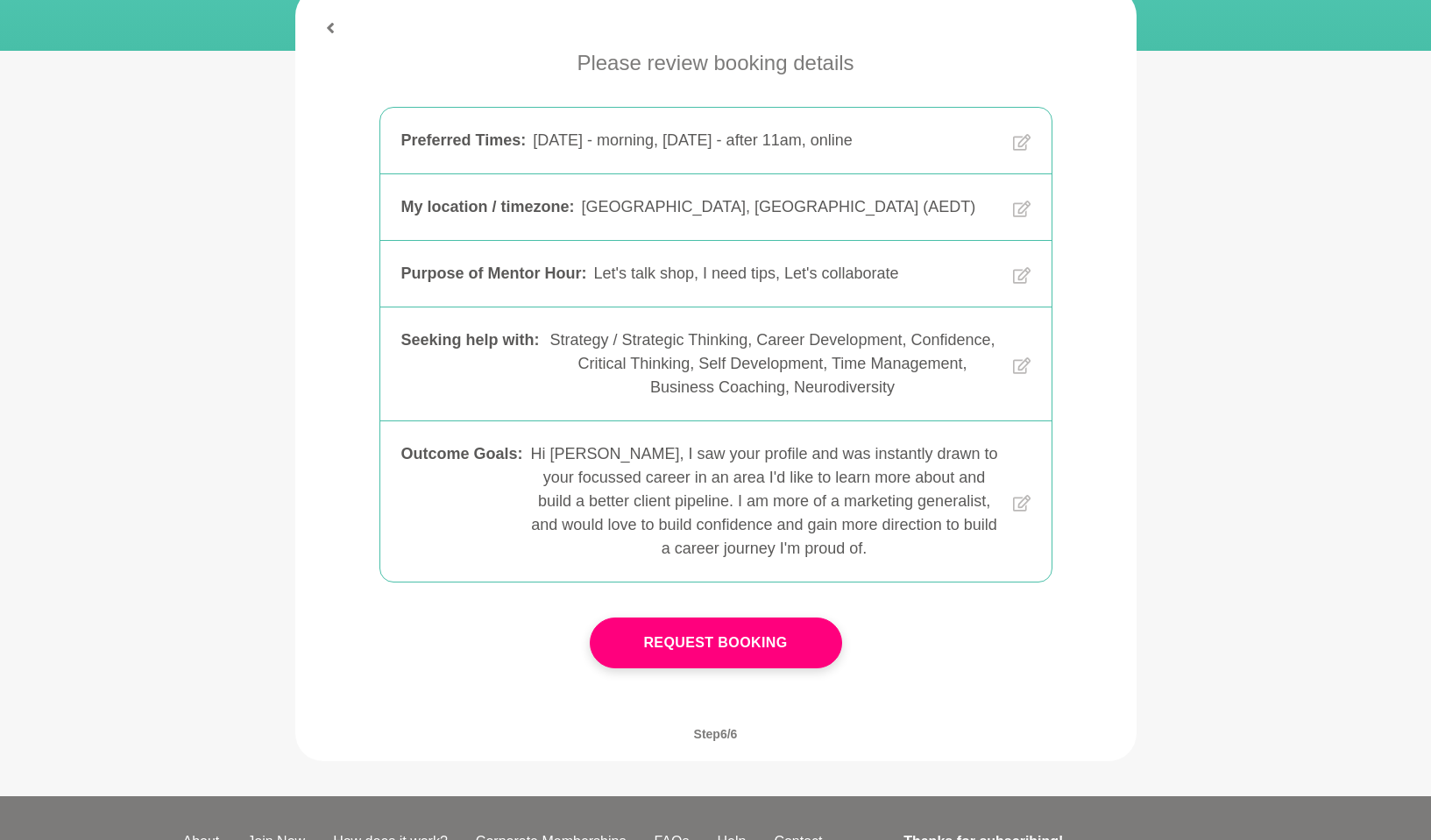
scroll to position [473, 0]
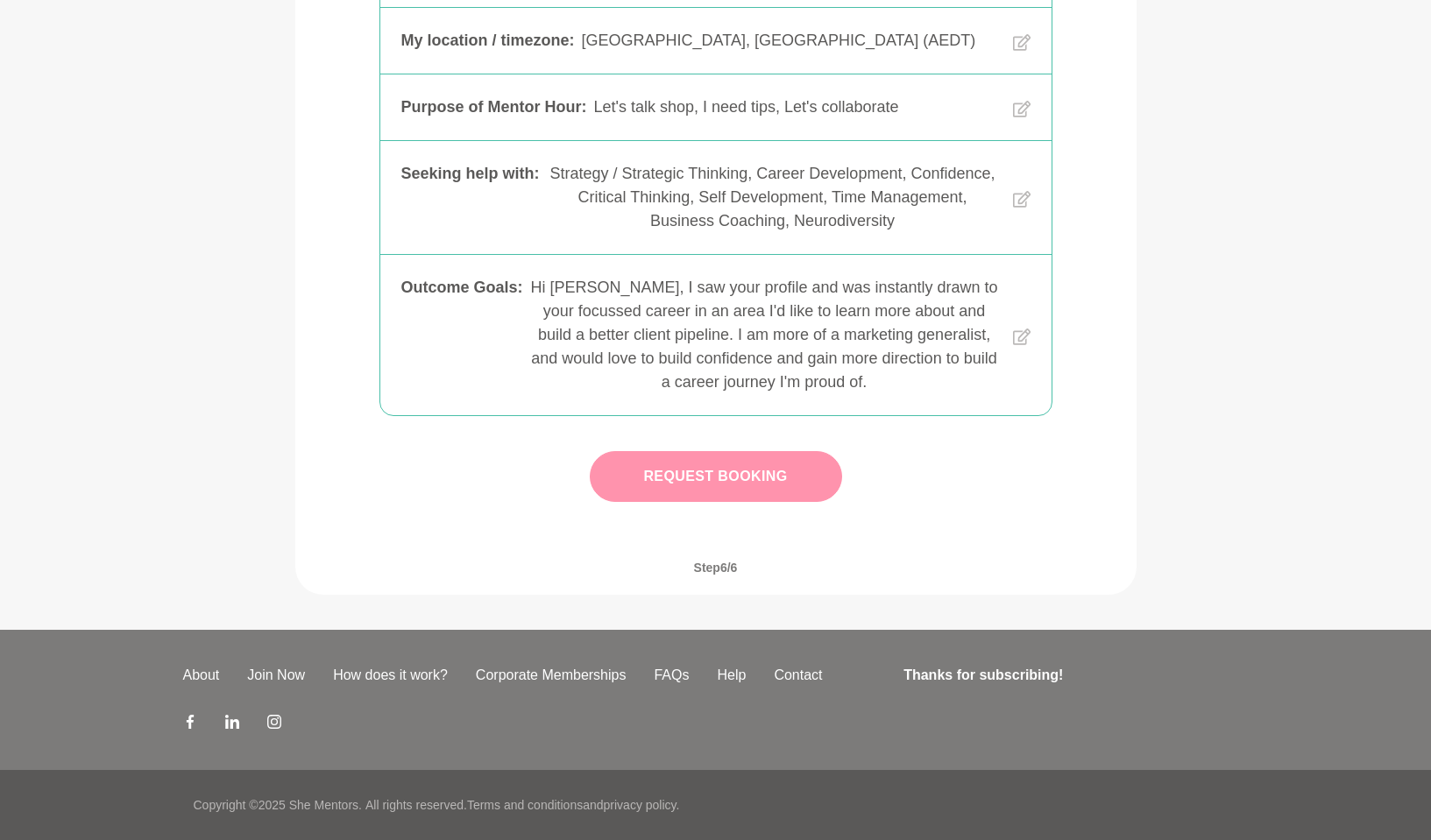
click at [755, 469] on button "Request Booking" at bounding box center [716, 476] width 253 height 51
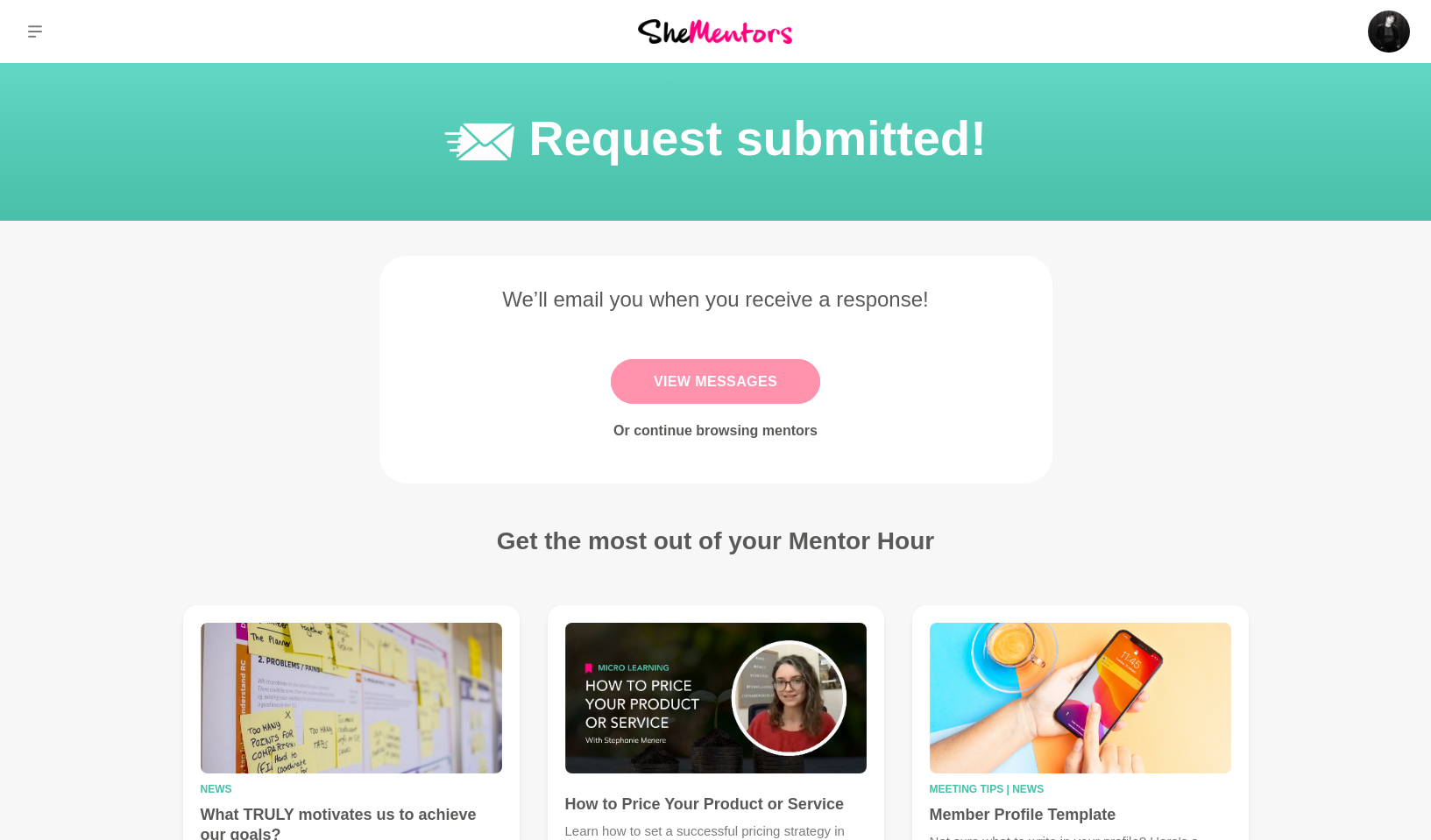
click at [703, 382] on link "View Messages" at bounding box center [715, 382] width 209 height 44
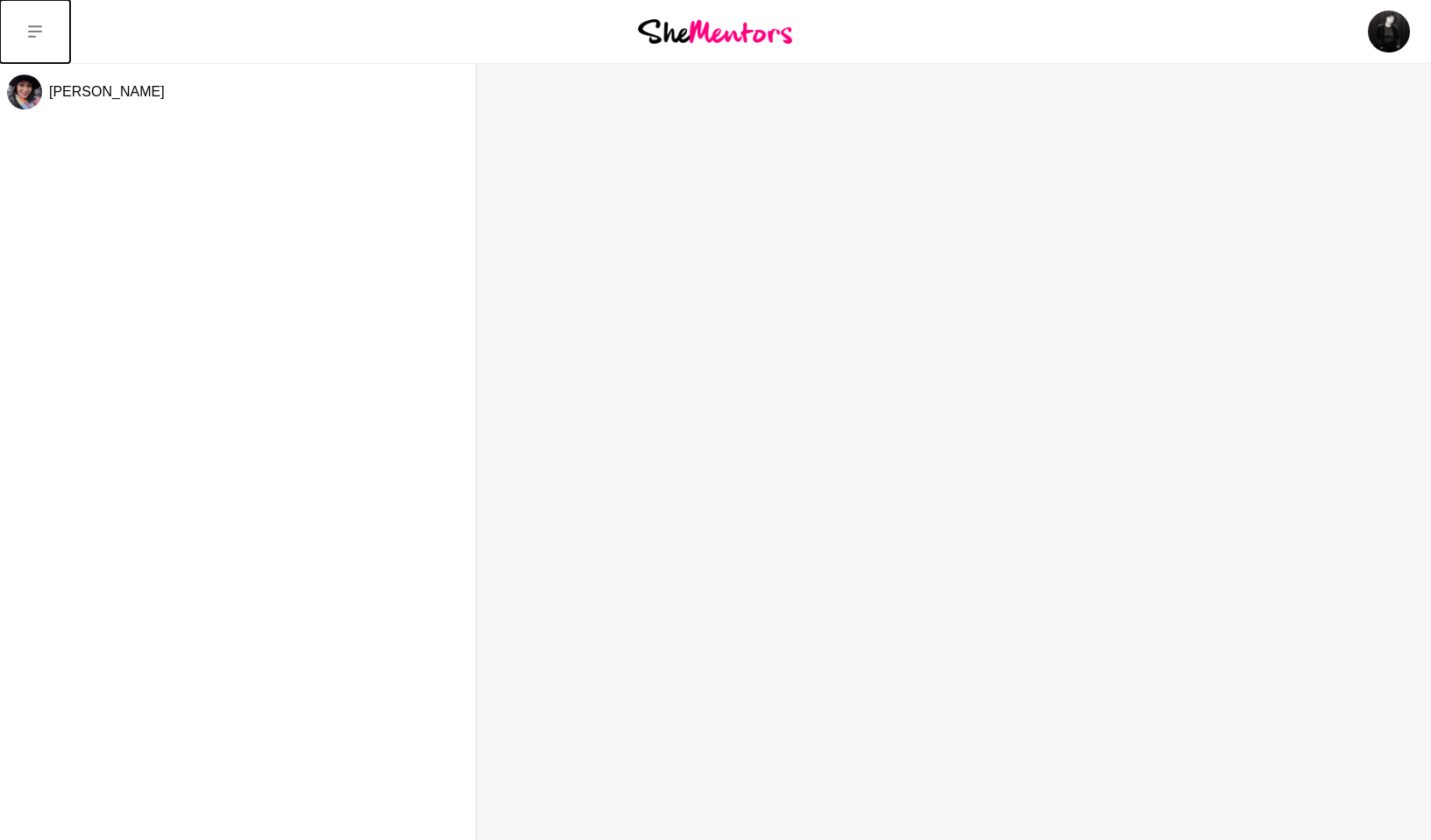
click at [34, 30] on icon at bounding box center [34, 31] width 14 height 14
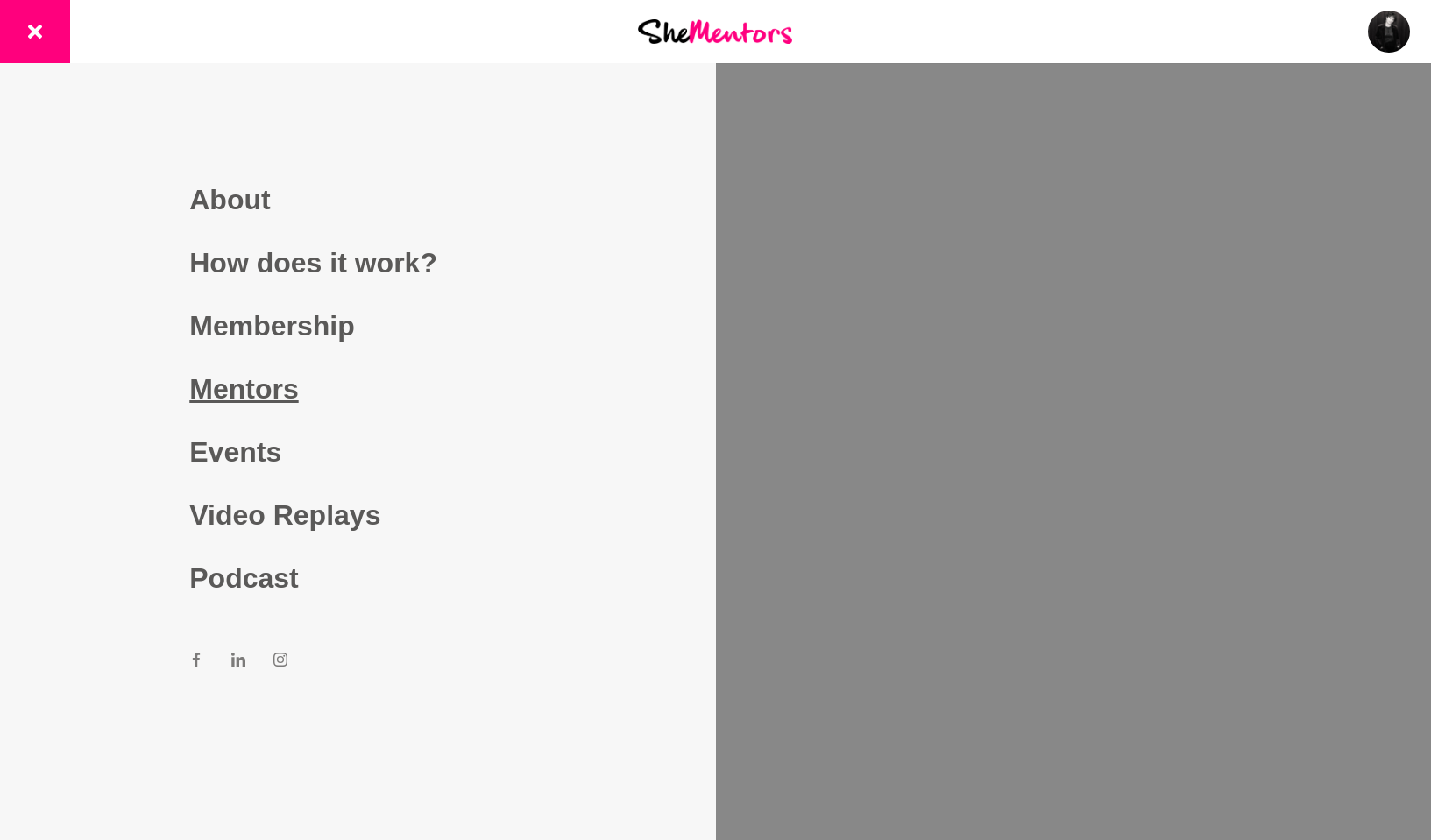
click at [255, 377] on link "Mentors" at bounding box center [357, 389] width 337 height 63
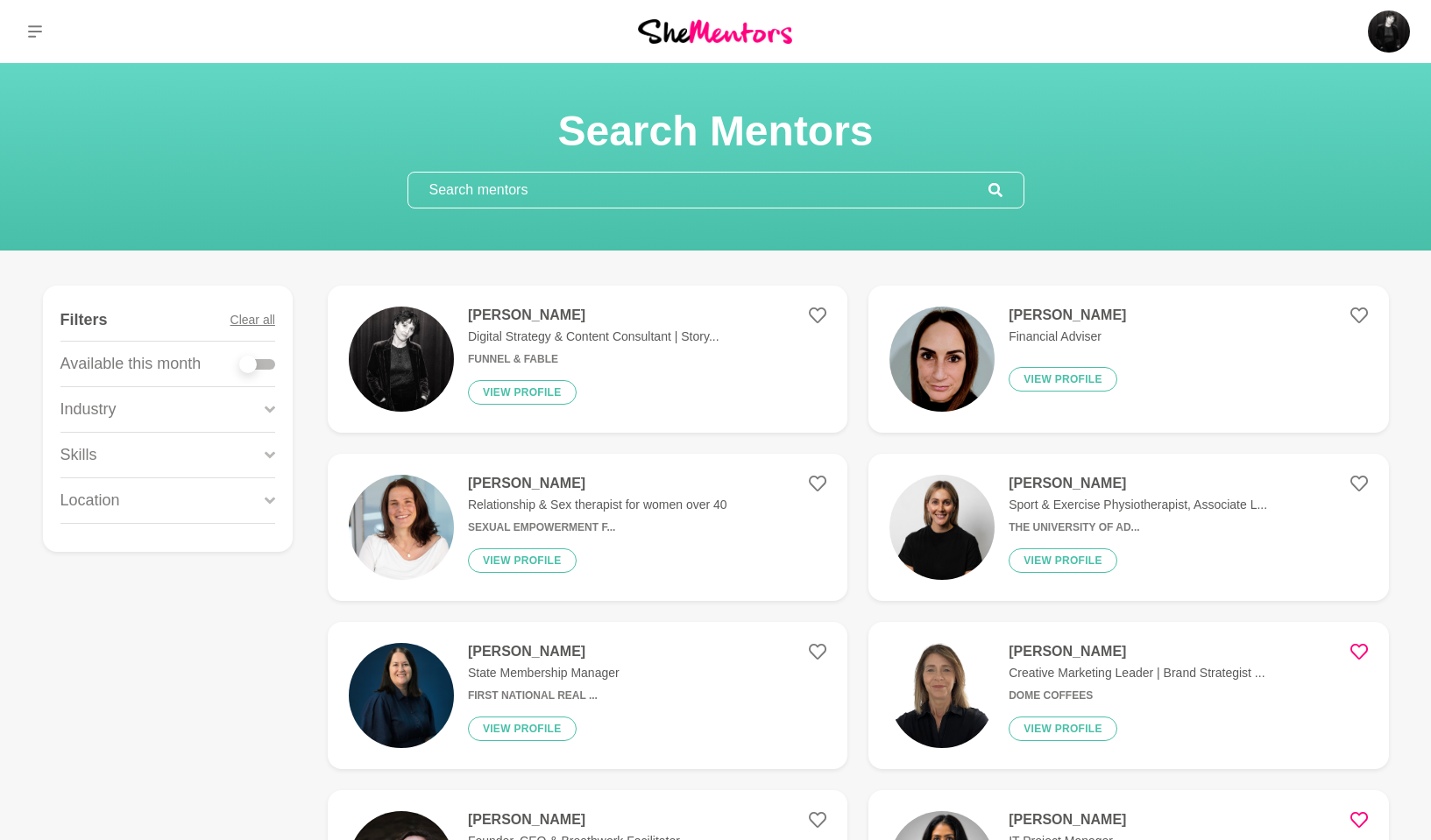
click at [195, 405] on div "Industry" at bounding box center [168, 409] width 215 height 44
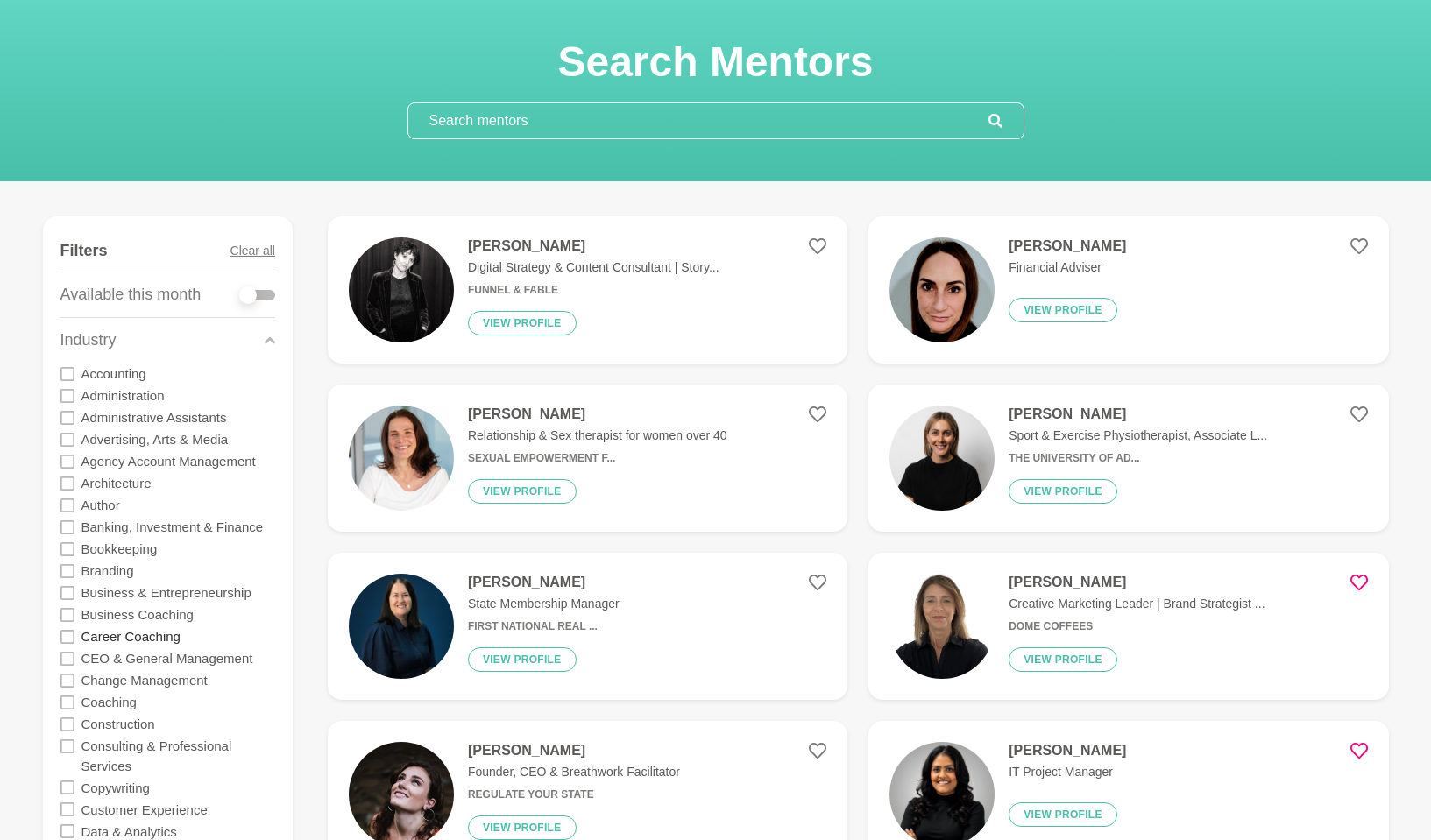
scroll to position [82, 0]
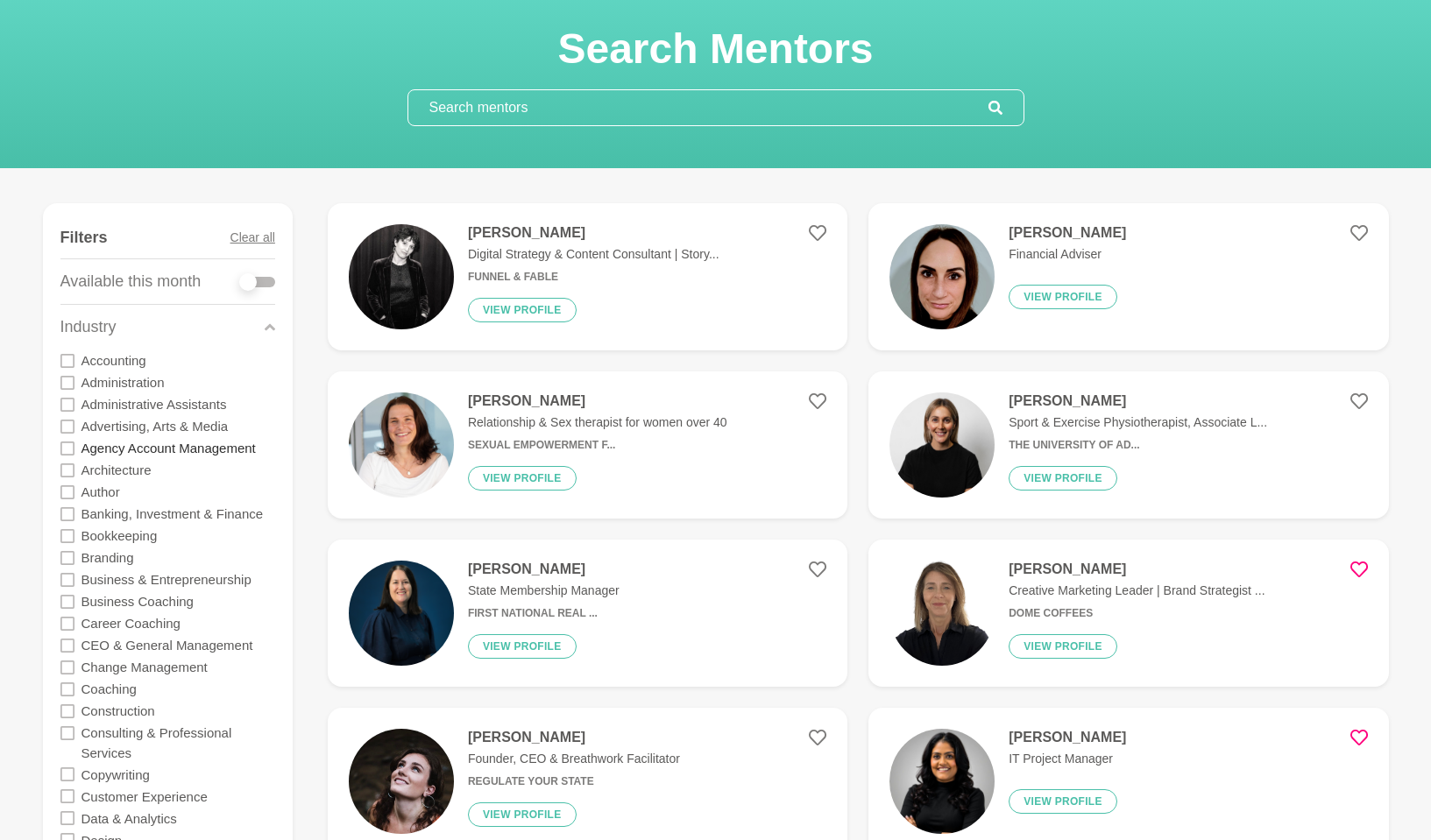
click at [158, 446] on label "Agency Account Management" at bounding box center [168, 448] width 174 height 22
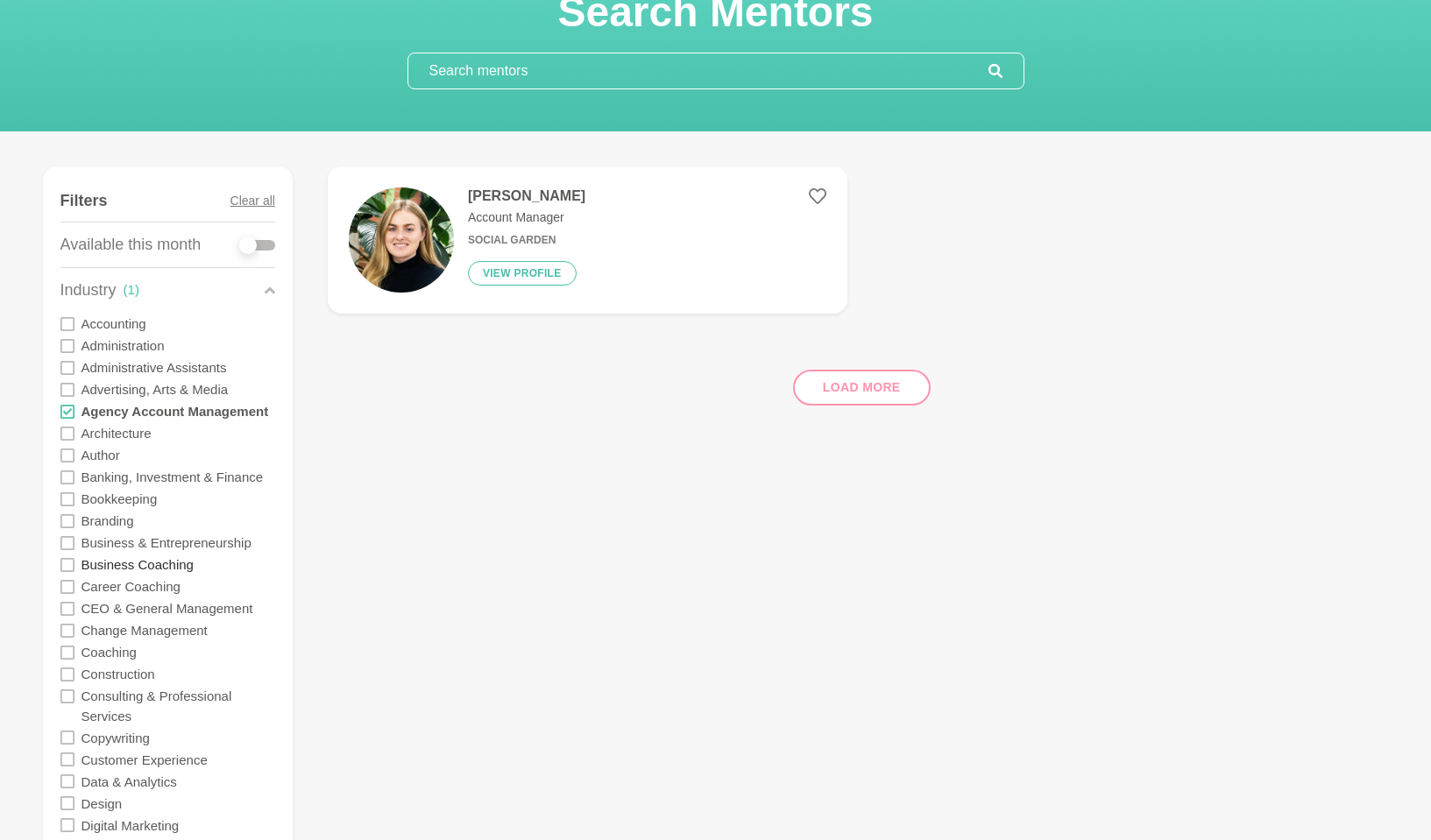
scroll to position [134, 0]
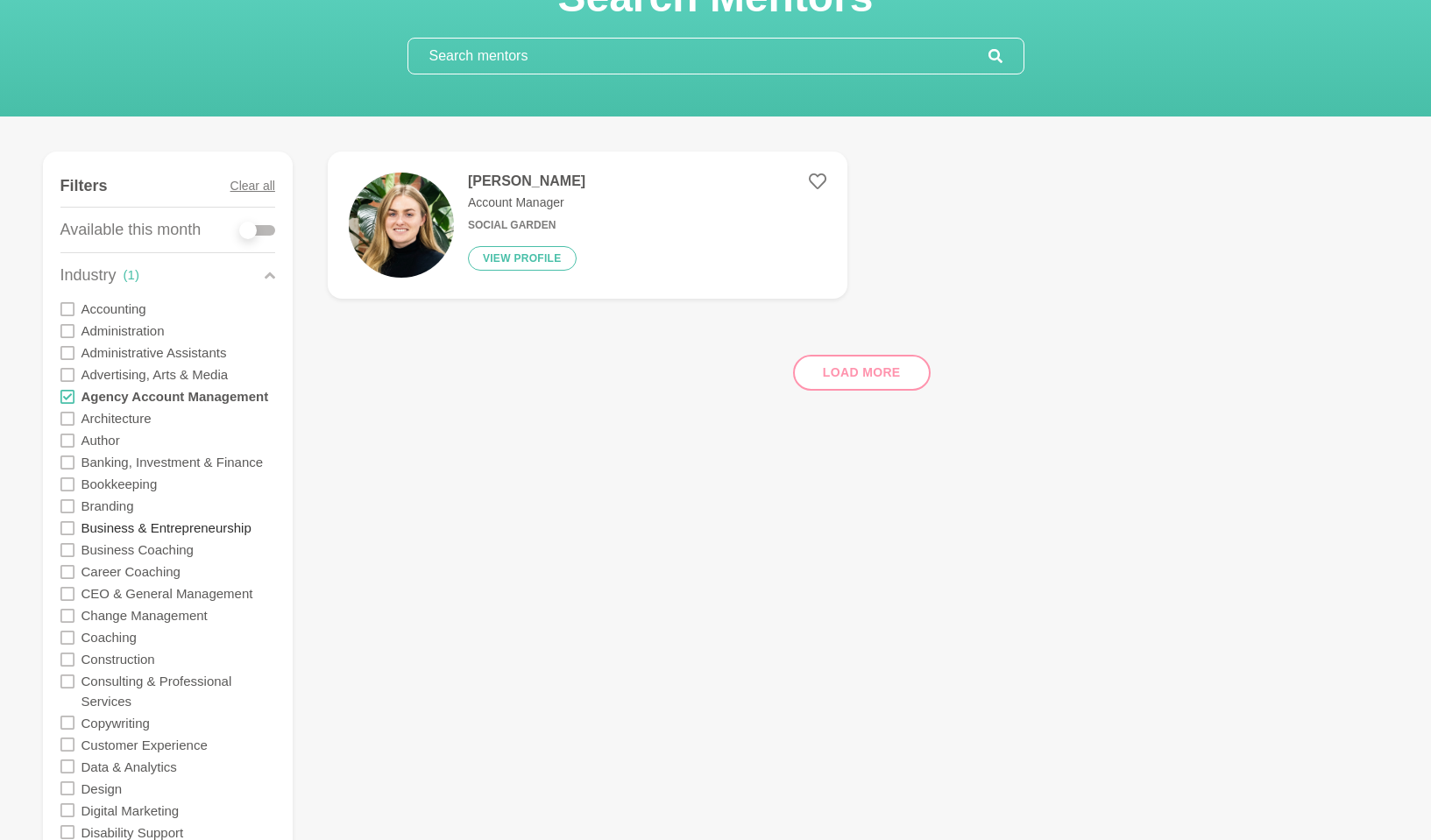
click at [166, 524] on label "Business & Entrepreneurship" at bounding box center [166, 528] width 170 height 22
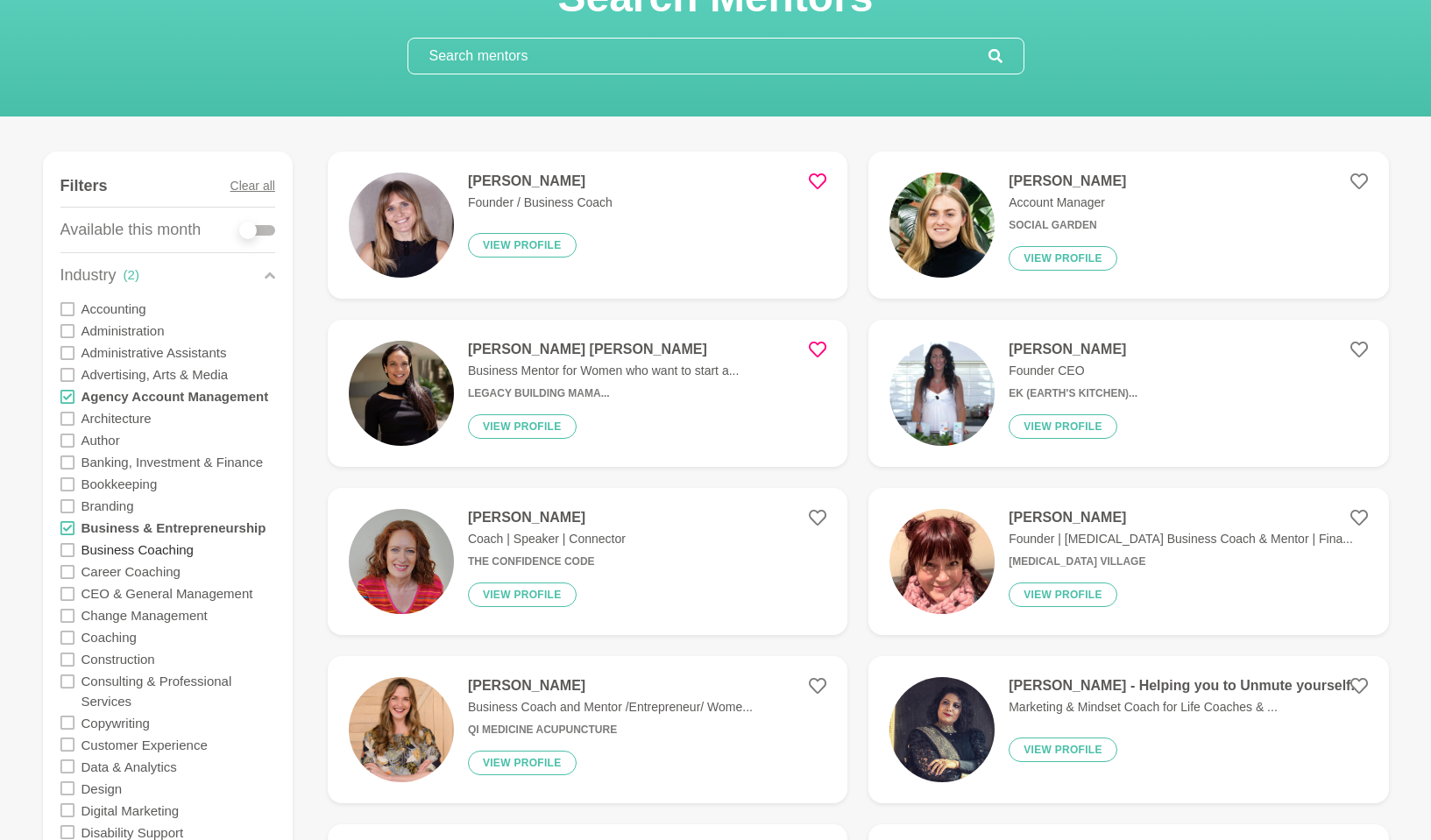
click at [161, 550] on label "Business Coaching" at bounding box center [137, 550] width 112 height 22
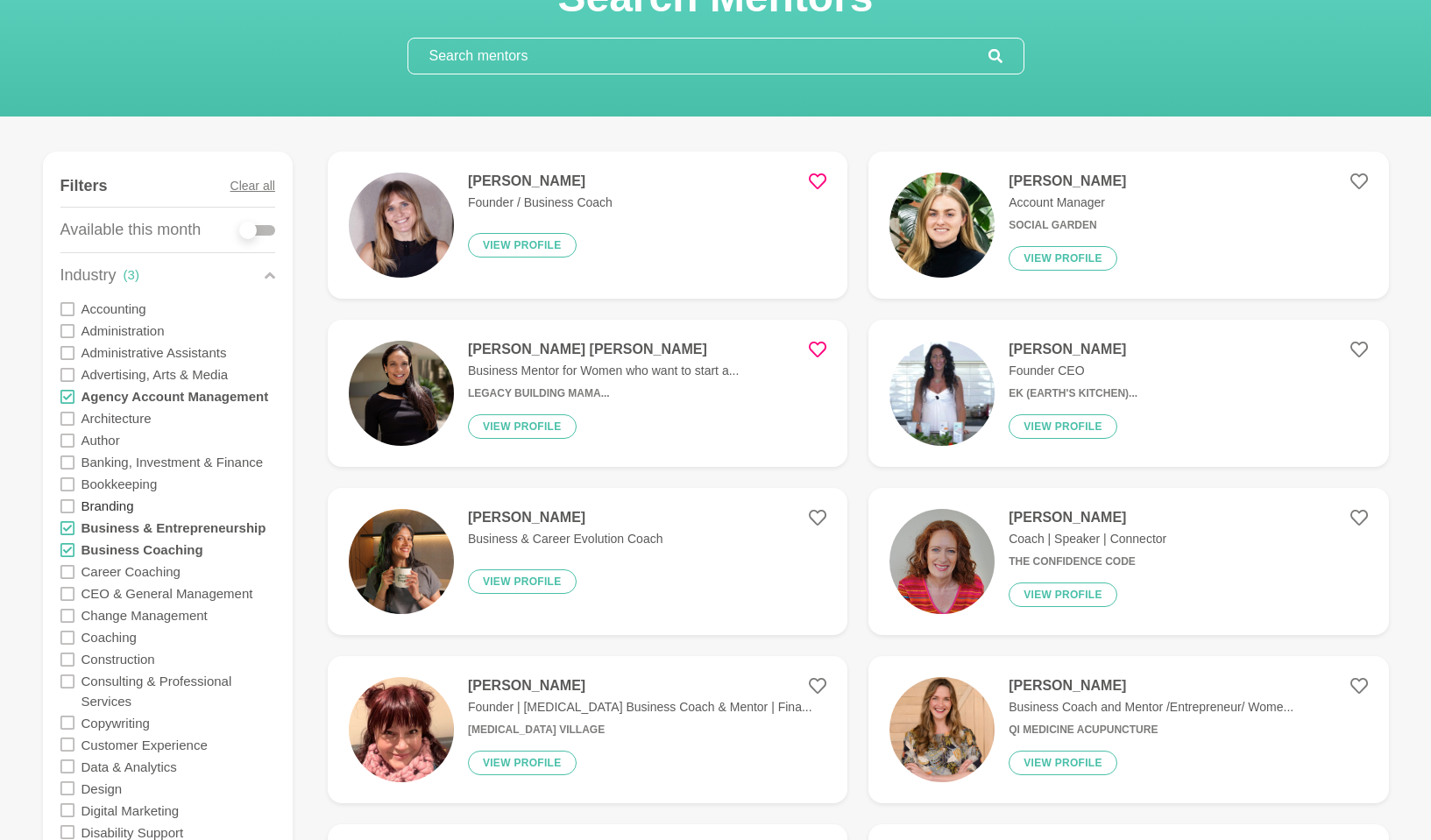
click at [124, 507] on label "Branding" at bounding box center [107, 506] width 53 height 22
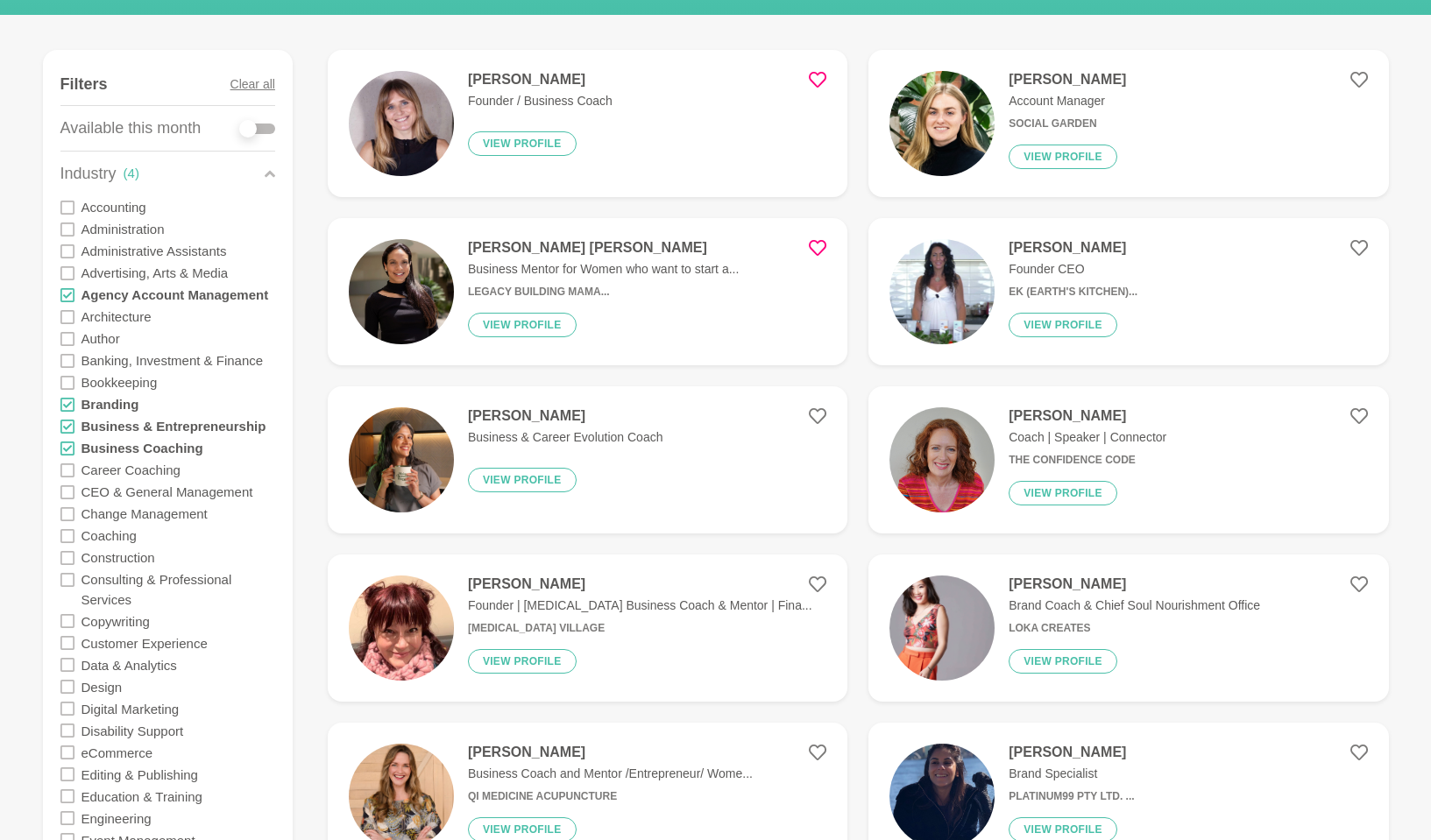
scroll to position [277, 0]
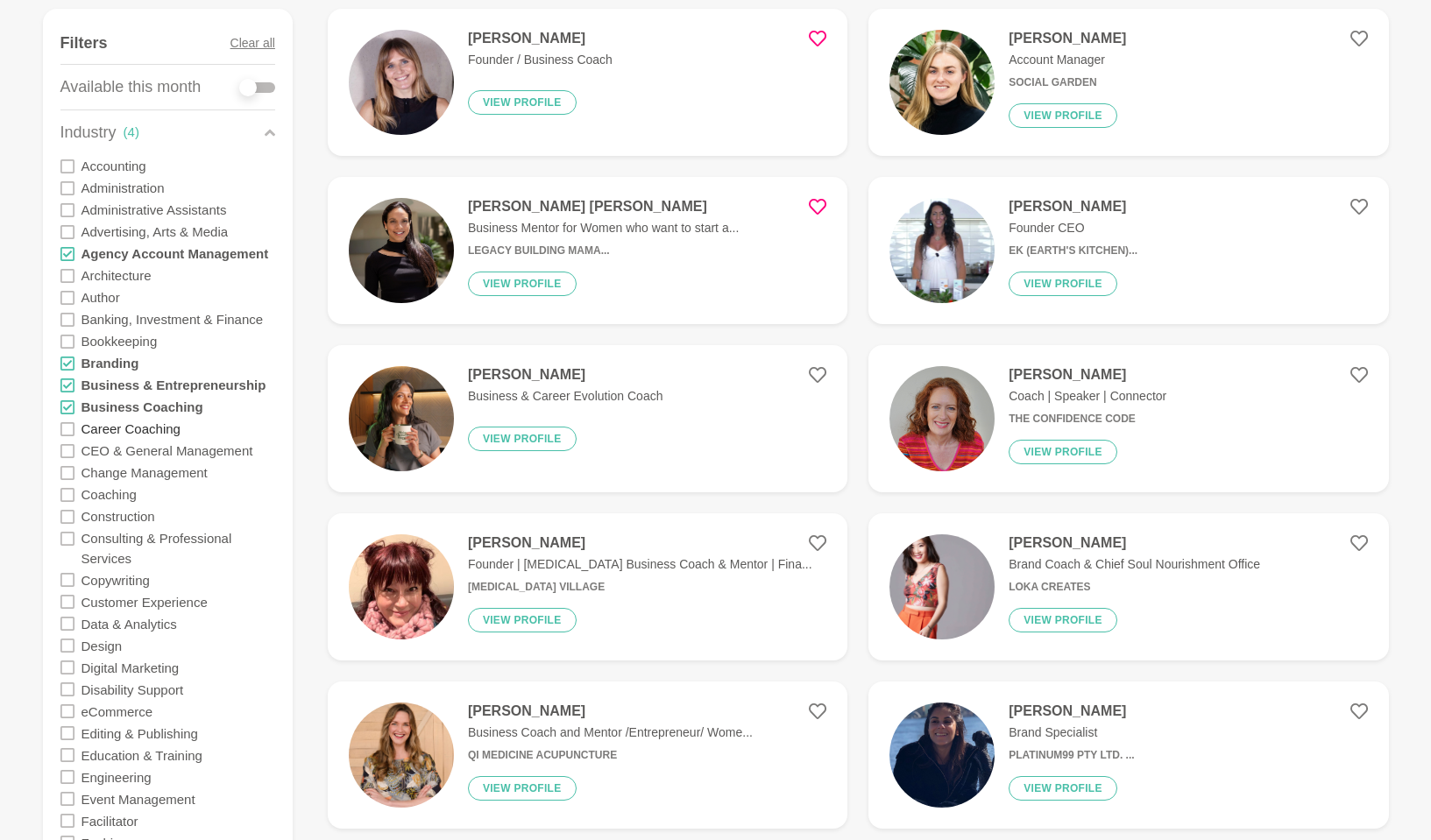
click at [101, 428] on label "Career Coaching" at bounding box center [130, 429] width 99 height 22
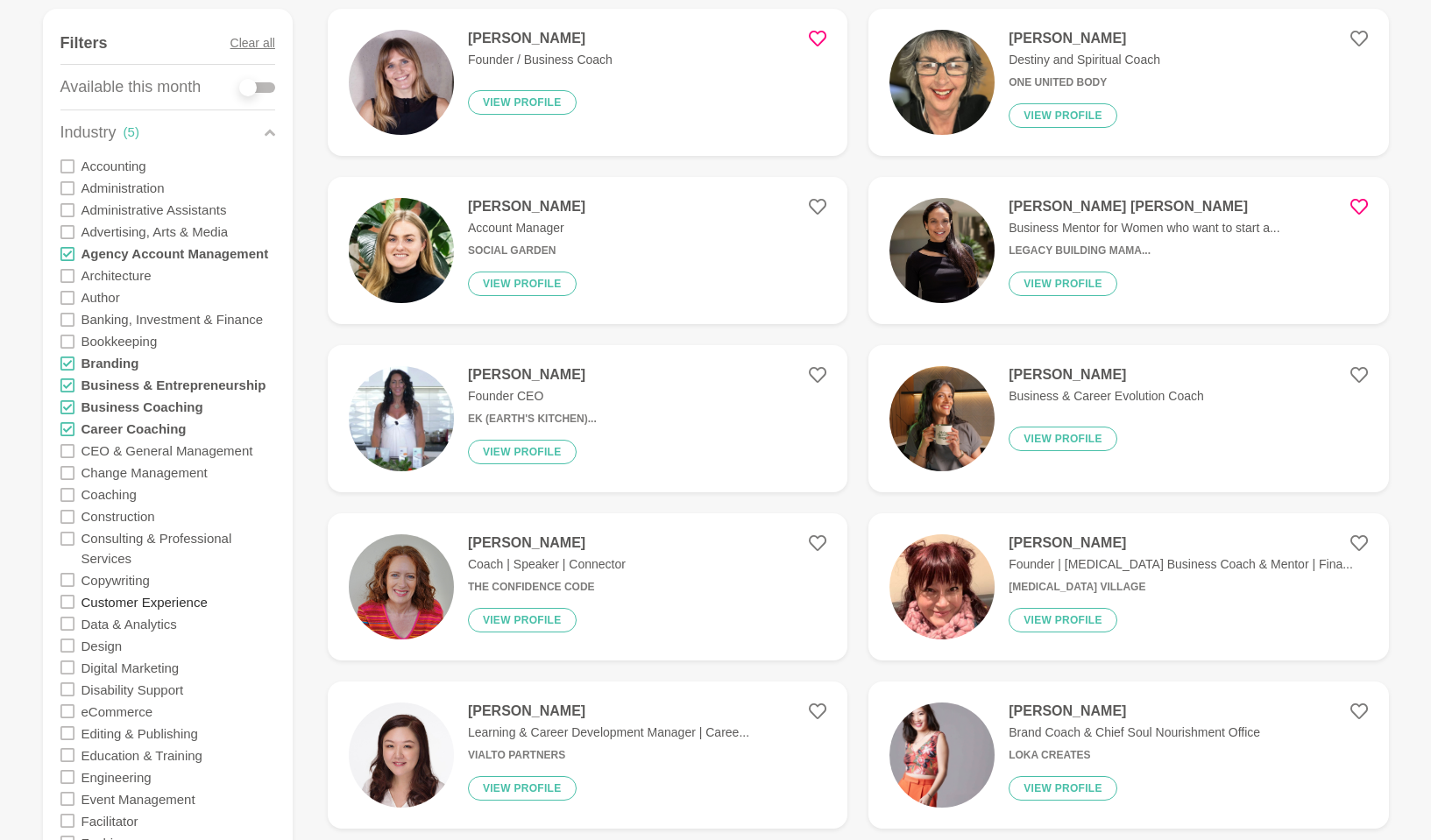
click at [101, 577] on label "Copywriting" at bounding box center [115, 580] width 68 height 22
click at [147, 625] on label "Data & Analytics" at bounding box center [129, 623] width 96 height 22
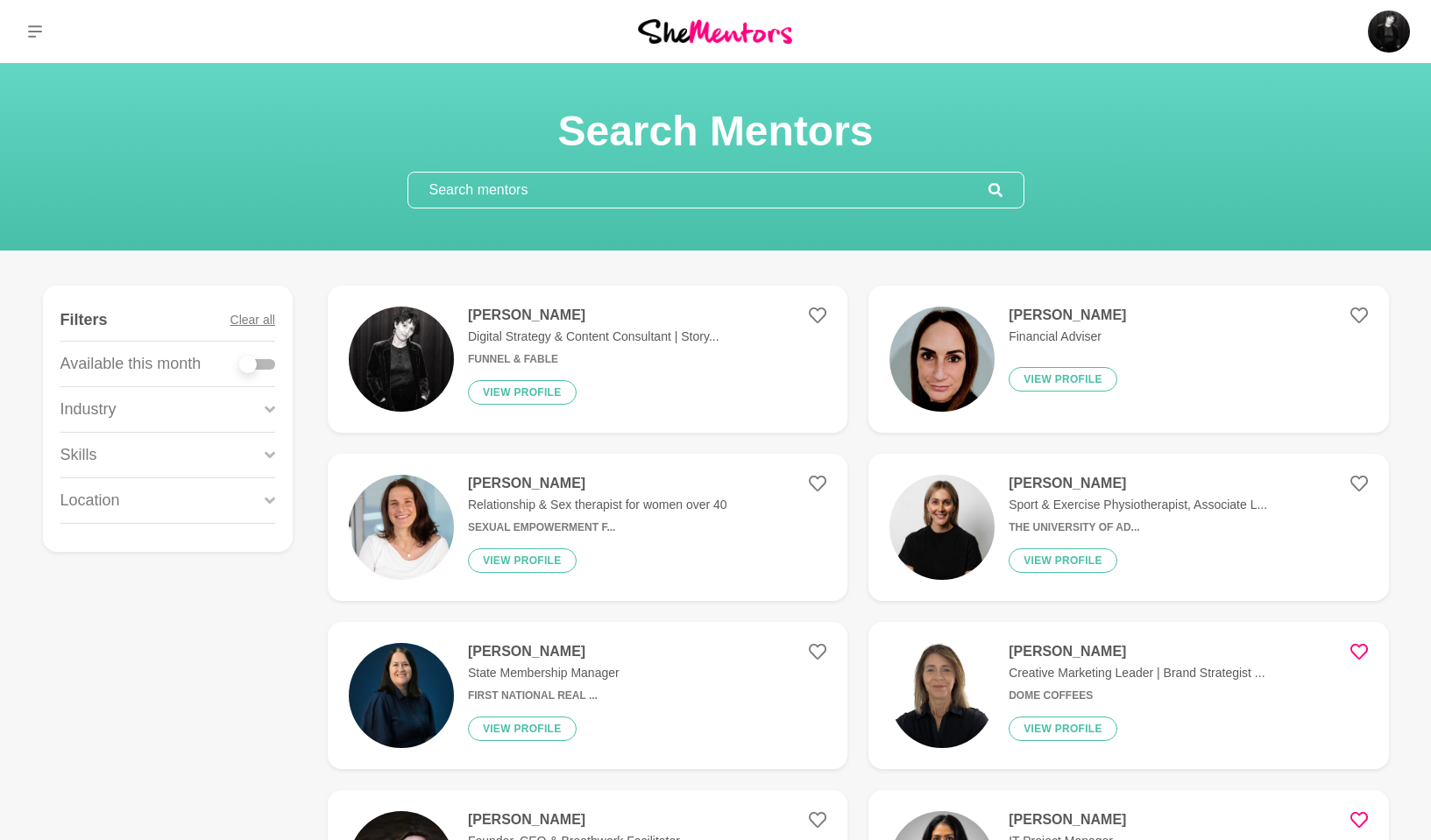
click at [250, 397] on div "Industry" at bounding box center [168, 409] width 215 height 44
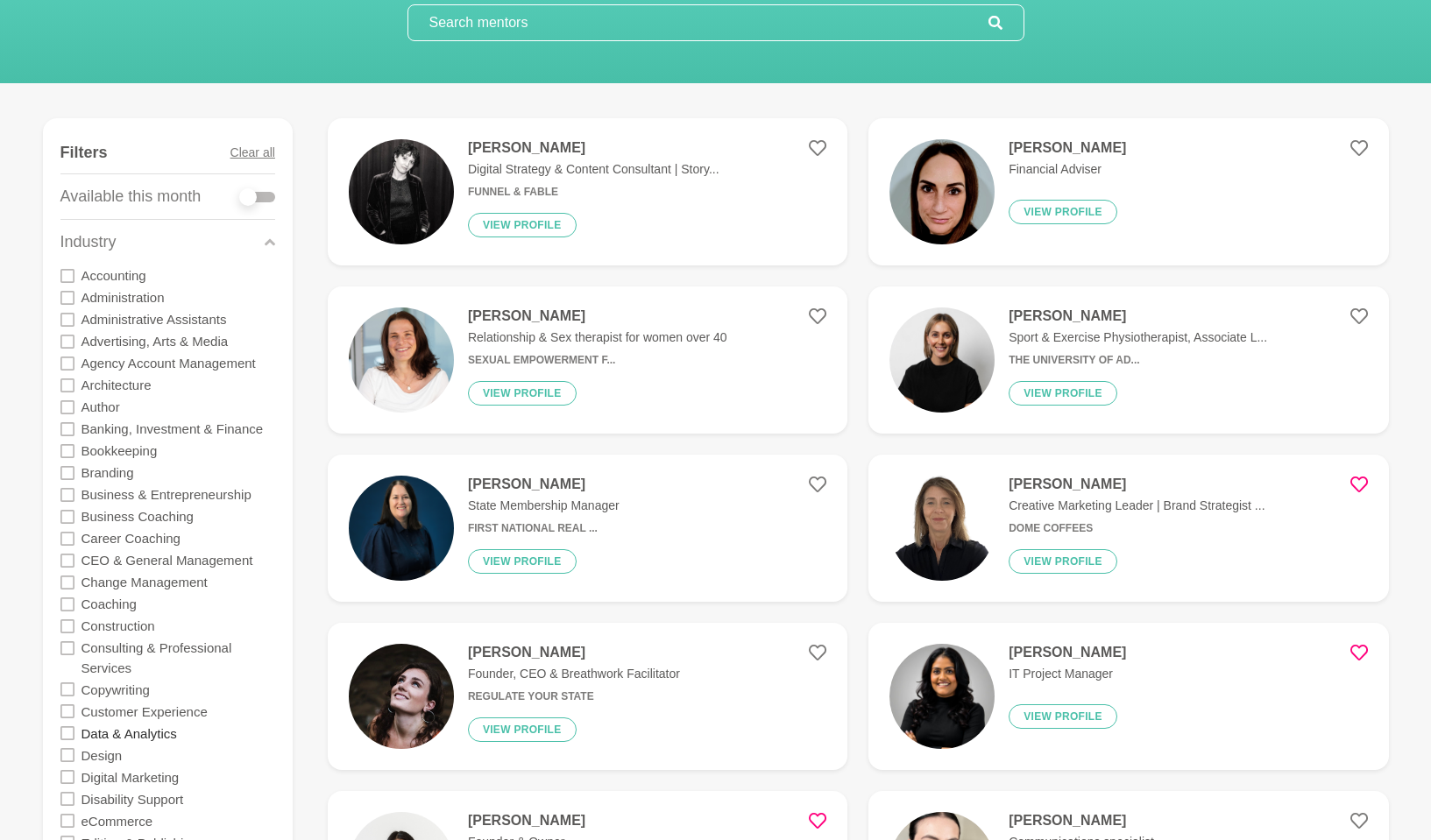
scroll to position [223, 0]
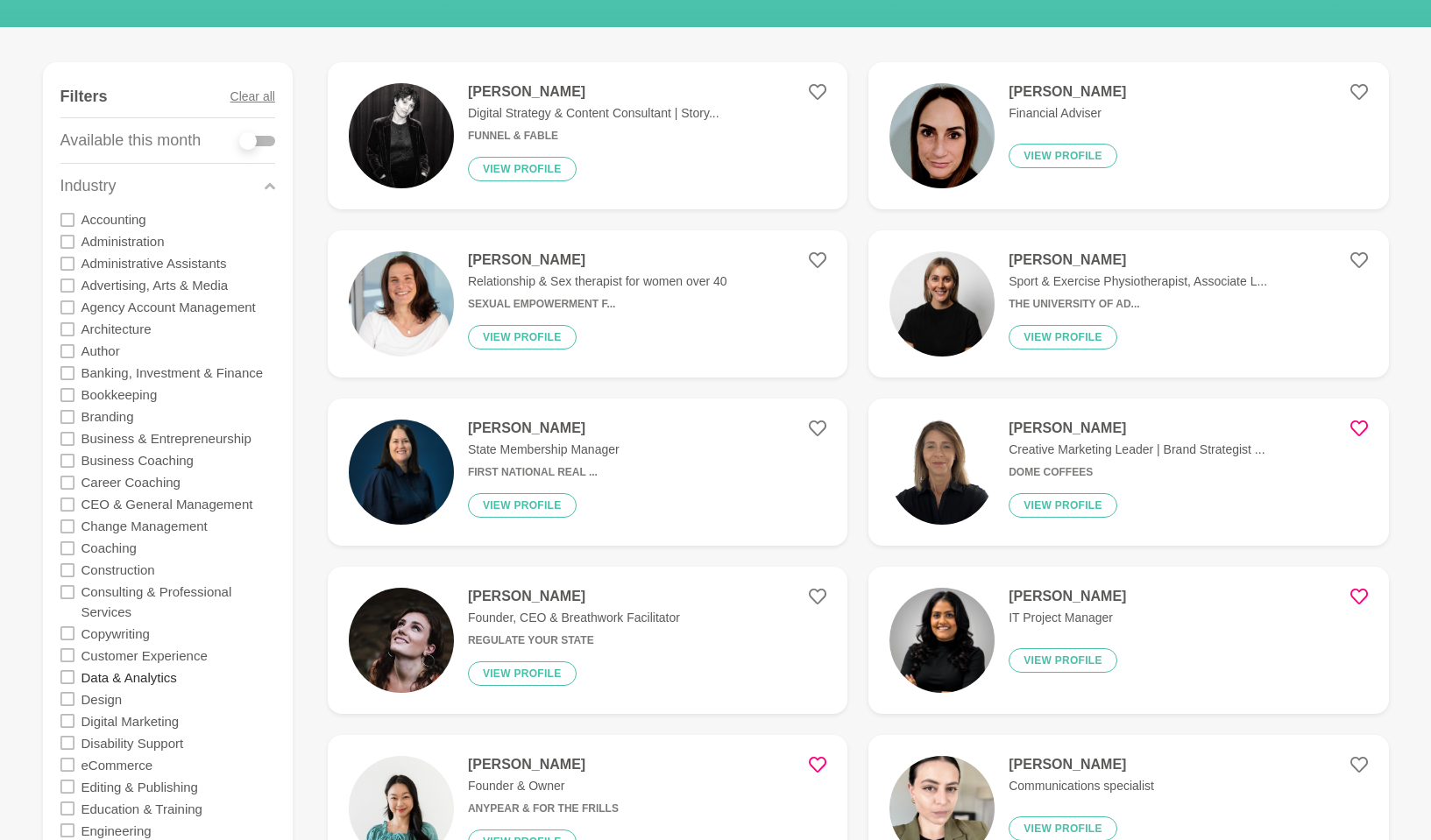
click at [114, 633] on label "Data & Analytics" at bounding box center [129, 677] width 96 height 22
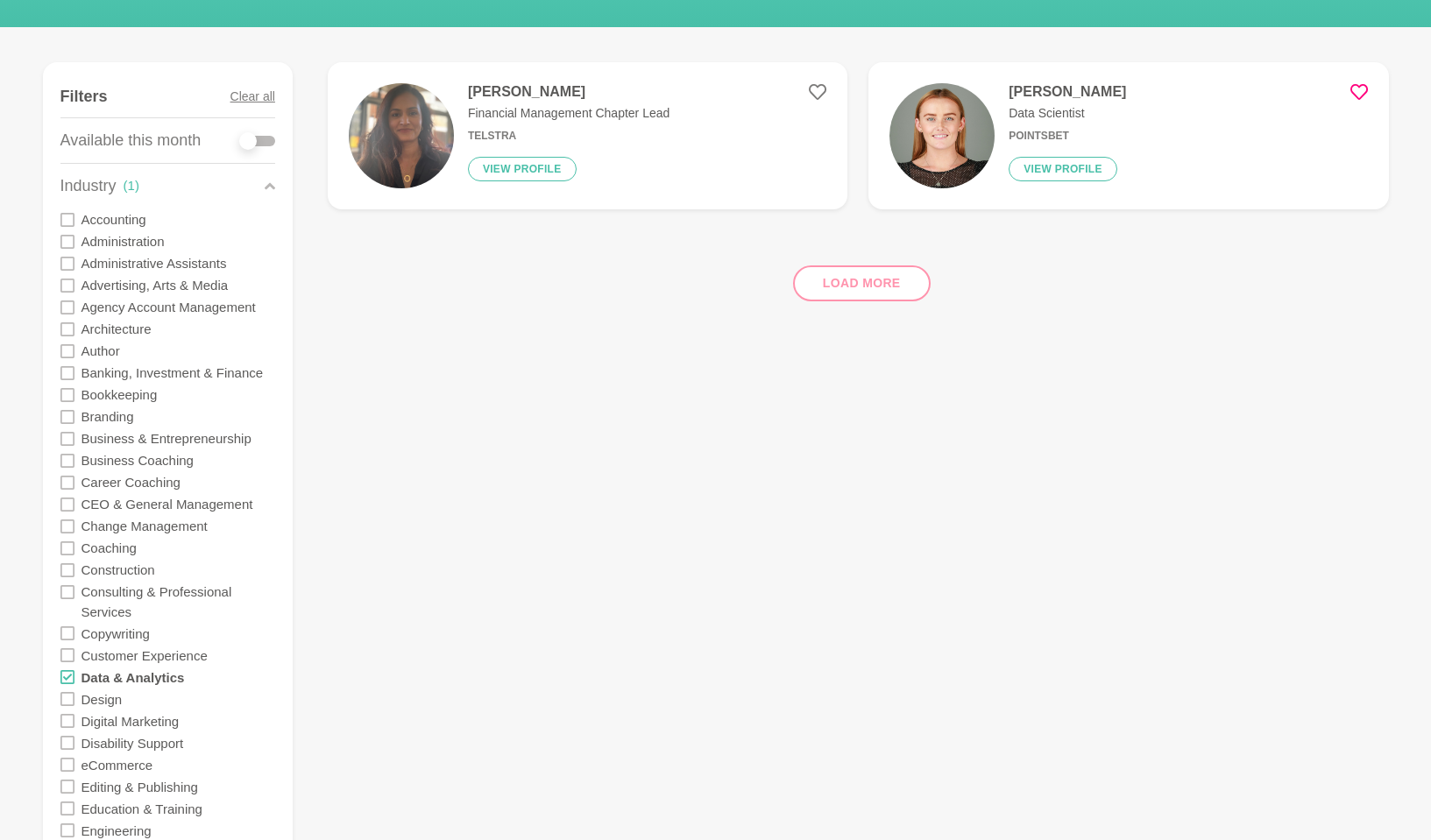
click at [75, 633] on div "Data & Analytics" at bounding box center [168, 677] width 215 height 22
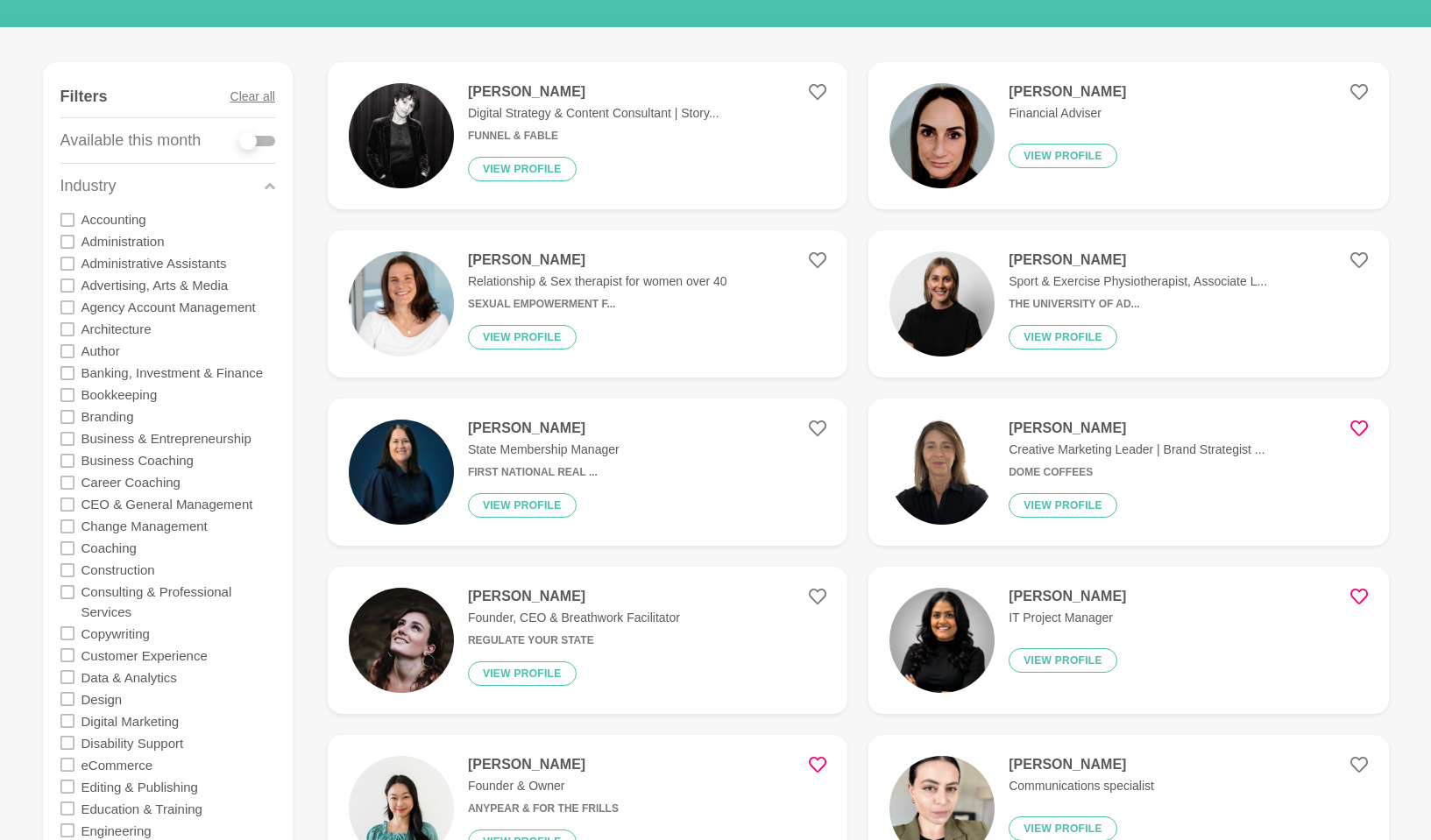
click at [66, 633] on icon at bounding box center [67, 677] width 14 height 14
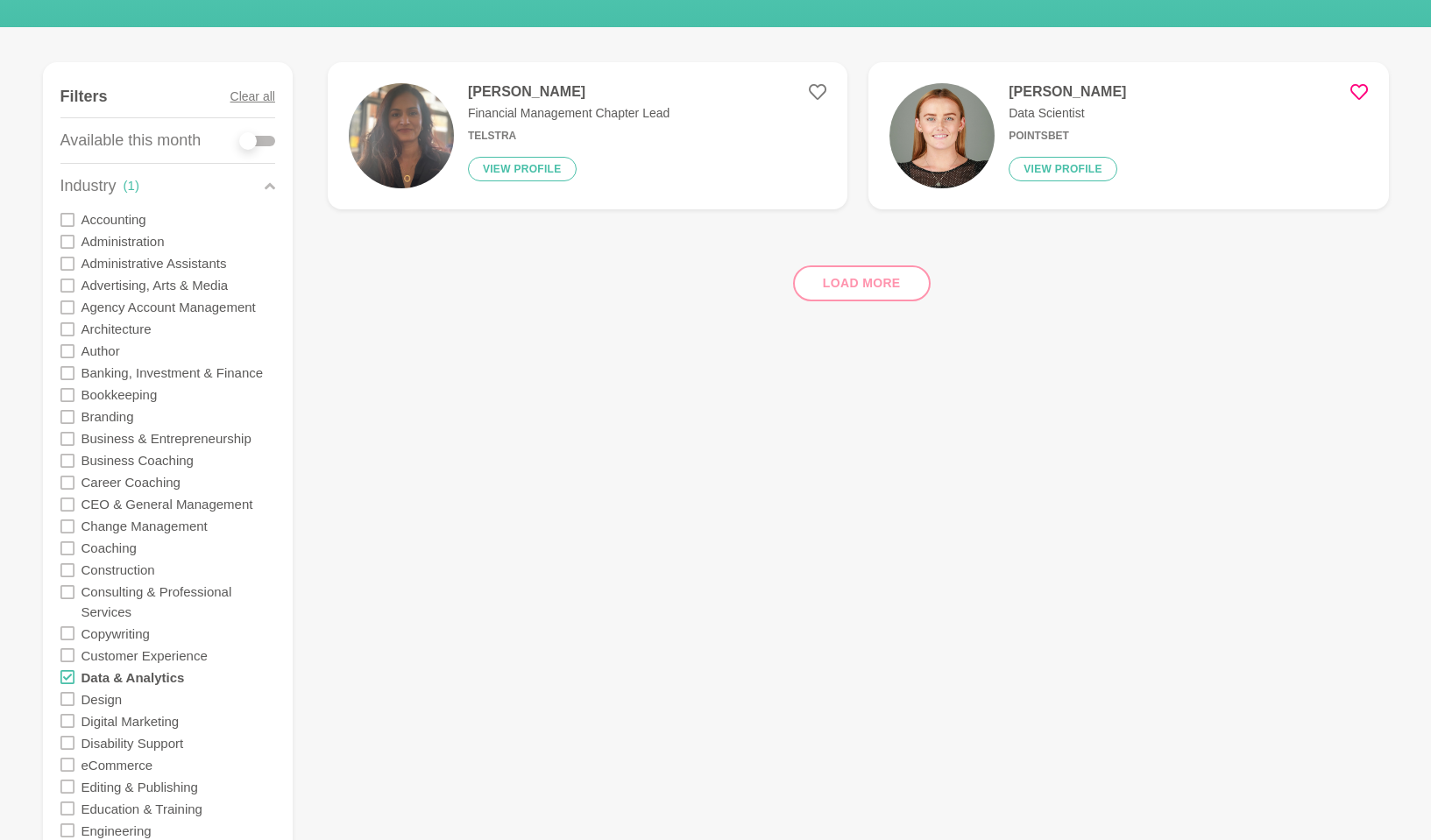
click at [73, 633] on icon at bounding box center [67, 633] width 14 height 14
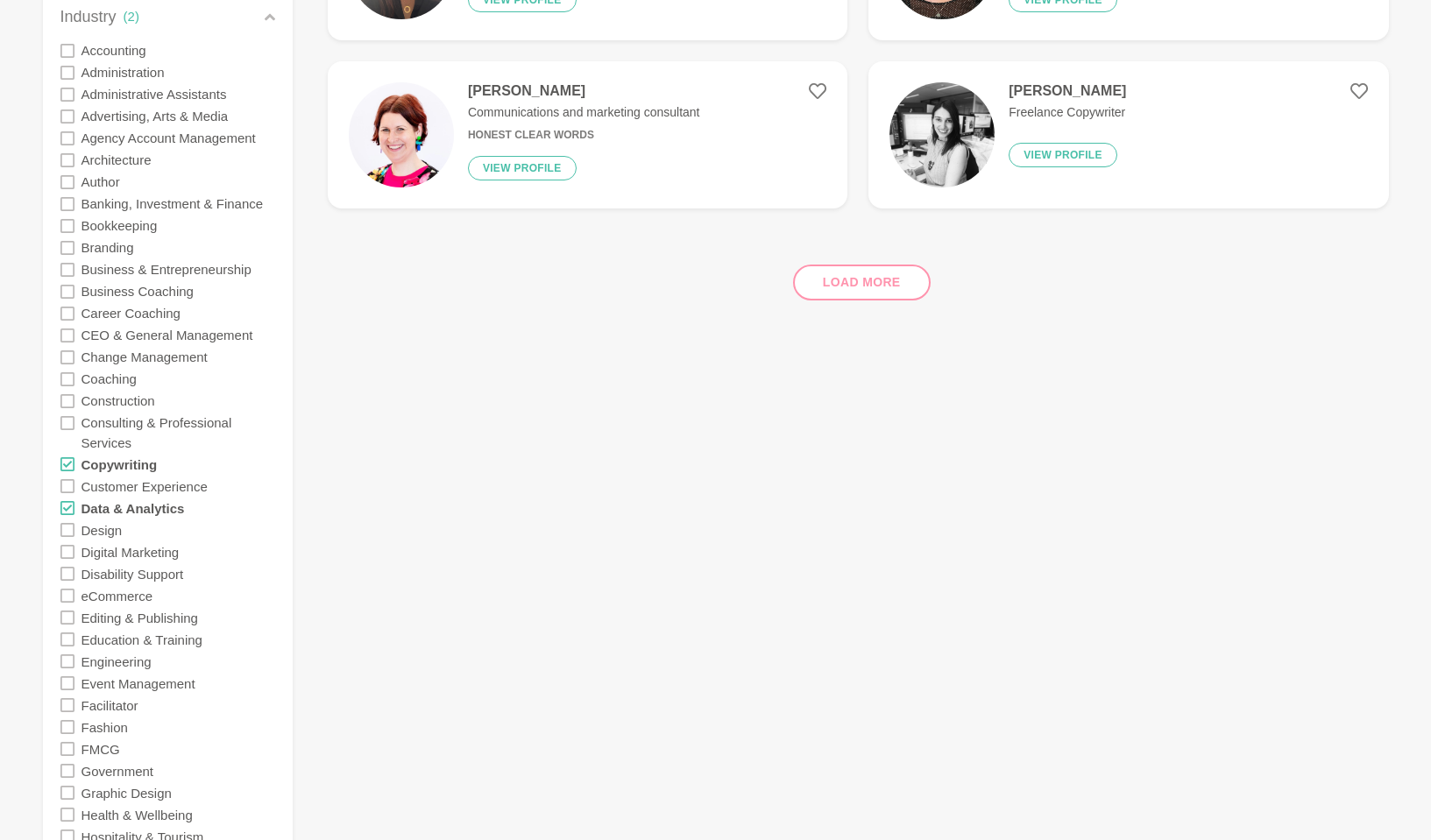
scroll to position [467, 0]
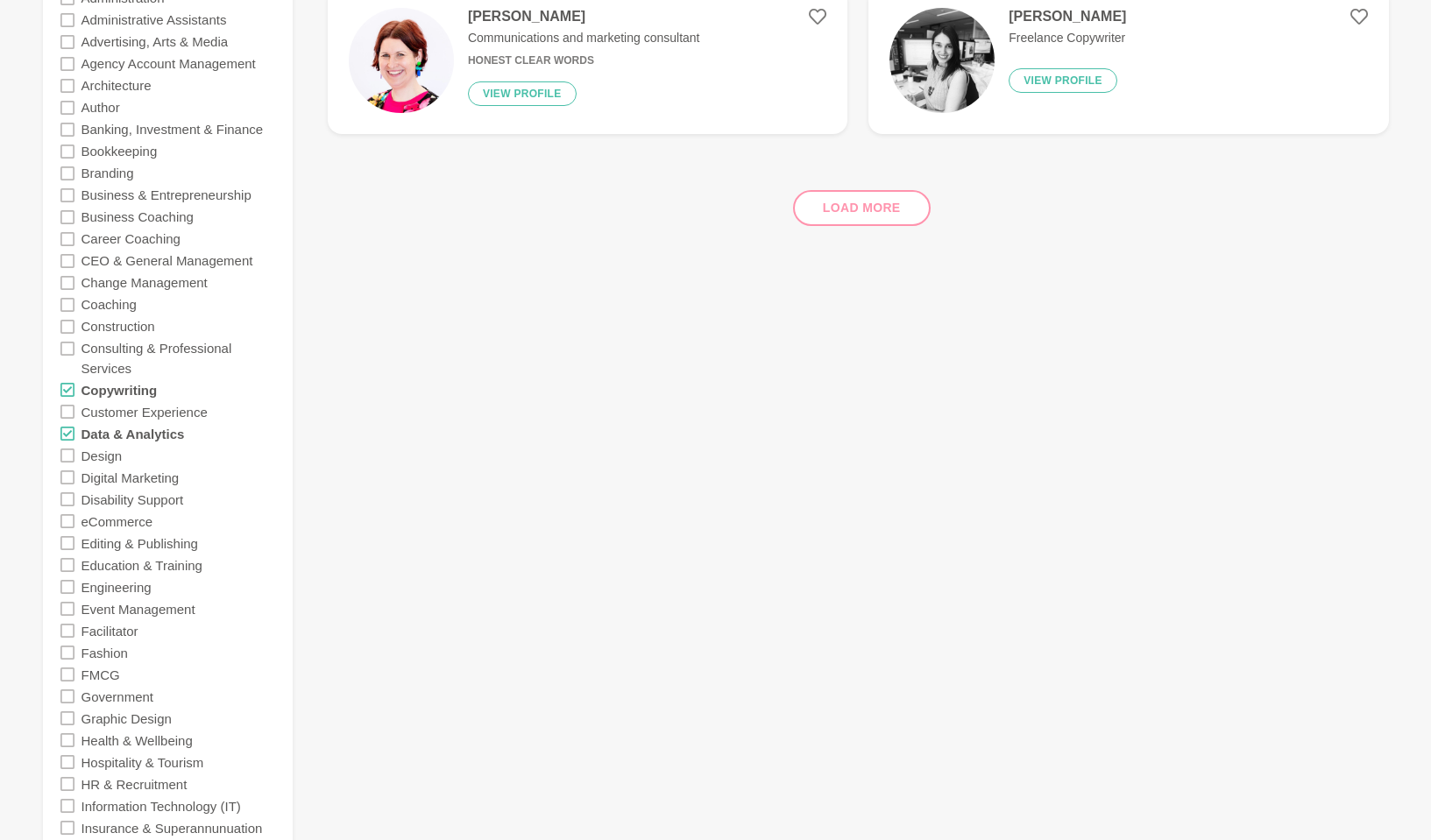
click at [65, 479] on icon at bounding box center [67, 477] width 14 height 14
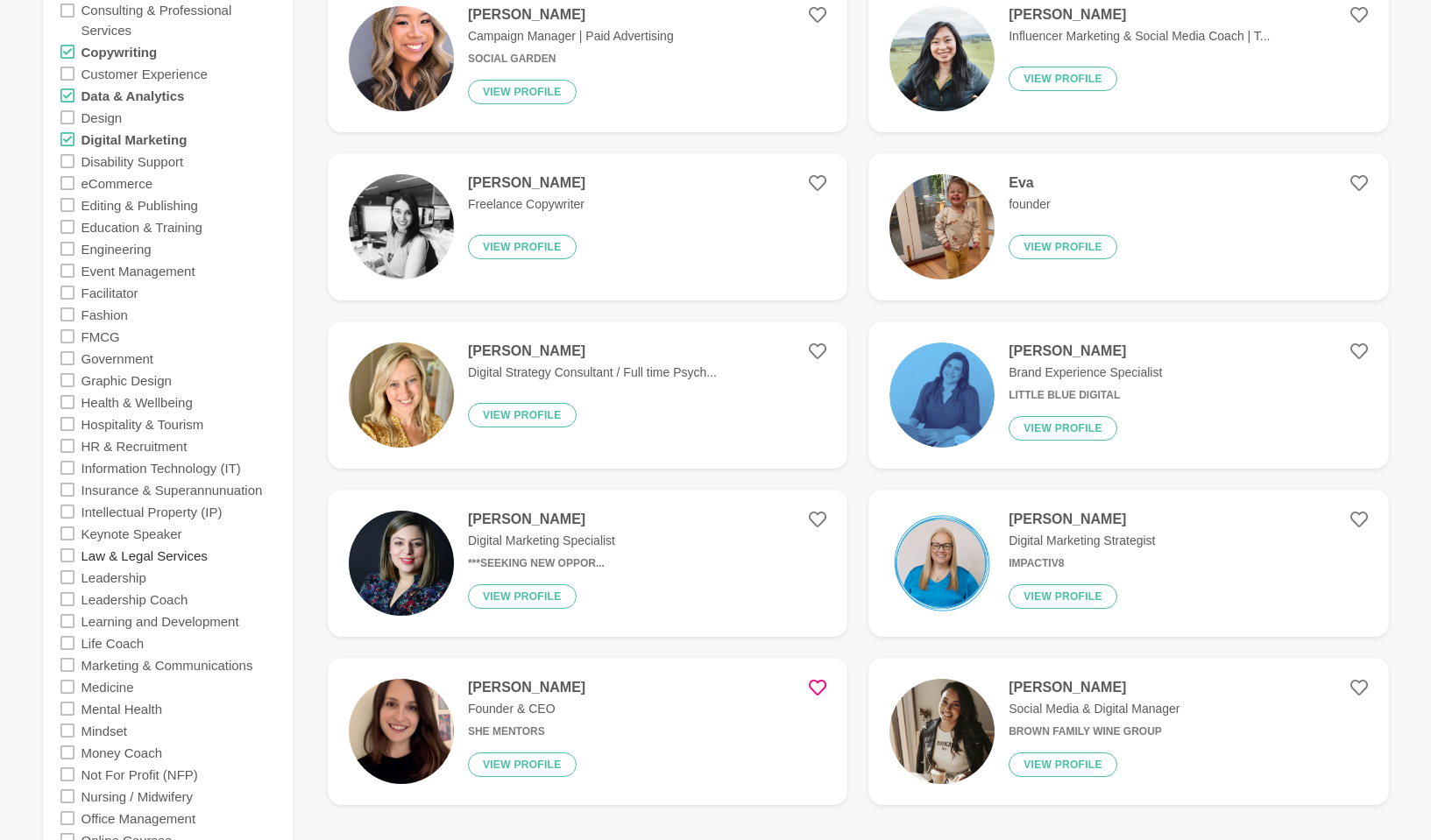
scroll to position [853, 0]
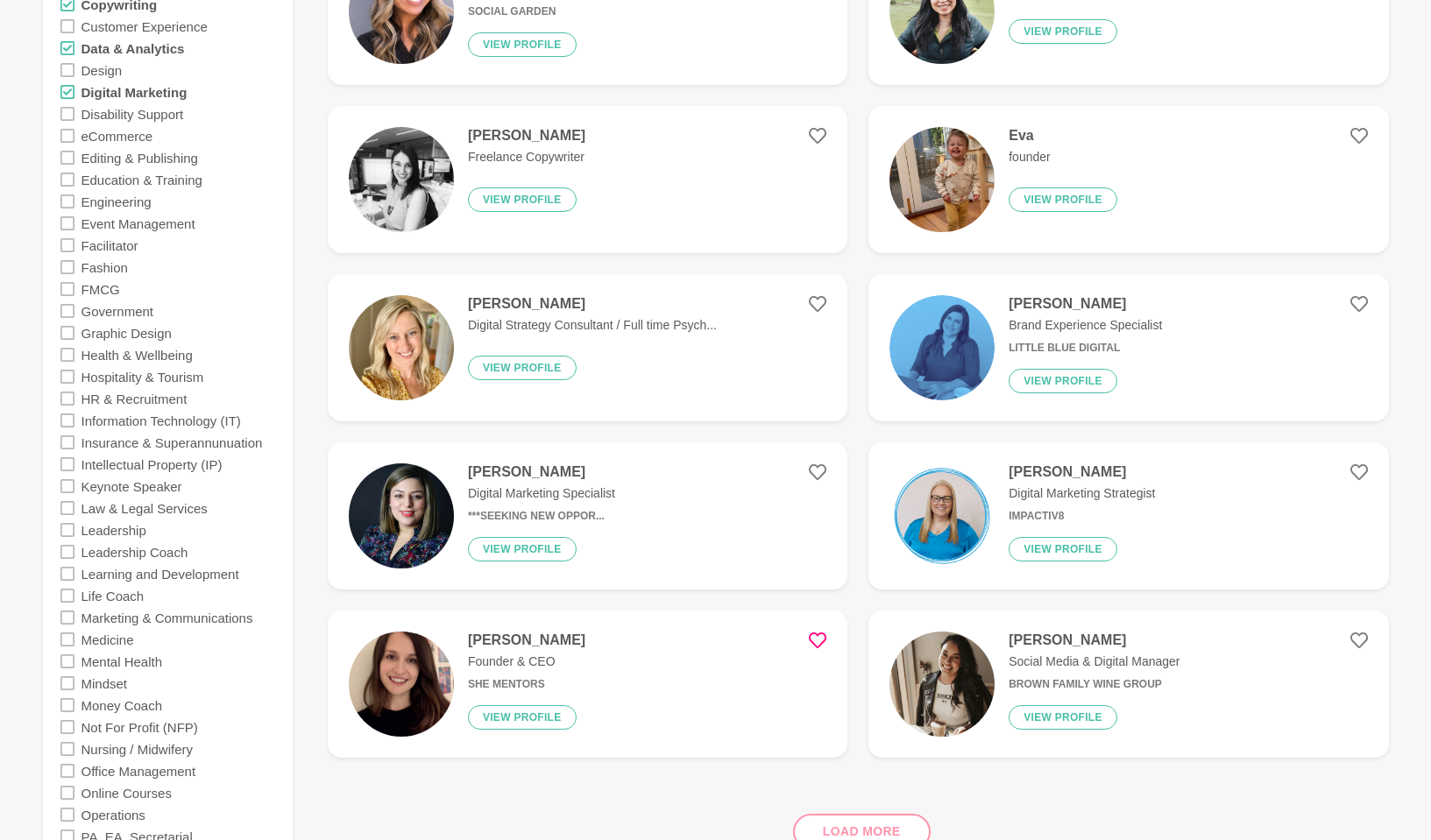
click at [66, 598] on icon at bounding box center [67, 596] width 14 height 14
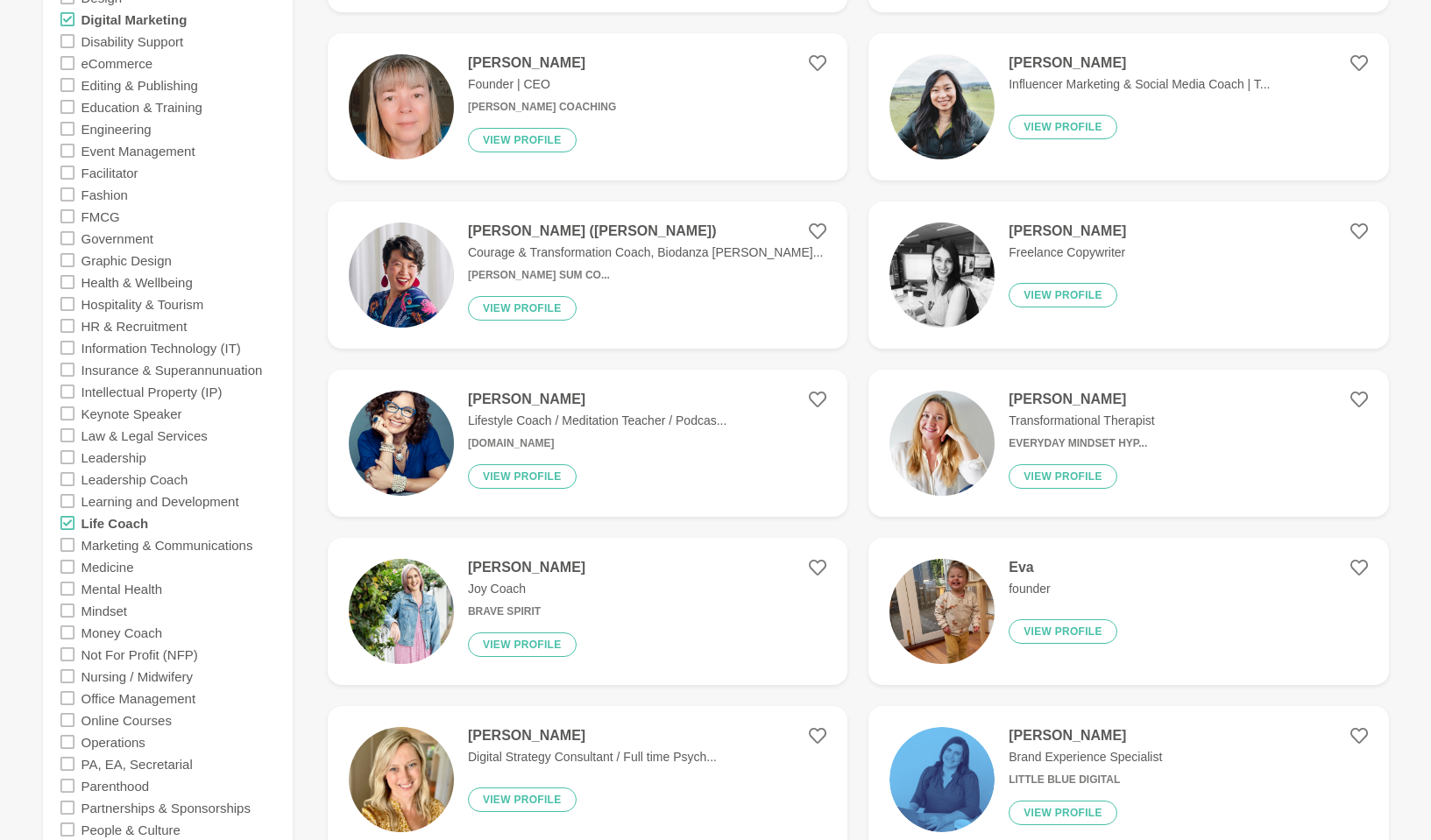
scroll to position [1130, 0]
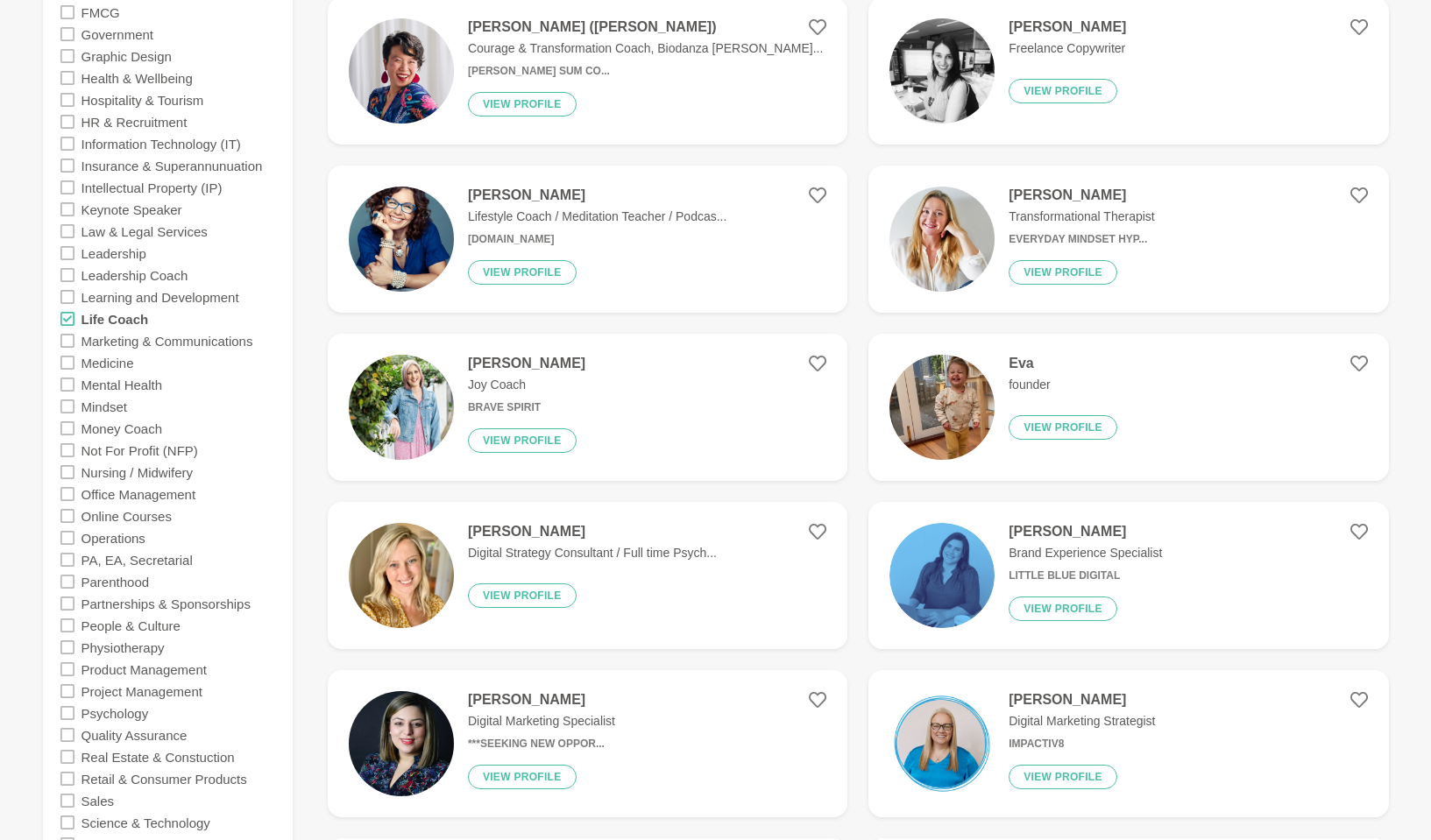
click at [68, 275] on icon at bounding box center [67, 275] width 14 height 14
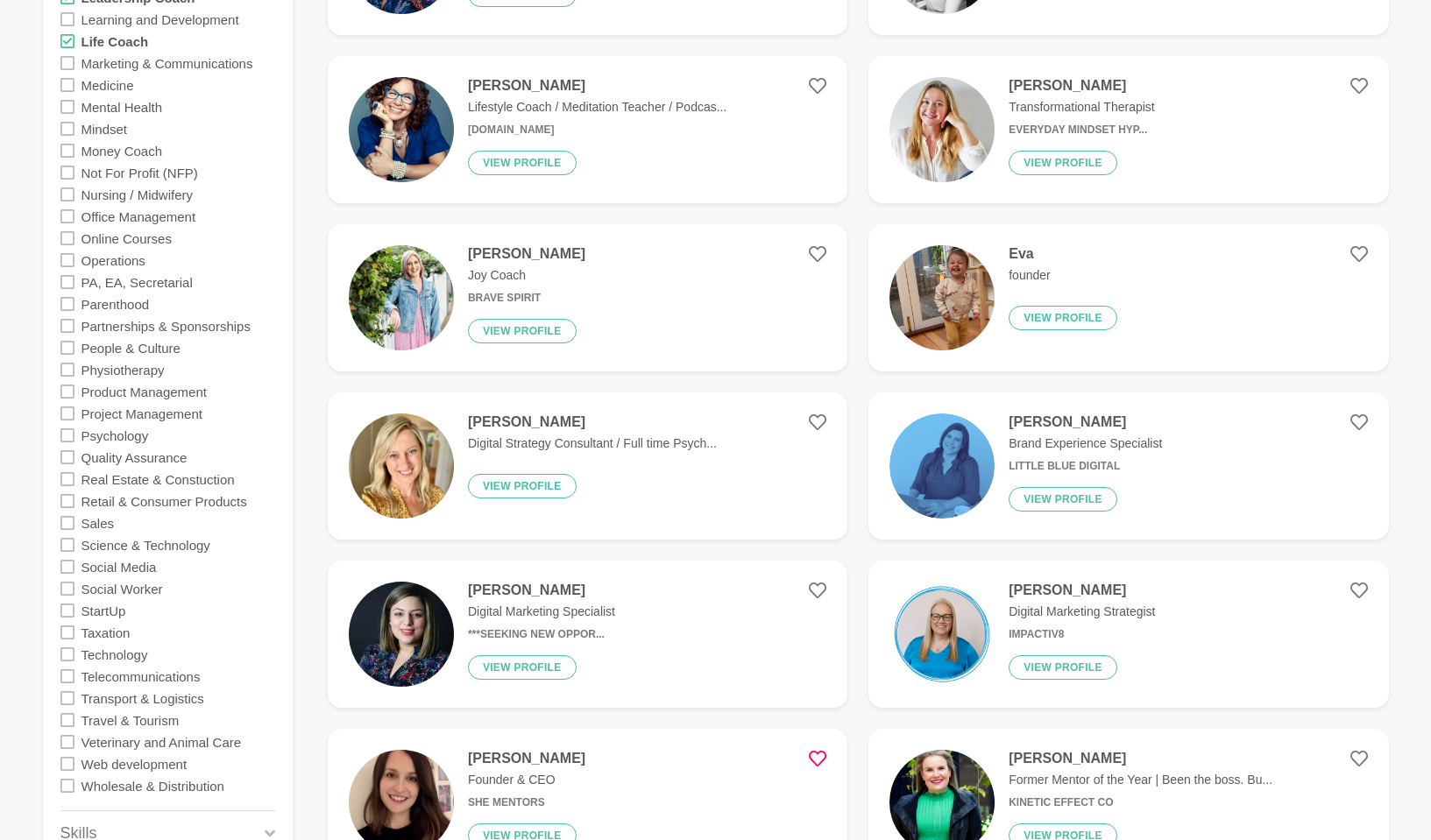
scroll to position [1427, 0]
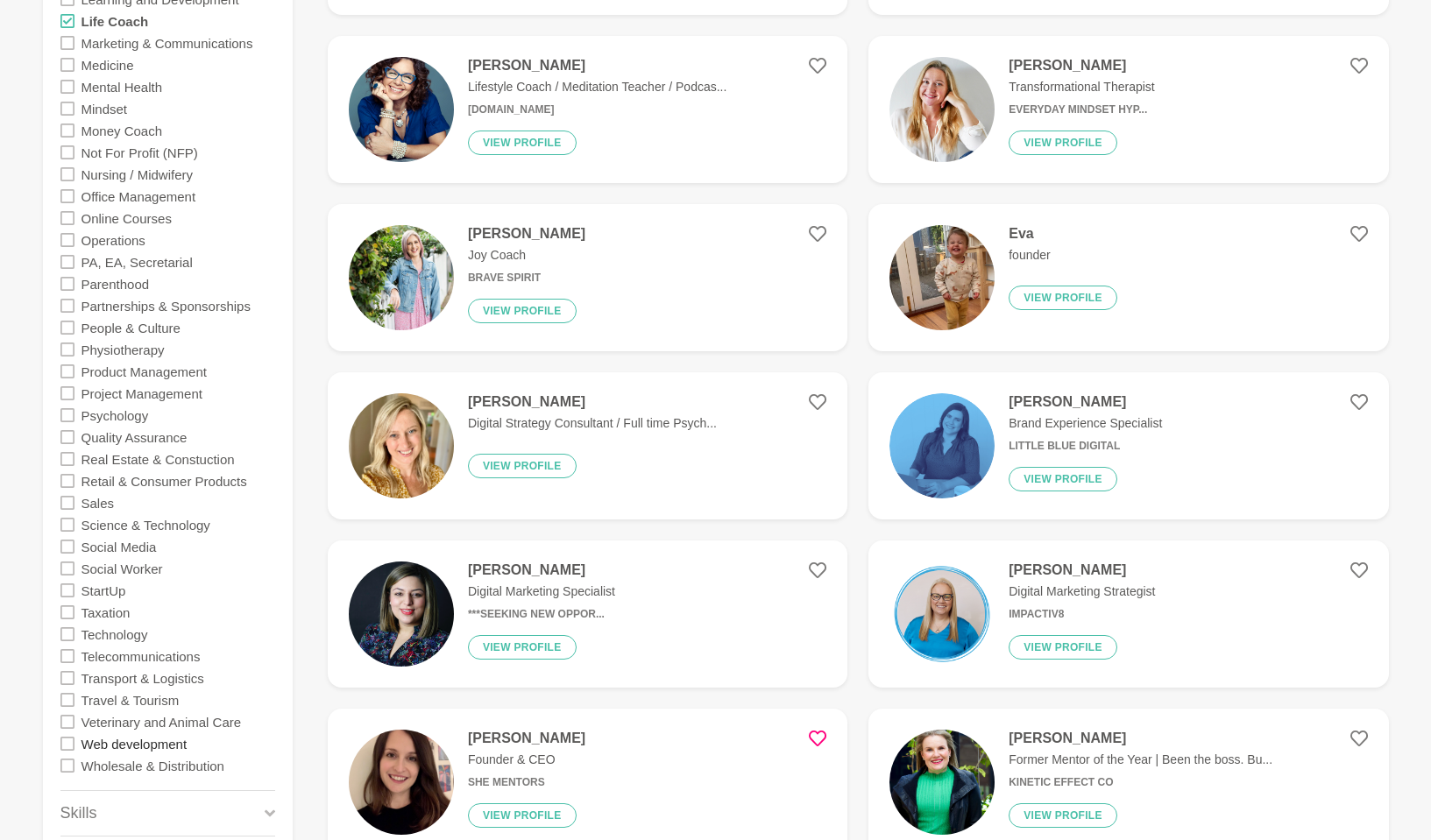
click at [153, 633] on label "Web development" at bounding box center [134, 743] width 106 height 22
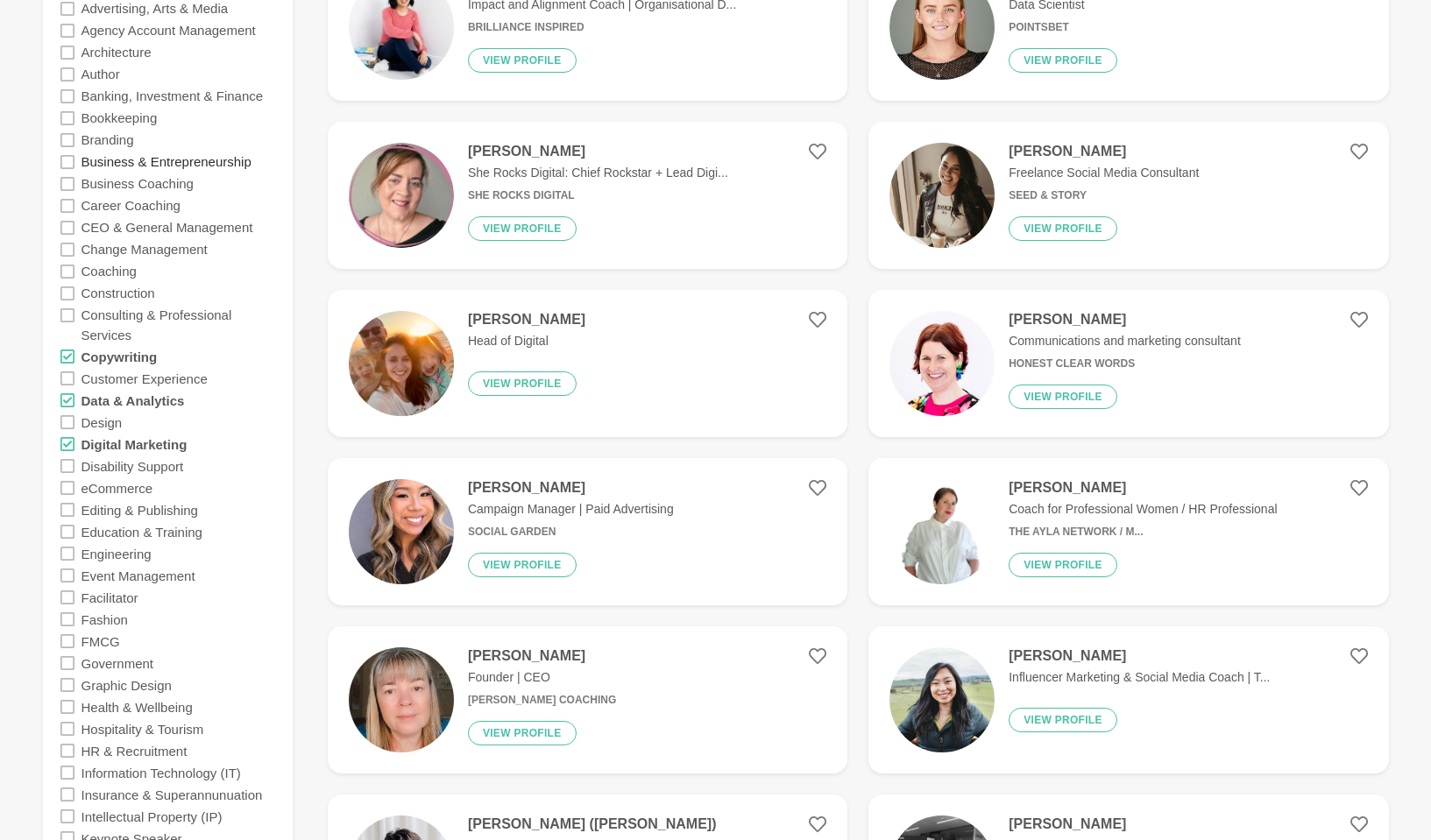
scroll to position [297, 0]
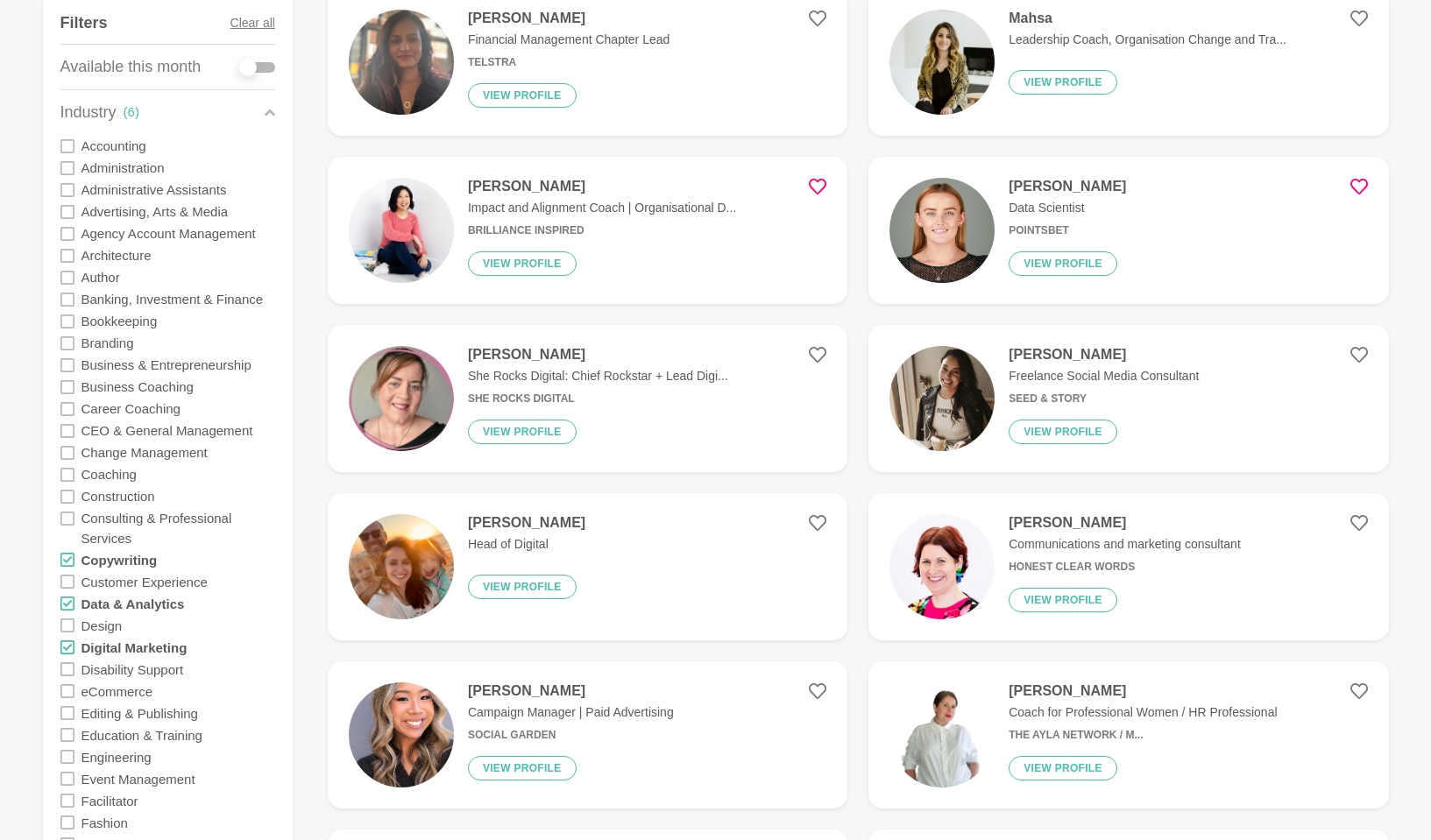
click at [64, 207] on icon at bounding box center [67, 211] width 14 height 14
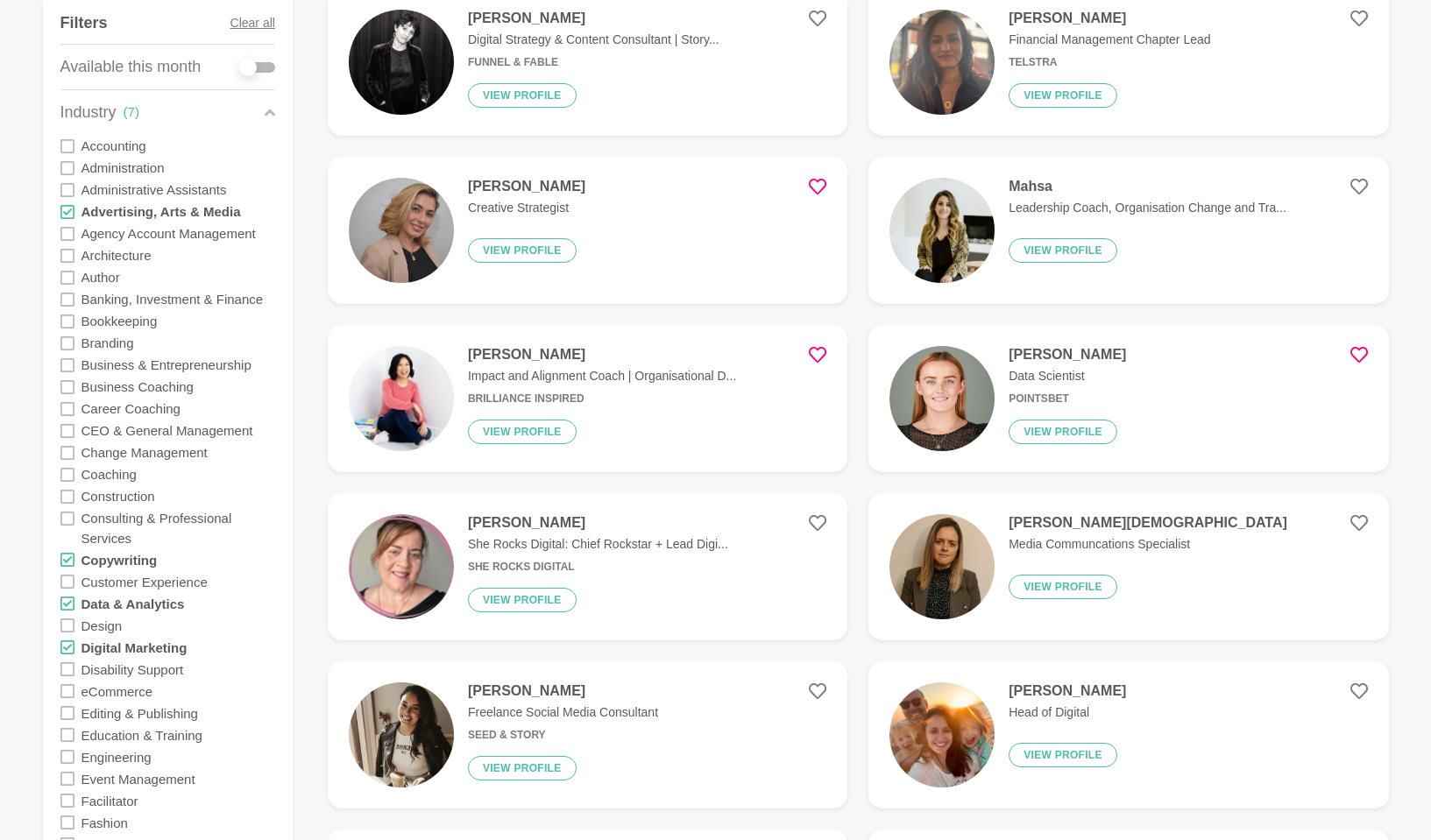
click at [66, 233] on icon at bounding box center [67, 233] width 14 height 14
click at [64, 342] on icon at bounding box center [67, 343] width 14 height 14
click at [63, 361] on icon at bounding box center [67, 365] width 14 height 14
drag, startPoint x: 72, startPoint y: 385, endPoint x: 73, endPoint y: 396, distance: 11.0
click at [69, 385] on icon at bounding box center [67, 386] width 14 height 14
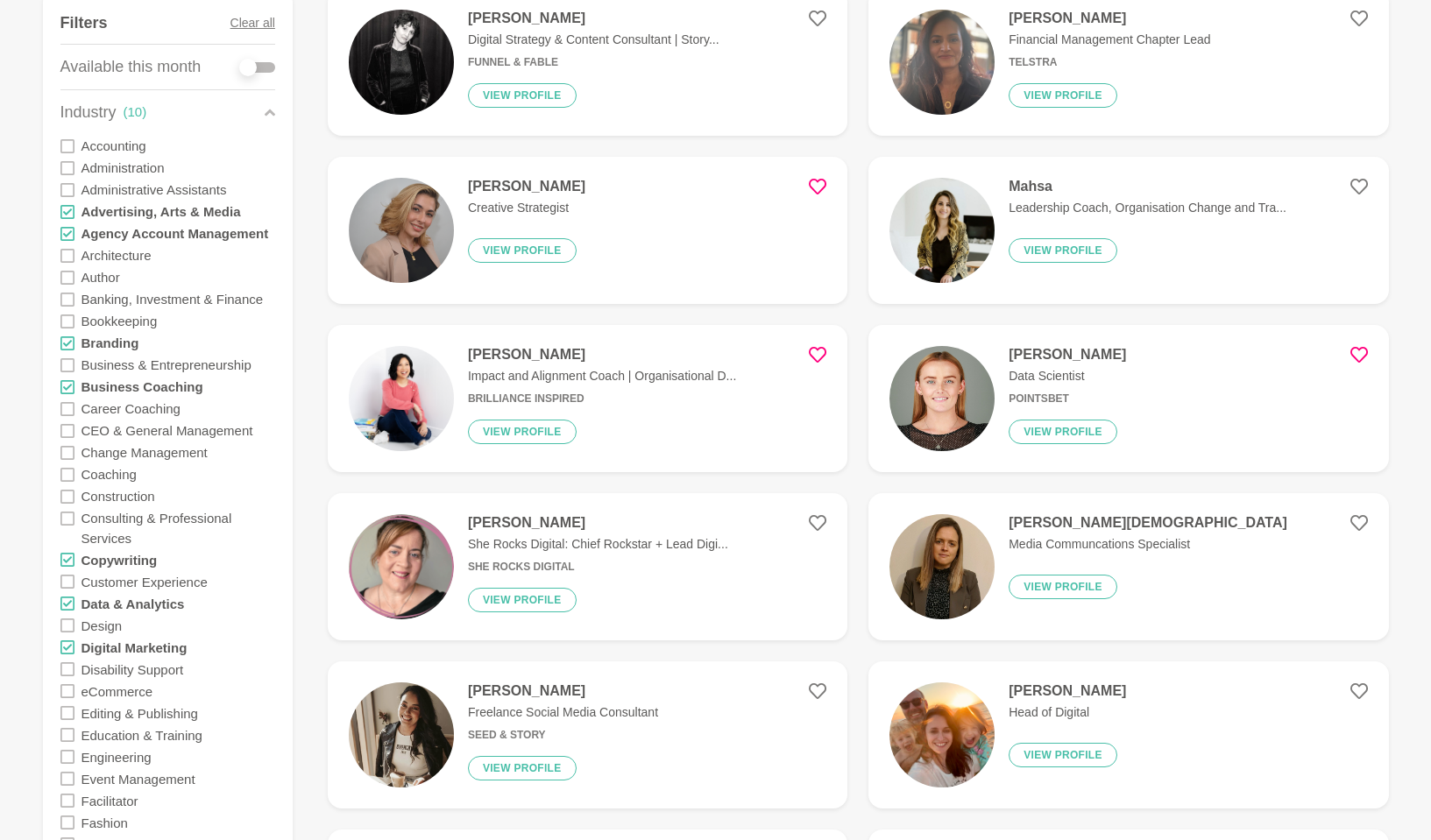
click at [72, 410] on icon at bounding box center [67, 408] width 14 height 14
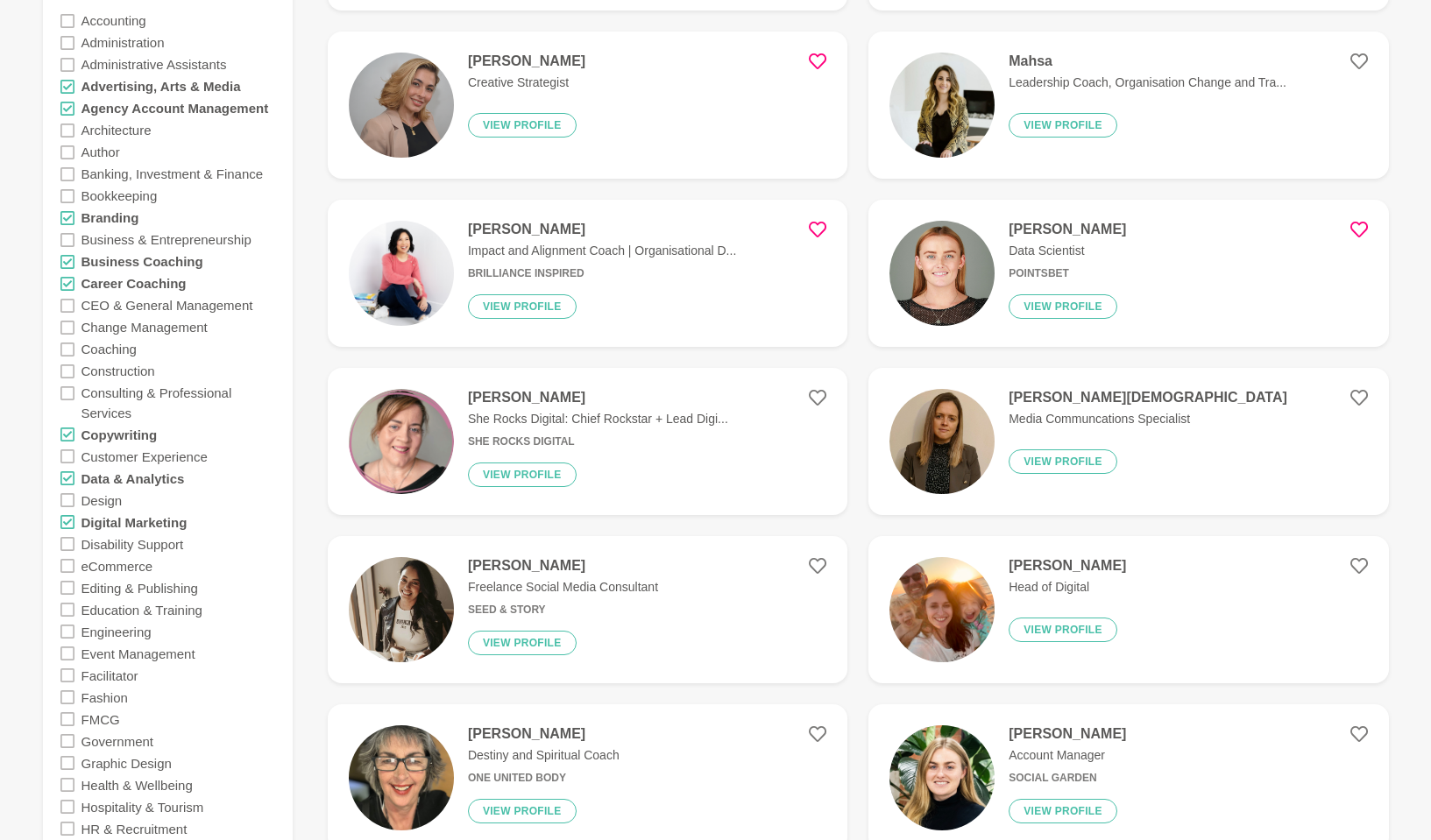
scroll to position [830, 0]
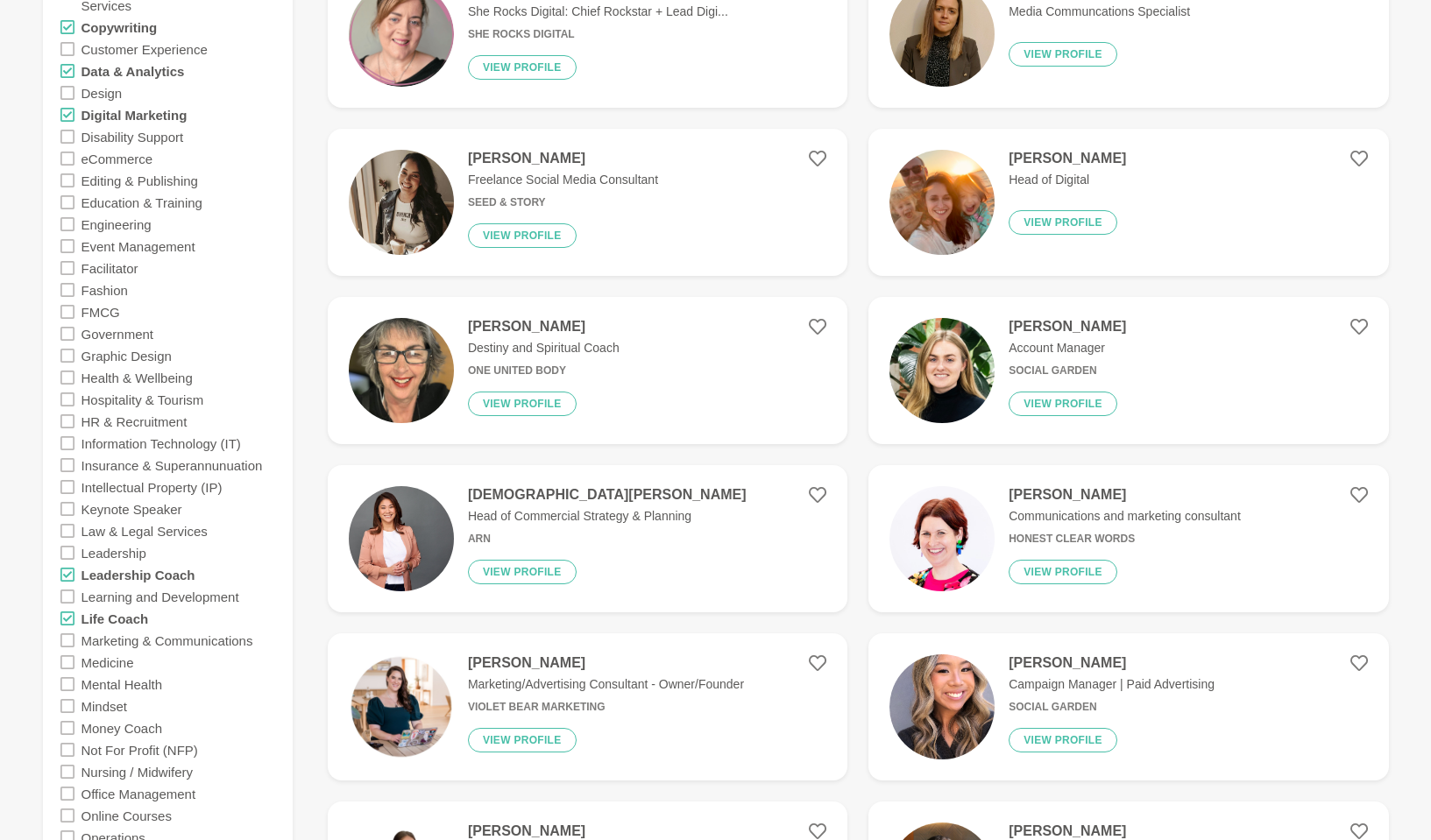
click at [545, 524] on p "Head of Commercial Strategy & Planning" at bounding box center [607, 516] width 278 height 18
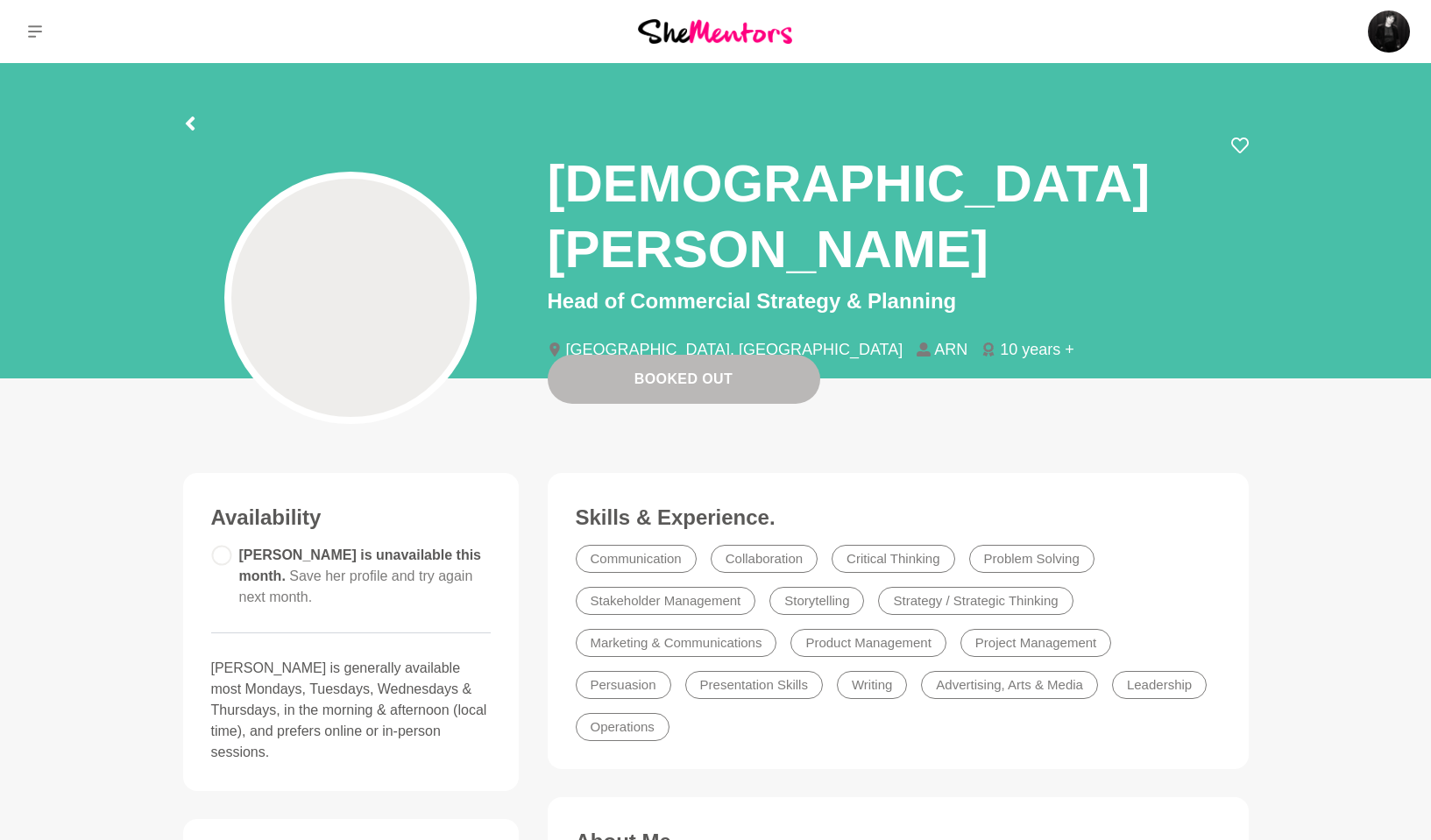
drag, startPoint x: 1236, startPoint y: 145, endPoint x: 1224, endPoint y: 150, distance: 13.0
click at [1236, 144] on icon at bounding box center [1239, 145] width 18 height 18
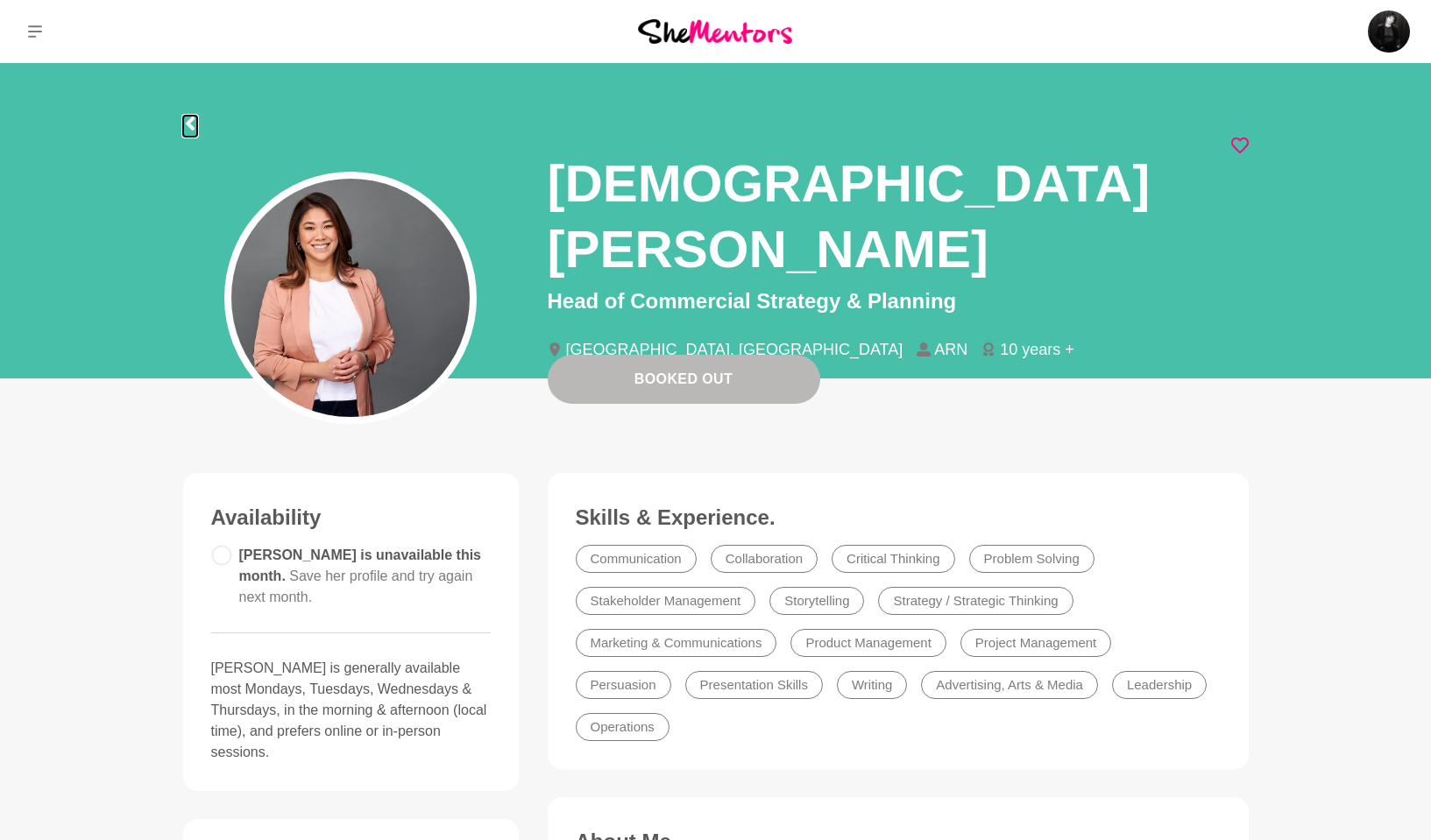
click at [194, 125] on icon at bounding box center [190, 123] width 14 height 14
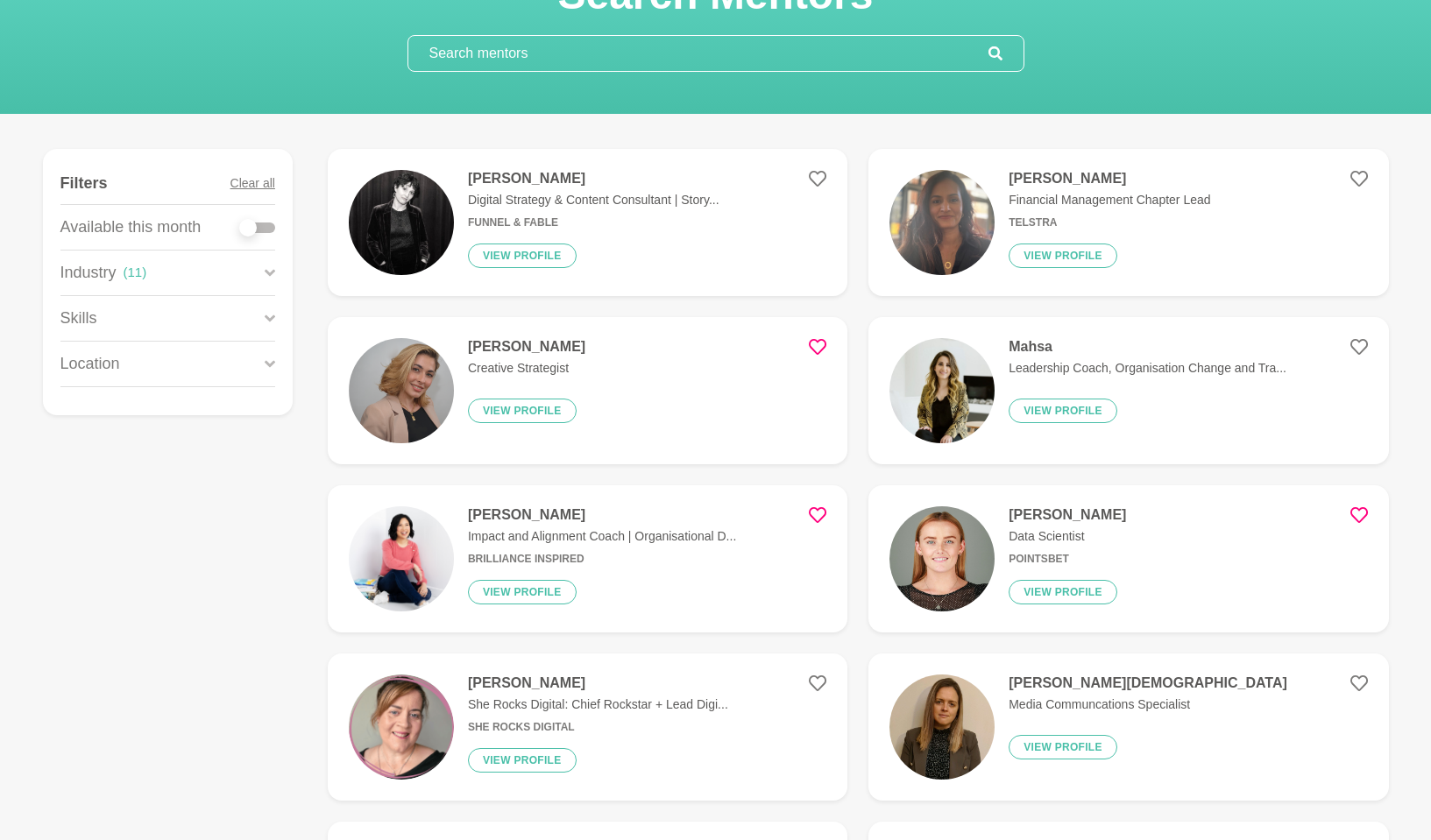
scroll to position [137, 0]
click at [1077, 523] on h4 "[PERSON_NAME]" at bounding box center [1067, 514] width 117 height 18
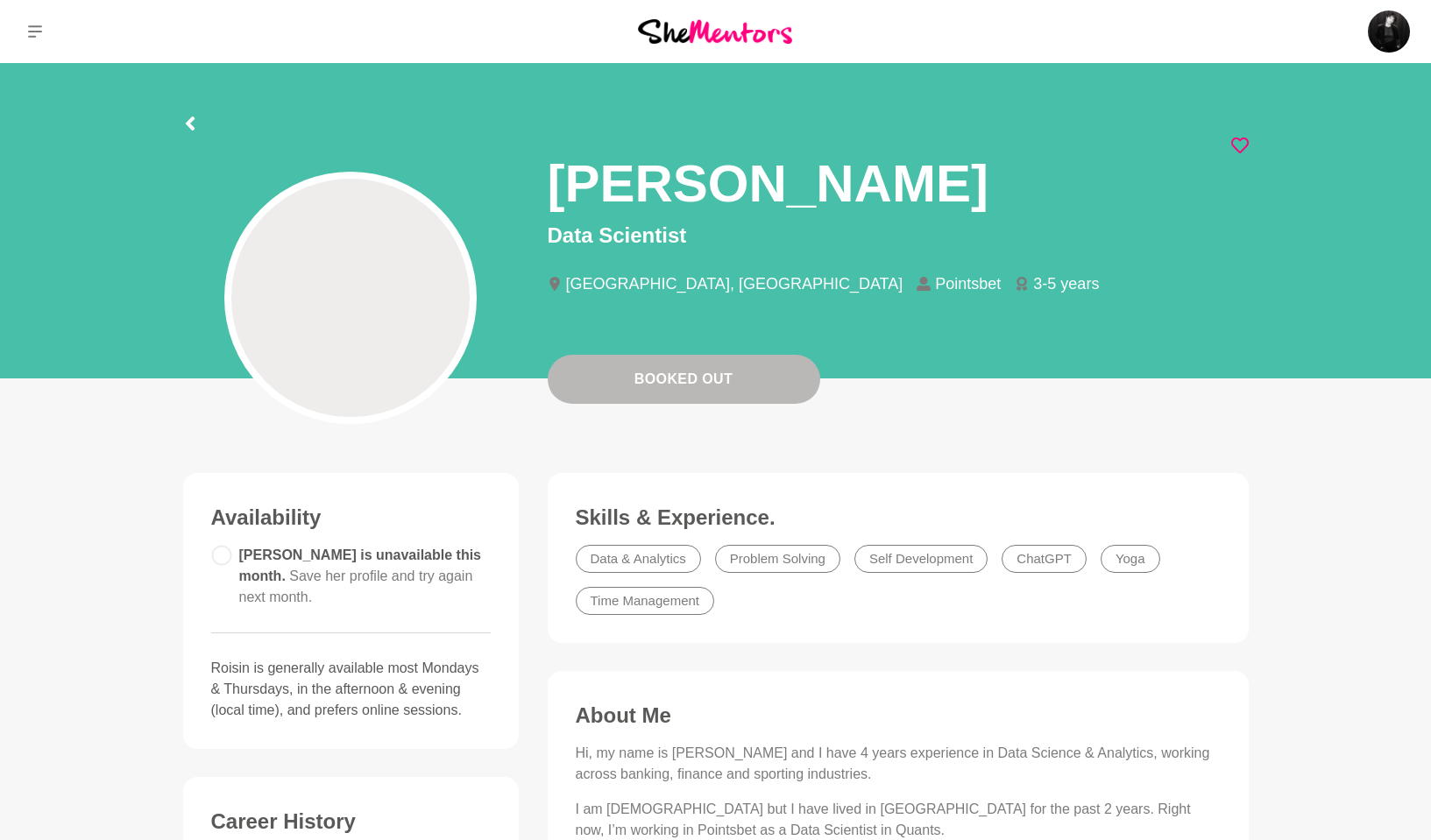
click at [1239, 146] on icon at bounding box center [1239, 145] width 18 height 18
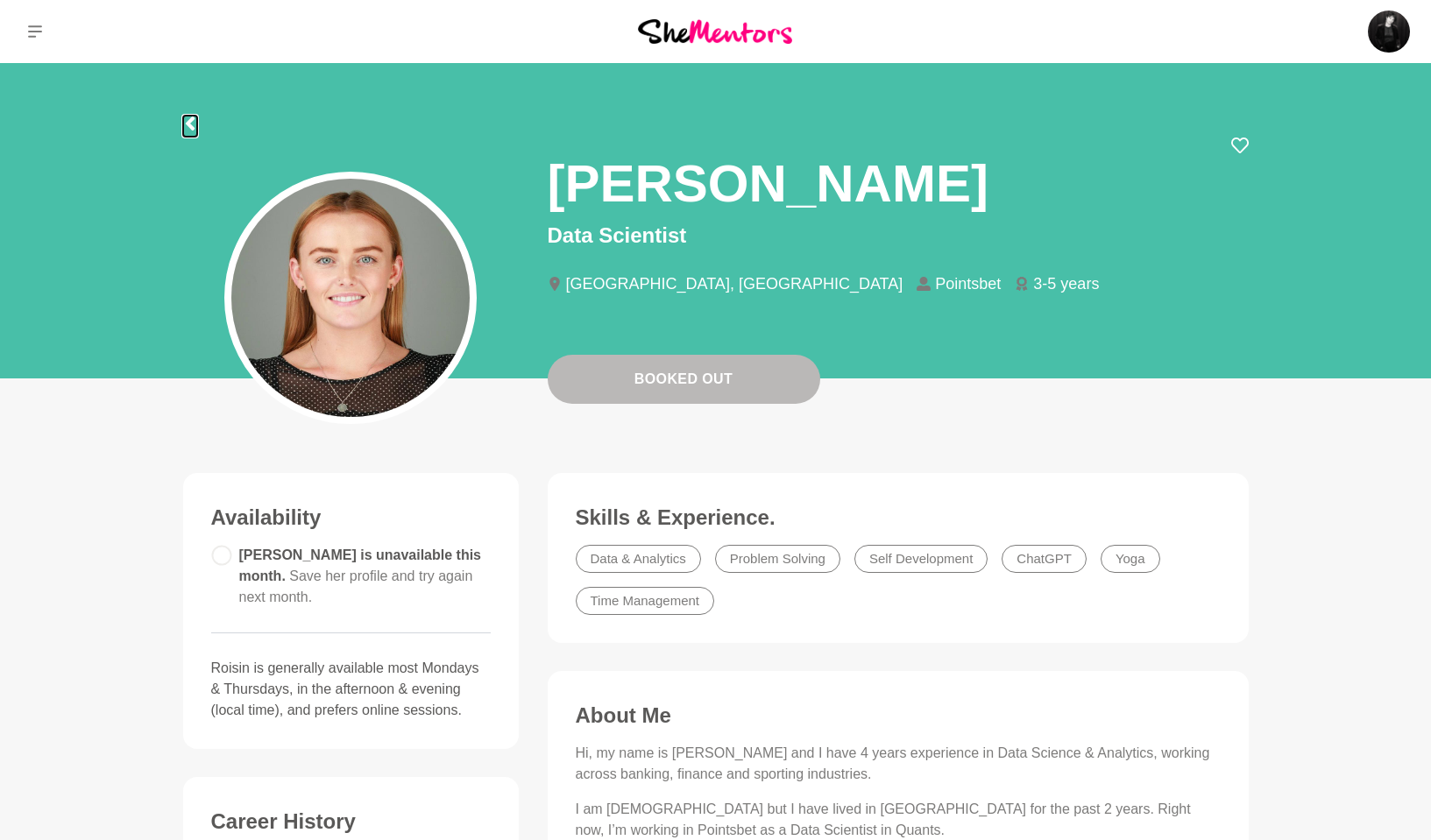
click at [191, 123] on icon at bounding box center [190, 123] width 14 height 14
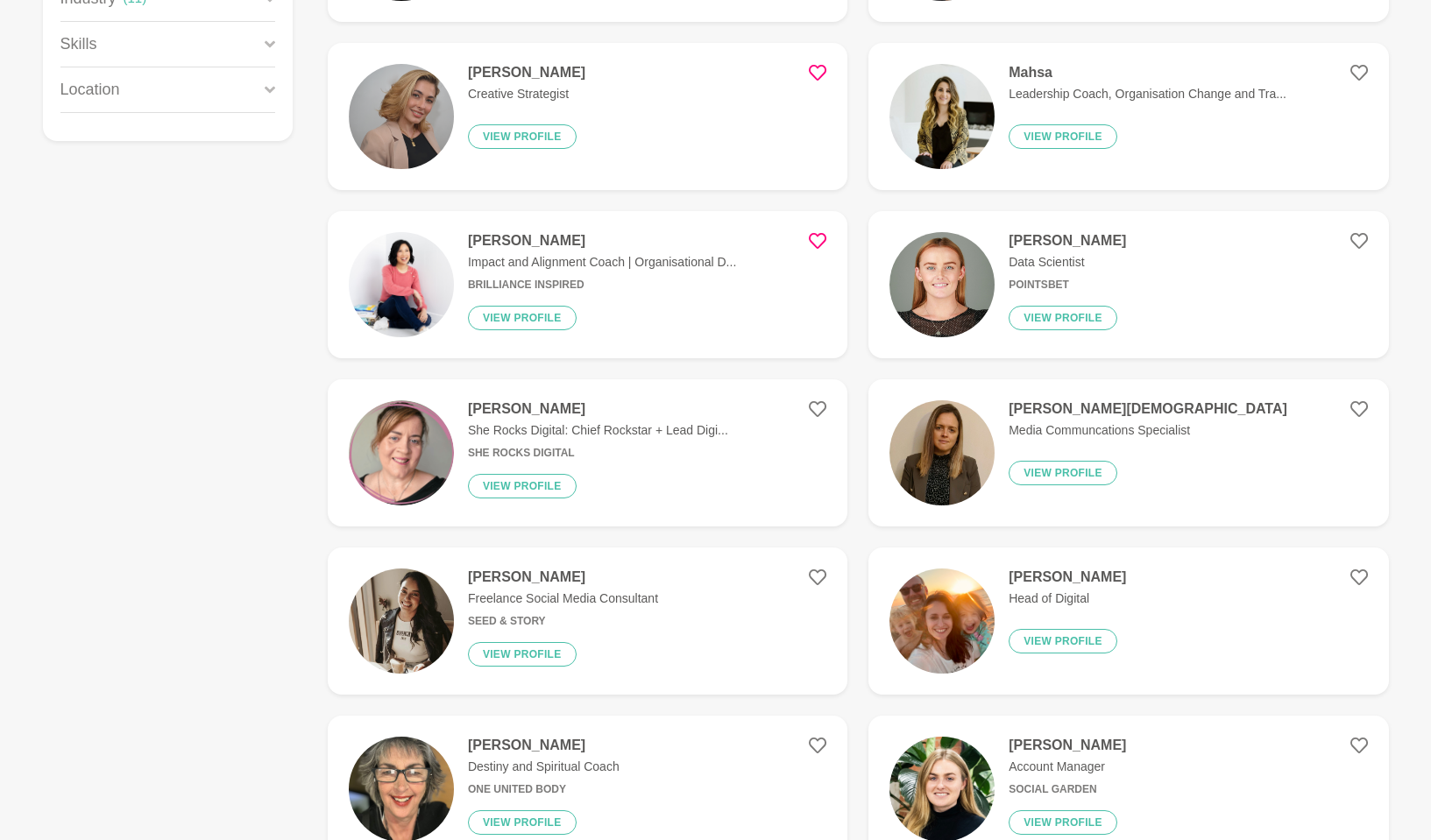
scroll to position [424, 0]
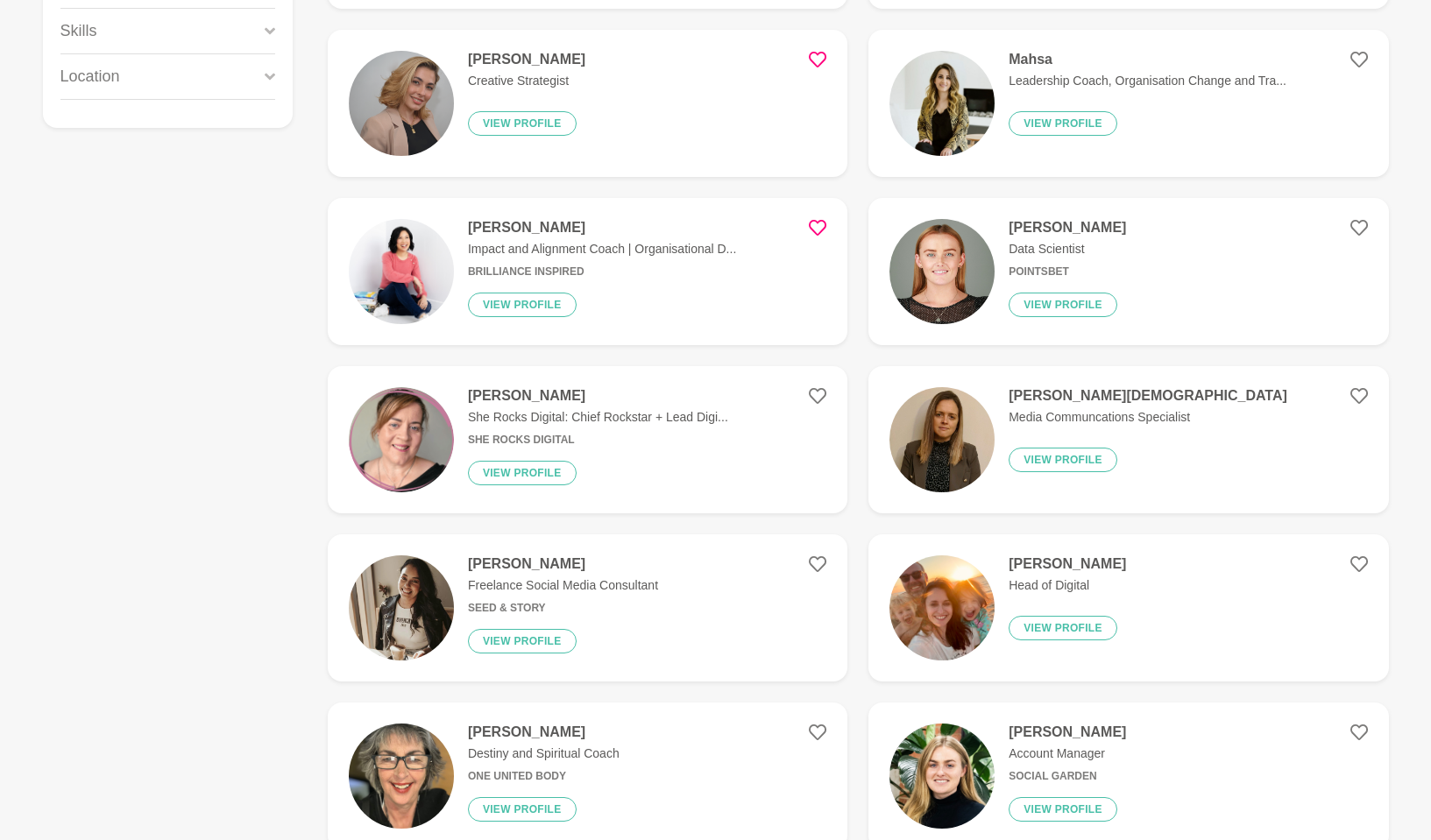
click at [1054, 608] on div "Ali Head of Digital View profile" at bounding box center [1060, 608] width 132 height 105
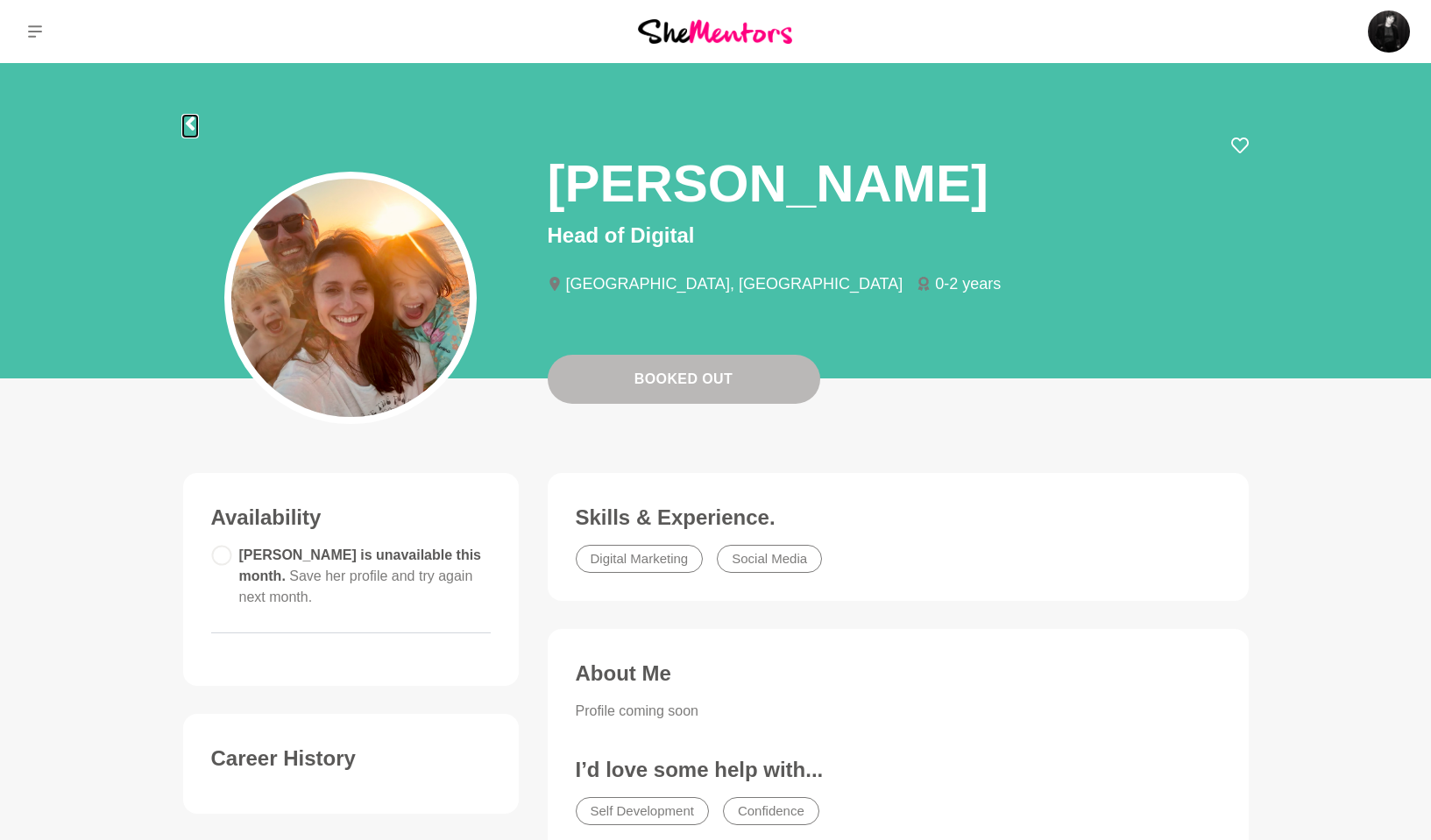
click at [186, 128] on icon at bounding box center [190, 123] width 14 height 14
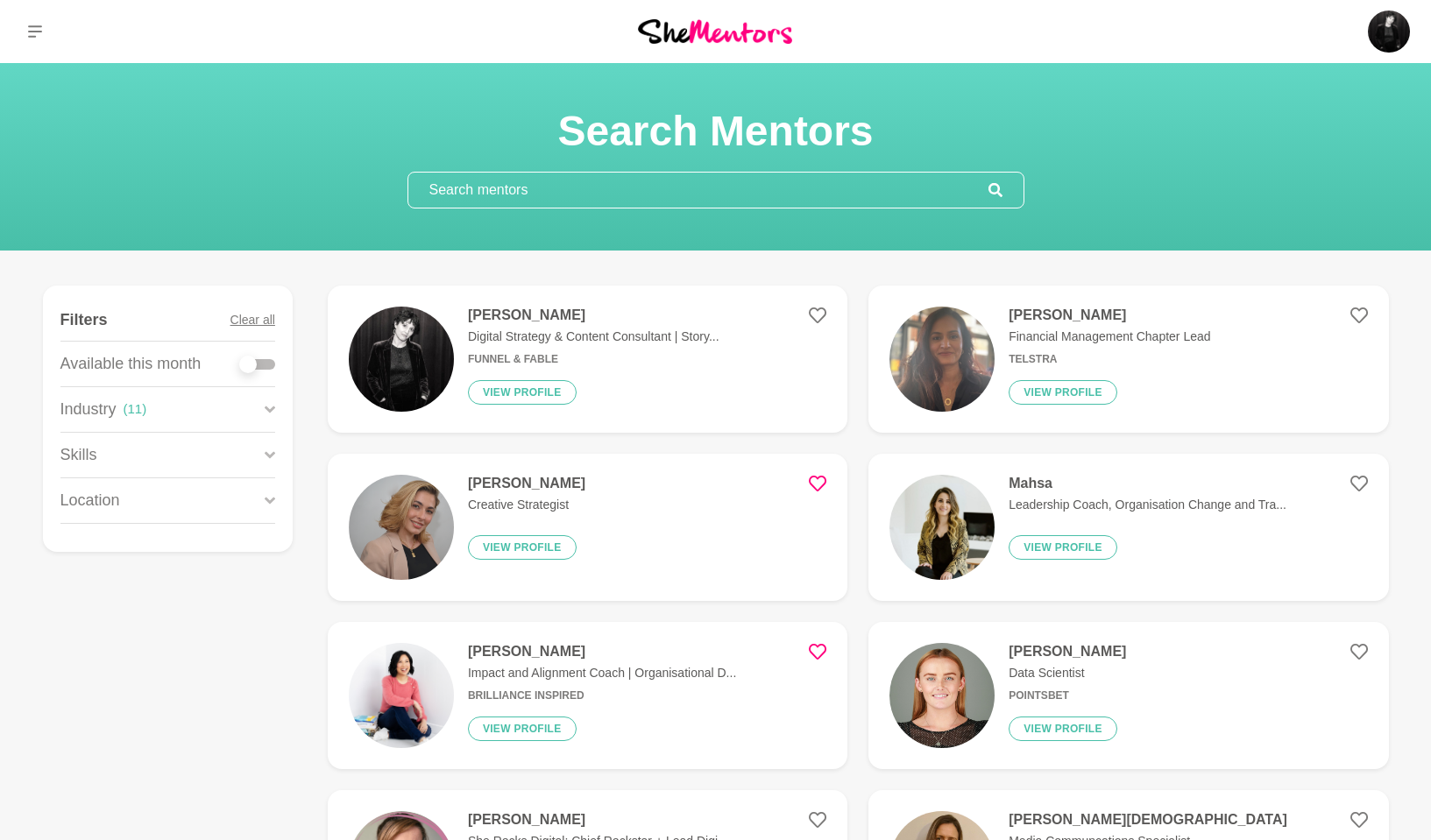
scroll to position [565, 0]
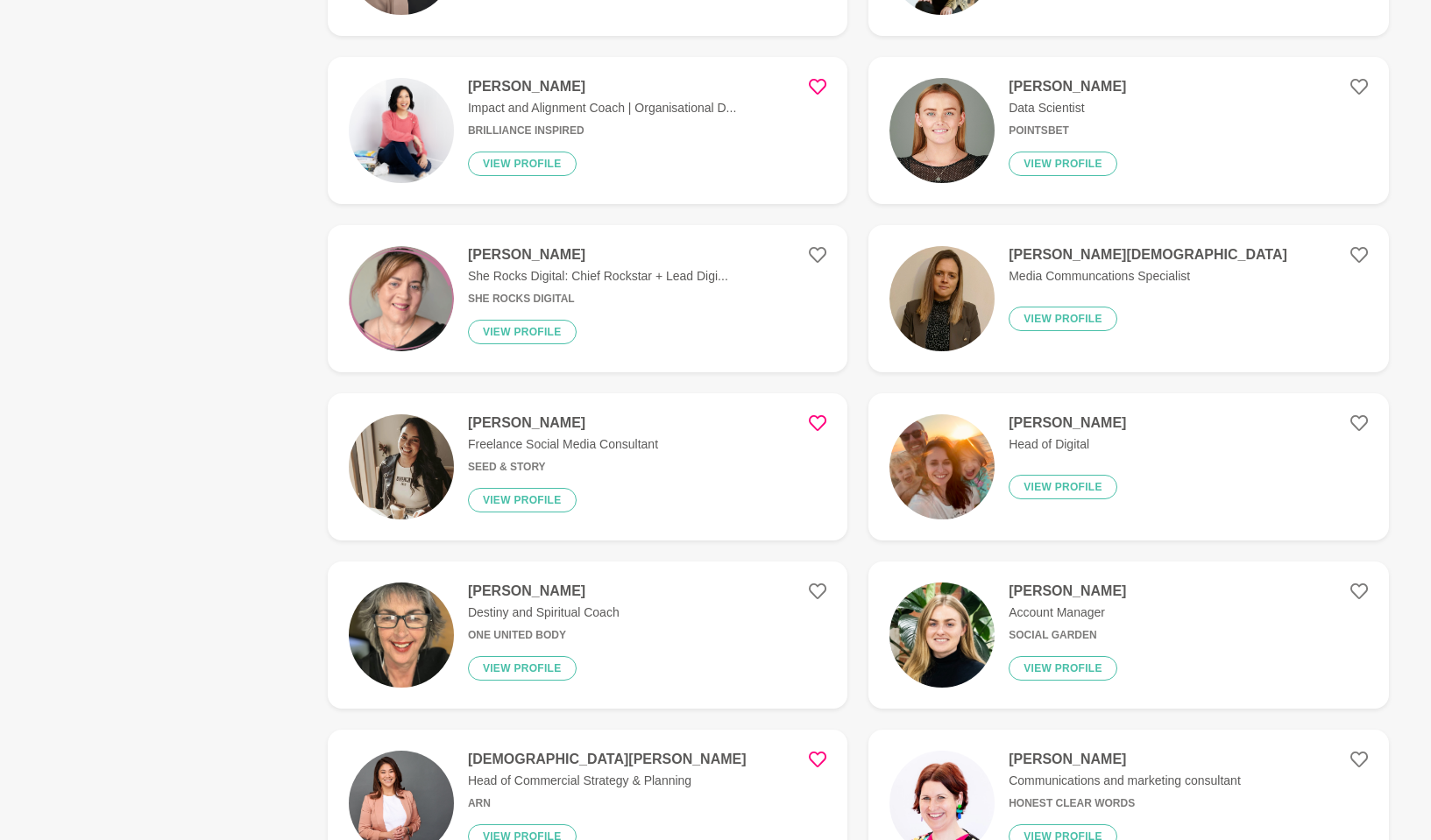
click at [810, 420] on icon at bounding box center [817, 422] width 18 height 16
click at [563, 429] on h4 "Christine Pietersz" at bounding box center [562, 422] width 190 height 18
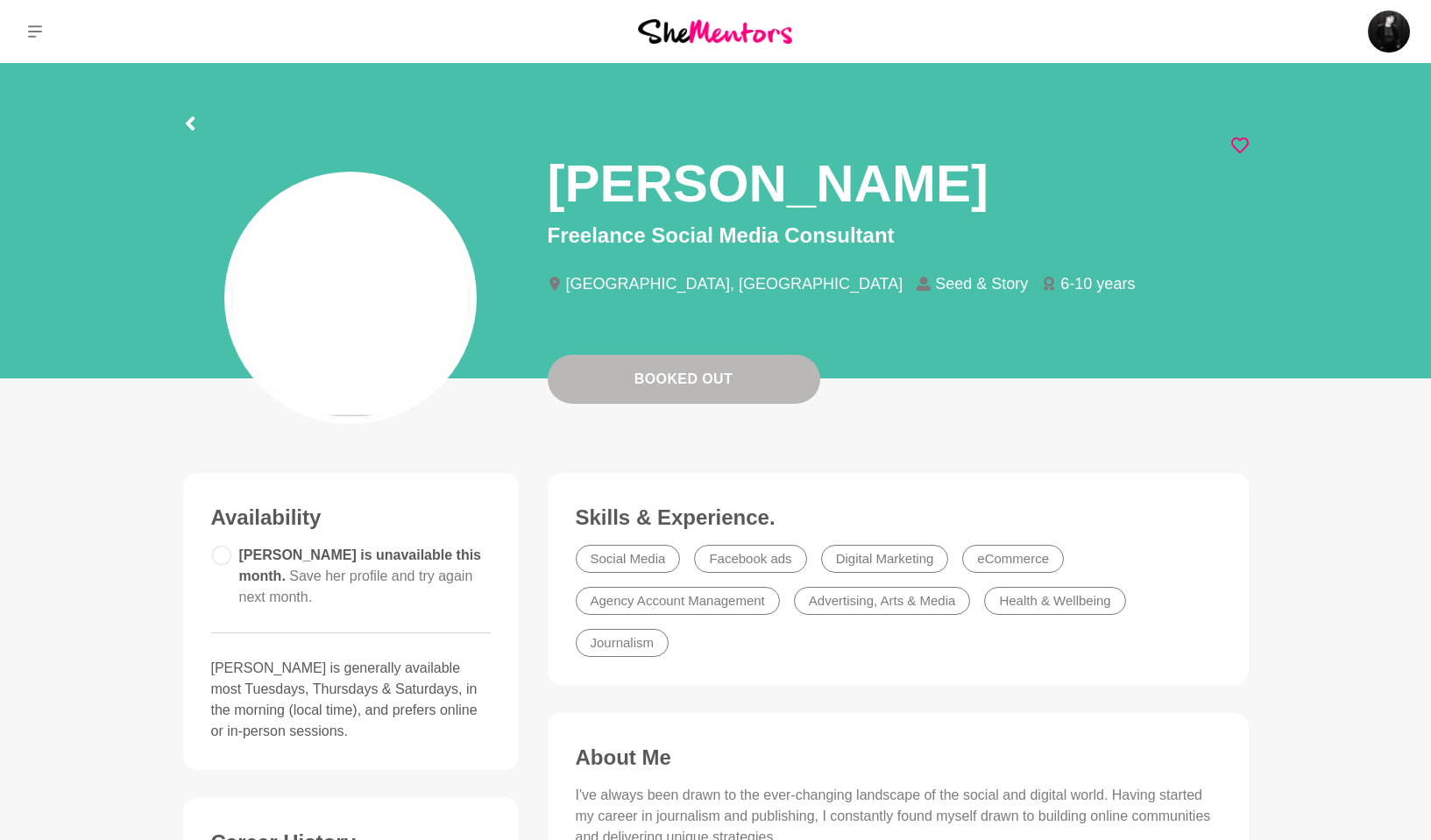
click at [1246, 148] on icon at bounding box center [1239, 145] width 18 height 18
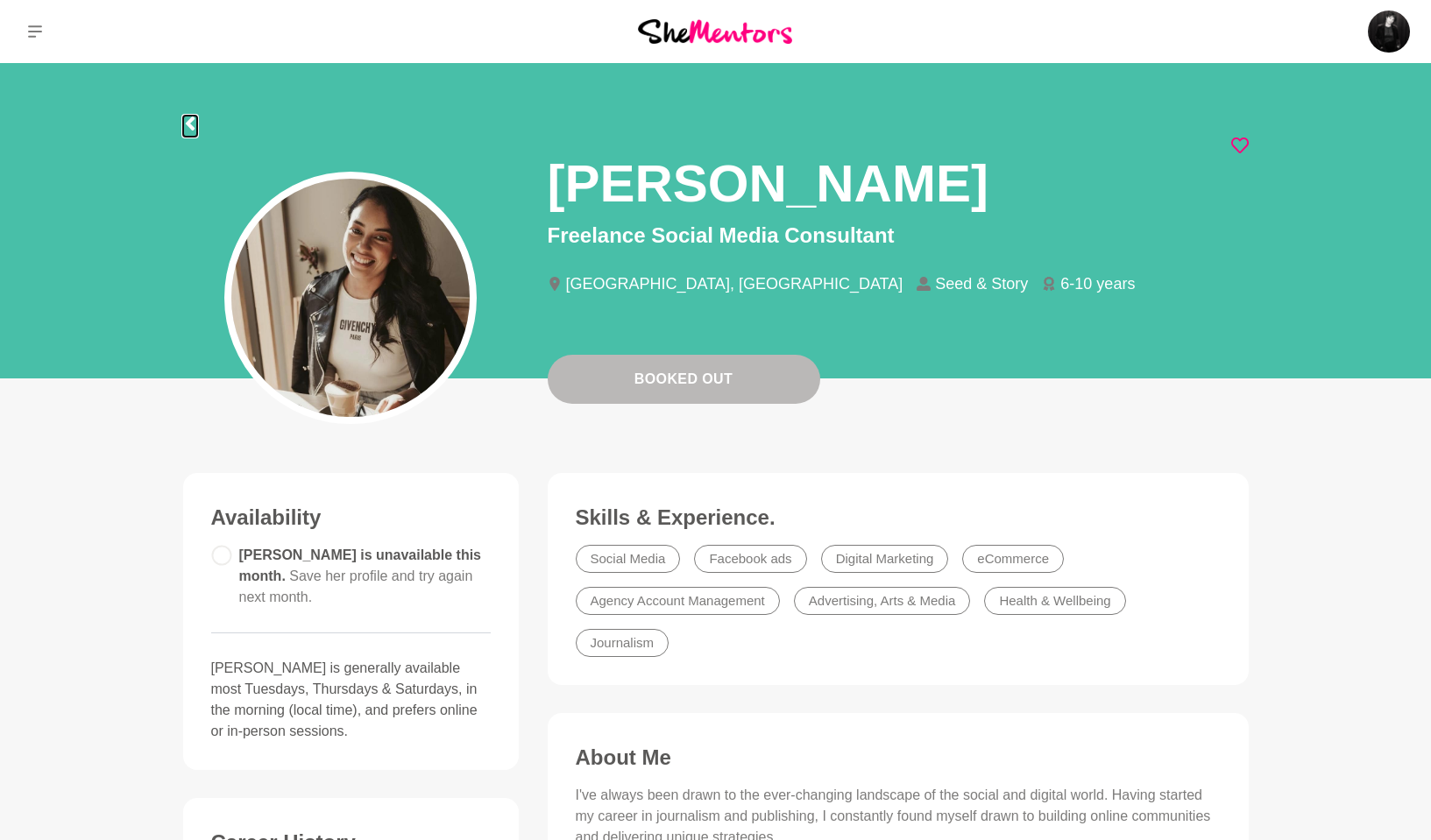
click at [187, 129] on icon at bounding box center [190, 123] width 14 height 14
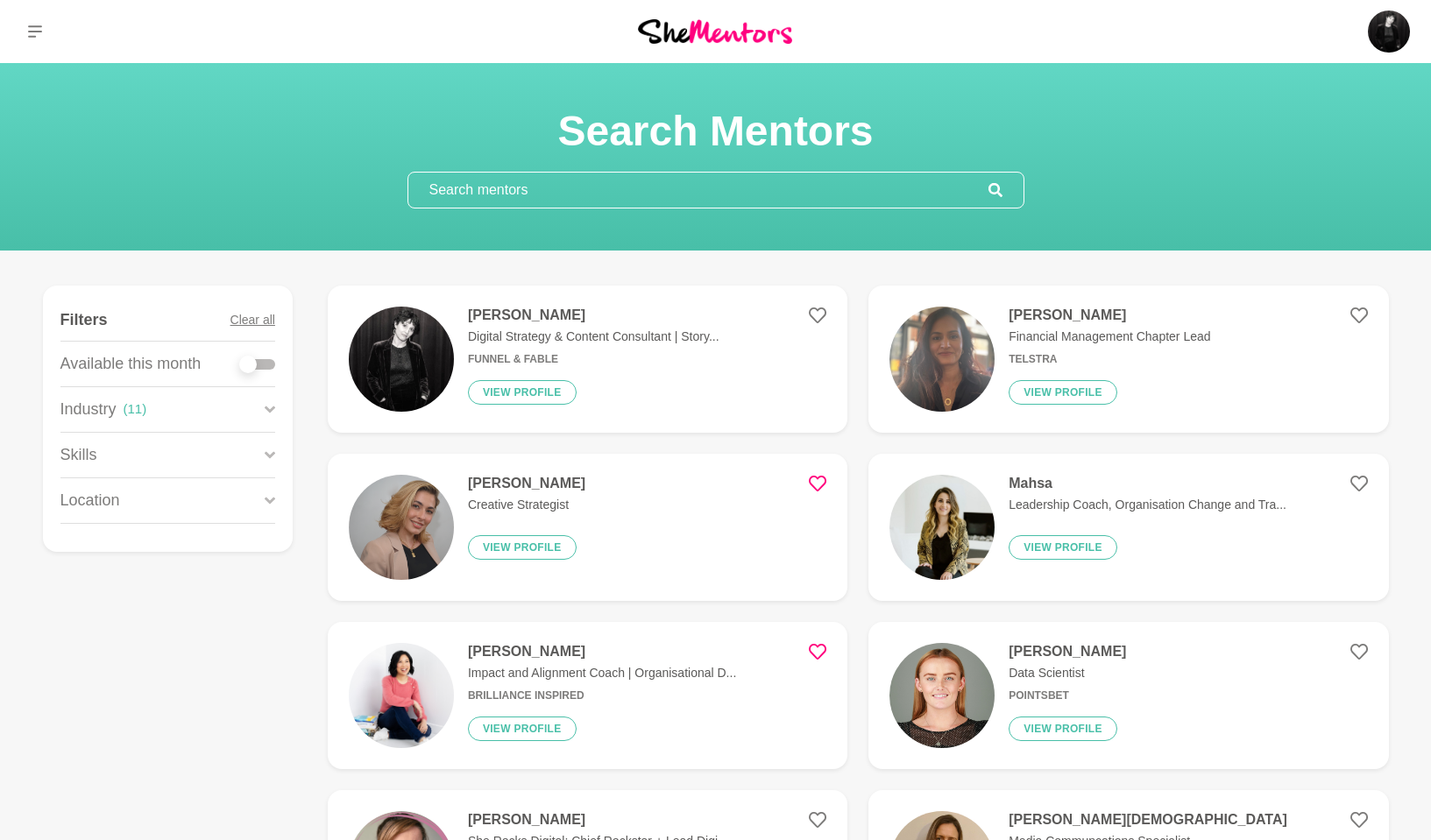
scroll to position [592, 0]
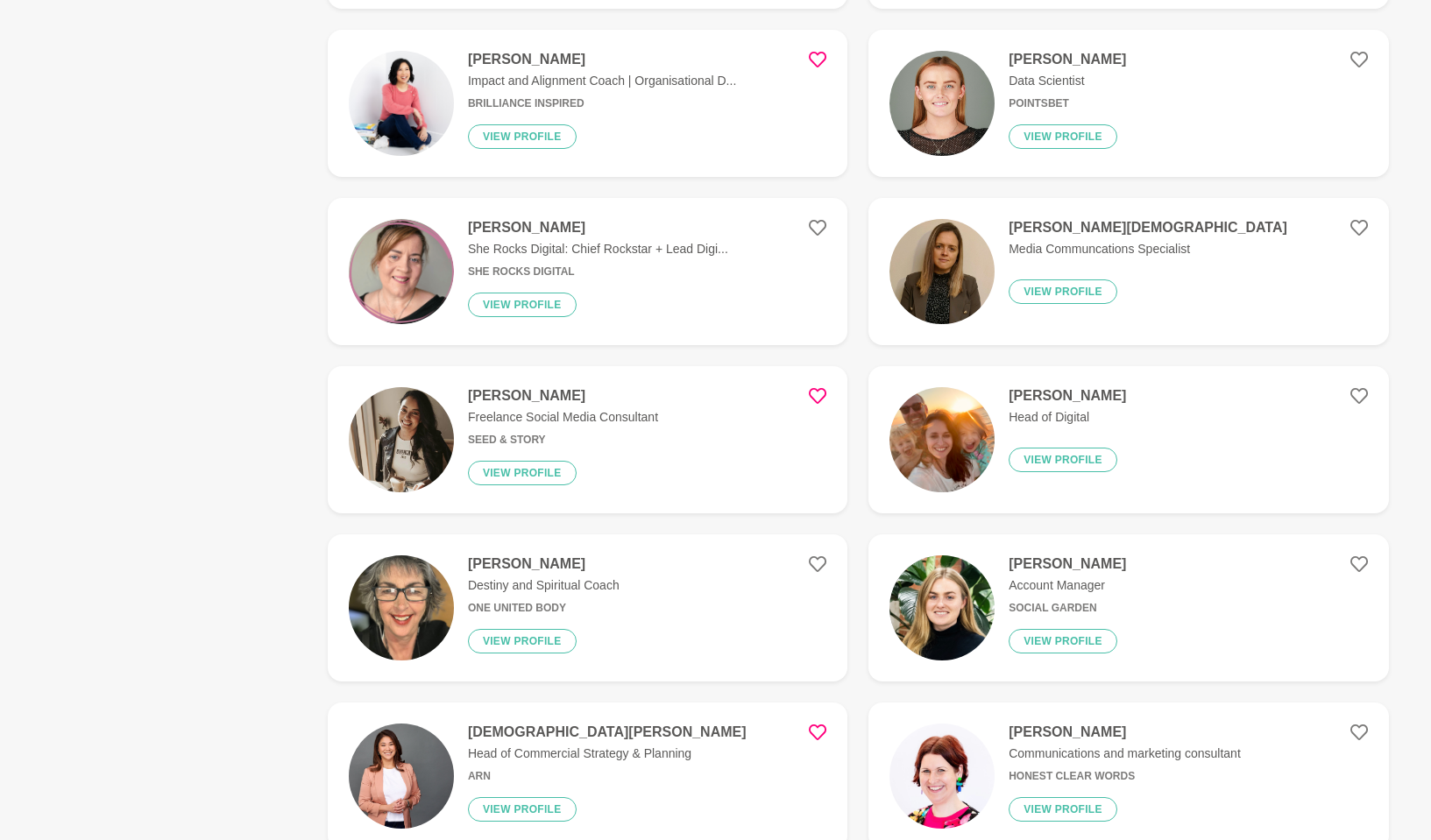
click at [1366, 556] on figure "Cliodhna Reidy Account Manager Social Garden View profile" at bounding box center [1129, 609] width 520 height 148
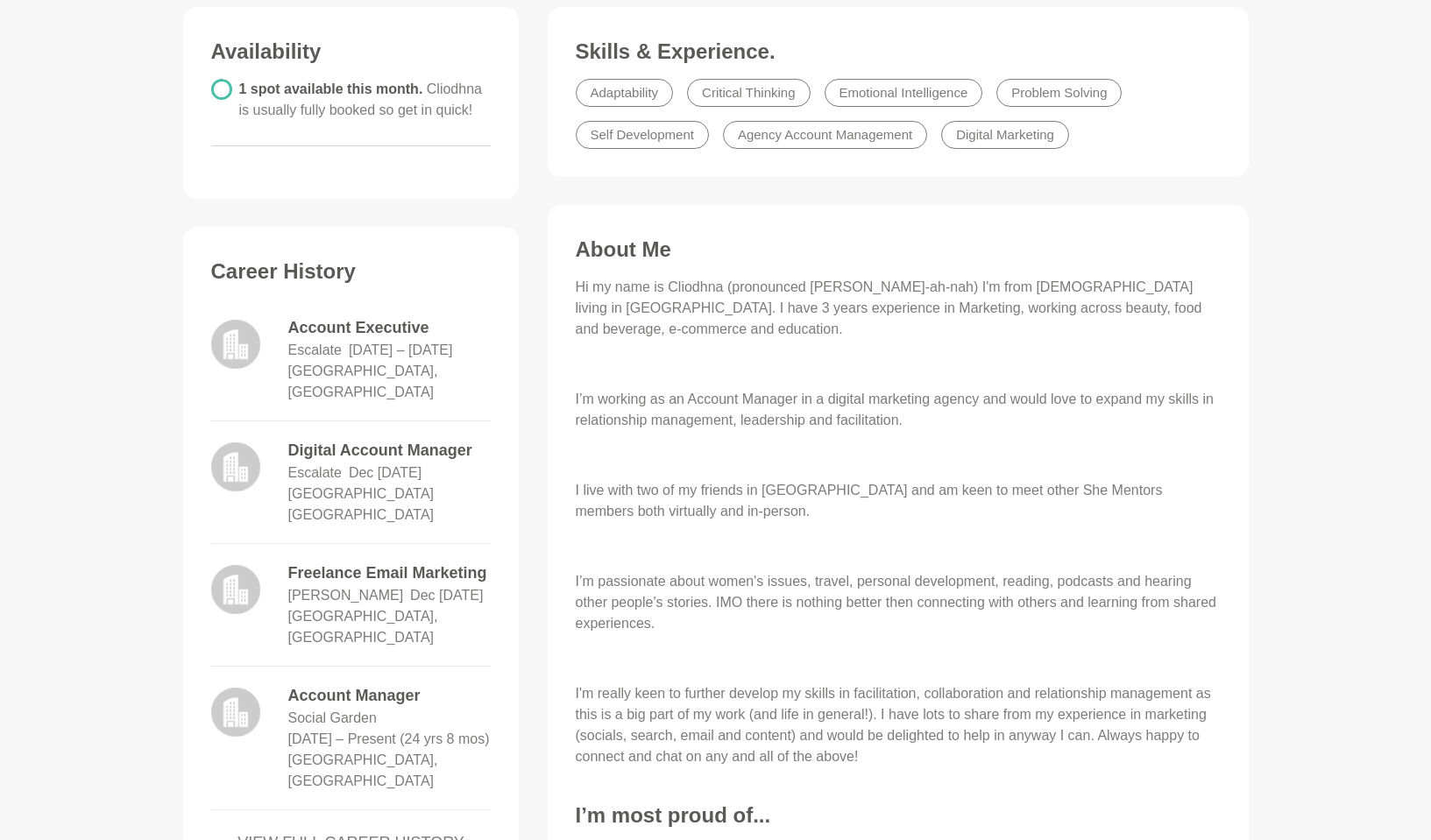
scroll to position [26, 0]
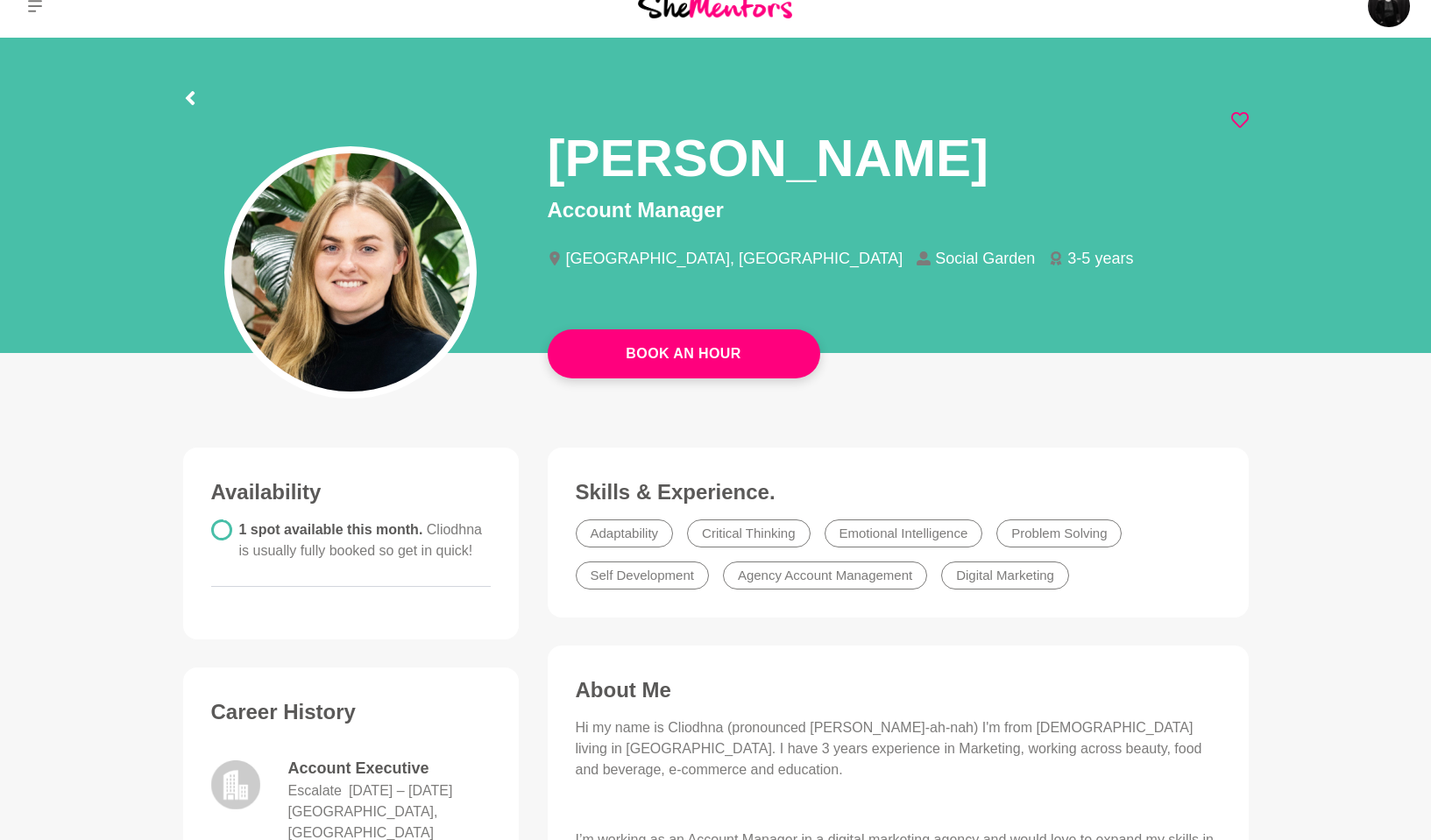
click at [1242, 118] on icon at bounding box center [1239, 120] width 18 height 18
click at [185, 91] on icon at bounding box center [190, 98] width 14 height 14
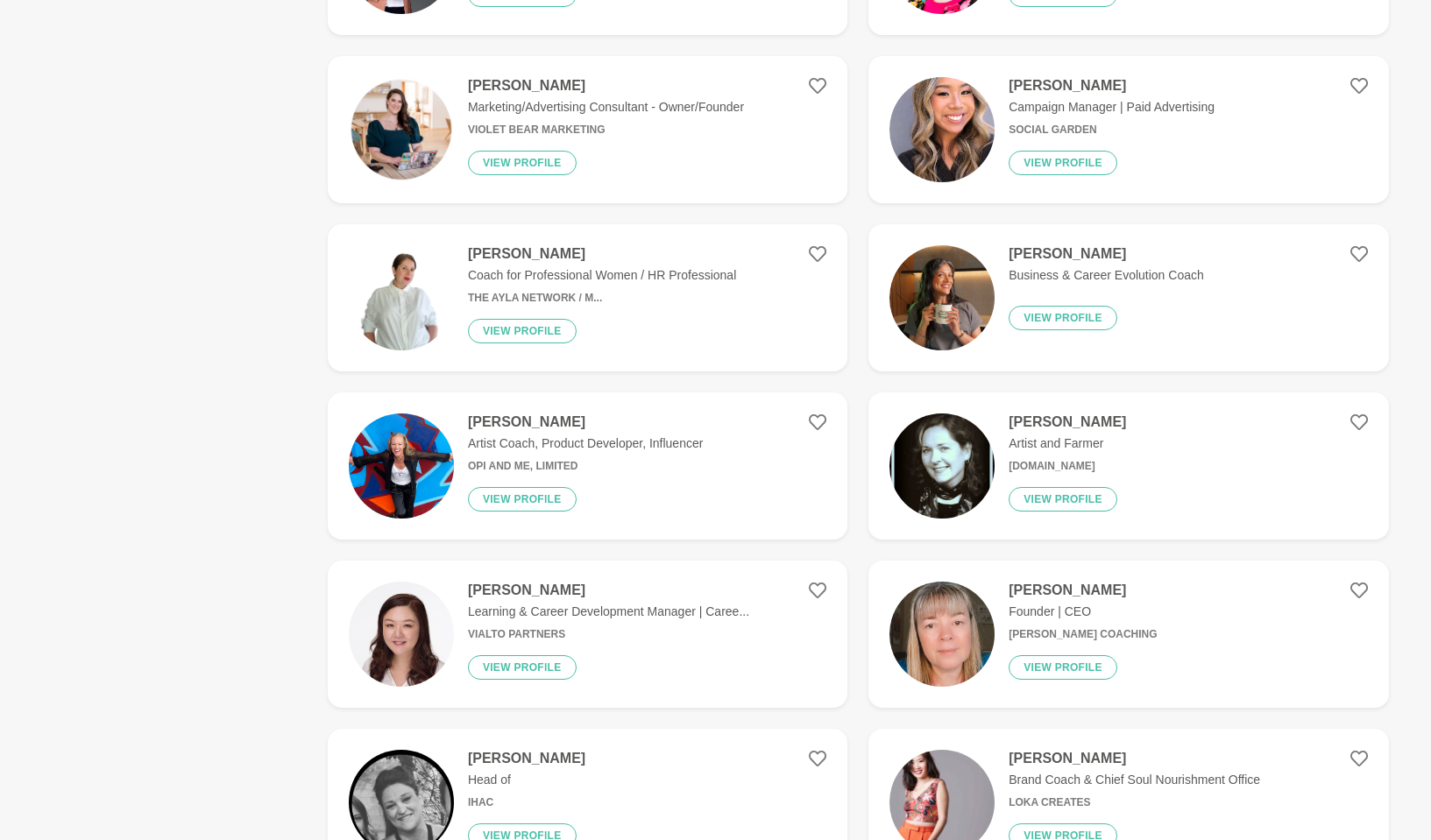
scroll to position [1432, 0]
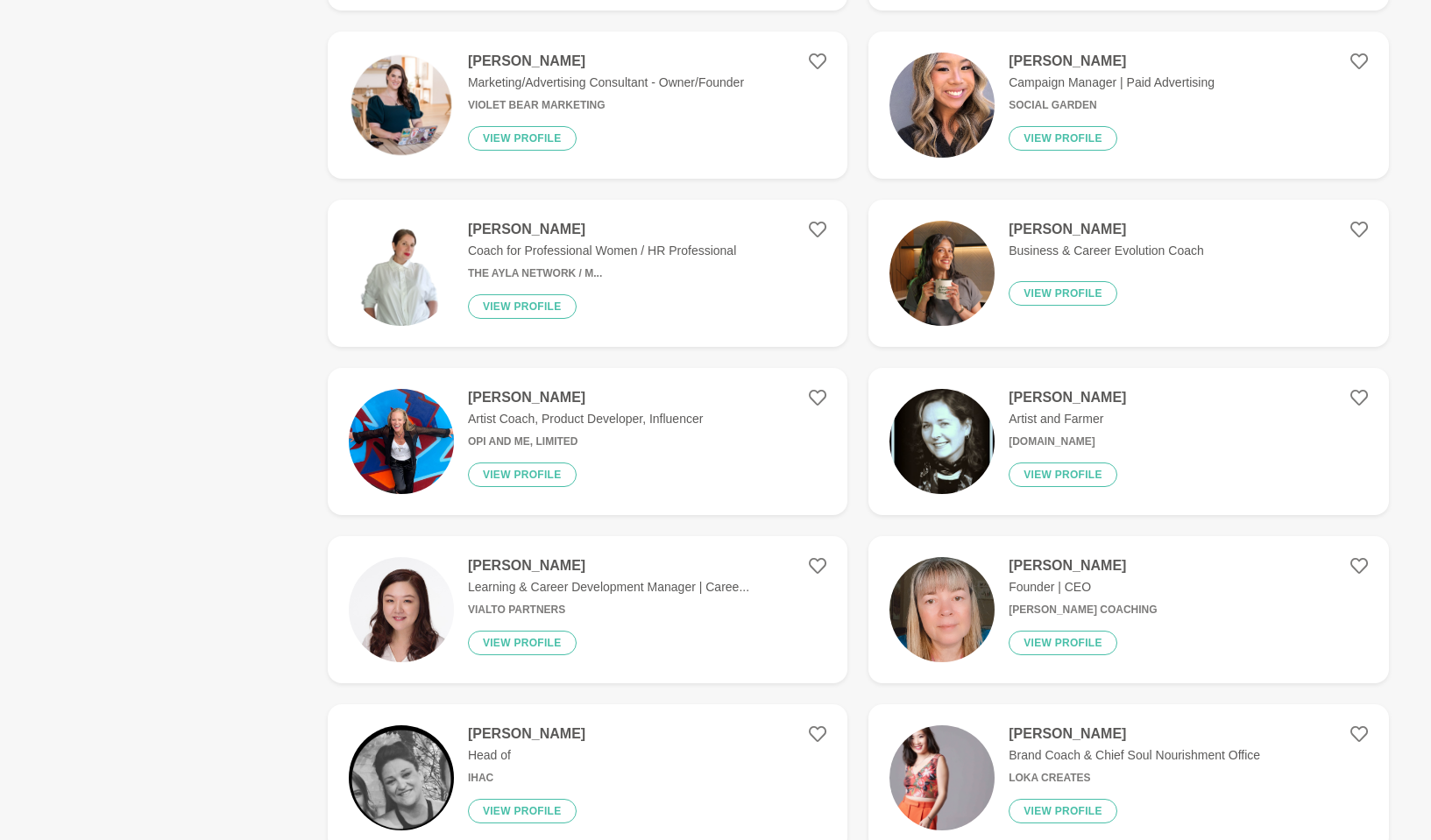
click at [1023, 247] on p "Business & Career Evolution Coach" at bounding box center [1106, 251] width 195 height 18
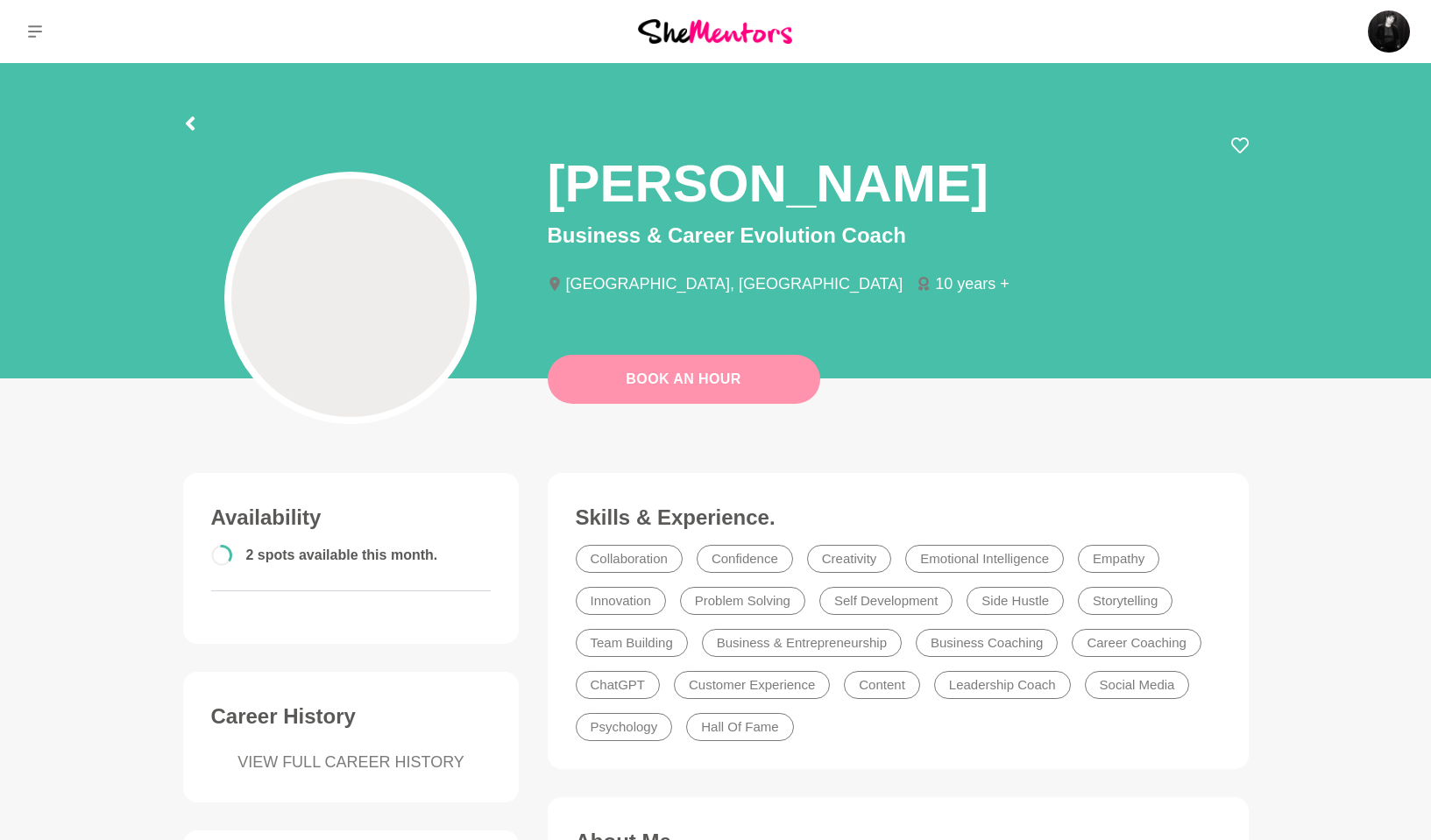
click at [708, 369] on button "Book An Hour" at bounding box center [684, 379] width 273 height 49
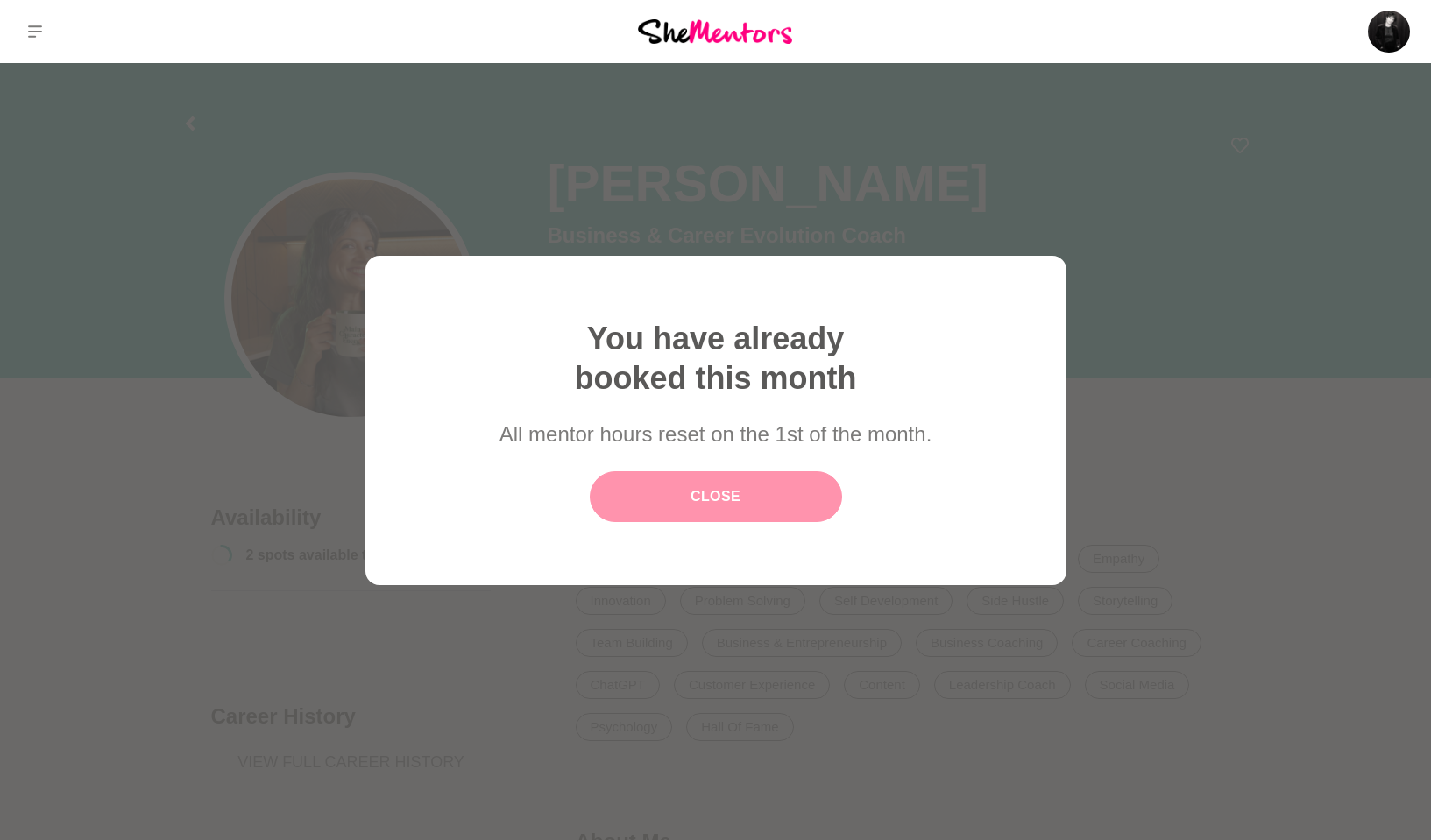
click at [783, 504] on link "Close" at bounding box center [716, 496] width 253 height 51
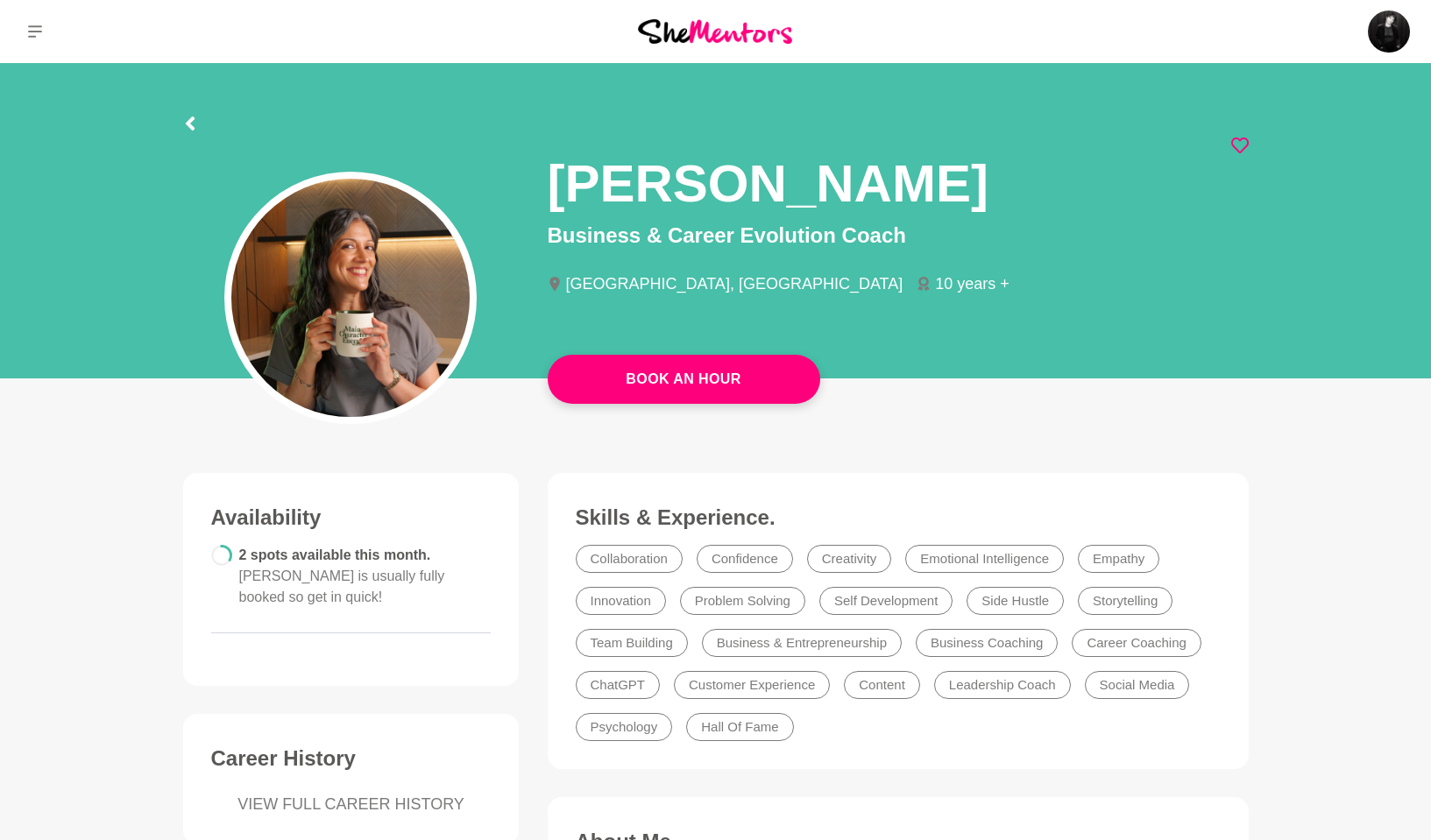
click at [1234, 138] on icon at bounding box center [1239, 145] width 18 height 16
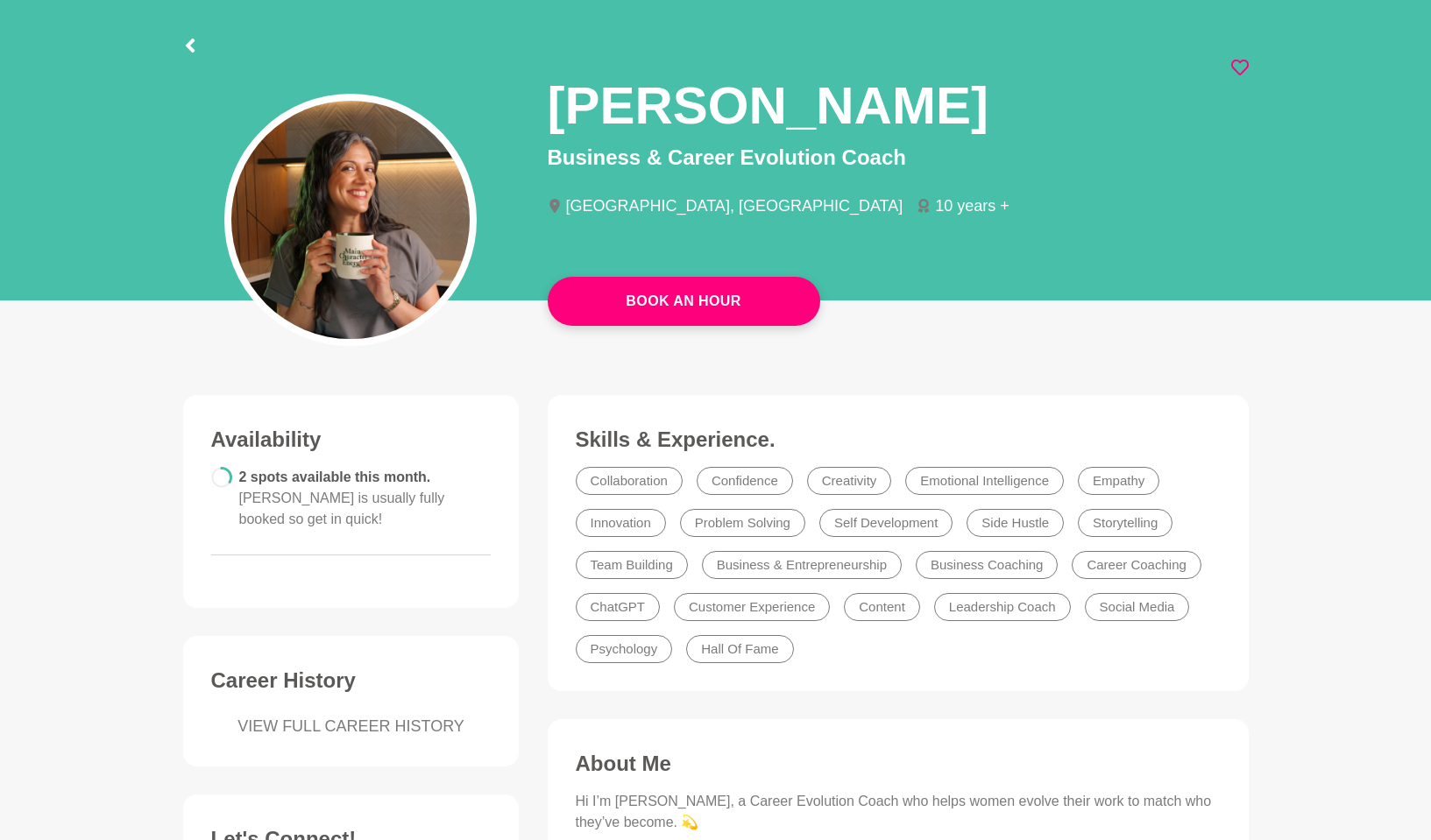
scroll to position [352, 0]
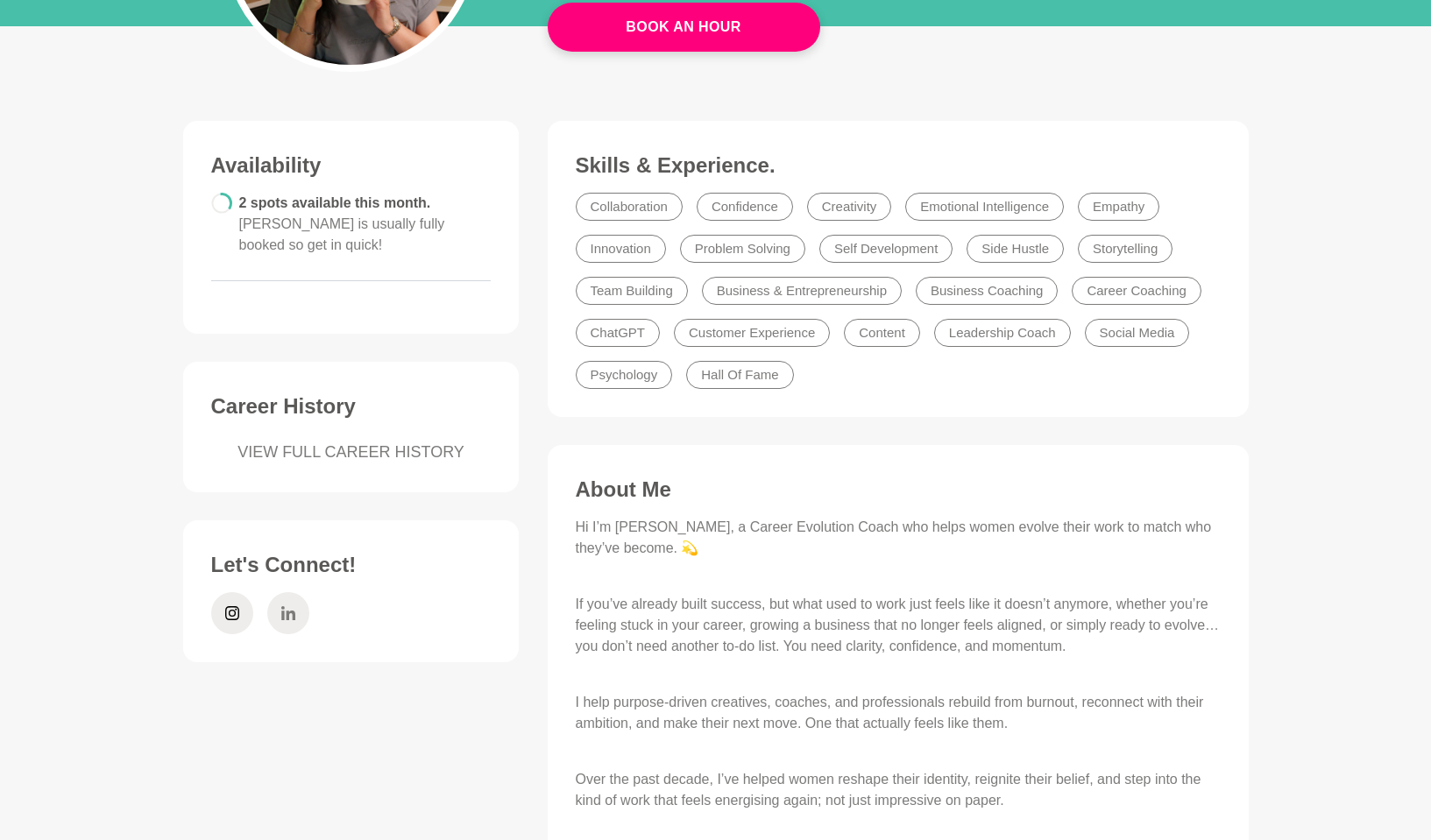
click at [288, 592] on icon at bounding box center [288, 613] width 14 height 42
click at [238, 592] on icon at bounding box center [231, 613] width 14 height 42
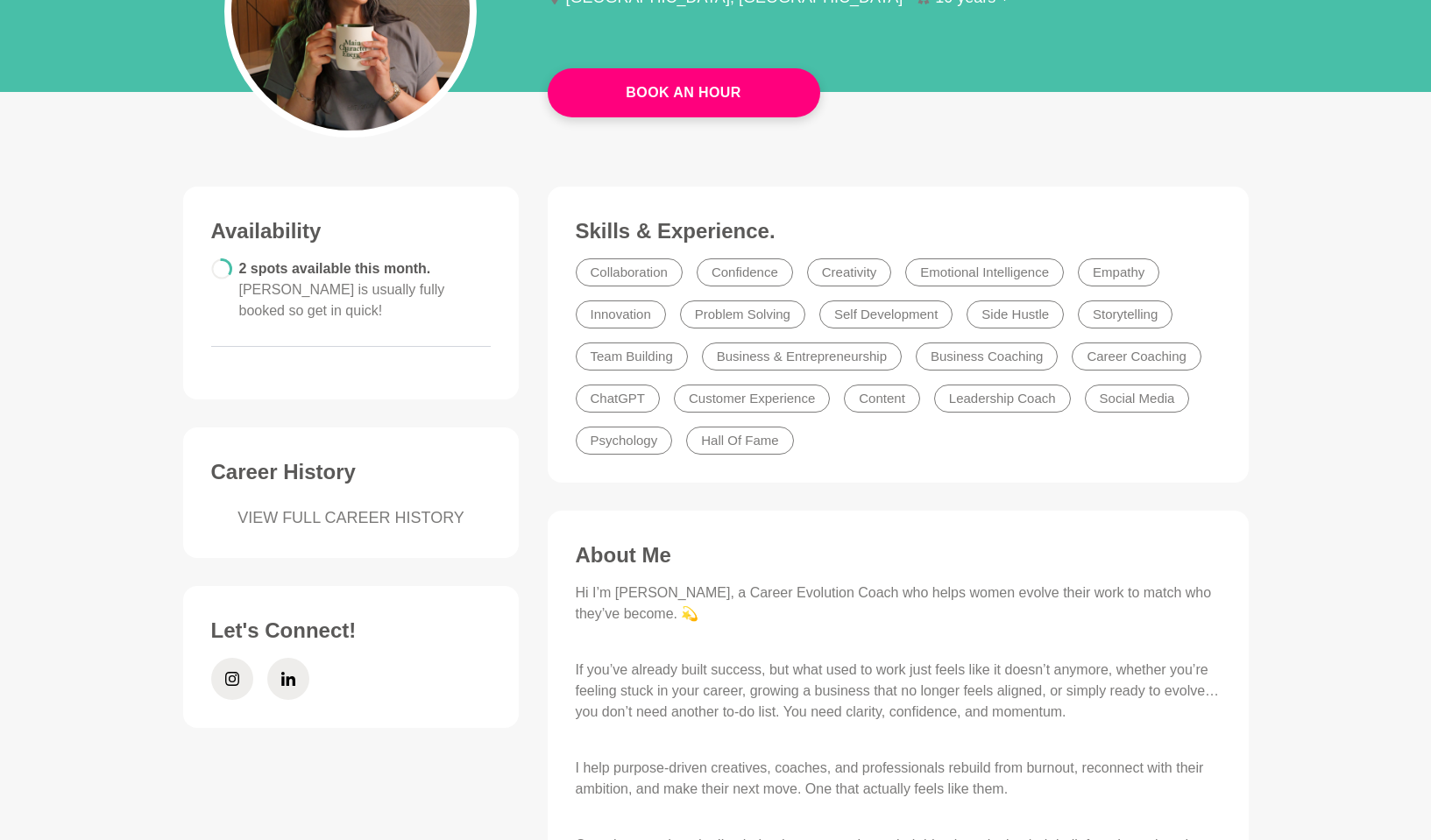
scroll to position [0, 0]
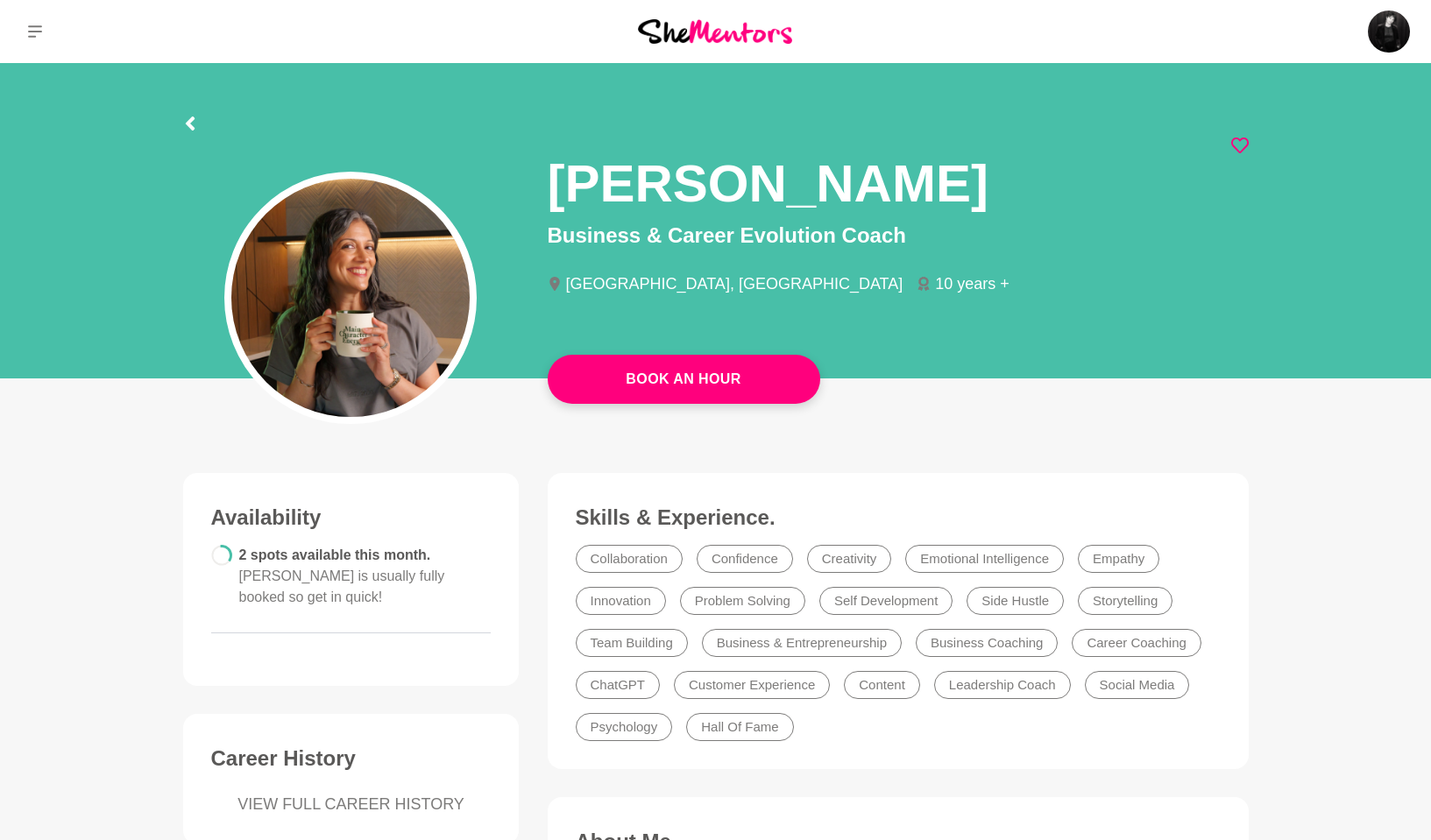
click at [192, 114] on div at bounding box center [190, 121] width 14 height 31
click at [31, 30] on icon at bounding box center [34, 31] width 14 height 14
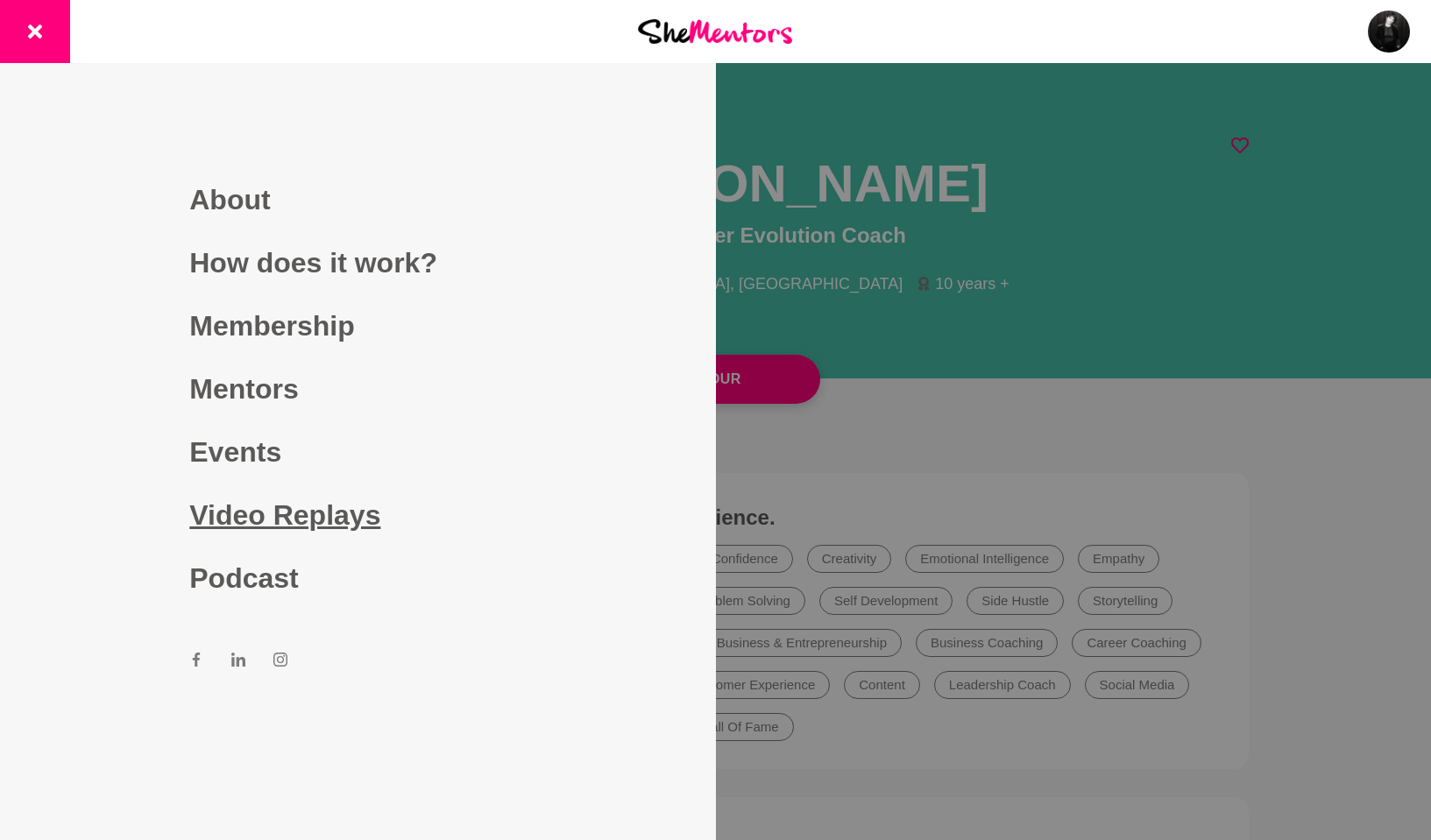
click at [265, 521] on link "Video Replays" at bounding box center [357, 515] width 337 height 63
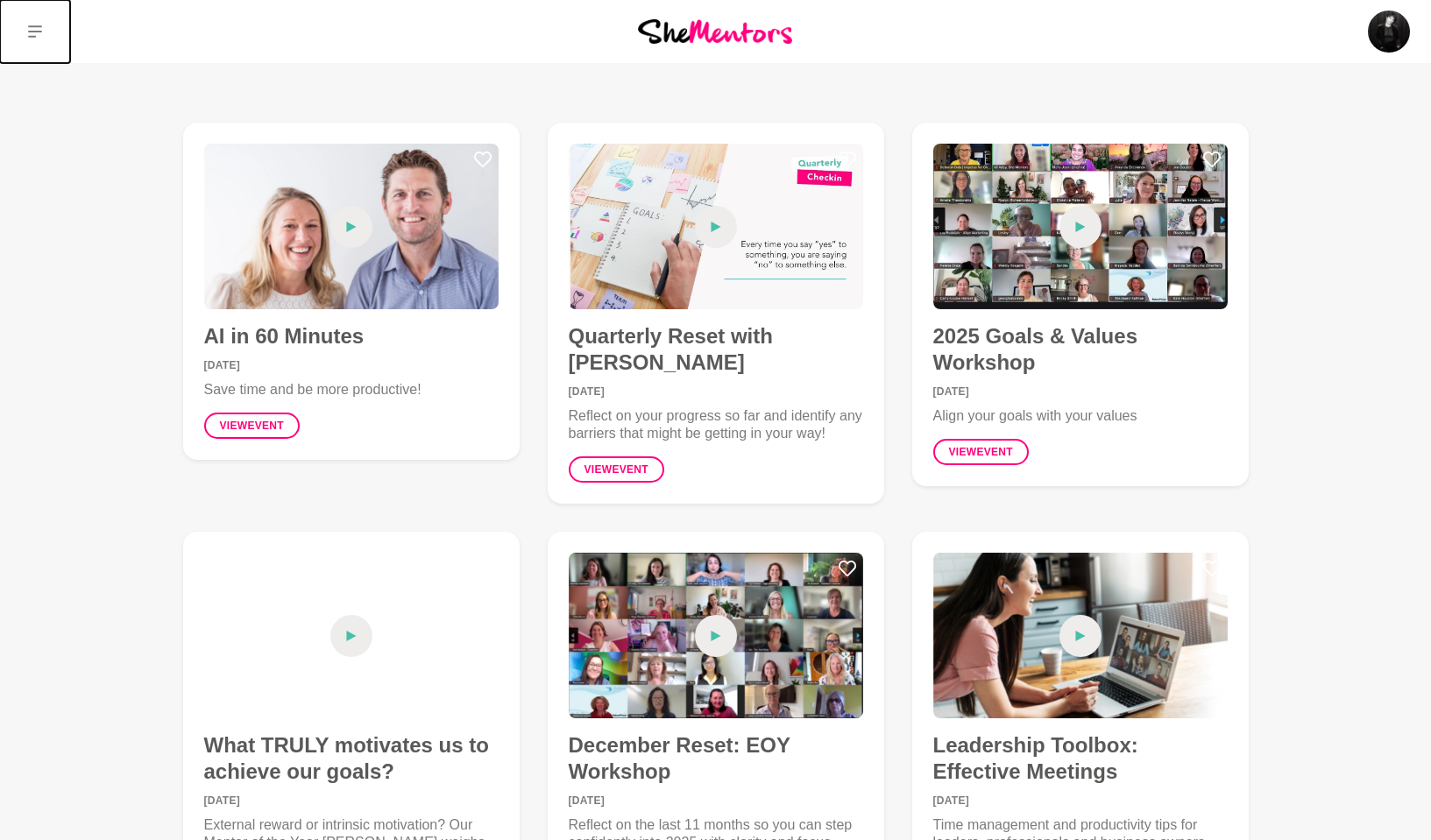
click at [30, 25] on icon at bounding box center [34, 31] width 14 height 14
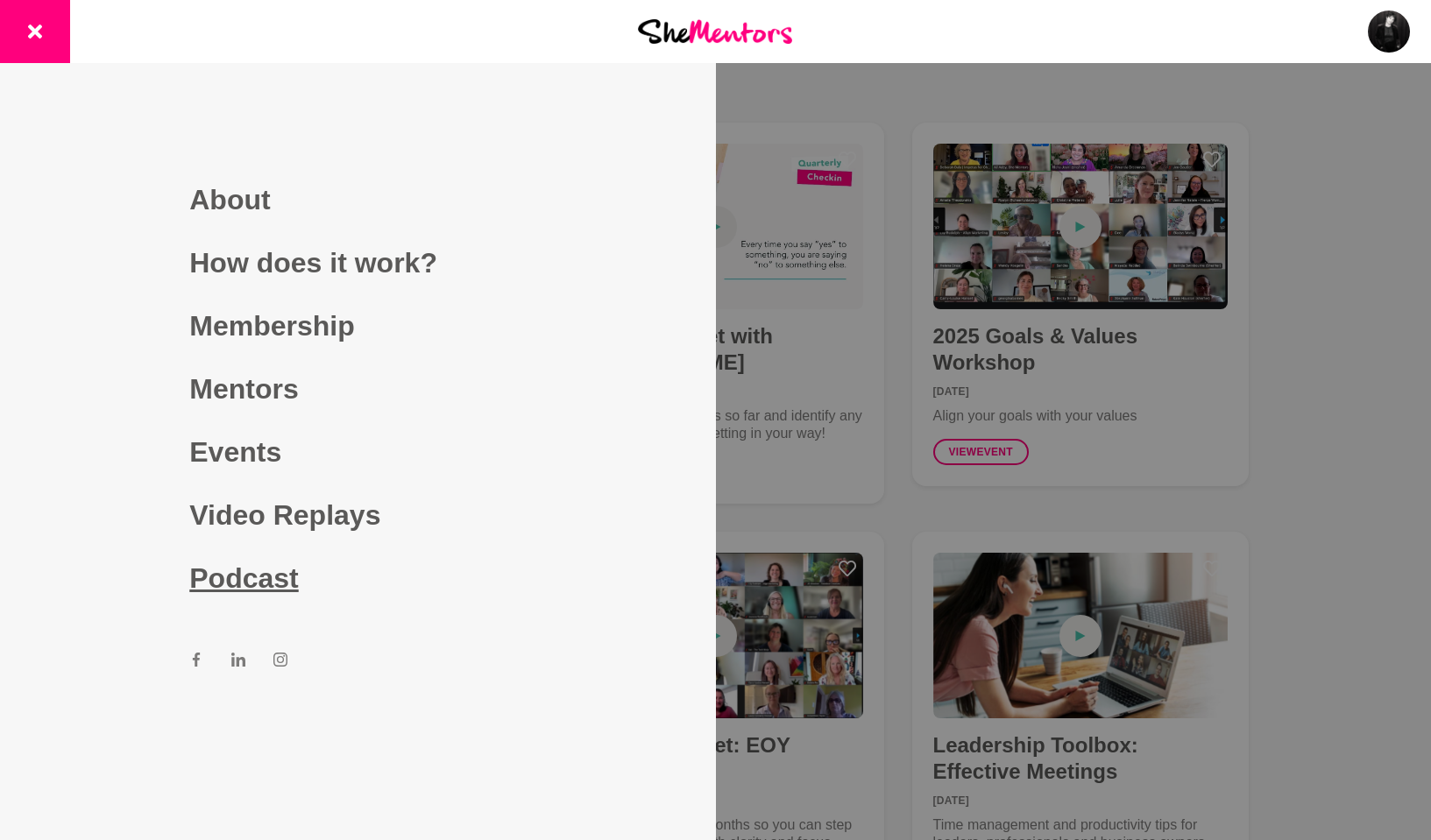
click at [255, 577] on link "Podcast" at bounding box center [357, 578] width 337 height 63
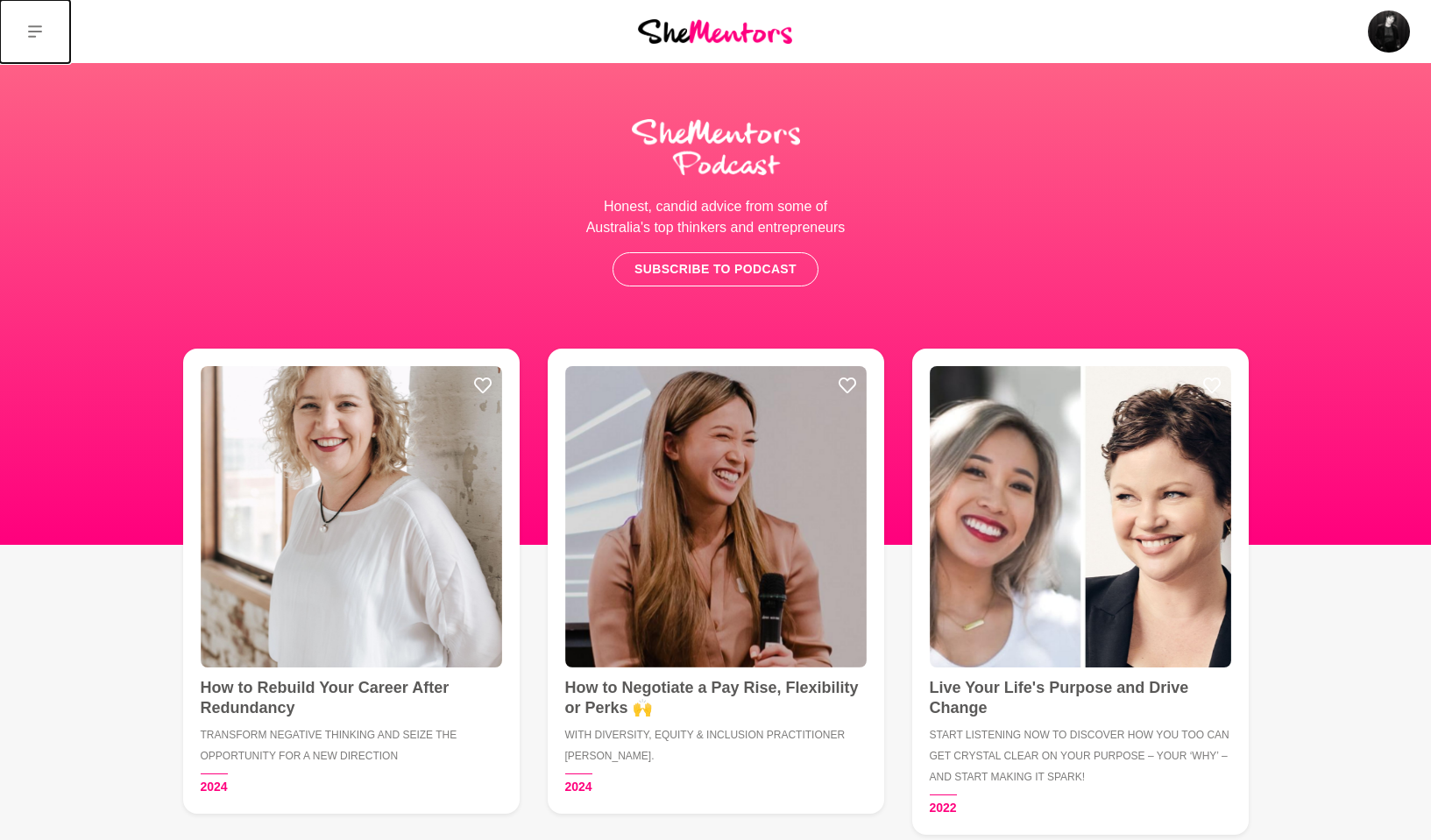
click at [41, 32] on icon at bounding box center [34, 31] width 14 height 14
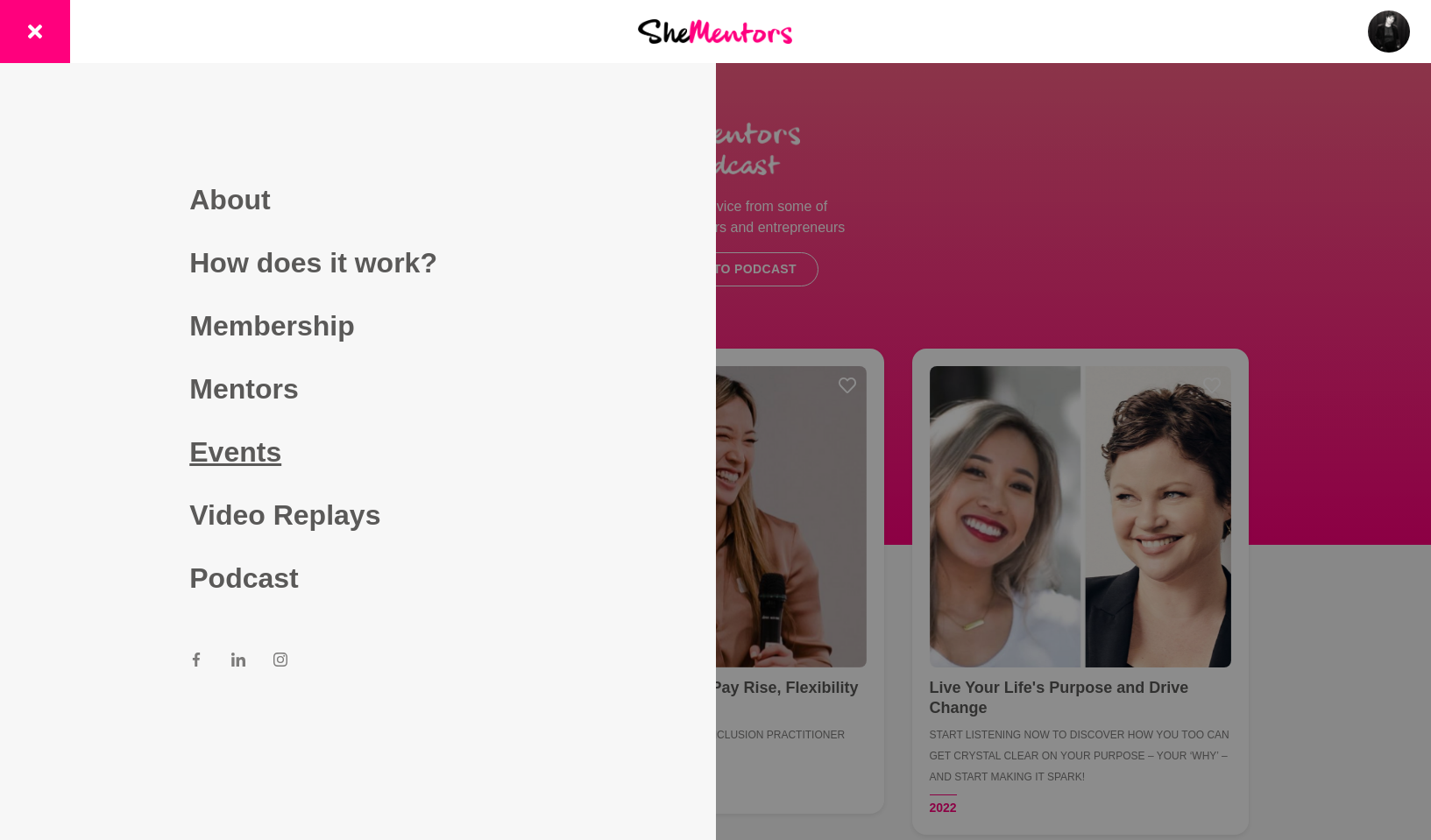
click at [221, 468] on link "Events" at bounding box center [357, 452] width 337 height 63
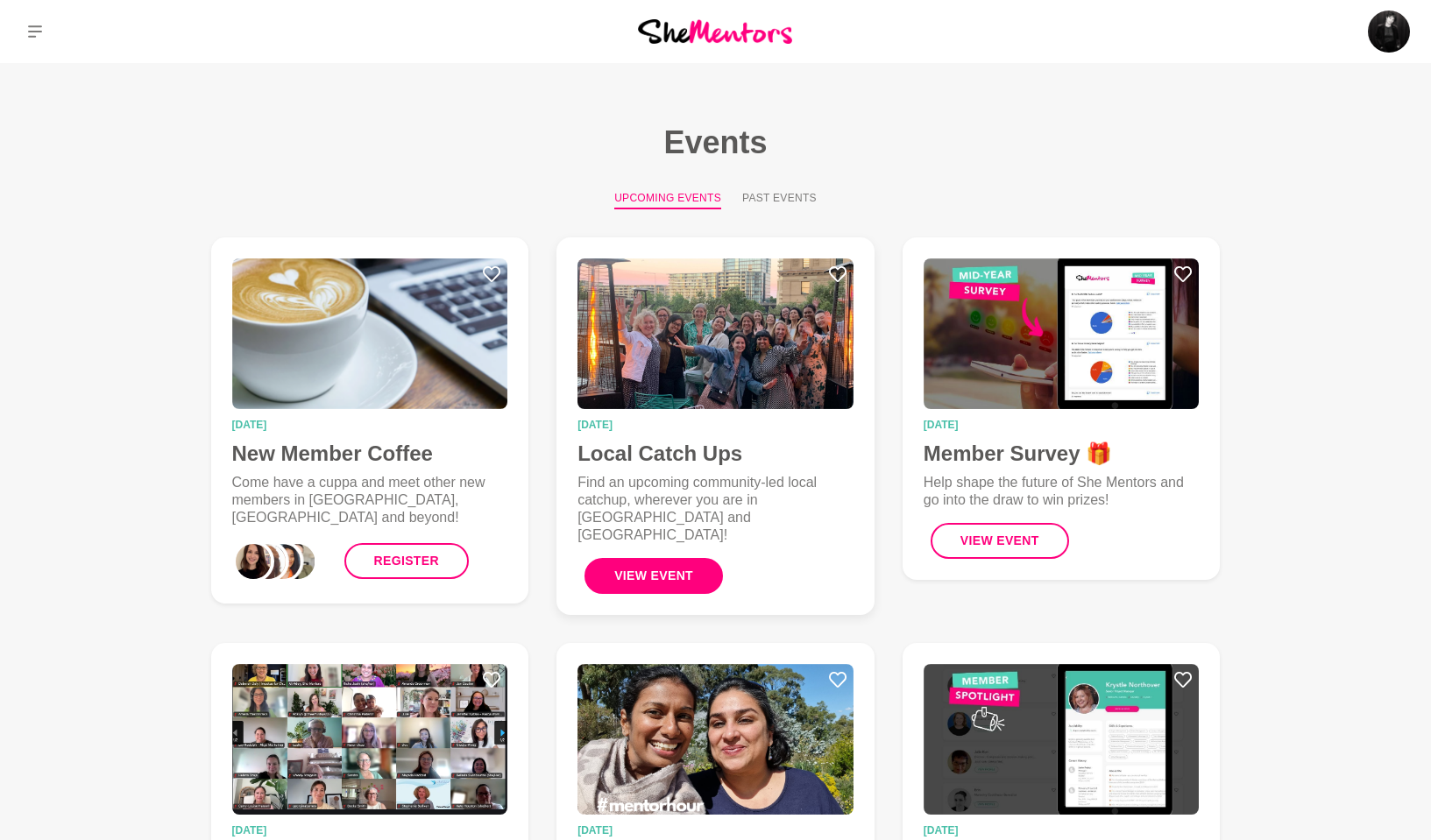
click at [646, 558] on button "View Event" at bounding box center [654, 575] width 138 height 36
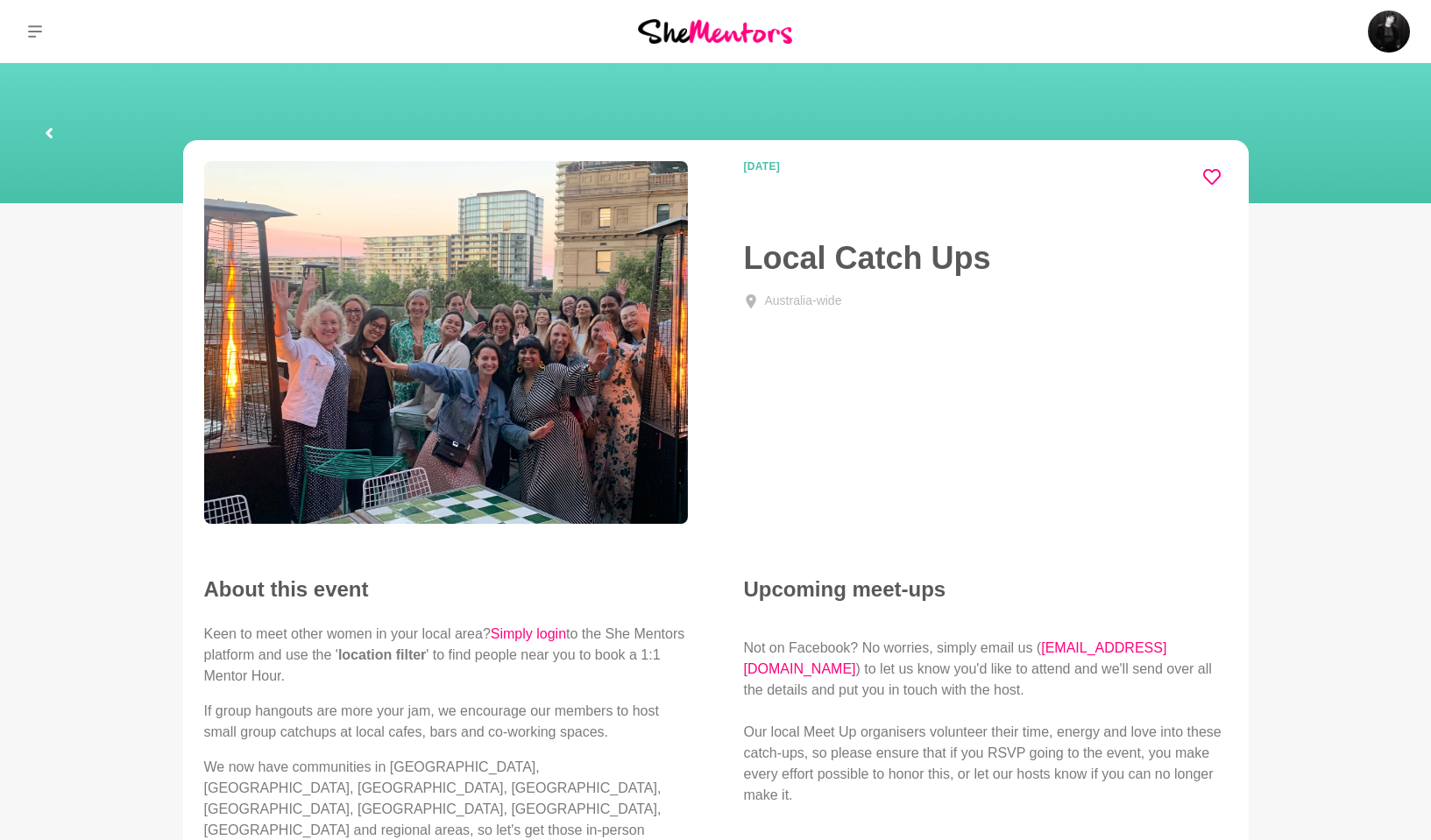
click at [1214, 172] on icon at bounding box center [1212, 176] width 18 height 18
click at [44, 132] on icon at bounding box center [49, 133] width 10 height 56
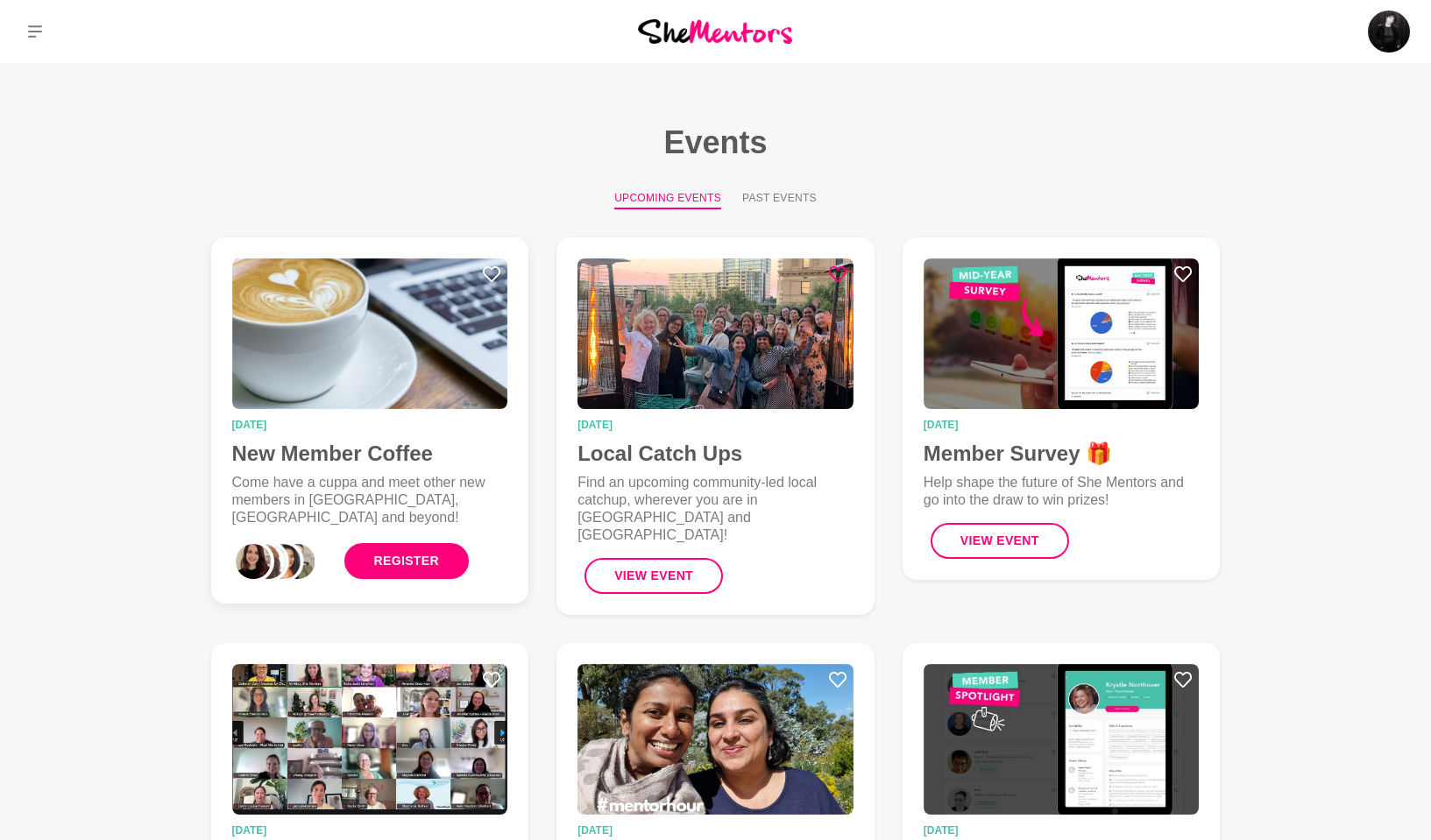
click at [399, 558] on link "Register" at bounding box center [406, 561] width 124 height 36
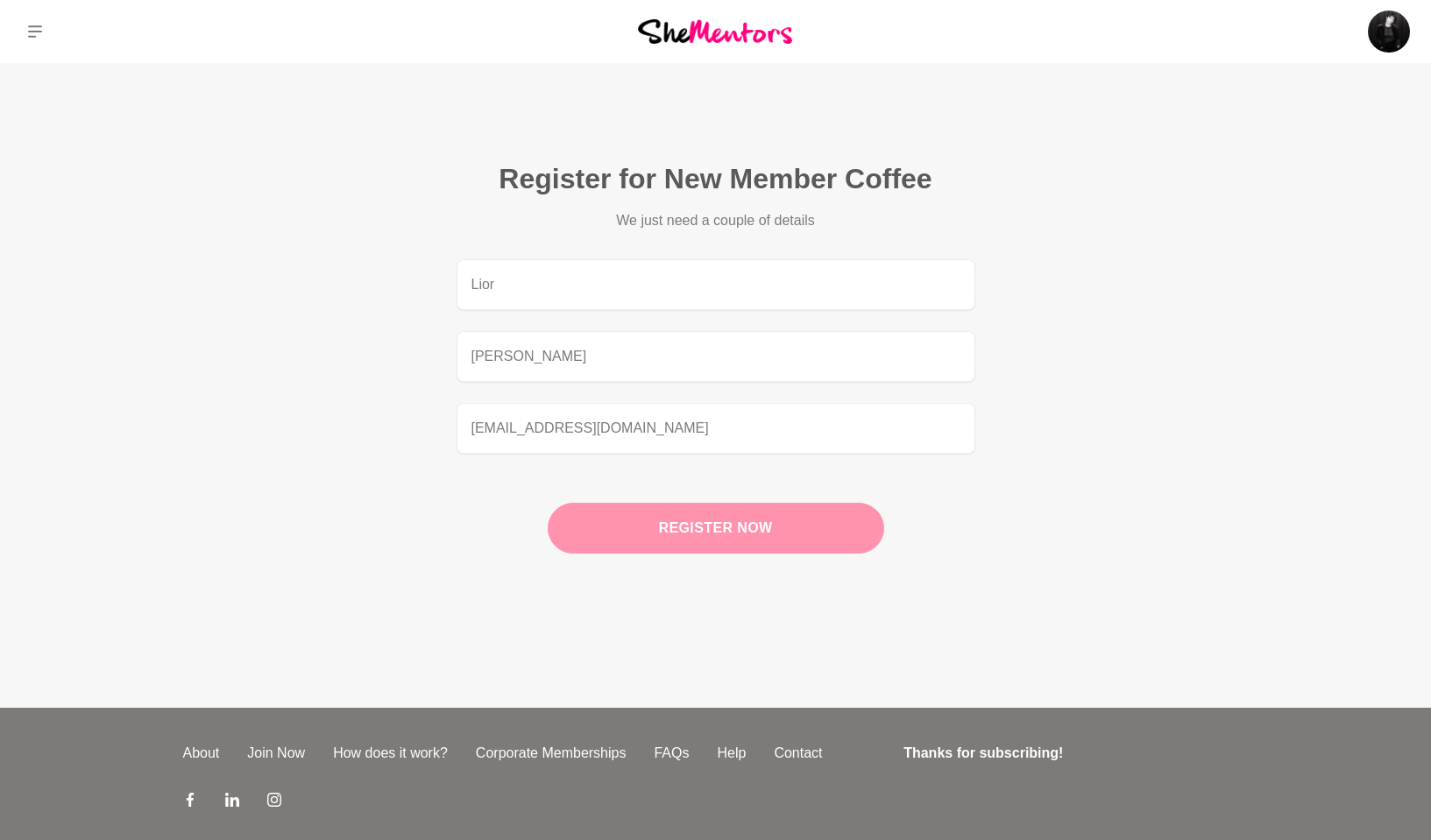
click at [756, 522] on button "Register now" at bounding box center [716, 527] width 337 height 51
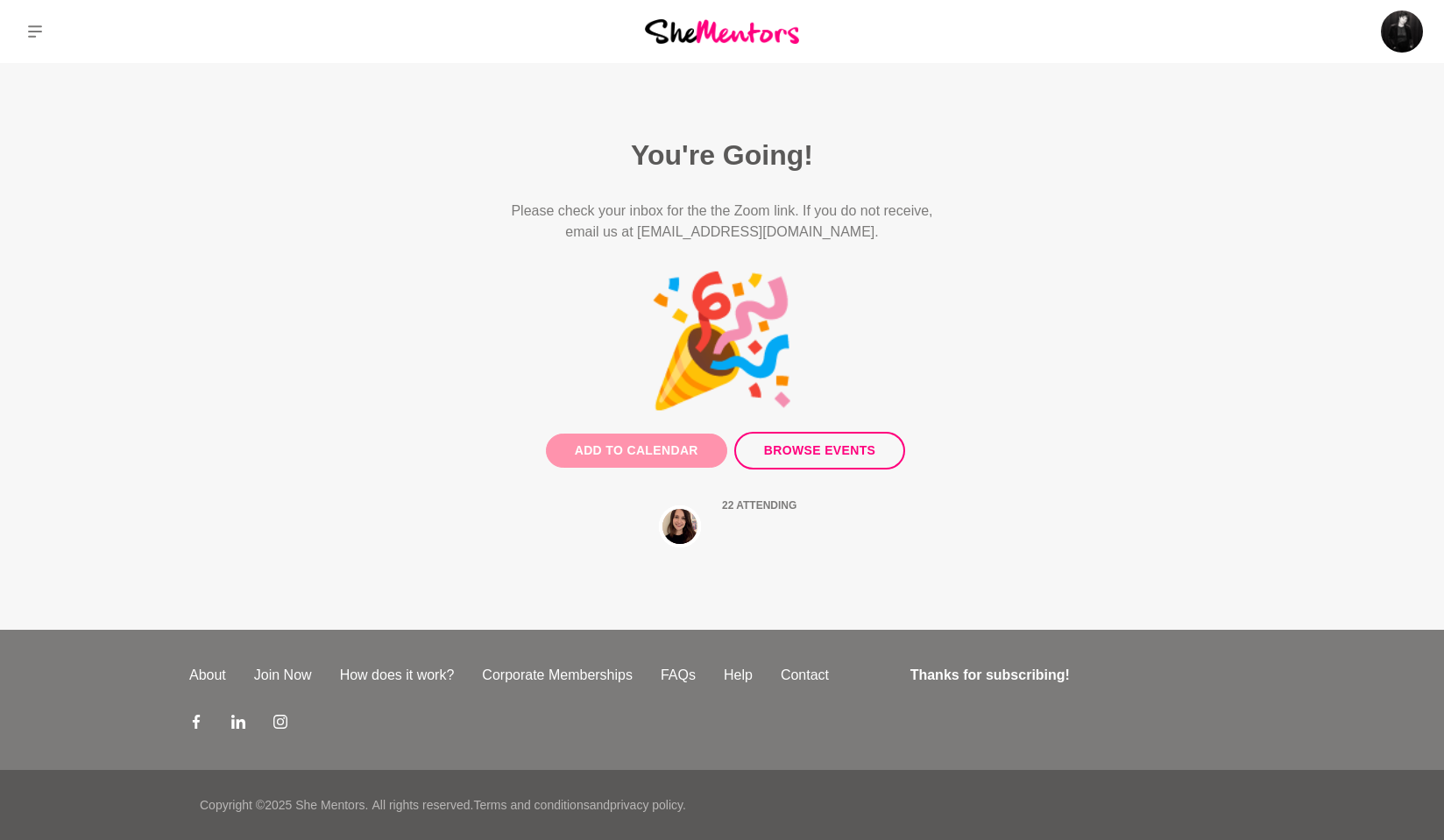
click at [630, 443] on button "Add to Calendar" at bounding box center [636, 450] width 182 height 34
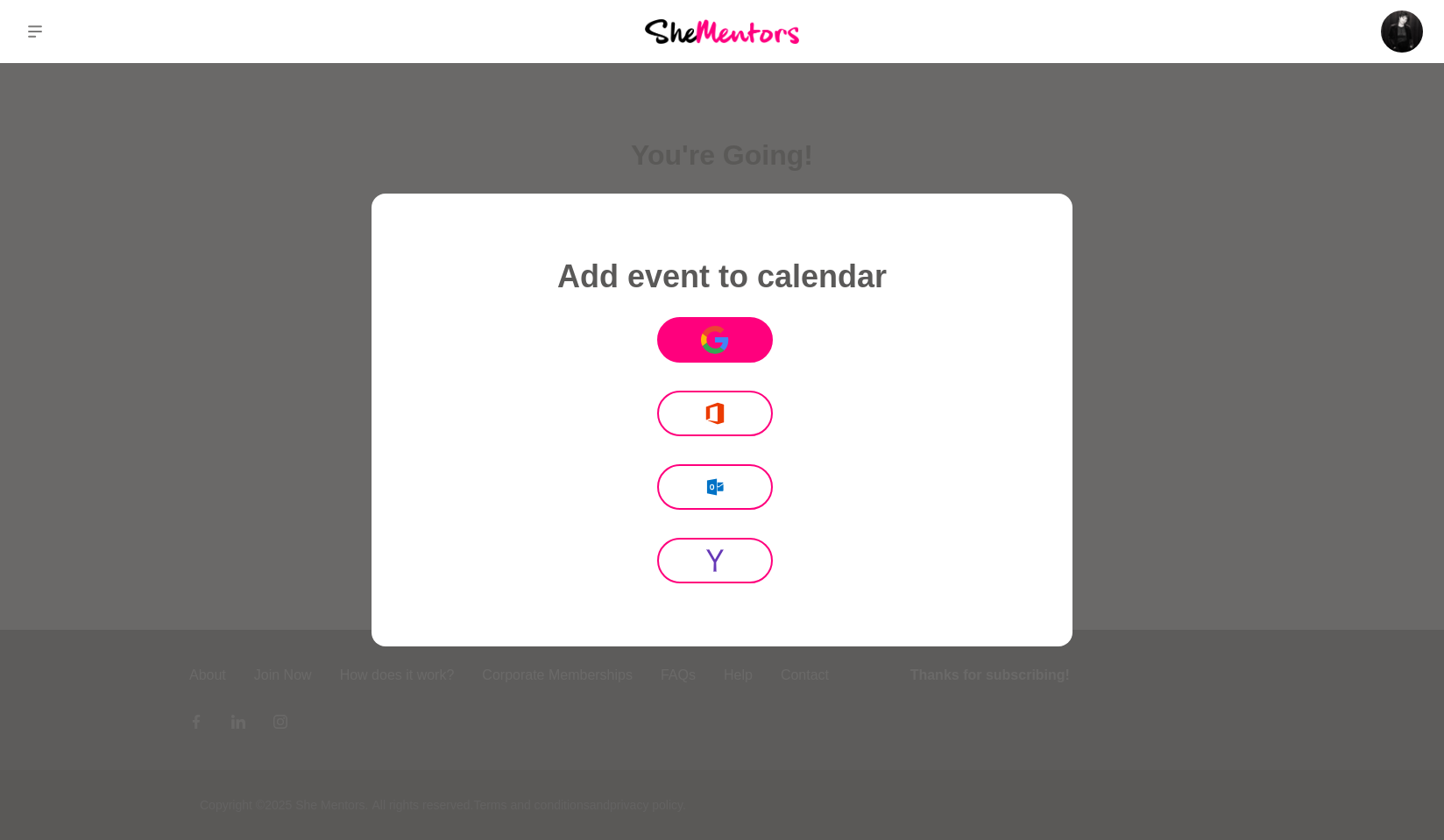
click at [702, 338] on icon at bounding box center [704, 340] width 6 height 13
click at [263, 150] on div at bounding box center [722, 420] width 1444 height 840
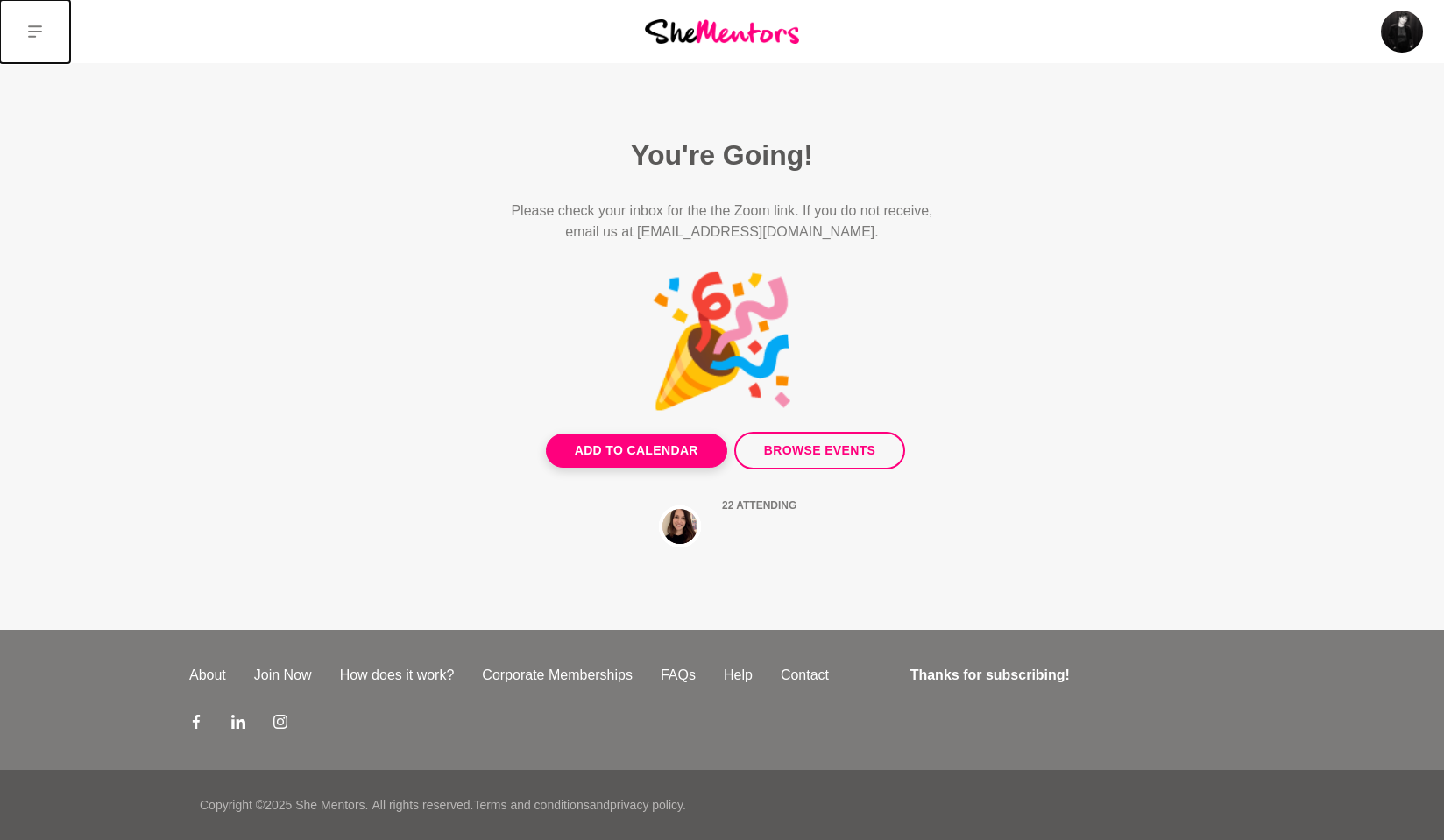
click at [33, 31] on icon at bounding box center [34, 31] width 14 height 12
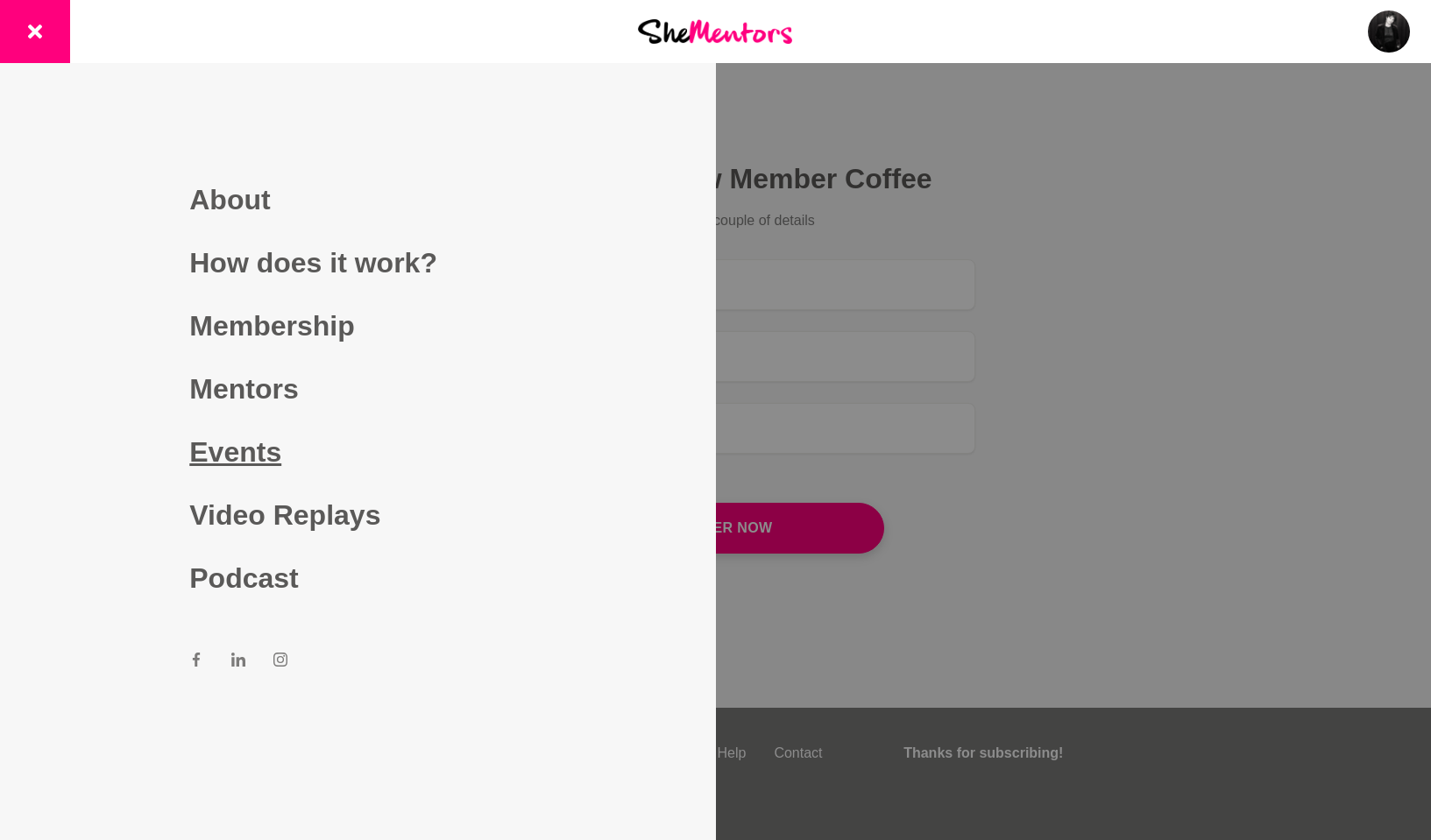
click at [226, 445] on link "Events" at bounding box center [357, 452] width 337 height 63
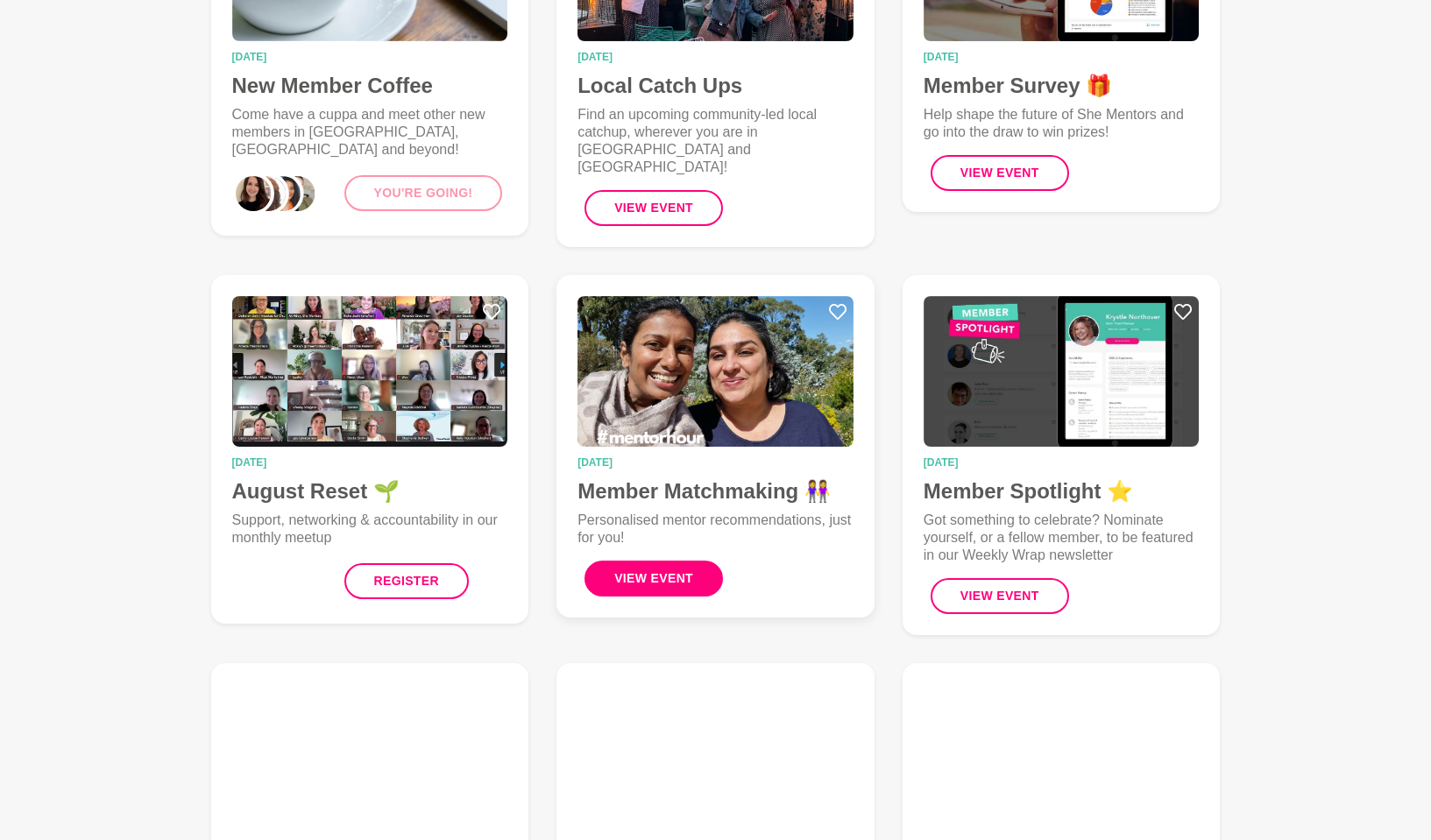
scroll to position [379, 0]
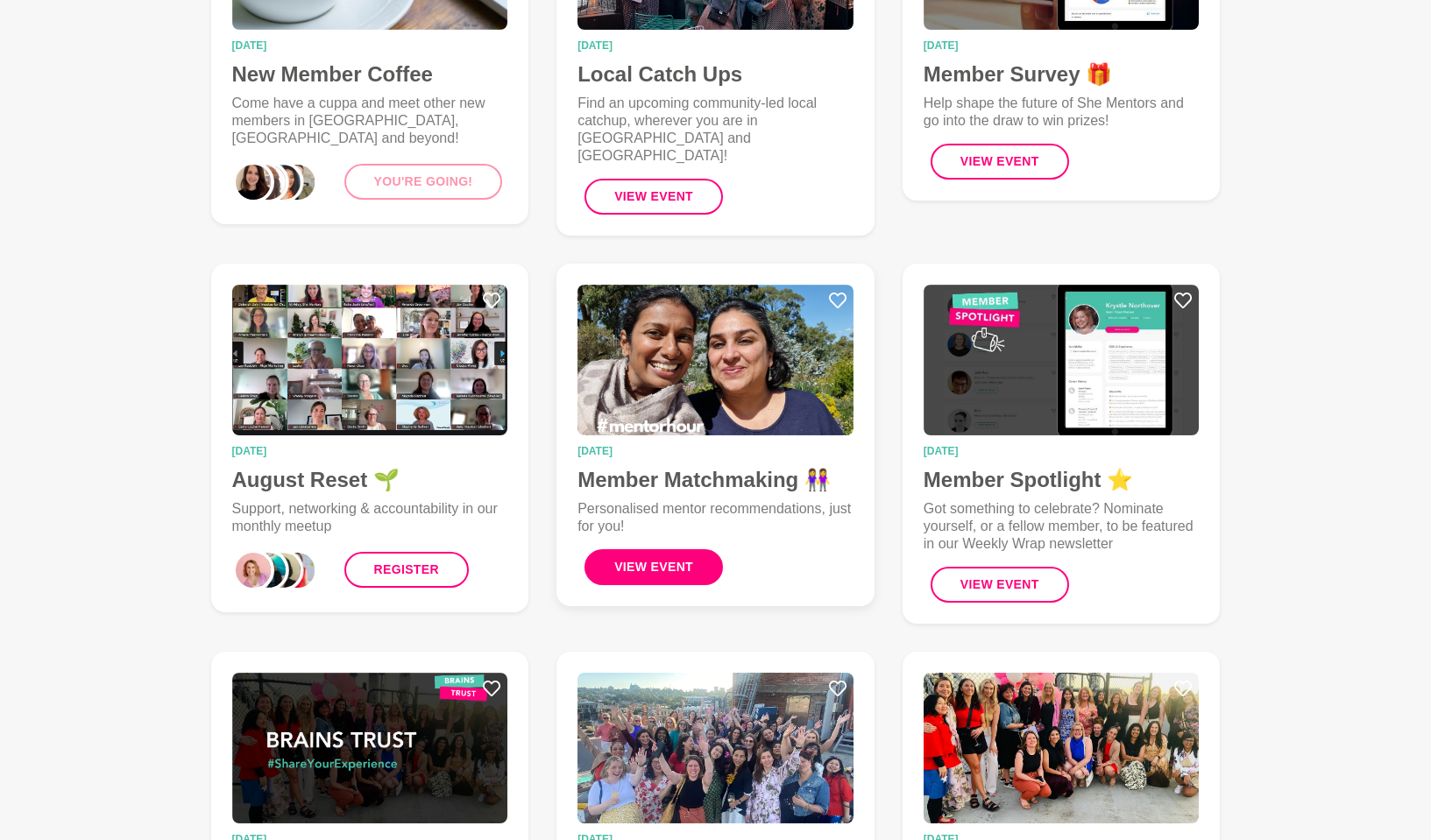
click at [661, 552] on button "View Event" at bounding box center [654, 567] width 138 height 36
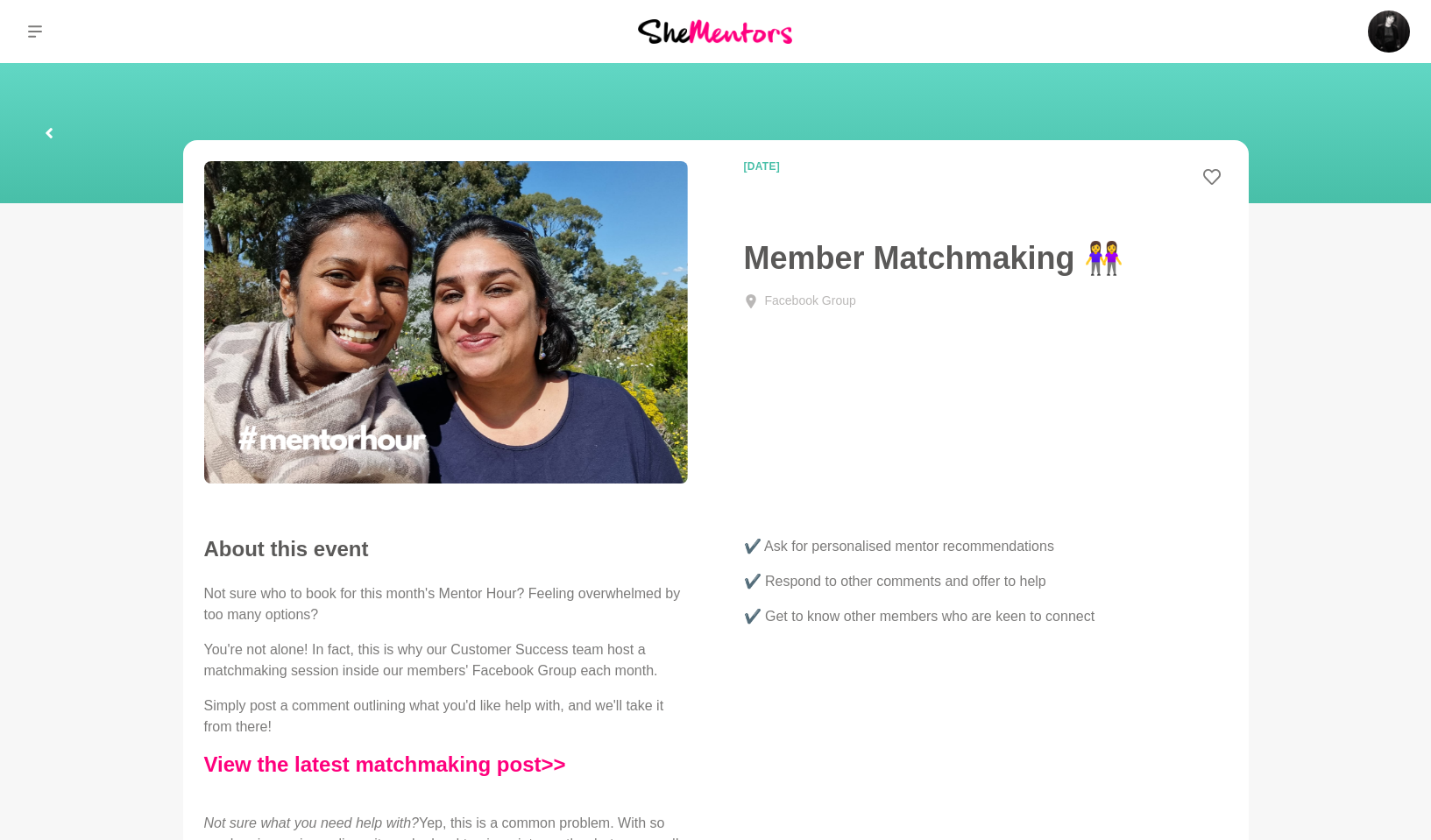
scroll to position [320, 0]
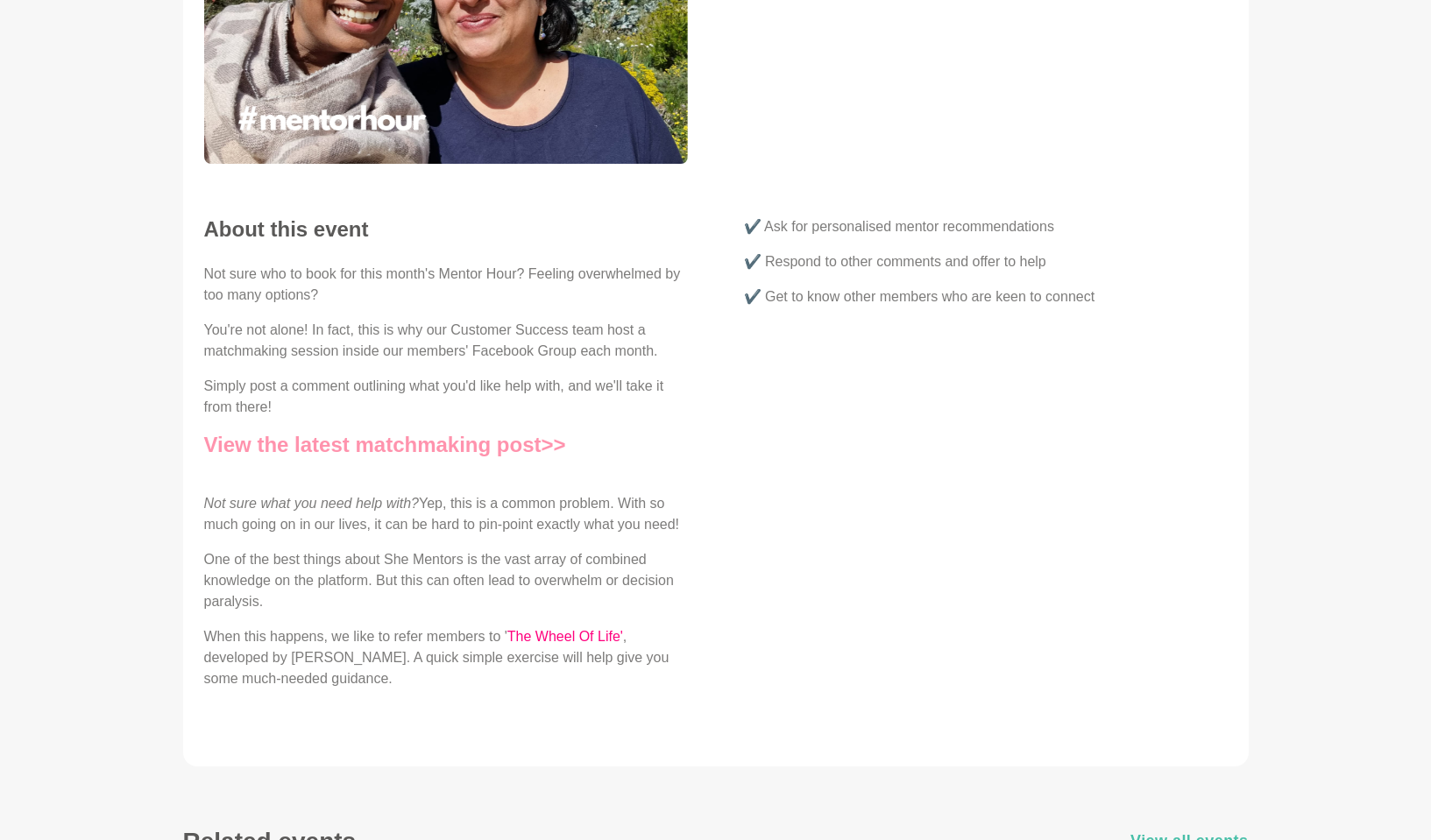
click at [405, 449] on link "View the latest matchmaking post>>" at bounding box center [384, 444] width 361 height 24
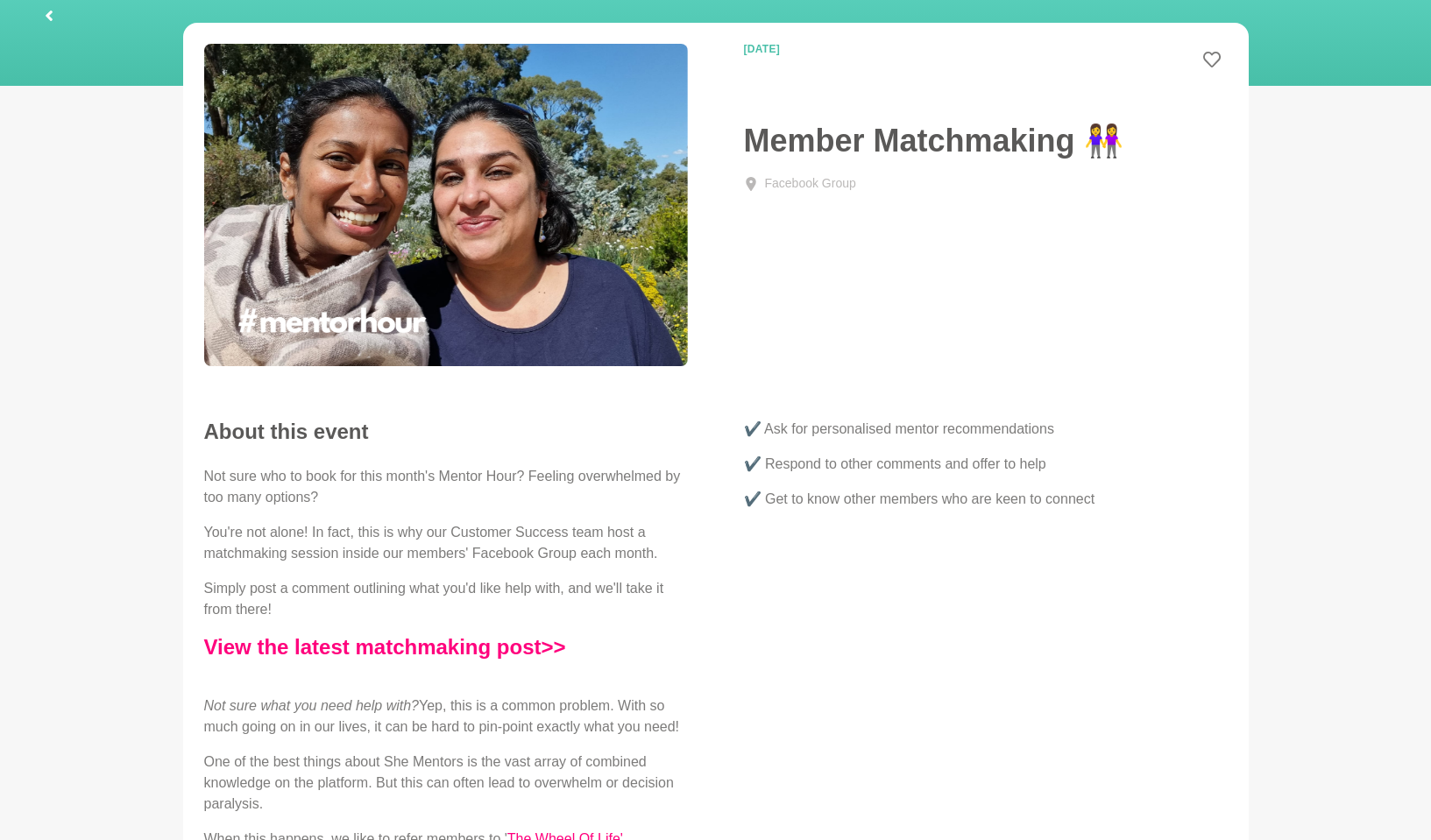
scroll to position [0, 0]
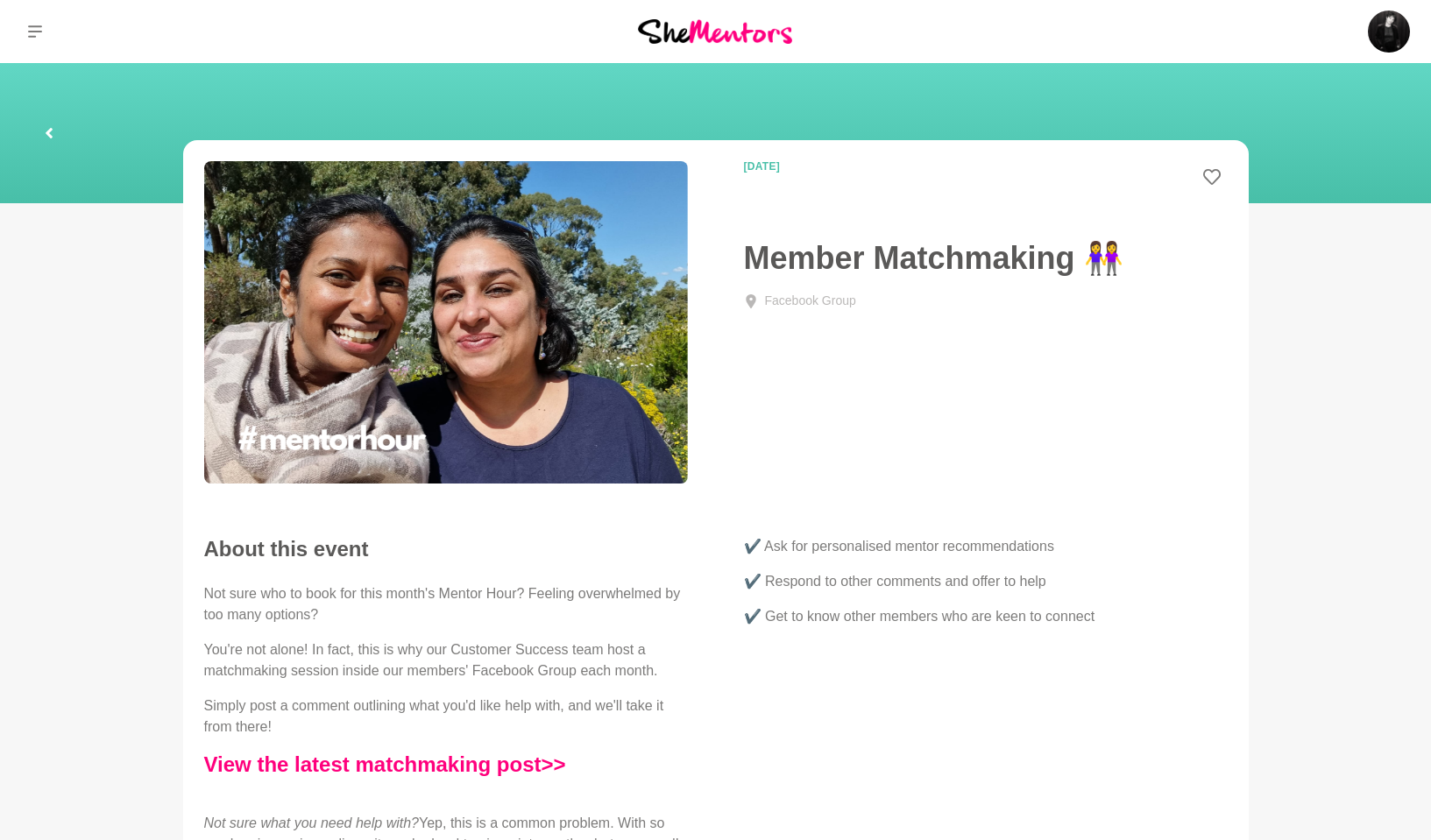
click at [44, 127] on icon at bounding box center [49, 133] width 10 height 56
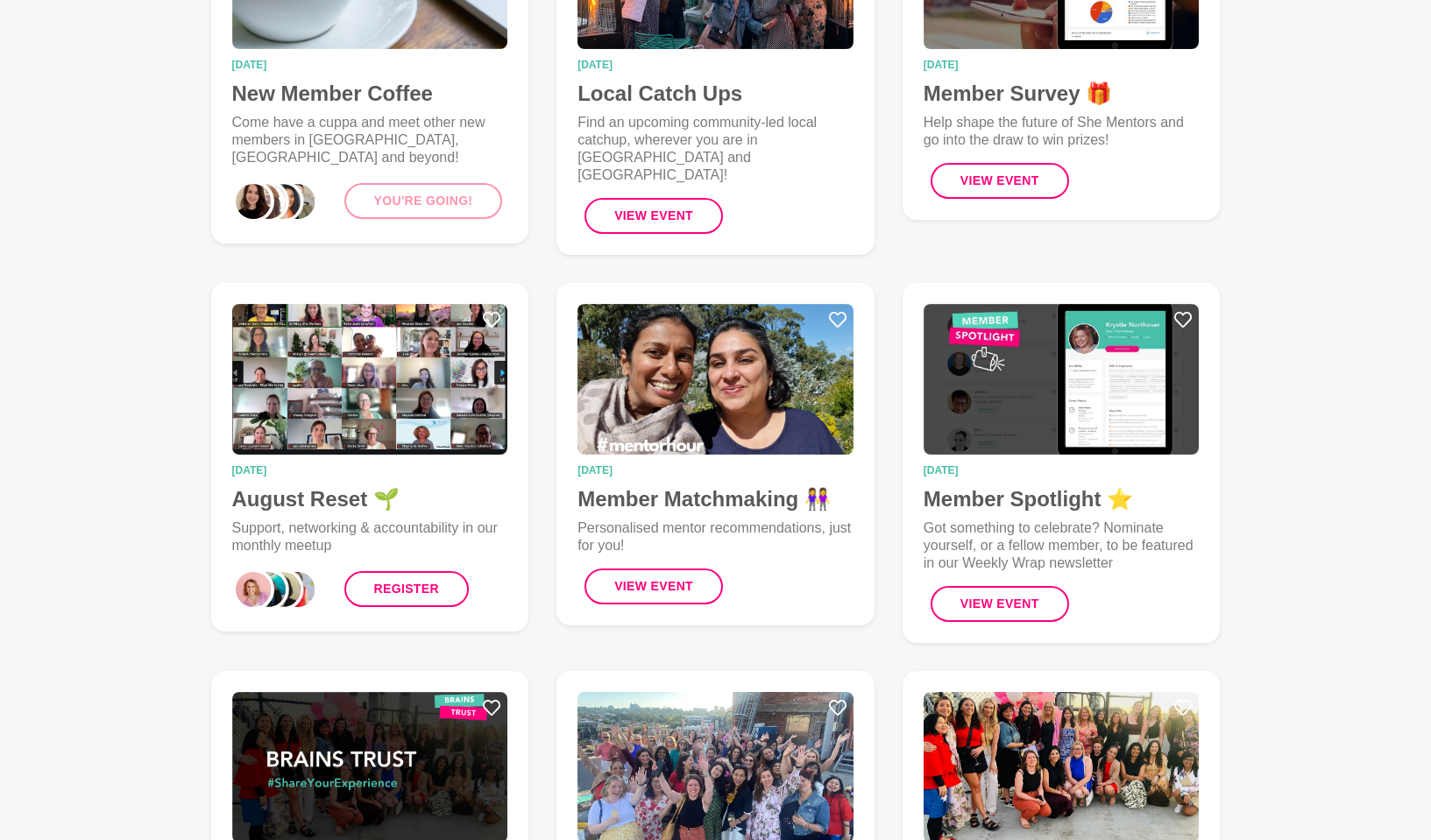
scroll to position [714, 0]
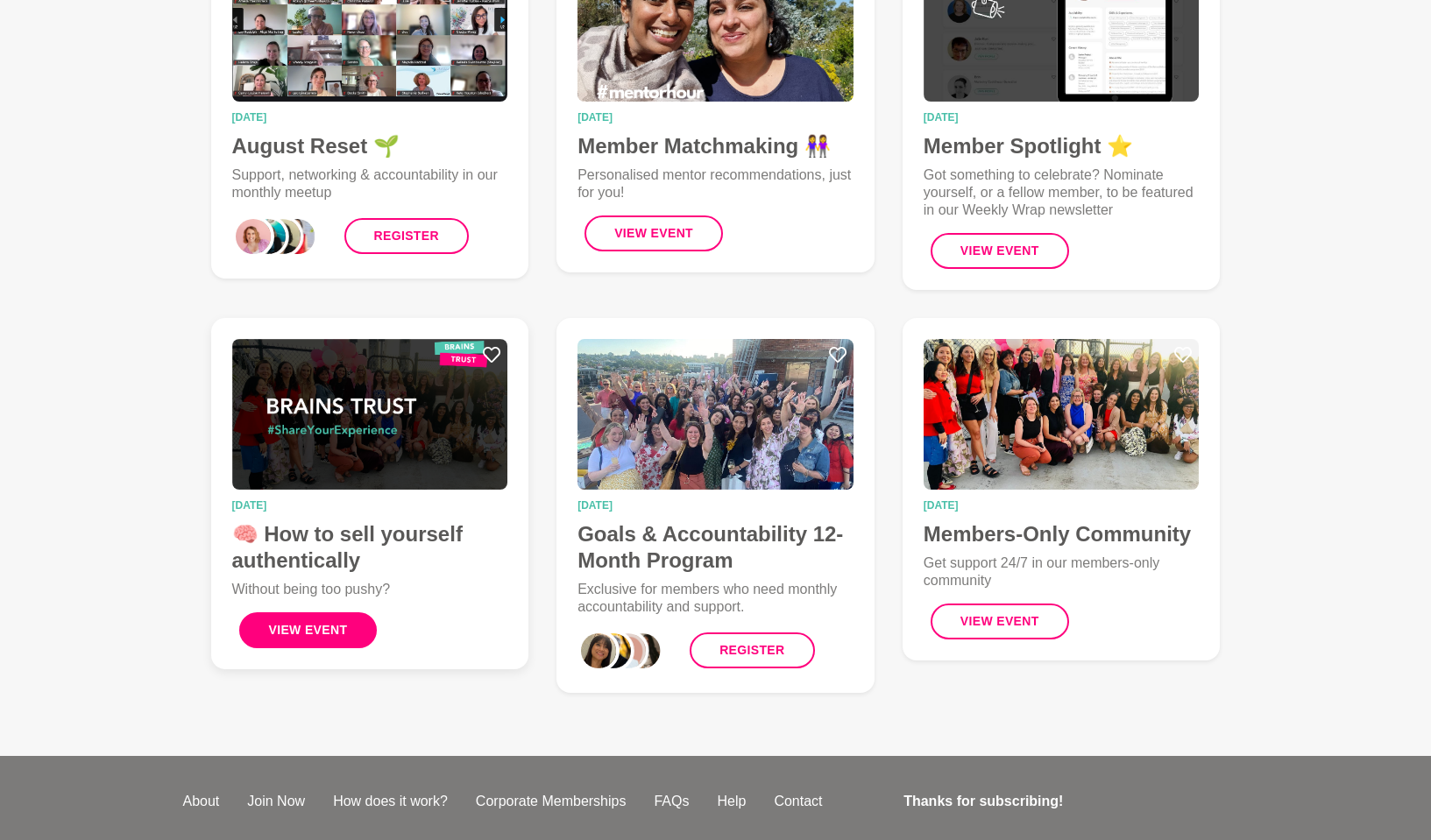
click at [337, 621] on button "View Event" at bounding box center [308, 630] width 138 height 36
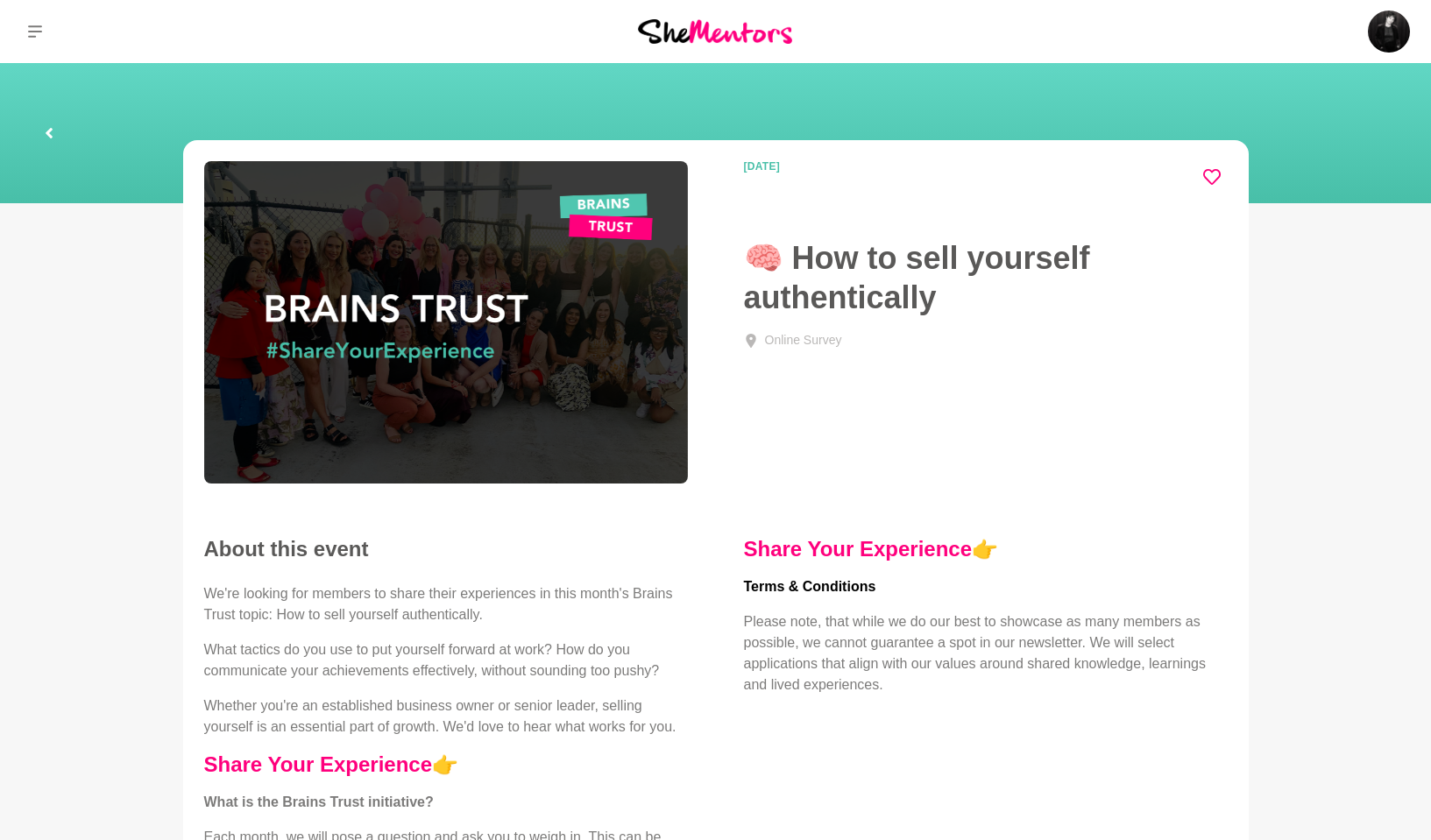
click at [1212, 178] on icon at bounding box center [1212, 176] width 18 height 18
click at [58, 130] on link at bounding box center [49, 133] width 56 height 56
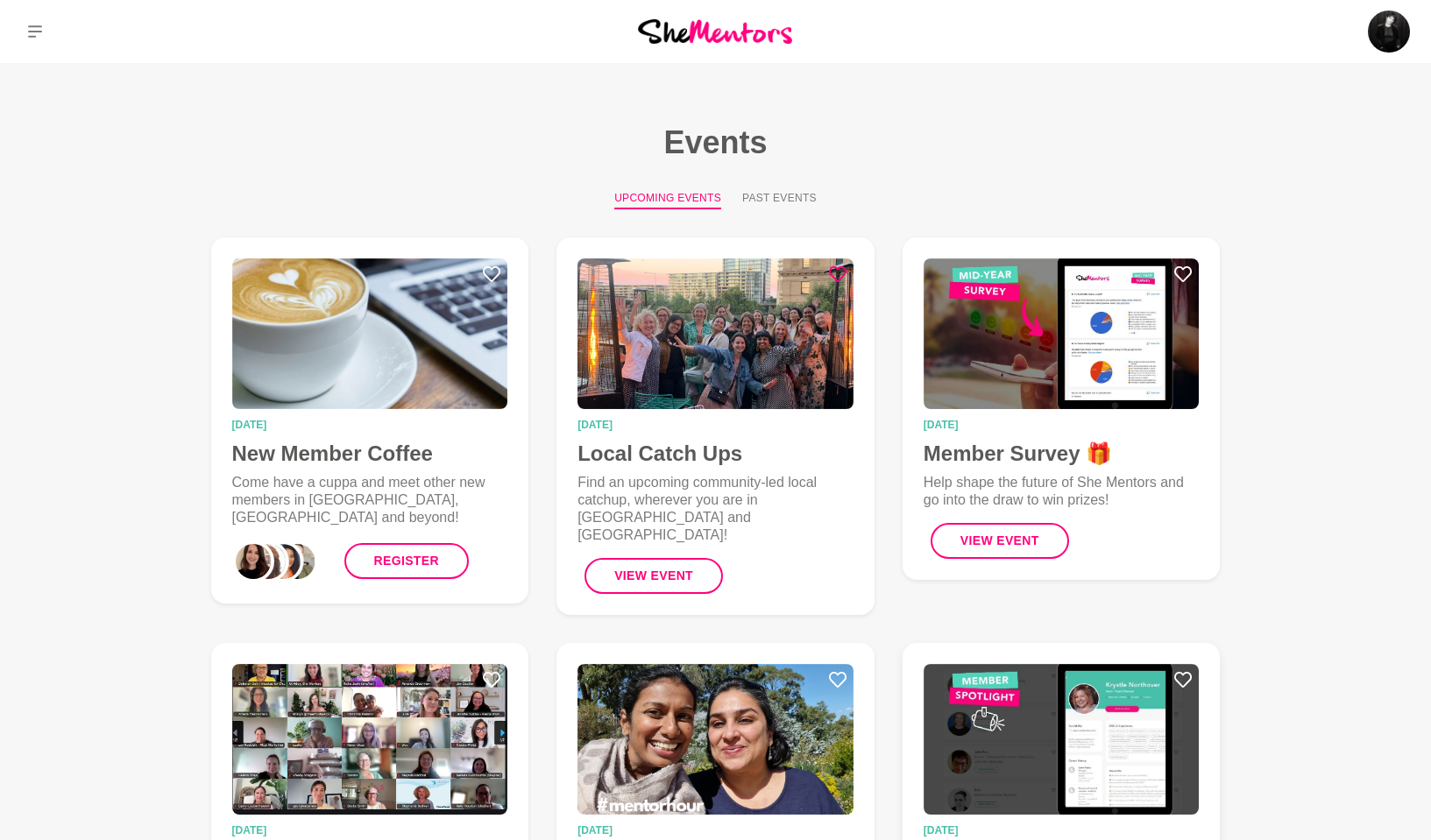
scroll to position [307, 0]
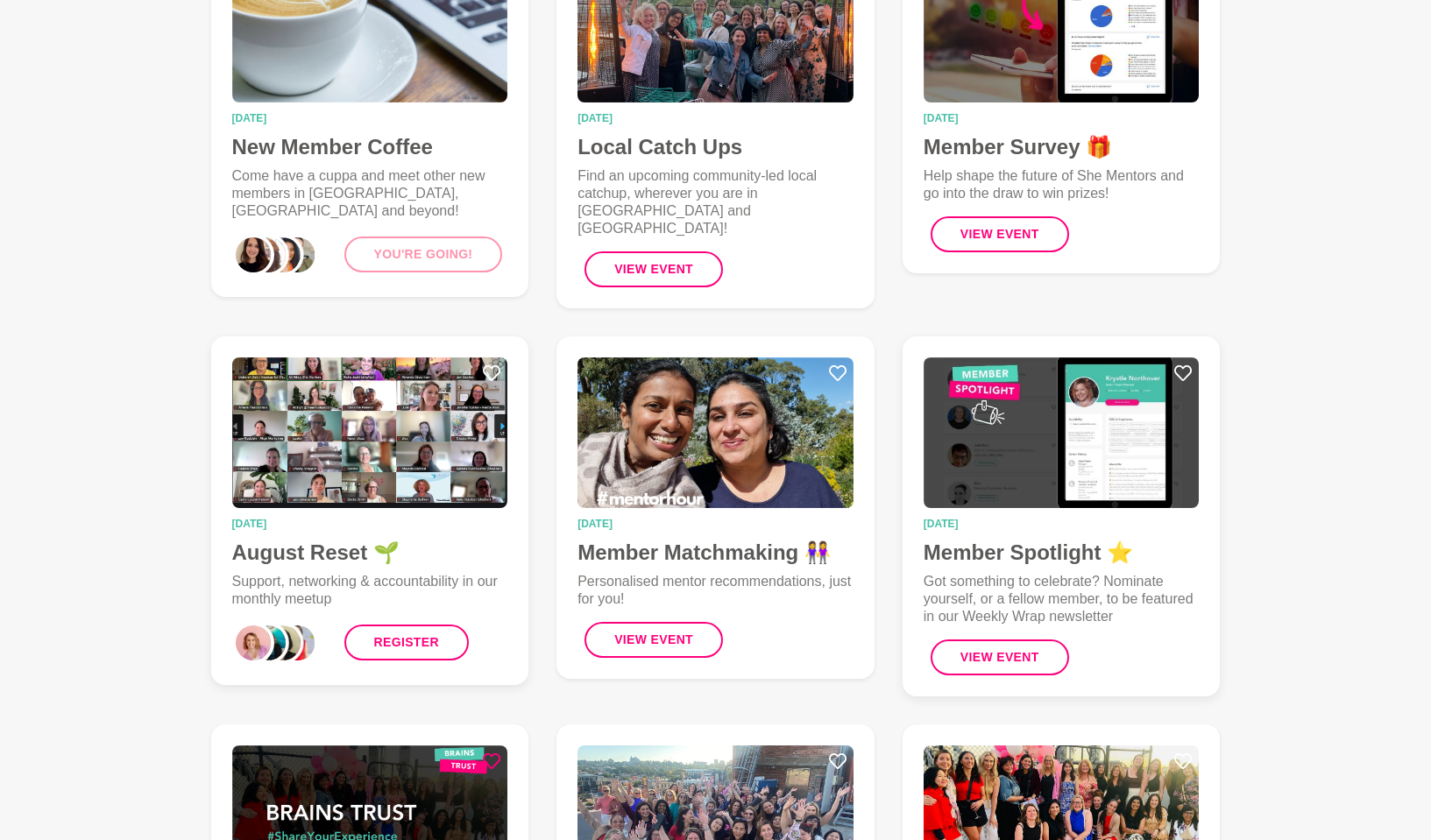
click at [304, 441] on img at bounding box center [370, 432] width 276 height 150
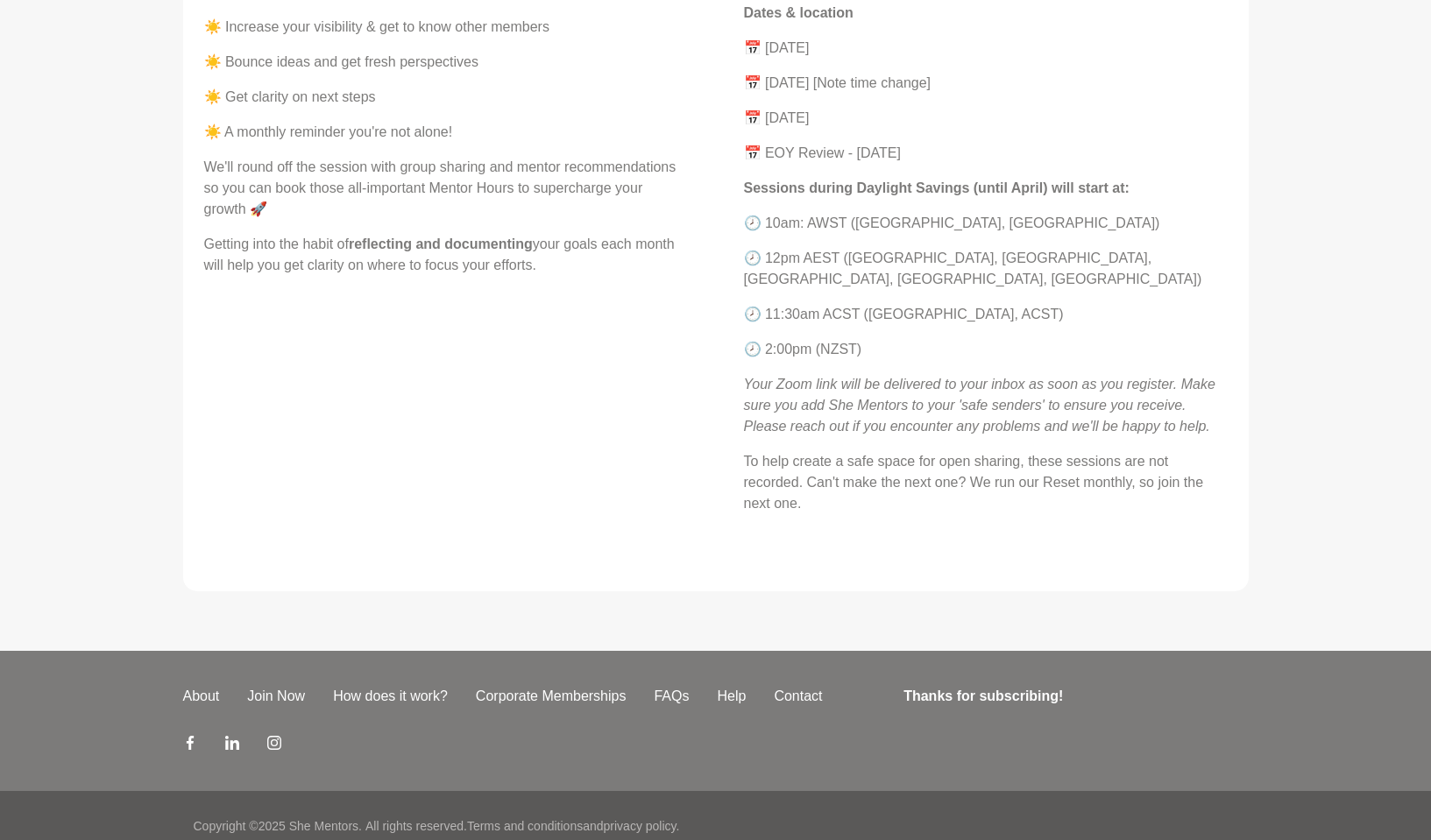
scroll to position [114, 0]
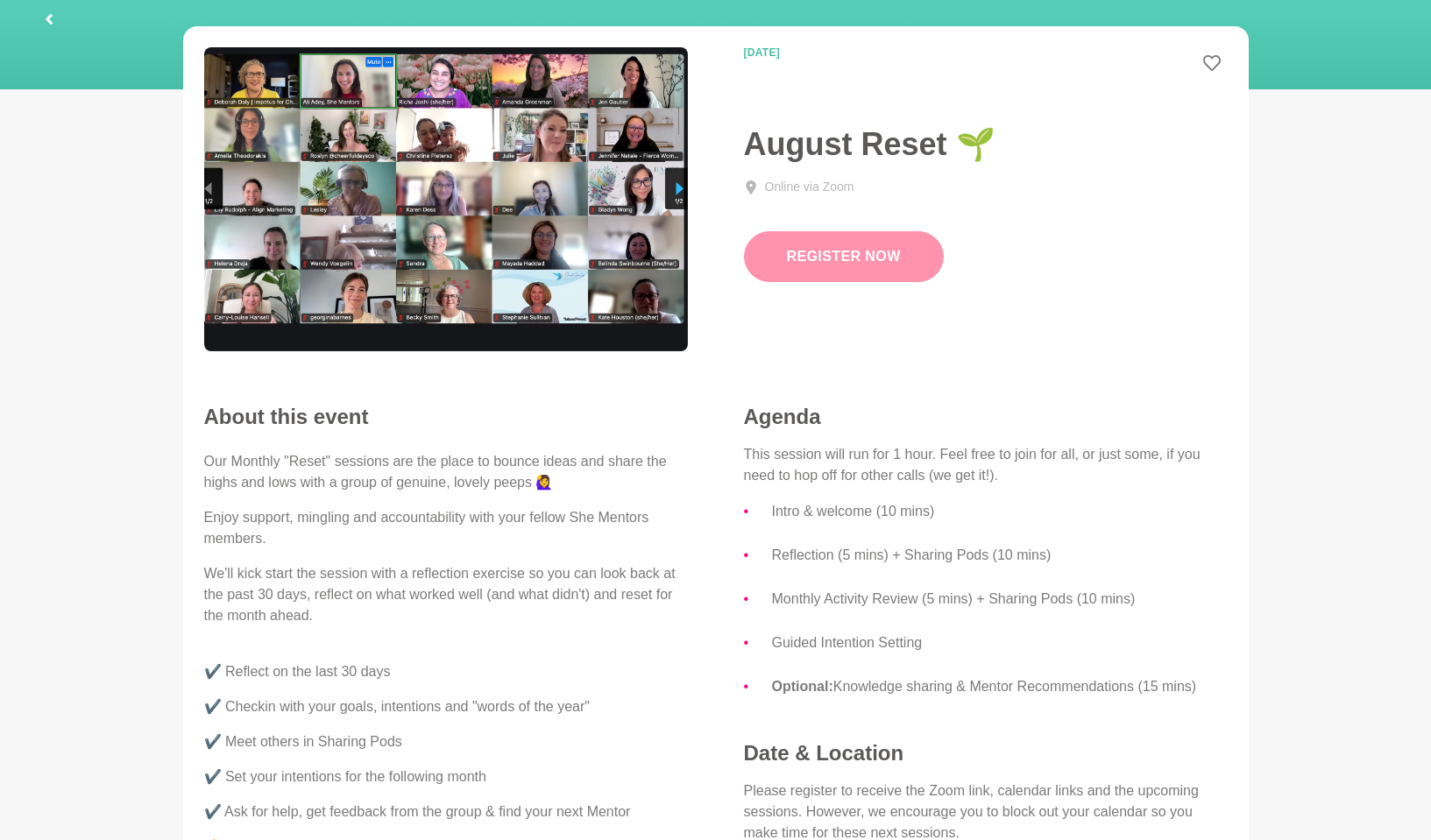
click at [810, 264] on link "Register Now" at bounding box center [844, 256] width 200 height 51
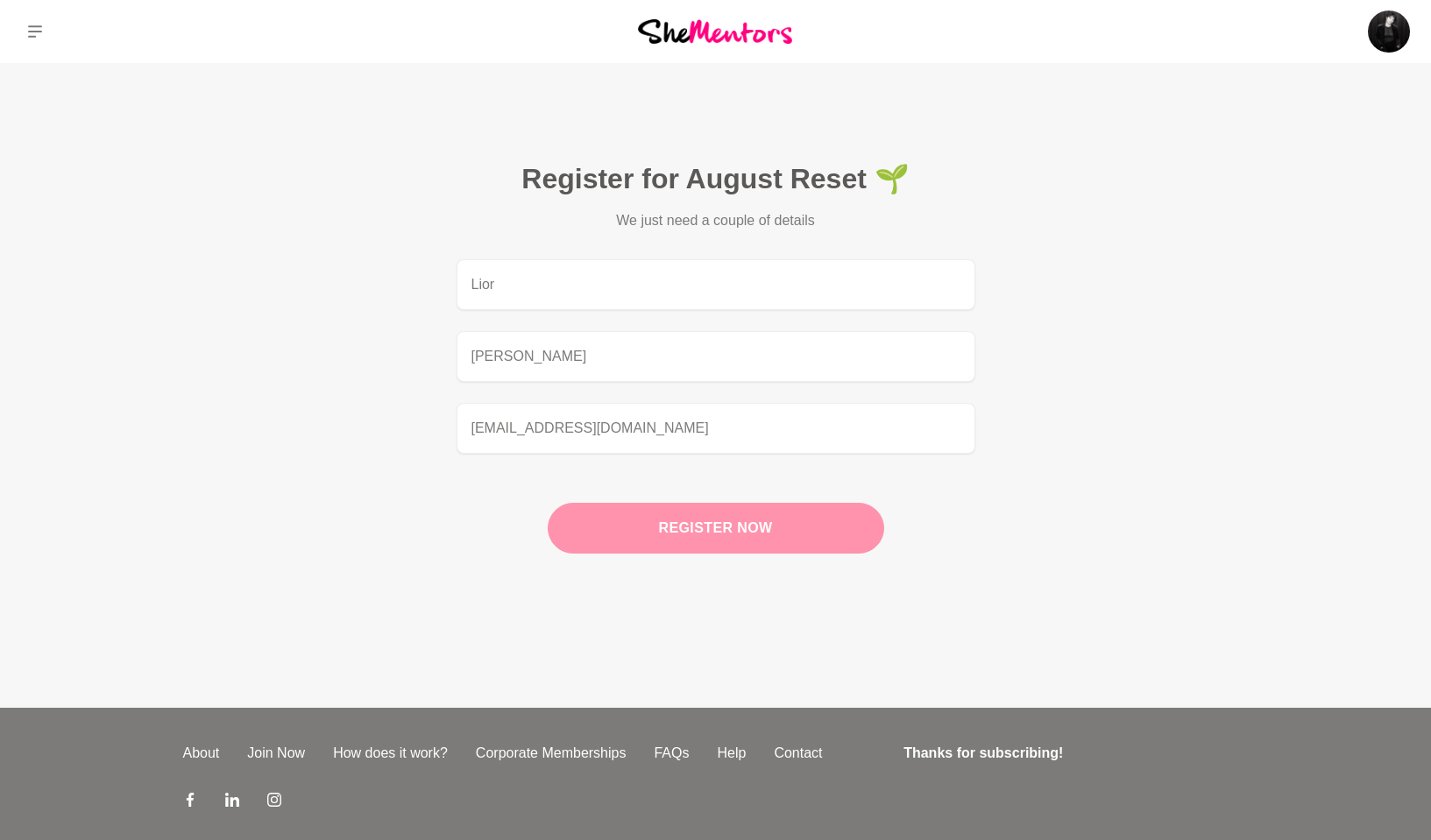
click at [697, 543] on button "Register now" at bounding box center [716, 527] width 337 height 51
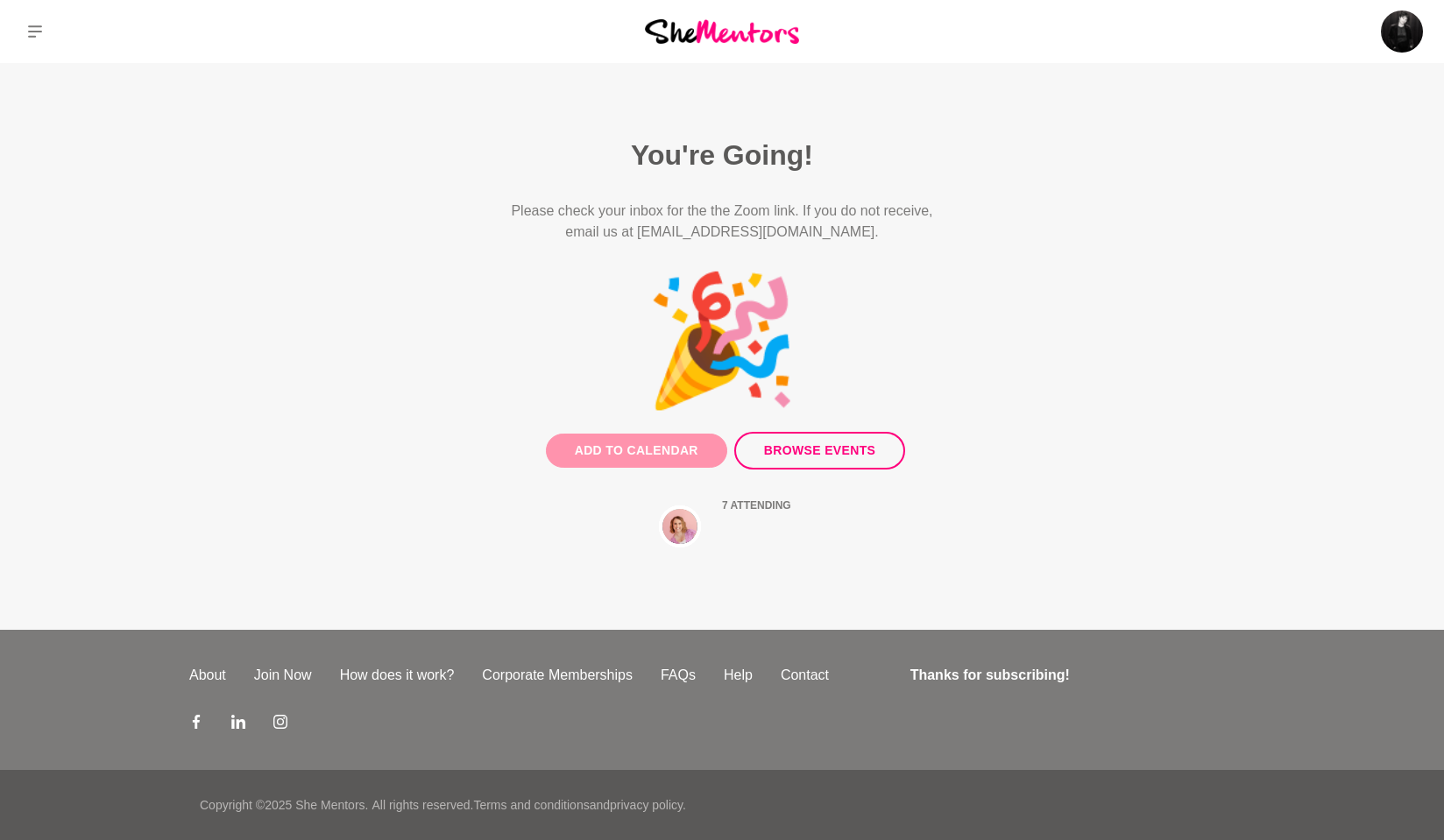
click at [677, 455] on button "Add to Calendar" at bounding box center [636, 450] width 182 height 34
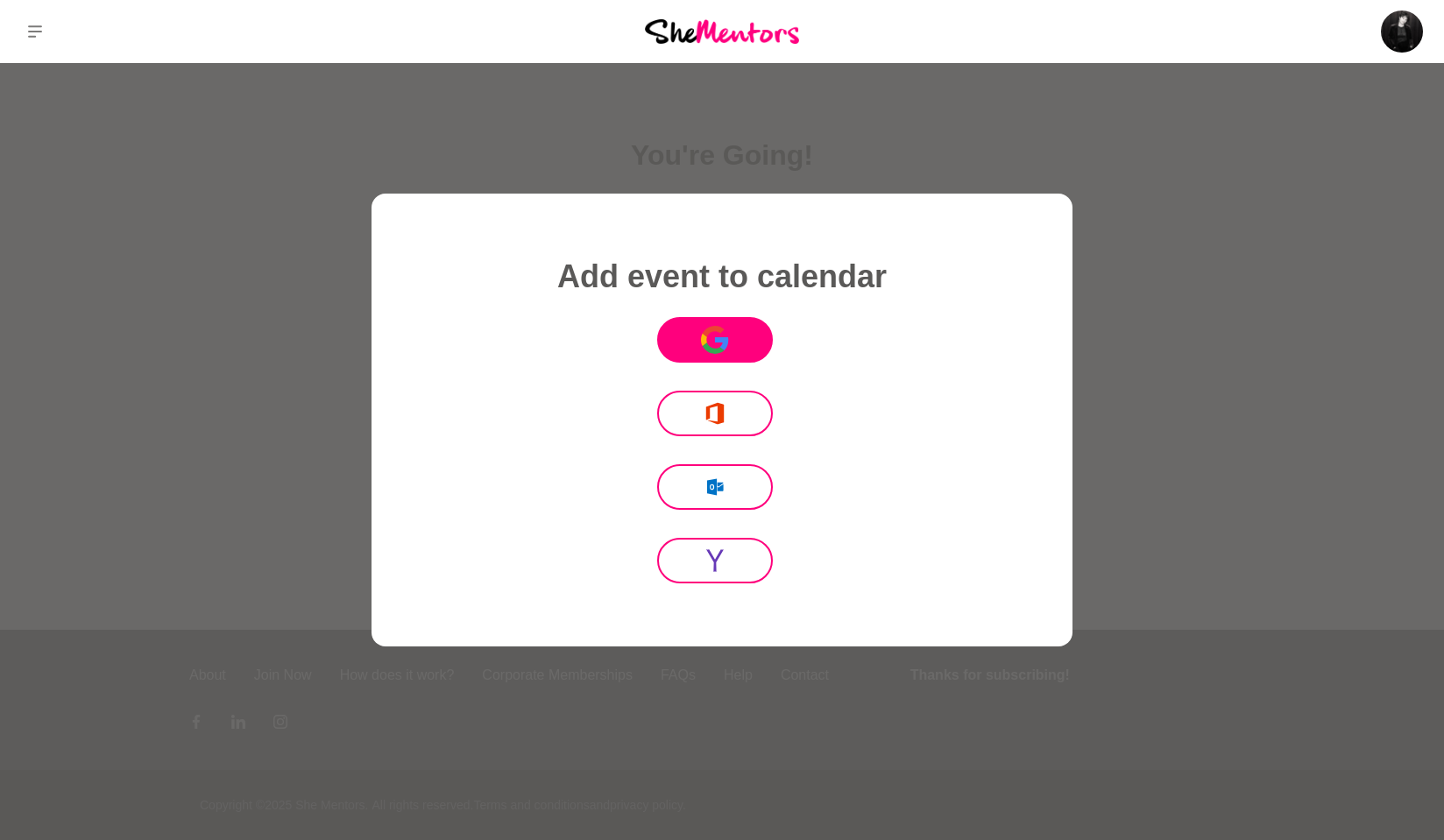
click at [718, 328] on icon at bounding box center [714, 332] width 22 height 11
click at [890, 112] on div at bounding box center [722, 420] width 1444 height 840
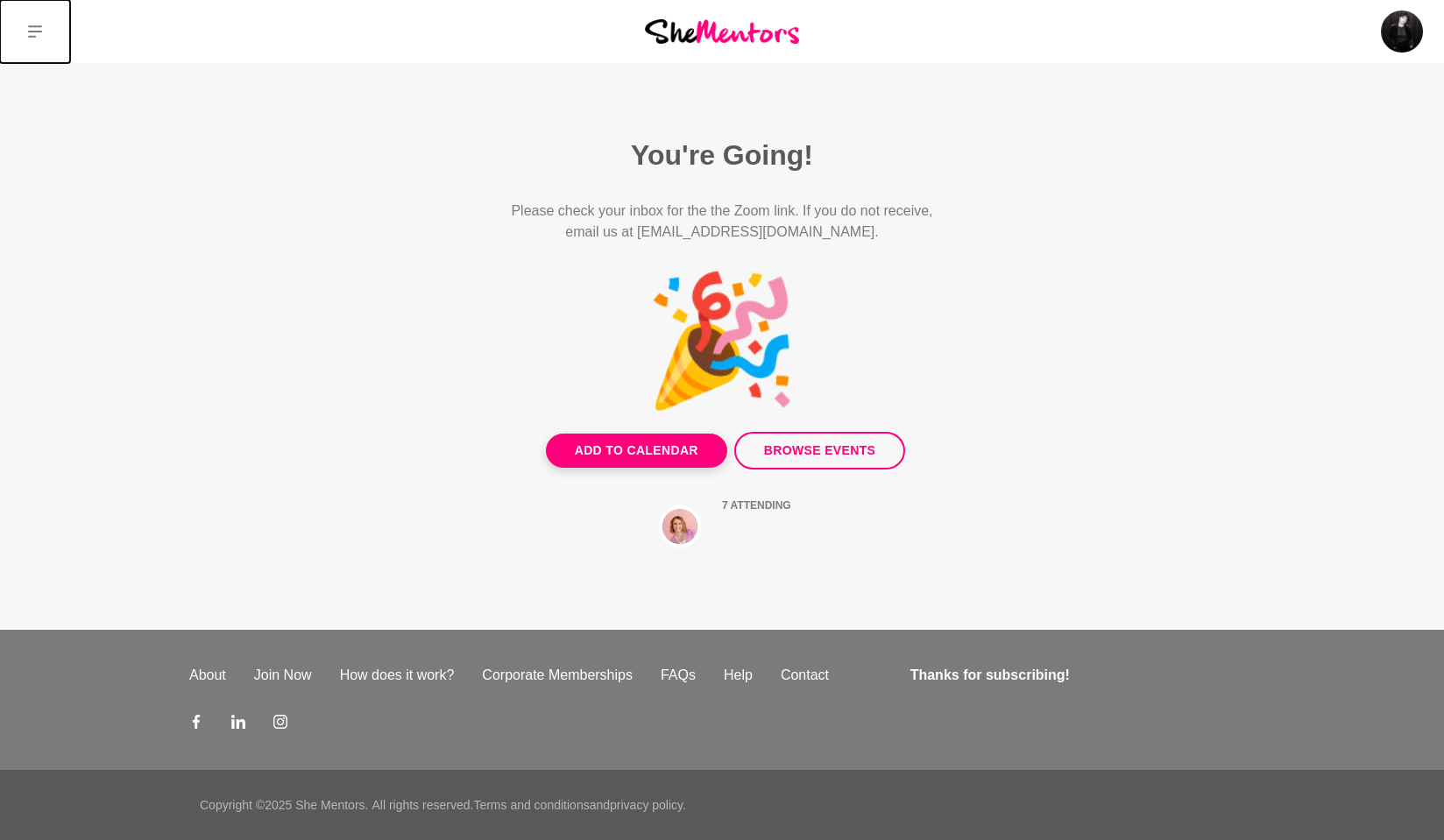
click at [42, 27] on button at bounding box center [35, 31] width 70 height 63
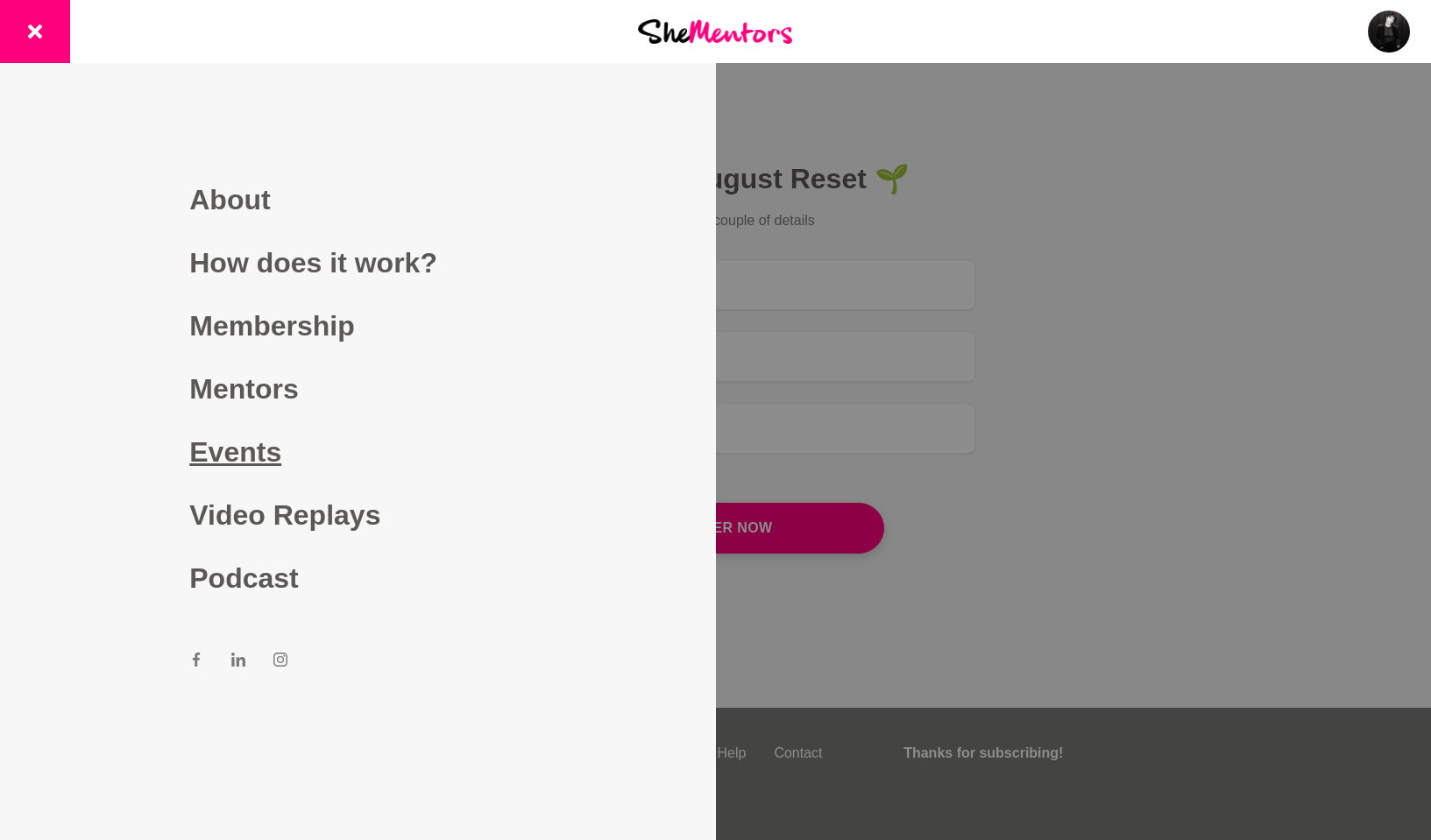
click at [281, 443] on link "Events" at bounding box center [357, 452] width 337 height 63
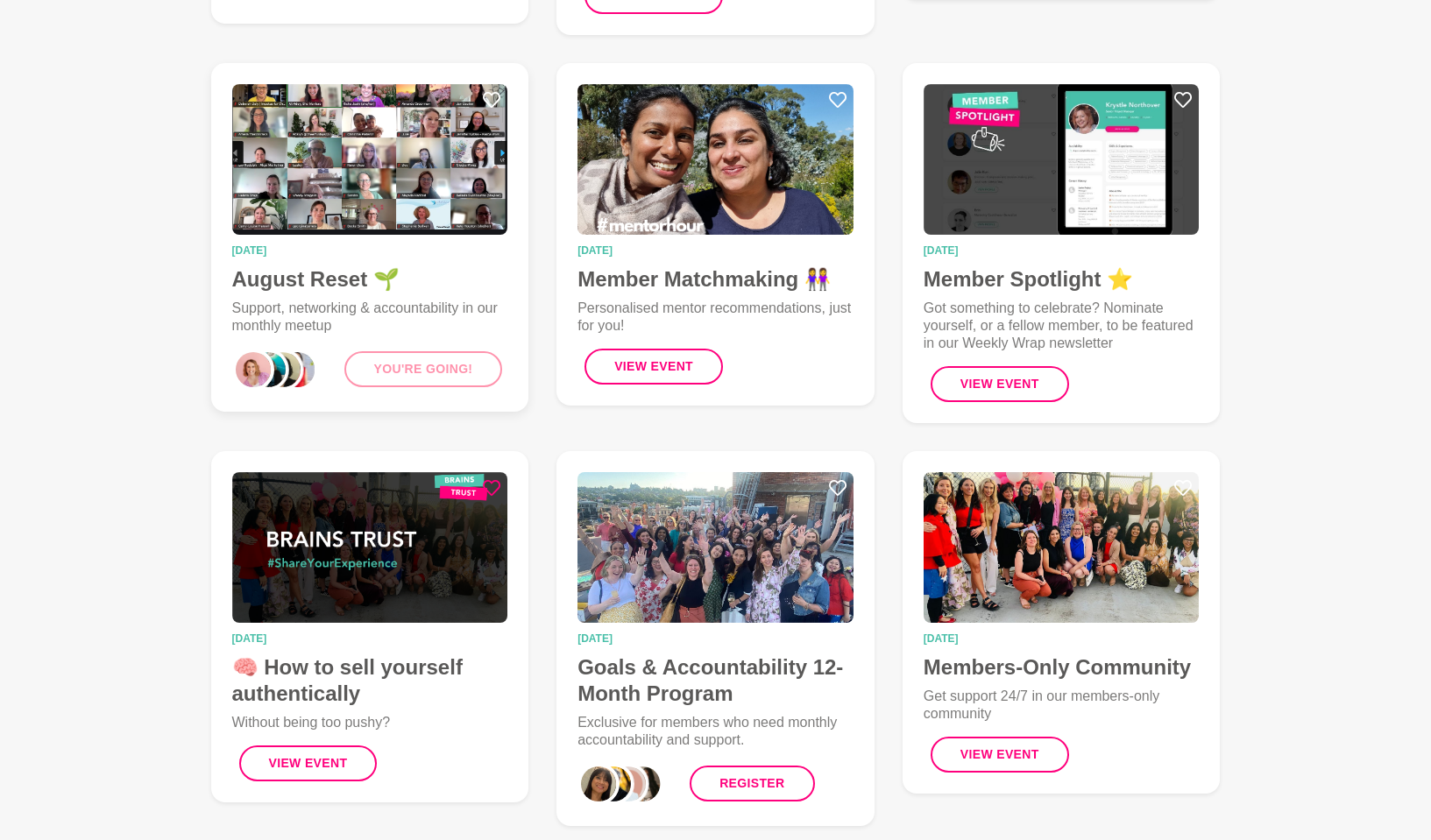
scroll to position [639, 0]
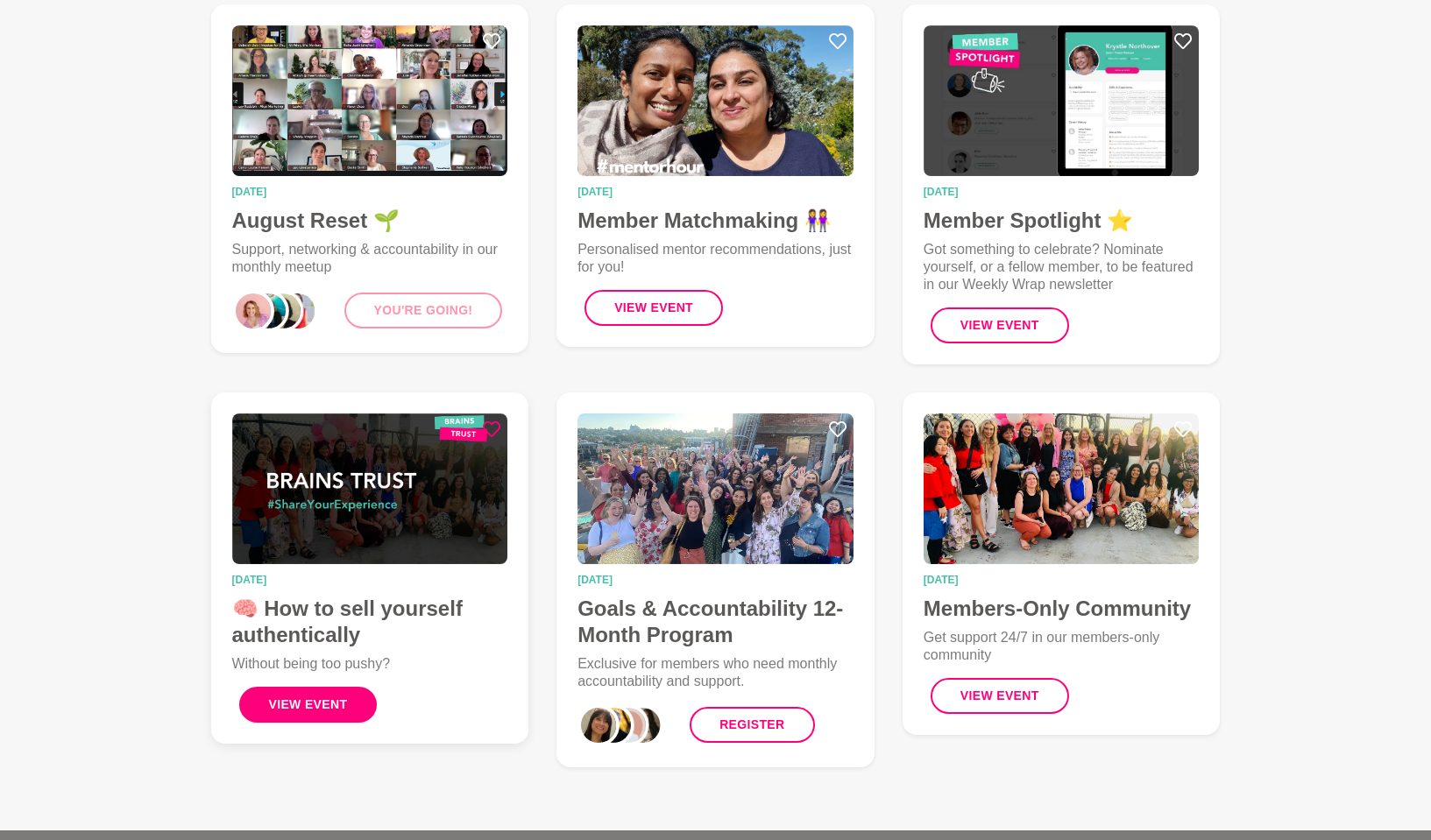
click at [312, 633] on button "View Event" at bounding box center [308, 704] width 138 height 36
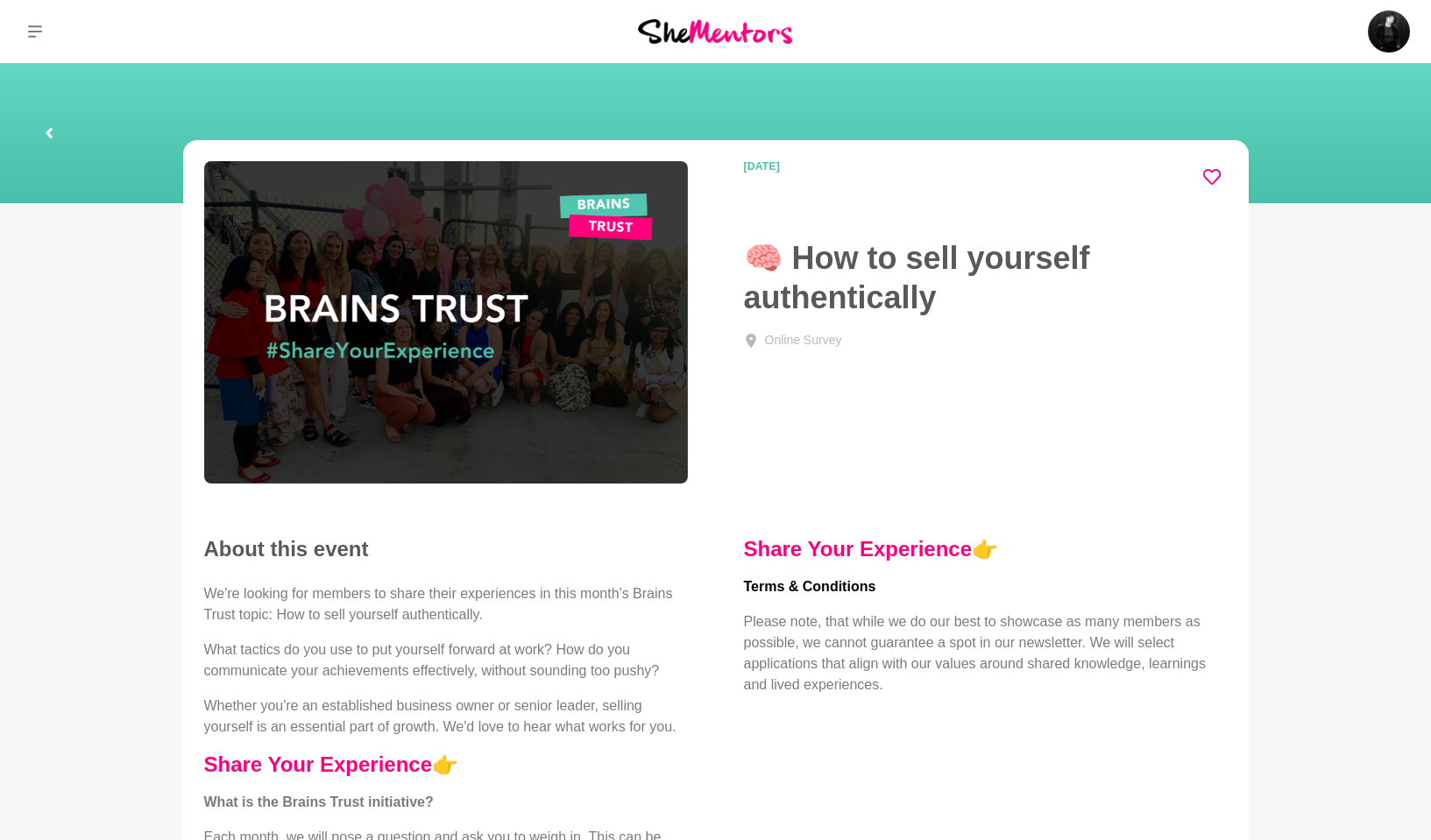
click at [54, 135] on link at bounding box center [49, 133] width 56 height 56
click at [54, 132] on main "Browse Events 31 December 2025 🧠 How to sell yourself authentically Online Surv…" at bounding box center [716, 629] width 1431 height 1132
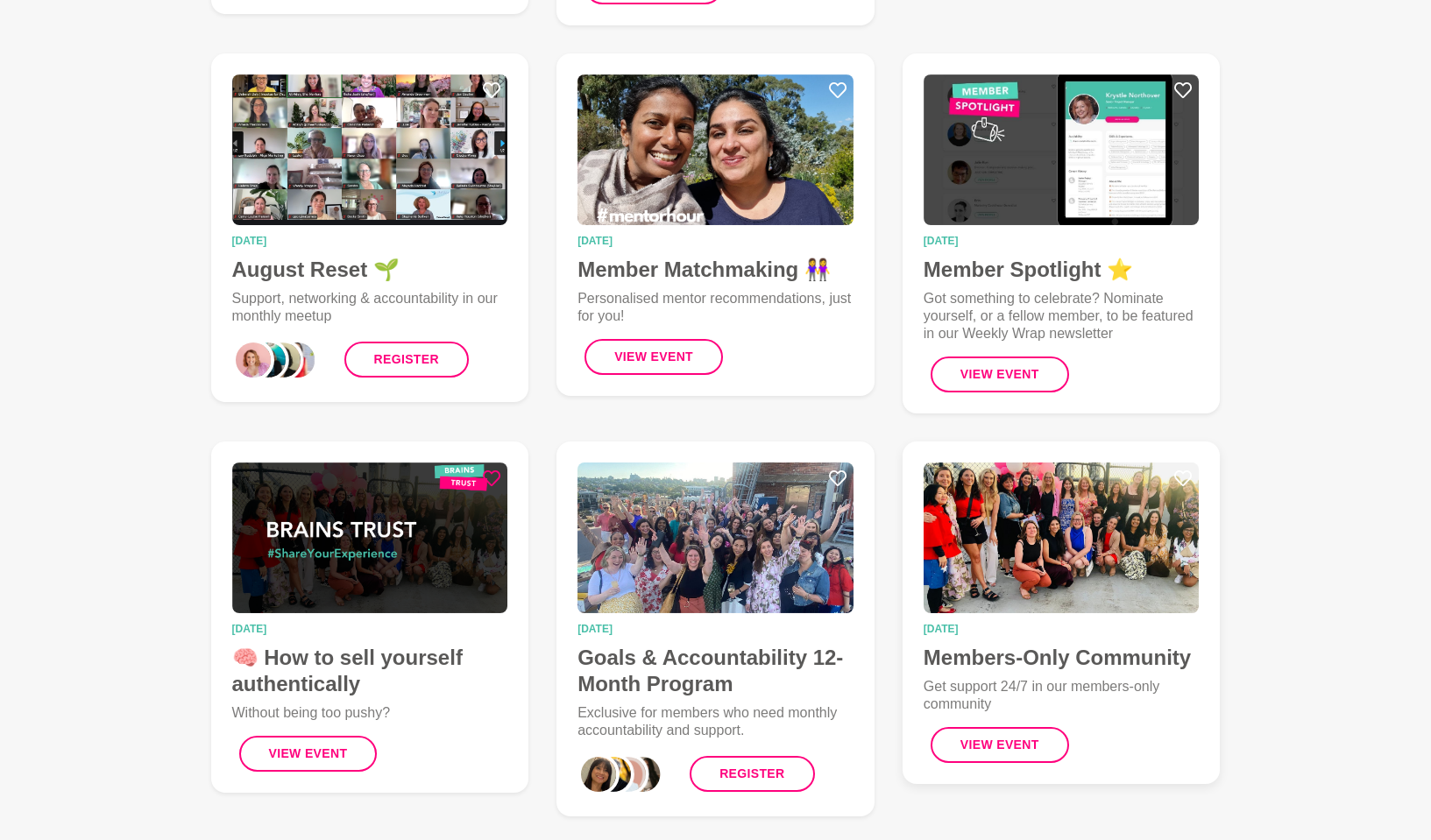
scroll to position [696, 0]
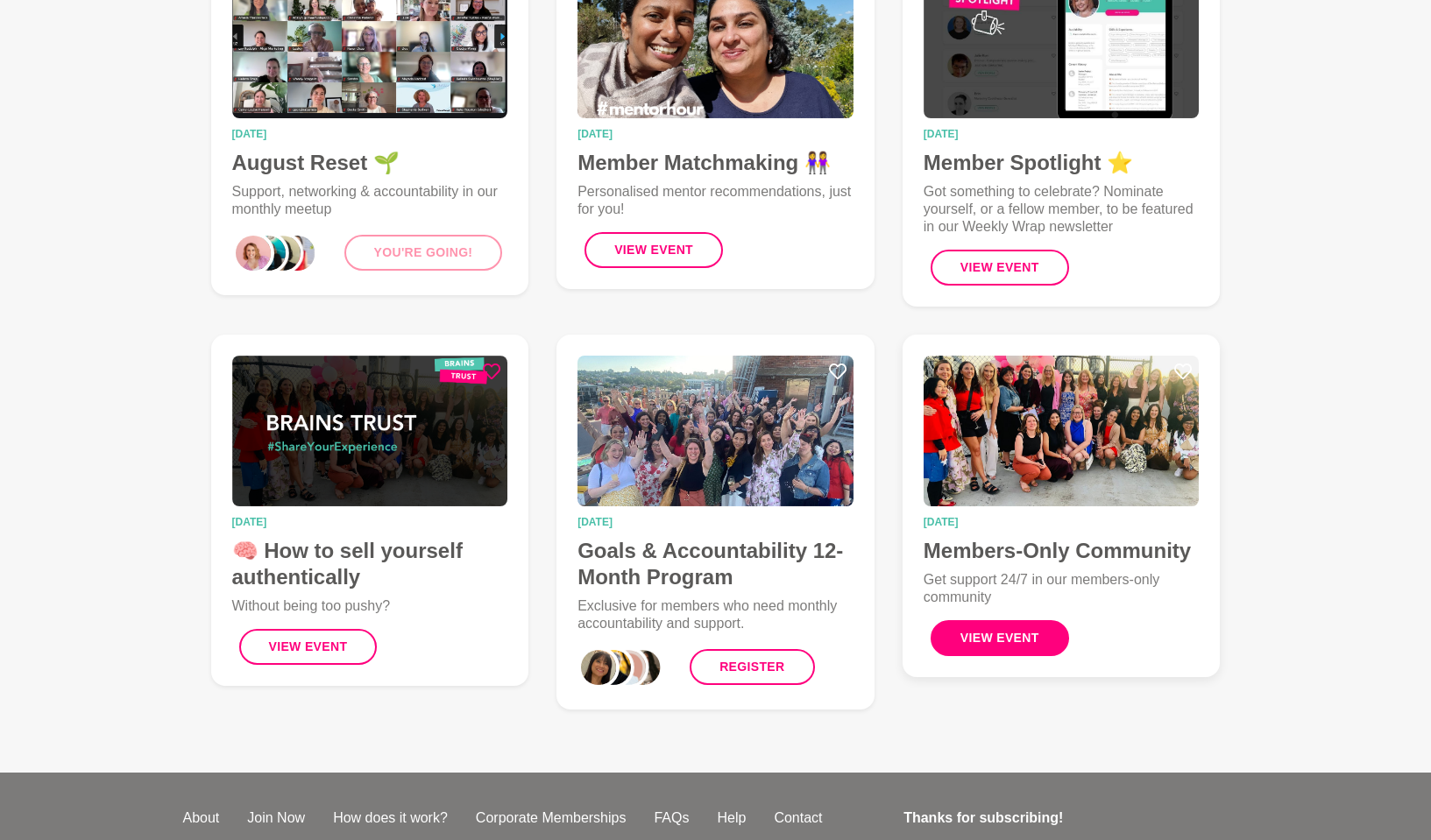
click at [1011, 621] on button "View Event" at bounding box center [999, 638] width 138 height 36
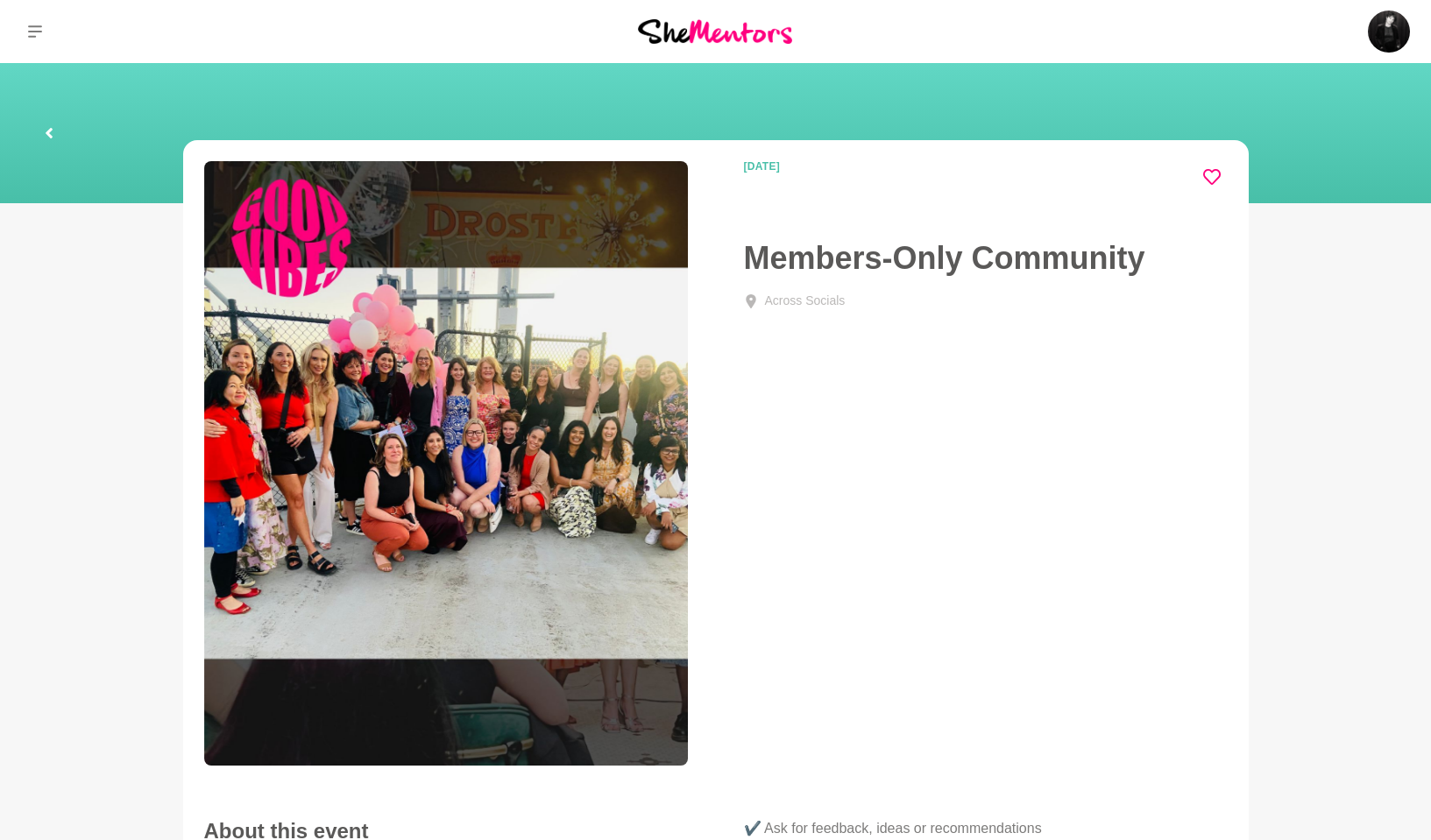
click at [1216, 176] on icon at bounding box center [1212, 176] width 18 height 18
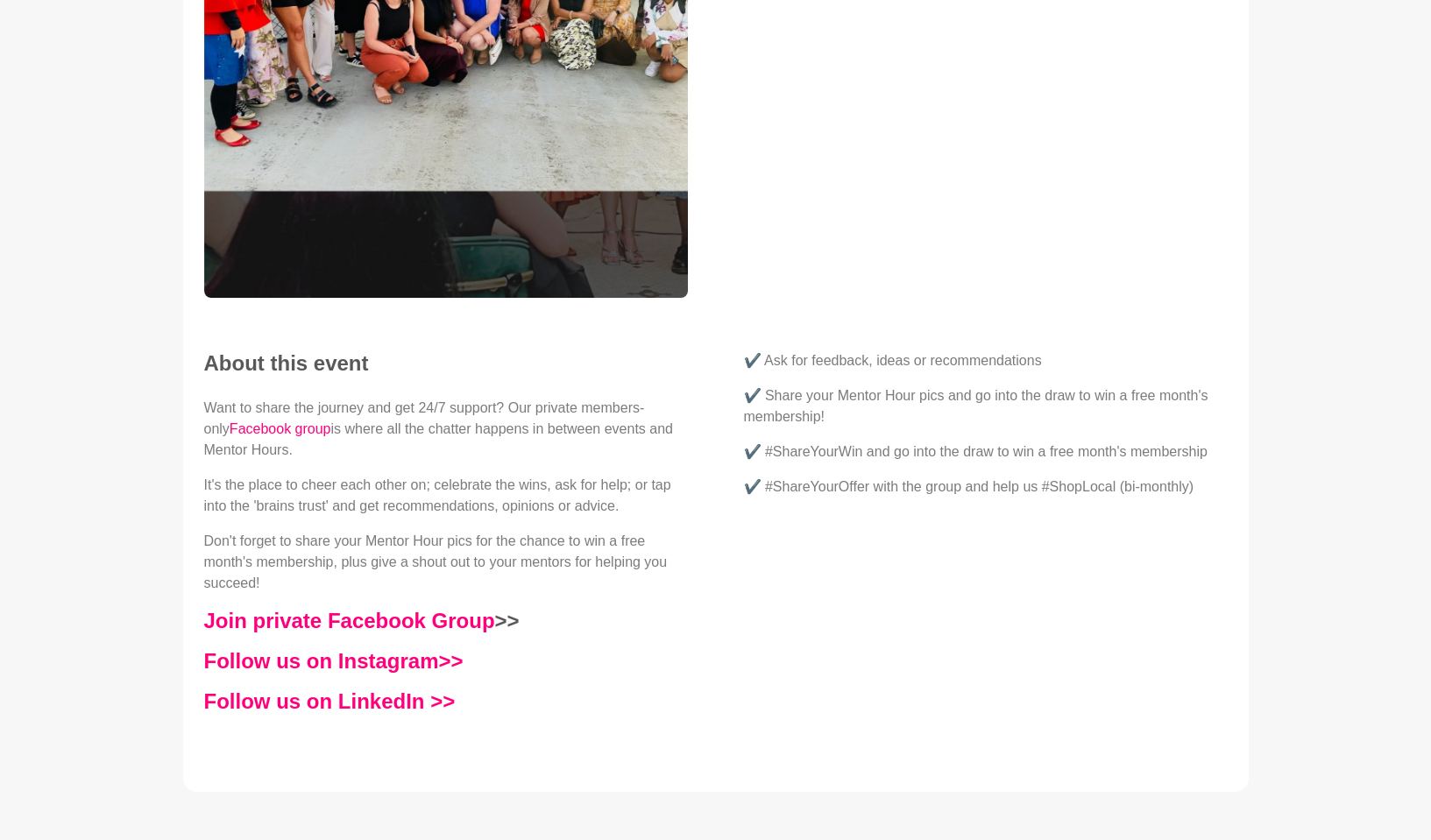
scroll to position [470, 0]
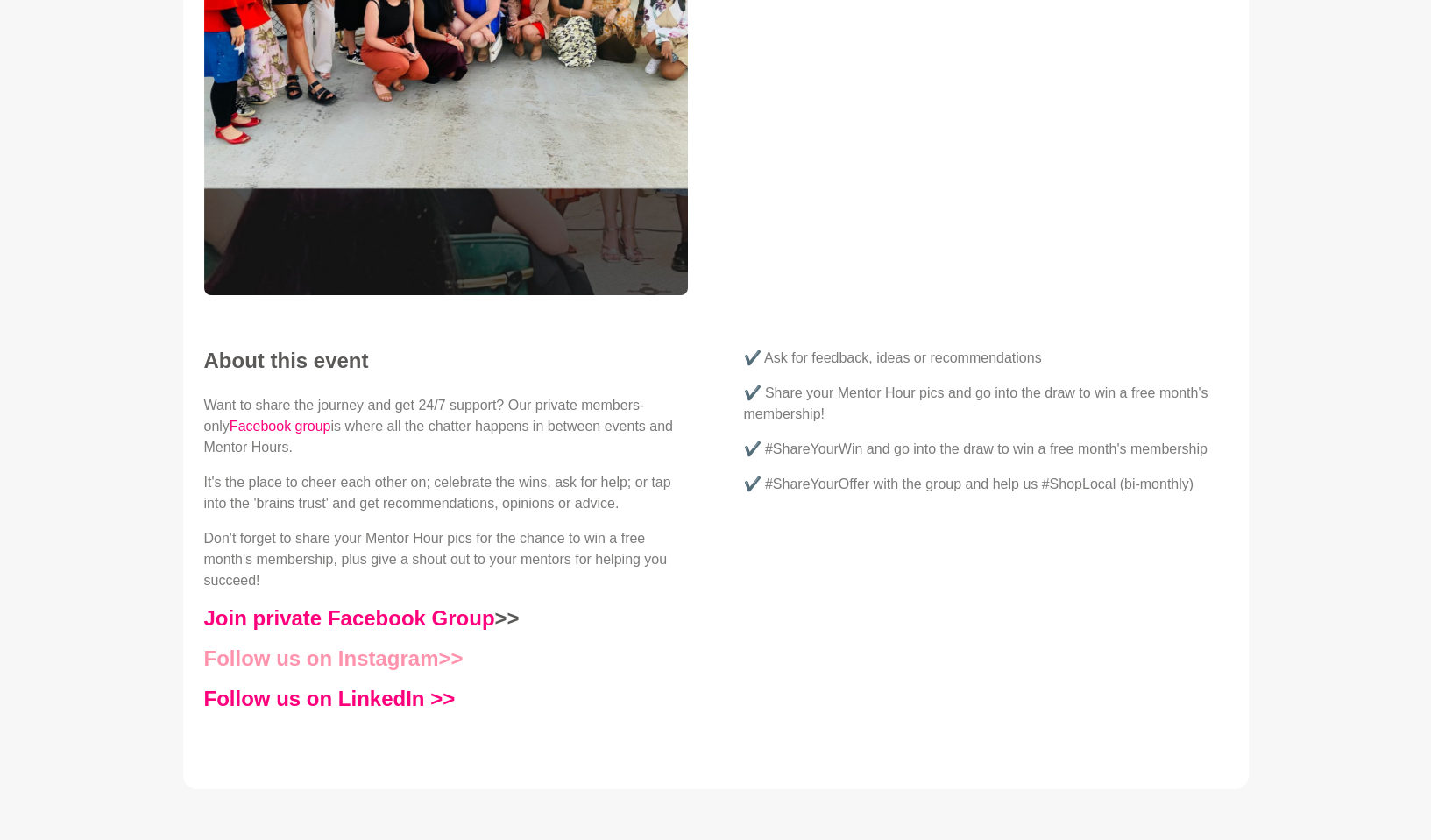
click at [290, 633] on link "Follow us on Instagram>>" at bounding box center [333, 658] width 259 height 24
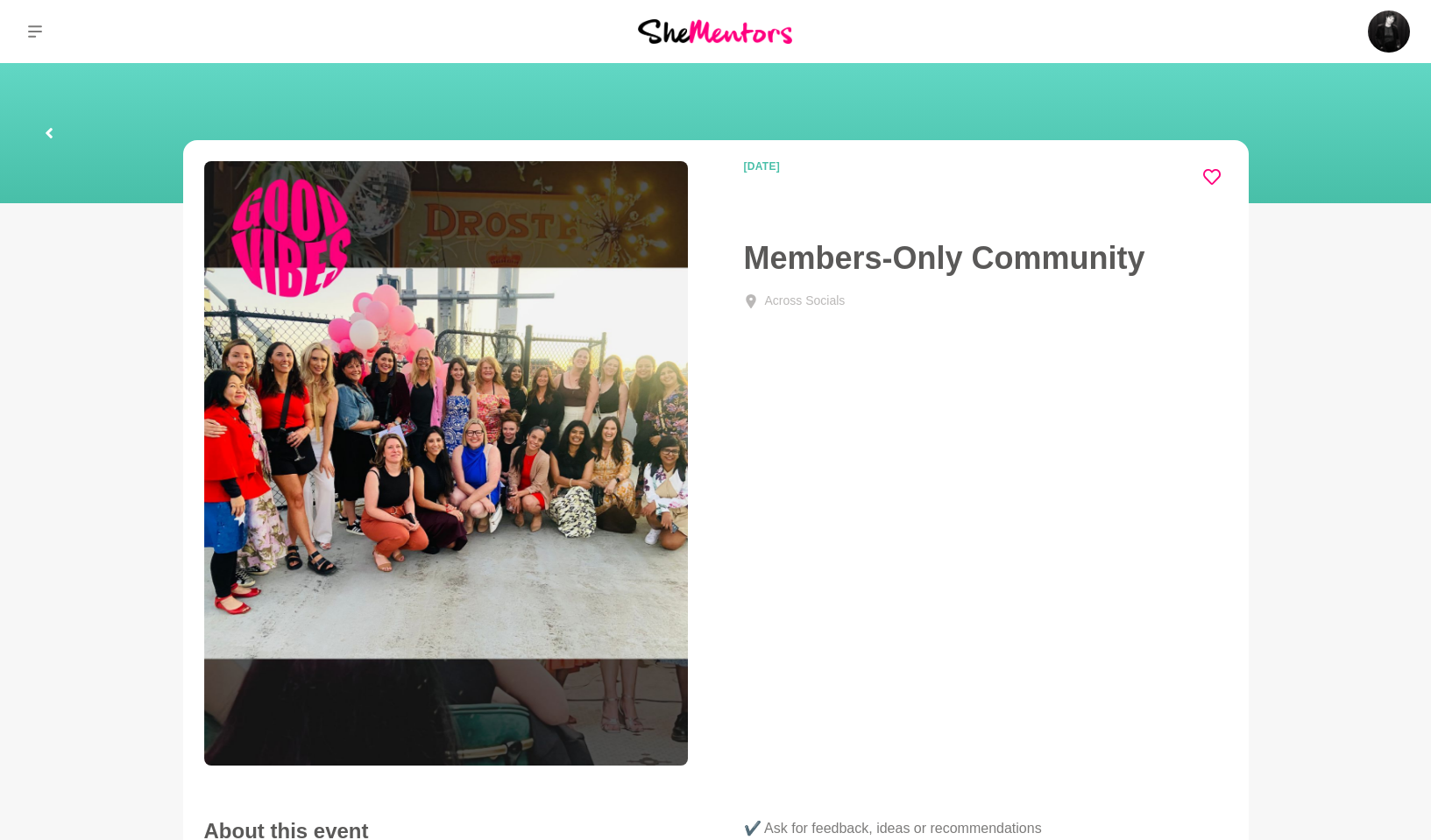
click at [57, 139] on link at bounding box center [49, 133] width 56 height 56
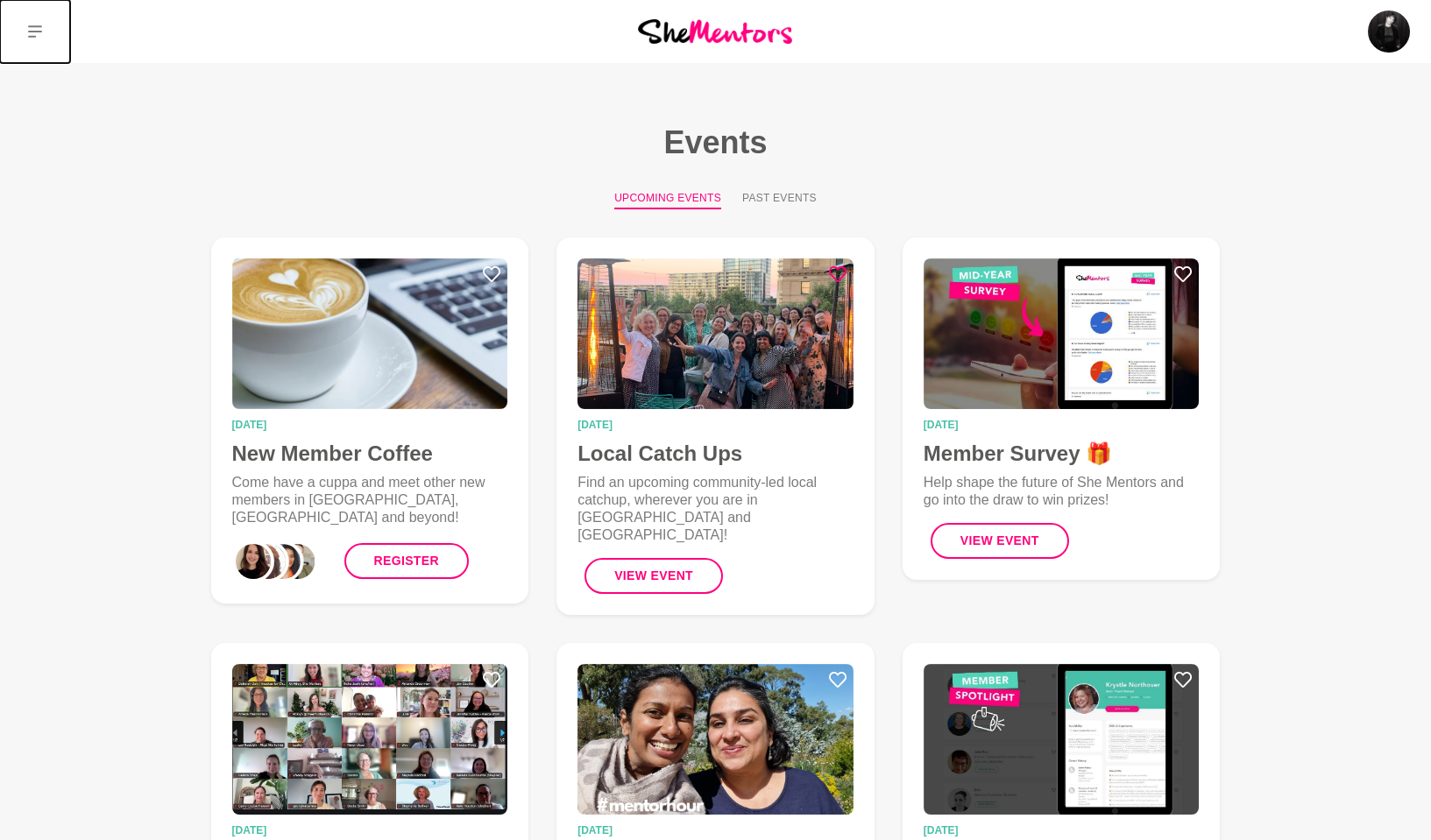
click at [30, 27] on icon at bounding box center [34, 31] width 14 height 12
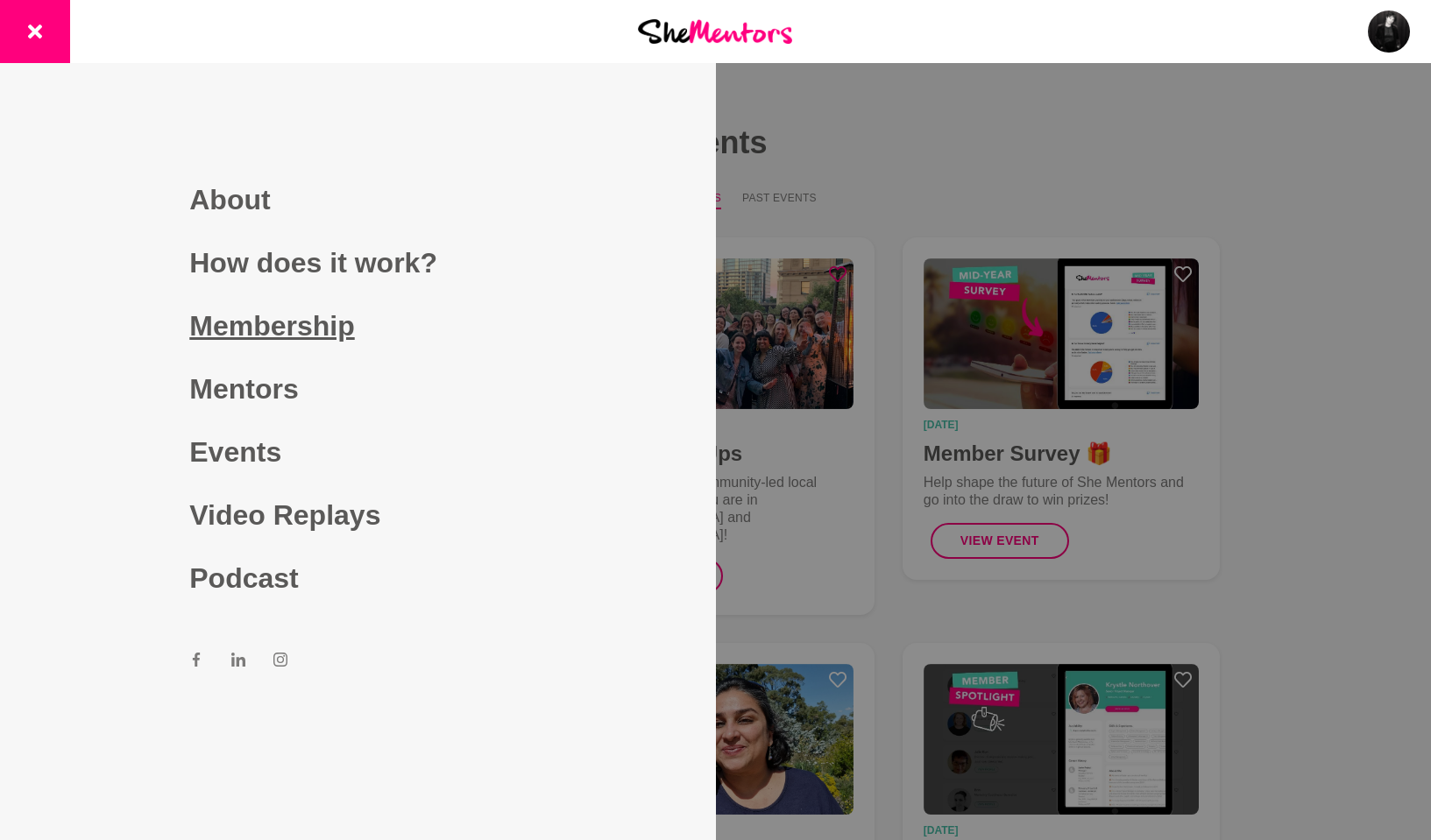
click at [347, 308] on link "Membership" at bounding box center [357, 325] width 337 height 63
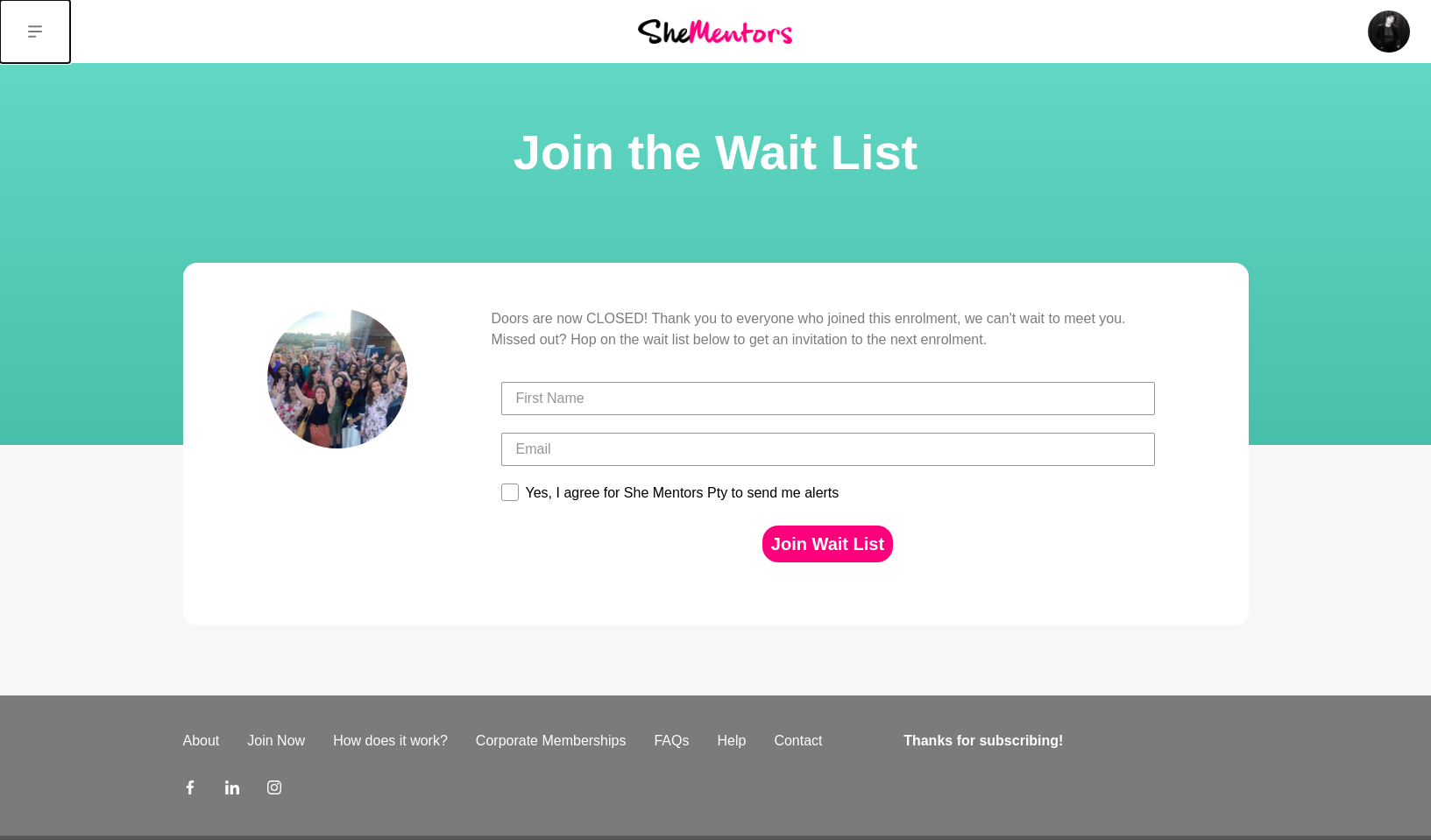
click at [27, 12] on button at bounding box center [35, 31] width 70 height 63
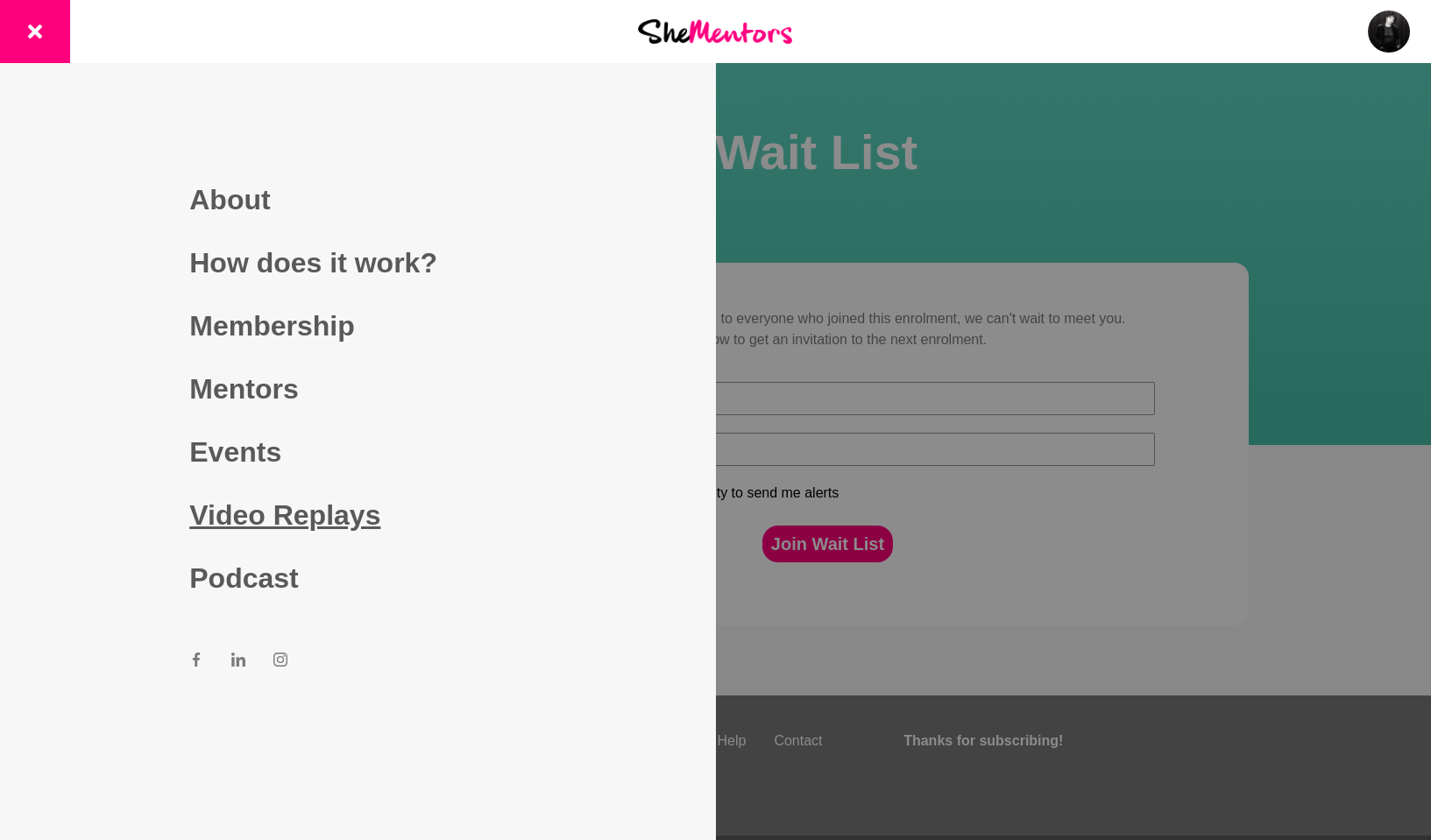
click at [306, 514] on link "Video Replays" at bounding box center [357, 515] width 337 height 63
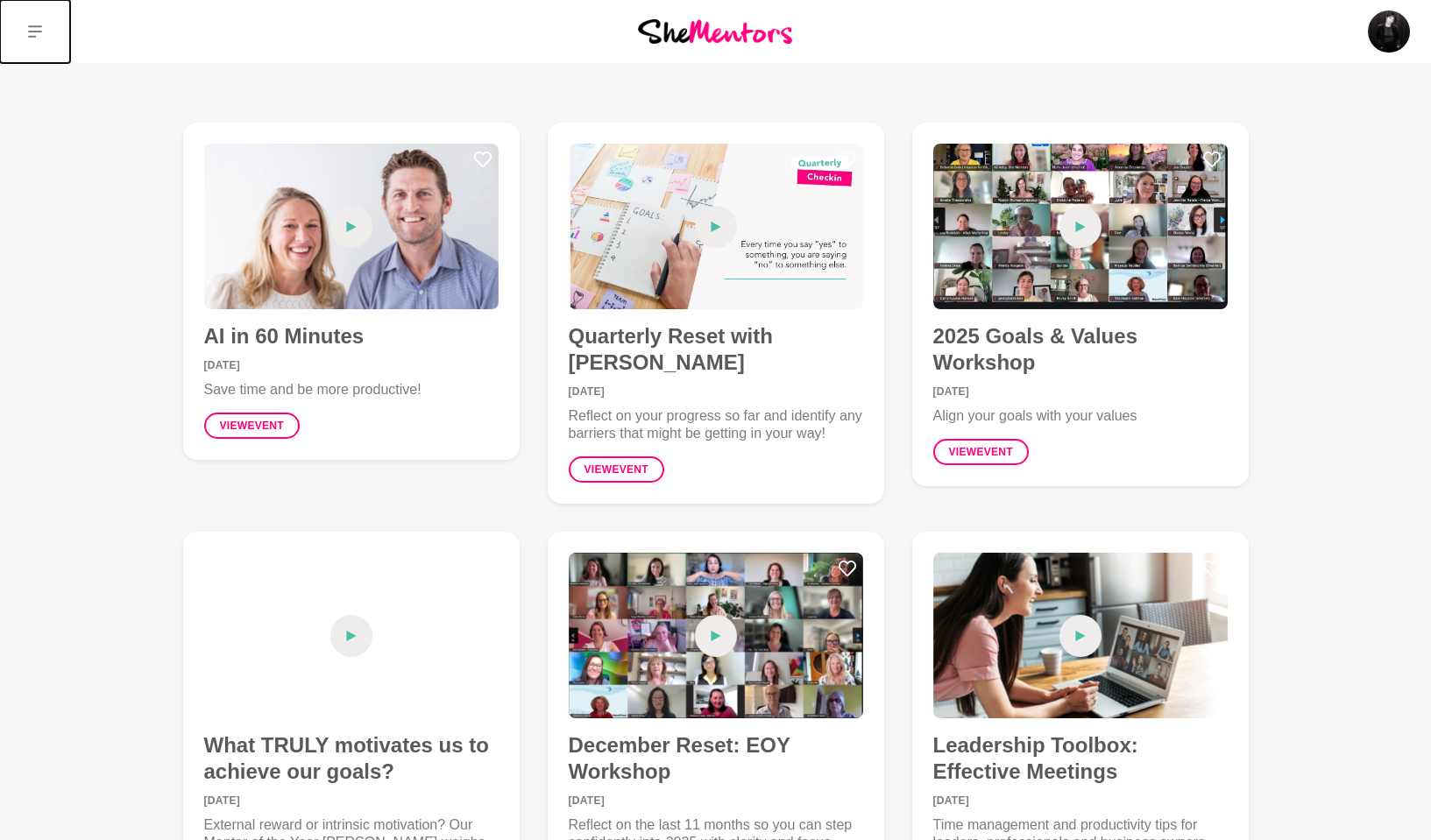
click at [31, 27] on icon at bounding box center [34, 31] width 14 height 12
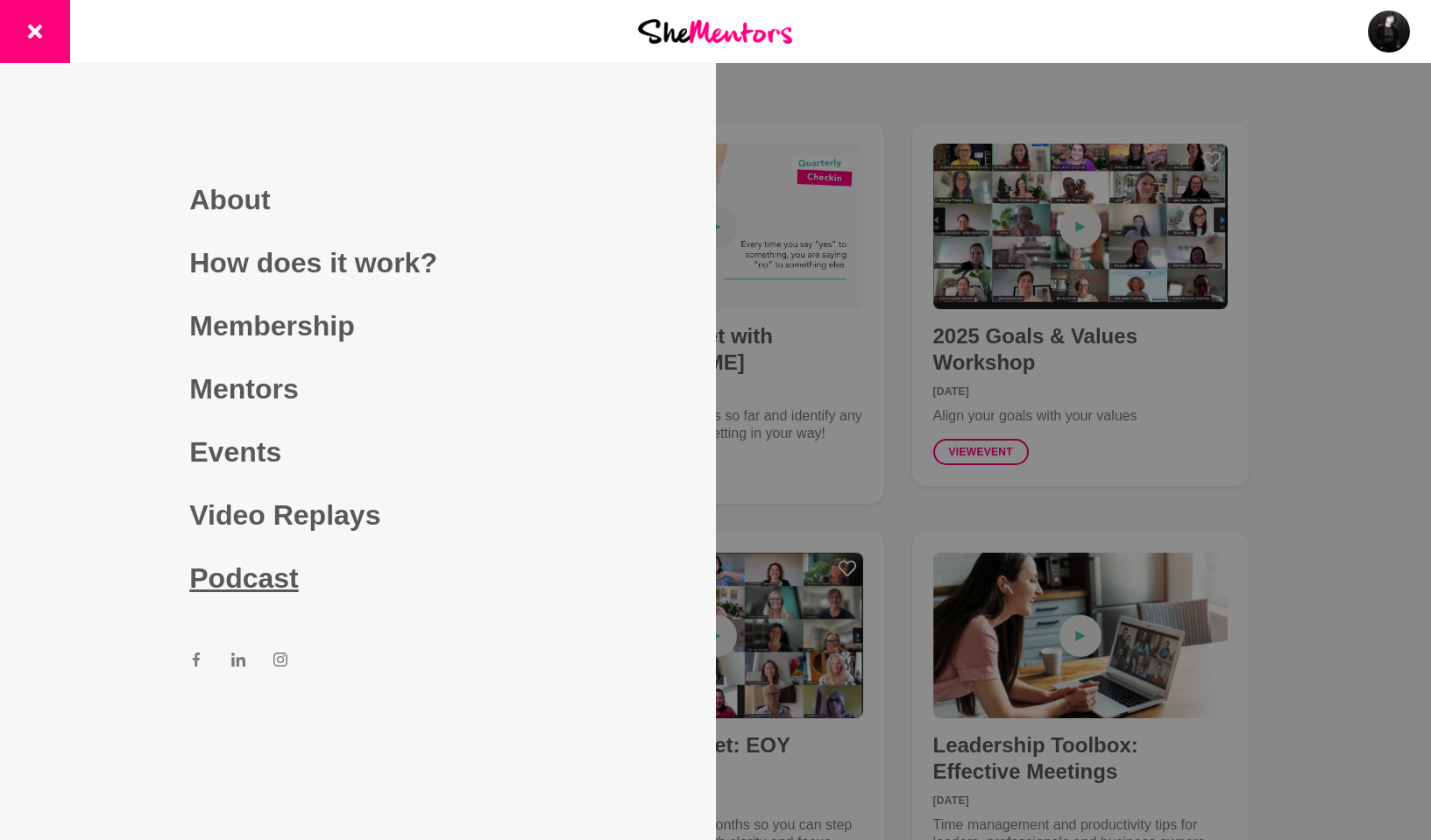
click at [266, 582] on link "Podcast" at bounding box center [357, 578] width 337 height 63
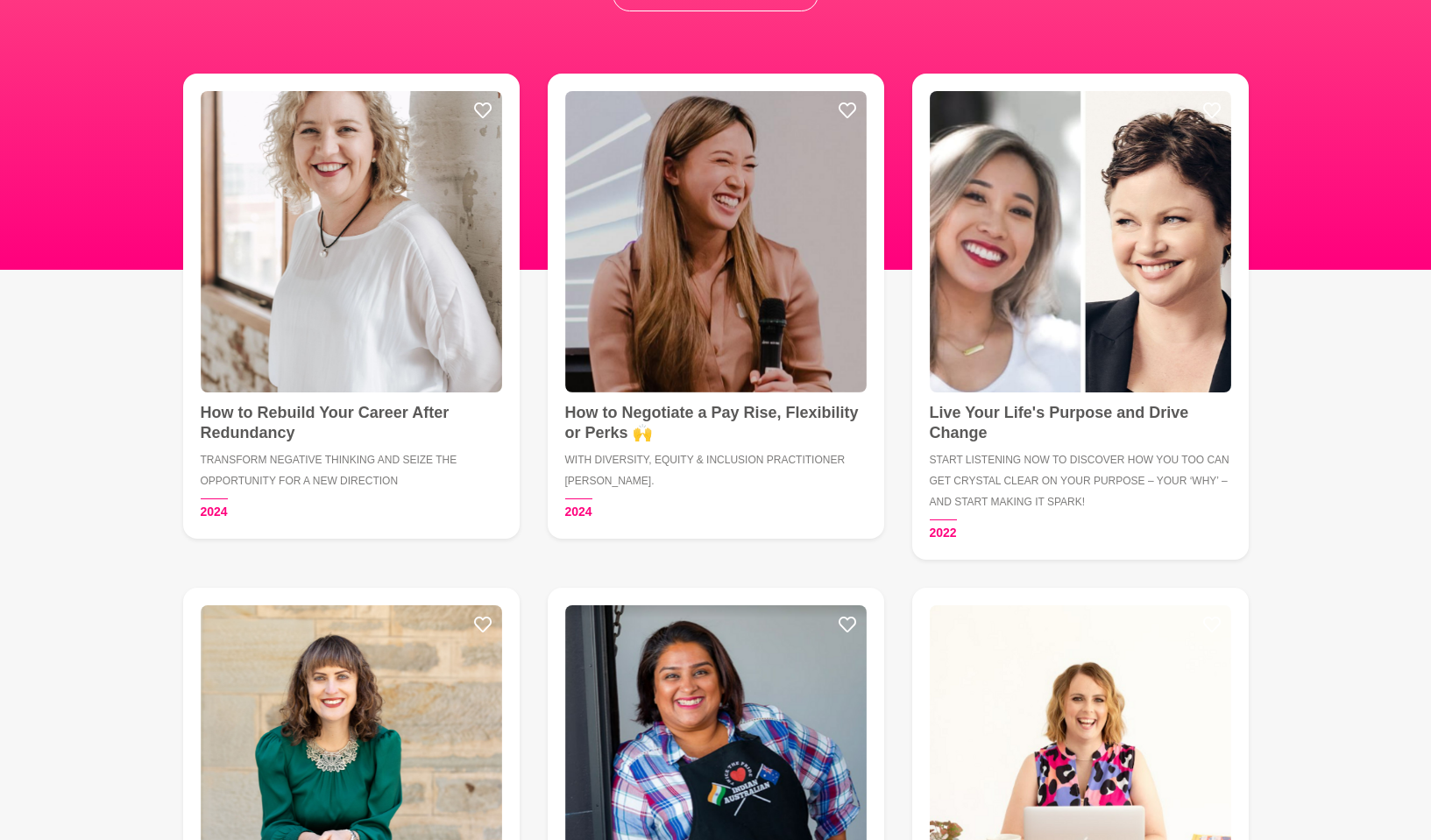
scroll to position [846, 0]
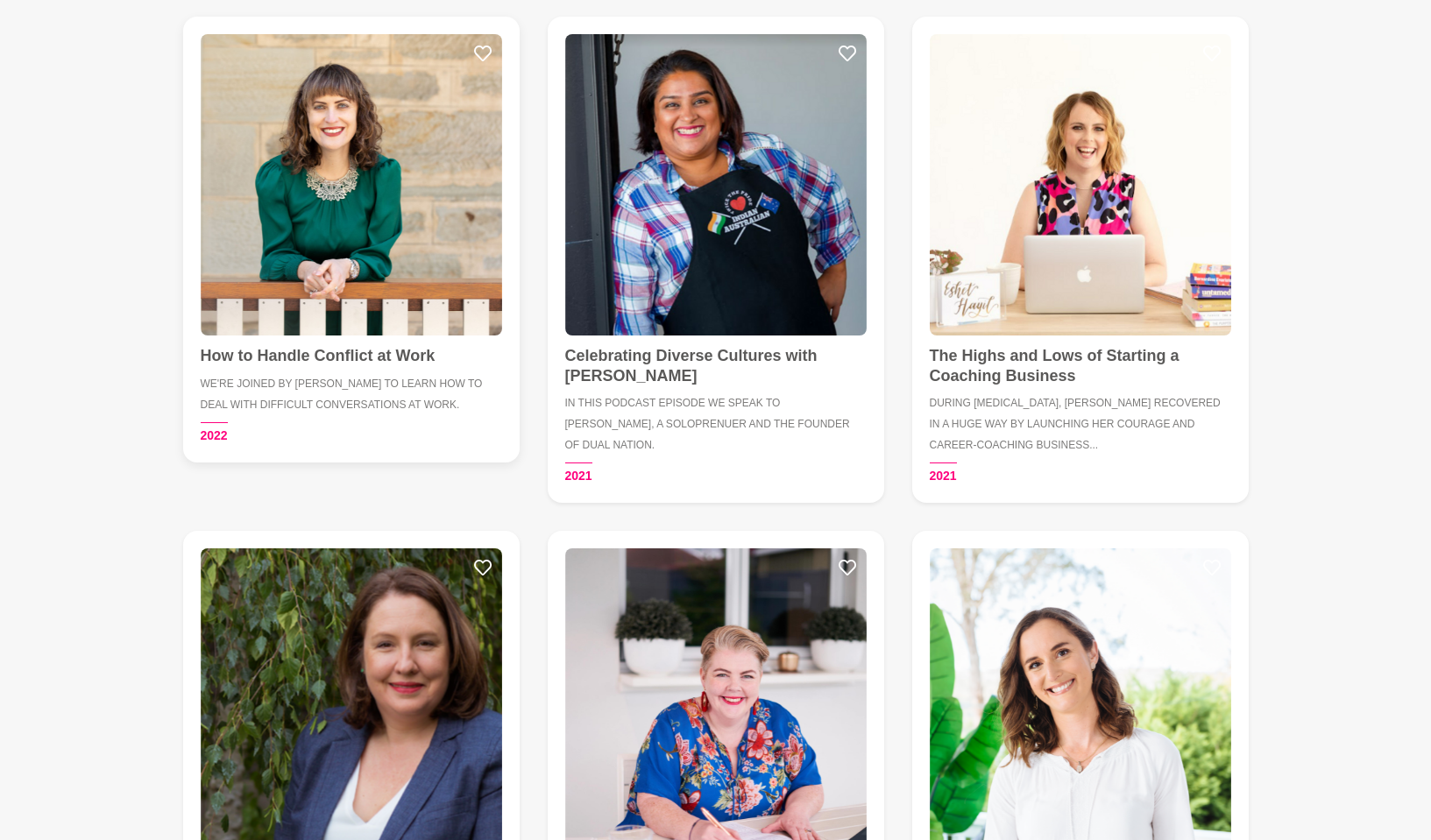
click at [381, 405] on h5 "We're joined by Rebecca Christianson to learn how to deal with difficult conver…" at bounding box center [351, 395] width 302 height 42
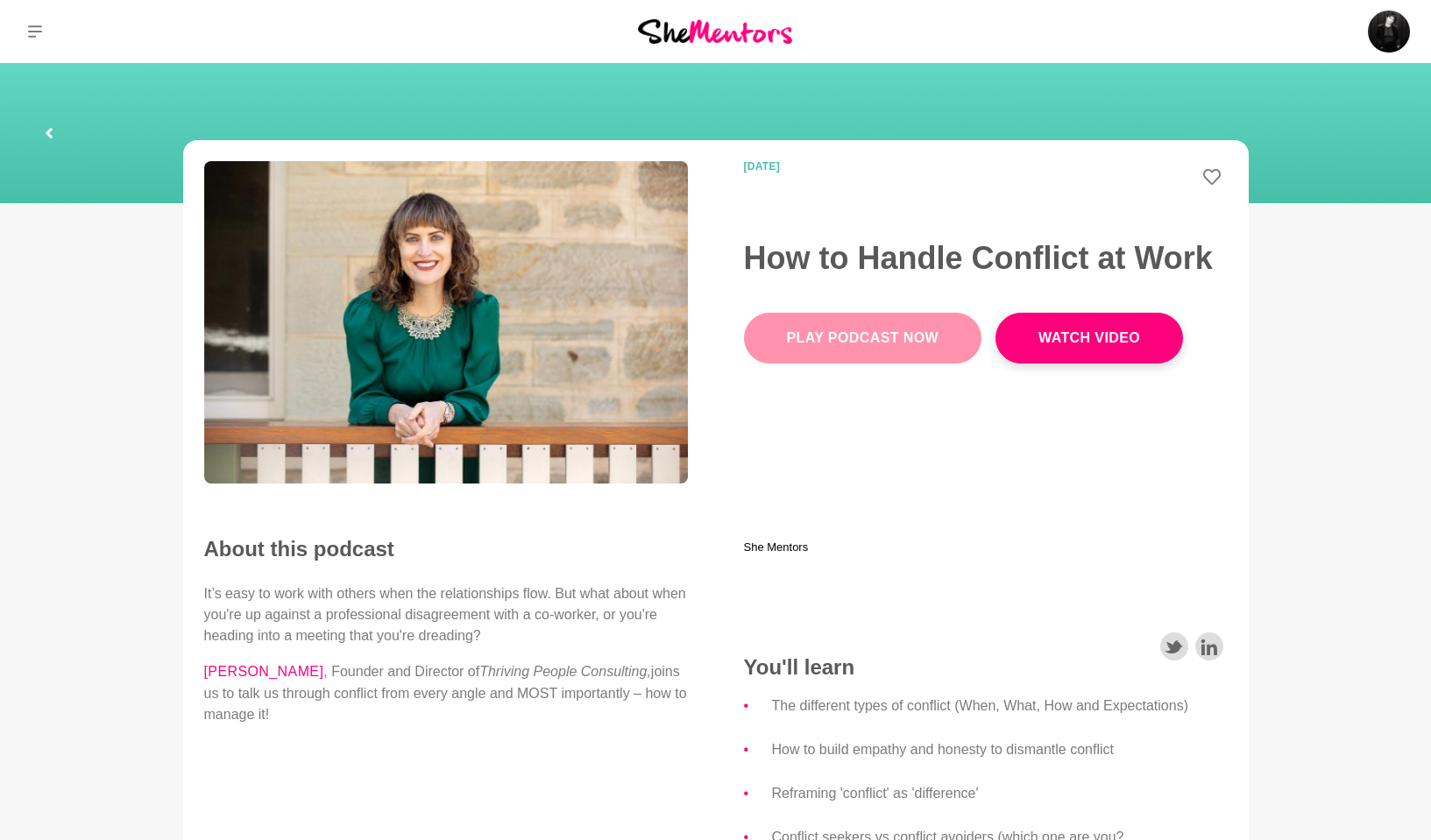
click at [809, 344] on link "Play Podcast Now" at bounding box center [863, 337] width 238 height 51
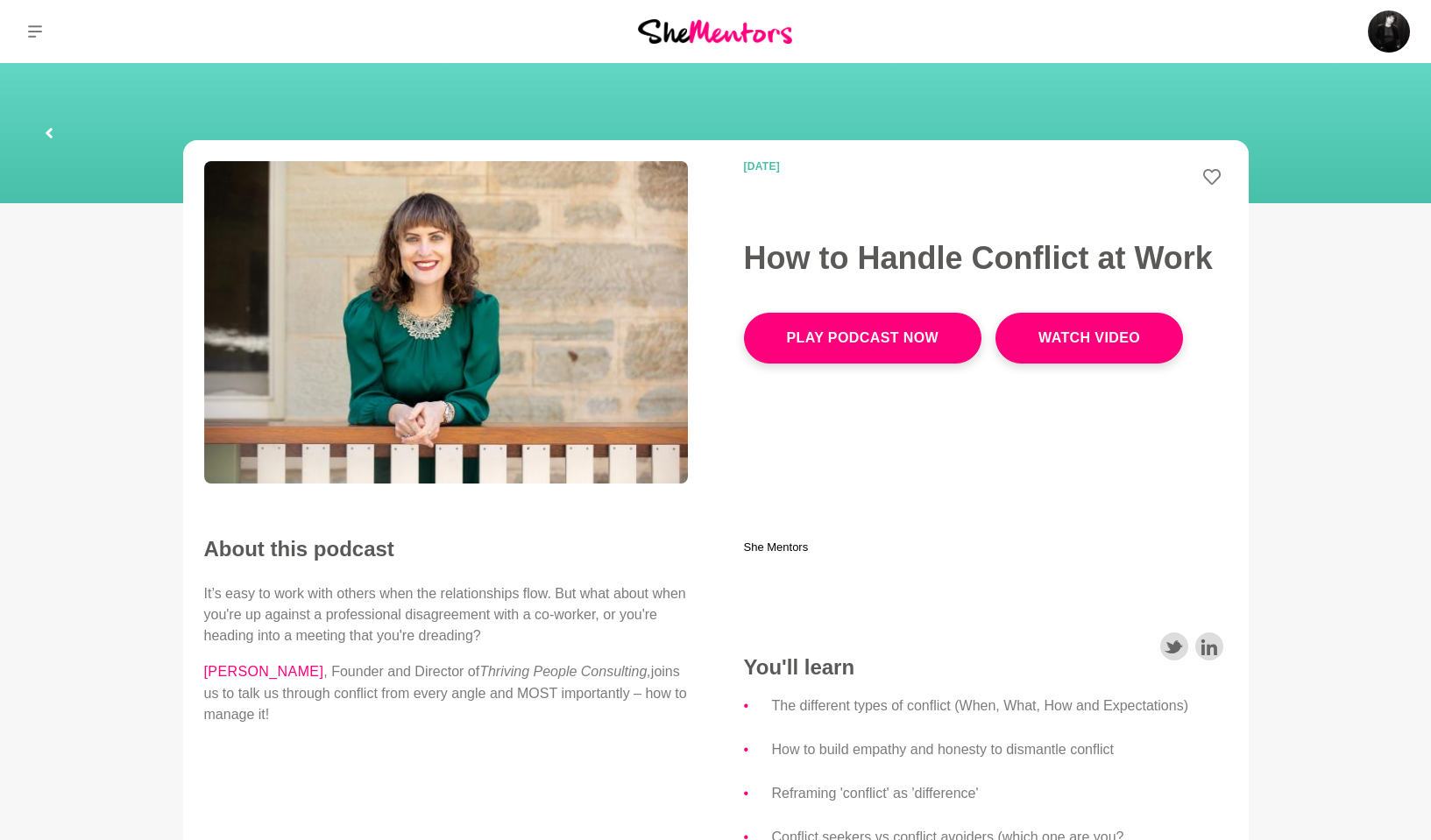
click at [1222, 174] on div "27 January 2022" at bounding box center [985, 179] width 539 height 35
click at [1209, 180] on icon at bounding box center [1212, 176] width 18 height 18
click at [57, 136] on link at bounding box center [49, 133] width 56 height 56
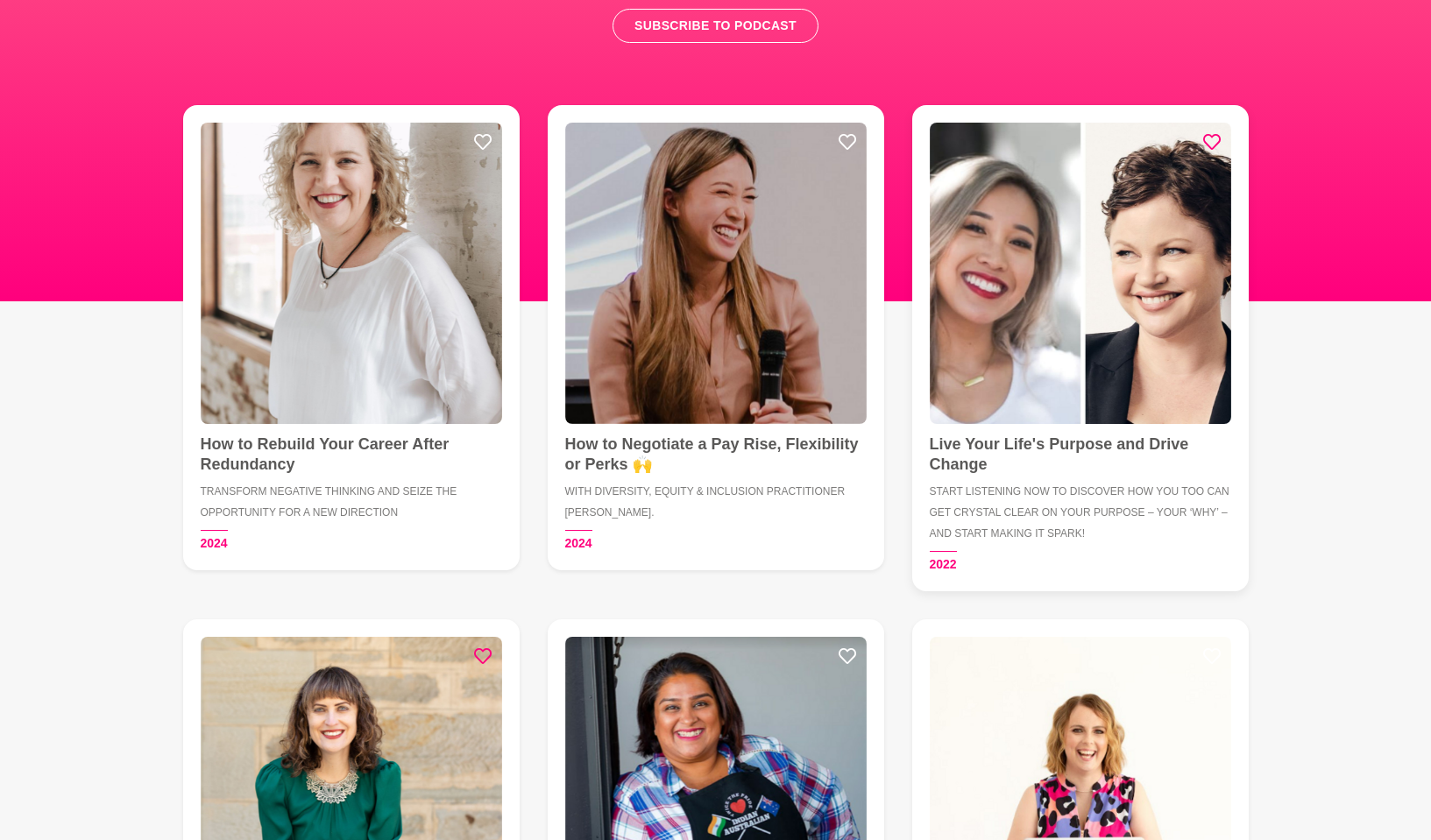
click at [1214, 145] on icon at bounding box center [1212, 141] width 18 height 16
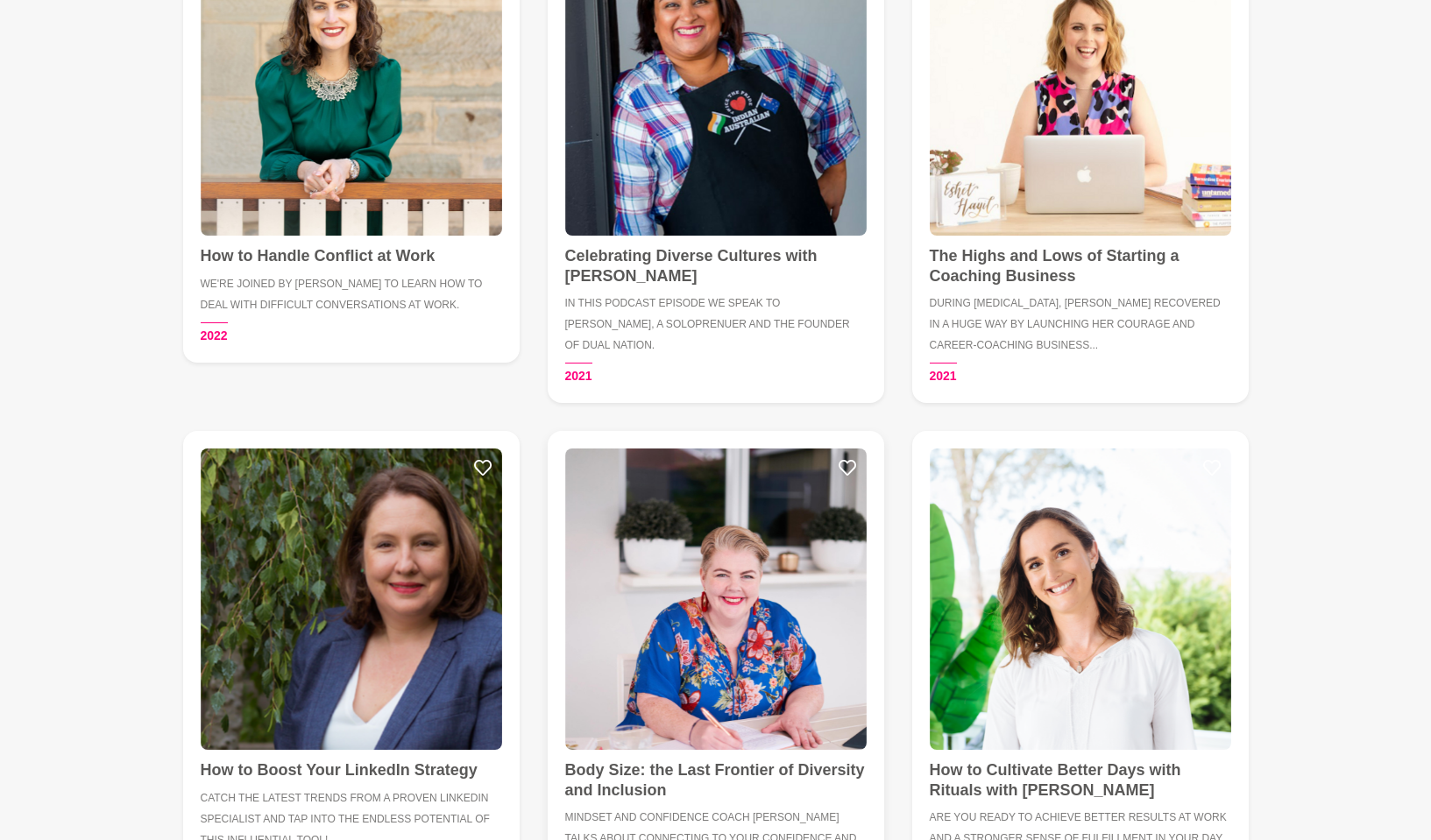
scroll to position [1232, 0]
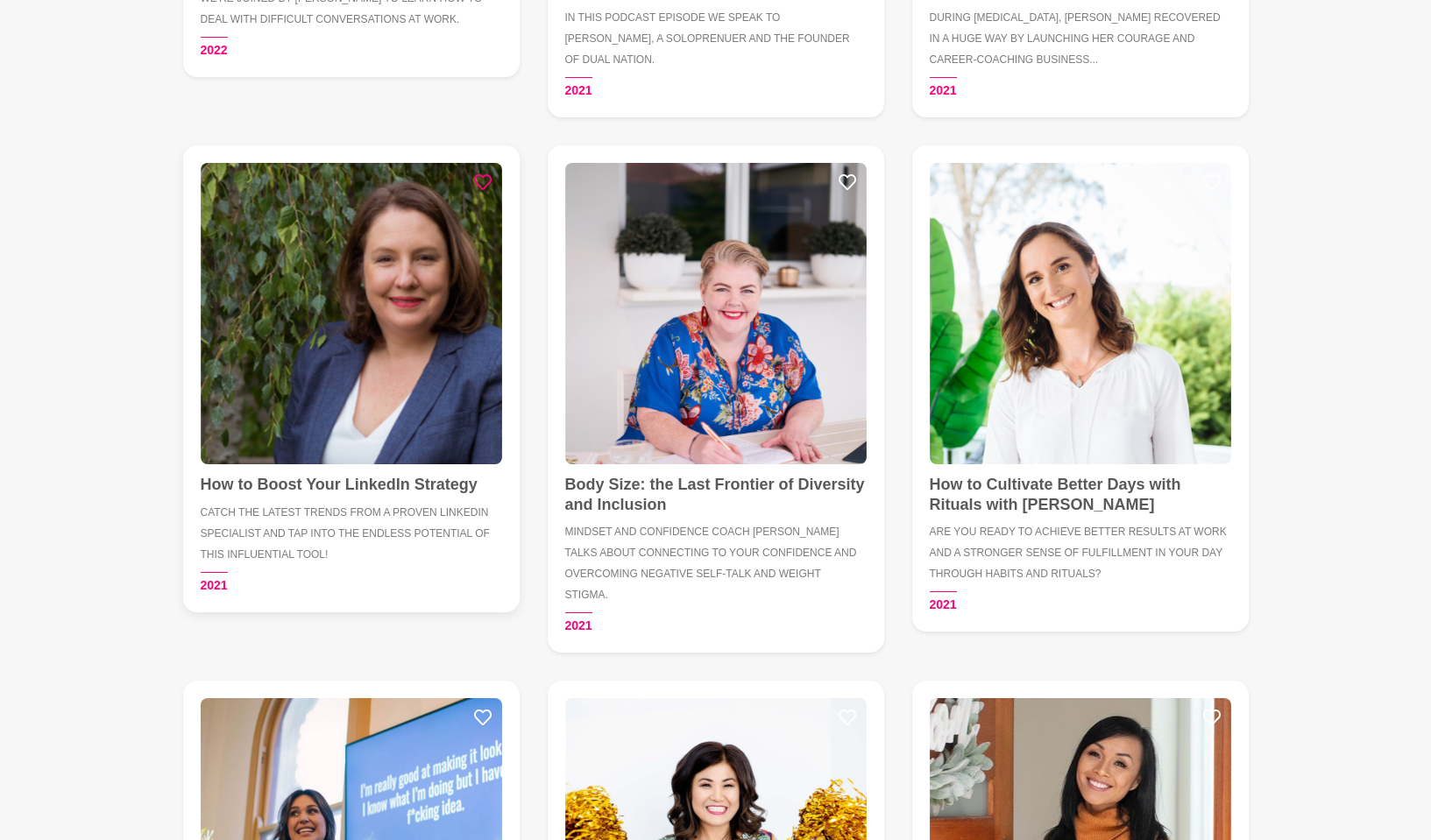
click at [479, 176] on icon at bounding box center [482, 182] width 18 height 18
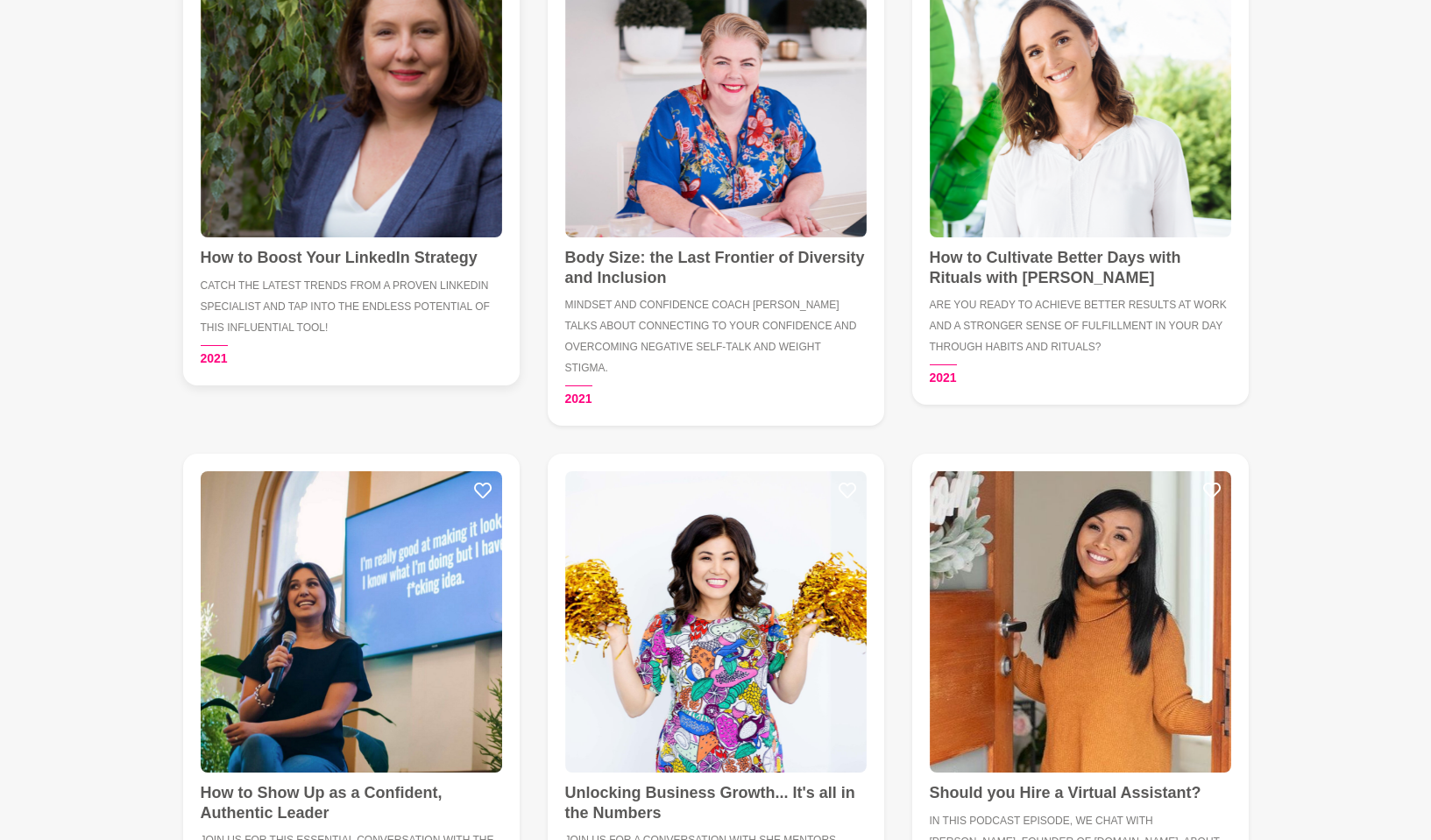
scroll to position [1538, 0]
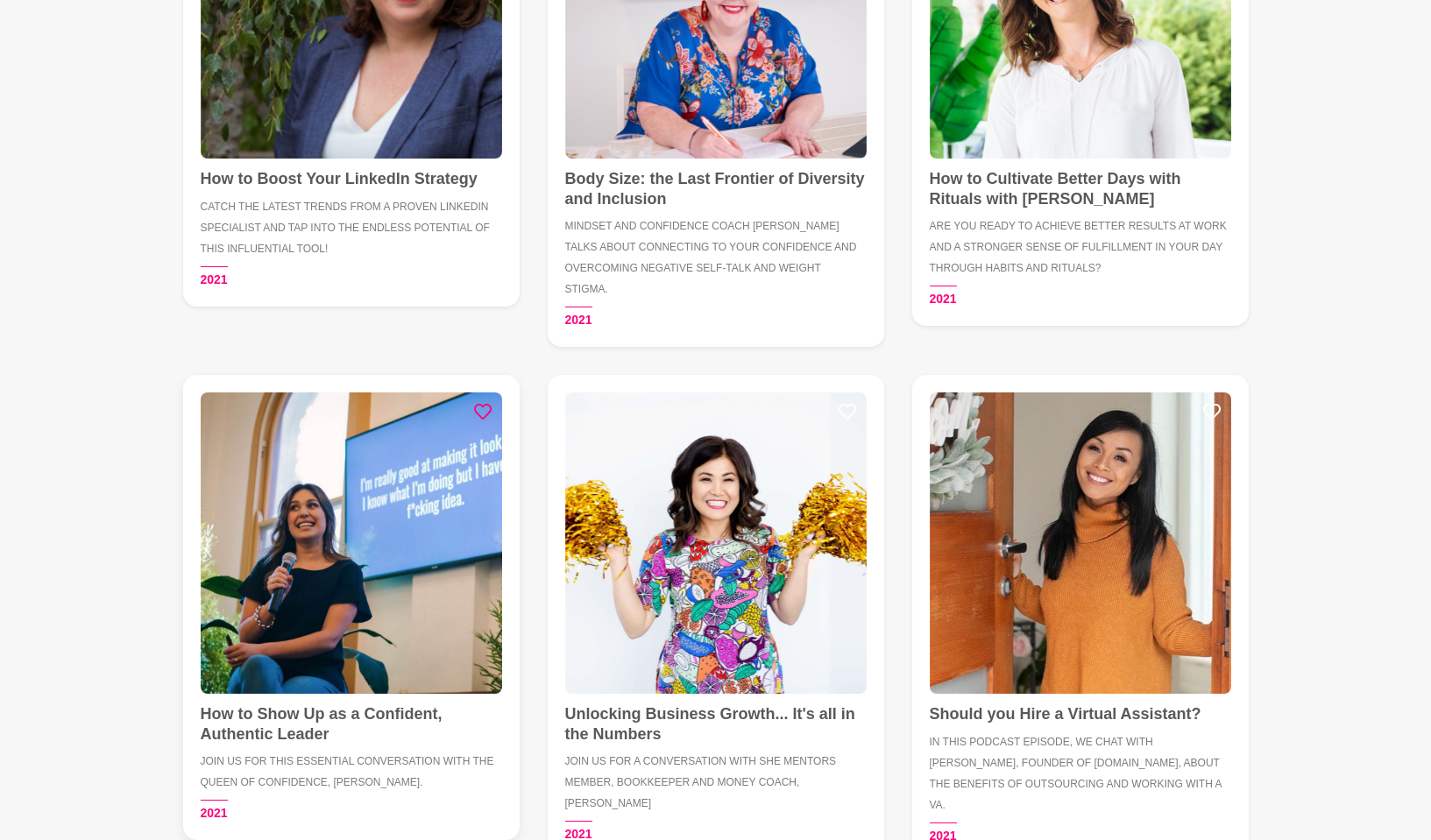
click at [476, 403] on icon at bounding box center [482, 411] width 18 height 18
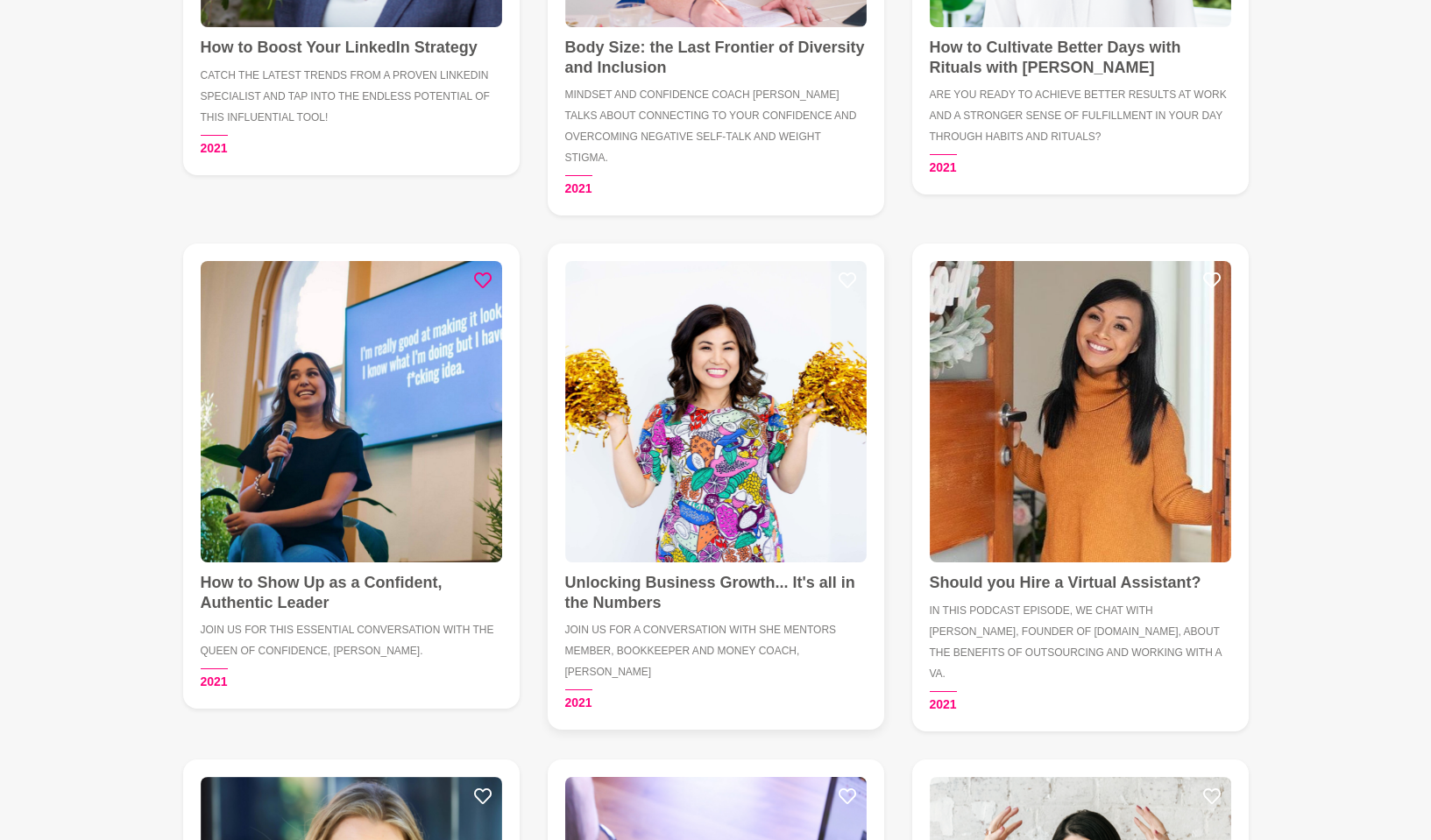
scroll to position [1683, 0]
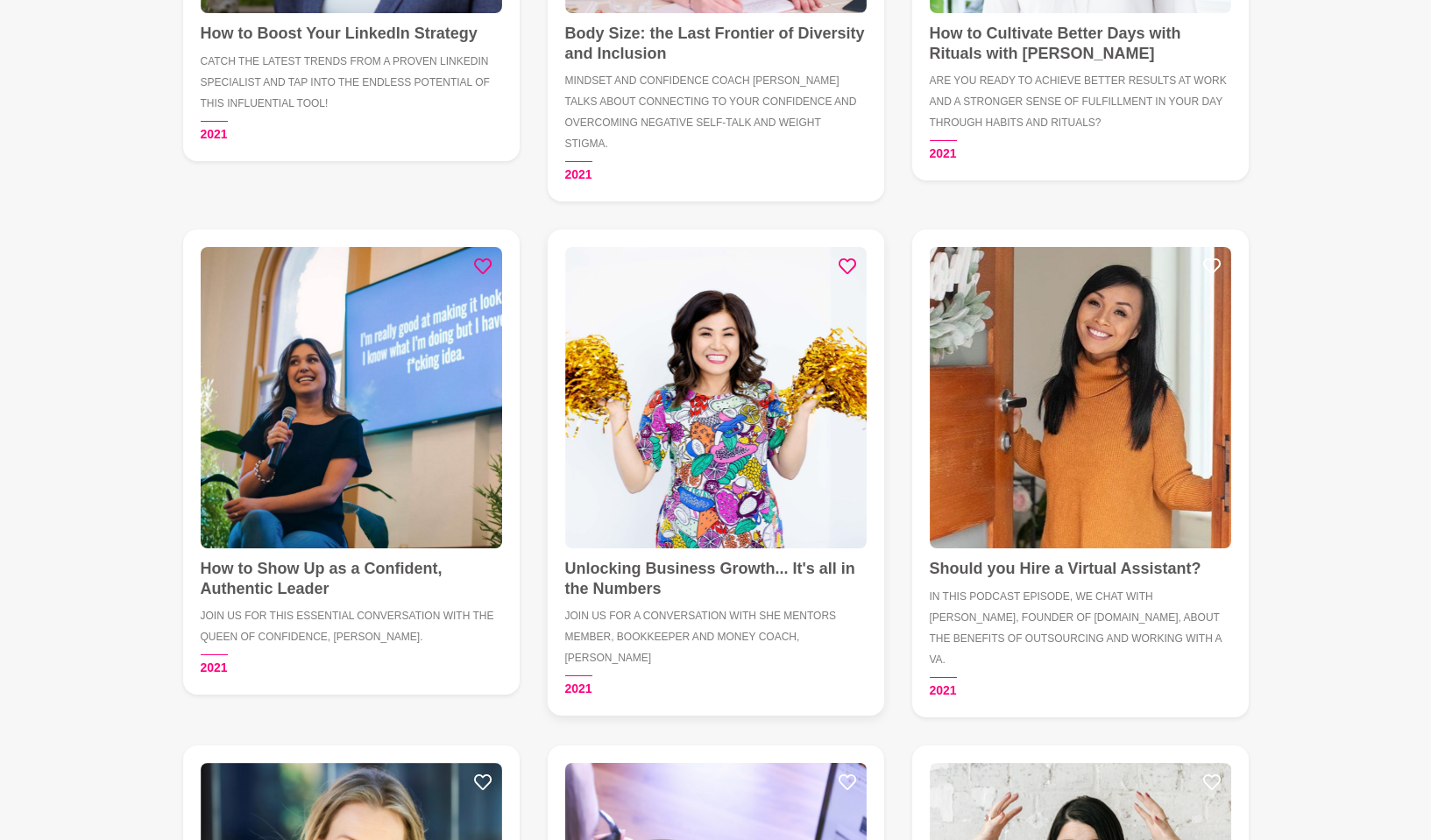
click at [845, 257] on icon at bounding box center [846, 266] width 18 height 18
drag, startPoint x: 1216, startPoint y: 242, endPoint x: 1239, endPoint y: 247, distance: 23.5
click at [1216, 257] on icon at bounding box center [1212, 266] width 18 height 18
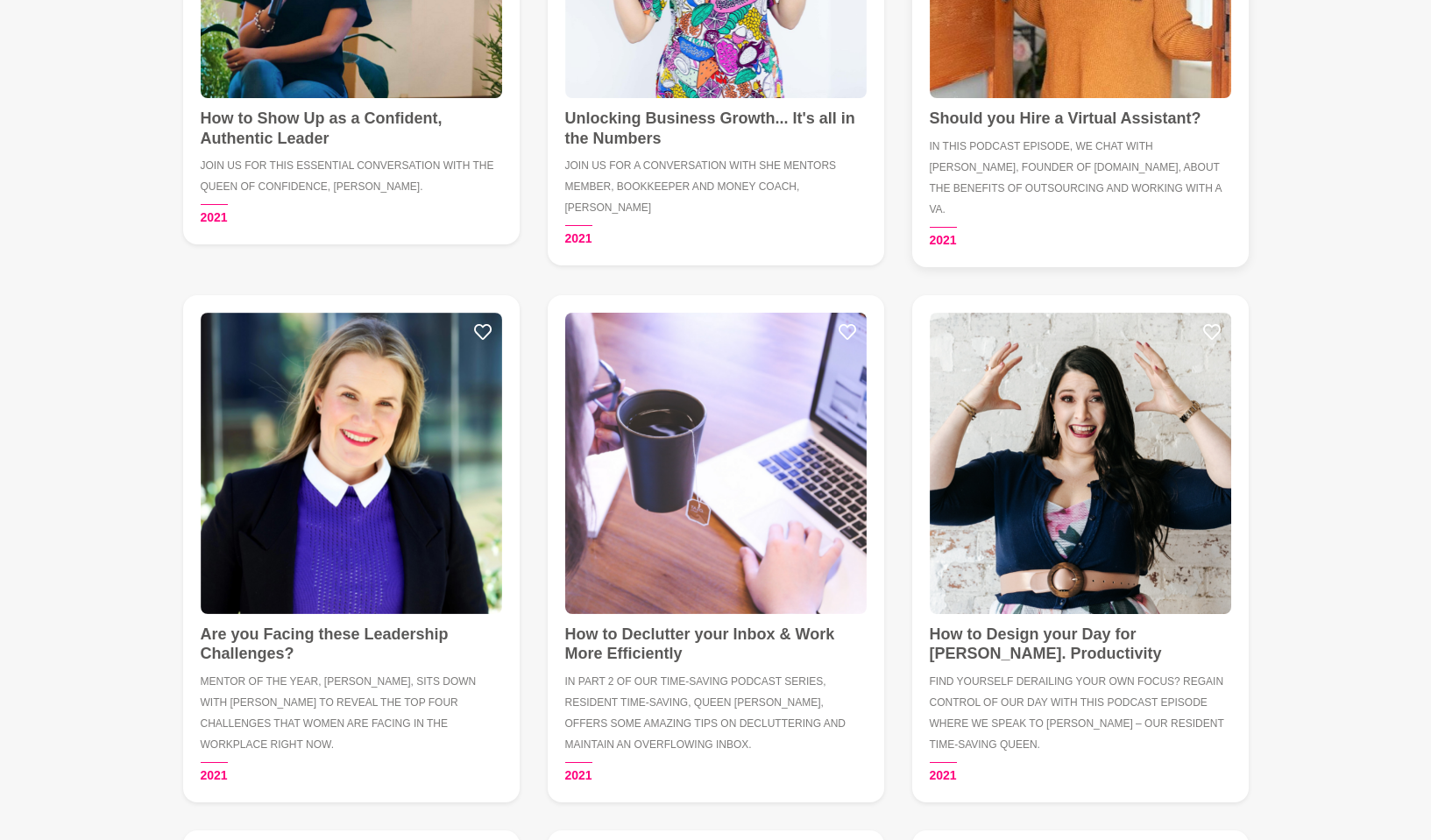
scroll to position [2264, 0]
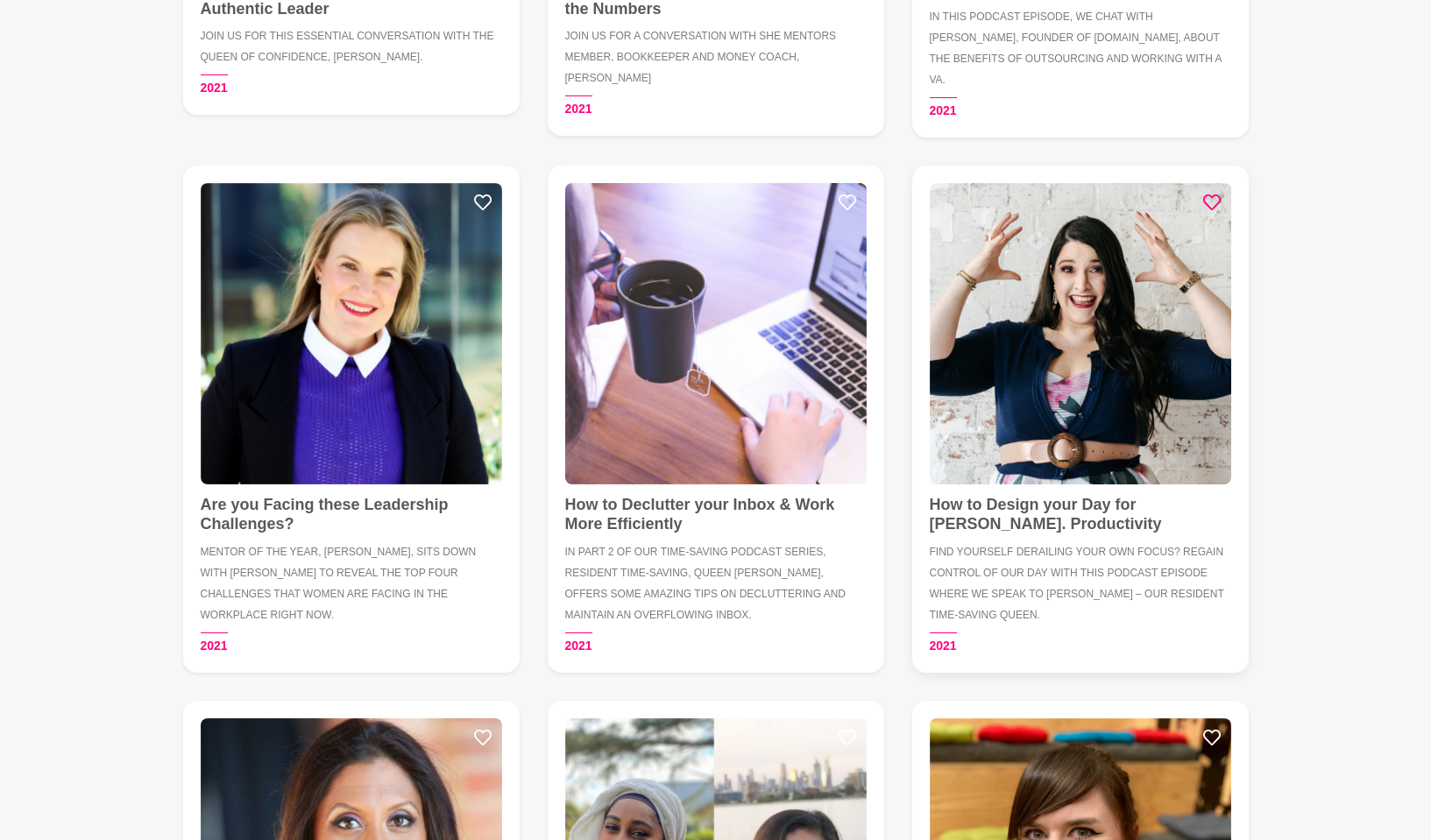
click at [1207, 194] on icon at bounding box center [1212, 202] width 18 height 18
click at [847, 195] on icon at bounding box center [846, 202] width 18 height 16
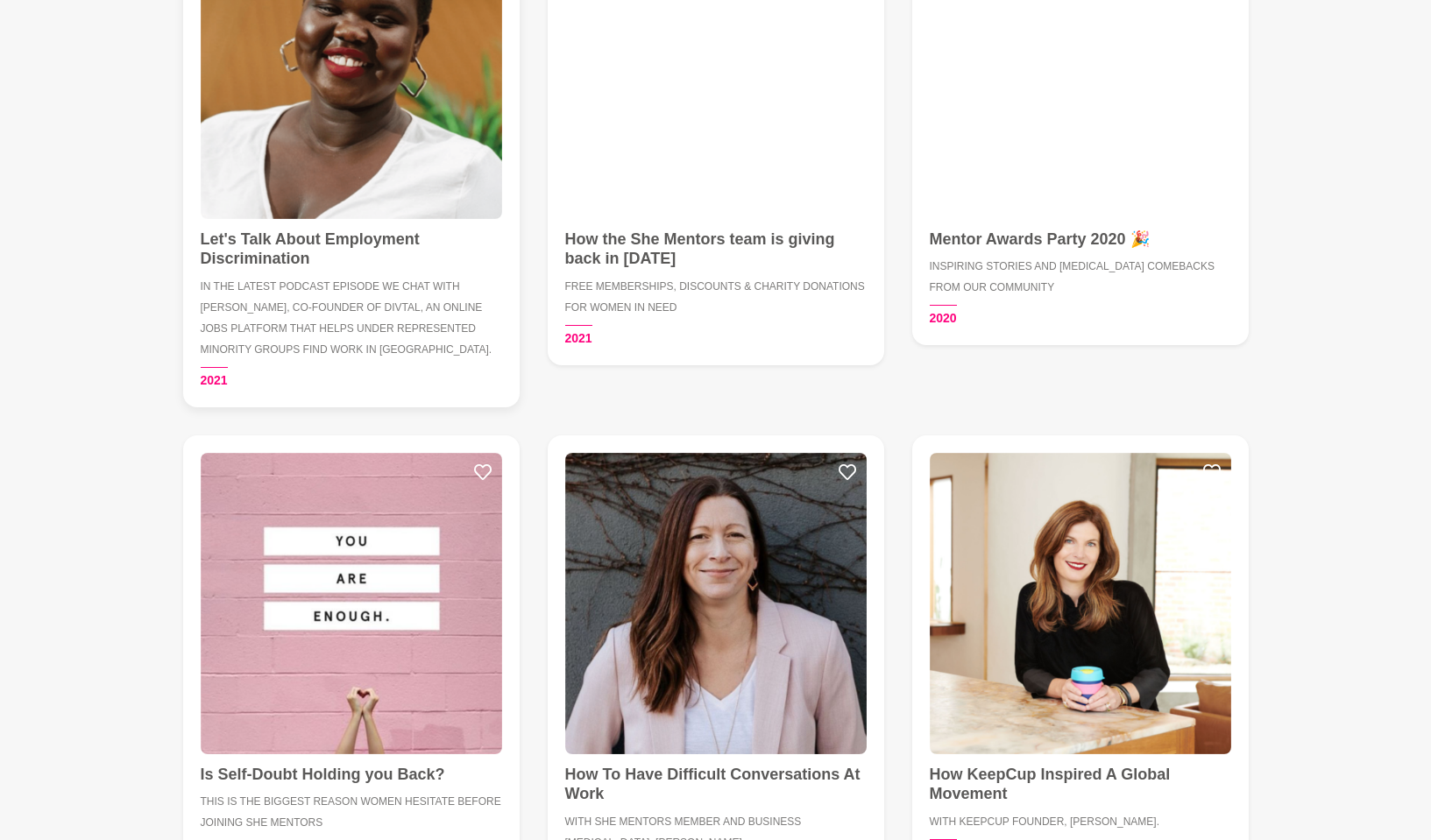
scroll to position [3830, 0]
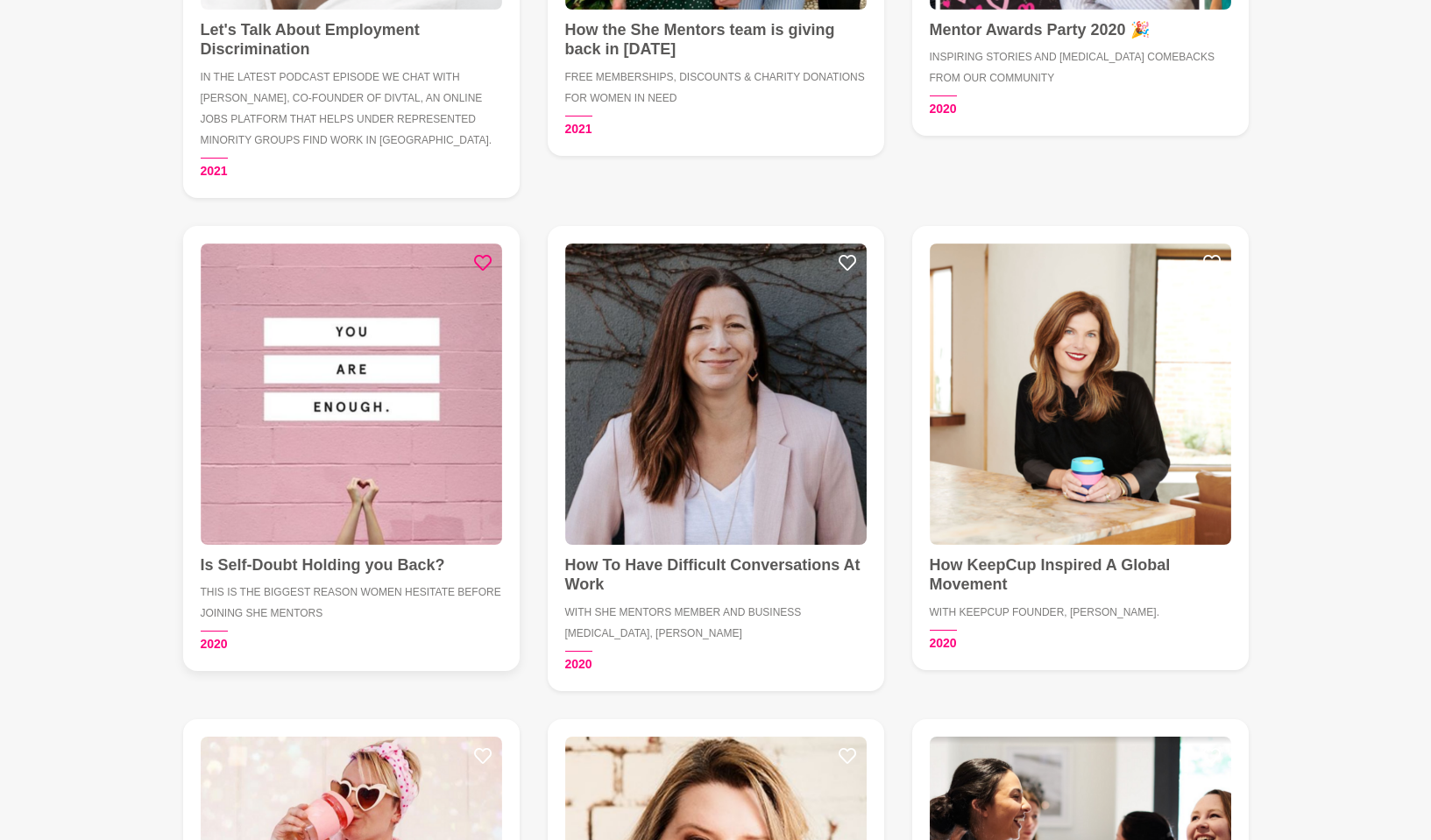
click at [480, 254] on icon at bounding box center [482, 263] width 18 height 18
click at [834, 243] on img at bounding box center [716, 394] width 302 height 302
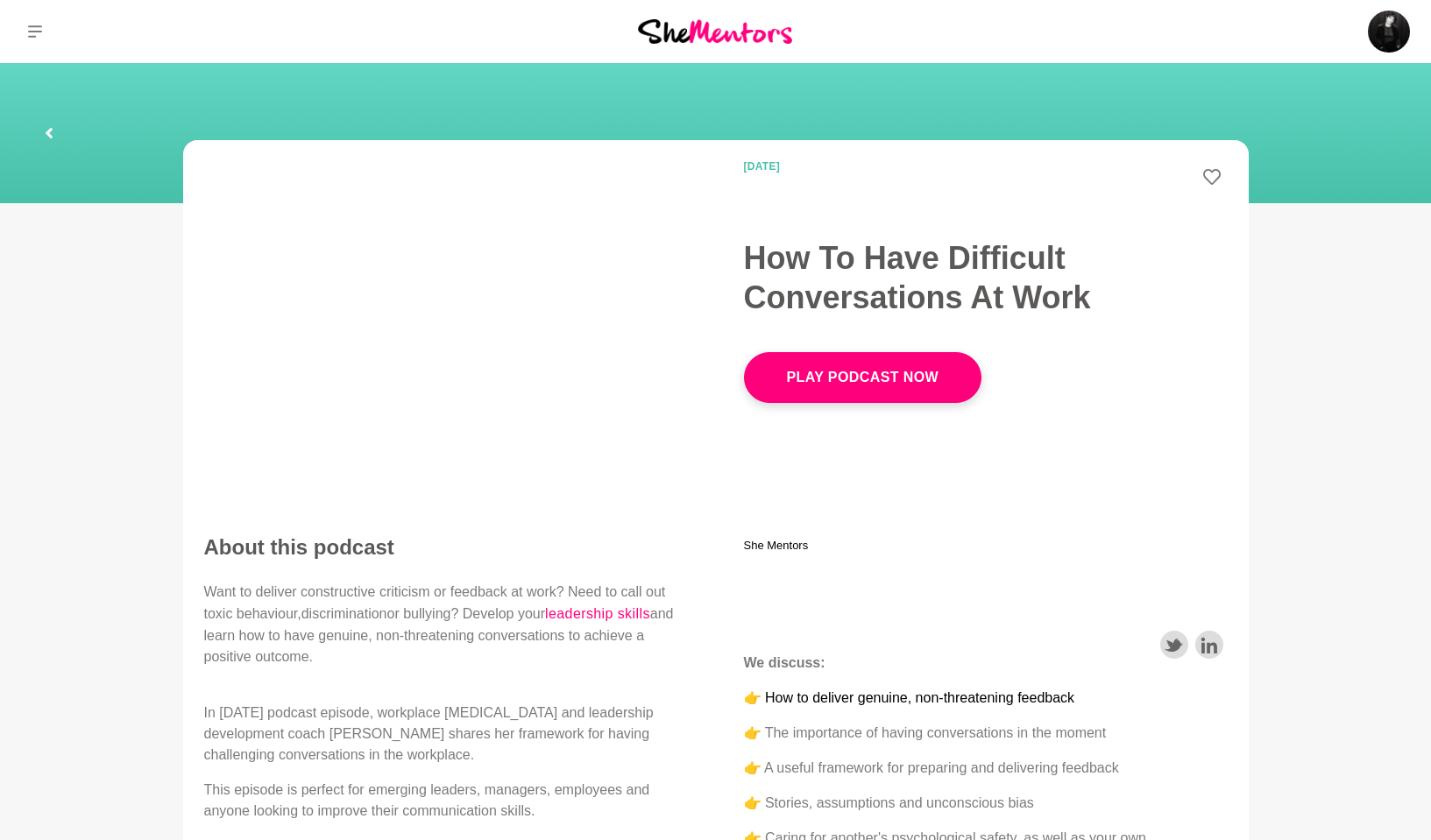
click at [1211, 178] on icon at bounding box center [1212, 176] width 18 height 18
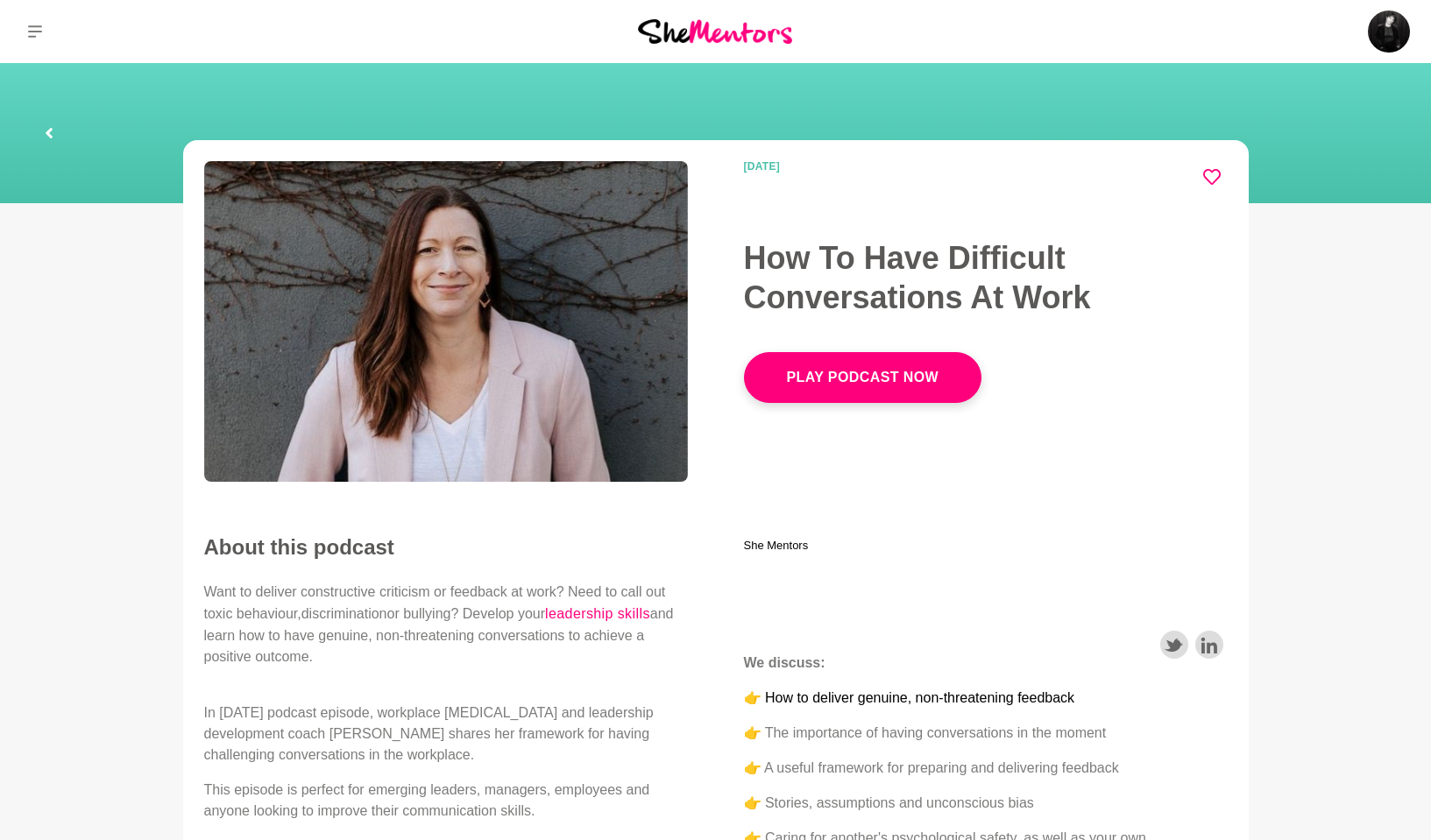
click at [51, 132] on icon at bounding box center [49, 133] width 10 height 56
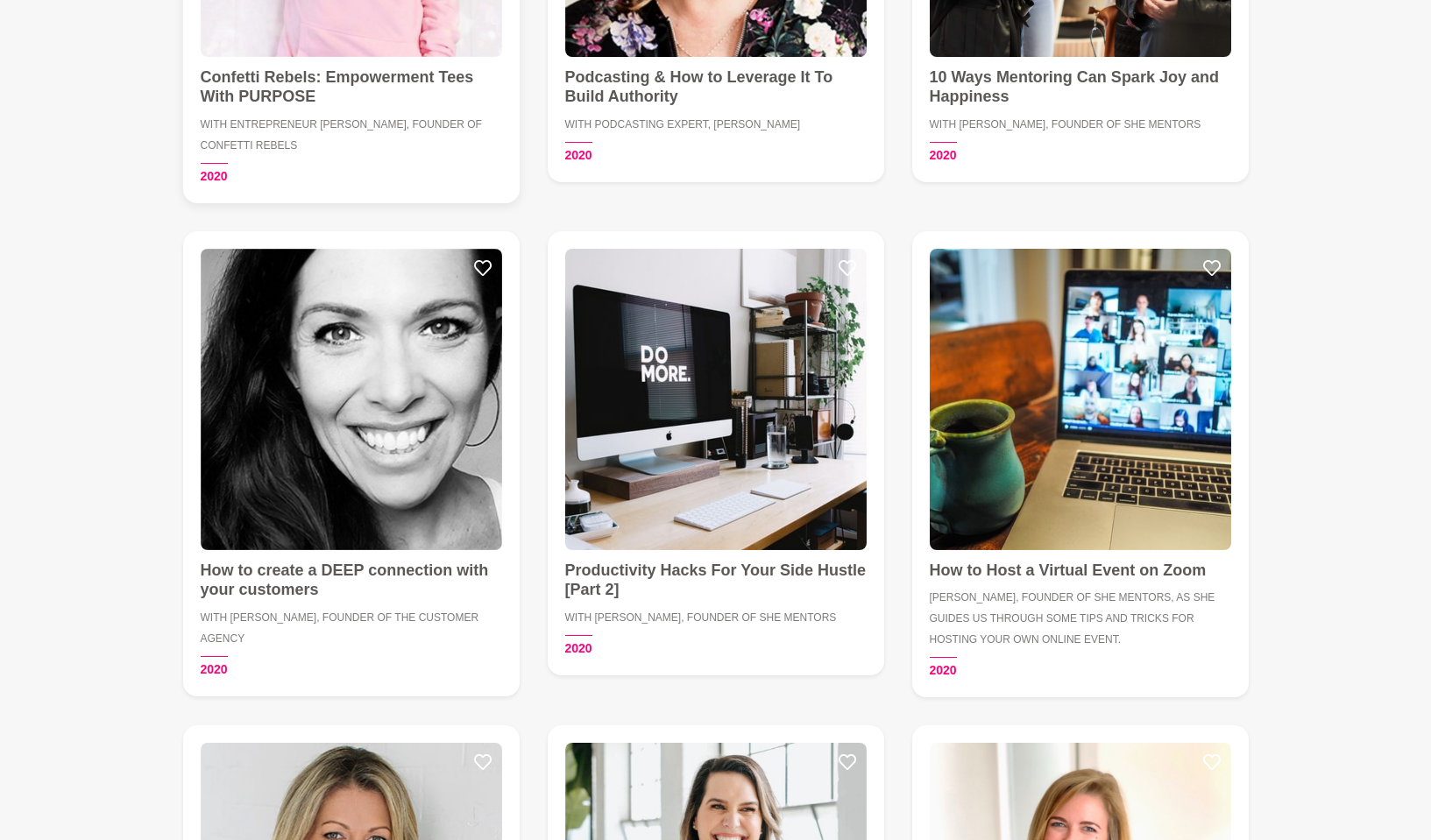
scroll to position [4830, 0]
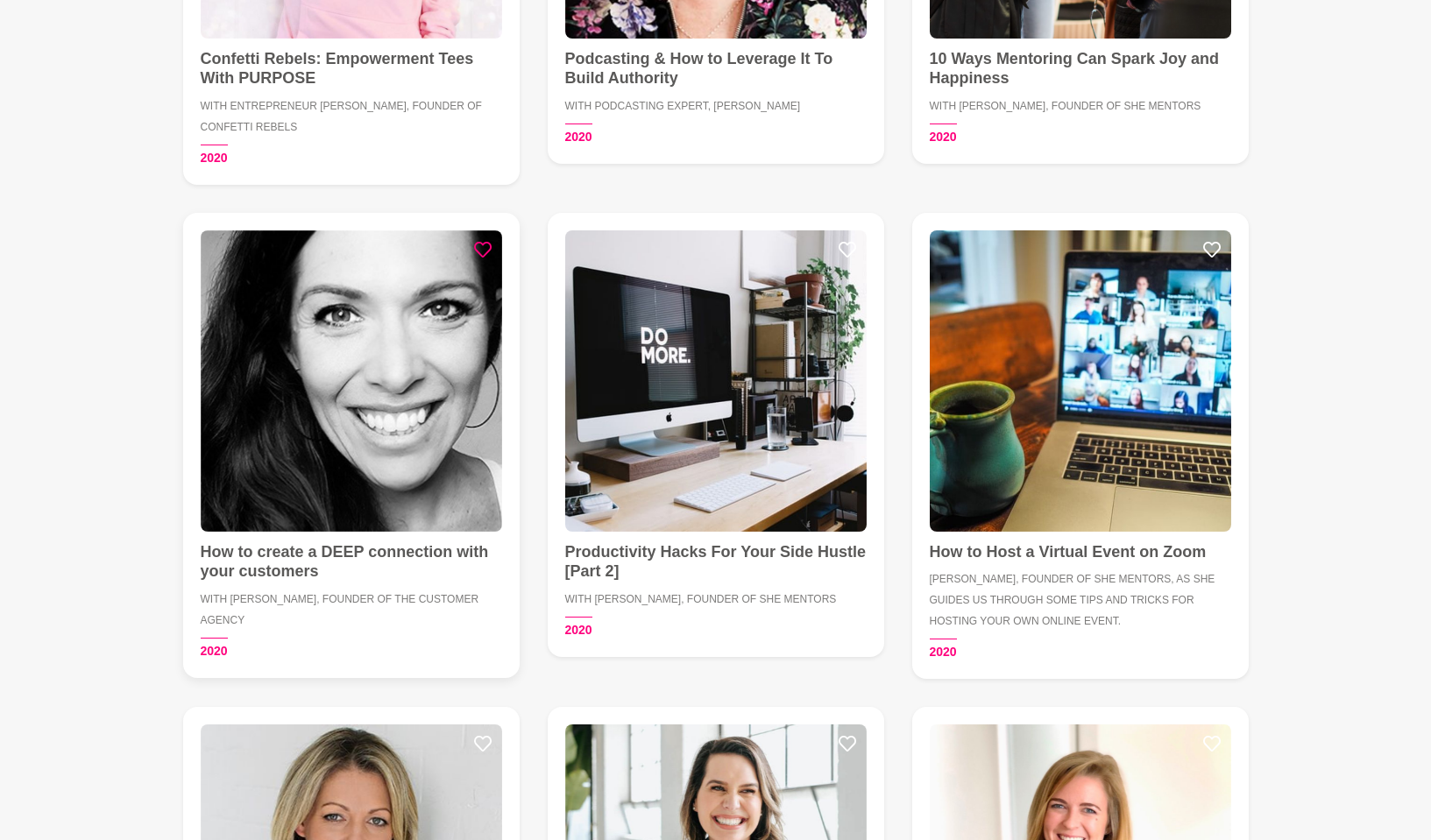
click at [479, 241] on icon at bounding box center [482, 249] width 18 height 18
click at [843, 241] on icon at bounding box center [846, 249] width 18 height 18
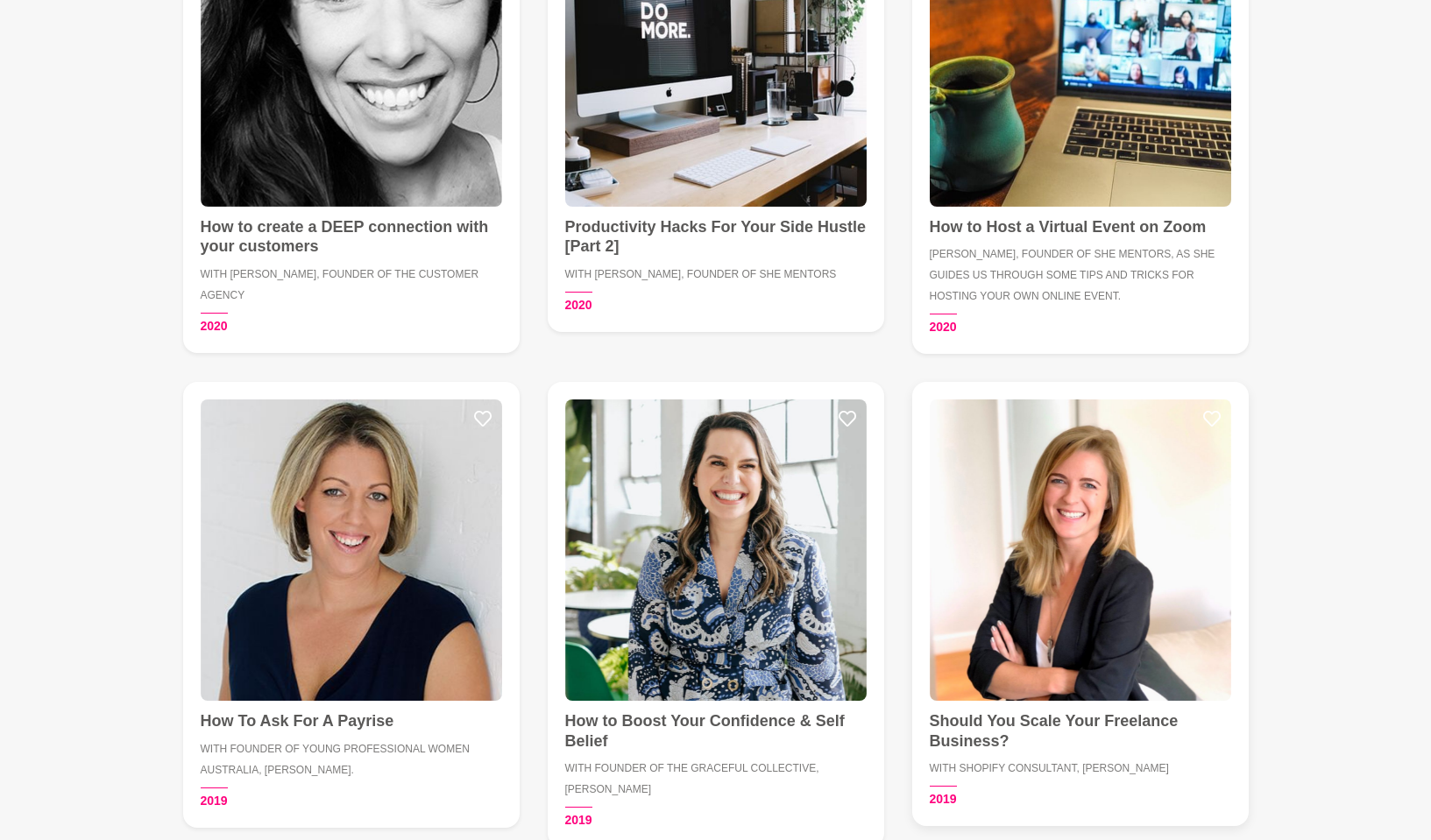
scroll to position [5155, 0]
click at [835, 398] on img at bounding box center [716, 549] width 302 height 302
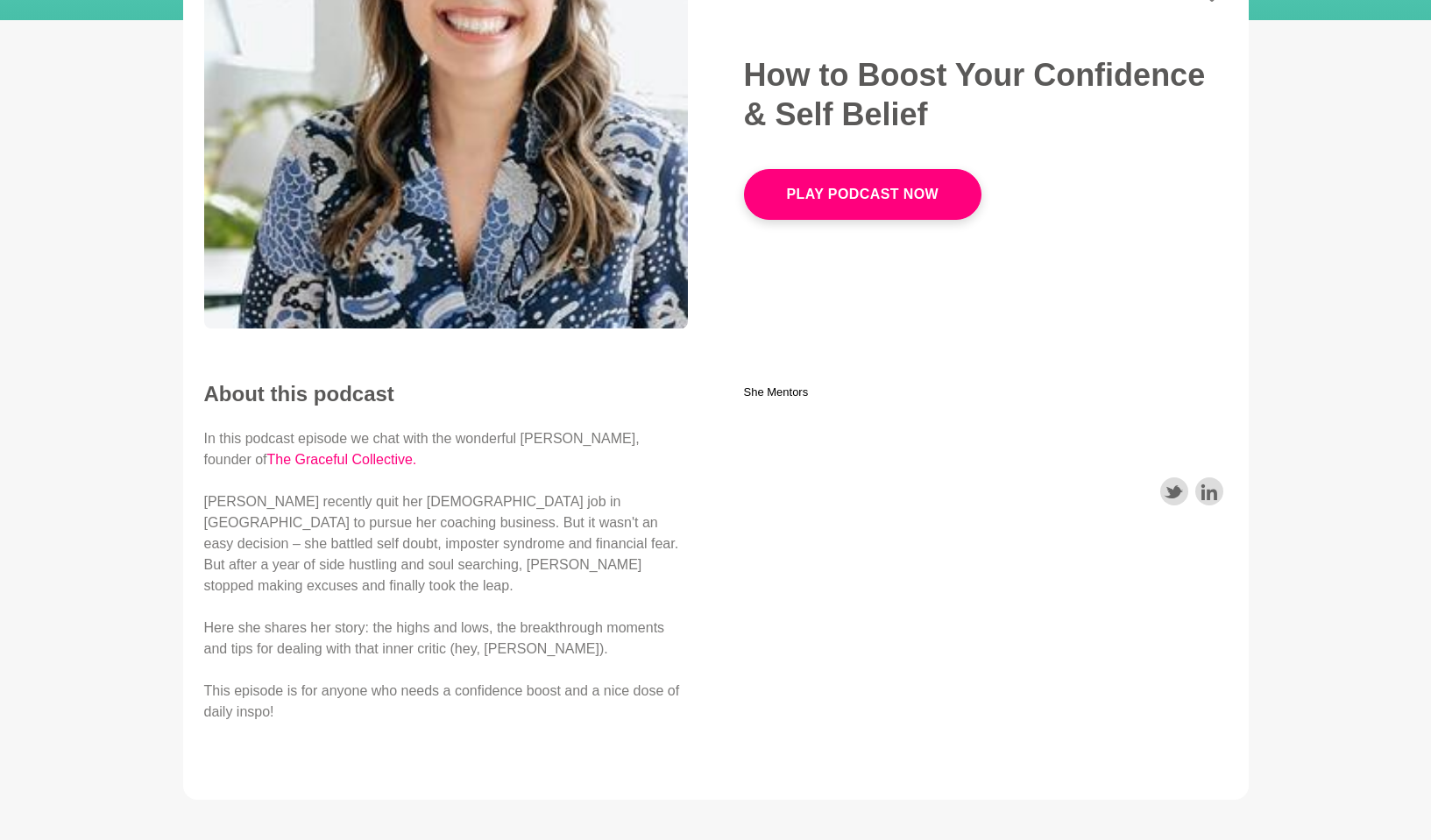
scroll to position [193, 0]
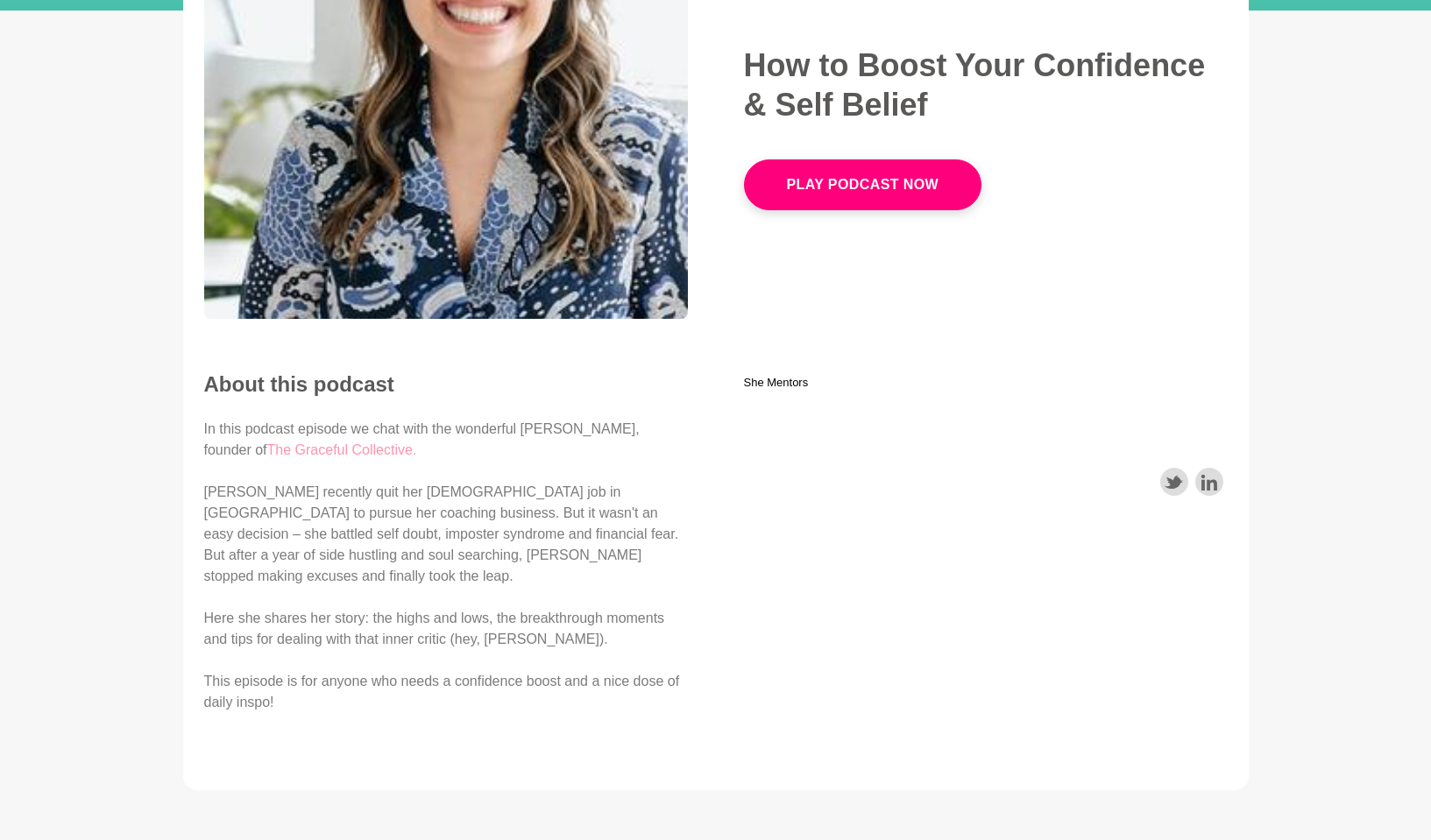
click at [307, 450] on link "The Graceful Collective." at bounding box center [342, 450] width 149 height 15
click at [329, 450] on link "The Graceful Collective." at bounding box center [342, 450] width 149 height 15
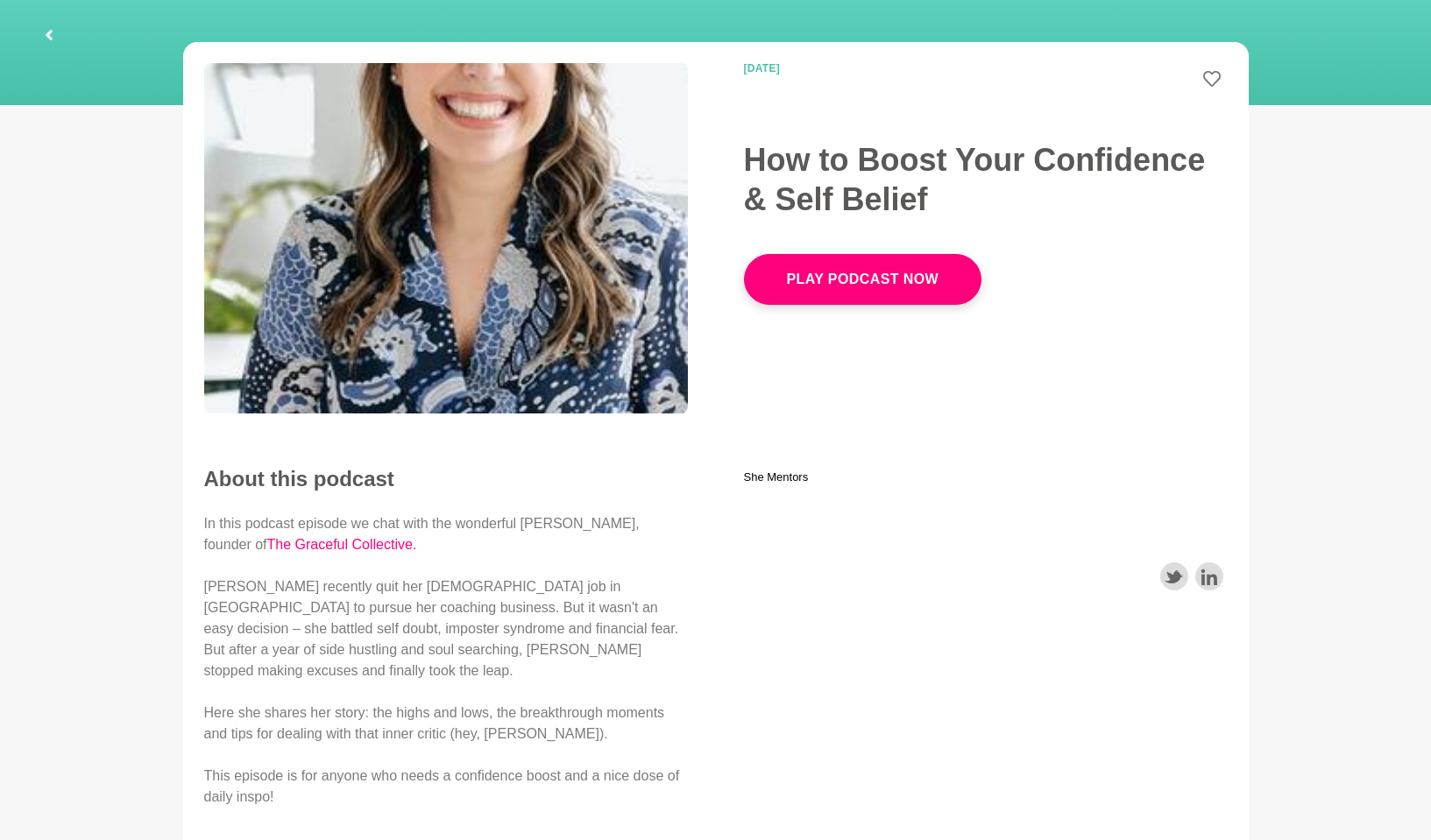
scroll to position [0, 0]
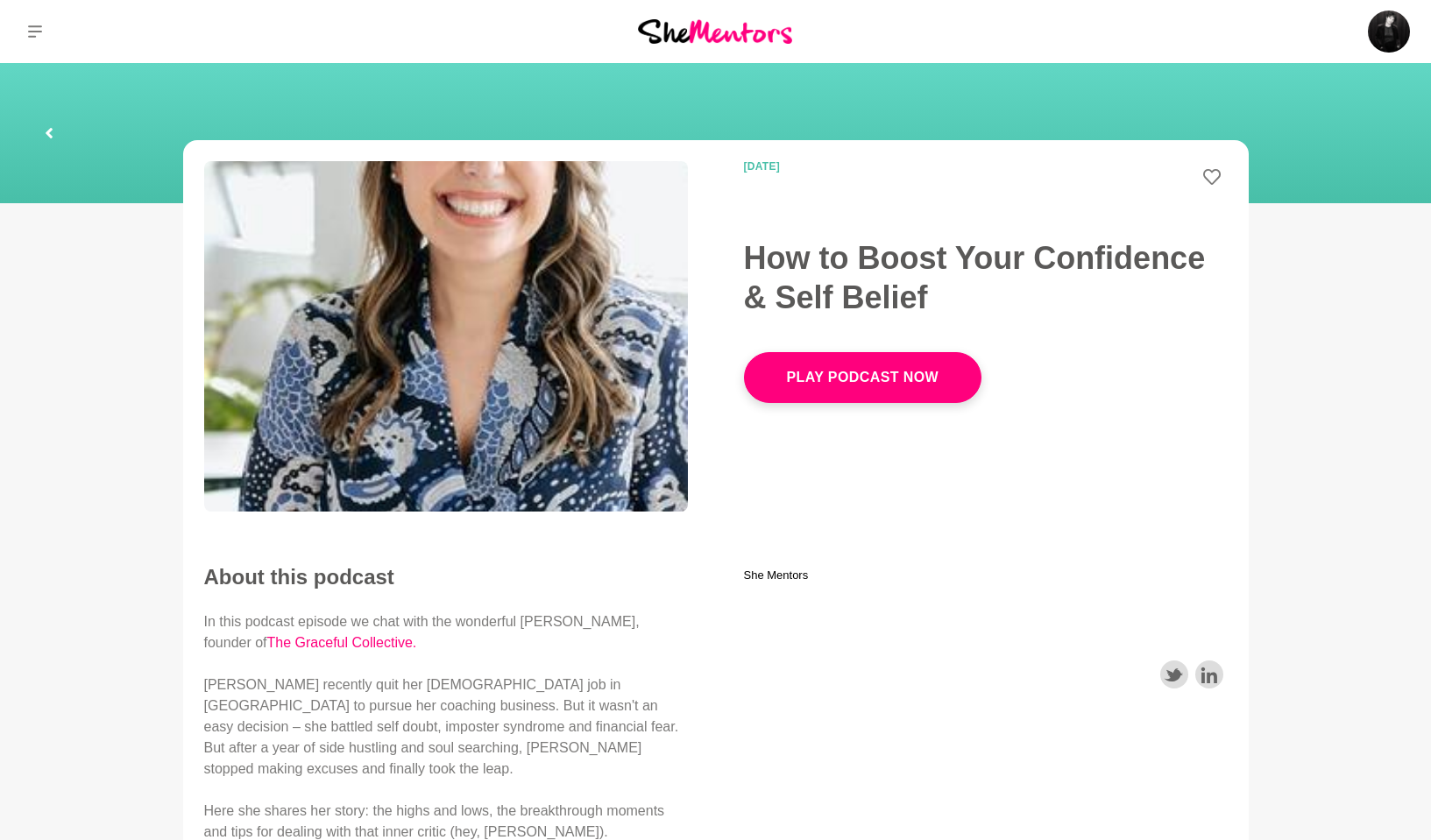
click at [44, 131] on icon at bounding box center [49, 133] width 10 height 56
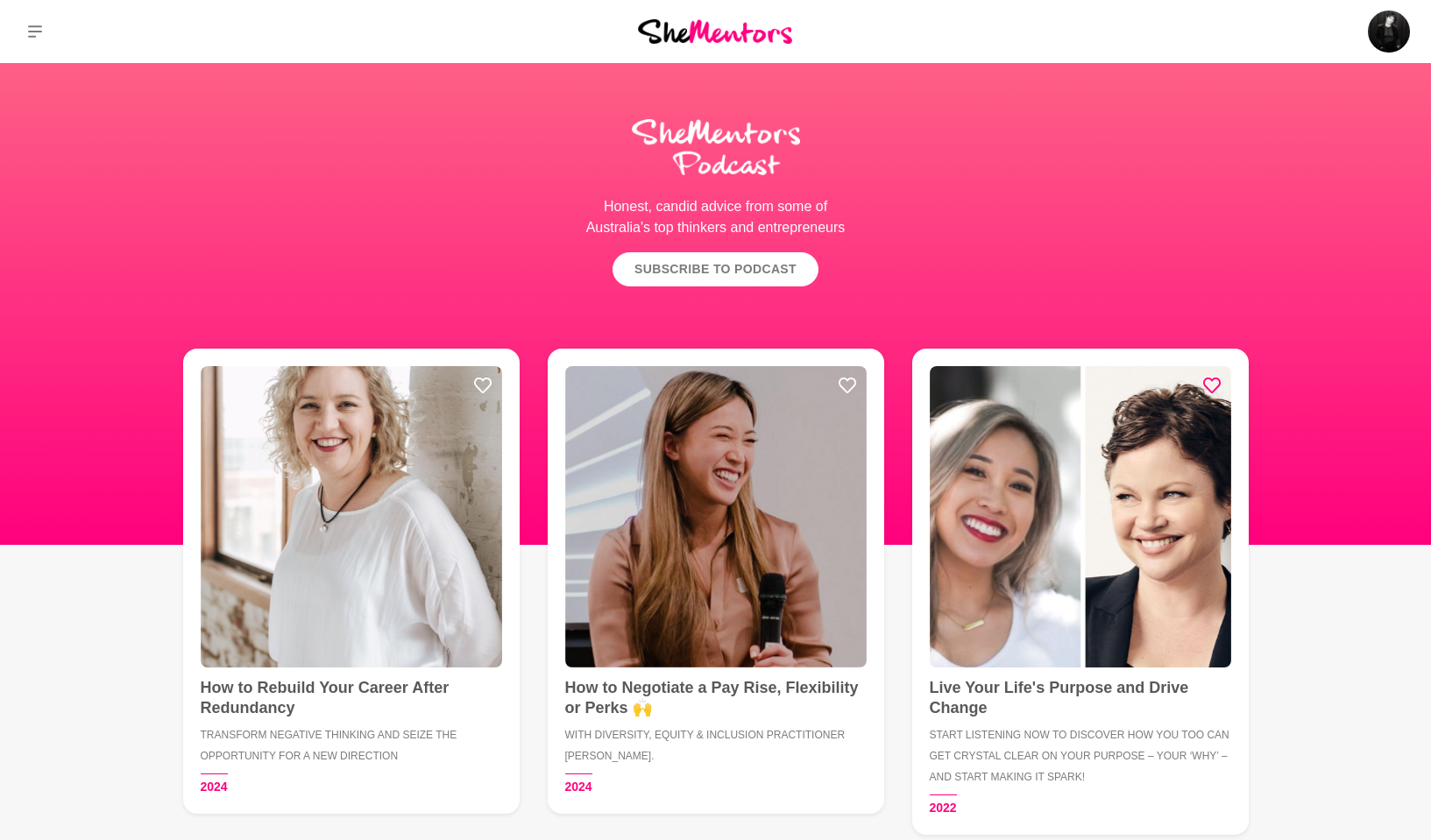
click at [696, 262] on link "Subscribe to Podcast" at bounding box center [715, 269] width 206 height 34
click at [27, 26] on button at bounding box center [35, 31] width 70 height 63
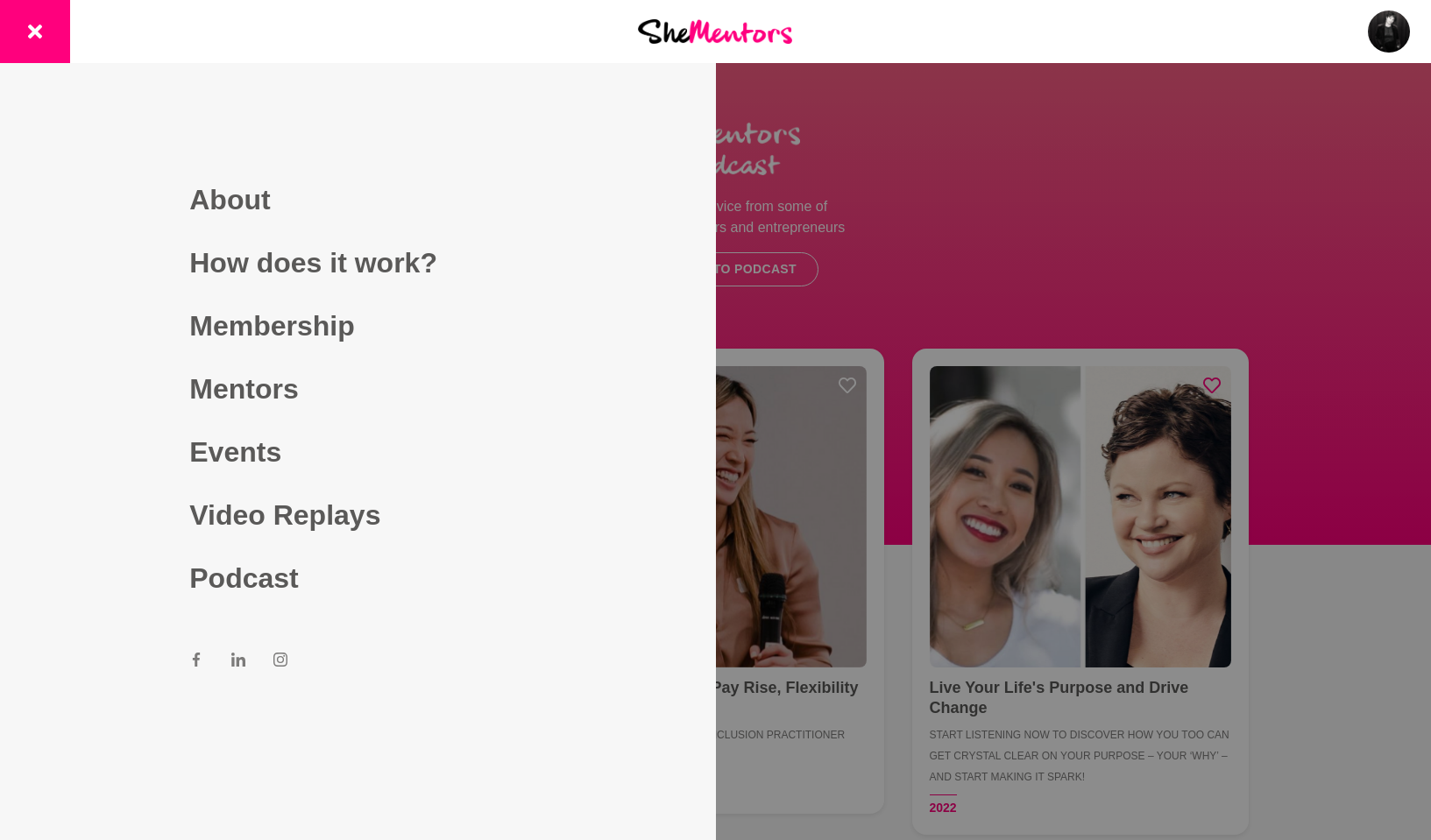
click at [234, 633] on icon at bounding box center [238, 659] width 14 height 14
click at [51, 14] on button at bounding box center [35, 31] width 70 height 63
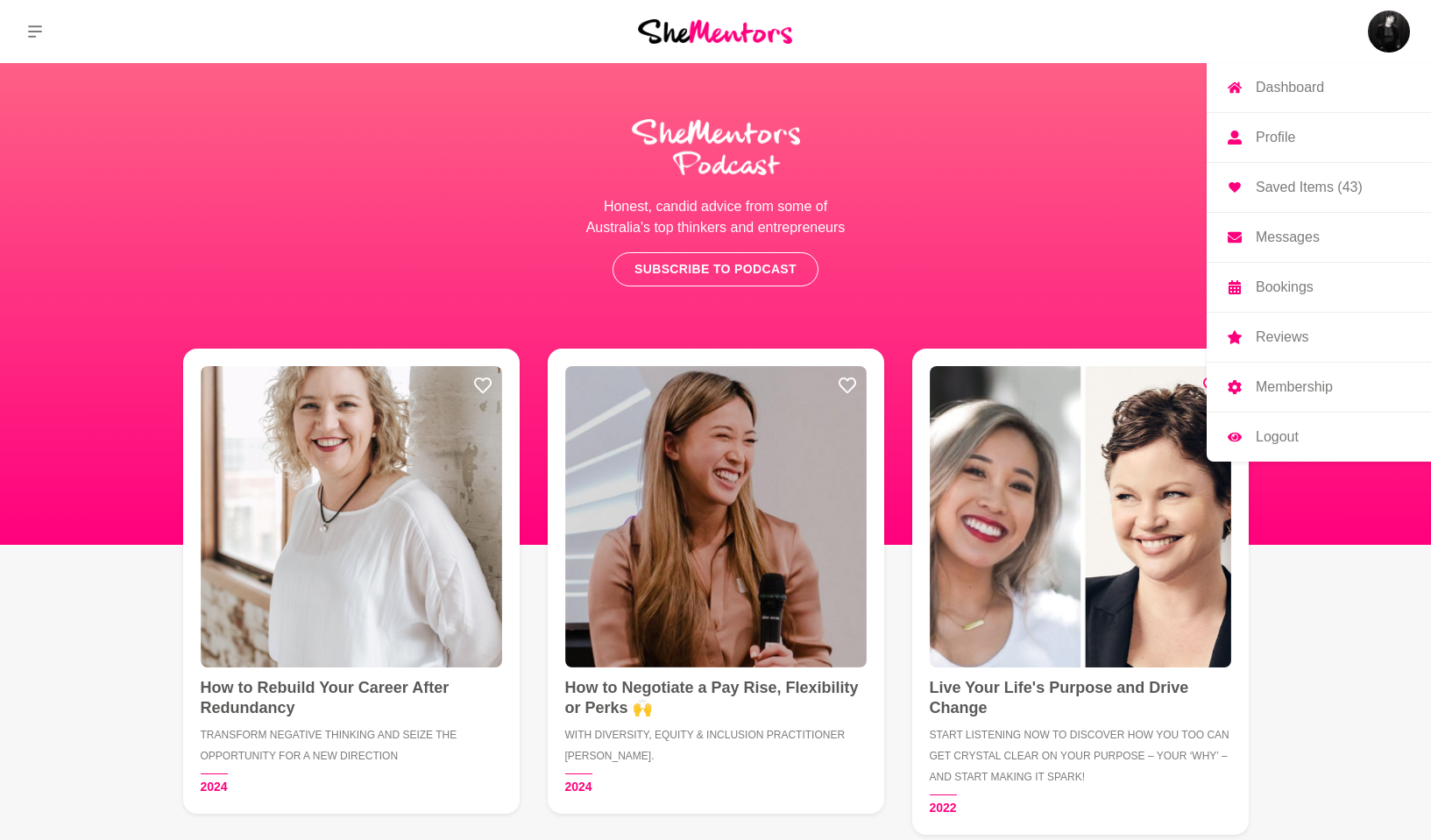
click at [1367, 34] on img at bounding box center [1389, 31] width 42 height 42
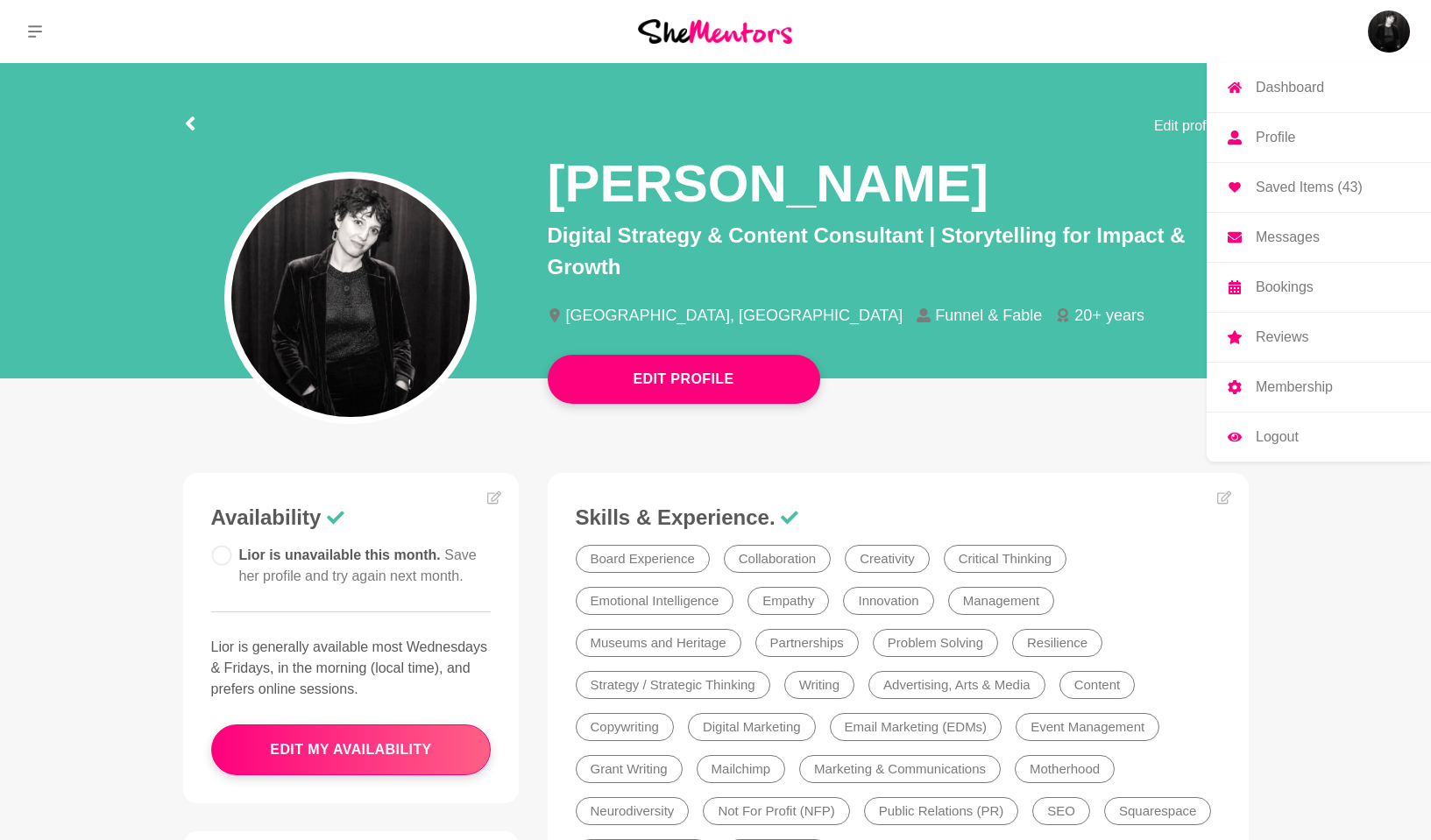
click at [1269, 284] on p "Bookings" at bounding box center [1284, 287] width 58 height 14
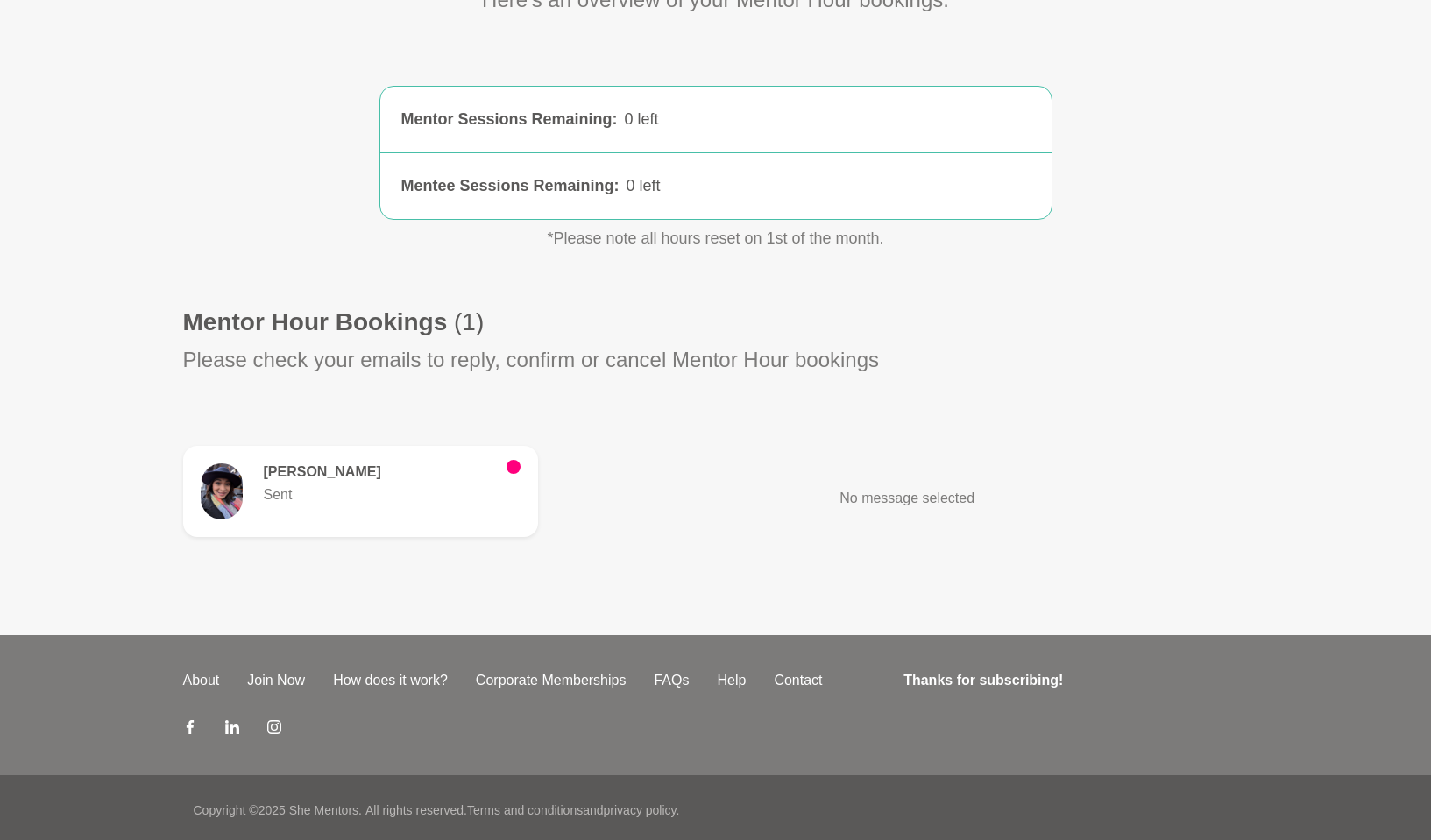
scroll to position [228, 0]
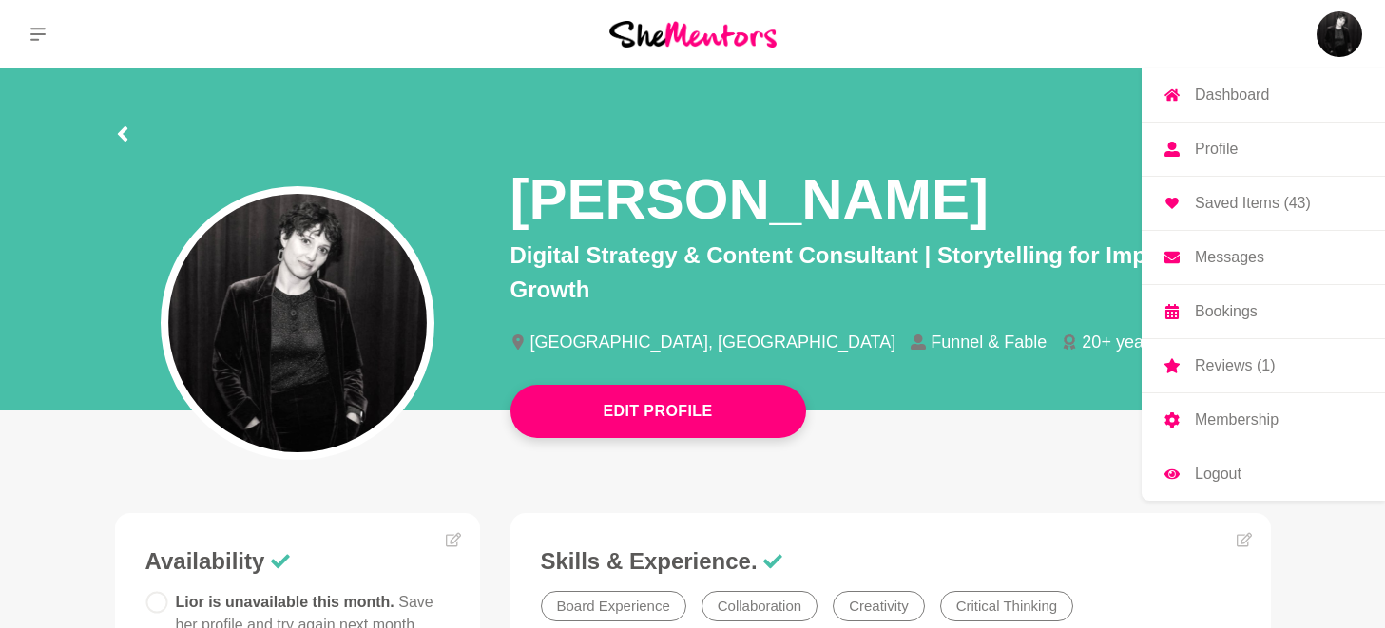
click at [1332, 34] on img at bounding box center [1339, 34] width 46 height 46
click at [1230, 197] on p "Saved Items (43)" at bounding box center [1252, 203] width 116 height 15
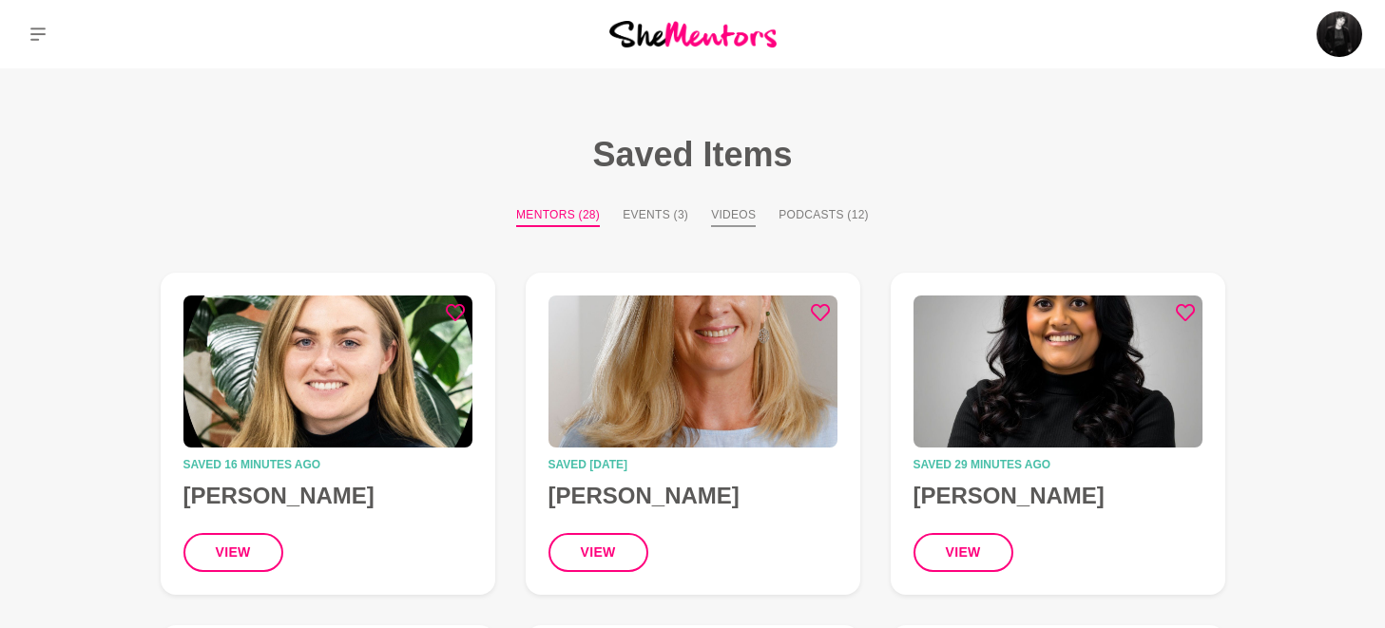
click at [746, 220] on button "Videos" at bounding box center [733, 216] width 45 height 21
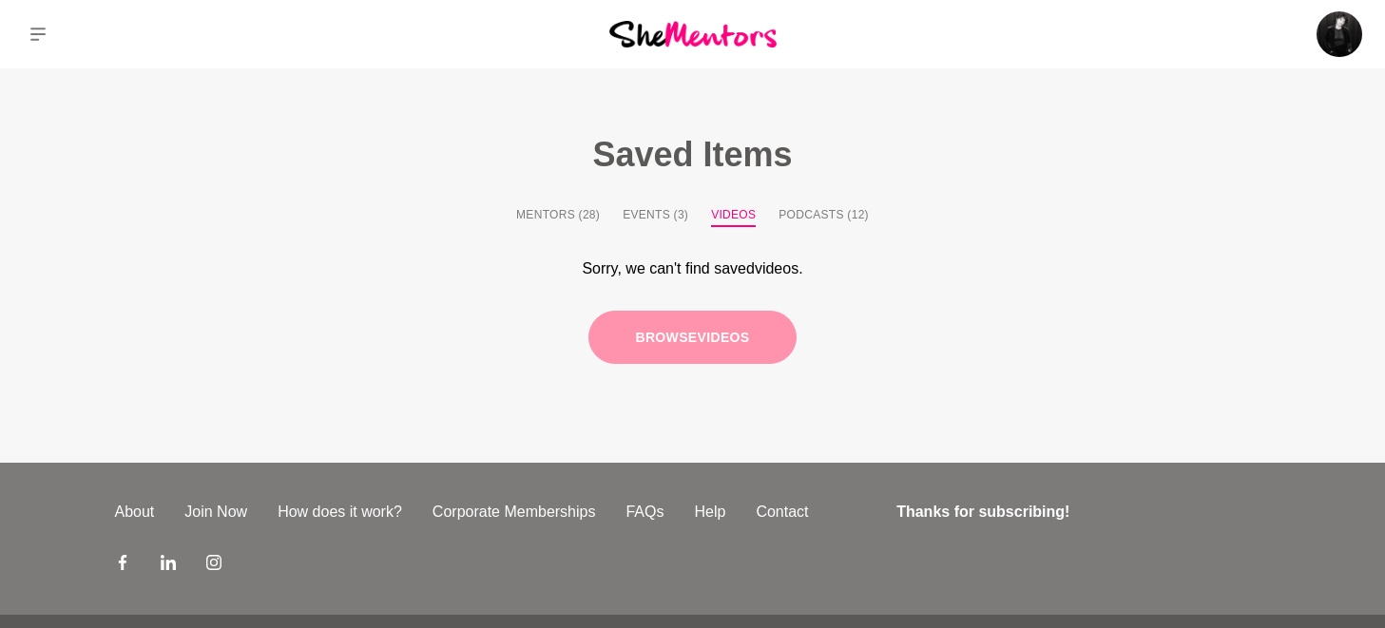
click at [739, 325] on link "Browse videos" at bounding box center [691, 338] width 207 height 54
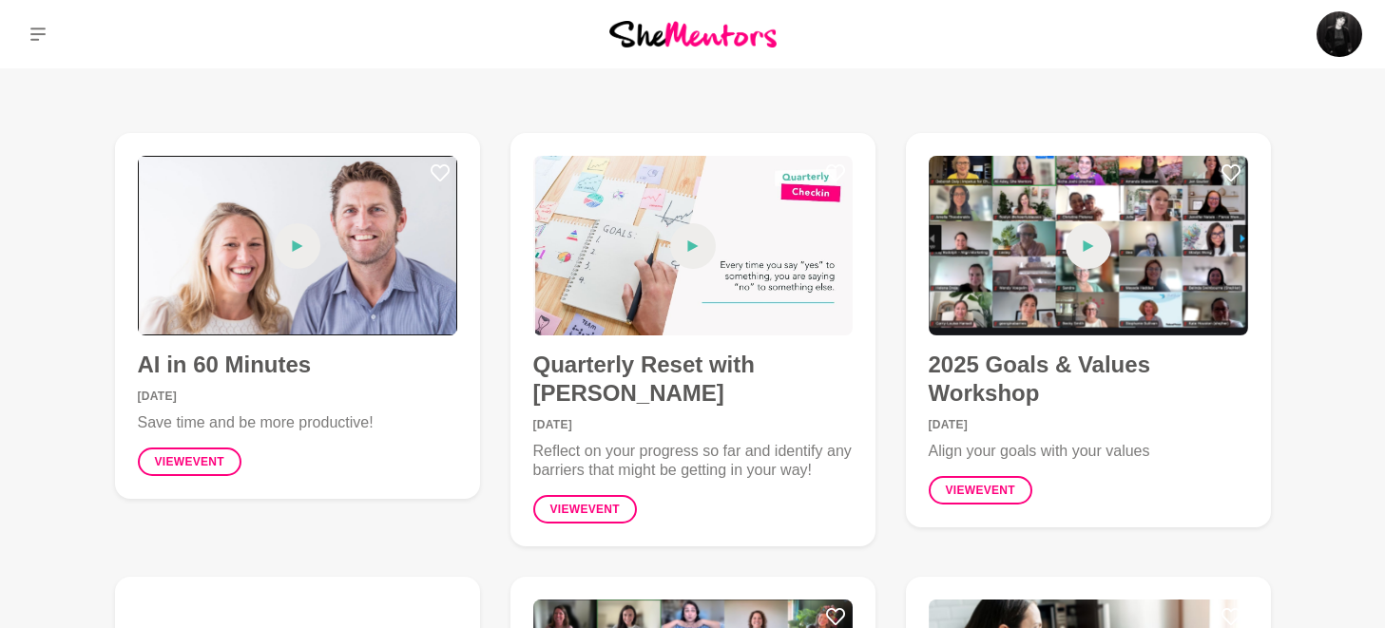
click at [449, 170] on div at bounding box center [297, 246] width 319 height 180
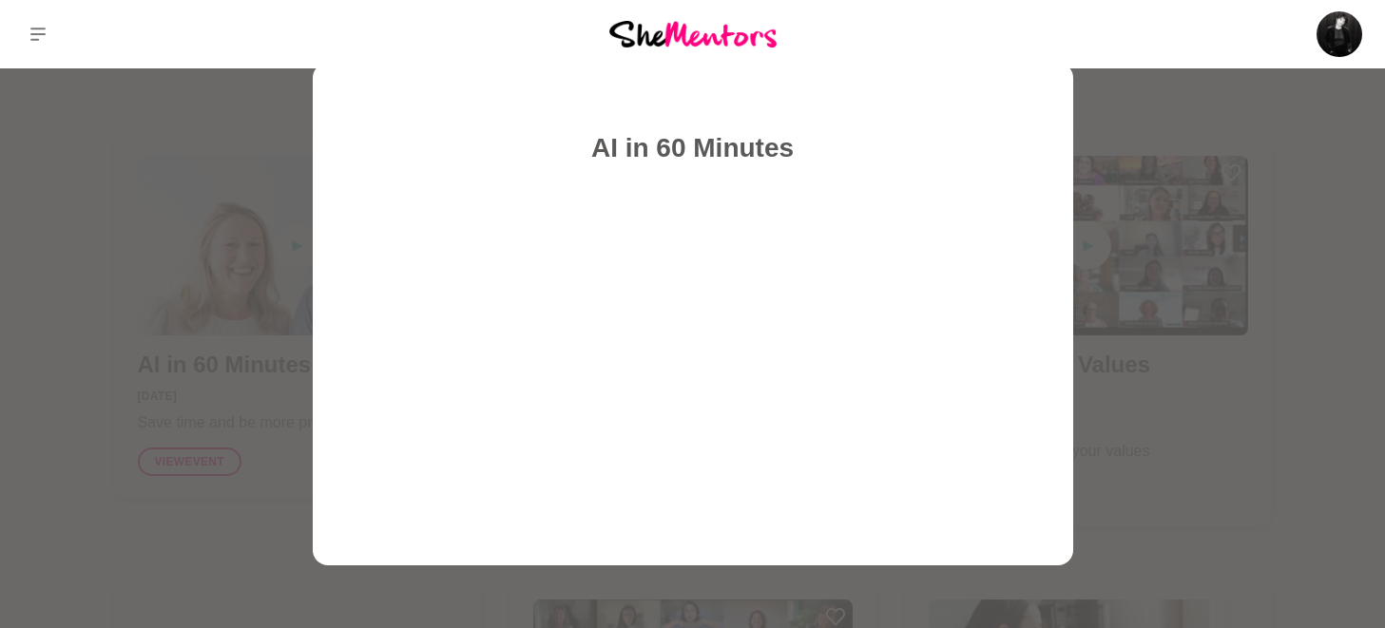
click at [1139, 112] on div at bounding box center [692, 314] width 1385 height 628
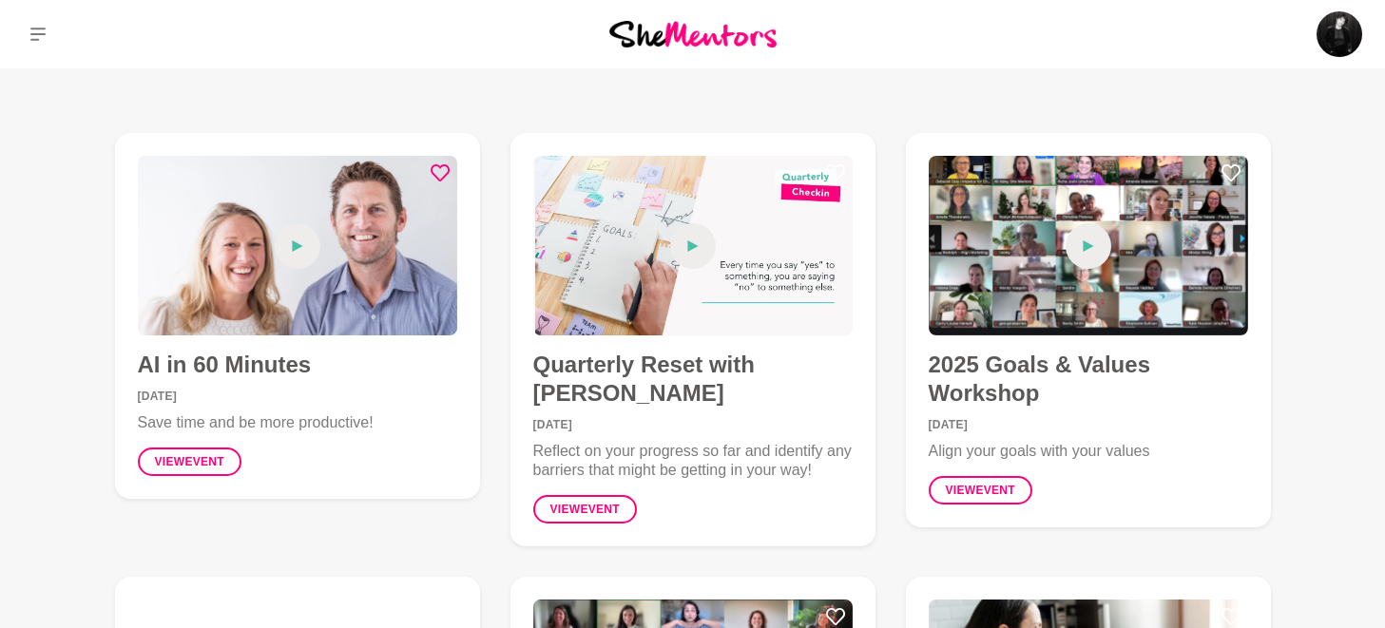
click at [444, 176] on icon at bounding box center [439, 172] width 19 height 17
click at [836, 164] on icon at bounding box center [835, 172] width 19 height 17
click at [1228, 170] on icon at bounding box center [1230, 172] width 19 height 19
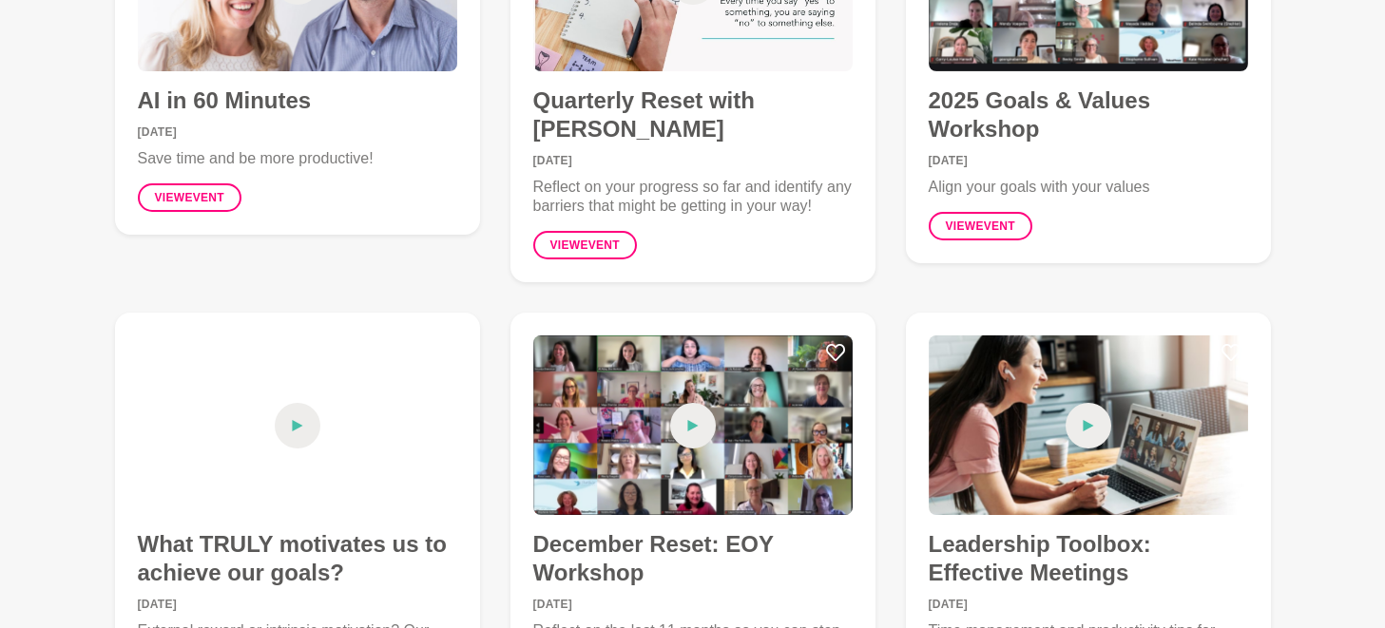
scroll to position [275, 0]
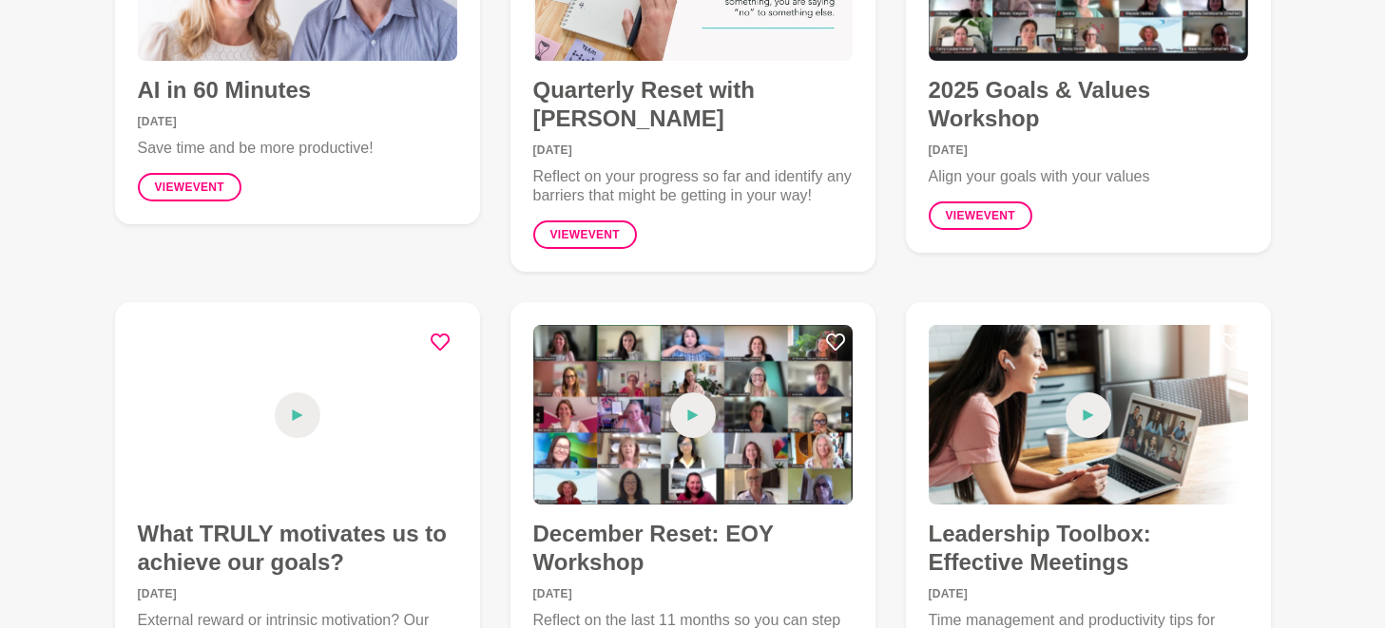
click at [445, 339] on icon at bounding box center [439, 342] width 19 height 19
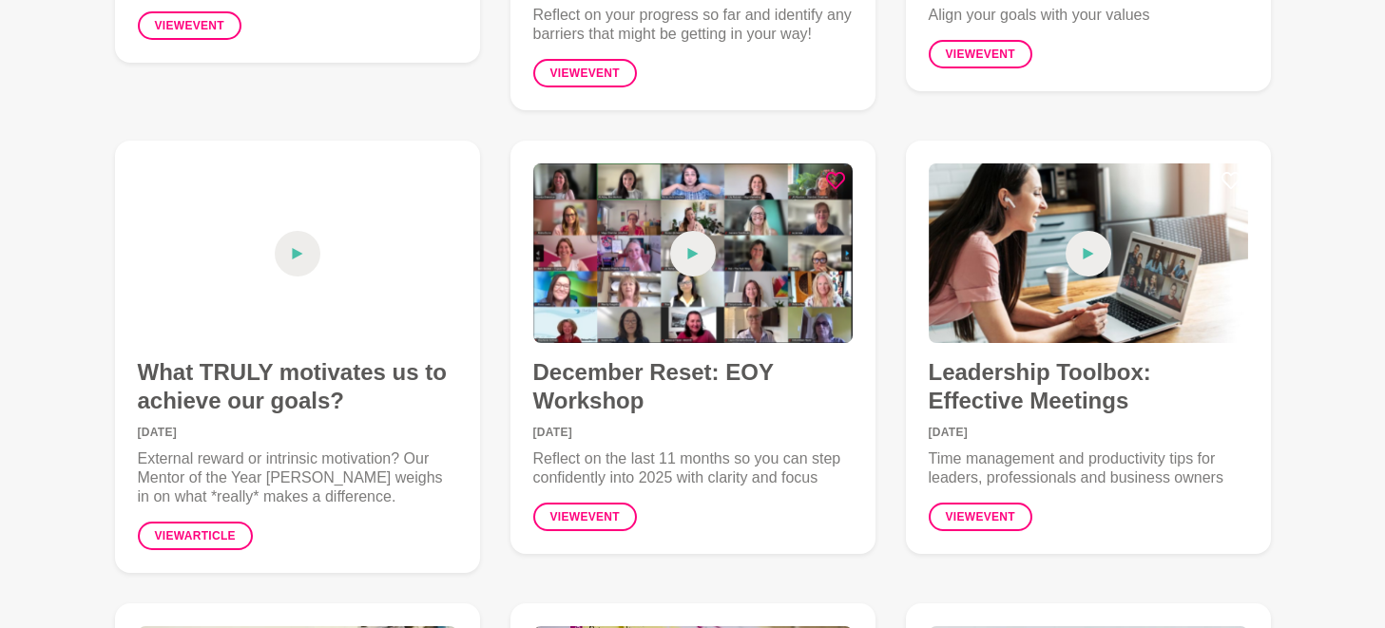
scroll to position [438, 0]
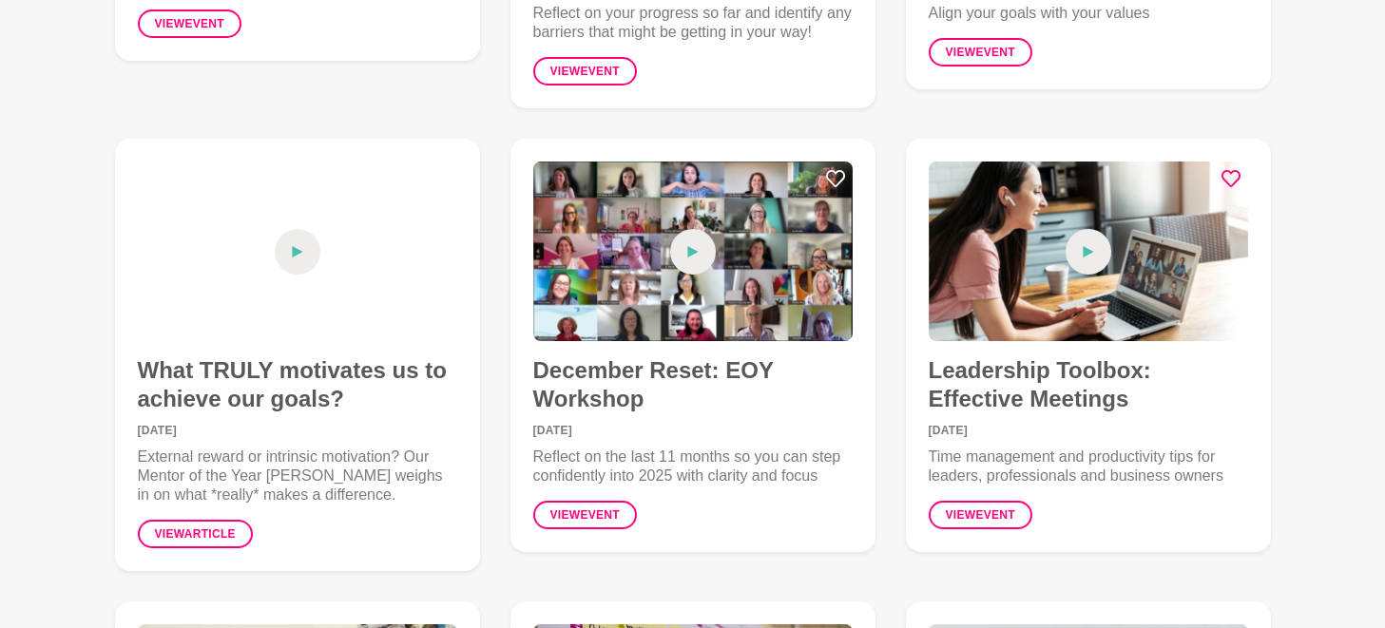
click at [1235, 174] on icon at bounding box center [1230, 178] width 19 height 19
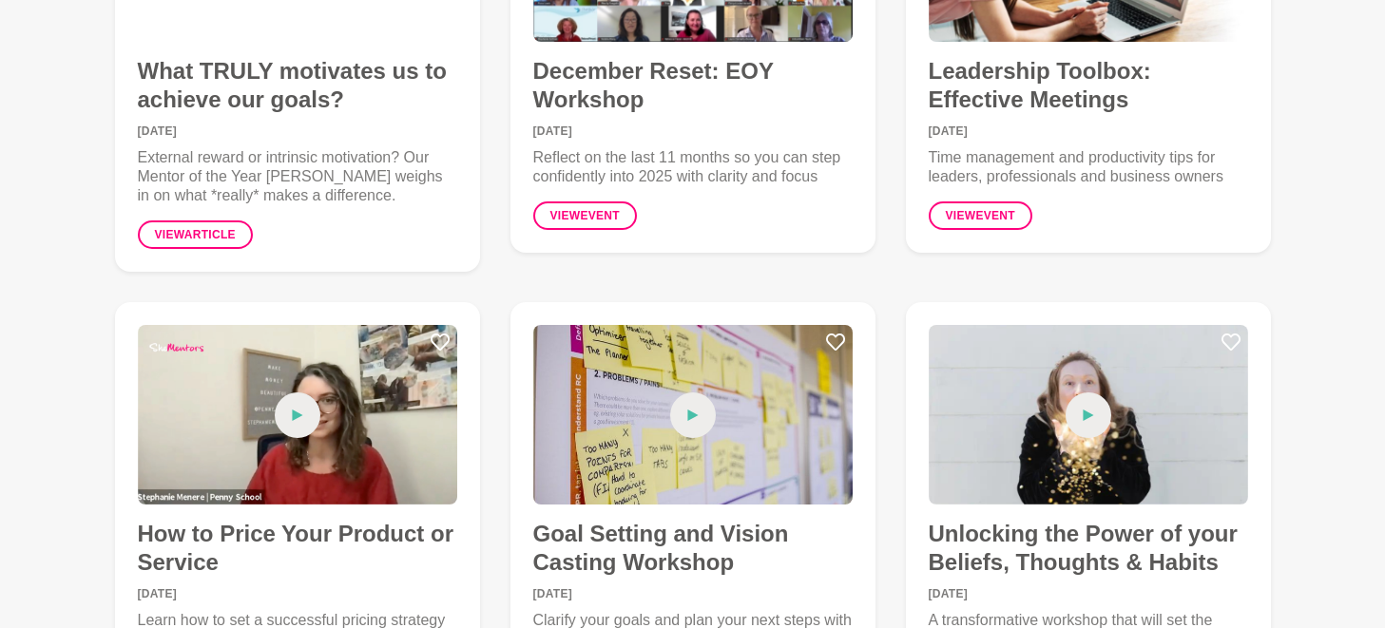
scroll to position [750, 0]
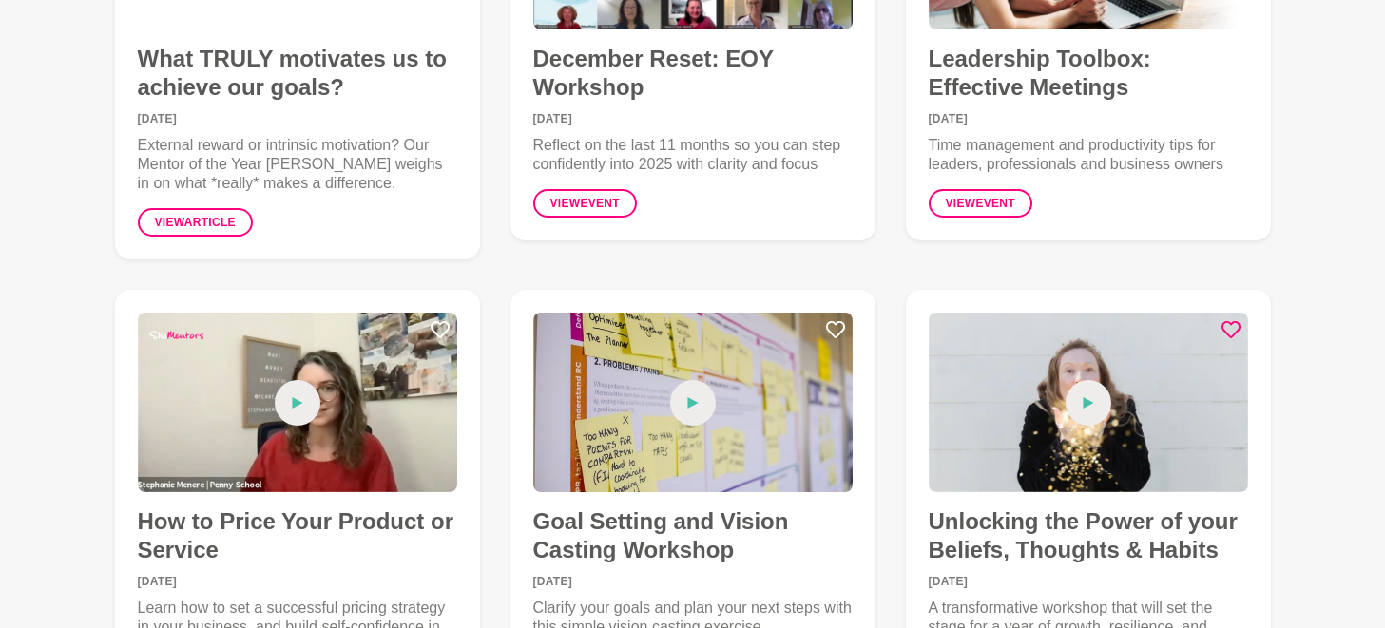
click at [1226, 329] on icon at bounding box center [1230, 329] width 19 height 19
click at [834, 323] on icon at bounding box center [835, 329] width 19 height 17
click at [443, 325] on icon at bounding box center [439, 329] width 19 height 19
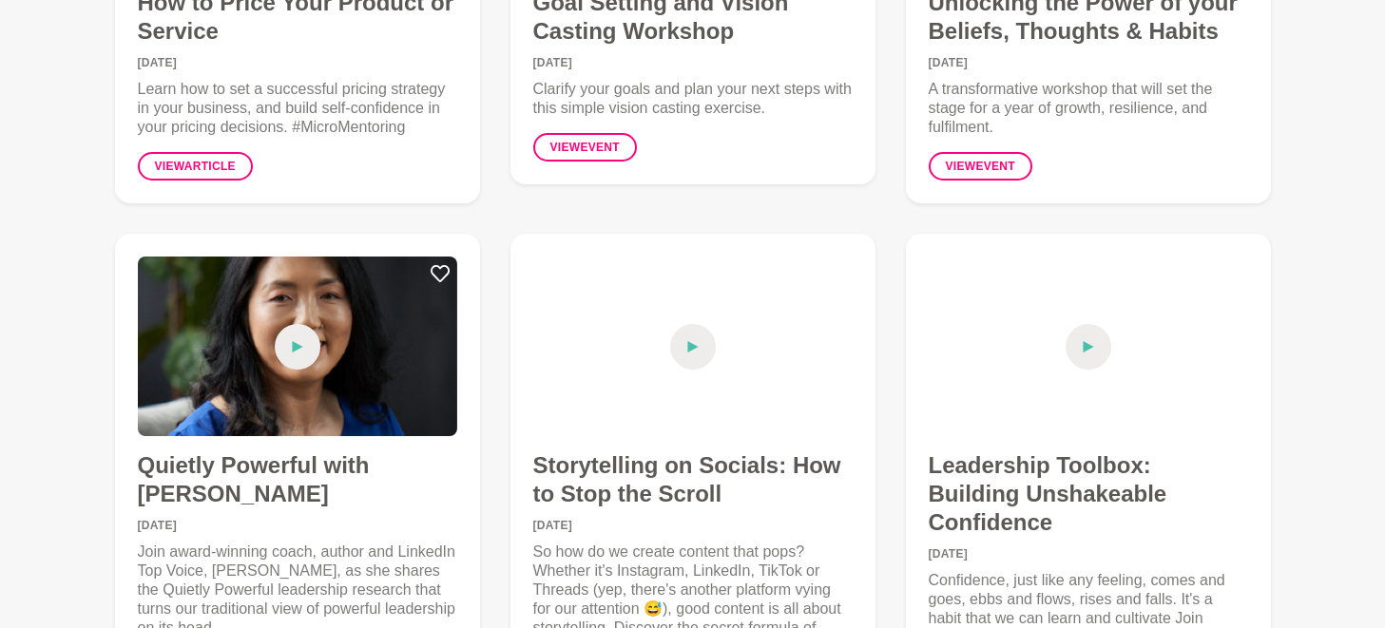
scroll to position [1271, 0]
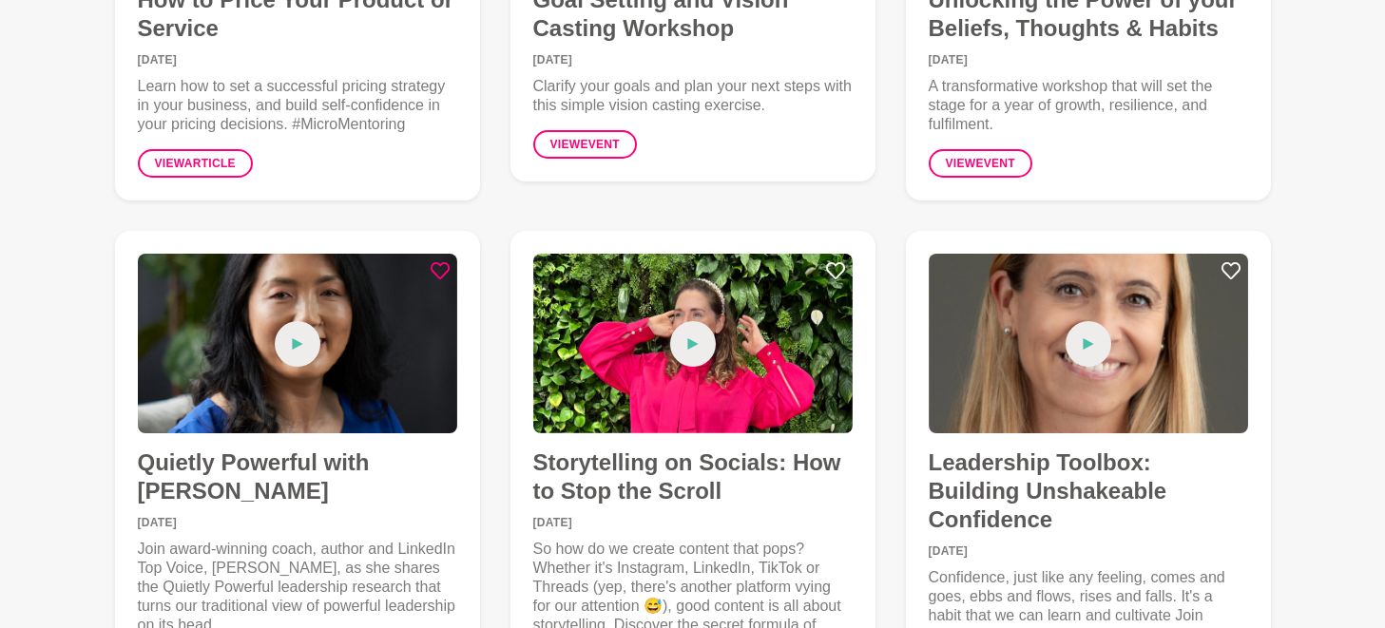
click at [439, 262] on icon at bounding box center [439, 270] width 19 height 19
click at [835, 274] on icon at bounding box center [835, 270] width 19 height 19
click at [1236, 270] on icon at bounding box center [1230, 270] width 19 height 19
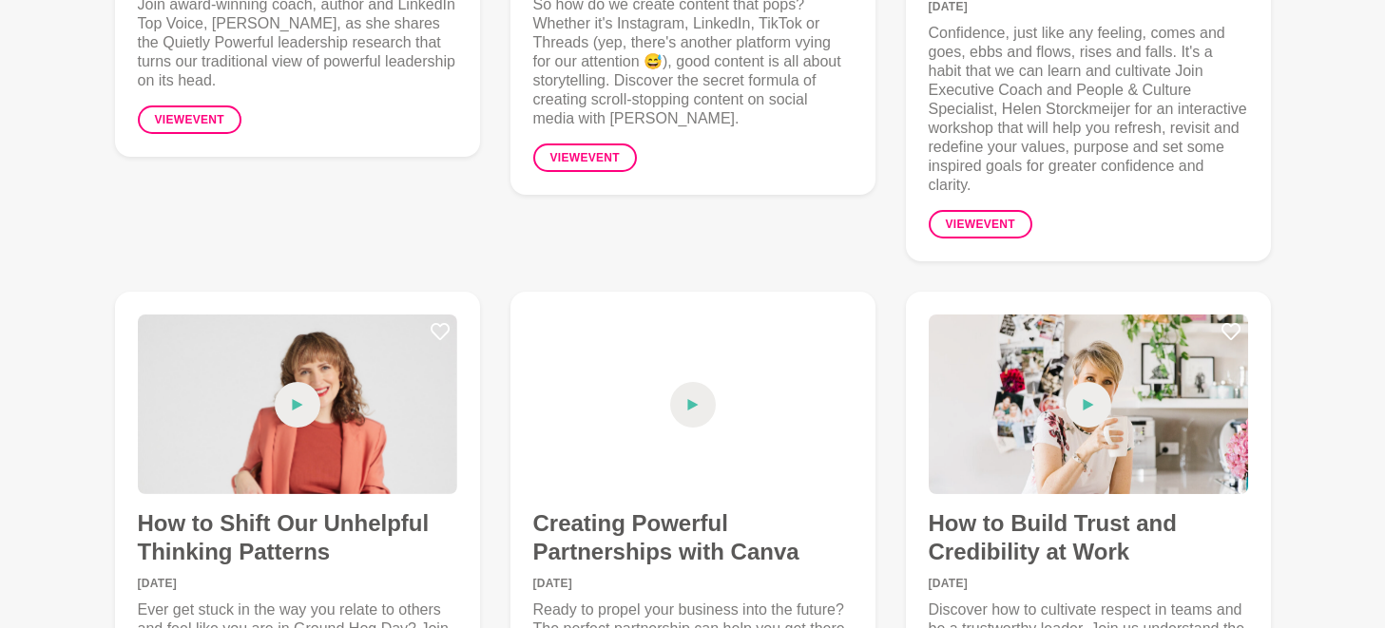
scroll to position [1818, 0]
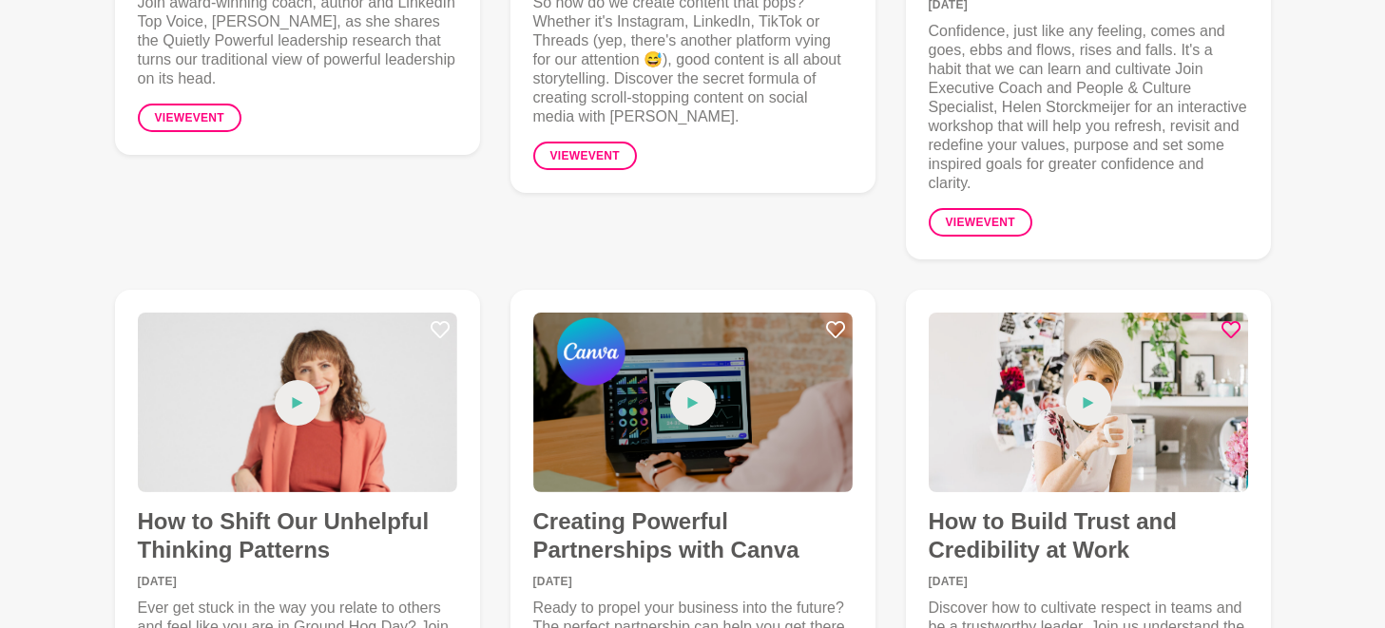
click at [1224, 320] on icon at bounding box center [1230, 329] width 19 height 19
click at [839, 320] on icon at bounding box center [835, 329] width 19 height 19
click at [437, 320] on icon at bounding box center [439, 329] width 19 height 19
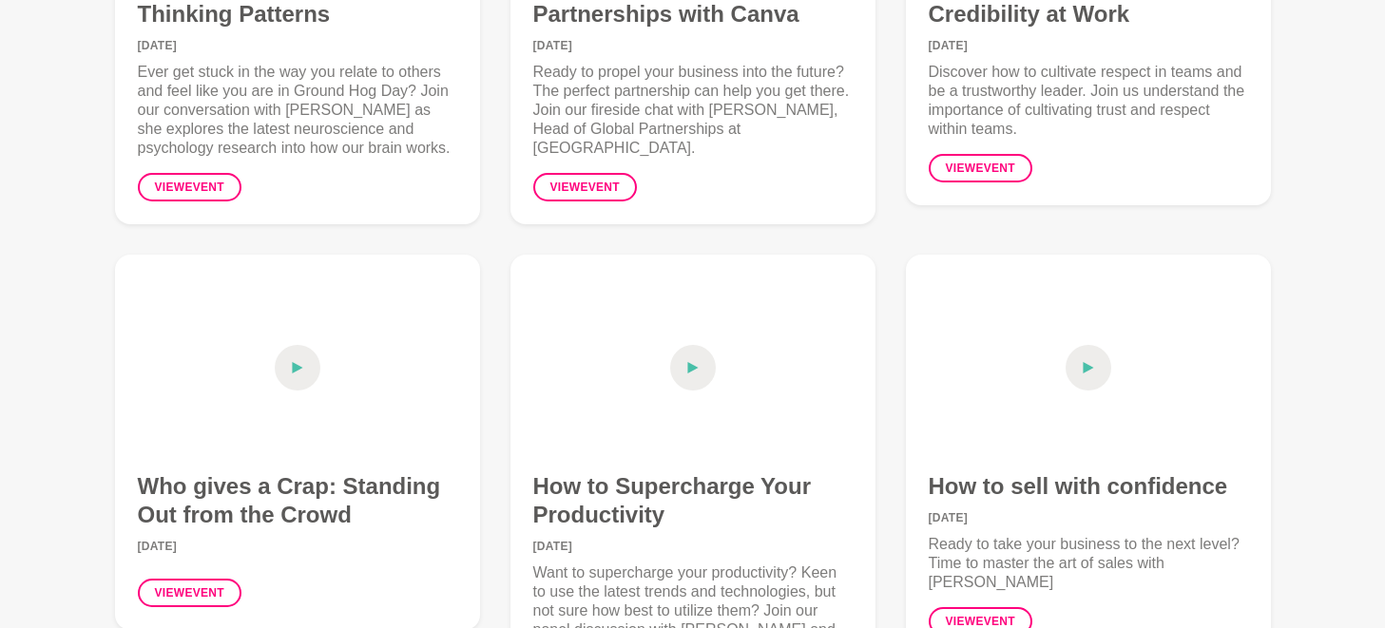
scroll to position [2357, 0]
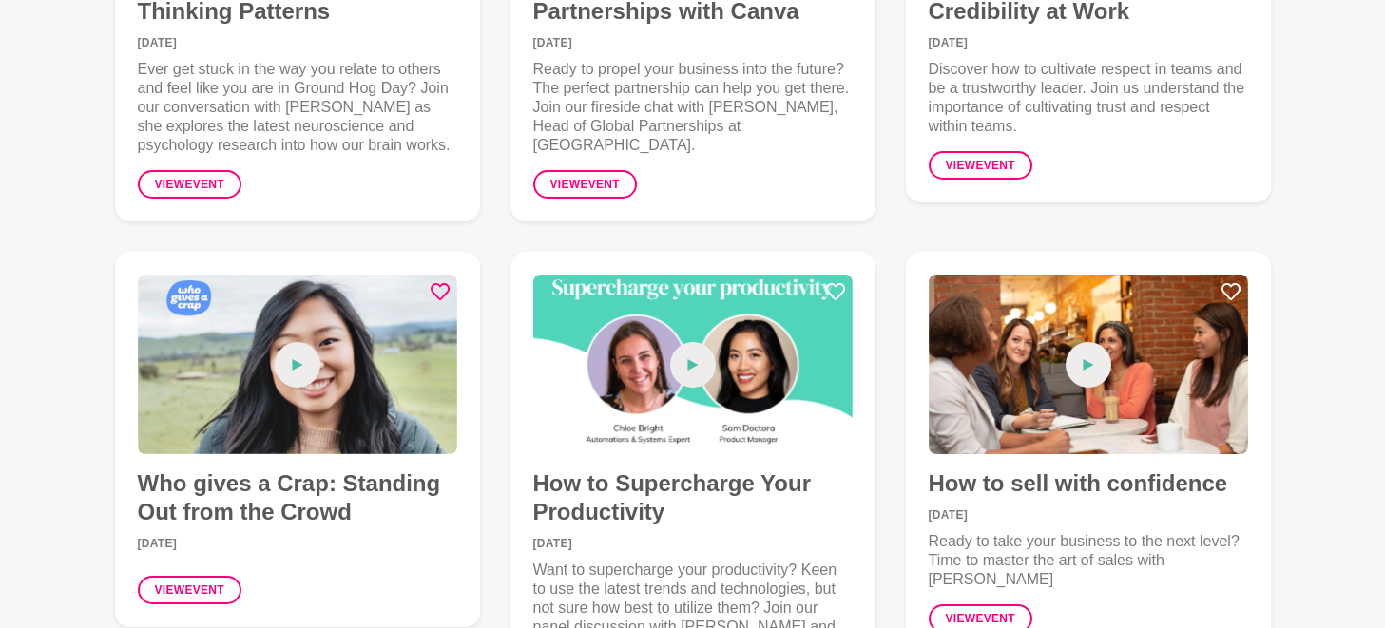
click at [439, 282] on icon at bounding box center [439, 291] width 19 height 19
click at [839, 283] on icon at bounding box center [835, 291] width 19 height 17
click at [1233, 282] on icon at bounding box center [1230, 291] width 19 height 19
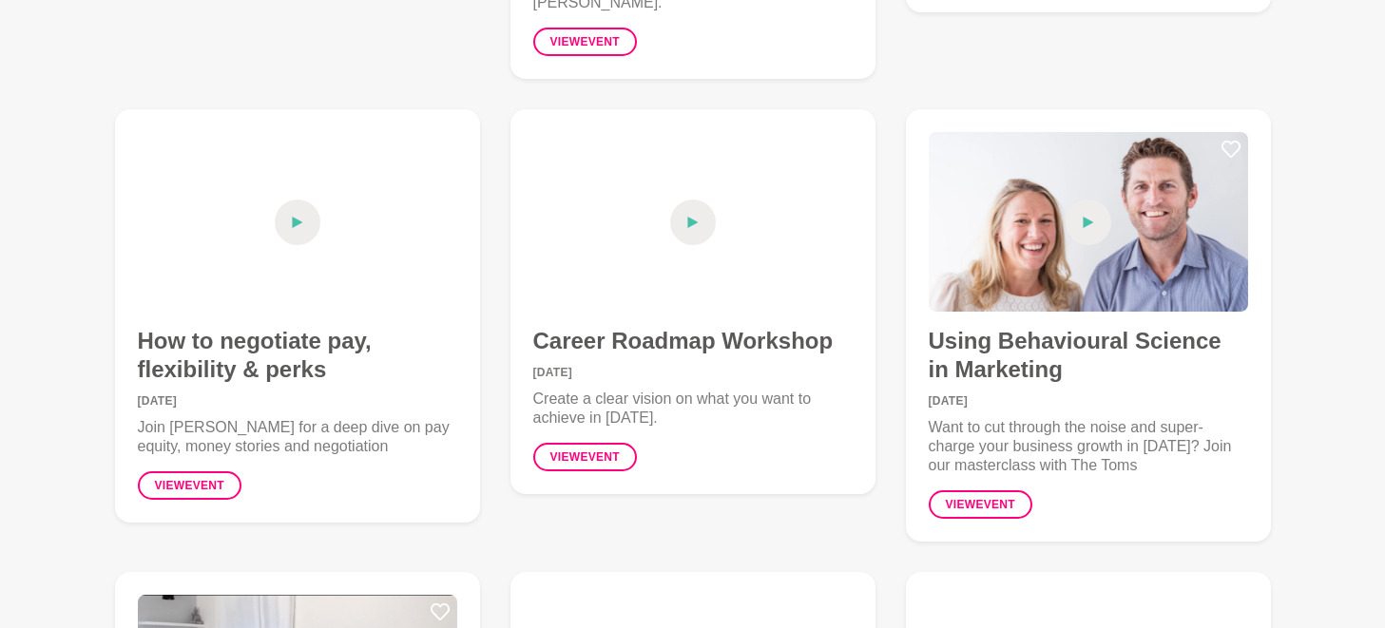
scroll to position [2995, 0]
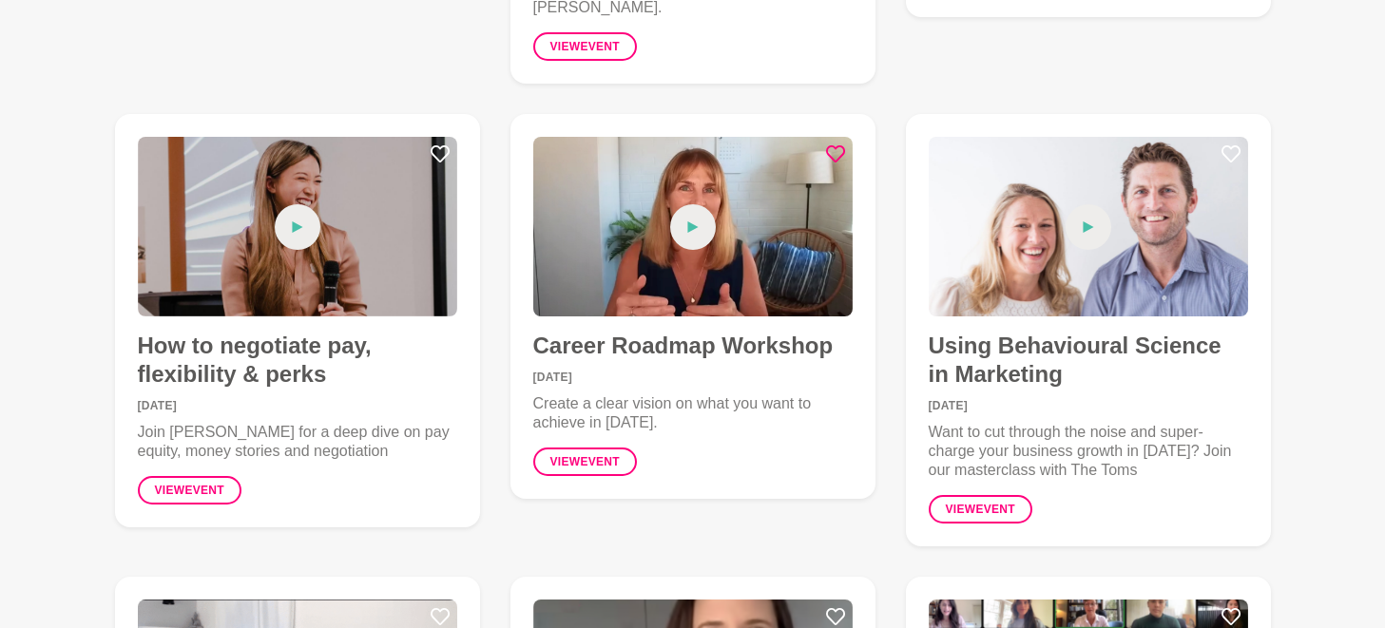
click at [834, 145] on icon at bounding box center [835, 153] width 19 height 17
click at [431, 144] on icon at bounding box center [439, 153] width 19 height 19
click at [1224, 144] on icon at bounding box center [1230, 153] width 19 height 19
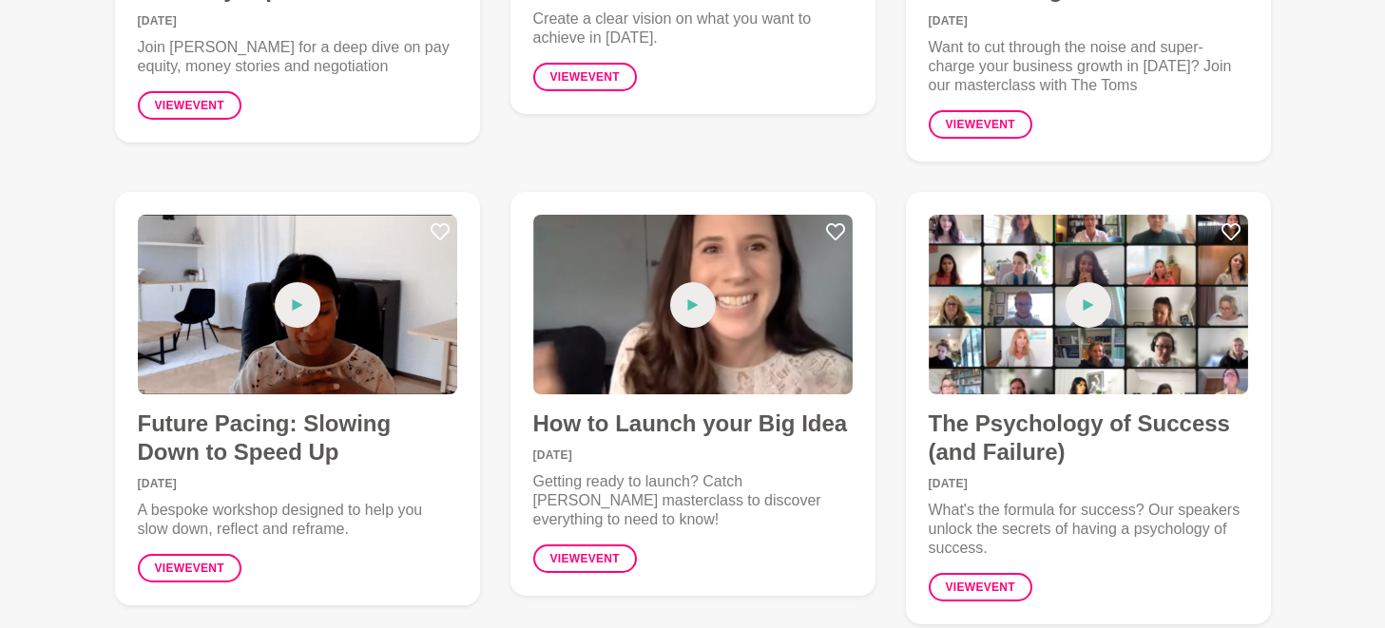
scroll to position [3381, 0]
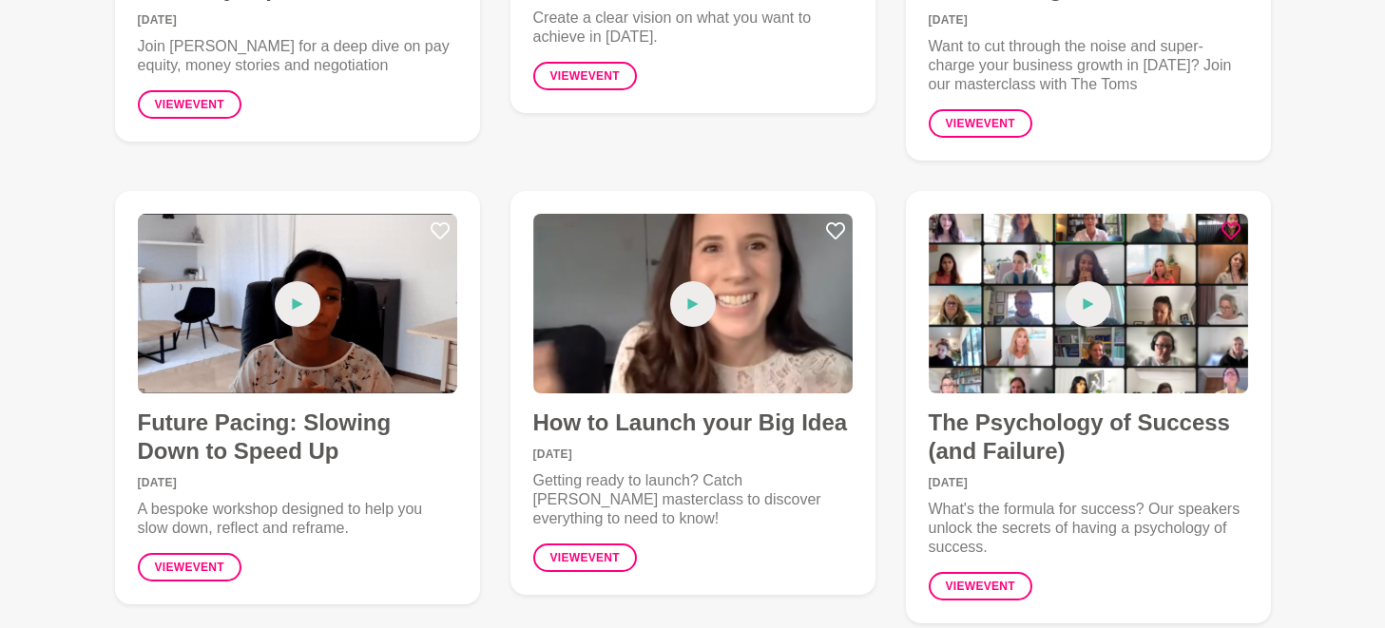
click at [1227, 221] on icon at bounding box center [1230, 230] width 19 height 19
click at [832, 221] on icon at bounding box center [835, 230] width 19 height 19
click at [440, 222] on icon at bounding box center [439, 230] width 19 height 17
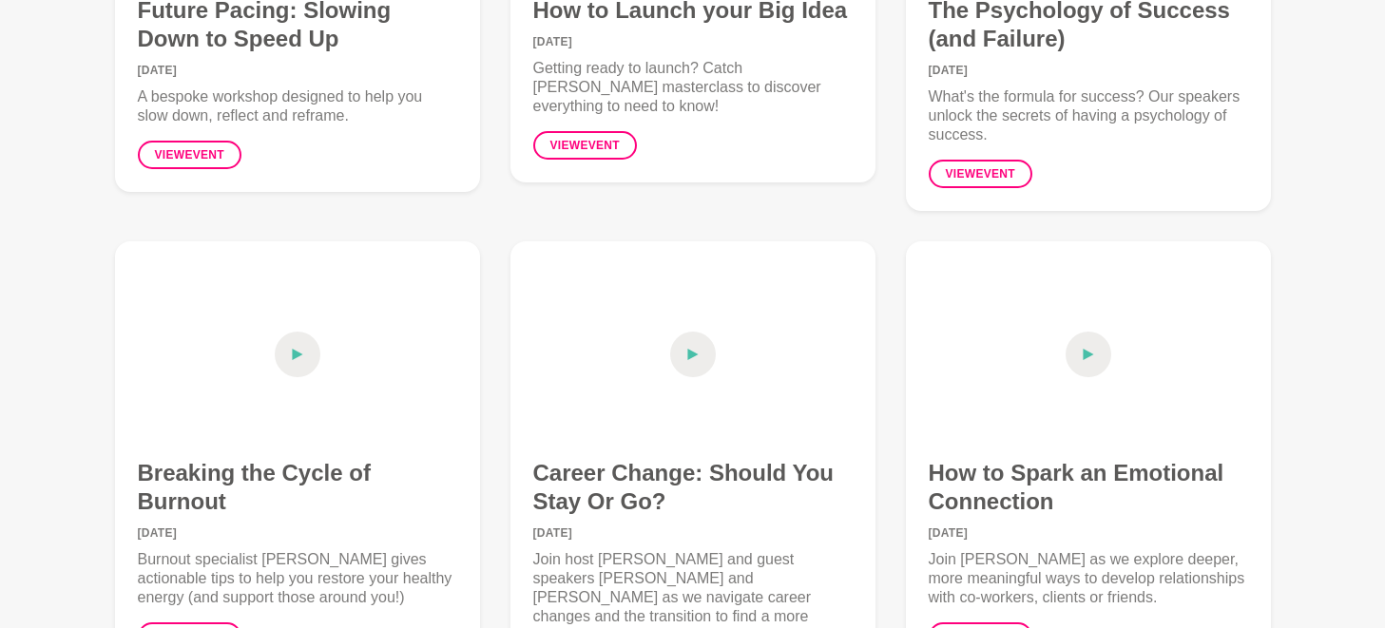
scroll to position [3851, 0]
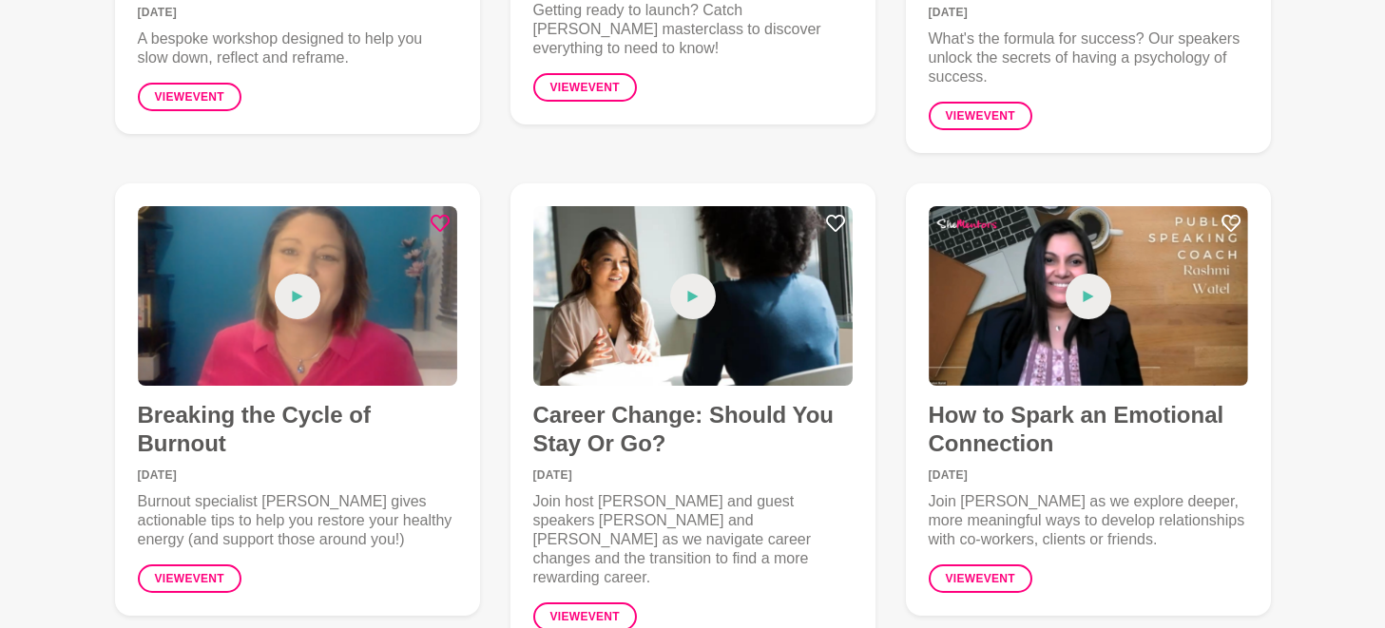
click at [435, 214] on icon at bounding box center [439, 223] width 19 height 19
click at [829, 214] on icon at bounding box center [835, 223] width 19 height 19
click at [1230, 214] on icon at bounding box center [1230, 223] width 19 height 19
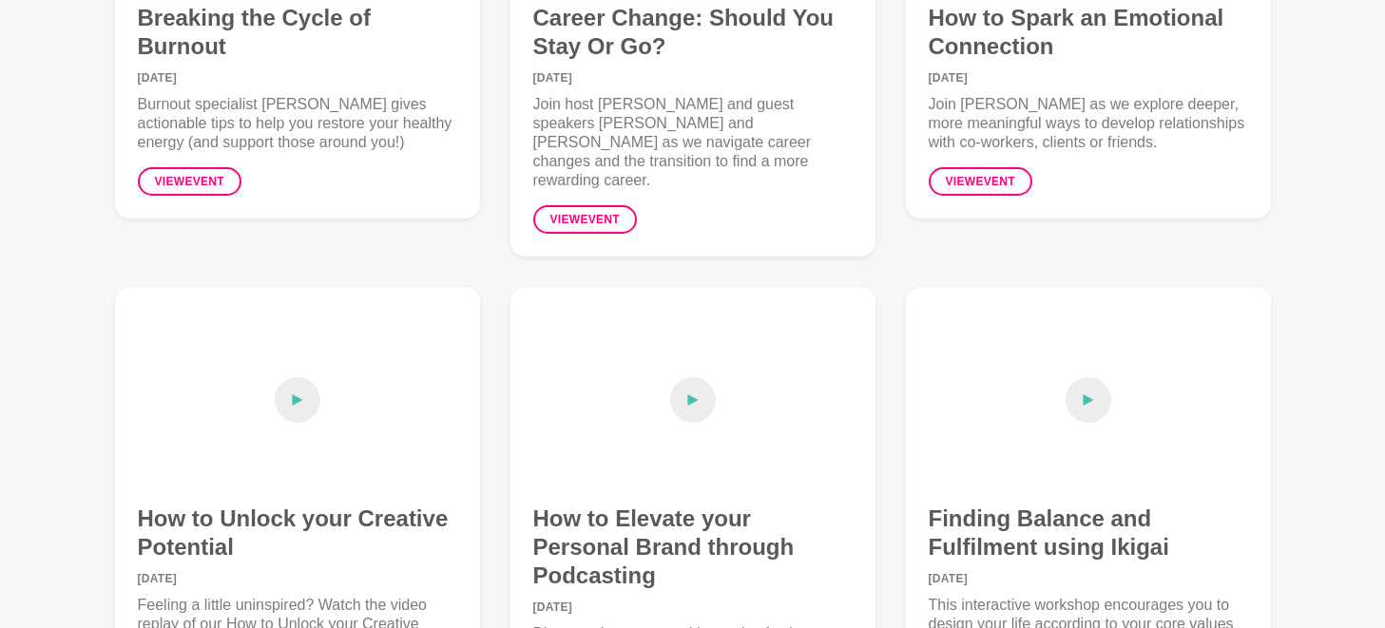
scroll to position [4262, 0]
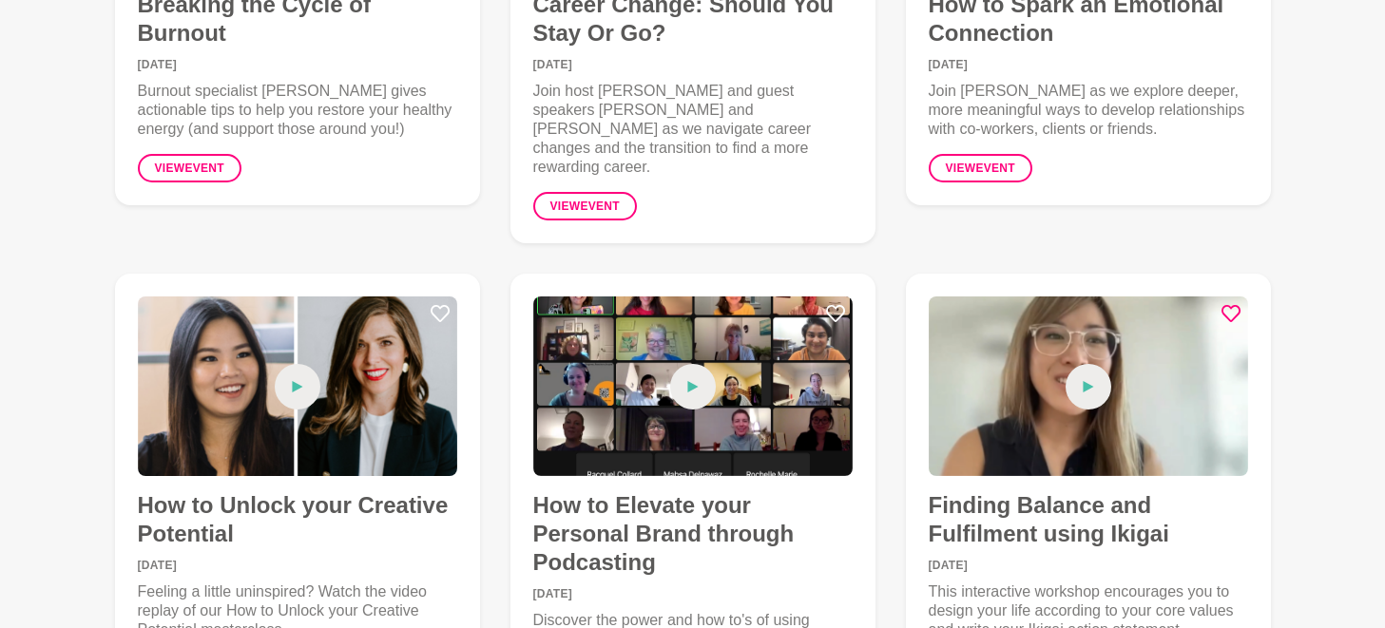
click at [1232, 304] on icon at bounding box center [1230, 313] width 19 height 19
click at [835, 304] on icon at bounding box center [835, 313] width 19 height 19
click at [436, 304] on icon at bounding box center [439, 313] width 19 height 19
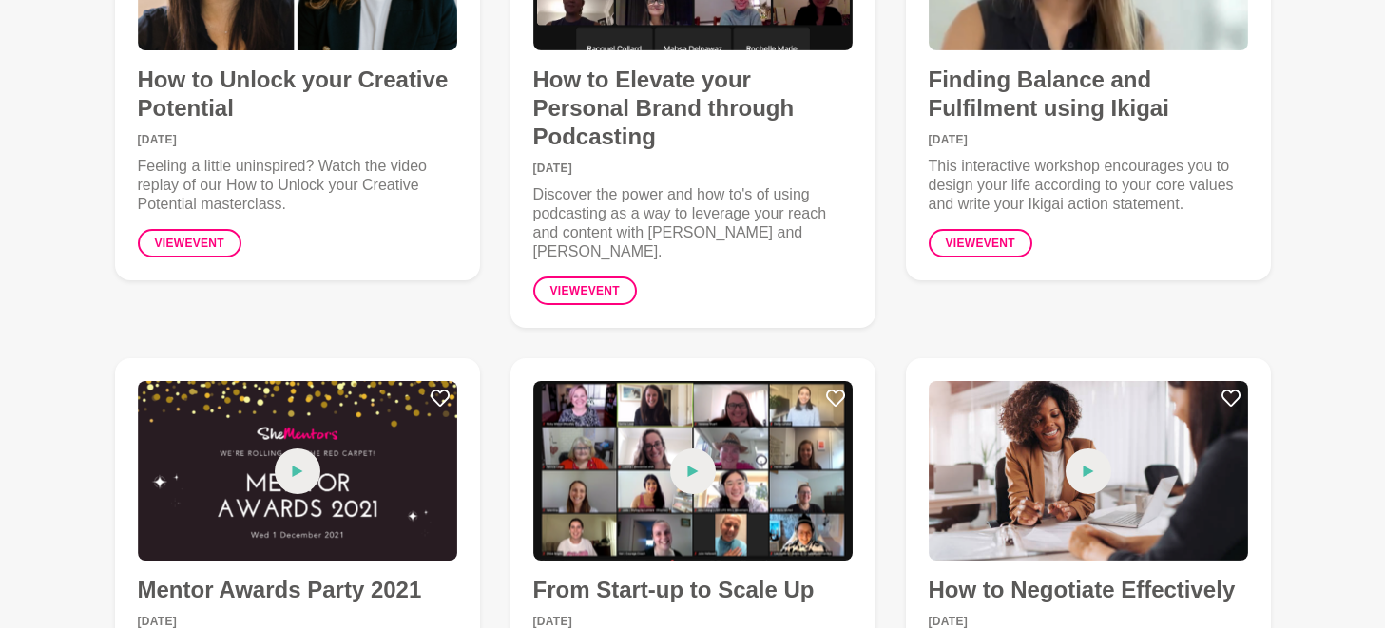
scroll to position [4728, 0]
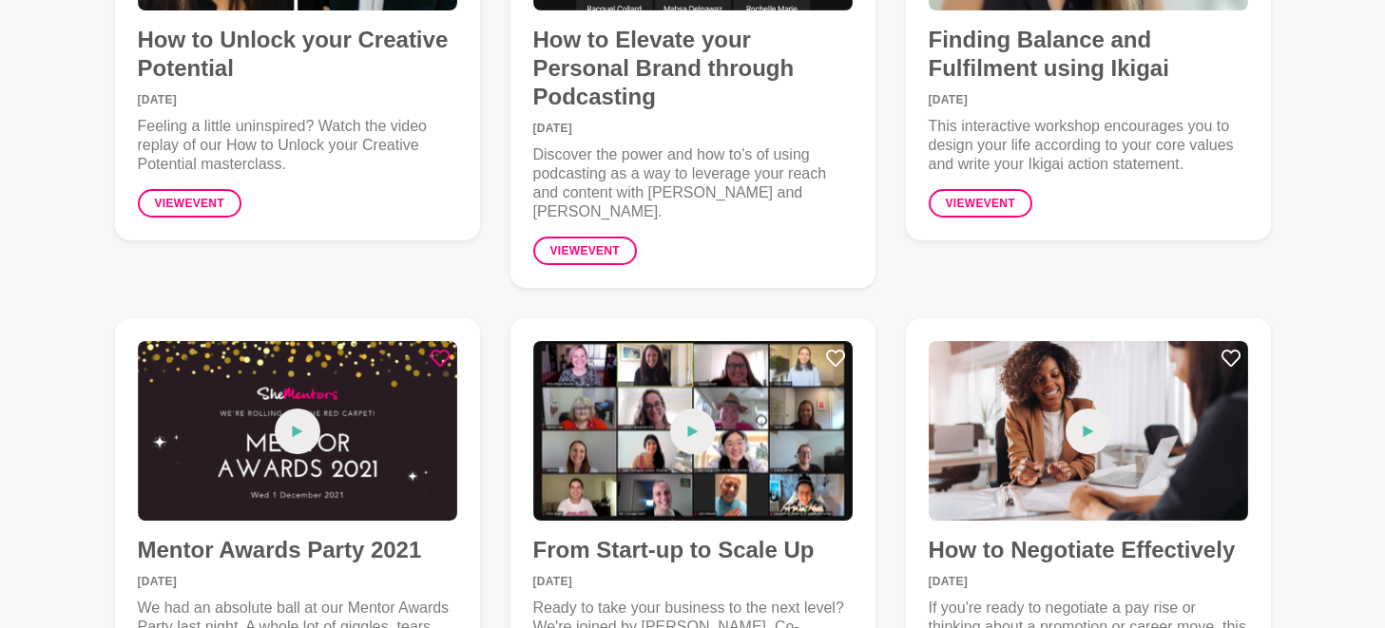
click at [435, 349] on icon at bounding box center [439, 358] width 19 height 19
click at [829, 349] on icon at bounding box center [835, 358] width 19 height 19
click at [1221, 349] on icon at bounding box center [1230, 358] width 19 height 19
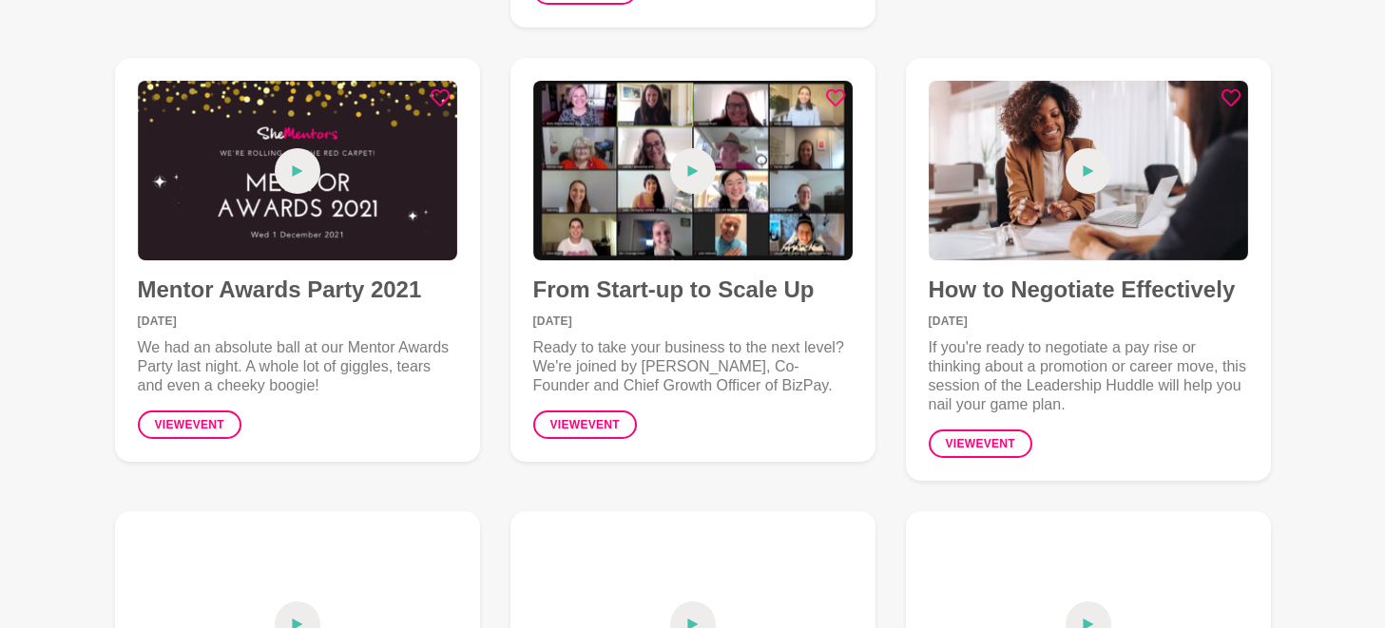
scroll to position [5295, 0]
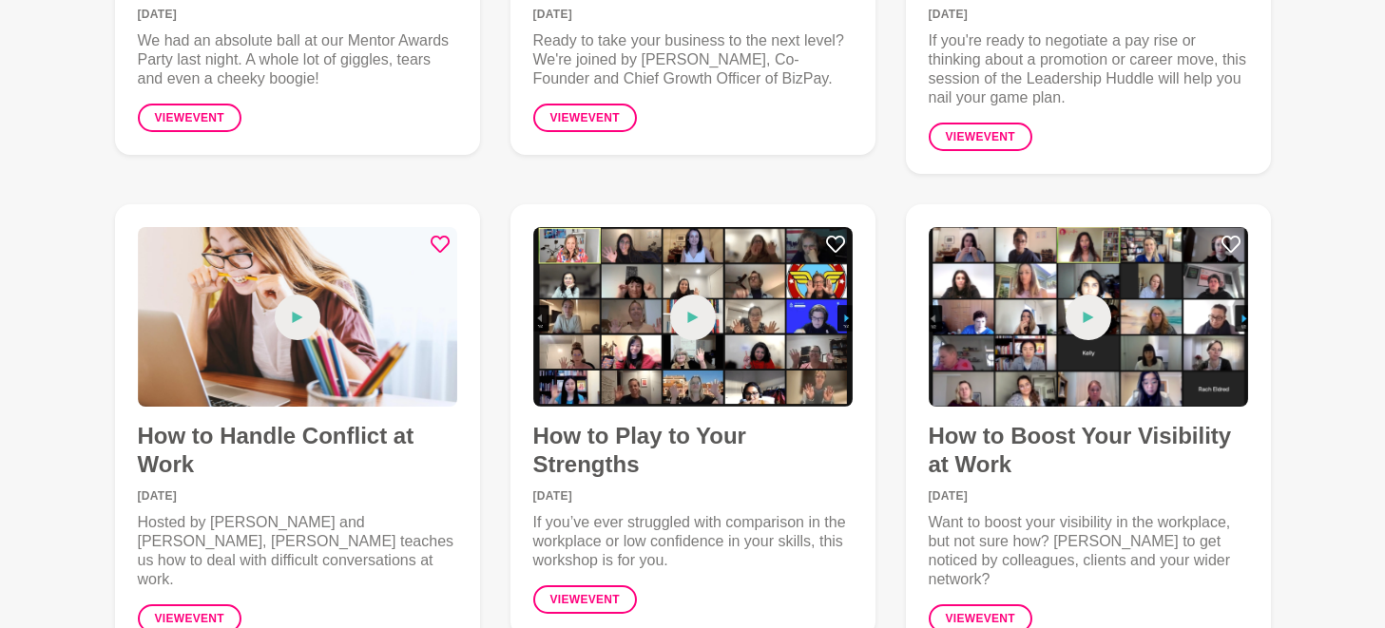
click at [440, 235] on icon at bounding box center [439, 244] width 19 height 19
click at [834, 235] on icon at bounding box center [835, 244] width 19 height 19
click at [1233, 235] on icon at bounding box center [1230, 244] width 19 height 19
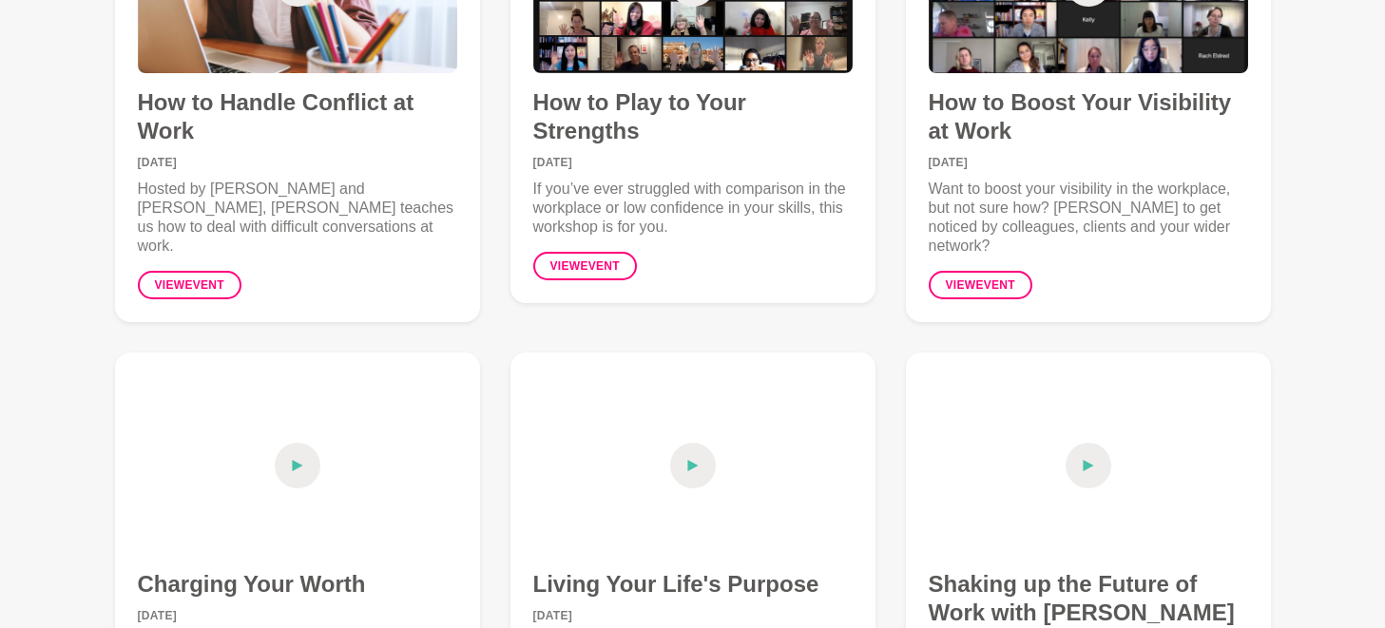
scroll to position [5629, 0]
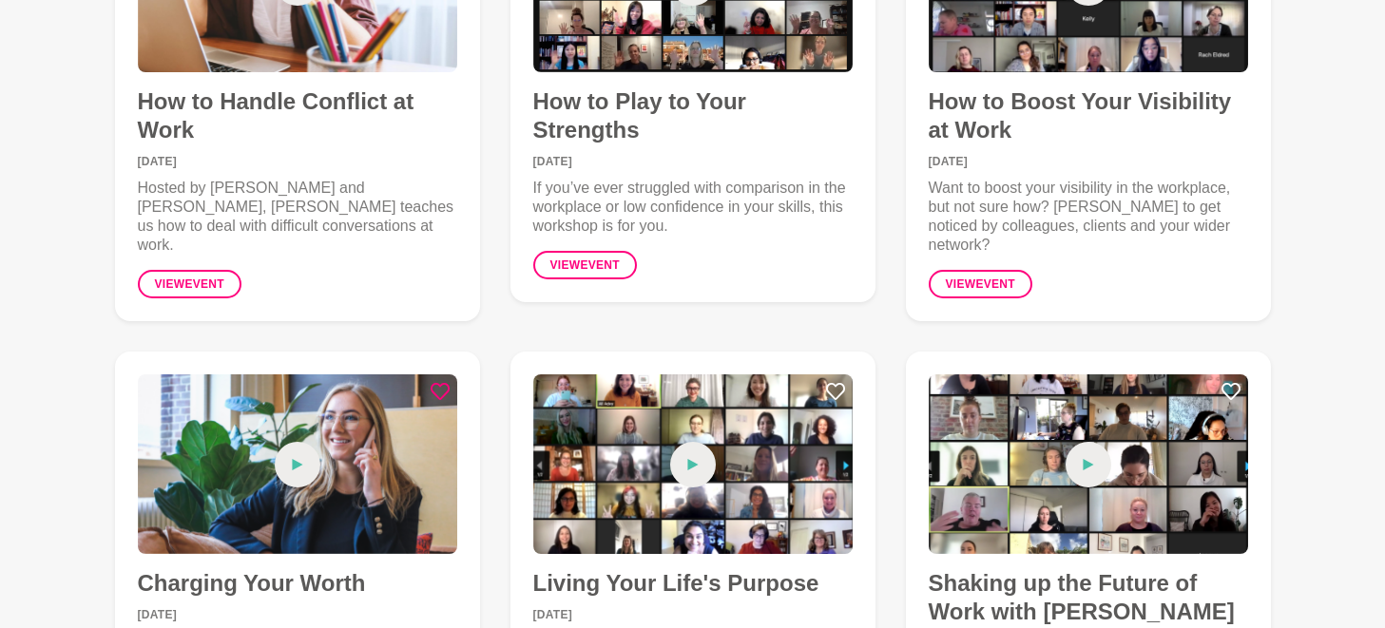
click at [439, 382] on icon at bounding box center [439, 391] width 19 height 19
click at [834, 382] on icon at bounding box center [835, 391] width 19 height 19
click at [1236, 382] on icon at bounding box center [1230, 391] width 19 height 19
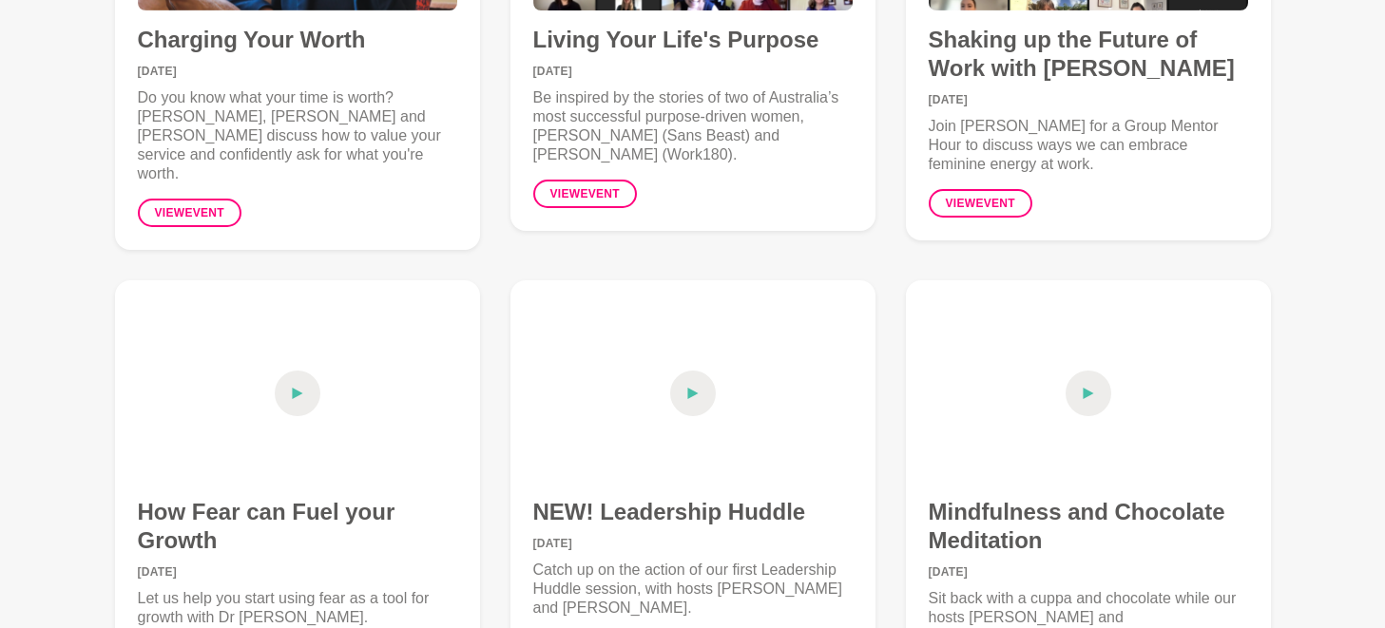
scroll to position [6179, 0]
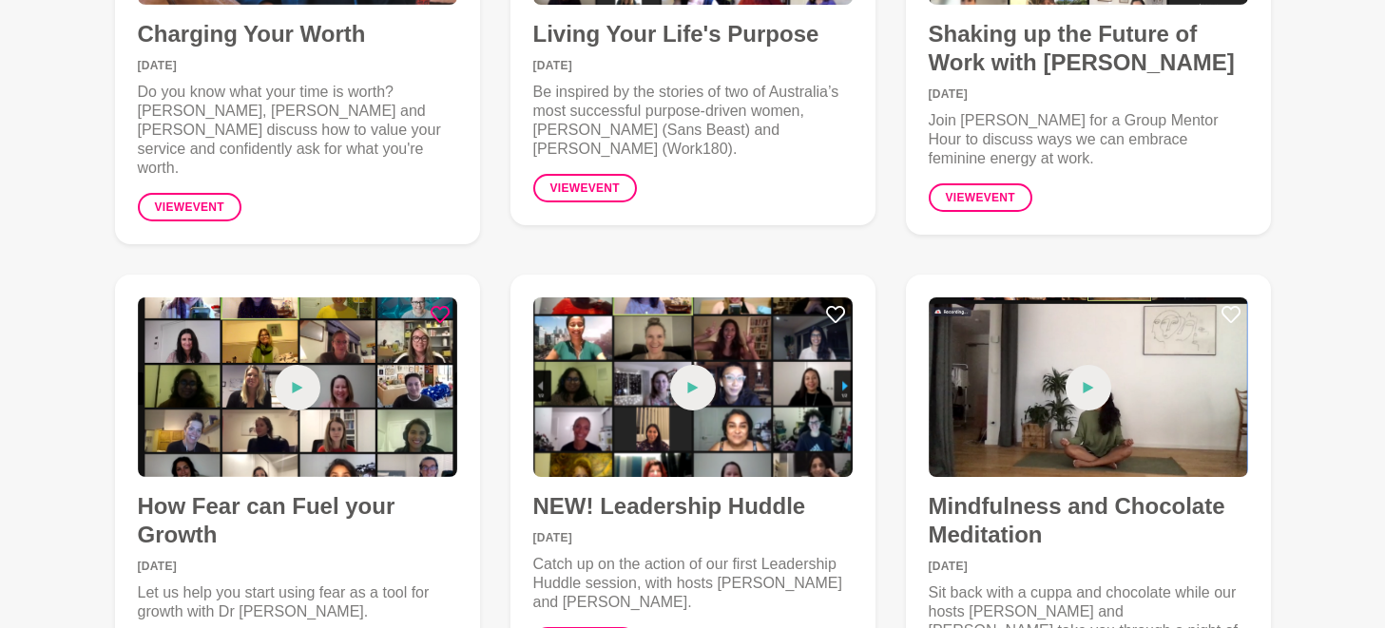
click at [442, 305] on icon at bounding box center [439, 314] width 19 height 19
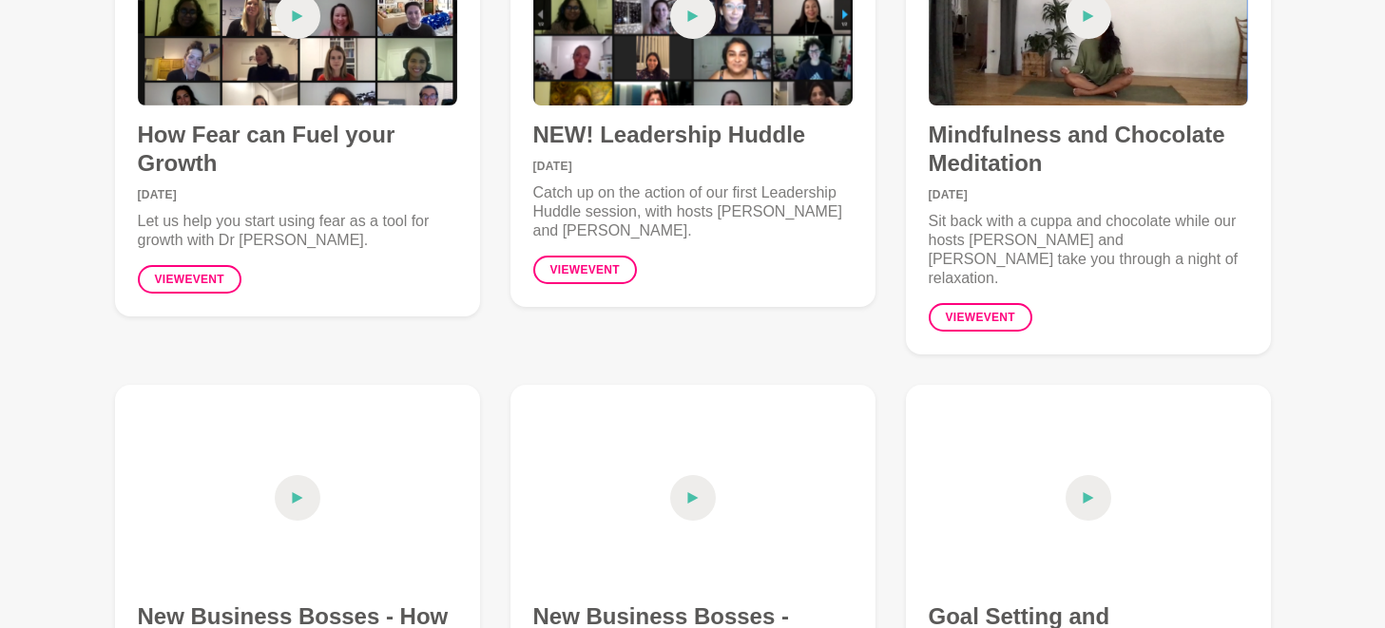
scroll to position [6626, 0]
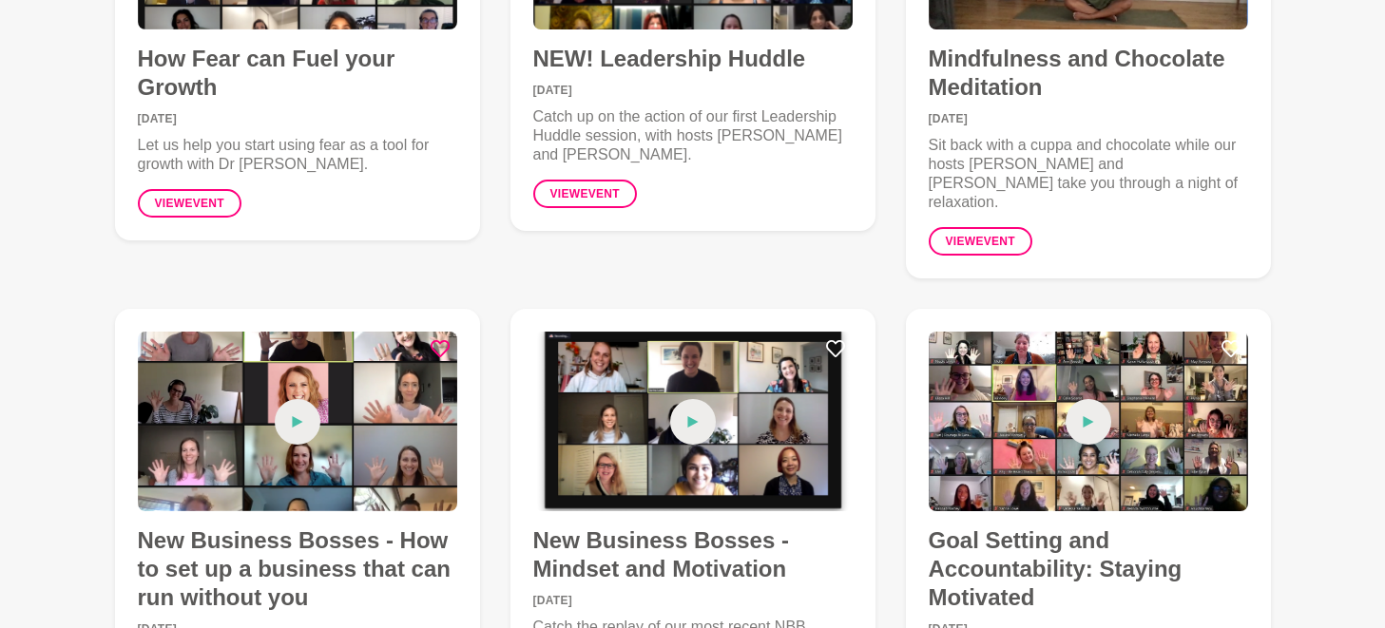
click at [435, 340] on icon at bounding box center [439, 348] width 19 height 17
click at [836, 339] on icon at bounding box center [835, 348] width 19 height 19
click at [1233, 339] on icon at bounding box center [1230, 348] width 19 height 19
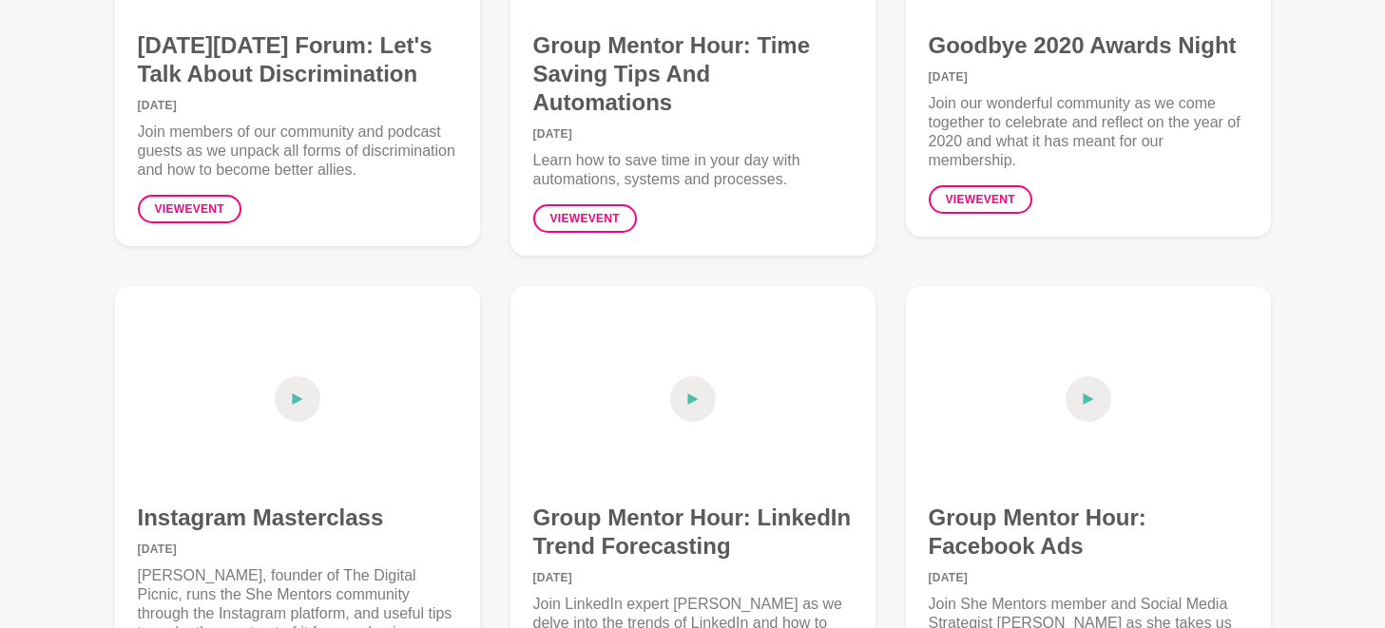
scroll to position [7658, 0]
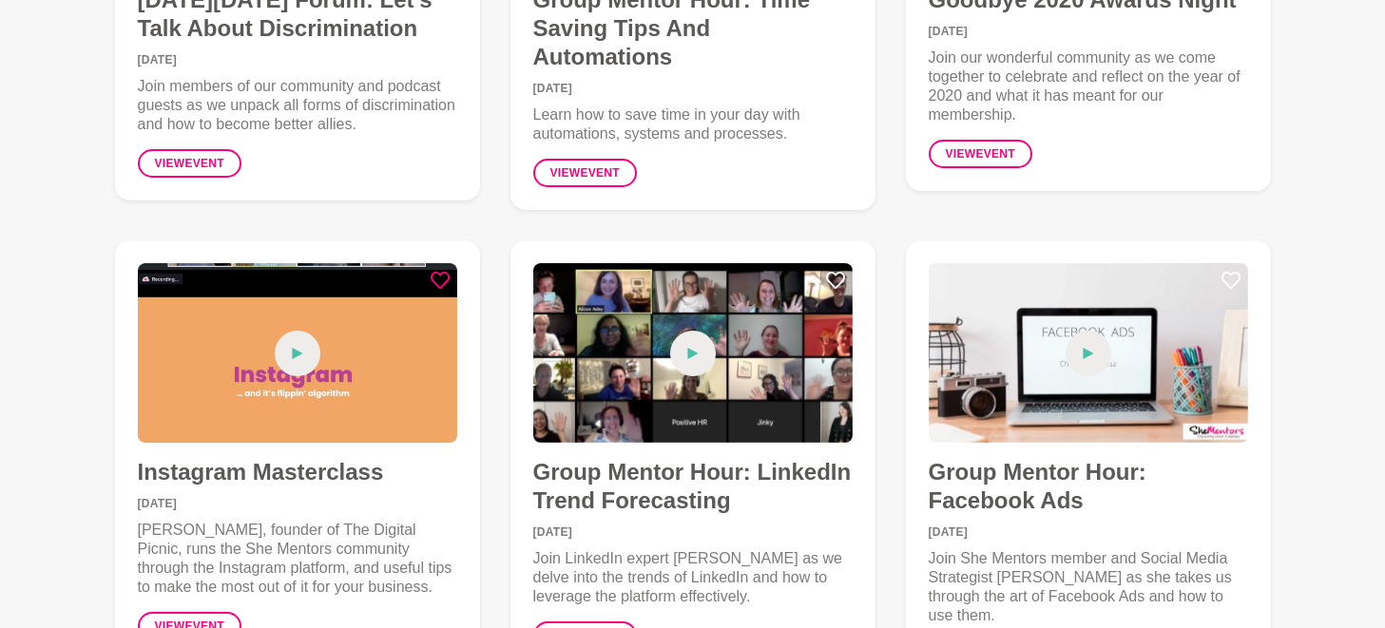
click at [437, 271] on icon at bounding box center [439, 280] width 19 height 19
click at [837, 271] on icon at bounding box center [835, 280] width 19 height 19
click at [1236, 271] on icon at bounding box center [1230, 280] width 19 height 19
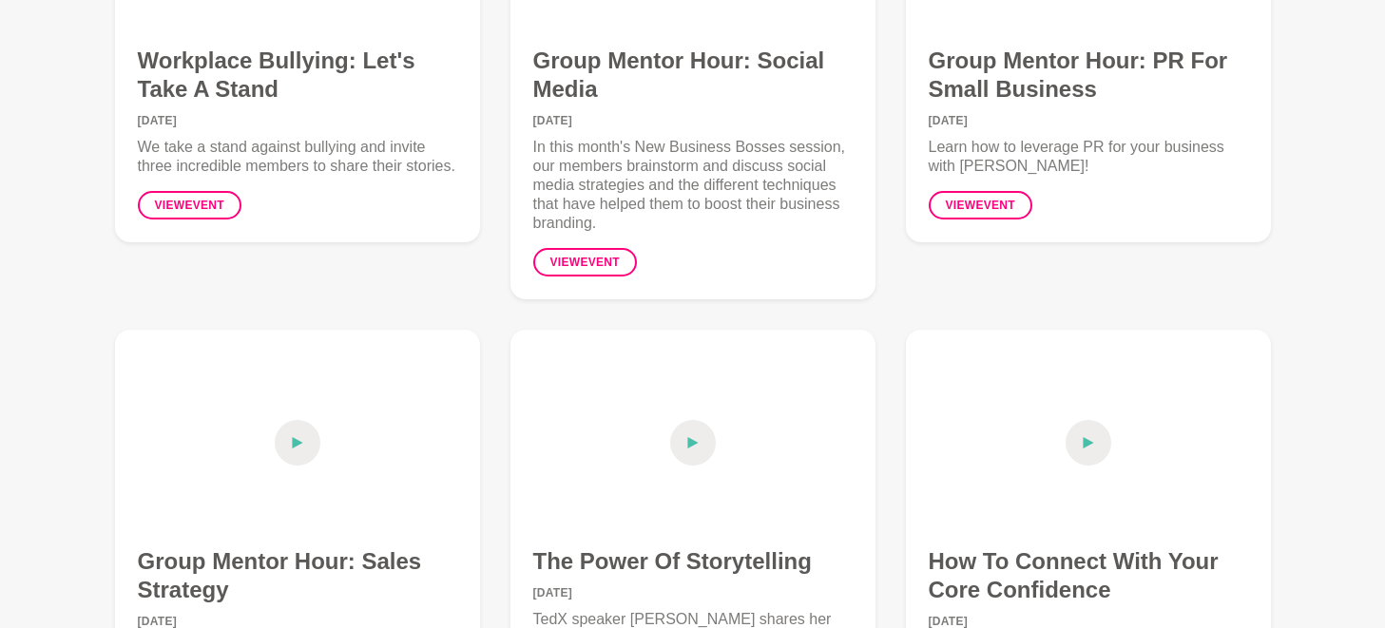
scroll to position [8568, 0]
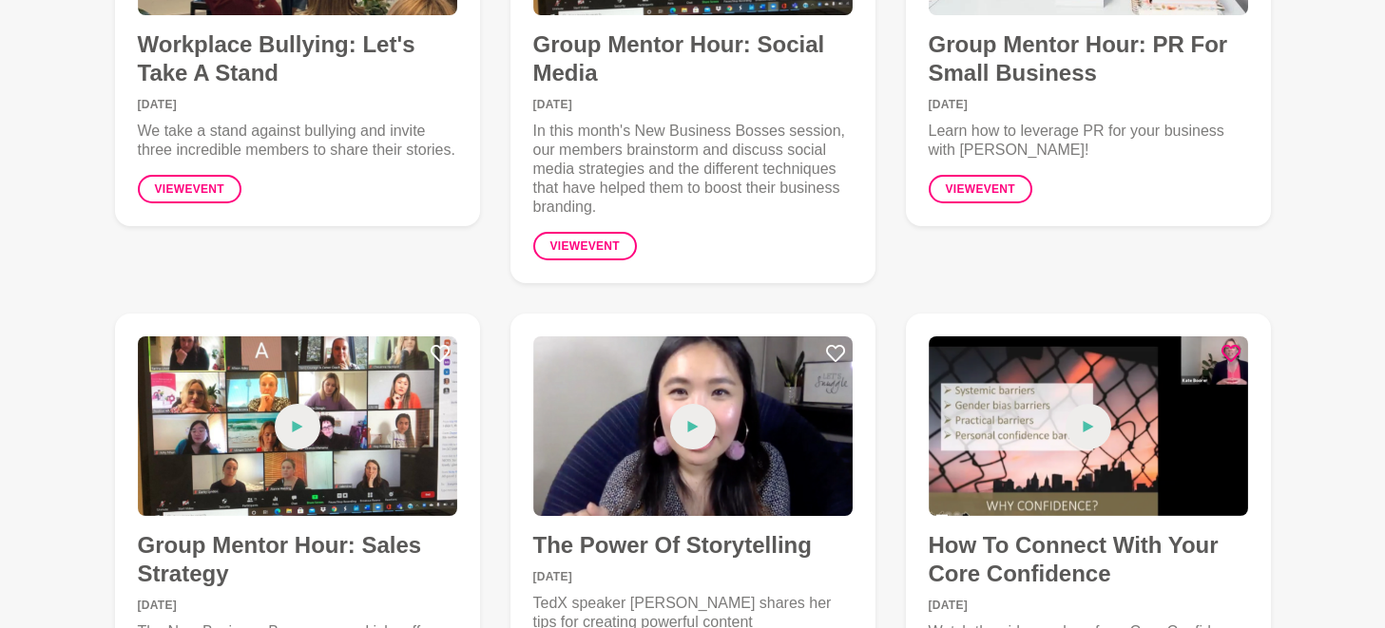
click at [1232, 344] on icon at bounding box center [1230, 353] width 19 height 19
click at [831, 344] on icon at bounding box center [835, 353] width 19 height 19
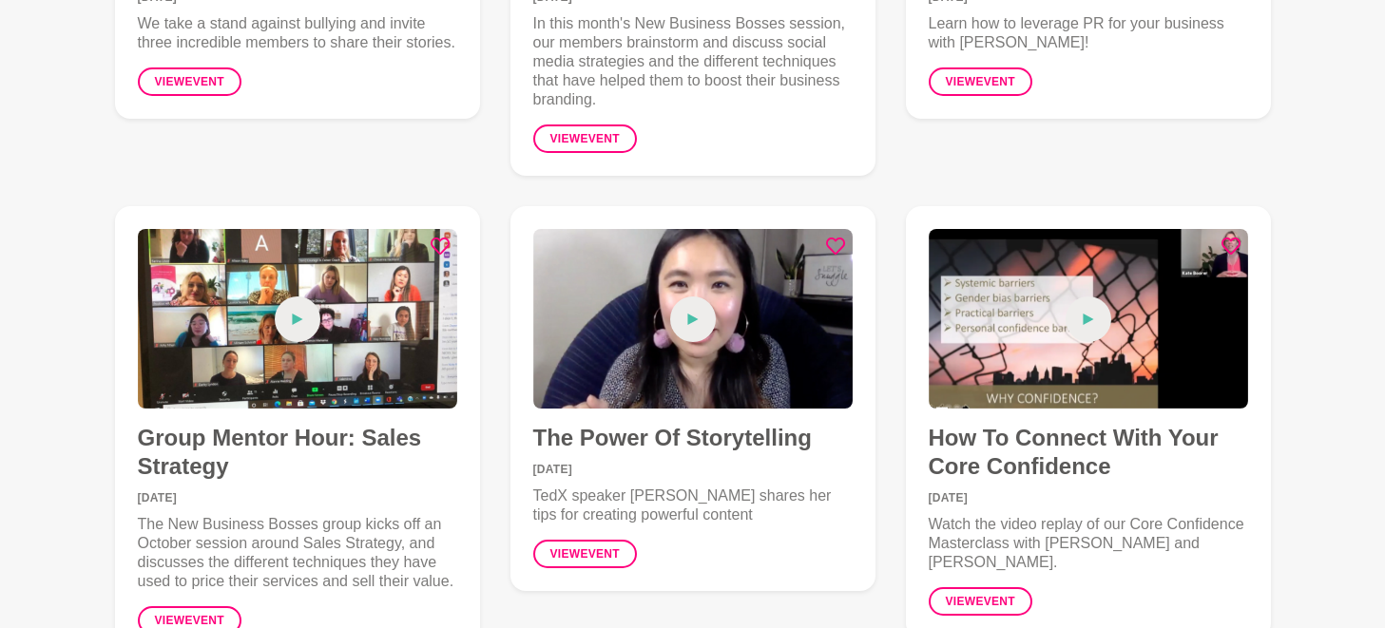
click at [436, 237] on icon at bounding box center [439, 246] width 19 height 19
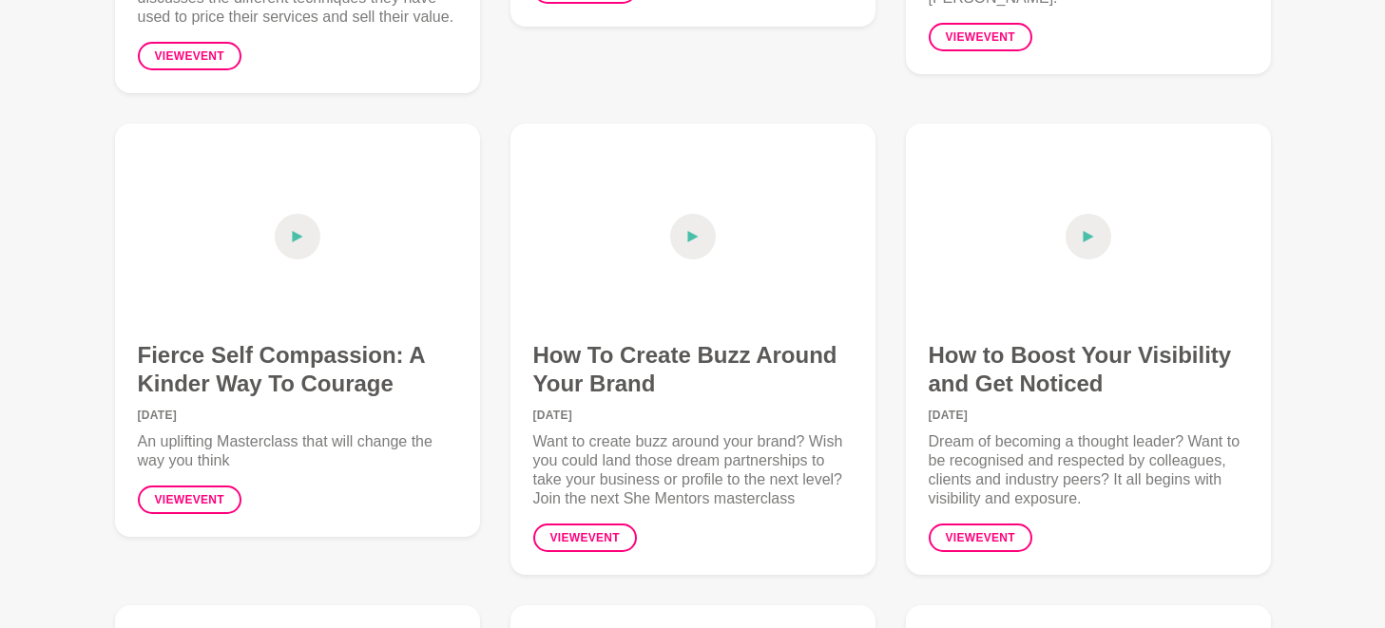
scroll to position [9228, 0]
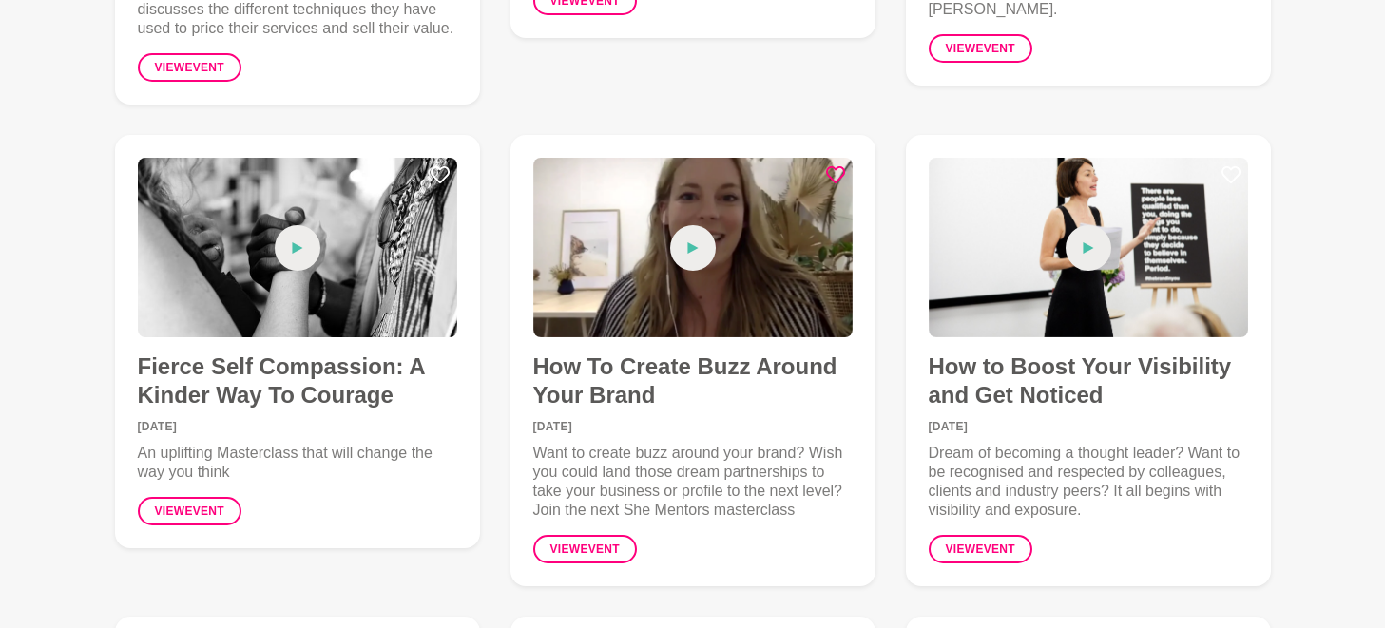
click at [836, 165] on icon at bounding box center [835, 174] width 19 height 19
click at [1236, 165] on icon at bounding box center [1230, 174] width 19 height 19
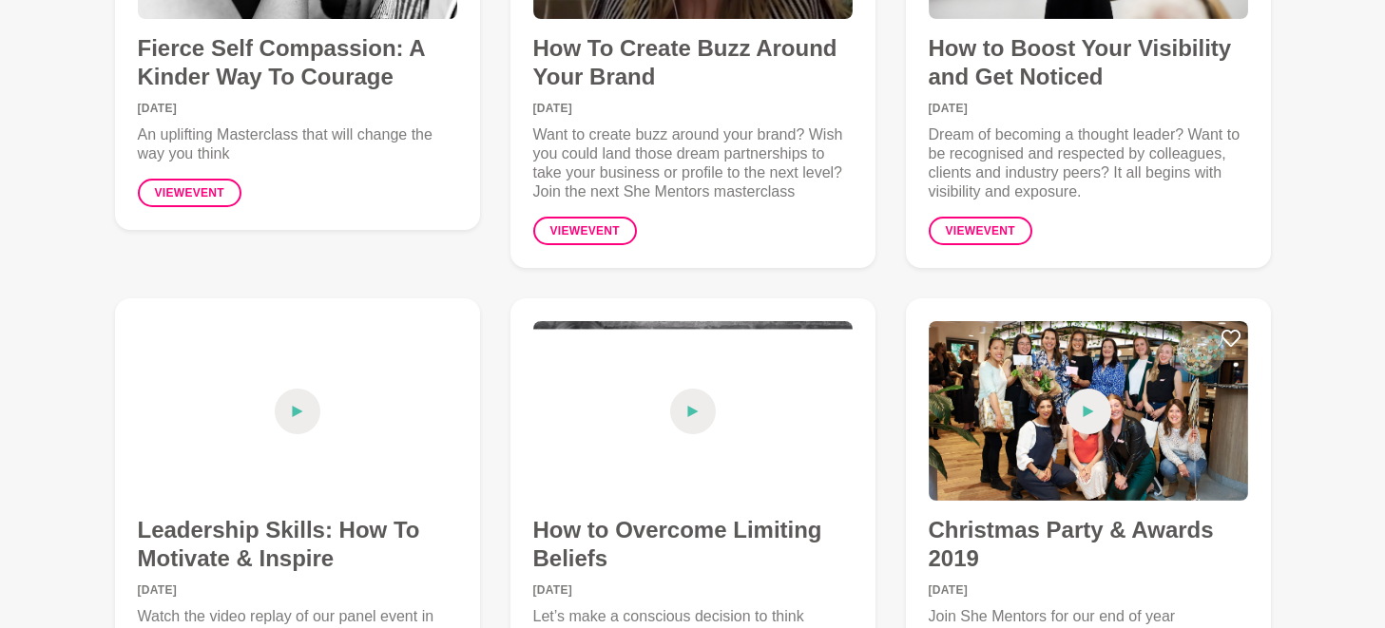
scroll to position [9551, 0]
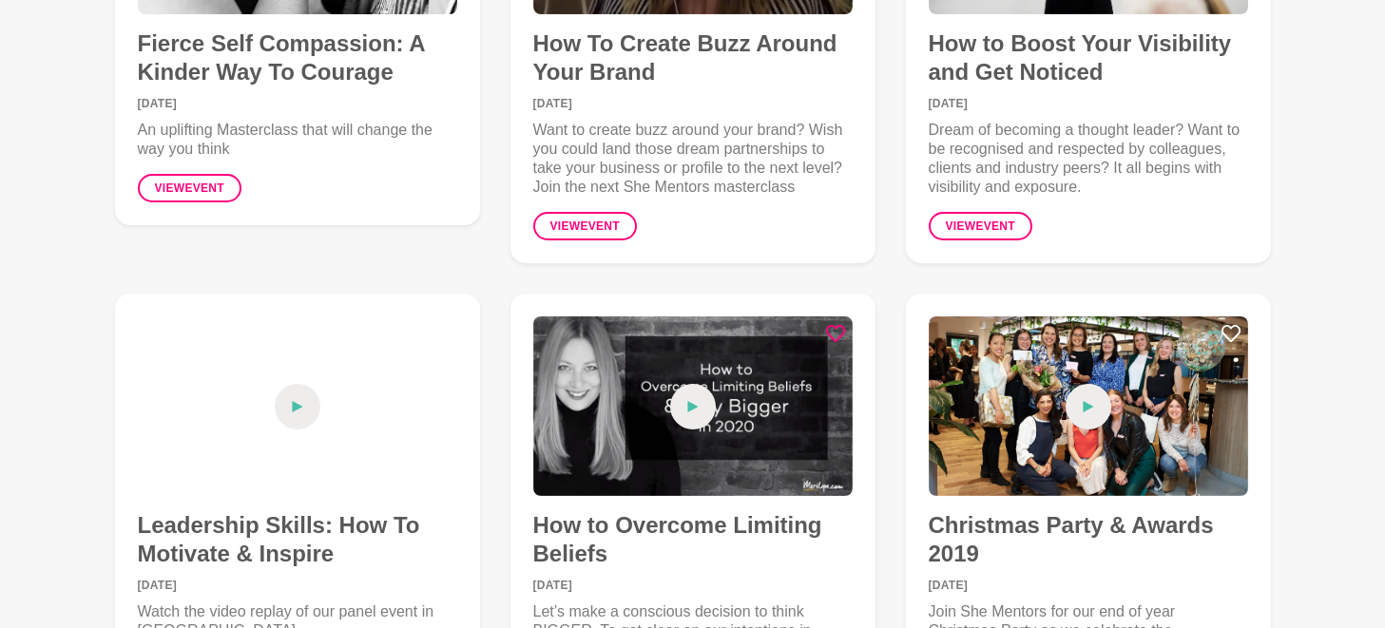
click at [835, 324] on icon at bounding box center [835, 333] width 19 height 19
click at [444, 324] on icon at bounding box center [439, 333] width 19 height 19
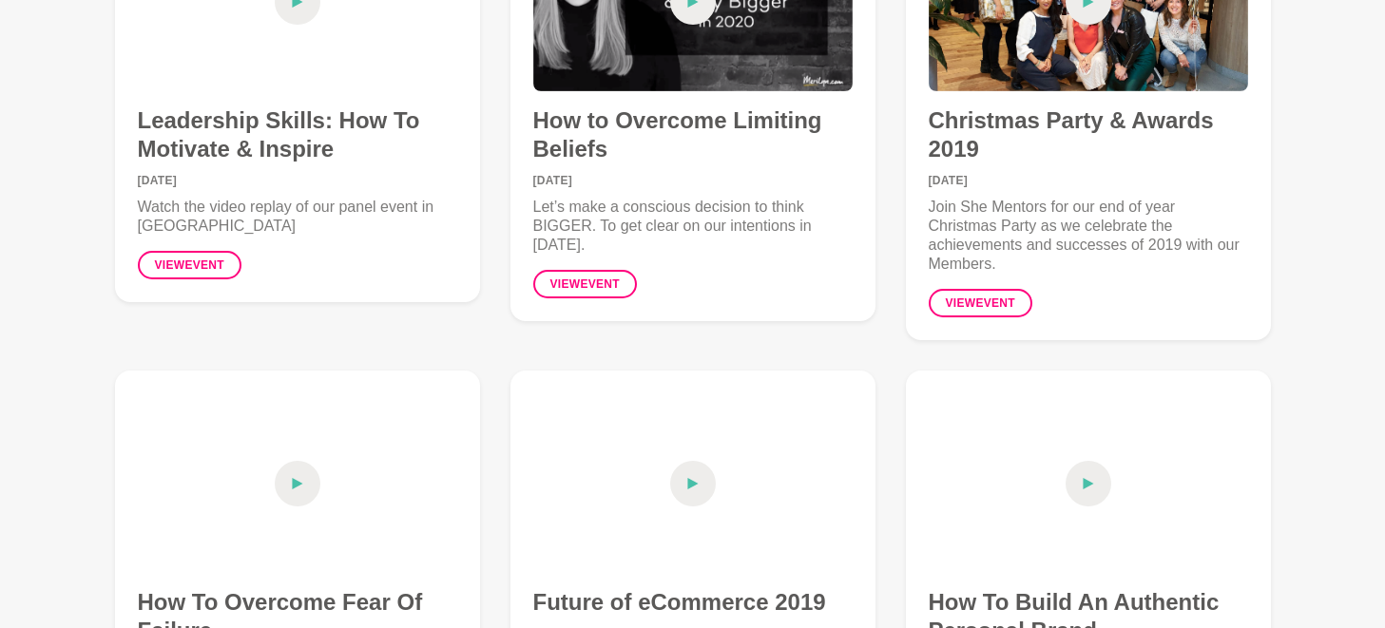
scroll to position [10077, 0]
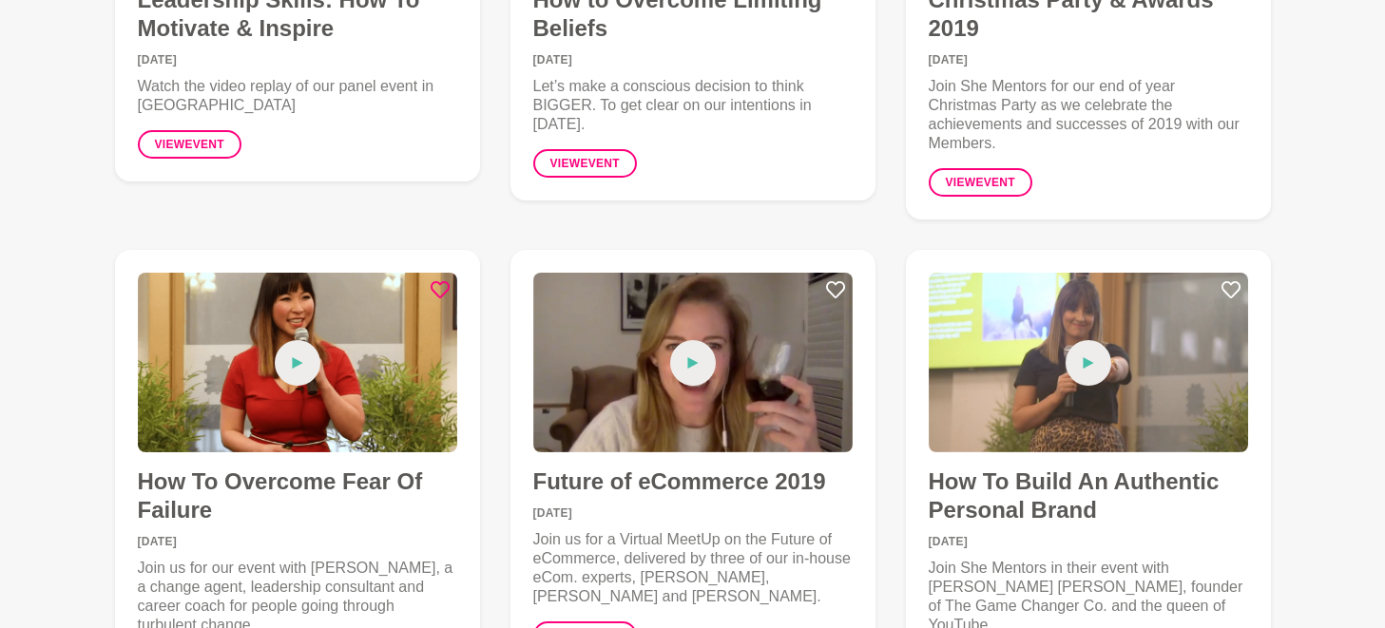
click at [449, 280] on icon at bounding box center [439, 289] width 19 height 19
click at [1236, 280] on icon at bounding box center [1230, 289] width 19 height 19
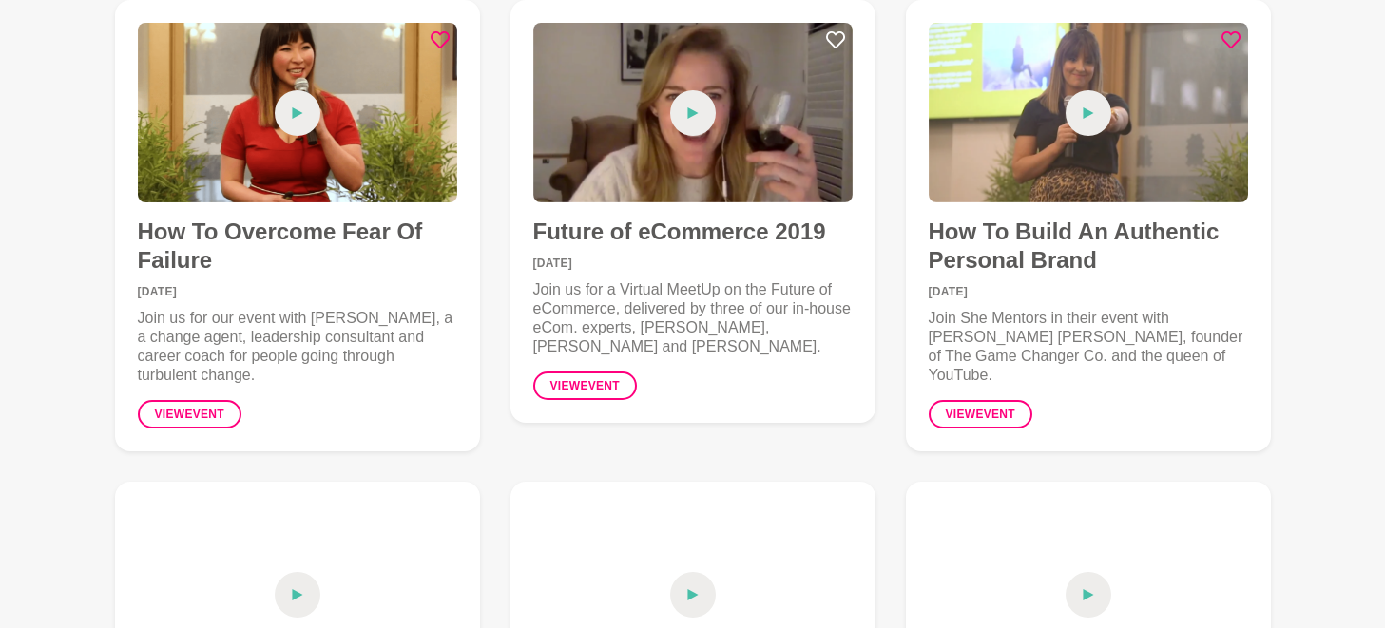
scroll to position [10473, 0]
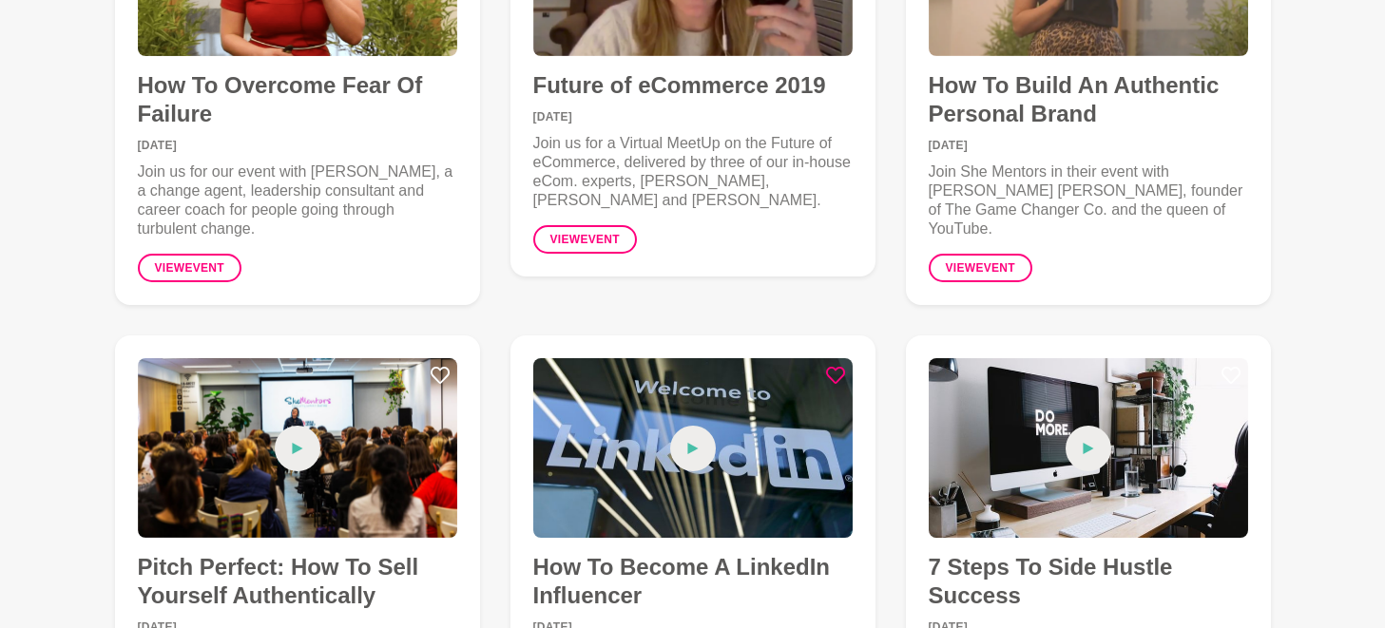
click at [834, 367] on icon at bounding box center [835, 375] width 19 height 17
click at [1231, 366] on icon at bounding box center [1230, 375] width 19 height 19
click at [445, 366] on icon at bounding box center [439, 375] width 19 height 19
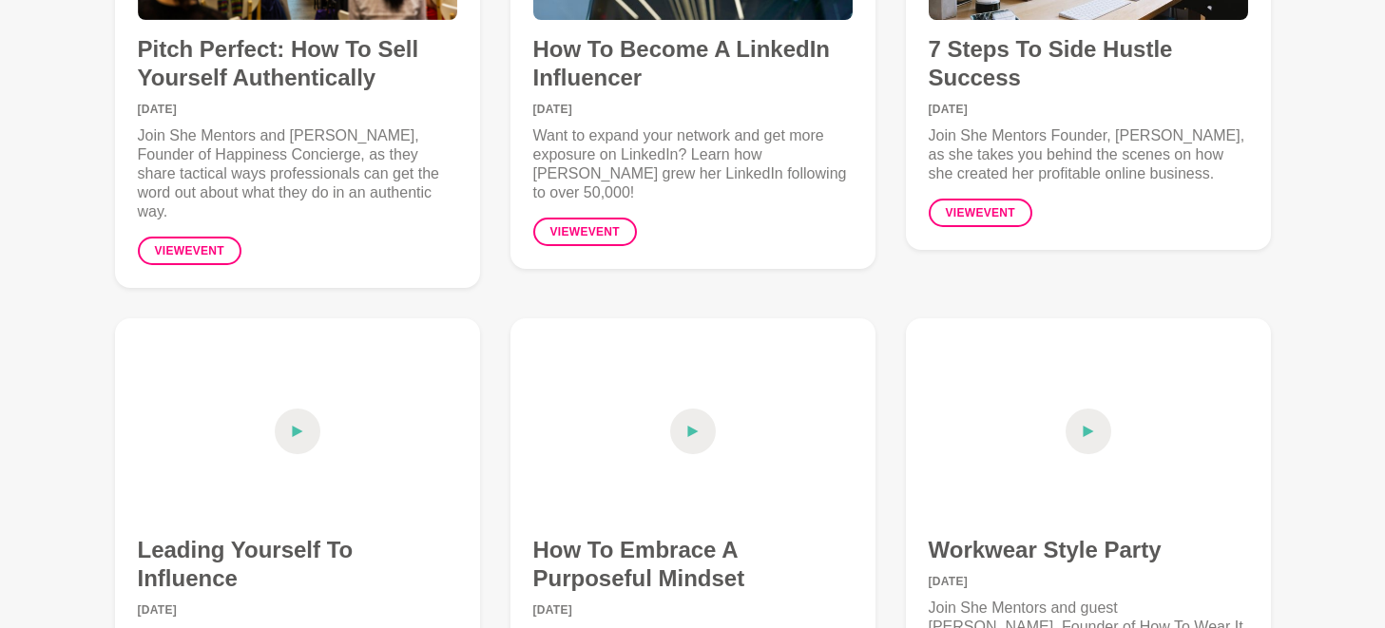
scroll to position [11010, 0]
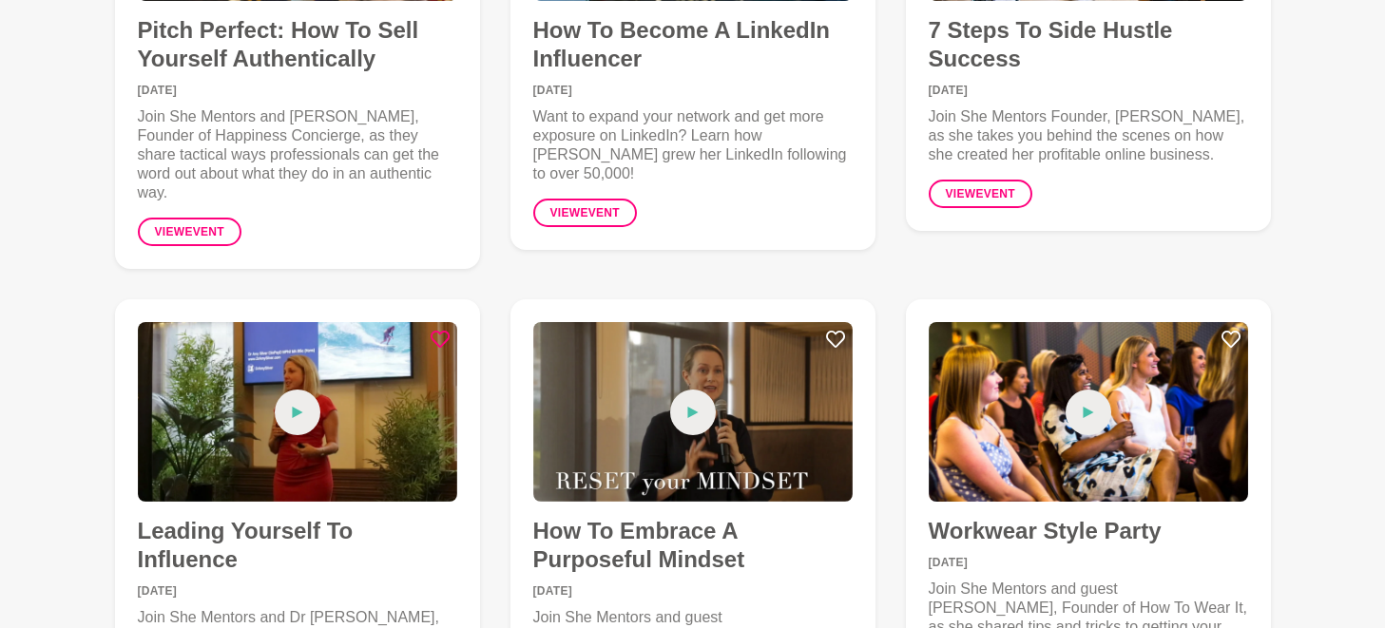
click at [435, 330] on icon at bounding box center [439, 339] width 19 height 19
click at [838, 330] on icon at bounding box center [835, 339] width 19 height 19
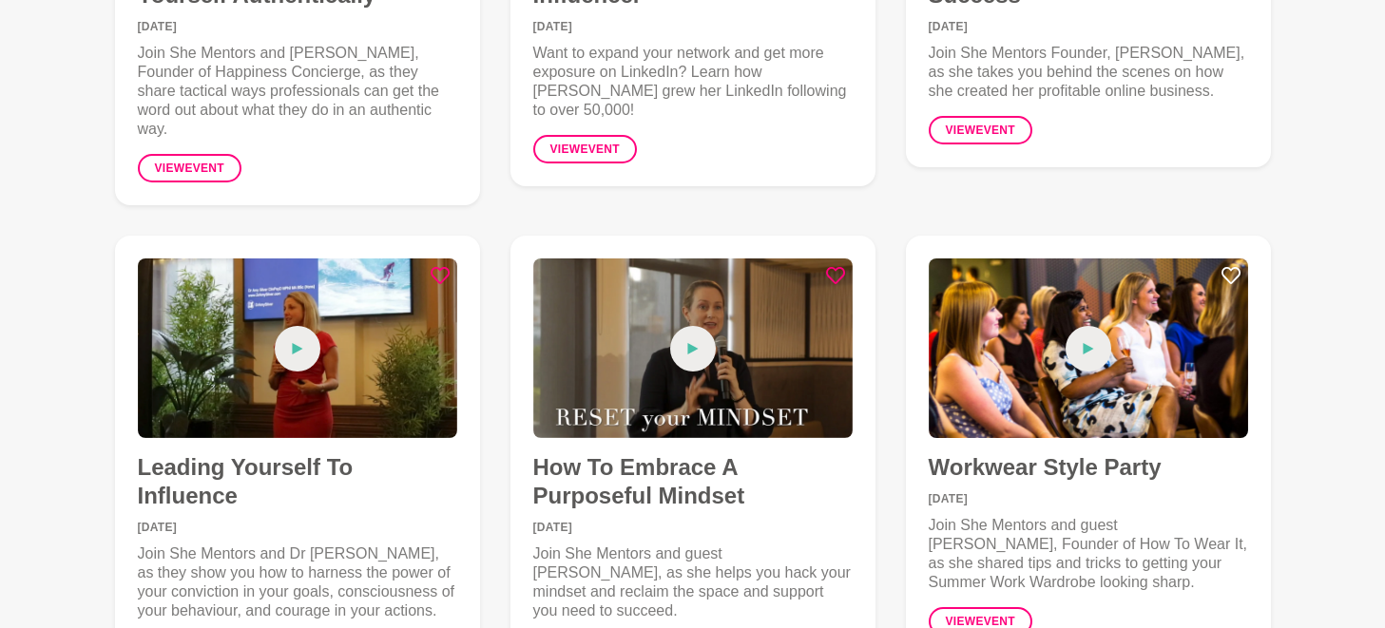
scroll to position [11143, 0]
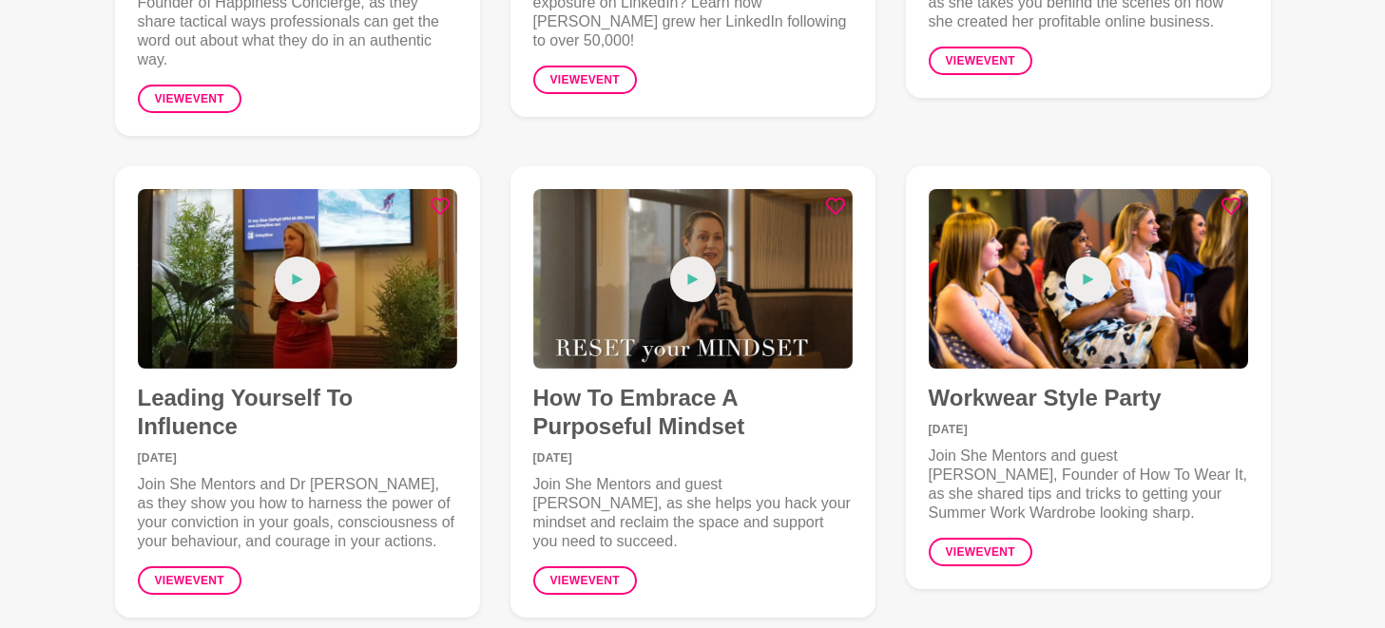
click at [1229, 197] on icon at bounding box center [1230, 206] width 19 height 19
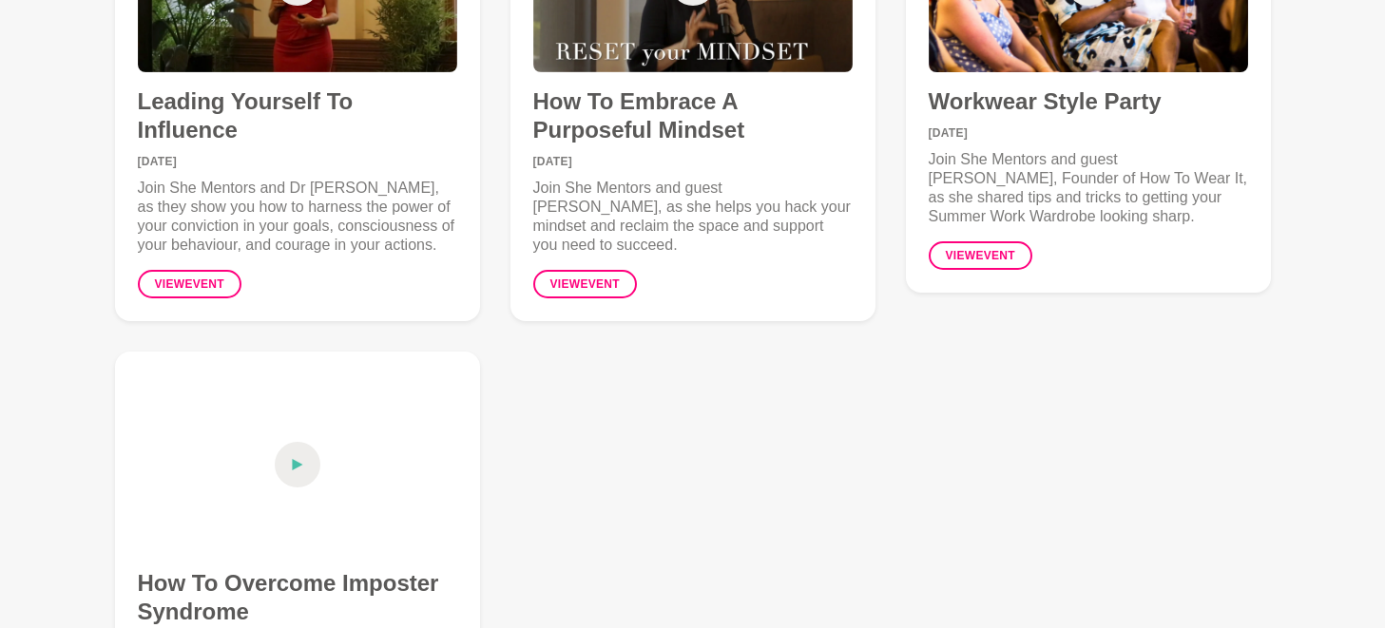
scroll to position [11458, 0]
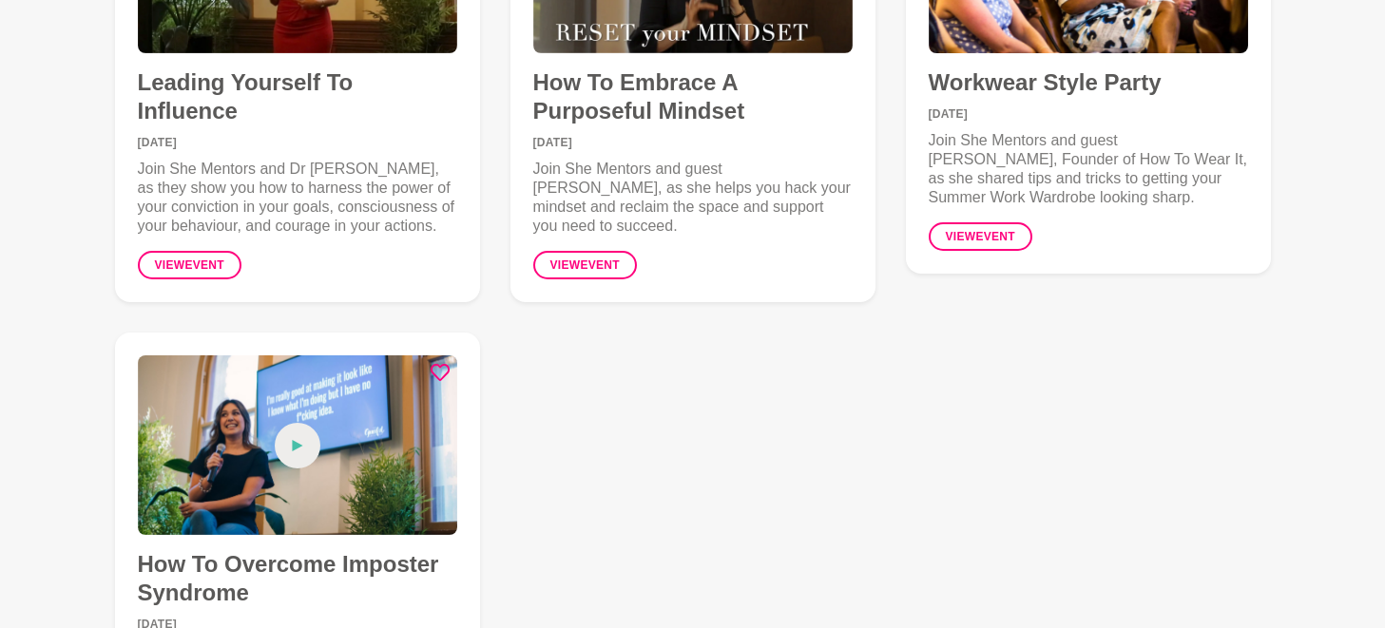
click at [439, 363] on button at bounding box center [439, 376] width 19 height 26
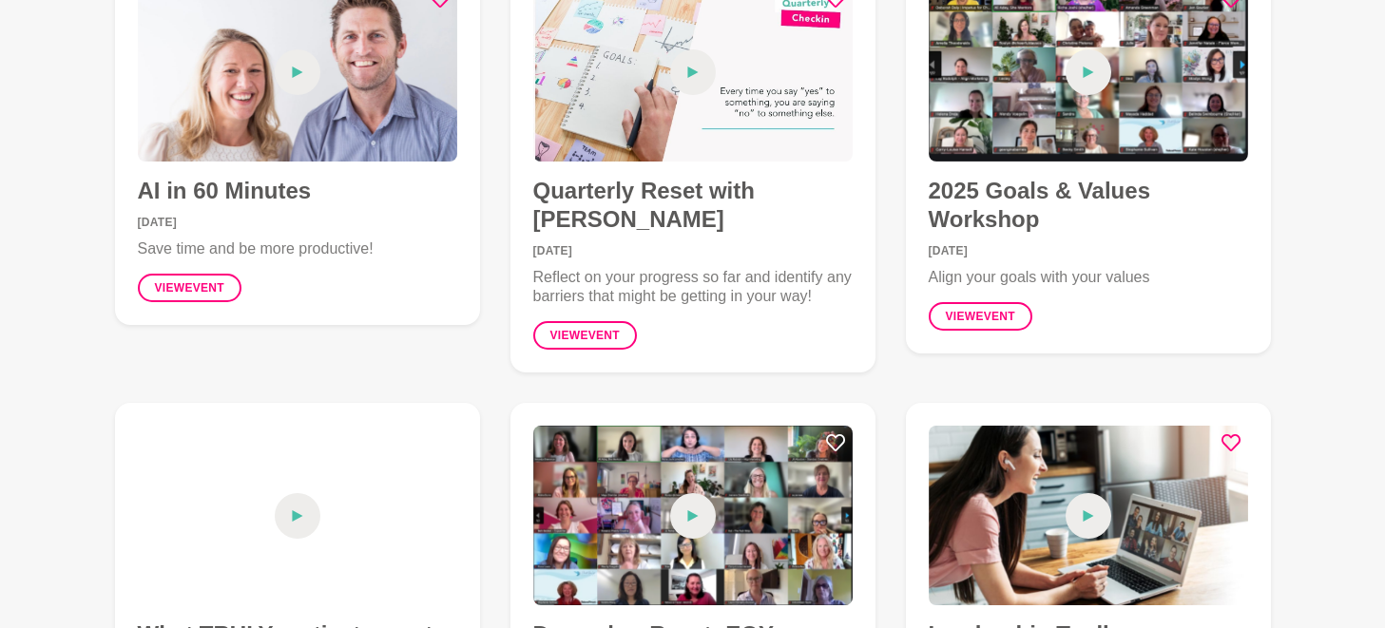
scroll to position [0, 0]
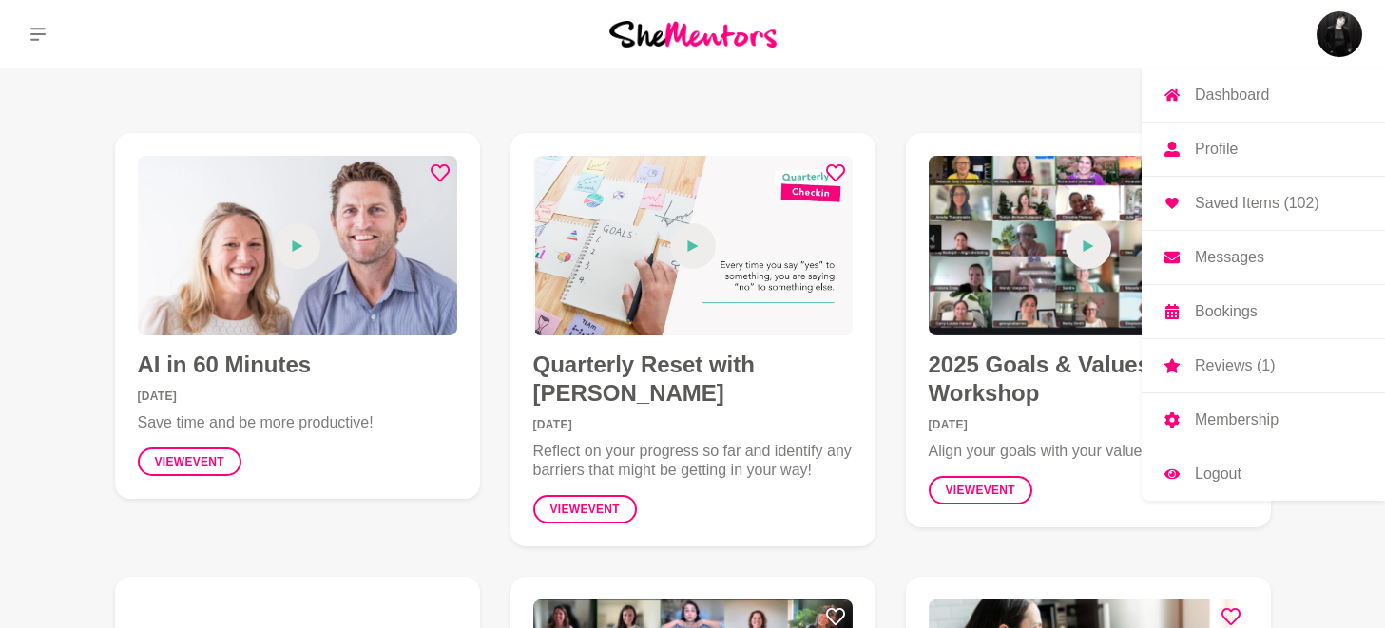
click at [1253, 204] on p "Saved Items (102)" at bounding box center [1256, 203] width 124 height 15
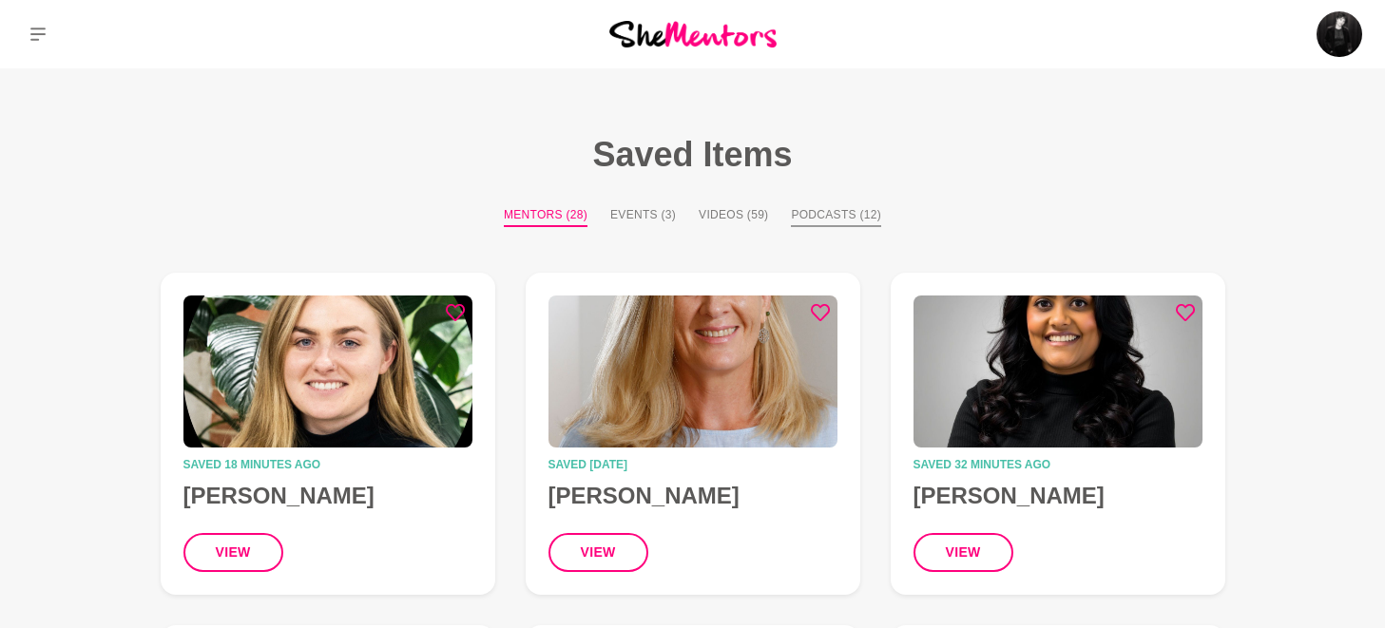
click at [835, 219] on button "Podcasts (12)" at bounding box center [836, 216] width 90 height 21
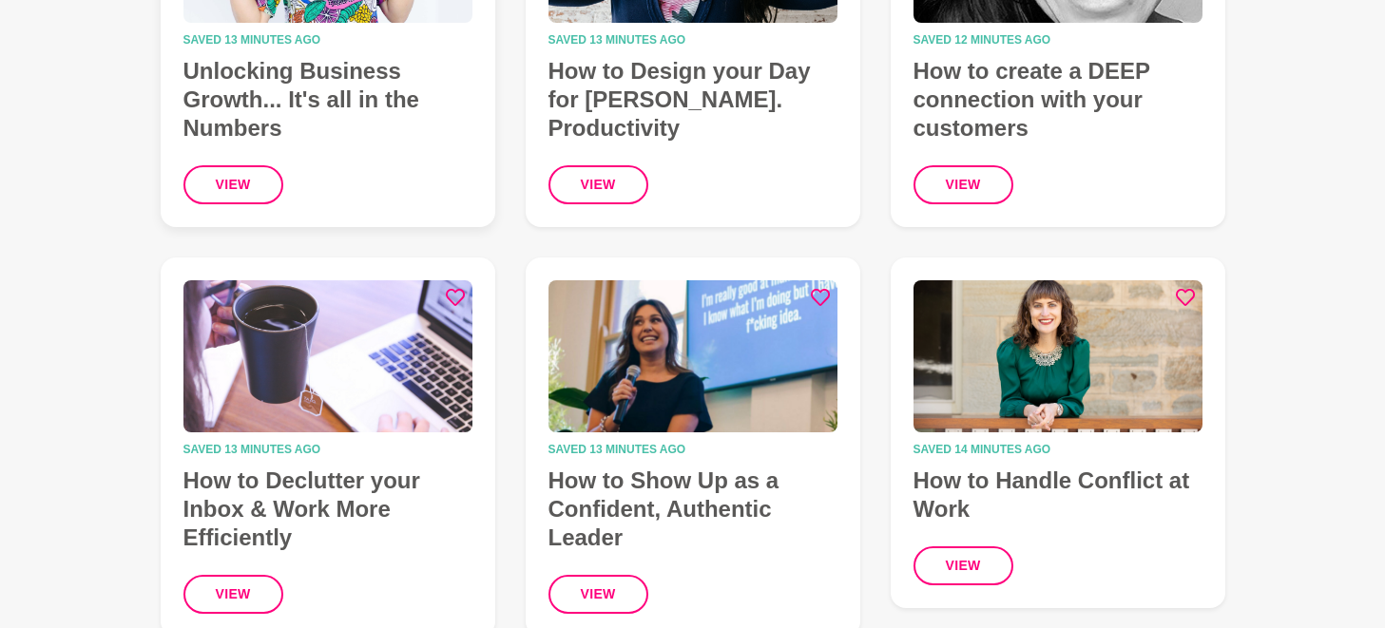
scroll to position [499, 0]
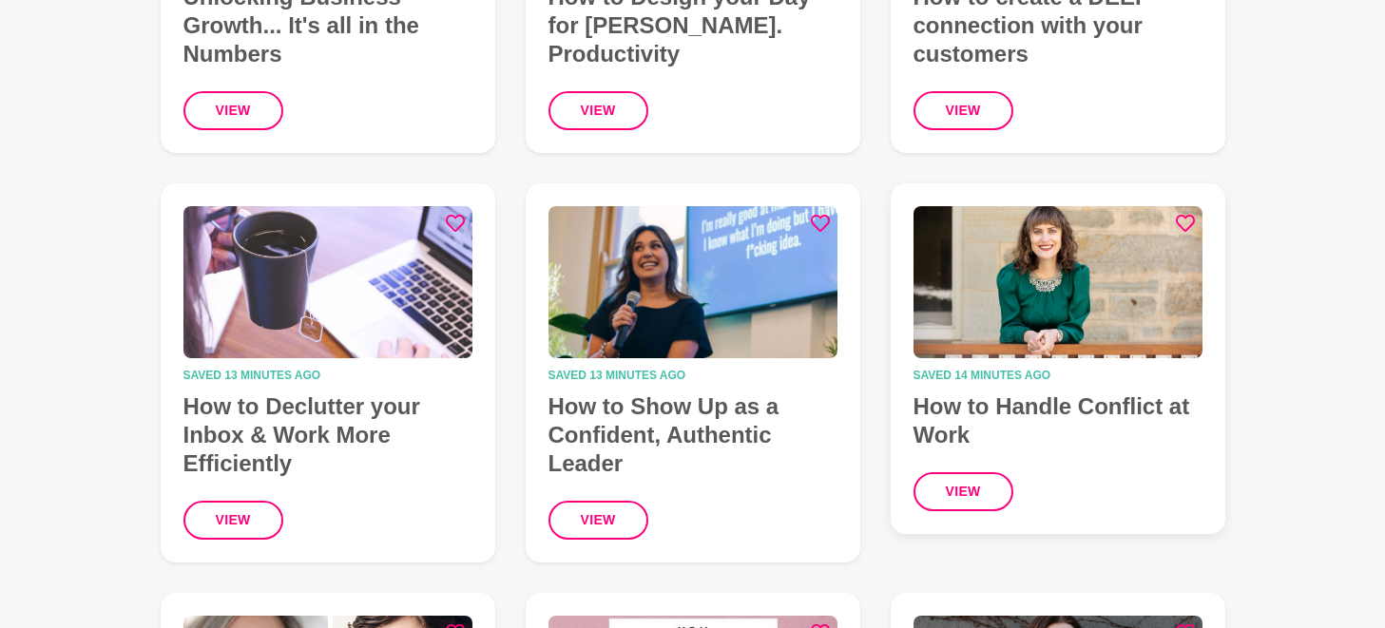
click at [1066, 394] on h4 "How to Handle Conflict at Work" at bounding box center [1057, 420] width 289 height 57
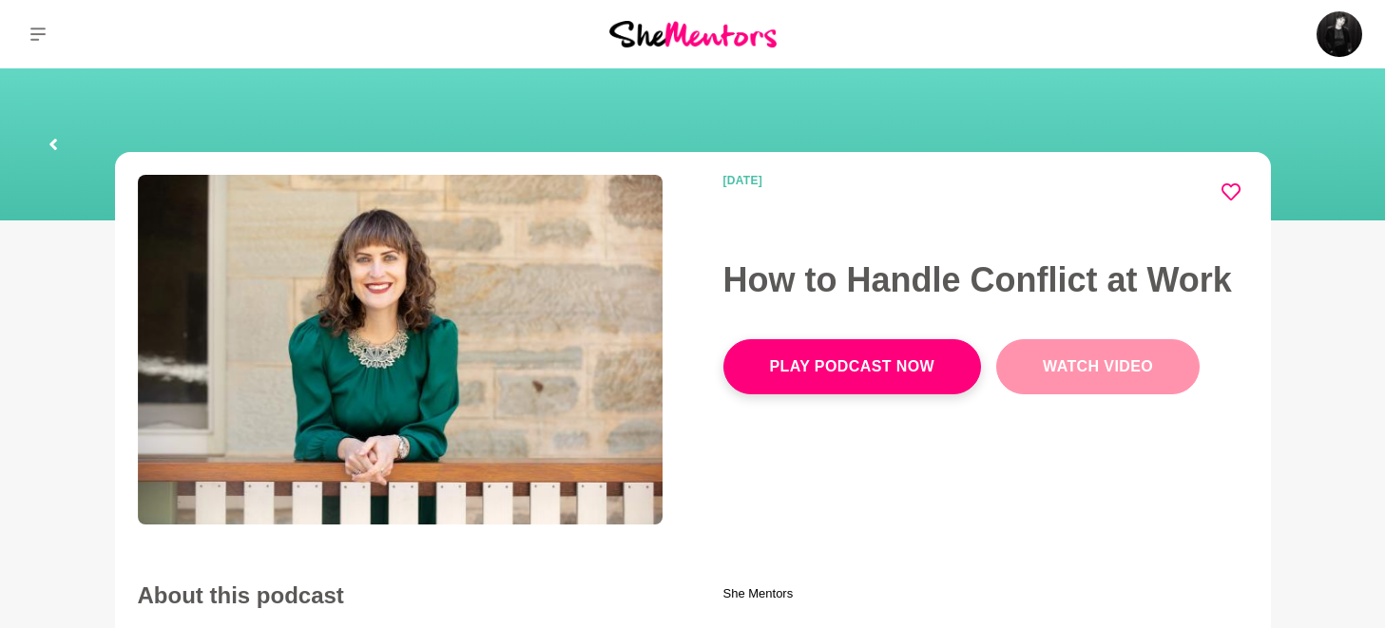
click at [1122, 361] on button "Watch Video" at bounding box center [1097, 366] width 203 height 55
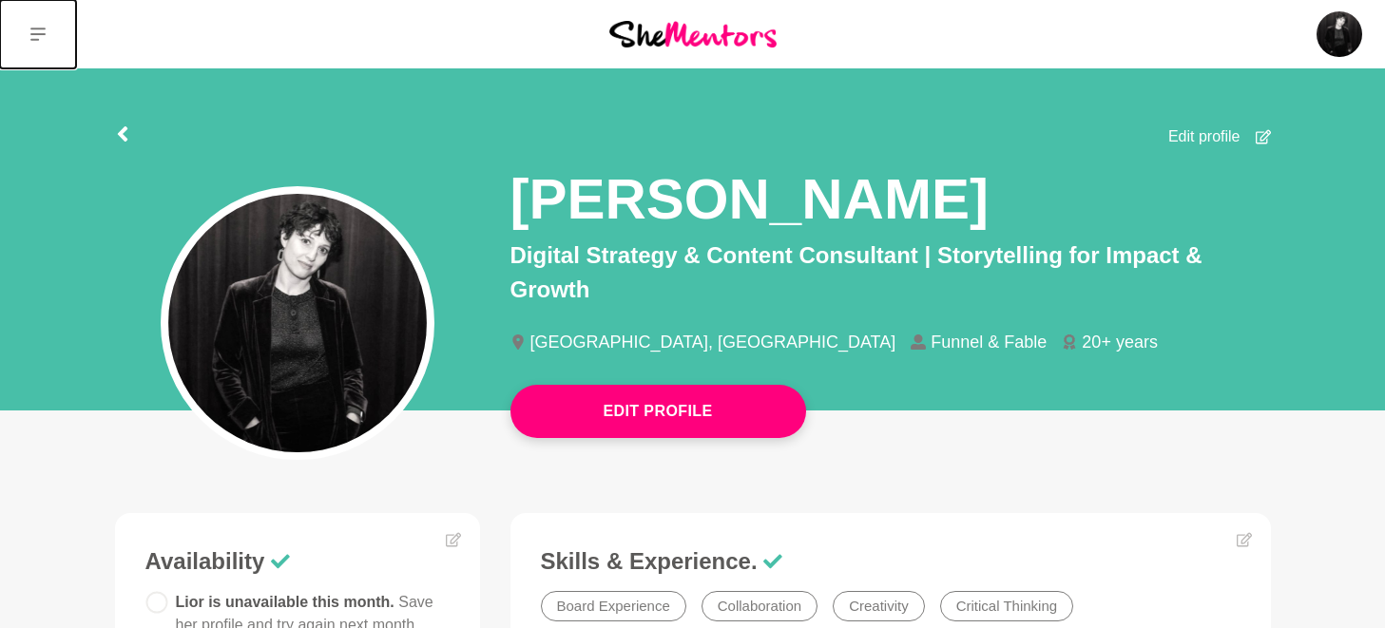
click at [38, 29] on icon at bounding box center [37, 34] width 15 height 13
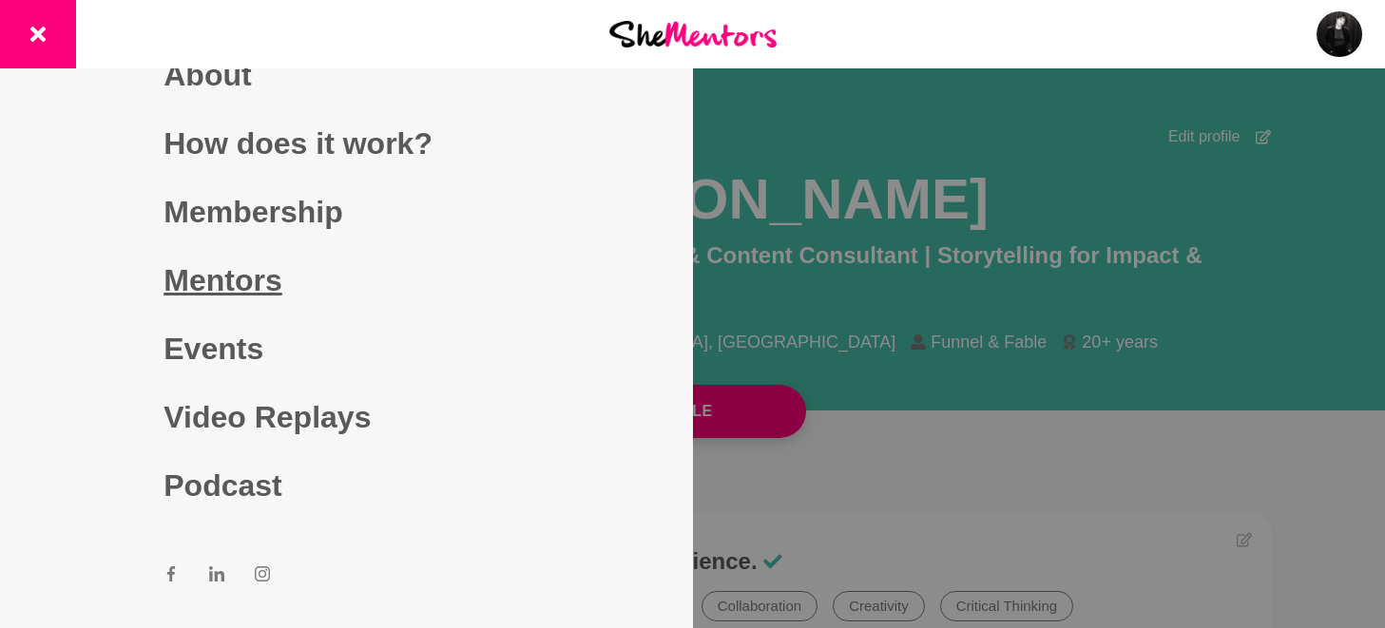
click at [277, 267] on link "Mentors" at bounding box center [345, 280] width 365 height 68
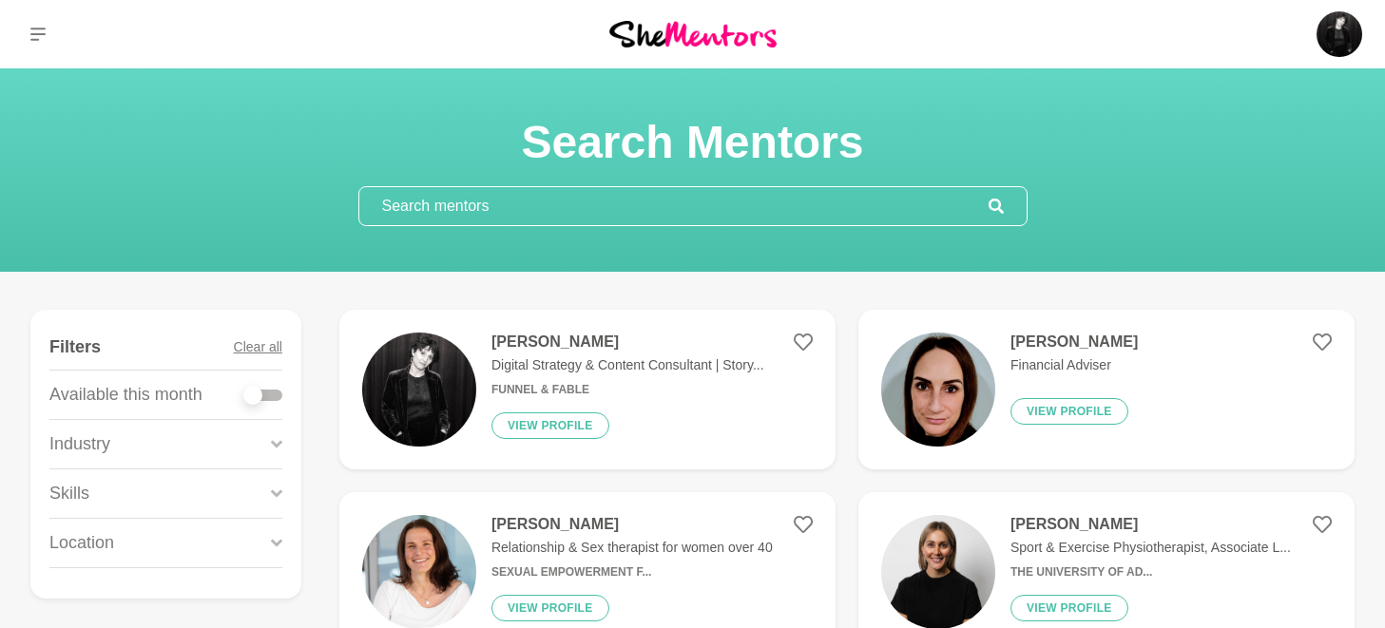
click at [444, 201] on input "text" at bounding box center [673, 206] width 629 height 38
paste input "[PERSON_NAME]"
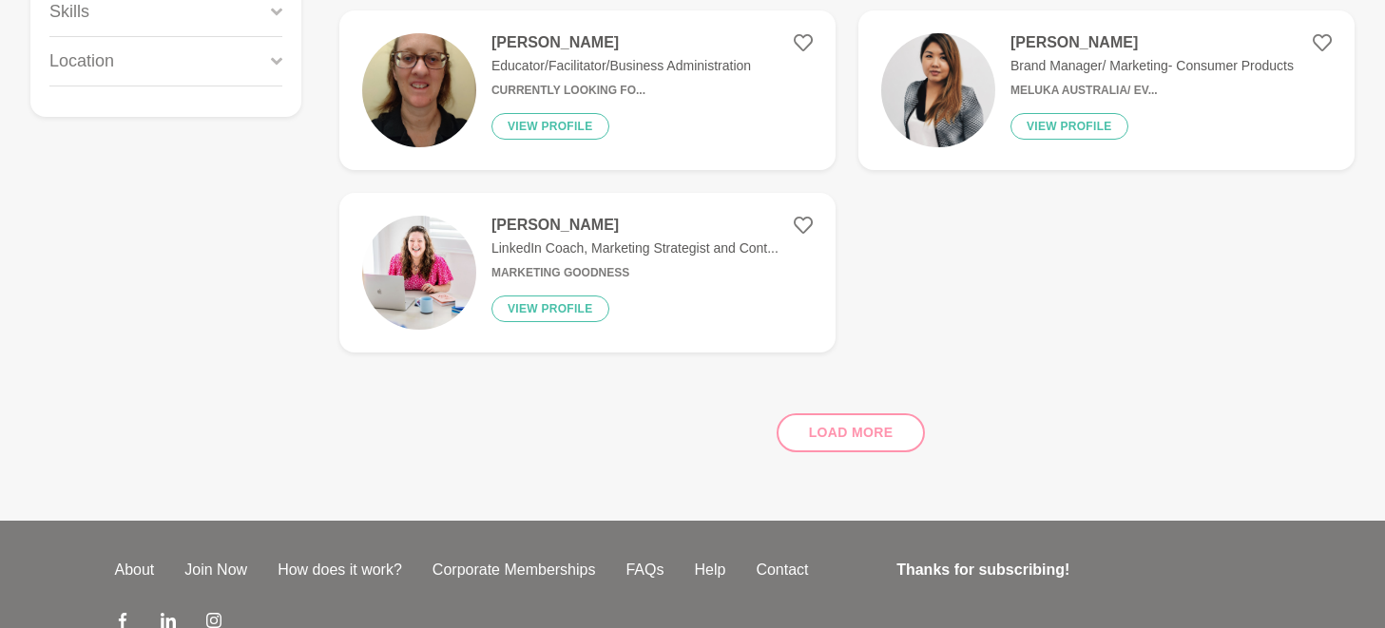
scroll to position [485, 0]
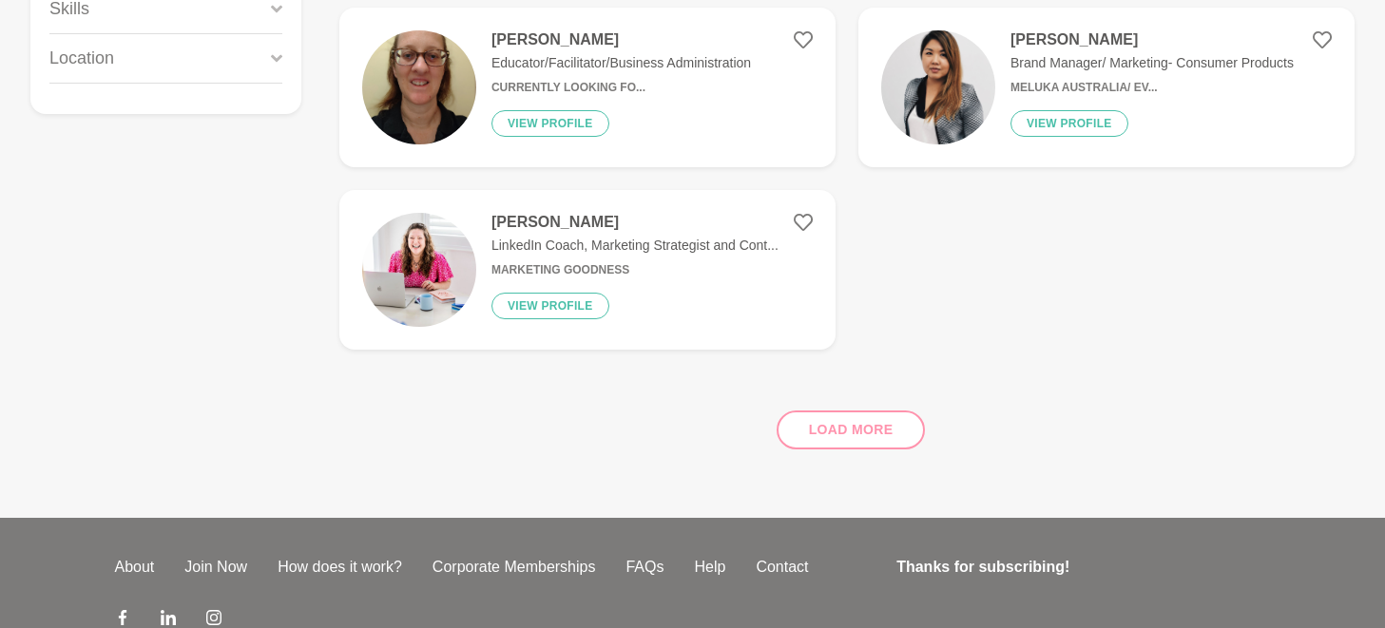
type input "[PERSON_NAME]"
click at [820, 414] on div "Load more" at bounding box center [846, 422] width 1015 height 115
click at [821, 432] on div "Load more" at bounding box center [846, 422] width 1015 height 115
click at [834, 425] on div "Load more" at bounding box center [846, 422] width 1015 height 115
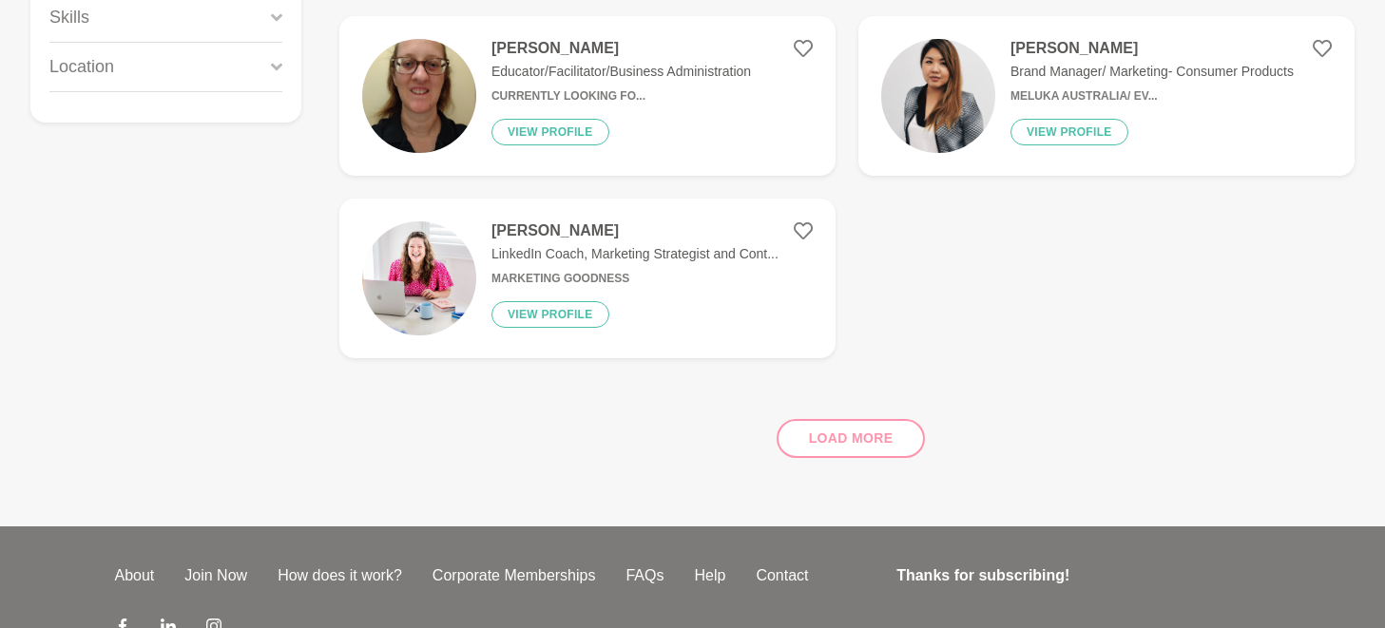
scroll to position [481, 0]
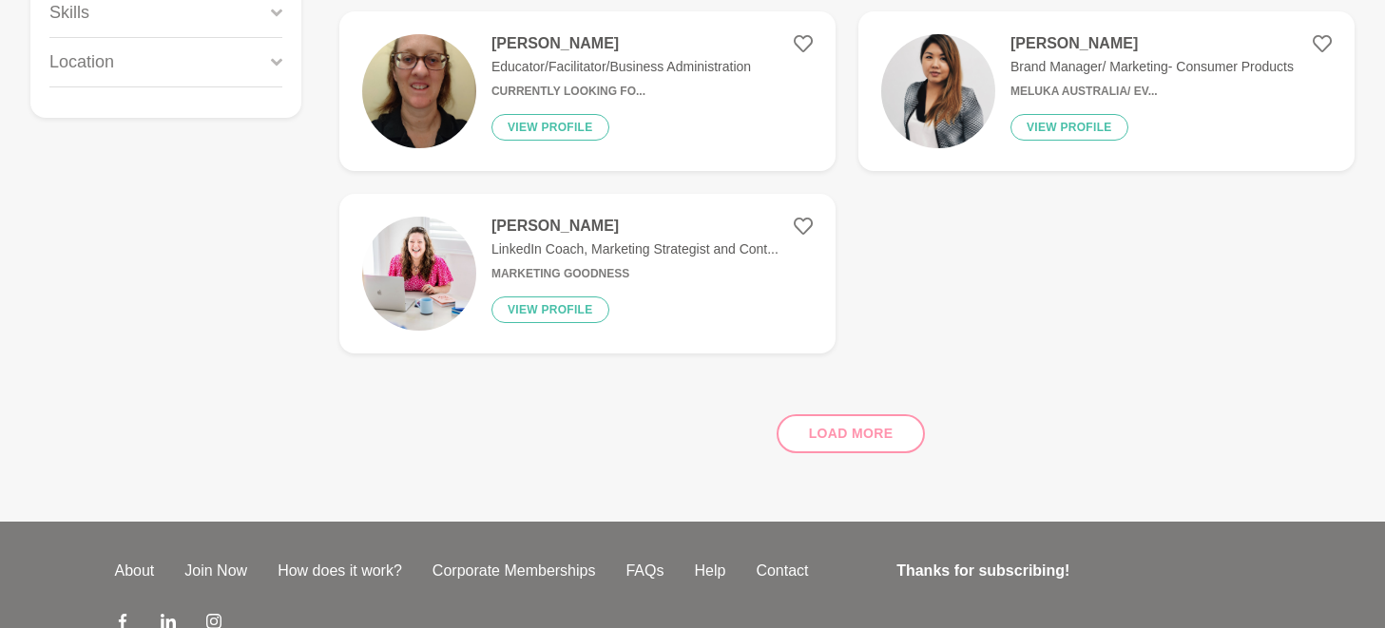
click at [854, 419] on div "Load more" at bounding box center [846, 426] width 1015 height 115
click at [850, 429] on div "Load more" at bounding box center [846, 426] width 1015 height 115
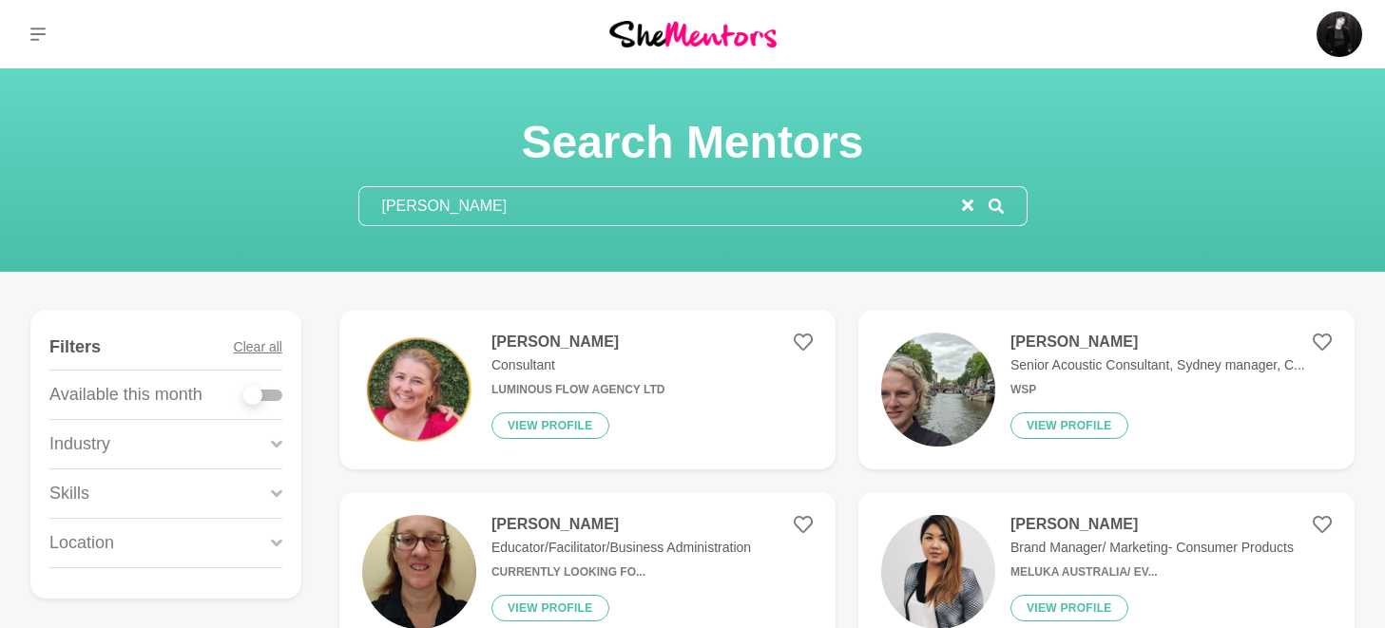
click at [641, 177] on section "Search Mentors [PERSON_NAME]" at bounding box center [693, 170] width 730 height 112
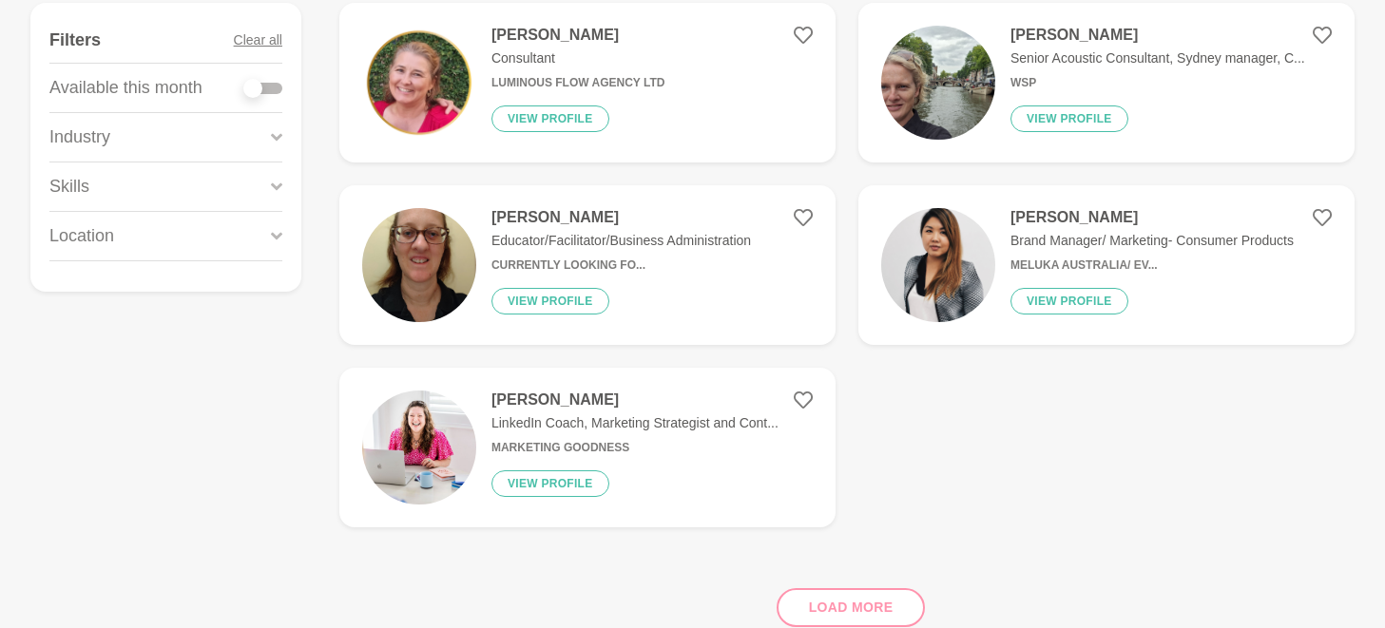
scroll to position [476, 0]
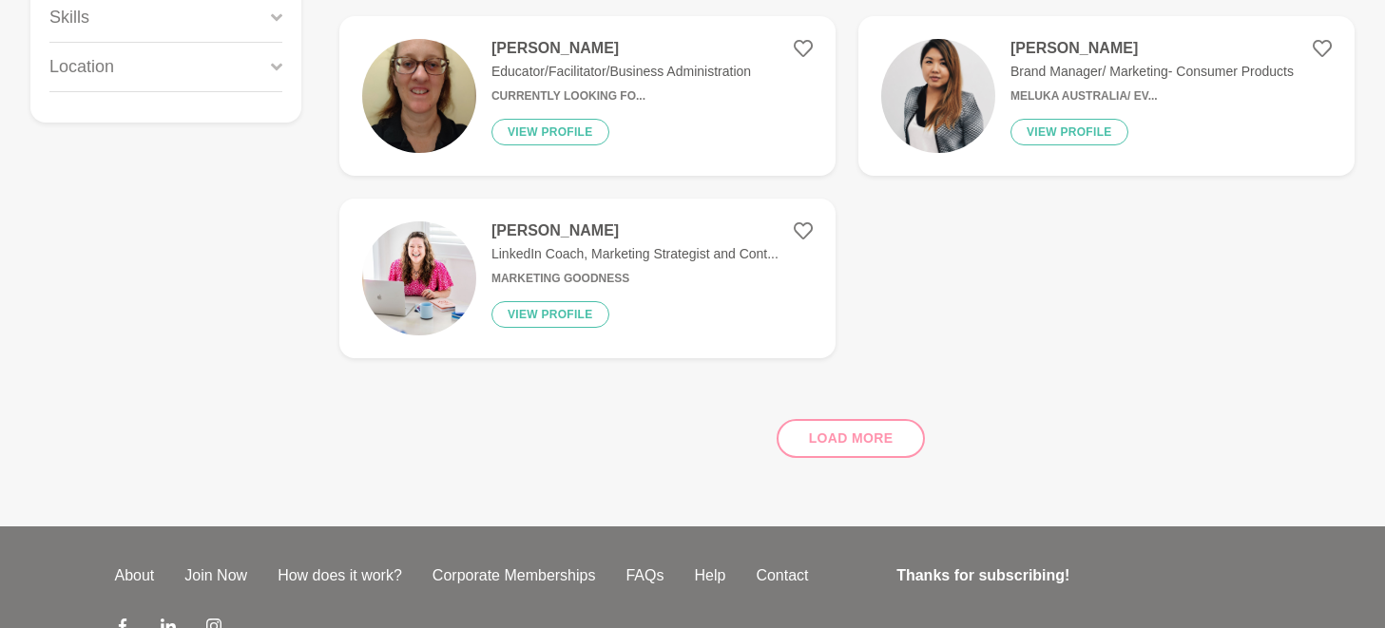
click at [827, 443] on div "Load more" at bounding box center [846, 430] width 1015 height 115
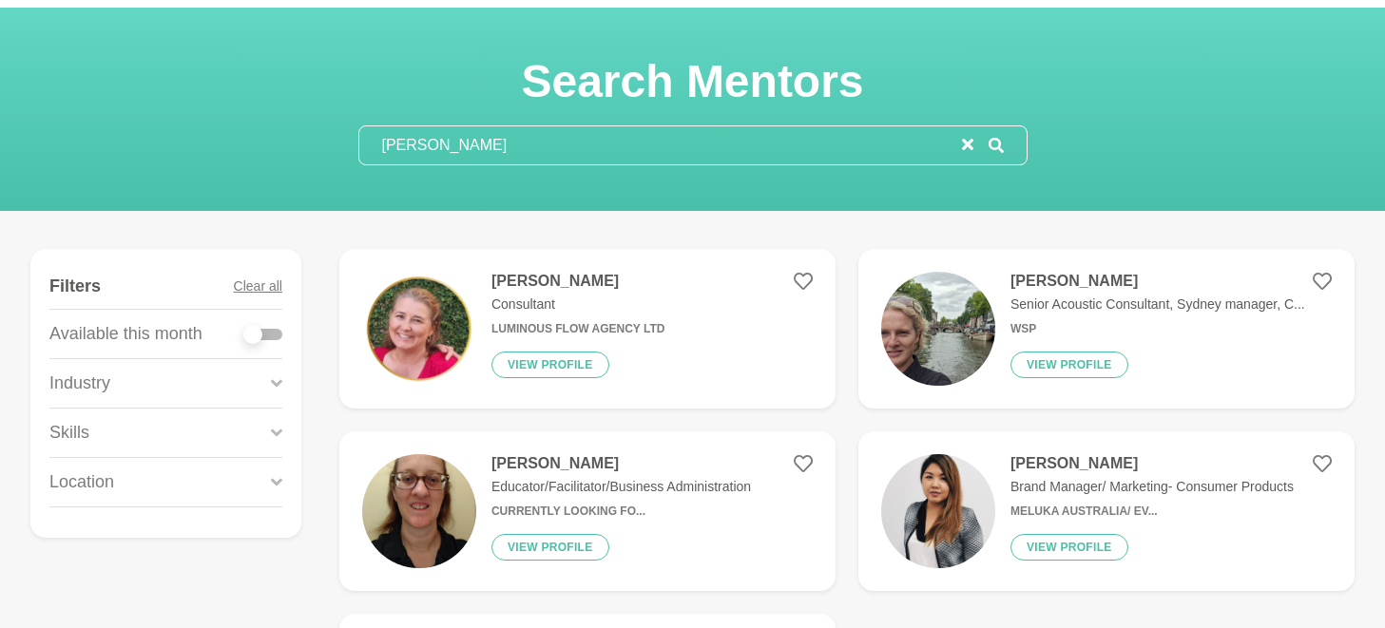
scroll to position [0, 0]
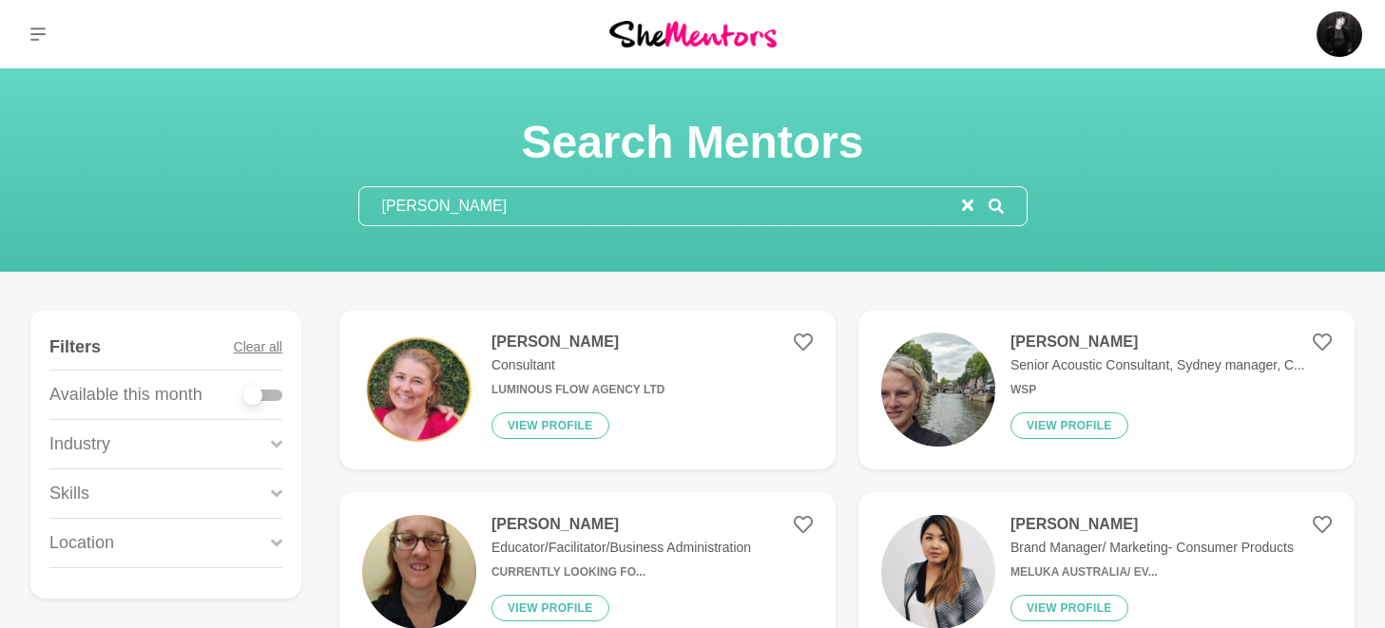
click at [461, 210] on input "[PERSON_NAME]" at bounding box center [660, 206] width 602 height 38
type input "[PERSON_NAME]"
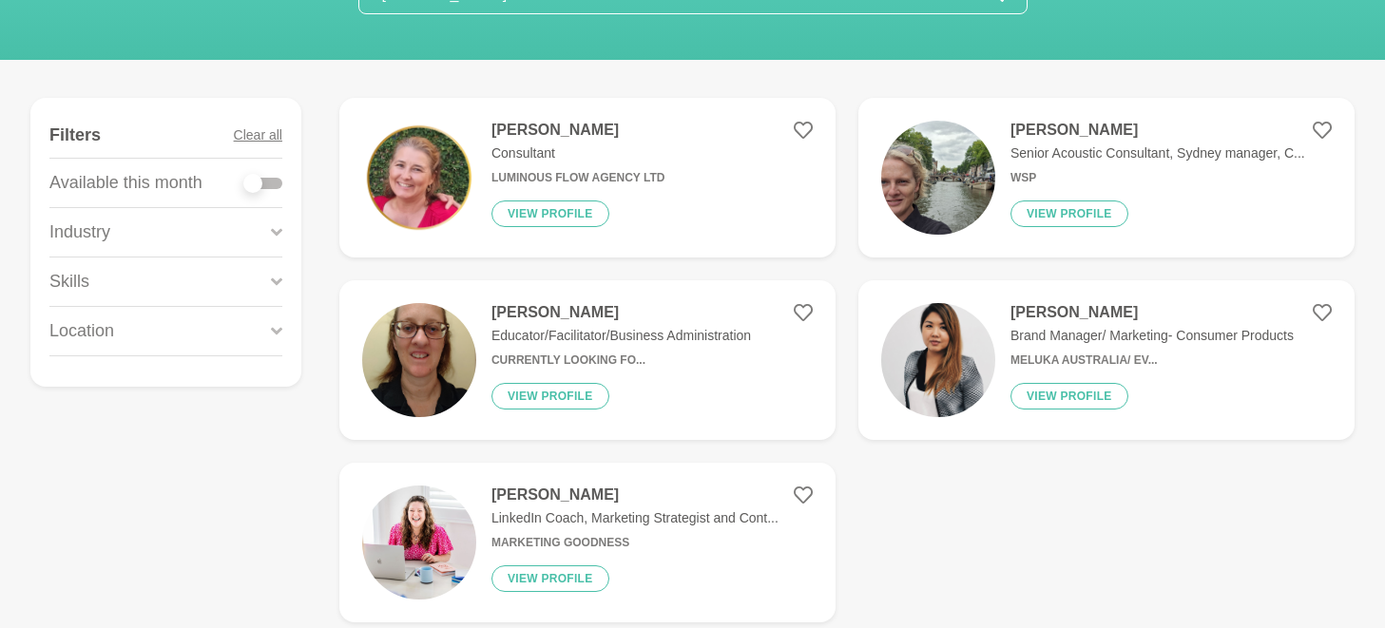
scroll to position [318, 0]
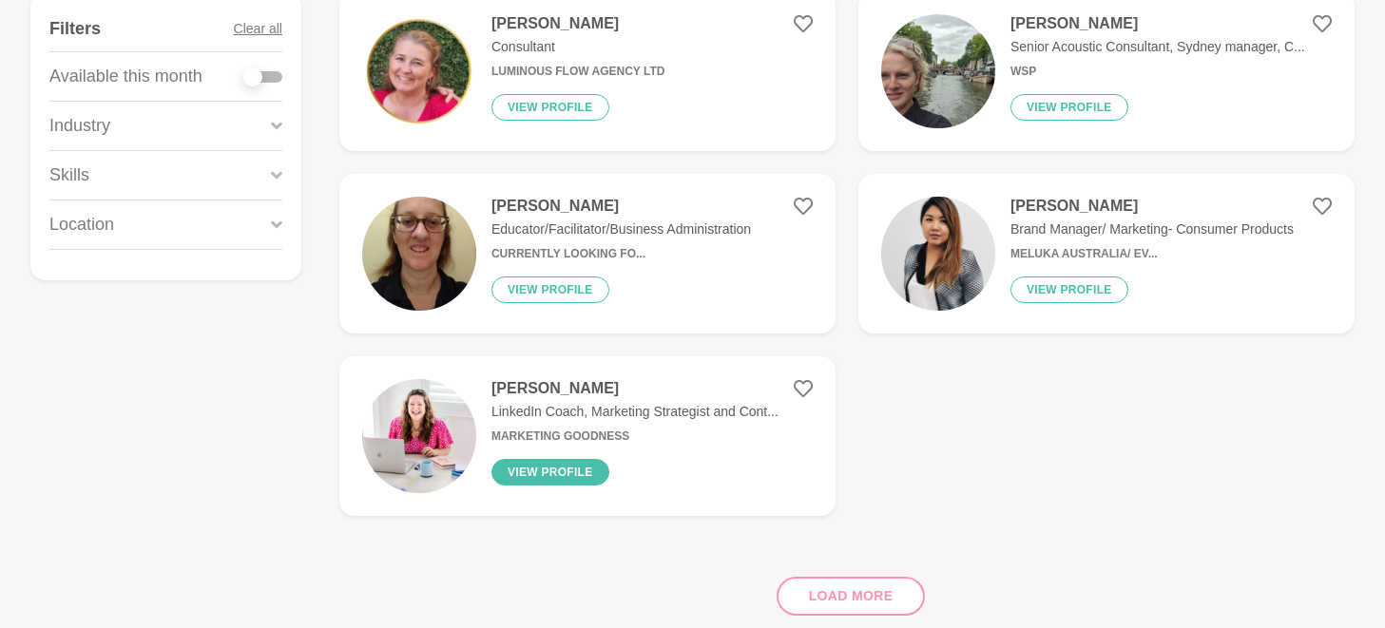
click at [561, 476] on button "View profile" at bounding box center [550, 472] width 118 height 27
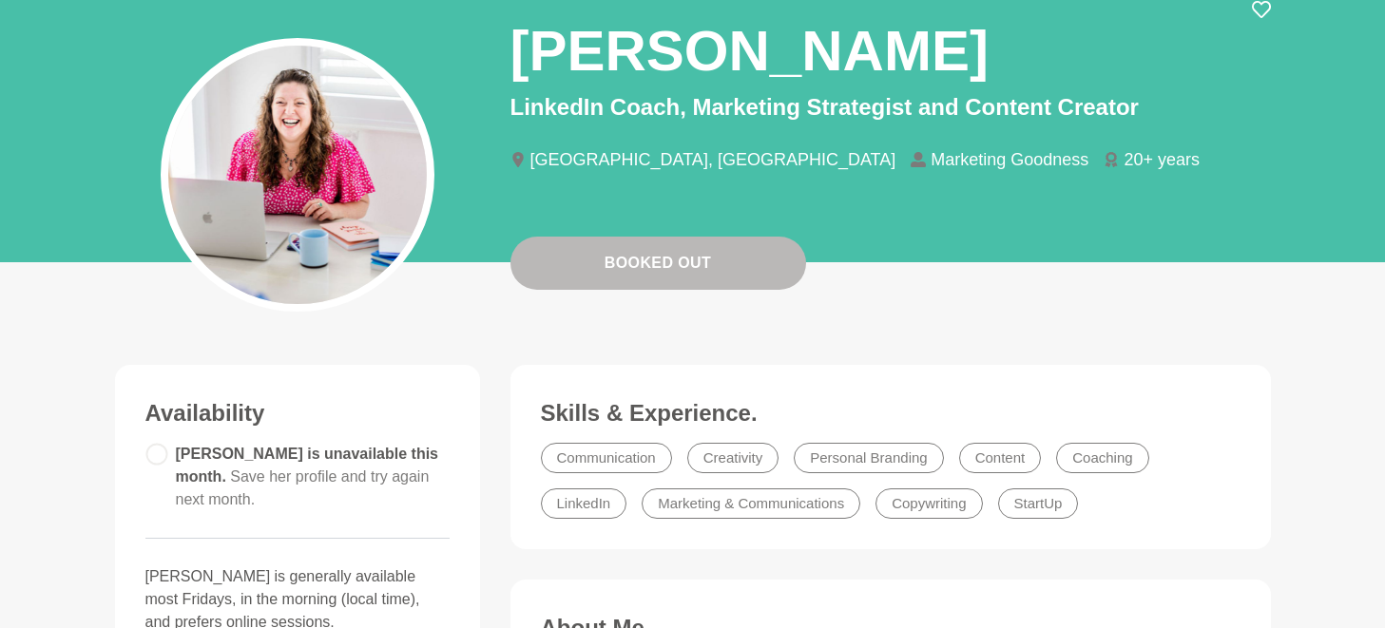
scroll to position [144, 0]
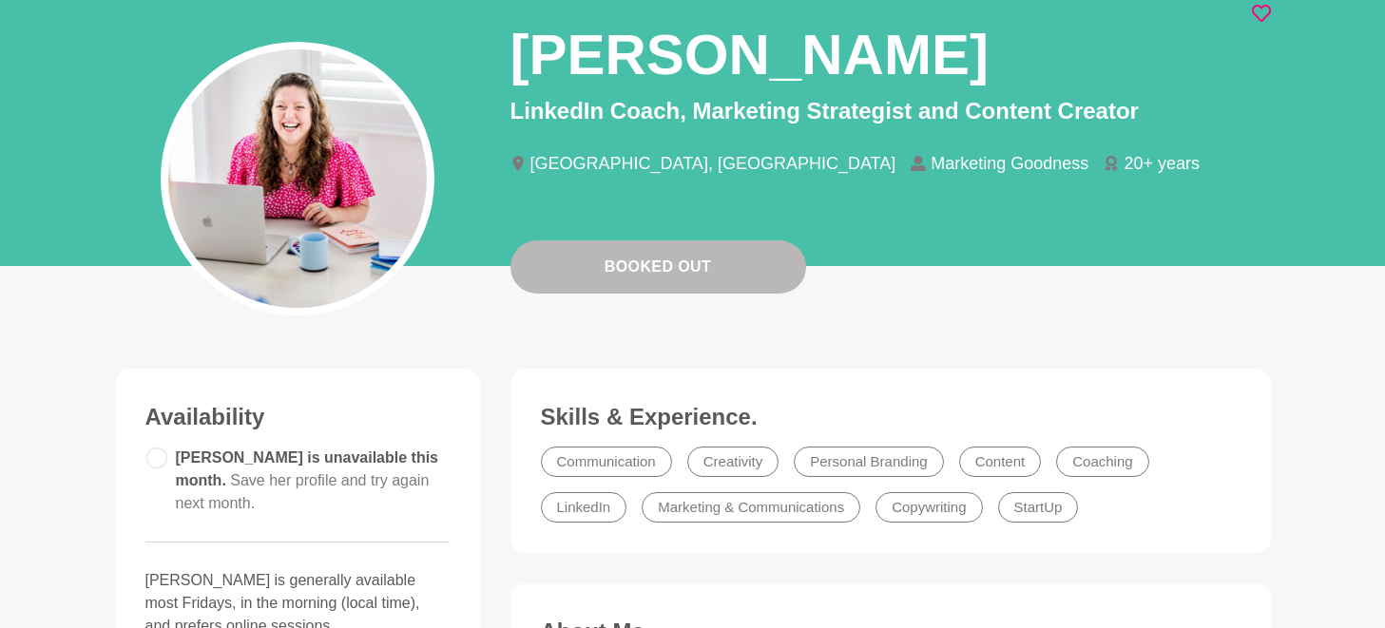
click at [1255, 11] on icon at bounding box center [1261, 13] width 19 height 19
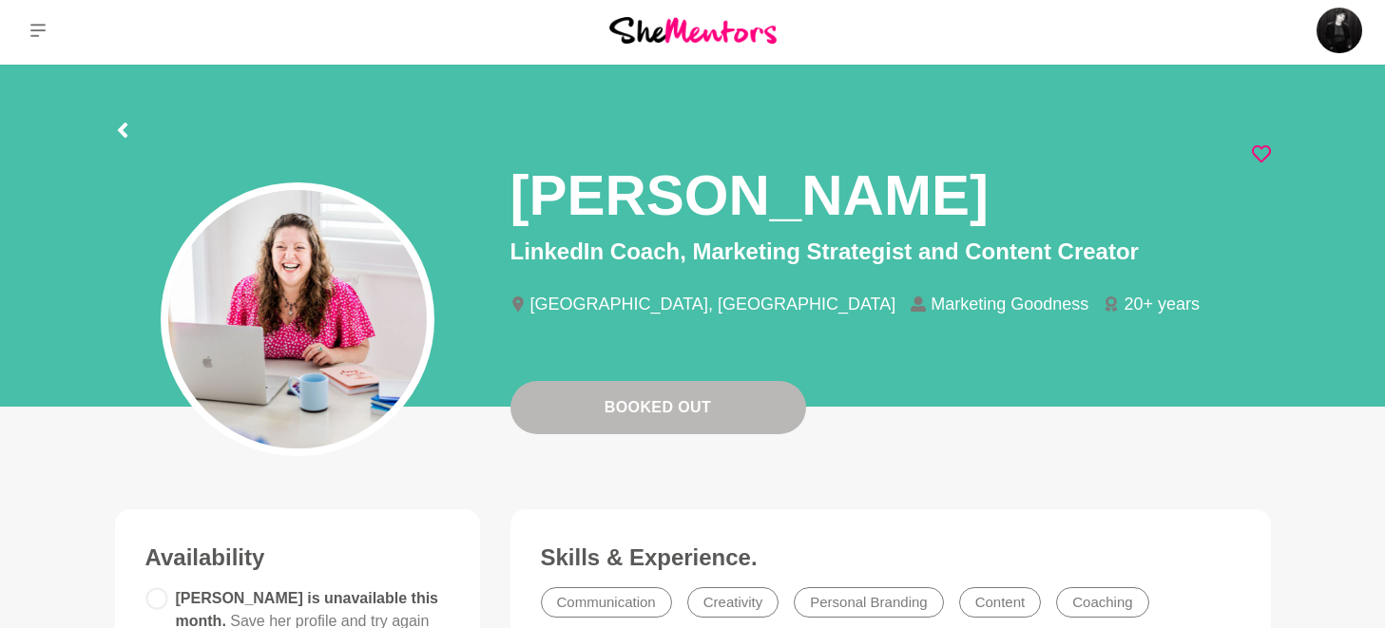
scroll to position [0, 0]
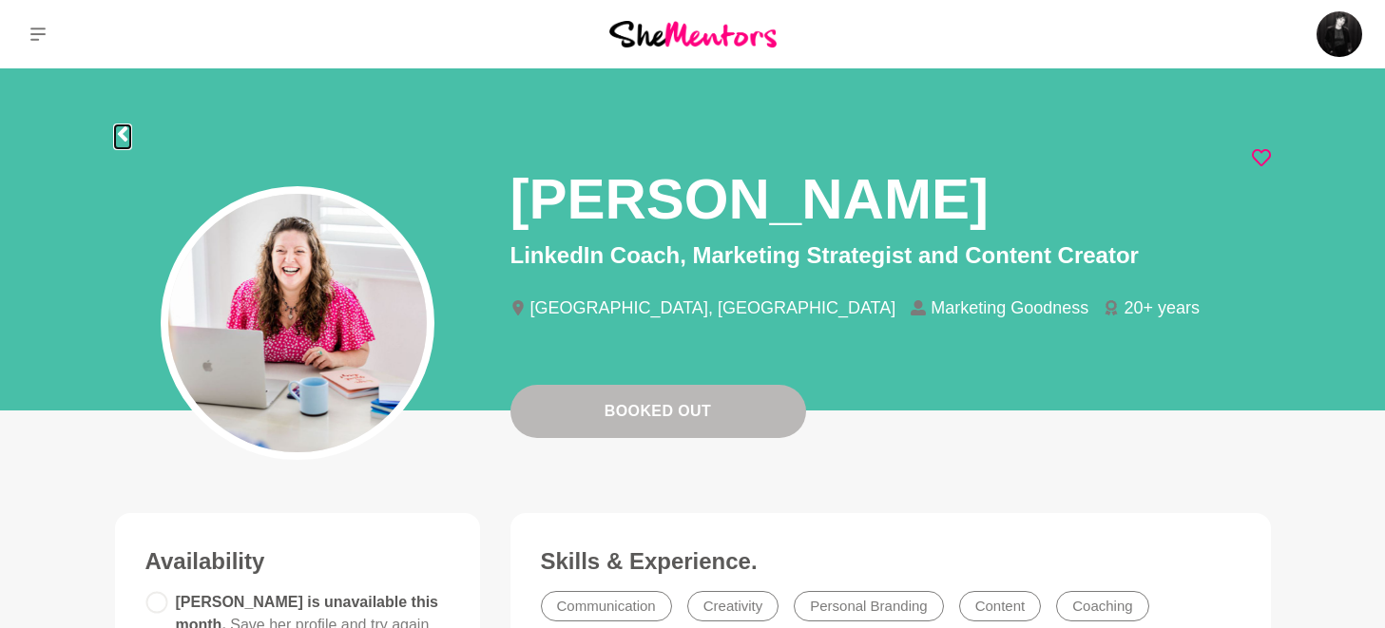
click at [123, 135] on icon at bounding box center [122, 133] width 10 height 15
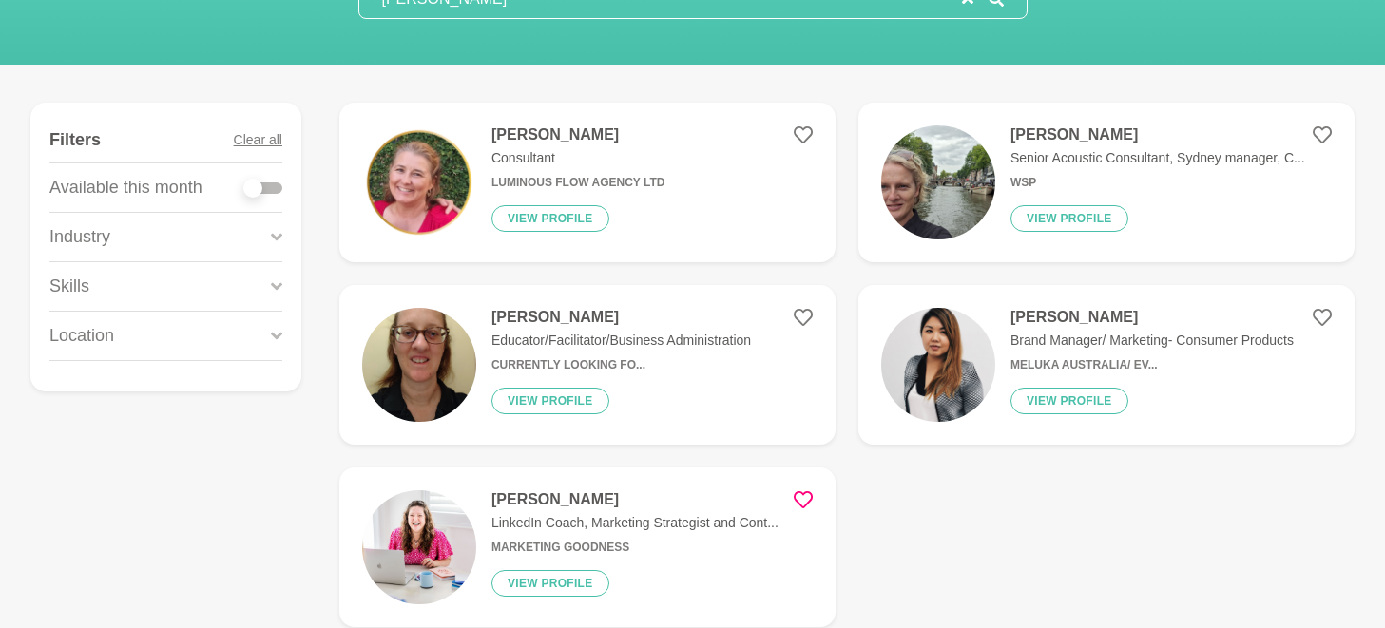
scroll to position [292, 0]
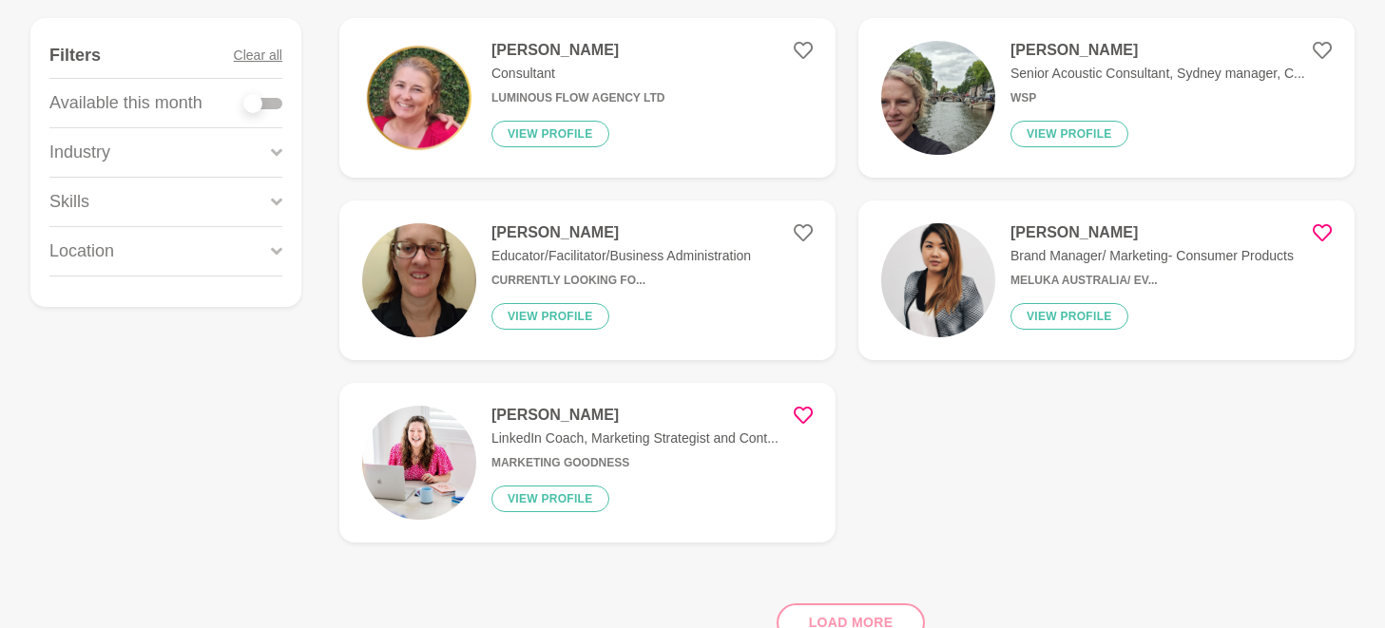
click at [1325, 232] on icon at bounding box center [1321, 232] width 19 height 19
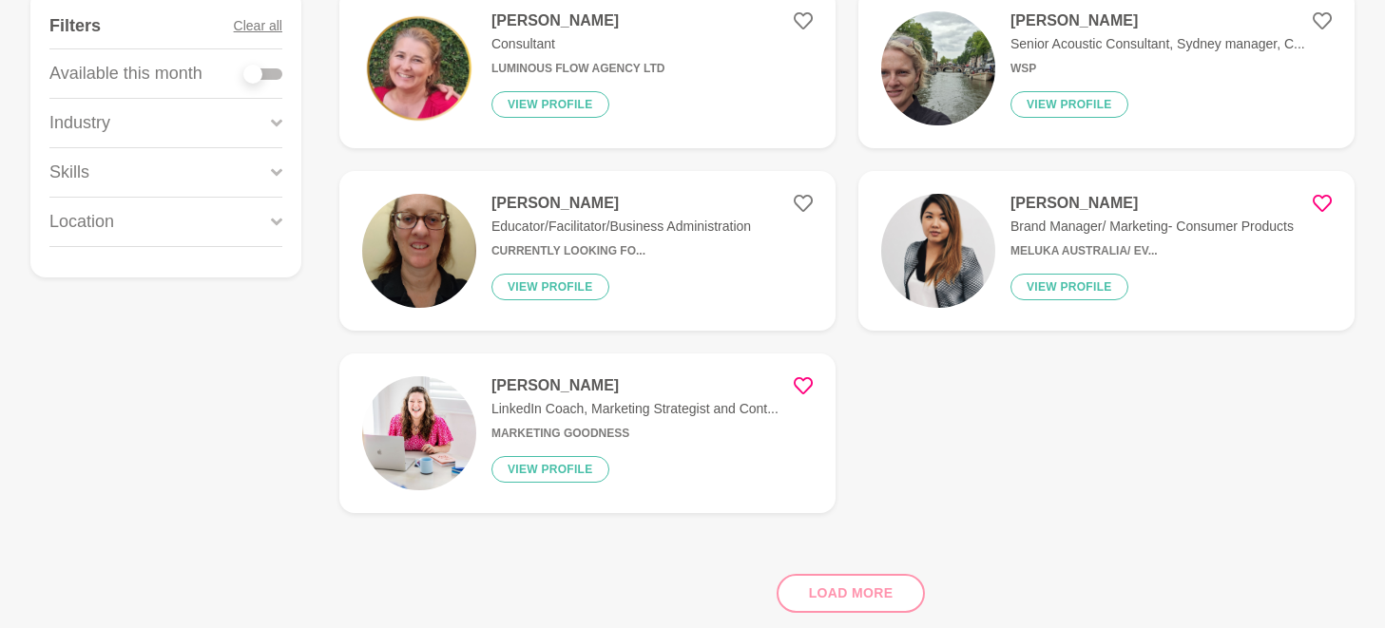
scroll to position [322, 0]
click at [799, 26] on icon at bounding box center [802, 19] width 19 height 17
click at [808, 580] on div "Load more" at bounding box center [846, 584] width 1015 height 115
click at [834, 590] on div "Load more" at bounding box center [846, 584] width 1015 height 115
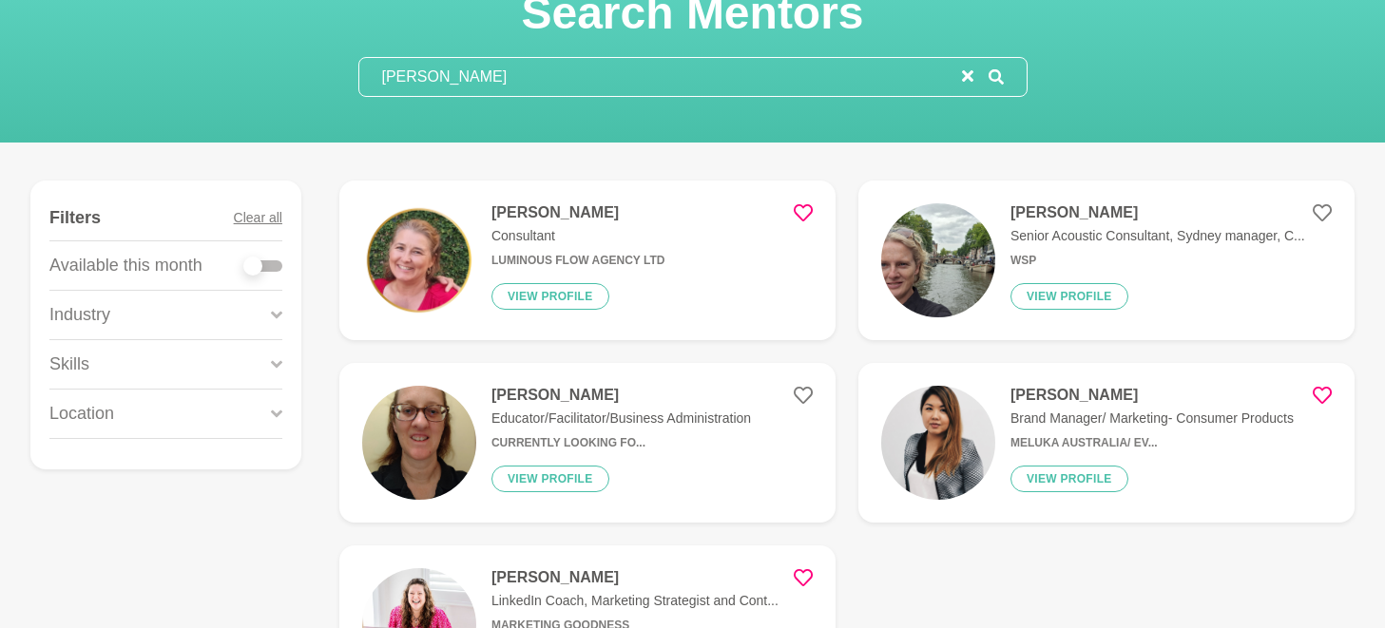
scroll to position [128, 0]
click at [628, 76] on input "[PERSON_NAME]" at bounding box center [660, 78] width 602 height 38
click at [962, 68] on button "reset" at bounding box center [967, 78] width 11 height 23
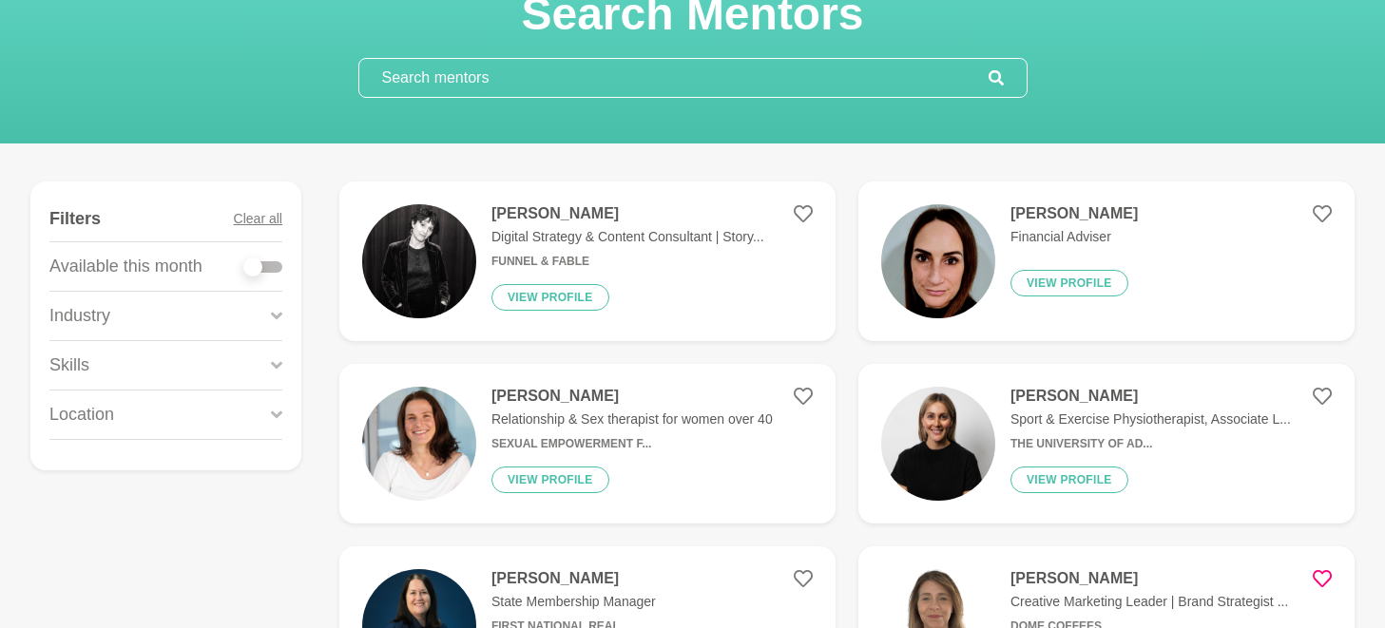
click at [646, 90] on input "text" at bounding box center [673, 78] width 629 height 38
paste input "Winithia"
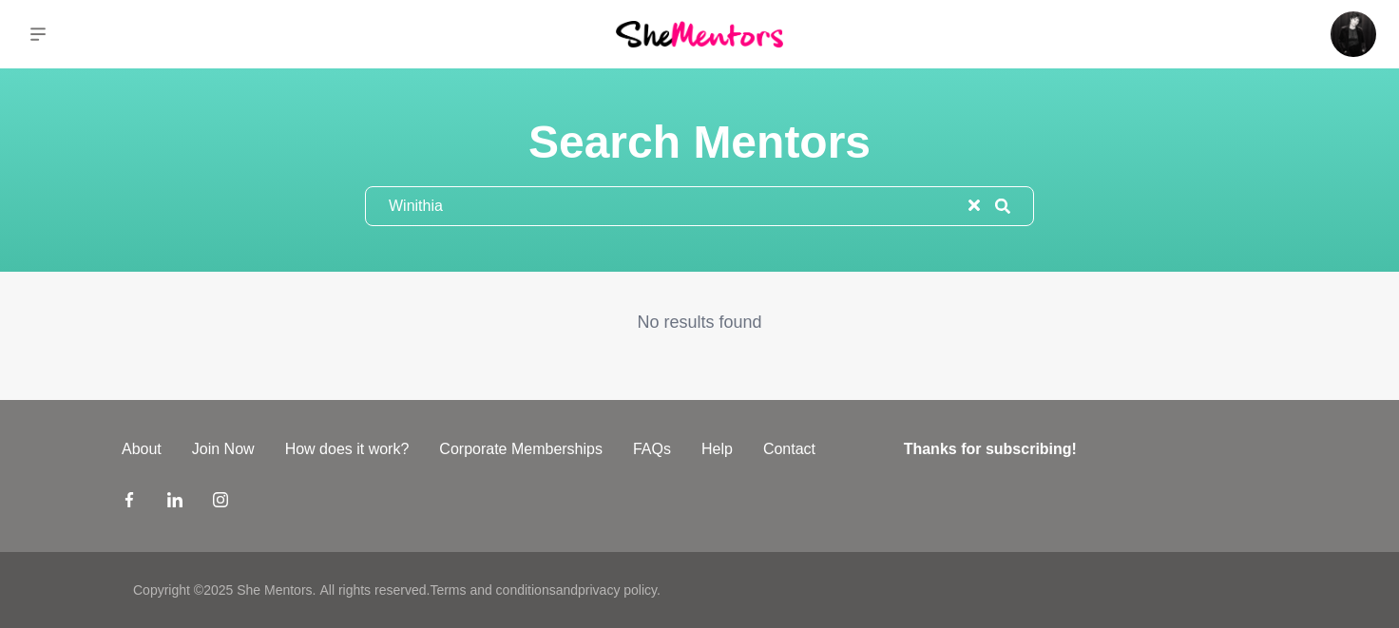
type input "Winithia"
click at [971, 208] on icon "reset" at bounding box center [973, 205] width 11 height 11
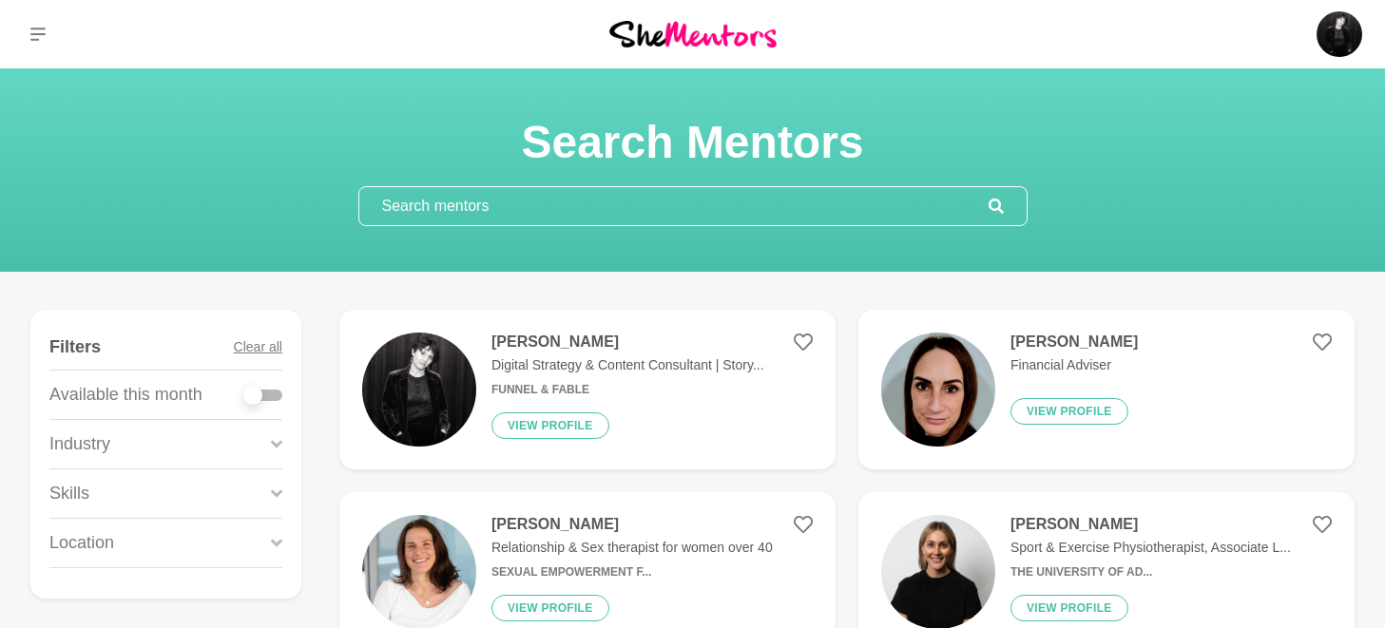
click at [752, 204] on input "text" at bounding box center [673, 206] width 629 height 38
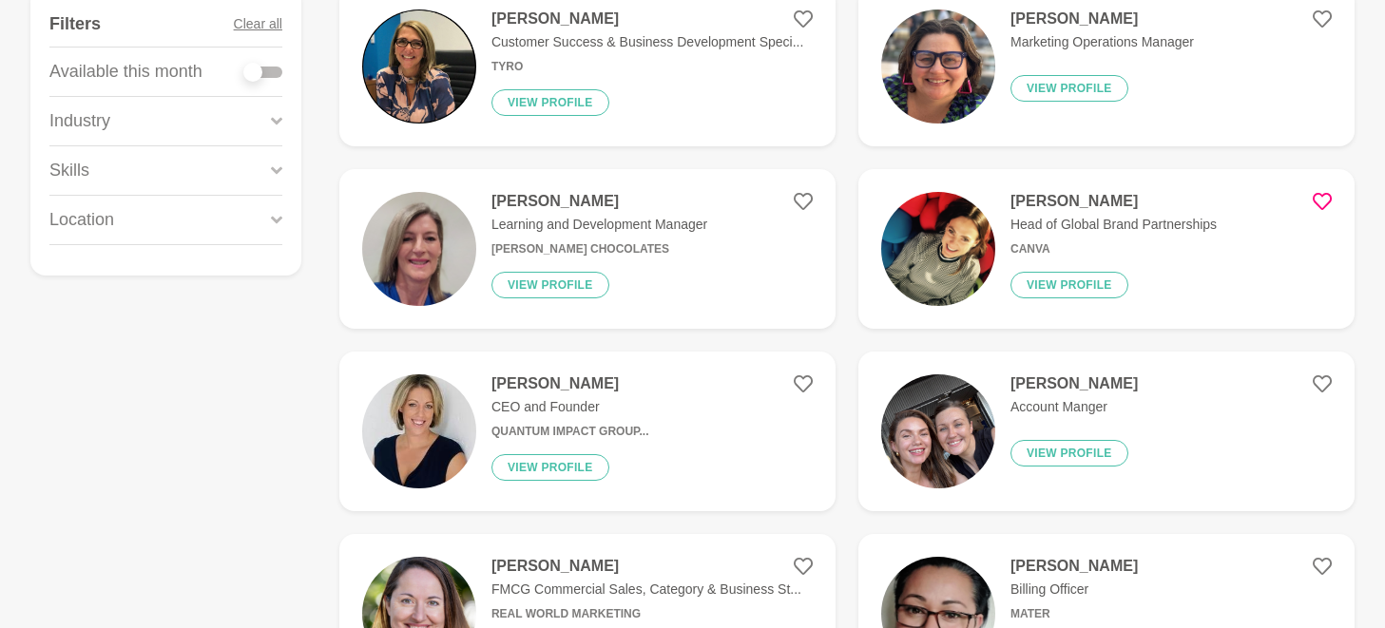
scroll to position [324, 0]
type input "[PERSON_NAME]"
click at [1061, 192] on h4 "[PERSON_NAME]" at bounding box center [1113, 200] width 206 height 19
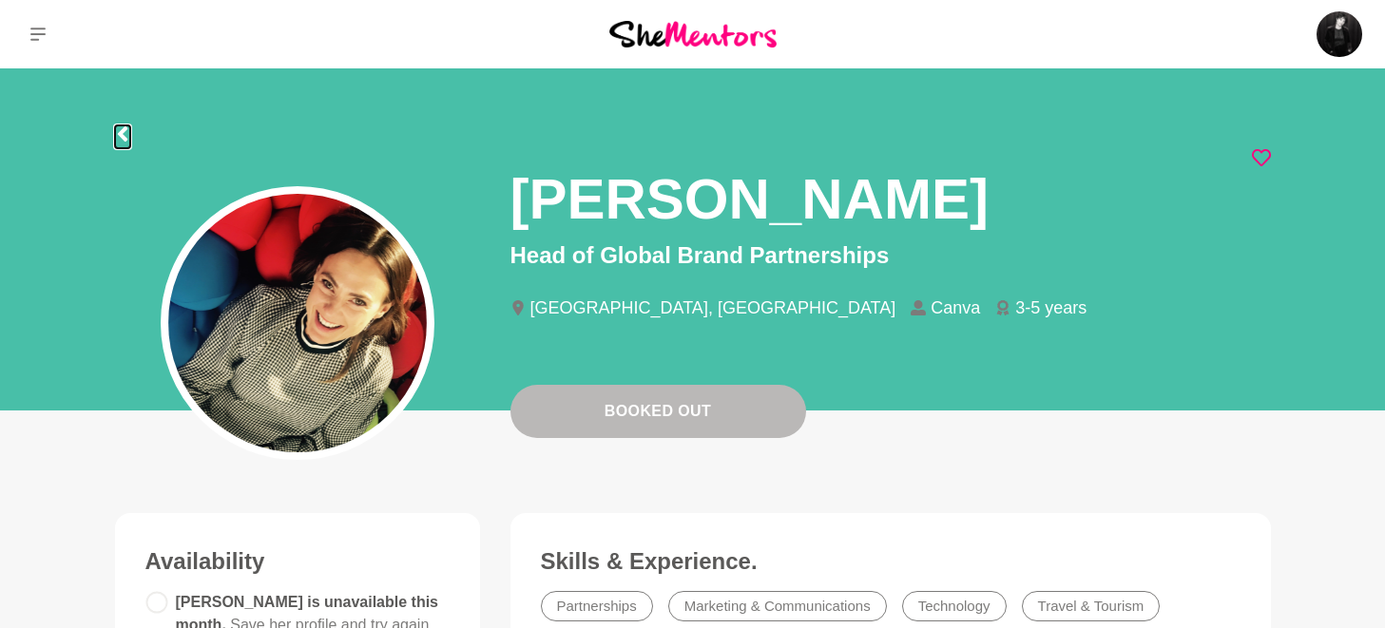
click at [121, 126] on icon at bounding box center [122, 133] width 15 height 15
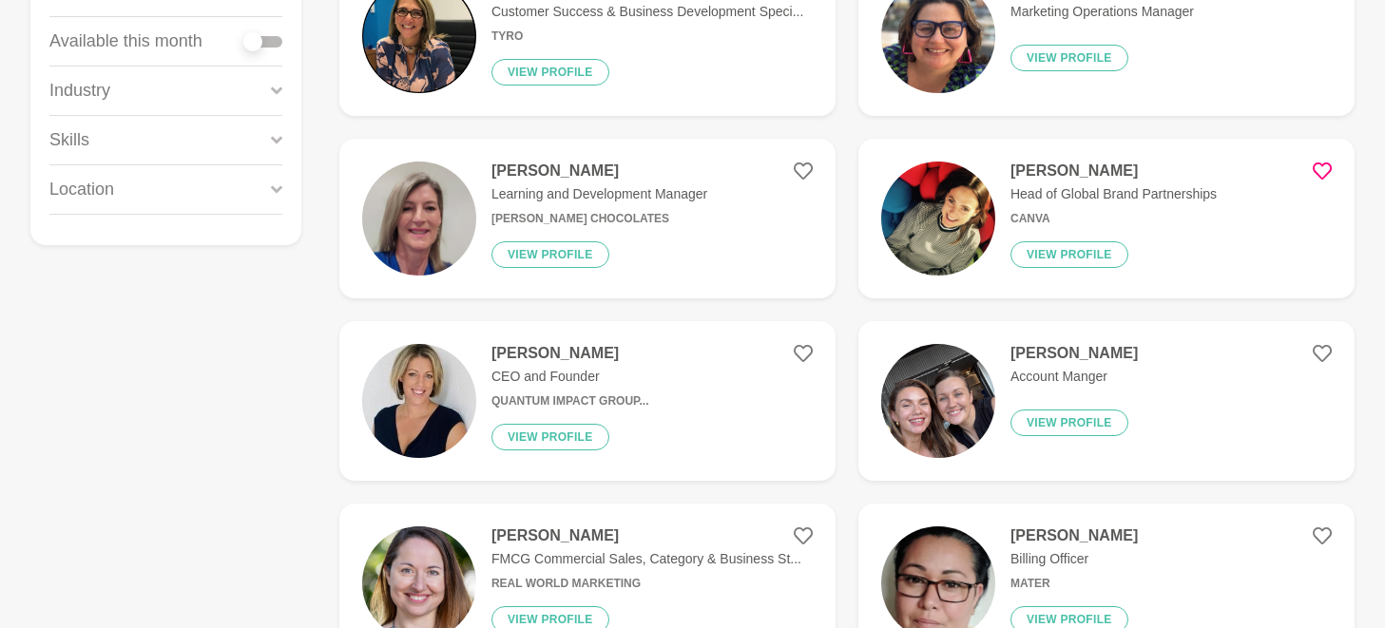
scroll to position [360, 0]
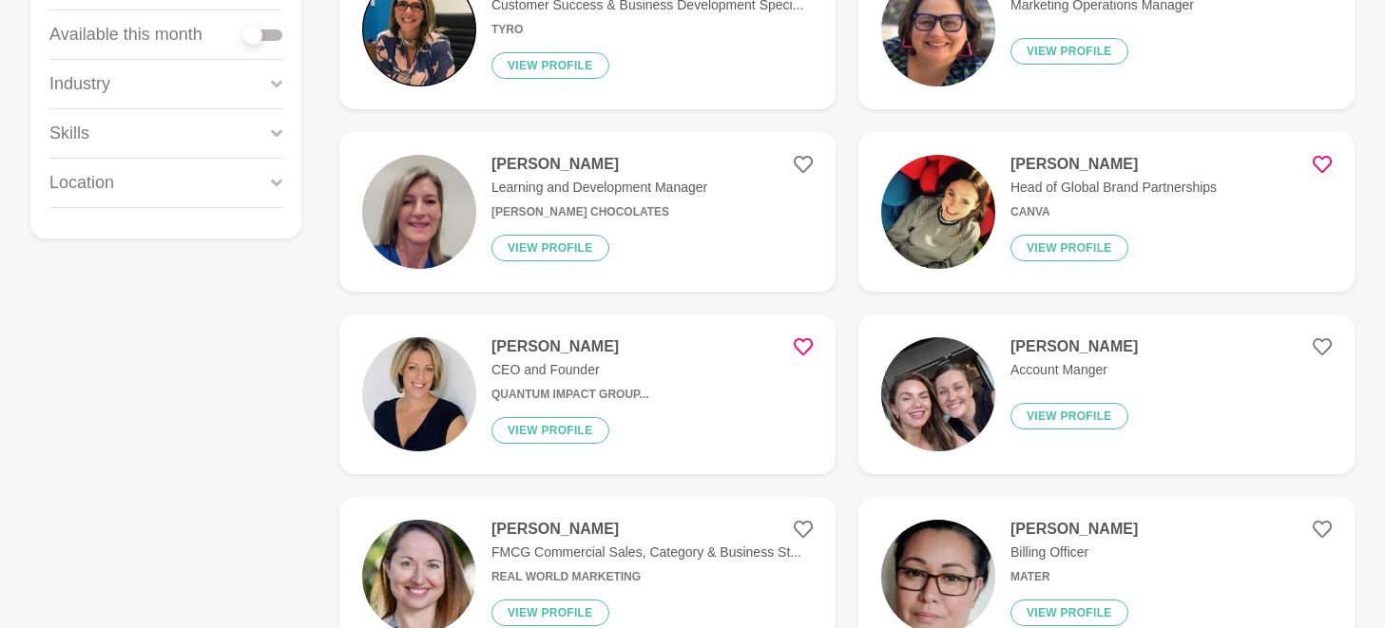
click at [812, 347] on icon at bounding box center [802, 346] width 19 height 19
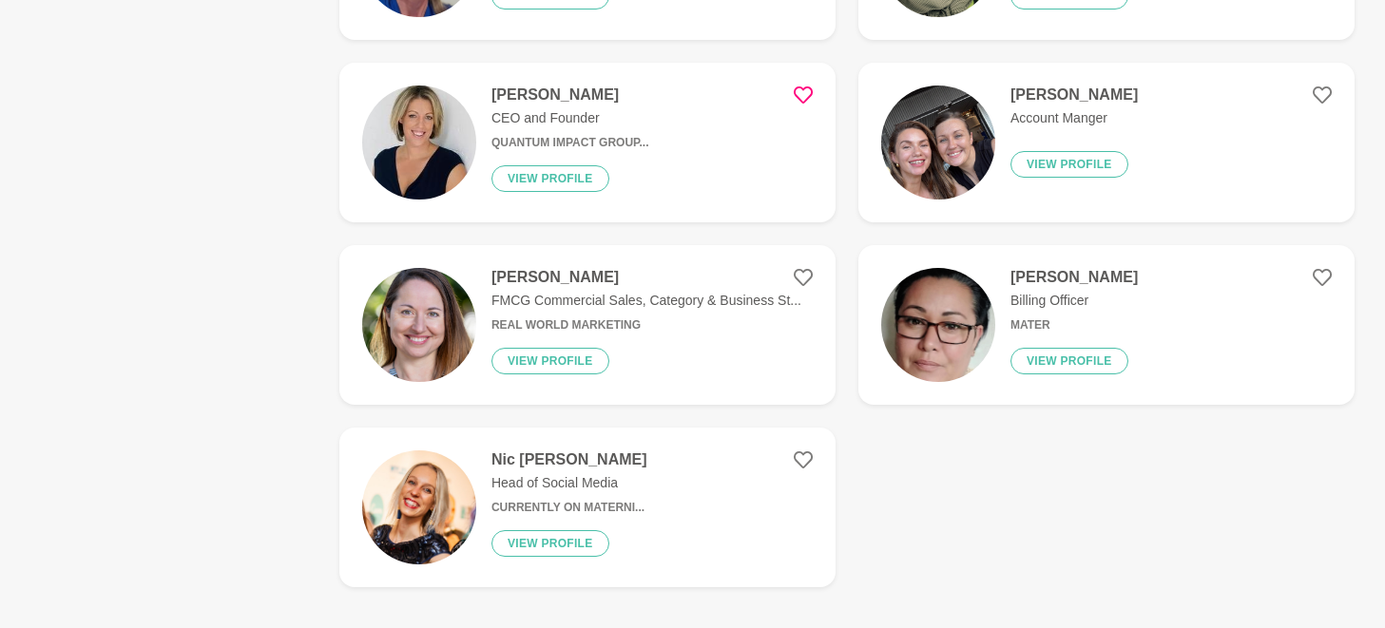
scroll to position [619, 0]
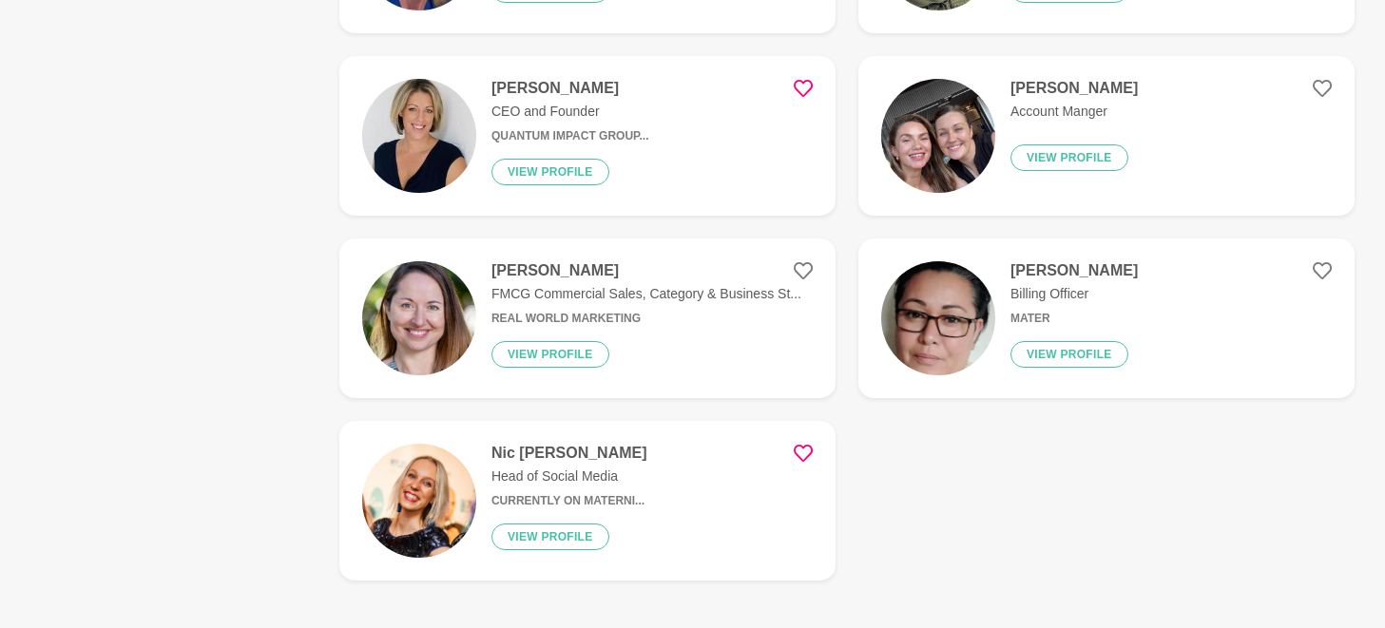
click at [798, 455] on icon at bounding box center [802, 453] width 19 height 17
click at [1320, 84] on icon at bounding box center [1321, 88] width 19 height 19
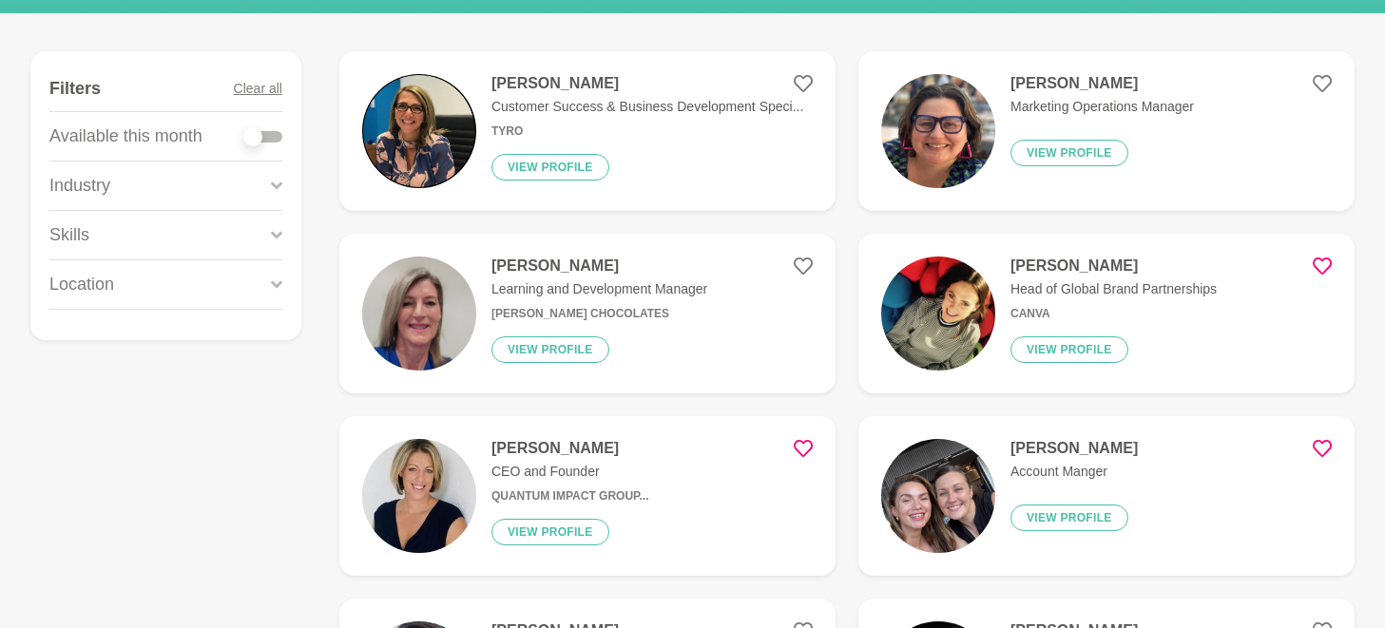
scroll to position [257, 0]
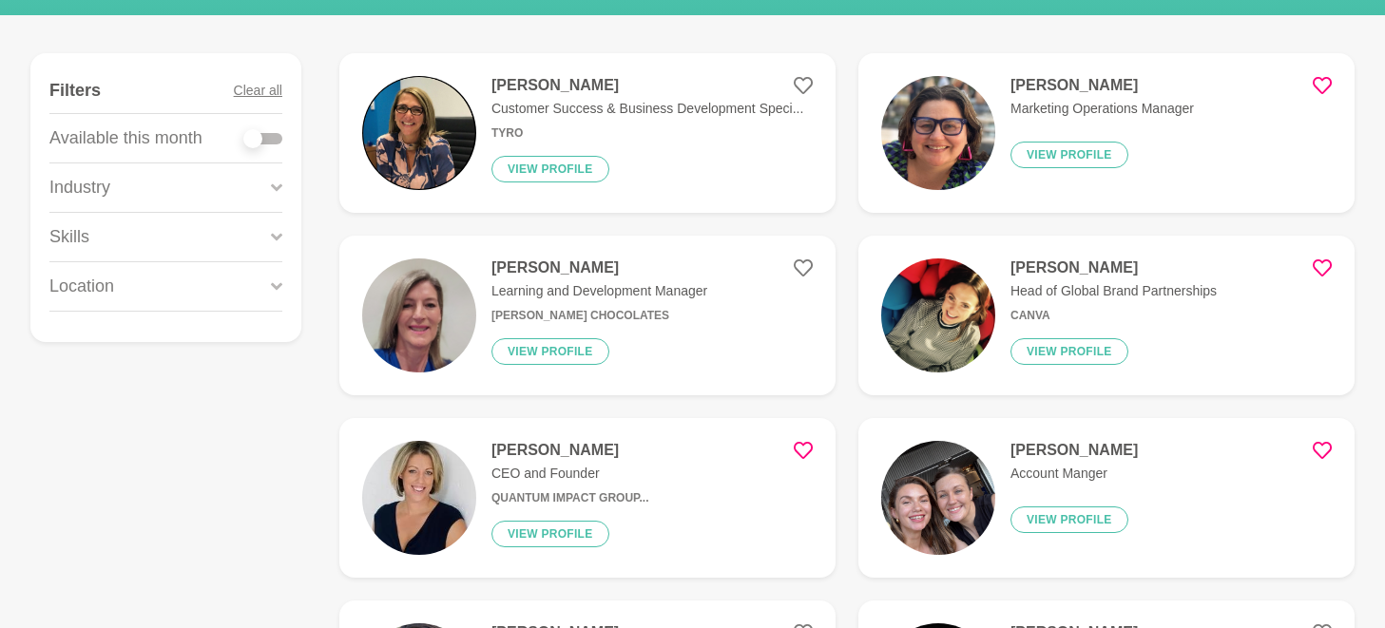
click at [1313, 83] on icon at bounding box center [1321, 85] width 19 height 17
click at [1053, 162] on button "View profile" at bounding box center [1069, 155] width 118 height 27
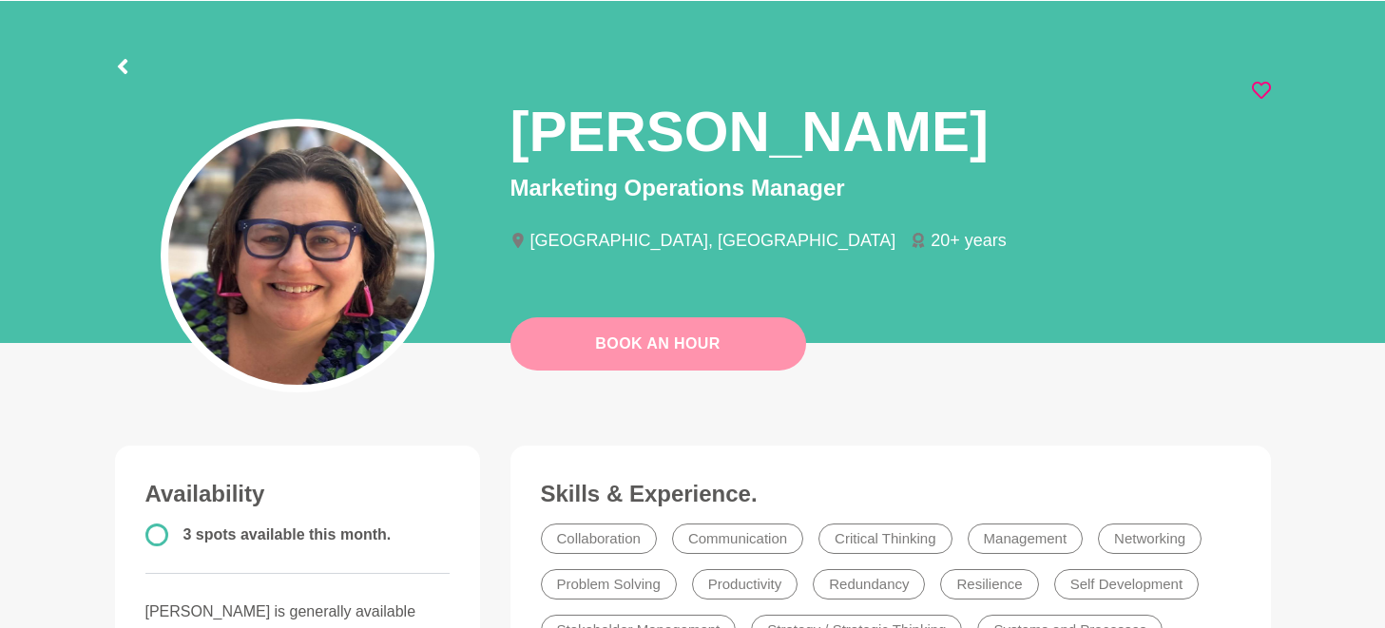
scroll to position [64, 0]
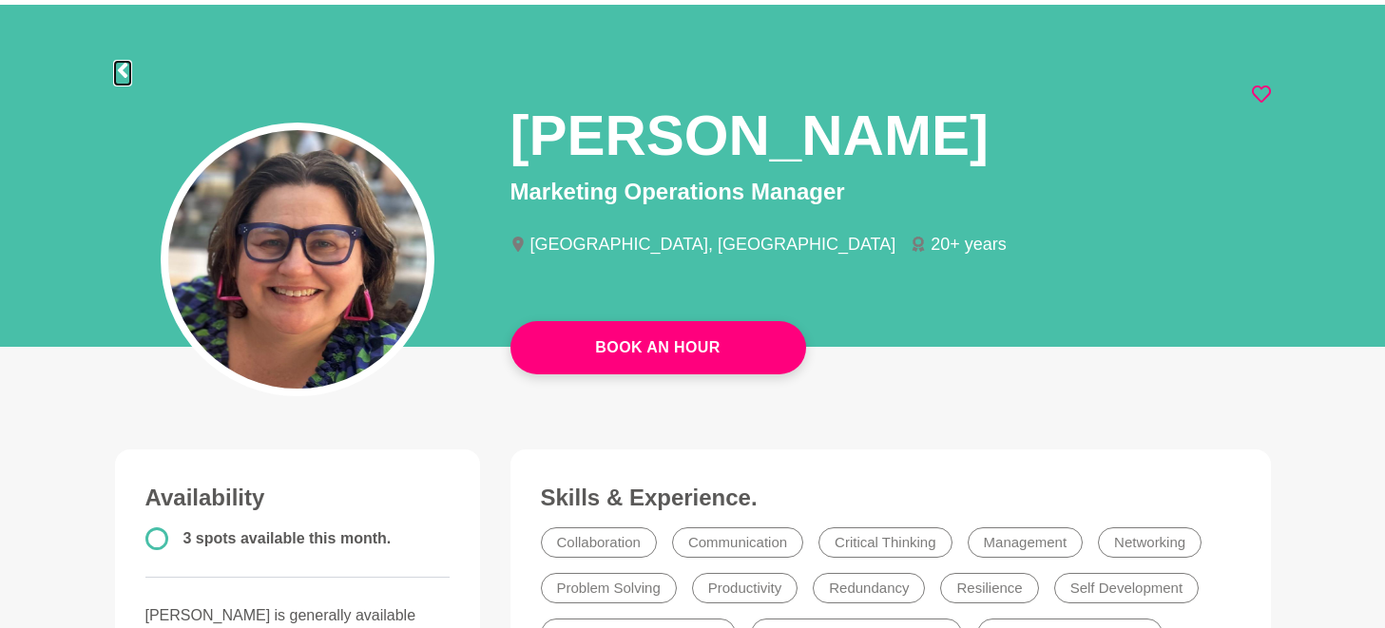
click at [124, 70] on icon at bounding box center [122, 70] width 15 height 15
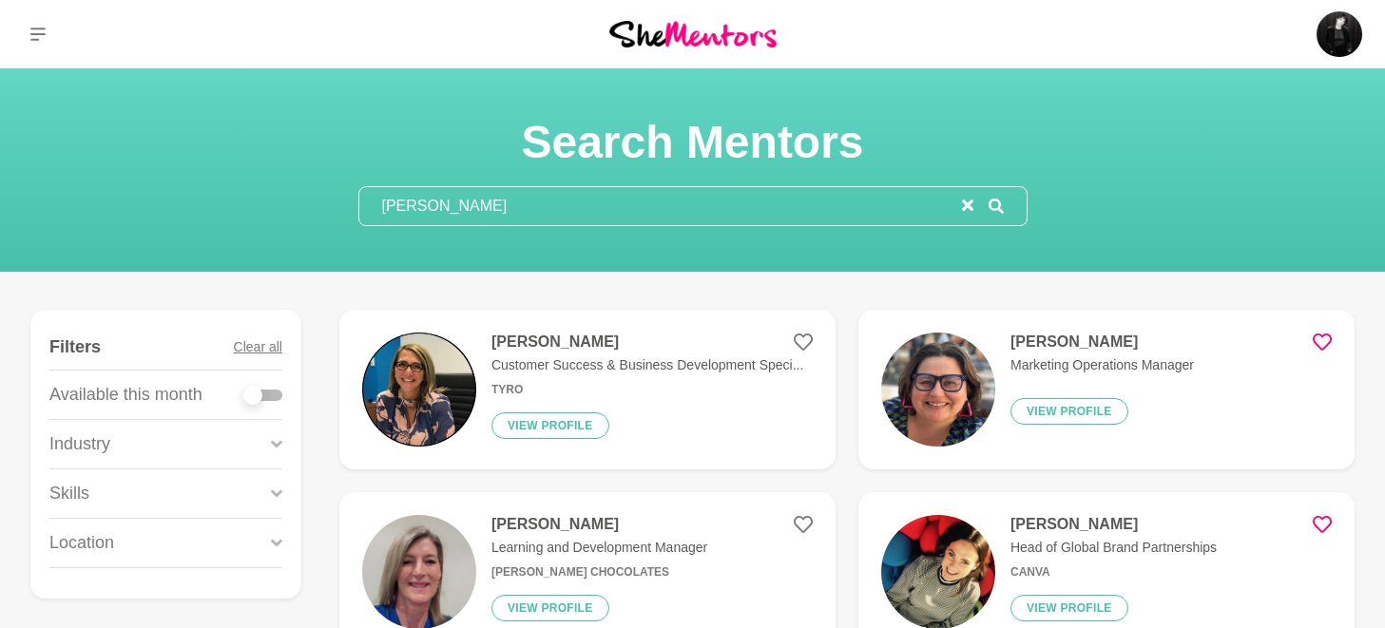
click at [523, 340] on h4 "[PERSON_NAME]" at bounding box center [647, 342] width 312 height 19
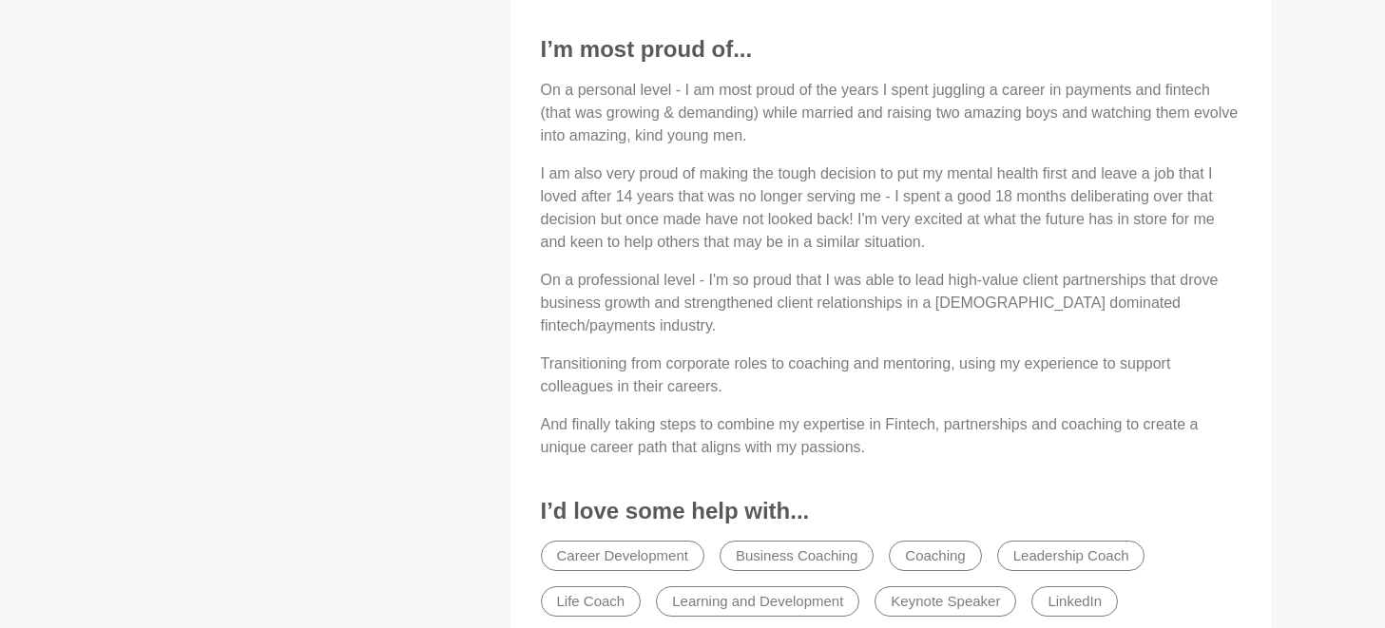
scroll to position [1365, 0]
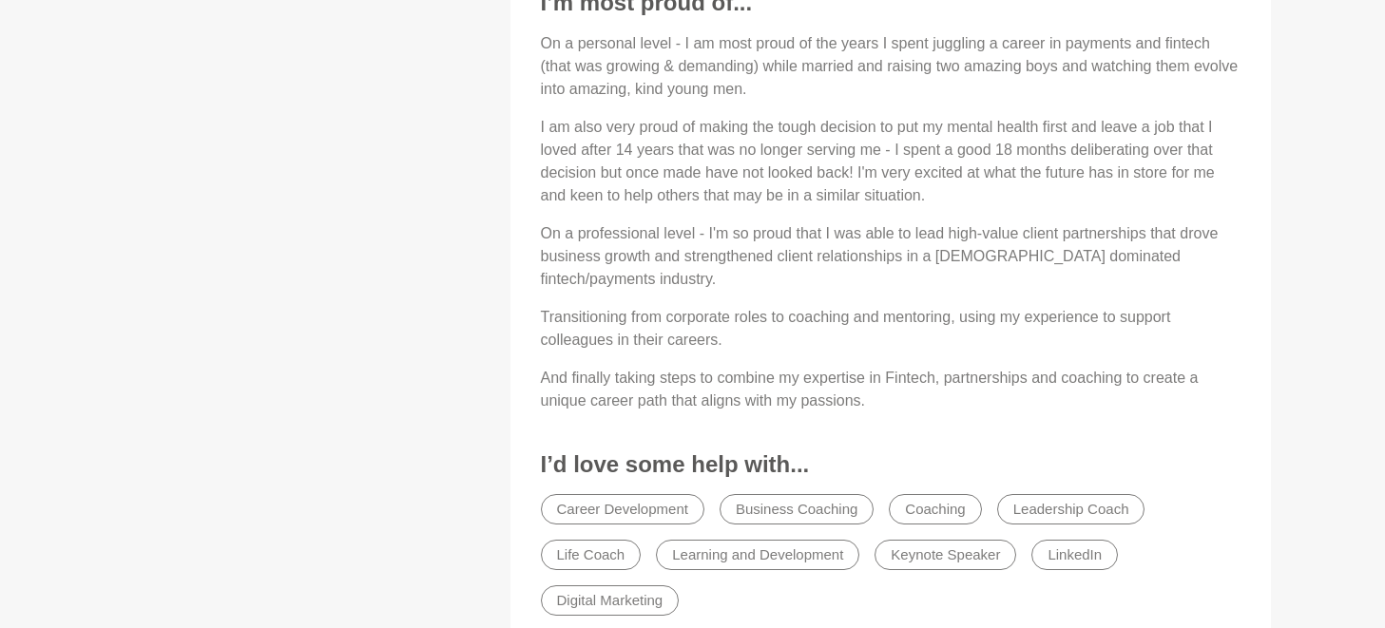
click at [601, 494] on li "Career Development" at bounding box center [622, 509] width 163 height 30
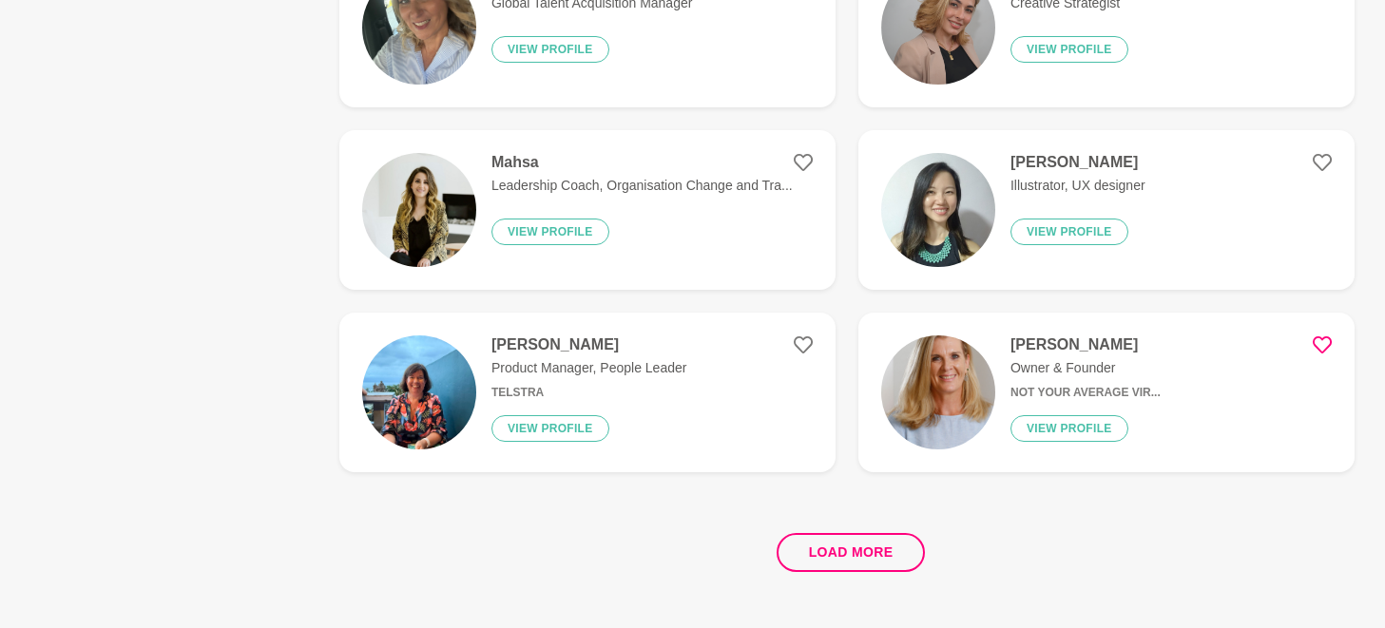
scroll to position [3525, 0]
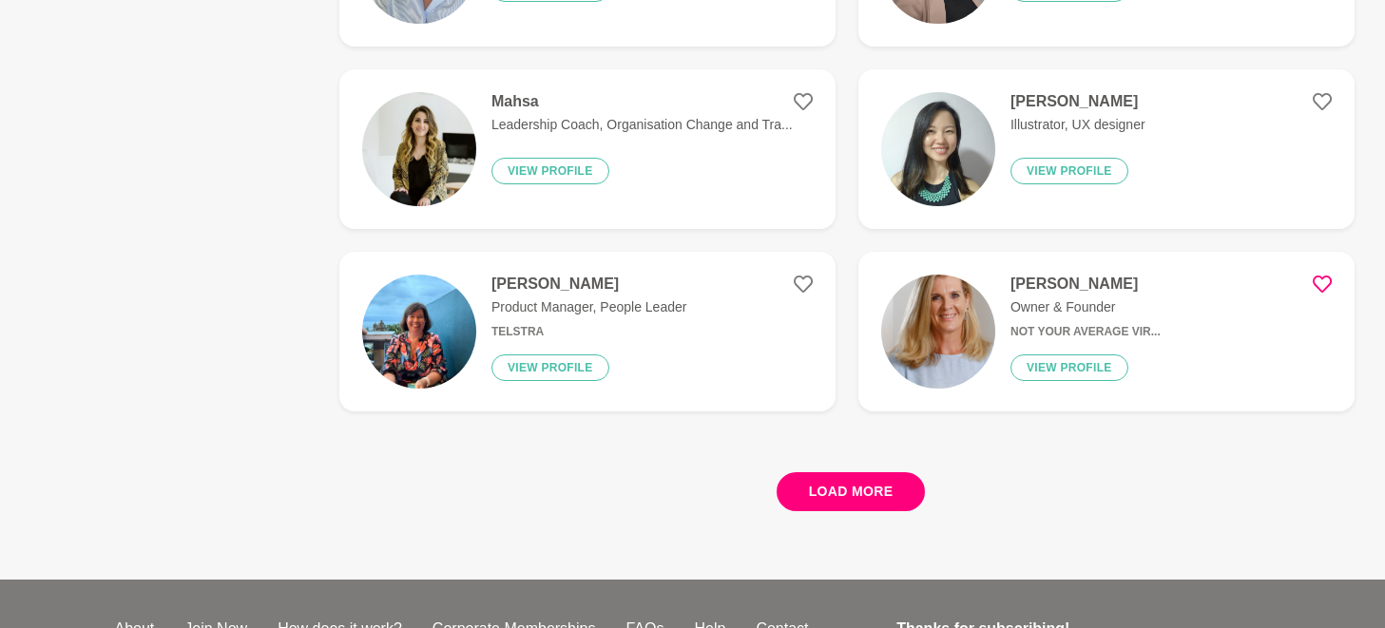
click at [836, 486] on button "Load more" at bounding box center [850, 491] width 149 height 39
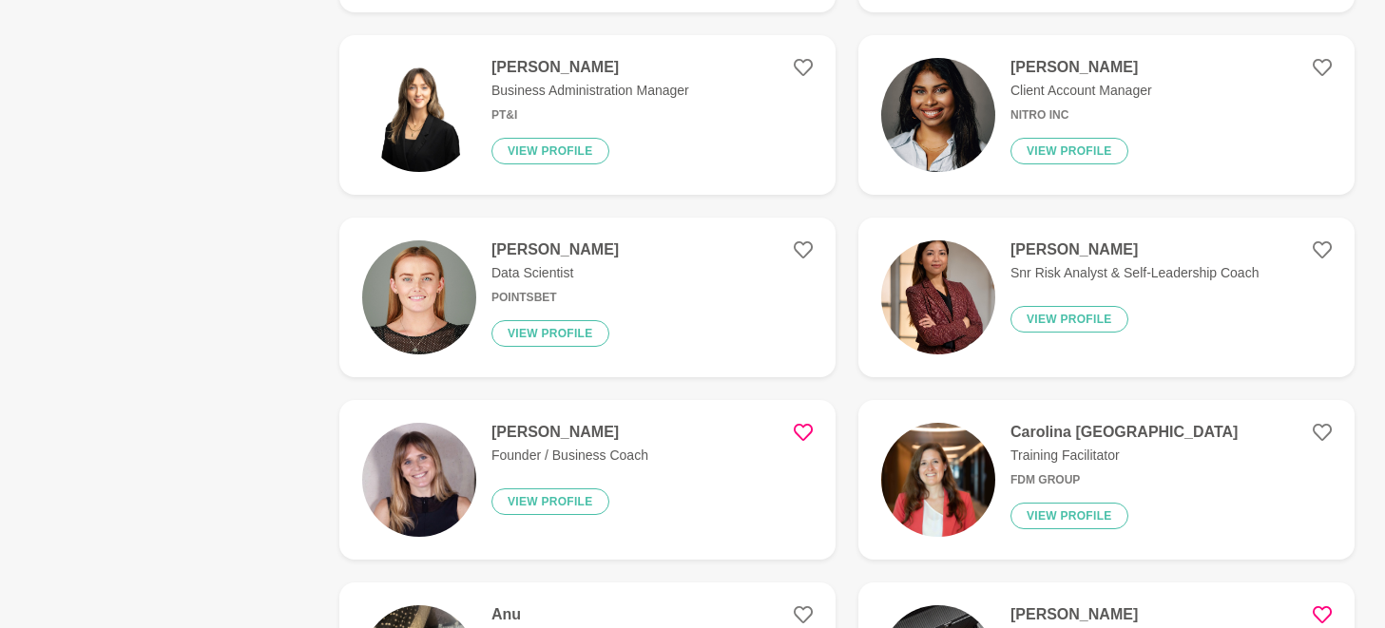
scroll to position [5644, 0]
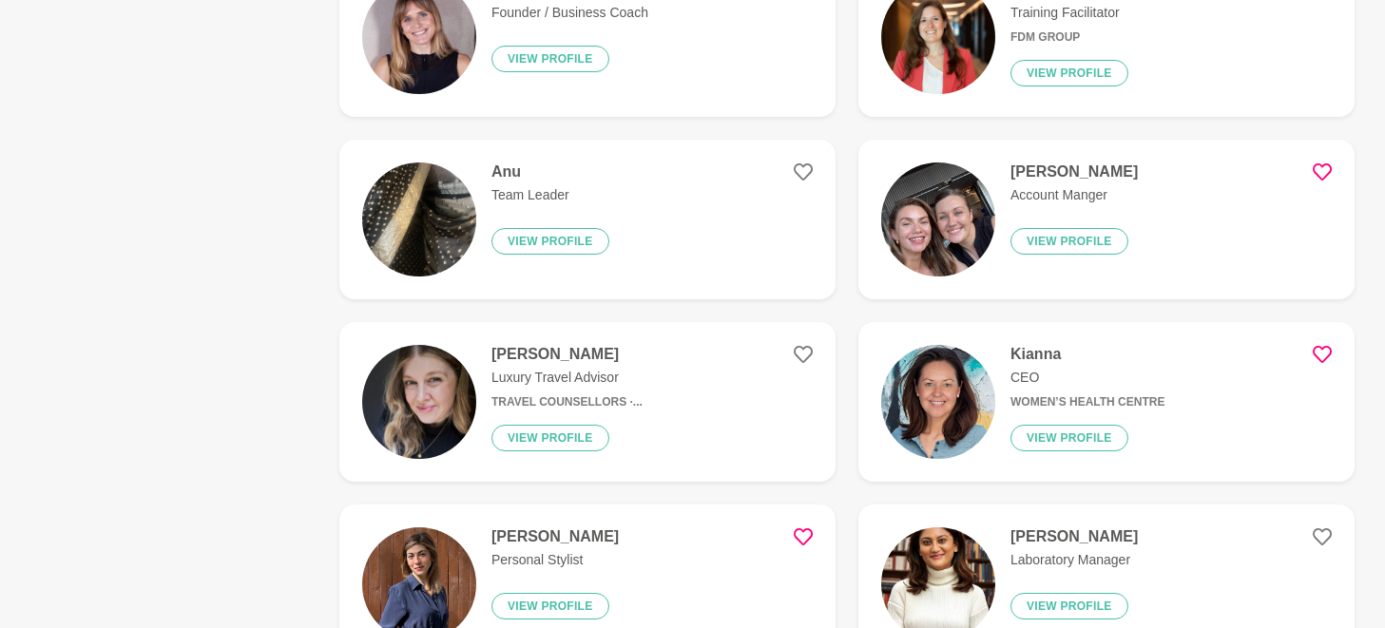
click at [1317, 360] on icon at bounding box center [1321, 354] width 19 height 19
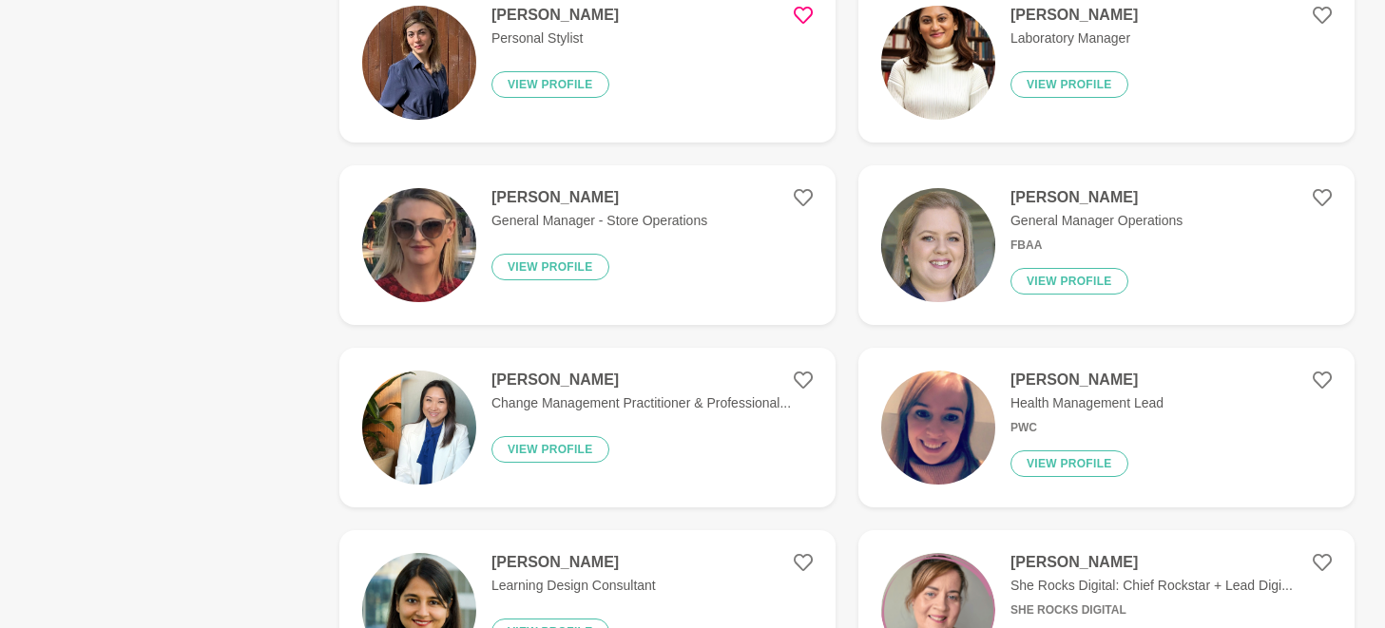
scroll to position [6524, 0]
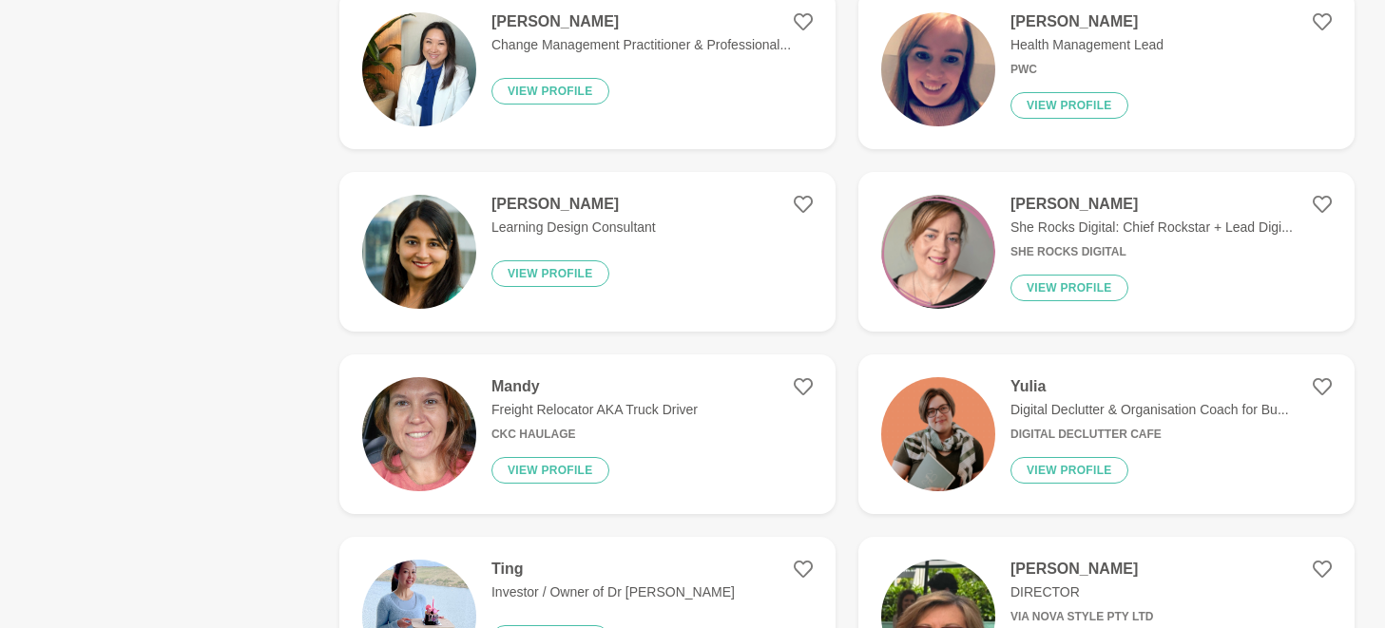
click at [1309, 203] on figure "[PERSON_NAME] She Rocks Digital: Chief Rockstar + Lead Digi... She Rocks Digita…" at bounding box center [1106, 252] width 496 height 160
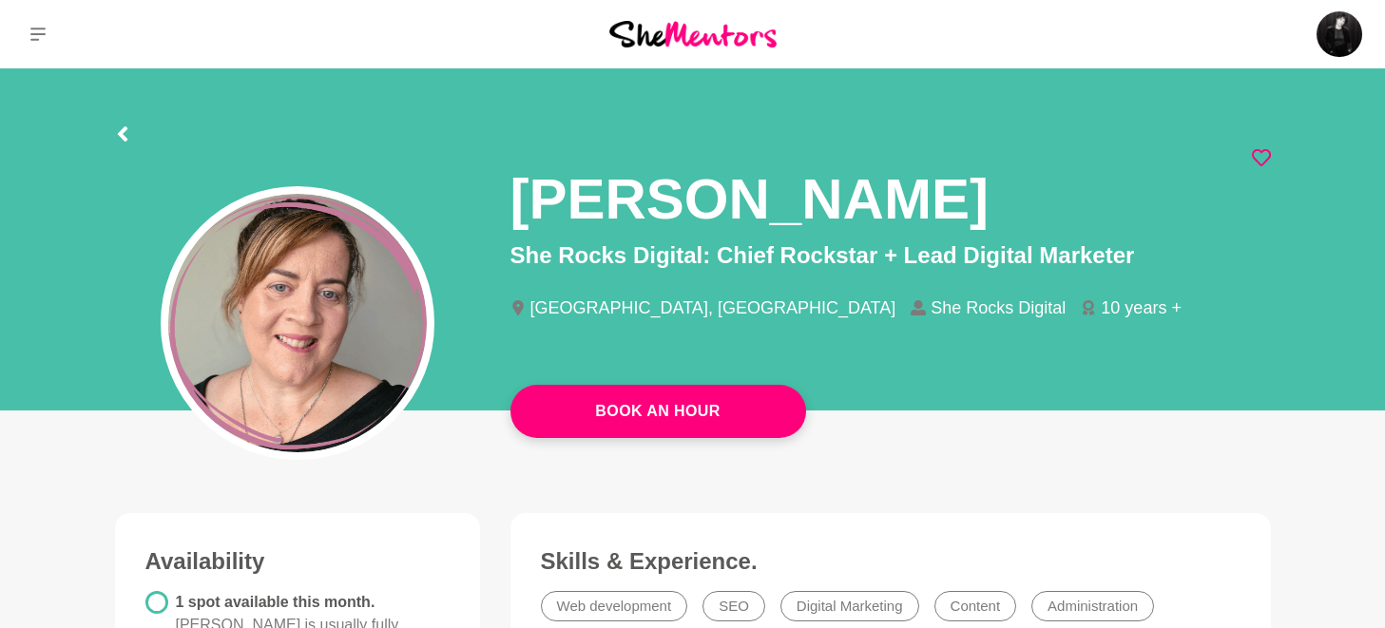
click at [1260, 162] on icon at bounding box center [1261, 157] width 19 height 19
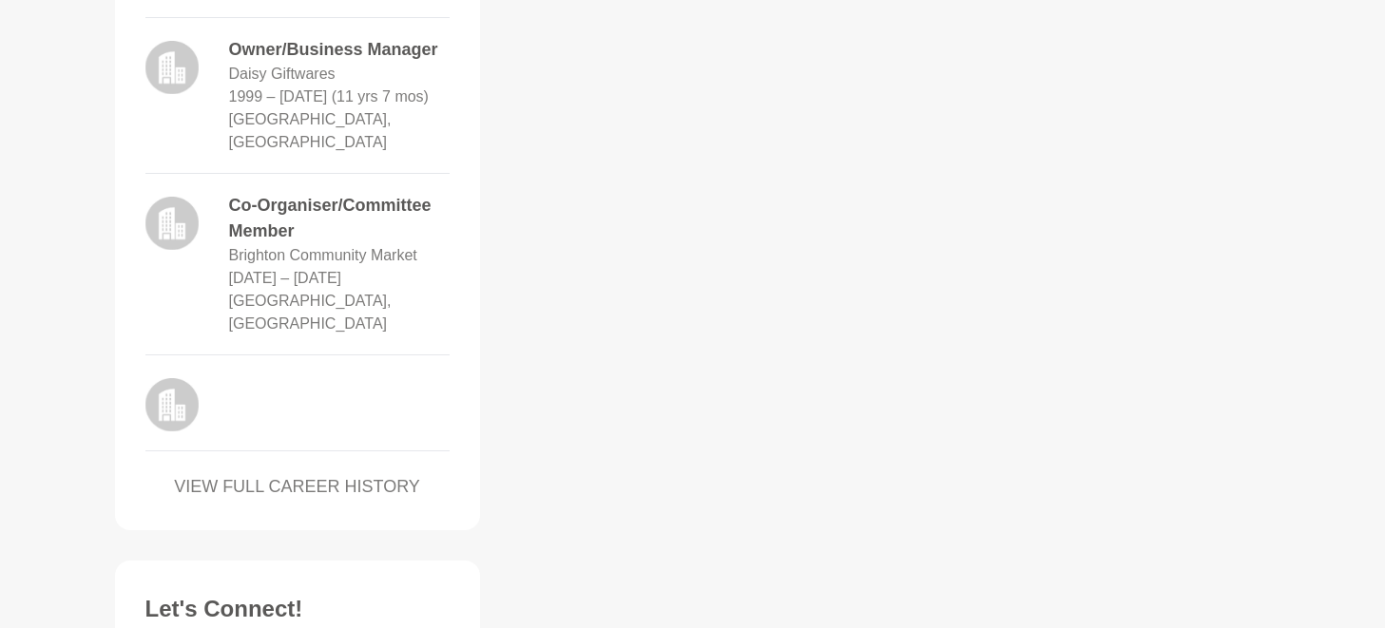
scroll to position [1942, 0]
